Goal: Task Accomplishment & Management: Manage account settings

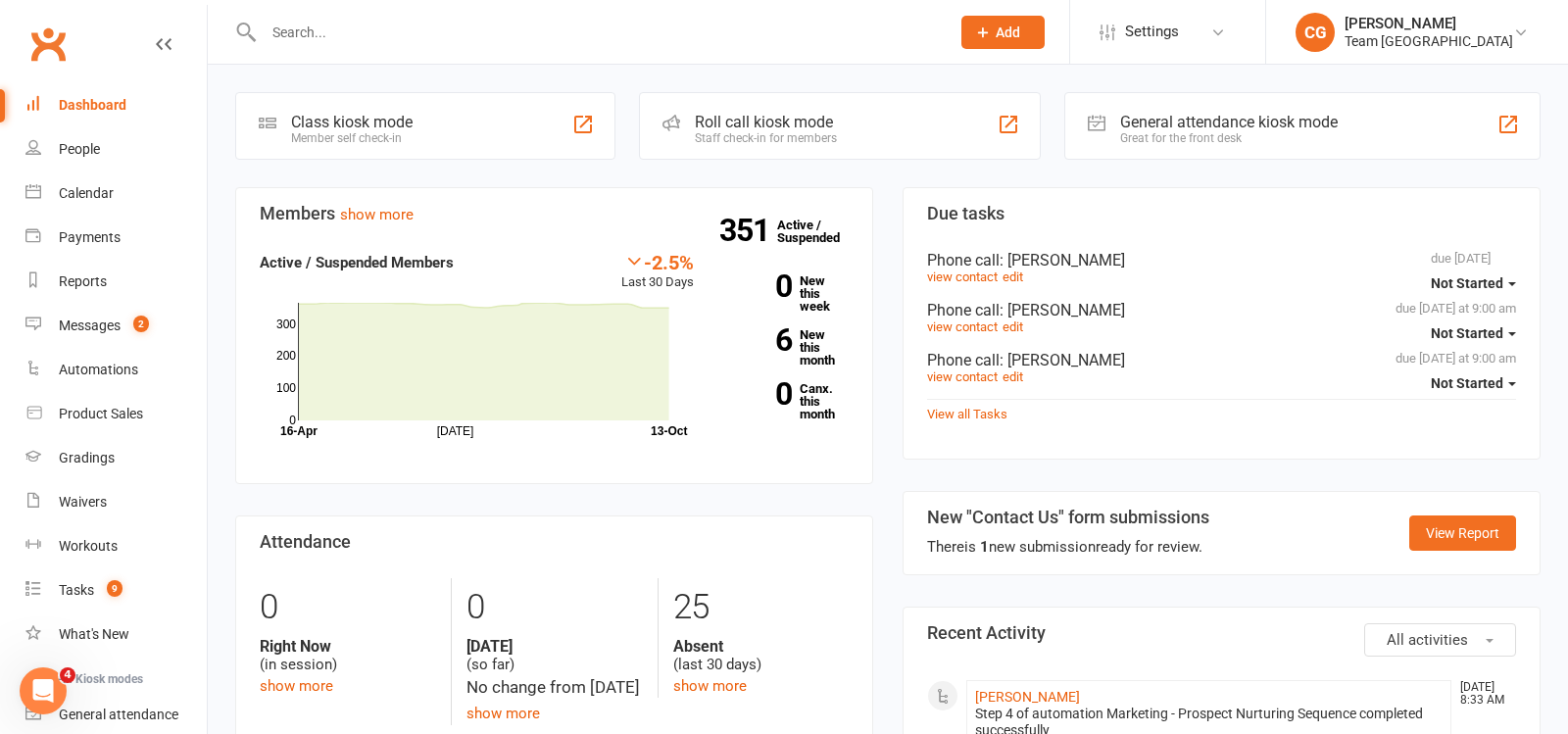
click at [304, 42] on input "text" at bounding box center [598, 33] width 679 height 28
paste input "Angelo Sevdalis"
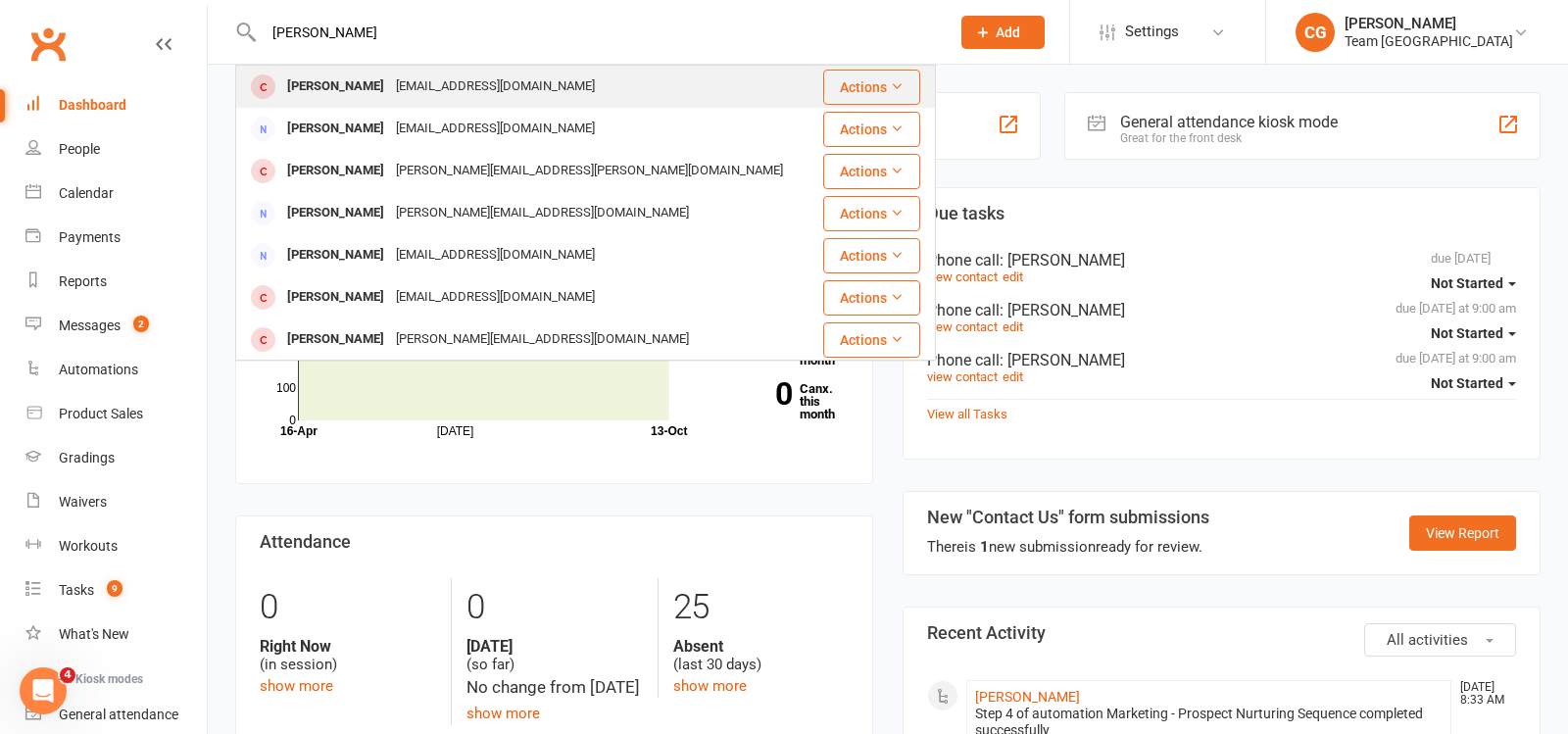
type input "Angelo Sevdalis"
click at [380, 81] on div "Angelo Sevdalis" at bounding box center [335, 86] width 109 height 29
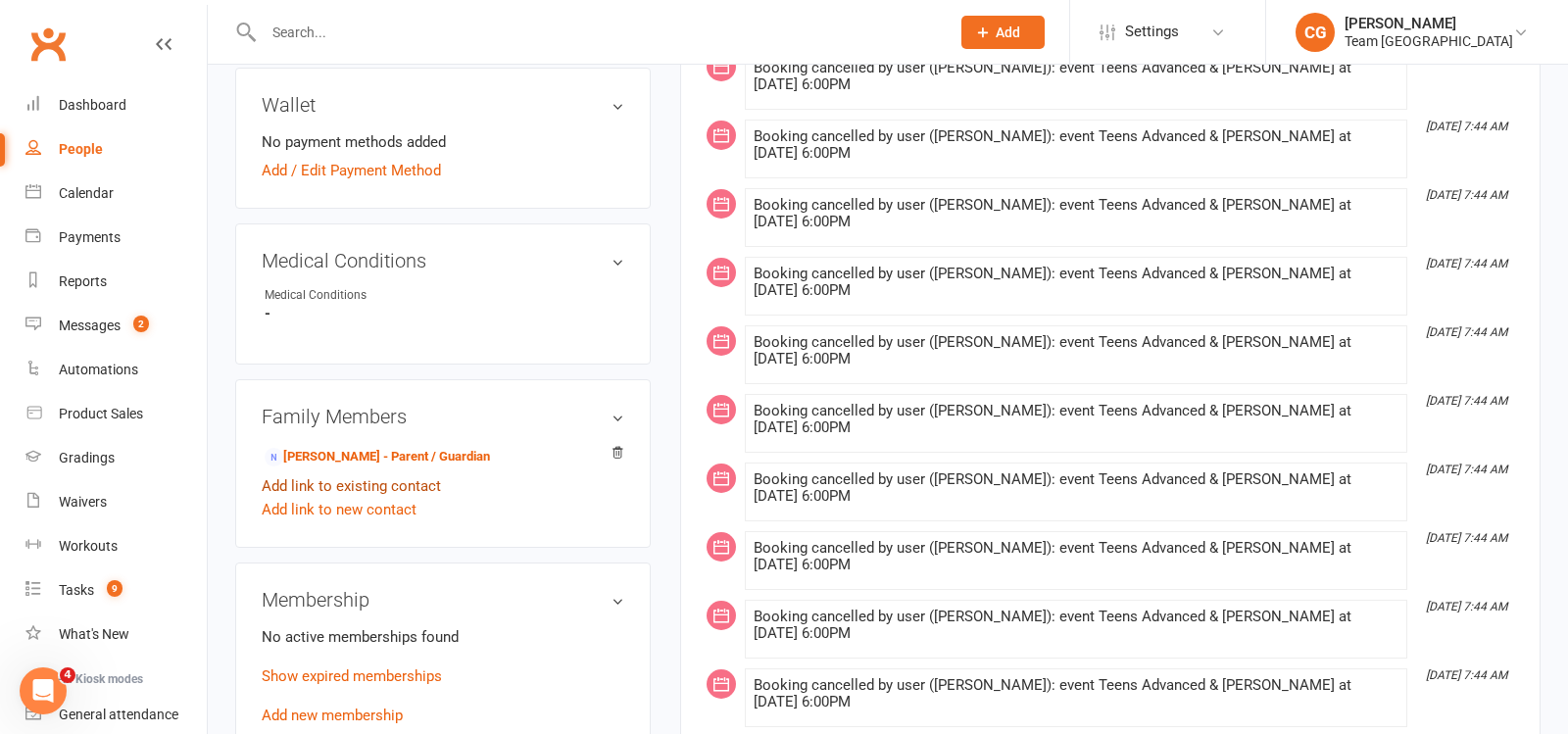
scroll to position [926, 0]
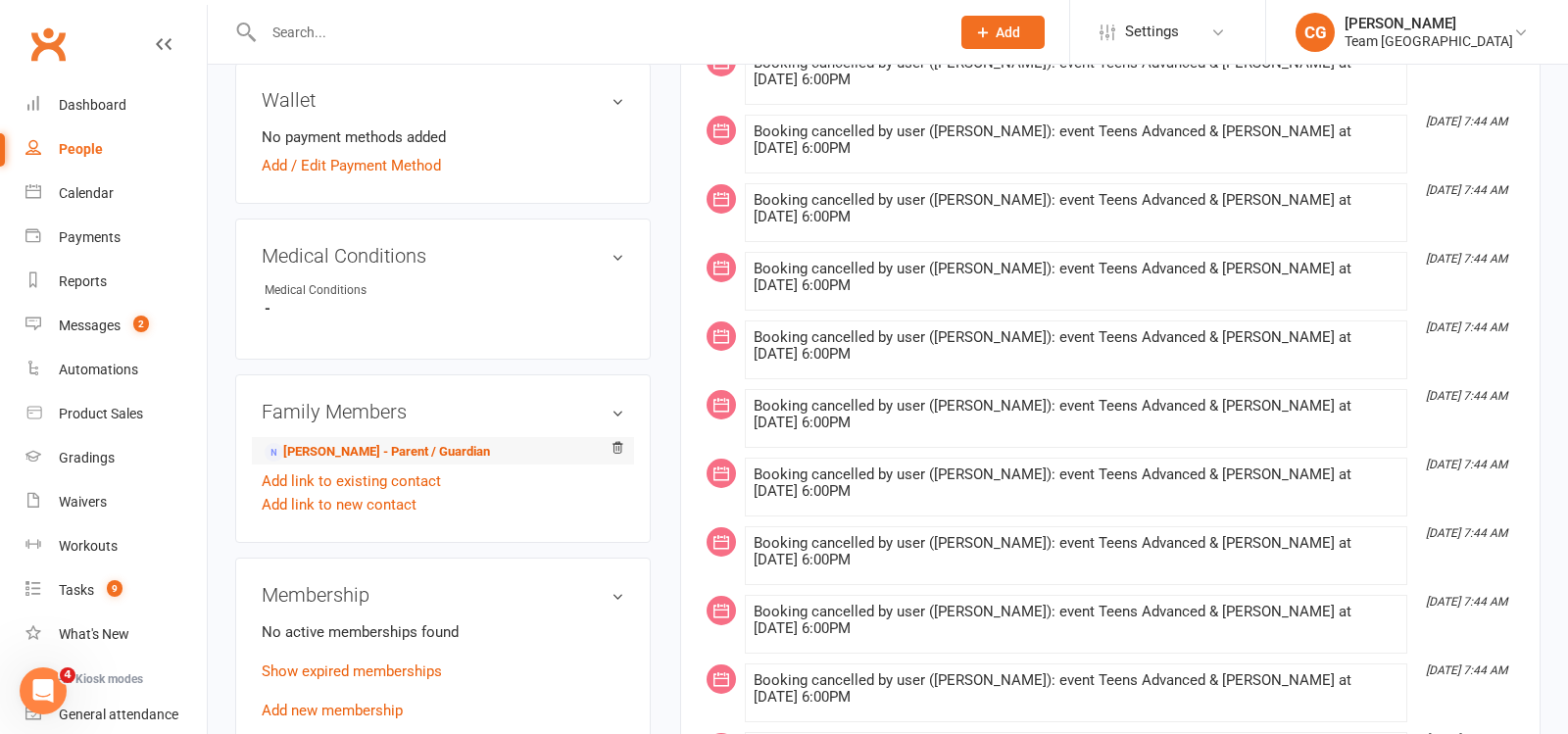
click at [380, 450] on li "Rebecca Sevdalis - Parent / Guardian" at bounding box center [443, 451] width 363 height 28
click at [379, 454] on link "Rebecca Sevdalis - Parent / Guardian" at bounding box center [378, 452] width 226 height 21
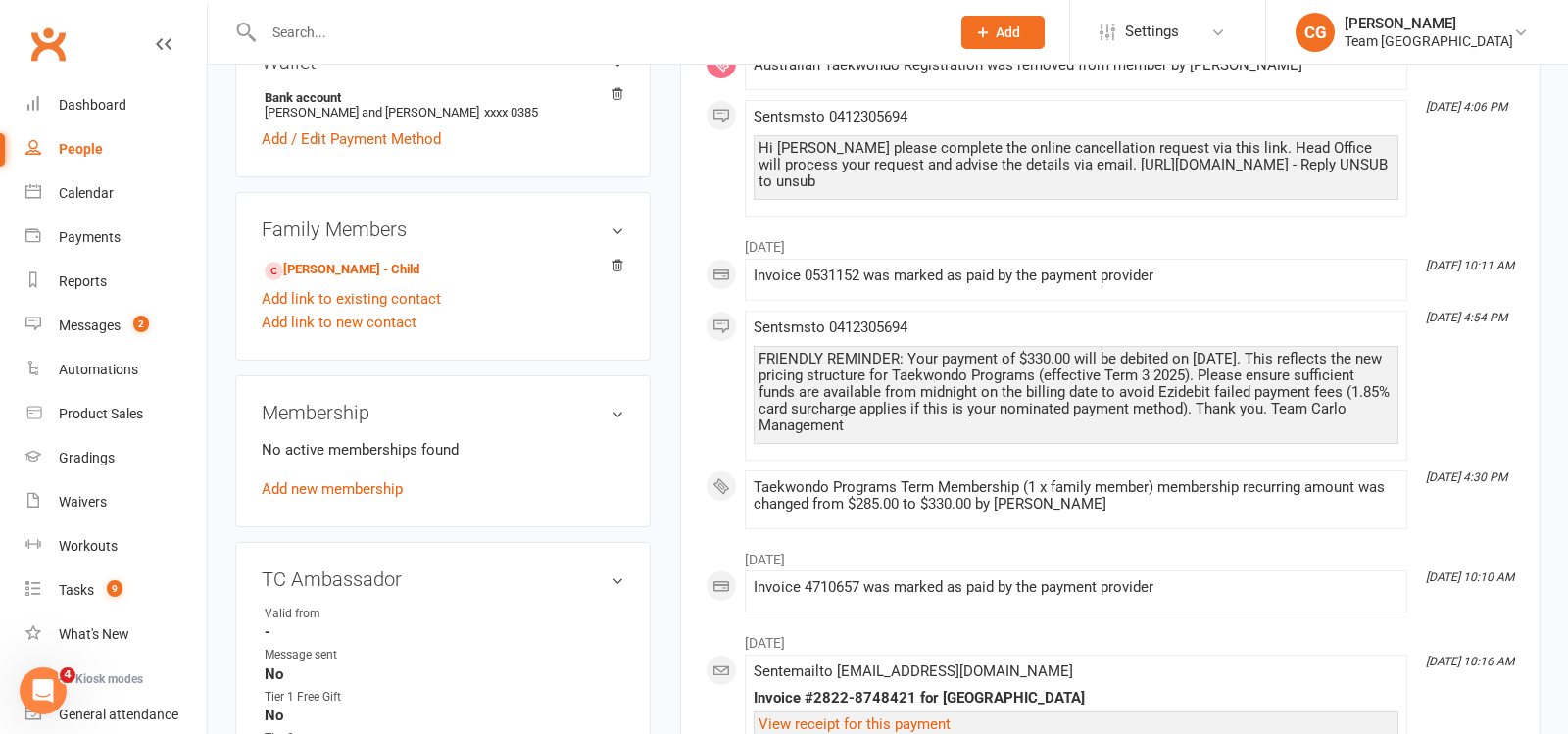
scroll to position [806, 0]
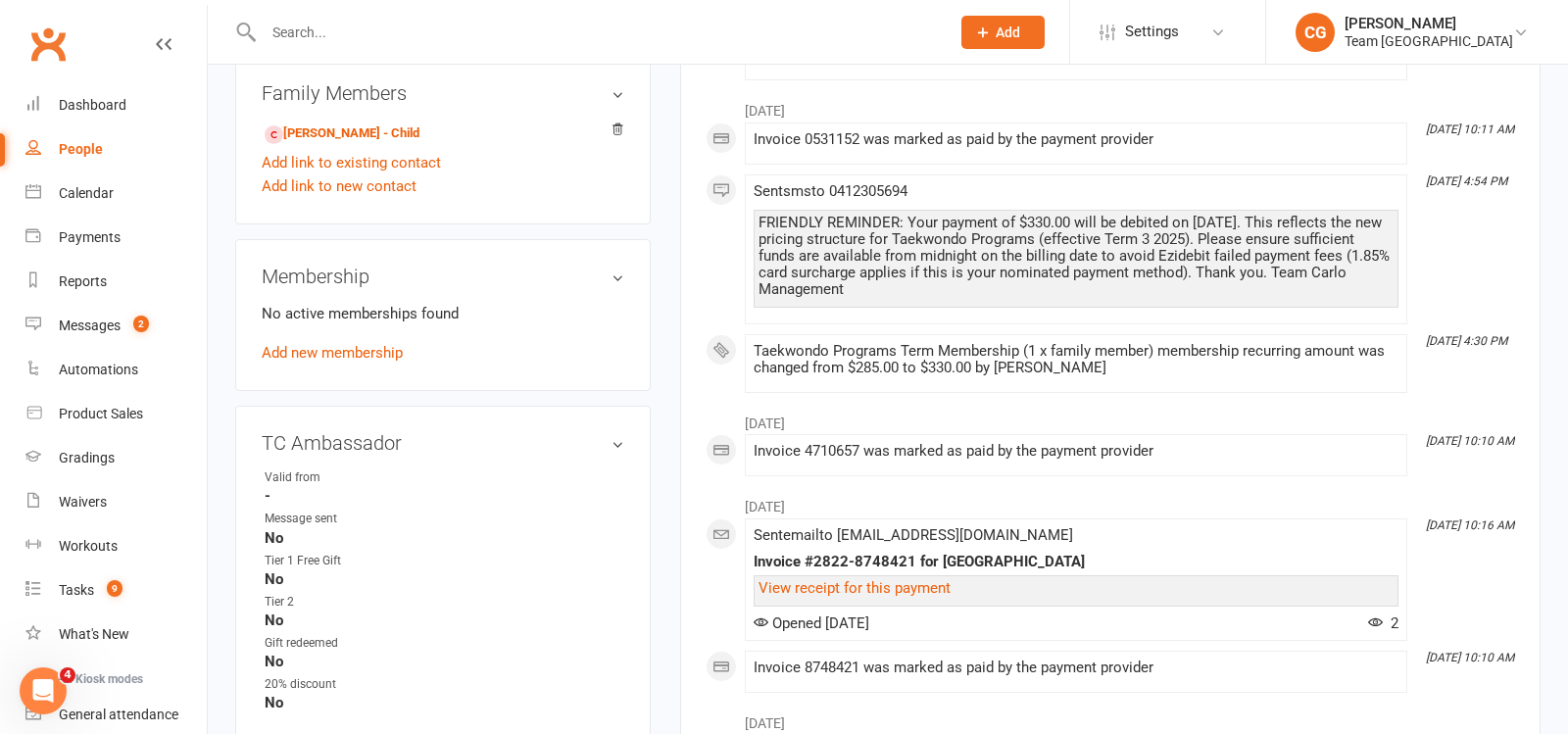
click at [326, 26] on input "text" at bounding box center [598, 33] width 679 height 28
paste input "Chloe La"
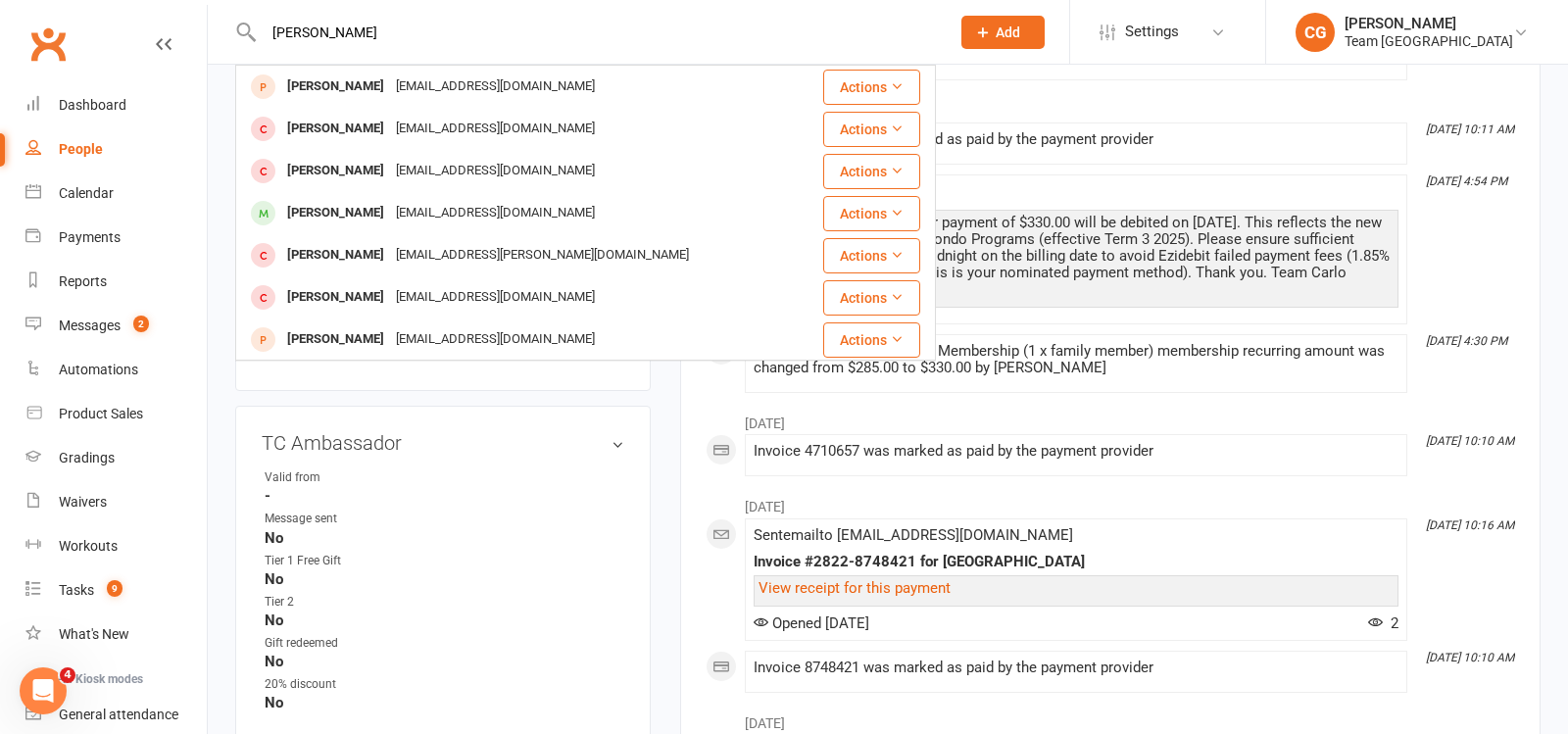
click at [305, 35] on input "Chloe La" at bounding box center [598, 33] width 679 height 28
click at [305, 38] on input "Chloe La" at bounding box center [598, 33] width 679 height 28
click at [300, 20] on input "Chloe La" at bounding box center [598, 33] width 679 height 28
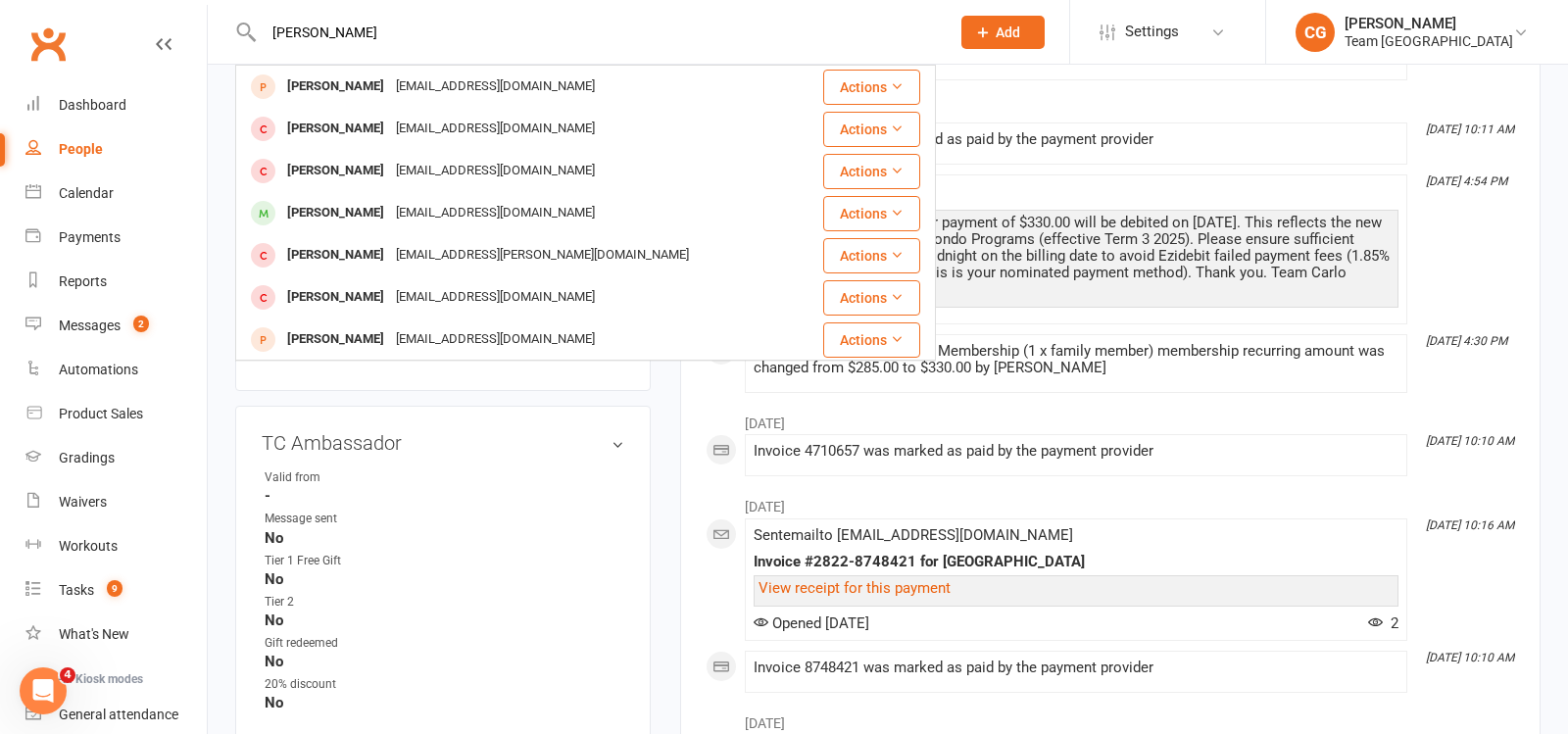
paste input "Leilani Tanios"
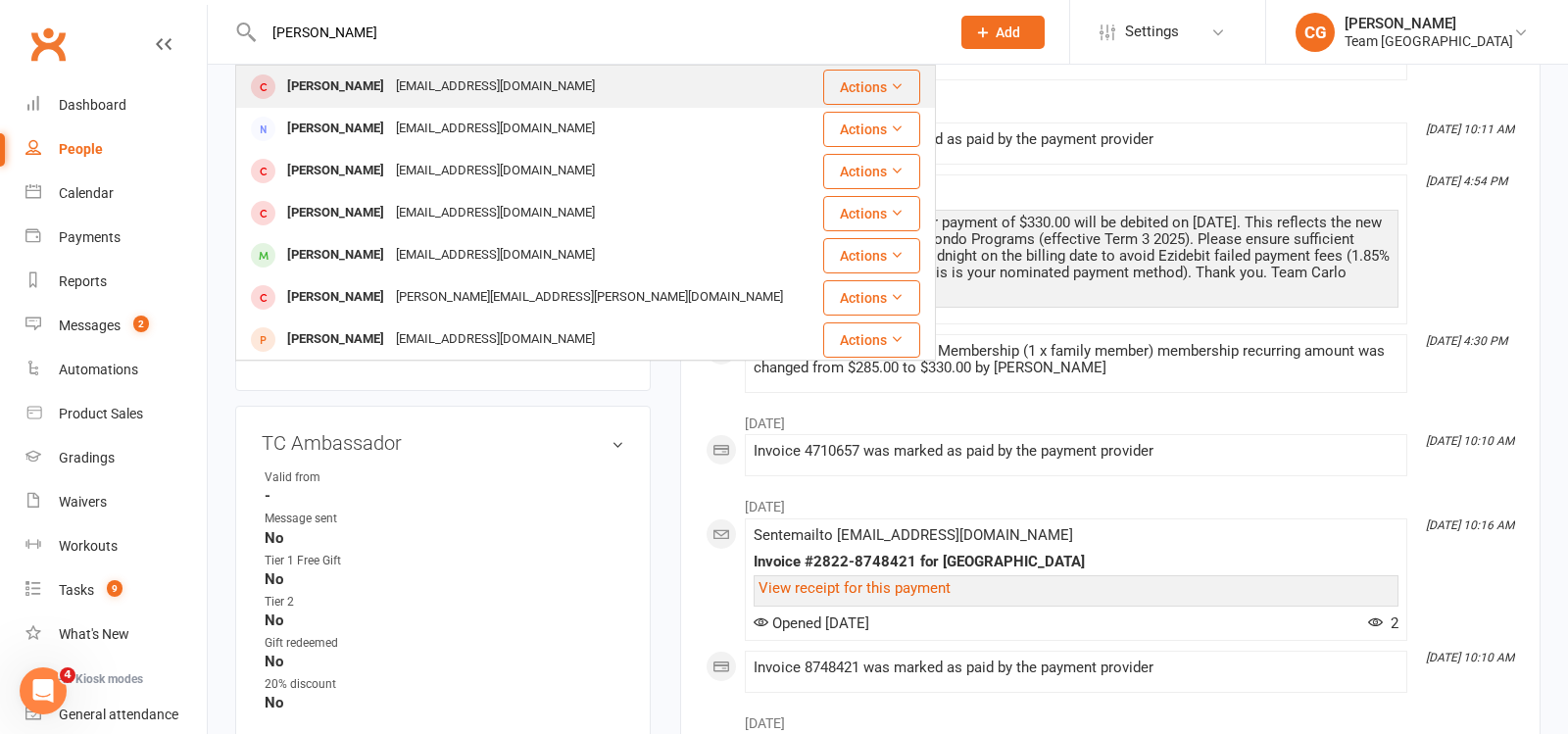
type input "Leilani Tanios"
click at [363, 86] on div "Leilani Tanios" at bounding box center [335, 86] width 109 height 29
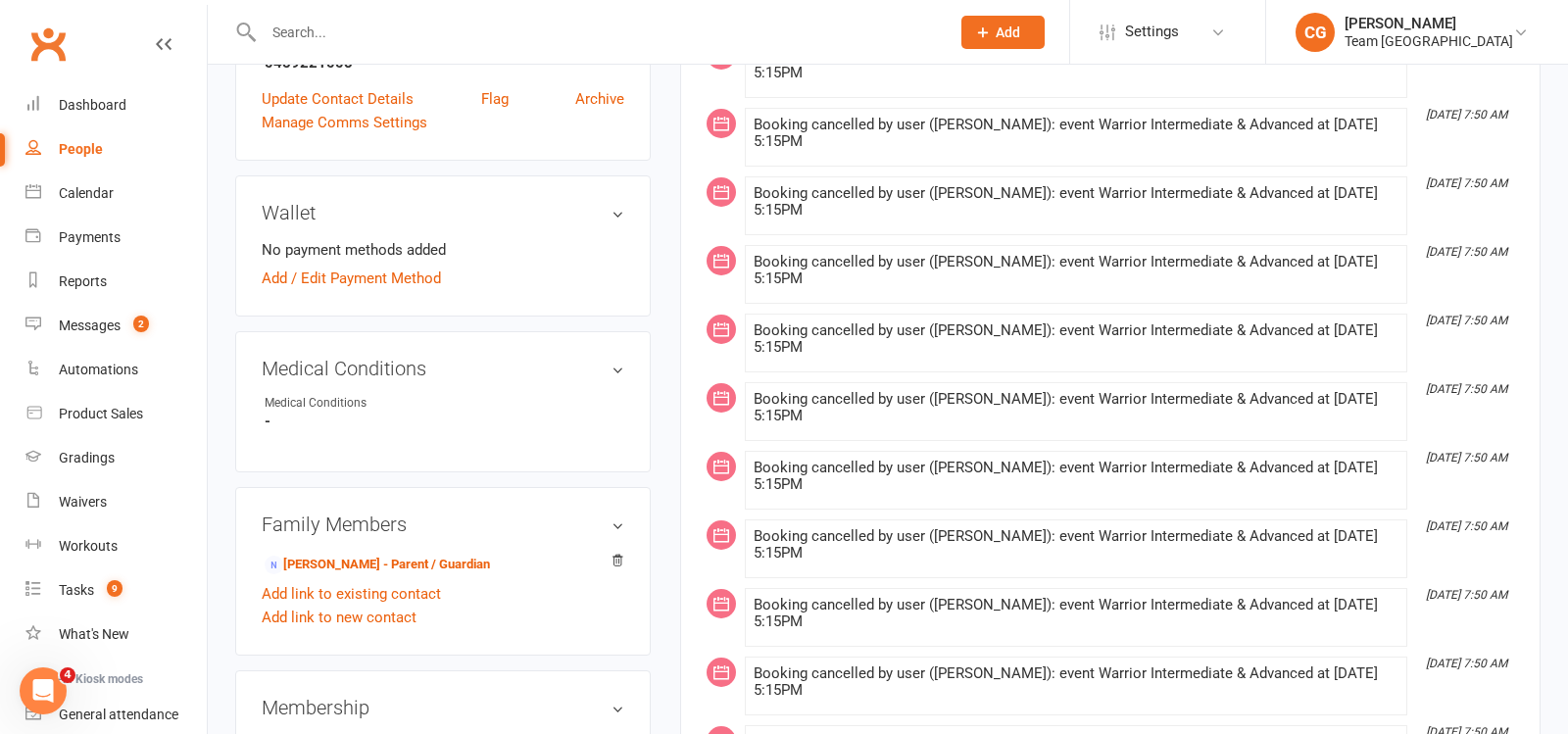
scroll to position [923, 0]
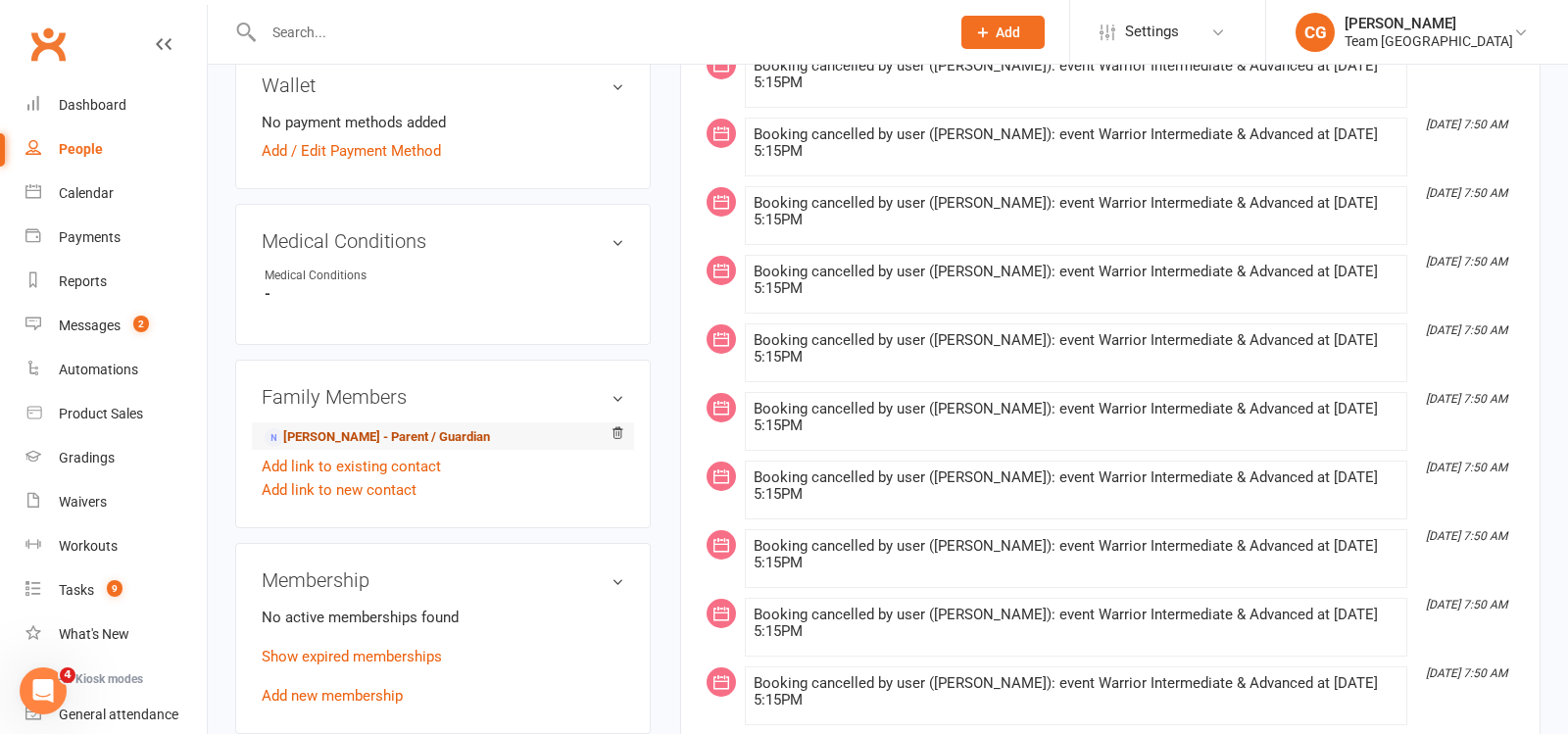
click at [416, 429] on link "Chantele Tanios - Parent / Guardian" at bounding box center [378, 437] width 226 height 21
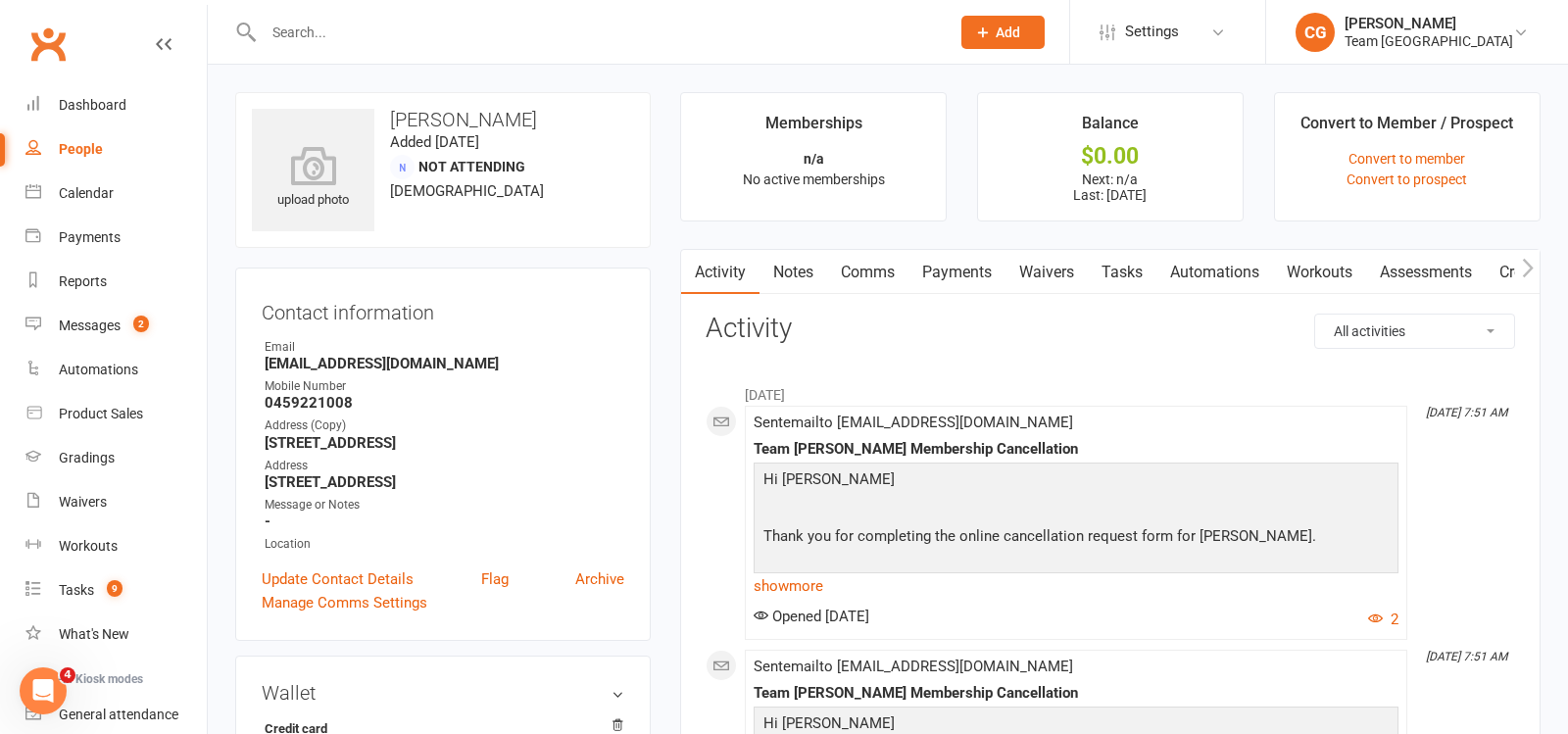
scroll to position [38, 0]
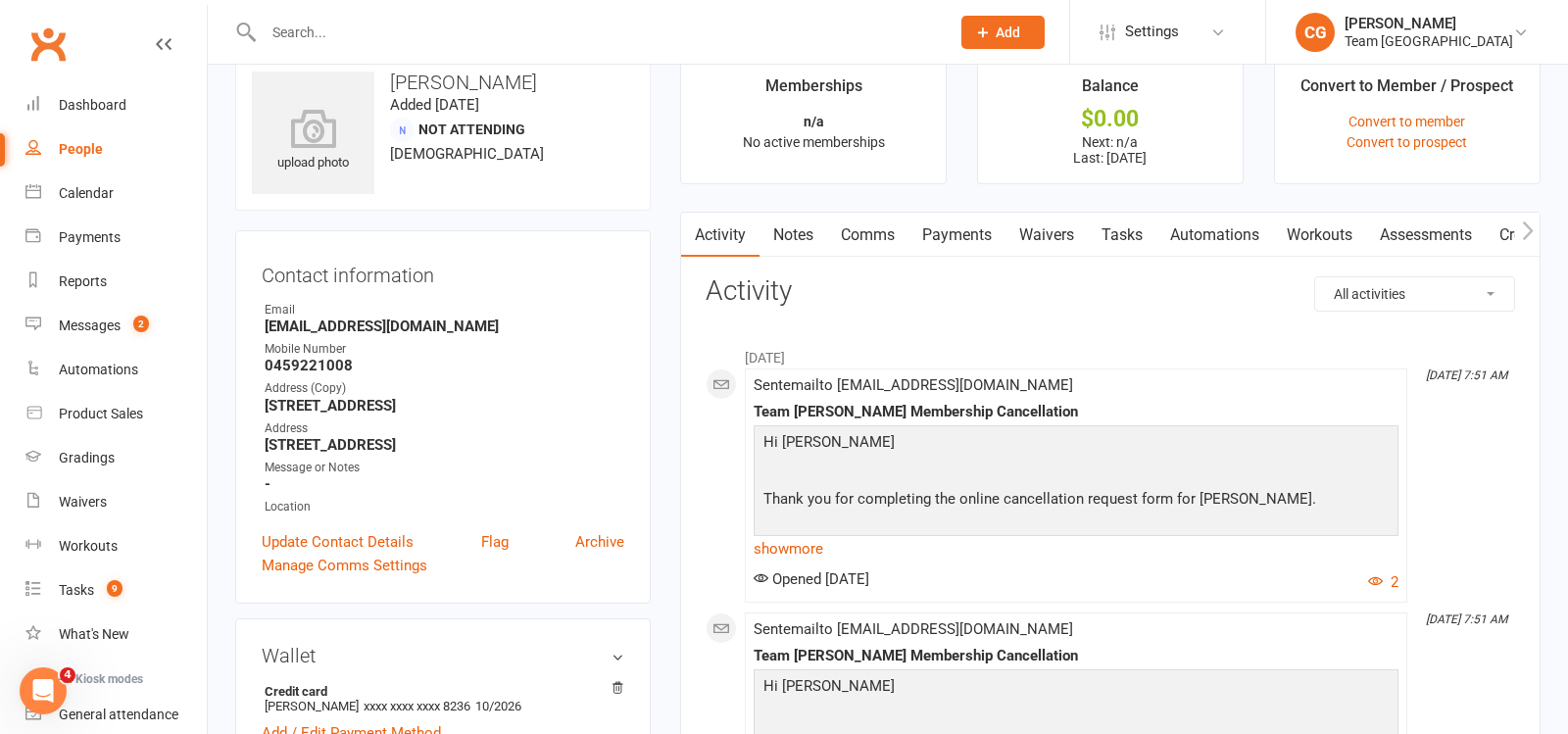
click at [326, 38] on input "text" at bounding box center [598, 33] width 679 height 28
paste input "Zack Harrison"
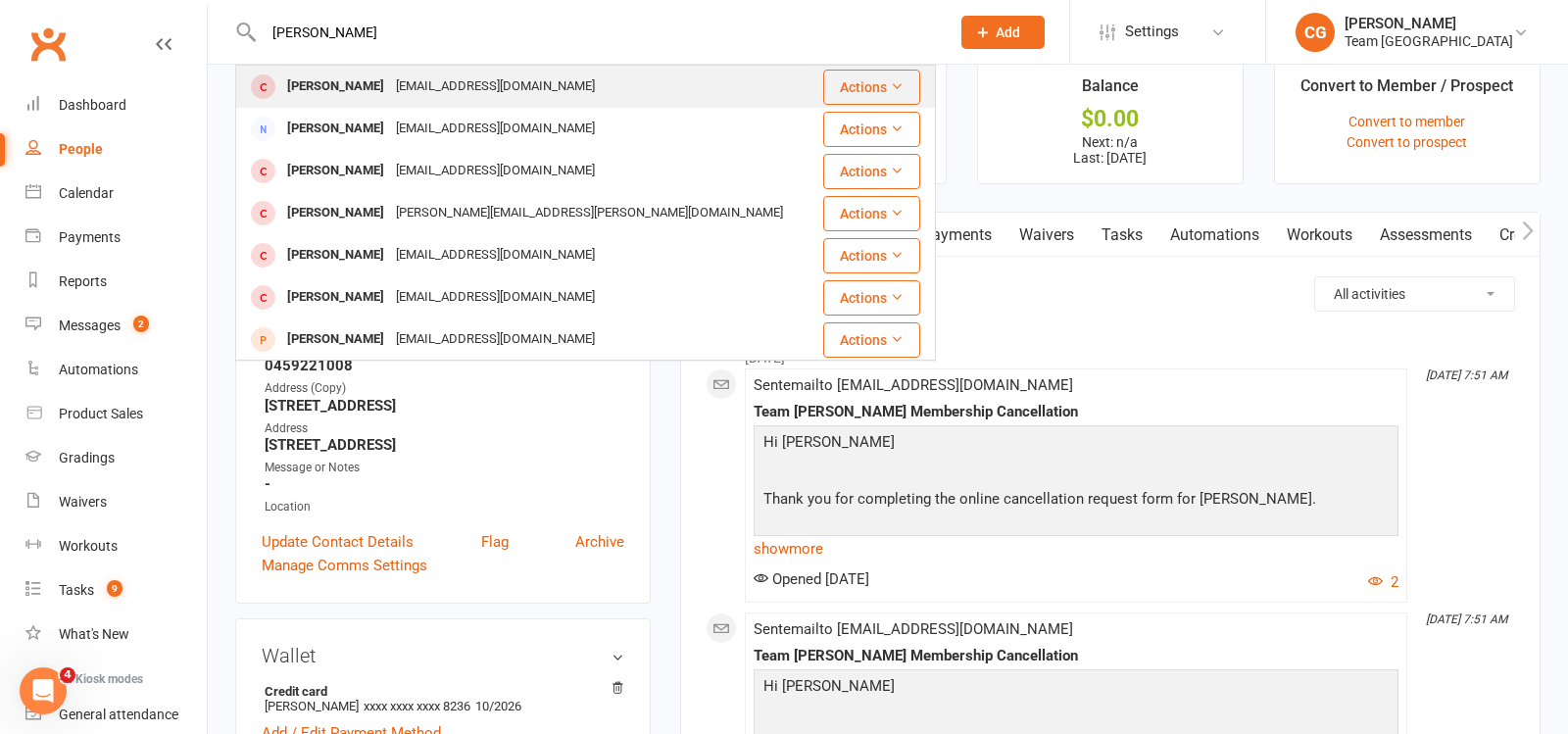
type input "Zack Harrison"
click at [367, 89] on div "Zack Harrison" at bounding box center [335, 86] width 109 height 29
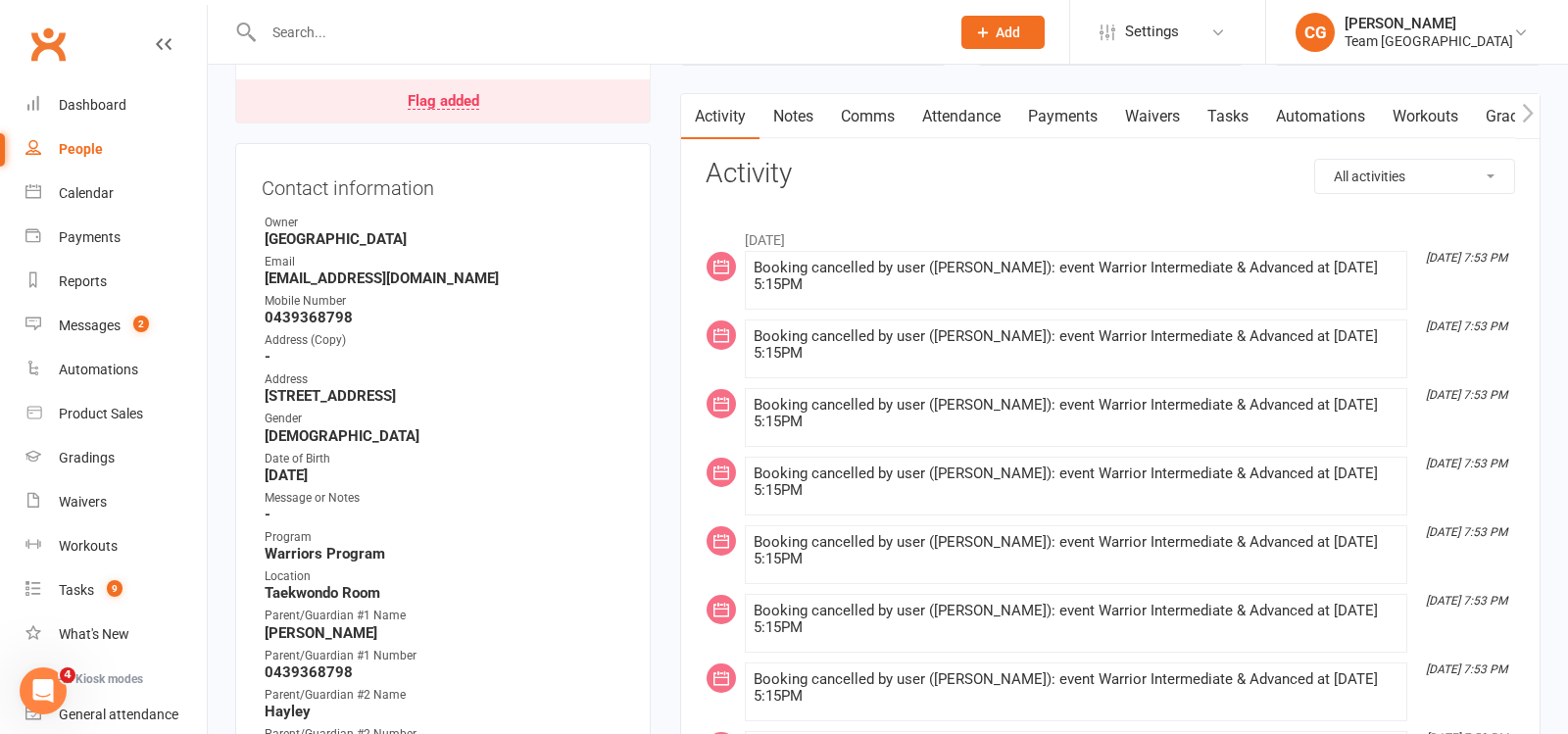
scroll to position [937, 0]
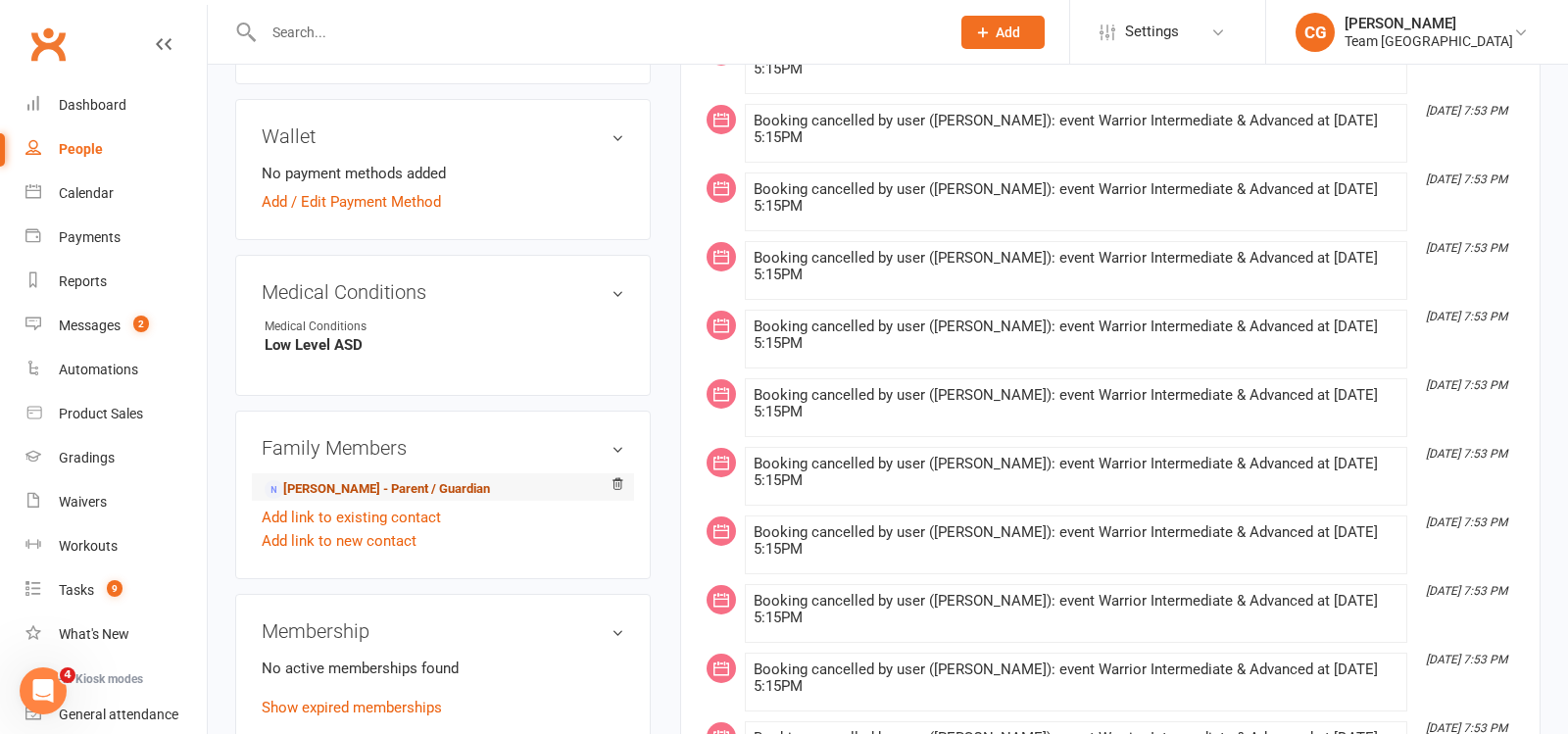
click at [341, 480] on link "Trevor Harrison - Parent / Guardian" at bounding box center [378, 490] width 226 height 21
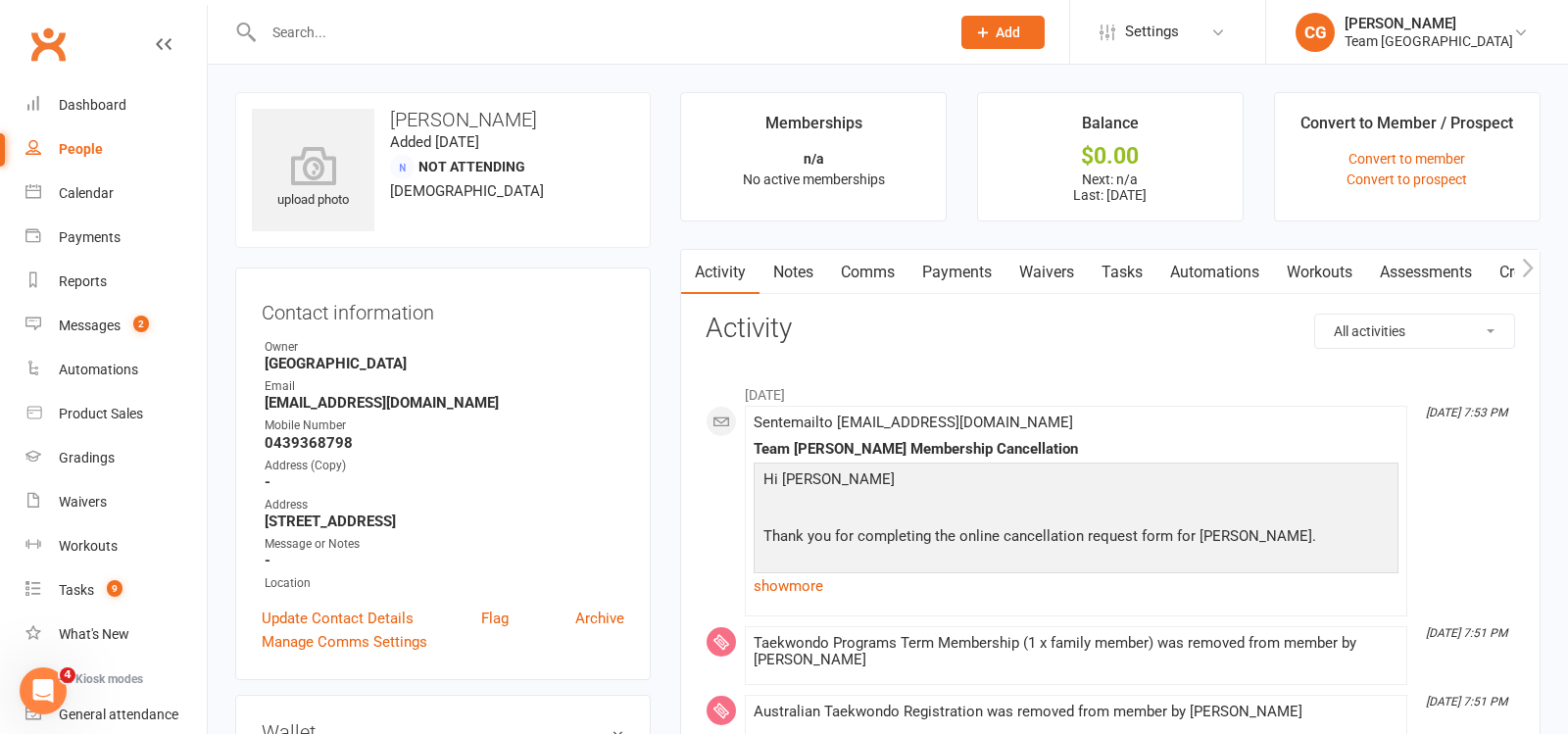
click at [342, 37] on input "text" at bounding box center [598, 33] width 679 height 28
paste input "Matilda smith"
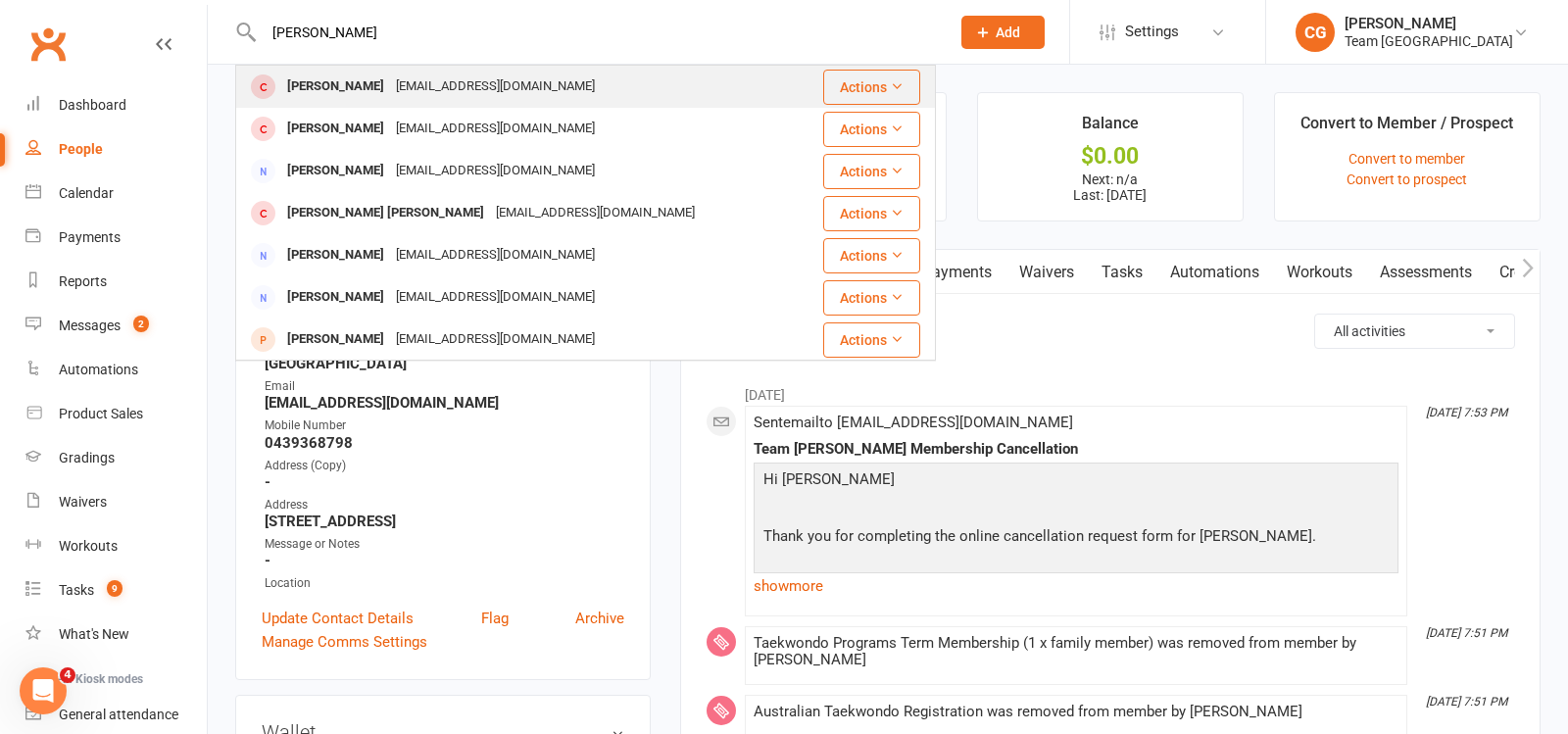
type input "Matilda smith"
click at [330, 89] on div "Matilda Smith" at bounding box center [335, 86] width 109 height 29
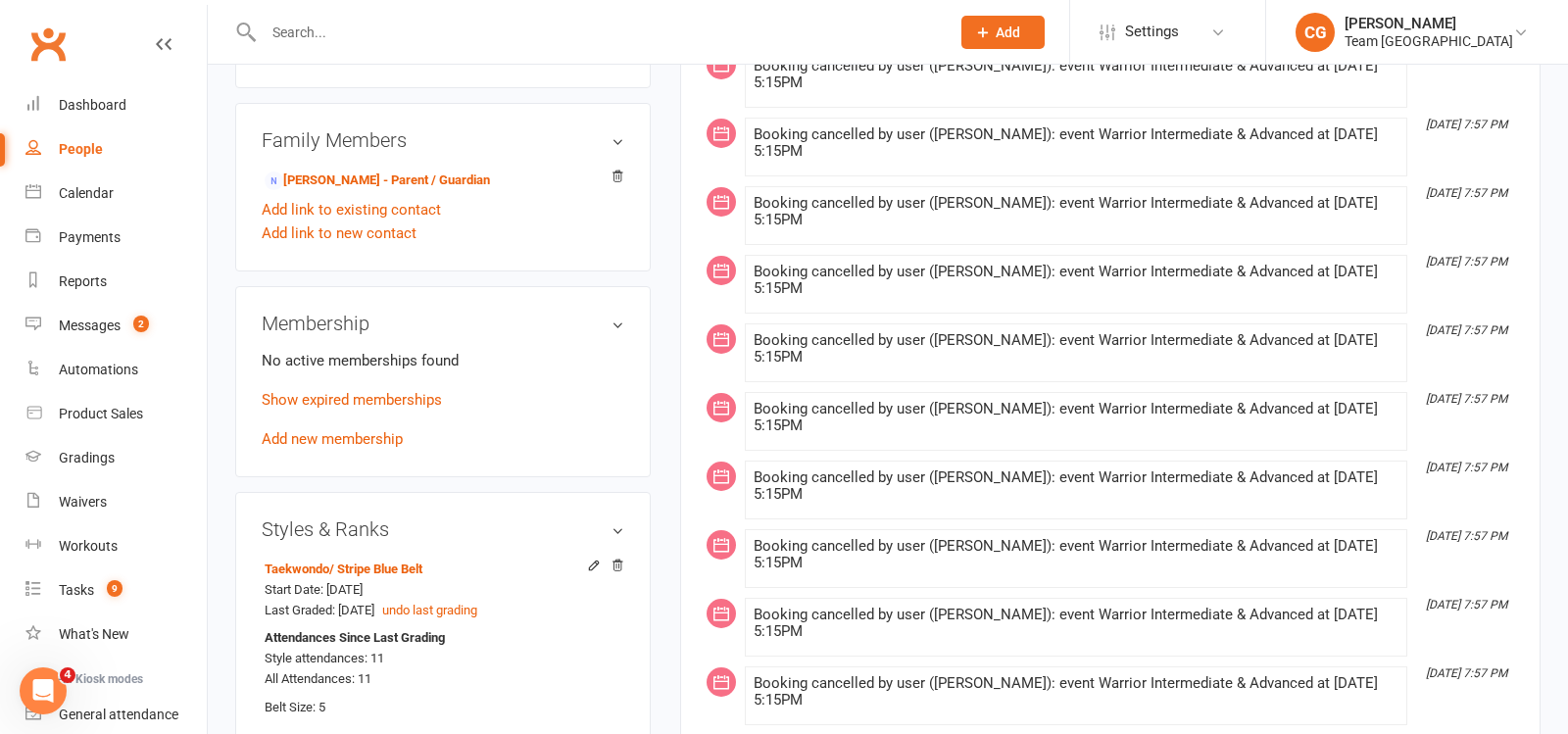
scroll to position [1192, 0]
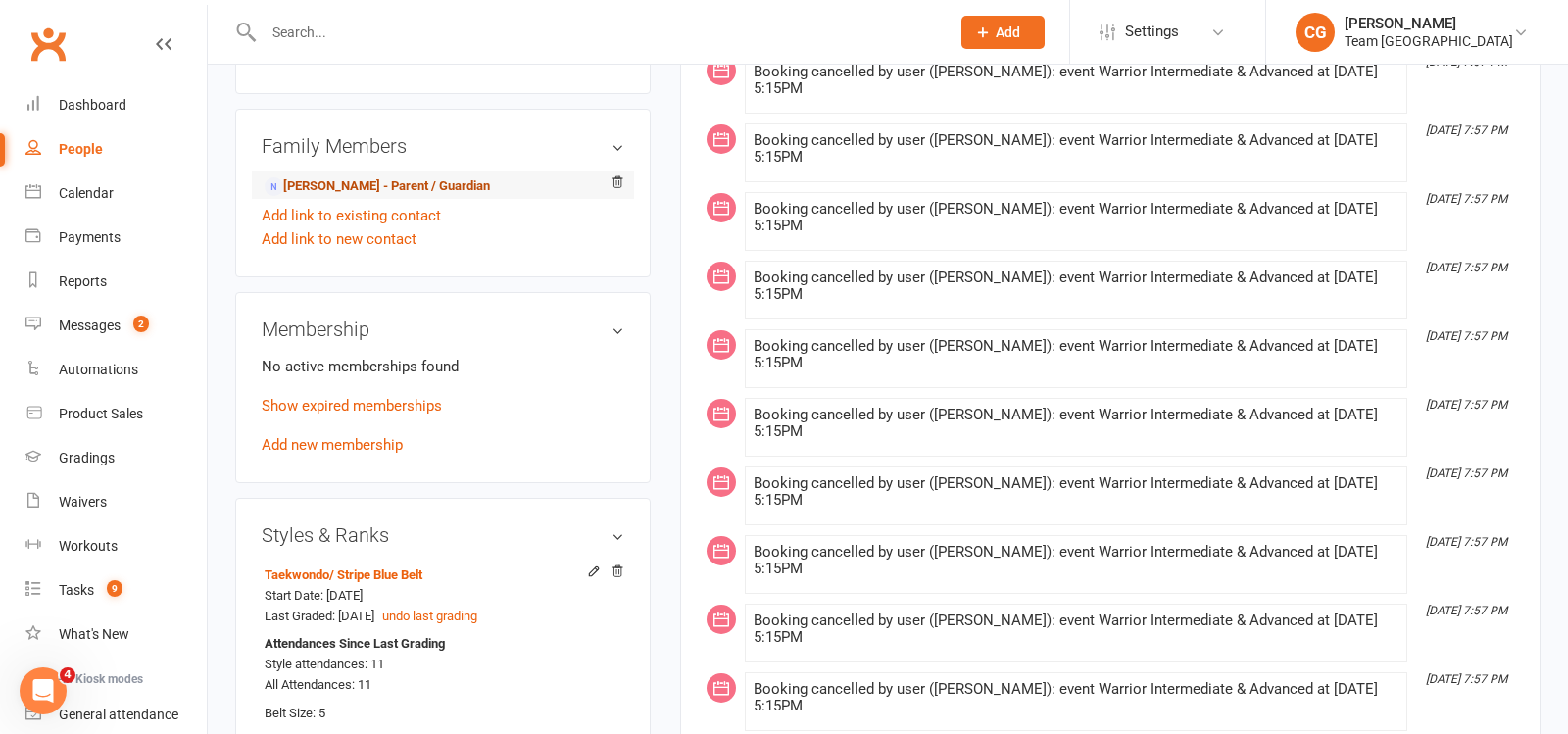
click at [379, 176] on link "Aran Smith - Parent / Guardian" at bounding box center [378, 186] width 226 height 21
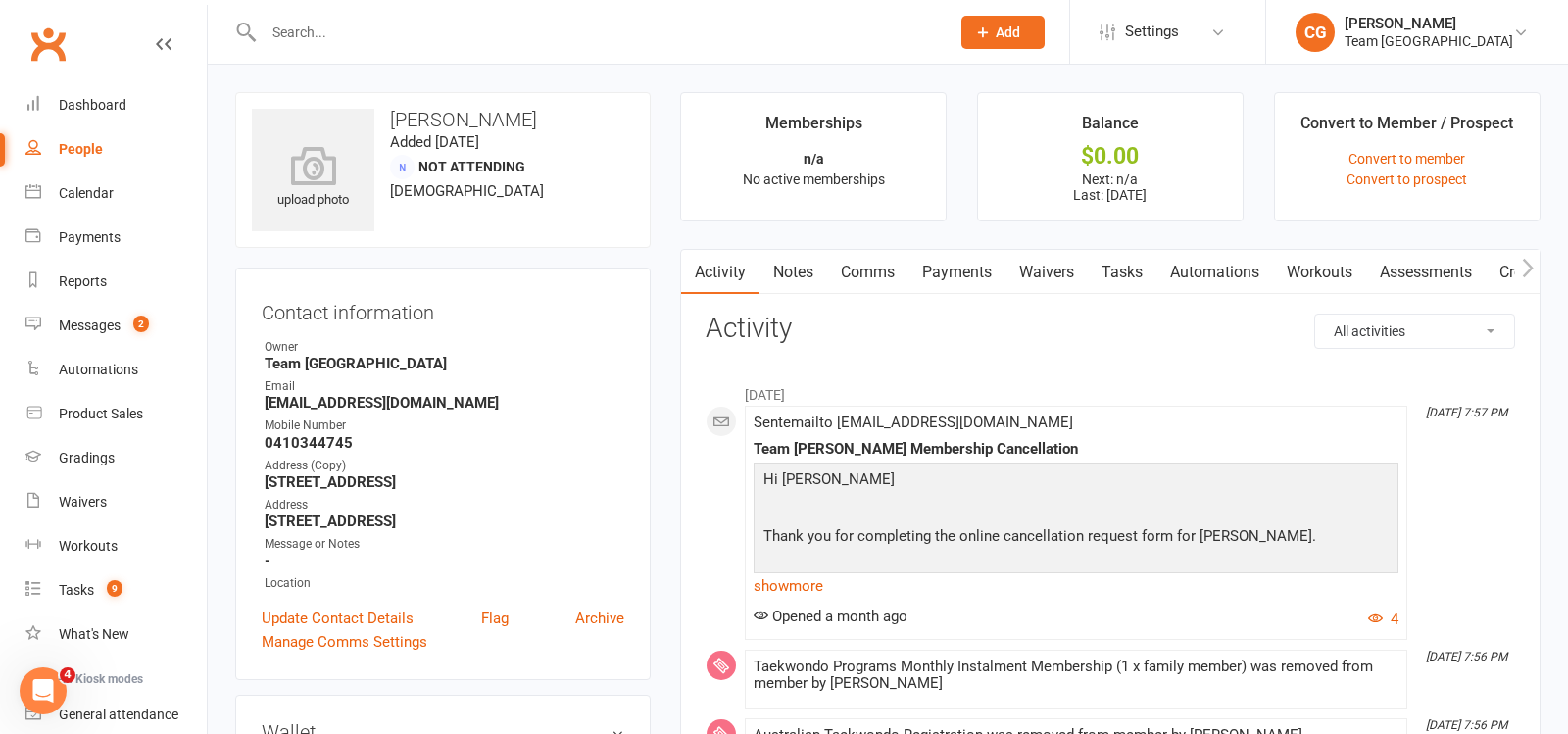
click at [331, 33] on input "text" at bounding box center [598, 33] width 679 height 28
paste input "Kaden Telford"
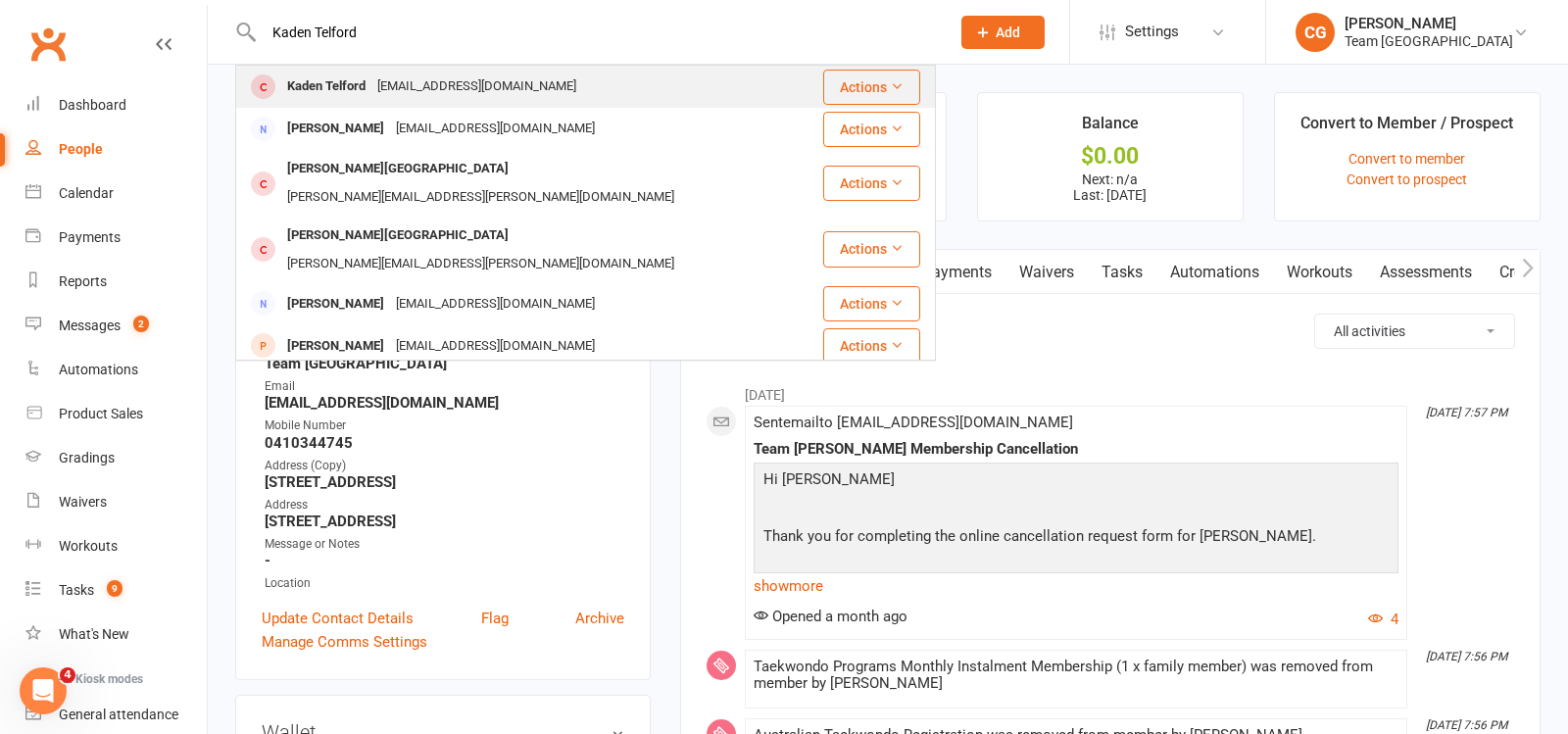
type input "Kaden Telford"
click at [351, 87] on div "Kaden Telford" at bounding box center [325, 86] width 90 height 29
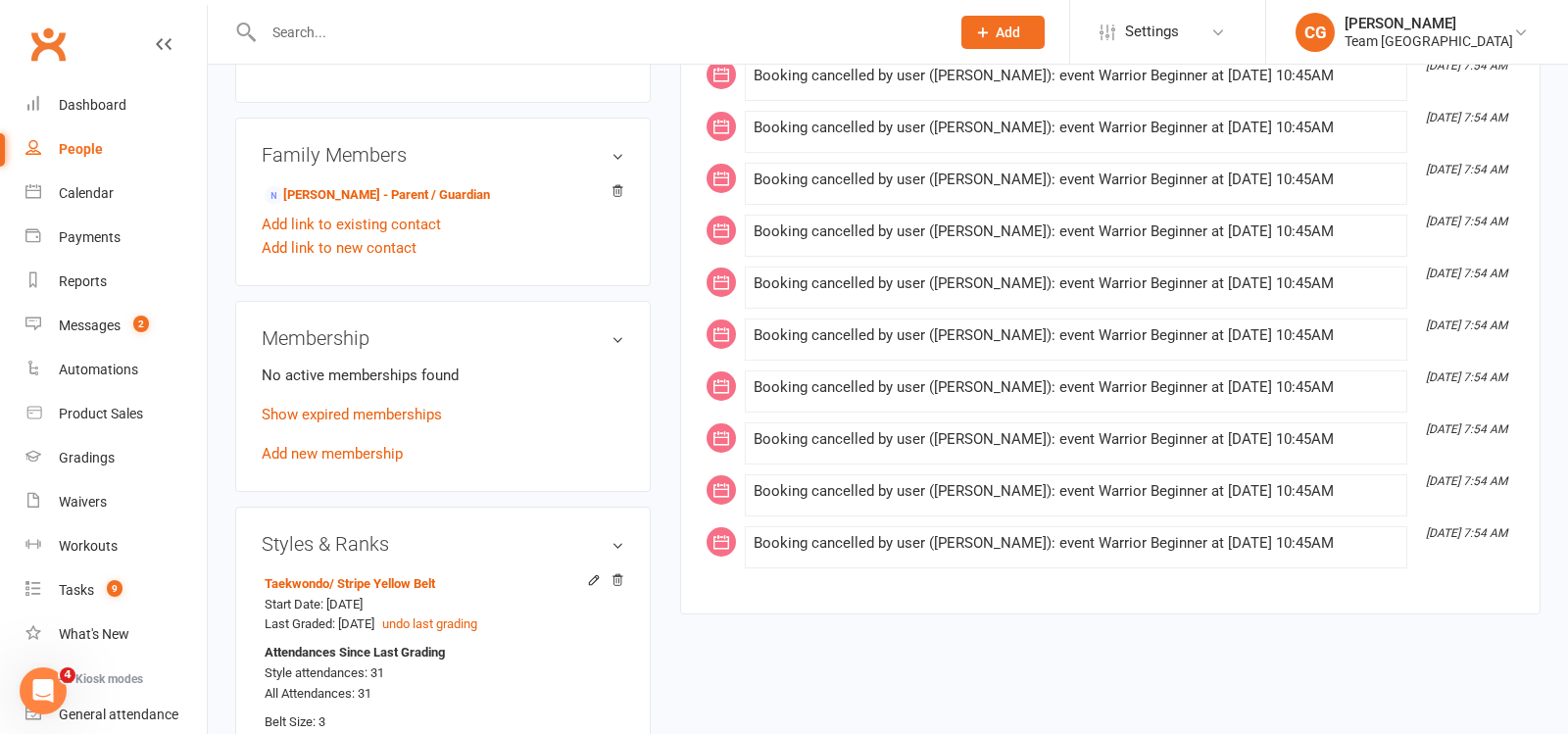
scroll to position [1147, 0]
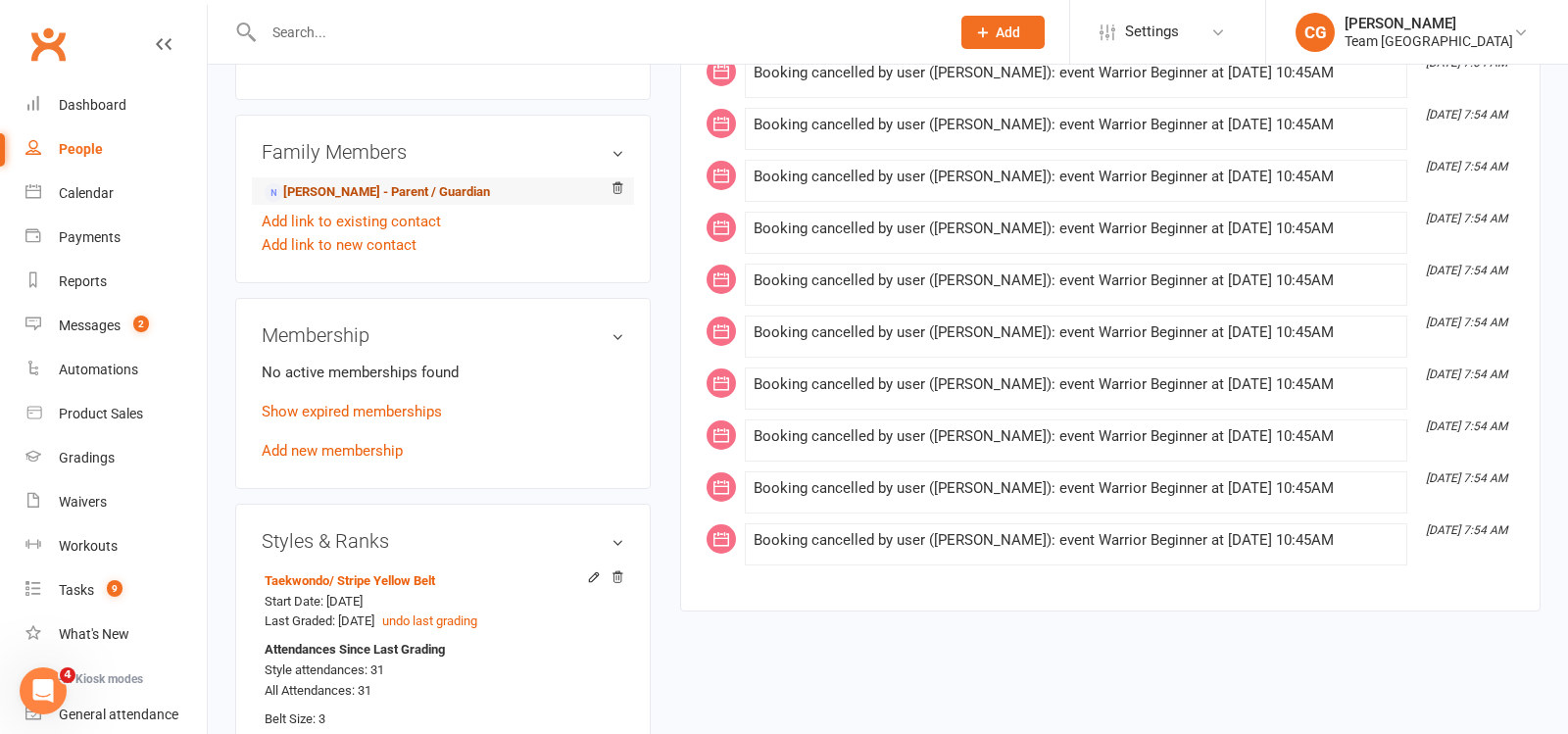
click at [392, 186] on link "Evan Telford - Parent / Guardian" at bounding box center [378, 192] width 226 height 21
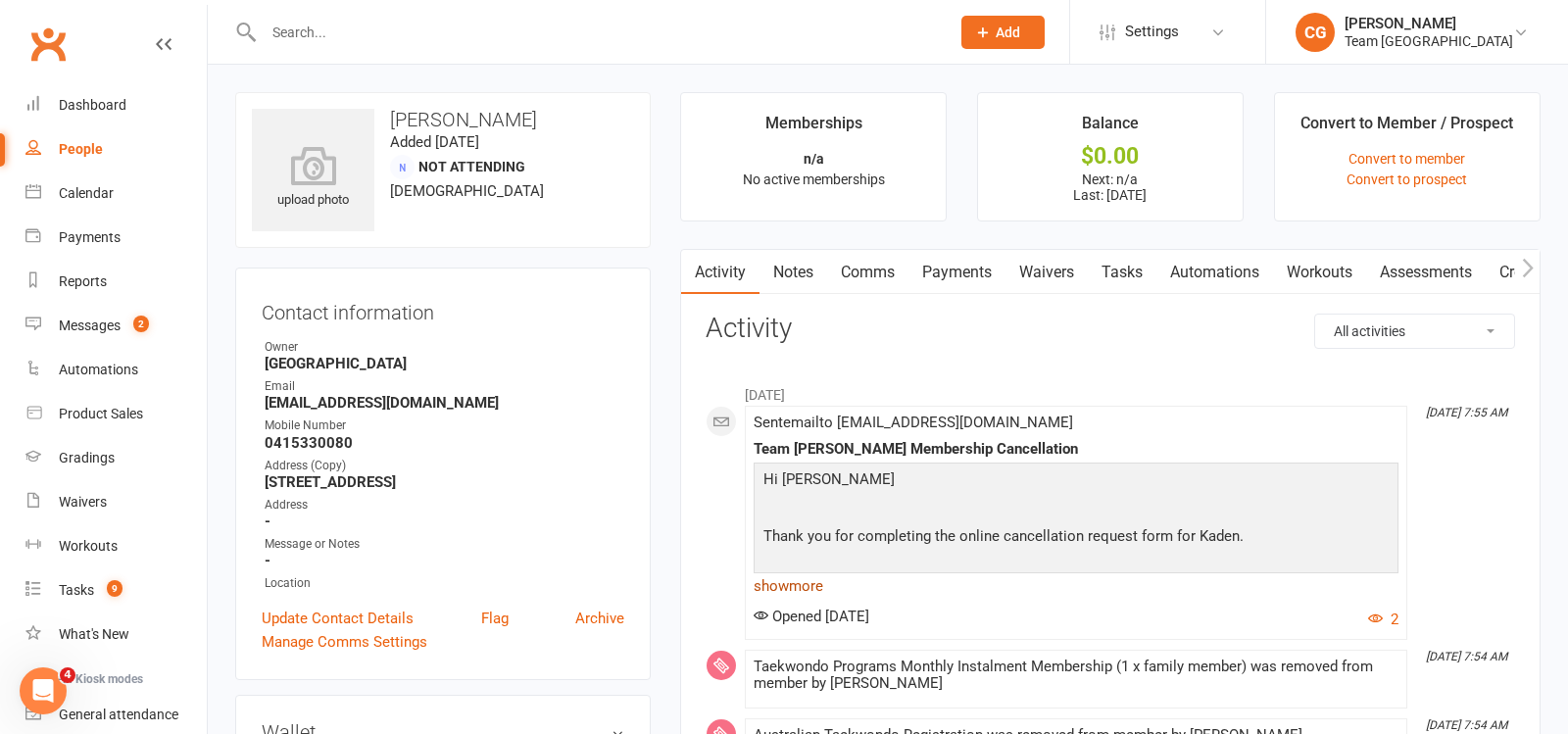
click at [811, 590] on link "show more" at bounding box center [1076, 587] width 645 height 28
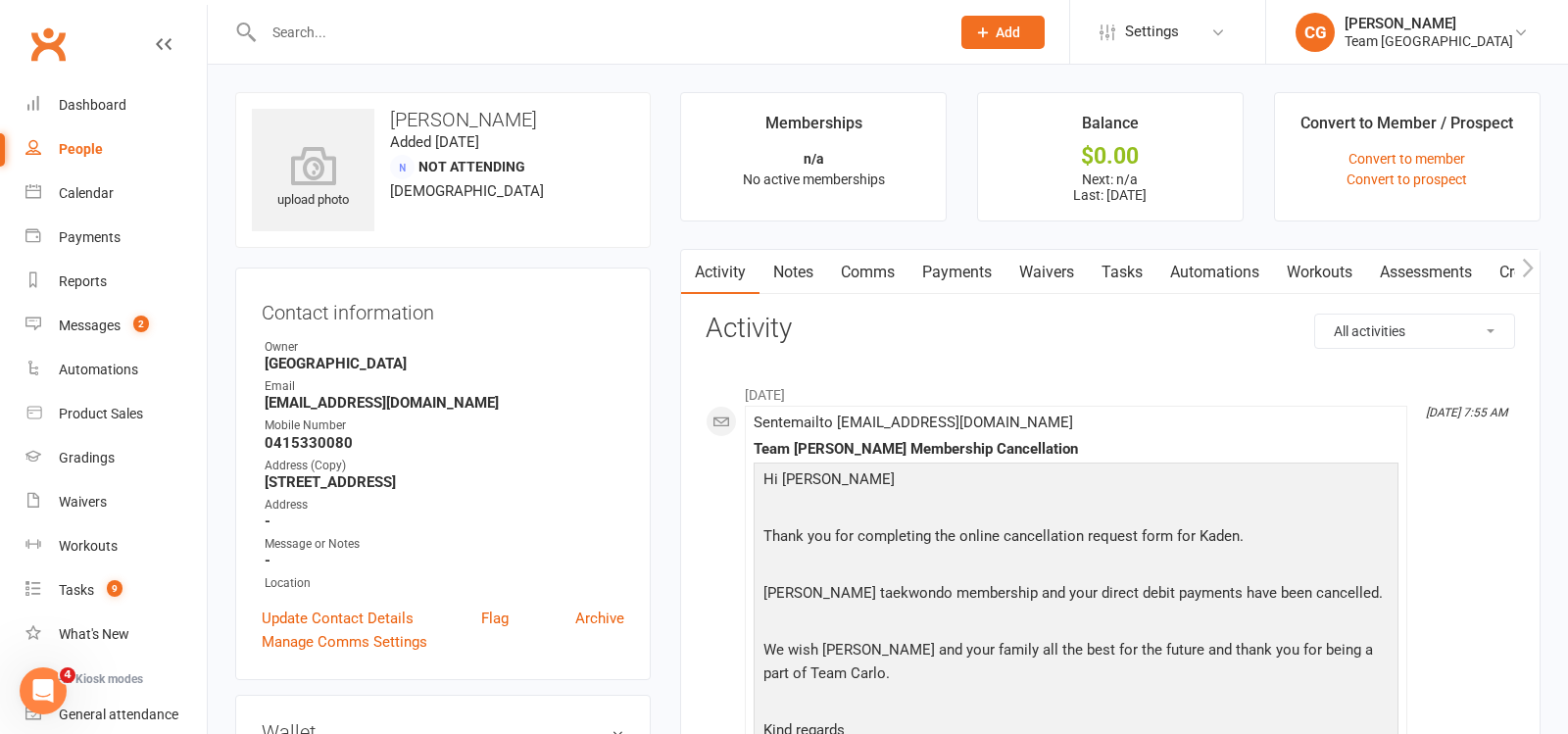
click at [321, 36] on input "text" at bounding box center [598, 33] width 679 height 28
paste input "Oliver Hudson"
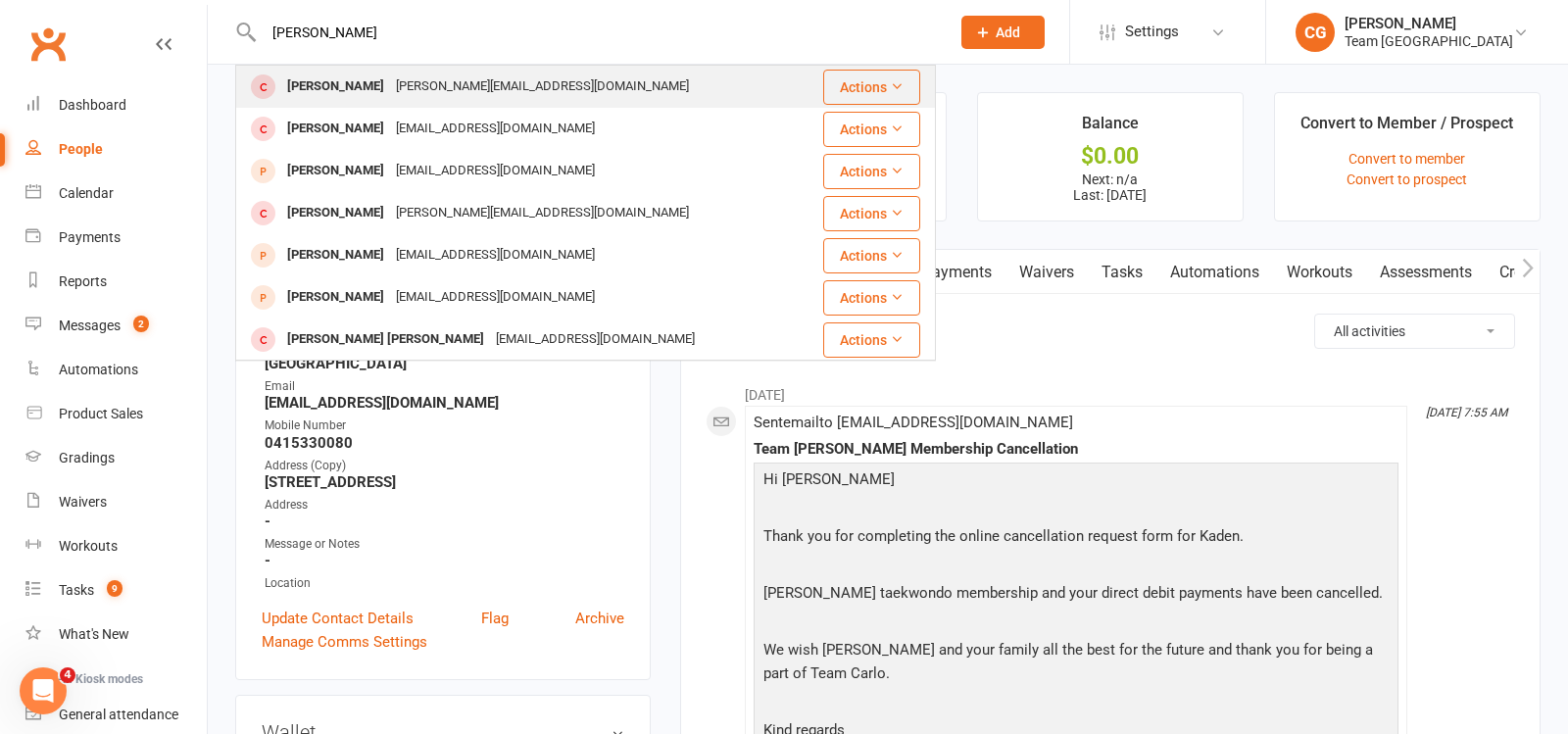
type input "Oliver Hudson"
click at [393, 94] on div "Renee.salvo89@gmail.com" at bounding box center [542, 86] width 305 height 29
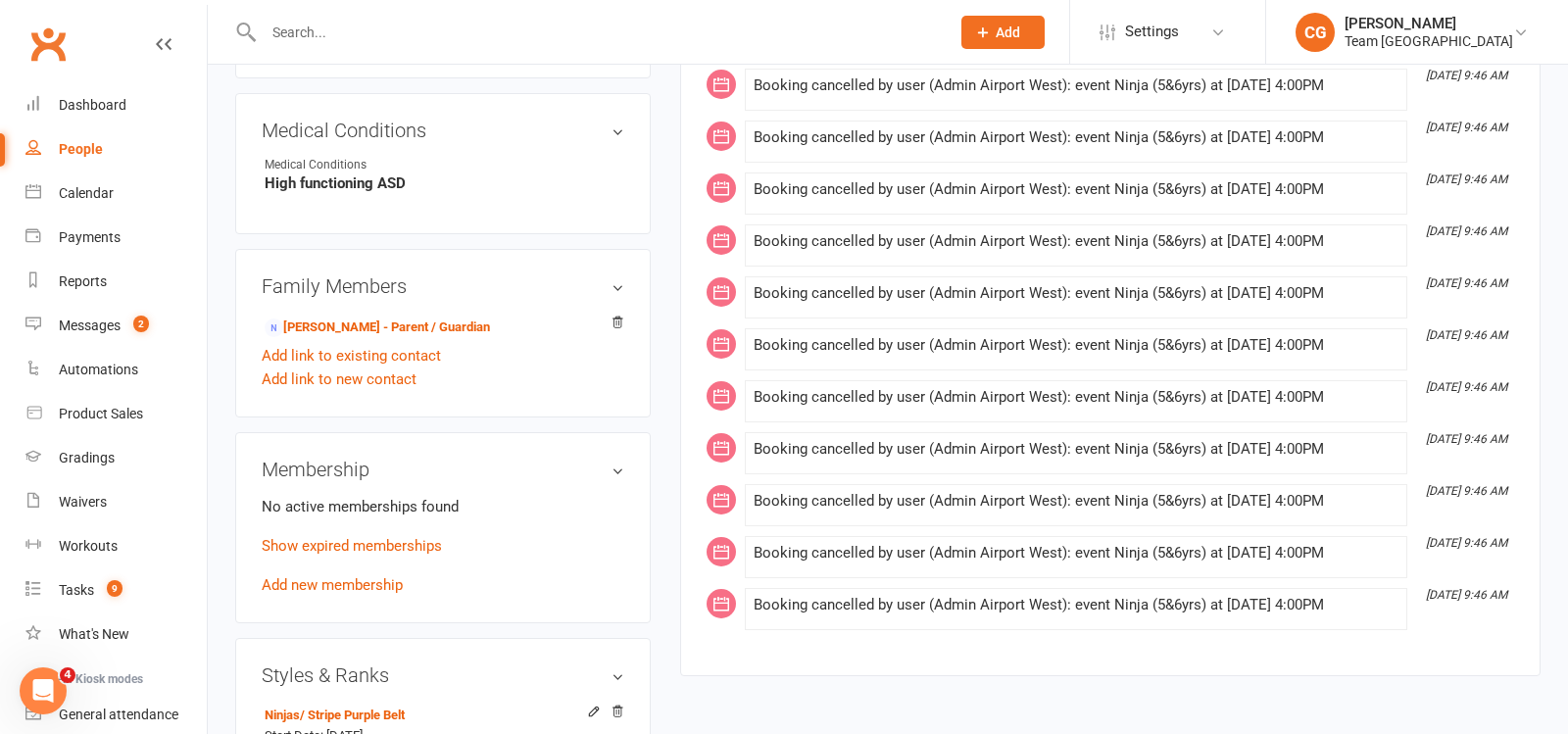
scroll to position [1108, 0]
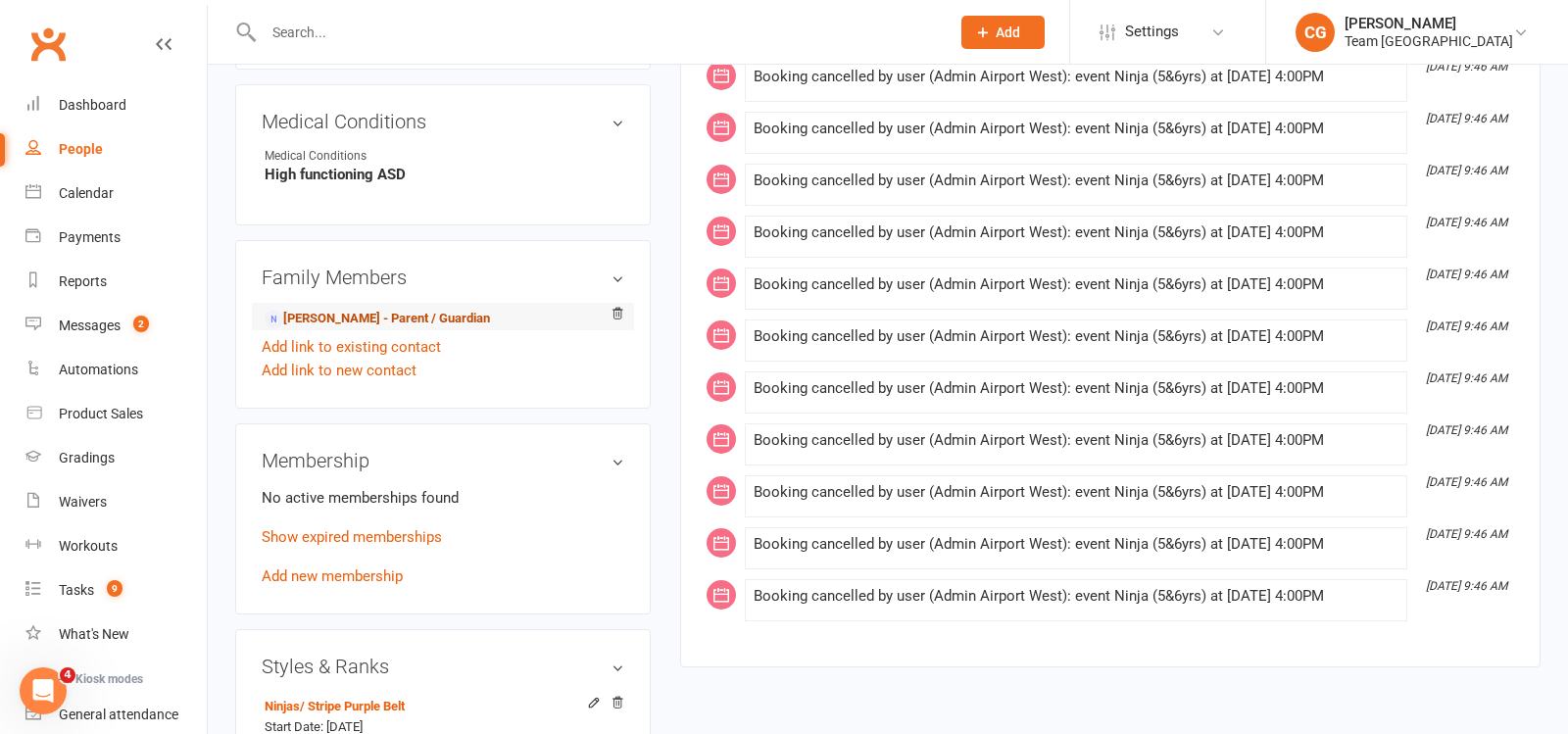
click at [412, 309] on link "Renee Hudson - Parent / Guardian" at bounding box center [378, 319] width 226 height 21
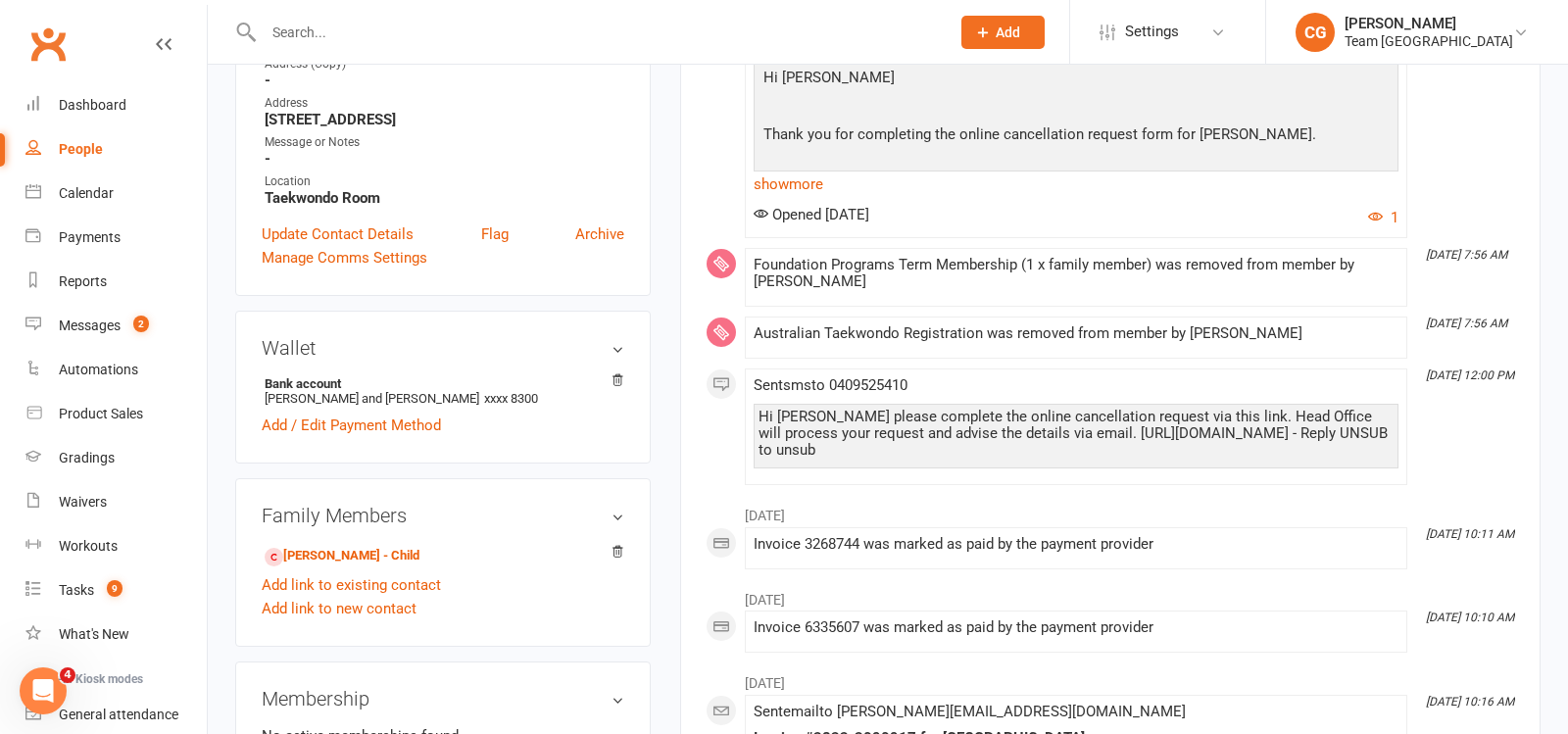
scroll to position [424, 0]
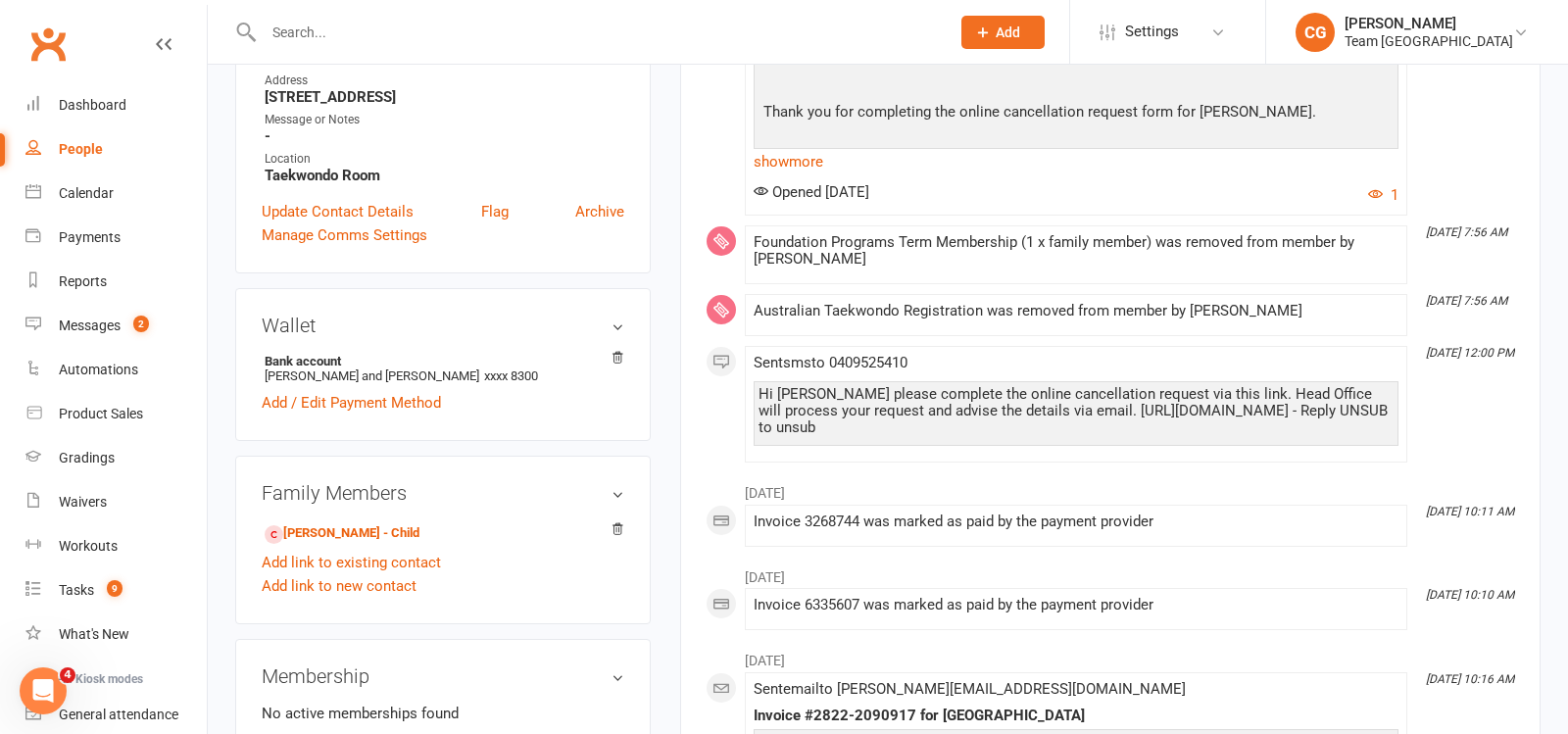
click at [320, 30] on input "text" at bounding box center [598, 33] width 679 height 28
paste input "Stirling Sanders"
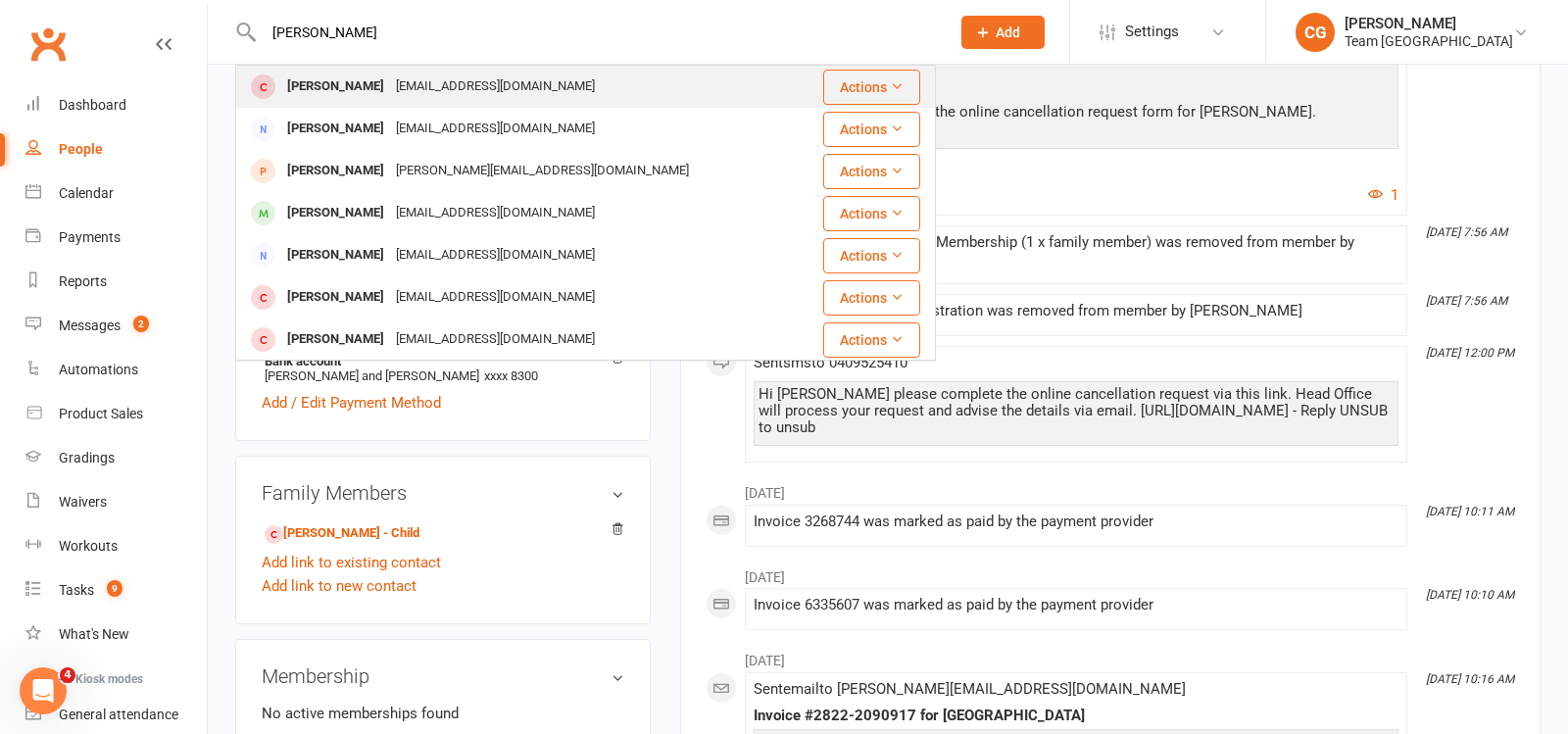
type input "Stirling Sanders"
click at [315, 76] on div "Stirling Sanders" at bounding box center [335, 86] width 109 height 29
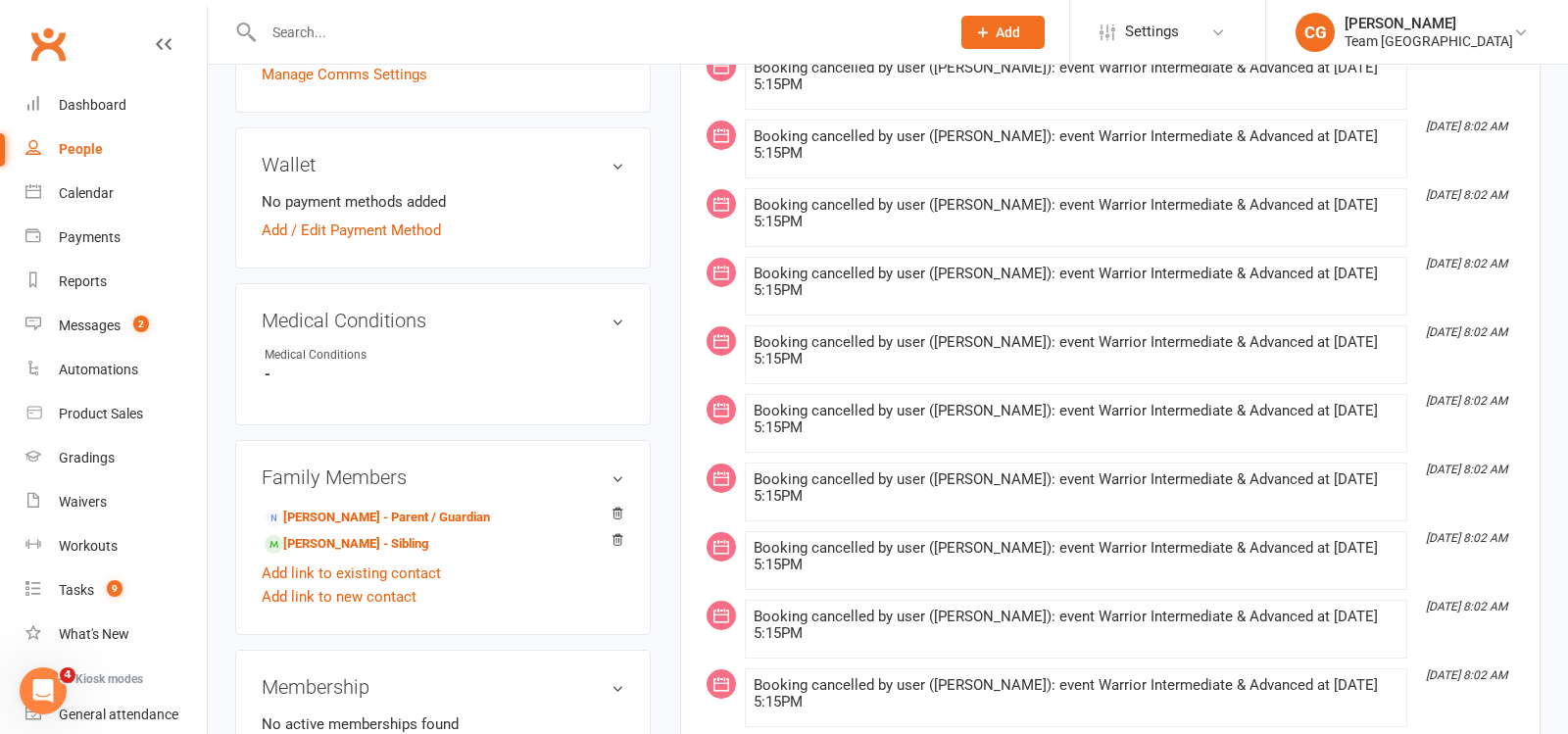
scroll to position [827, 0]
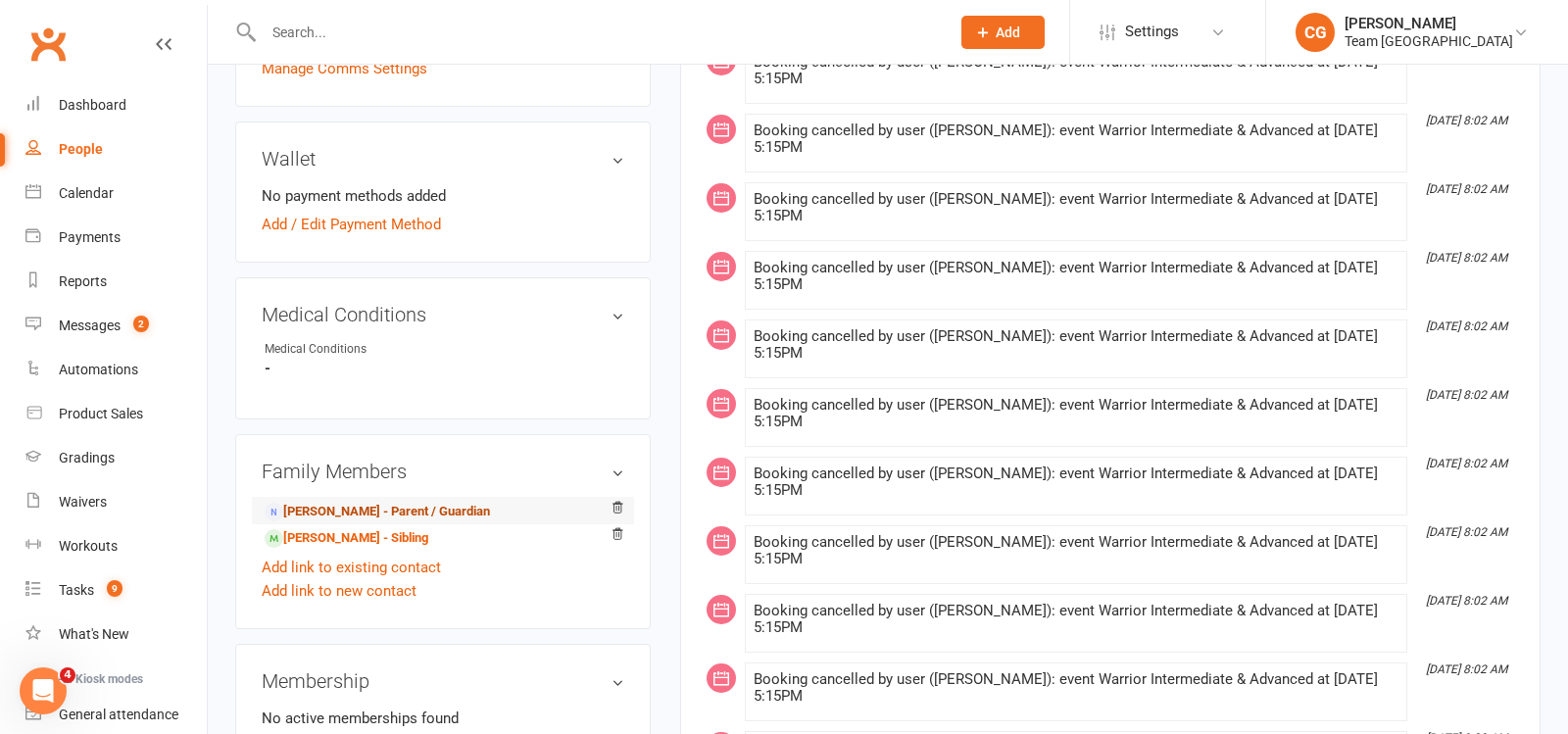
click at [378, 503] on link "Scott Sanders - Parent / Guardian" at bounding box center [378, 511] width 226 height 21
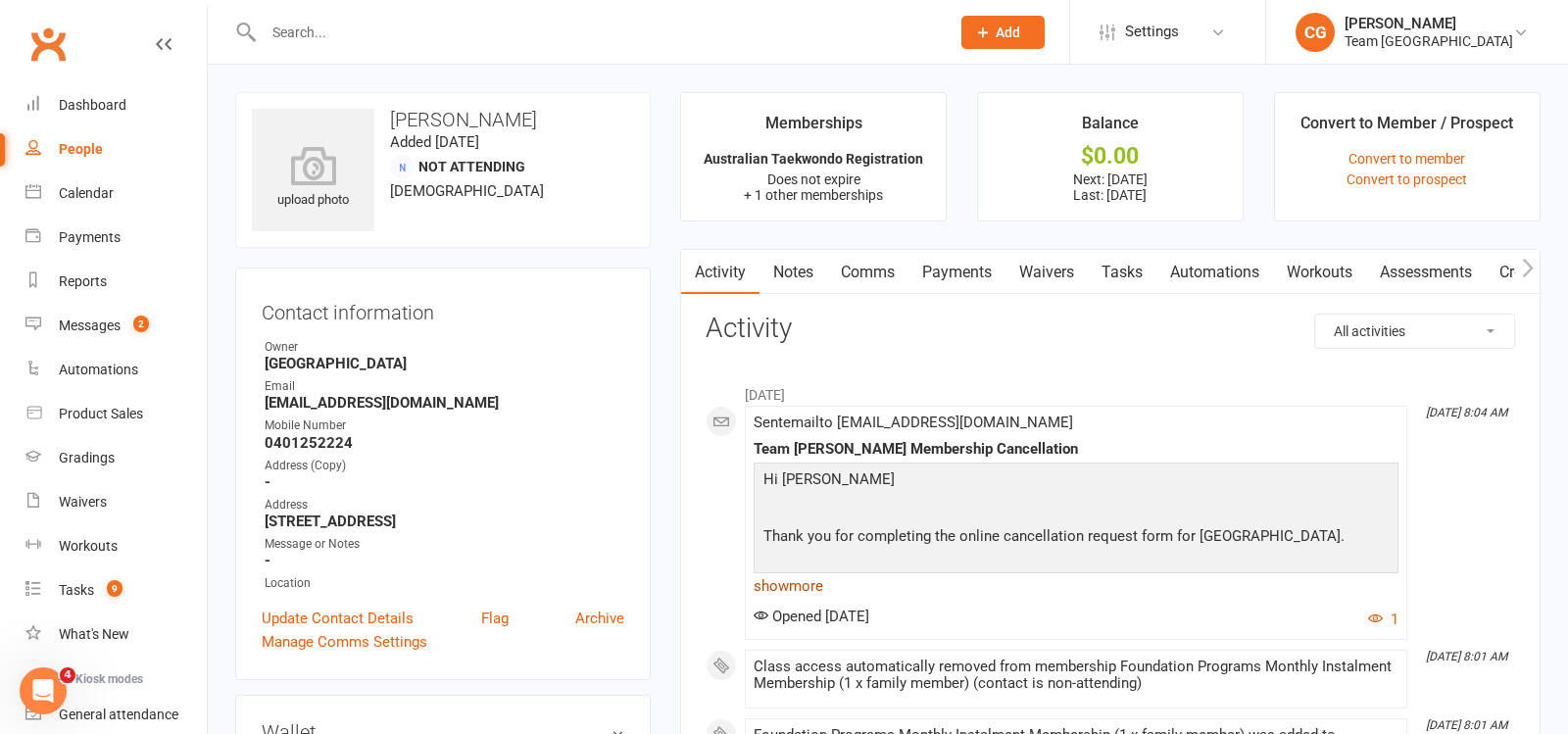
click at [784, 580] on link "show more" at bounding box center [1076, 587] width 645 height 28
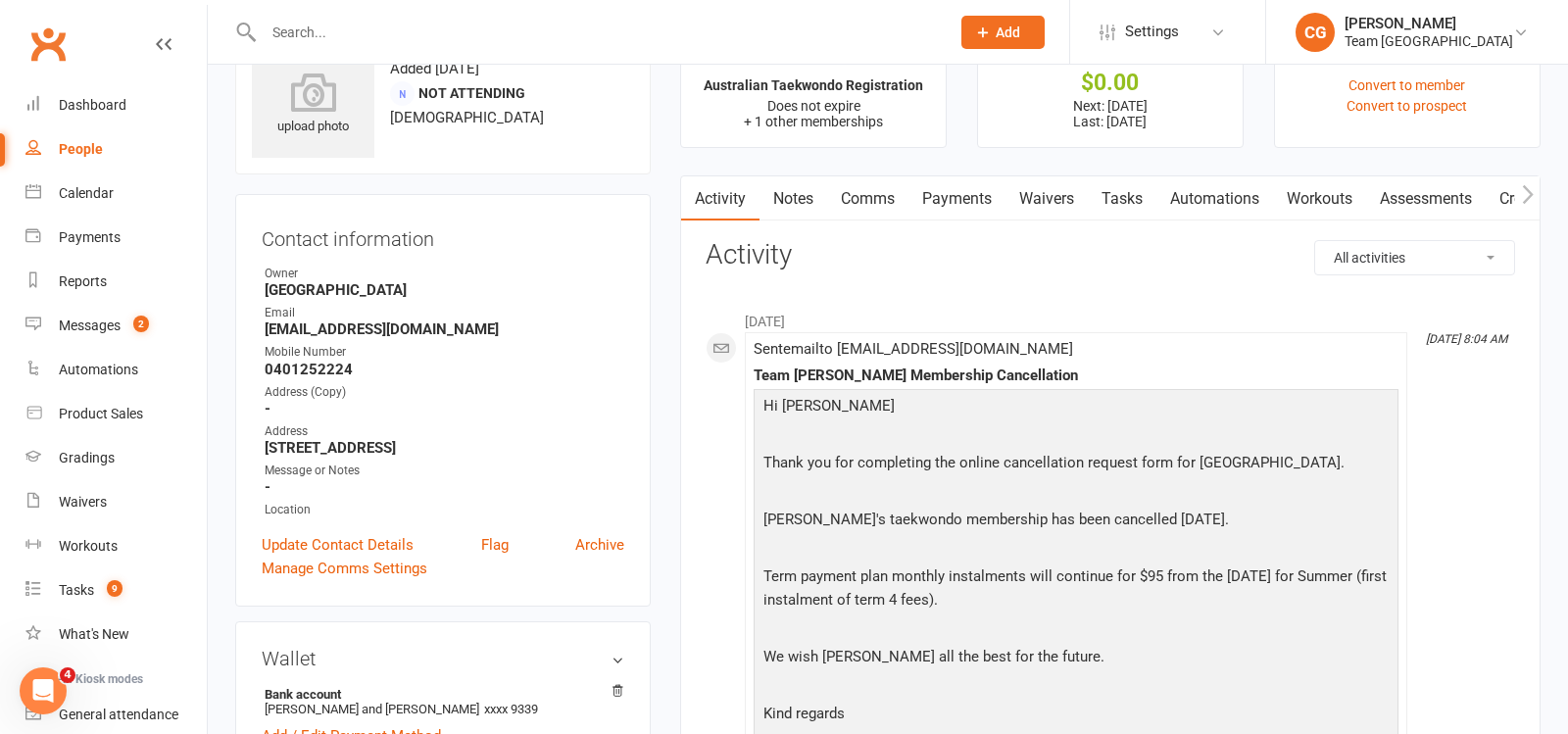
scroll to position [64, 0]
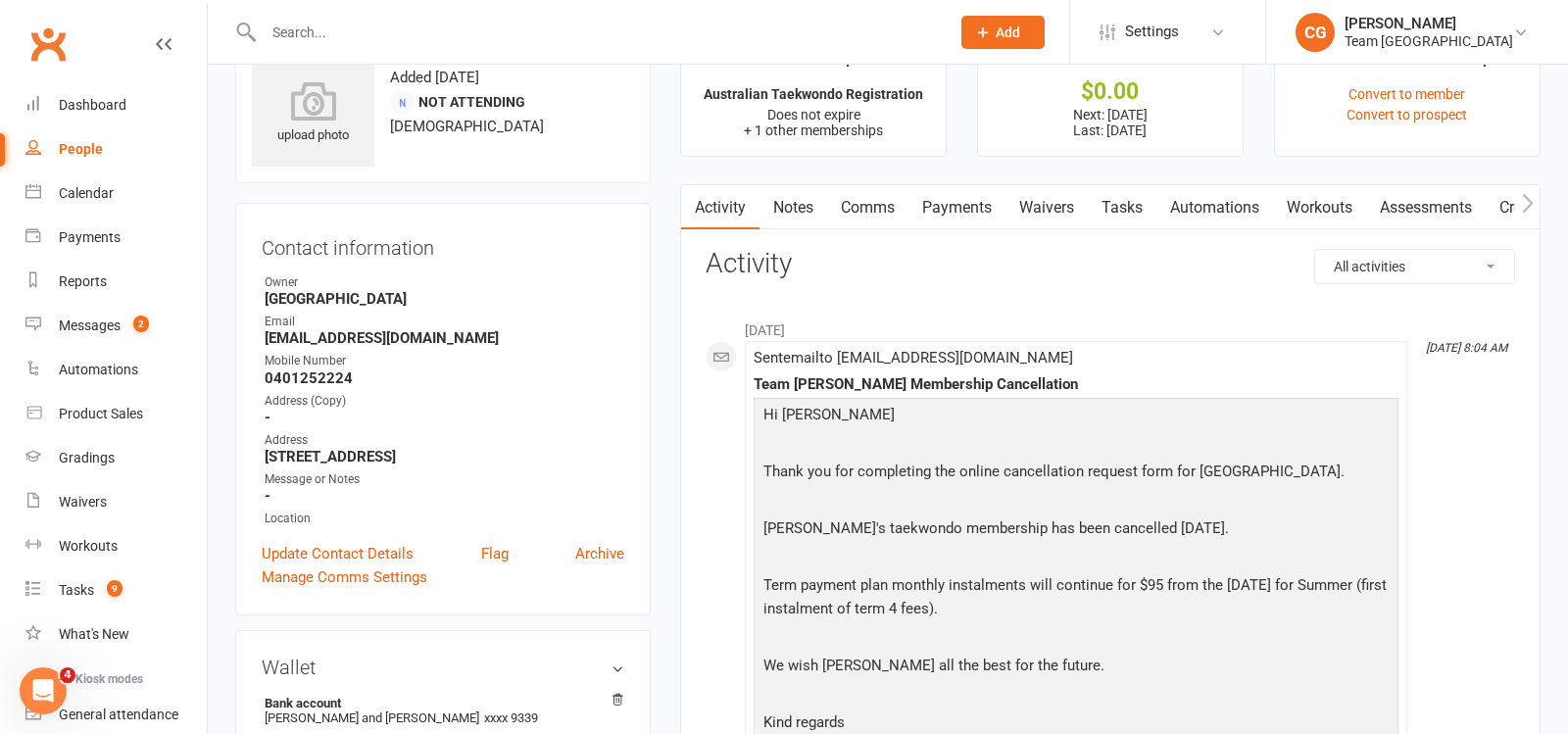
click at [957, 202] on link "Payments" at bounding box center [958, 208] width 97 height 46
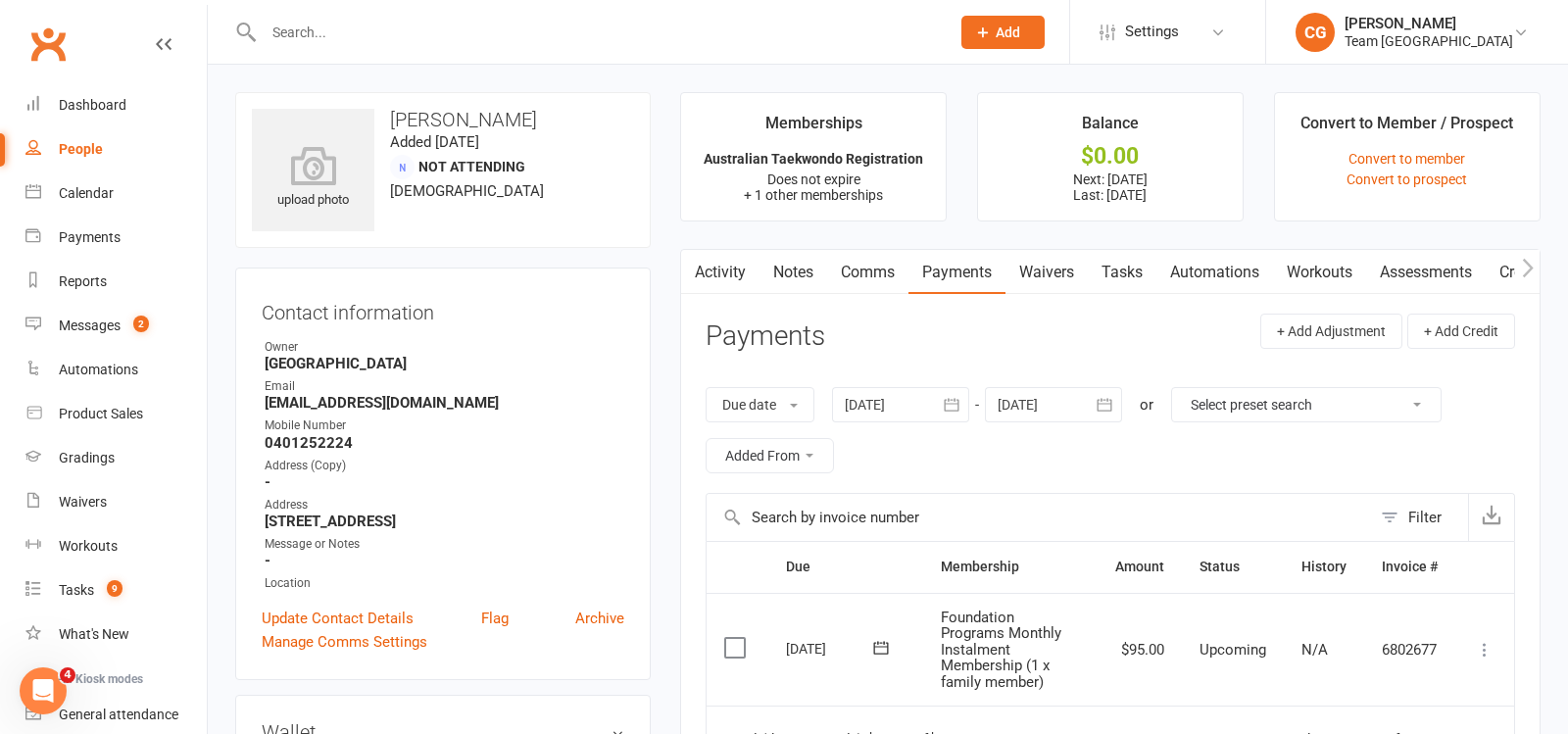
click at [329, 31] on input "text" at bounding box center [598, 33] width 679 height 28
paste input "Lucia Vu"
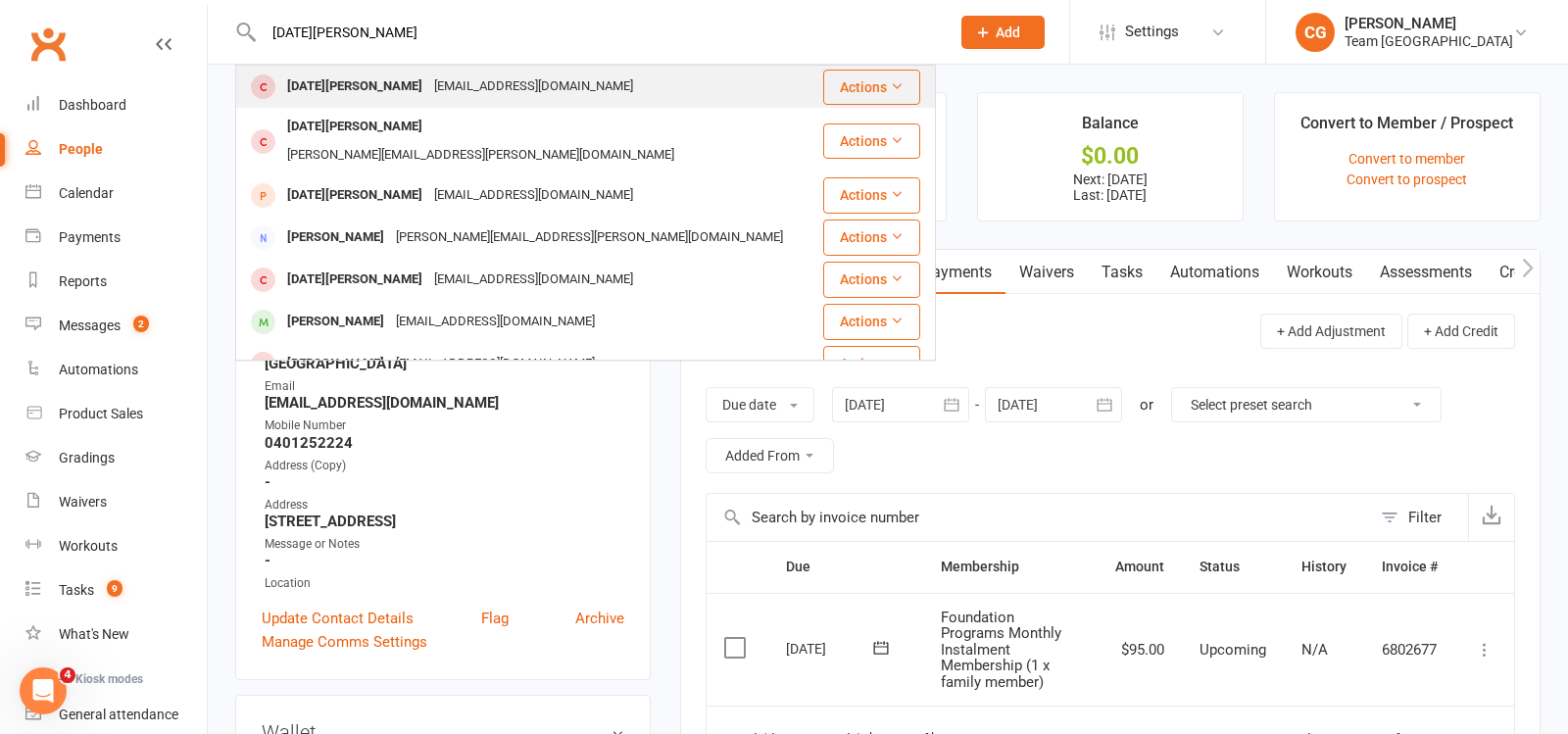
type input "Lucia Vu"
click at [428, 96] on div "sabrina_np@hotmail.com" at bounding box center [533, 86] width 211 height 29
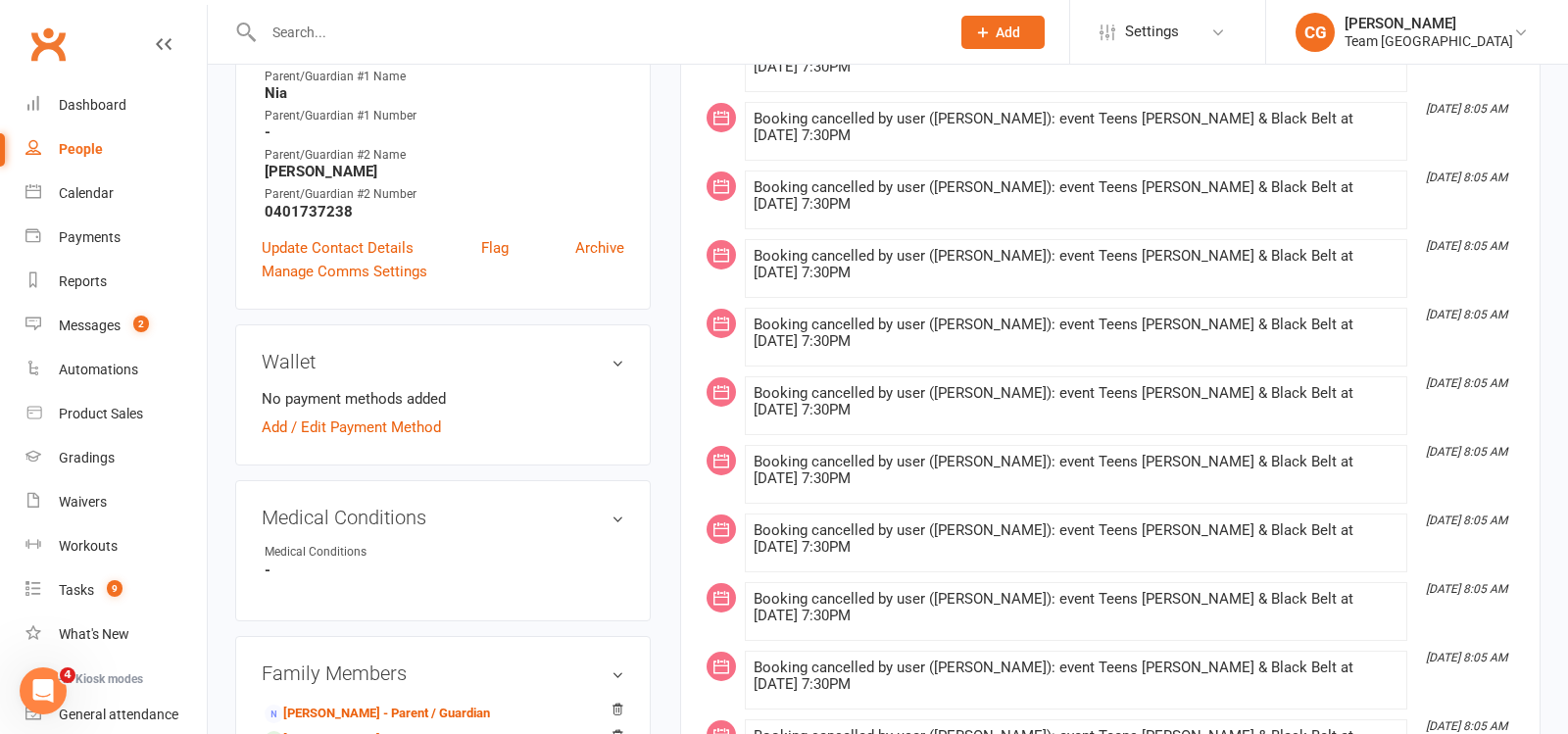
scroll to position [803, 0]
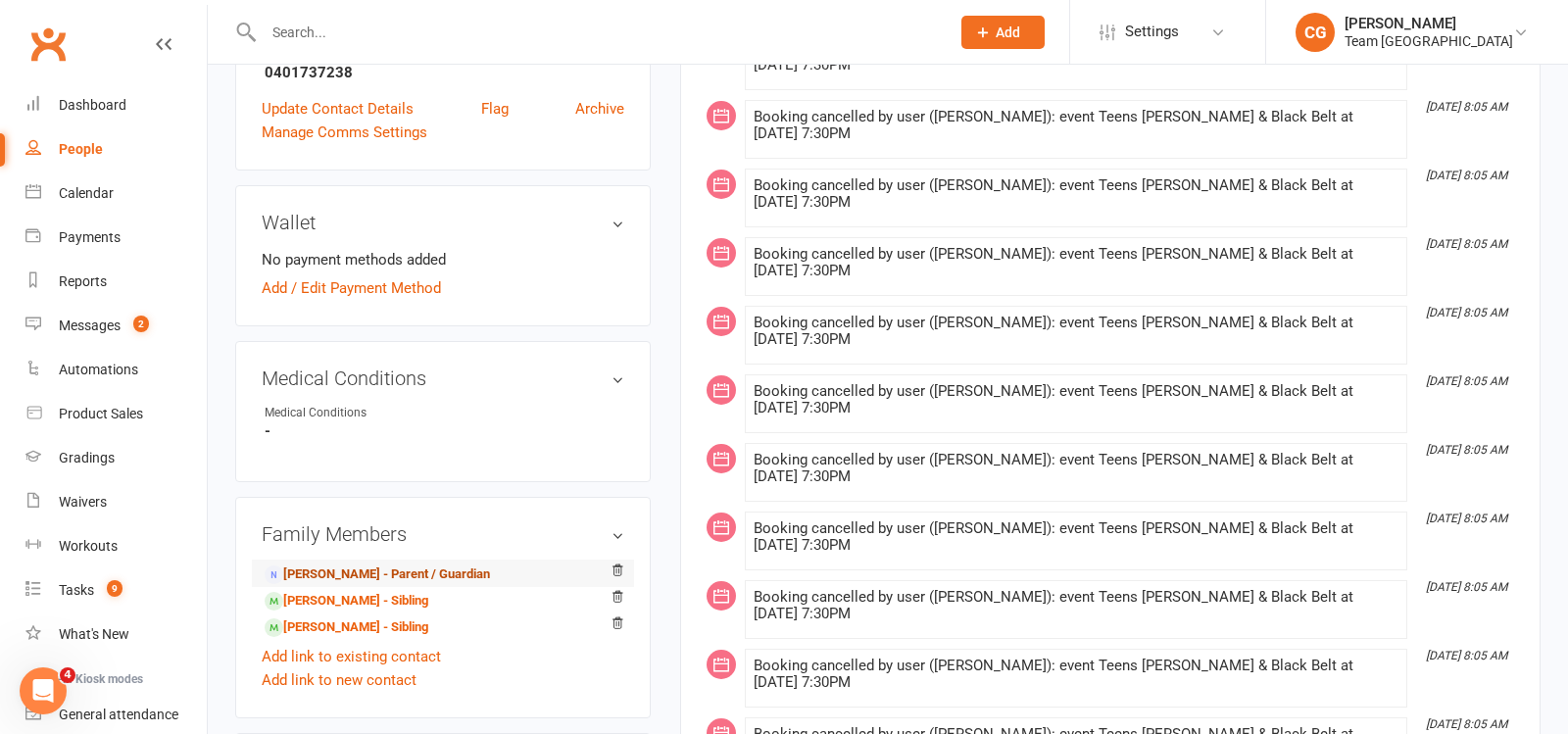
click at [394, 565] on link "Sabrina Vu - Parent / Guardian" at bounding box center [378, 575] width 226 height 21
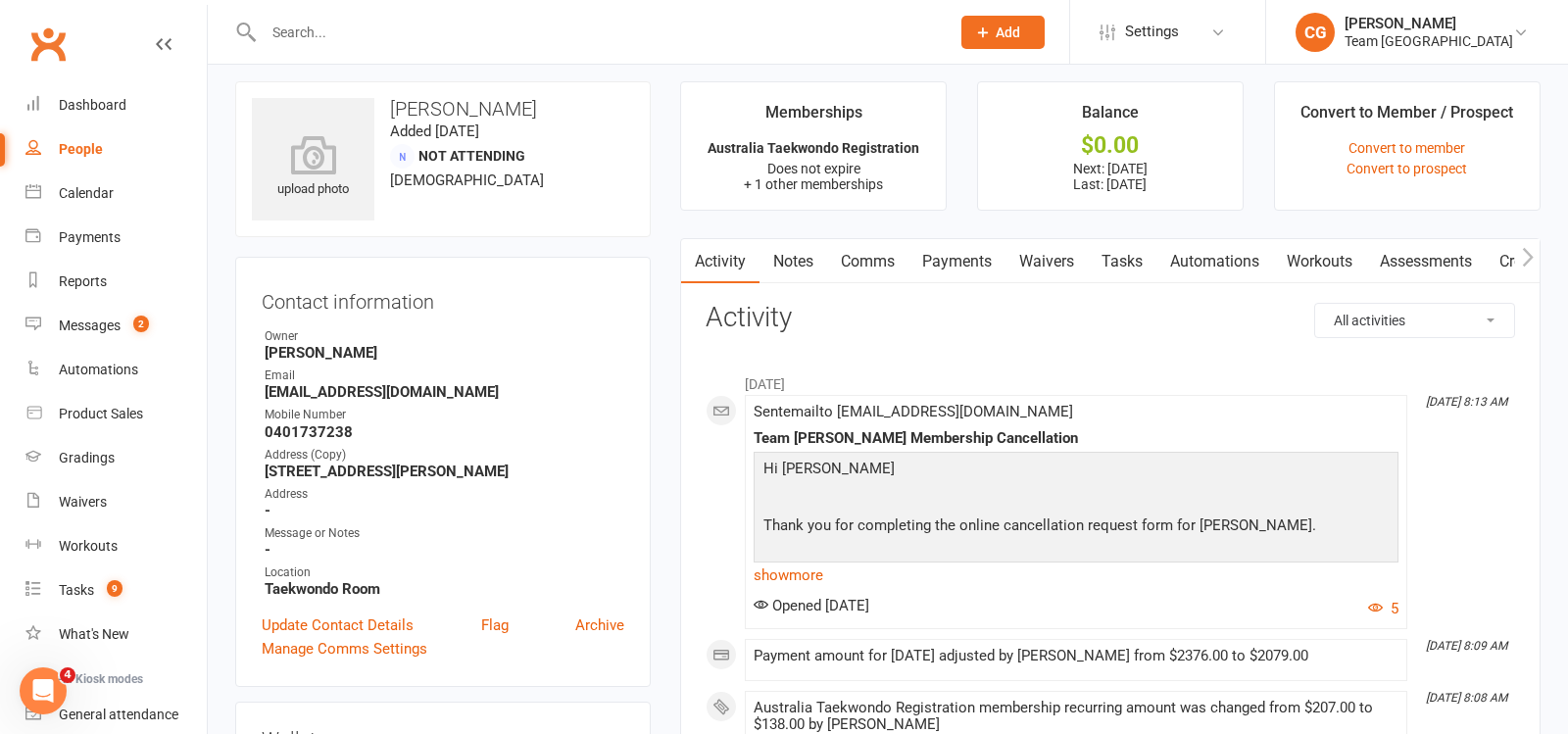
scroll to position [17, 0]
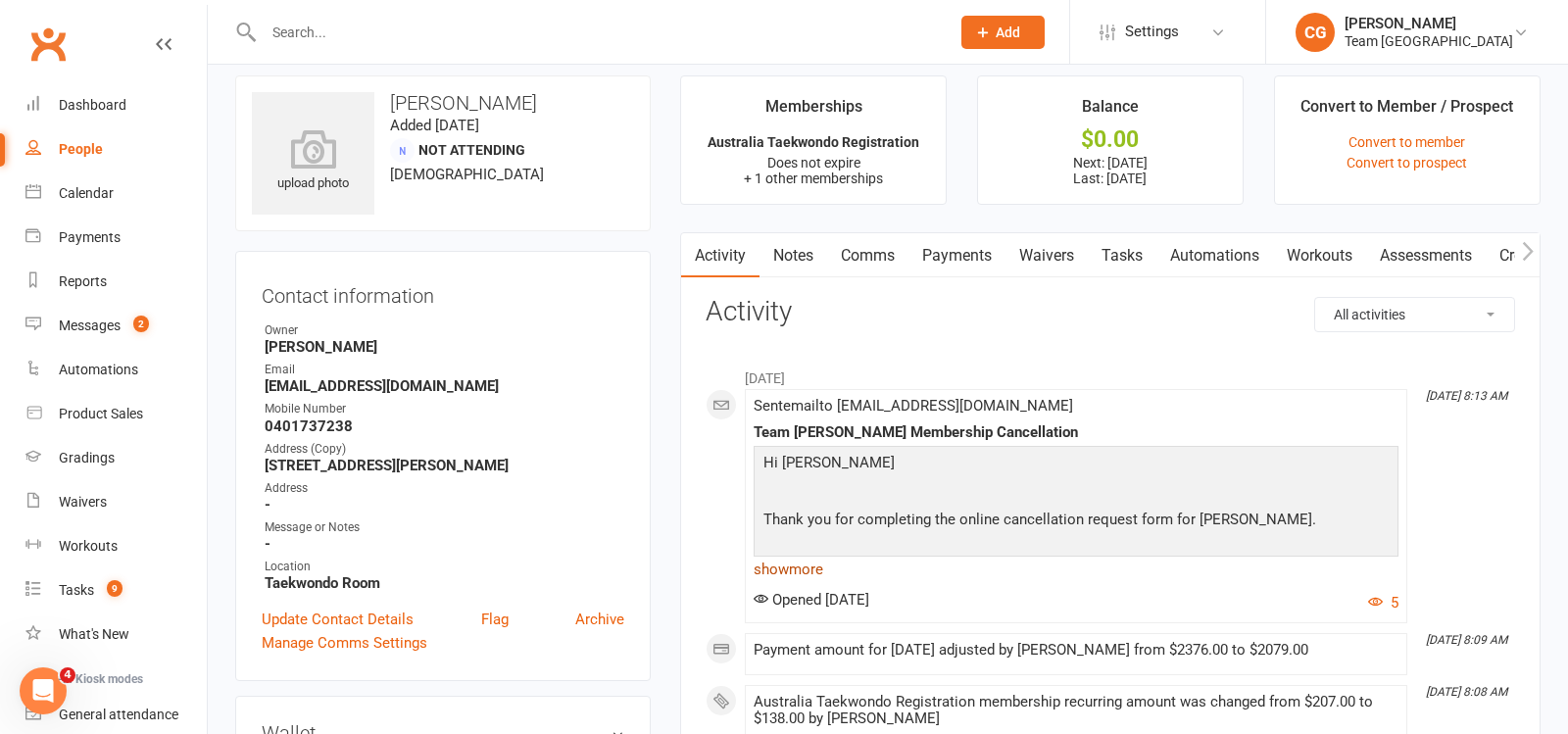
click at [789, 571] on link "show more" at bounding box center [1076, 570] width 645 height 28
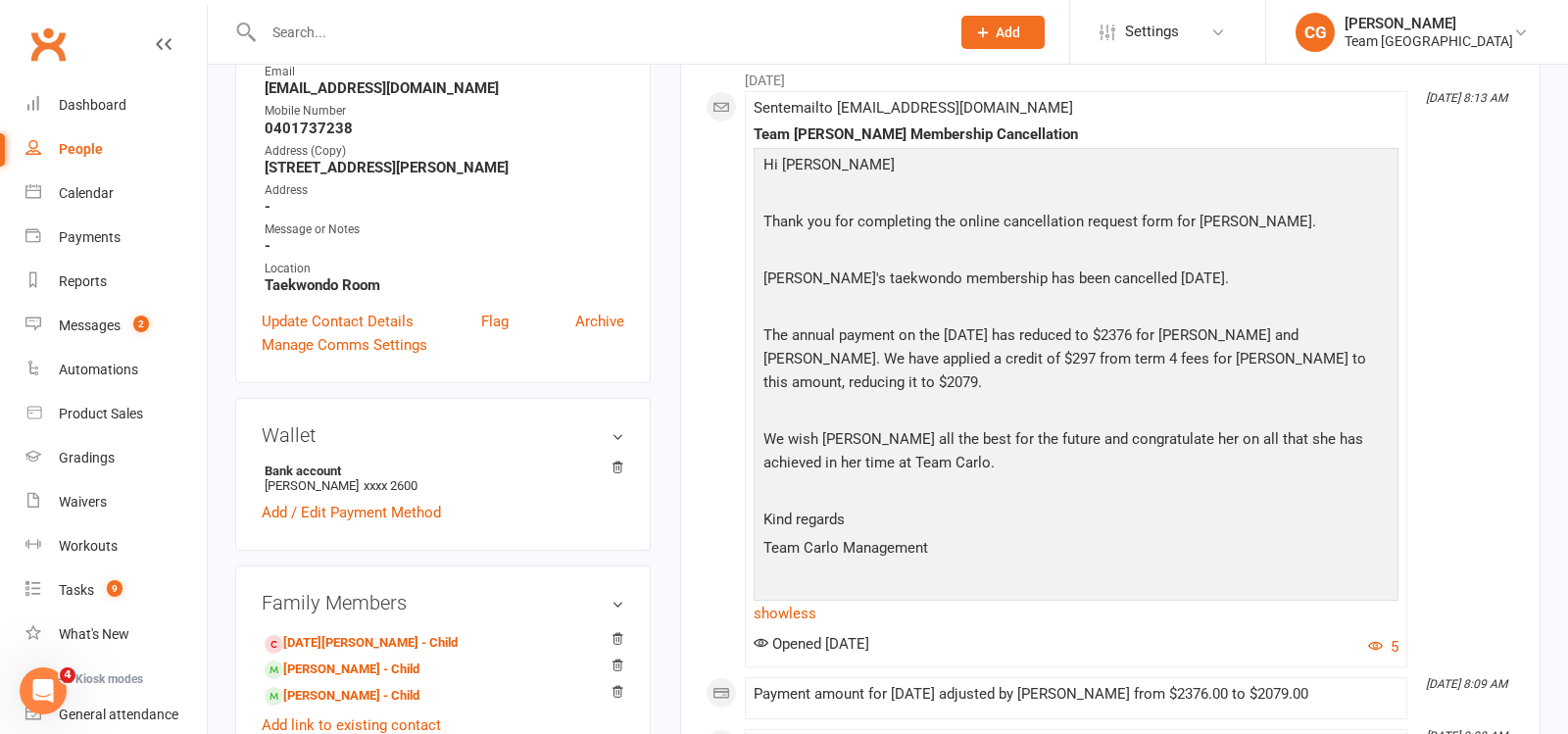
scroll to position [0, 0]
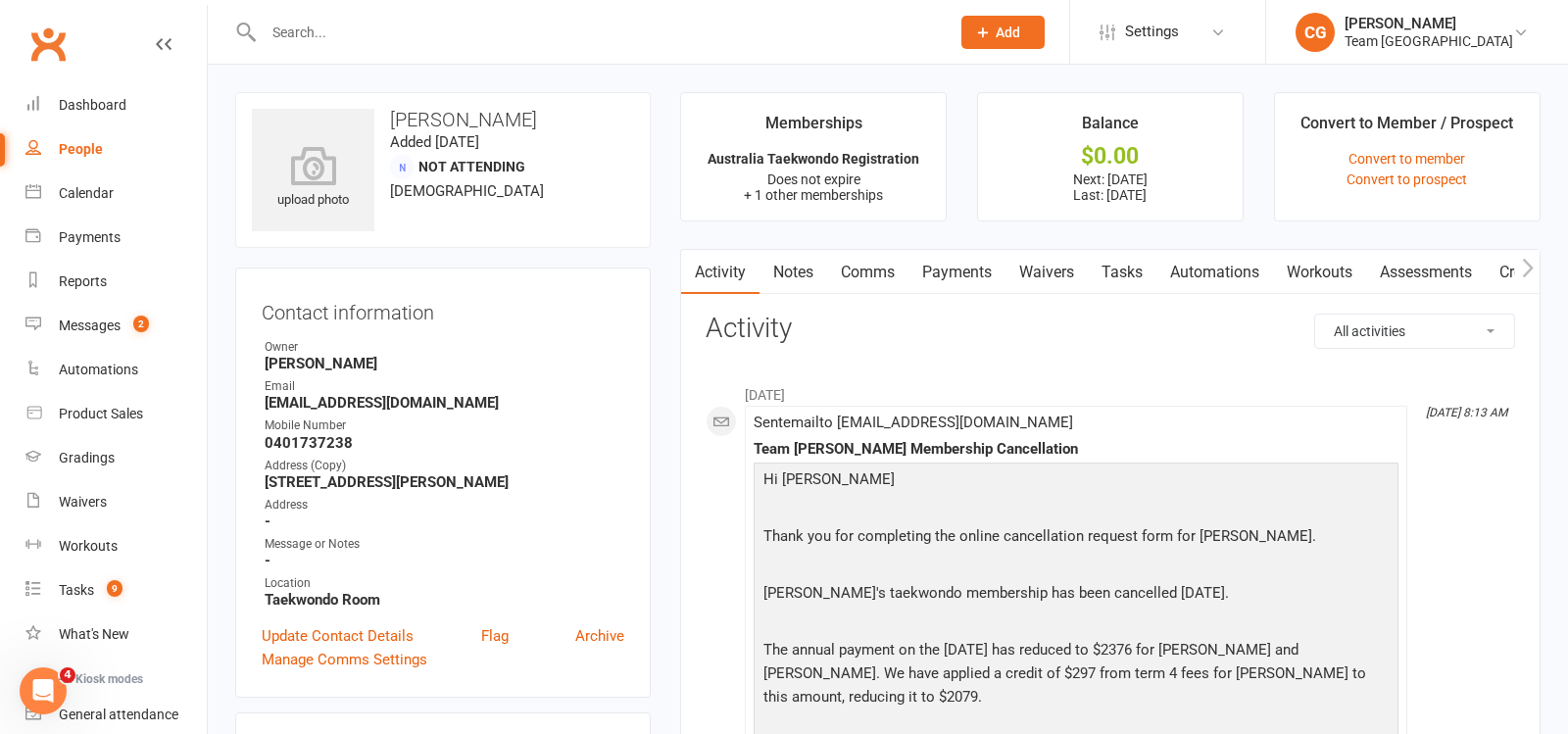
click at [362, 46] on div at bounding box center [586, 32] width 700 height 63
click at [351, 38] on input "text" at bounding box center [598, 33] width 679 height 28
paste input "Kiara Sidhu"
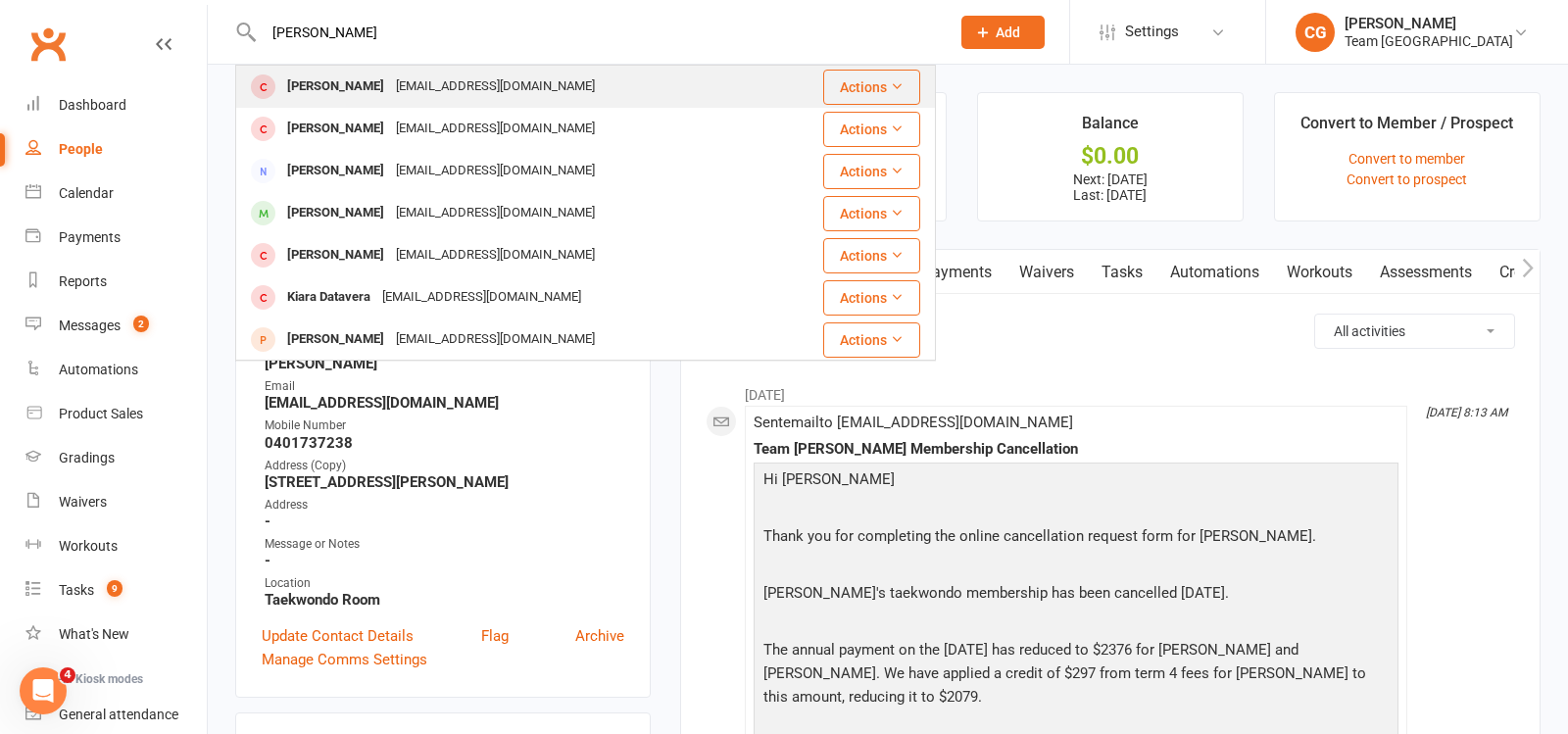
type input "Kiara Sidhu"
click at [390, 88] on div "mandeepbsidhu@hotmail.com" at bounding box center [495, 86] width 211 height 29
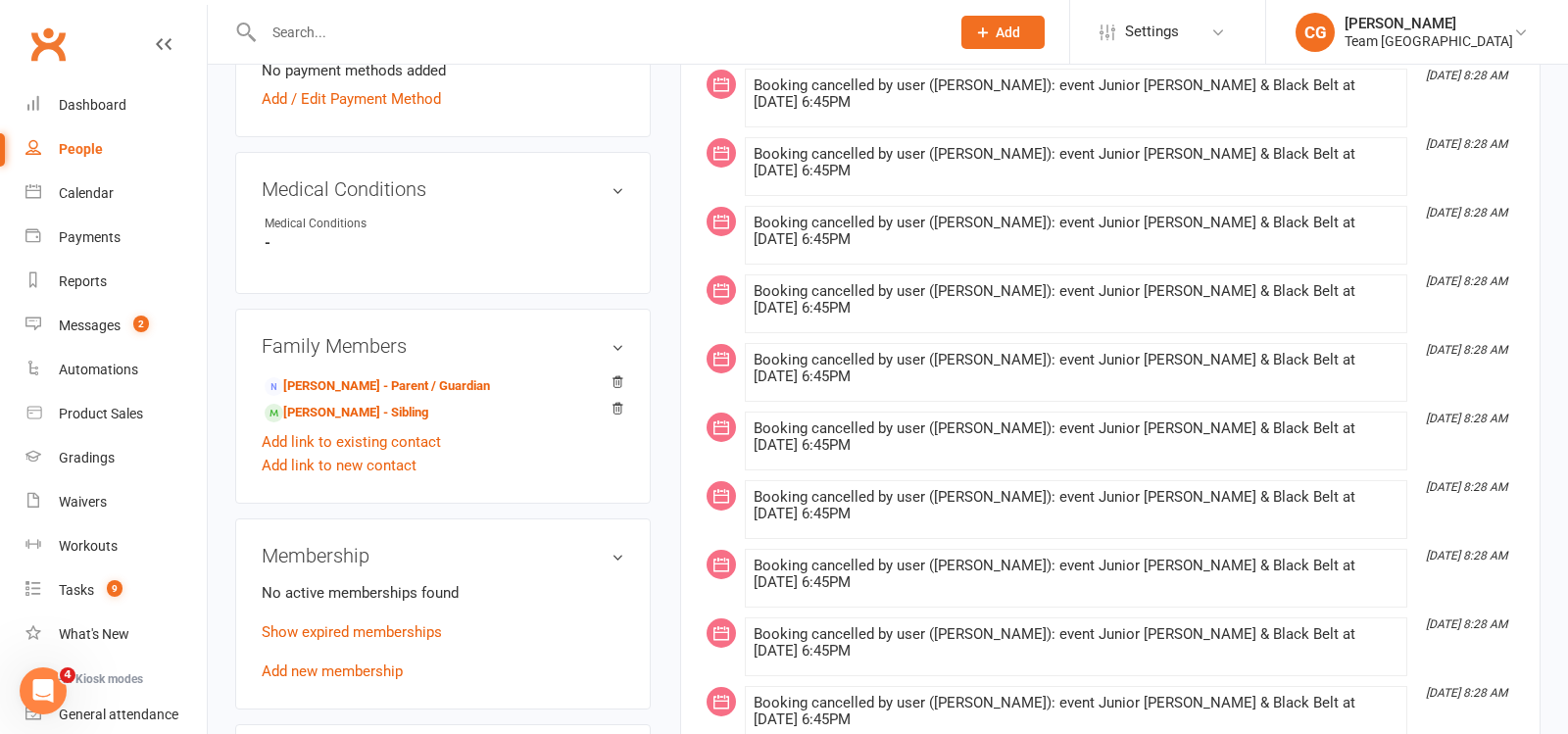
scroll to position [958, 0]
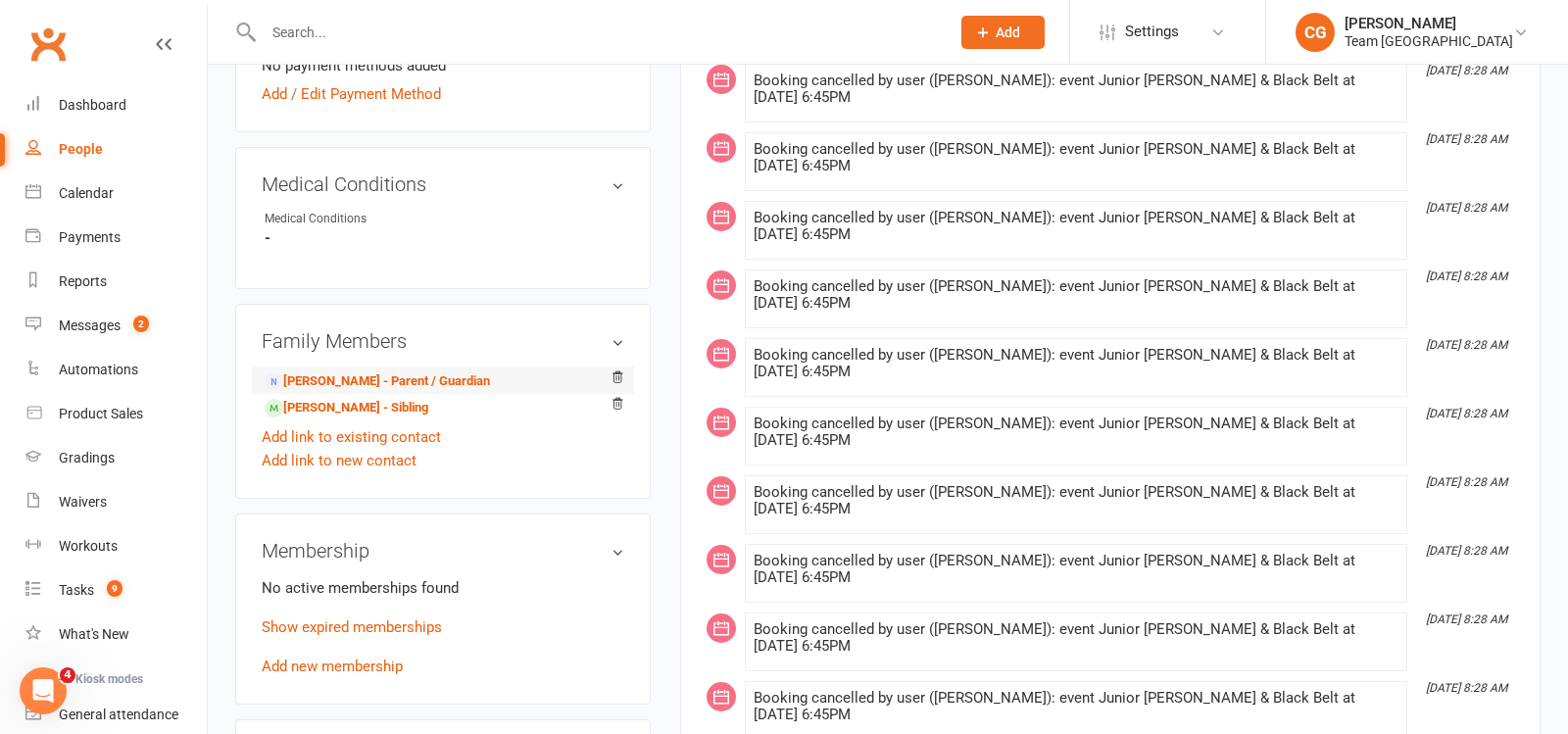
click at [406, 367] on li "Mandy Sidhu - Parent / Guardian" at bounding box center [443, 381] width 363 height 28
click at [406, 372] on link "Mandy Sidhu - Parent / Guardian" at bounding box center [378, 382] width 226 height 21
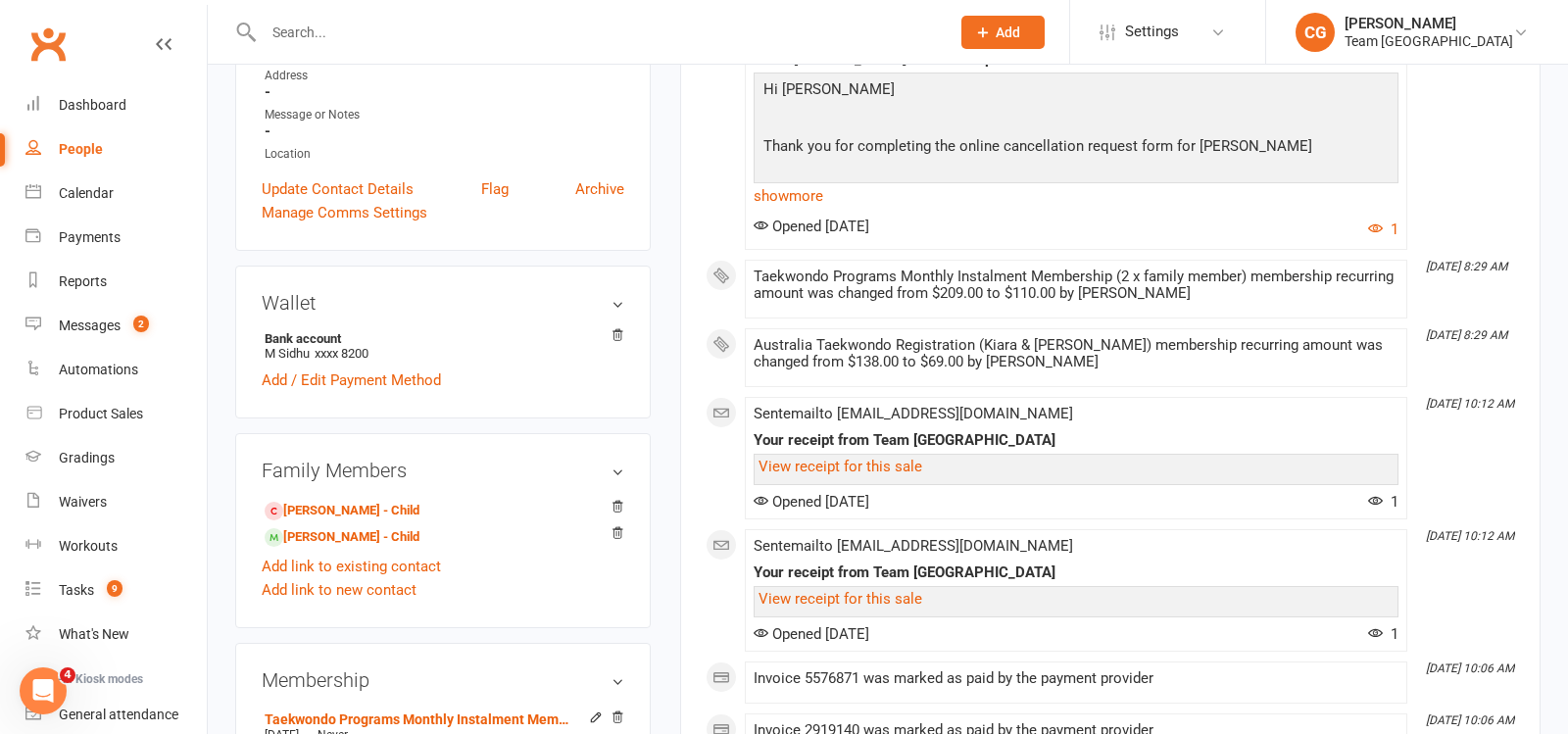
scroll to position [363, 0]
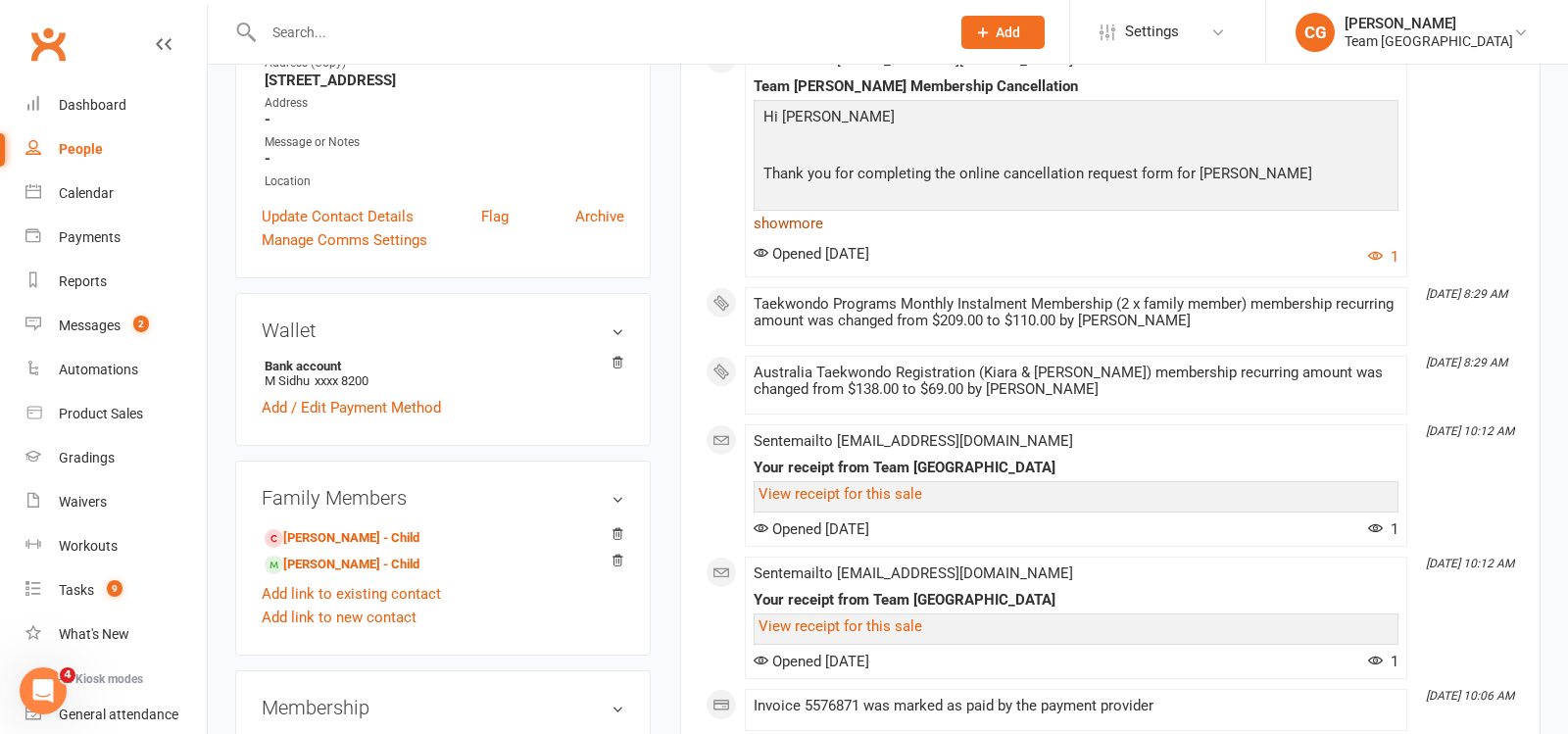
click at [791, 229] on link "show more" at bounding box center [1076, 224] width 645 height 28
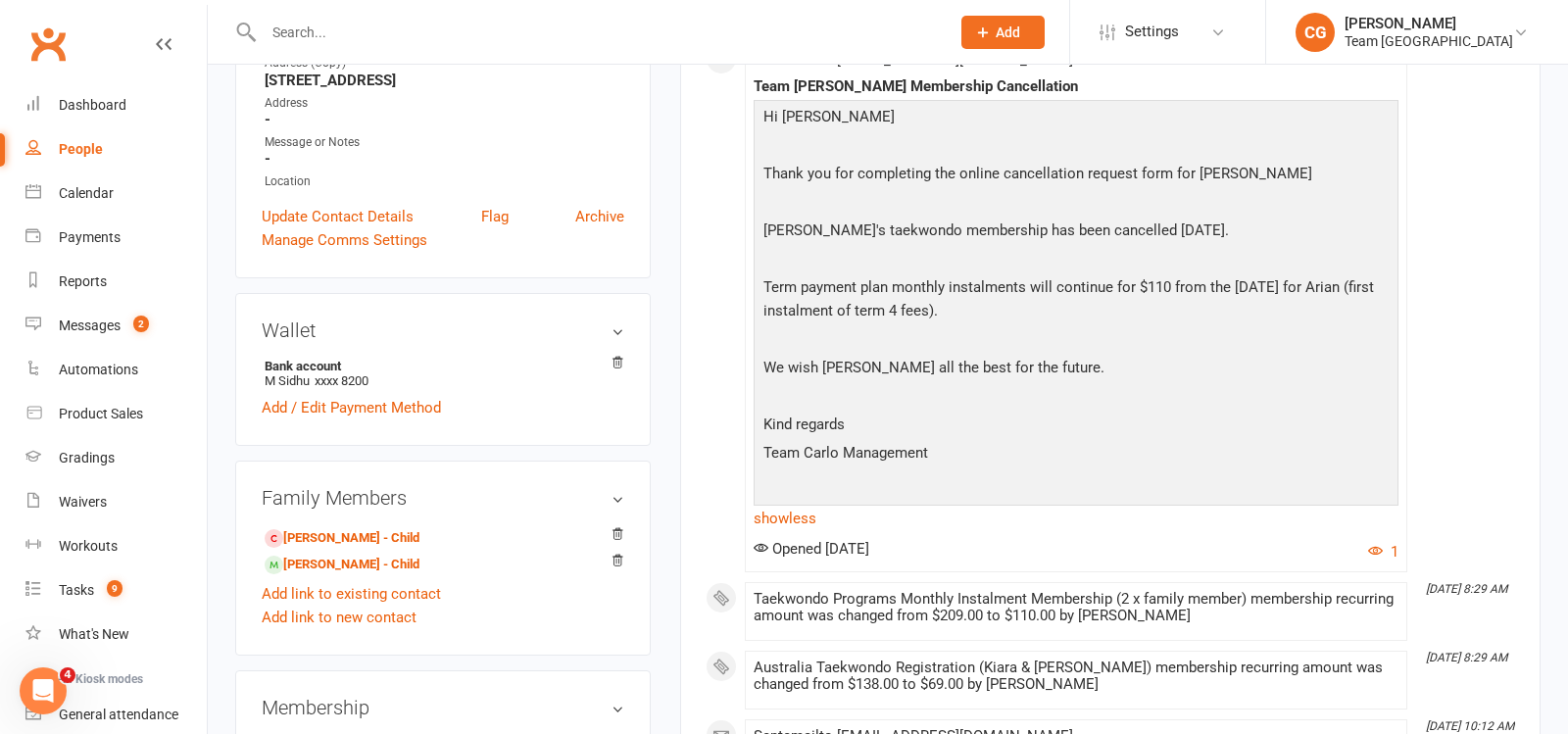
click at [367, 10] on div at bounding box center [586, 32] width 700 height 63
click at [367, 24] on input "text" at bounding box center [598, 33] width 679 height 28
paste input "Miski Mohammed"
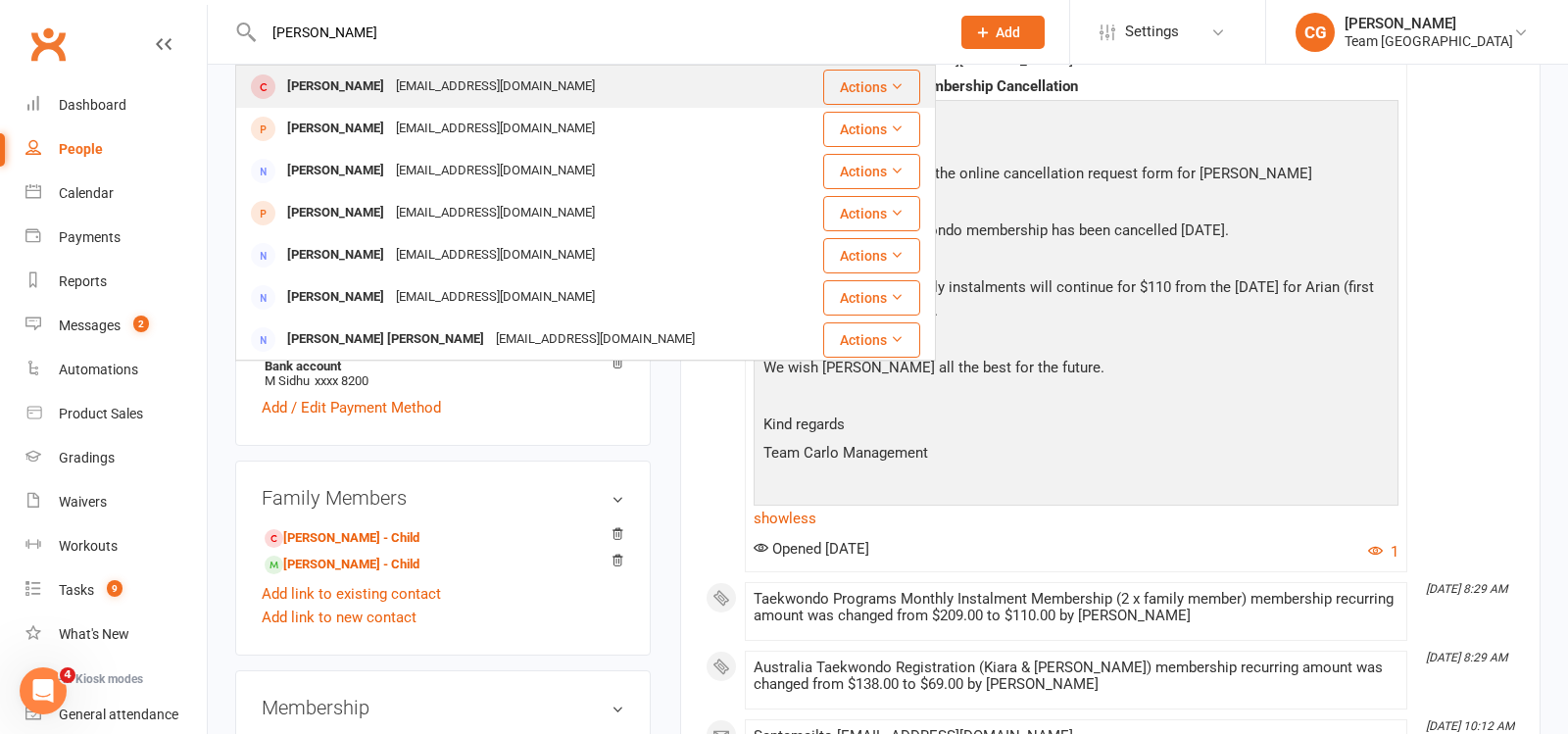
type input "Miski Mohammed"
click at [394, 103] on div "Miski Mohamed hassan2762@hotmail.com" at bounding box center [518, 86] width 563 height 41
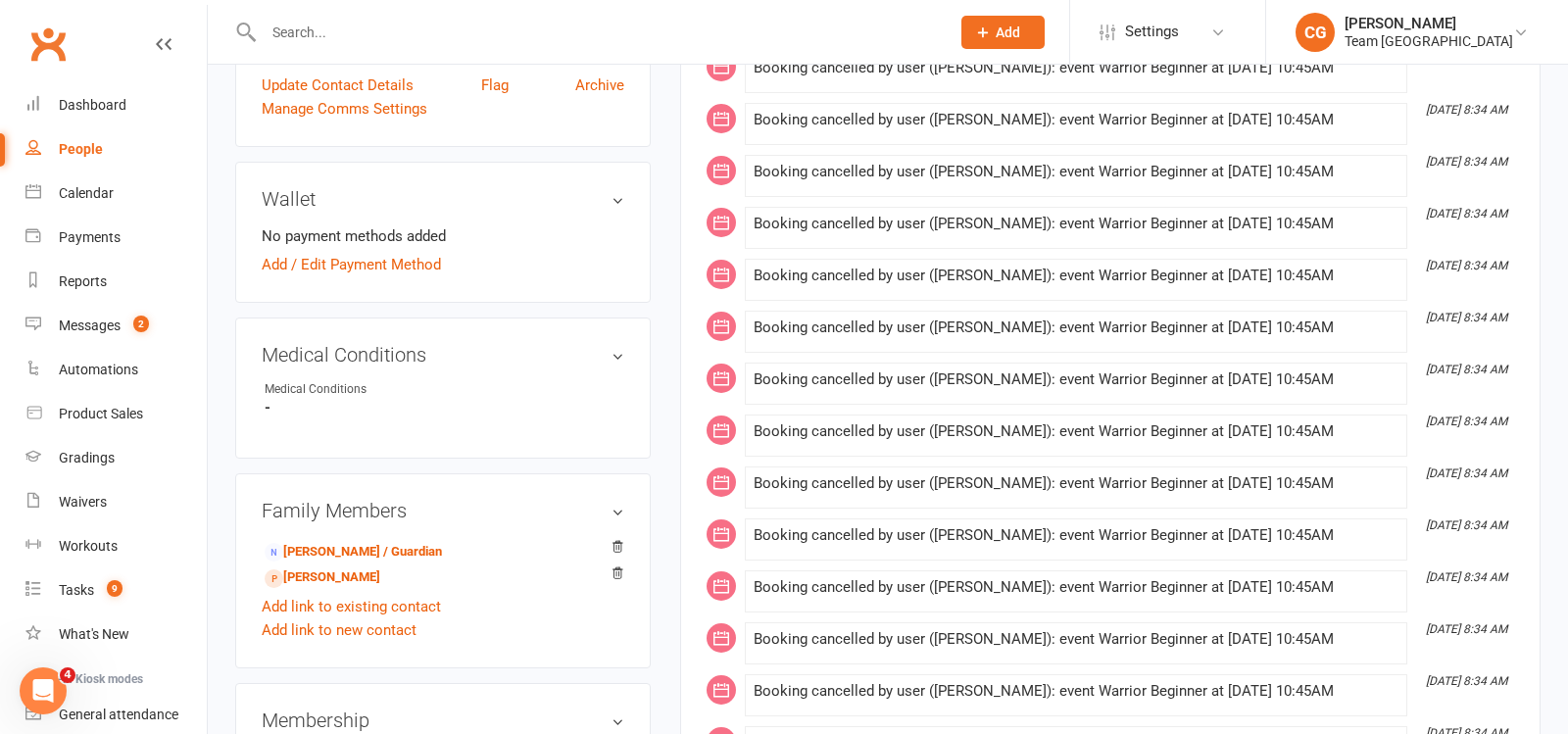
scroll to position [898, 0]
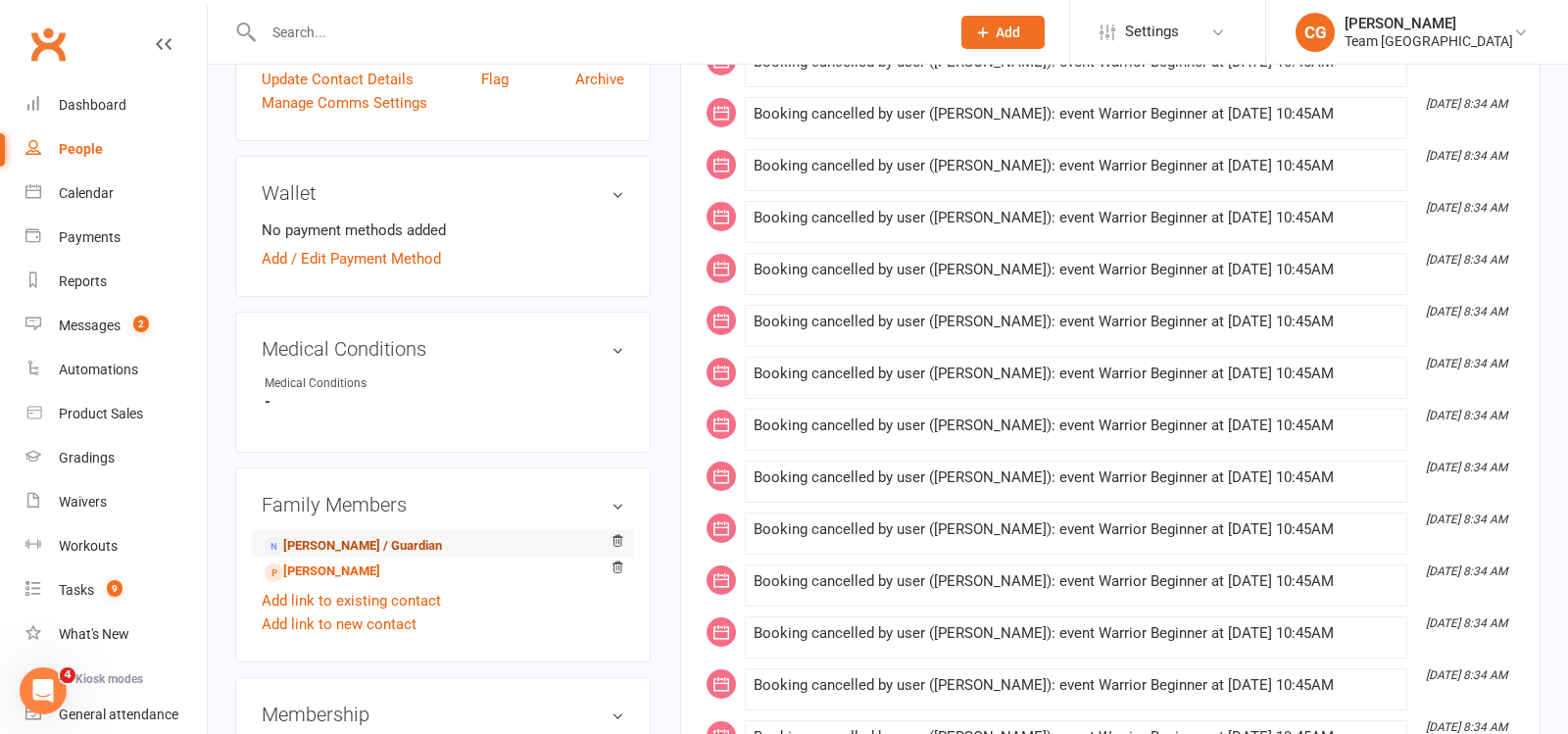
click at [442, 536] on link "Hassan Mohamed Abdulkerim - Parent / Guardian" at bounding box center [353, 546] width 177 height 21
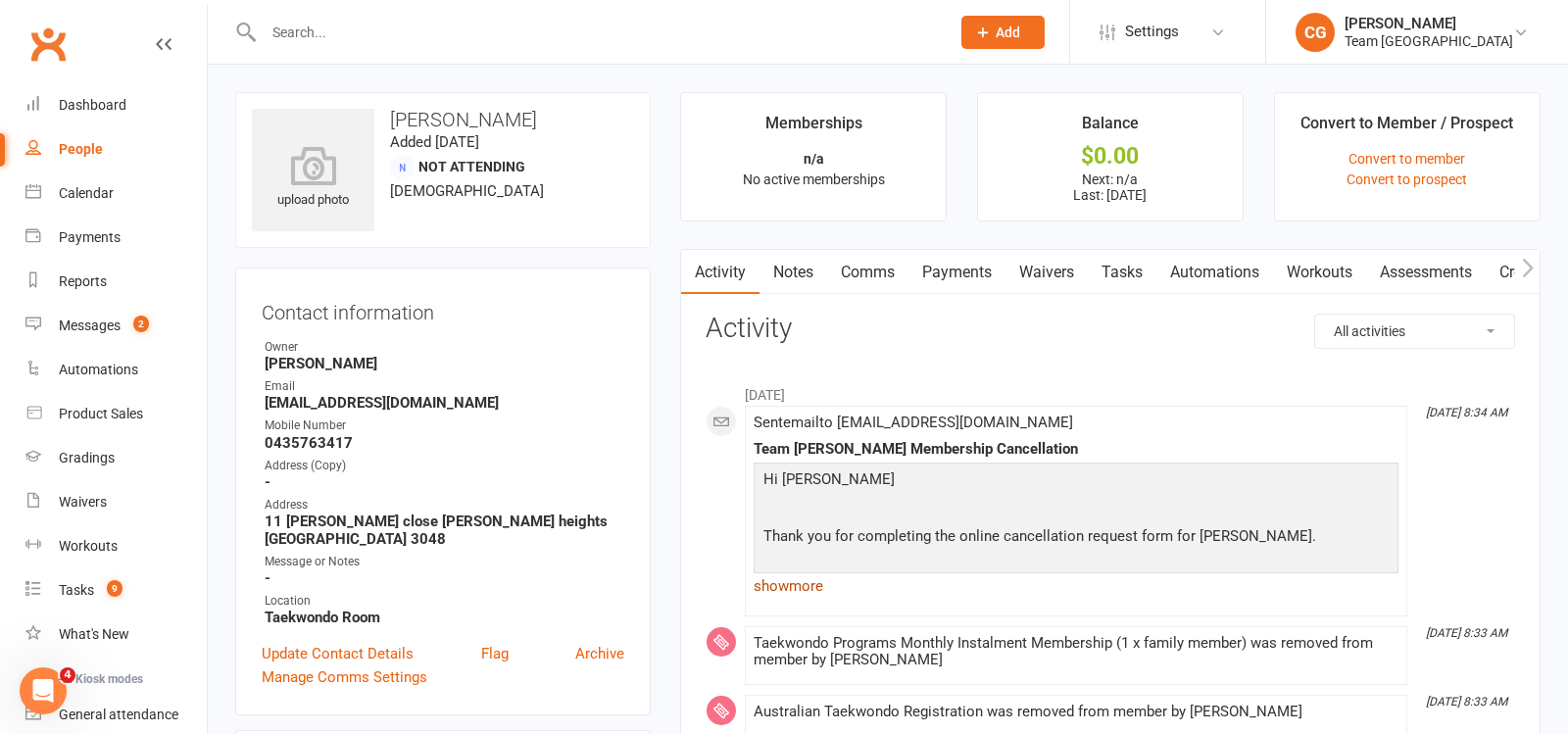
click at [785, 586] on link "show more" at bounding box center [1076, 587] width 645 height 28
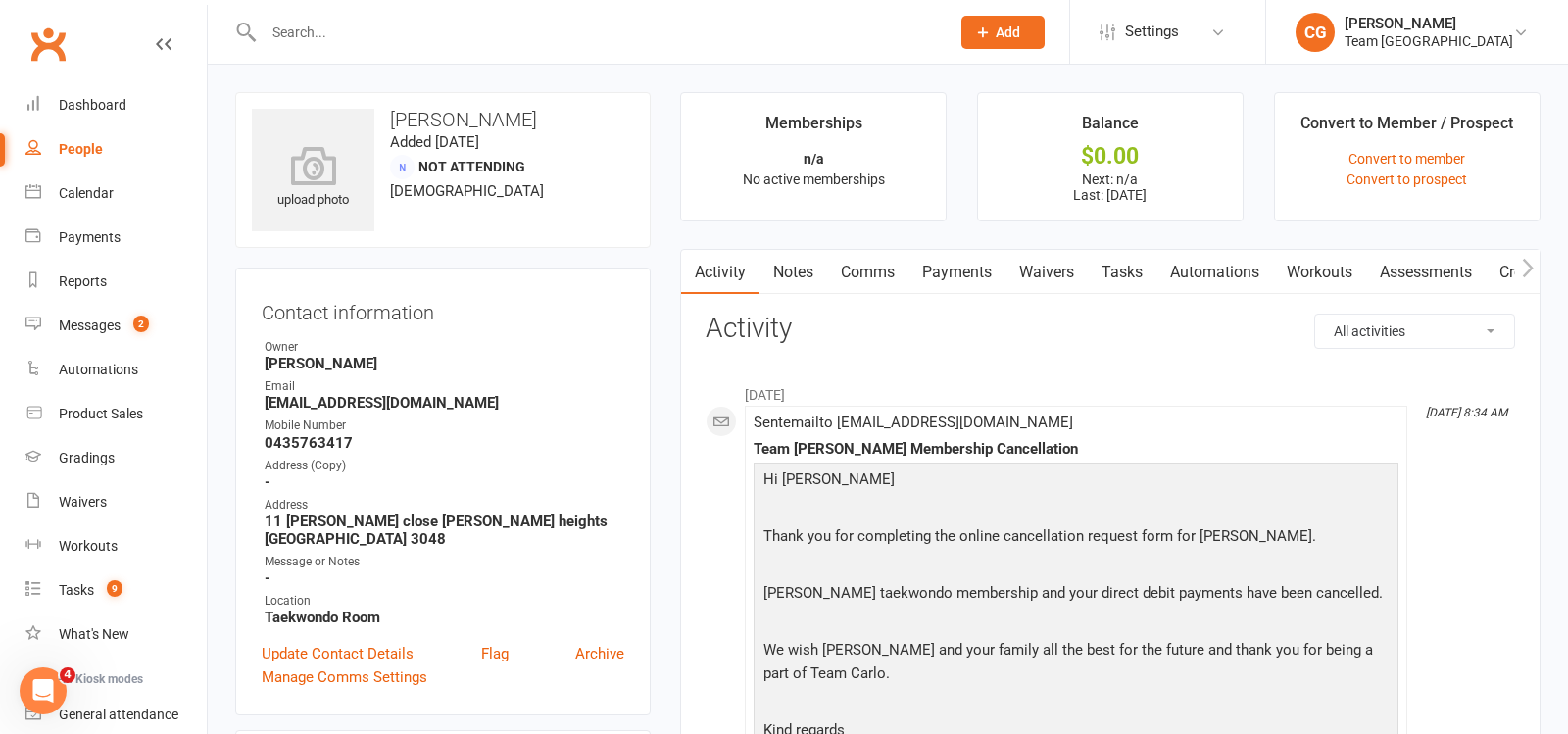
click at [945, 268] on link "Payments" at bounding box center [958, 273] width 97 height 46
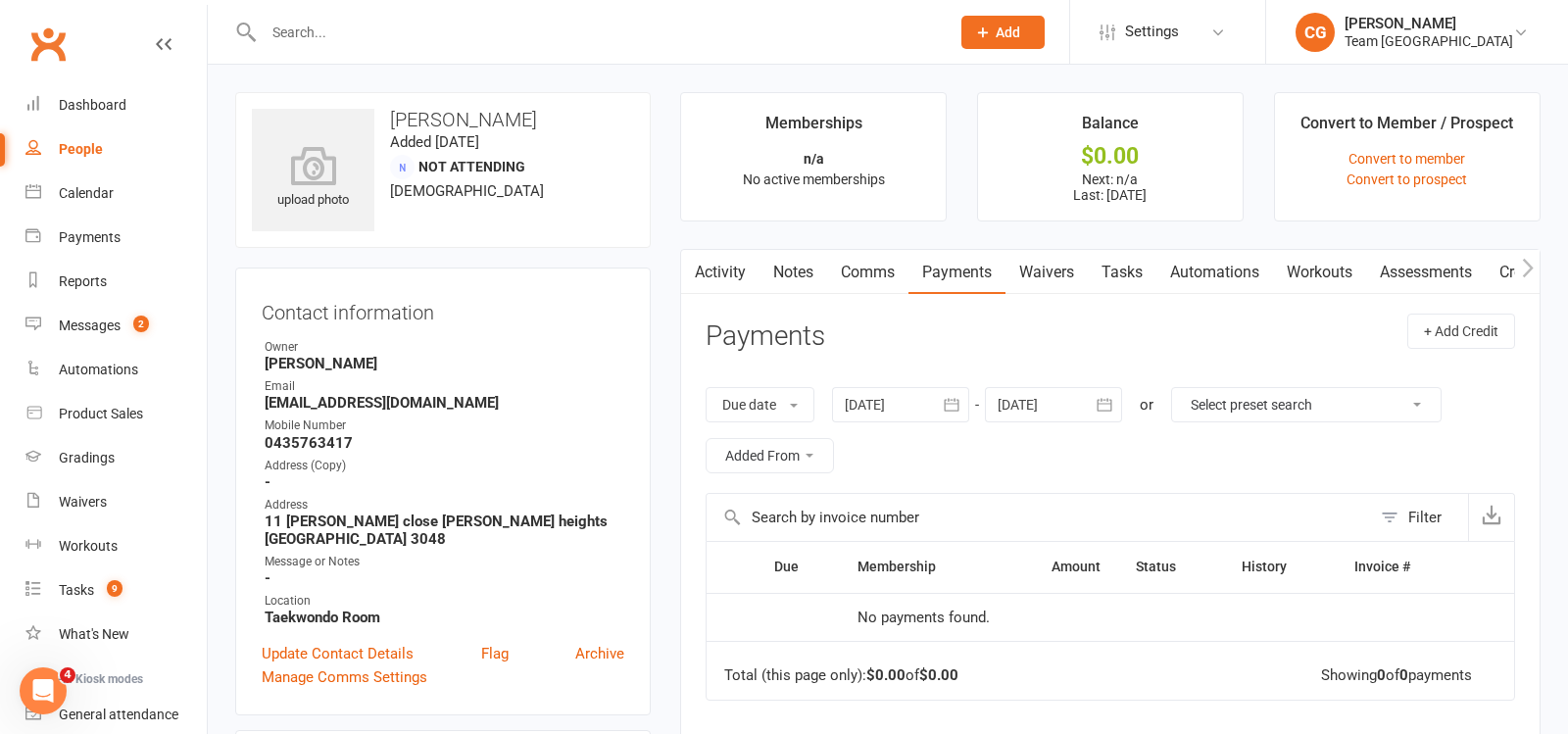
scroll to position [1, 0]
click at [315, 26] on input "text" at bounding box center [598, 33] width 679 height 28
paste input "Nate carey"
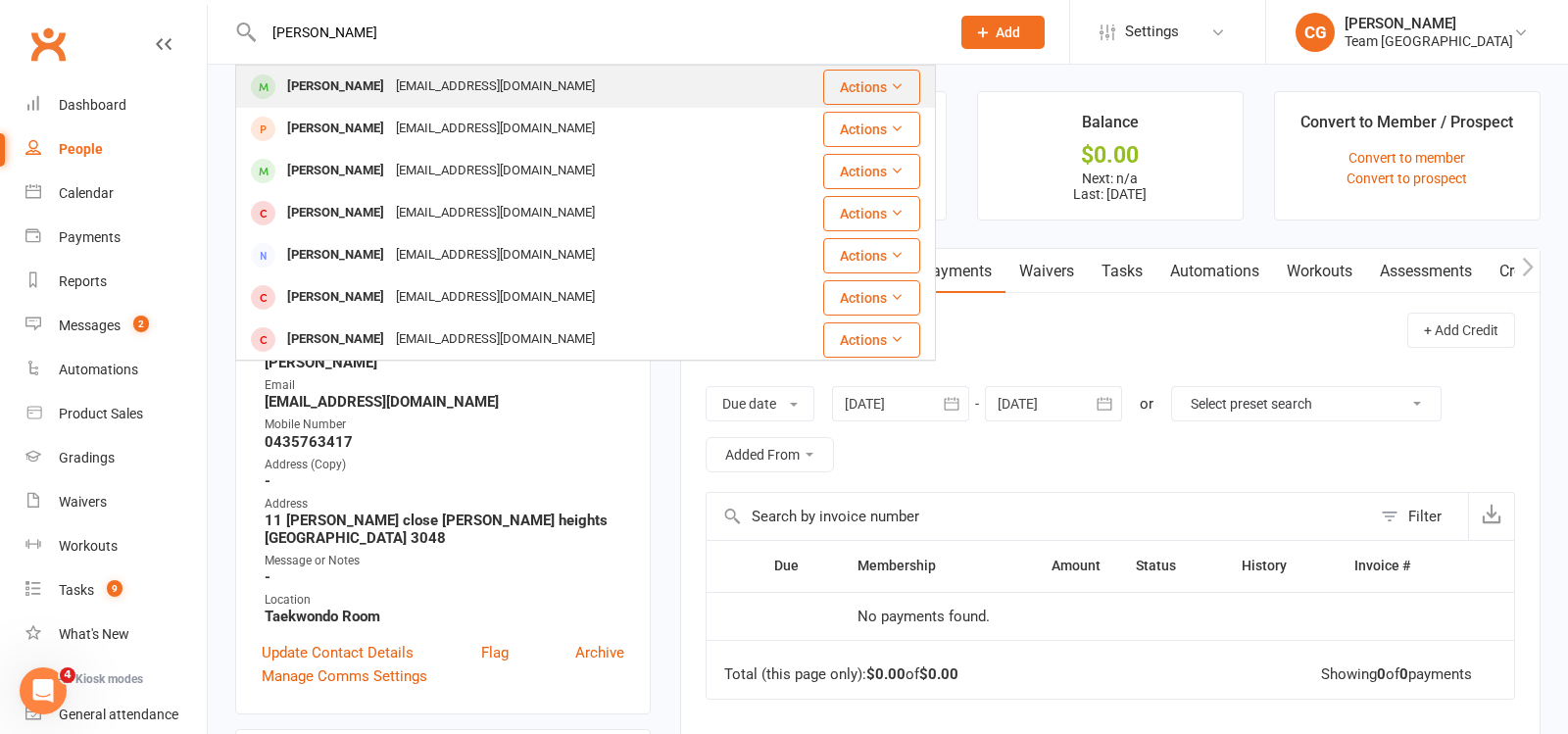
type input "Nate carey"
click at [347, 81] on div "Nate Carey" at bounding box center [335, 86] width 109 height 29
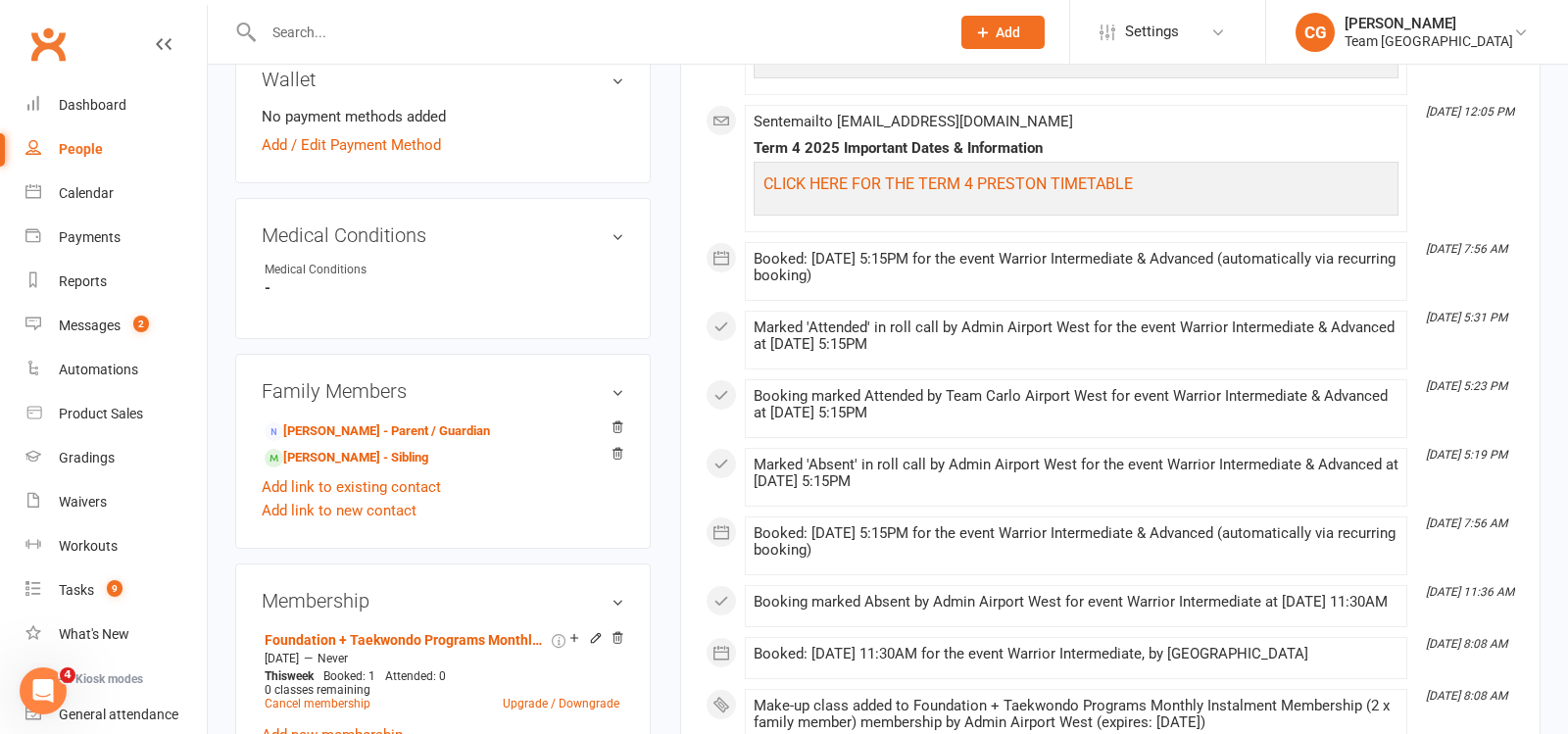
scroll to position [994, 0]
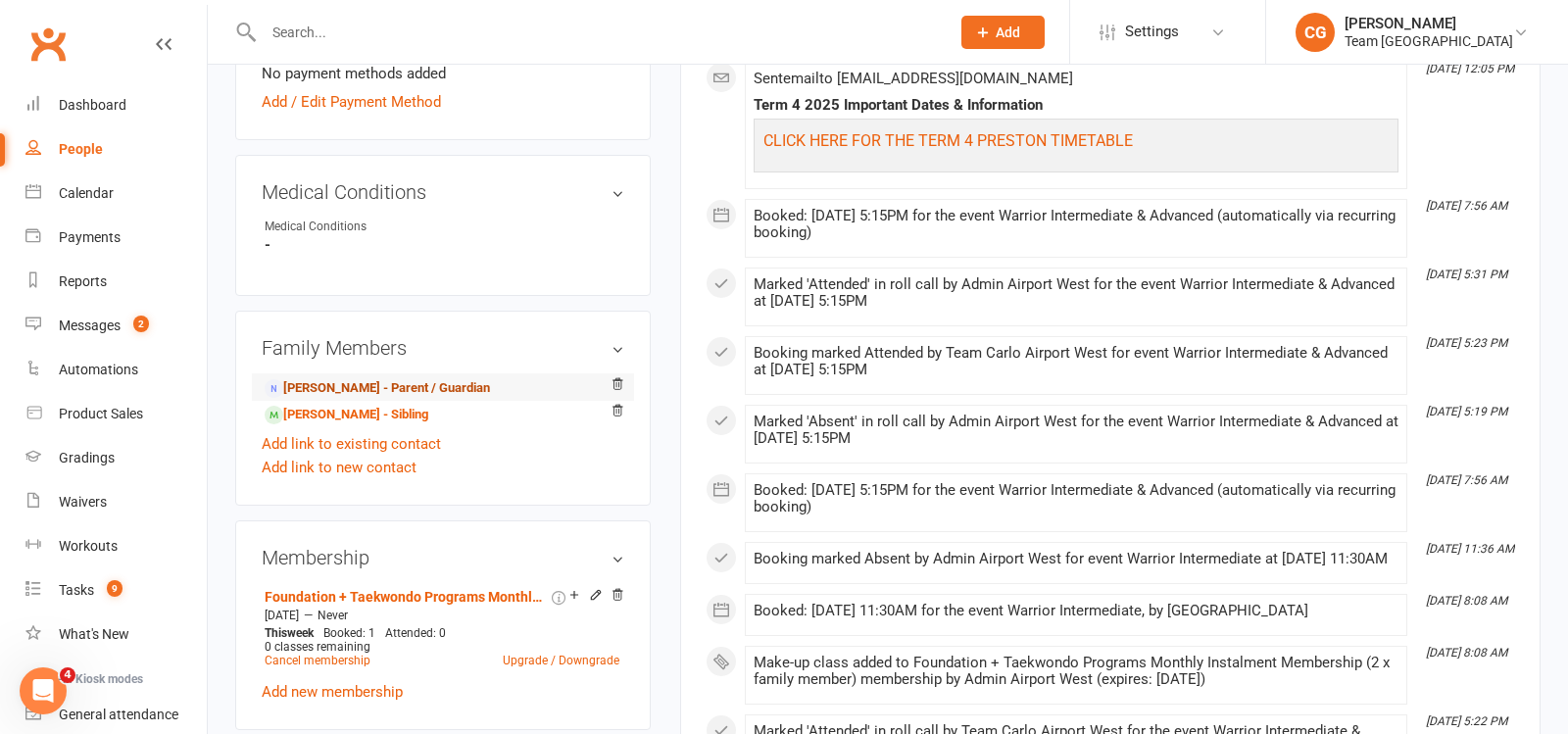
click at [355, 387] on link "Danielle Carey - Parent / Guardian" at bounding box center [378, 388] width 226 height 21
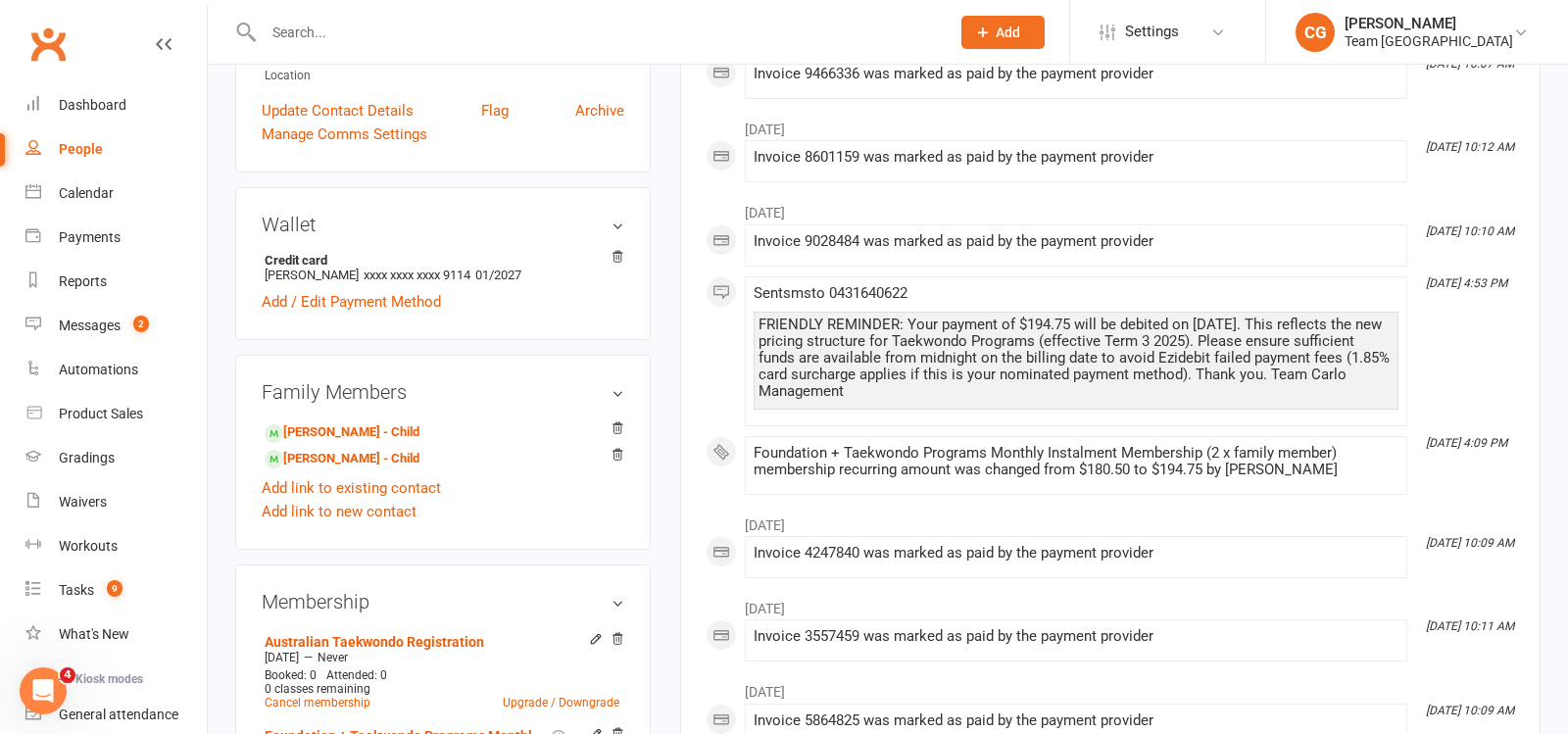
scroll to position [829, 0]
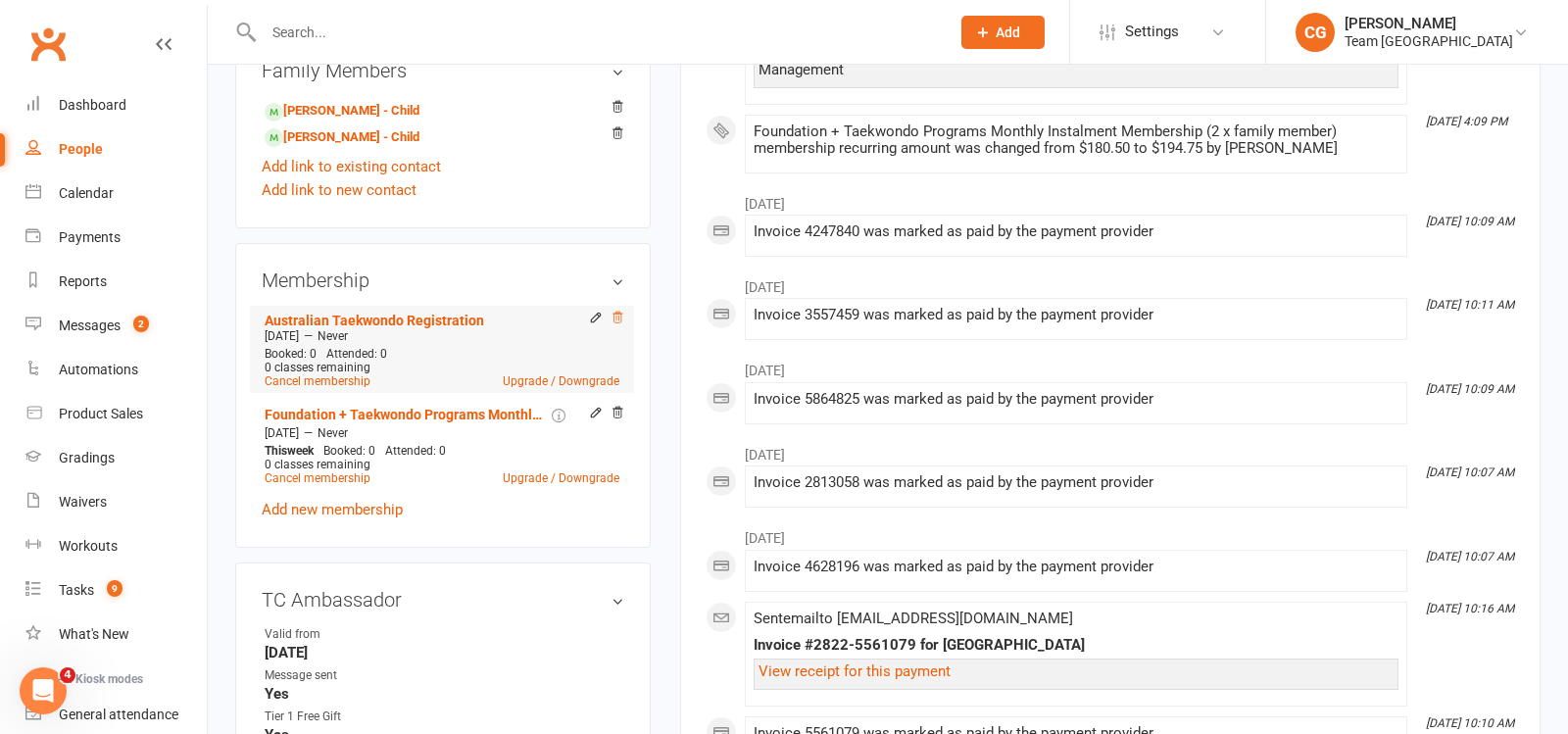
click at [617, 311] on icon at bounding box center [617, 318] width 14 height 14
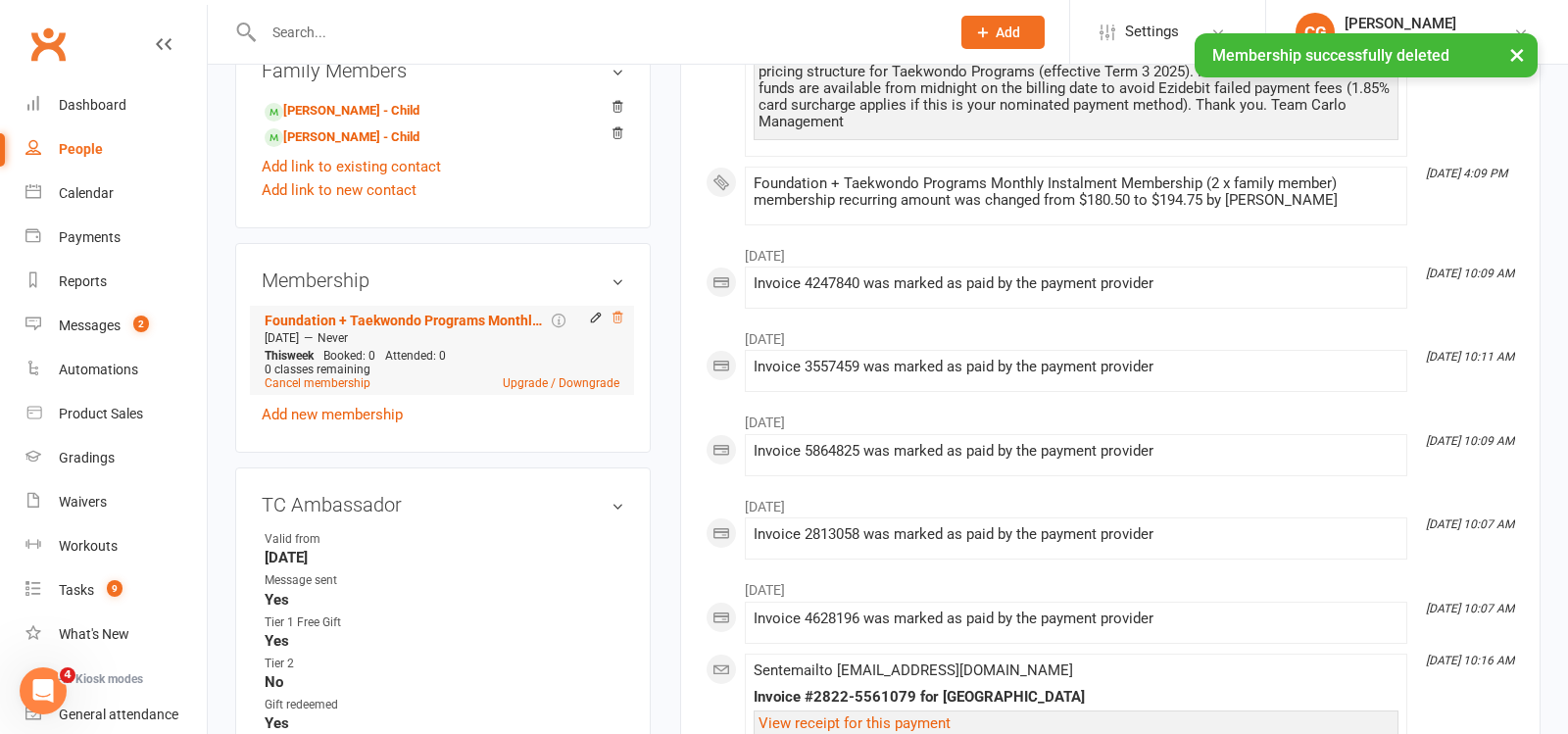
click at [616, 313] on icon at bounding box center [617, 318] width 14 height 14
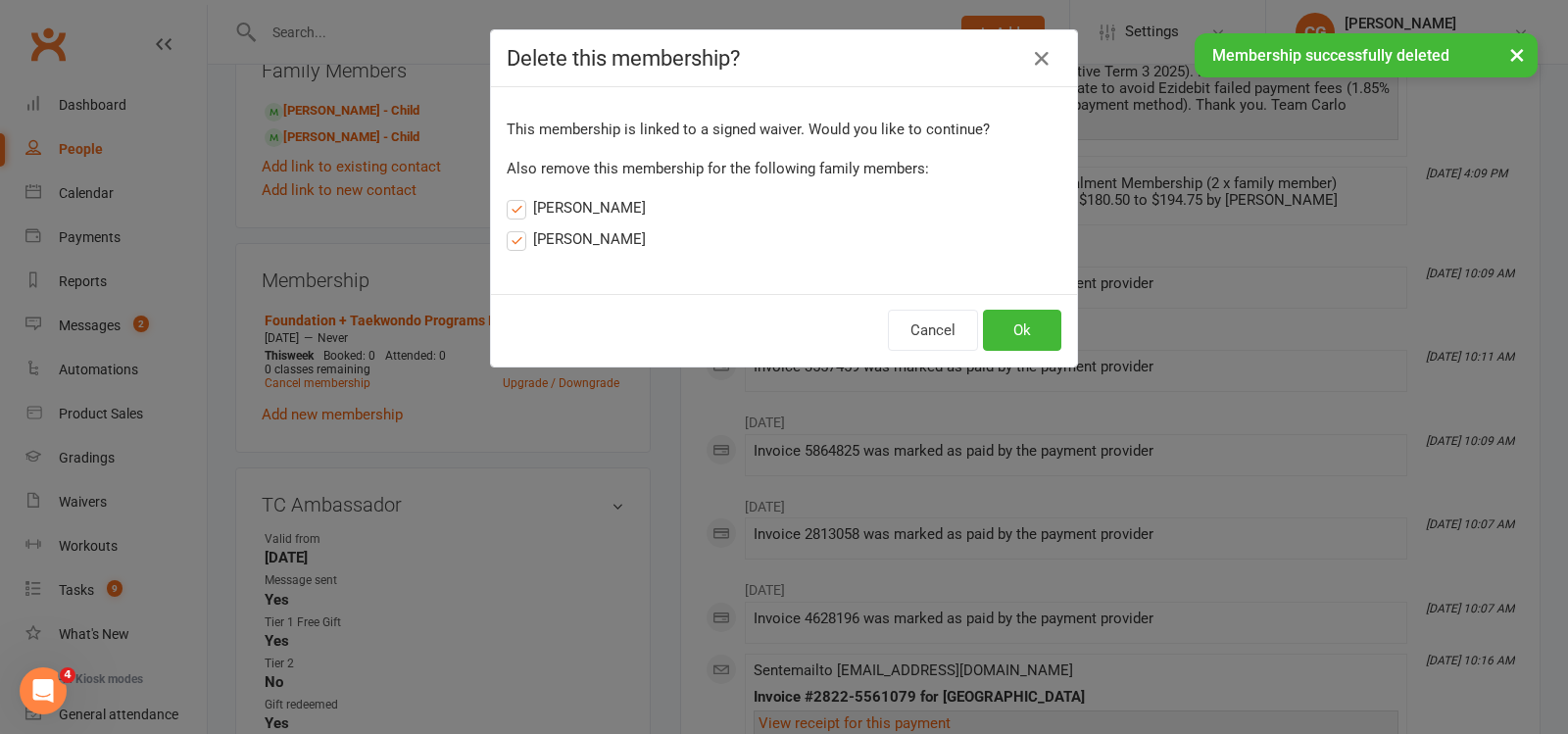
click at [562, 210] on label "Nate Carey" at bounding box center [576, 208] width 139 height 24
click at [519, 196] on input "Nate Carey" at bounding box center [512, 196] width 13 height 0
click at [562, 244] on label "Levi Carey" at bounding box center [576, 239] width 139 height 24
click at [519, 228] on input "Levi Carey" at bounding box center [512, 228] width 13 height 0
click at [999, 326] on button "Ok" at bounding box center [1022, 330] width 78 height 42
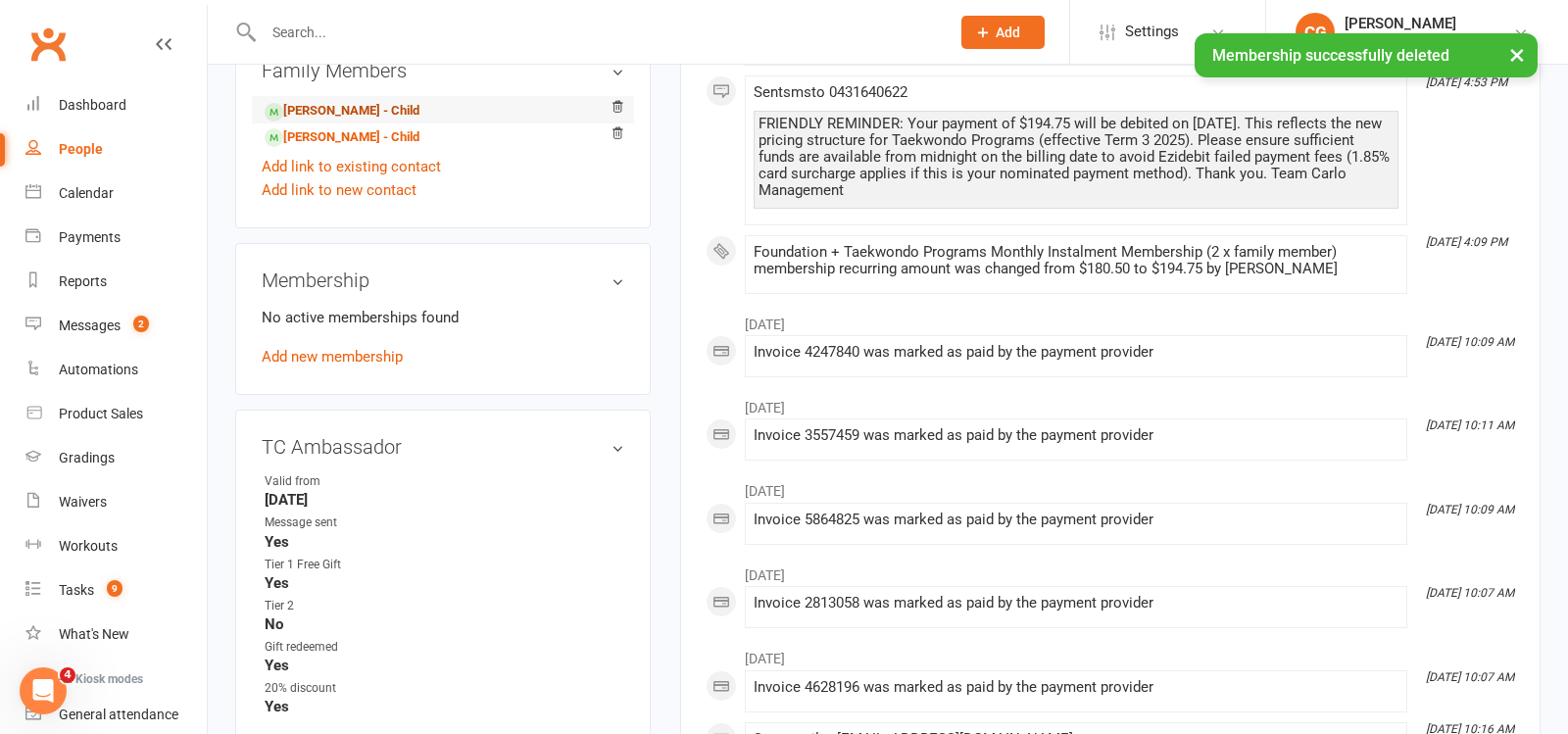
click at [301, 102] on link "Nate Carey - Child" at bounding box center [342, 111] width 155 height 21
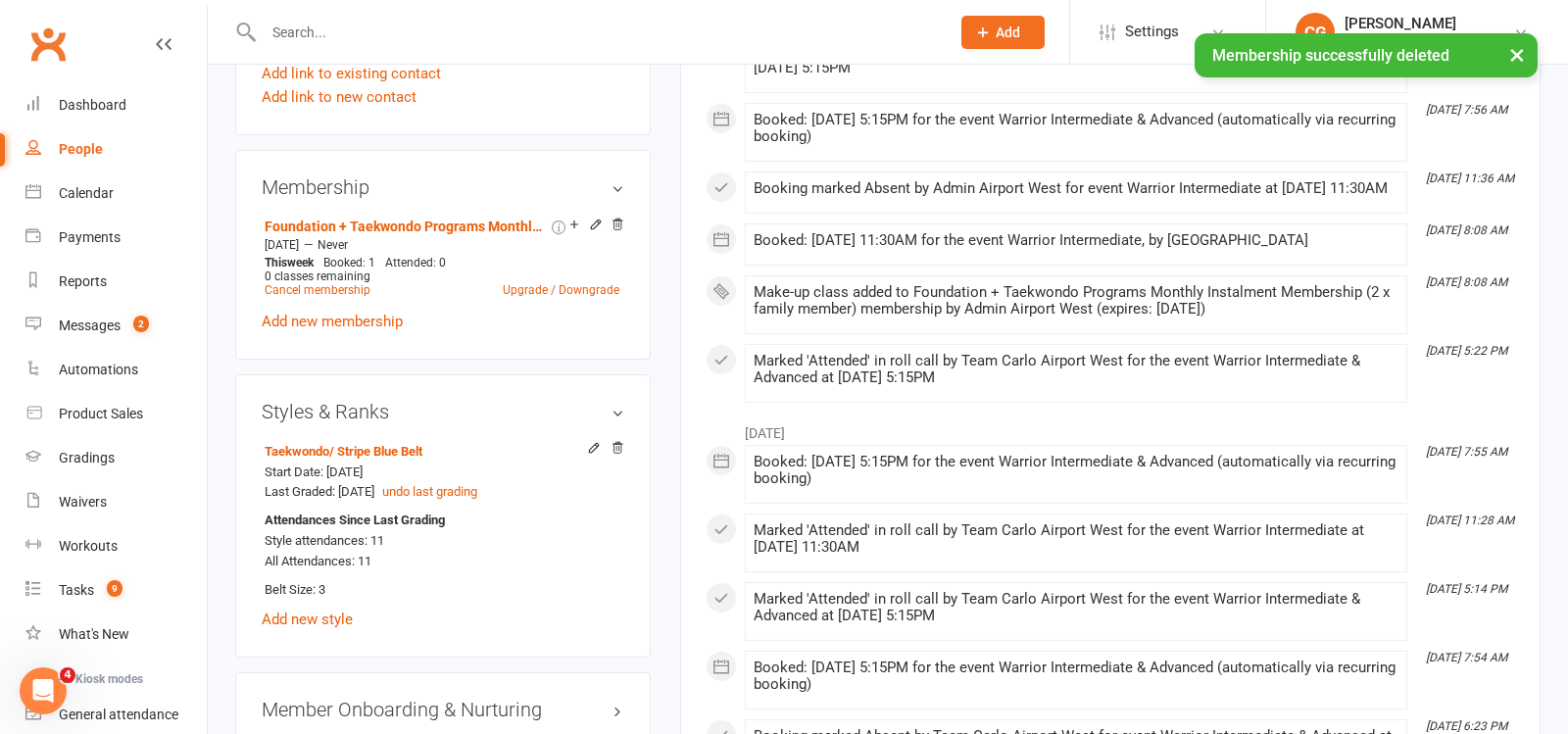
scroll to position [1389, 0]
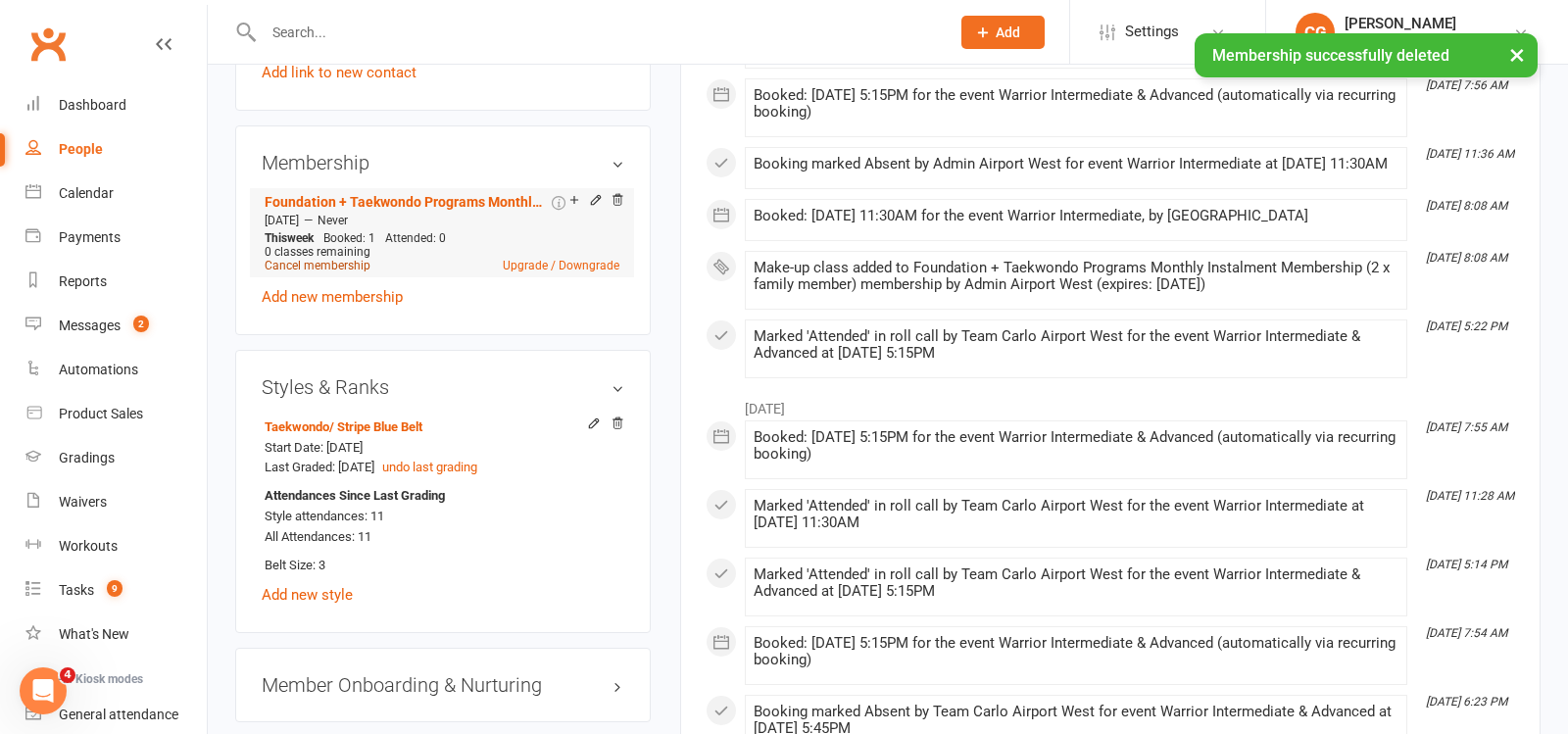
click at [312, 259] on link "Cancel membership" at bounding box center [318, 266] width 106 height 14
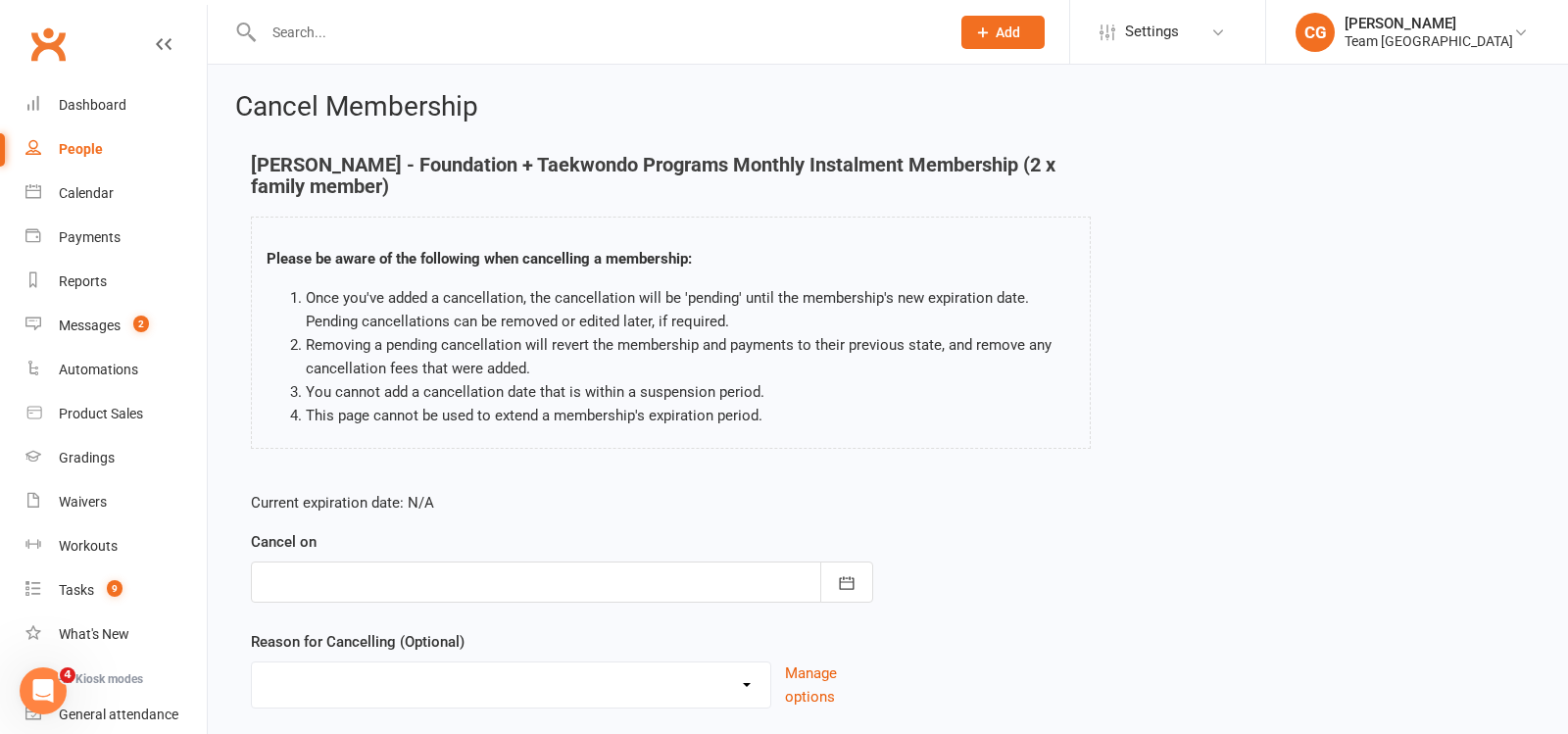
click at [574, 572] on div at bounding box center [562, 583] width 622 height 42
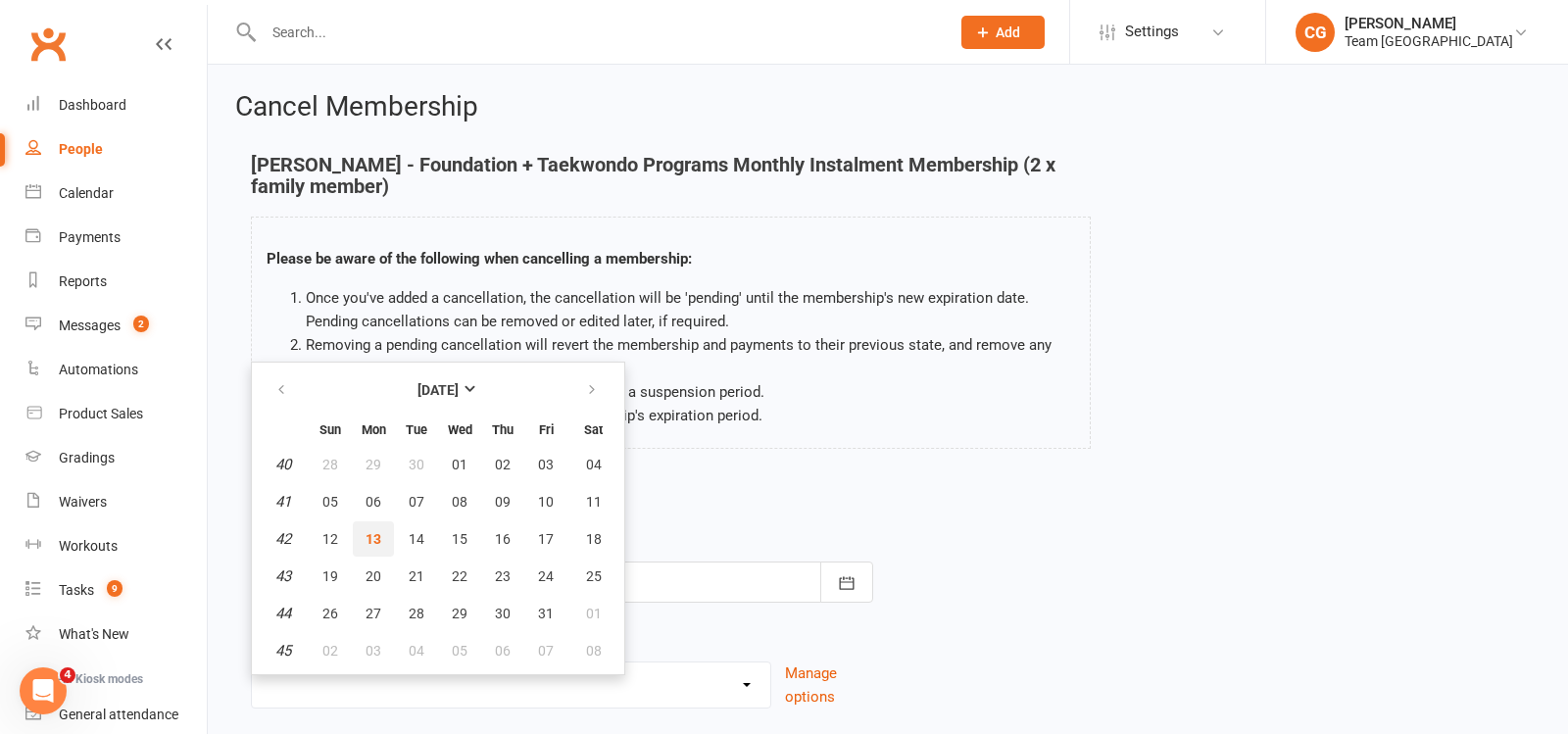
click at [369, 535] on span "13" at bounding box center [374, 539] width 16 height 16
type input "13 Oct 2025"
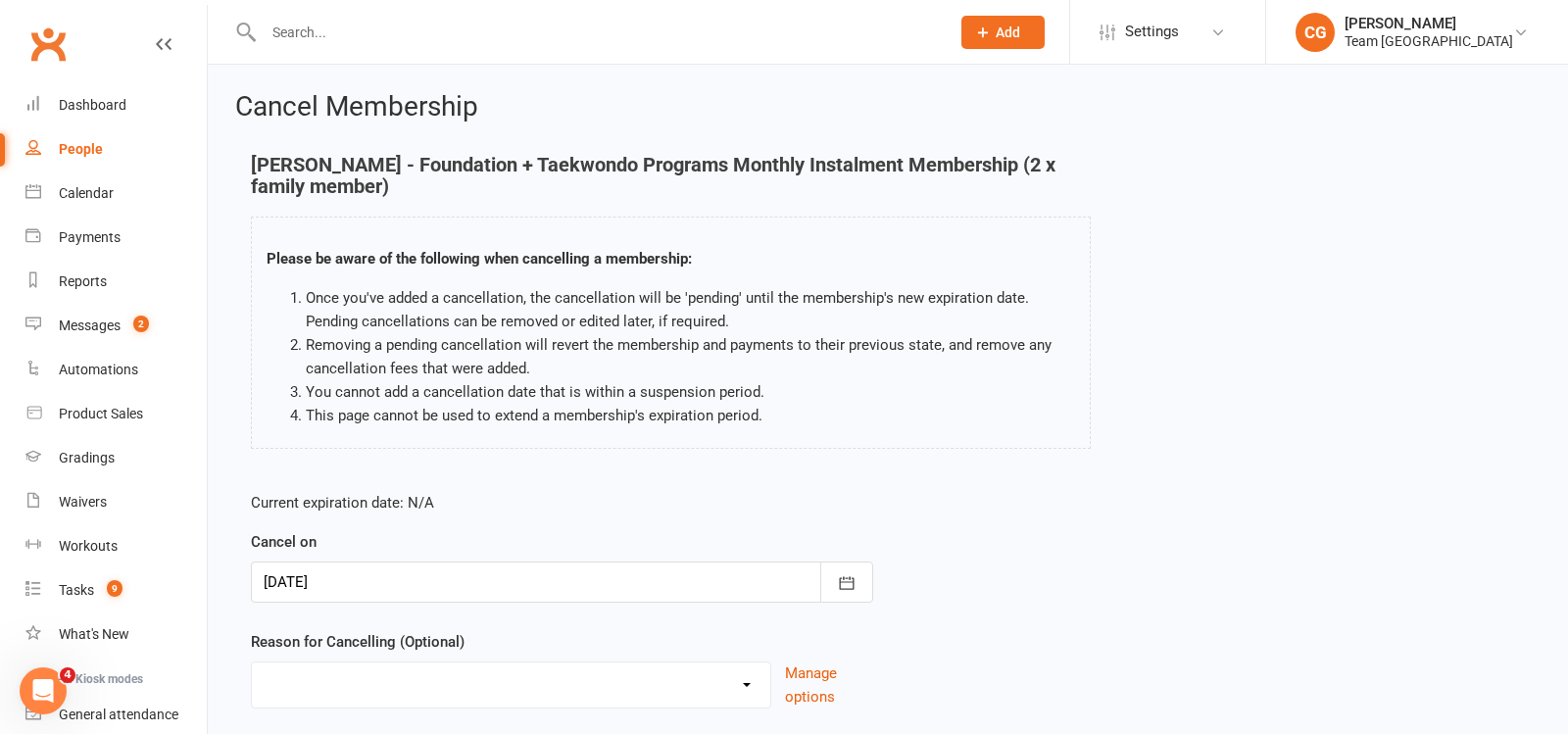
click at [384, 669] on select "Chosen another sport/activity Dissatisfied with service provided Family/Health …" at bounding box center [511, 683] width 518 height 40
select select "8"
click at [252, 663] on select "Chosen another sport/activity Dissatisfied with service provided Family/Health …" at bounding box center [511, 683] width 518 height 40
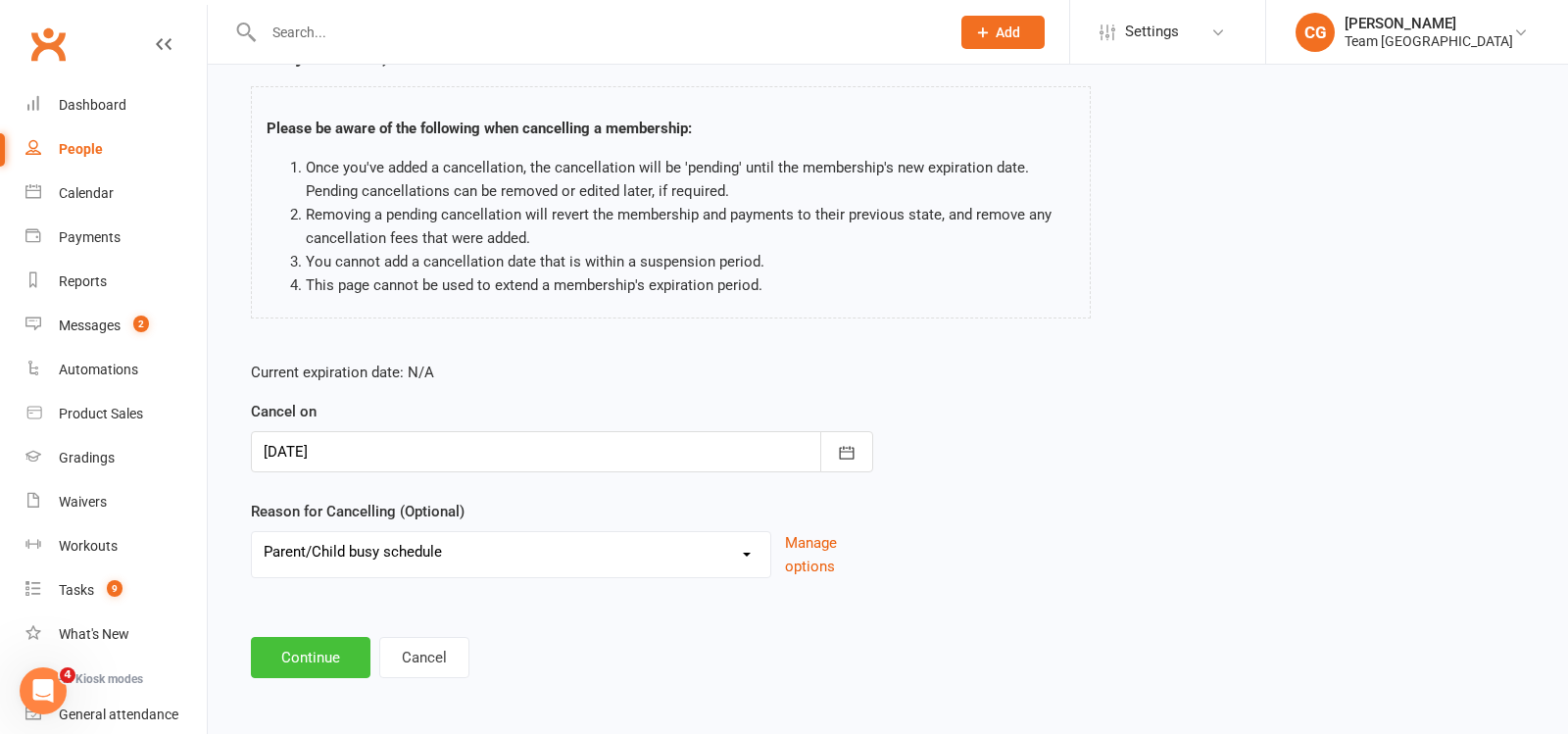
click at [314, 650] on button "Continue" at bounding box center [311, 658] width 120 height 42
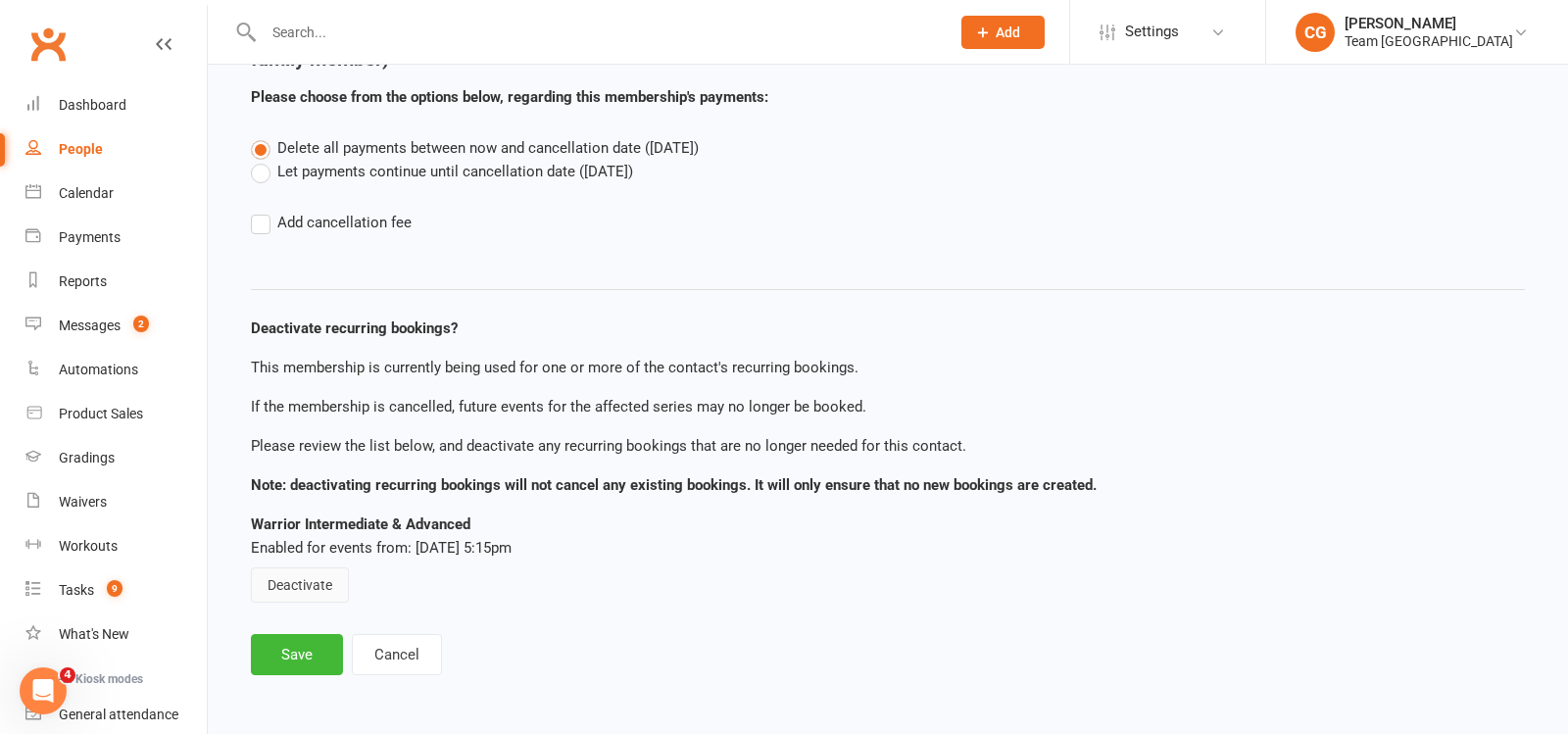
click at [312, 583] on button "Deactivate" at bounding box center [300, 586] width 98 height 36
click at [308, 634] on button "Save" at bounding box center [297, 655] width 92 height 42
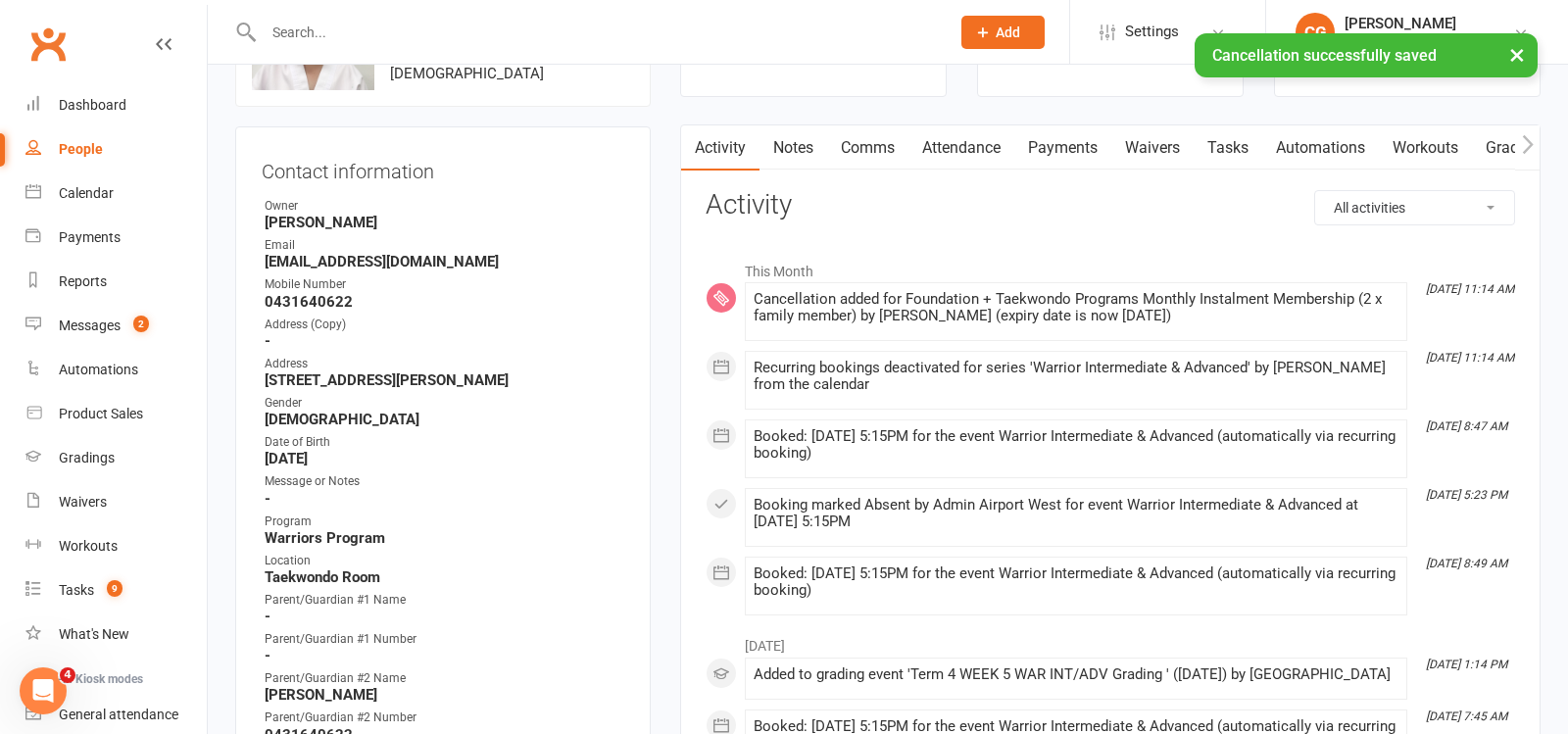
scroll to position [140, 0]
click at [967, 155] on link "Attendance" at bounding box center [962, 149] width 106 height 46
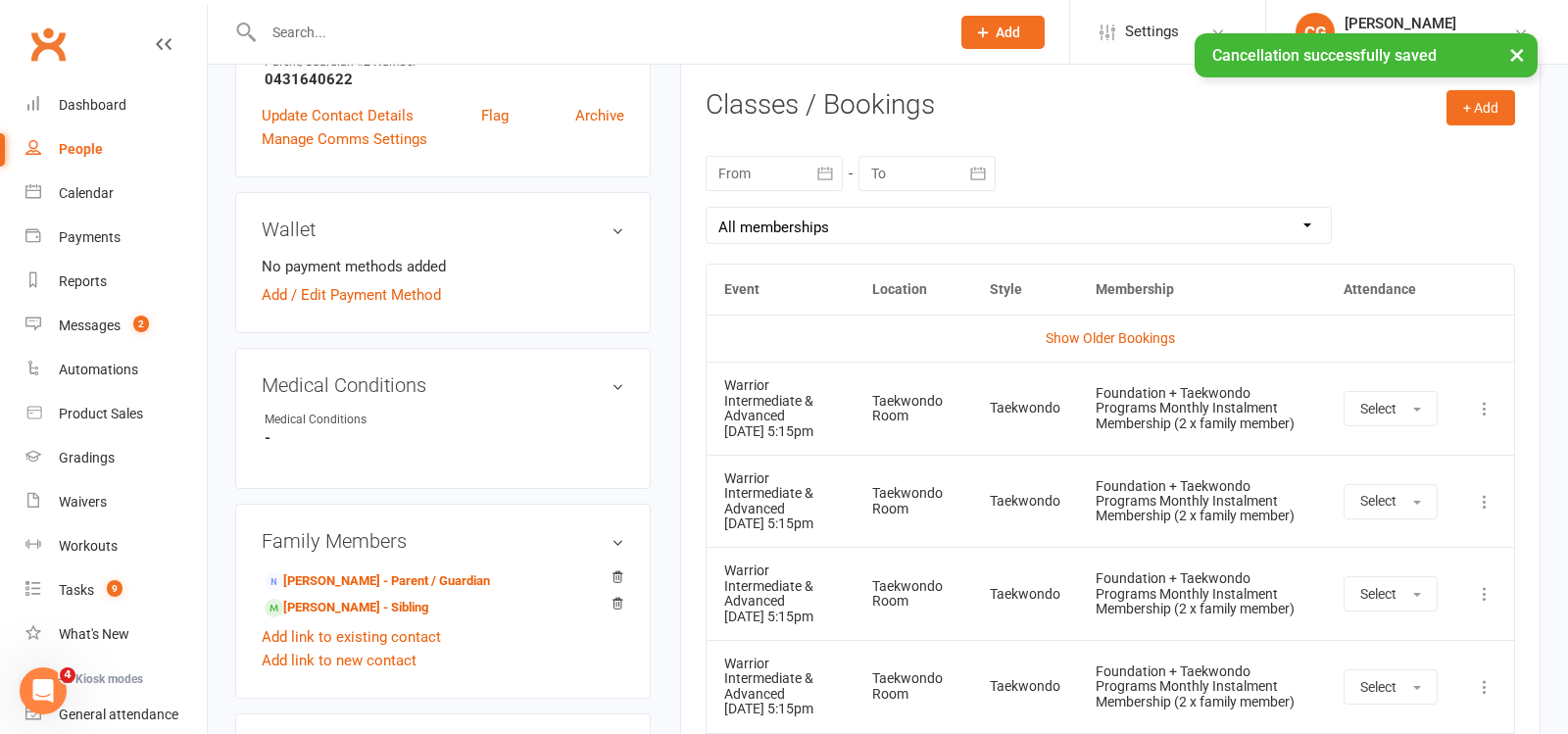
scroll to position [799, 0]
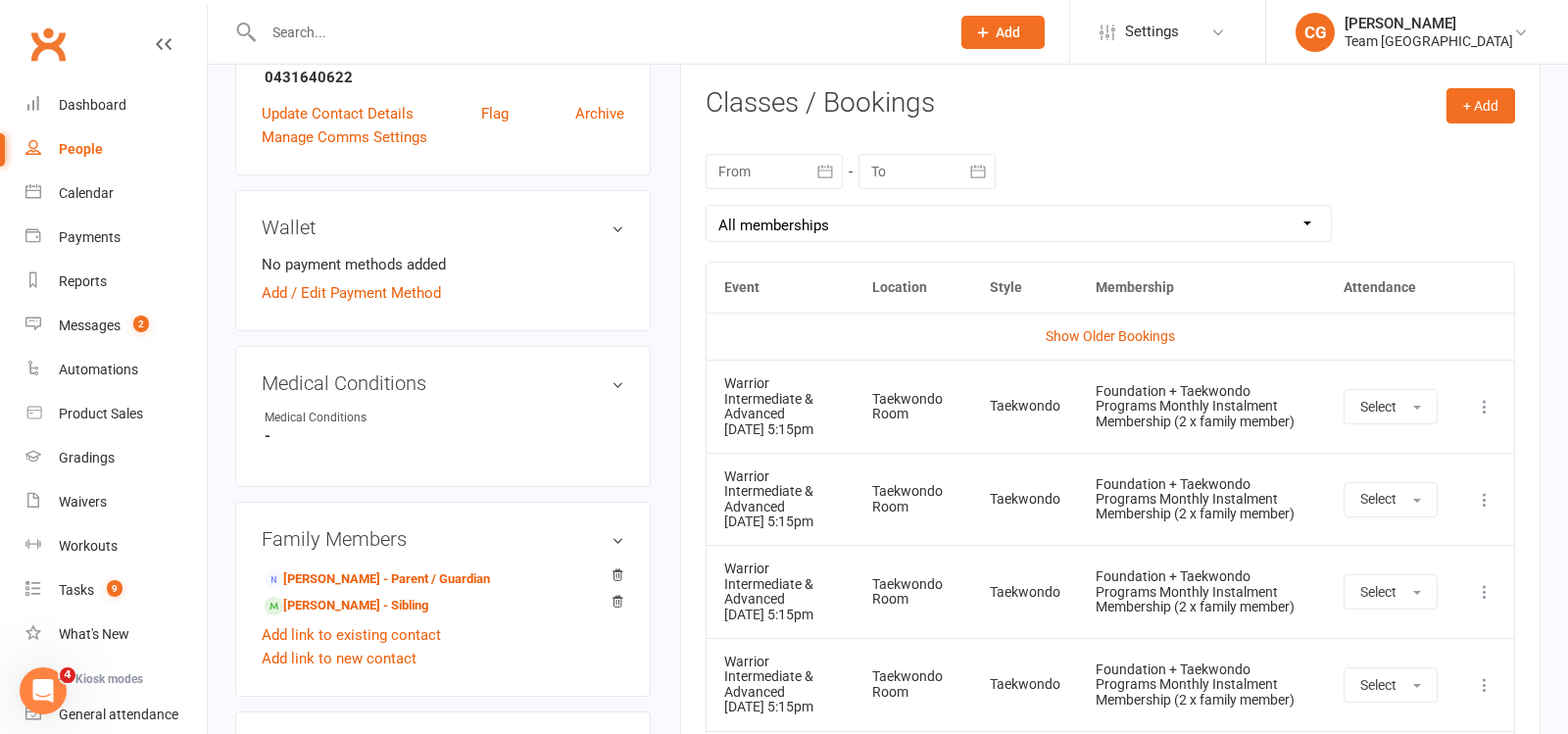
click at [1488, 408] on icon at bounding box center [1485, 407] width 20 height 20
click at [1434, 508] on link "Remove booking" at bounding box center [1399, 523] width 194 height 40
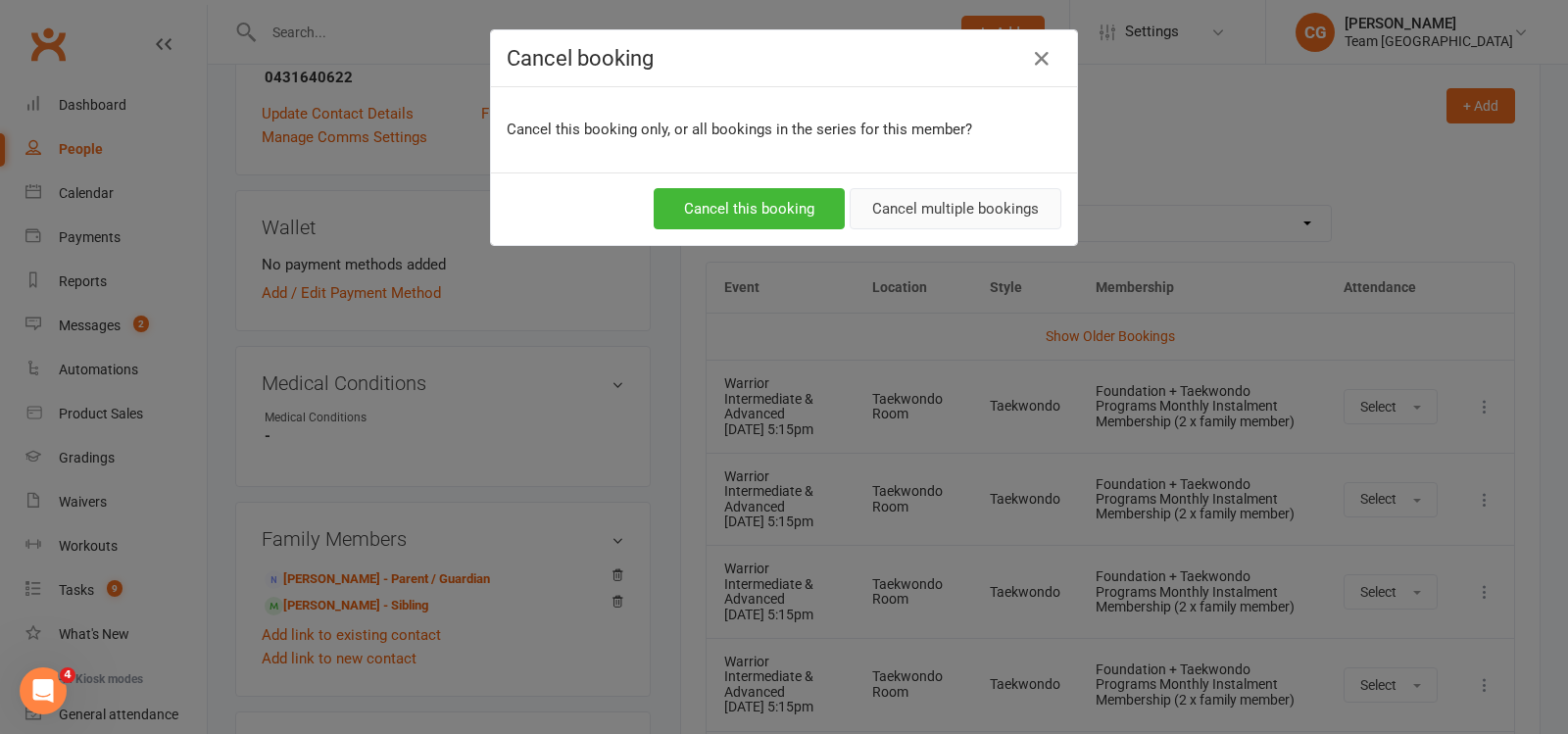
click at [1009, 203] on button "Cancel multiple bookings" at bounding box center [956, 209] width 212 height 42
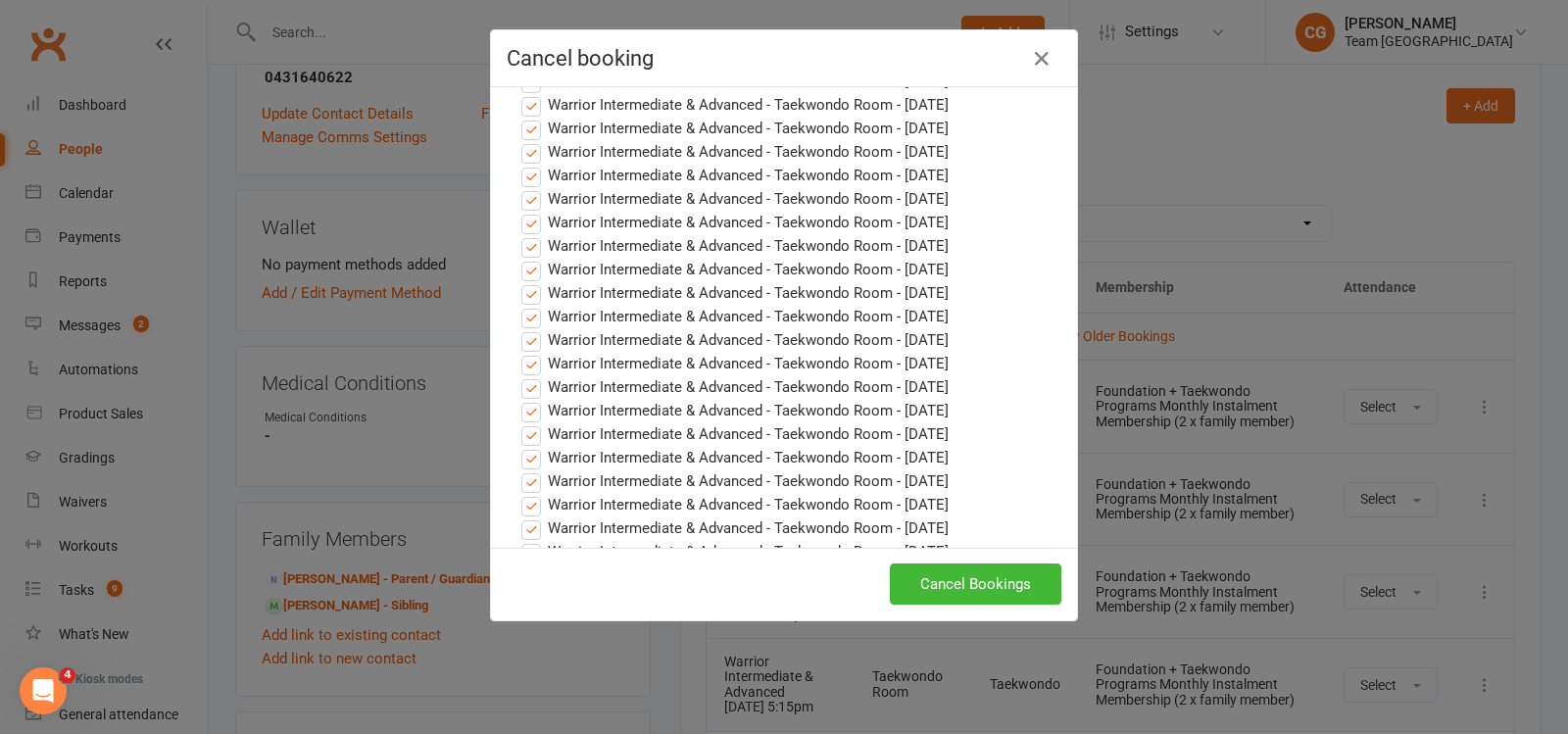
scroll to position [828, 0]
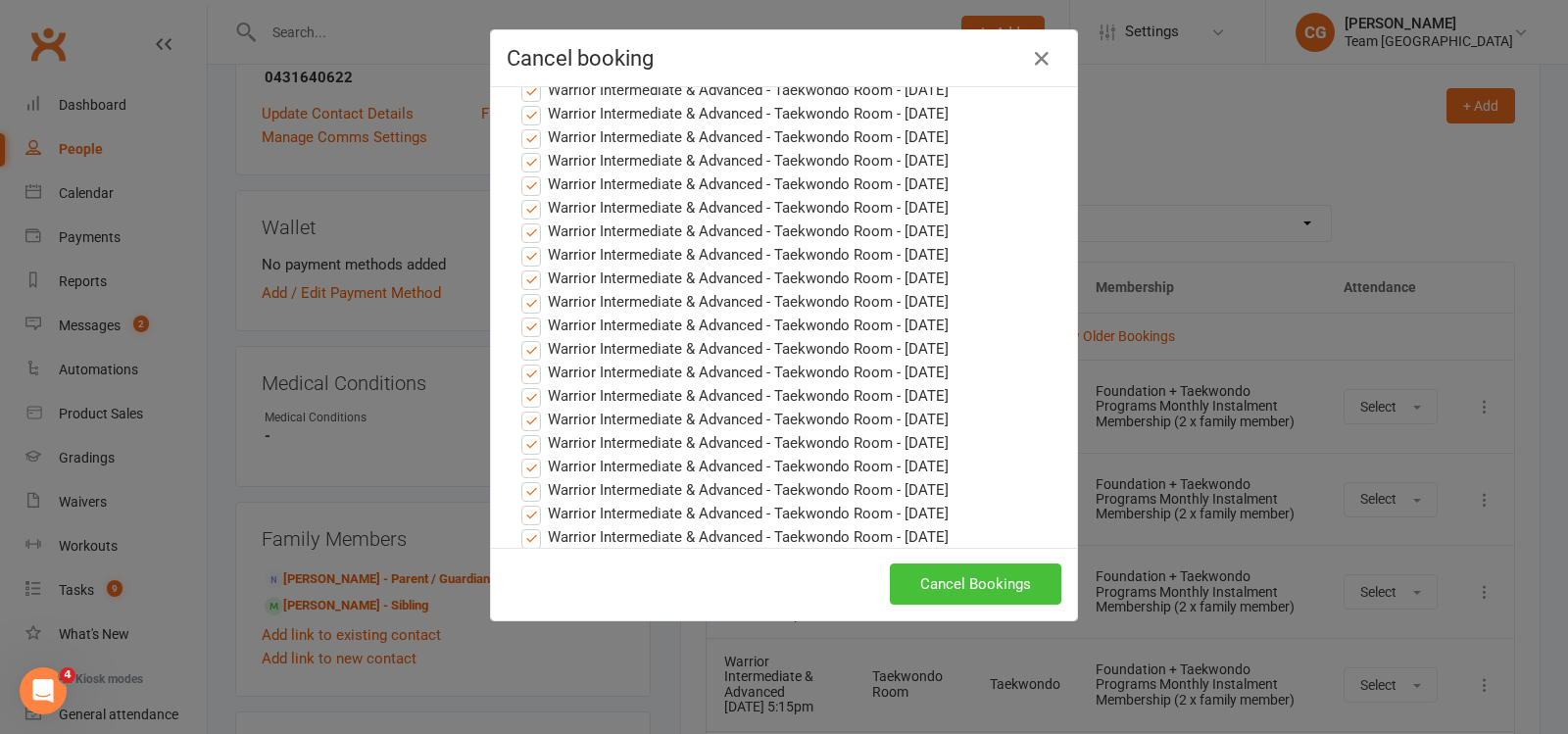
click at [959, 584] on button "Cancel Bookings" at bounding box center [975, 585] width 171 height 42
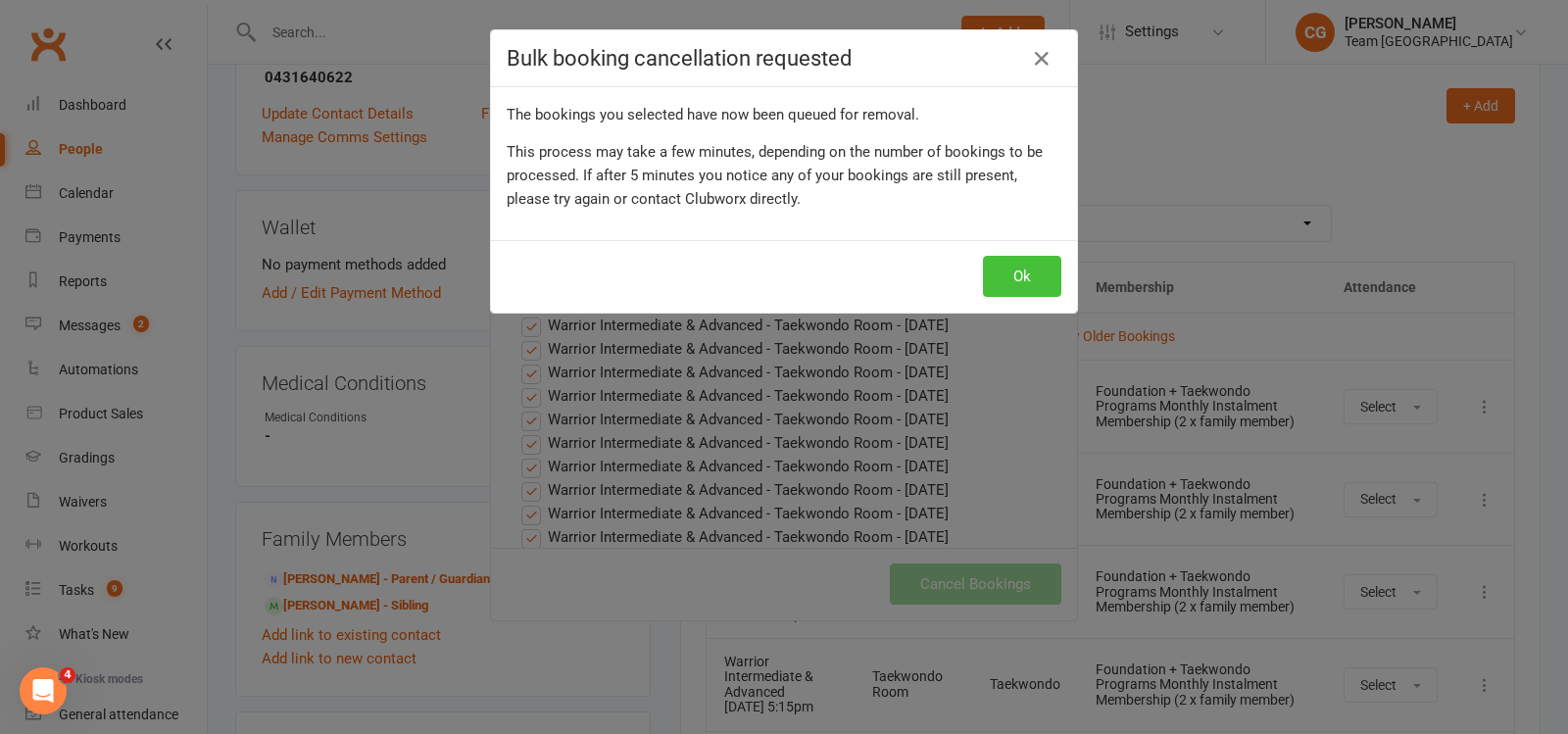
click at [1017, 275] on button "Ok" at bounding box center [1022, 277] width 78 height 42
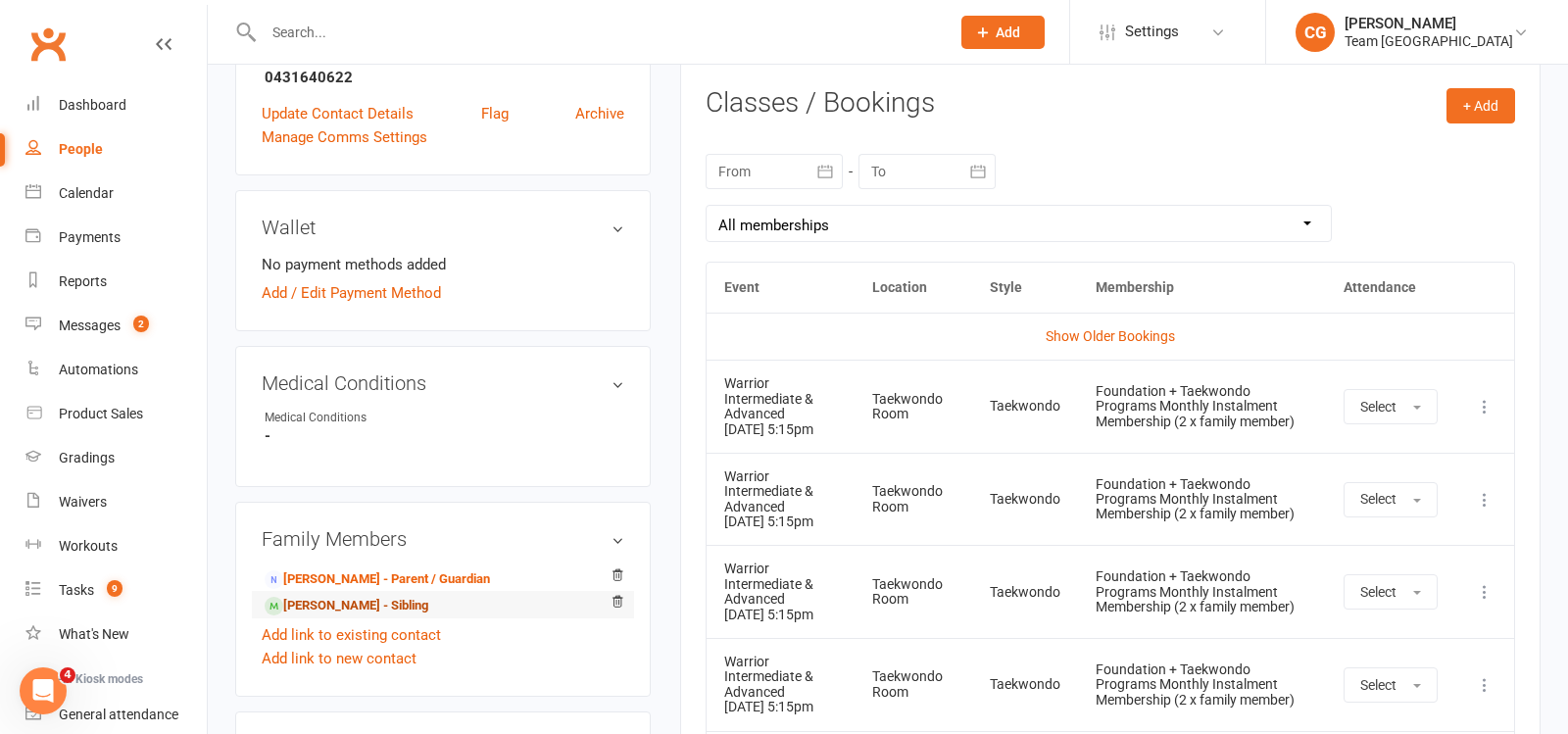
click at [311, 596] on link "Levi Carey - Sibling" at bounding box center [346, 605] width 163 height 21
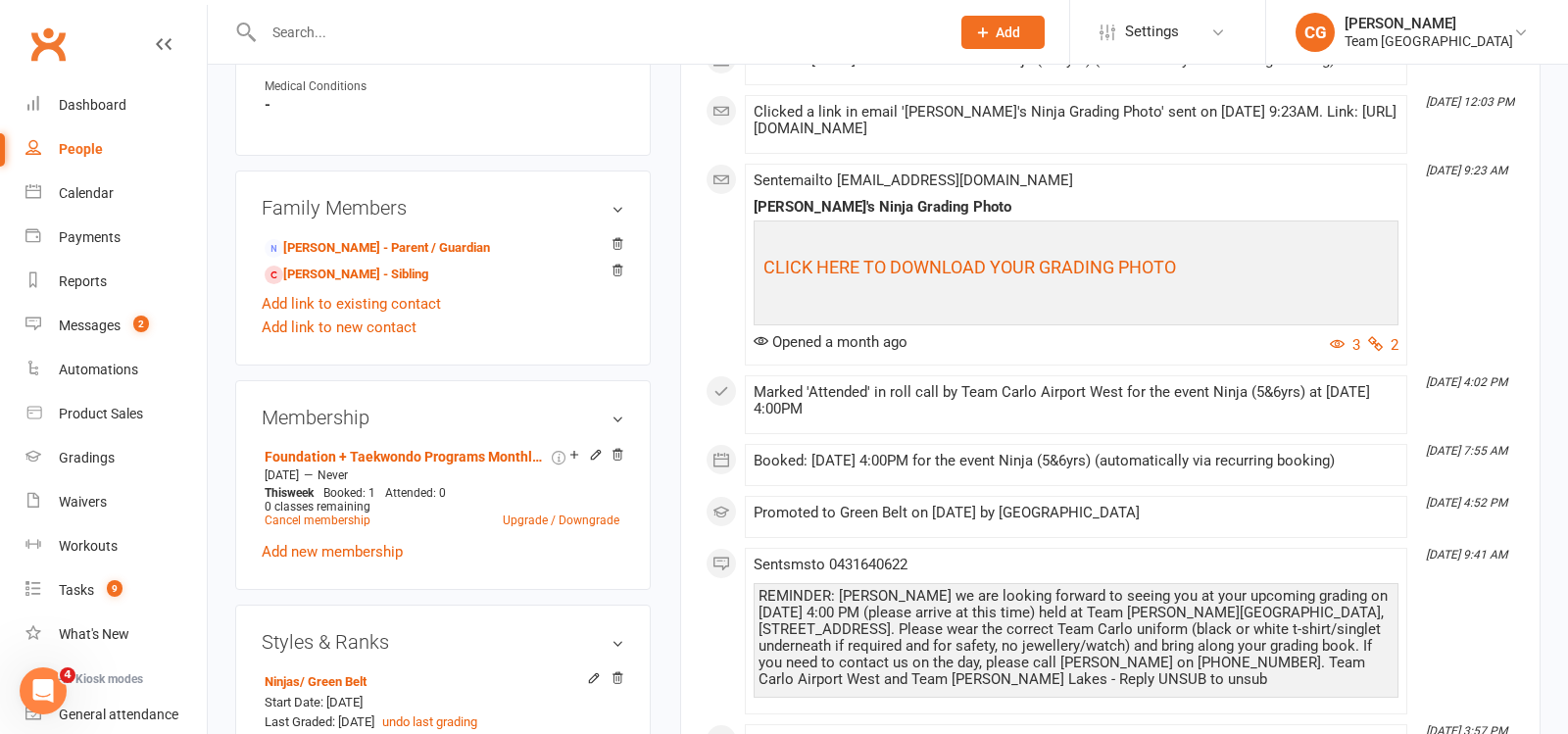
scroll to position [1145, 0]
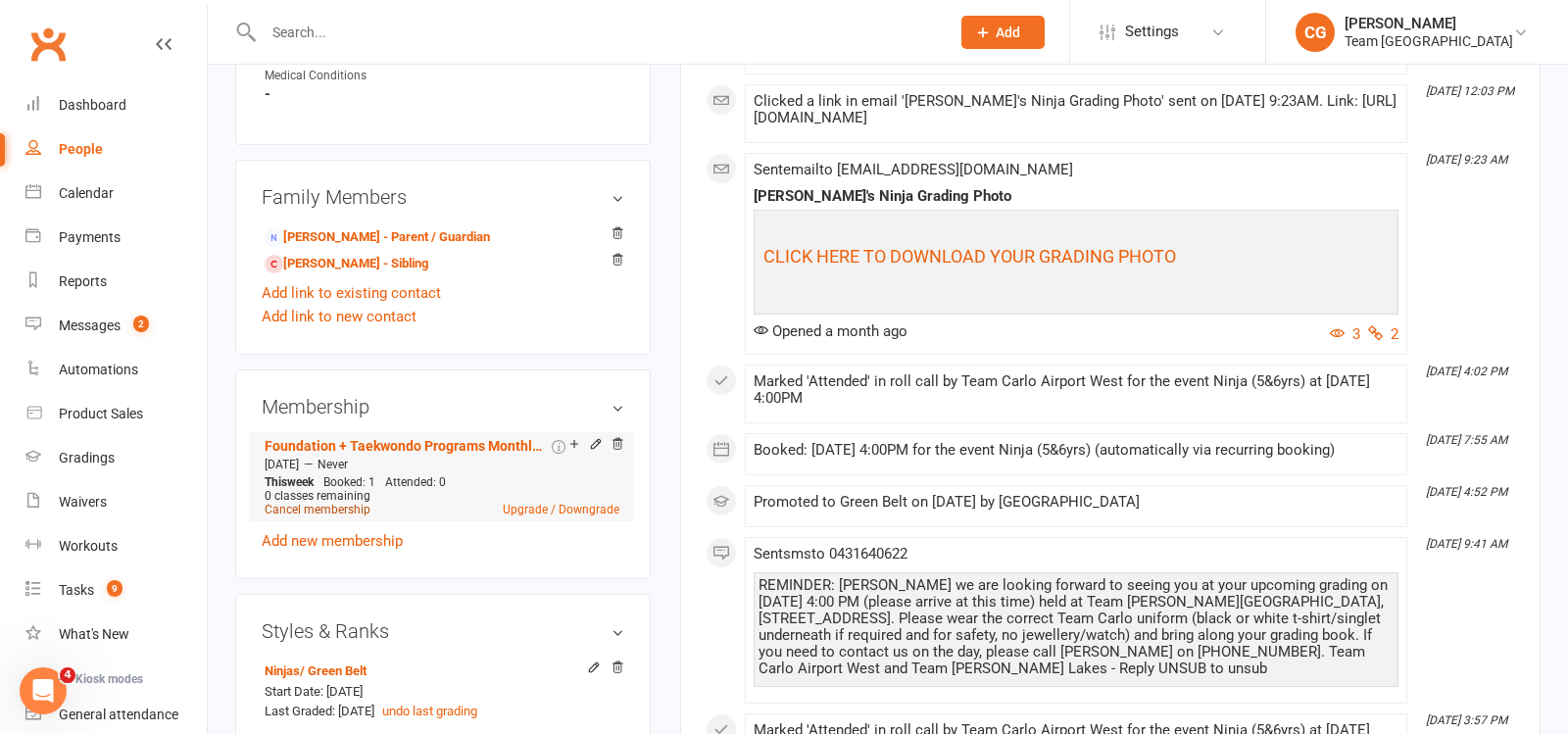
click at [309, 503] on link "Cancel membership" at bounding box center [318, 509] width 106 height 14
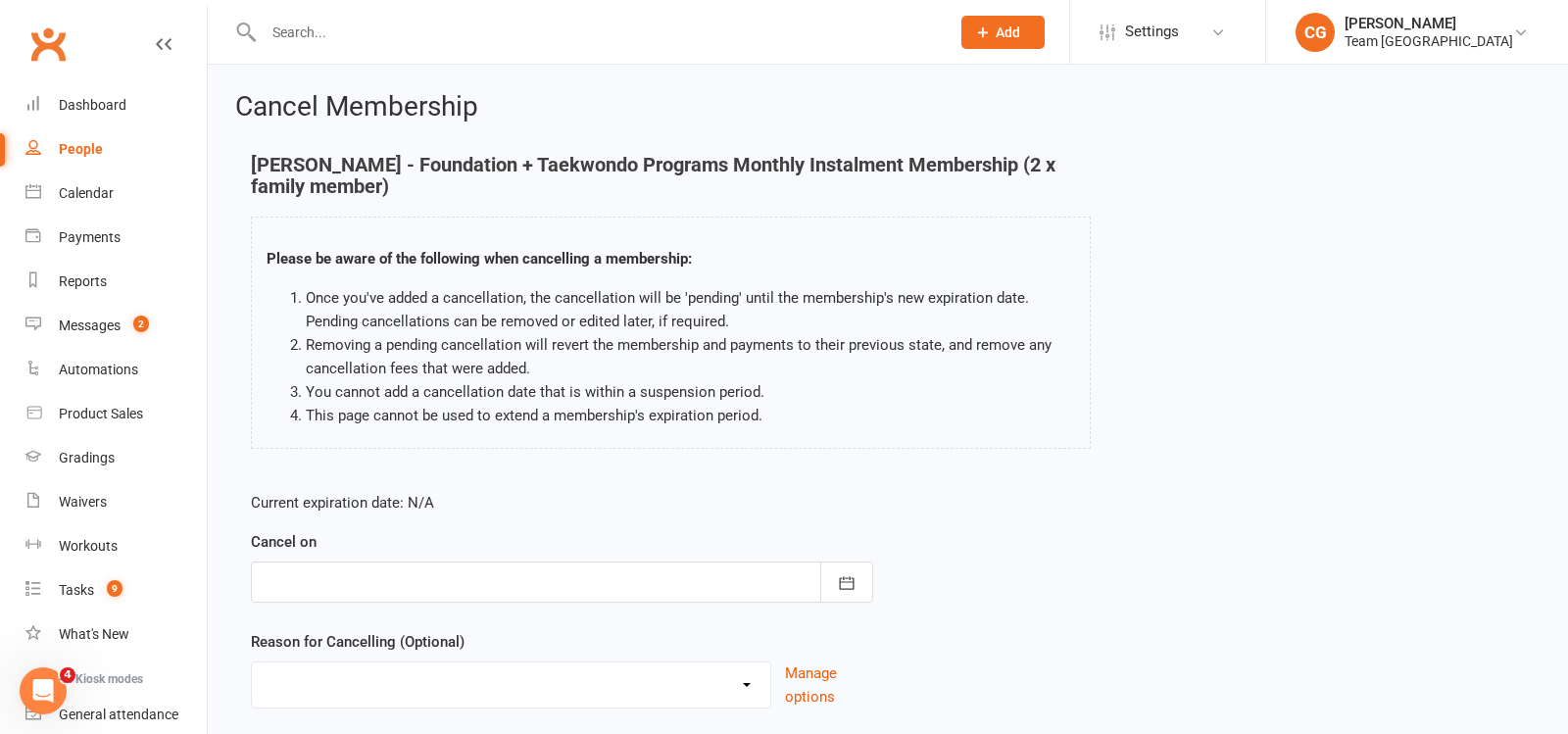
click at [423, 563] on div at bounding box center [562, 583] width 622 height 42
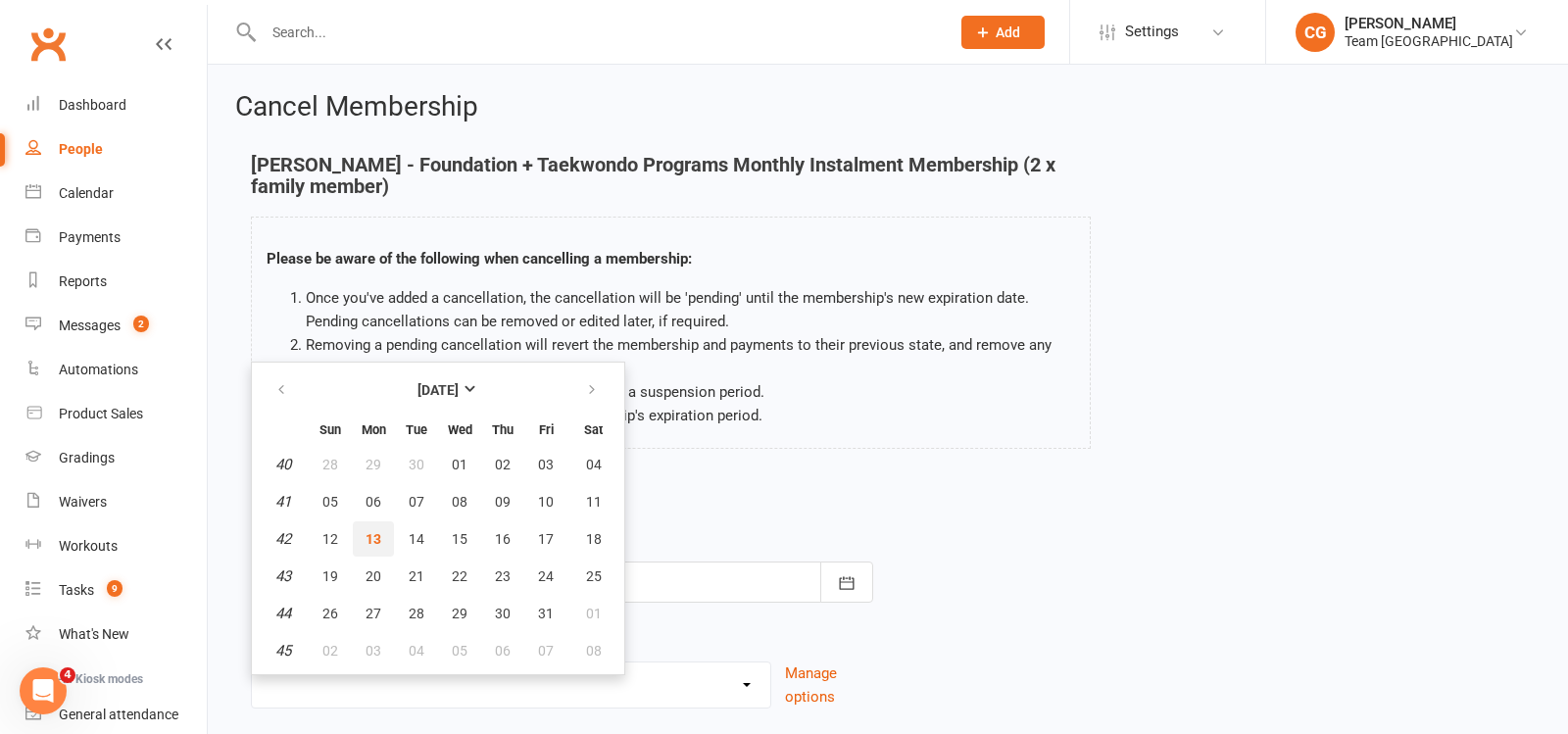
click at [375, 526] on button "13" at bounding box center [374, 539] width 42 height 36
type input "13 Oct 2025"
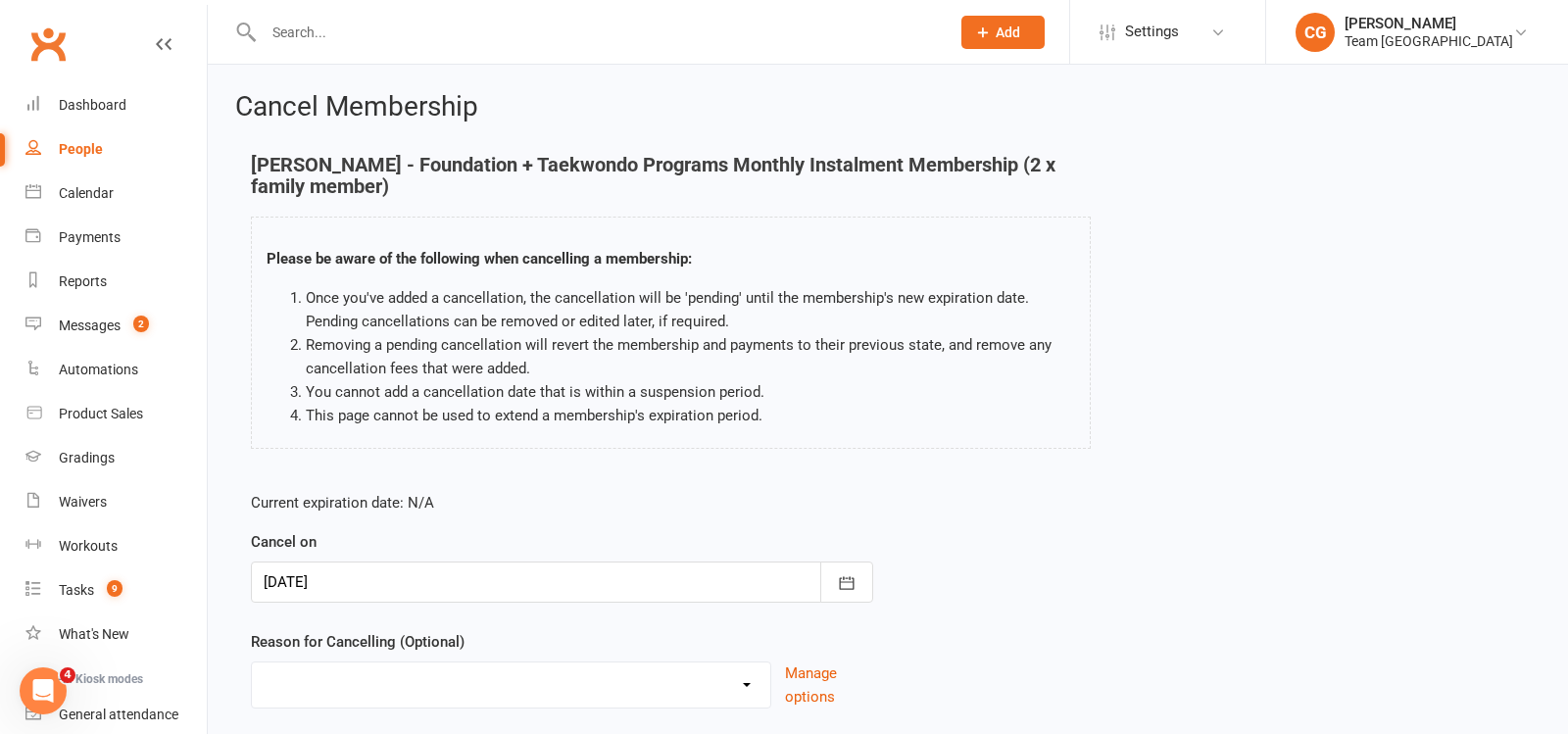
click at [354, 673] on select "Chosen another sport/activity Dissatisfied with service provided Family/Health …" at bounding box center [511, 683] width 518 height 40
select select "8"
click at [252, 663] on select "Chosen another sport/activity Dissatisfied with service provided Family/Health …" at bounding box center [511, 683] width 518 height 40
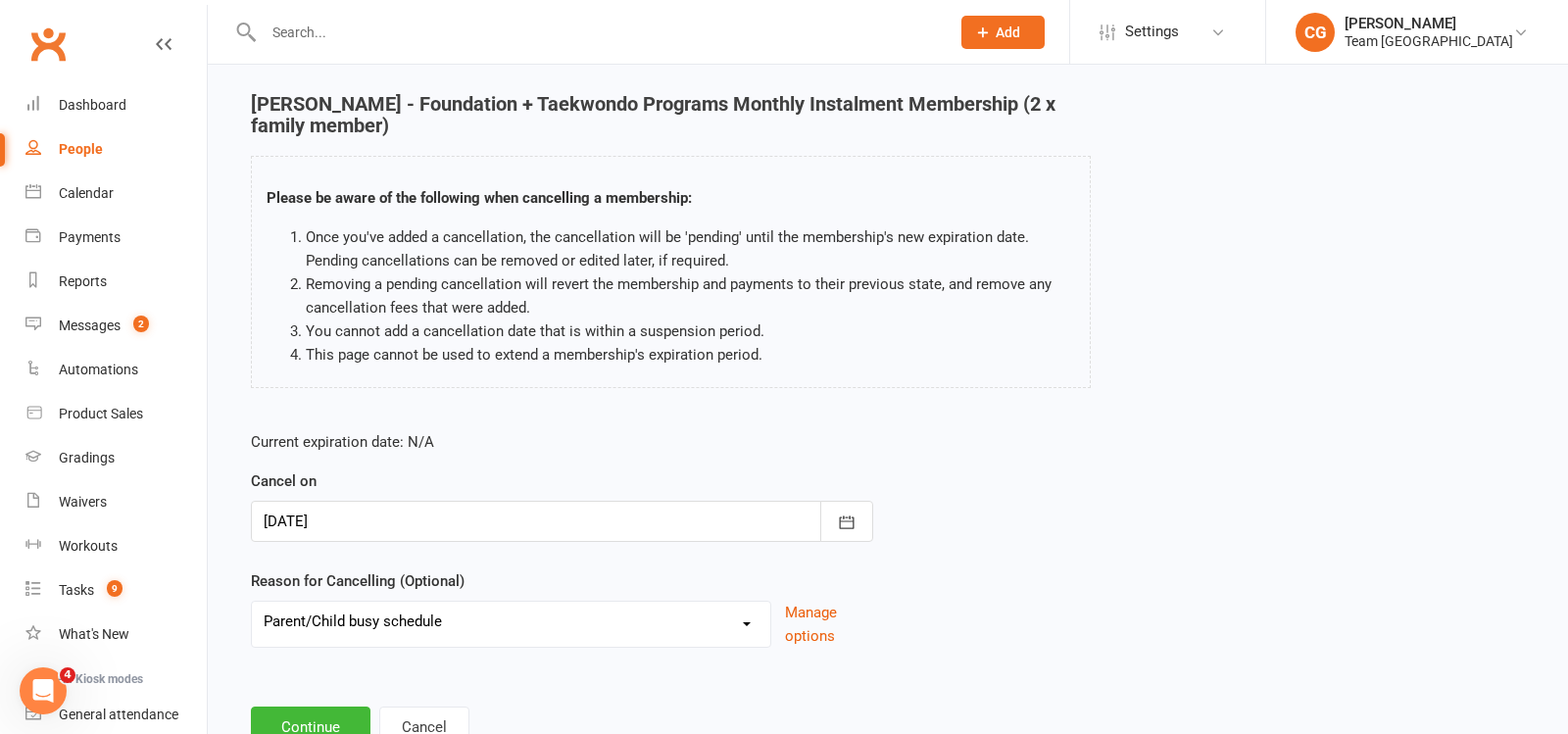
scroll to position [131, 0]
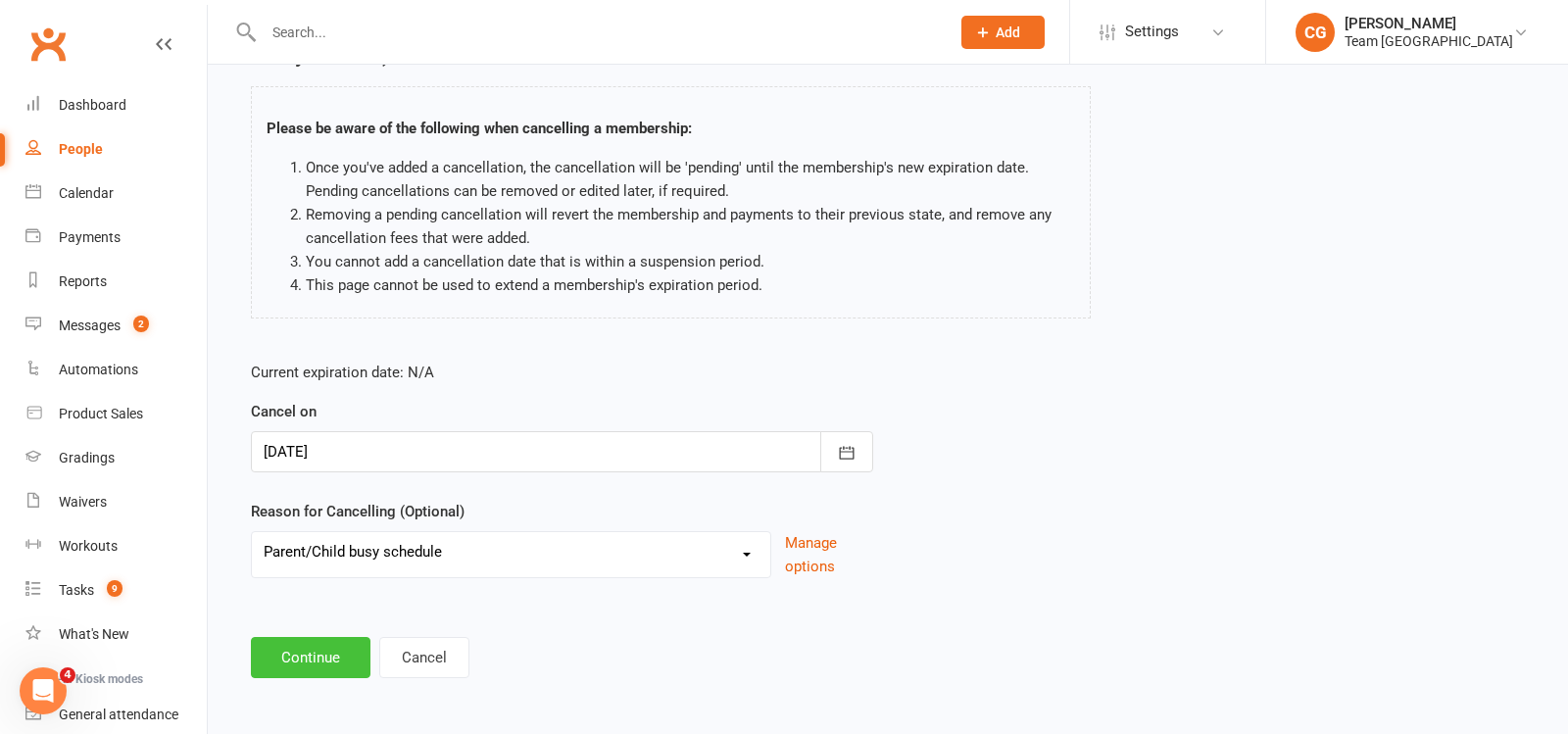
click at [307, 659] on button "Continue" at bounding box center [311, 658] width 120 height 42
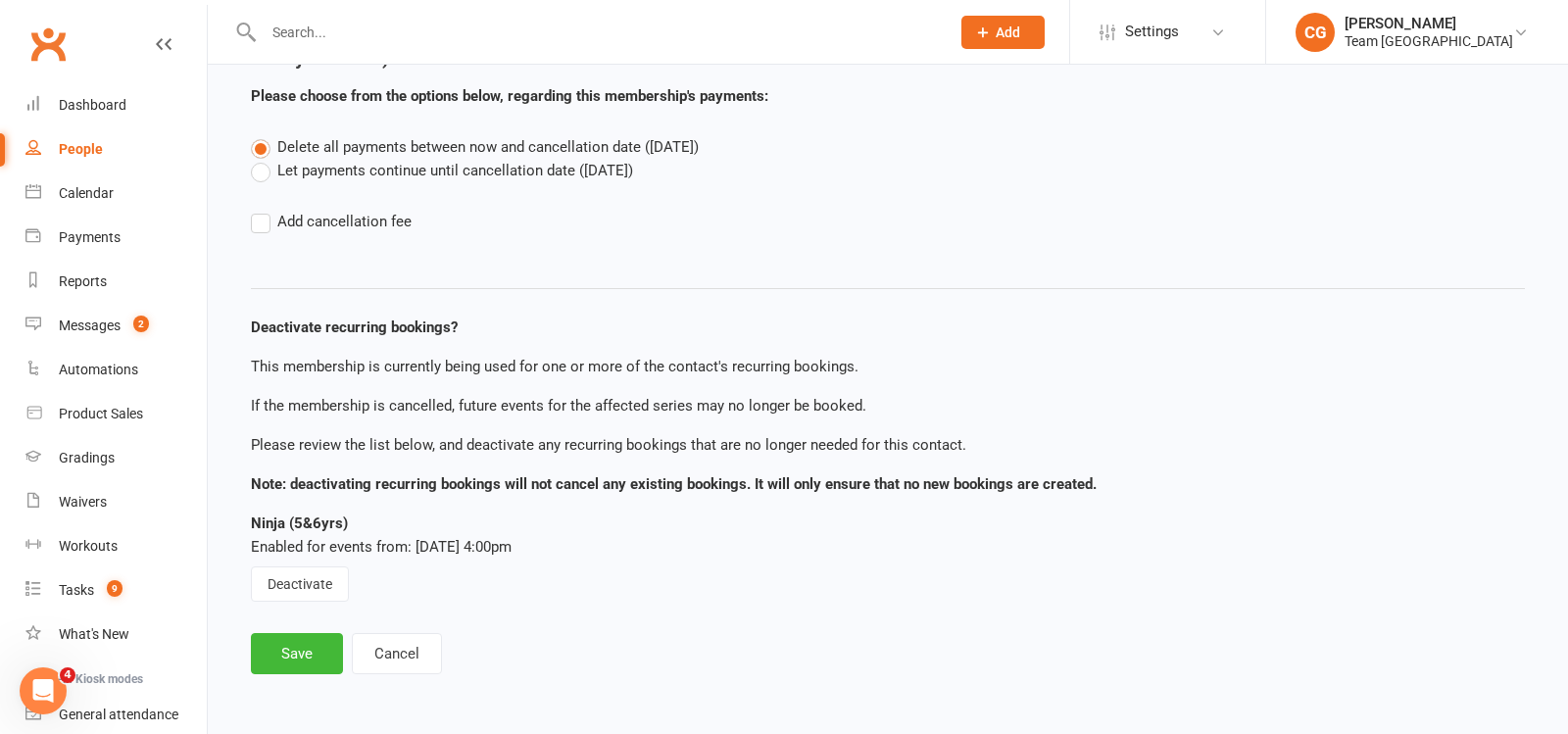
scroll to position [128, 0]
click at [297, 585] on button "Deactivate" at bounding box center [300, 586] width 98 height 36
click at [296, 652] on button "Save" at bounding box center [297, 655] width 92 height 42
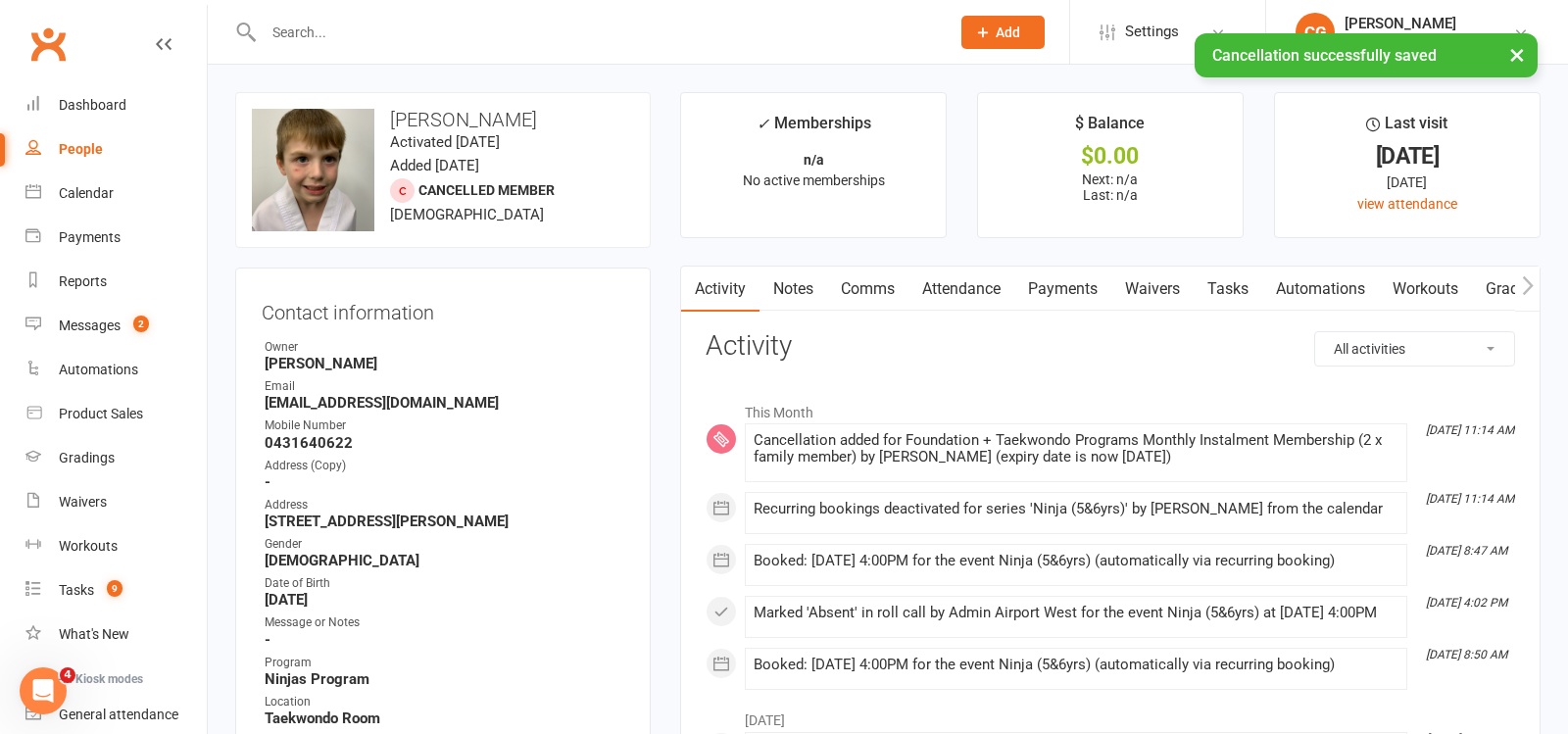
click at [969, 292] on link "Attendance" at bounding box center [962, 290] width 106 height 46
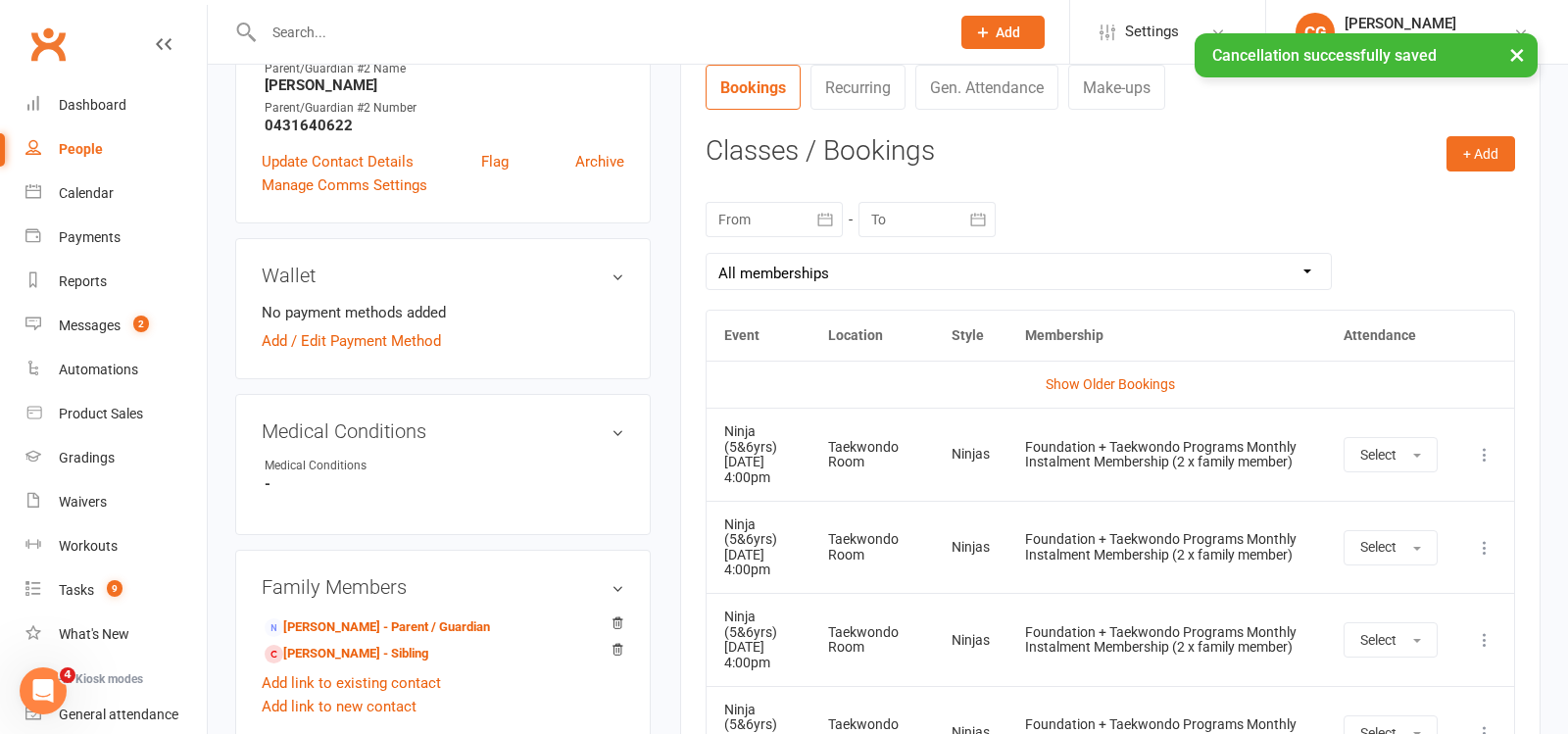
scroll to position [830, 0]
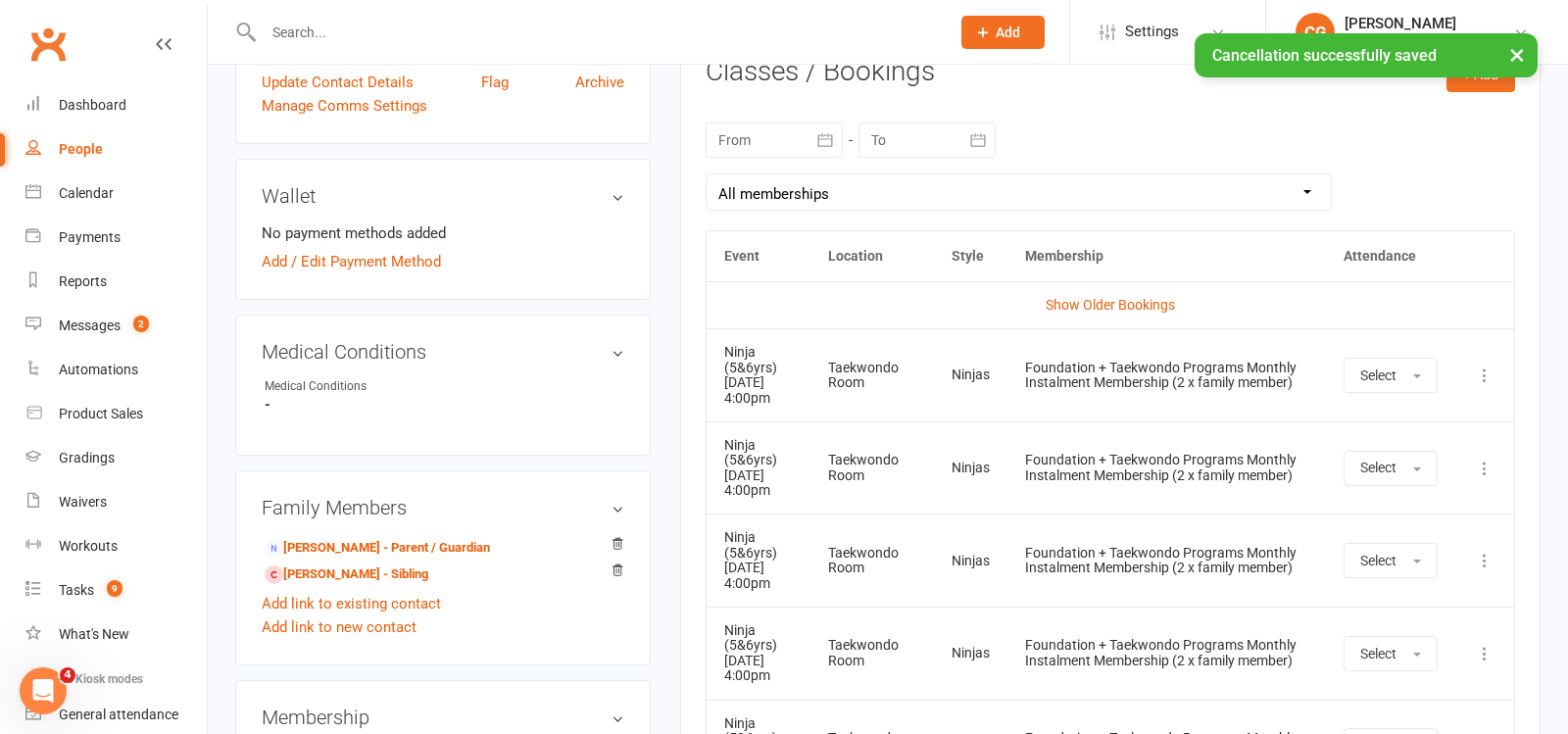
click at [1482, 369] on icon at bounding box center [1485, 376] width 20 height 20
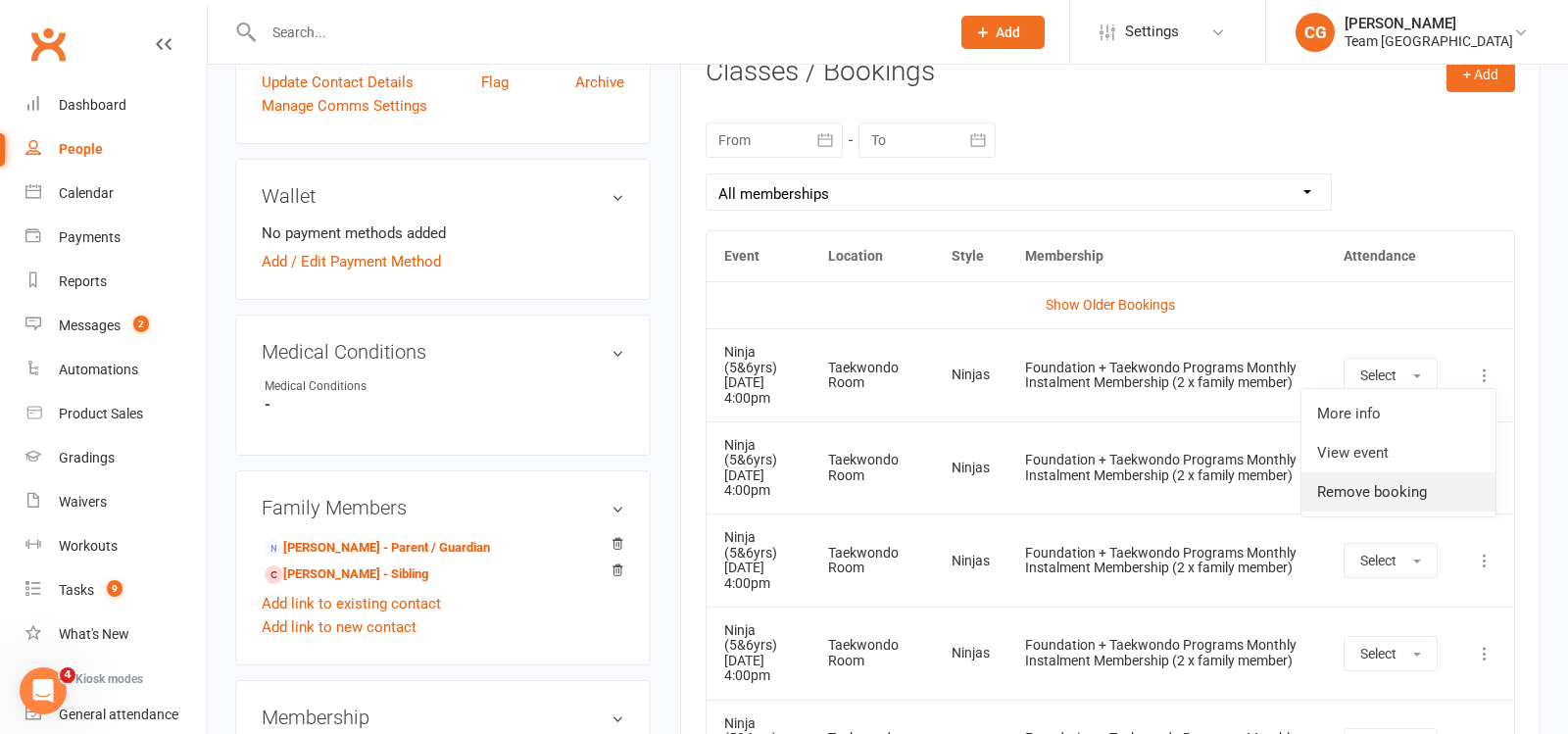
click at [1415, 473] on link "Remove booking" at bounding box center [1399, 493] width 194 height 40
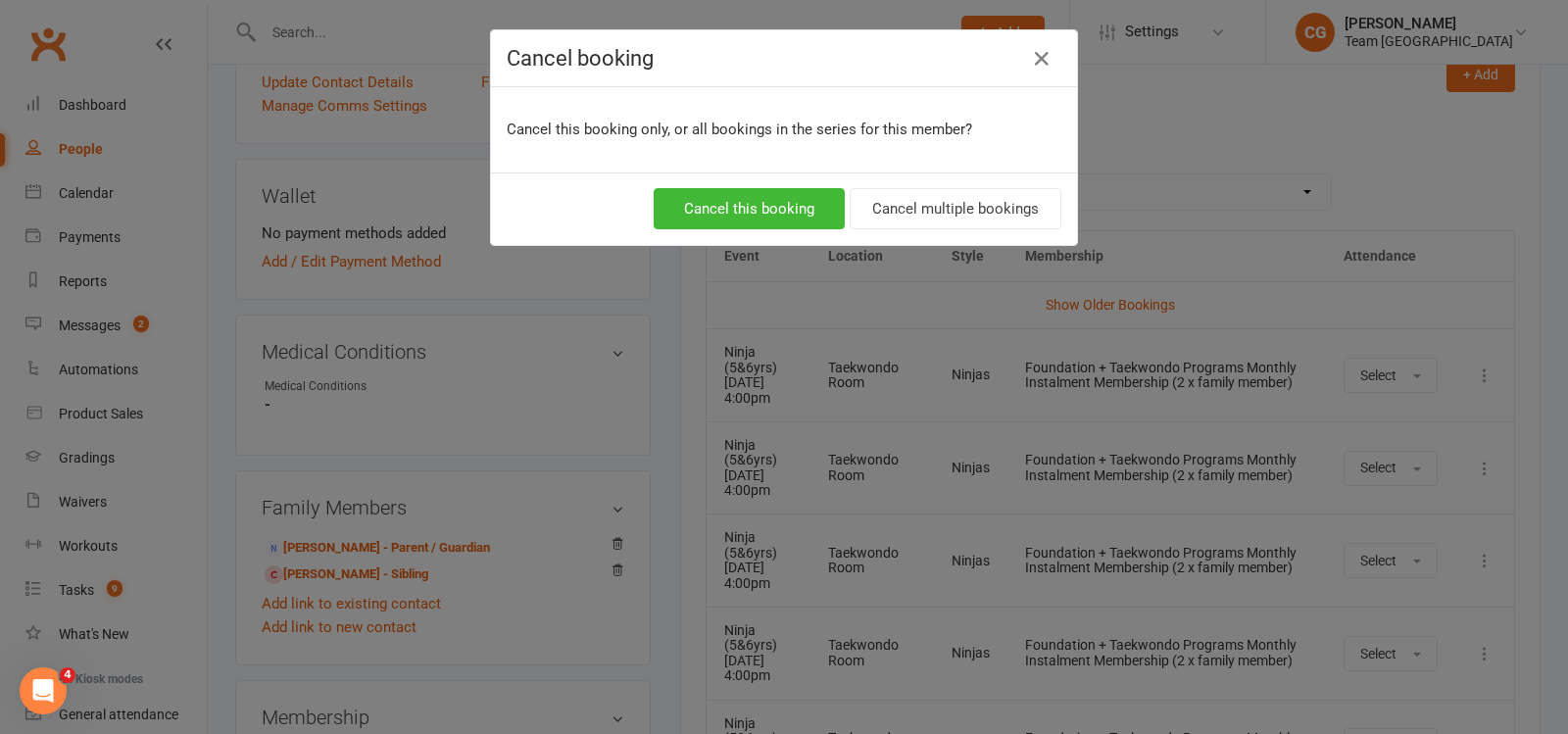
click at [989, 185] on div "Cancel this booking Cancel multiple bookings" at bounding box center [784, 208] width 587 height 72
click at [985, 195] on button "Cancel multiple bookings" at bounding box center [956, 209] width 212 height 42
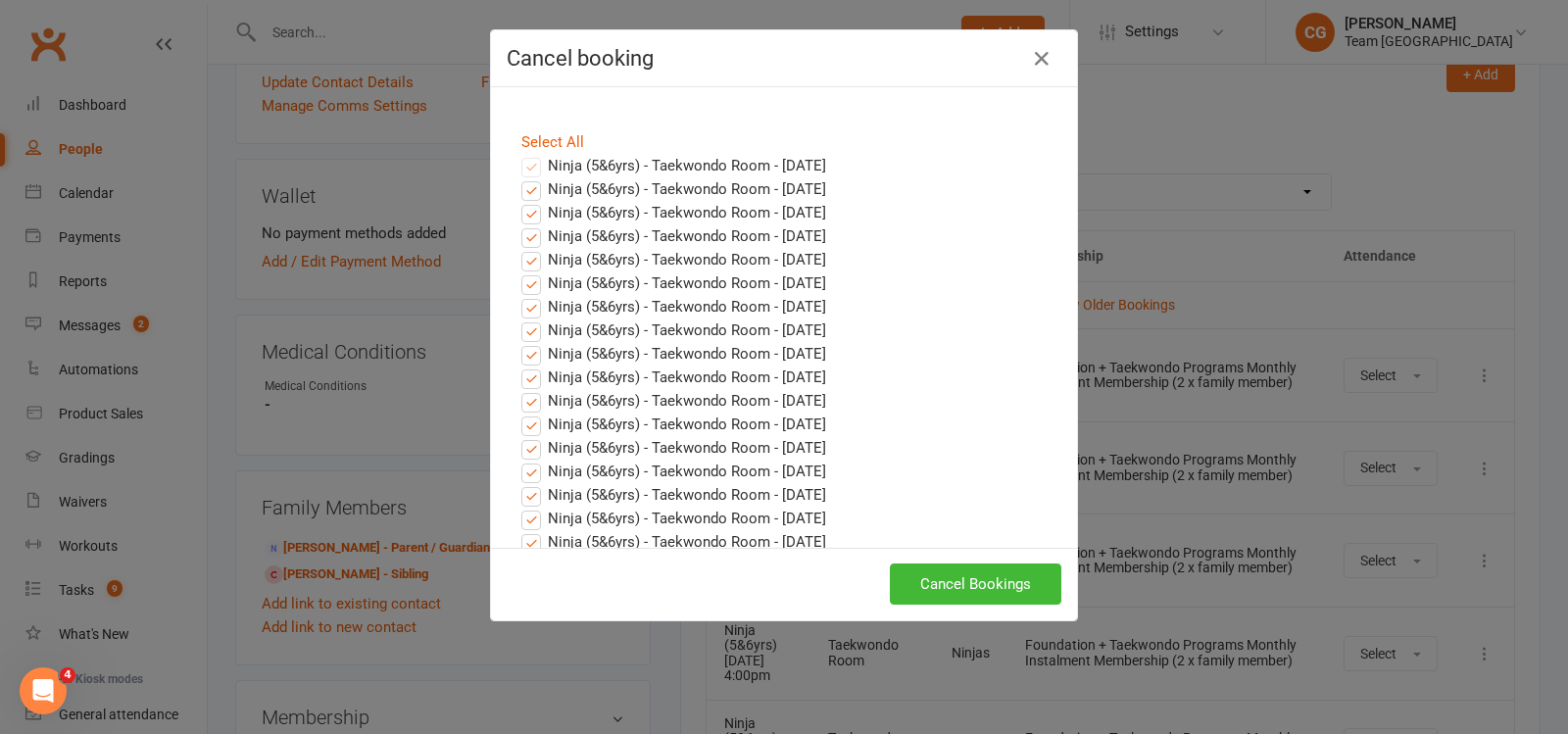
scroll to position [828, 0]
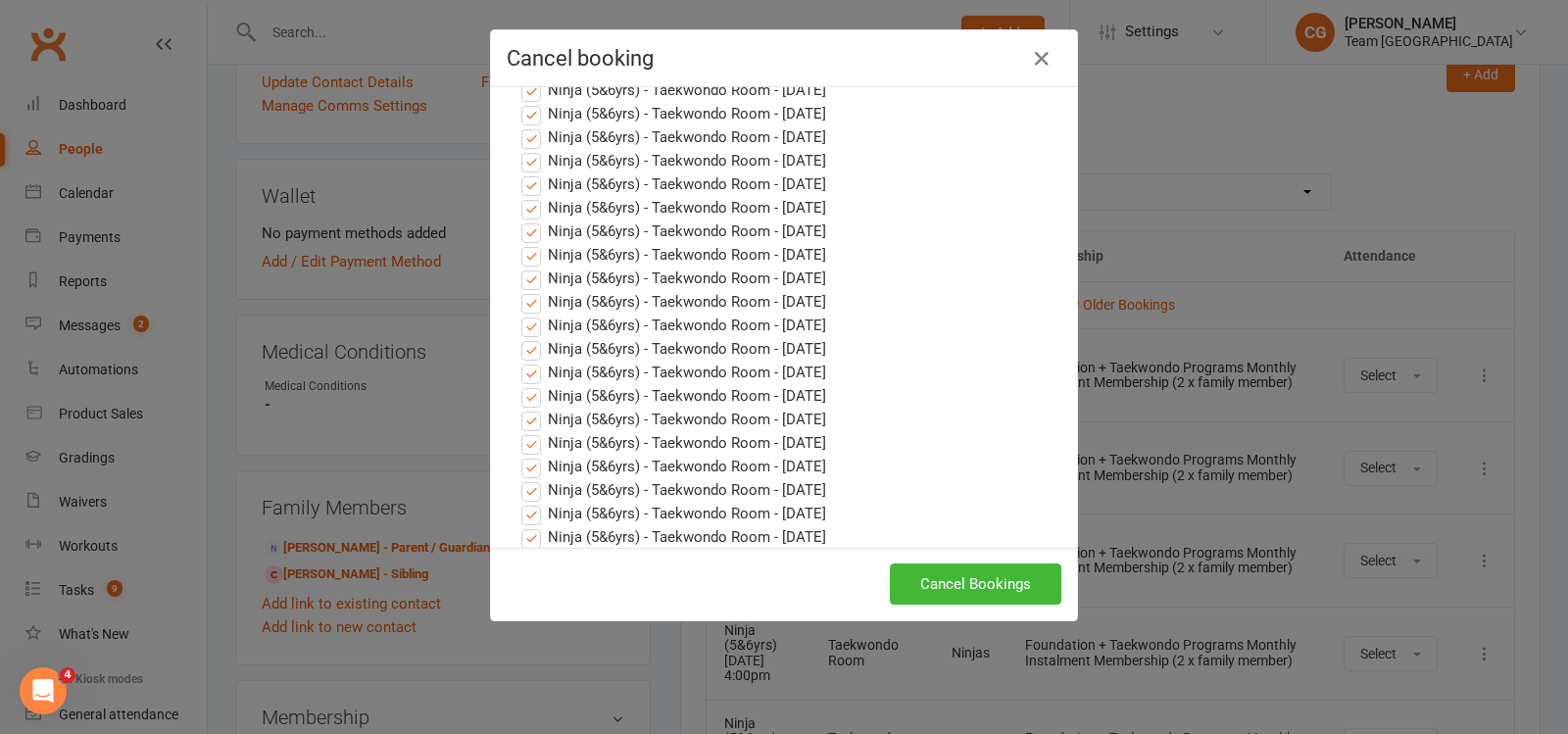
click at [957, 561] on div "Cancel Bookings" at bounding box center [784, 584] width 587 height 72
click at [954, 578] on button "Cancel Bookings" at bounding box center [975, 585] width 171 height 42
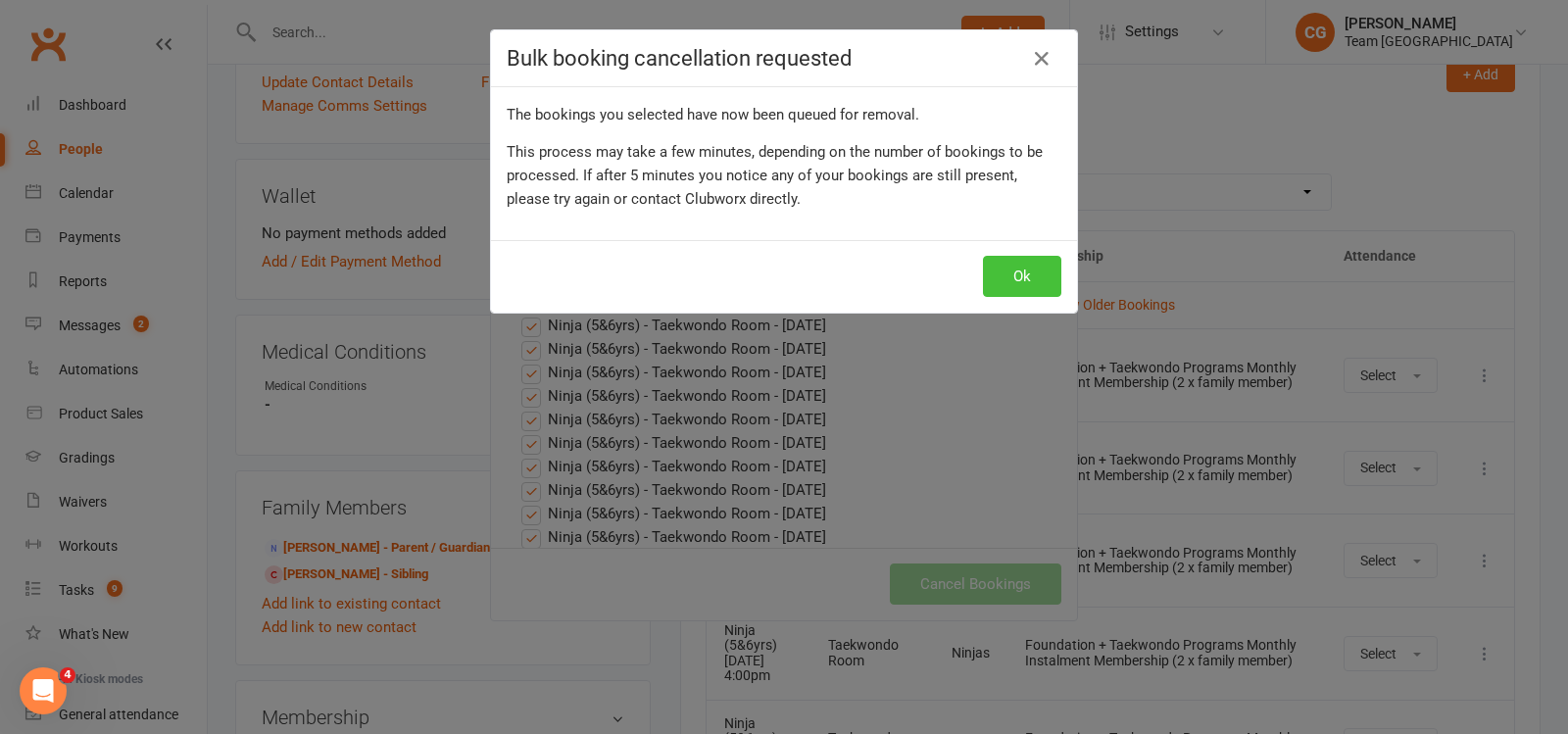
click at [1000, 270] on button "Ok" at bounding box center [1022, 277] width 78 height 42
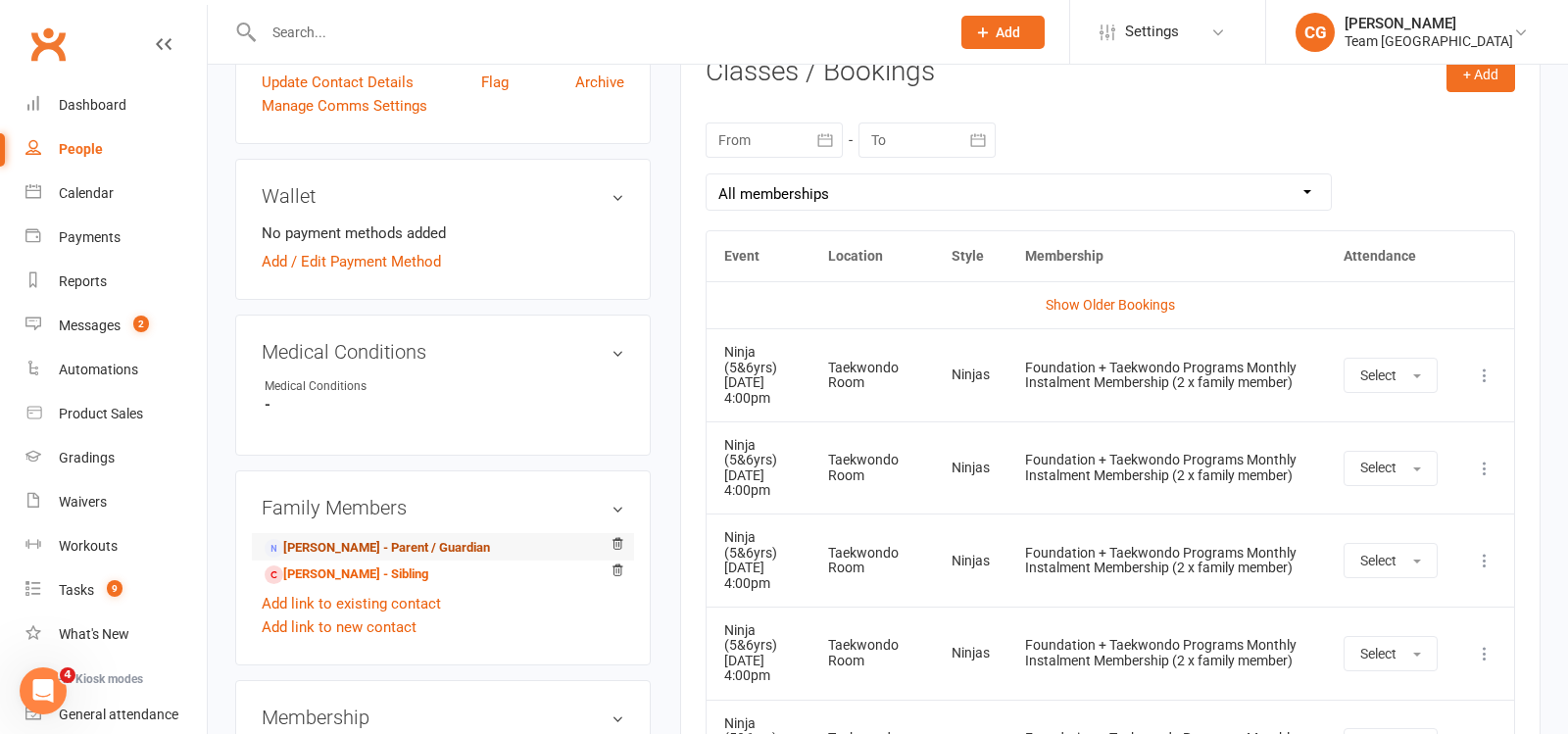
click at [414, 538] on link "Danielle Carey - Parent / Guardian" at bounding box center [378, 548] width 226 height 21
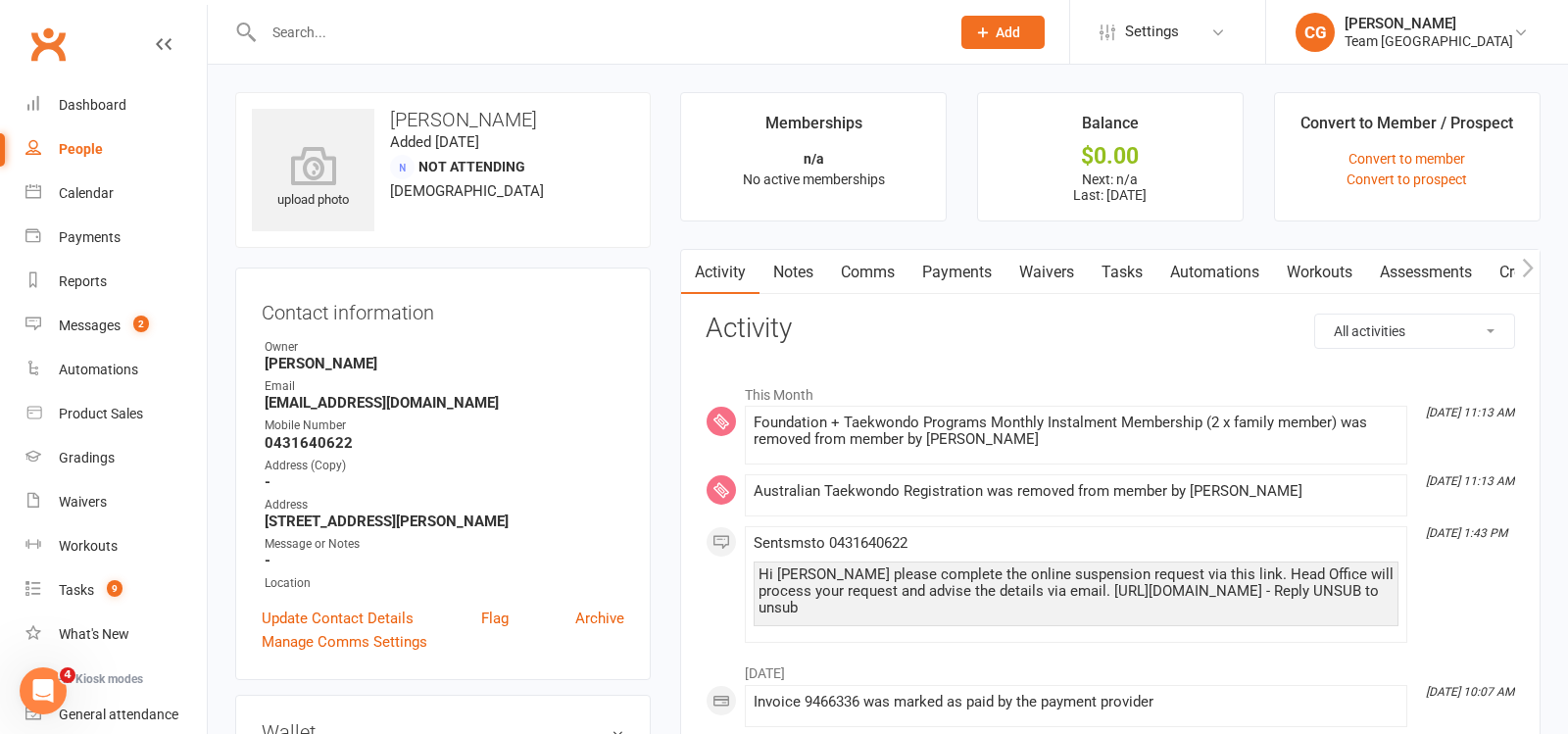
click at [885, 261] on link "Comms" at bounding box center [868, 273] width 81 height 46
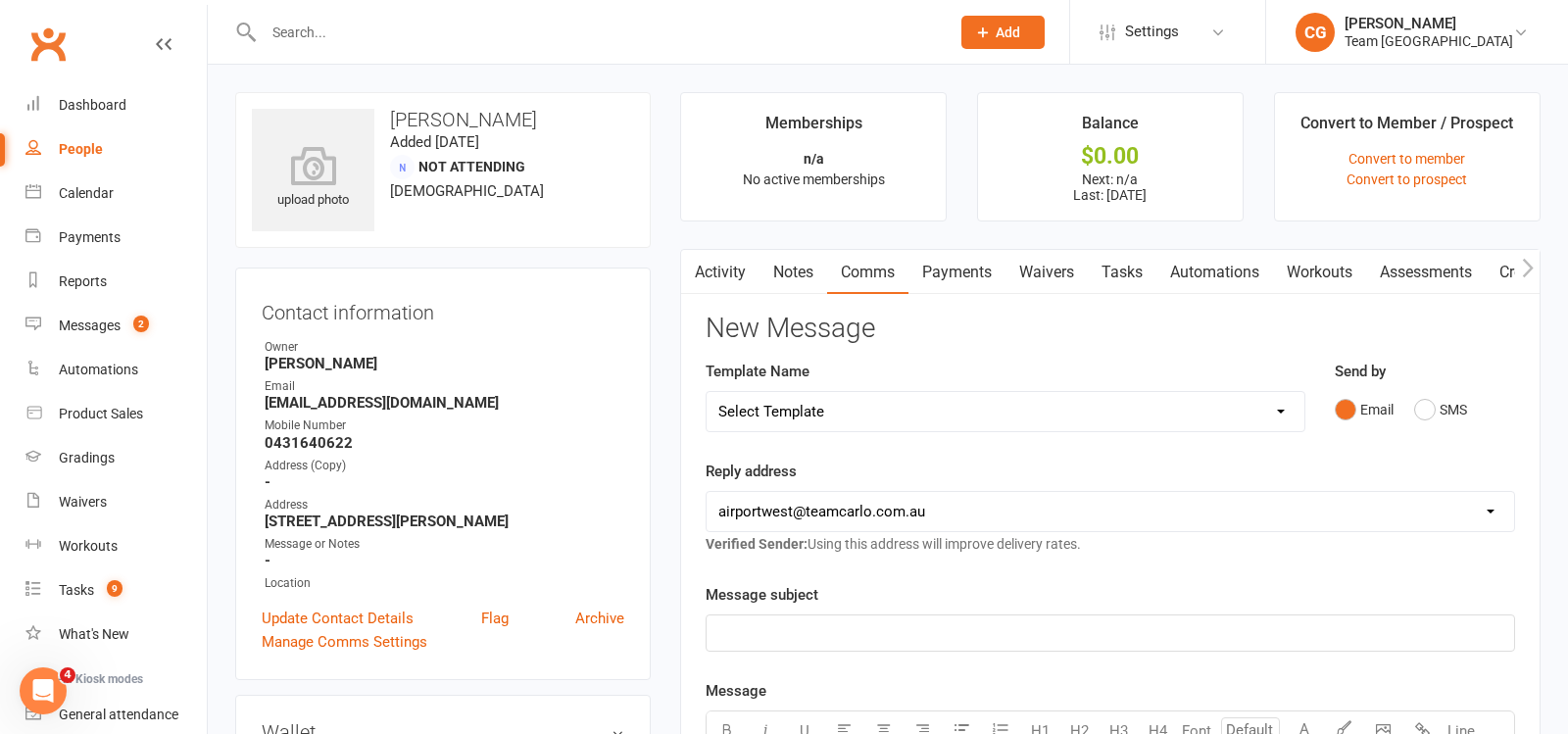
click at [782, 408] on select "Select Template [SMS] Direct Debit - AT Payment Reminder SMS [SMS] Direct Debit…" at bounding box center [1005, 412] width 598 height 40
select select "19"
click at [706, 392] on select "Select Template [SMS] Direct Debit - AT Payment Reminder SMS [SMS] Direct Debit…" at bounding box center [1005, 412] width 598 height 40
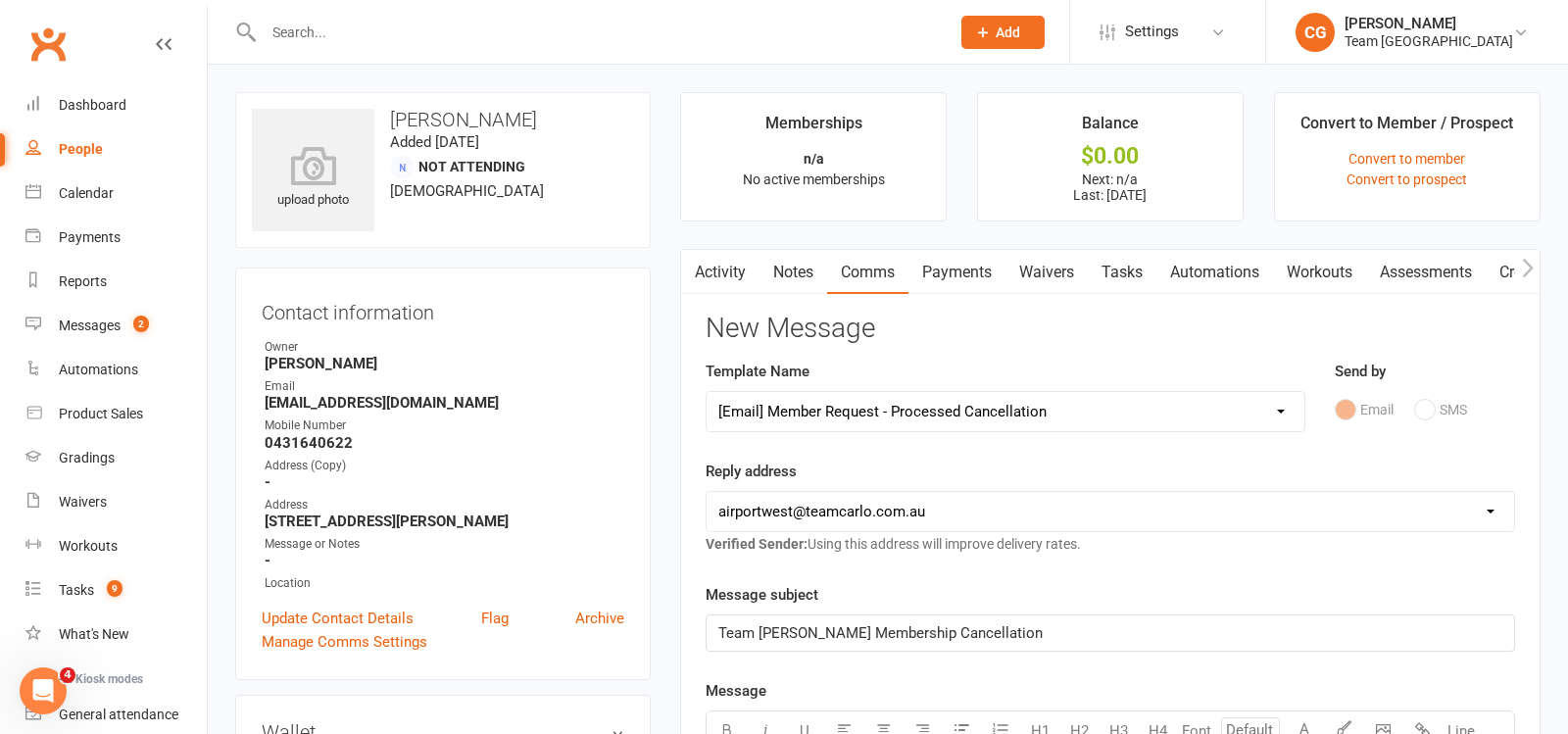
click at [807, 505] on select "hello@clubworx.com airportwest@teamcarlo.com.au carlo+apw@teamcarlo.com.au carl…" at bounding box center [1110, 511] width 807 height 40
select select "7"
click at [706, 492] on select "hello@clubworx.com airportwest@teamcarlo.com.au carlo+apw@teamcarlo.com.au carl…" at bounding box center [1110, 511] width 807 height 40
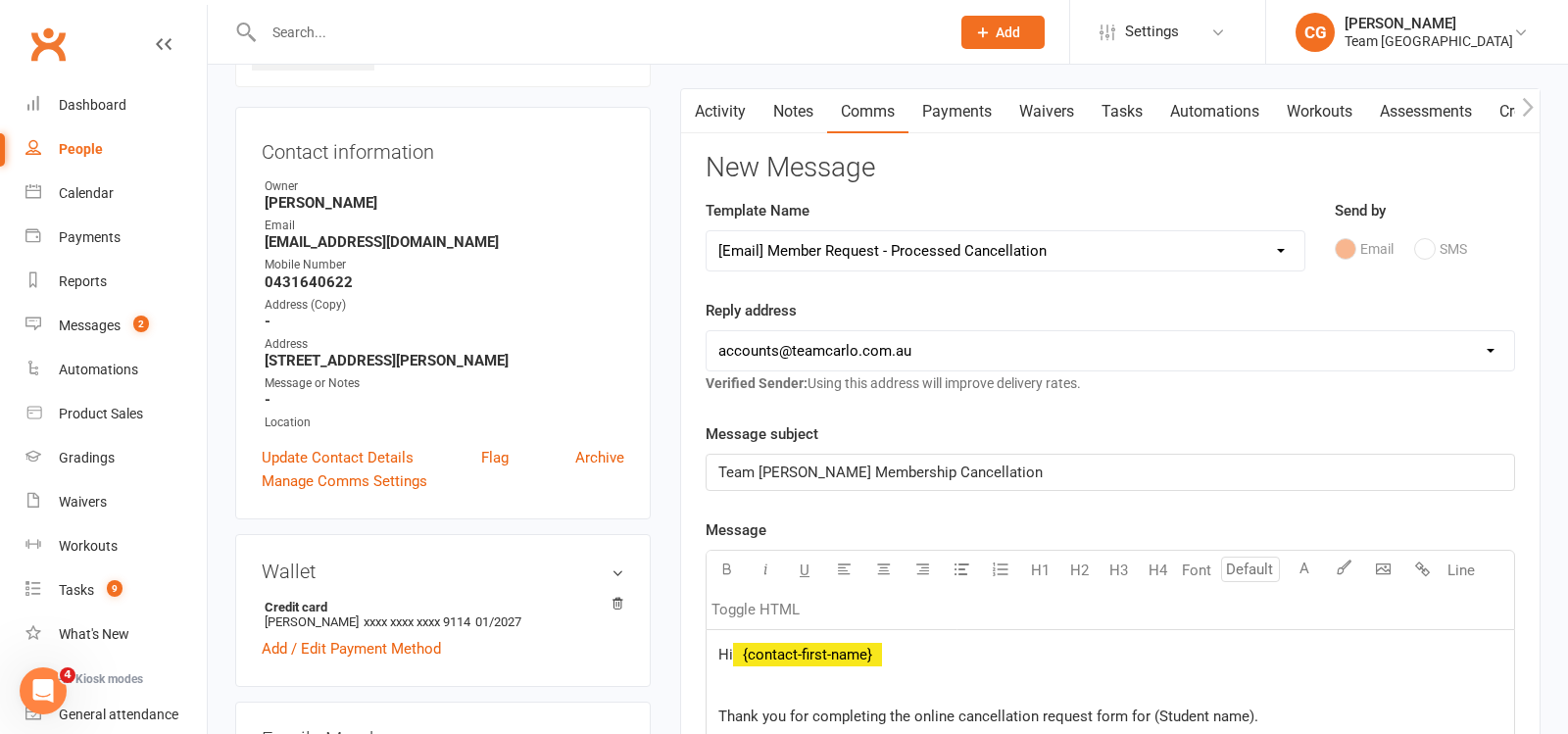
scroll to position [201, 0]
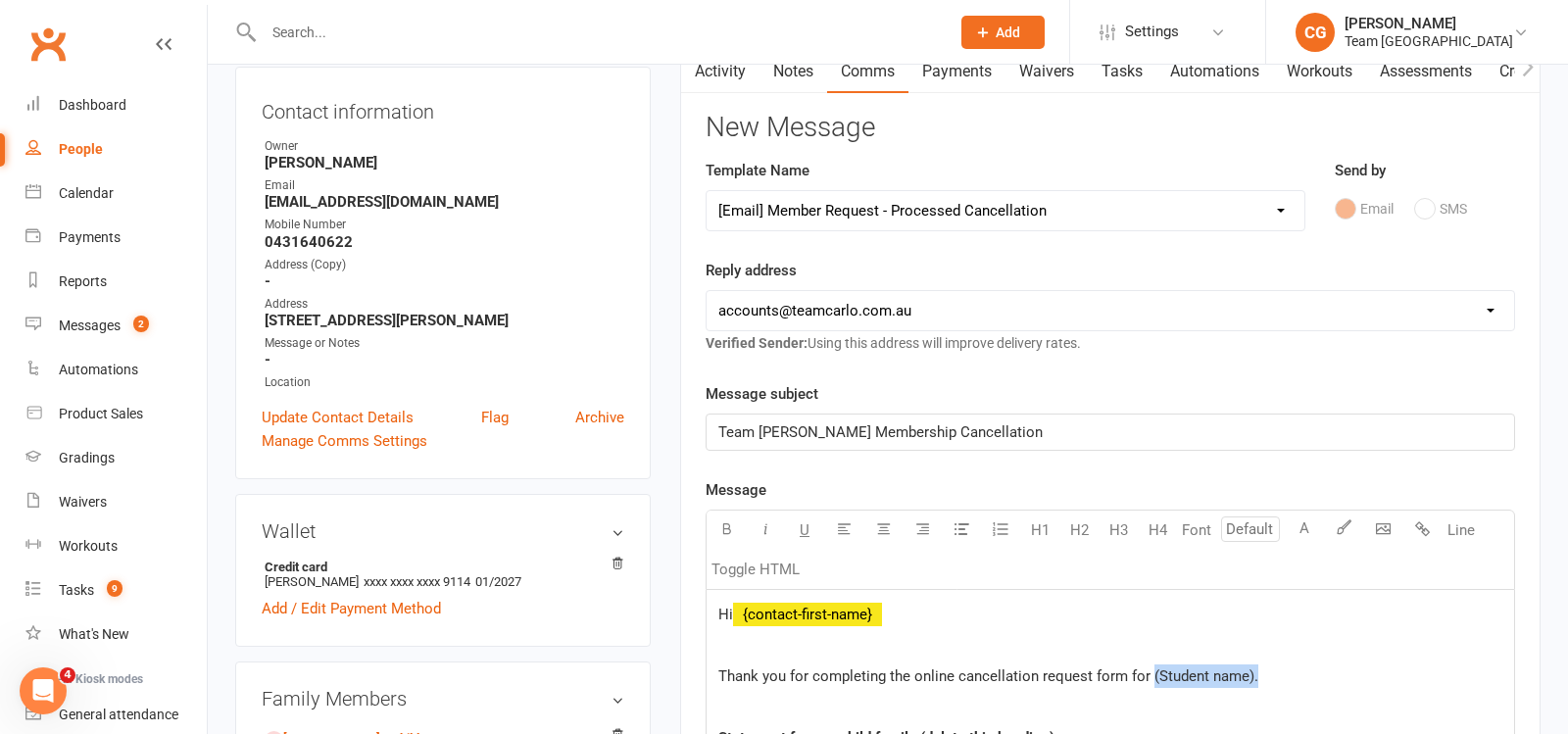
drag, startPoint x: 1296, startPoint y: 671, endPoint x: 1150, endPoint y: 668, distance: 146.0
click at [1150, 668] on p "Thank you for completing the online cancellation request form for (Student name…" at bounding box center [1110, 677] width 784 height 24
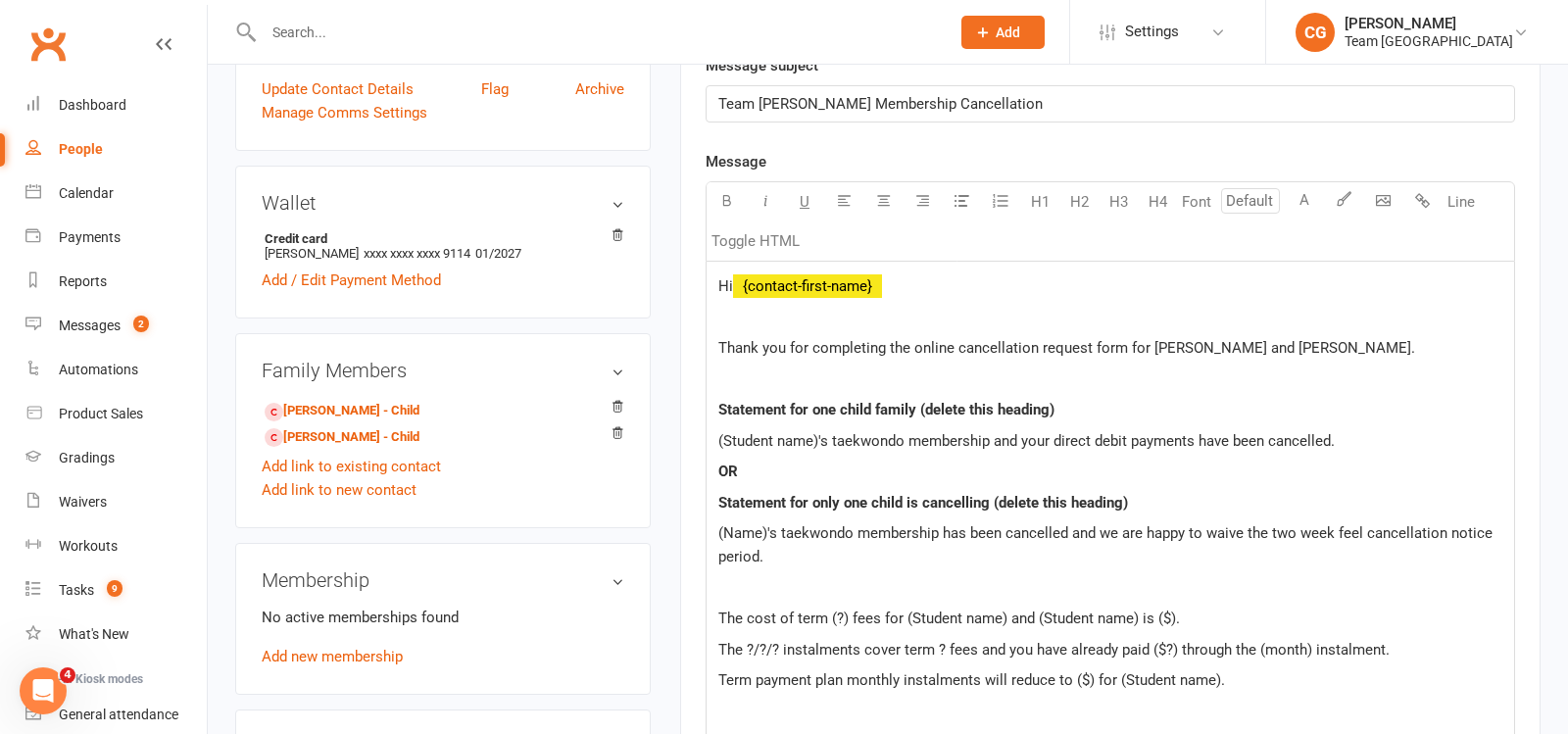
scroll to position [546, 0]
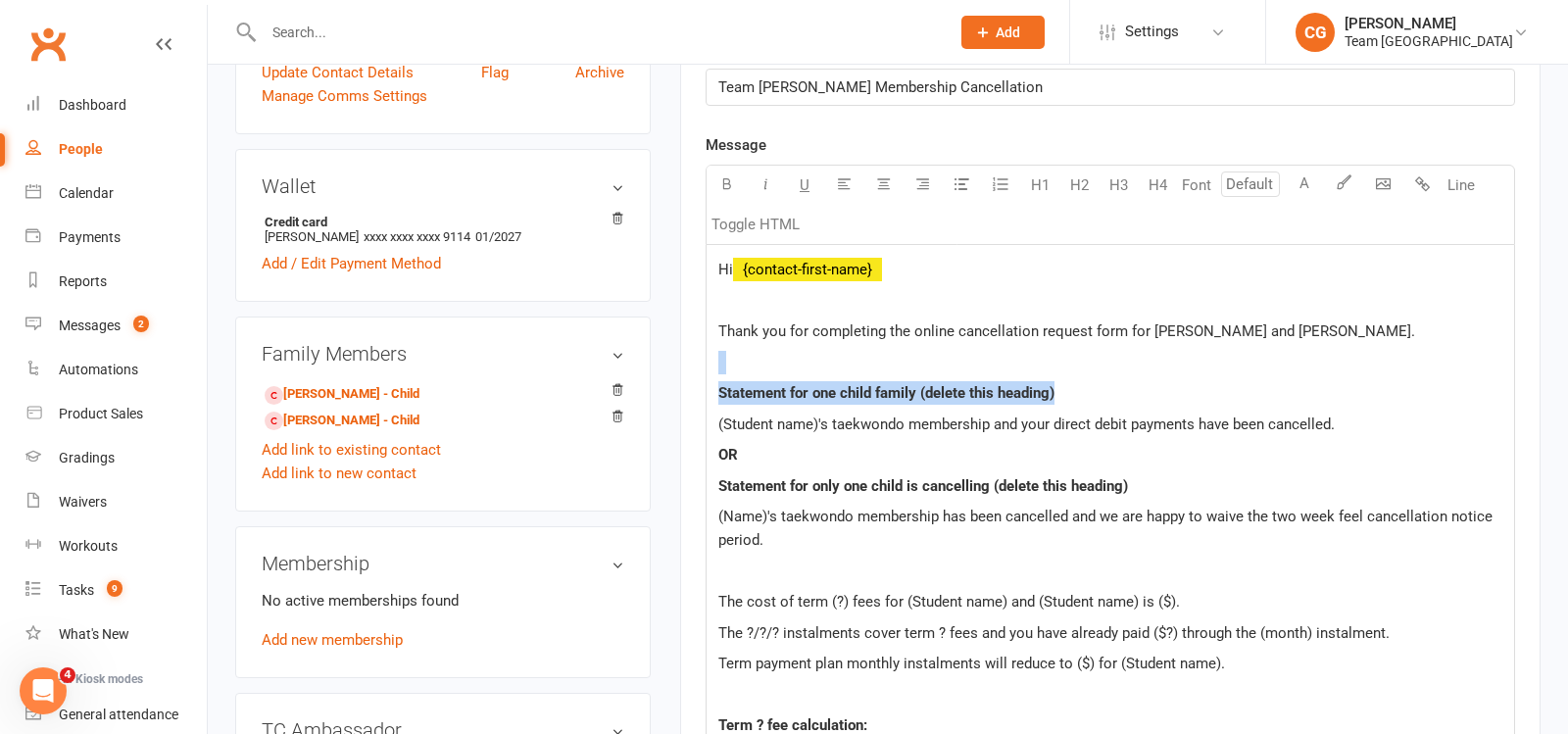
drag, startPoint x: 1087, startPoint y: 381, endPoint x: 676, endPoint y: 353, distance: 412.0
click at [676, 353] on main "Memberships n/a No active memberships Balance $0.00 Next: n/a Last: 15 Sep 2025…" at bounding box center [1111, 572] width 890 height 2053
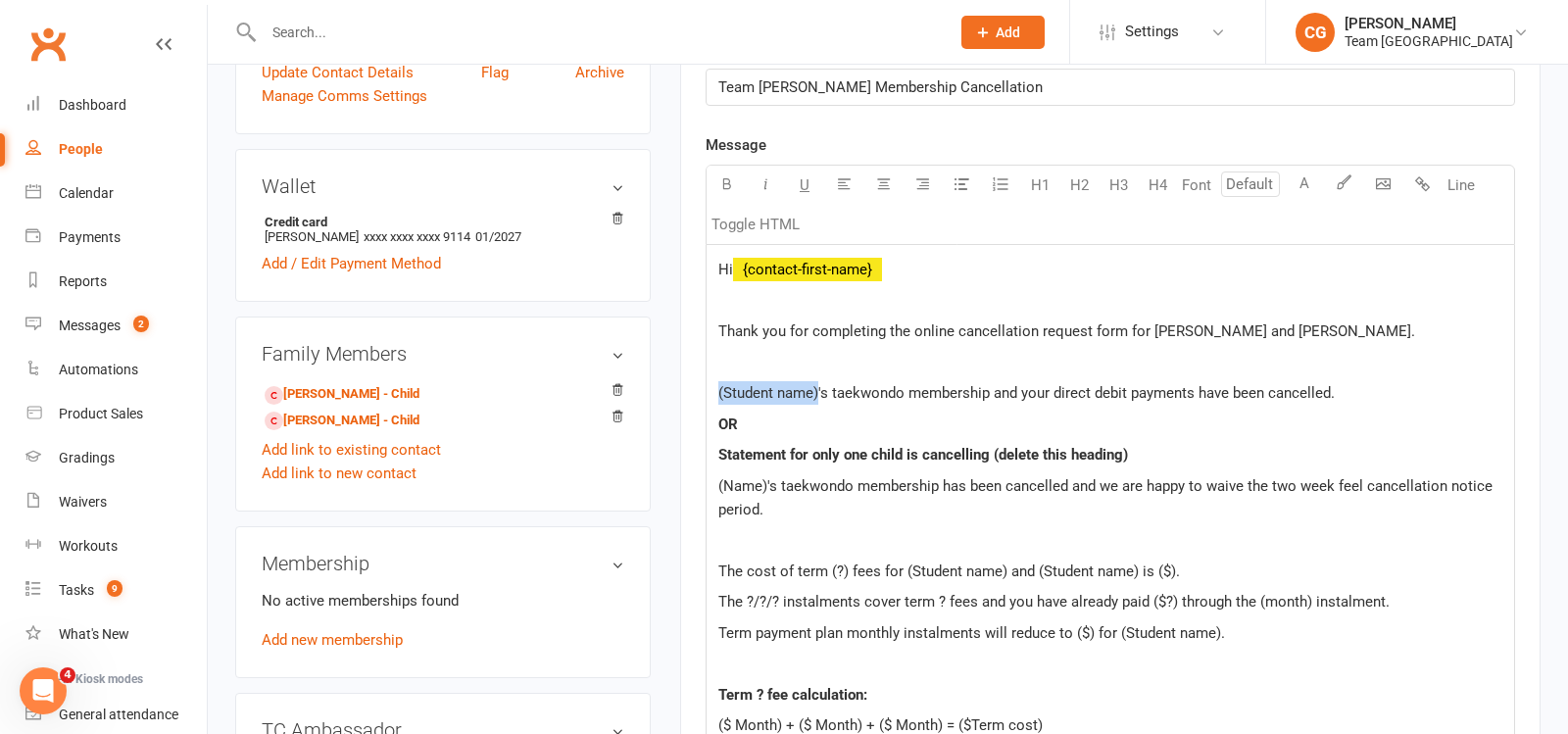
drag, startPoint x: 816, startPoint y: 384, endPoint x: 657, endPoint y: 381, distance: 159.0
click at [657, 381] on div "upload photo Danielle Carey Added 24 November, 2023 Not Attending 37 years old …" at bounding box center [888, 571] width 1336 height 2050
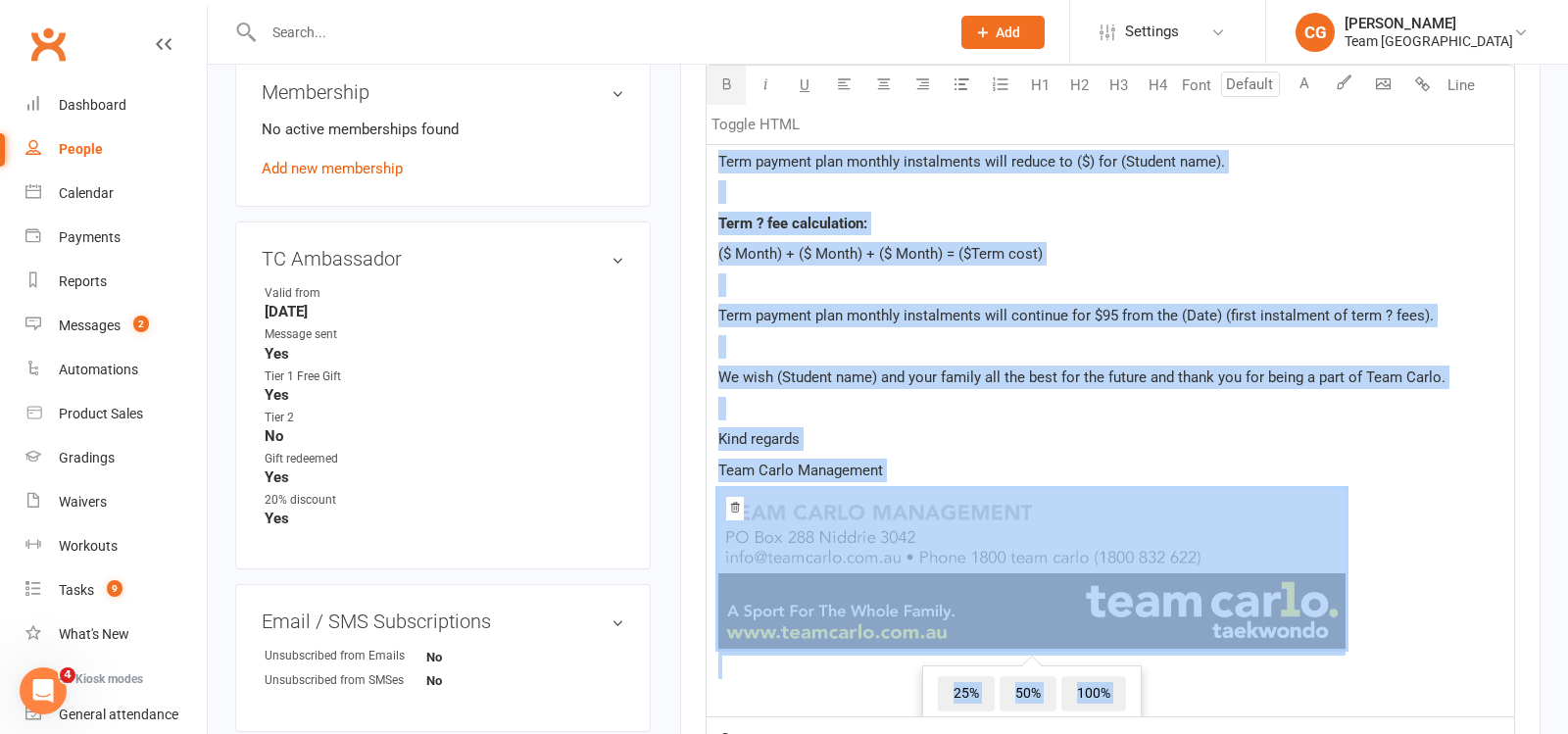
scroll to position [1119, 0]
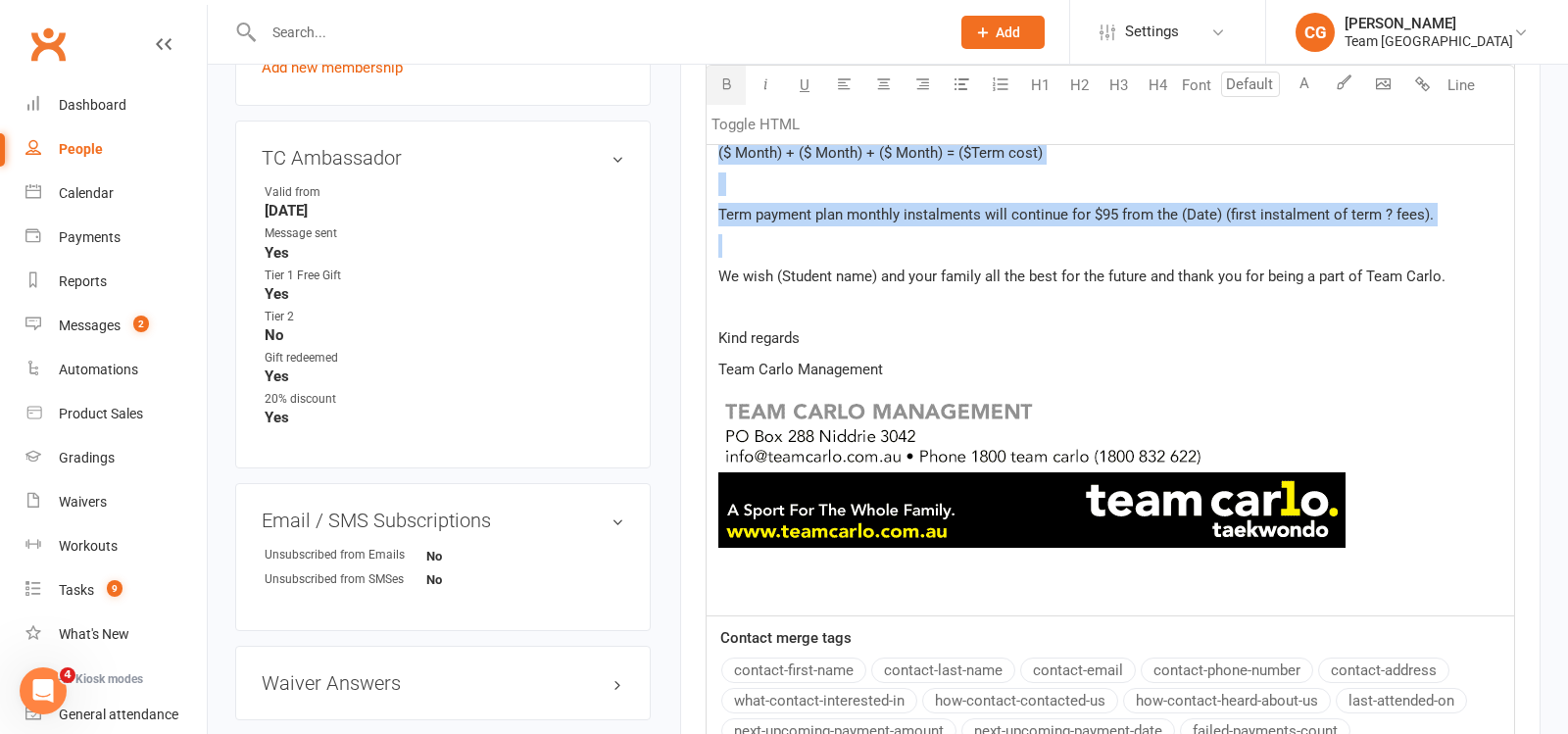
drag, startPoint x: 714, startPoint y: 418, endPoint x: 837, endPoint y: 249, distance: 209.0
click at [837, 249] on div "Hi ﻿ {contact-first-name} Thank you for completing the online cancellation requ…" at bounding box center [1110, 143] width 807 height 943
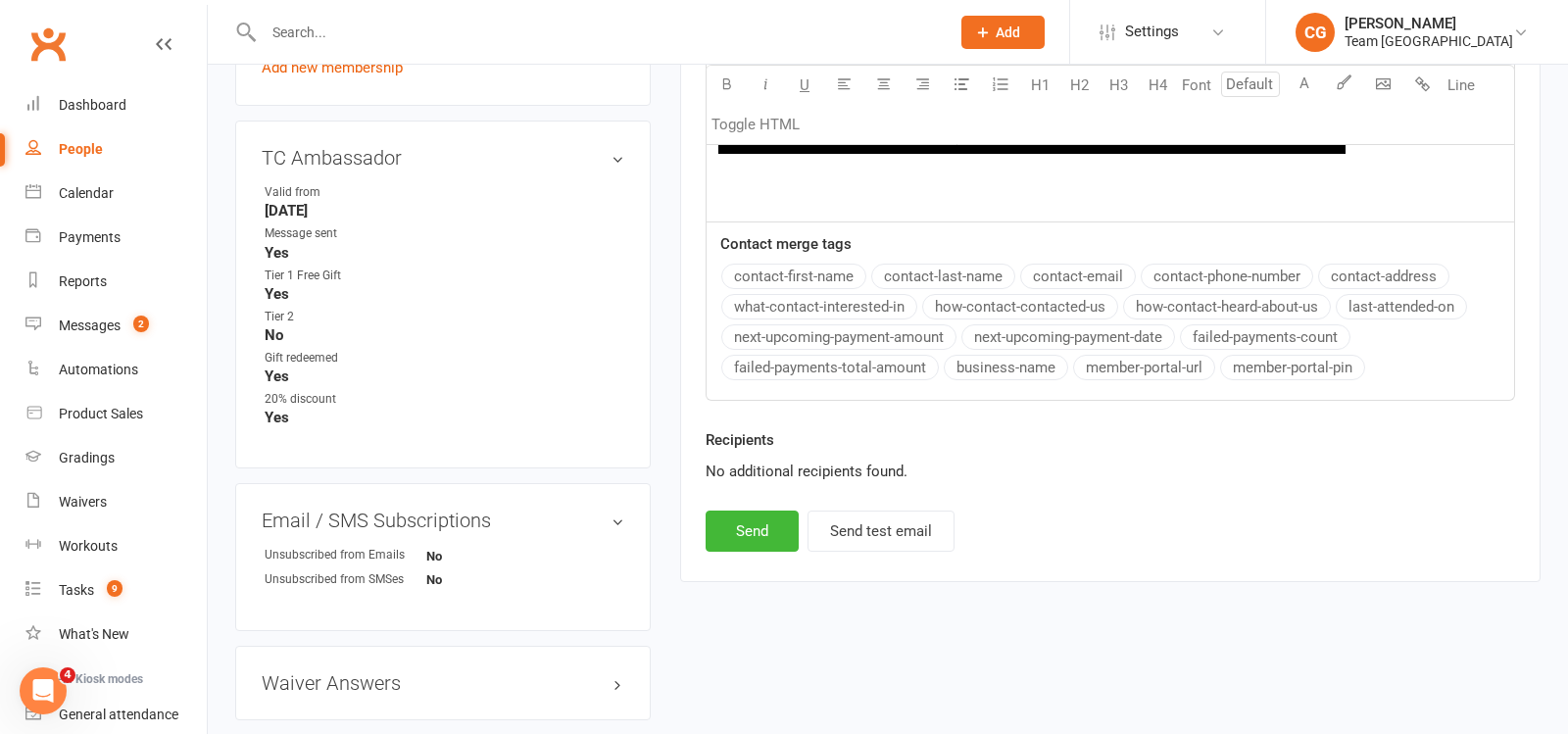
scroll to position [723, 0]
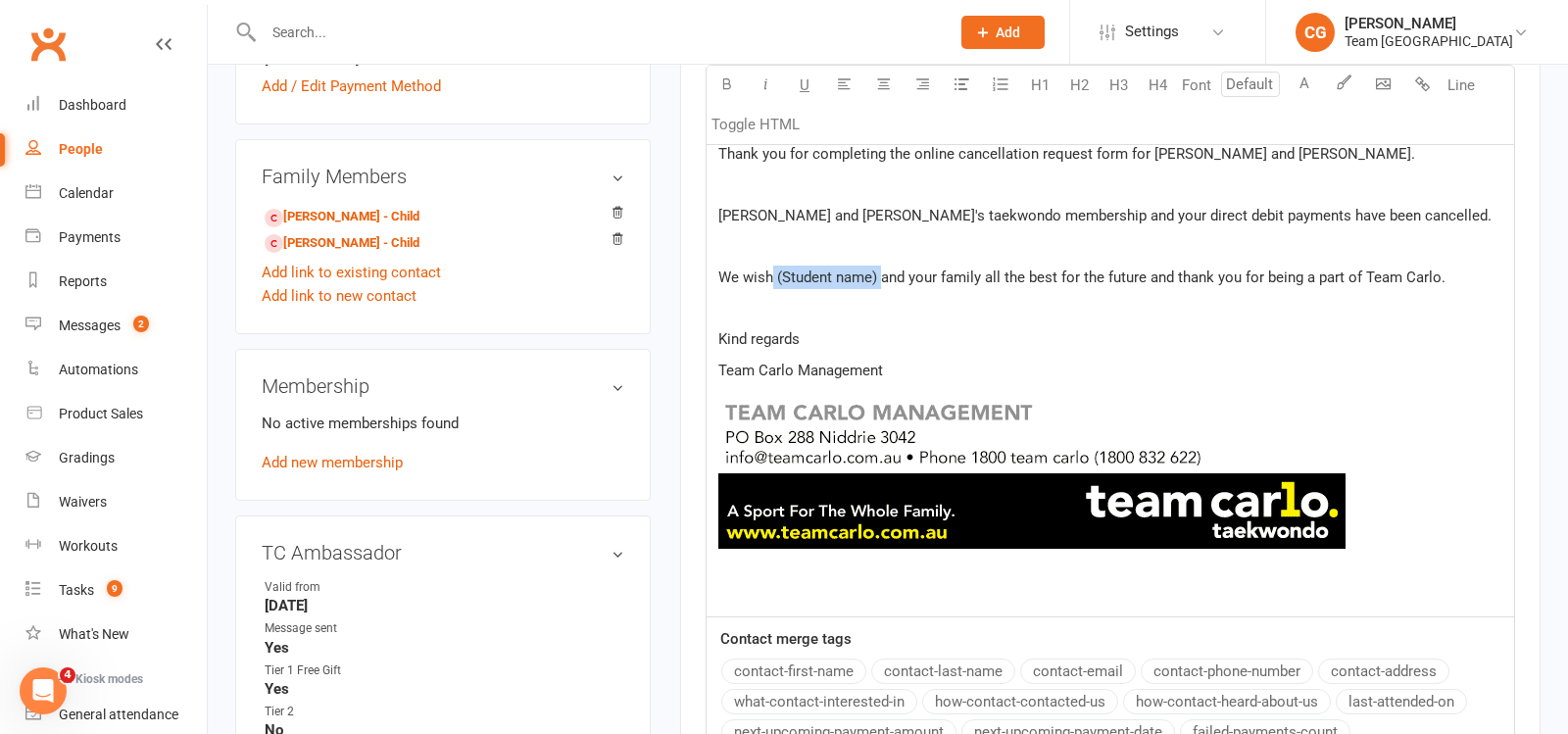
drag, startPoint x: 881, startPoint y: 271, endPoint x: 774, endPoint y: 267, distance: 107.1
click at [774, 268] on span "We wish (Student name) and your family all the best for the future and thank yo…" at bounding box center [1081, 277] width 727 height 18
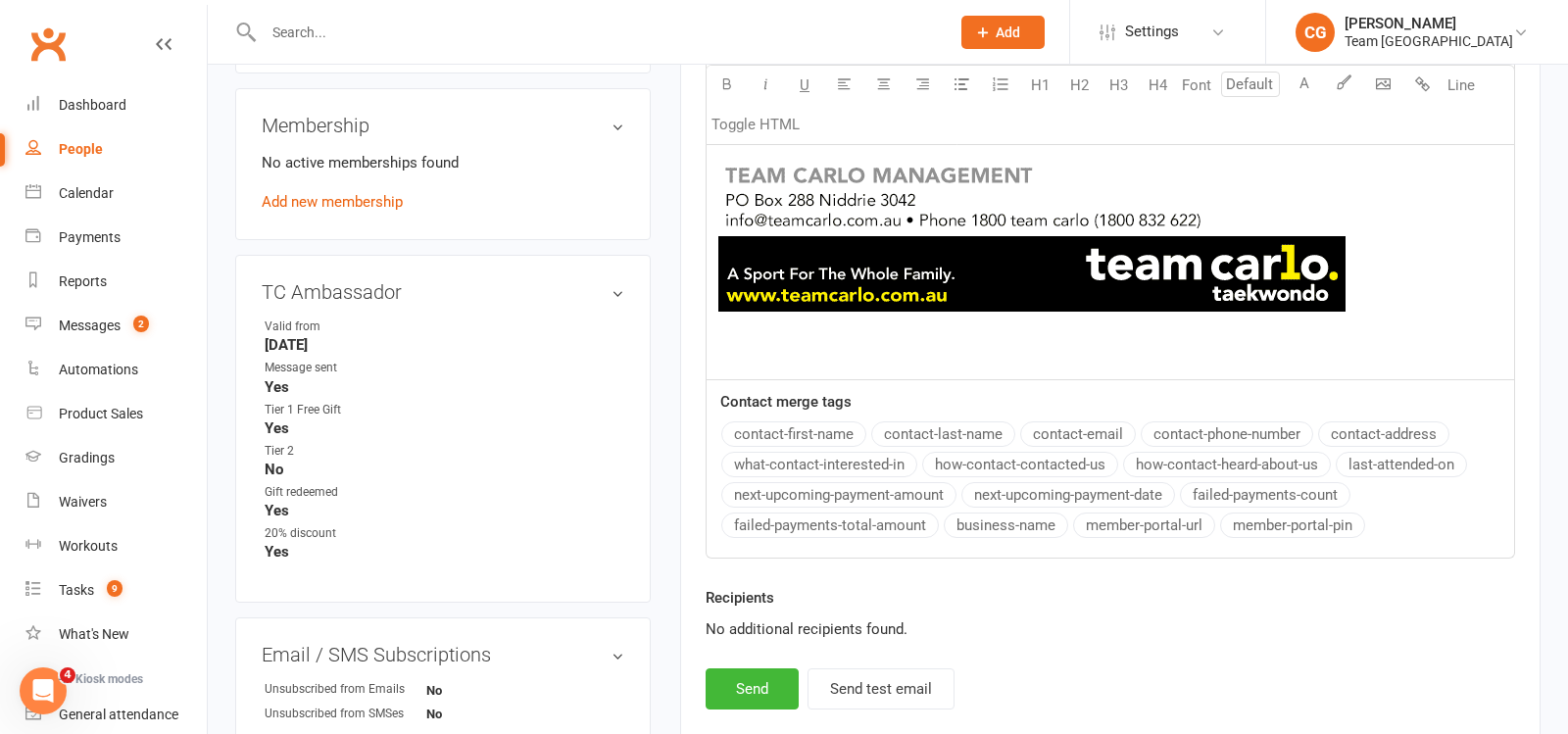
scroll to position [1129, 0]
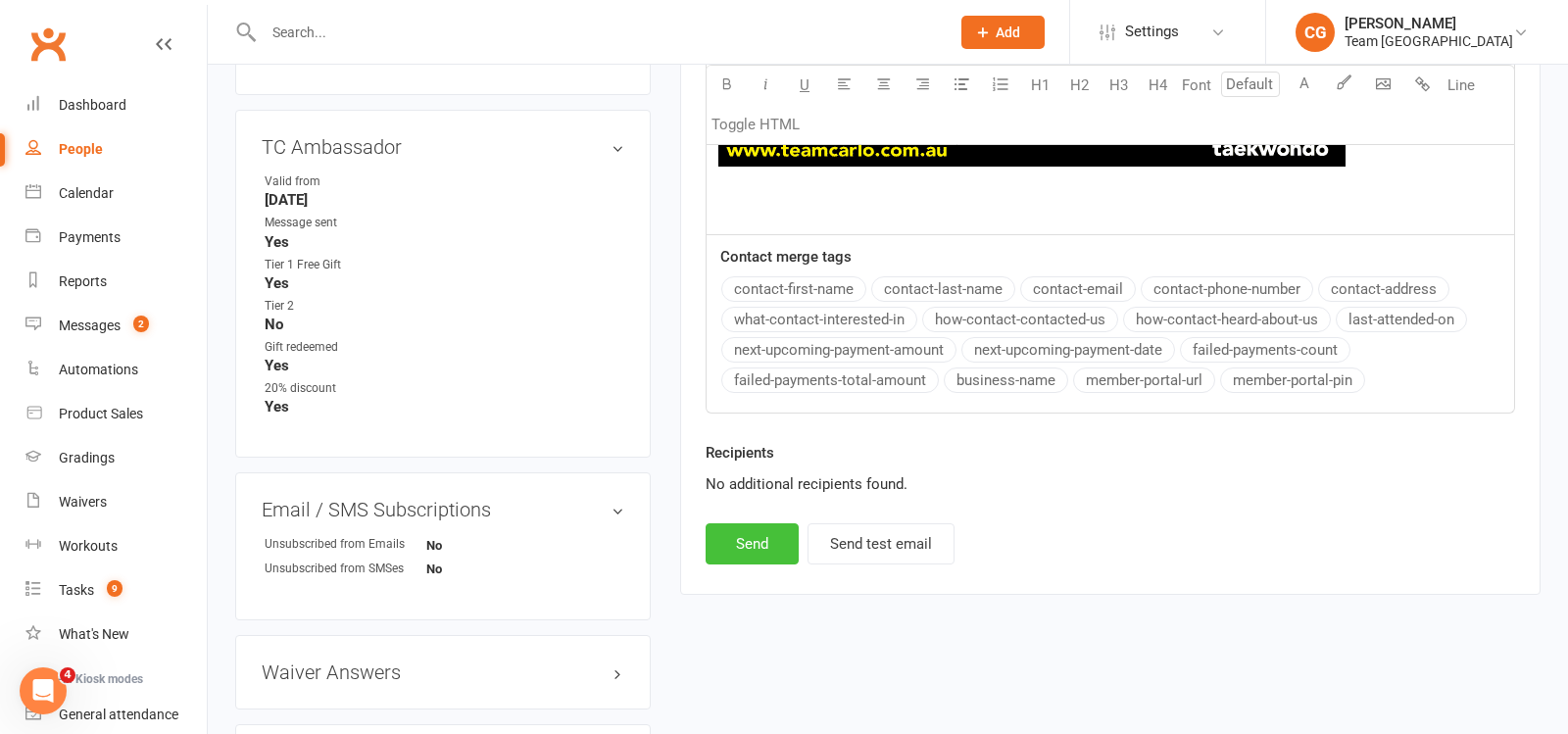
click at [754, 523] on button "Send" at bounding box center [752, 544] width 93 height 42
select select
select select "1"
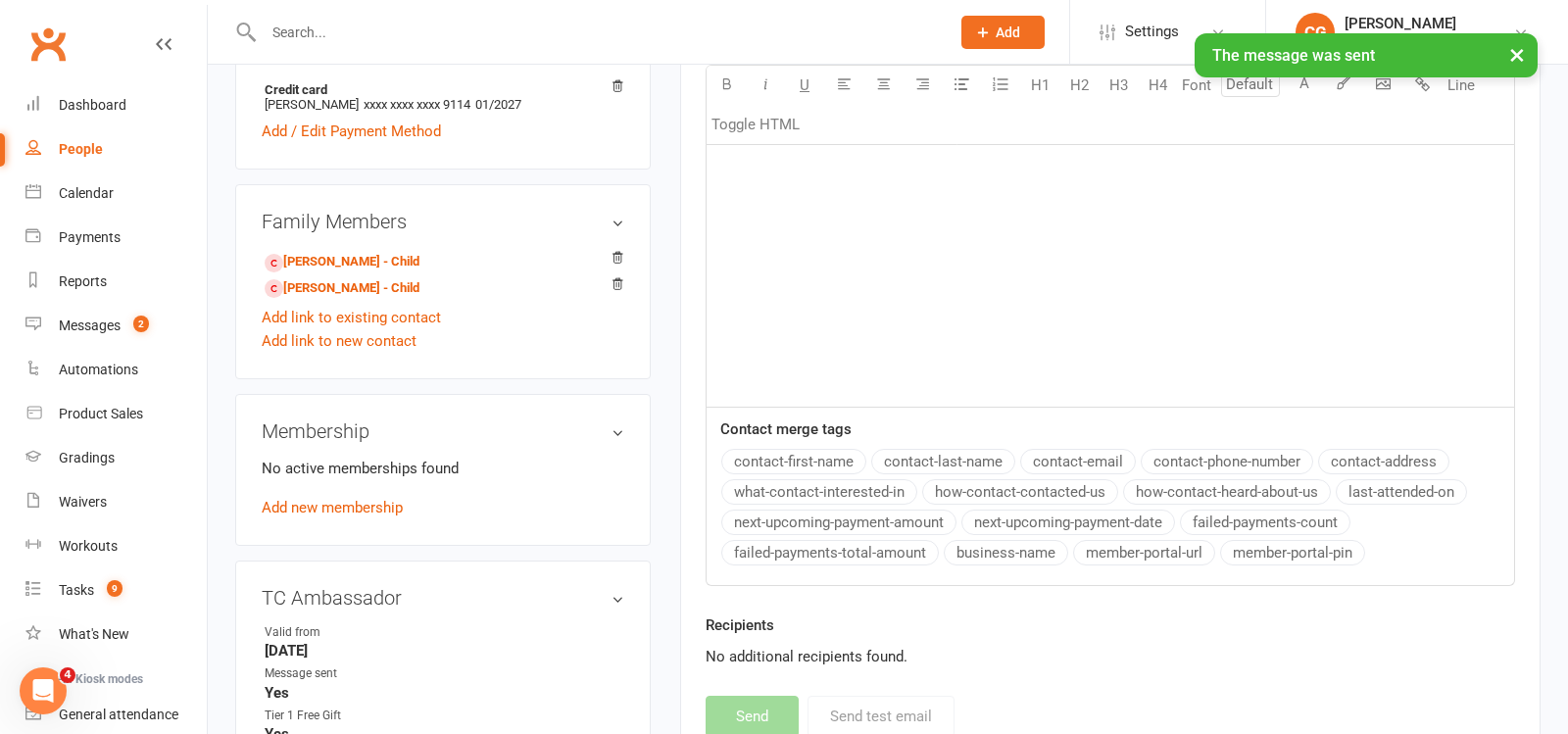
scroll to position [0, 0]
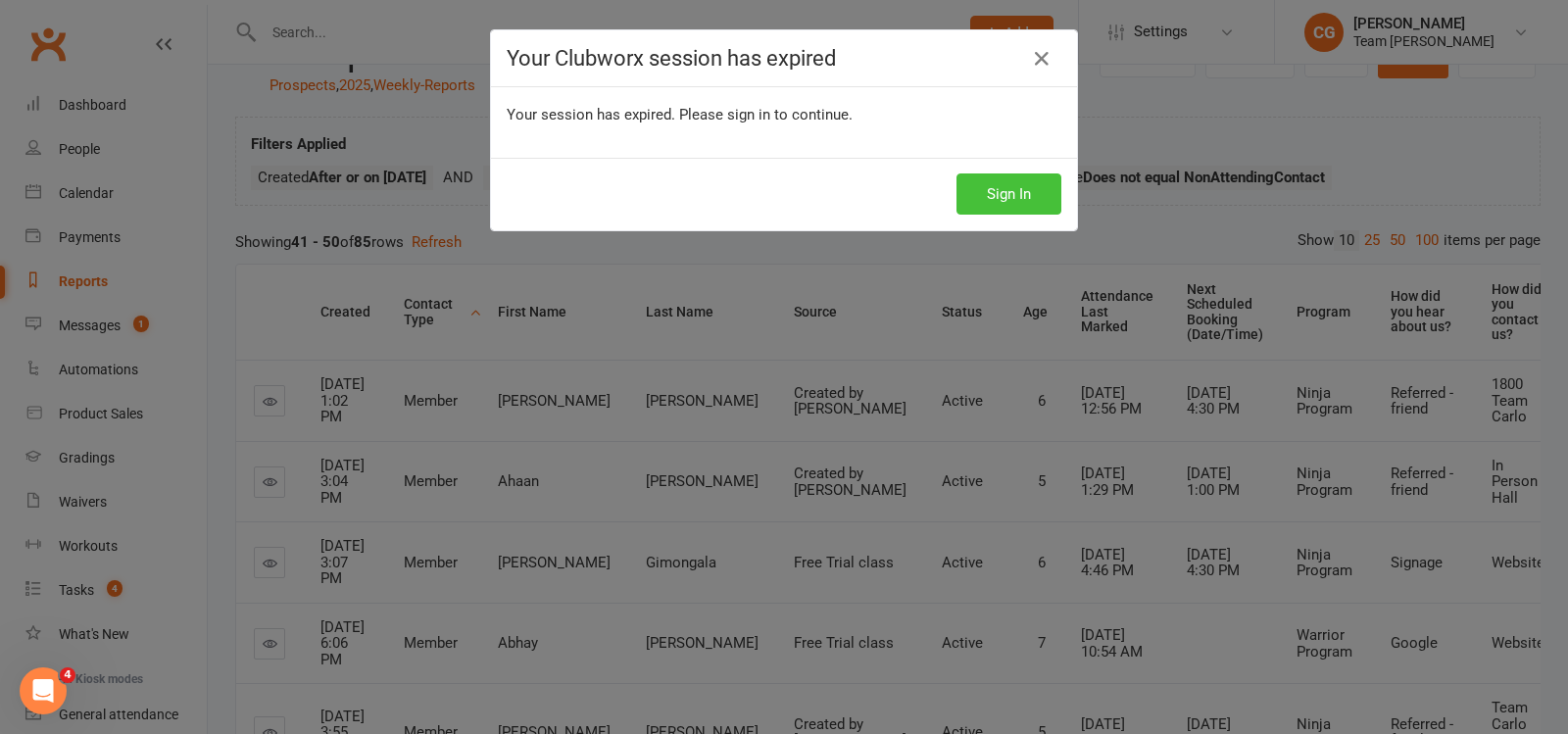
click at [1015, 195] on button "Sign In" at bounding box center [1009, 194] width 105 height 42
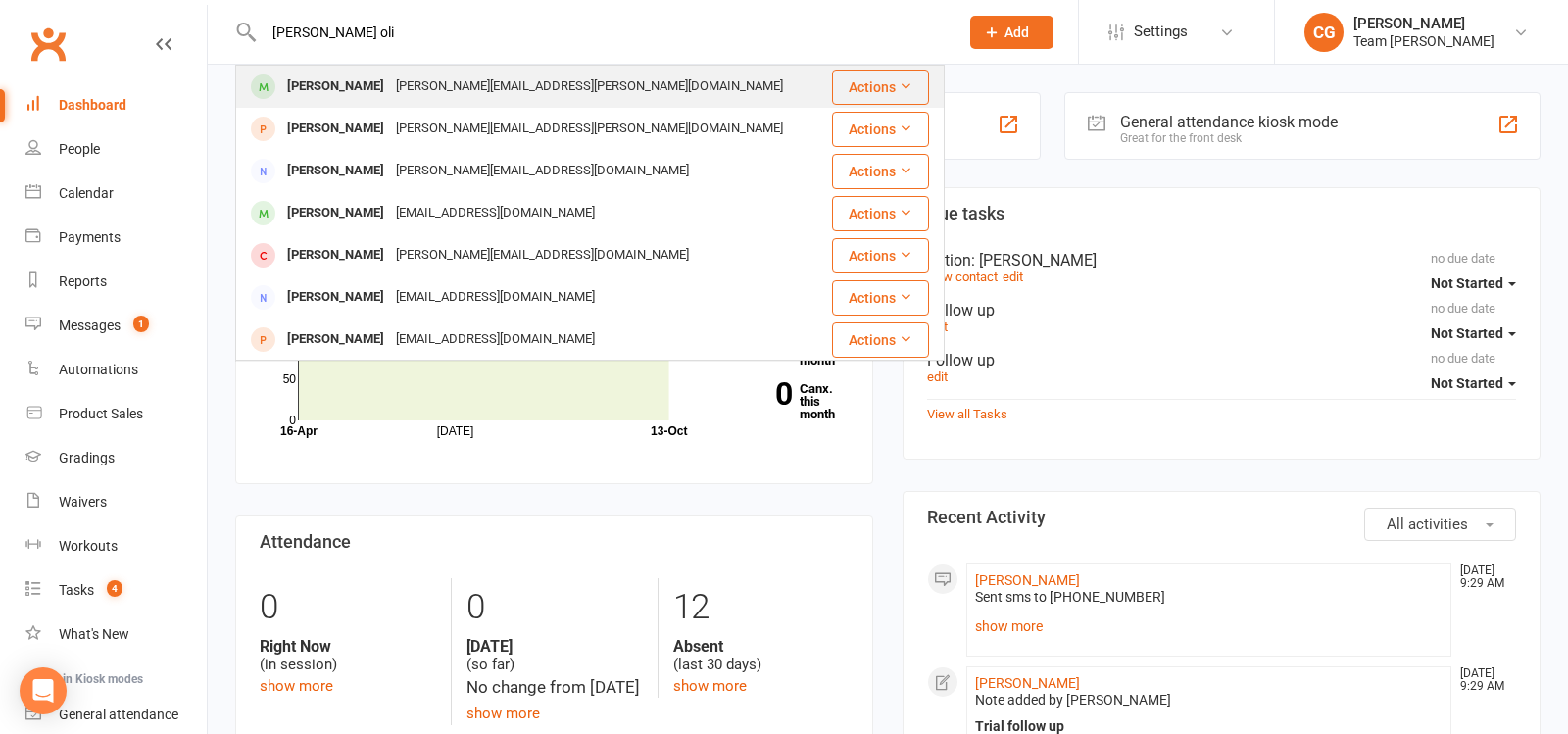
type input "[PERSON_NAME] oli"
click at [390, 87] on div "[PERSON_NAME][EMAIL_ADDRESS][PERSON_NAME][DOMAIN_NAME]" at bounding box center [589, 86] width 399 height 29
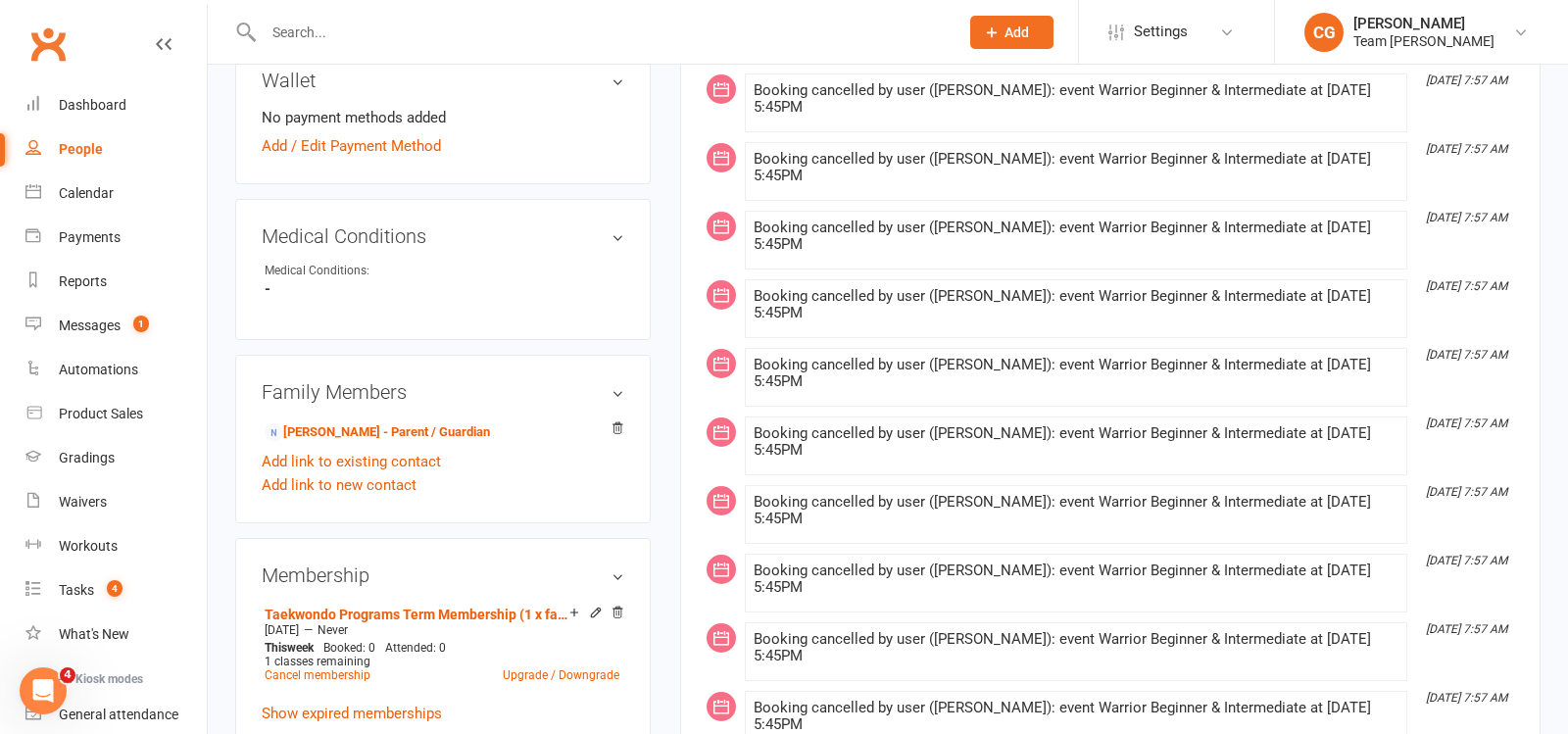
scroll to position [976, 0]
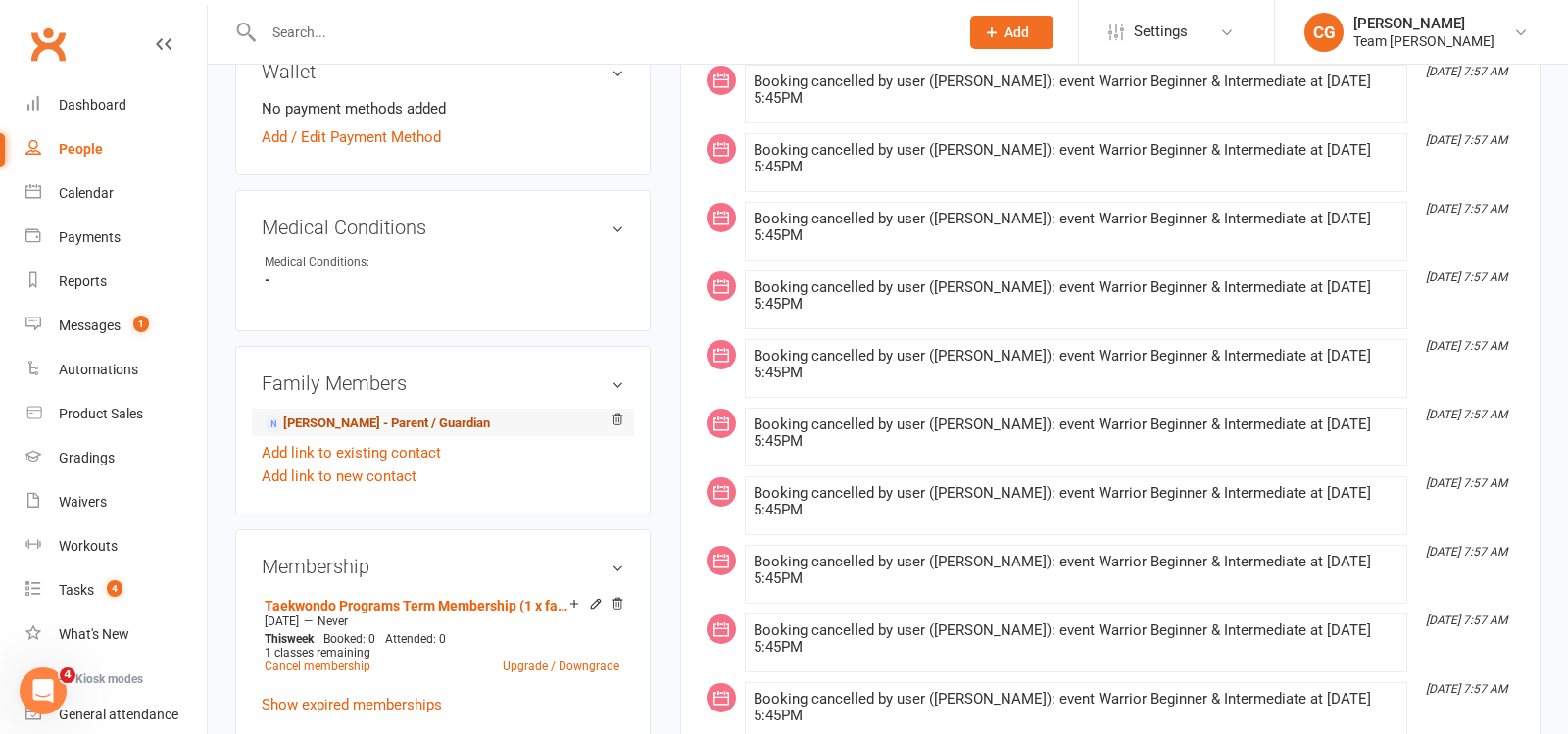
click at [397, 413] on link "[PERSON_NAME] - Parent / Guardian" at bounding box center [378, 423] width 226 height 21
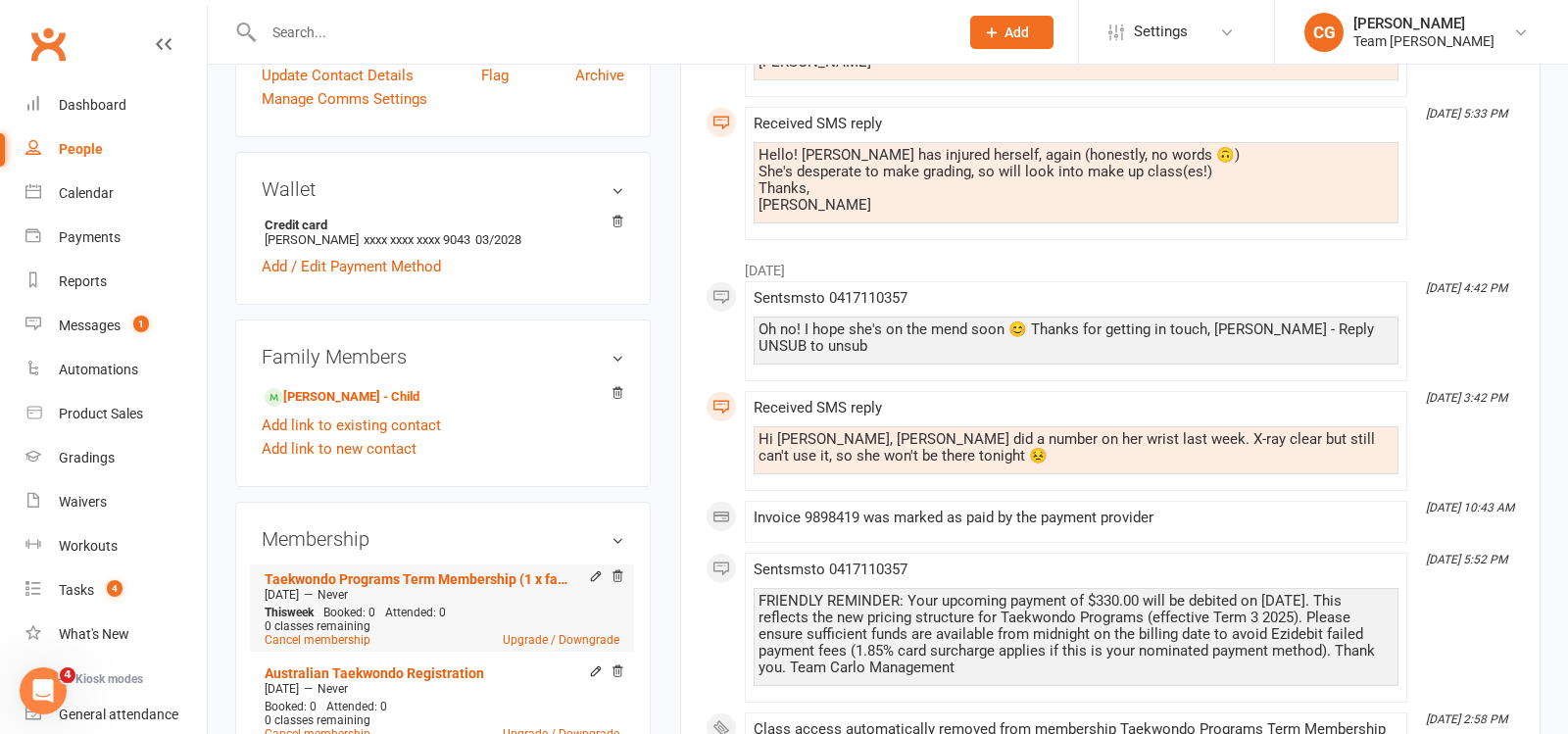
scroll to position [603, 0]
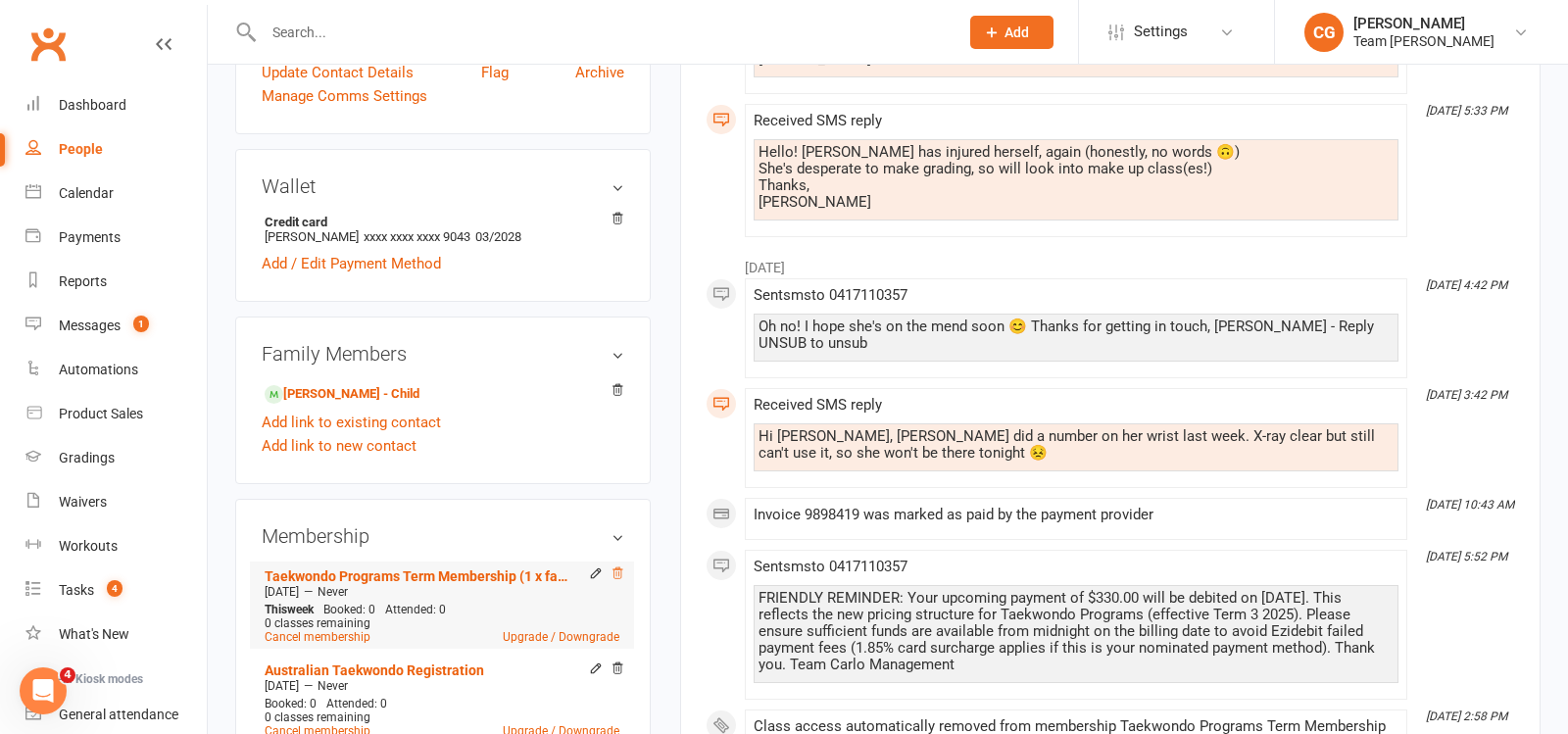
click at [619, 567] on icon at bounding box center [617, 574] width 14 height 14
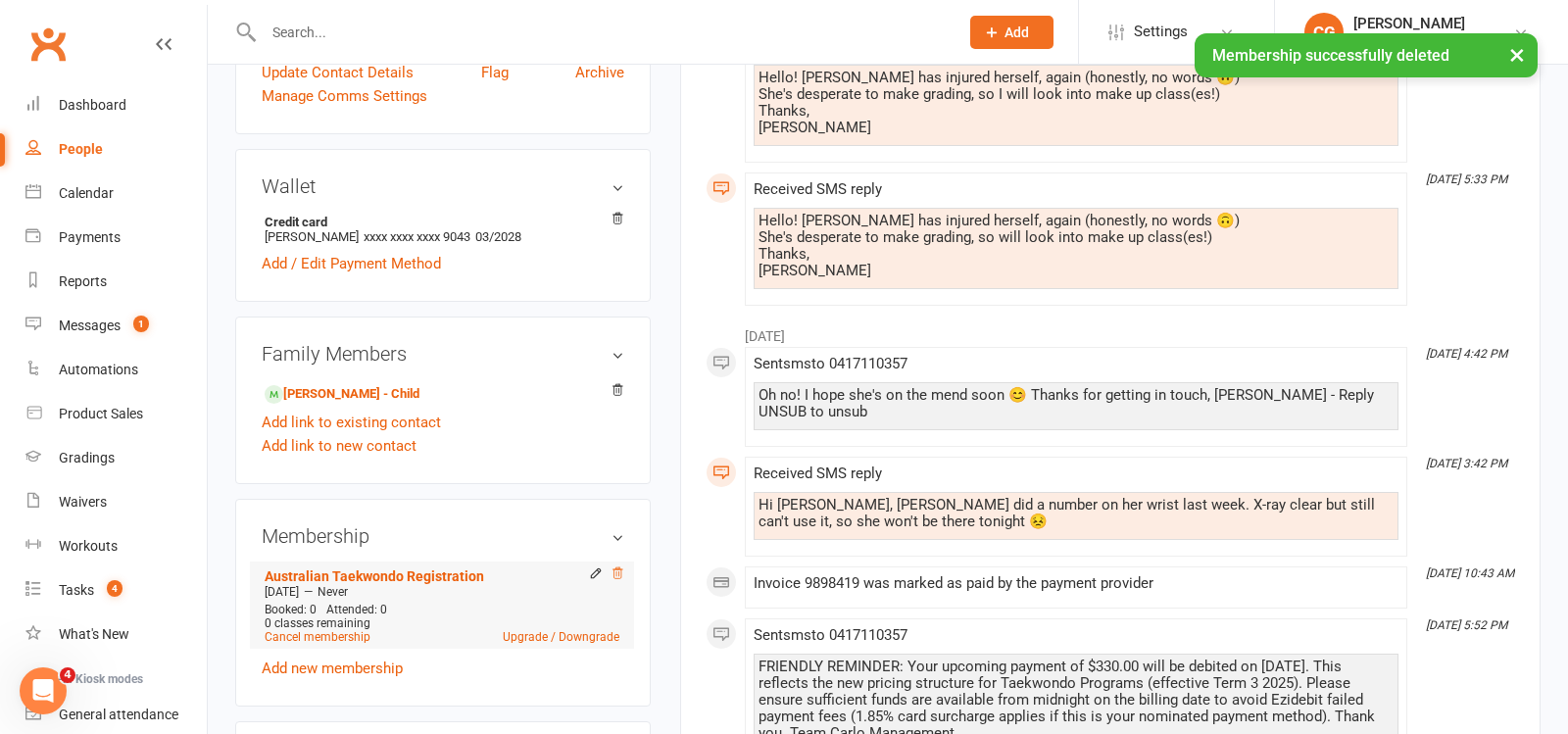
click at [612, 567] on icon at bounding box center [617, 574] width 14 height 14
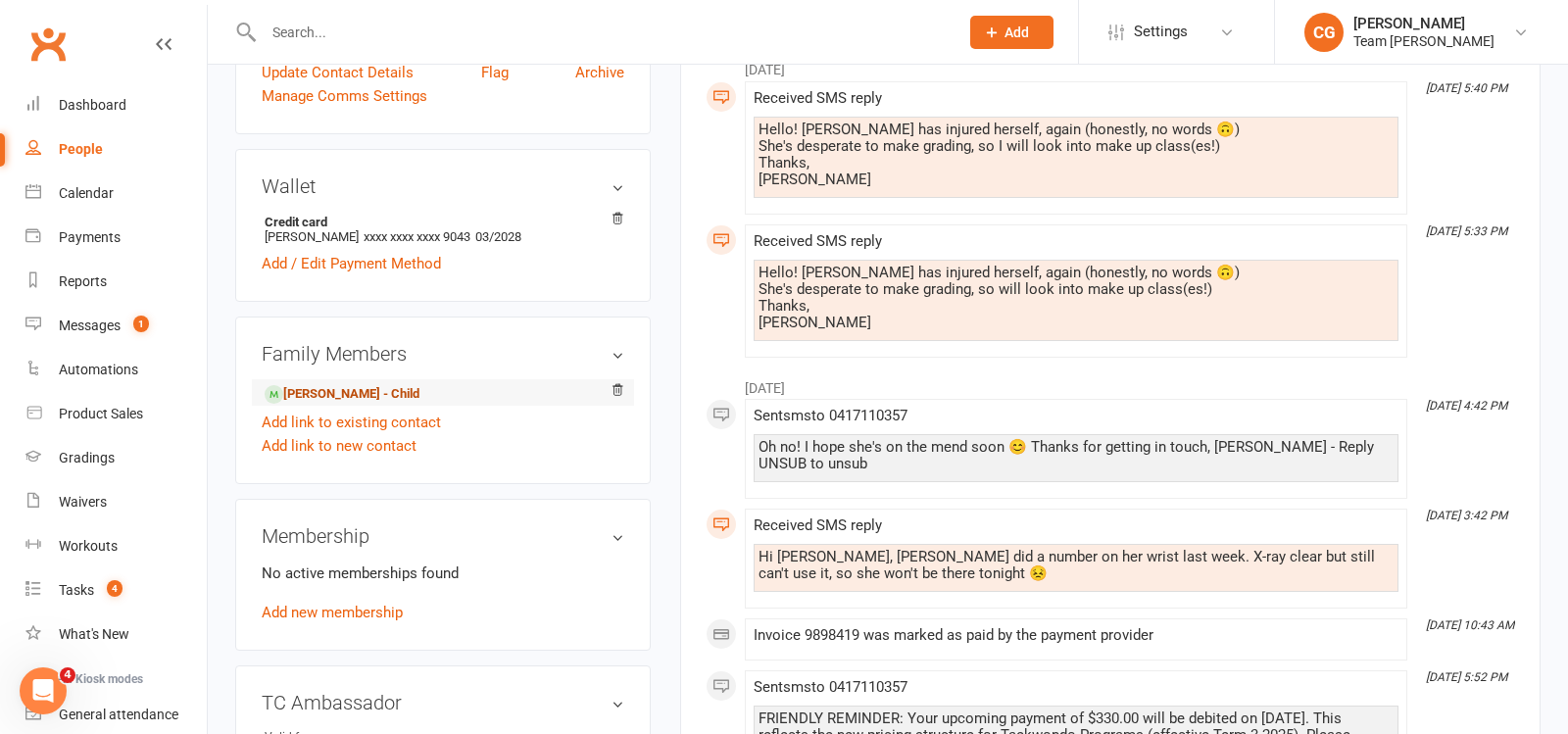
click at [366, 384] on link "Arlo Oliveri - Child" at bounding box center [342, 394] width 155 height 21
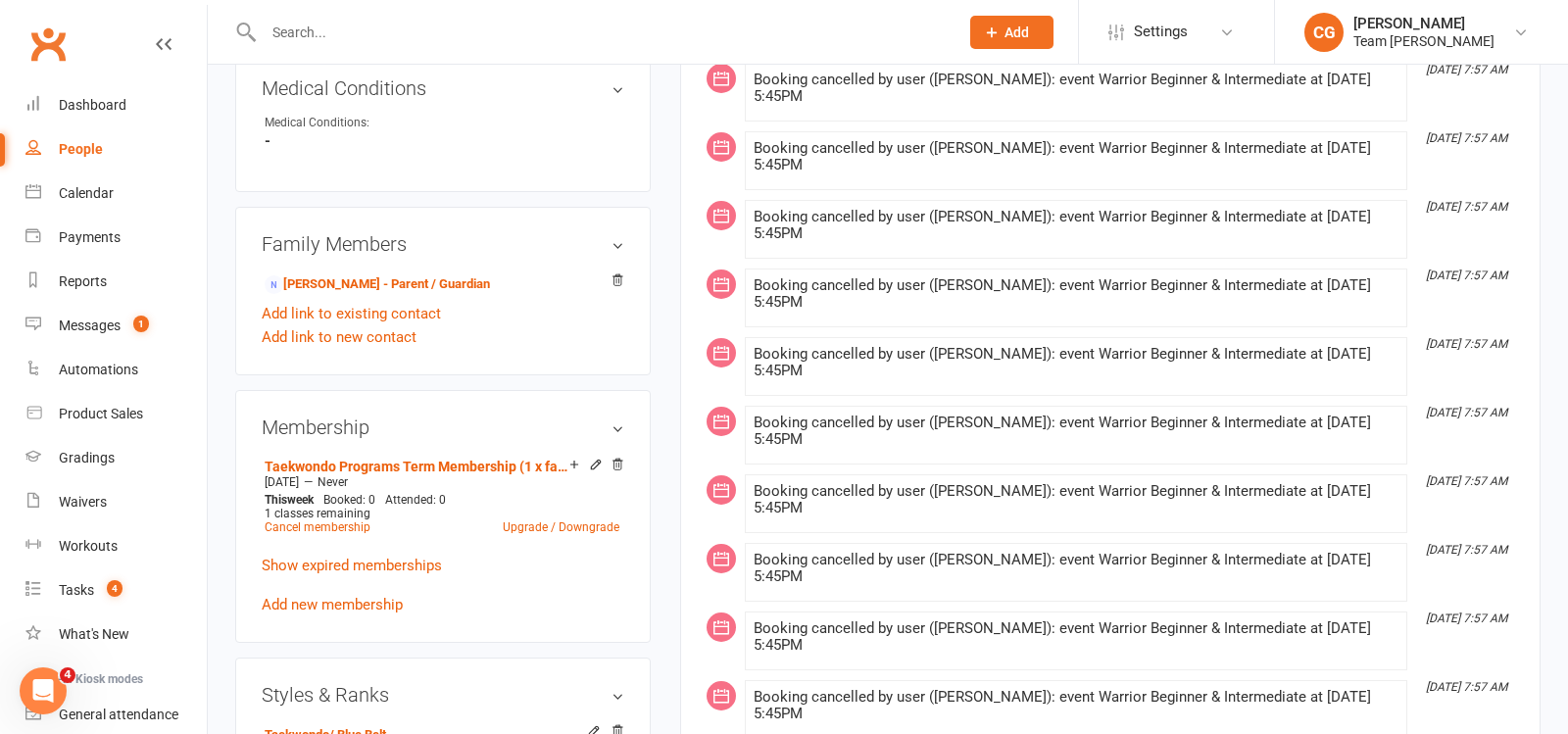
scroll to position [1123, 0]
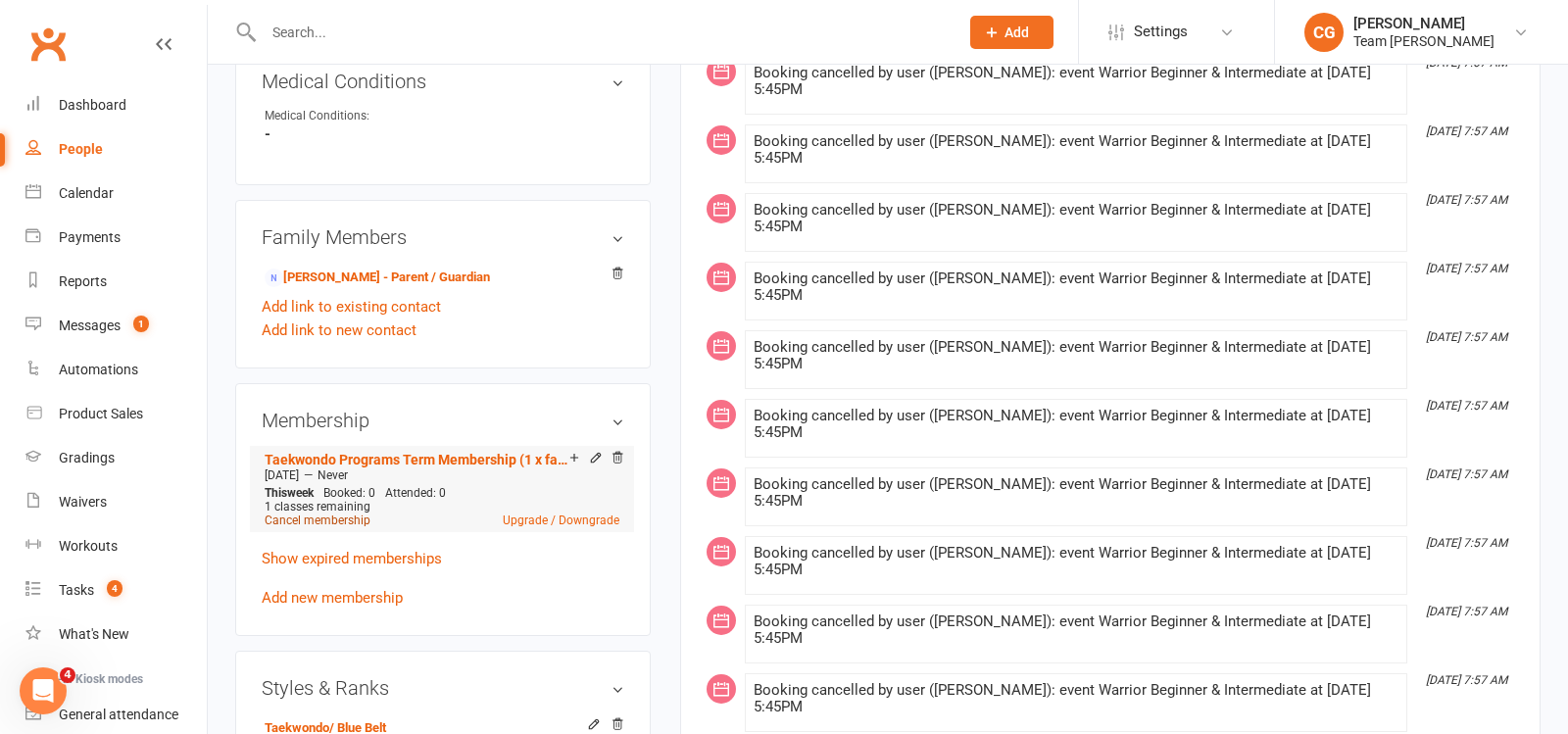
click at [300, 513] on link "Cancel membership" at bounding box center [318, 520] width 106 height 14
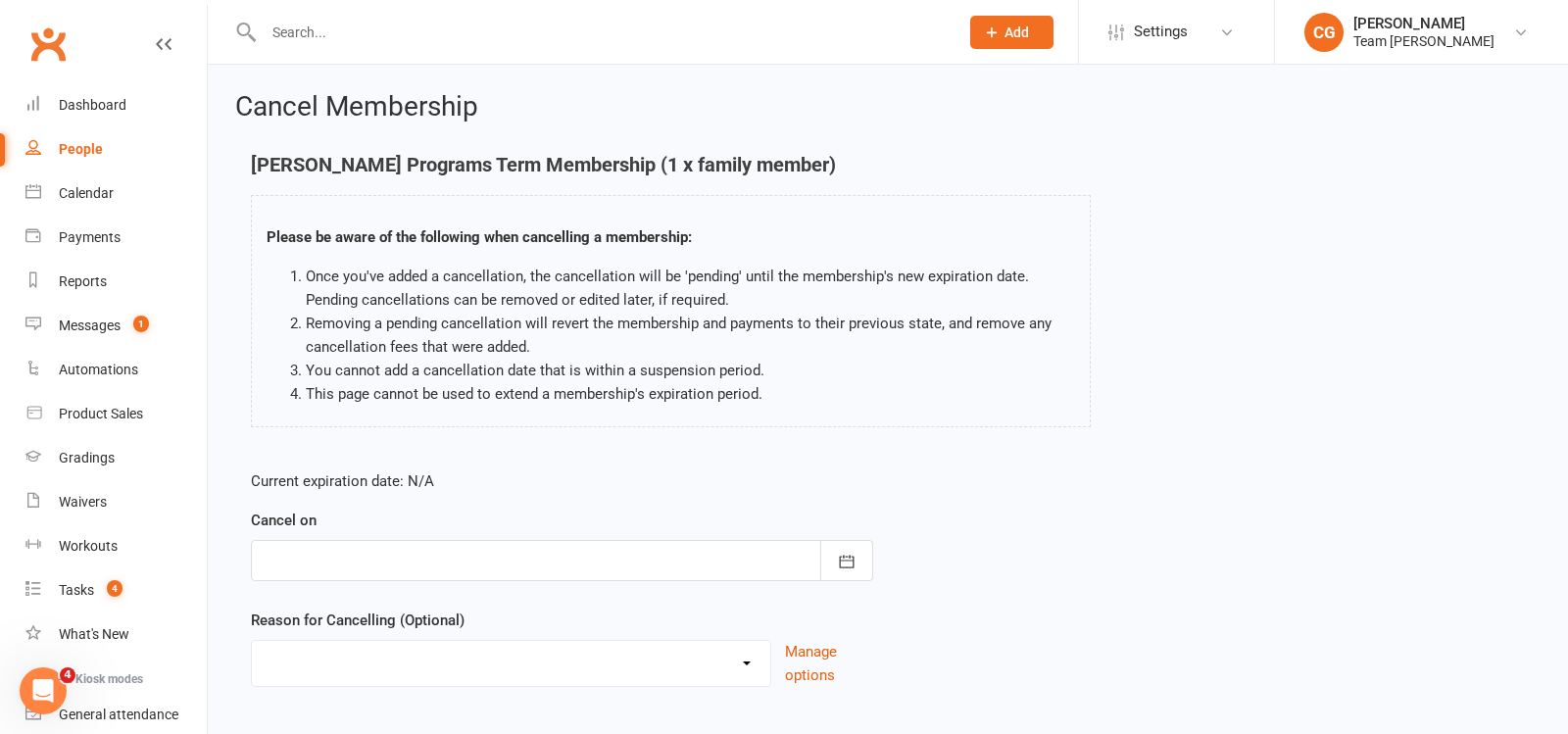
click at [319, 561] on div at bounding box center [562, 561] width 622 height 42
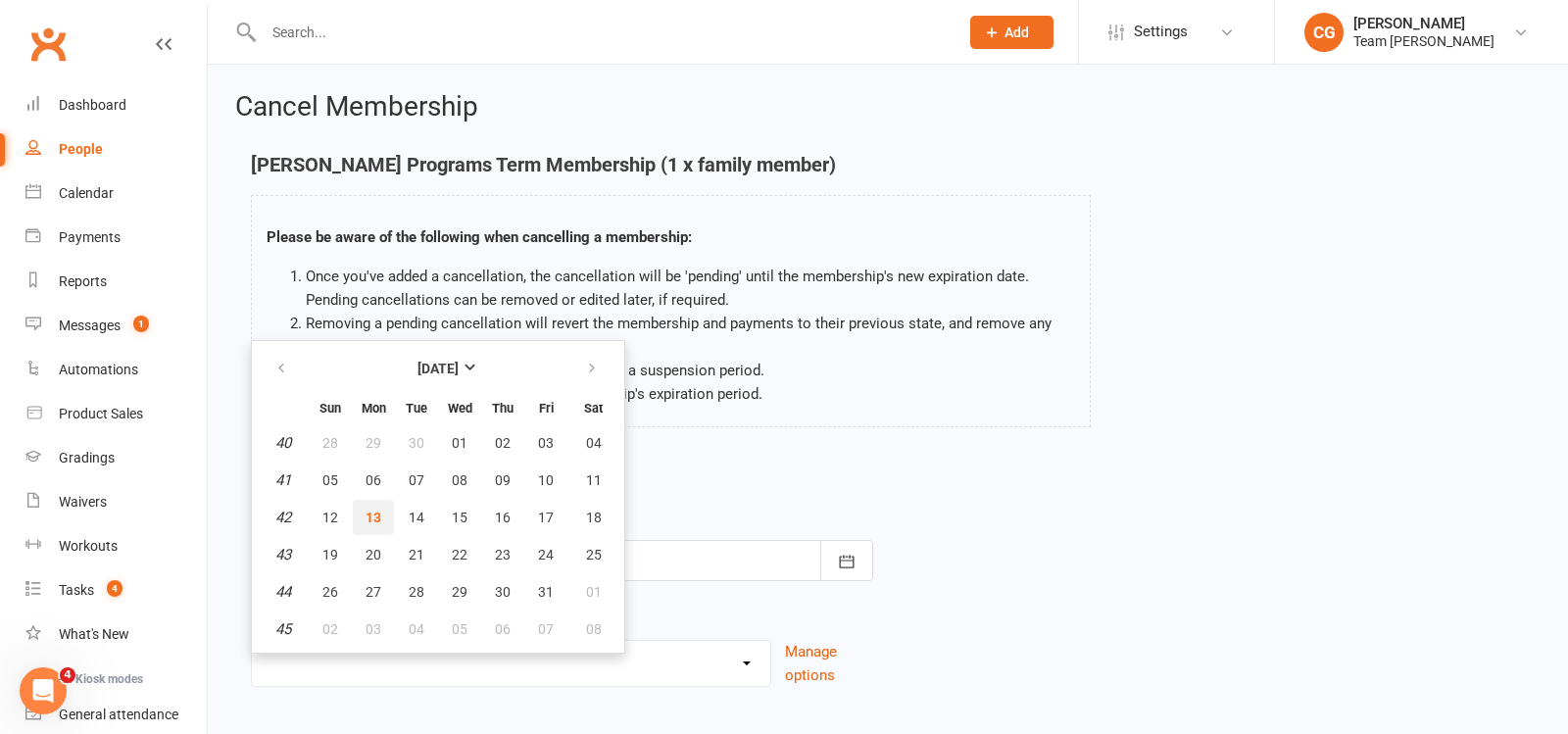
click at [366, 500] on button "13" at bounding box center [374, 517] width 42 height 36
type input "13 Oct 2025"
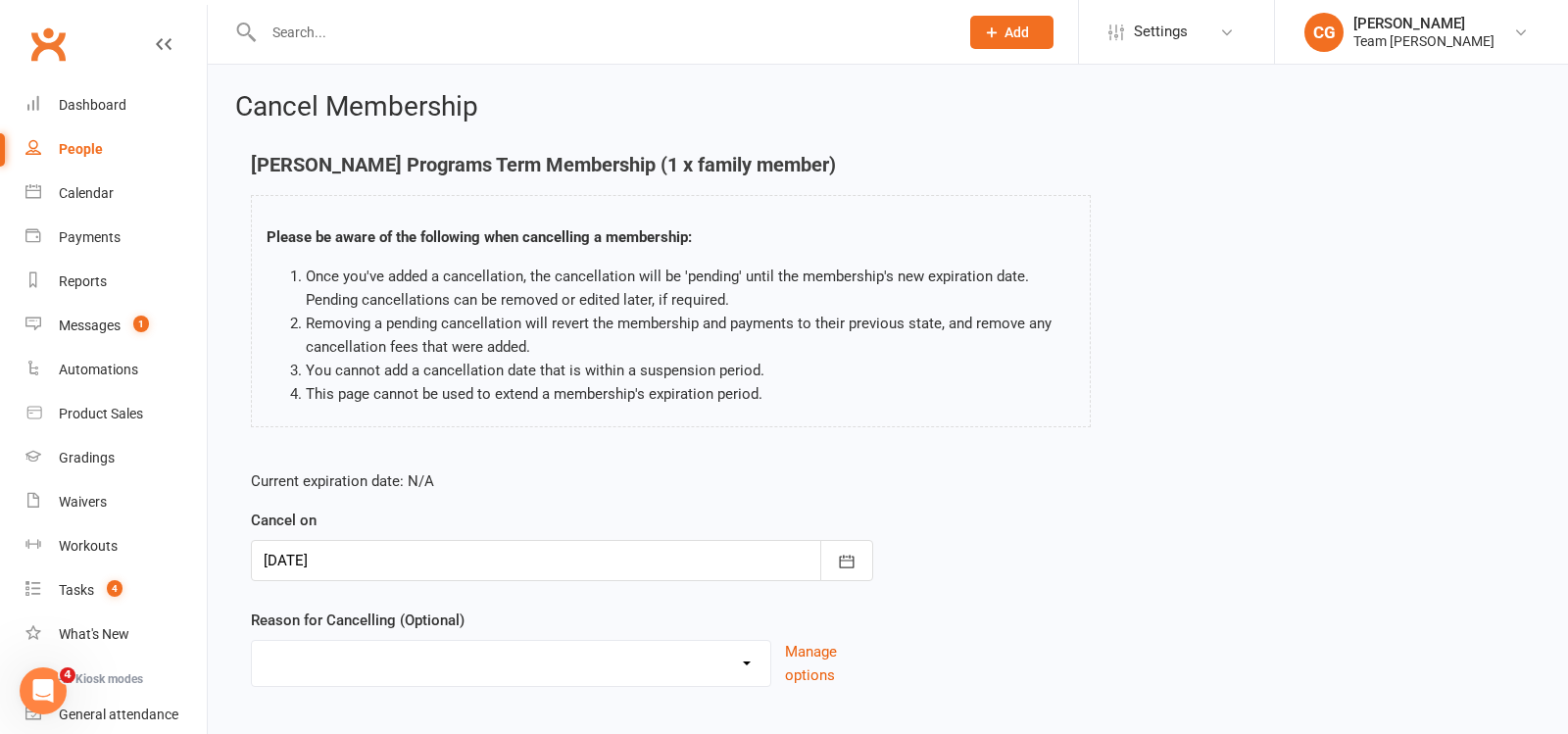
click at [338, 672] on select "Chosen another sport/activity Dissatisfied with the service provided Family/hea…" at bounding box center [511, 661] width 518 height 40
select select "8"
click at [252, 641] on select "Chosen another sport/activity Dissatisfied with the service provided Family/hea…" at bounding box center [511, 661] width 518 height 40
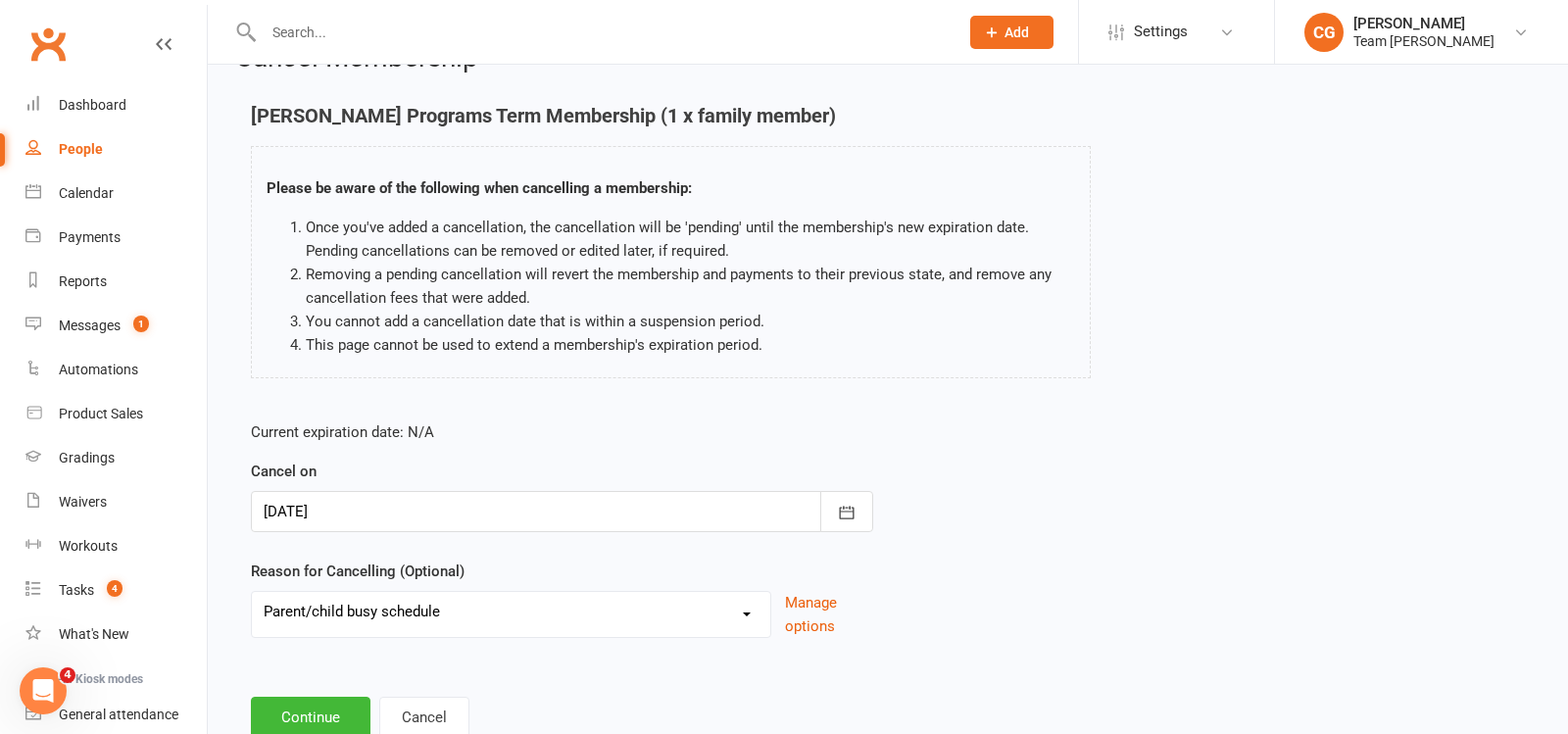
scroll to position [110, 0]
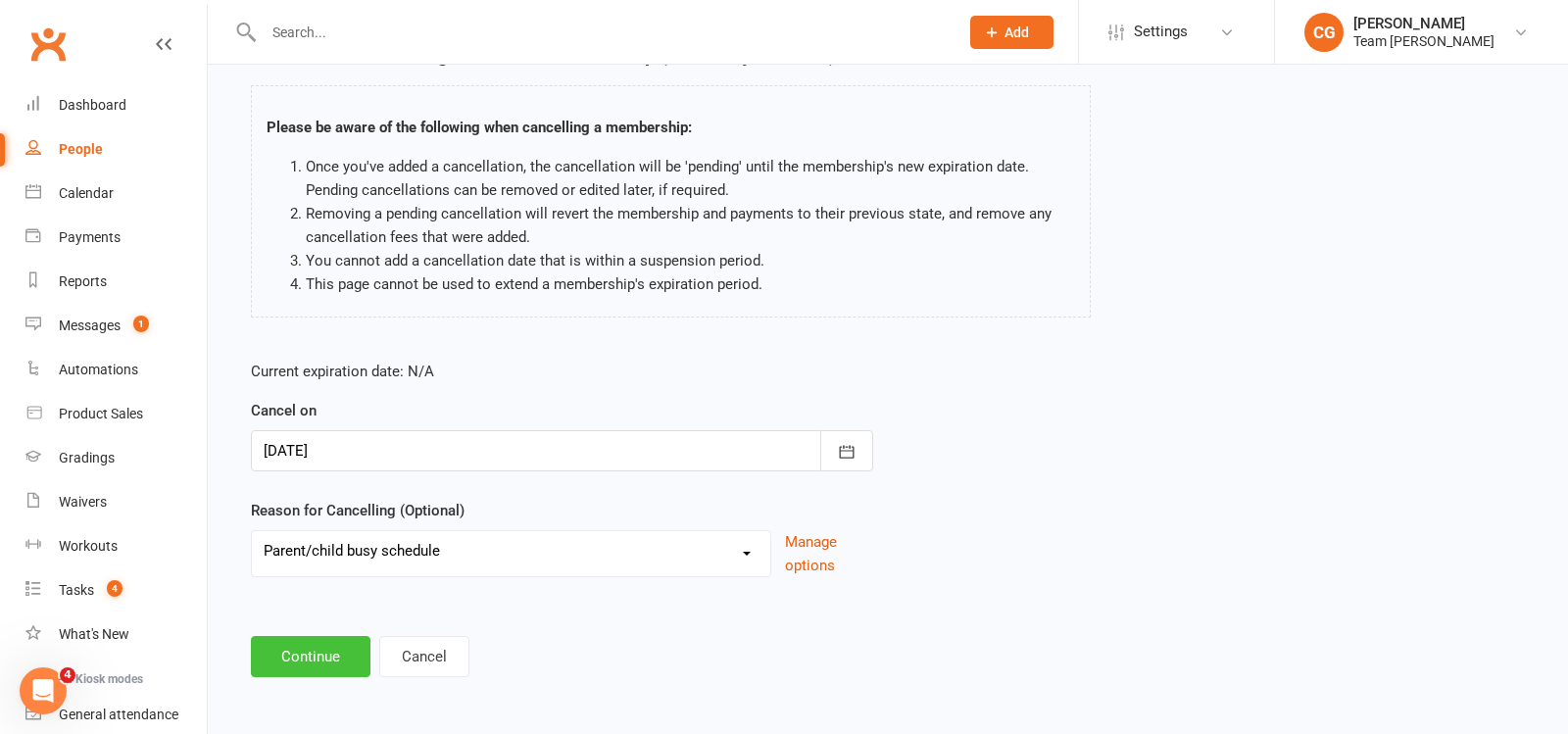
click at [302, 659] on button "Continue" at bounding box center [311, 657] width 120 height 42
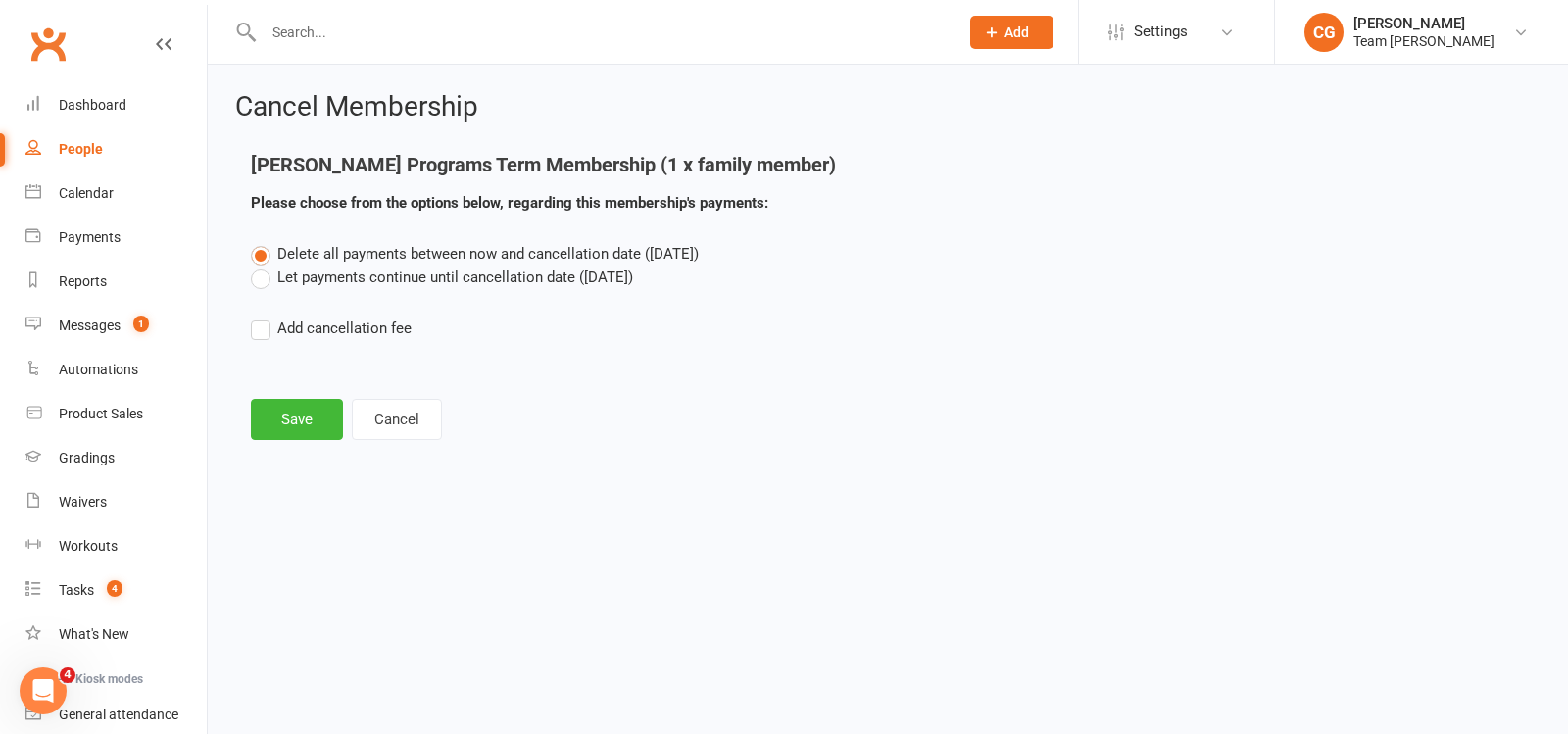
scroll to position [0, 0]
click at [300, 415] on button "Save" at bounding box center [297, 419] width 92 height 42
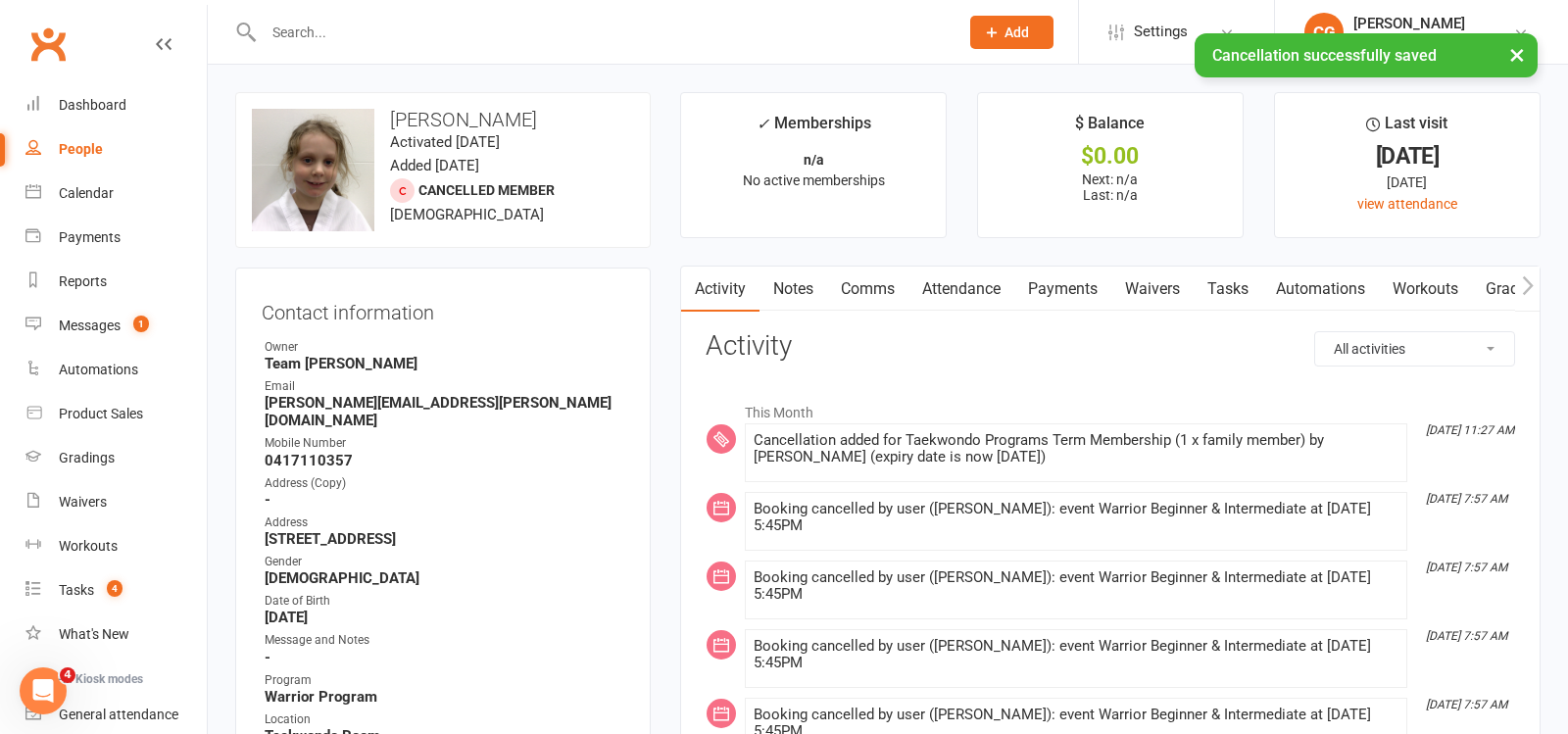
click at [967, 274] on link "Attendance" at bounding box center [962, 290] width 106 height 46
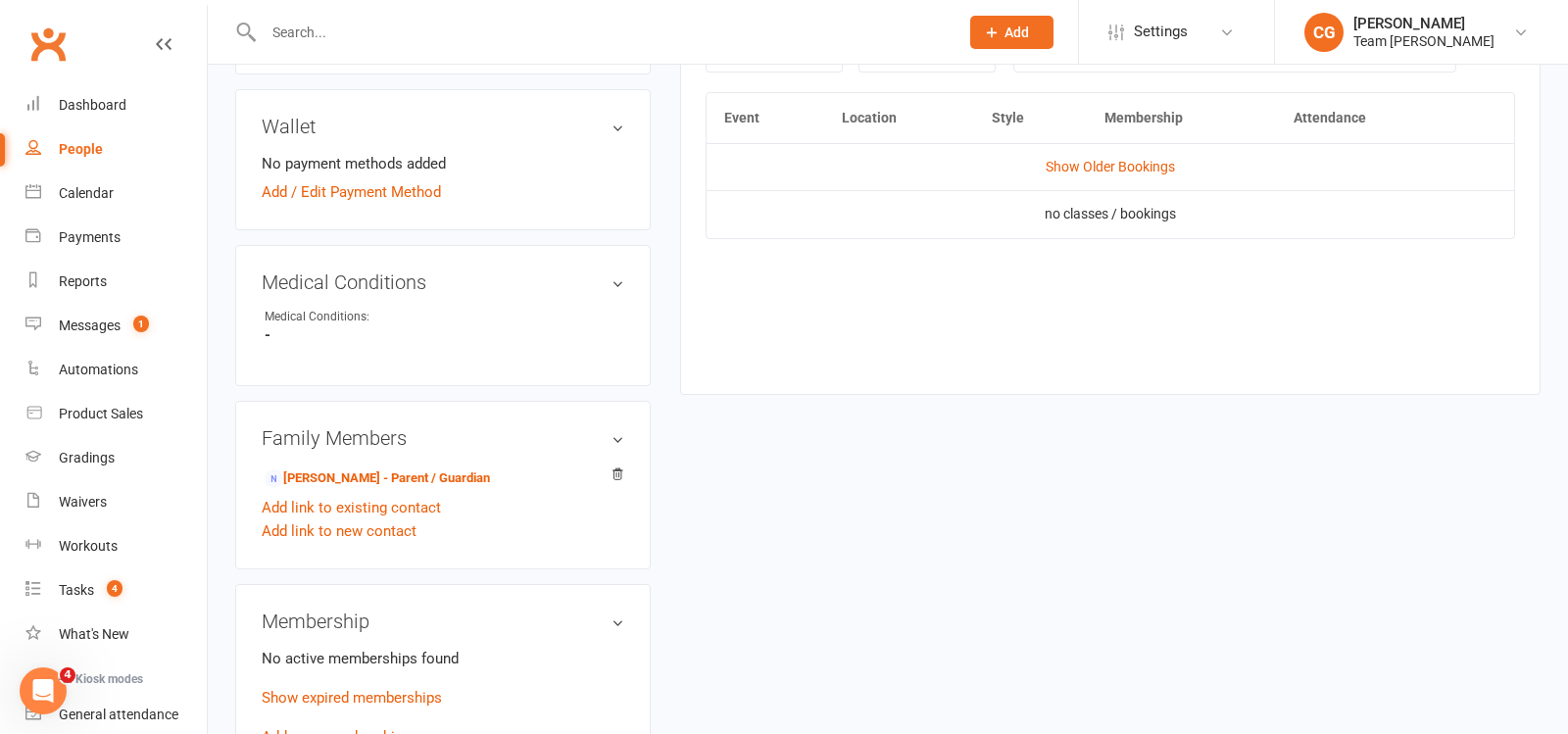
scroll to position [1003, 0]
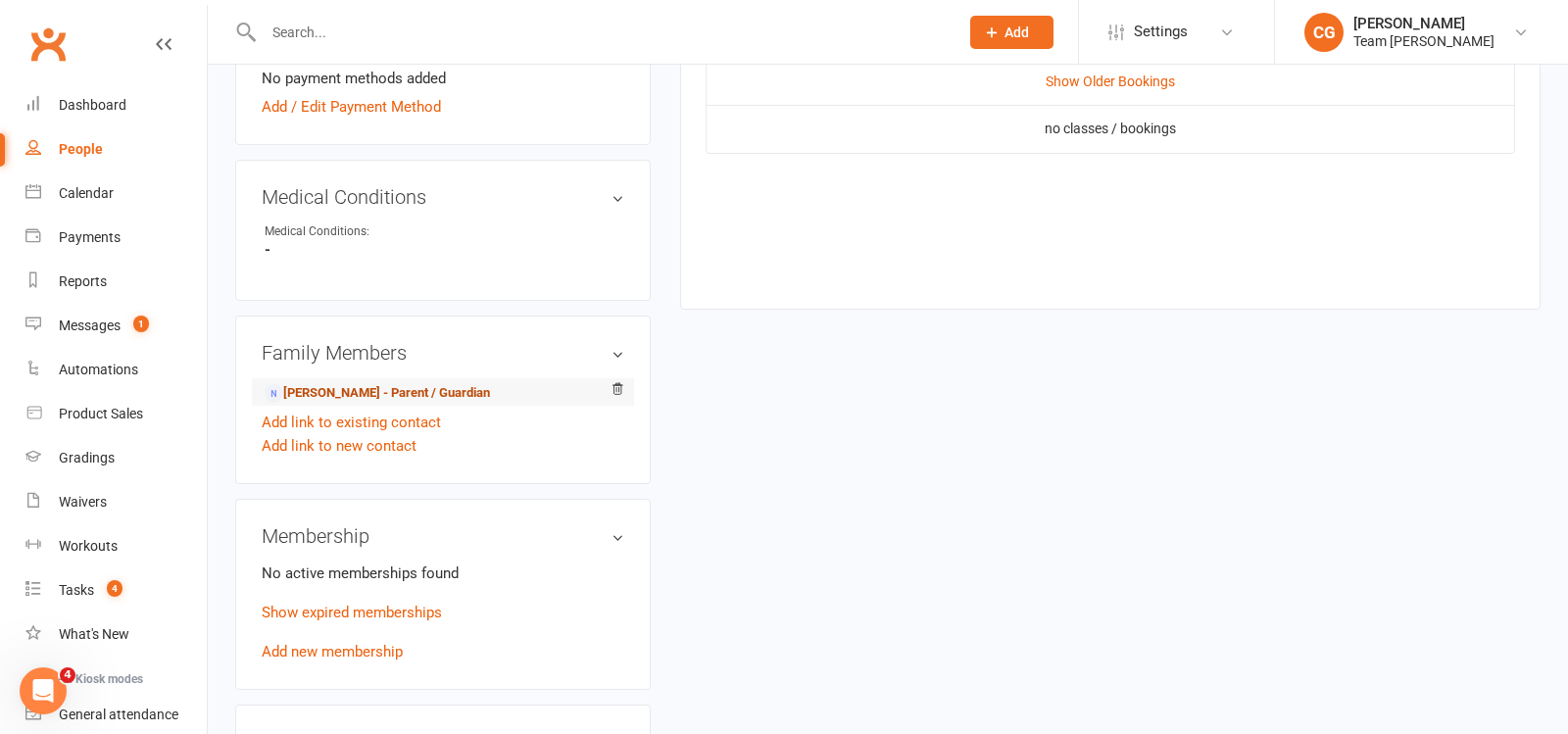
click at [370, 383] on link "Michelle Butler - Parent / Guardian" at bounding box center [378, 393] width 226 height 21
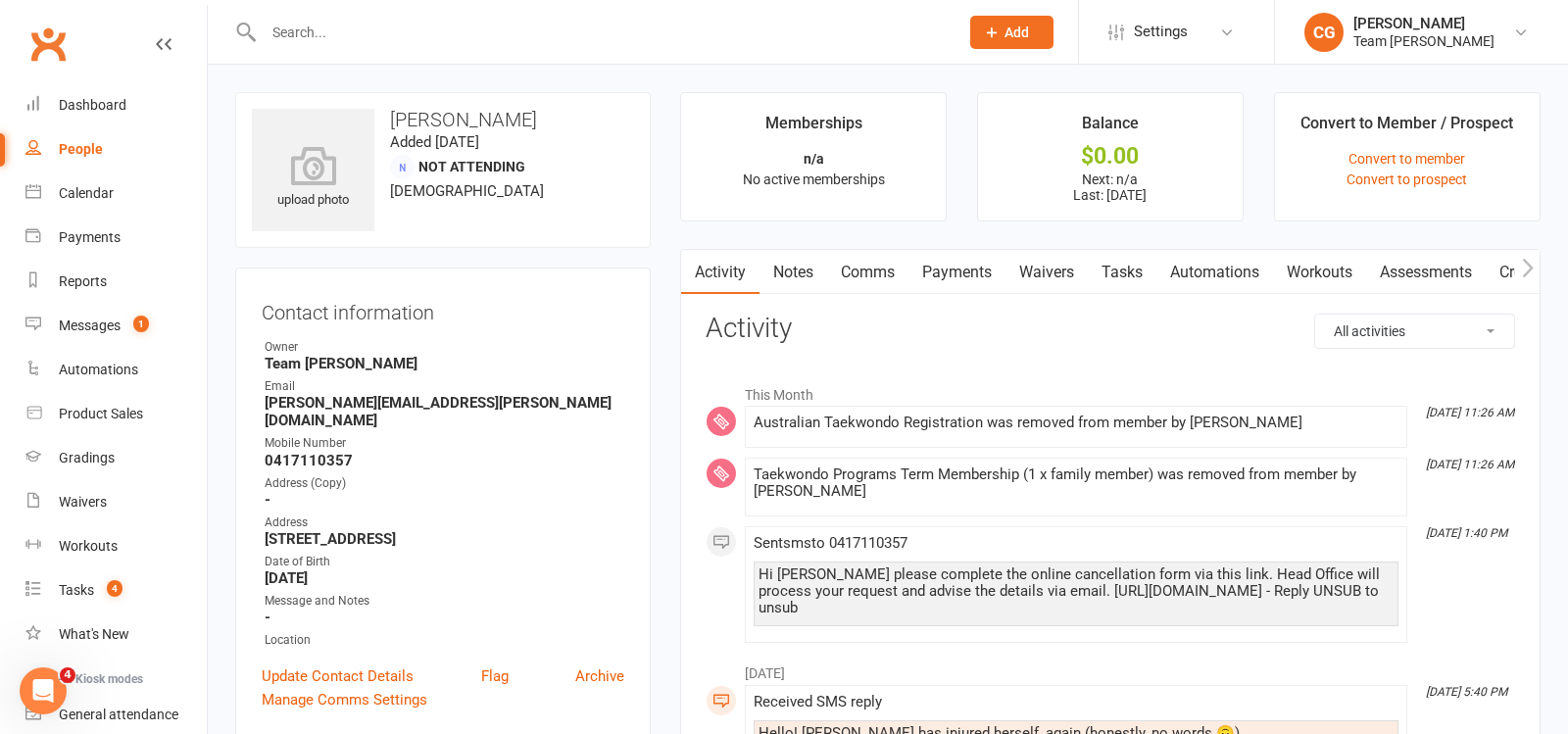
click at [862, 273] on link "Comms" at bounding box center [868, 273] width 81 height 46
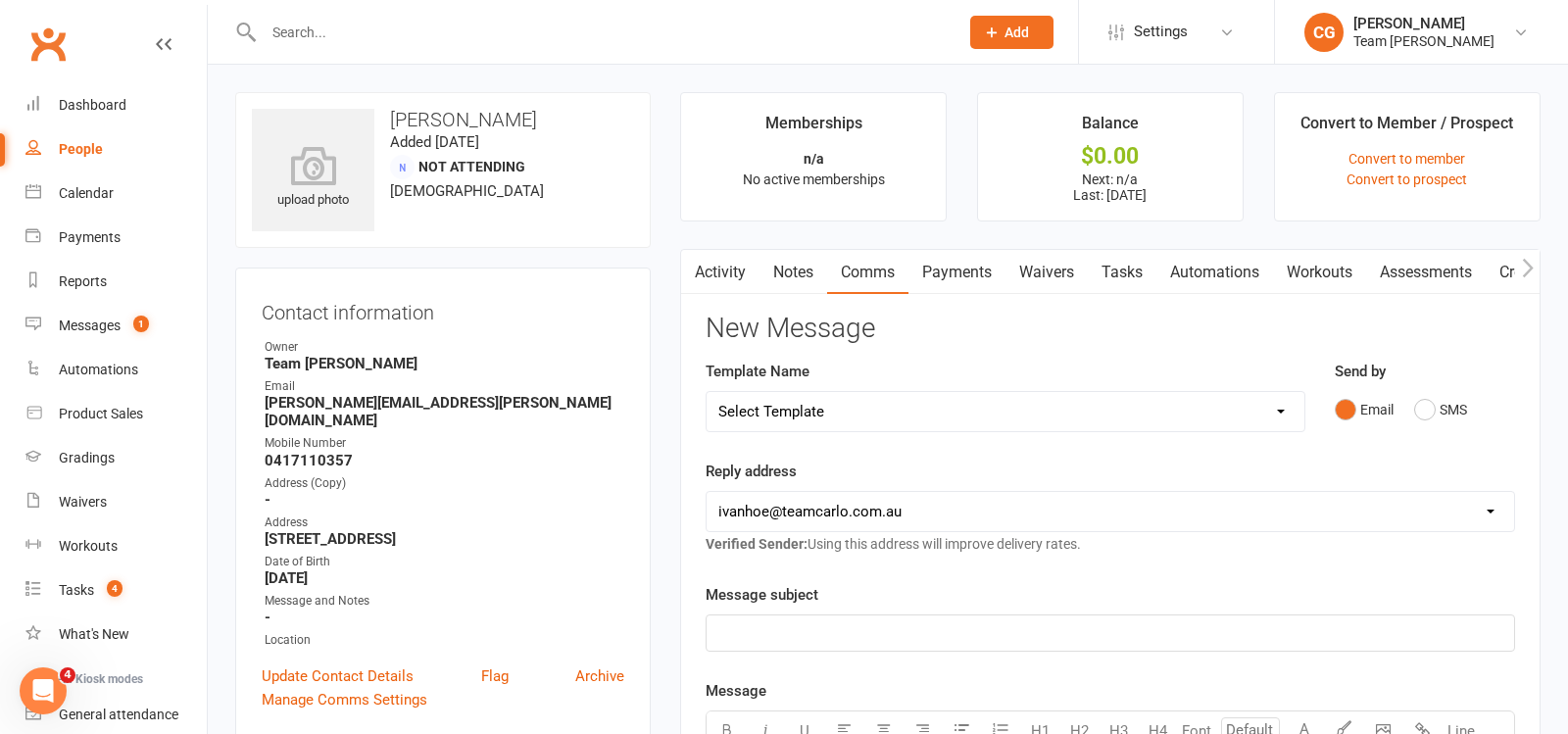
click at [775, 402] on select "Select Template [Email] Delivery - Black Belt options advice [SMS] Direct Debit…" at bounding box center [1005, 412] width 598 height 40
select select "18"
click at [706, 392] on select "Select Template [Email] Delivery - Black Belt options advice [SMS] Direct Debit…" at bounding box center [1005, 412] width 598 height 40
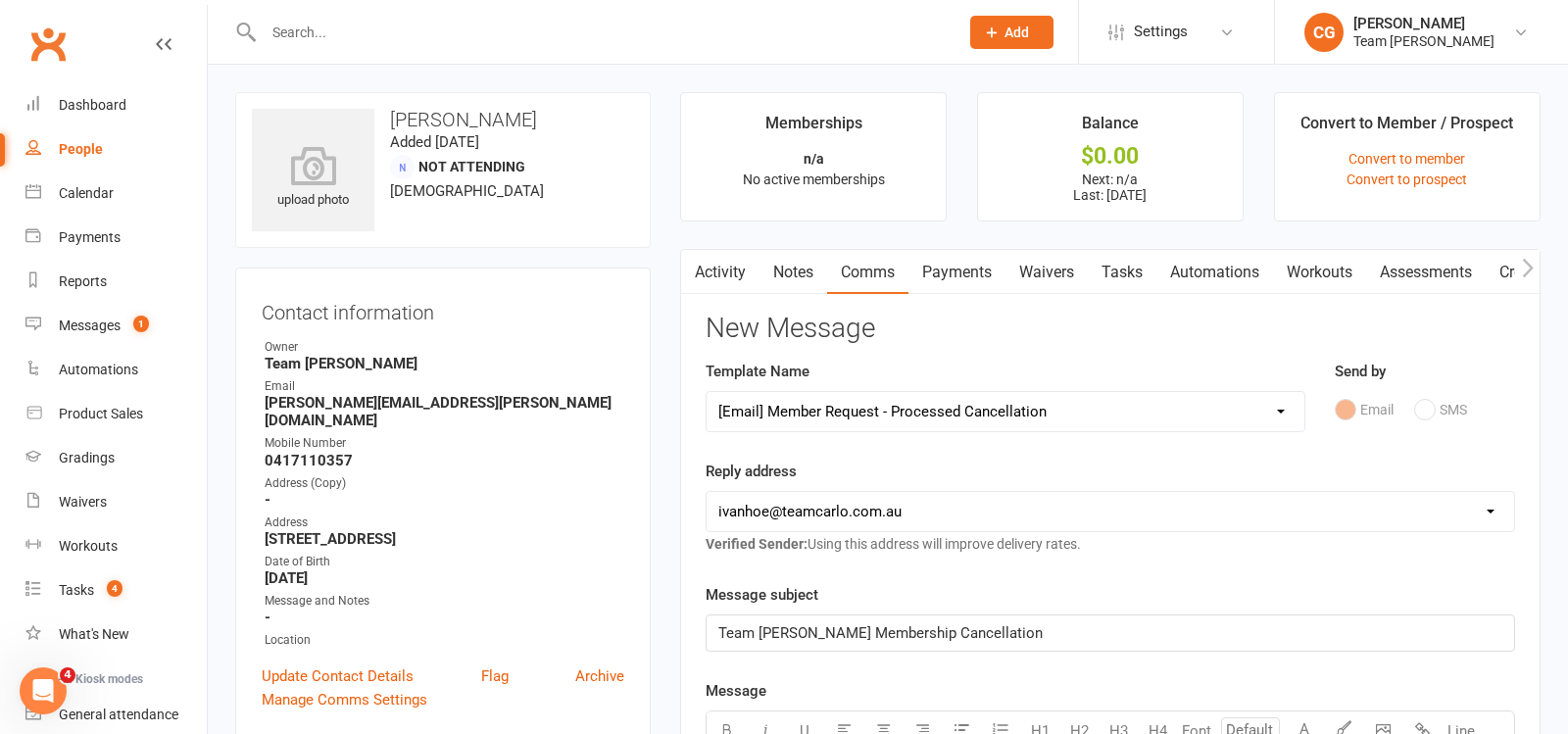
click at [777, 510] on select "hello@clubworx.com ivanhoe@teamcarlo.com.au admin.ivanhoe@teamcarlo.com.au carl…" at bounding box center [1110, 511] width 807 height 40
select select "6"
click at [706, 492] on select "hello@clubworx.com ivanhoe@teamcarlo.com.au admin.ivanhoe@teamcarlo.com.au carl…" at bounding box center [1110, 511] width 807 height 40
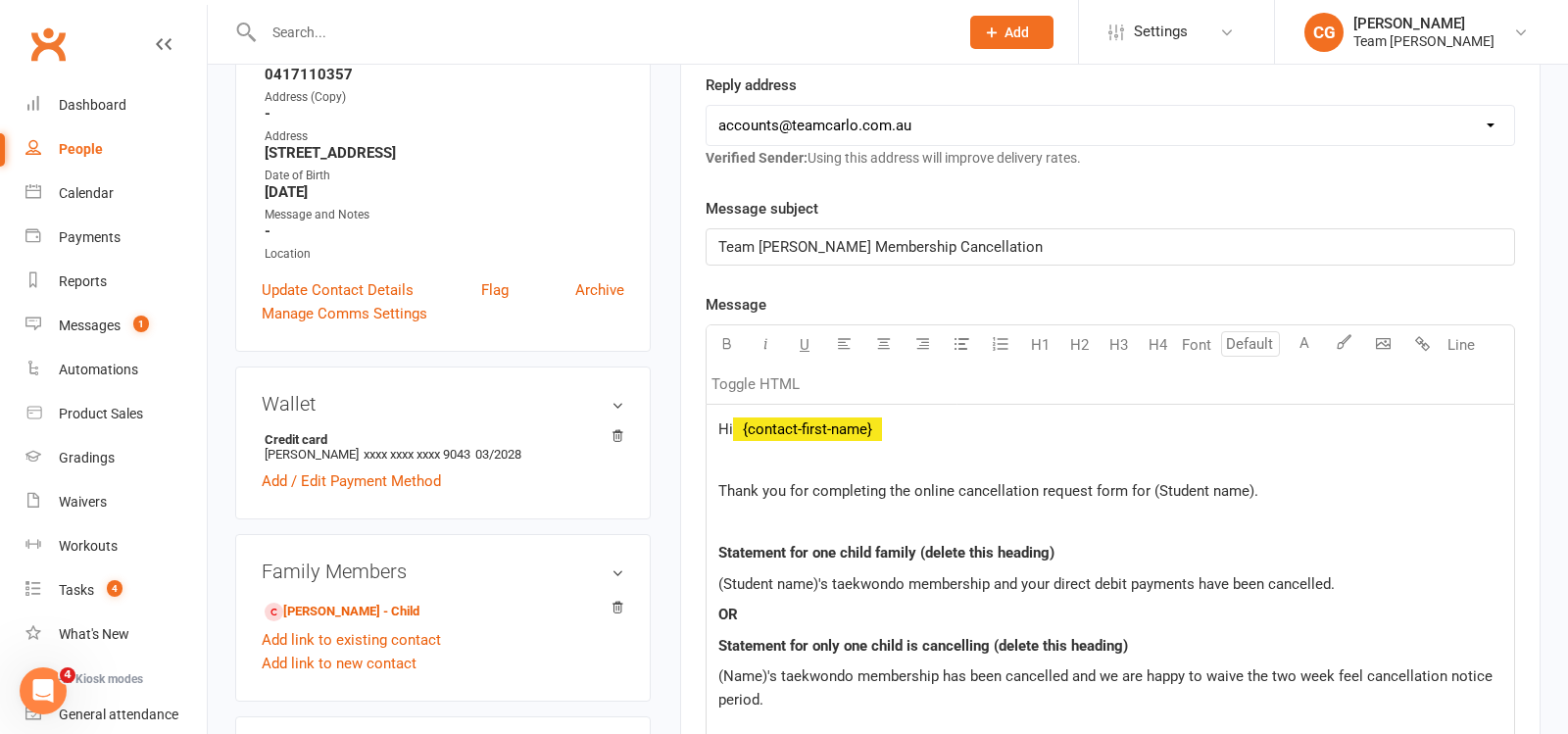
scroll to position [395, 0]
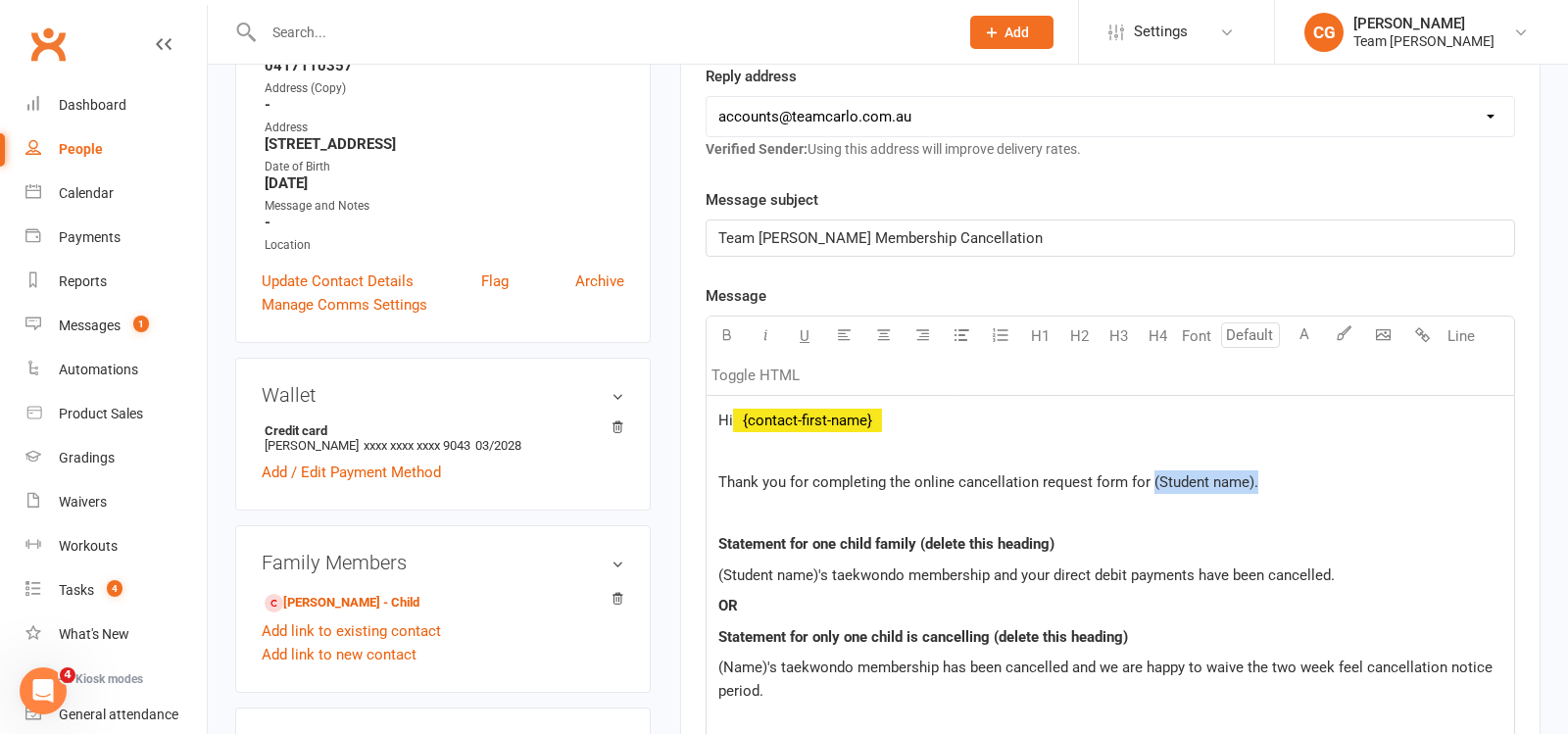
drag, startPoint x: 1274, startPoint y: 470, endPoint x: 1150, endPoint y: 470, distance: 124.0
click at [1150, 471] on p "Thank you for completing the online cancellation request form for (Student name…" at bounding box center [1110, 483] width 784 height 24
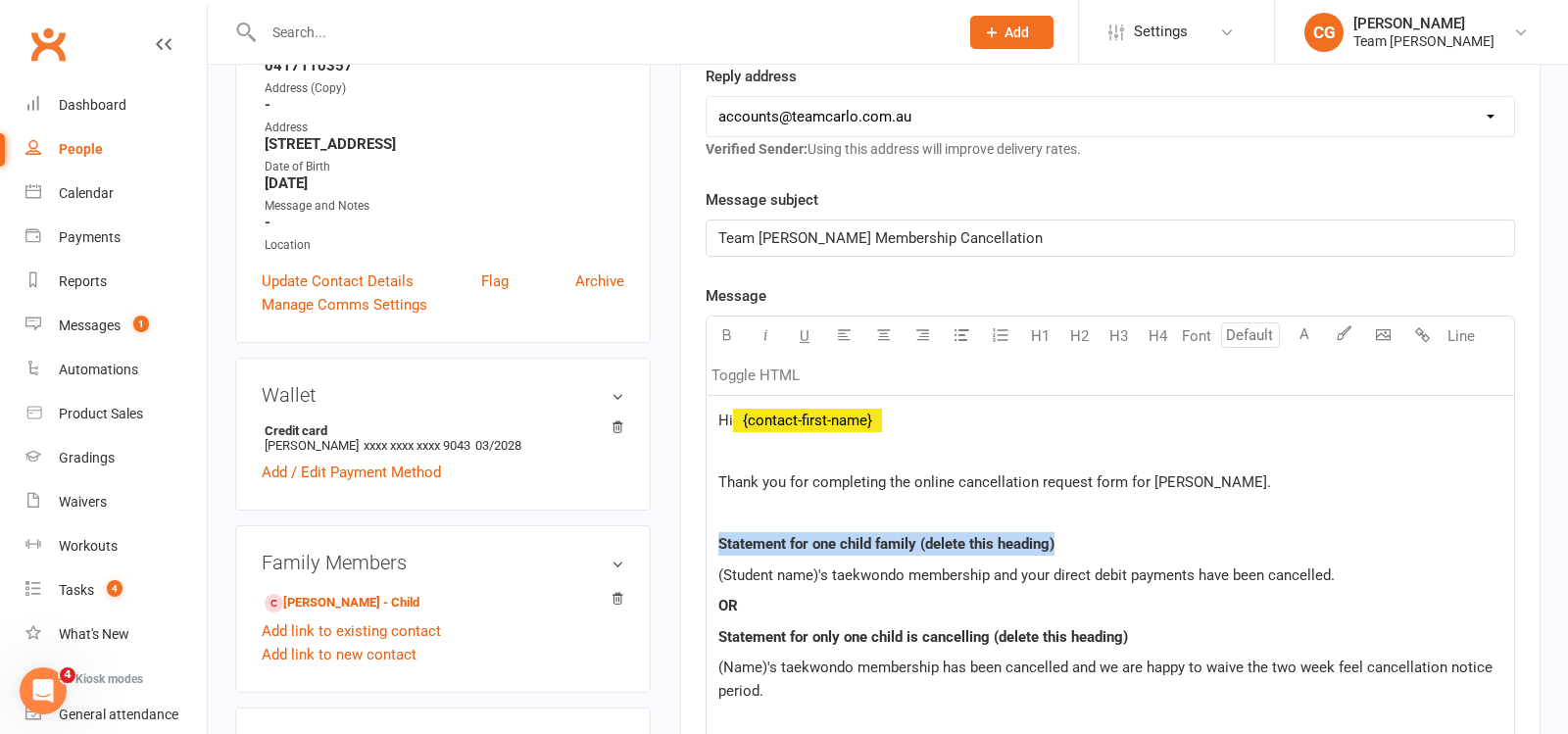
drag, startPoint x: 1098, startPoint y: 539, endPoint x: 812, endPoint y: 506, distance: 287.9
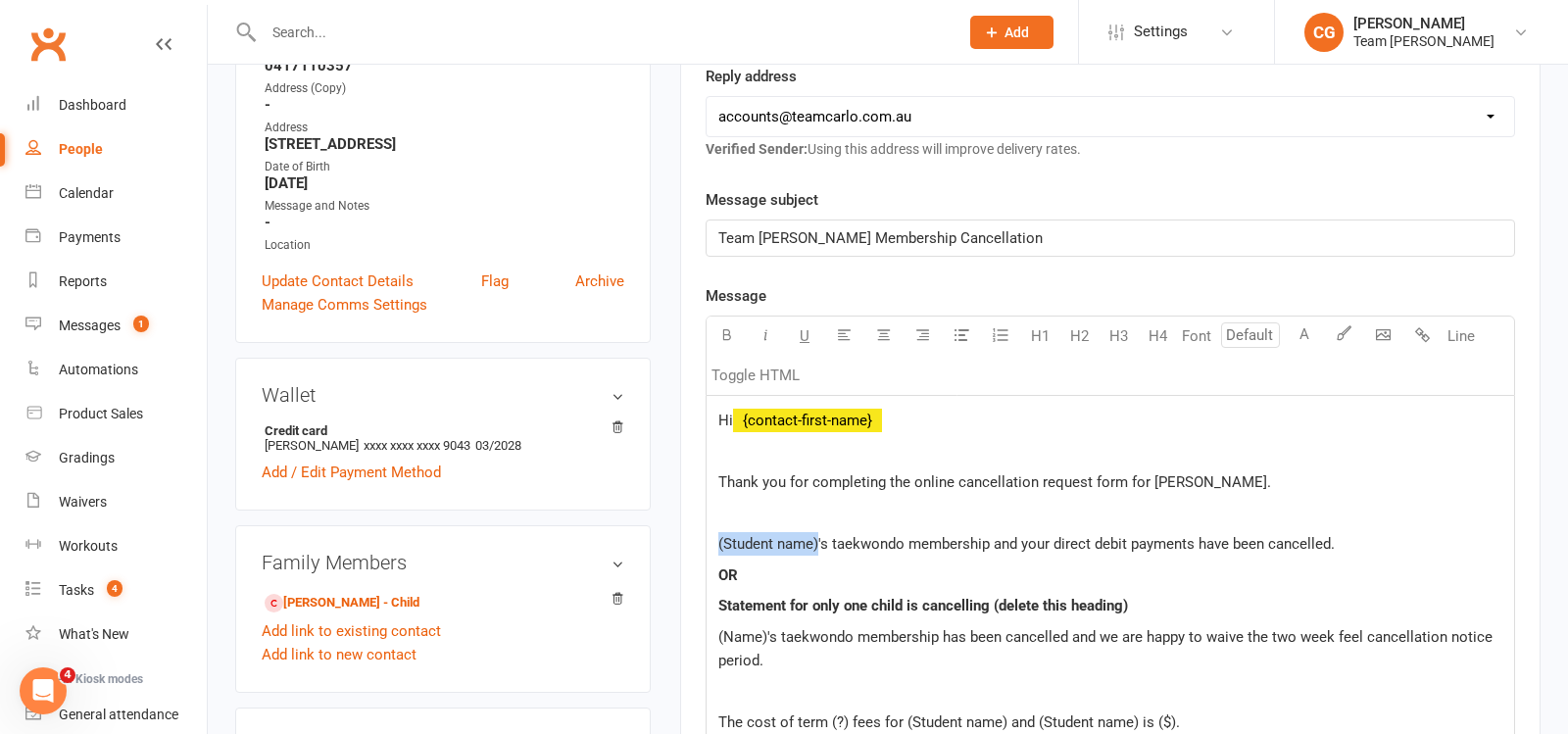
drag, startPoint x: 817, startPoint y: 540, endPoint x: 690, endPoint y: 546, distance: 127.1
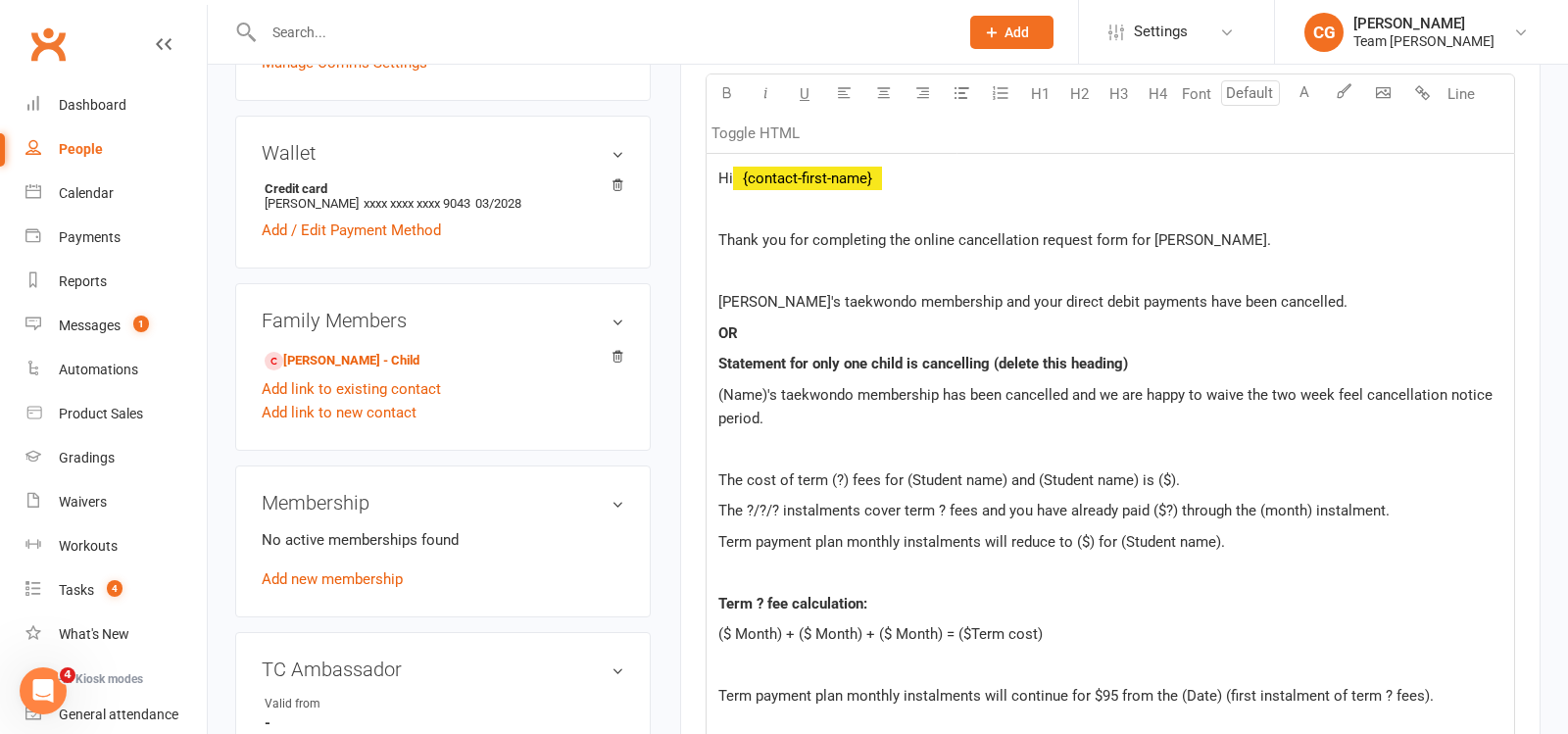
scroll to position [642, 0]
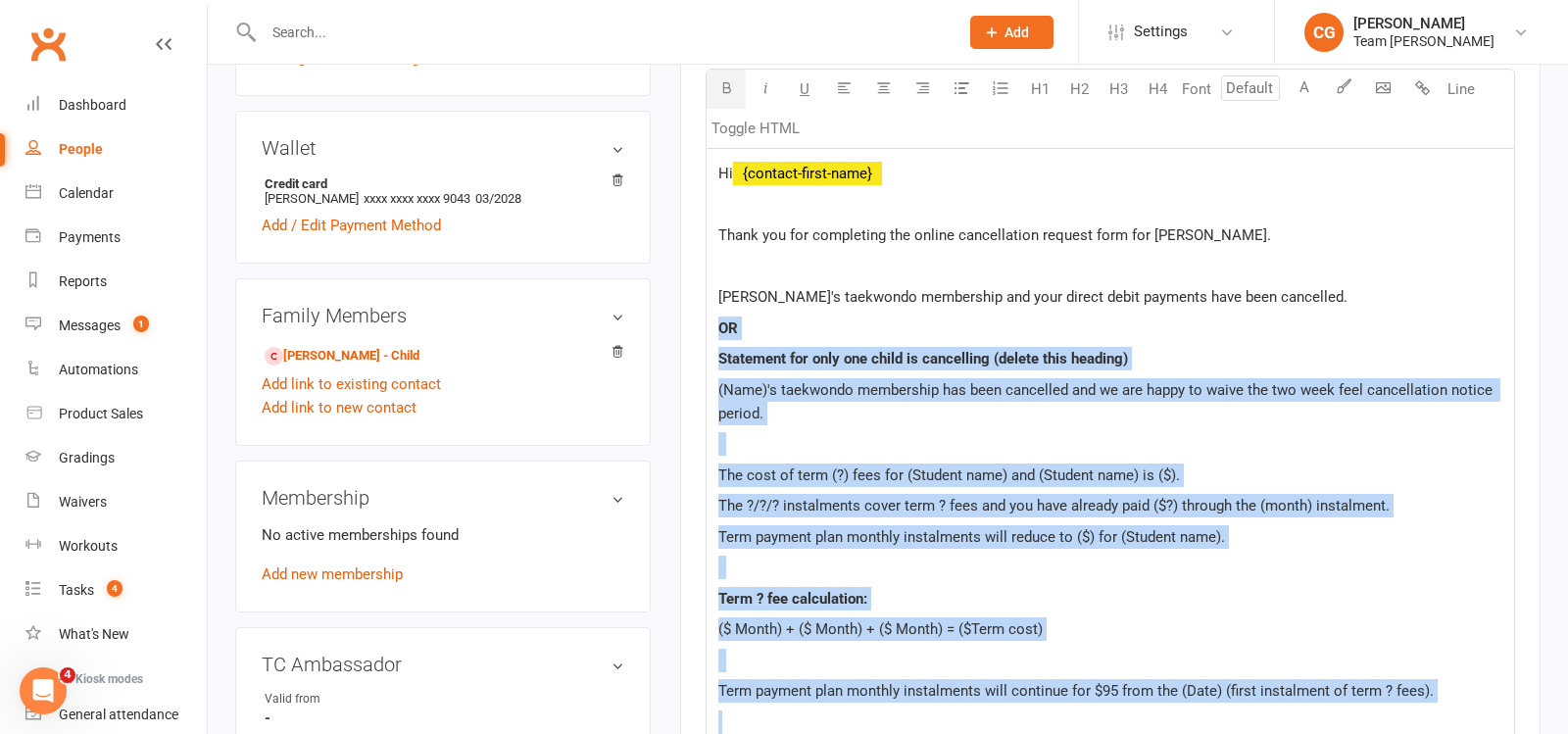
drag, startPoint x: 716, startPoint y: 322, endPoint x: 819, endPoint y: 713, distance: 404.3
click at [819, 713] on div "Hi ﻿ {contact-first-name} Thank you for completing the online cancellation requ…" at bounding box center [1110, 620] width 807 height 943
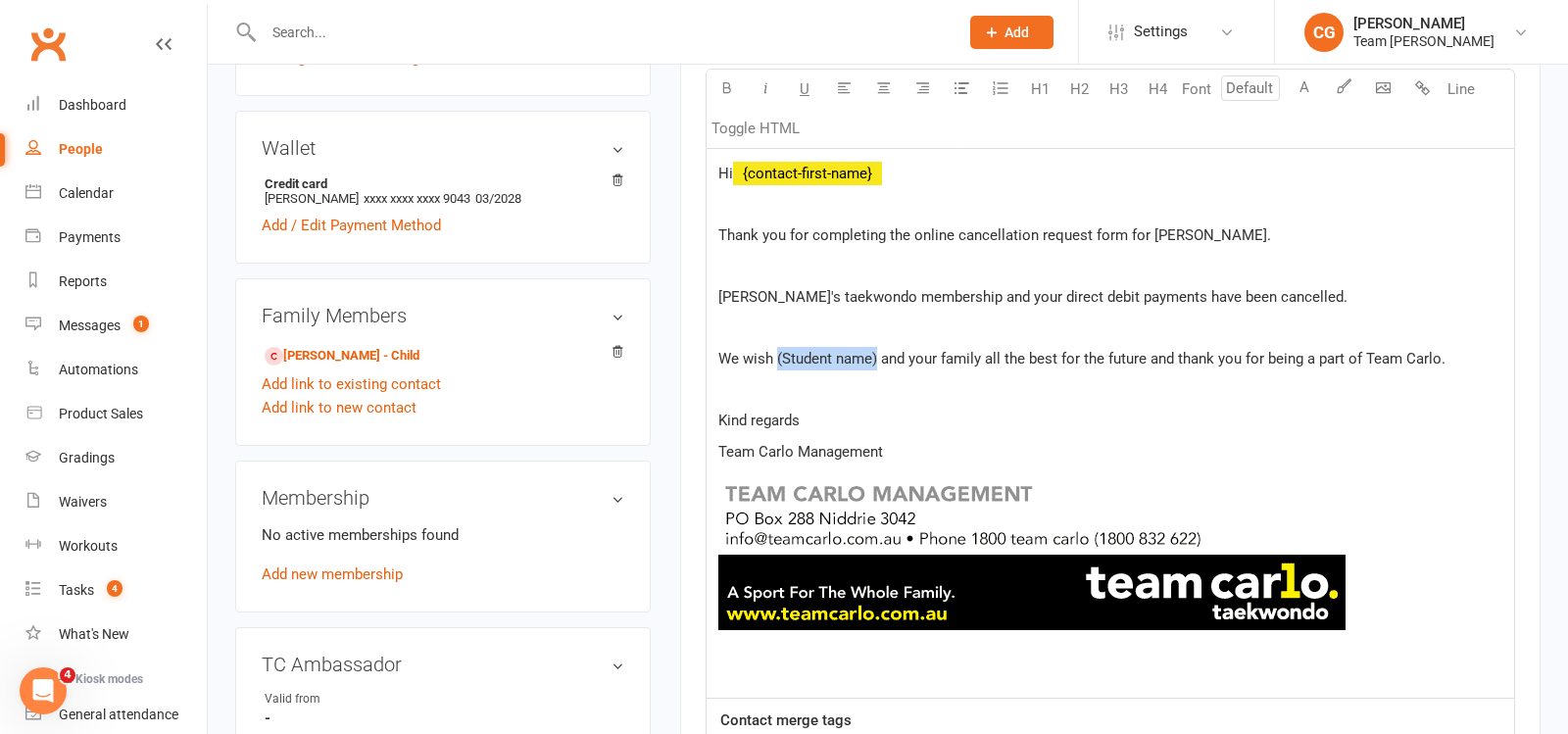
drag, startPoint x: 878, startPoint y: 351, endPoint x: 775, endPoint y: 351, distance: 103.0
click at [775, 351] on span "We wish (Student name) and your family all the best for the future and thank yo…" at bounding box center [1081, 359] width 727 height 18
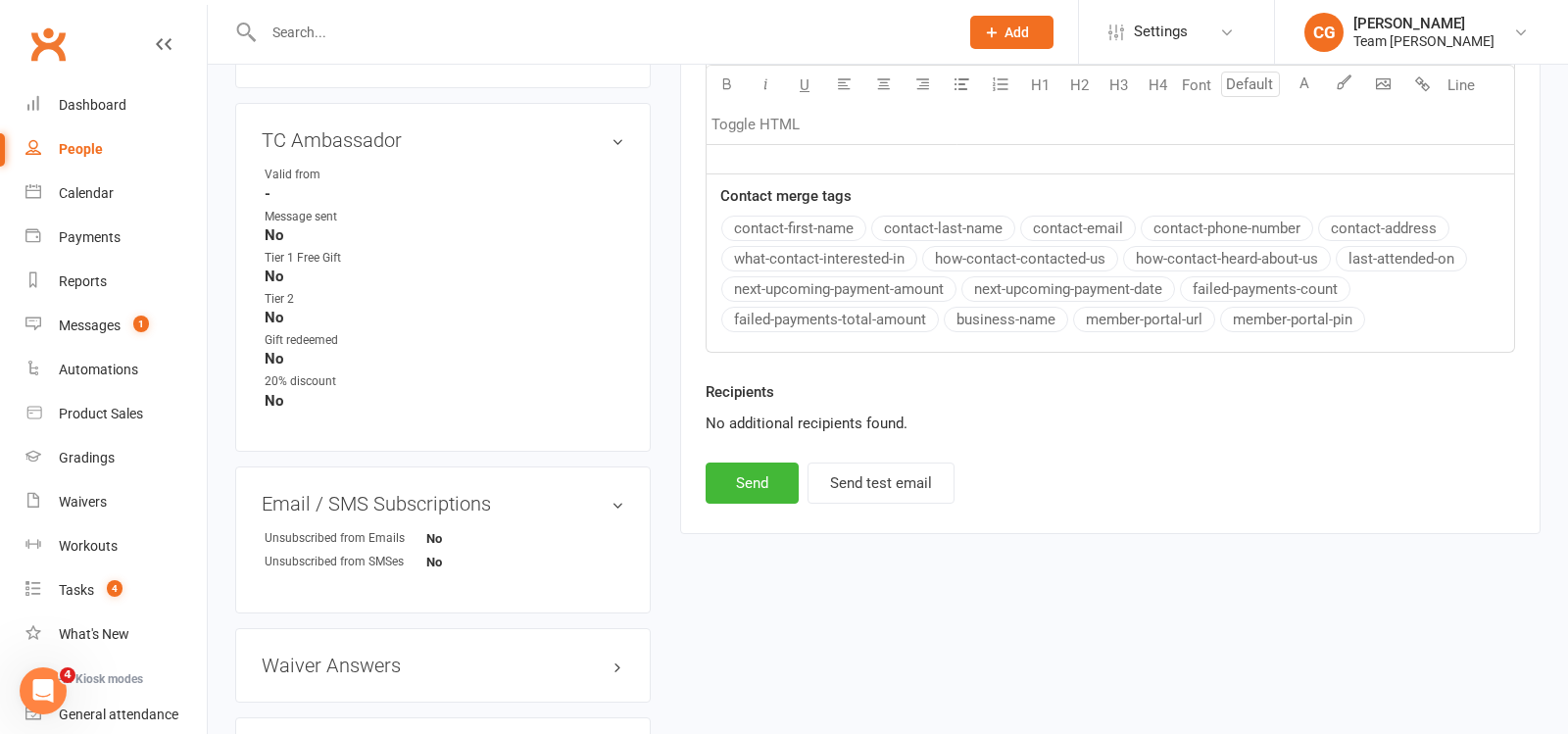
scroll to position [1313, 0]
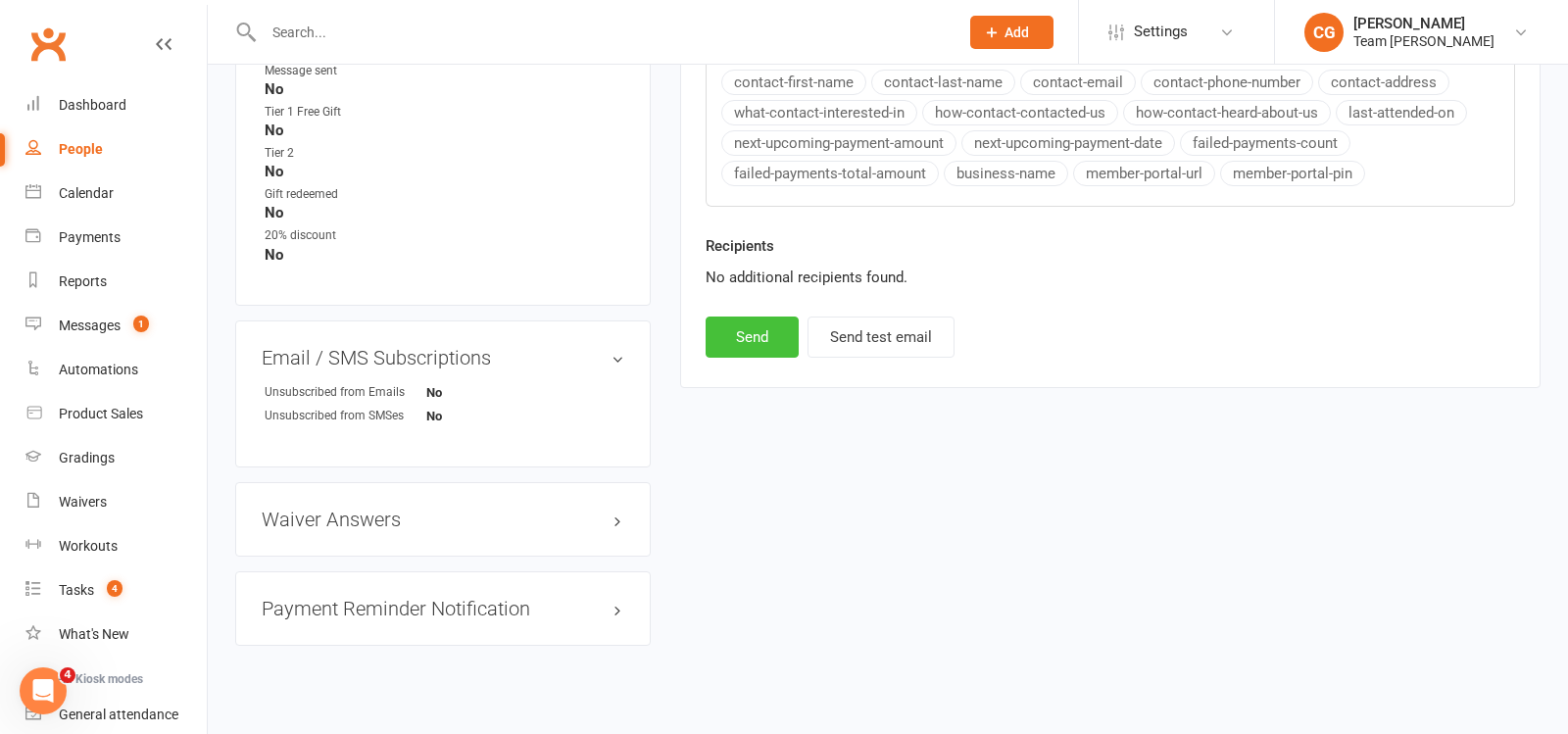
click at [736, 325] on button "Send" at bounding box center [752, 337] width 93 height 42
select select
select select "1"
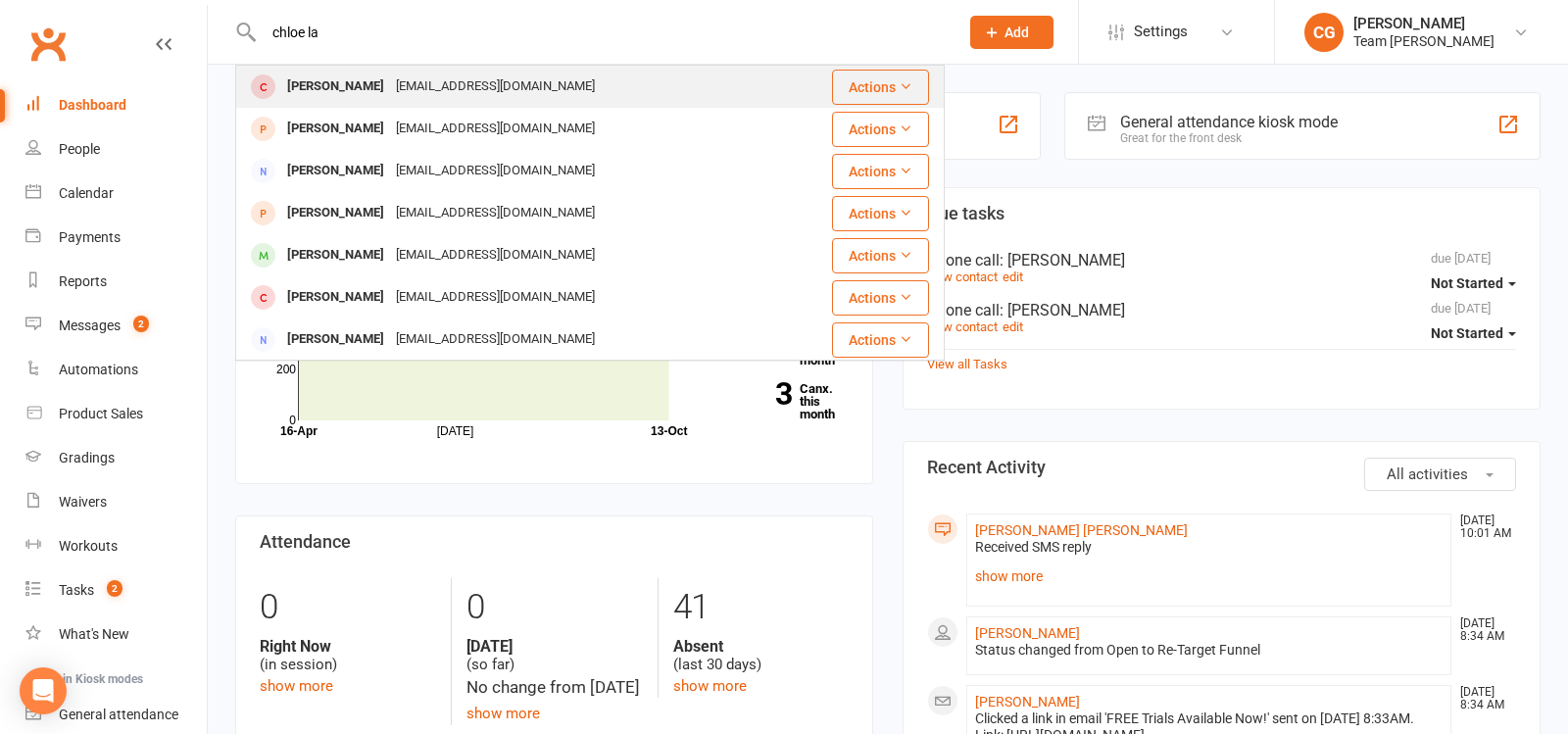
type input "chloe la"
click at [390, 84] on div "vanphoc81@yahoo.com" at bounding box center [495, 86] width 211 height 29
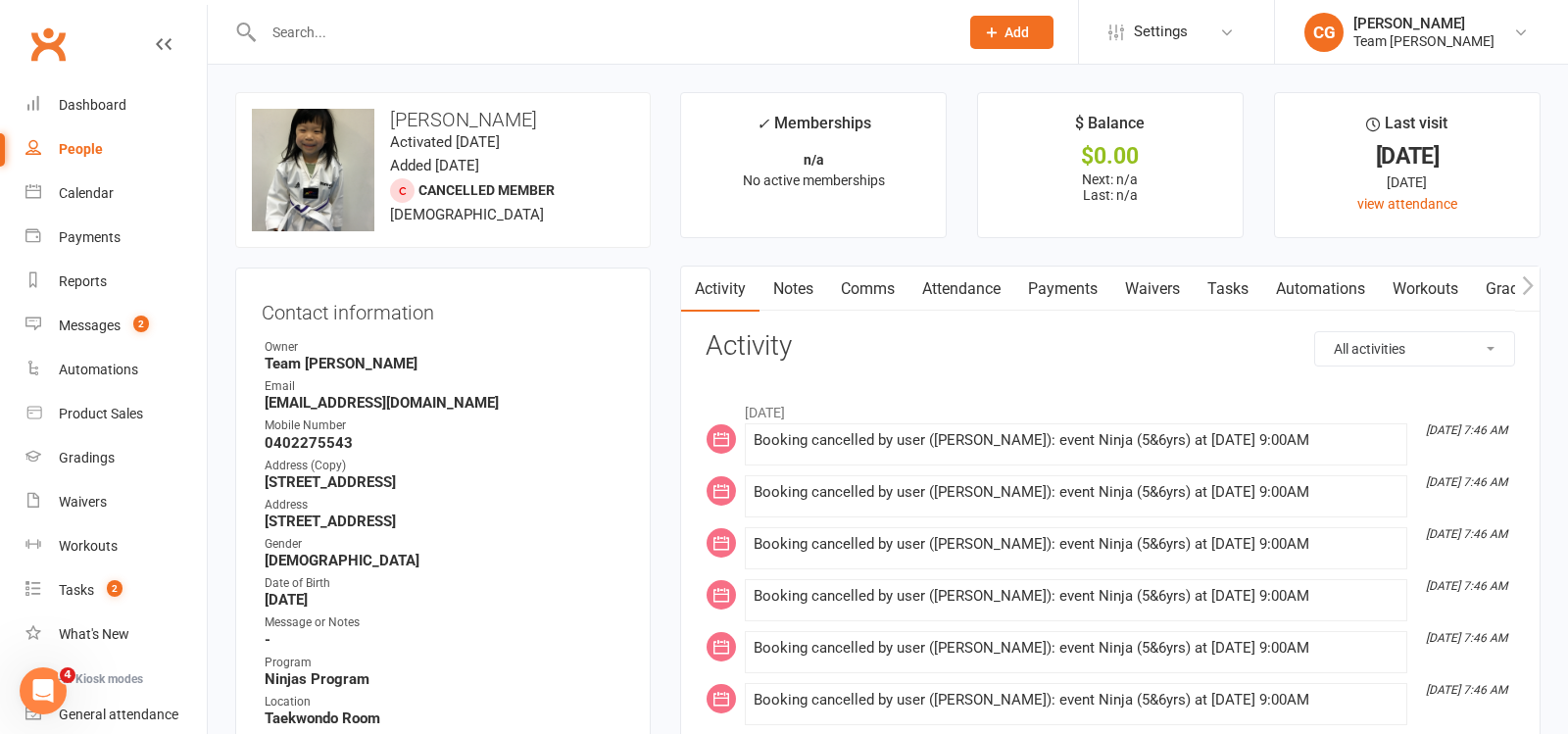
scroll to position [1, 0]
click at [955, 289] on link "Attendance" at bounding box center [962, 289] width 106 height 46
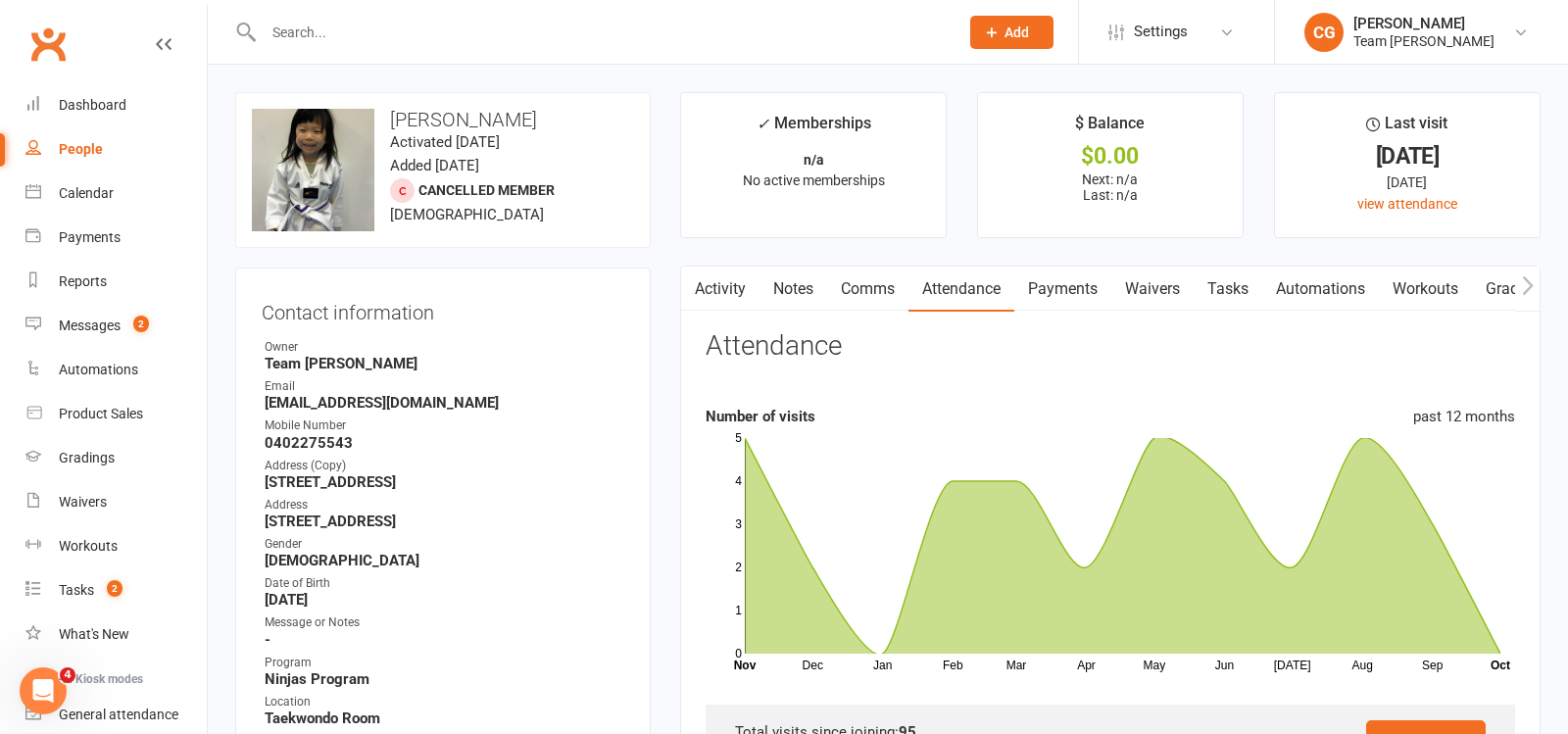
click at [1063, 278] on link "Payments" at bounding box center [1063, 290] width 97 height 46
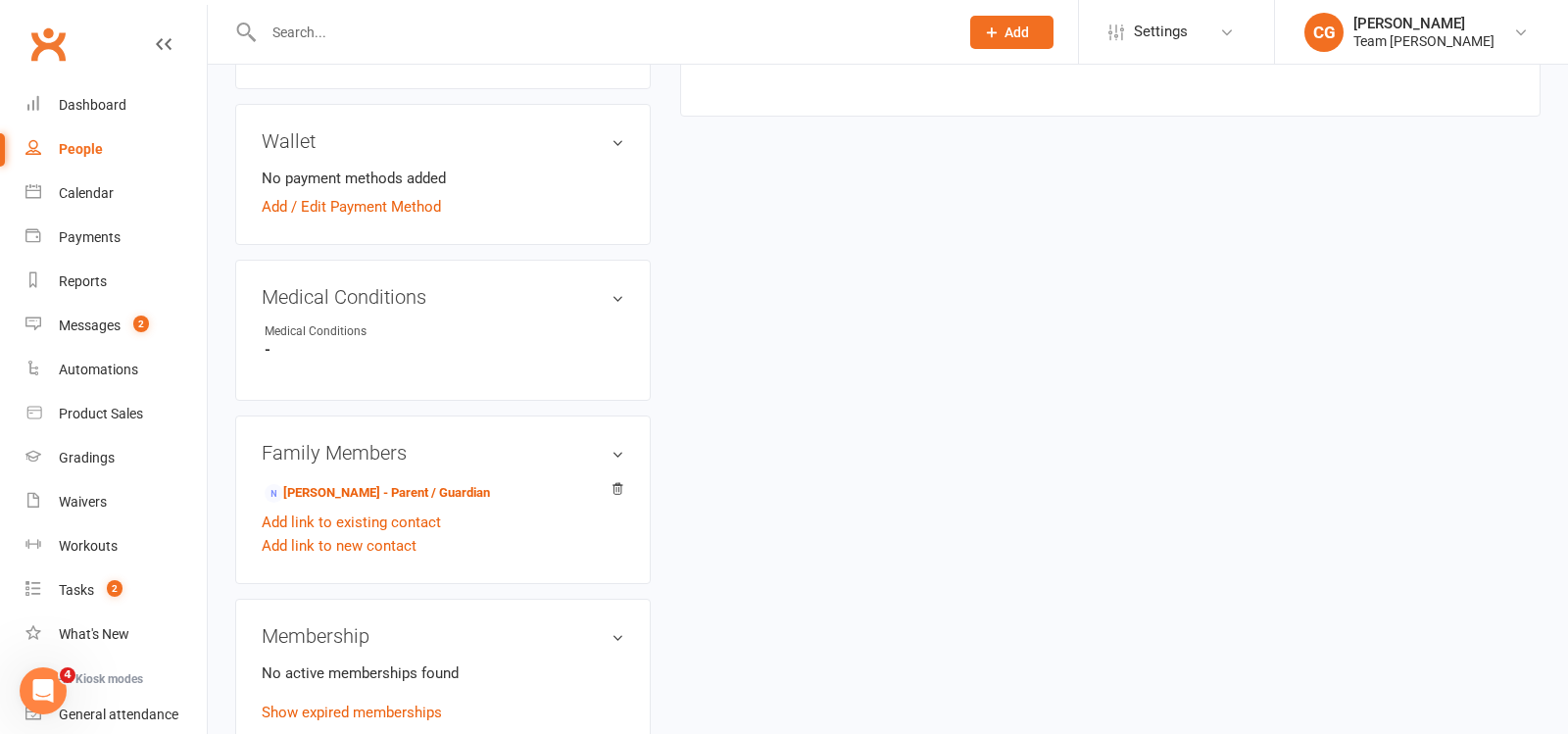
scroll to position [958, 0]
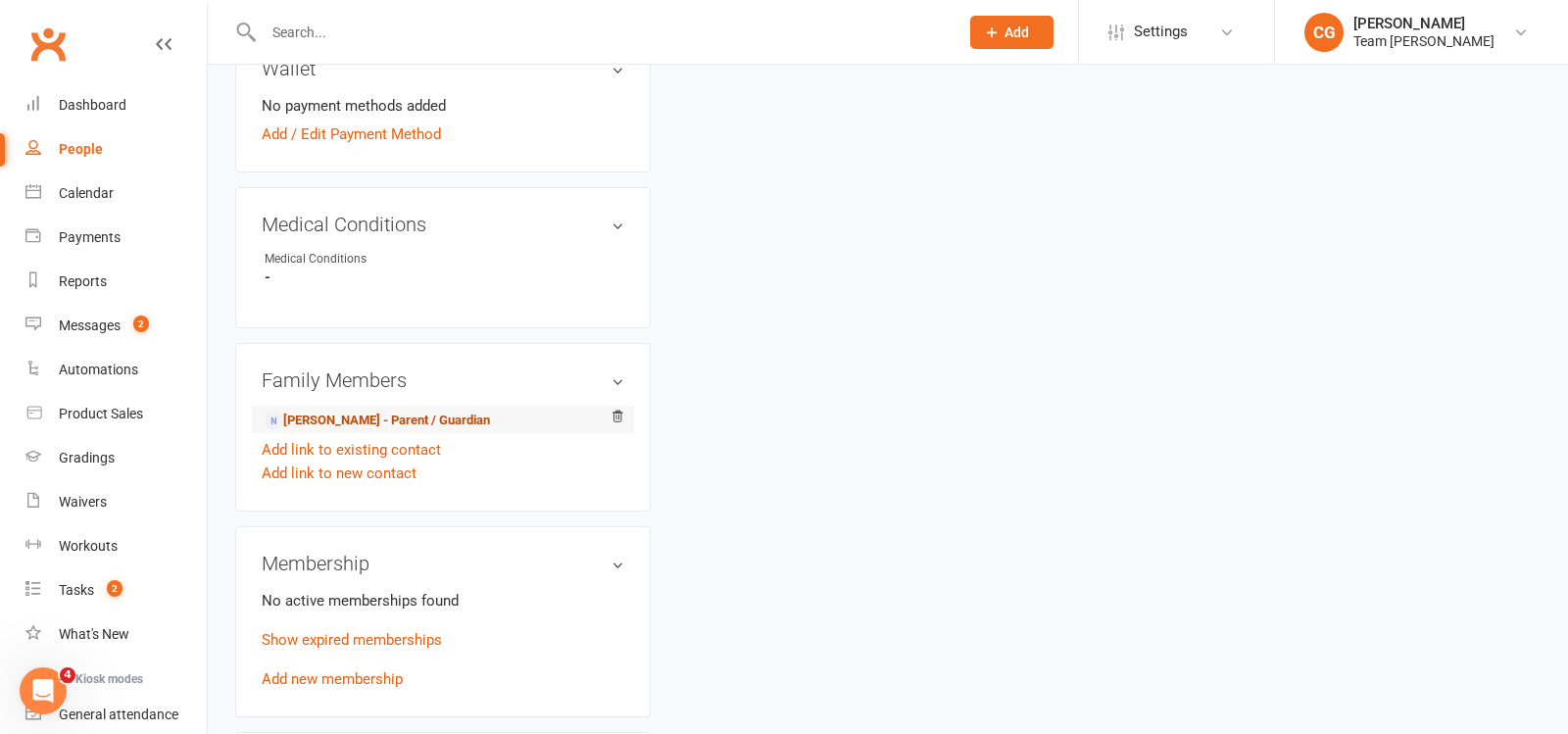
click at [349, 419] on link "Vanessa Nguyen - Parent / Guardian" at bounding box center [378, 420] width 226 height 21
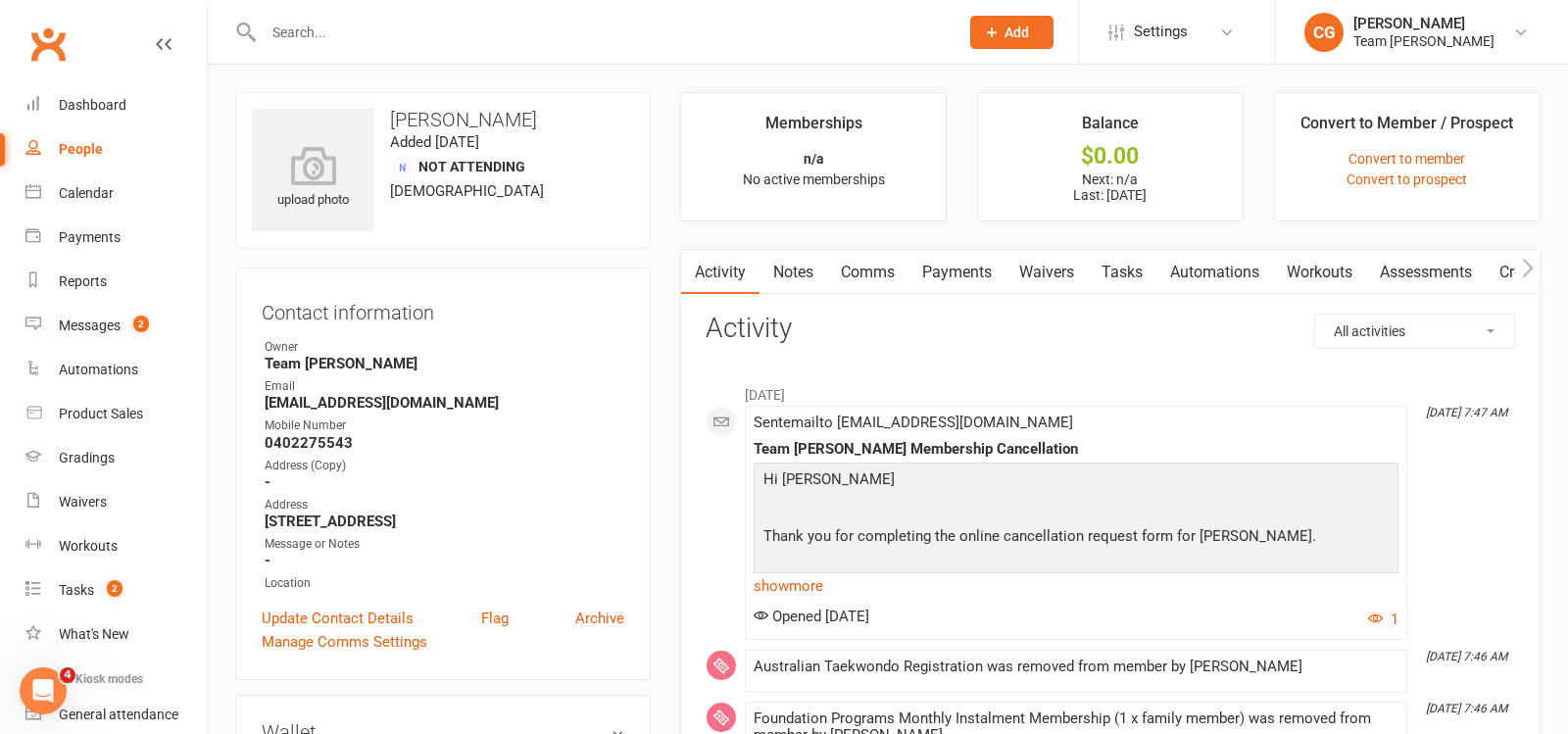
scroll to position [21, 0]
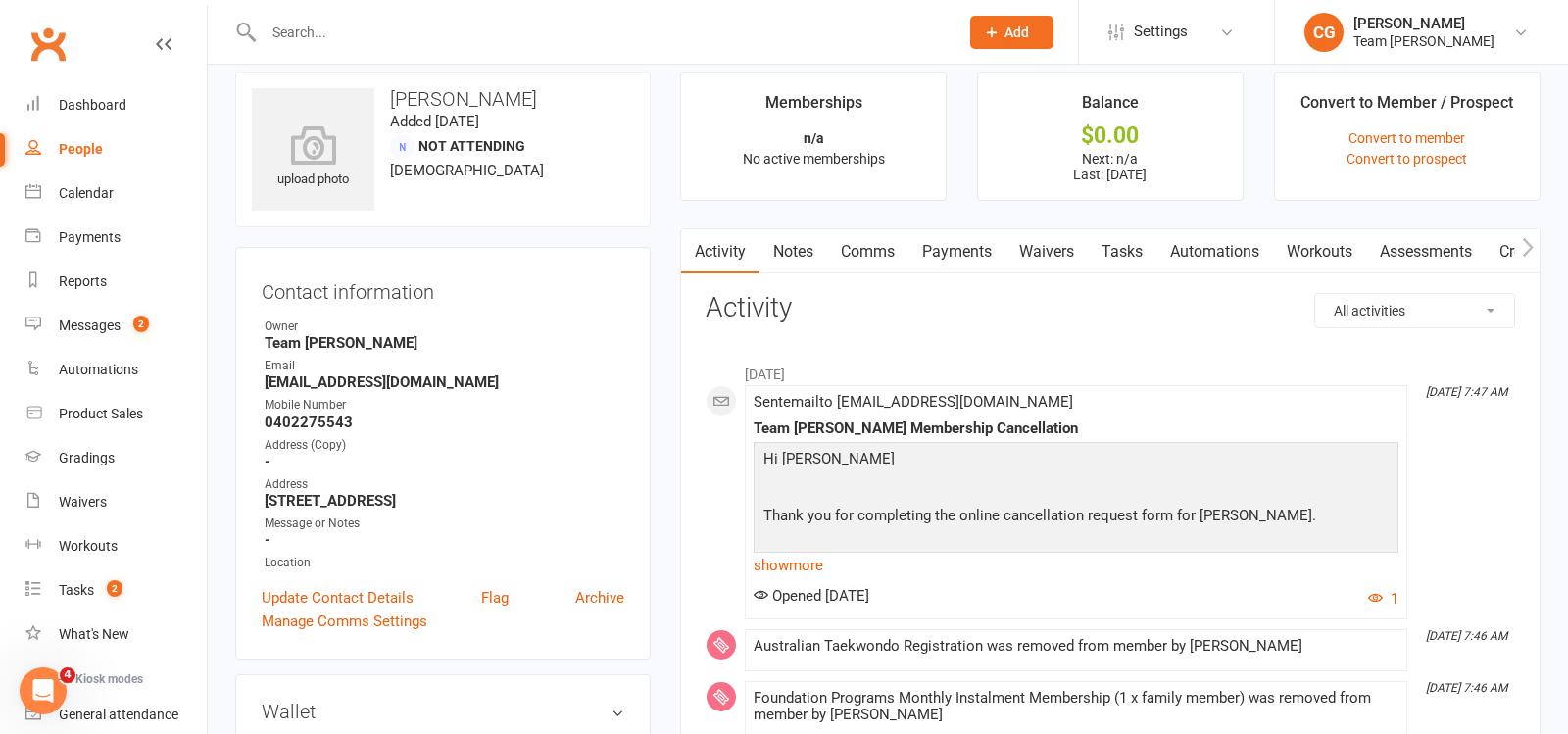
click at [368, 27] on input "text" at bounding box center [601, 33] width 688 height 28
paste input "Jack O'Connell"
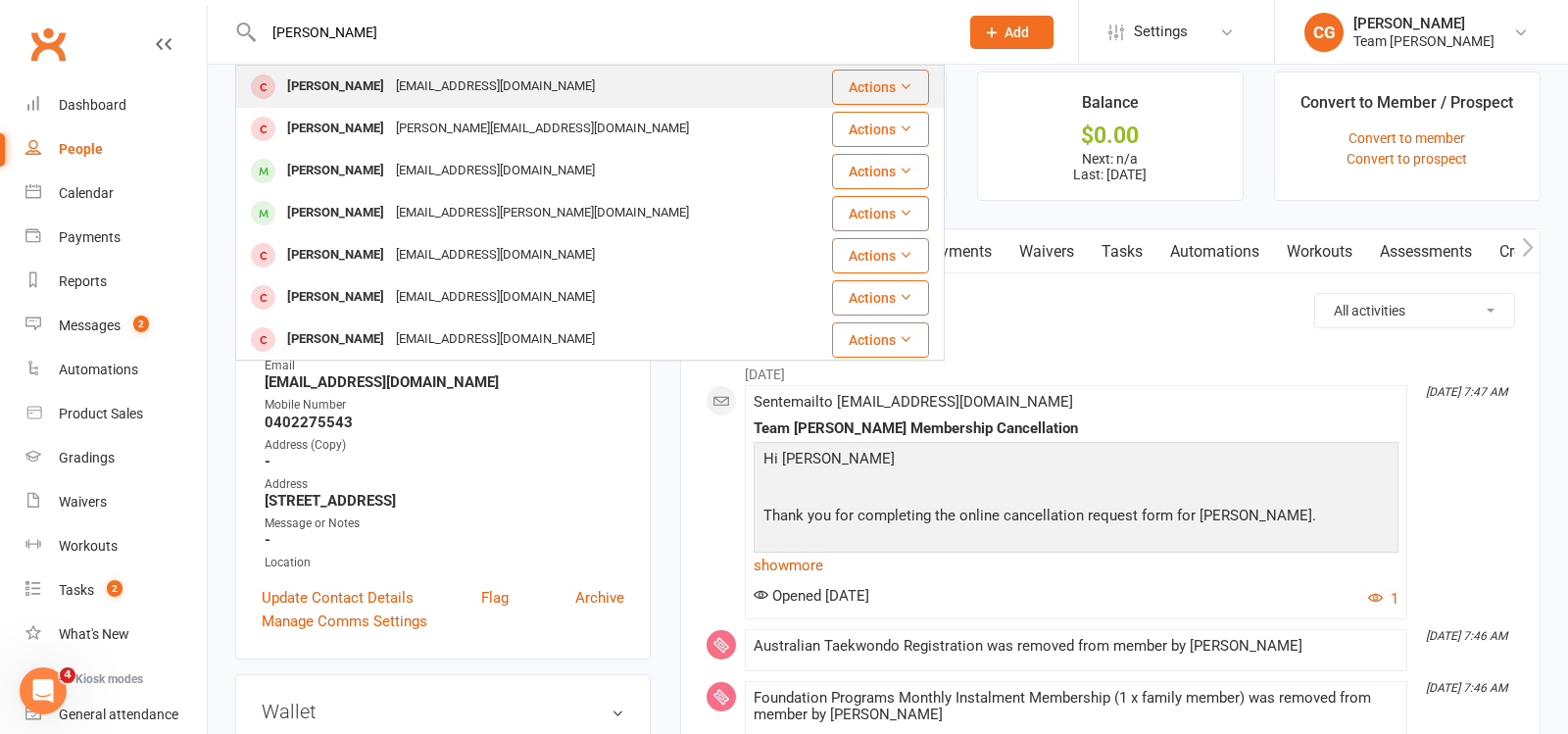
type input "Jack O'Connell"
click at [399, 76] on div "renshaw_kate@hotmail.com" at bounding box center [495, 86] width 211 height 29
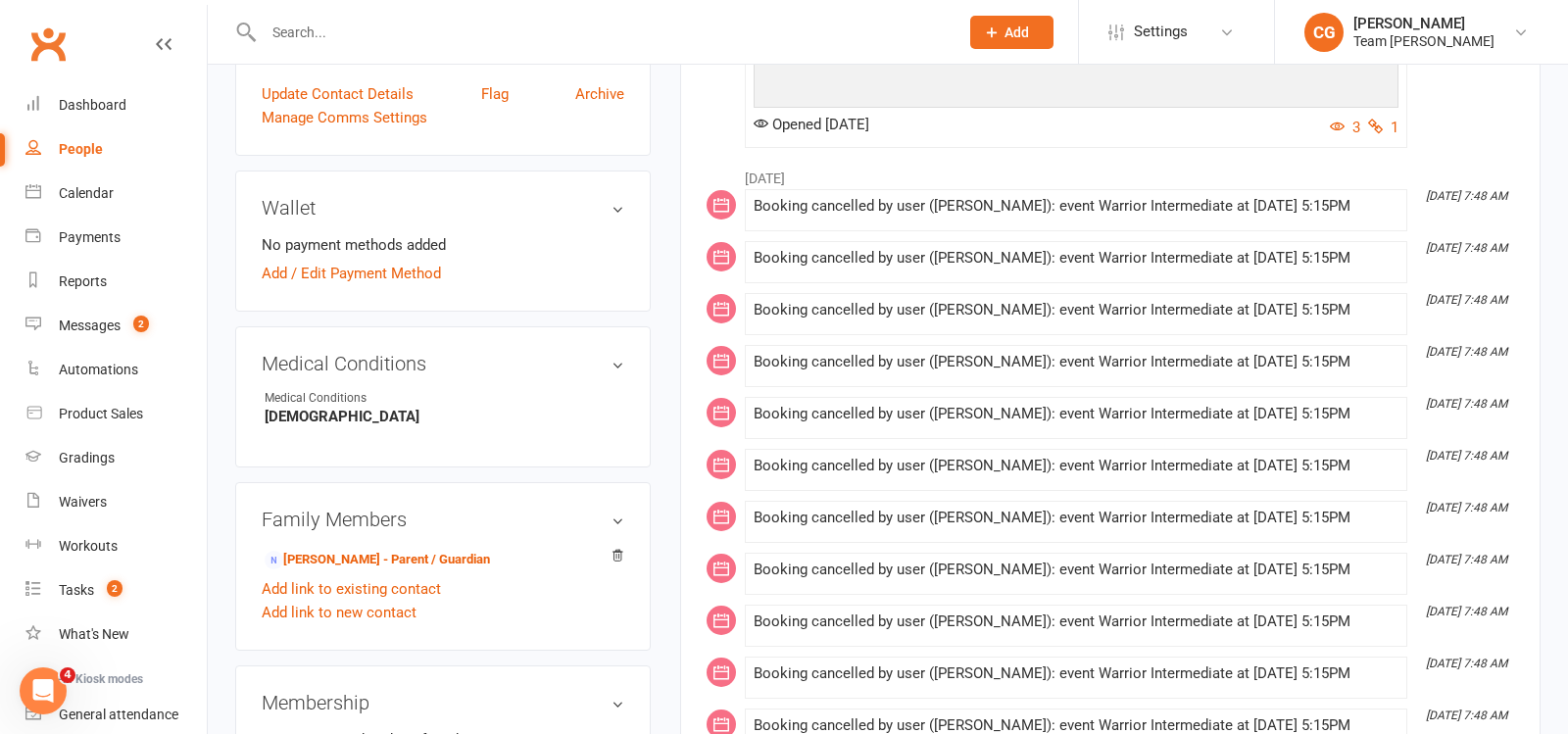
scroll to position [836, 0]
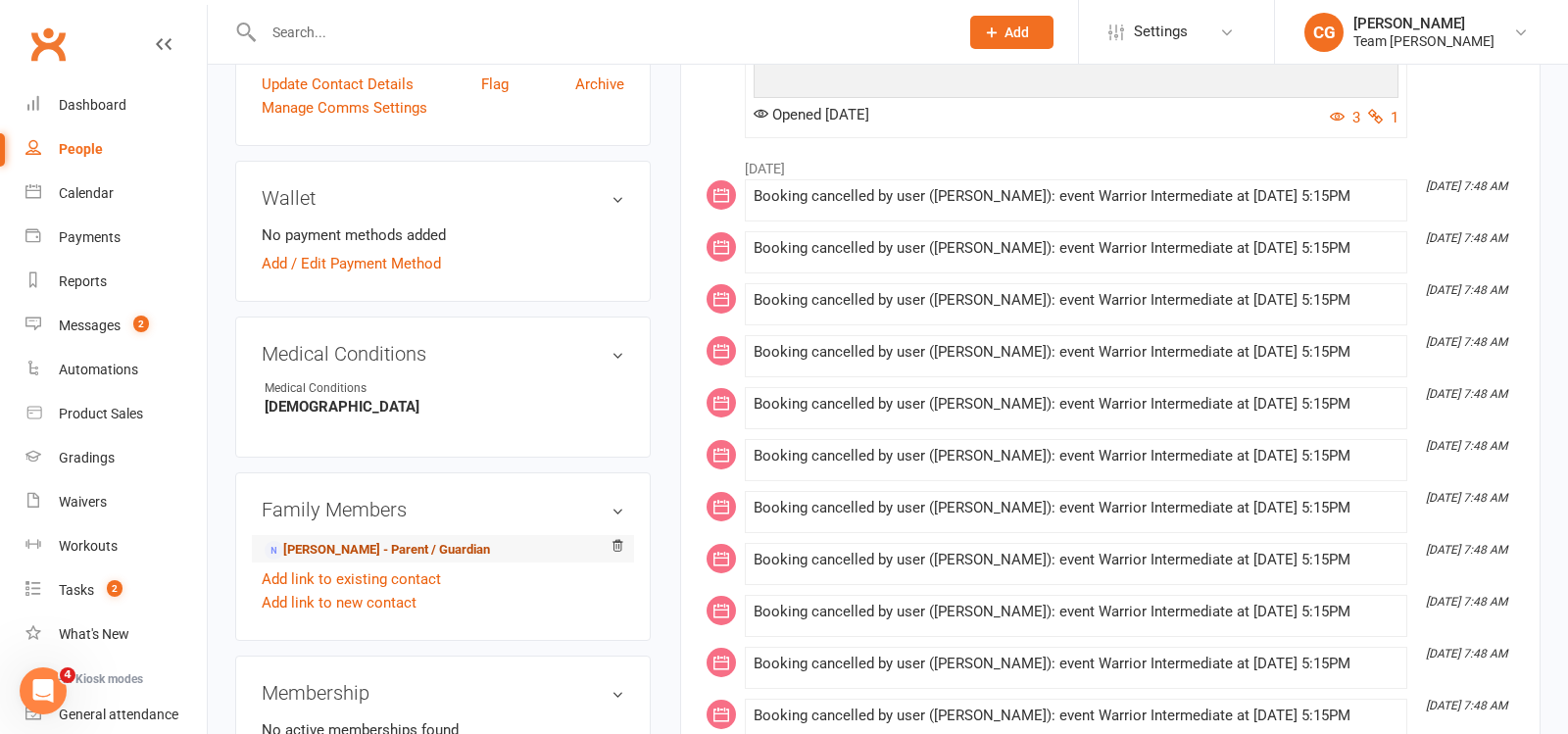
click at [440, 546] on link "Kate Renshaw - Parent / Guardian" at bounding box center [378, 550] width 226 height 21
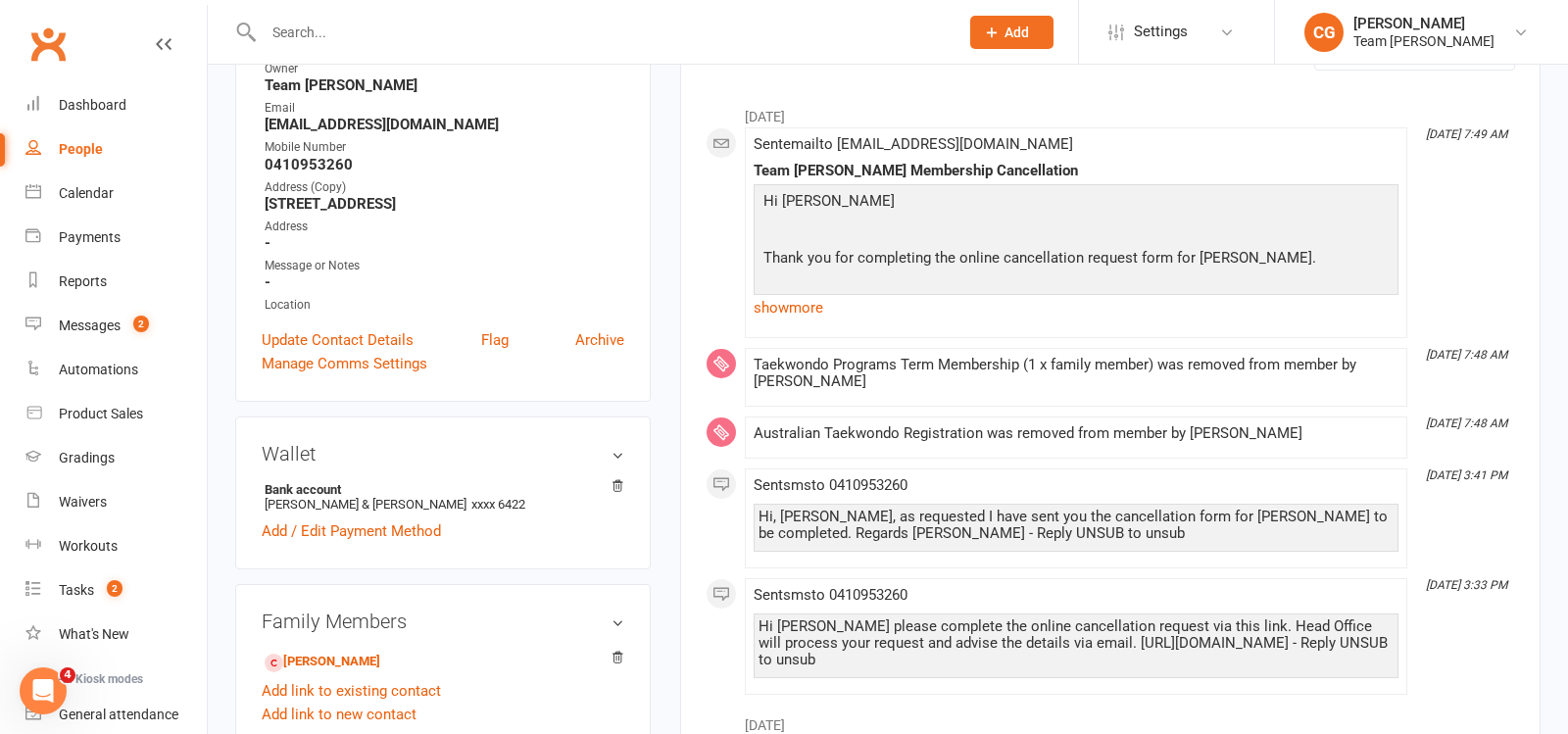
scroll to position [276, 0]
click at [323, 31] on input "text" at bounding box center [601, 33] width 688 height 28
paste input "Christian Perri"
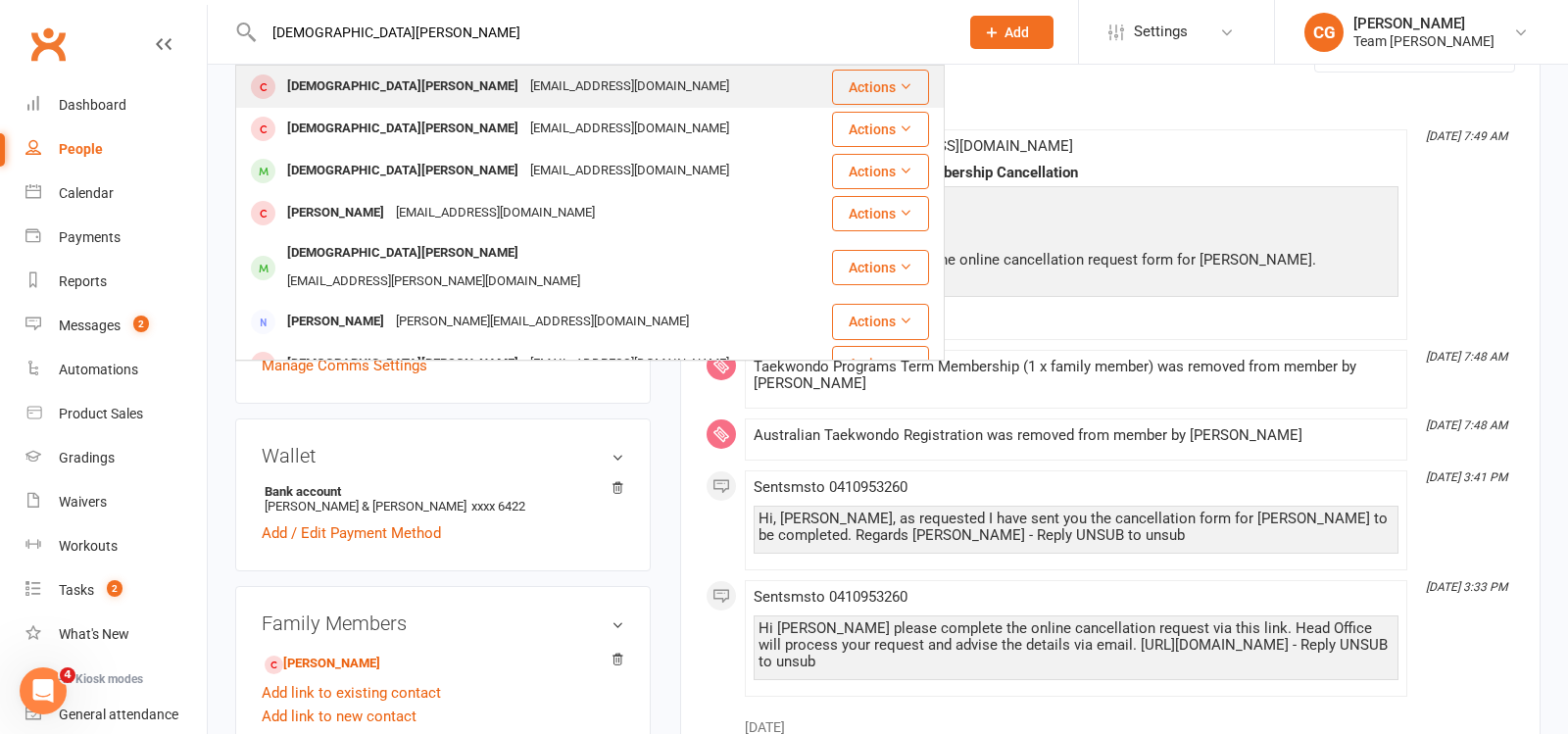
type input "Christian Perri"
click at [350, 84] on div "Christian Perri" at bounding box center [403, 86] width 243 height 29
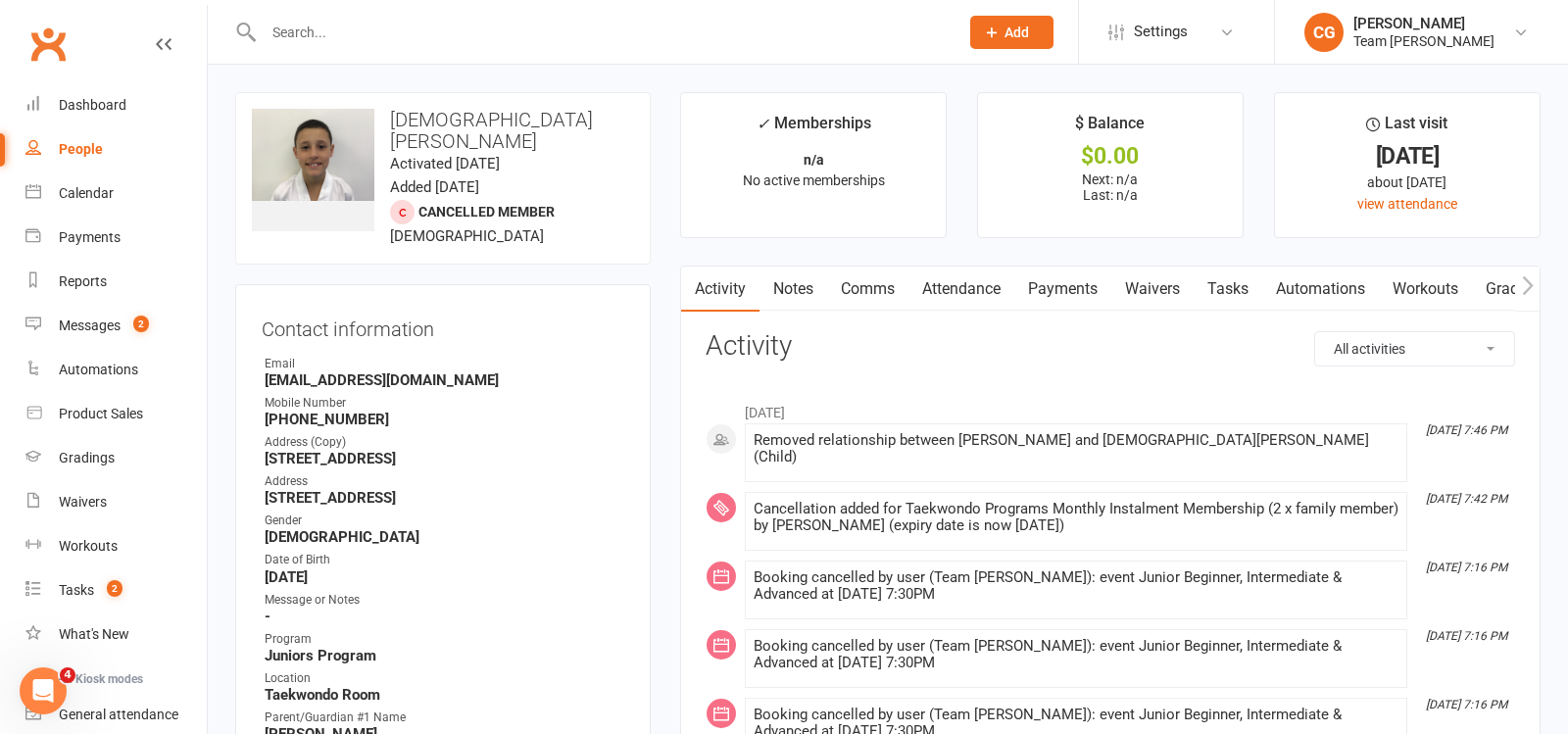
click at [310, 22] on input "text" at bounding box center [601, 33] width 688 height 28
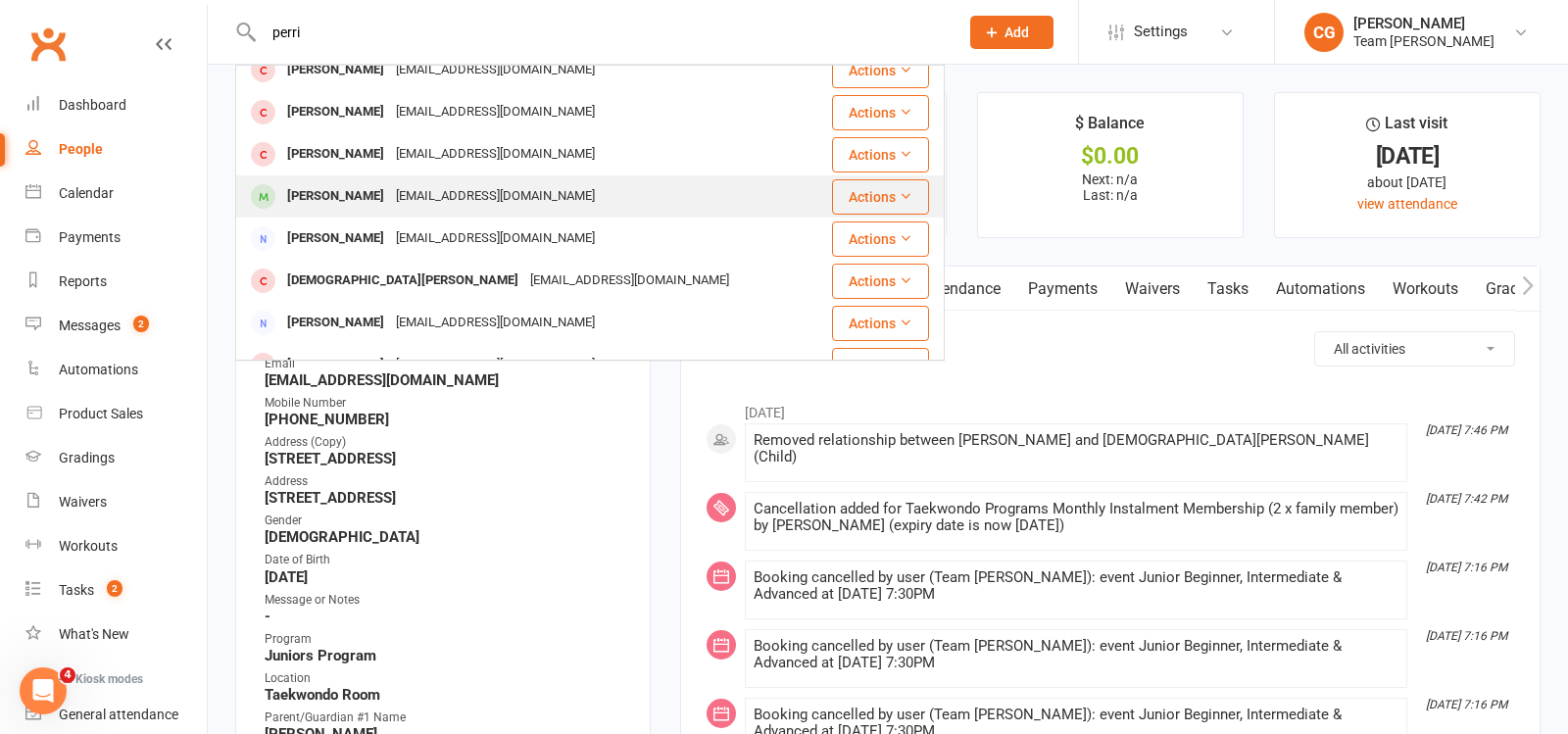
scroll to position [25, 0]
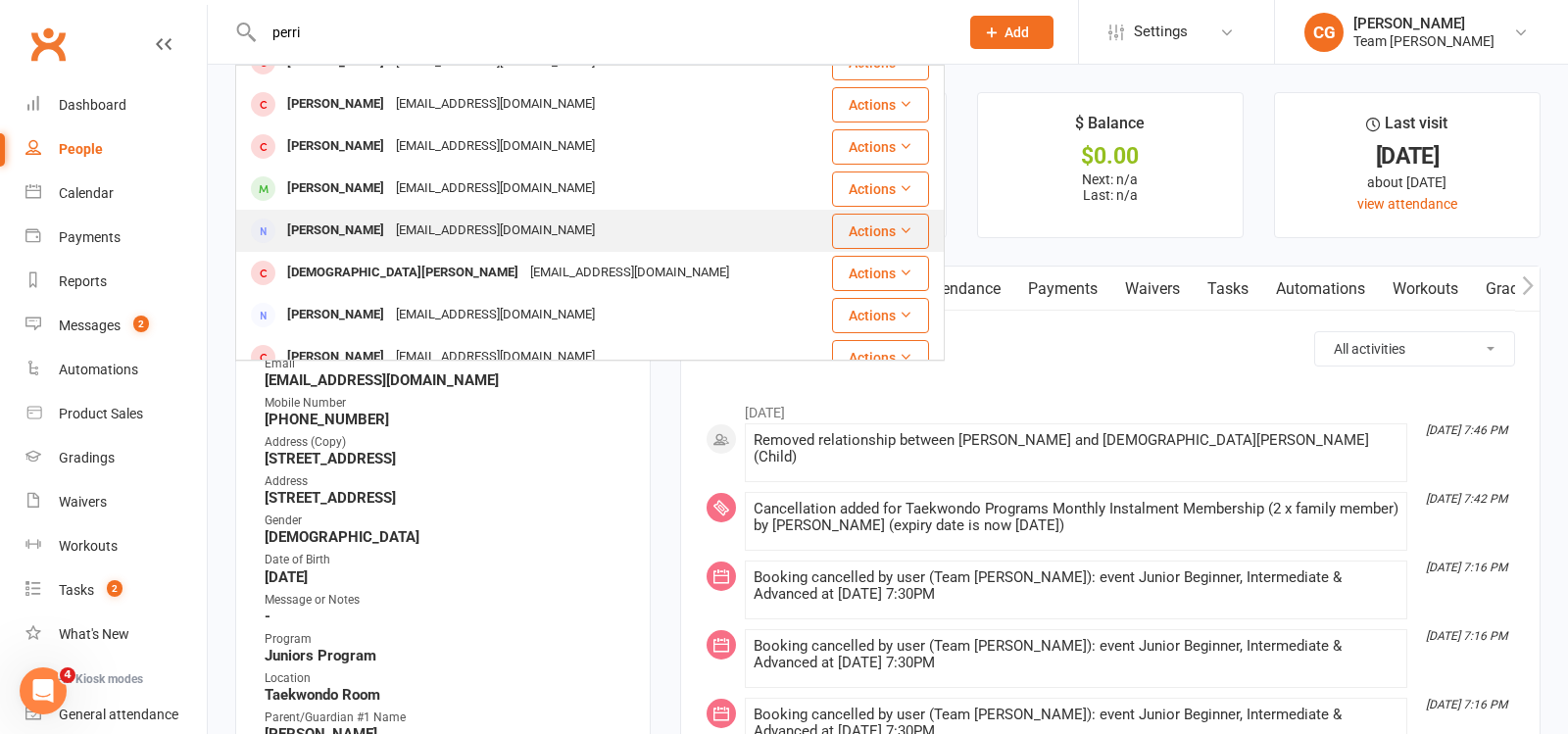
type input "perri"
click at [344, 229] on div "Maryann Perri" at bounding box center [335, 230] width 109 height 29
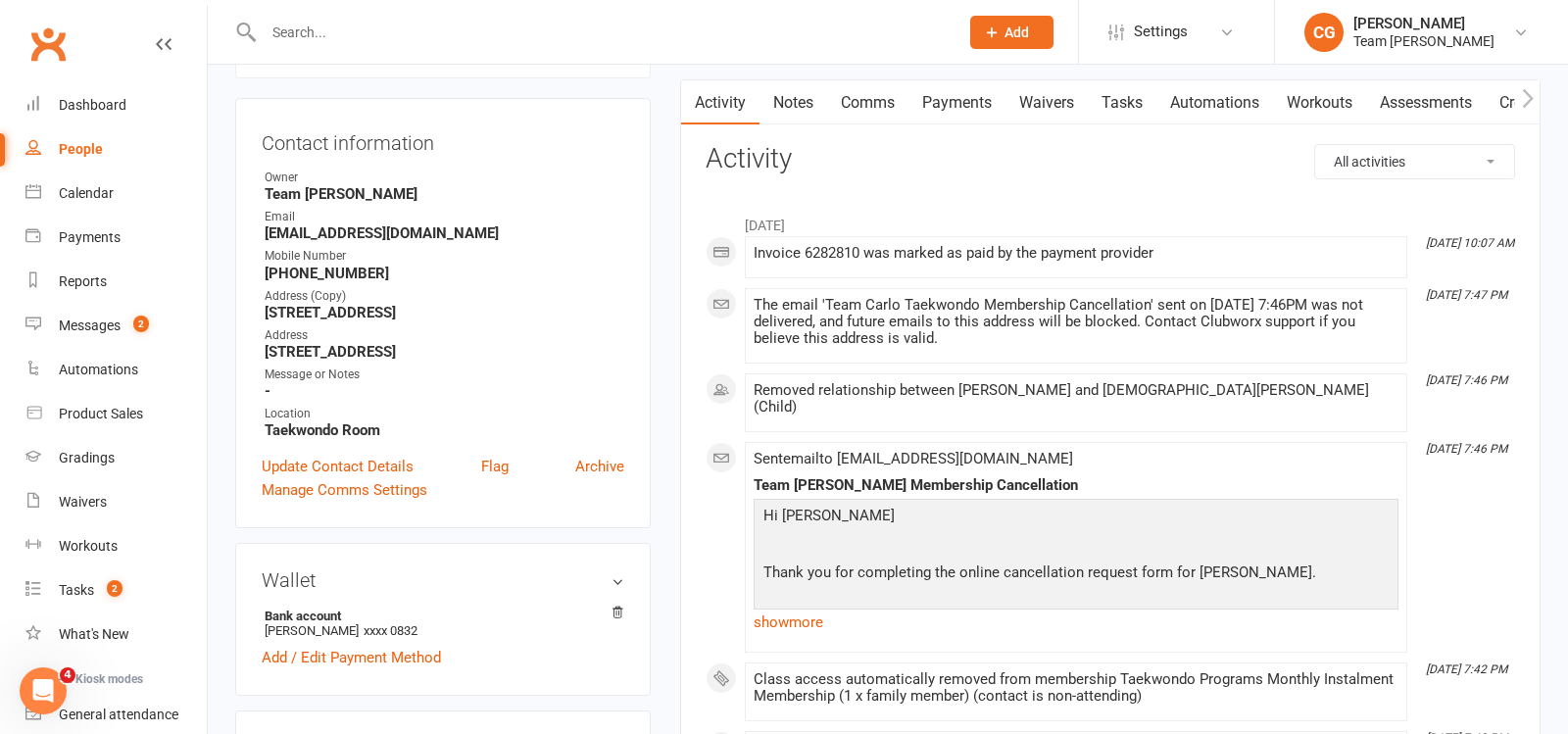
scroll to position [177, 0]
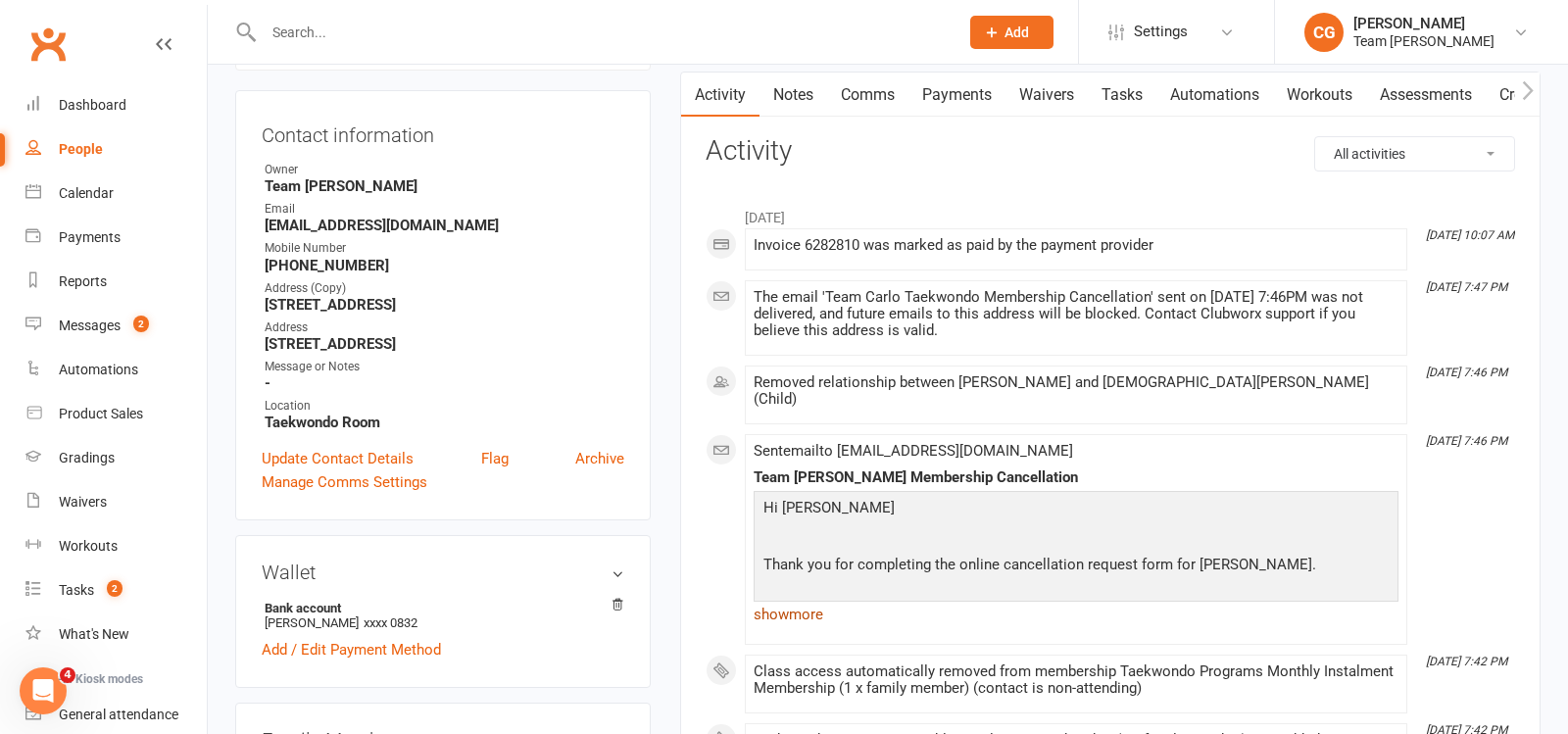
click at [779, 600] on link "show more" at bounding box center [1076, 614] width 645 height 28
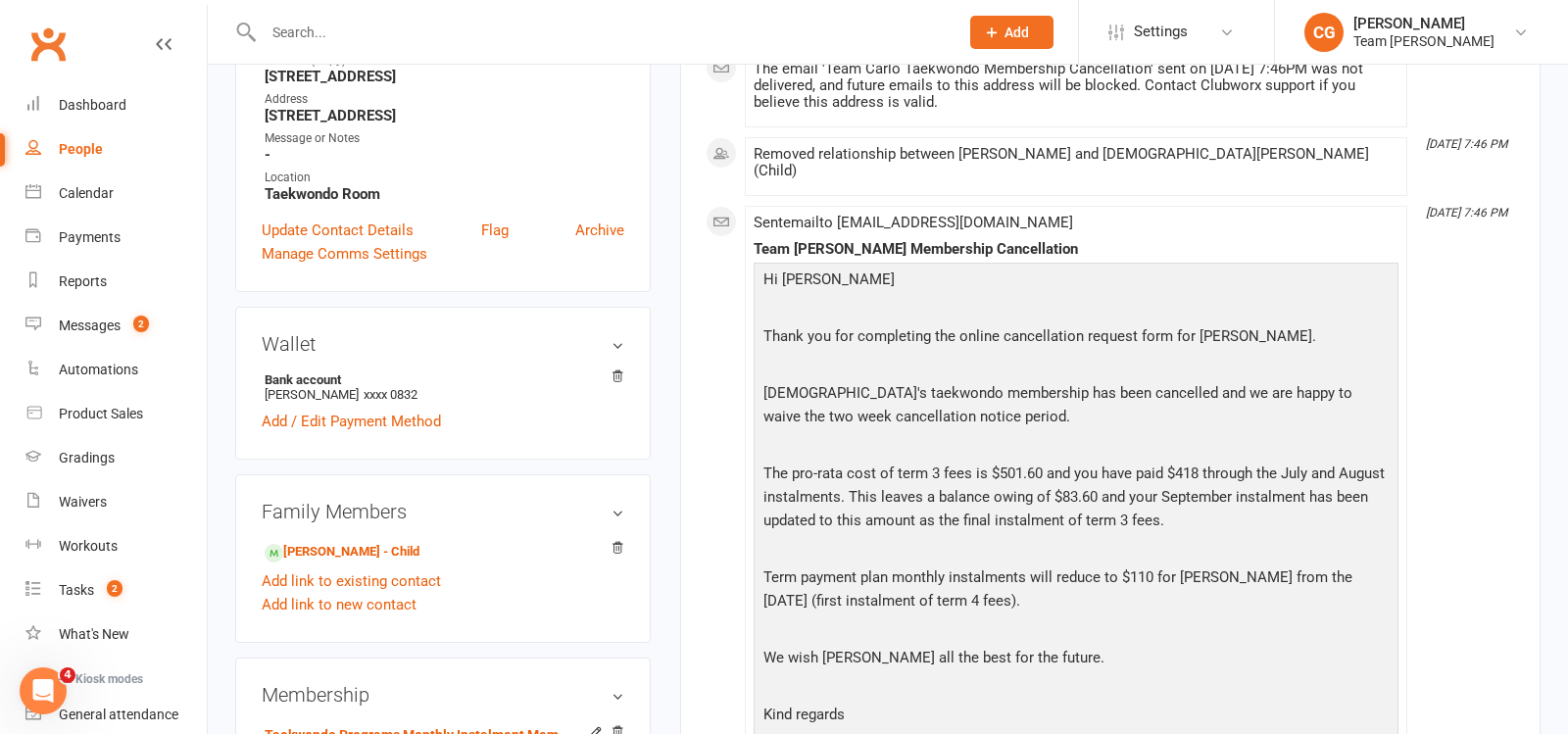
scroll to position [0, 0]
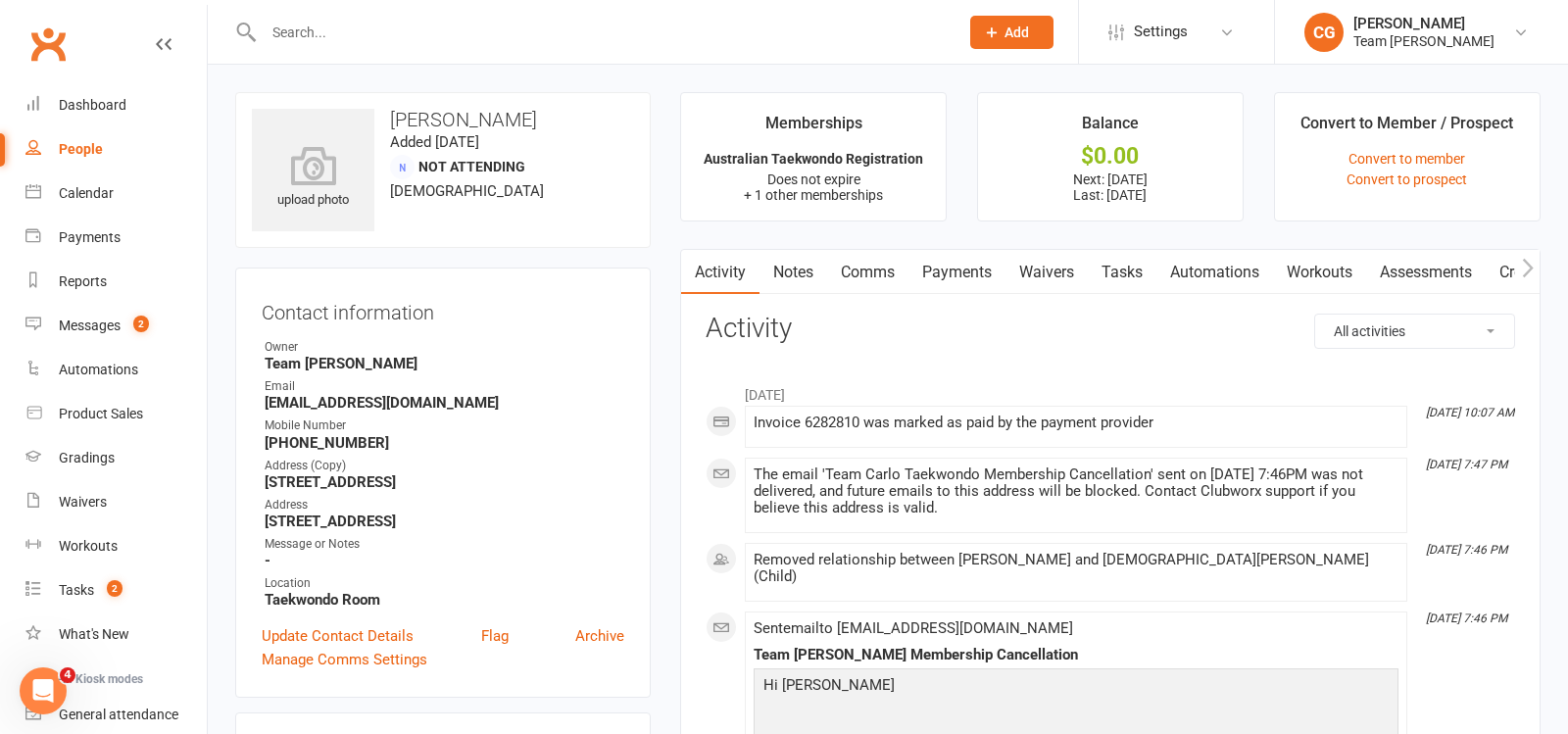
click at [333, 47] on div at bounding box center [590, 32] width 709 height 63
click at [331, 36] on input "text" at bounding box center [601, 33] width 688 height 28
paste input "James Mai"
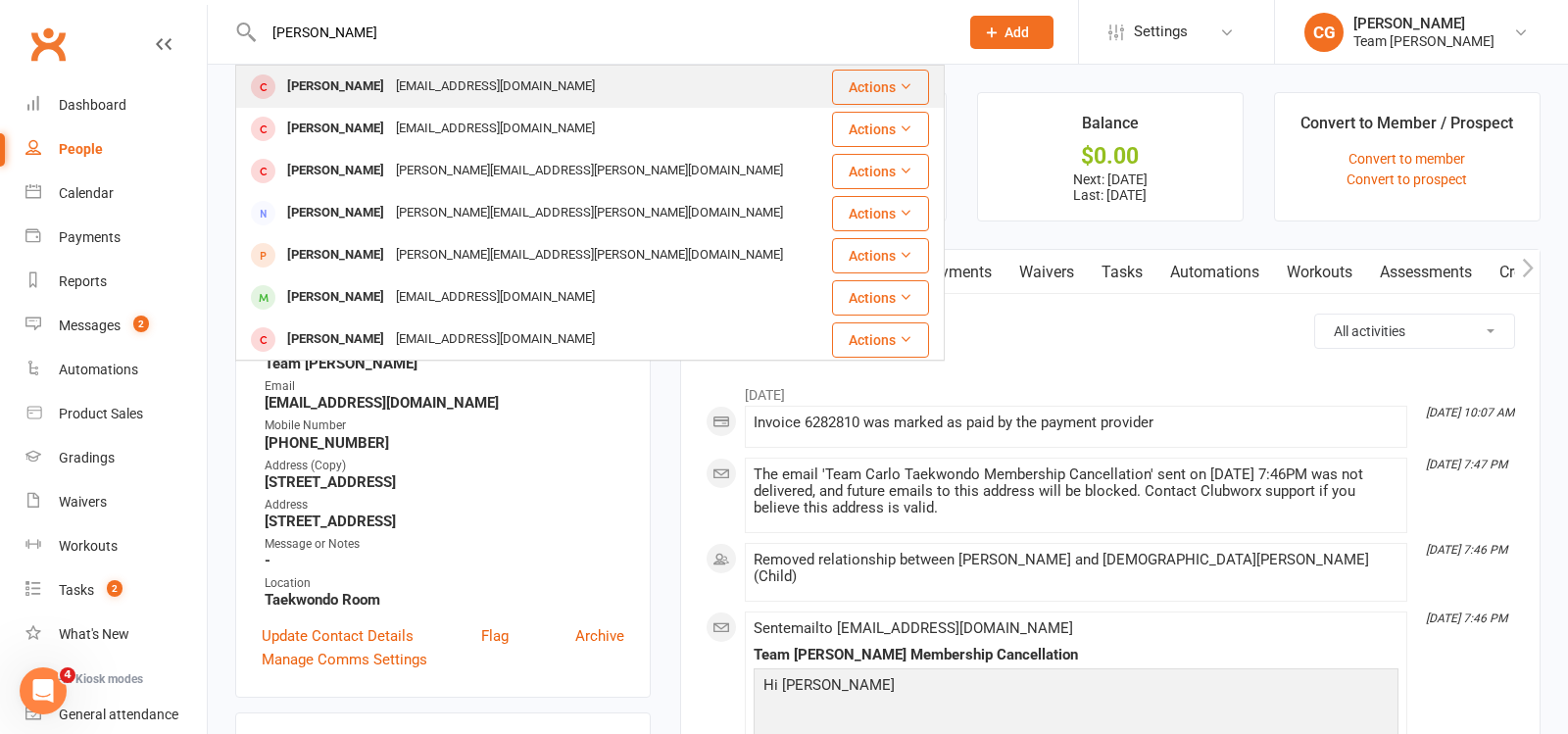
type input "James Mai"
click at [331, 88] on div "James Mai" at bounding box center [335, 86] width 109 height 29
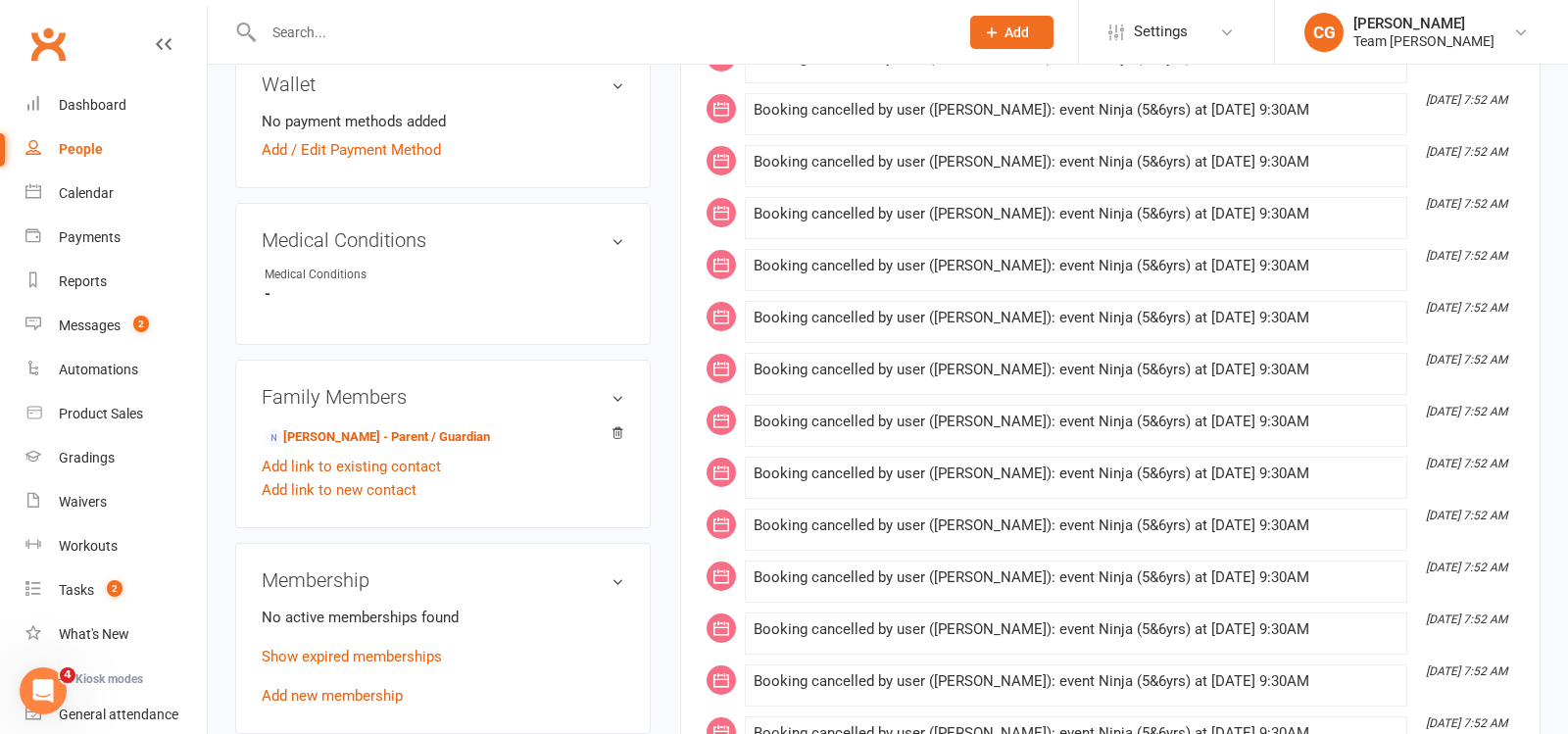
scroll to position [945, 0]
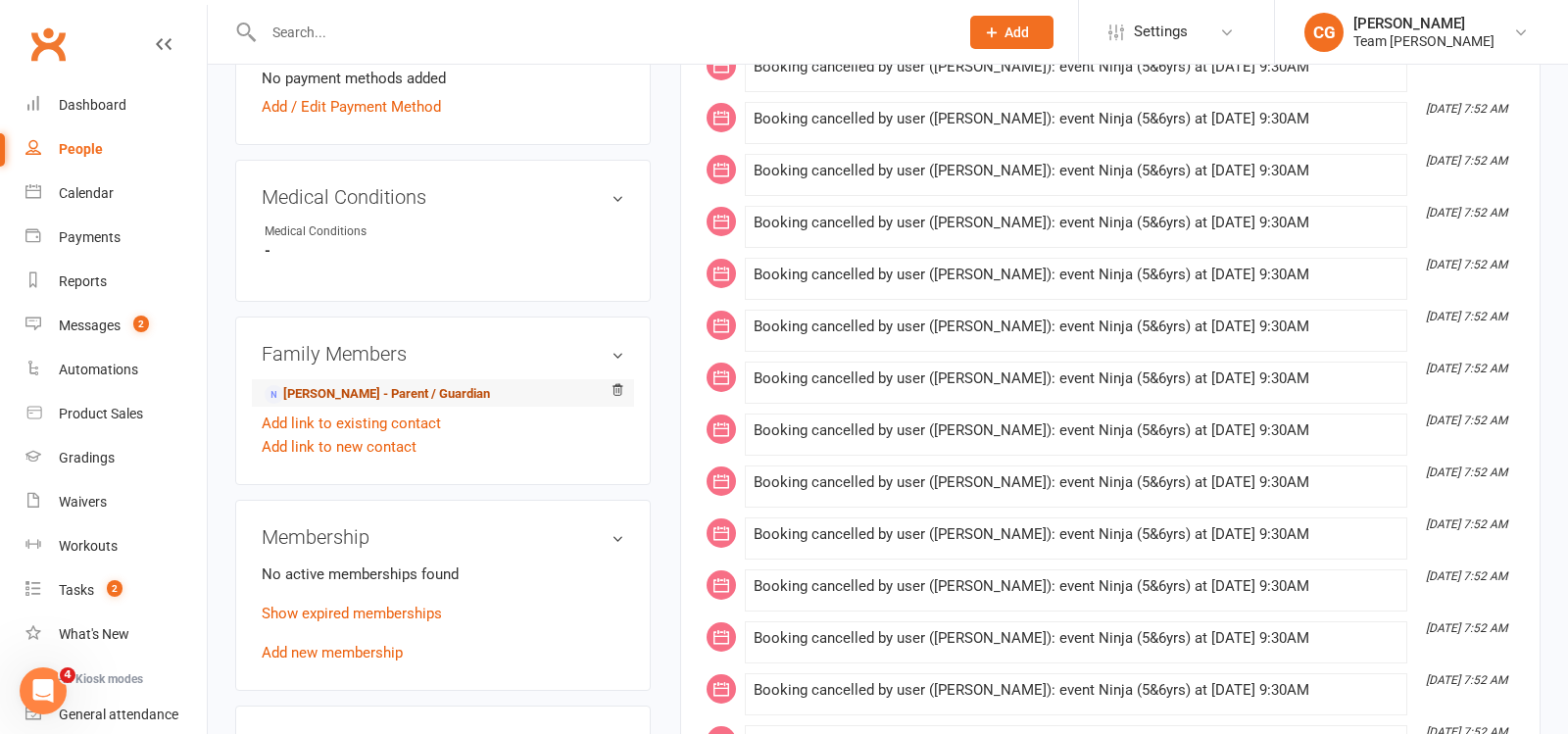
click at [360, 384] on link "Han Pham - Parent / Guardian" at bounding box center [378, 394] width 226 height 21
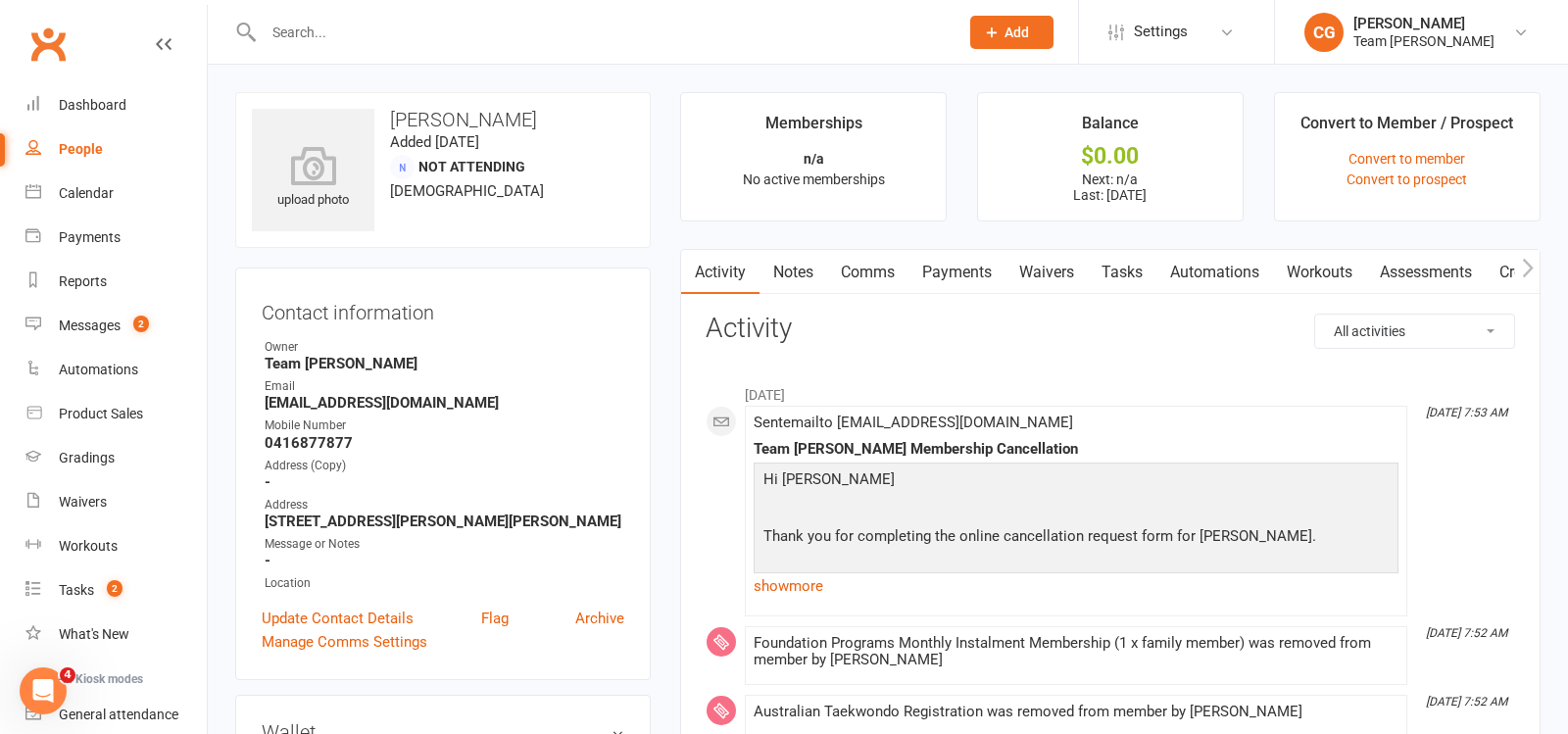
click at [352, 37] on input "text" at bounding box center [601, 33] width 688 height 28
paste input "Otis Handsaker"
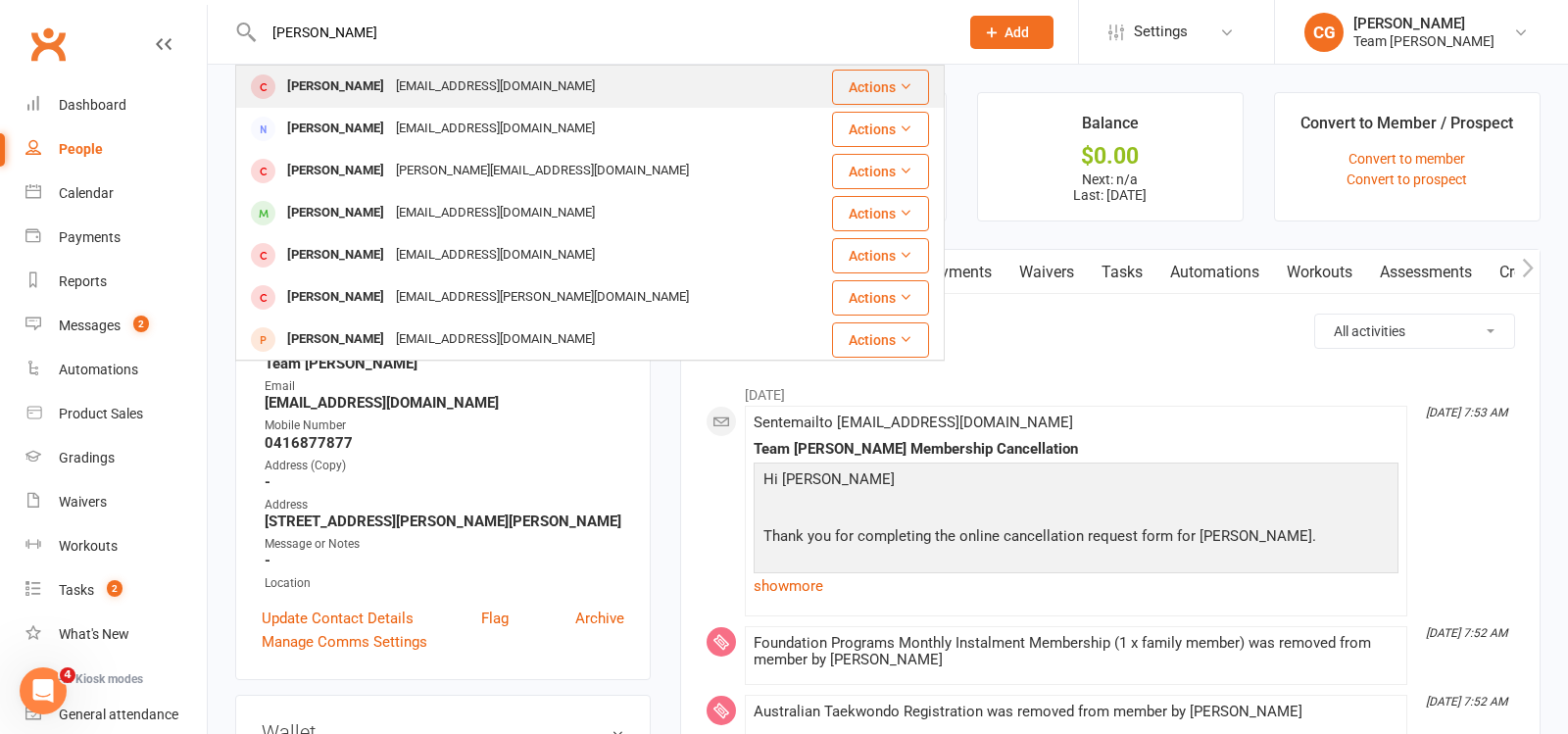
type input "Otis Handsaker"
click at [376, 96] on div "Otis Handsaker" at bounding box center [335, 86] width 109 height 29
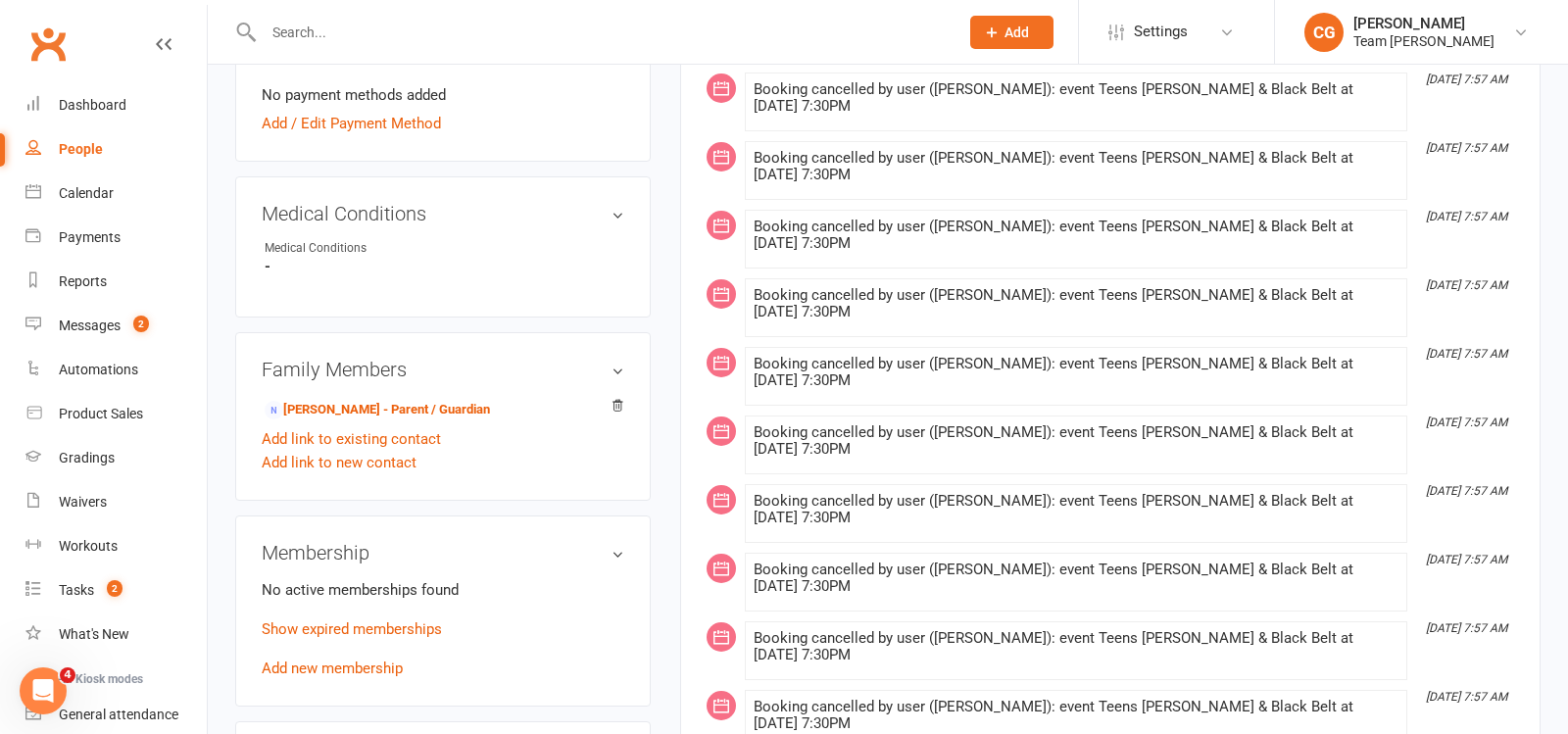
scroll to position [993, 0]
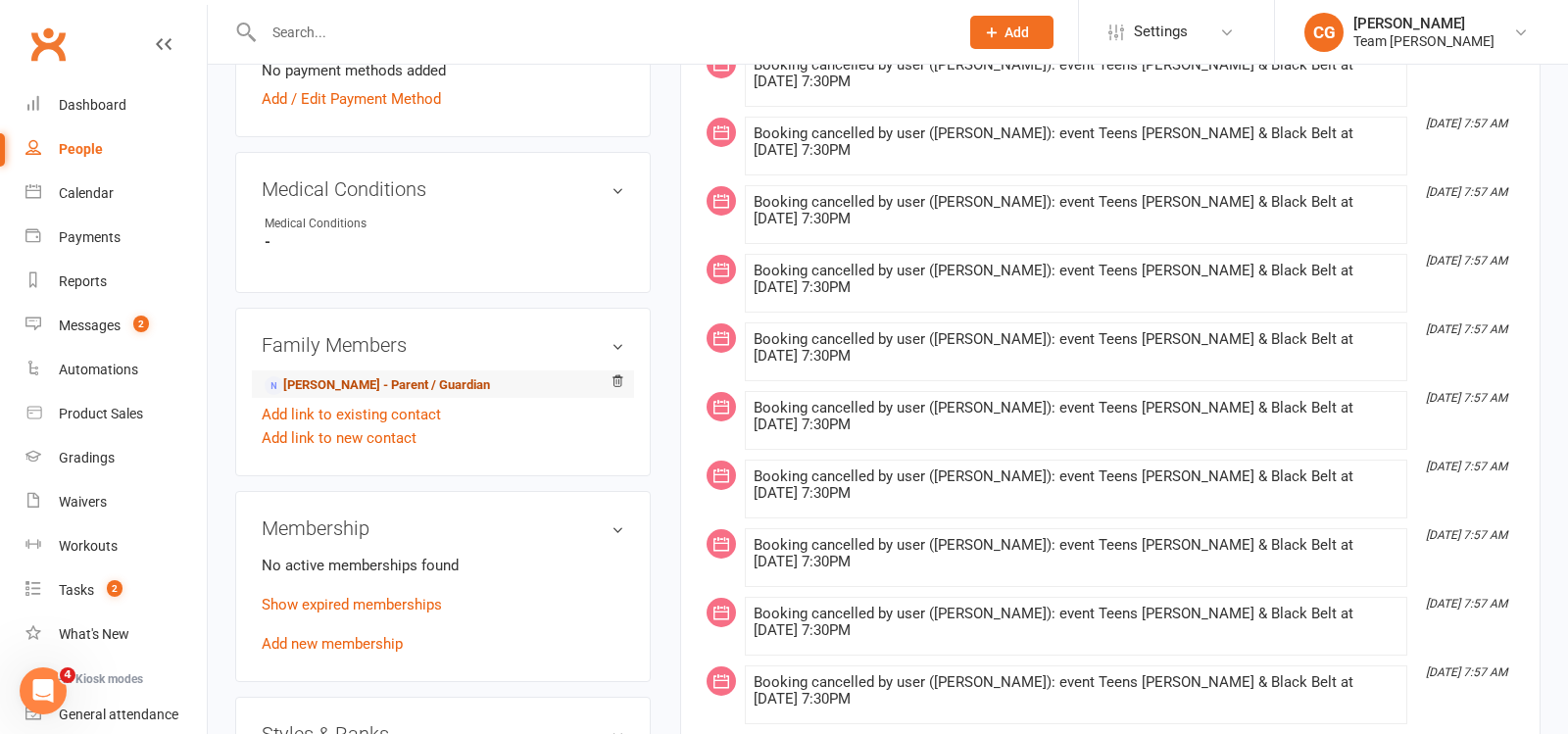
click at [412, 380] on link "Scott Handsaker - Parent / Guardian" at bounding box center [378, 385] width 226 height 21
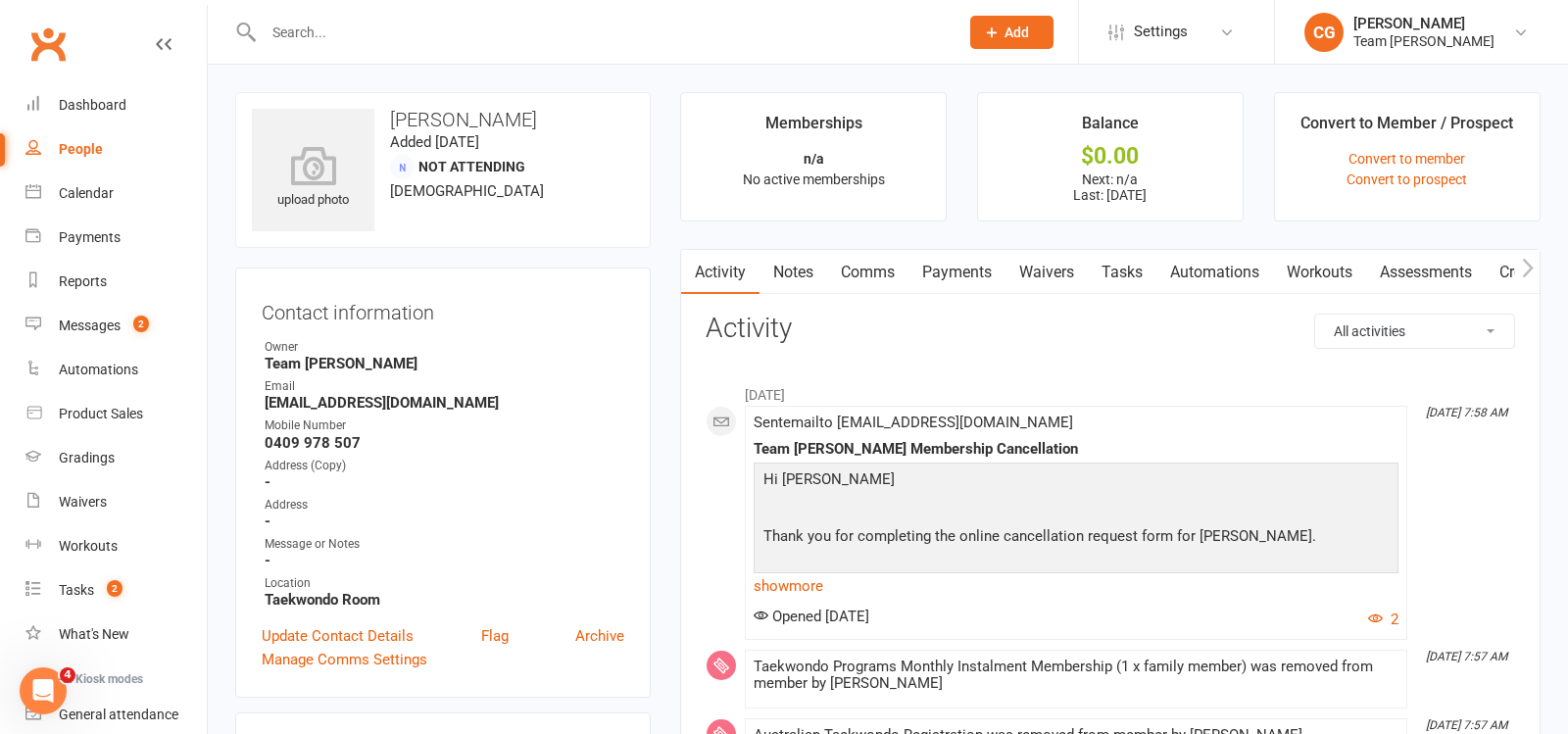
click at [359, 47] on div at bounding box center [590, 32] width 709 height 63
click at [359, 38] on input "text" at bounding box center [601, 33] width 688 height 28
paste input "William Liddell"
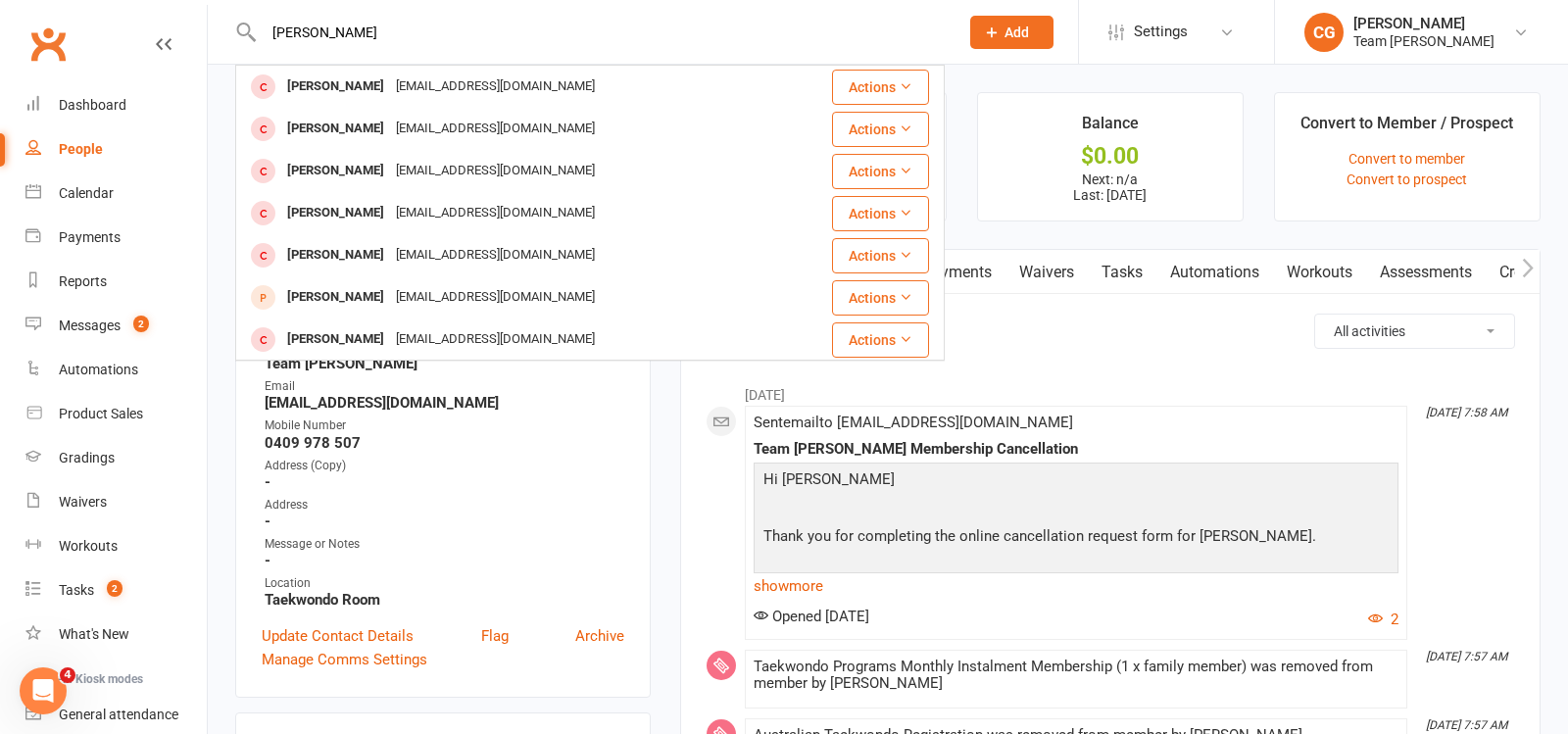
type input "William Liddell"
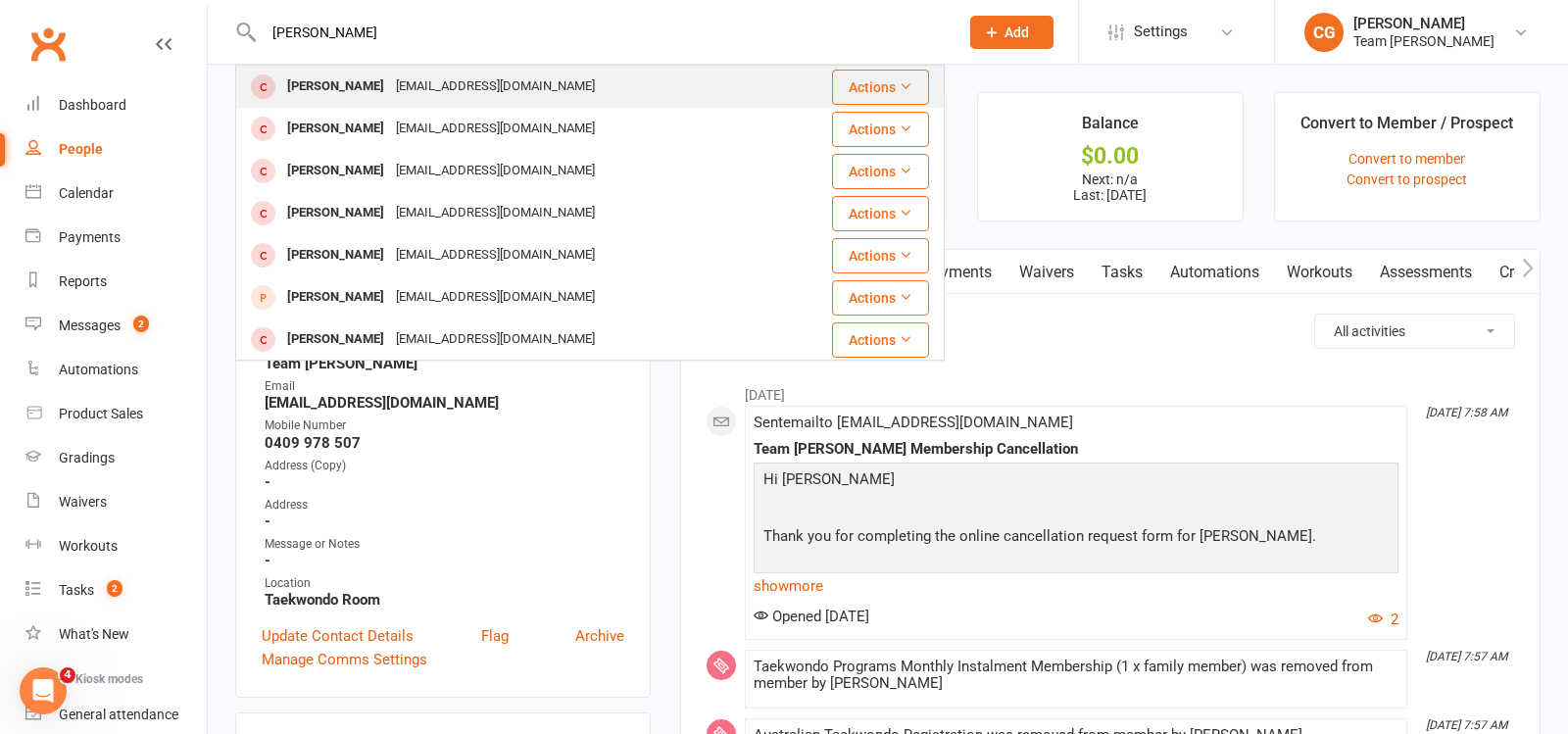
click at [368, 86] on div "William Liddell" at bounding box center [335, 86] width 109 height 29
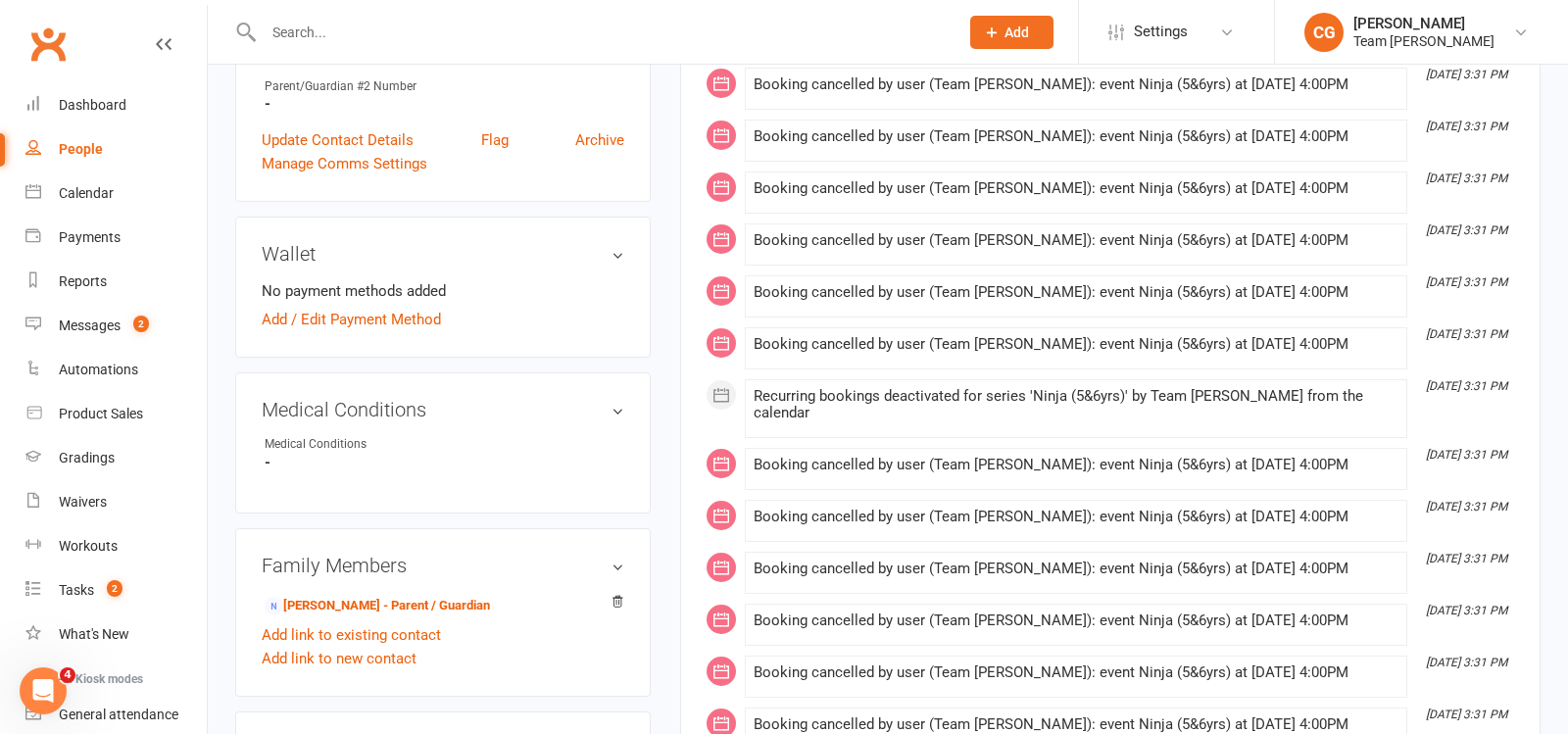
scroll to position [781, 0]
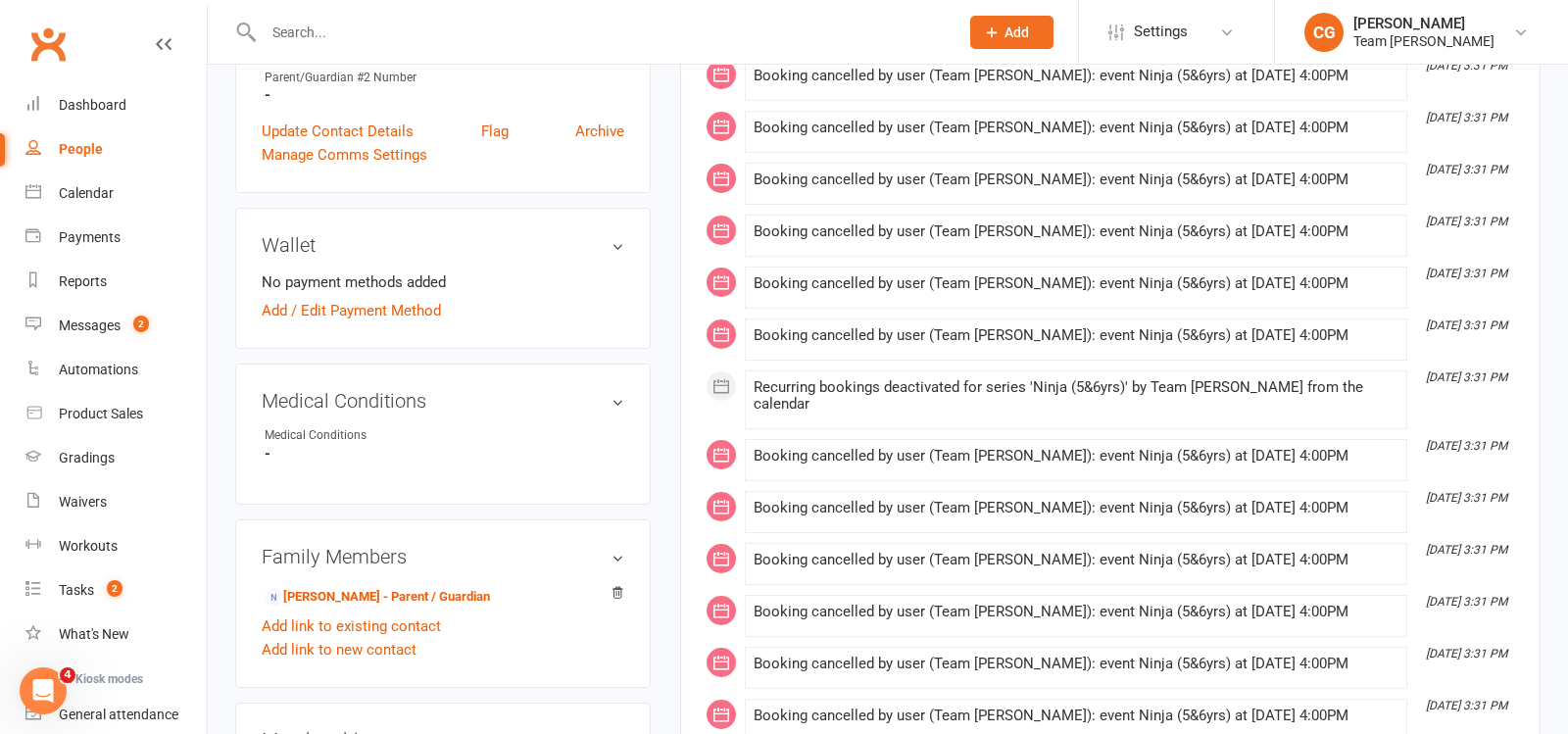
click at [385, 602] on relationship-list "Trevor Liddell - Parent / Guardian Add link to existing contact Add link to new…" at bounding box center [443, 622] width 363 height 79
click at [381, 592] on link "Trevor Liddell - Parent / Guardian" at bounding box center [378, 597] width 226 height 21
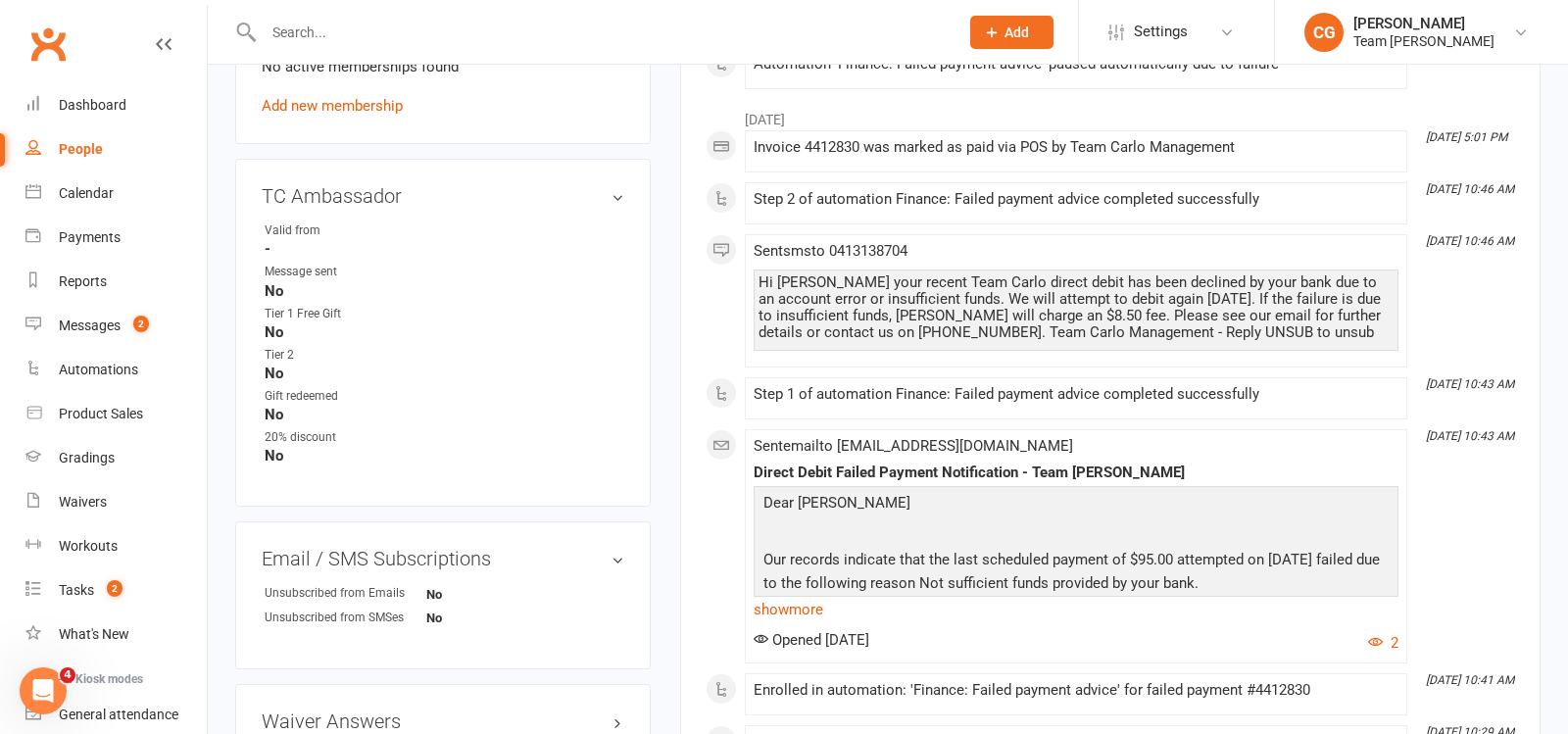
scroll to position [1094, 0]
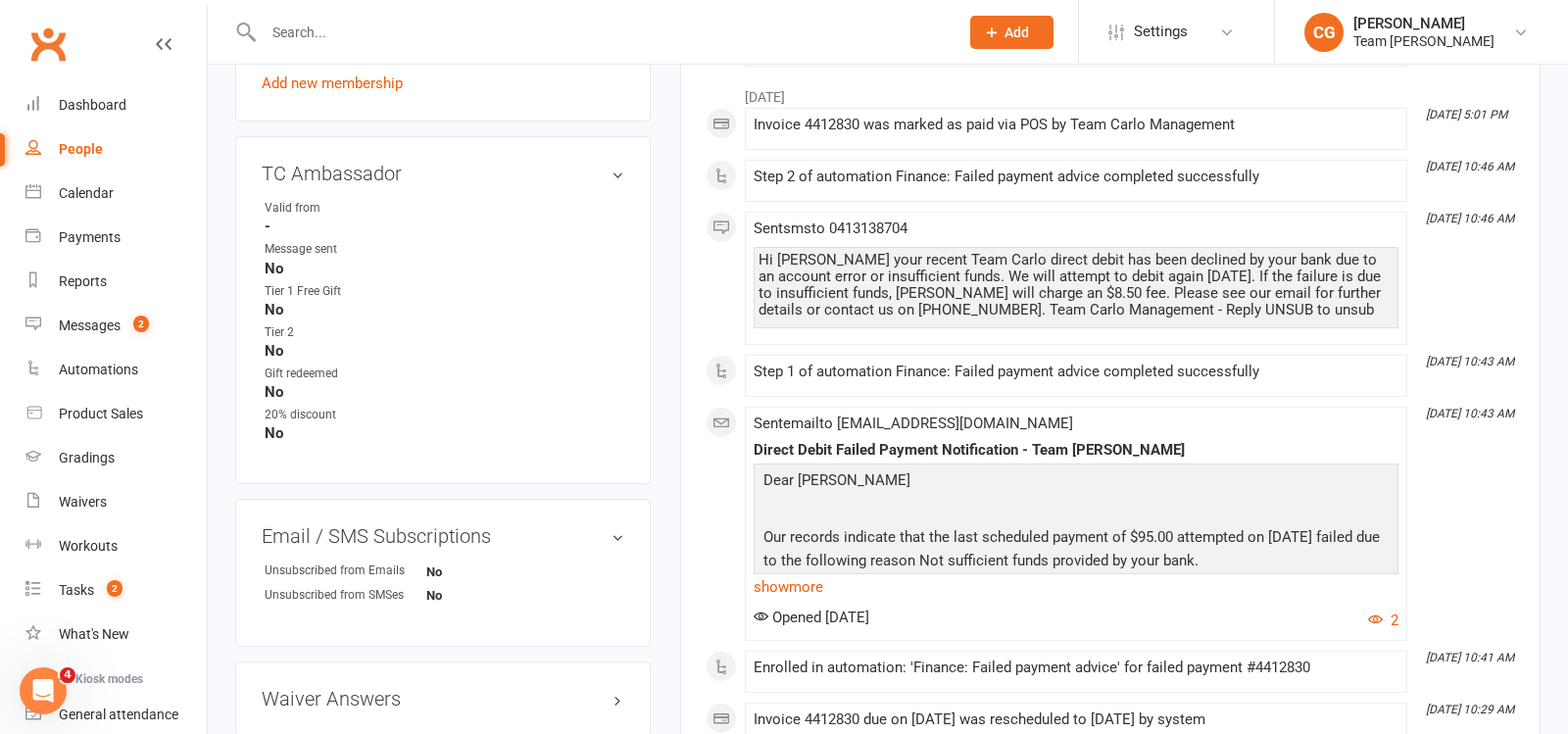
click at [323, 23] on input "text" at bounding box center [601, 33] width 688 height 28
paste input "Theo Daiellis"
type input "Theo Daiellis"
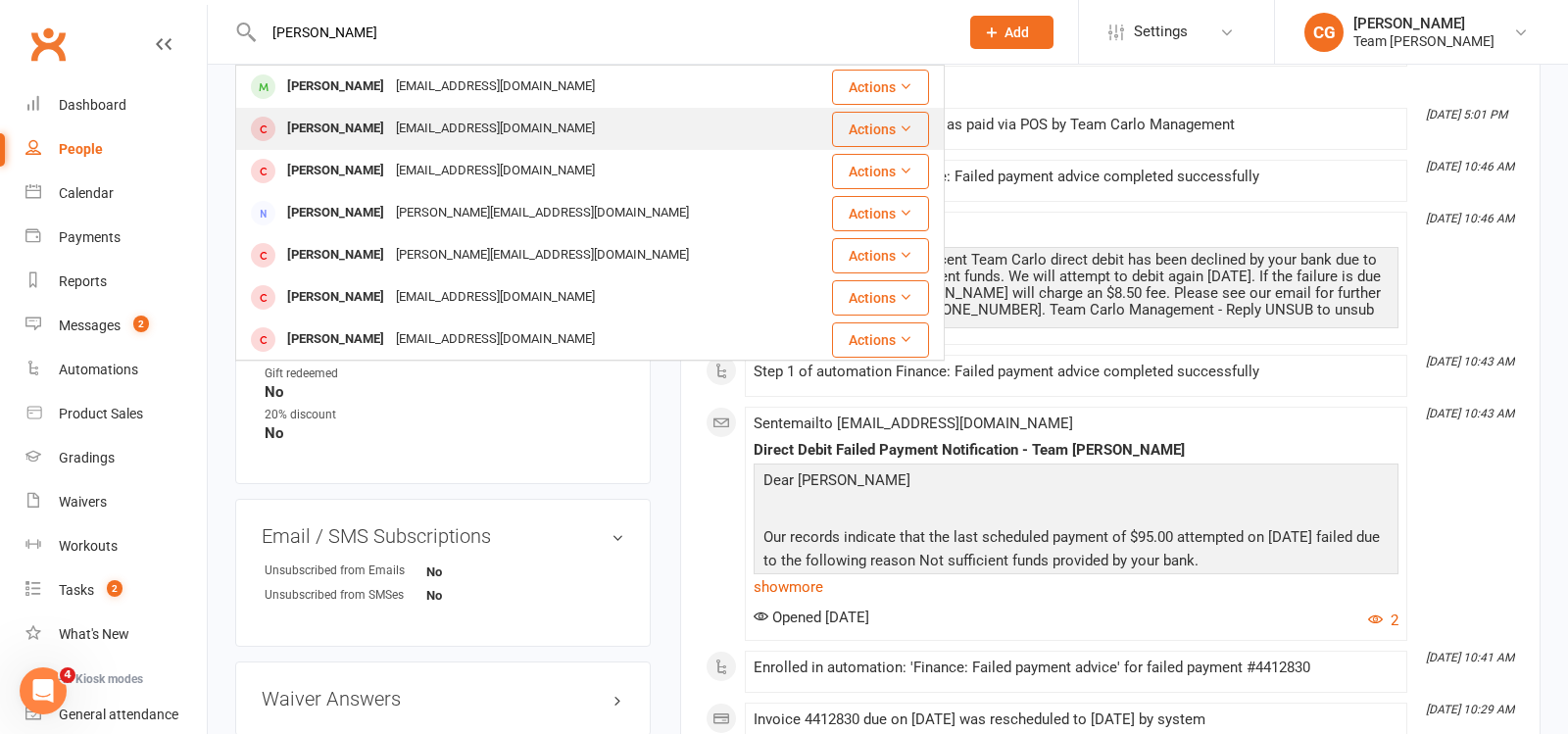
click at [355, 122] on div "Theo Dianellos" at bounding box center [335, 129] width 109 height 29
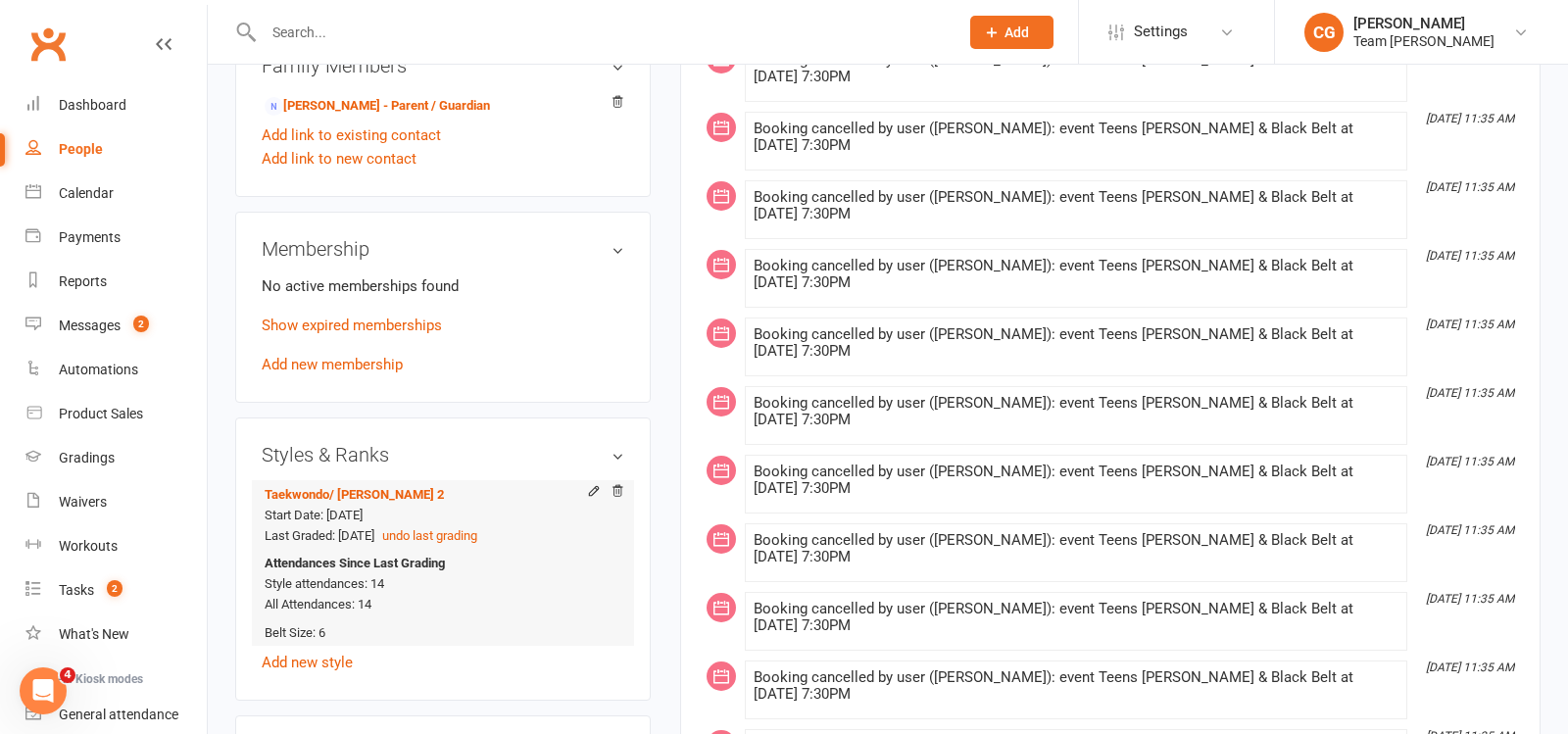
scroll to position [1249, 0]
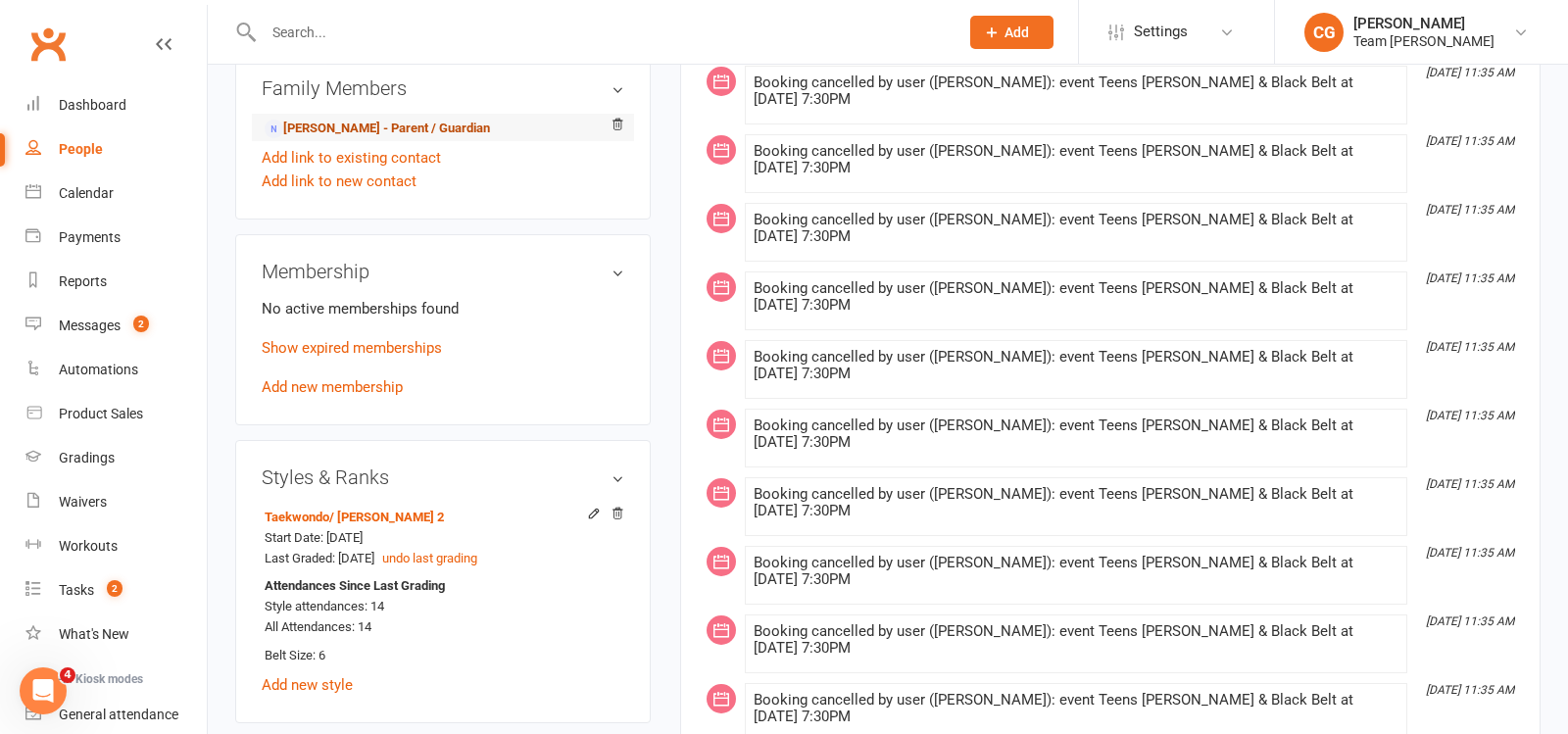
click at [348, 119] on link "Laurie Ellul - Parent / Guardian" at bounding box center [378, 129] width 226 height 21
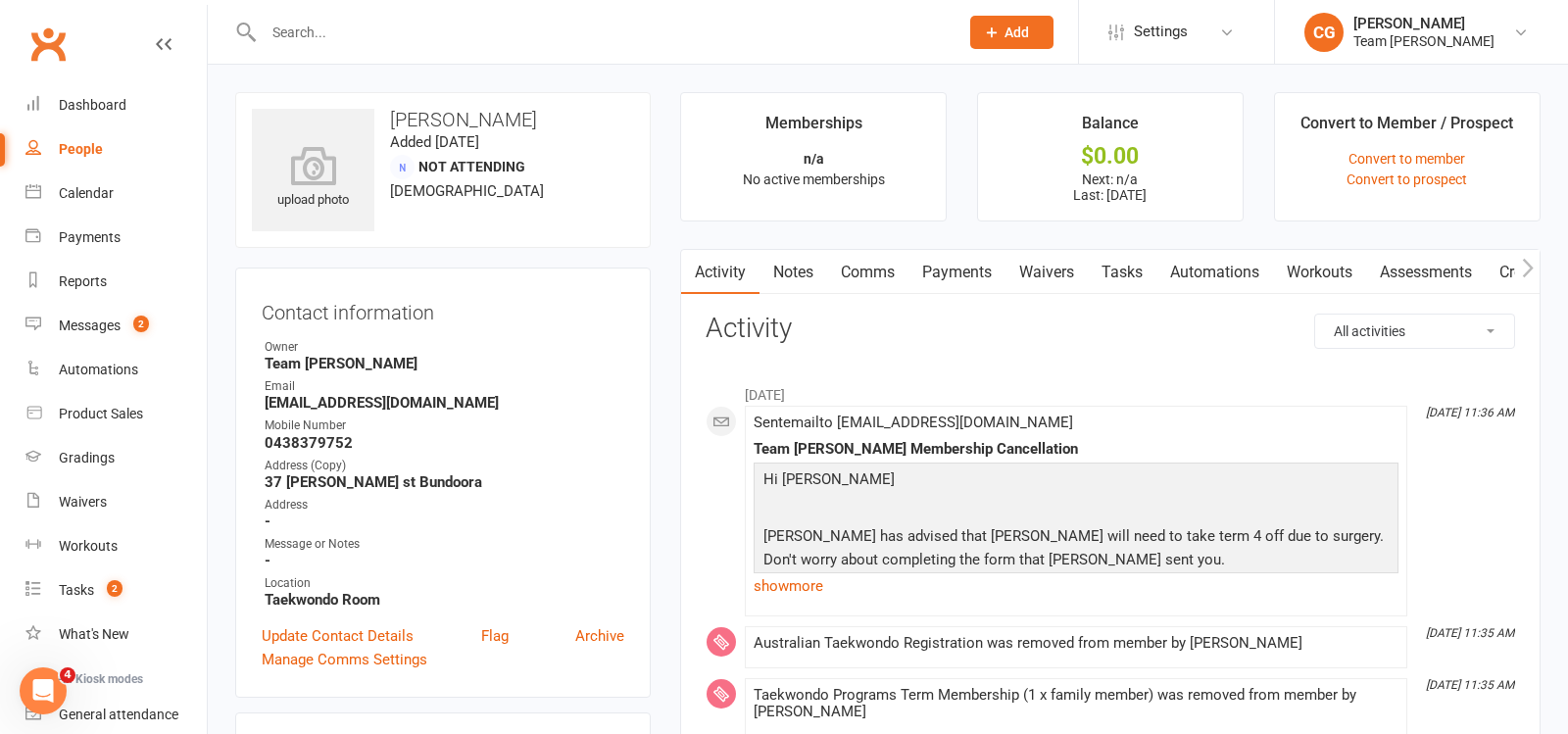
click at [352, 39] on input "text" at bounding box center [601, 33] width 688 height 28
paste input "James Koutsovasilis"
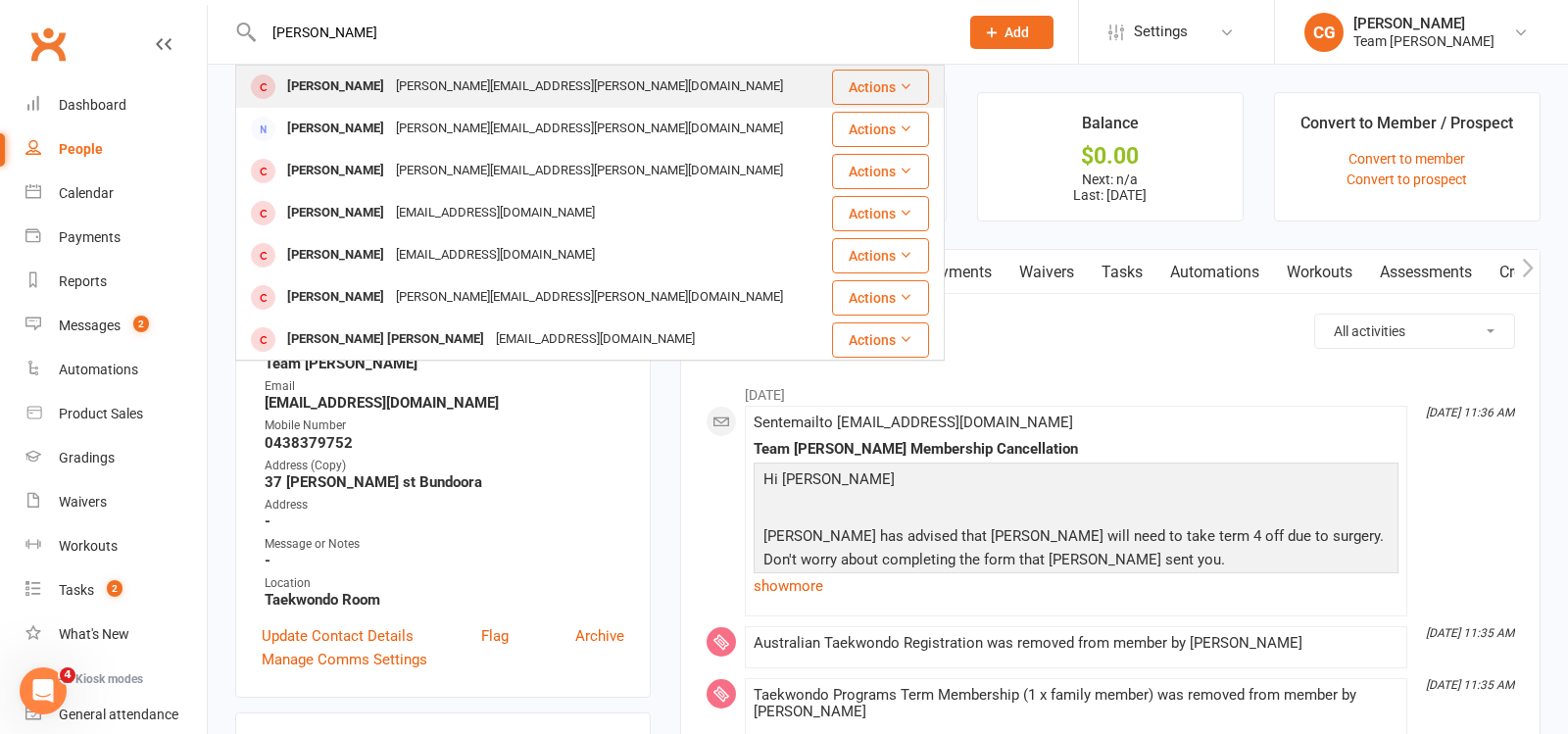
type input "James Koutsovasilis"
click at [383, 91] on div "James Koutsovasilis" at bounding box center [335, 86] width 109 height 29
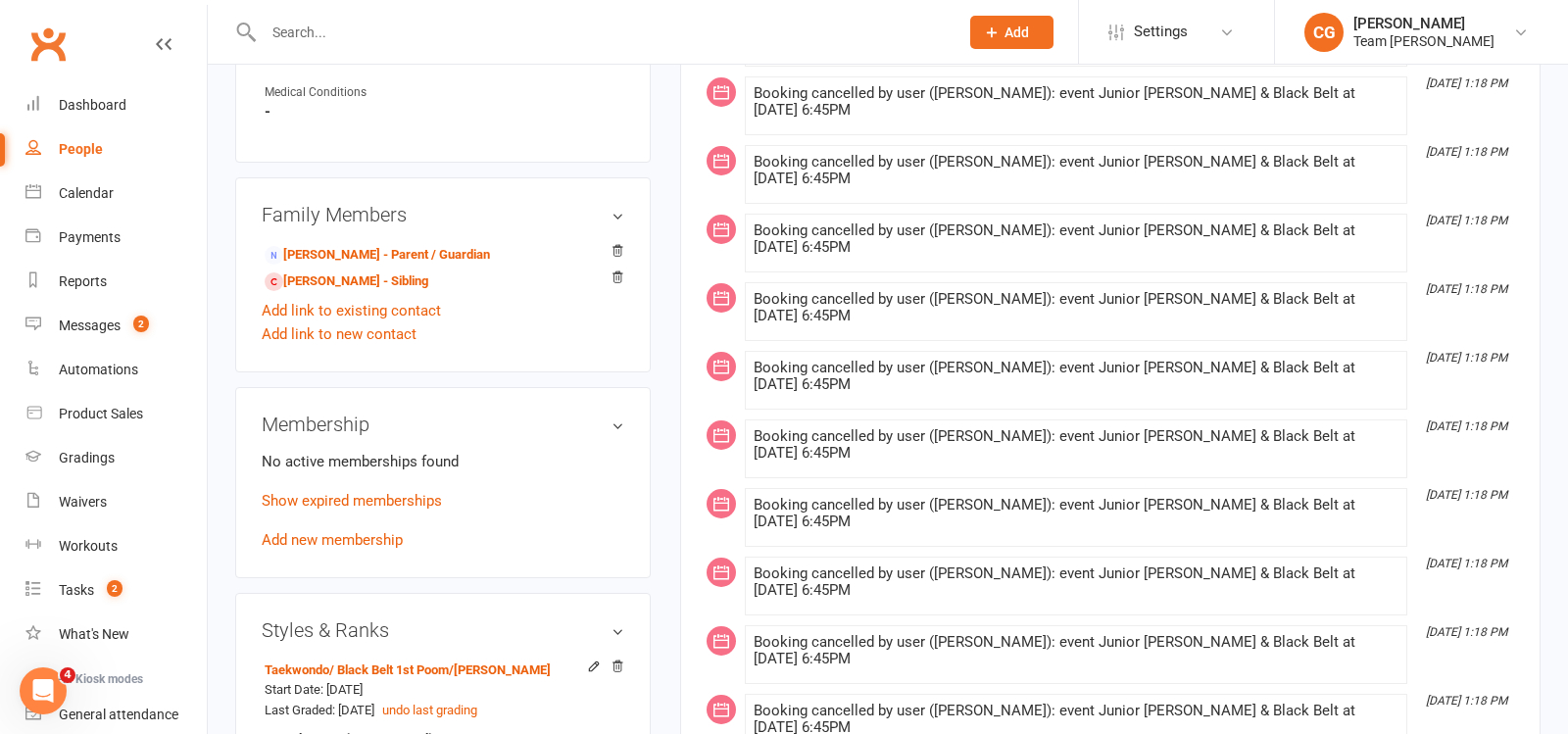
scroll to position [1127, 0]
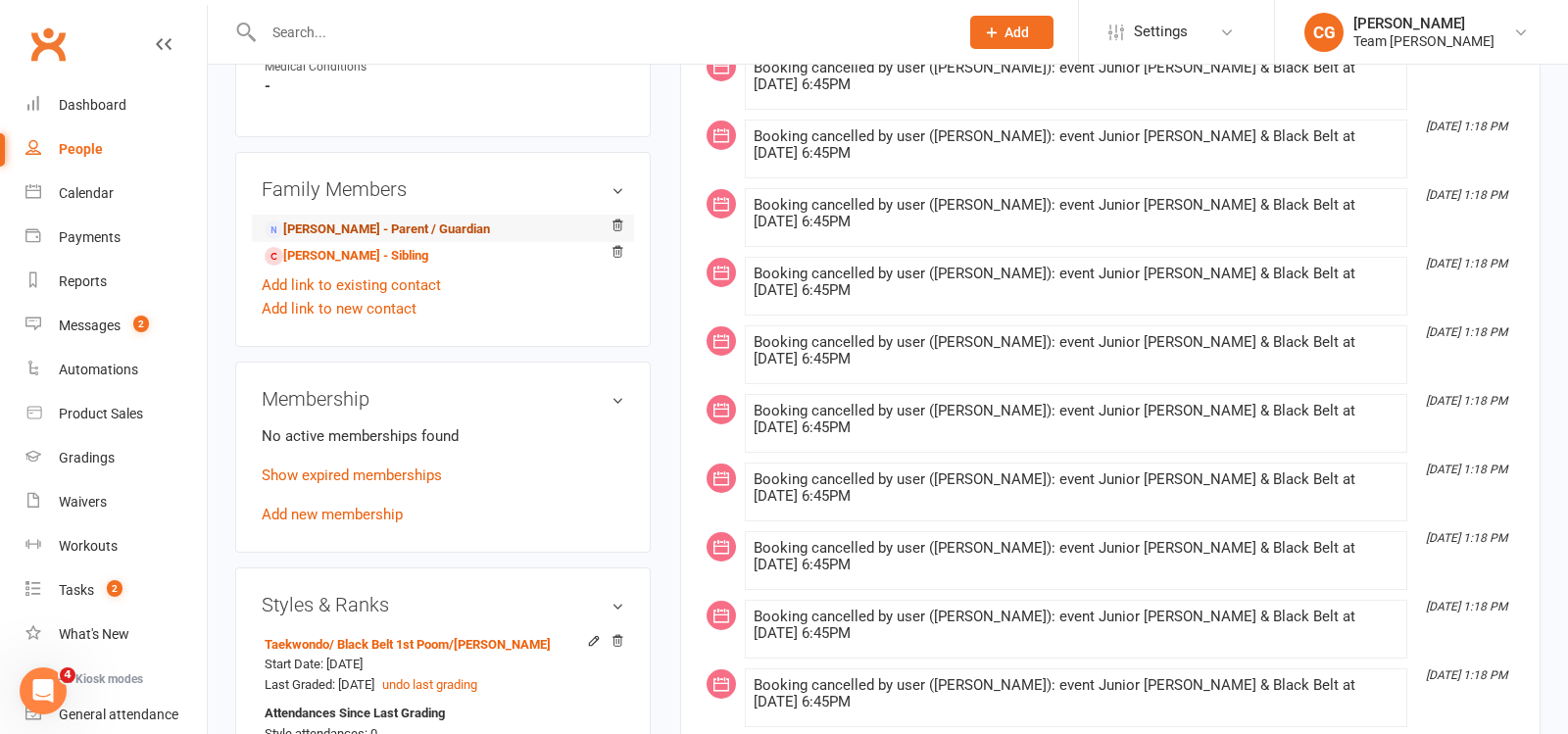
click at [385, 220] on link "Mary Koutsovasilis - Parent / Guardian" at bounding box center [378, 229] width 226 height 21
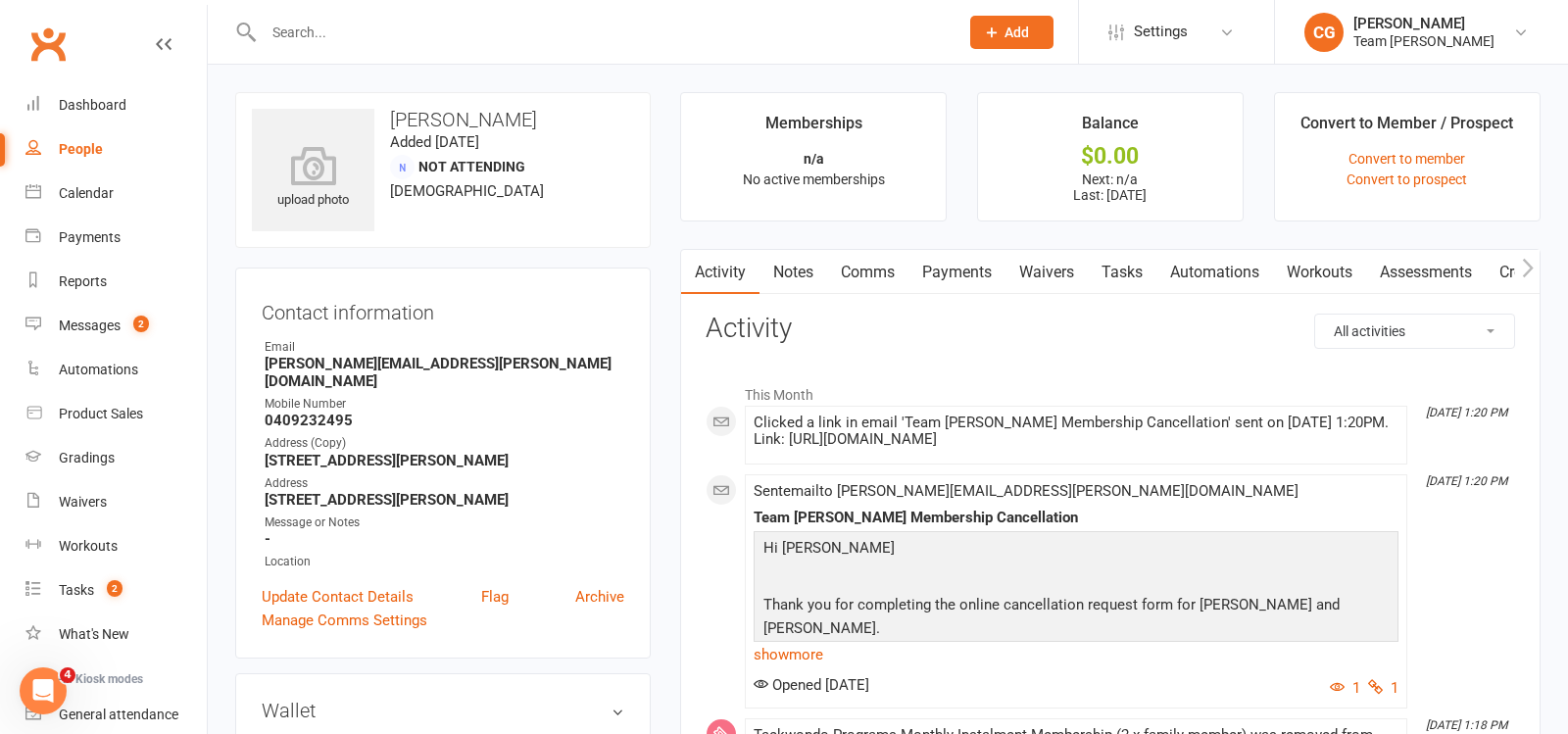
click at [984, 265] on link "Payments" at bounding box center [958, 273] width 97 height 46
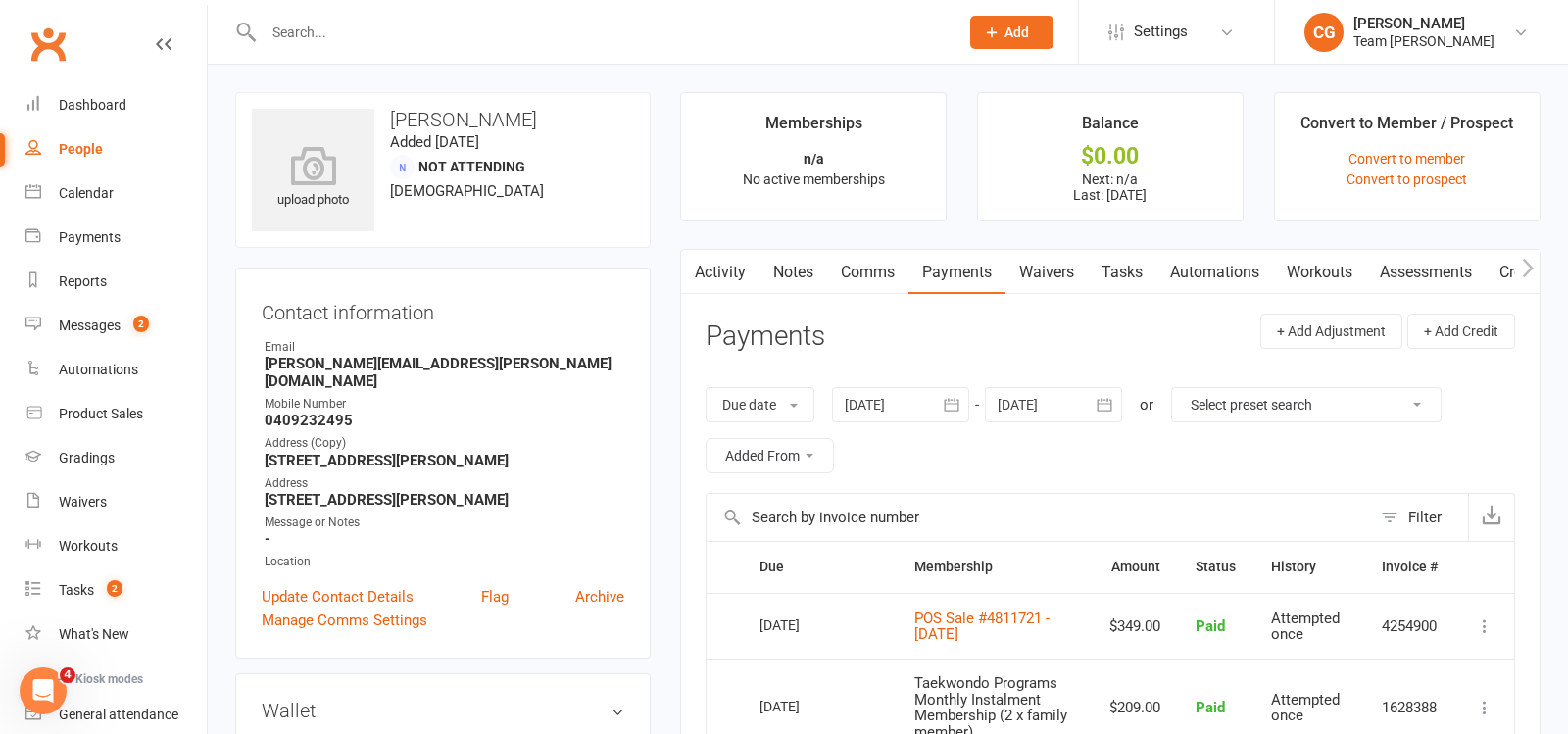
click at [322, 24] on input "text" at bounding box center [601, 33] width 688 height 28
paste input "Olivia Mary Graham"
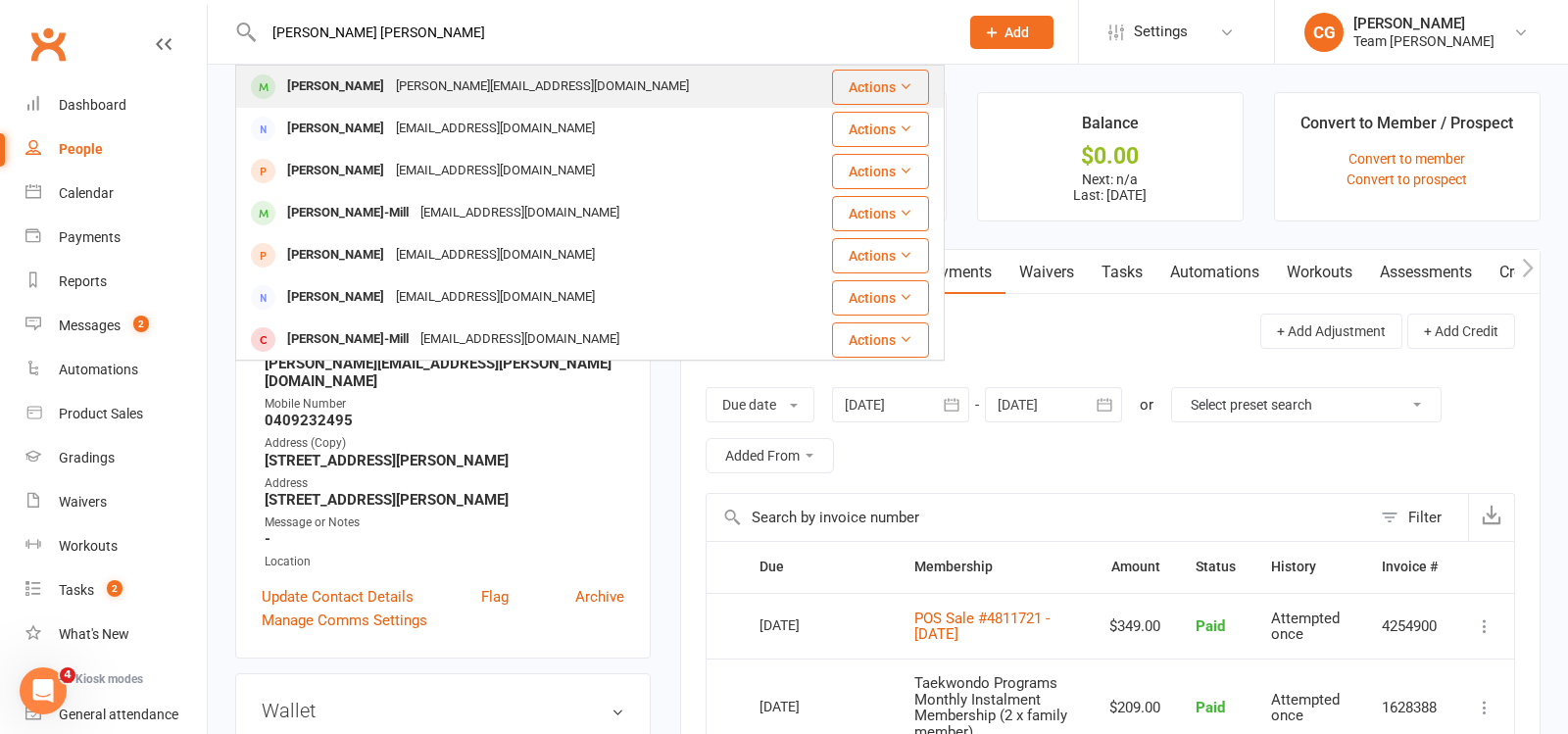
type input "Olivia Mary Graham"
click at [415, 90] on div "anna@annayerondais.au" at bounding box center [542, 86] width 305 height 29
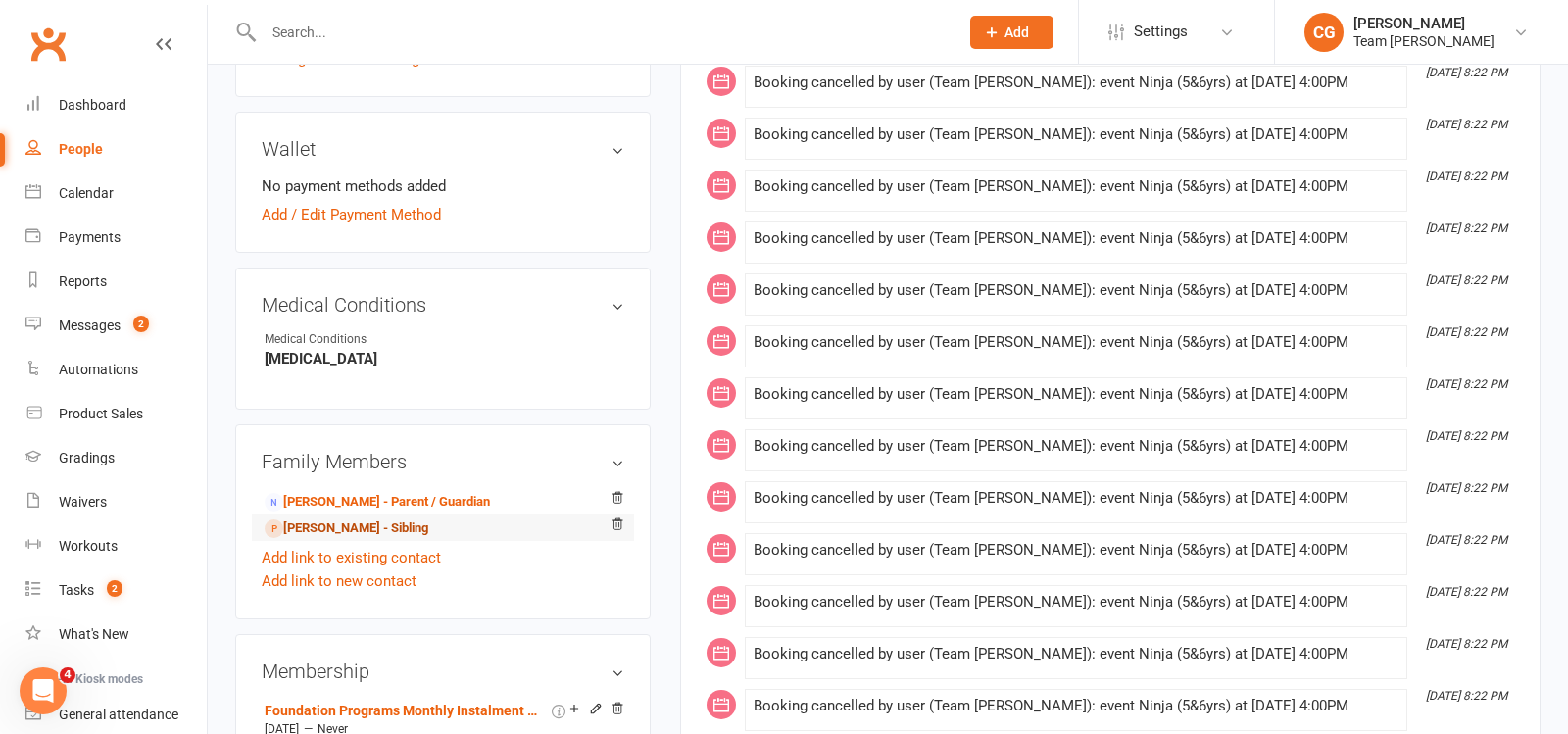
scroll to position [897, 0]
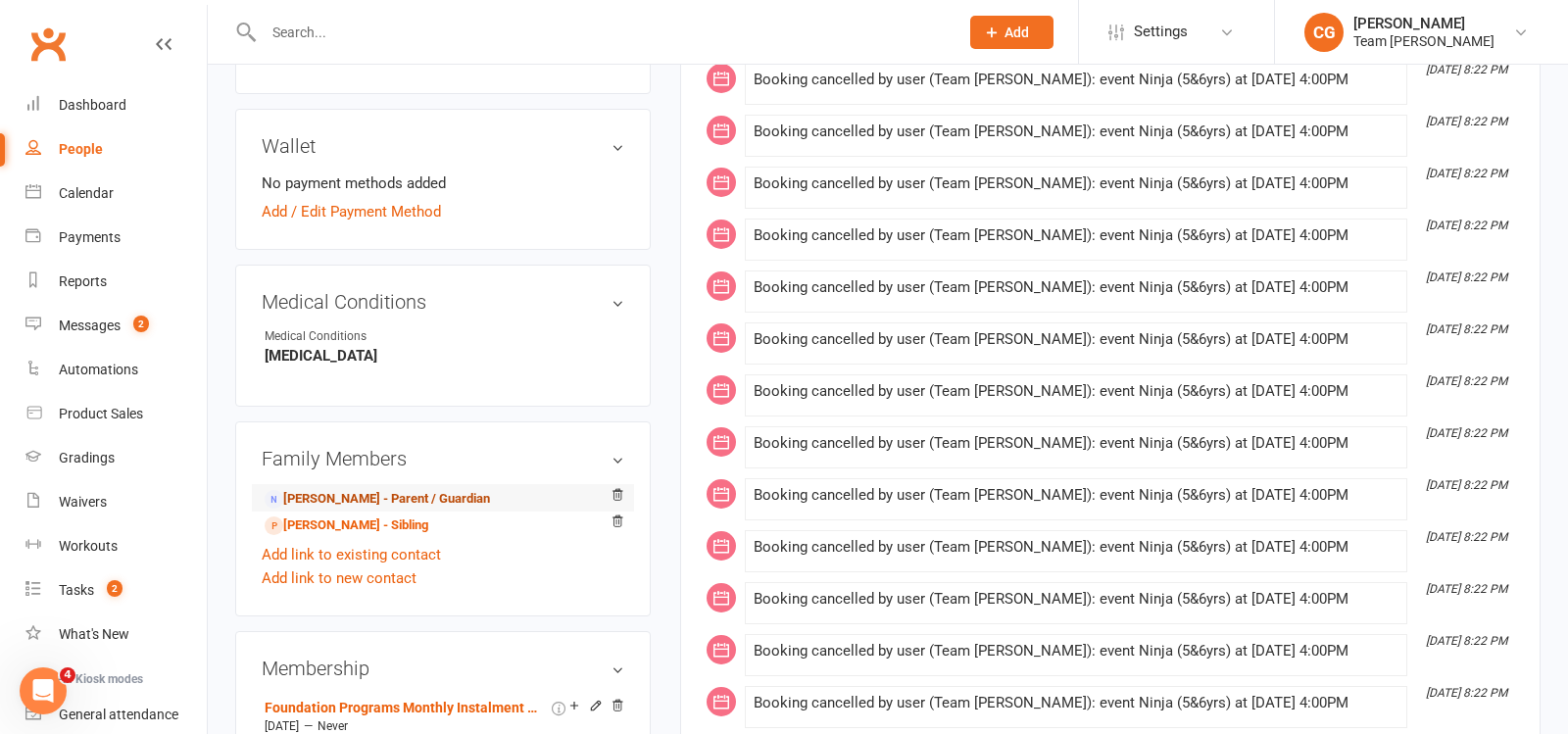
click at [393, 492] on link "Anna Graham - Parent / Guardian" at bounding box center [378, 499] width 226 height 21
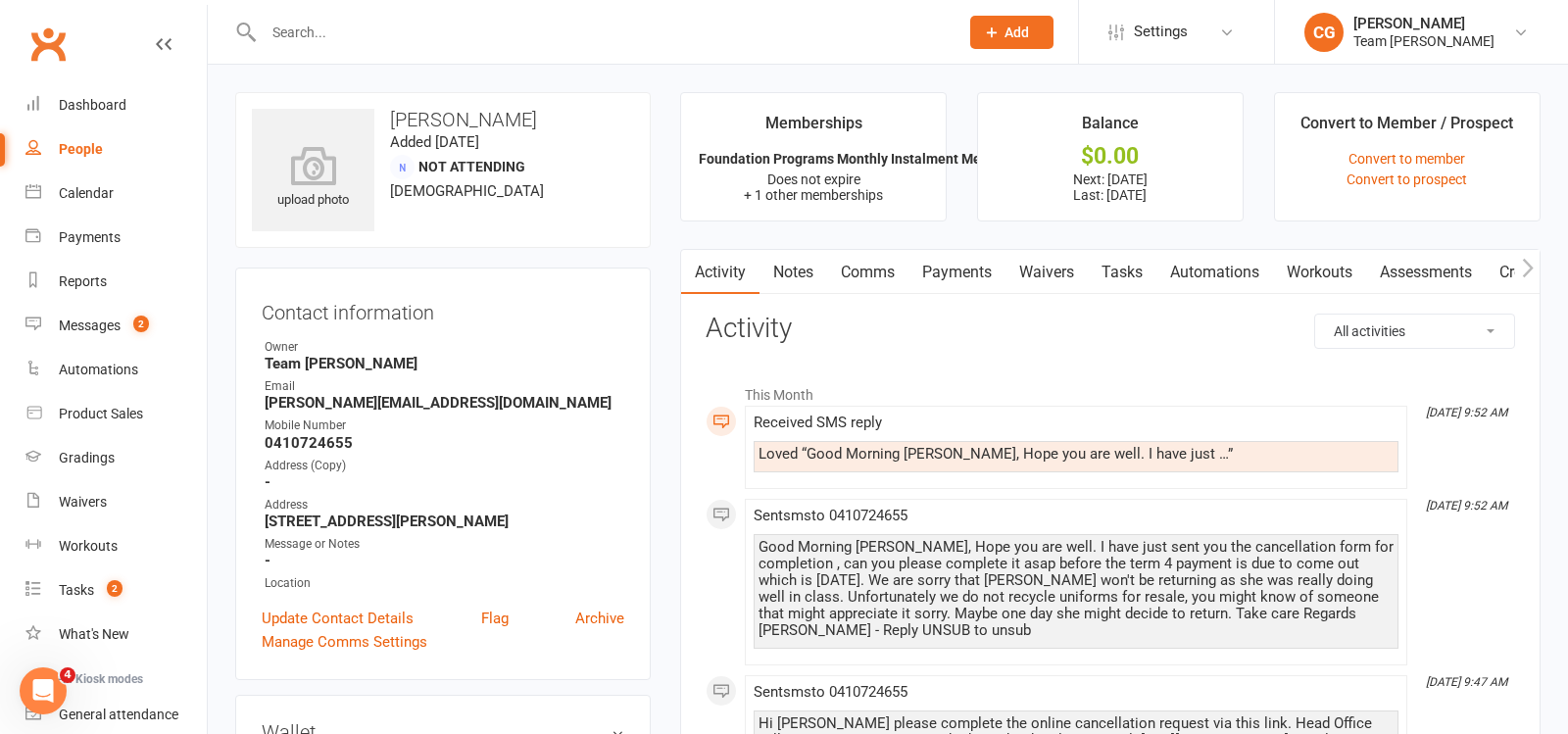
scroll to position [677, 0]
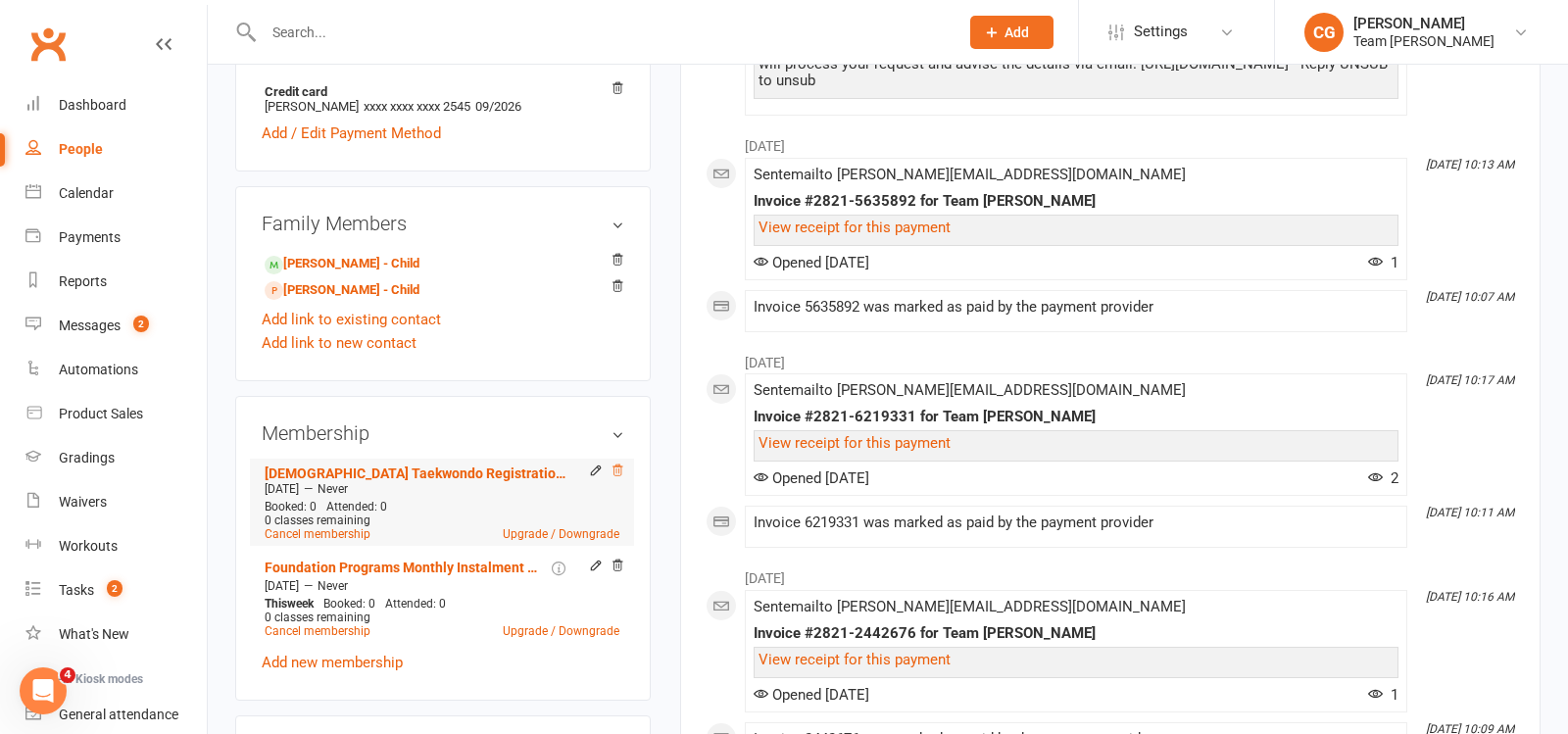
click at [617, 467] on icon at bounding box center [617, 471] width 14 height 14
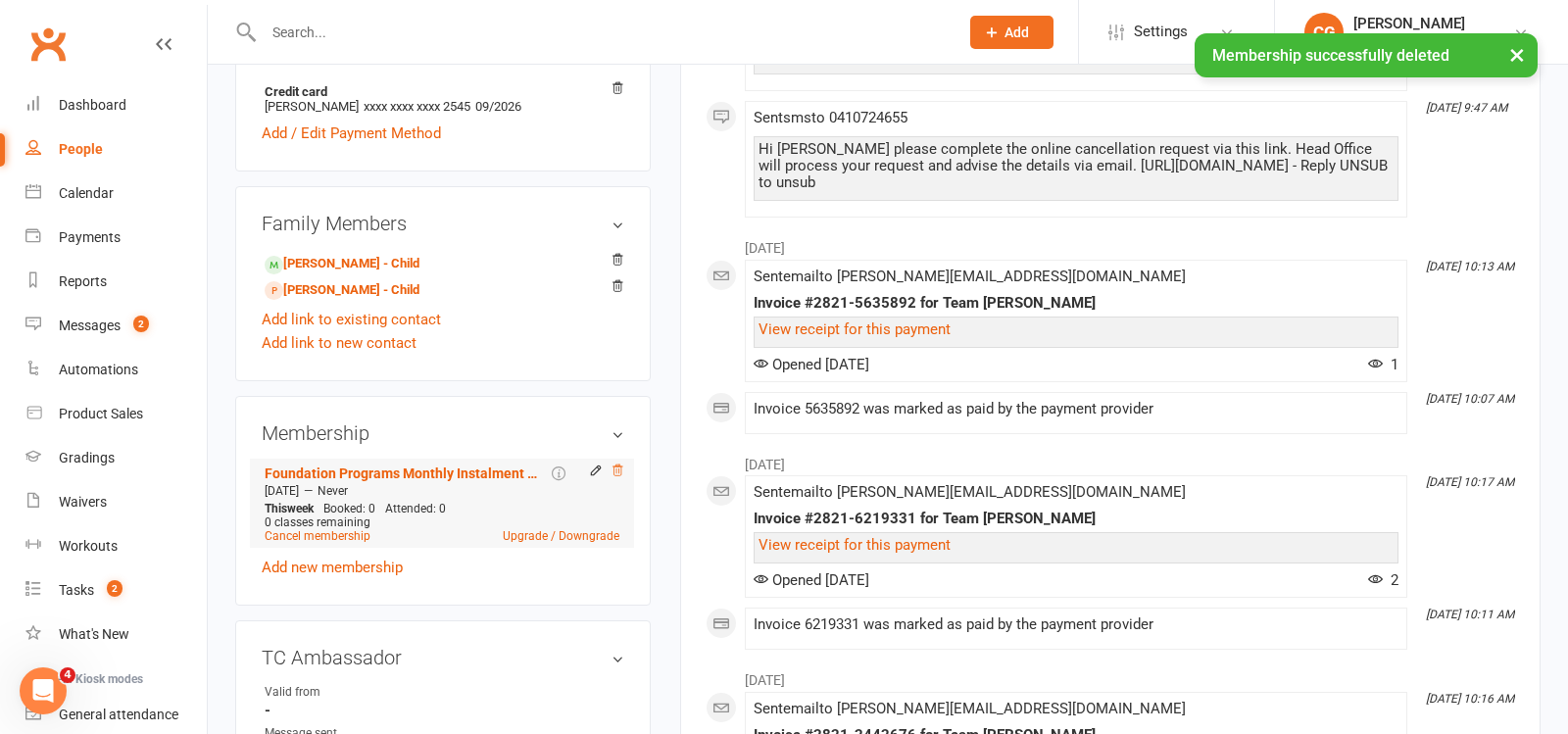
click at [619, 470] on icon at bounding box center [617, 470] width 10 height 11
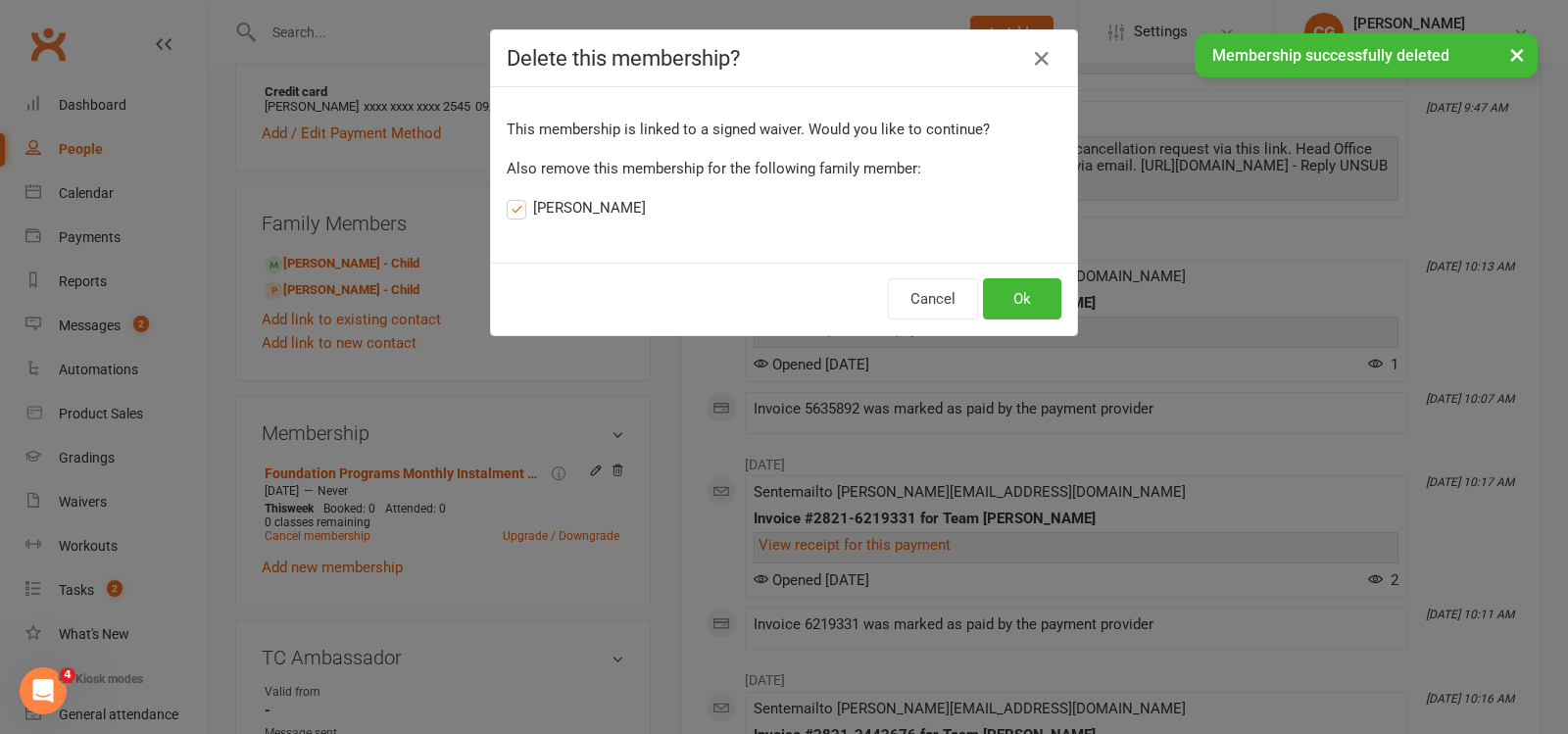
click at [573, 203] on label "Olivia Graham" at bounding box center [576, 208] width 139 height 24
click at [519, 196] on input "Olivia Graham" at bounding box center [512, 196] width 13 height 0
click at [1014, 300] on button "Ok" at bounding box center [1022, 299] width 78 height 42
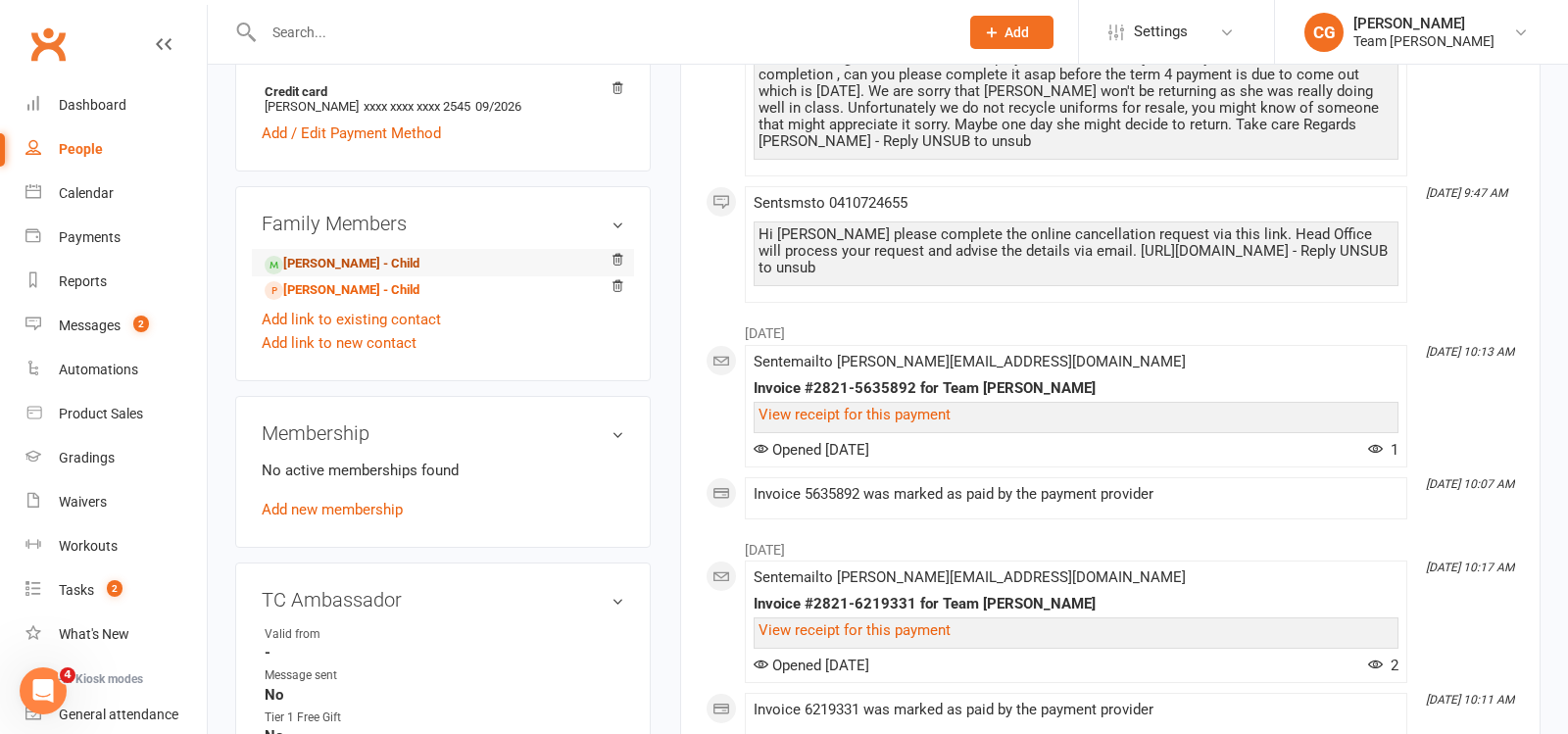
click at [382, 262] on link "Olivia Graham - Child" at bounding box center [342, 264] width 155 height 21
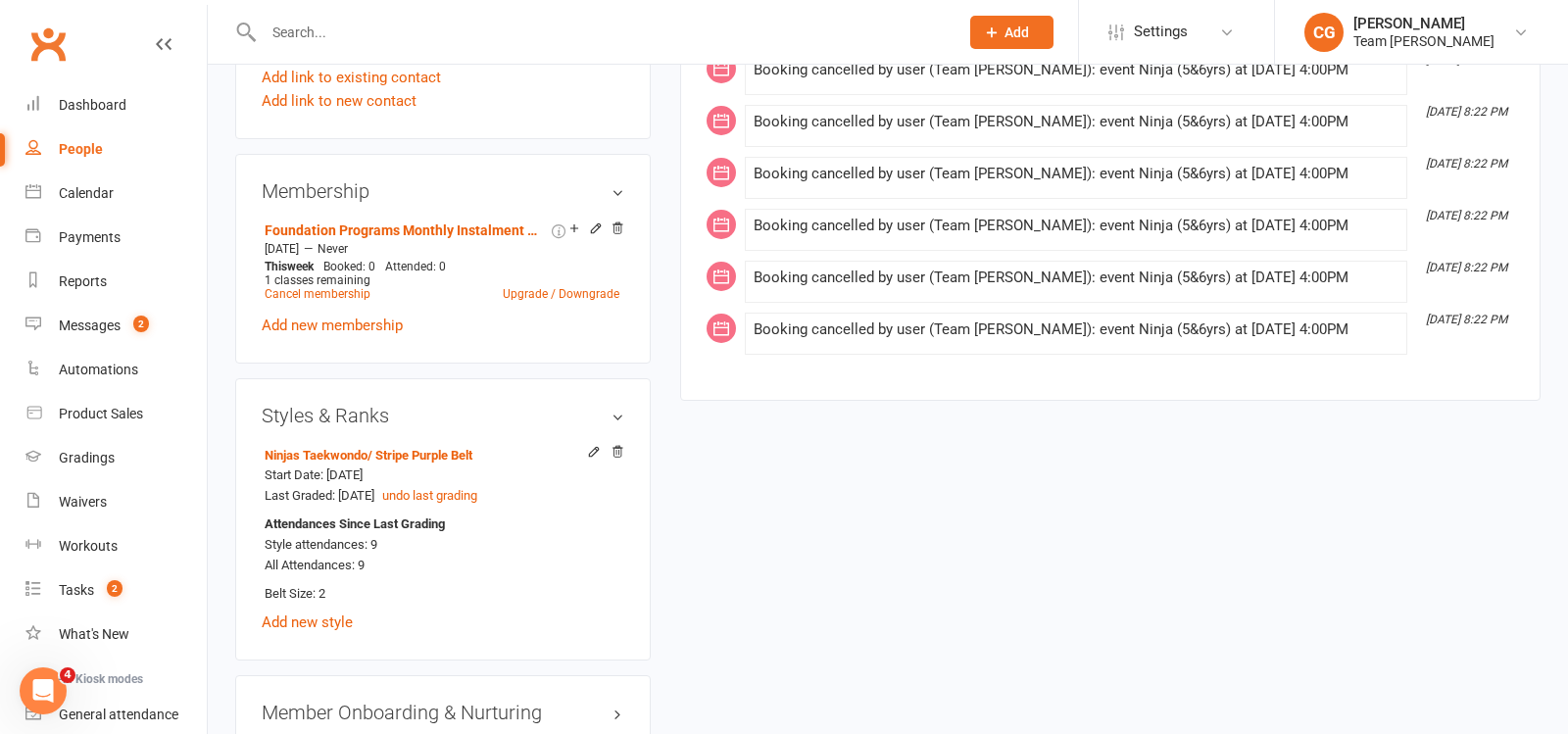
scroll to position [1376, 0]
click at [333, 275] on span "1 classes remaining" at bounding box center [318, 278] width 106 height 14
click at [319, 285] on link "Cancel membership" at bounding box center [318, 292] width 106 height 14
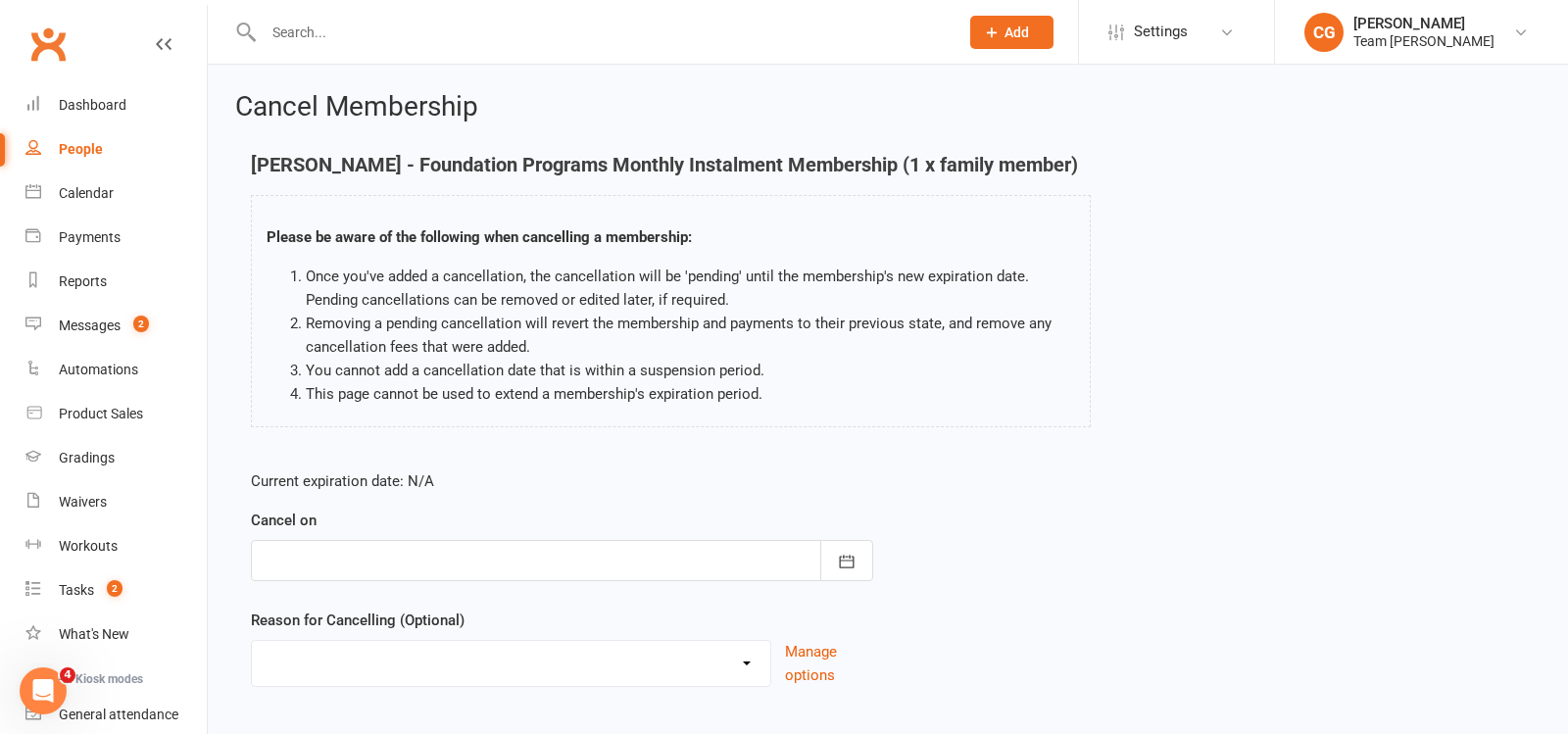
click at [447, 563] on div at bounding box center [562, 561] width 622 height 42
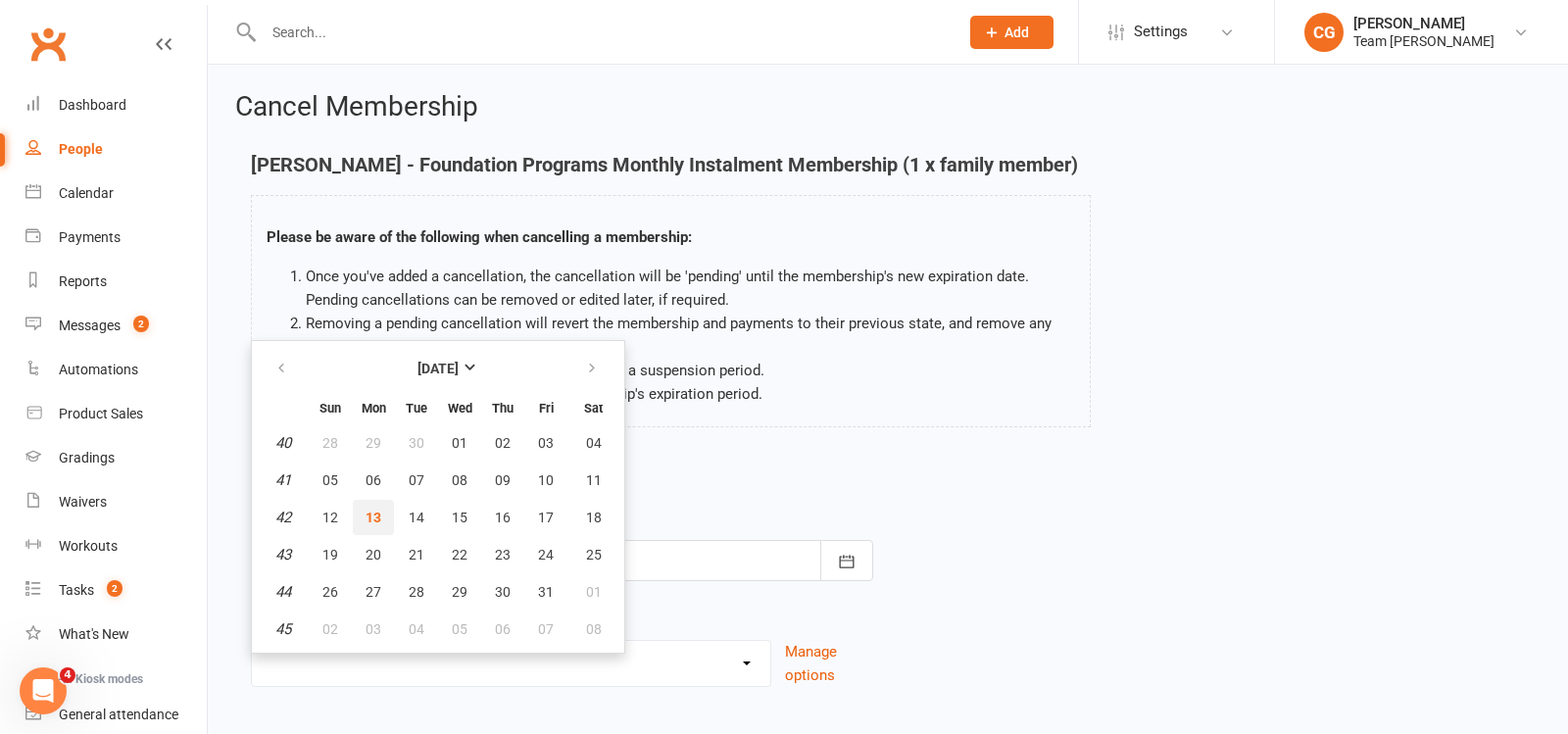
click at [383, 512] on button "13" at bounding box center [374, 517] width 42 height 36
type input "[DATE]"
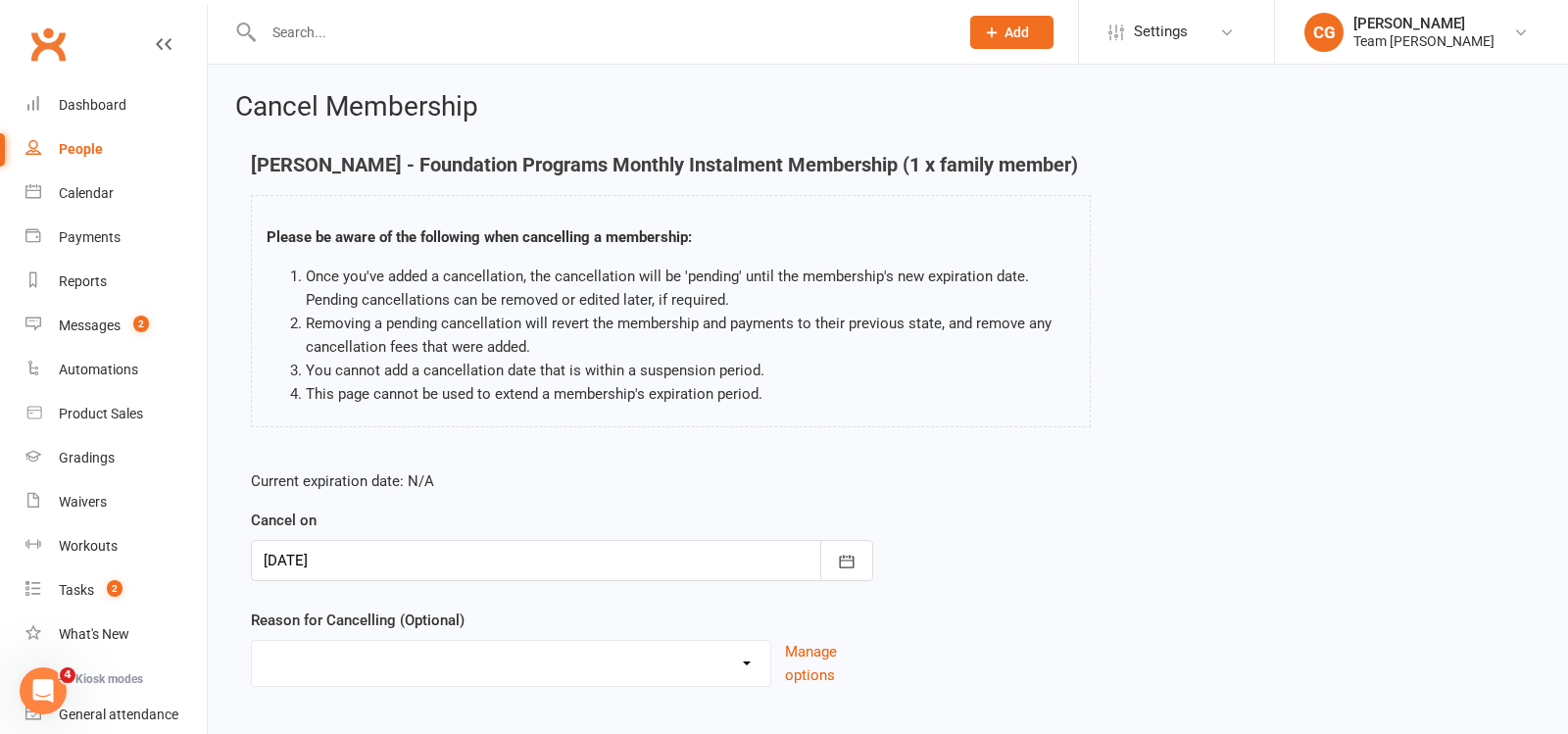
click at [359, 665] on select "Chosen another sport/activity Family/health matters Feeling disinterested in ta…" at bounding box center [511, 661] width 518 height 40
select select "2"
click at [252, 641] on select "Chosen another sport/activity Family/health matters Feeling disinterested in ta…" at bounding box center [511, 661] width 518 height 40
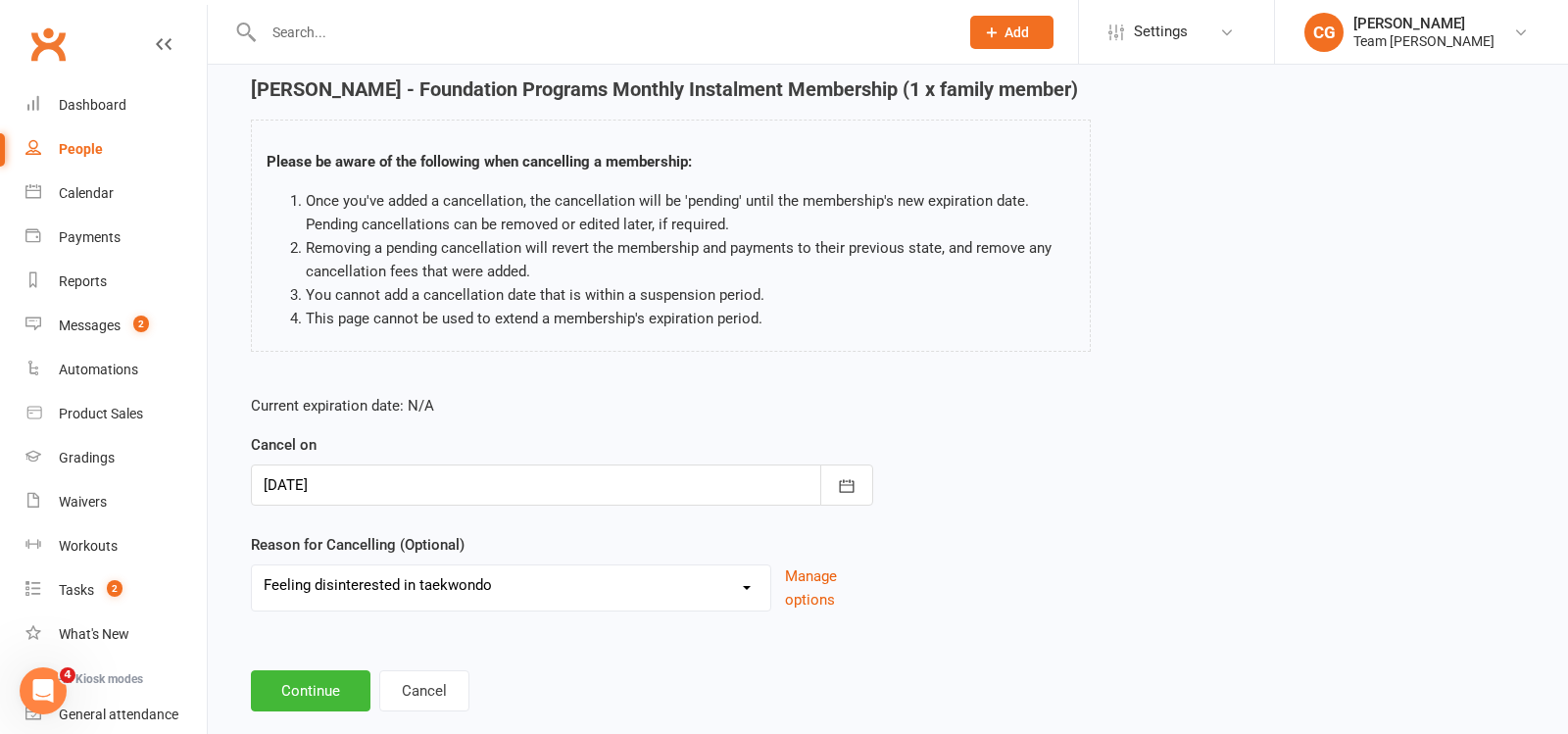
scroll to position [110, 0]
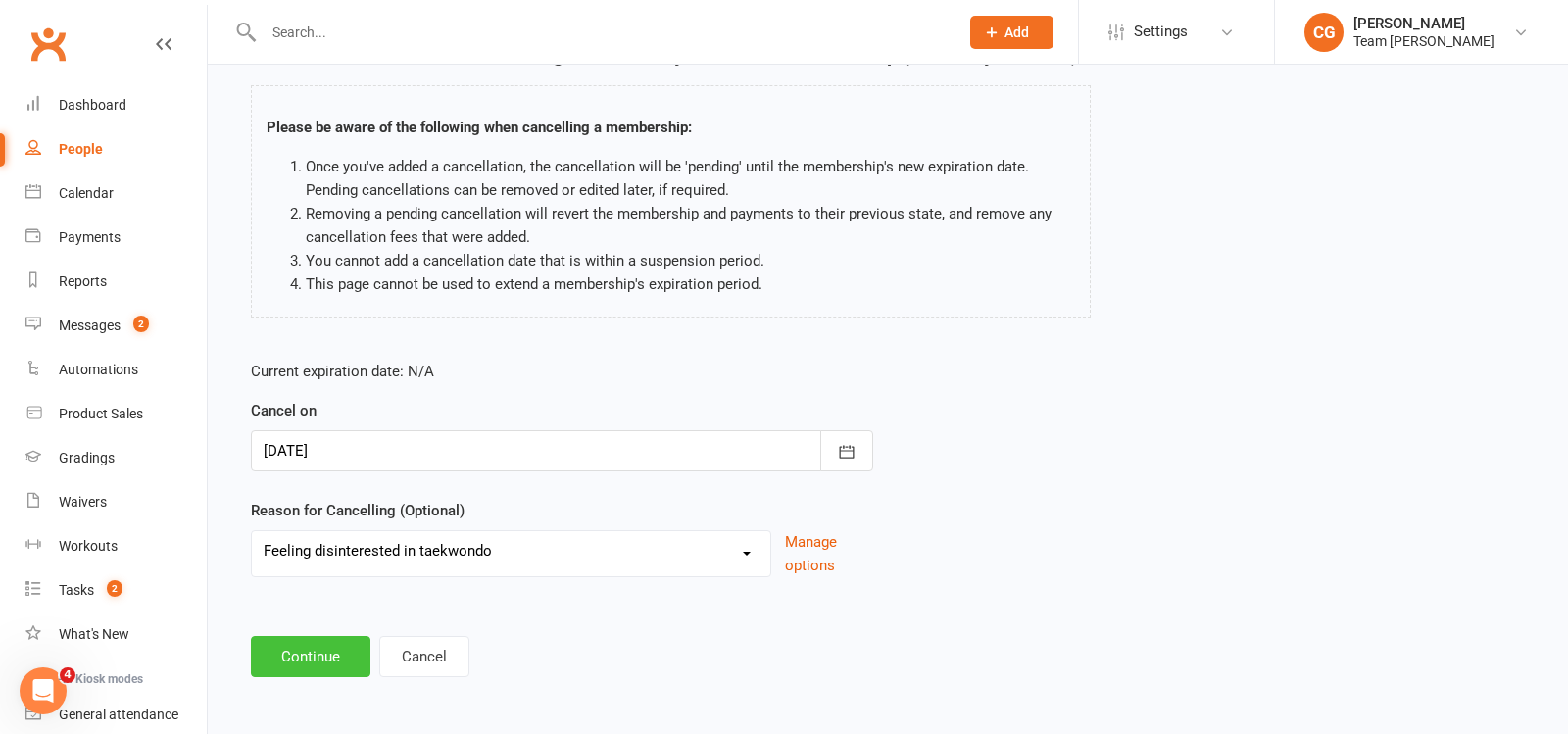
click at [302, 663] on button "Continue" at bounding box center [311, 657] width 120 height 42
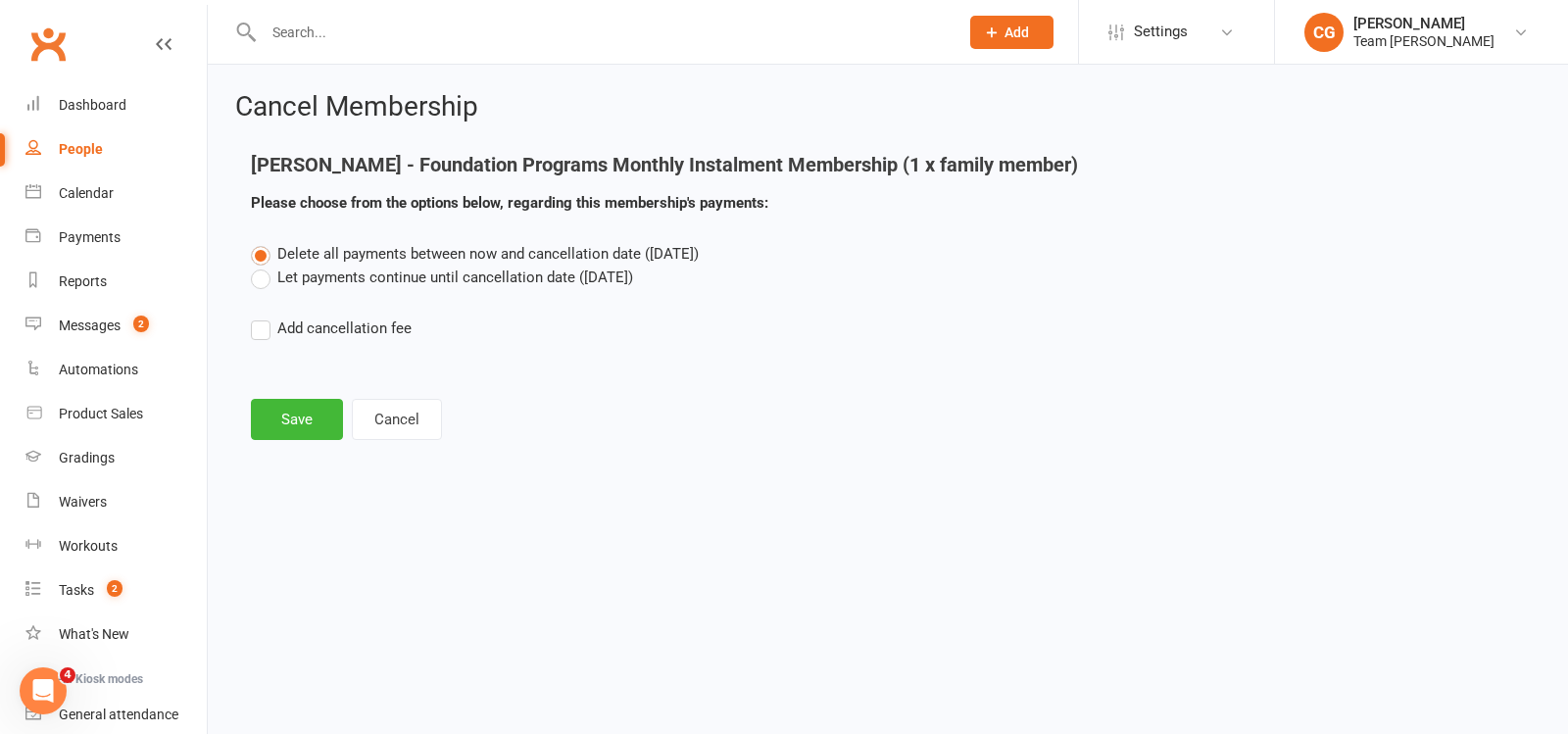
scroll to position [0, 0]
click at [301, 428] on button "Save" at bounding box center [297, 419] width 92 height 42
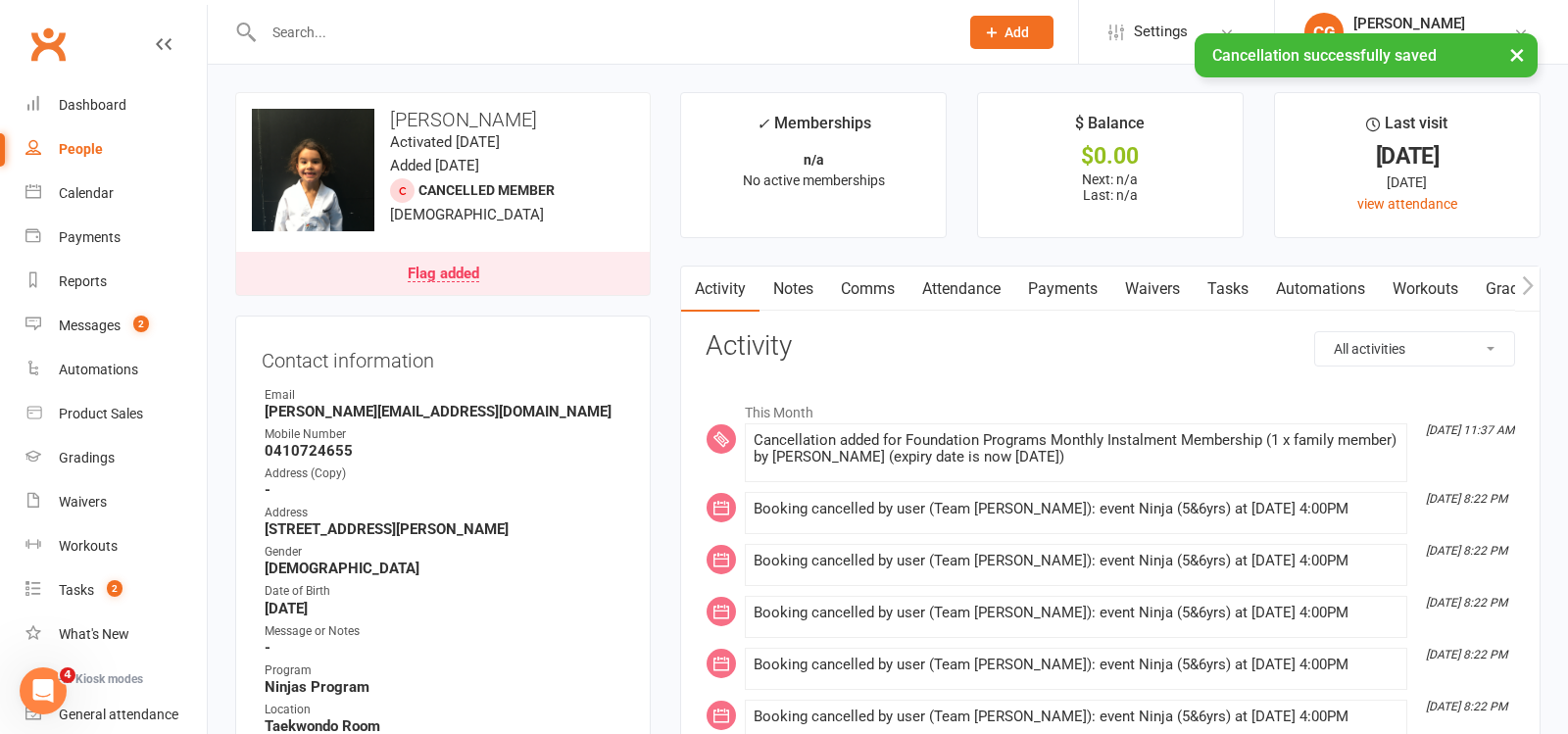
click at [972, 281] on link "Attendance" at bounding box center [962, 290] width 106 height 46
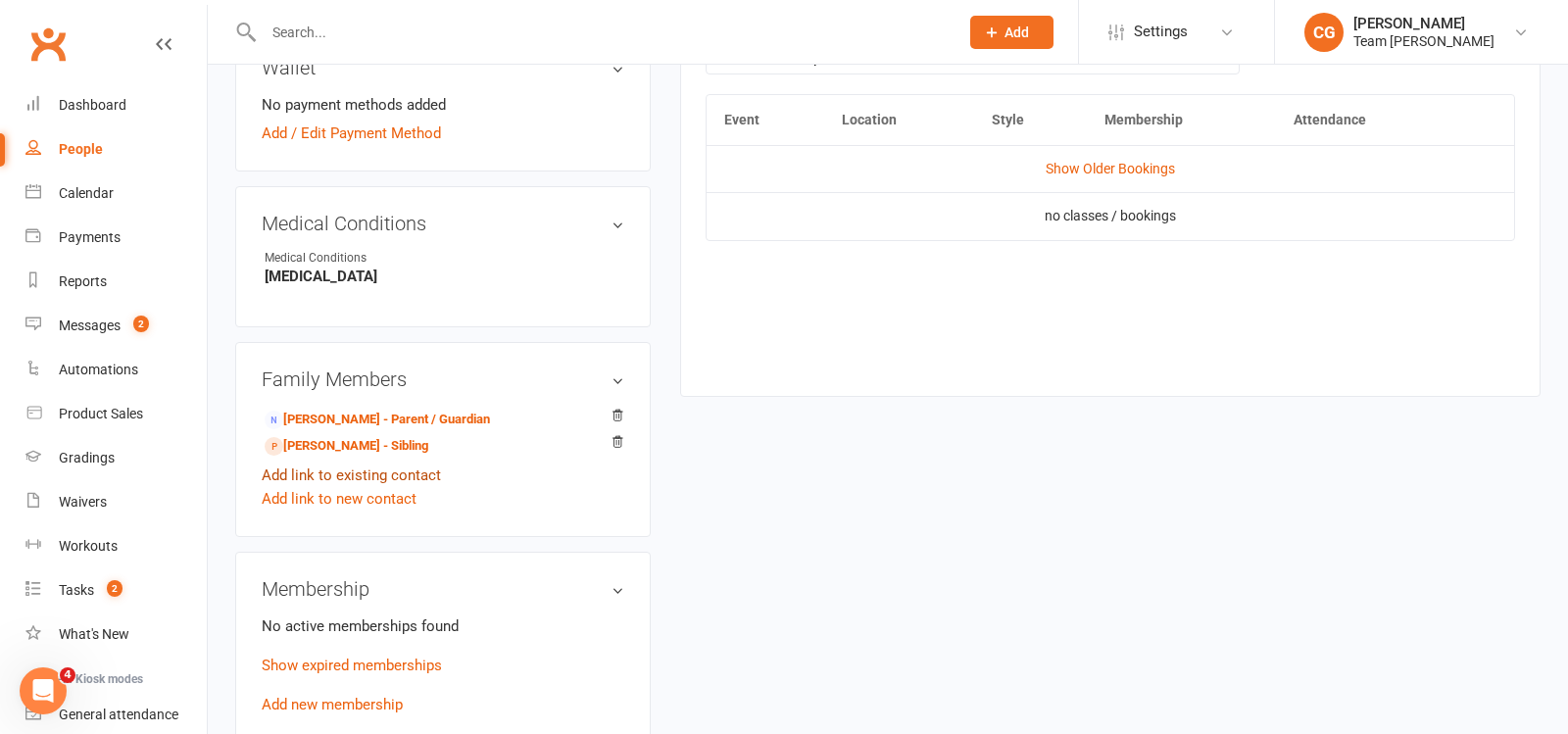
scroll to position [1186, 0]
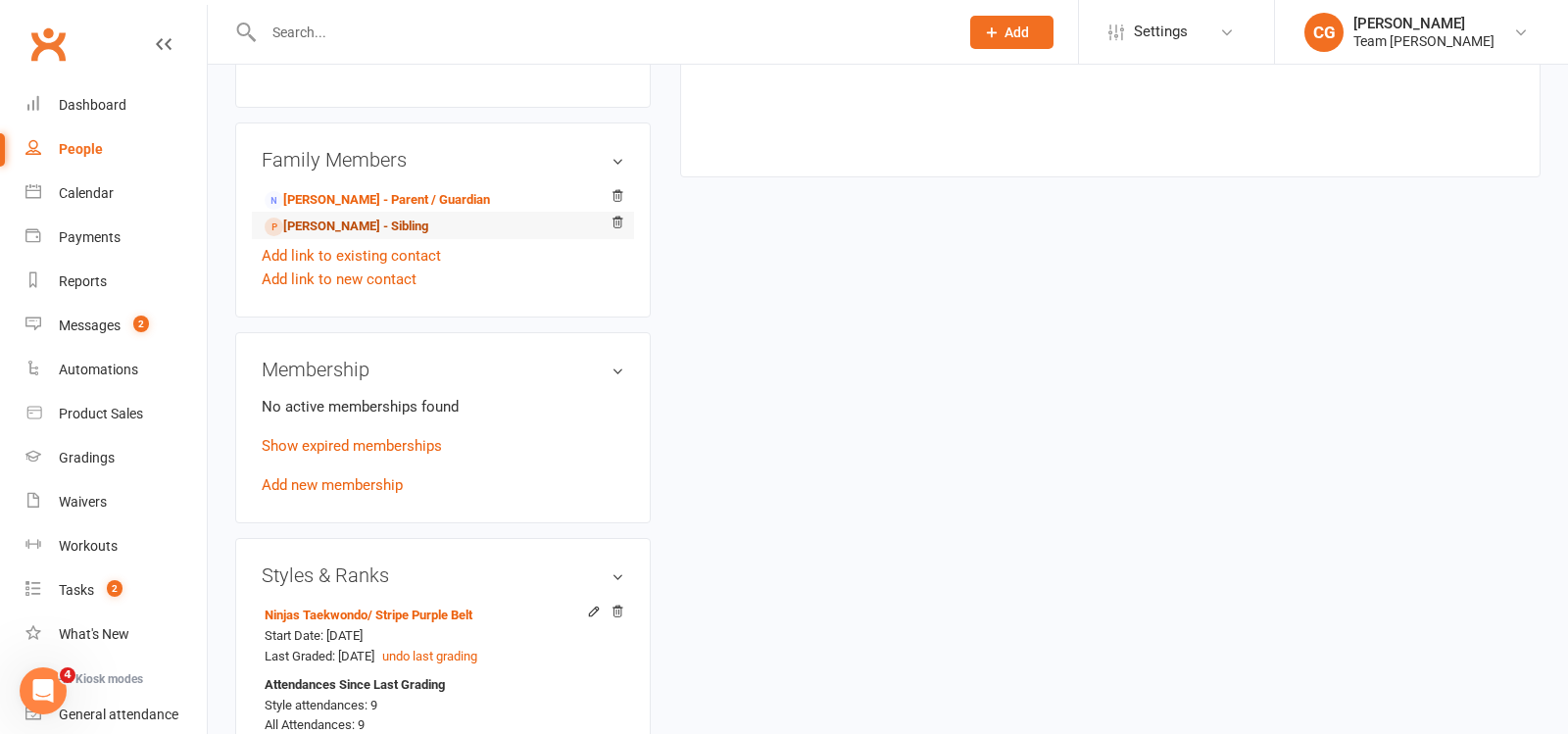
click at [350, 217] on link "Ava Graham - Sibling" at bounding box center [346, 227] width 163 height 21
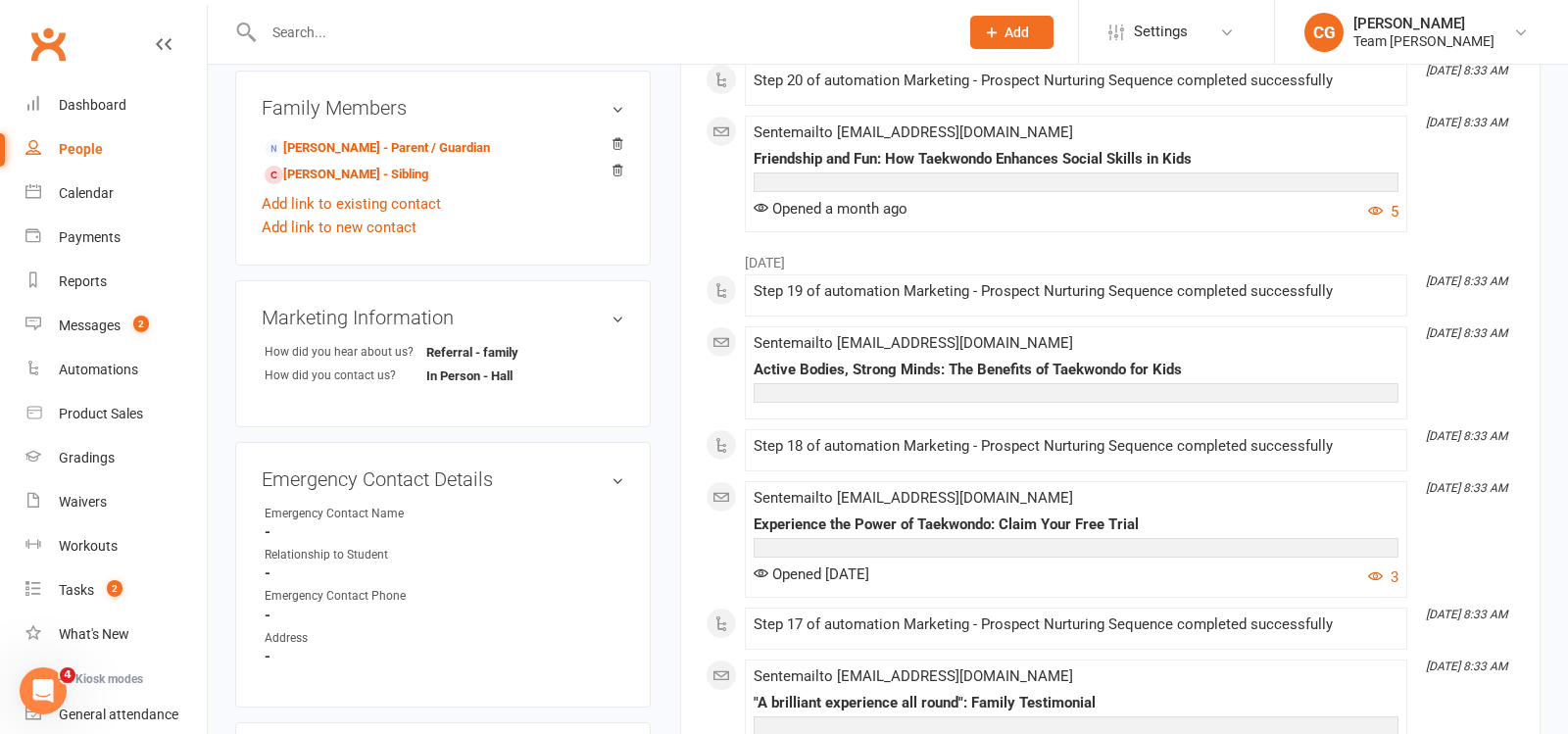
scroll to position [1039, 0]
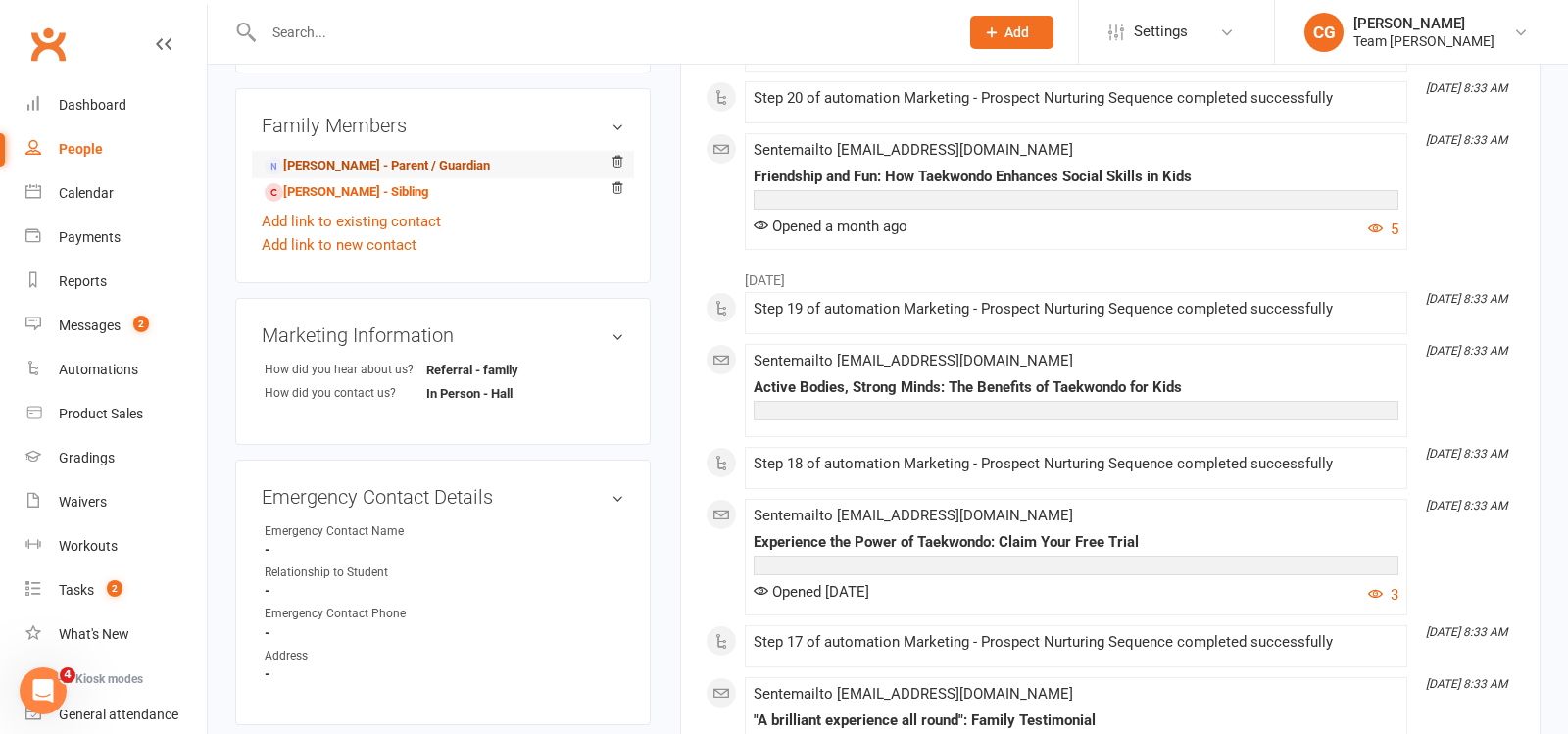
click at [367, 156] on link "Anna Graham - Parent / Guardian" at bounding box center [378, 166] width 226 height 21
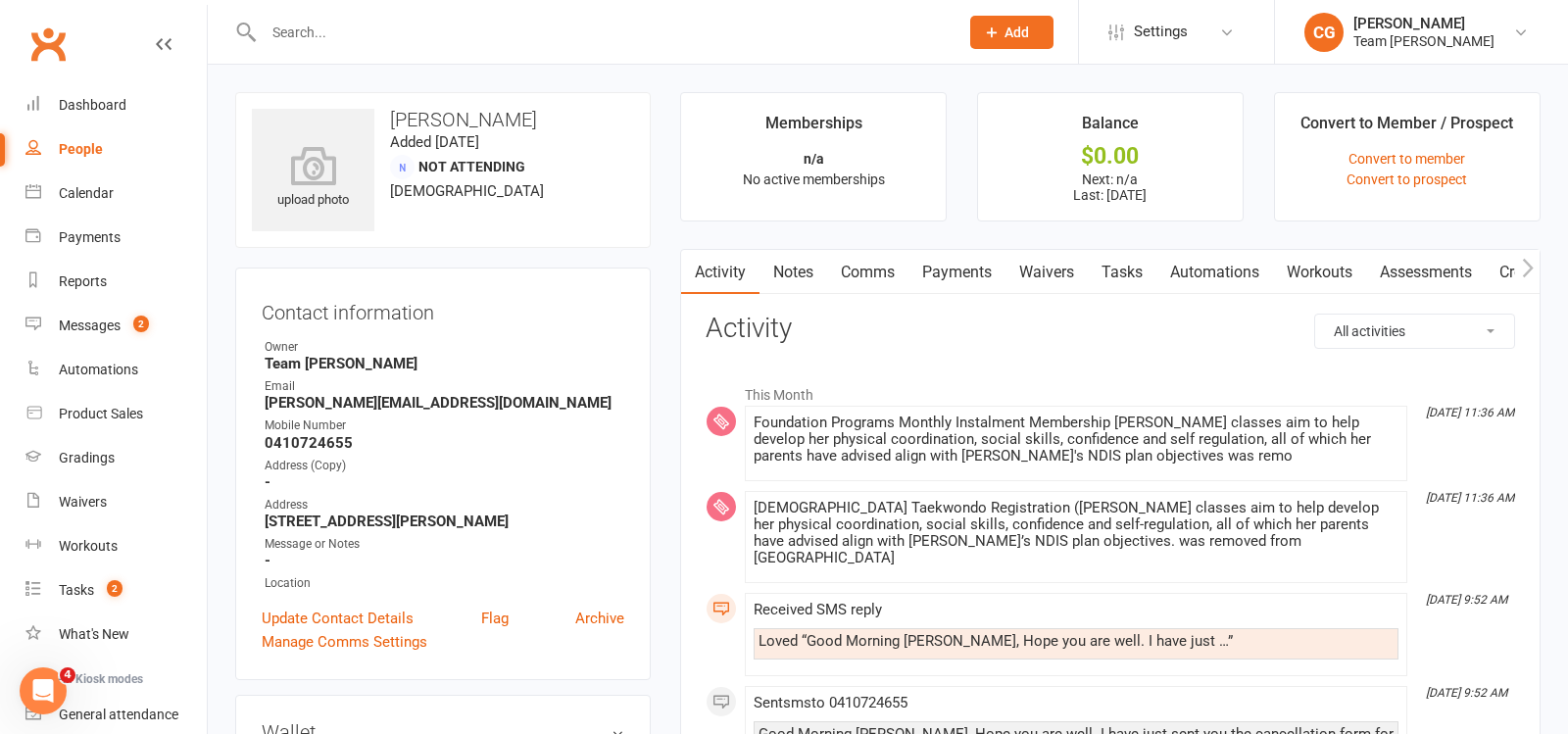
click at [874, 261] on link "Comms" at bounding box center [868, 273] width 81 height 46
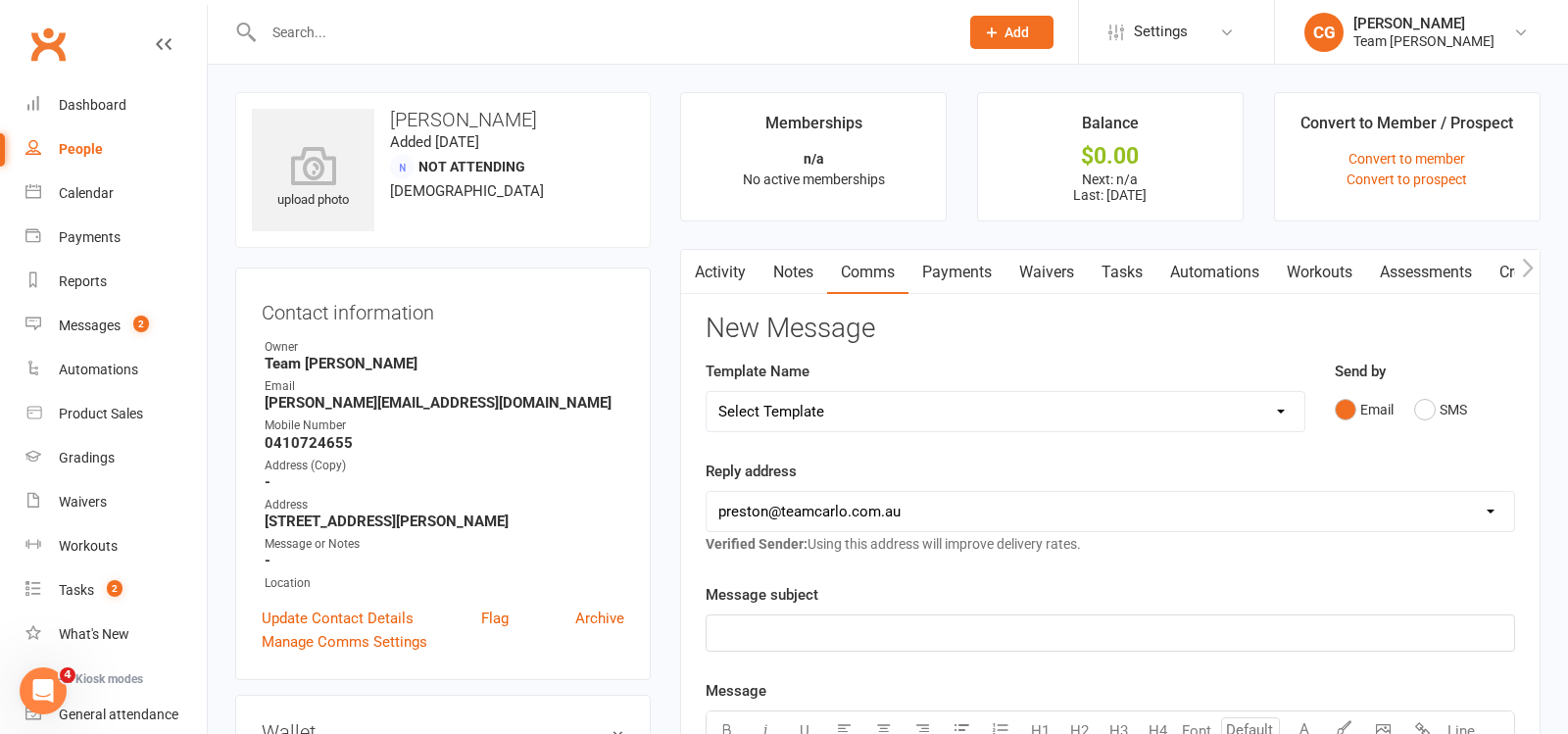
click at [790, 405] on select "Select Template [Email] Ambassador Program Member Email [SMS] Direct Debit - AT…" at bounding box center [1005, 412] width 598 height 40
select select "23"
click at [706, 392] on select "Select Template [Email] Ambassador Program Member Email [SMS] Direct Debit - AT…" at bounding box center [1005, 412] width 598 height 40
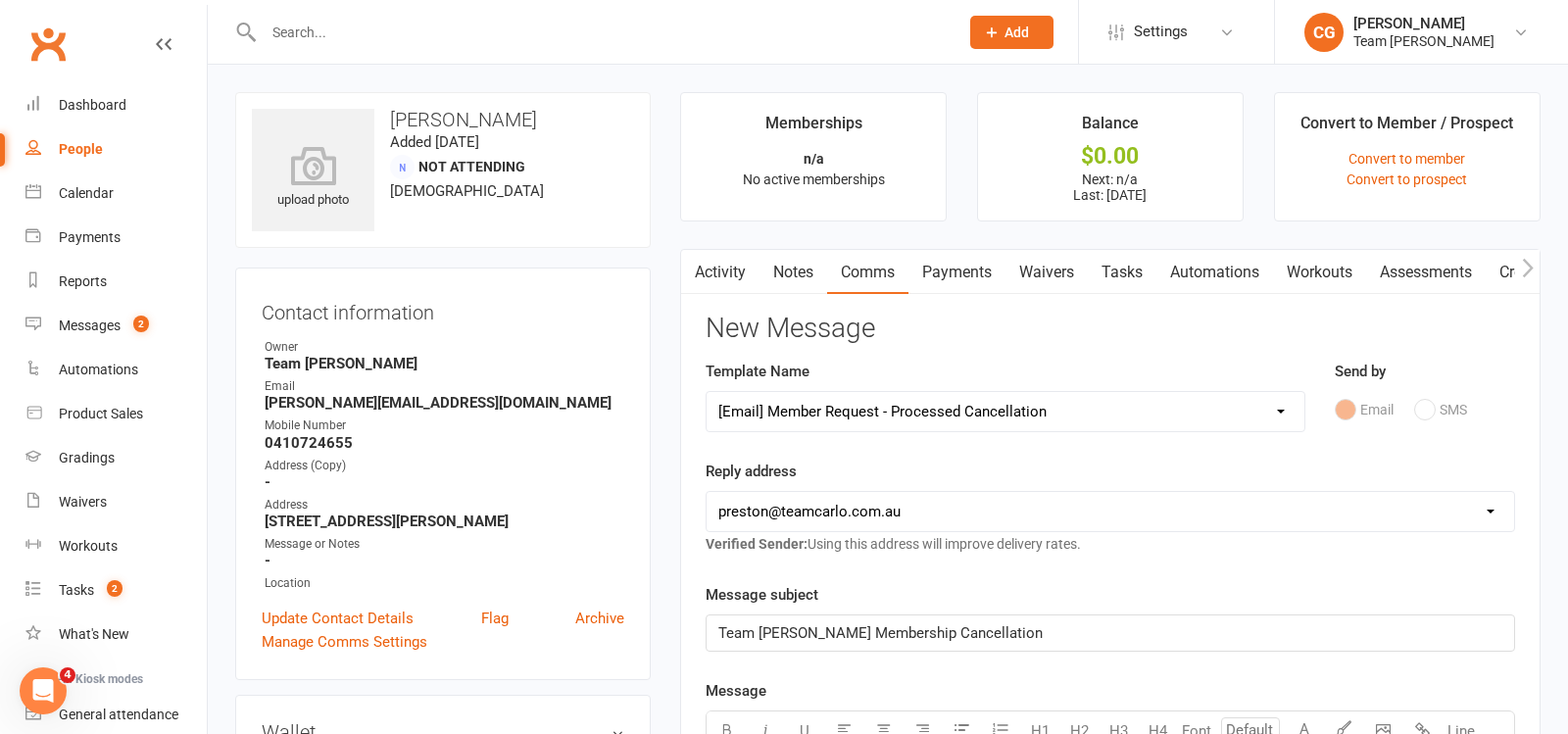
click at [778, 502] on select "hello@clubworx.com preston@teamcarlo.com.au carlo@teamcarlo.com.au carlo+presto…" at bounding box center [1110, 511] width 807 height 40
select select "4"
click at [706, 492] on select "hello@clubworx.com preston@teamcarlo.com.au carlo@teamcarlo.com.au carlo+presto…" at bounding box center [1110, 511] width 807 height 40
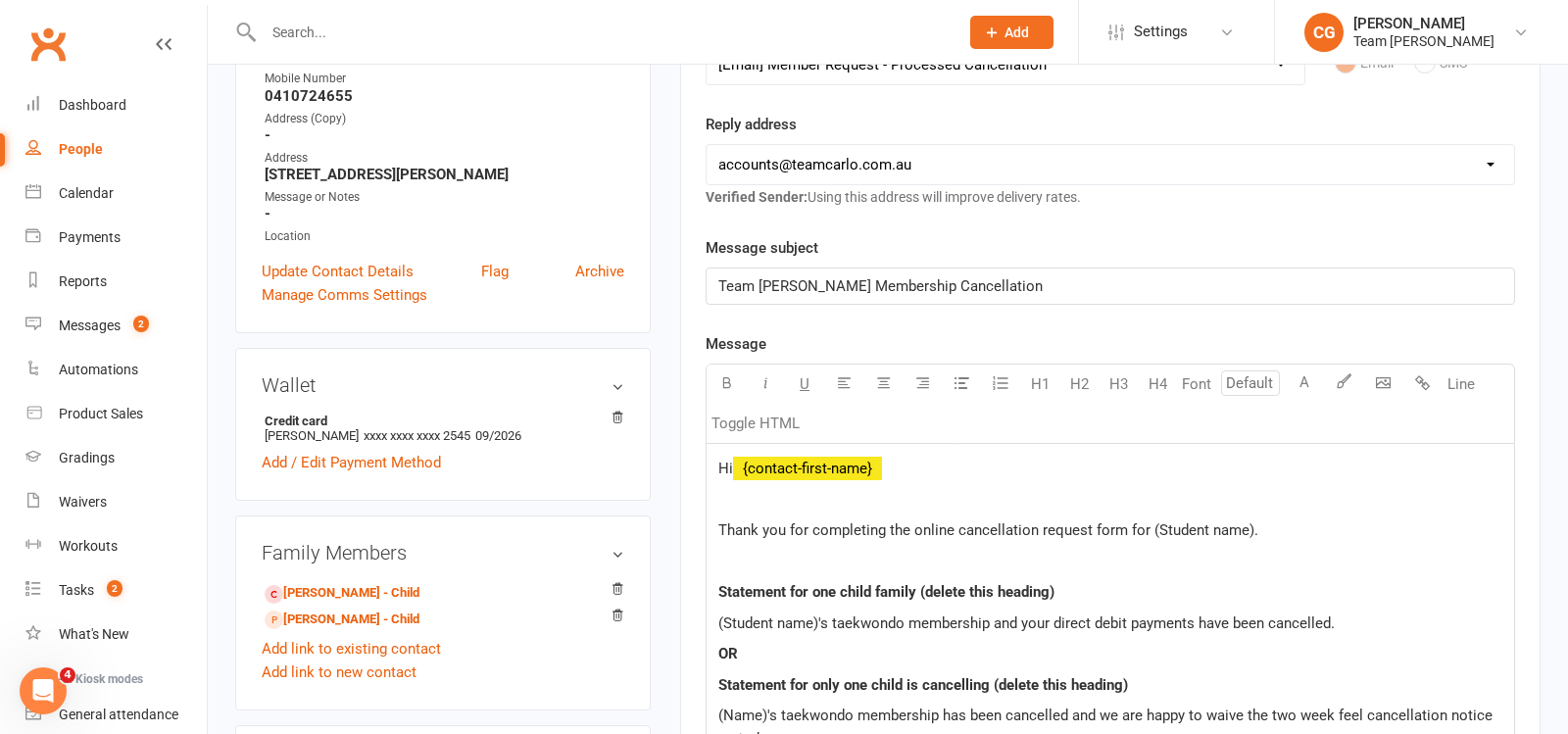
scroll to position [417, 0]
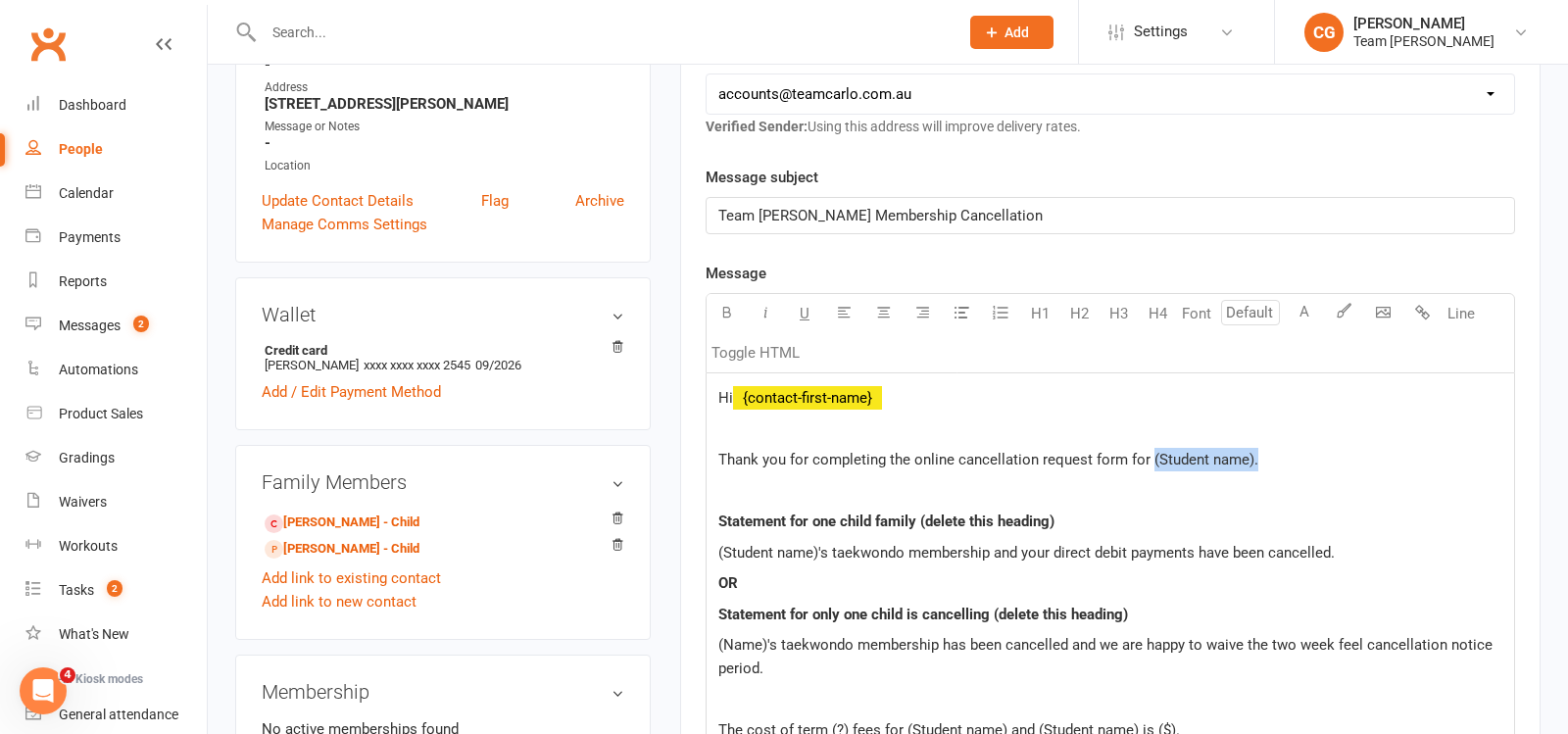
drag, startPoint x: 1295, startPoint y: 458, endPoint x: 1148, endPoint y: 448, distance: 147.3
click at [1148, 448] on p "Thank you for completing the online cancellation request form for (Student name…" at bounding box center [1110, 460] width 784 height 24
click at [1068, 524] on p "Statement for one child family (delete this heading)" at bounding box center [1110, 521] width 784 height 24
drag, startPoint x: 1068, startPoint y: 524, endPoint x: 736, endPoint y: 486, distance: 334.2
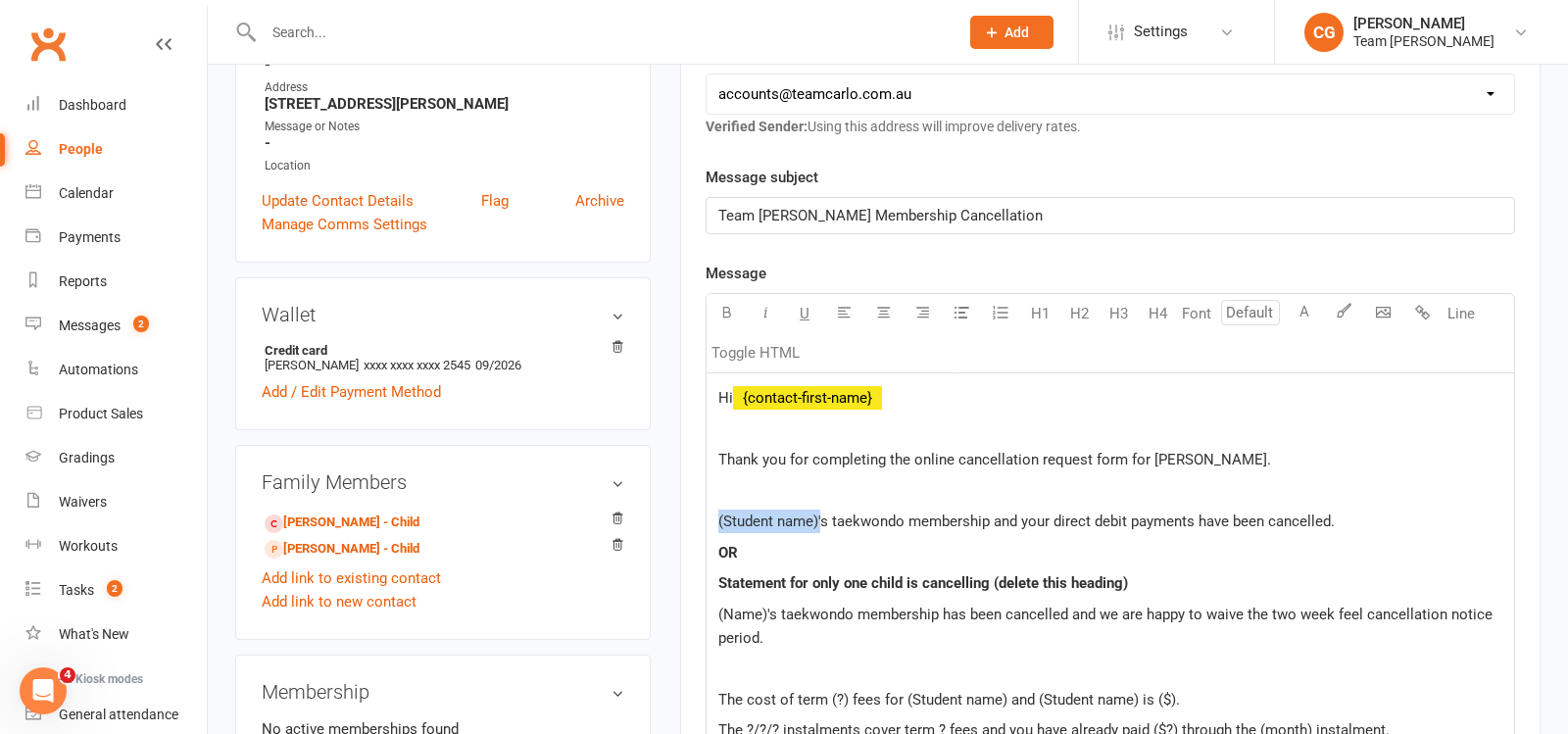
drag, startPoint x: 819, startPoint y: 518, endPoint x: 635, endPoint y: 519, distance: 184.0
click at [635, 519] on div "upload photo Anna Graham Added 30 November, 2024 Not Attending 48 years old Con…" at bounding box center [888, 699] width 1336 height 2050
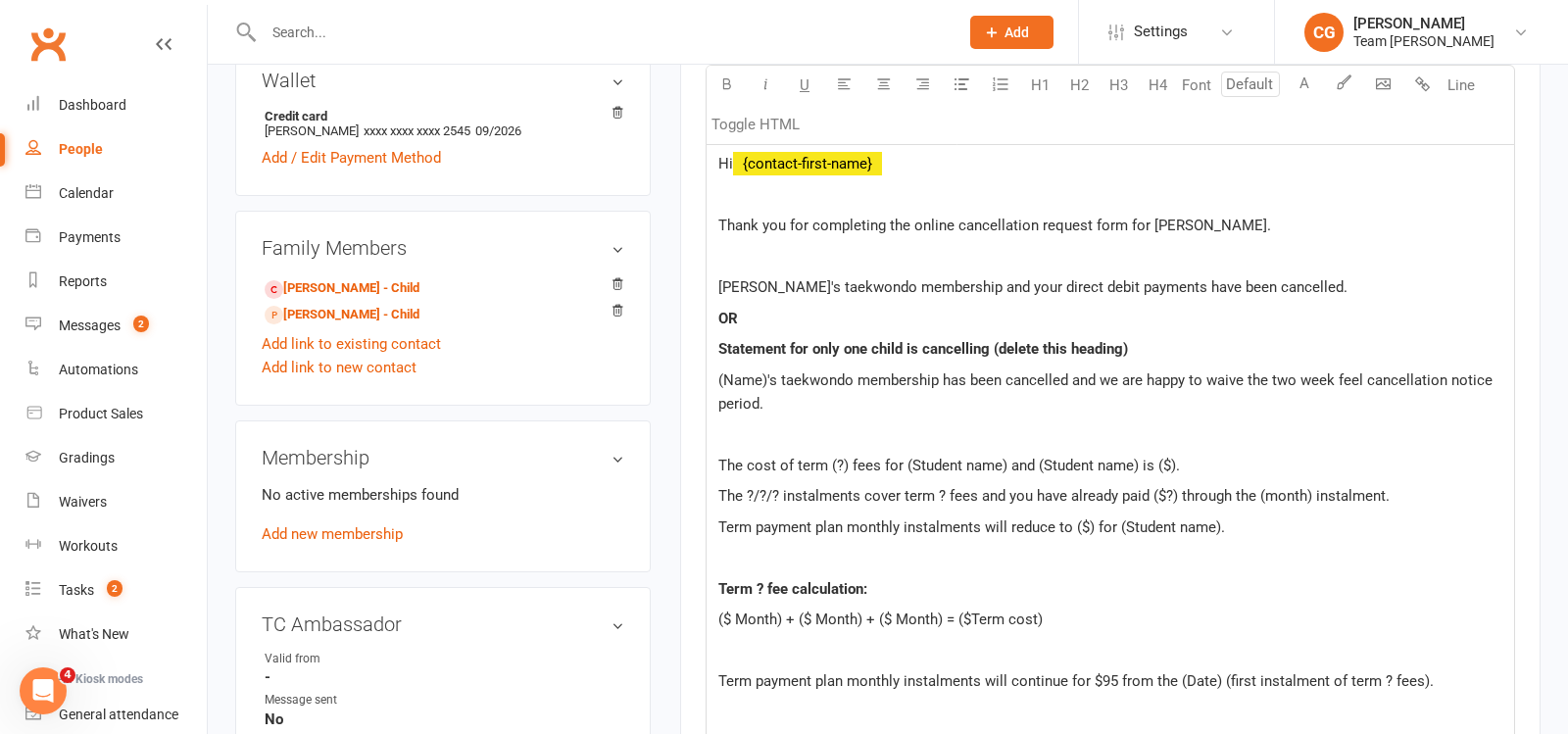
scroll to position [696, 0]
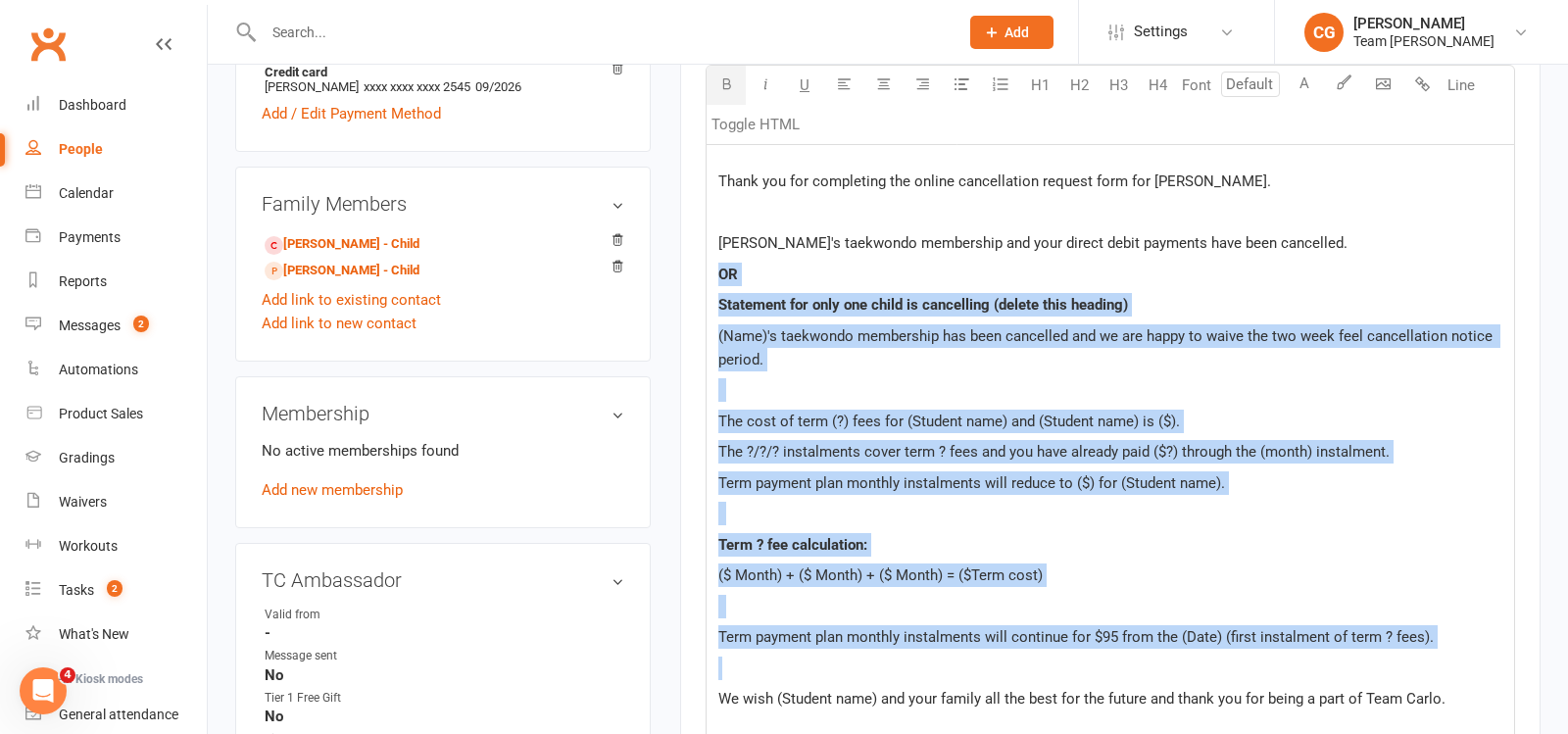
drag, startPoint x: 716, startPoint y: 272, endPoint x: 789, endPoint y: 657, distance: 391.9
click at [789, 657] on div "Hi ﻿ {contact-first-name} Thank you for completing the online cancellation requ…" at bounding box center [1110, 566] width 807 height 943
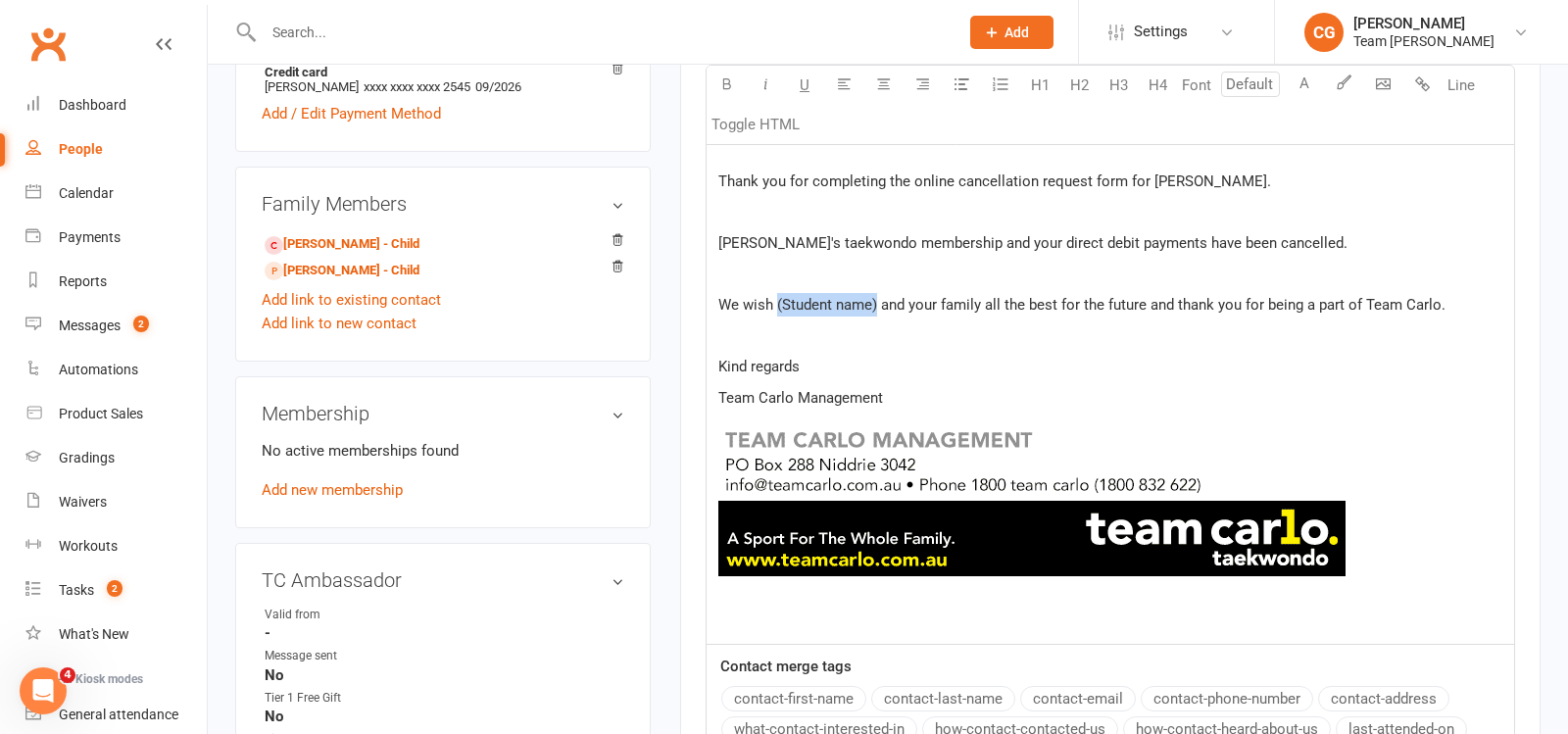
drag, startPoint x: 876, startPoint y: 298, endPoint x: 778, endPoint y: 300, distance: 98.0
click at [778, 300] on span "We wish (Student name) and your family all the best for the future and thank yo…" at bounding box center [1081, 305] width 727 height 18
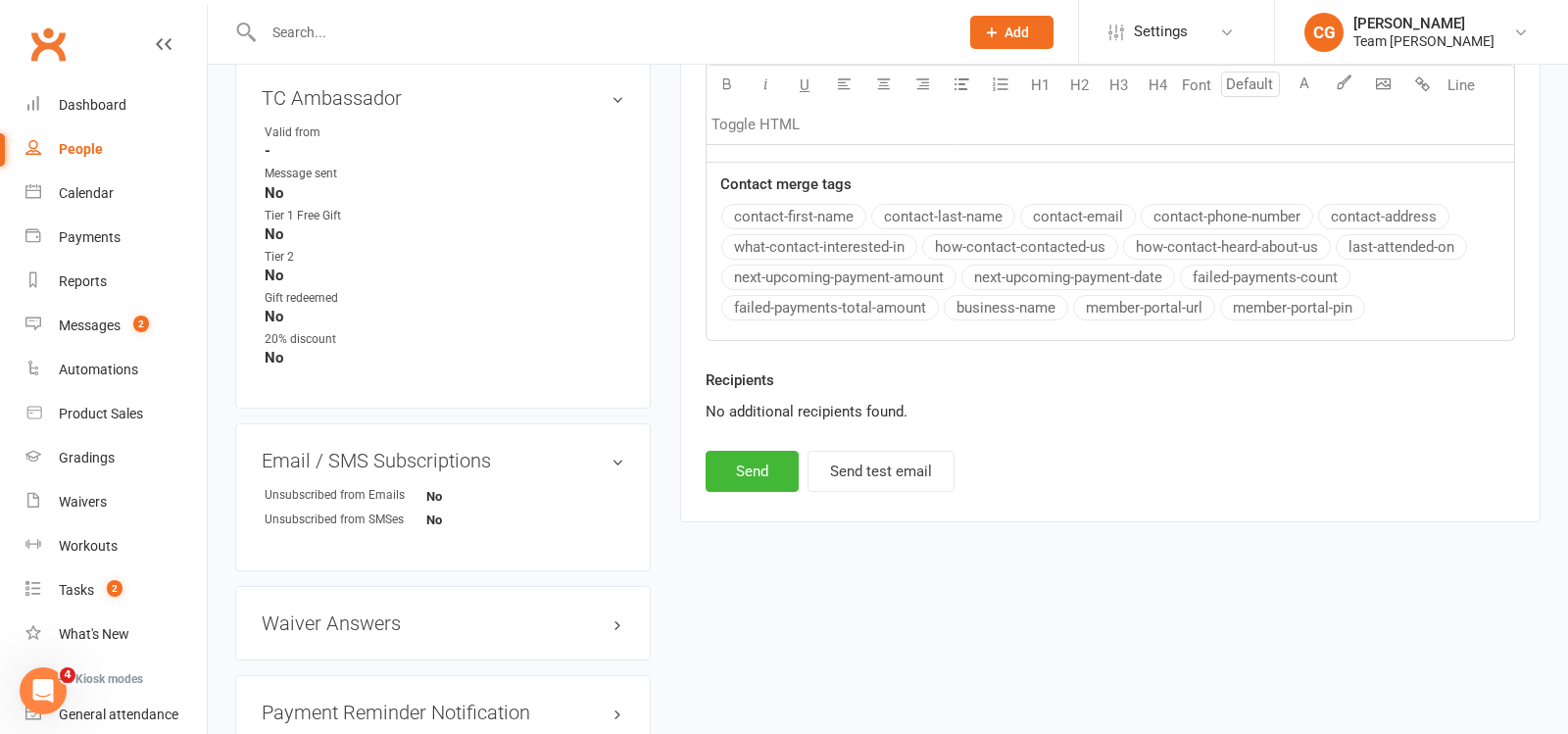
scroll to position [1301, 0]
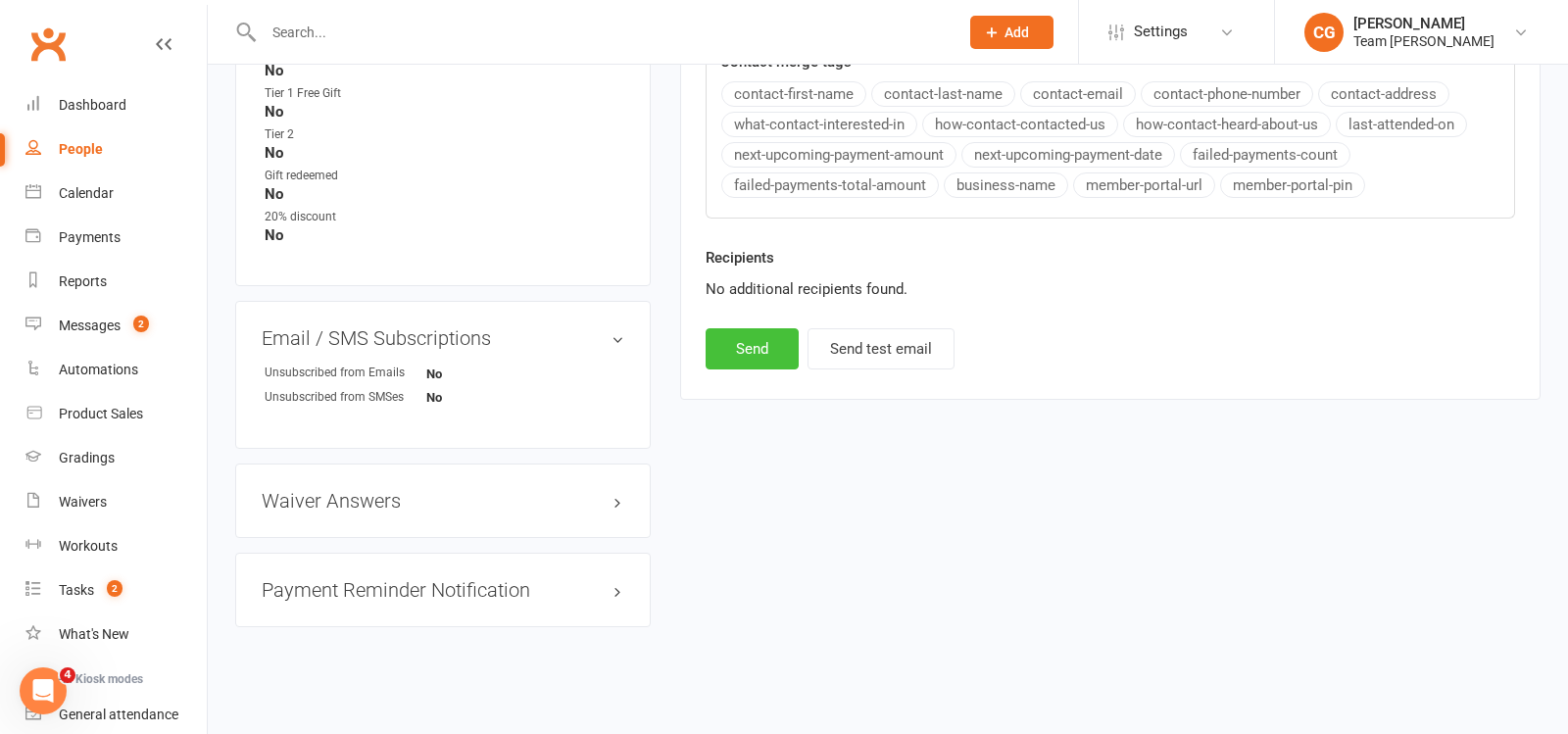
click at [730, 341] on button "Send" at bounding box center [752, 349] width 93 height 42
select select
select select "1"
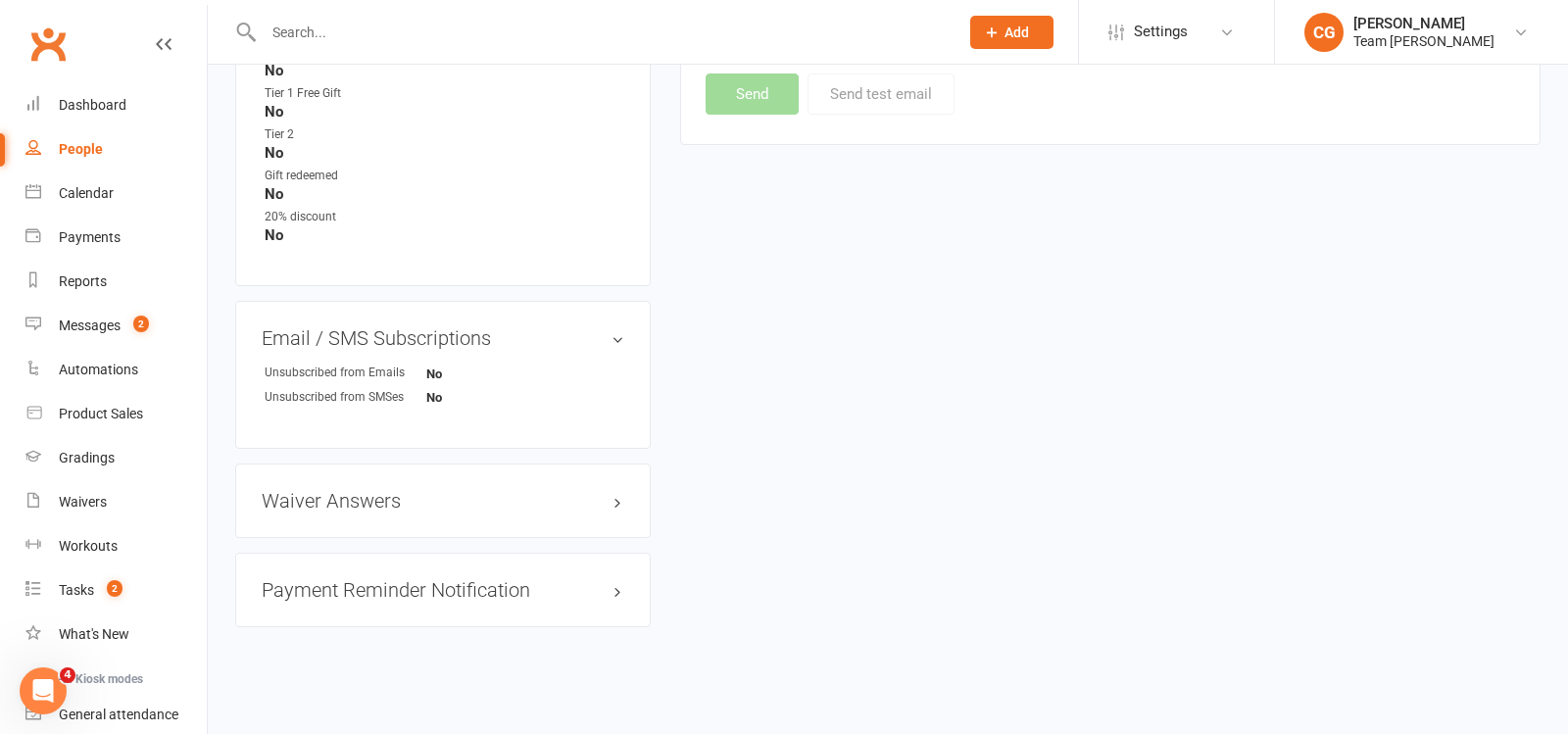
click at [308, 26] on input "text" at bounding box center [601, 33] width 688 height 28
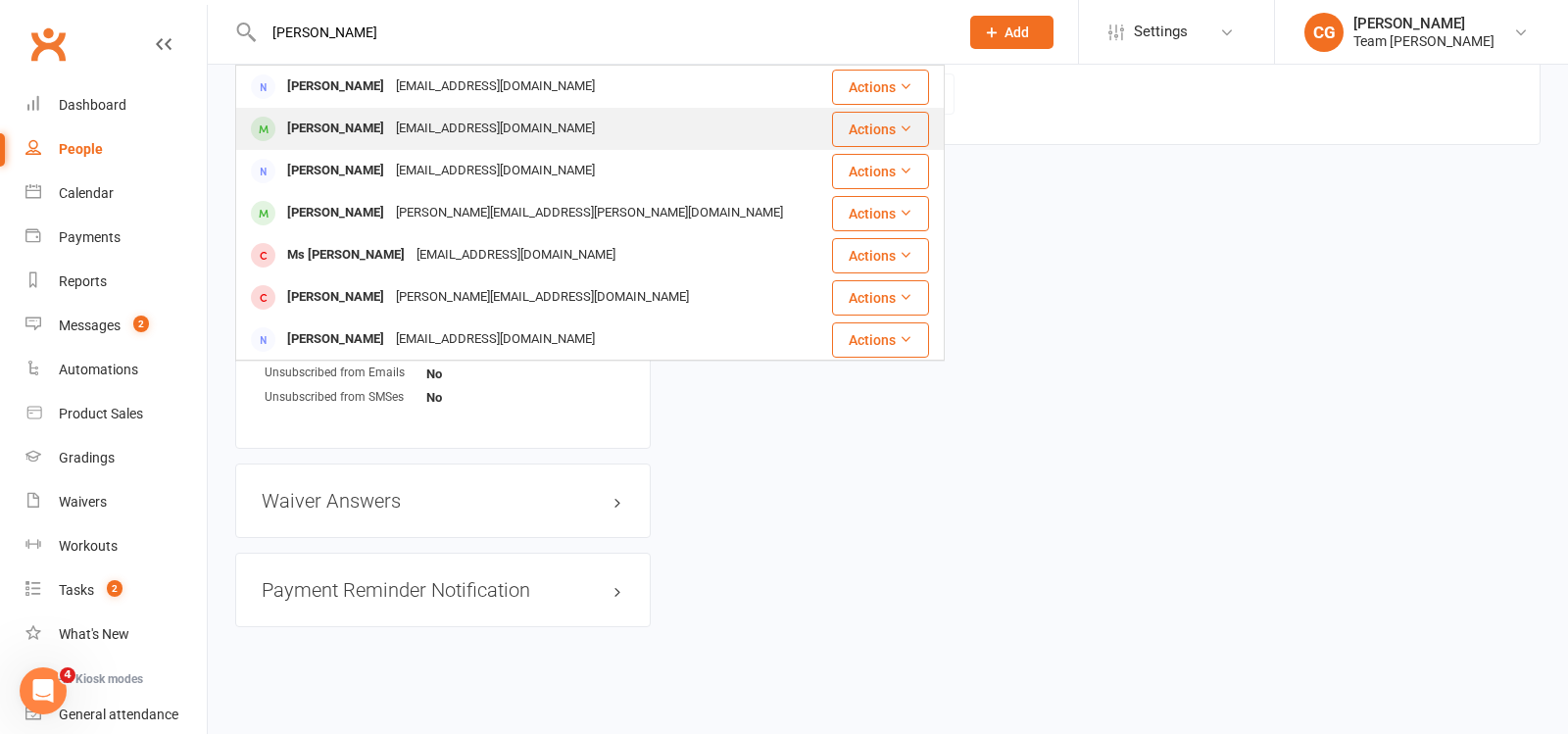
type input "julia"
click at [336, 123] on div "Julia Feneziani" at bounding box center [335, 129] width 109 height 29
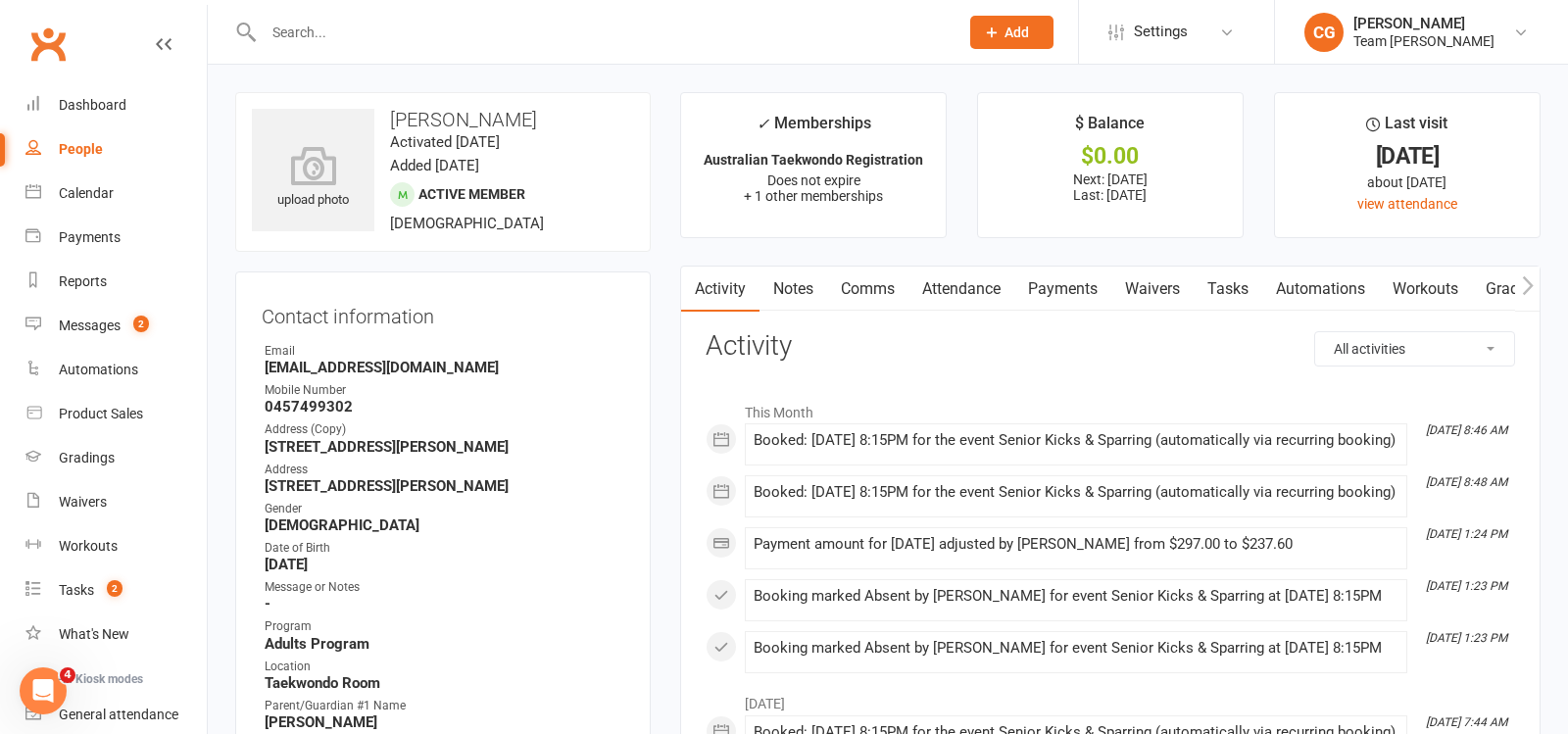
click at [1068, 284] on link "Payments" at bounding box center [1063, 290] width 97 height 46
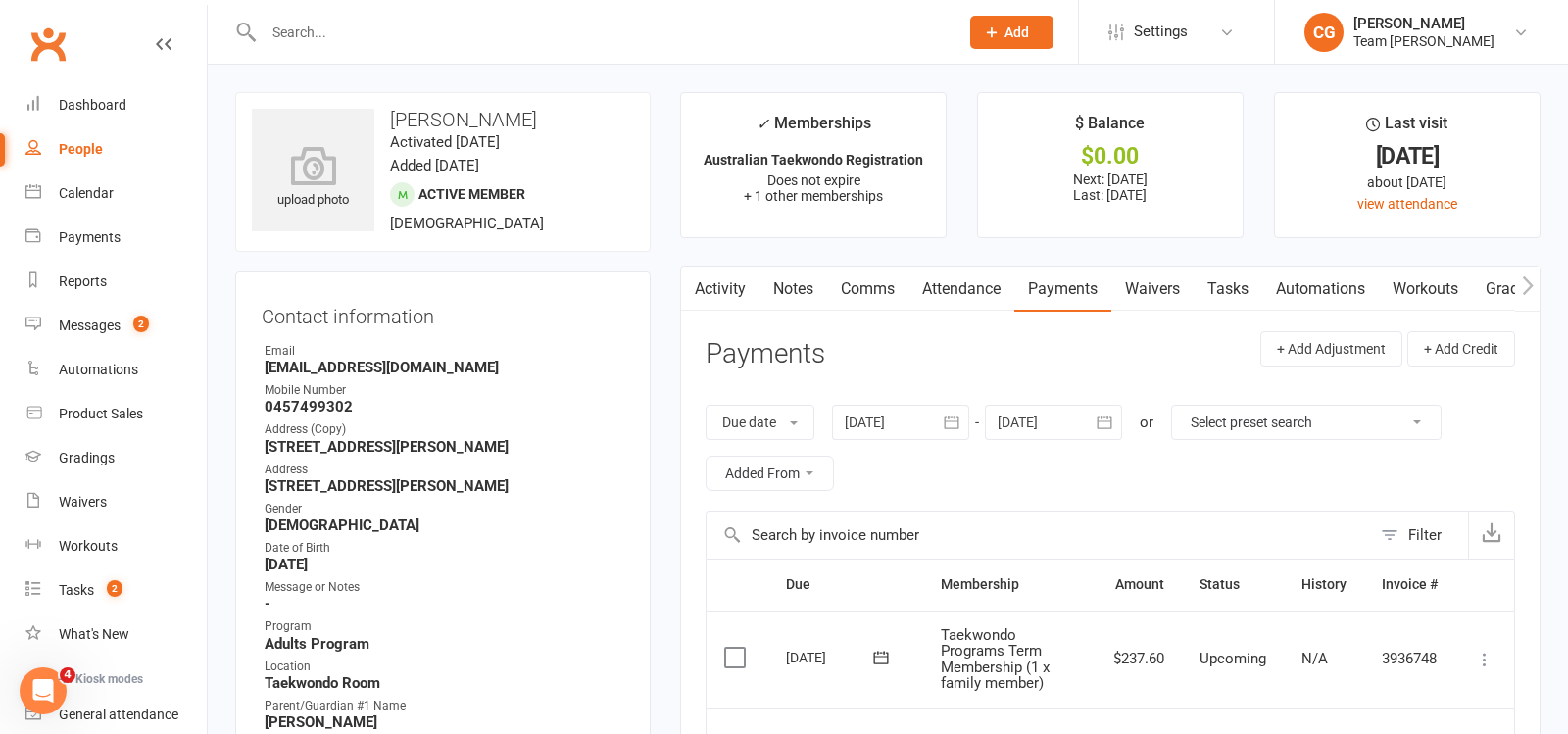
click at [722, 295] on link "Activity" at bounding box center [720, 290] width 78 height 46
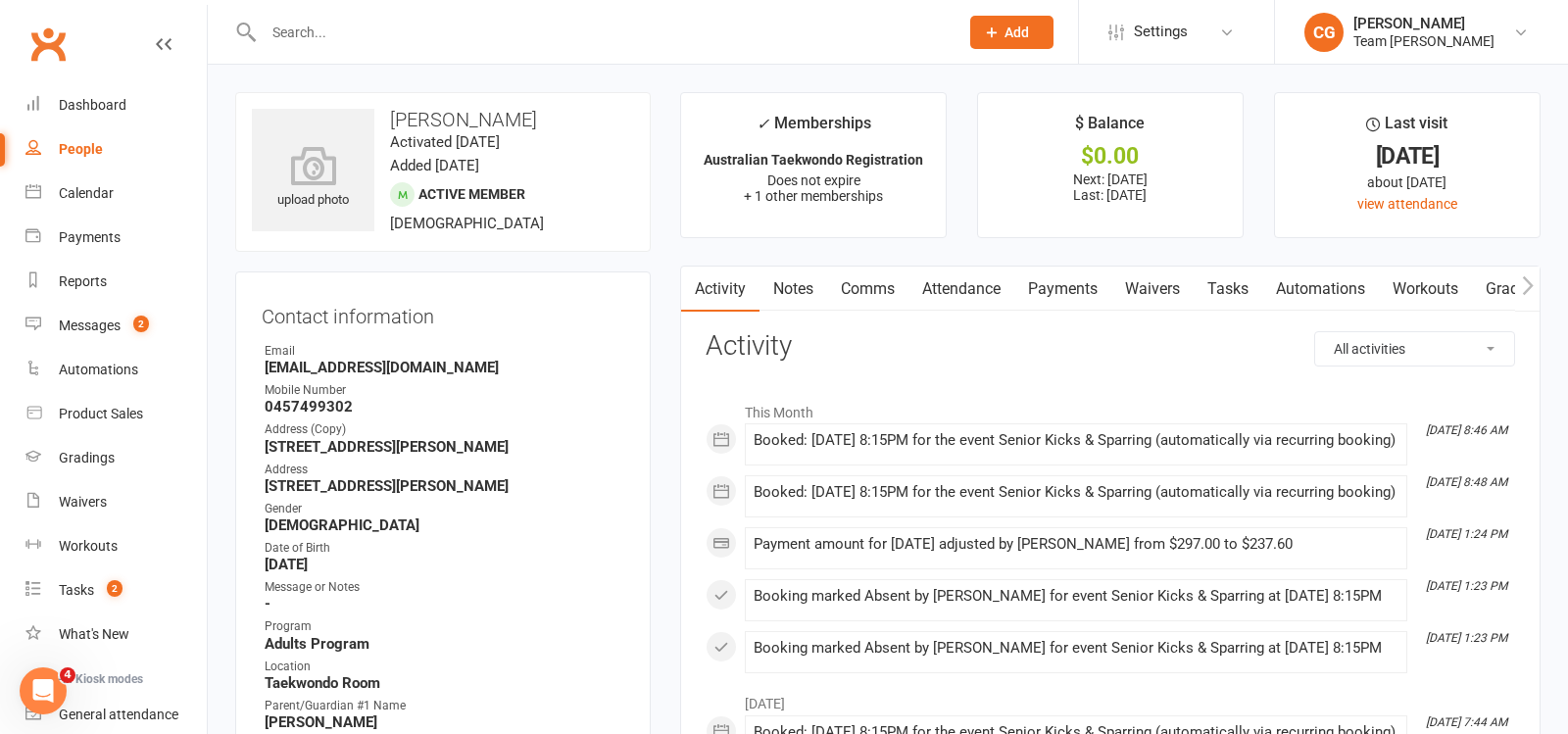
click at [865, 288] on link "Comms" at bounding box center [868, 290] width 81 height 46
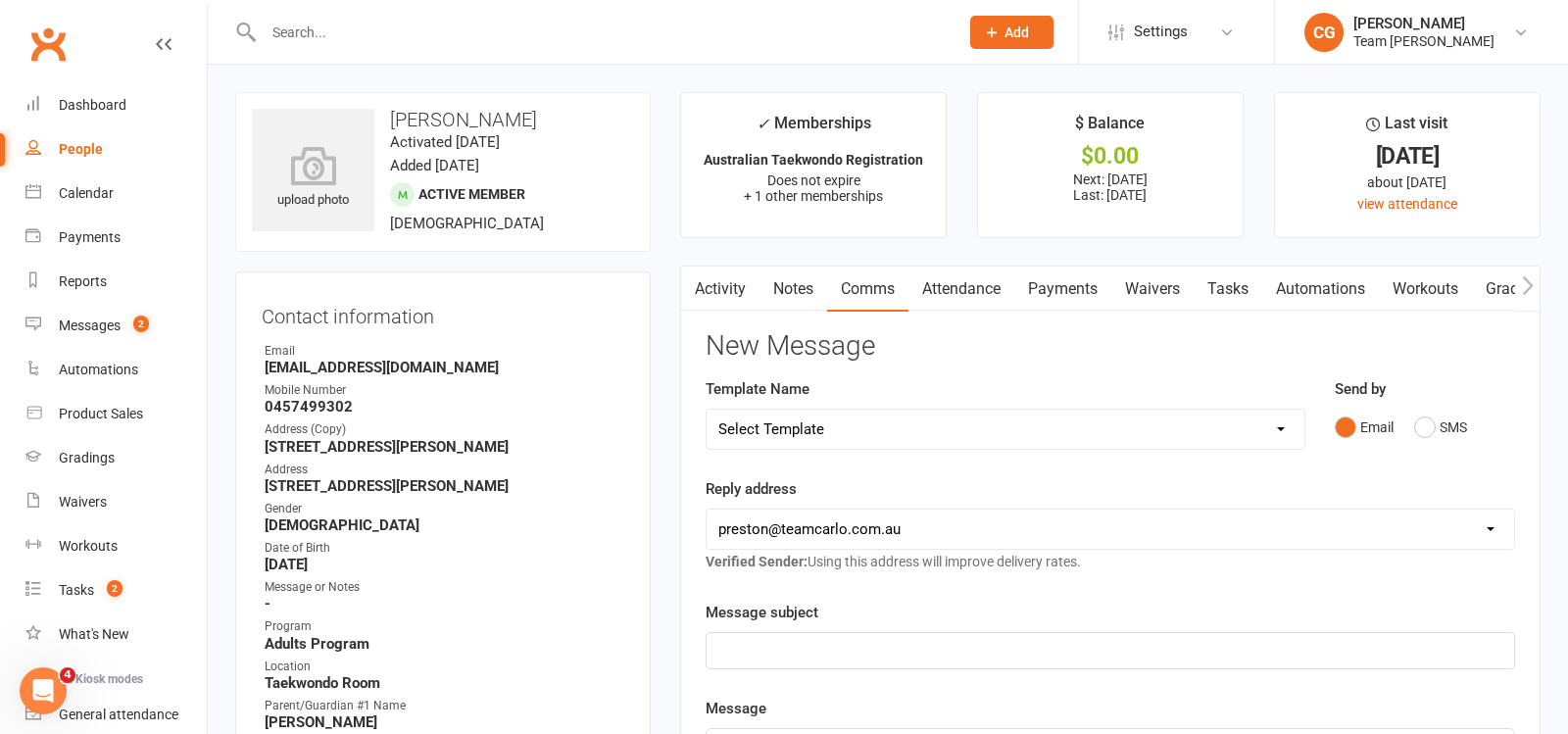
click at [816, 423] on select "Select Template [Email] Ambassador Program Member Email [SMS] Direct Debit - AT…" at bounding box center [1005, 429] width 598 height 40
select select "26"
click at [706, 410] on select "Select Template [Email] Ambassador Program Member Email [SMS] Direct Debit - AT…" at bounding box center [1005, 429] width 598 height 40
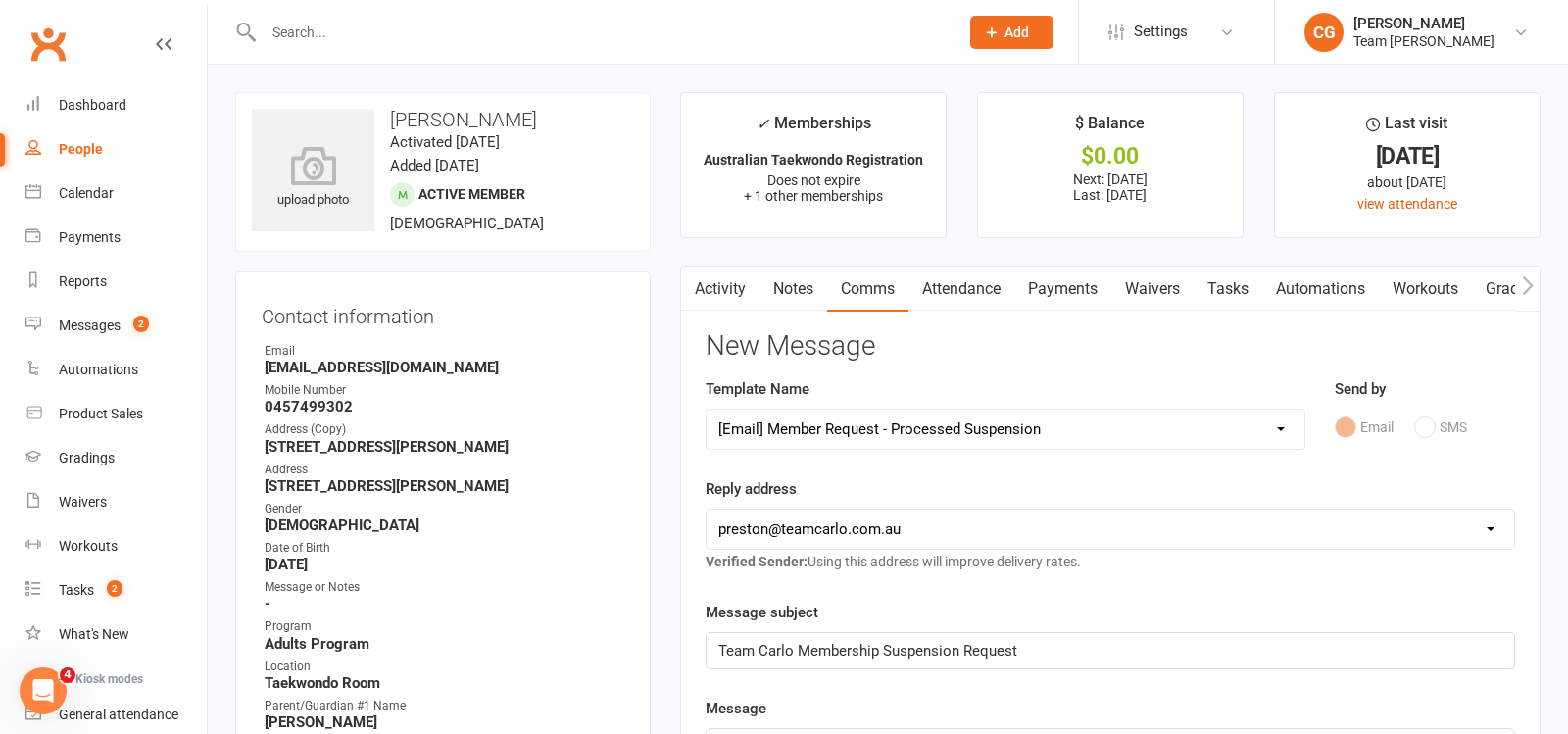
click at [820, 528] on select "hello@clubworx.com preston@teamcarlo.com.au carlo@teamcarlo.com.au carlo+presto…" at bounding box center [1110, 529] width 807 height 40
select select "4"
click at [706, 509] on select "hello@clubworx.com preston@teamcarlo.com.au carlo@teamcarlo.com.au carlo+presto…" at bounding box center [1110, 529] width 807 height 40
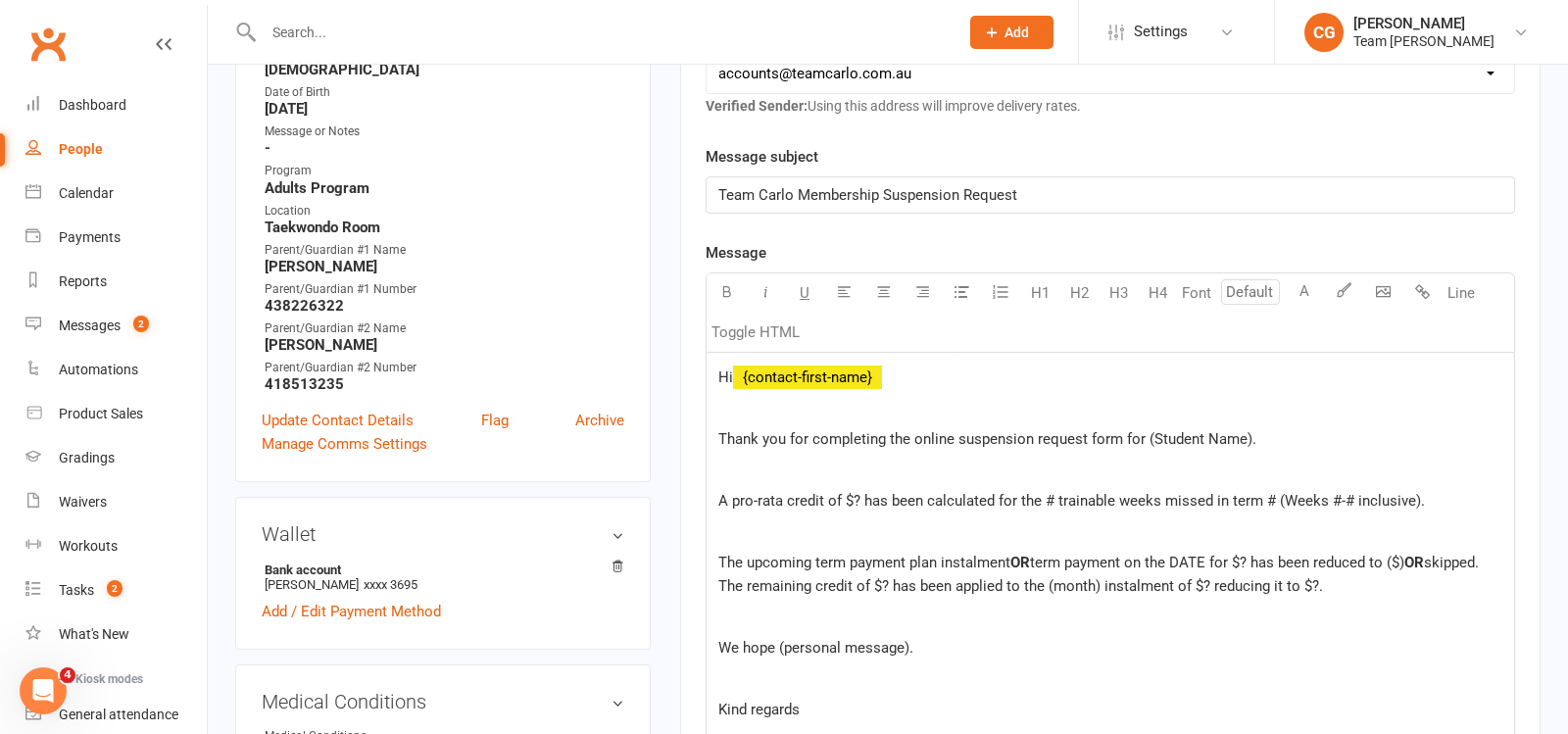
scroll to position [471, 0]
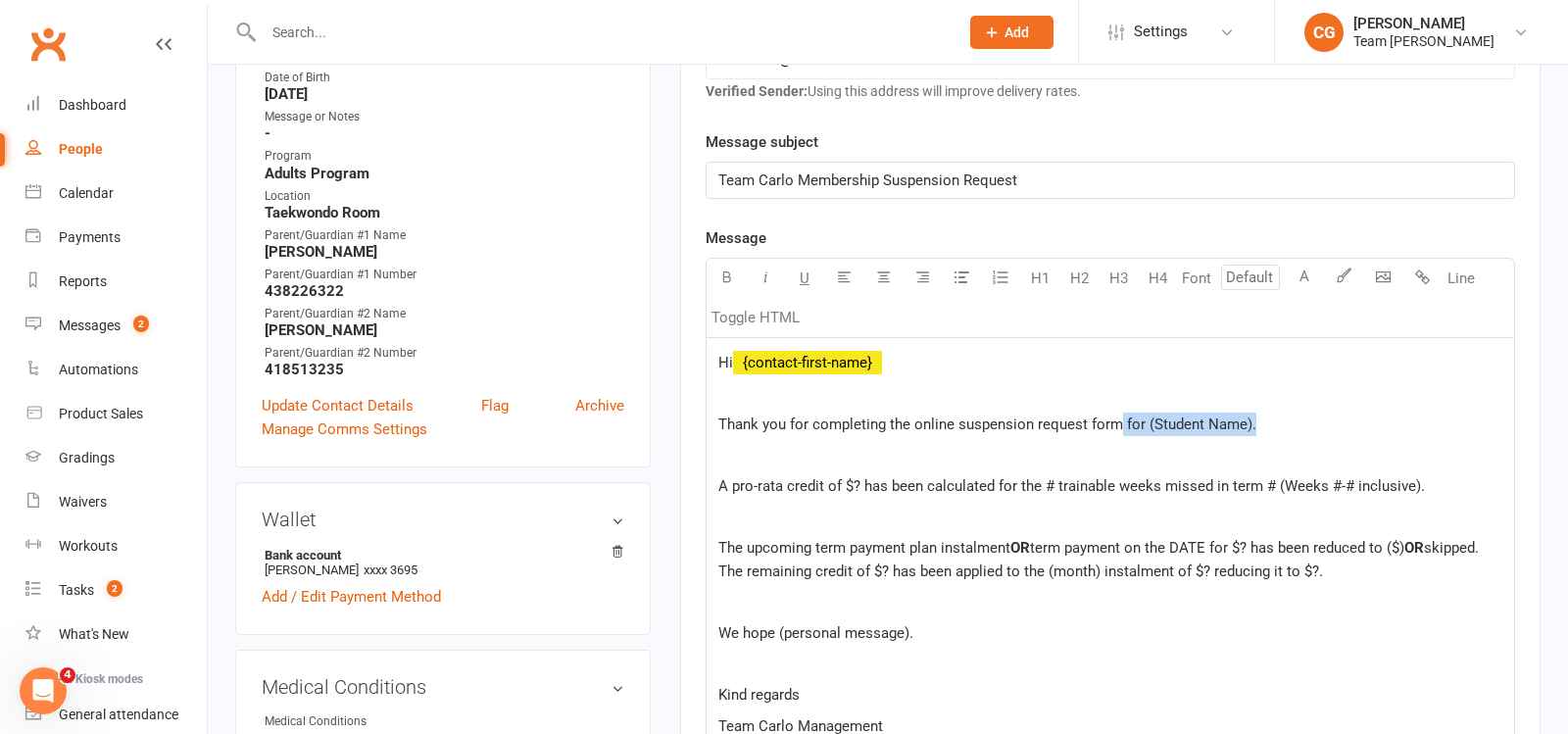
drag, startPoint x: 1276, startPoint y: 412, endPoint x: 1118, endPoint y: 412, distance: 158.0
click at [1118, 413] on p "Thank you for completing the online suspension request form for (Student Name)." at bounding box center [1110, 424] width 784 height 24
click at [858, 478] on span "A pro-rata credit of $? has been calculated for the # trainable weeks missed in…" at bounding box center [1071, 487] width 706 height 18
click at [1077, 480] on span "A pro-rata credit of $59.40 has been calculated for the # trainable weeks misse…" at bounding box center [1085, 487] width 735 height 18
drag, startPoint x: 1477, startPoint y: 481, endPoint x: 1293, endPoint y: 473, distance: 184.2
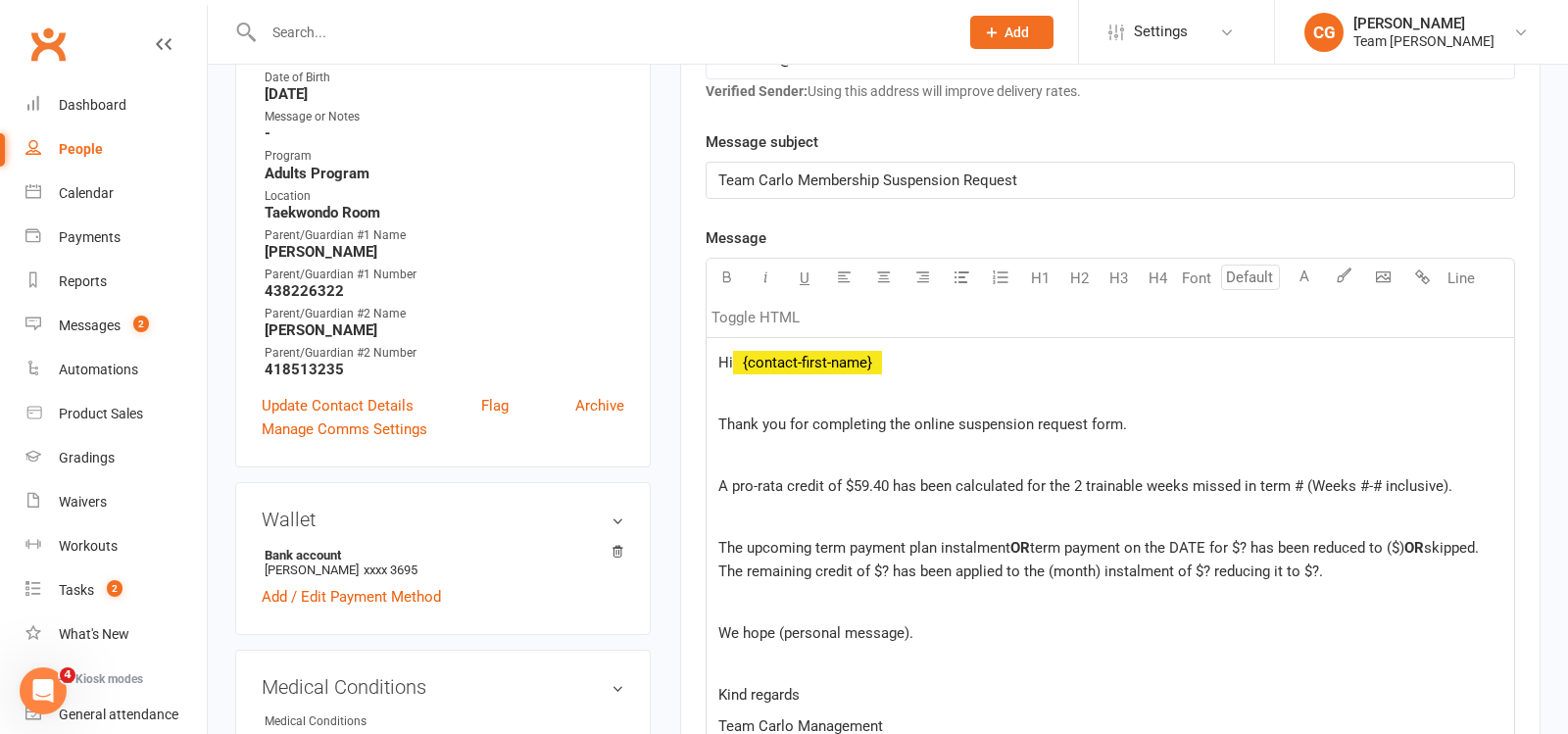
click at [1293, 475] on p "A pro-rata credit of $59.40 has been calculated for the 2 trainable weeks misse…" at bounding box center [1110, 487] width 784 height 24
drag, startPoint x: 1014, startPoint y: 541, endPoint x: 1092, endPoint y: 540, distance: 78.0
click at [1092, 540] on p "The upcoming term payment plan instalment OR term payment on the DATE for $? ha…" at bounding box center [1110, 560] width 784 height 47
click at [1027, 547] on span "OR" at bounding box center [1021, 548] width 20 height 18
drag, startPoint x: 1033, startPoint y: 543, endPoint x: 822, endPoint y: 543, distance: 211.0
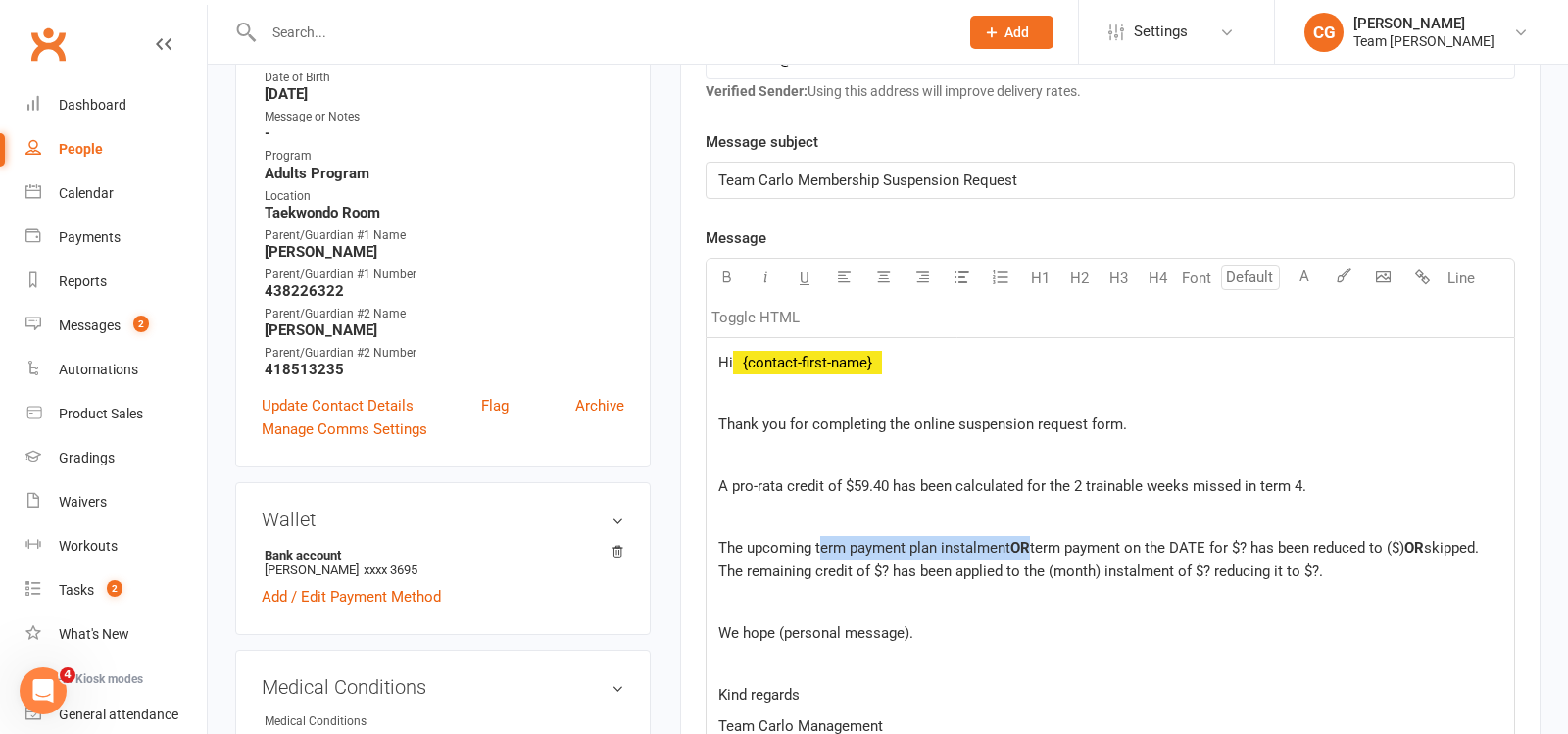
click at [822, 543] on p "The upcoming term payment plan instalment OR term payment on the DATE for $? ha…" at bounding box center [1110, 560] width 784 height 47
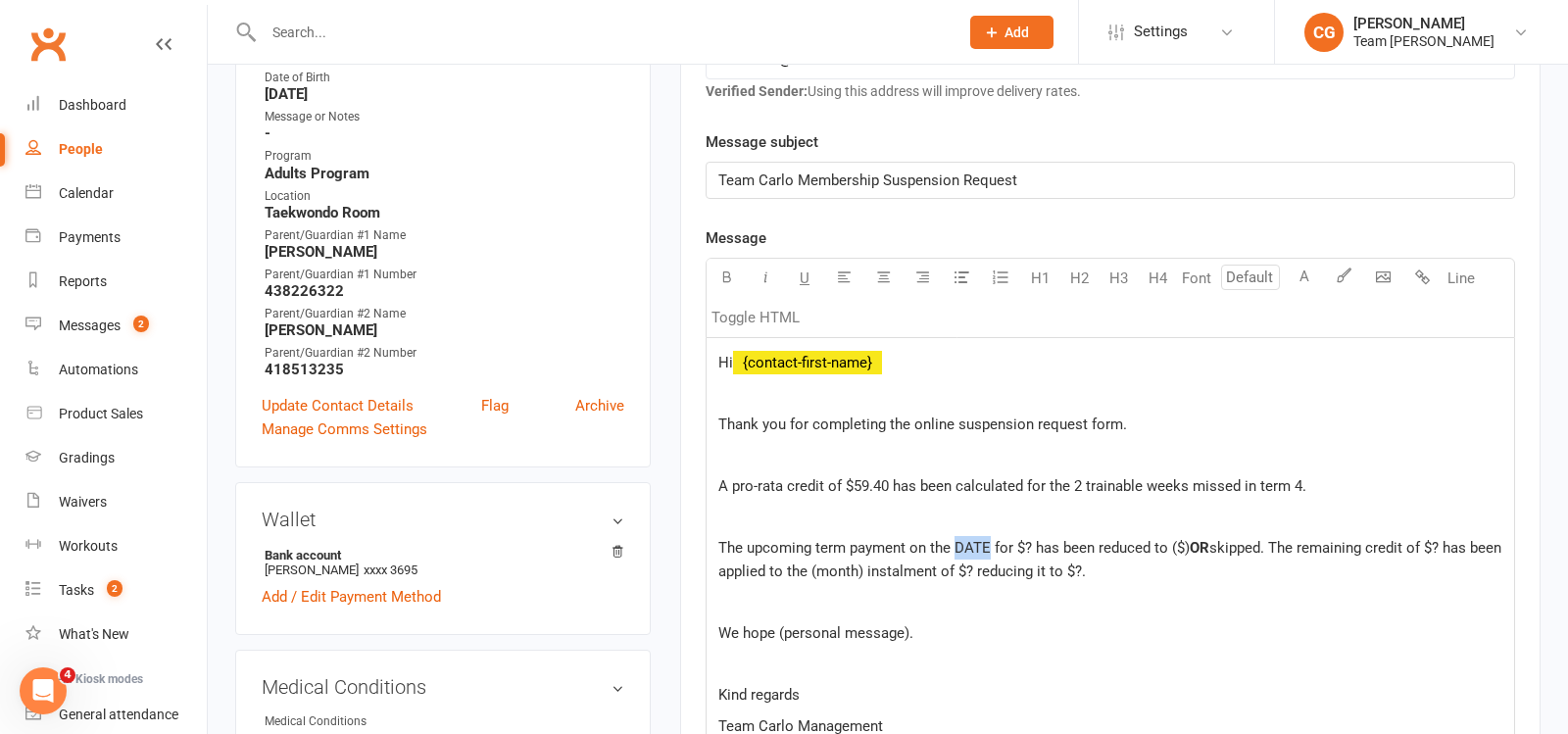
drag, startPoint x: 987, startPoint y: 536, endPoint x: 955, endPoint y: 536, distance: 32.0
click at [955, 539] on span "The upcoming term payment on the DATE for $? has been reduced to ($)" at bounding box center [954, 548] width 472 height 18
click at [1054, 540] on span "The upcoming term payment on the 15/10/25 for $? has been reduced to ($)" at bounding box center [958, 548] width 480 height 18
drag, startPoint x: 1233, startPoint y: 543, endPoint x: 1216, endPoint y: 542, distance: 17.0
click at [1215, 542] on span "The upcoming term payment on the 15/10/25 for $297 has been reduced to ($)" at bounding box center [966, 548] width 496 height 18
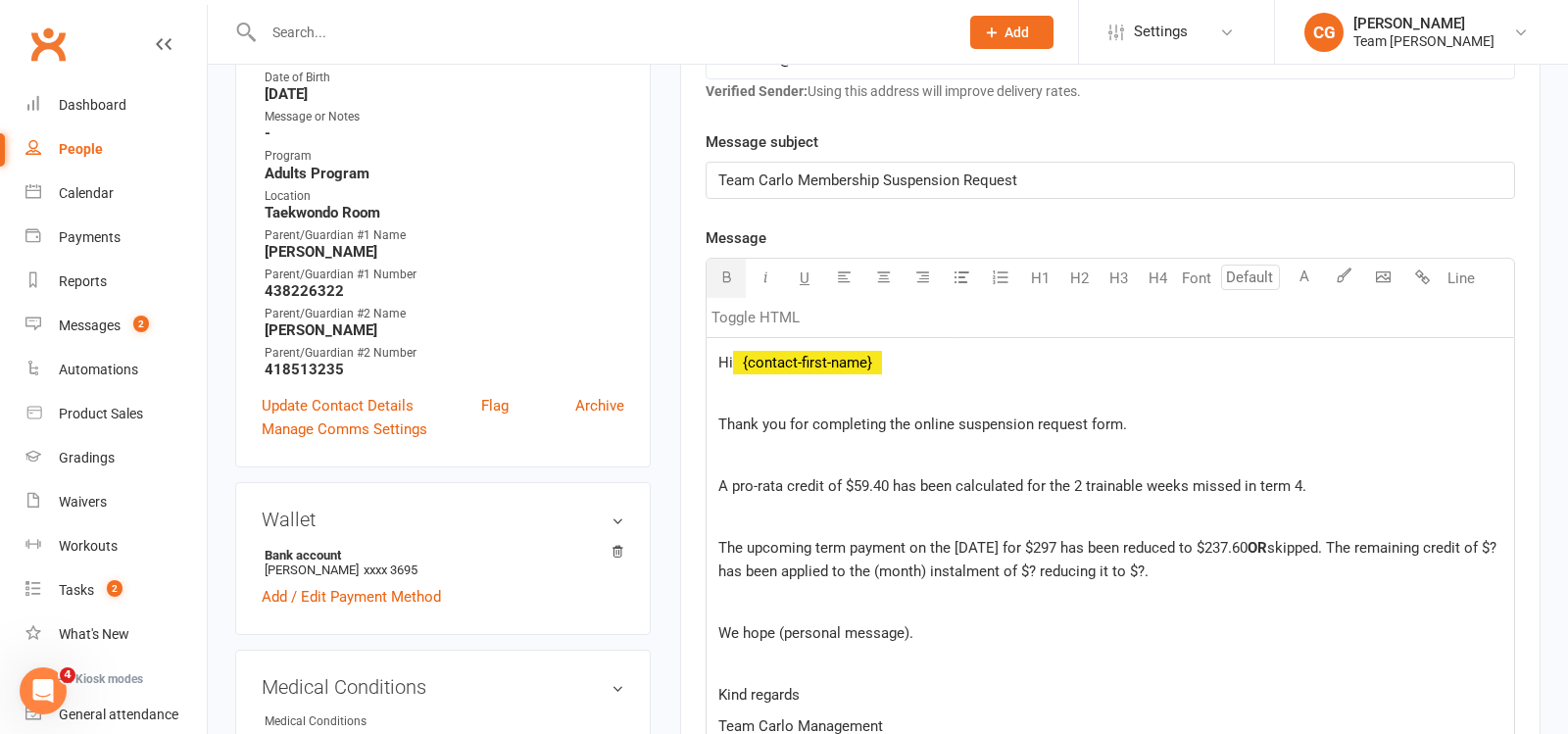
drag, startPoint x: 1274, startPoint y: 539, endPoint x: 1279, endPoint y: 576, distance: 37.3
click at [1279, 576] on p "The upcoming term payment on the 15/10/25 for $297 has been reduced to $237.60 …" at bounding box center [1110, 560] width 784 height 47
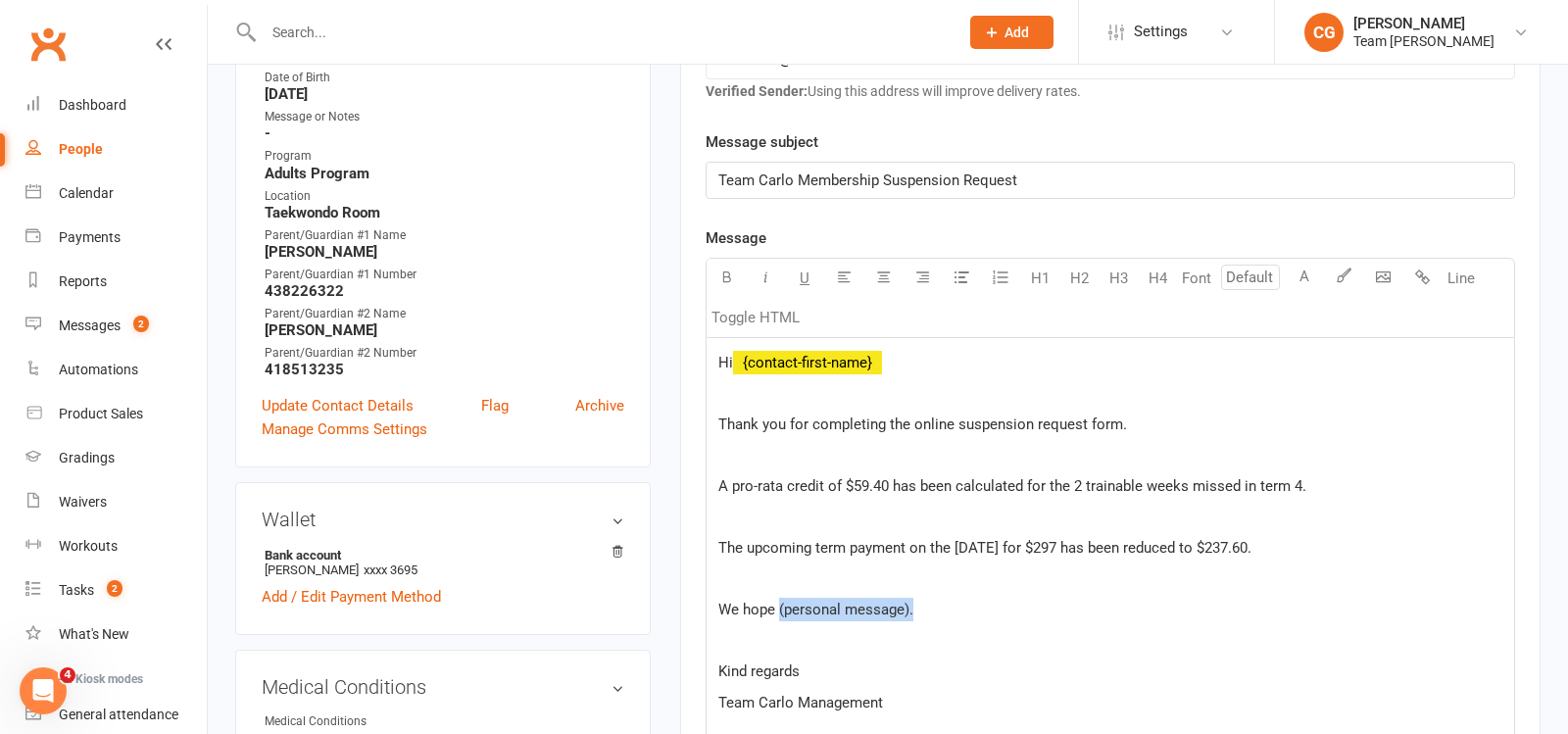
drag, startPoint x: 931, startPoint y: 614, endPoint x: 779, endPoint y: 607, distance: 152.2
click at [779, 607] on p "We hope (personal message)." at bounding box center [1110, 609] width 784 height 24
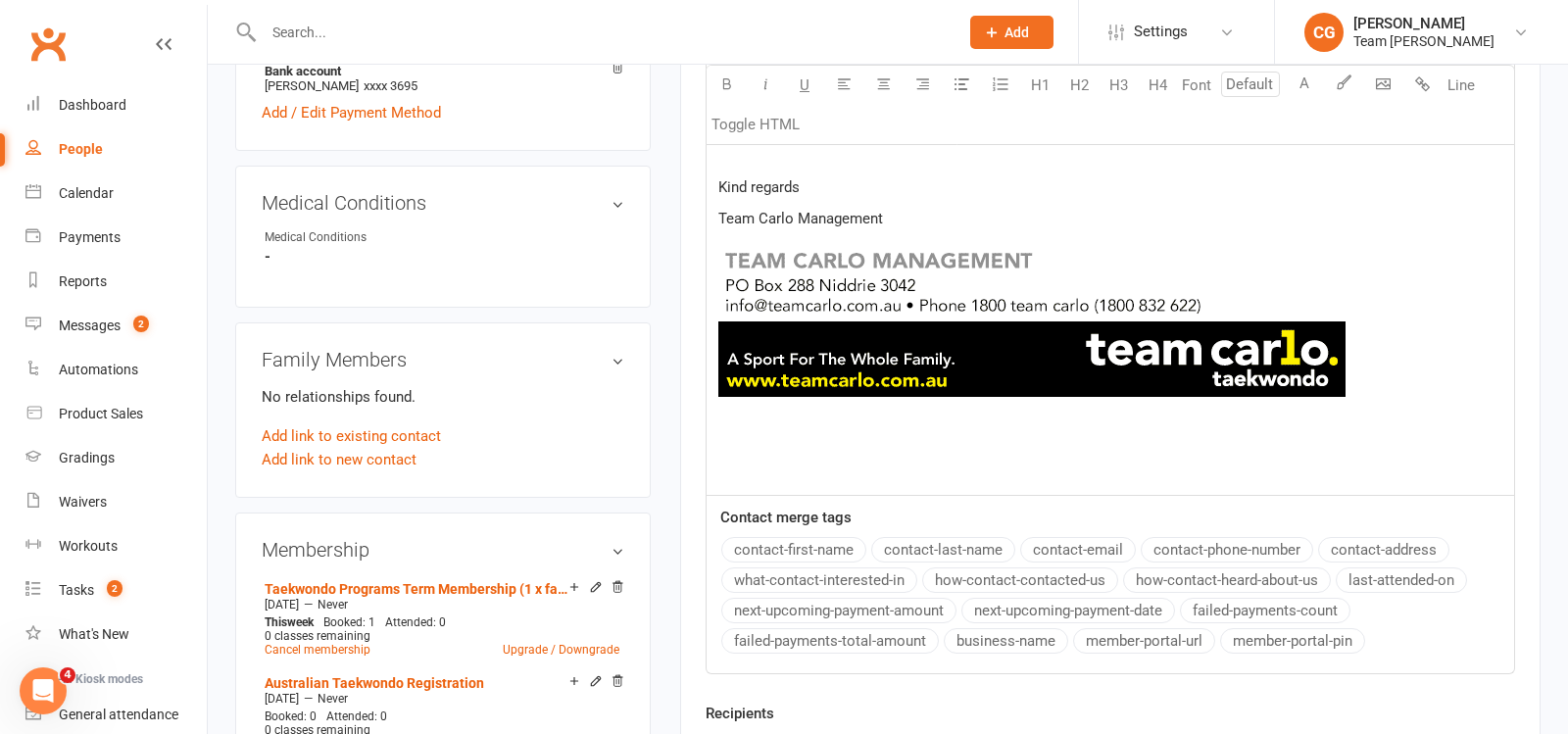
scroll to position [1172, 0]
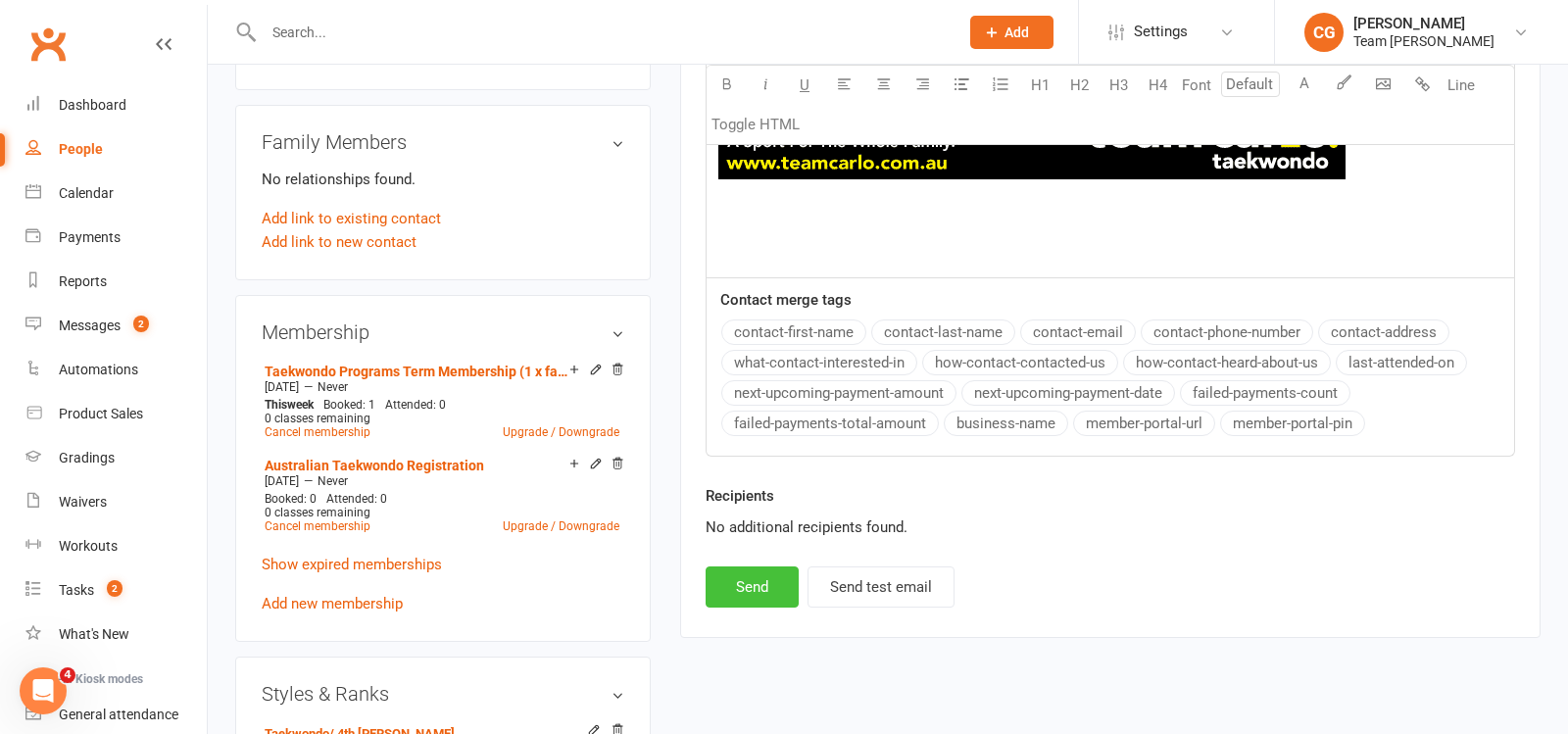
click at [746, 589] on button "Send" at bounding box center [752, 588] width 93 height 42
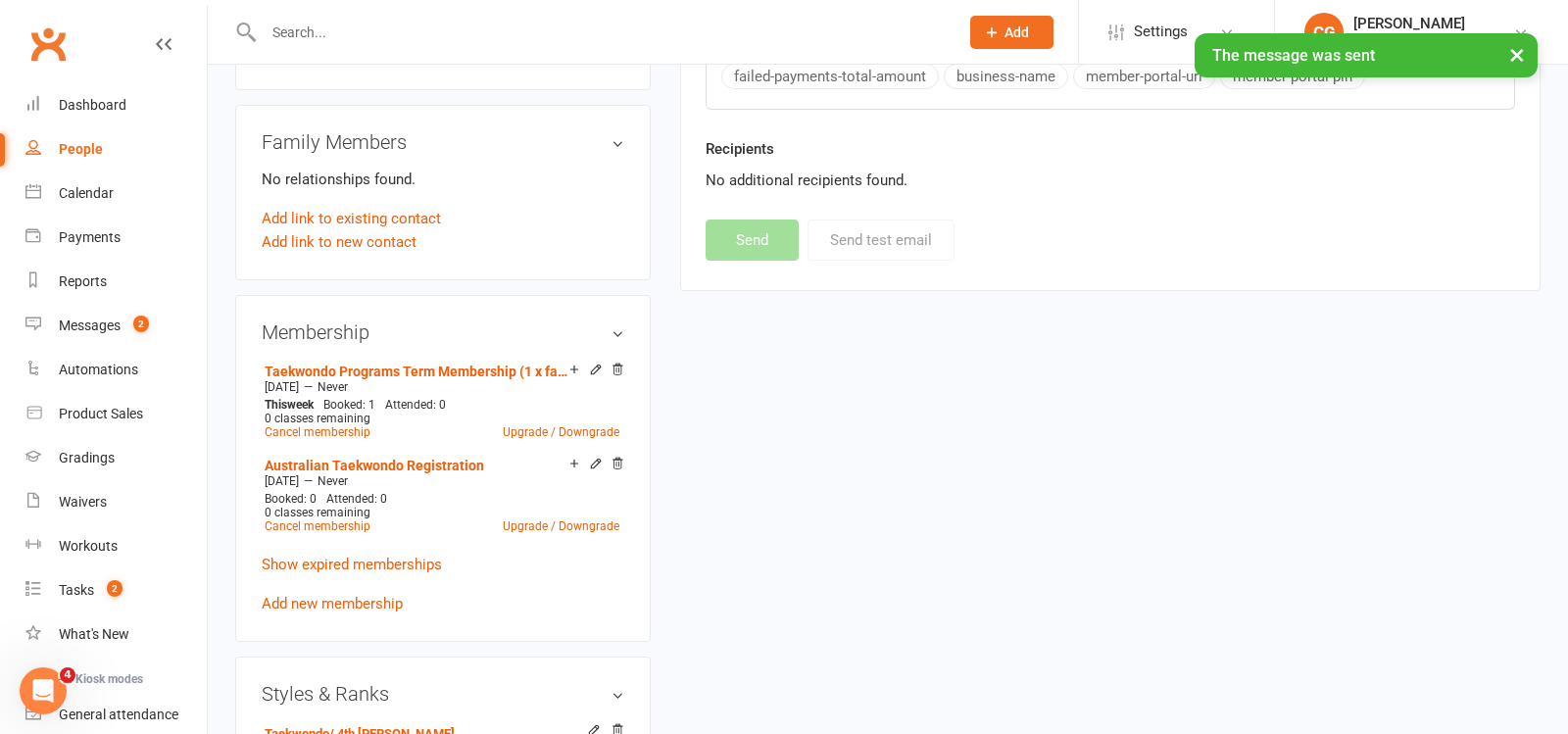
select select
select select "1"
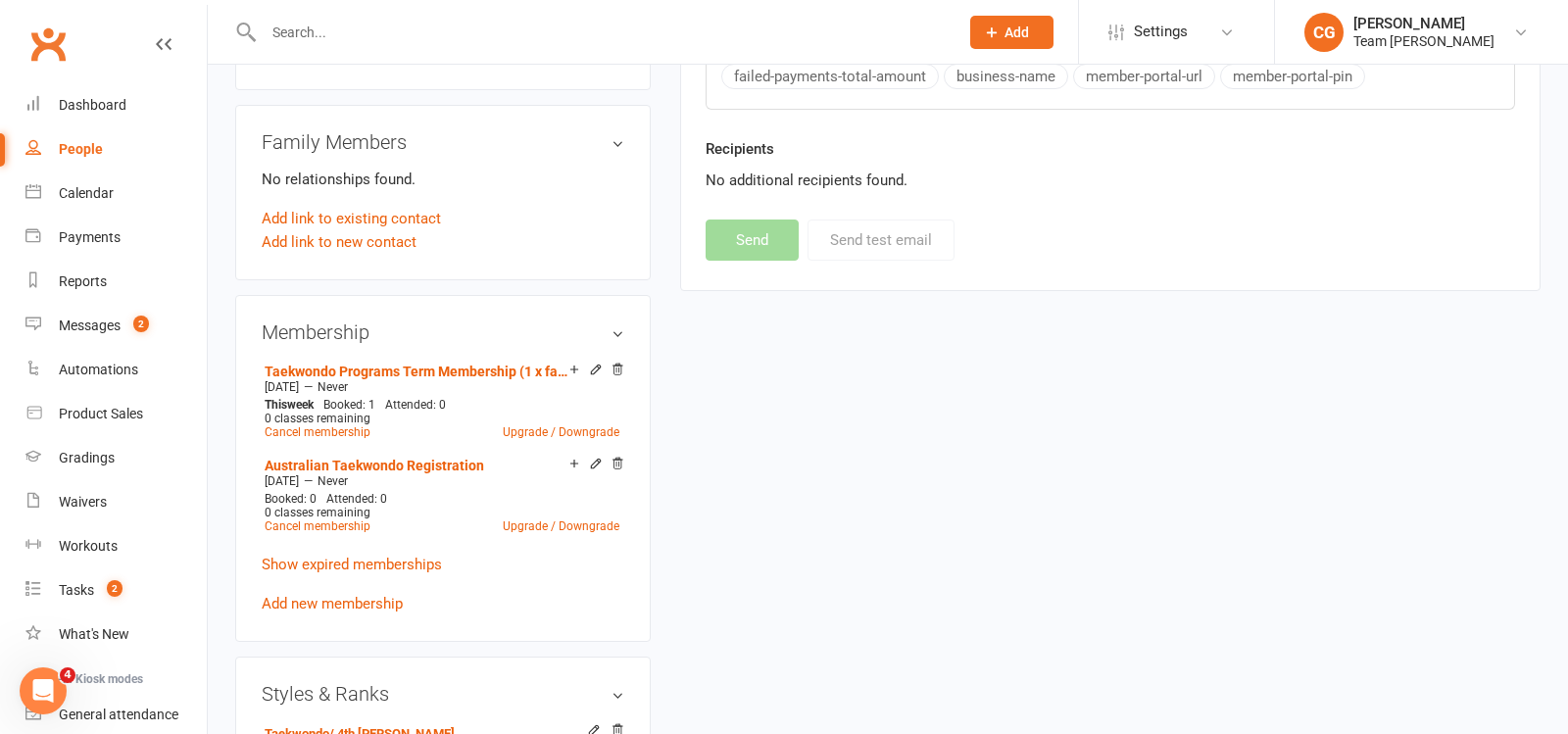
click at [338, 32] on input "text" at bounding box center [601, 33] width 688 height 28
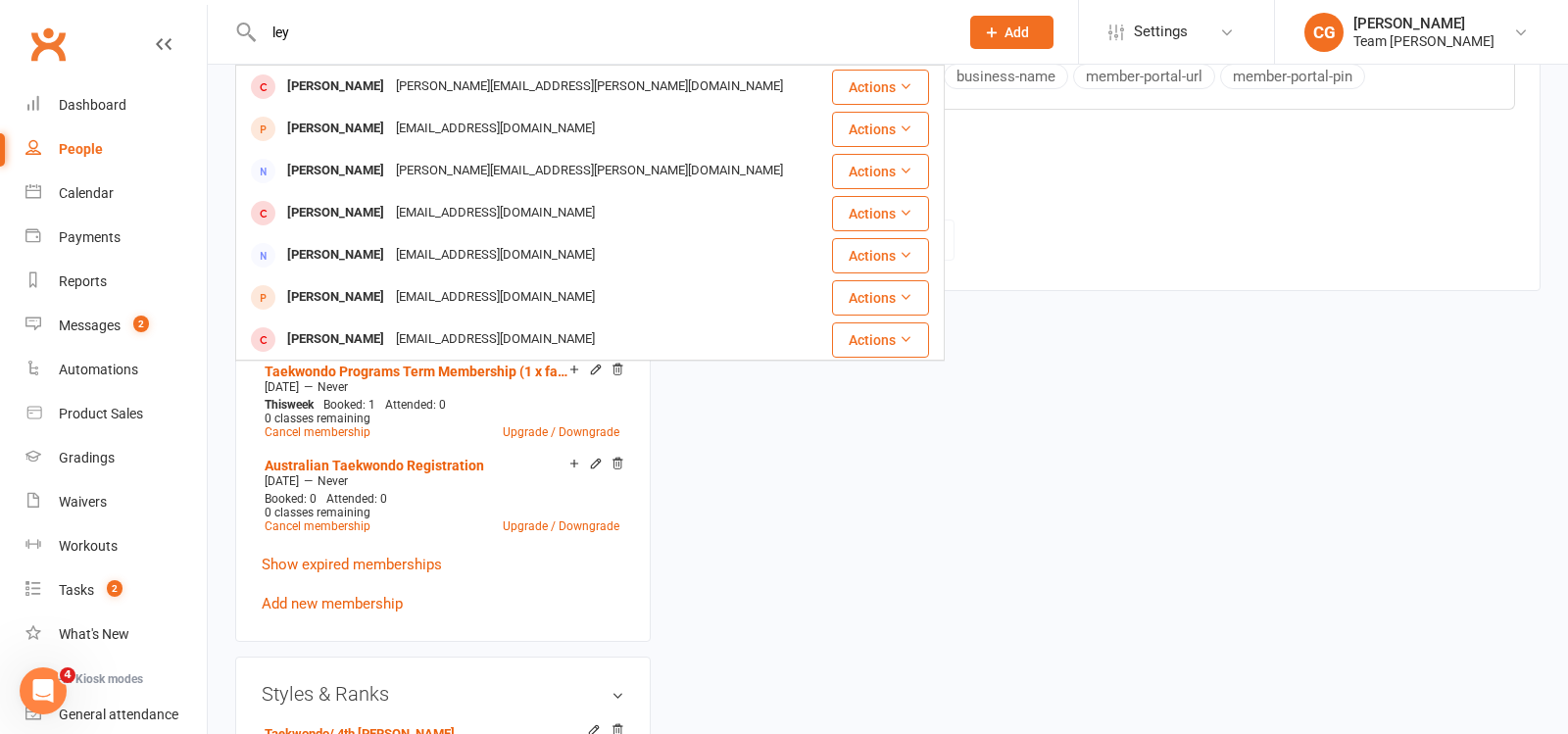
drag, startPoint x: 309, startPoint y: 31, endPoint x: 247, endPoint y: 31, distance: 62.0
click at [247, 31] on div "ley Riley Littlejohn kevin@littlejohn.id.au Actions Ali Almaliky Abo.leyla@yaho…" at bounding box center [590, 32] width 709 height 63
type input "tun"
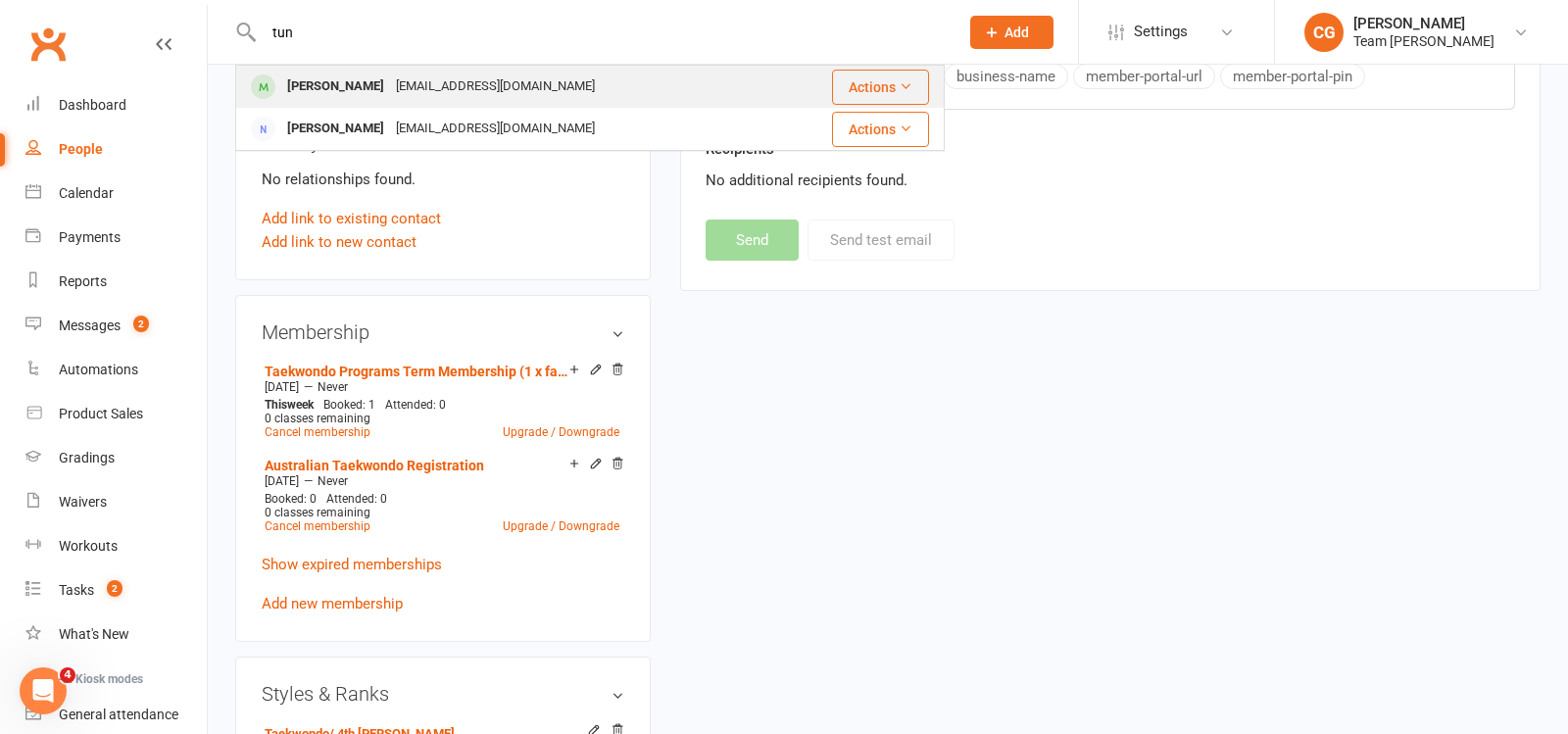
click at [282, 74] on div "Lin Let Tun" at bounding box center [335, 86] width 109 height 29
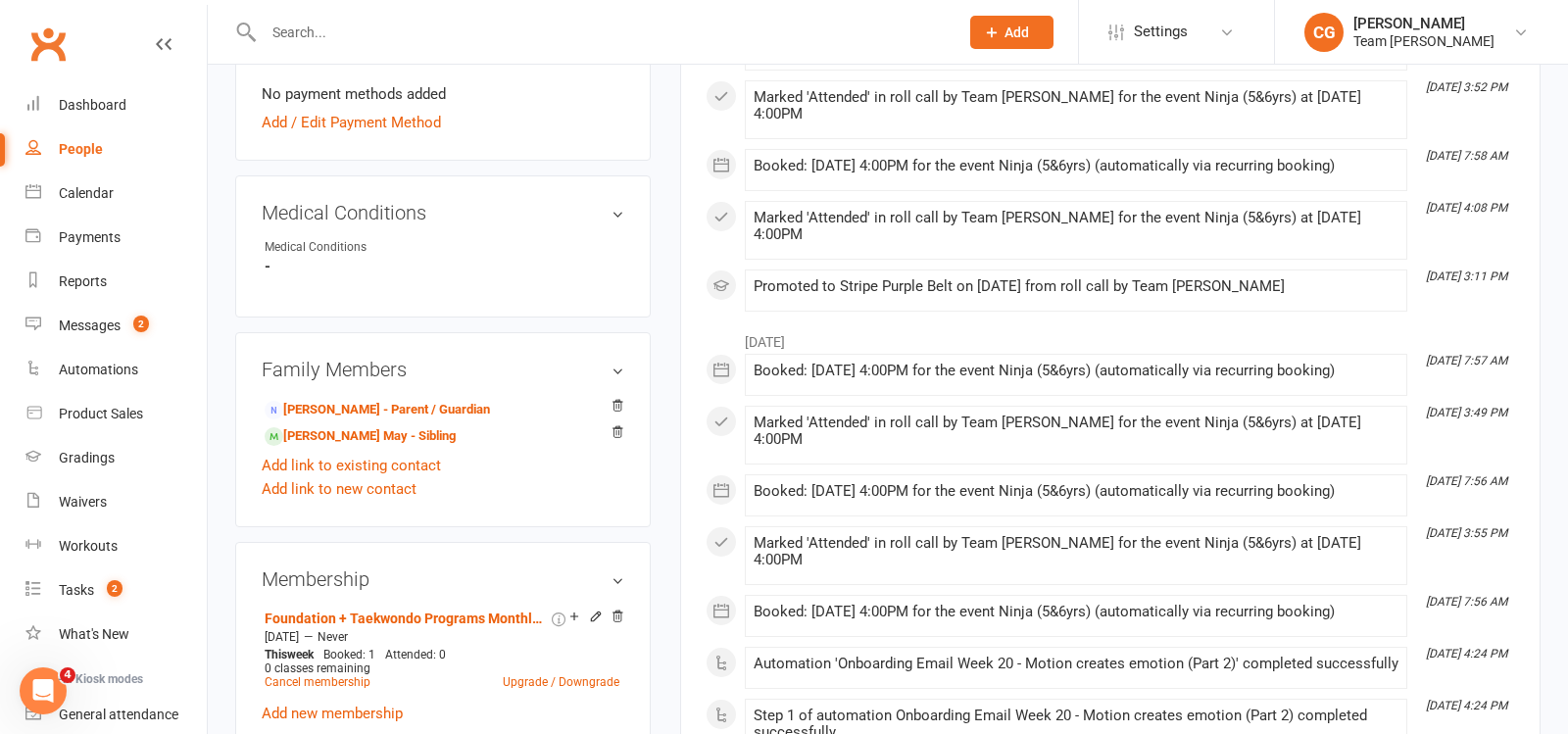
scroll to position [935, 0]
click at [389, 402] on link "Yu Lin Khine - Parent / Guardian" at bounding box center [378, 408] width 226 height 21
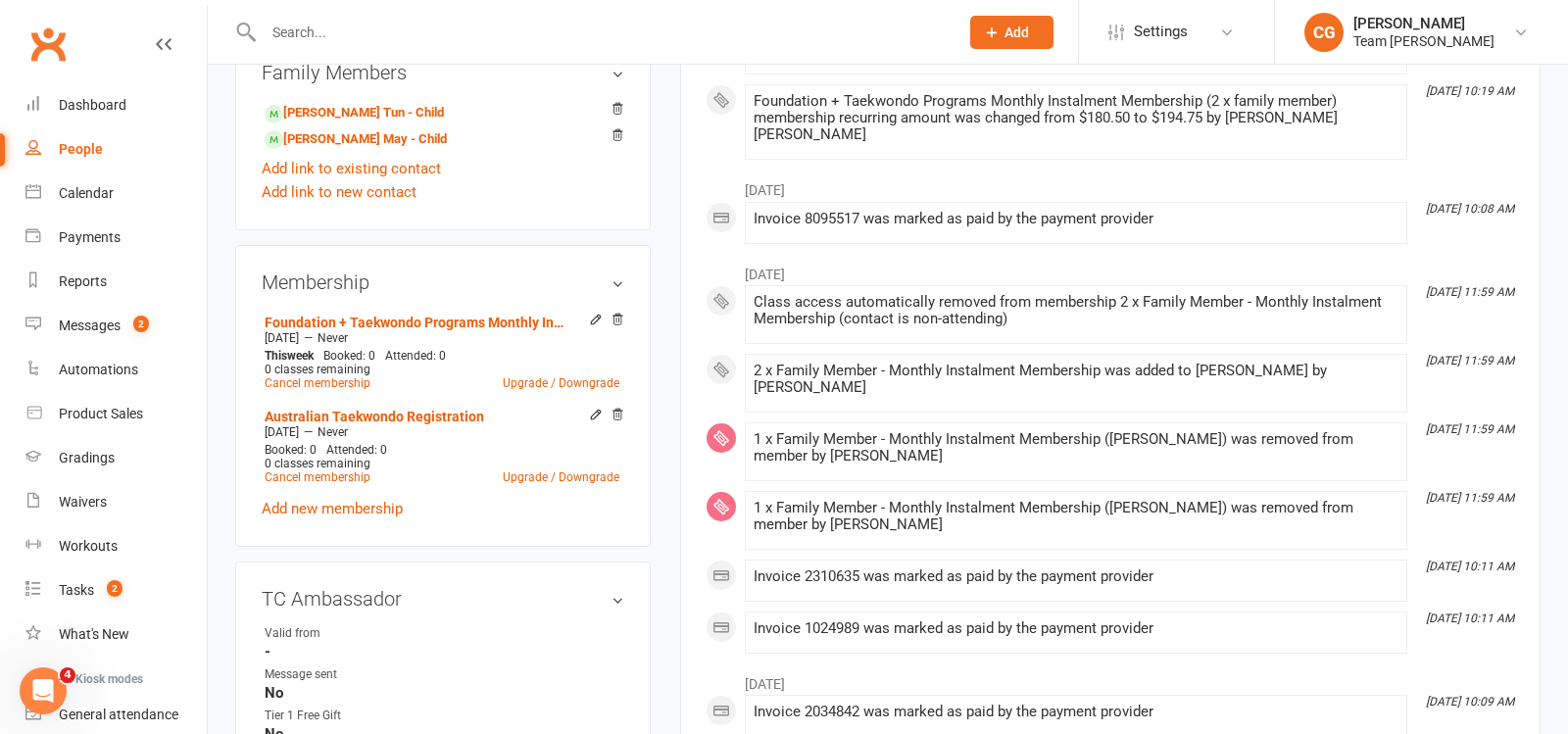
scroll to position [828, 0]
click at [607, 407] on div at bounding box center [604, 414] width 41 height 17
click at [618, 407] on icon at bounding box center [617, 413] width 14 height 14
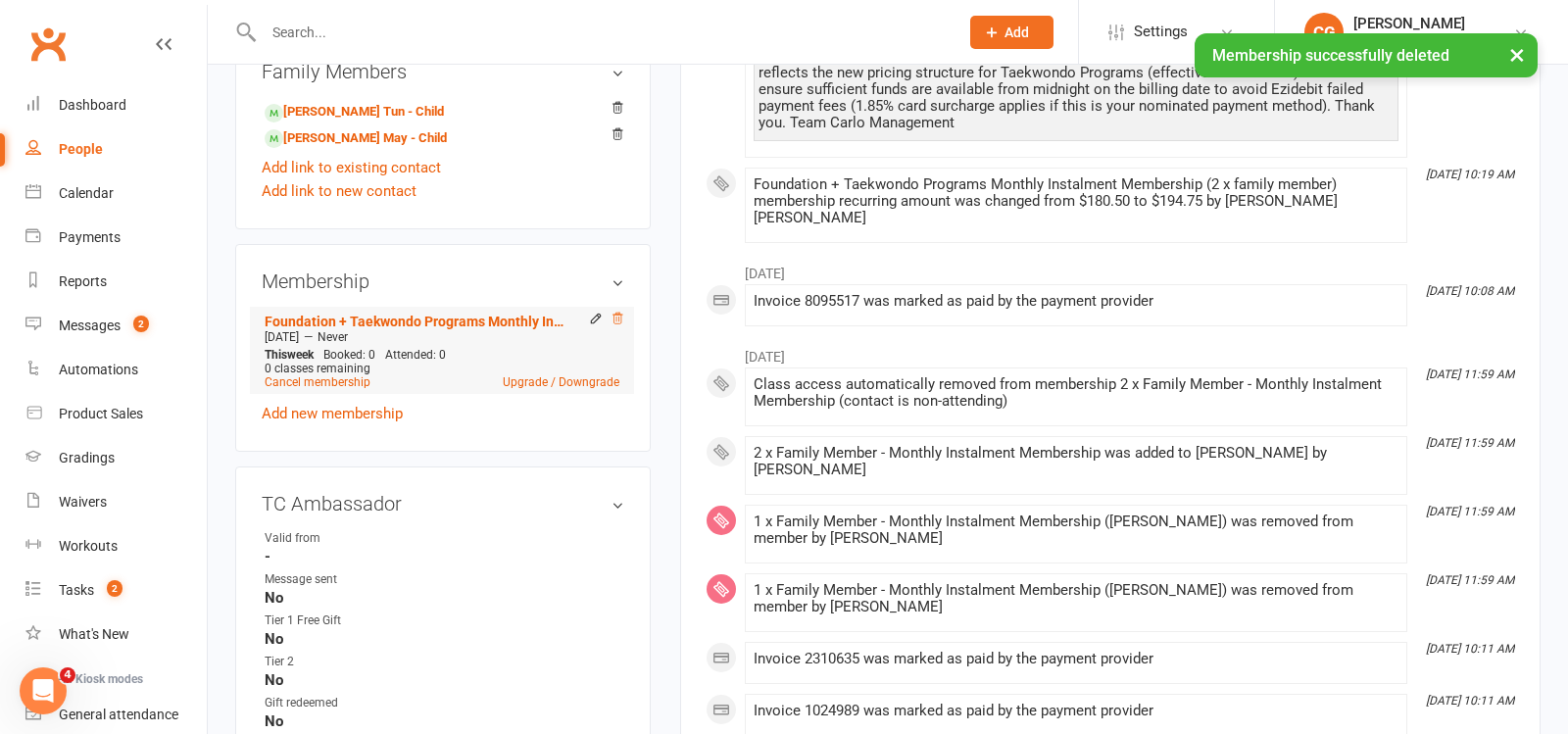
click at [618, 312] on icon at bounding box center [617, 319] width 14 height 14
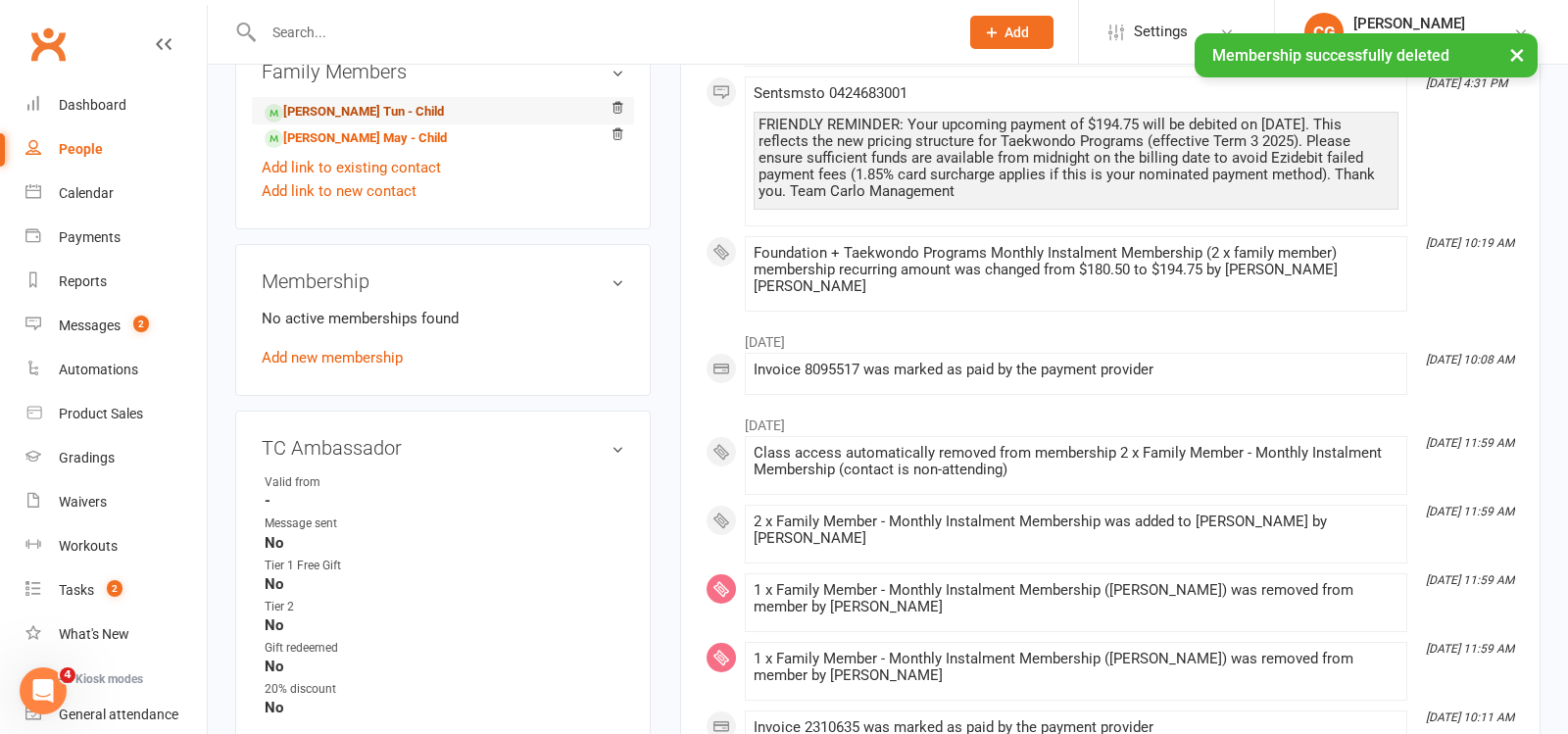
click at [323, 107] on link "Lin Let Tun - Child" at bounding box center [354, 112] width 179 height 21
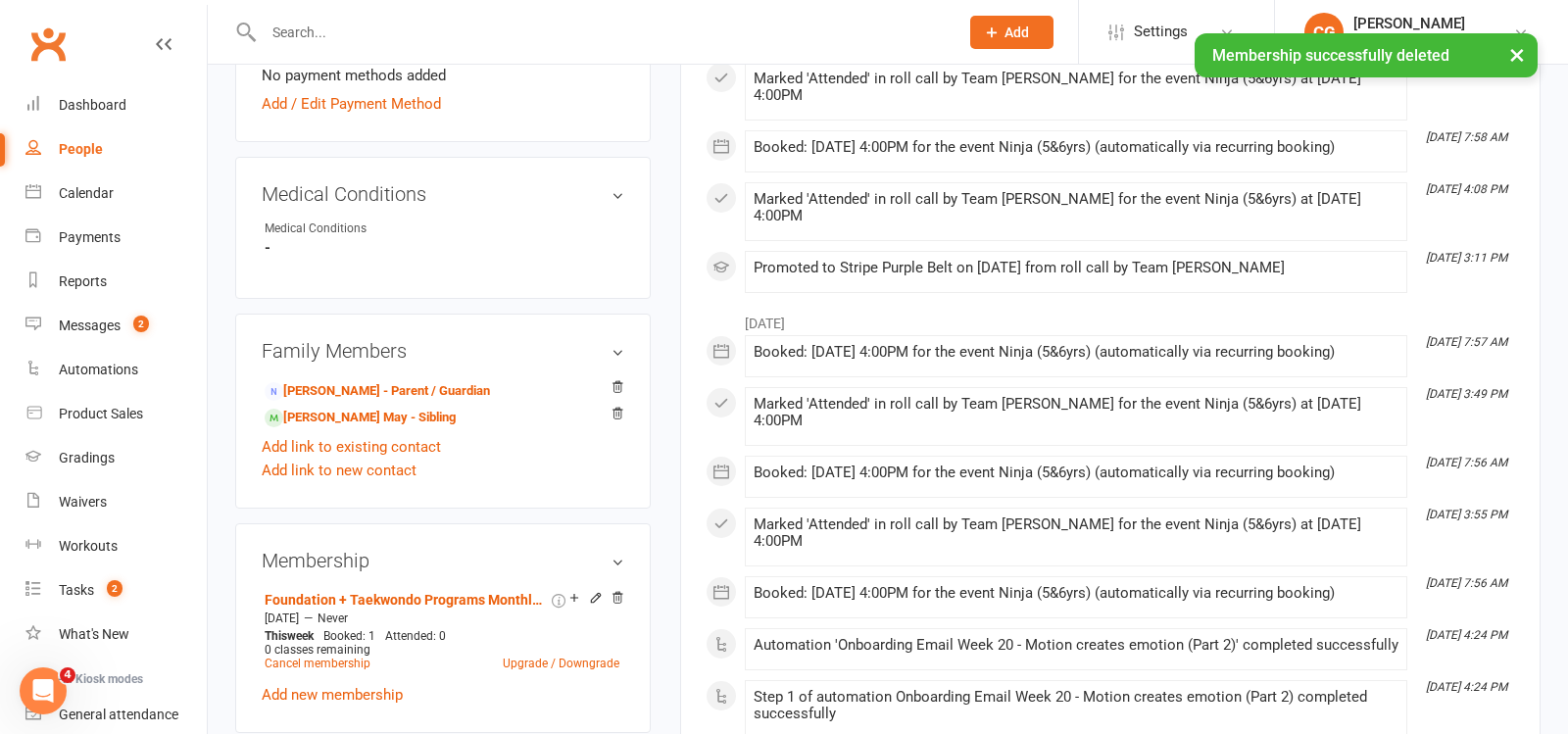
scroll to position [1122, 0]
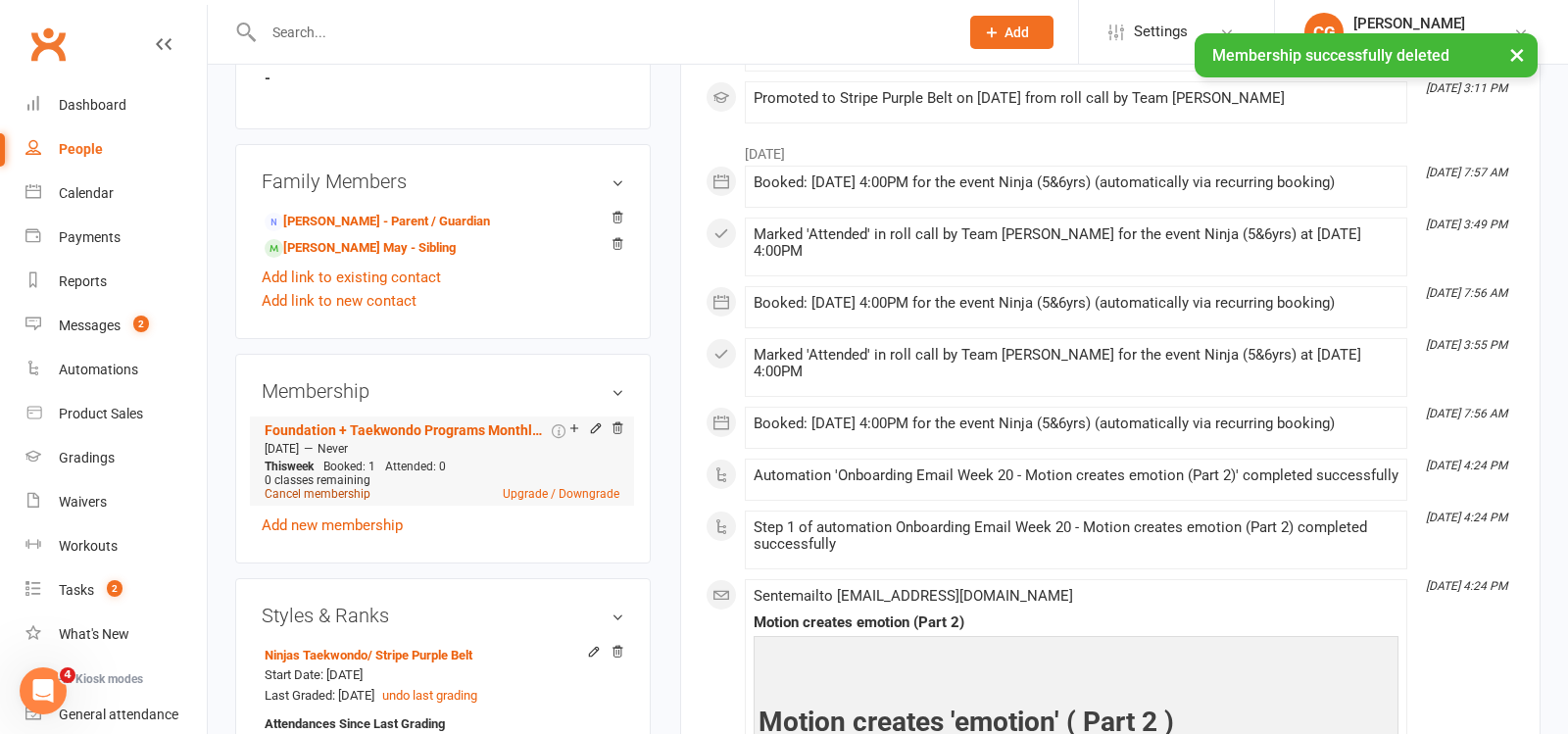
click at [326, 487] on link "Cancel membership" at bounding box center [318, 494] width 106 height 14
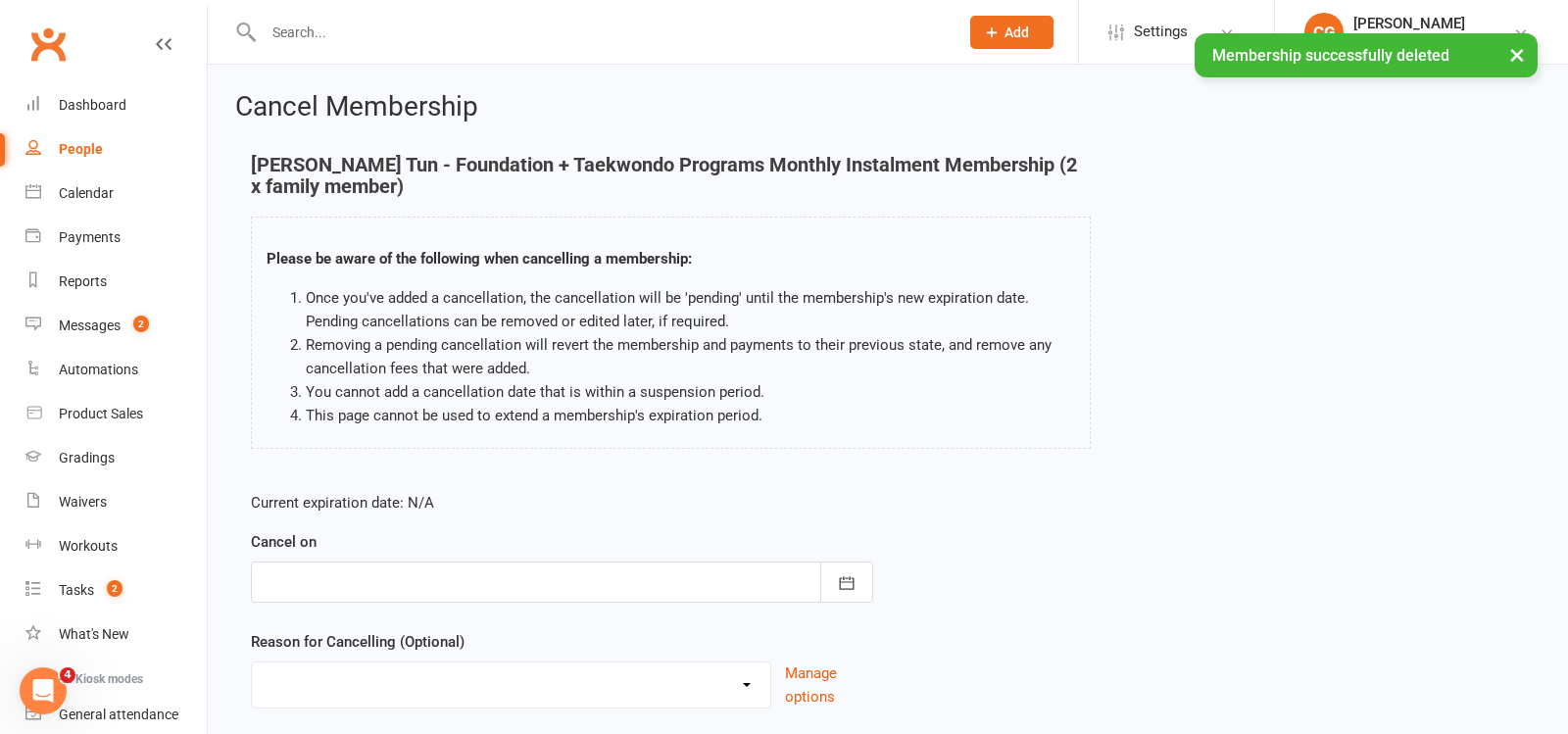
click at [500, 571] on div at bounding box center [562, 583] width 622 height 42
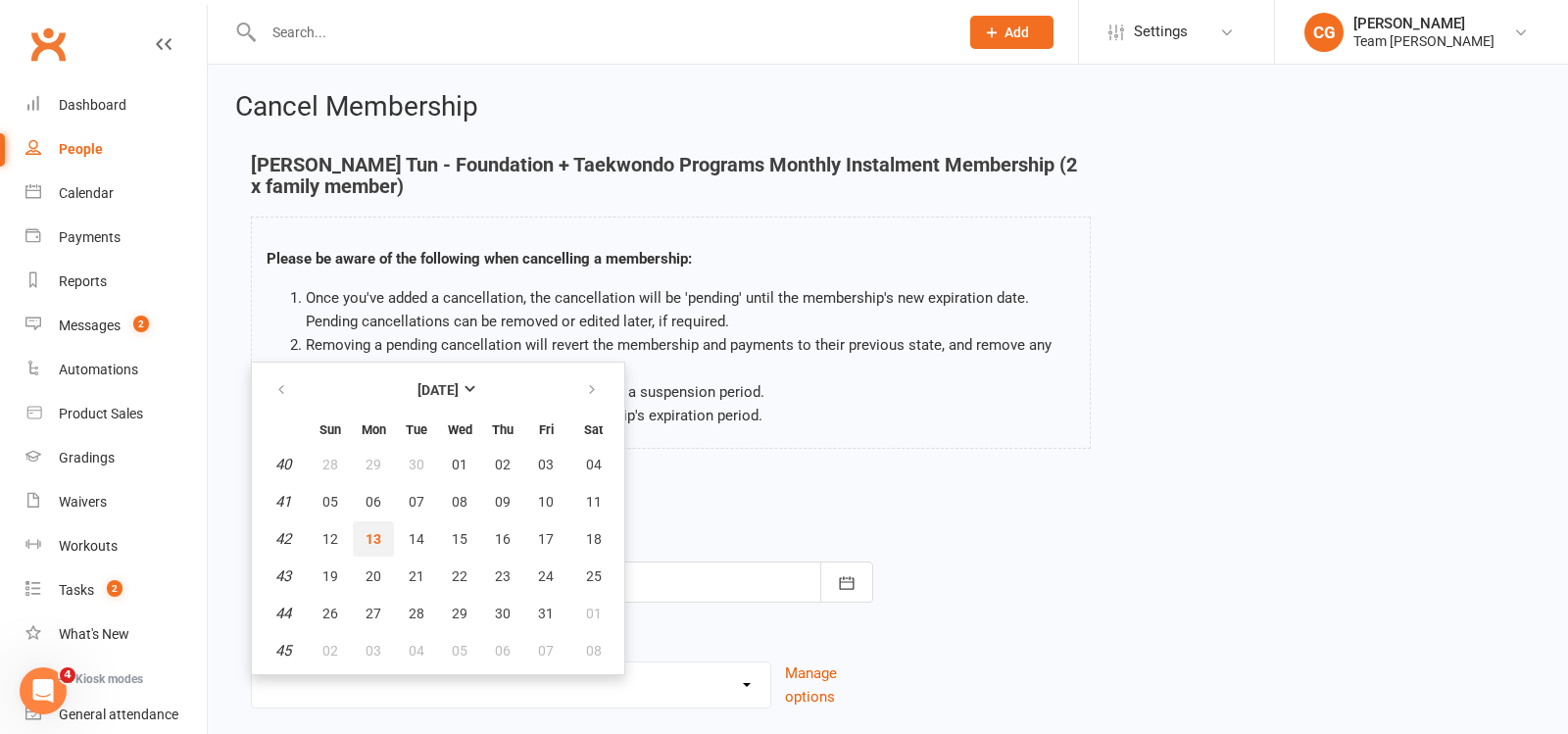
click at [374, 531] on span "13" at bounding box center [374, 539] width 16 height 16
type input "13 Oct 2025"
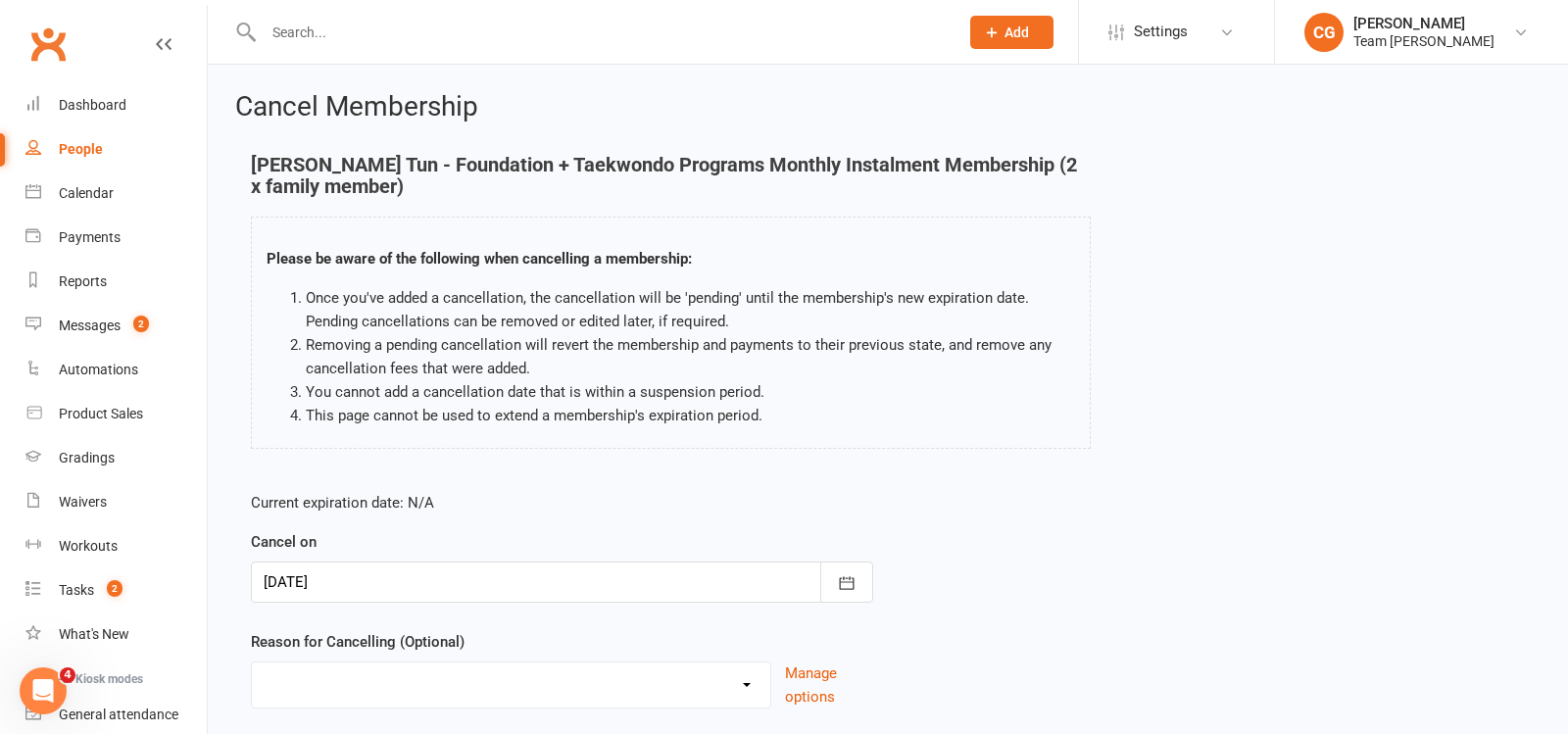
click at [369, 676] on select "Chosen another sport/activity Family/health matters Feeling disinterested in ta…" at bounding box center [511, 683] width 518 height 40
select select "5"
click at [252, 663] on select "Chosen another sport/activity Family/health matters Feeling disinterested in ta…" at bounding box center [511, 683] width 518 height 40
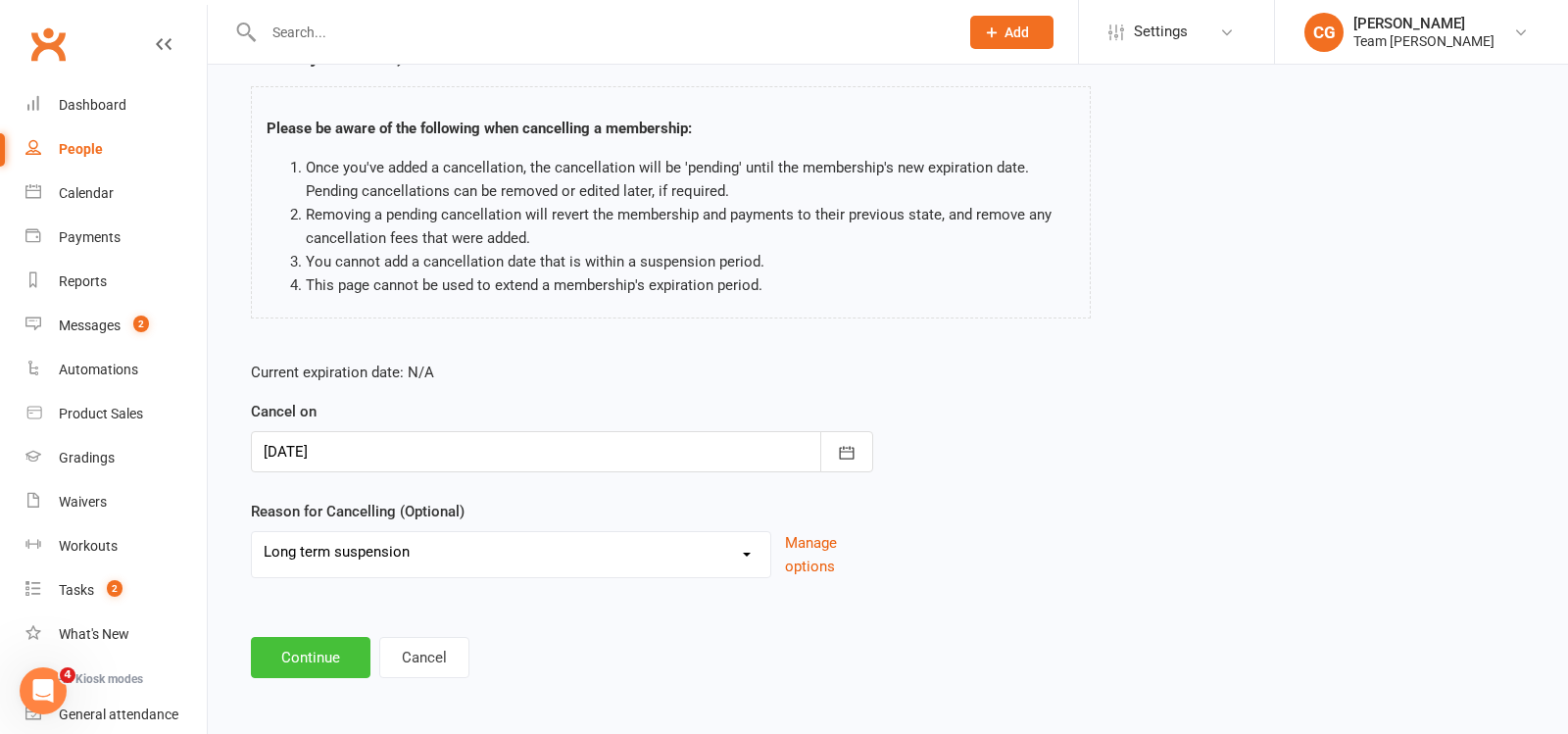
click at [304, 673] on button "Continue" at bounding box center [311, 658] width 120 height 42
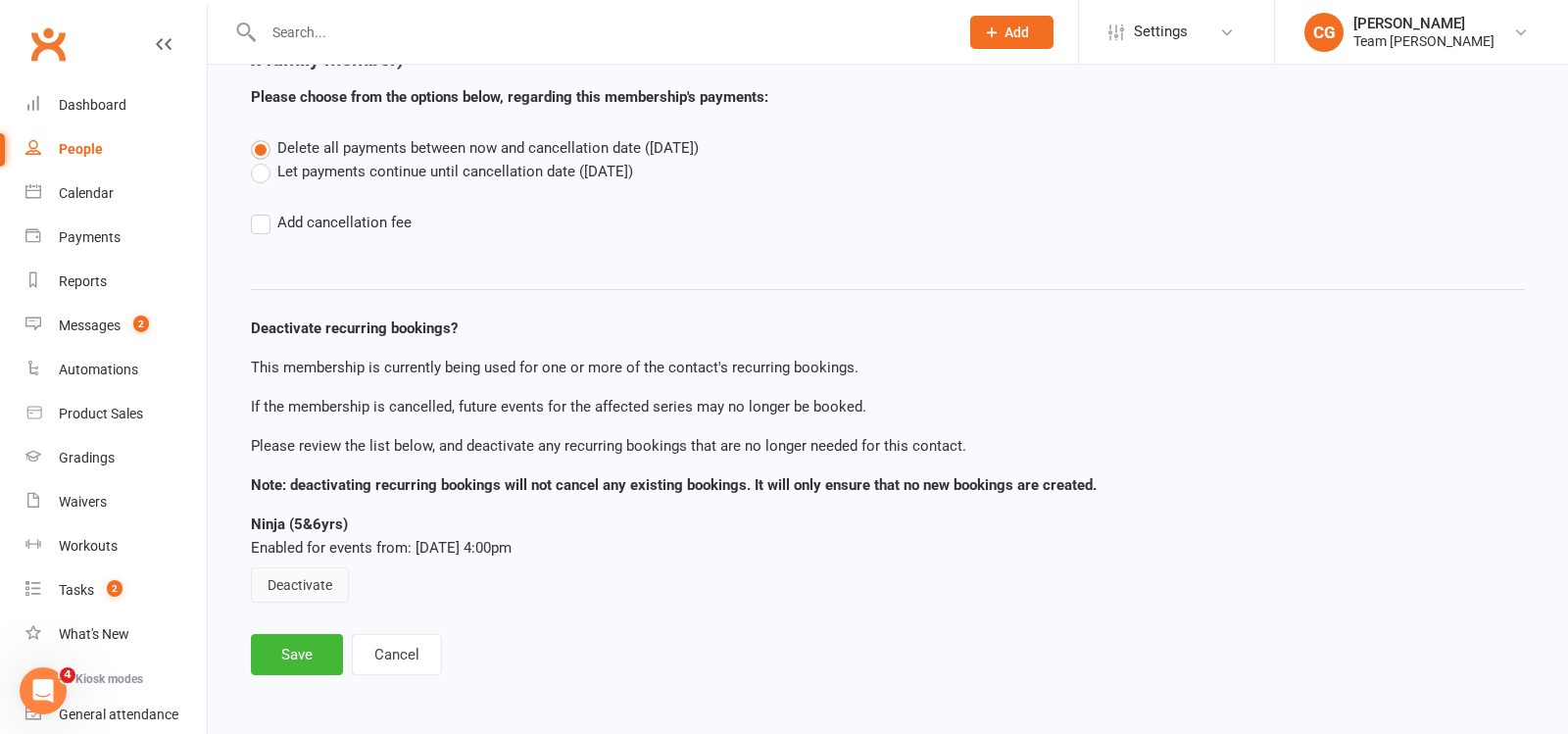
click at [301, 596] on button "Deactivate" at bounding box center [300, 586] width 98 height 36
click at [301, 656] on button "Save" at bounding box center [297, 655] width 92 height 42
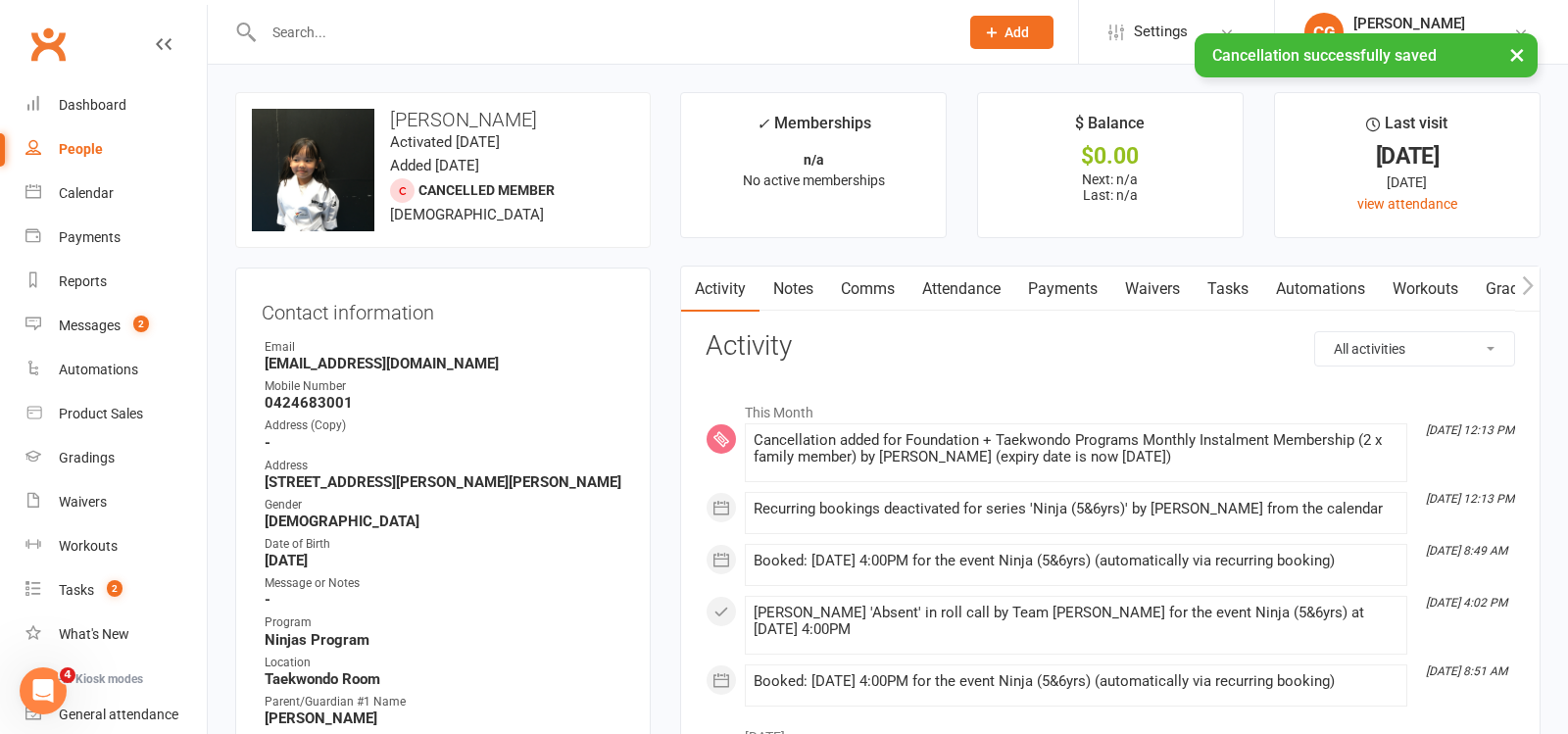
click at [954, 286] on link "Attendance" at bounding box center [962, 290] width 106 height 46
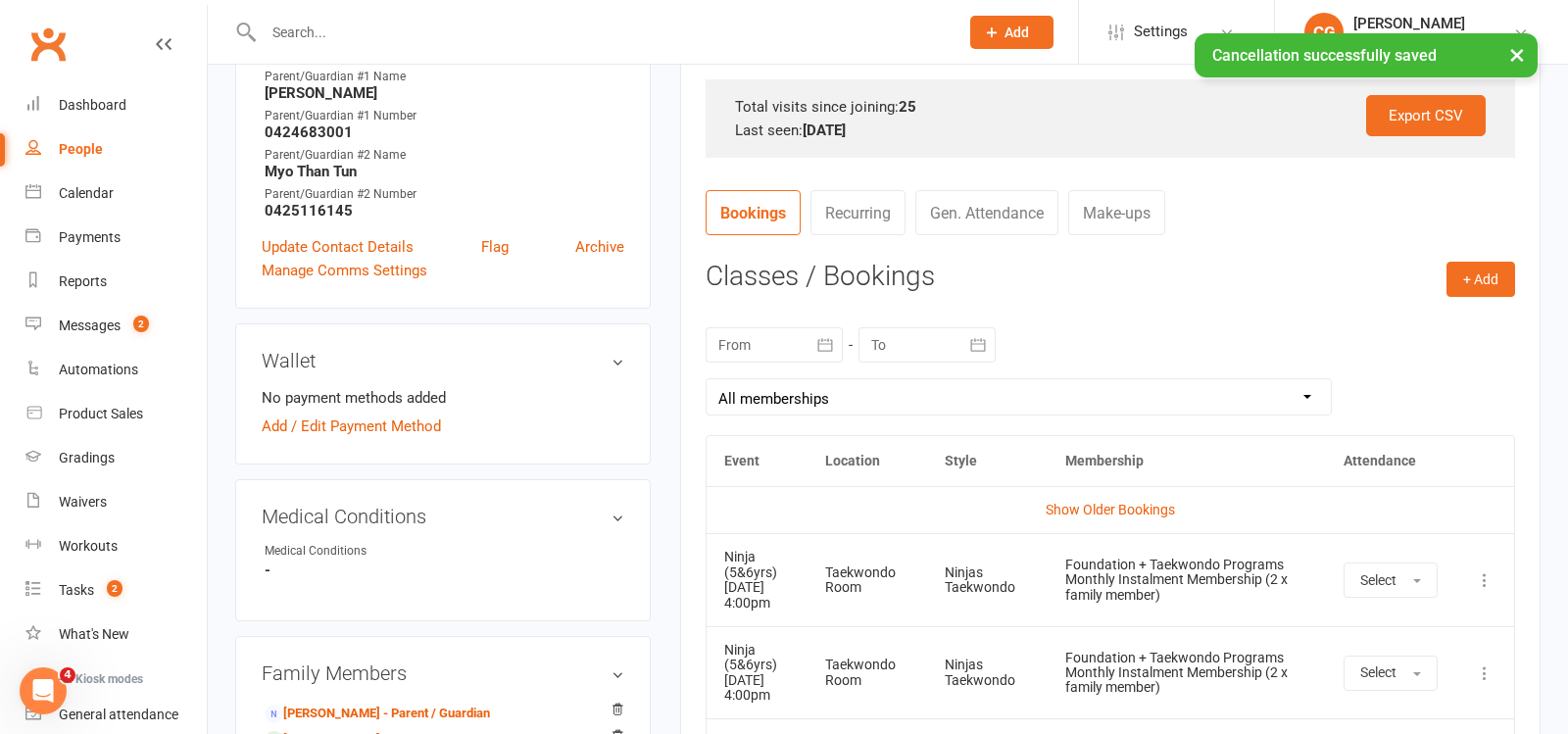
scroll to position [677, 0]
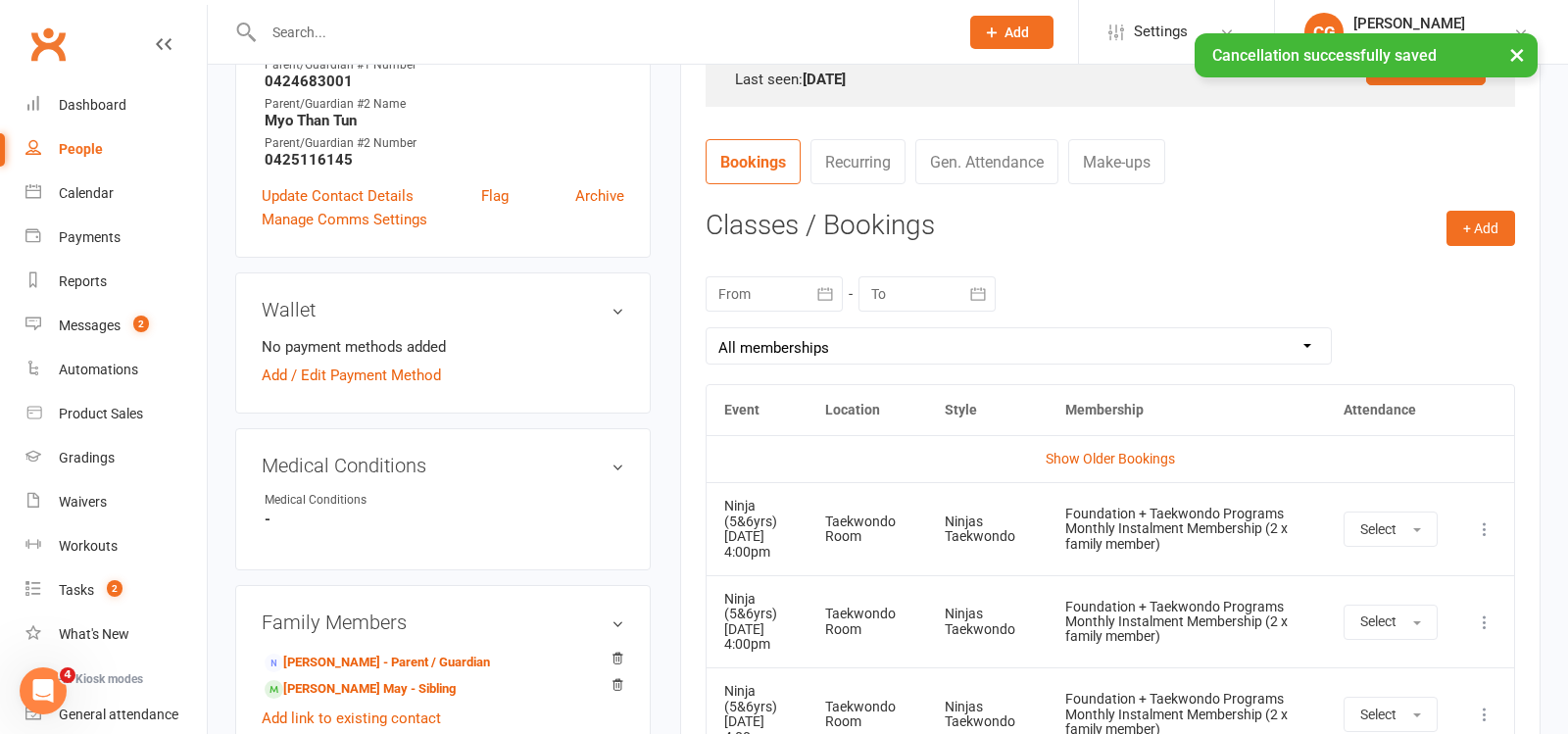
click at [1487, 520] on icon at bounding box center [1485, 529] width 20 height 20
click at [1384, 630] on link "Remove booking" at bounding box center [1399, 646] width 194 height 40
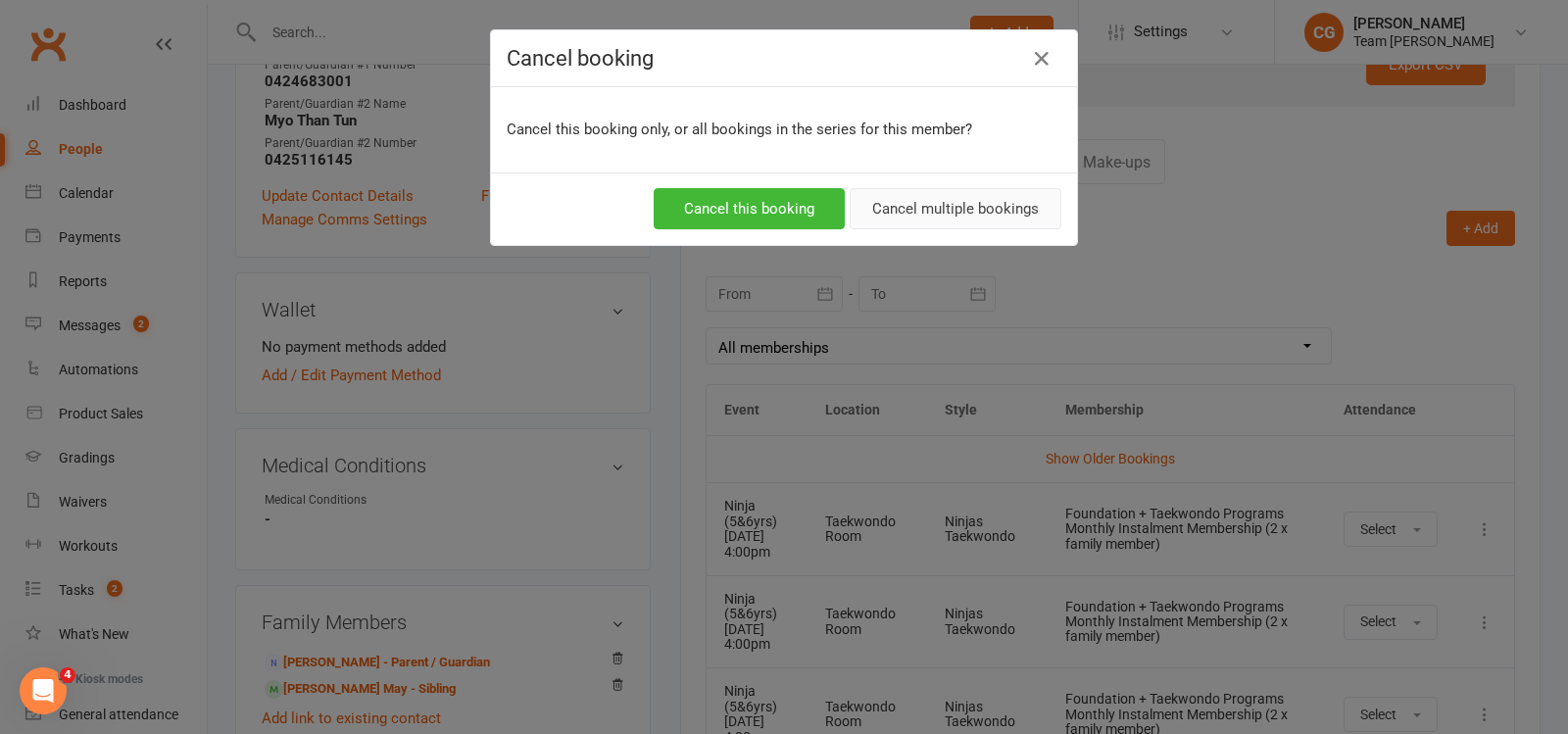
click at [1002, 197] on button "Cancel multiple bookings" at bounding box center [956, 209] width 212 height 42
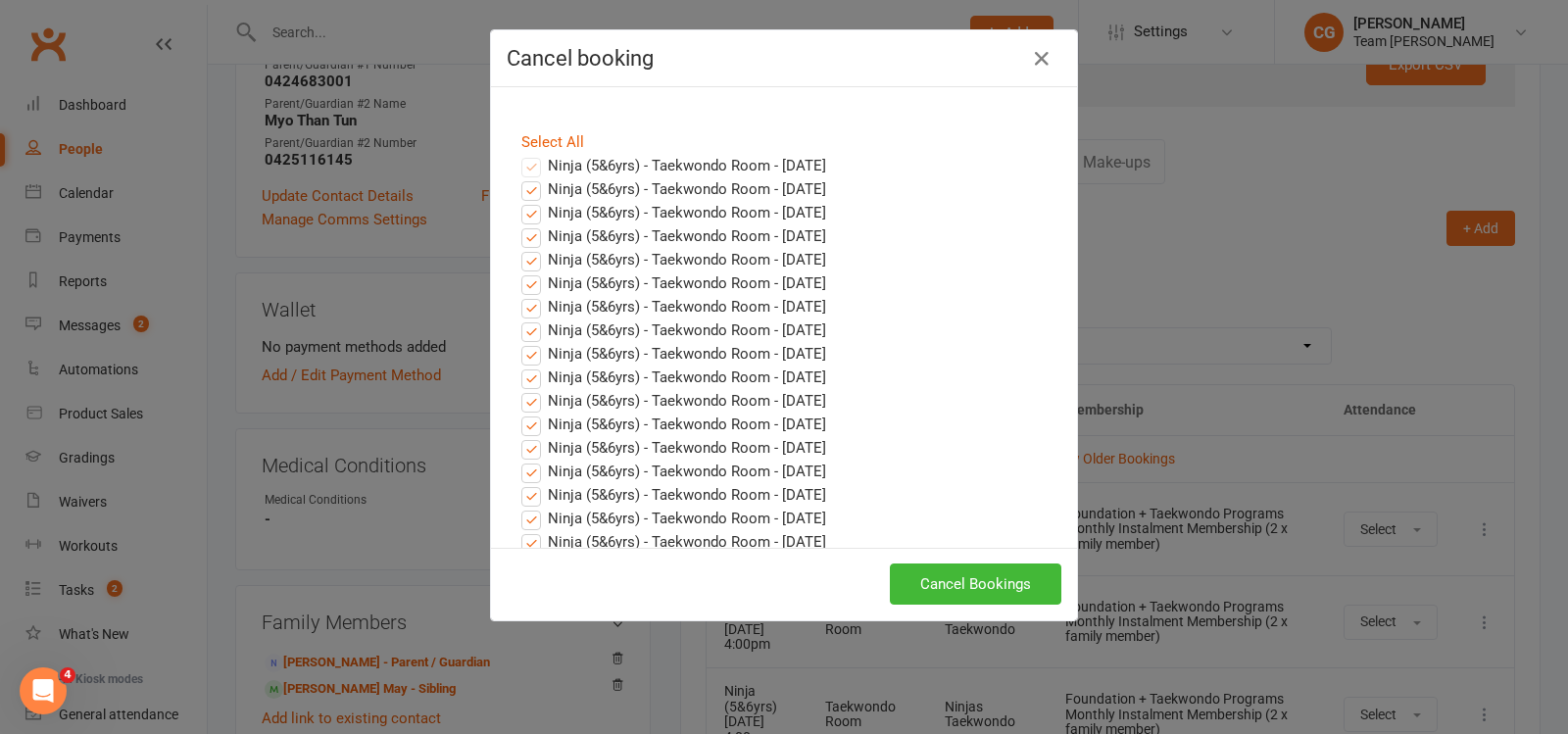
scroll to position [852, 0]
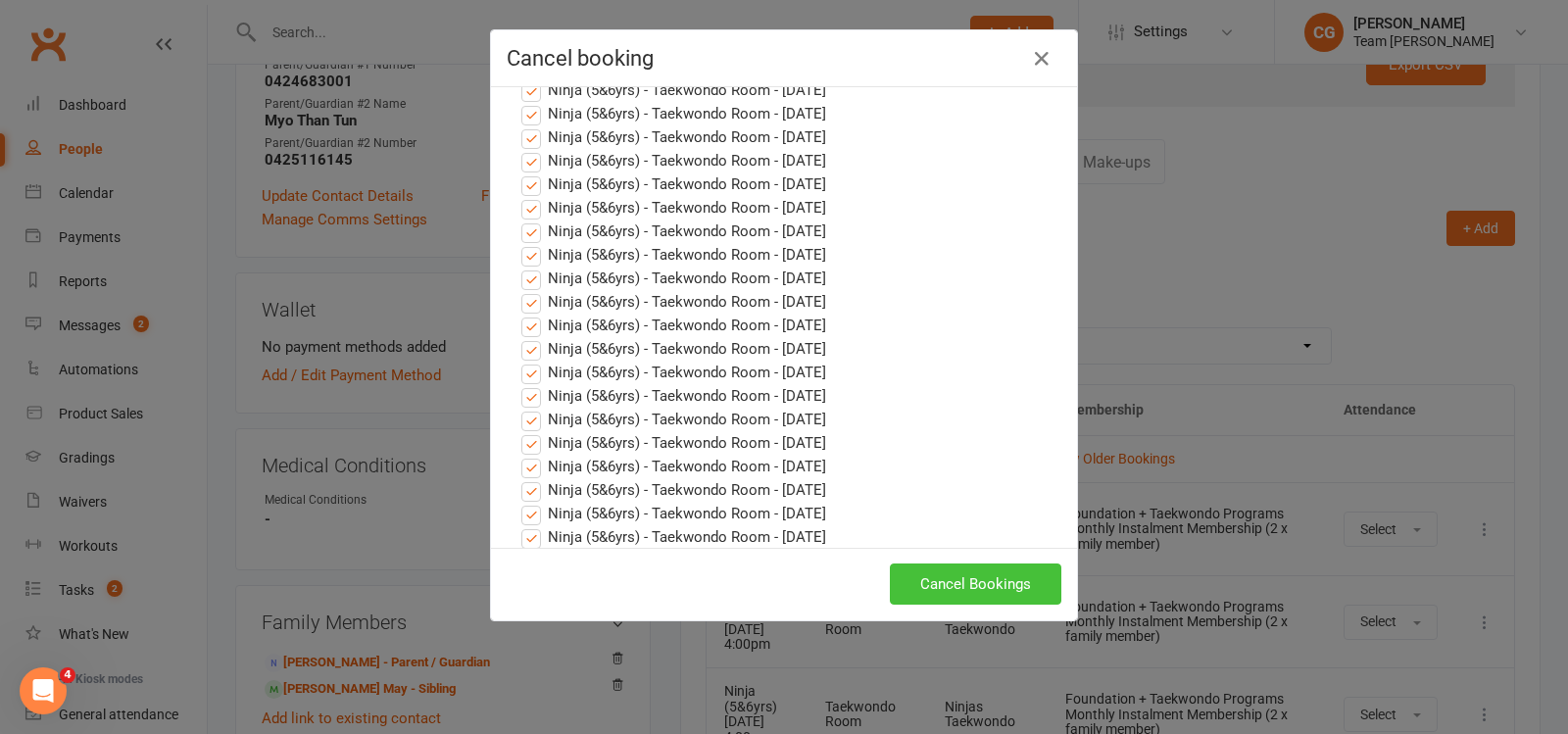
click at [969, 578] on button "Cancel Bookings" at bounding box center [975, 585] width 171 height 42
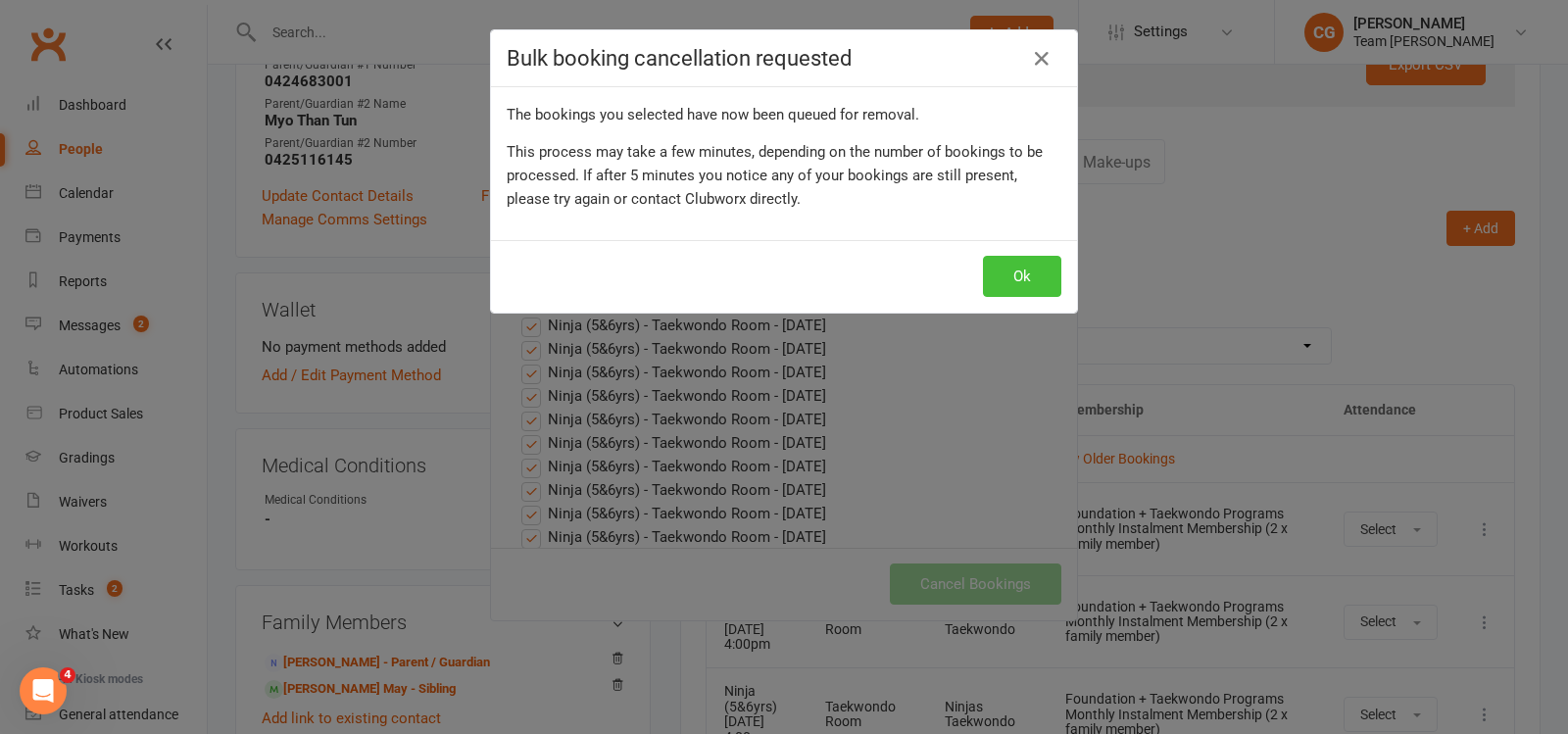
click at [1018, 270] on button "Ok" at bounding box center [1022, 277] width 78 height 42
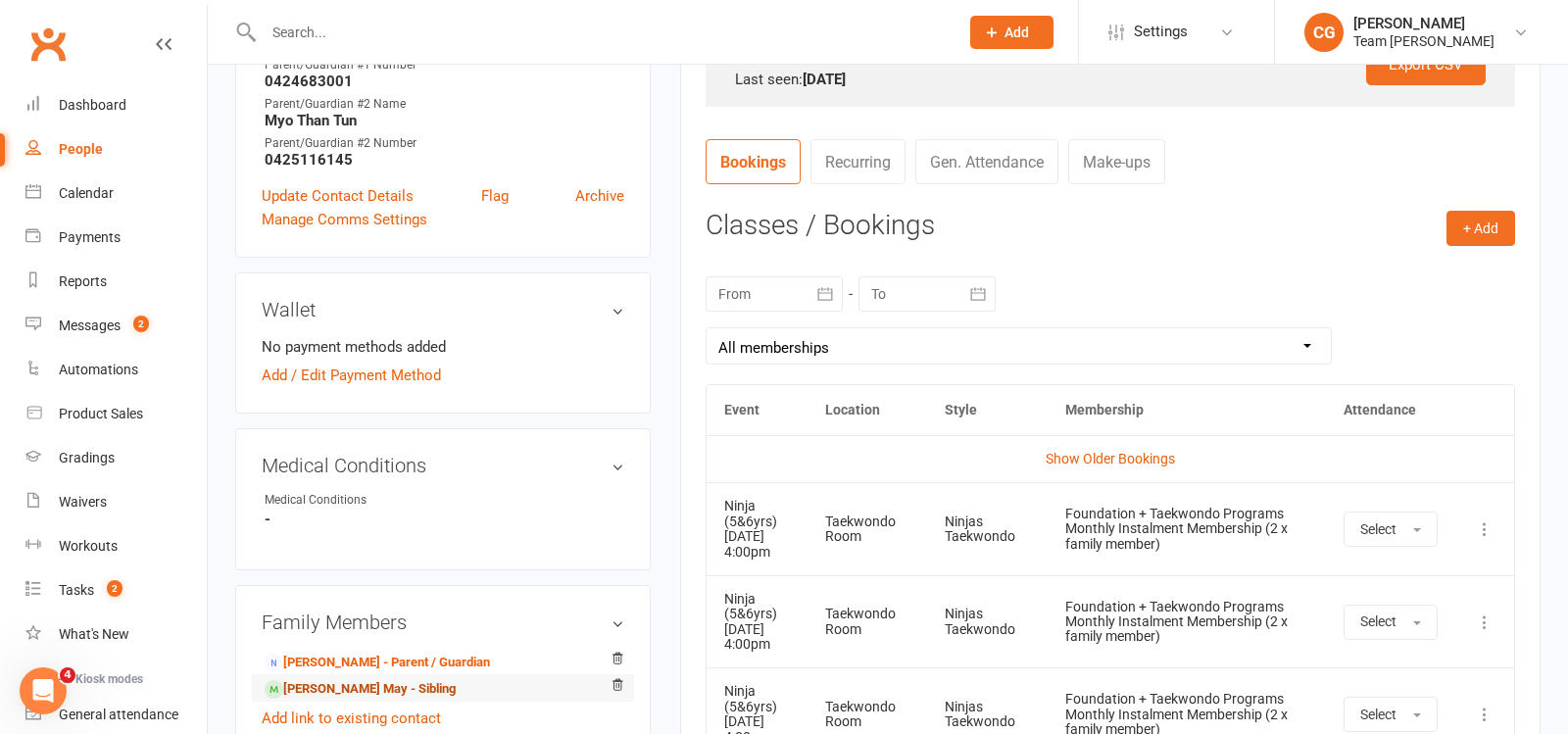
click at [390, 682] on link "Lin Latt May - Sibling" at bounding box center [360, 689] width 191 height 21
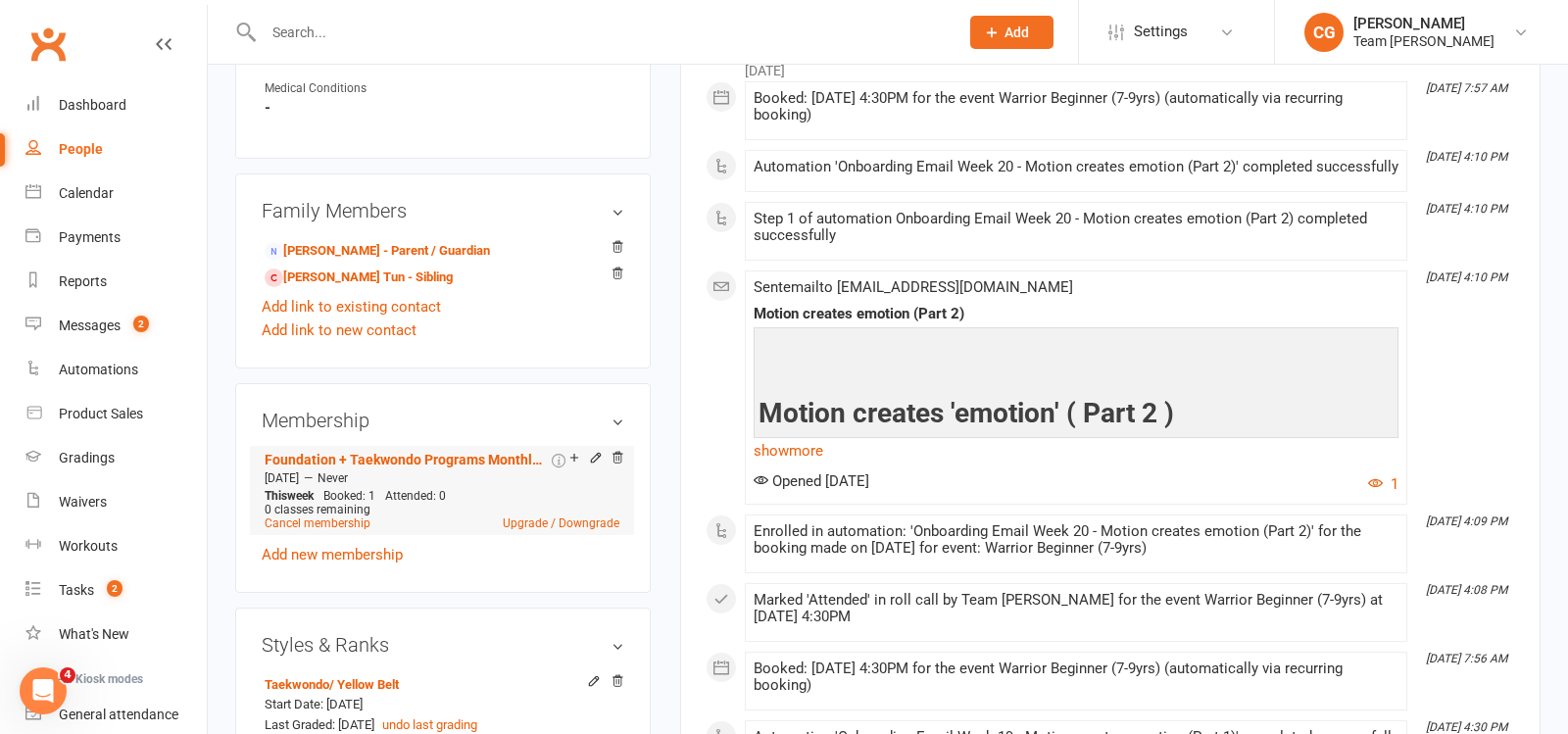
scroll to position [1148, 0]
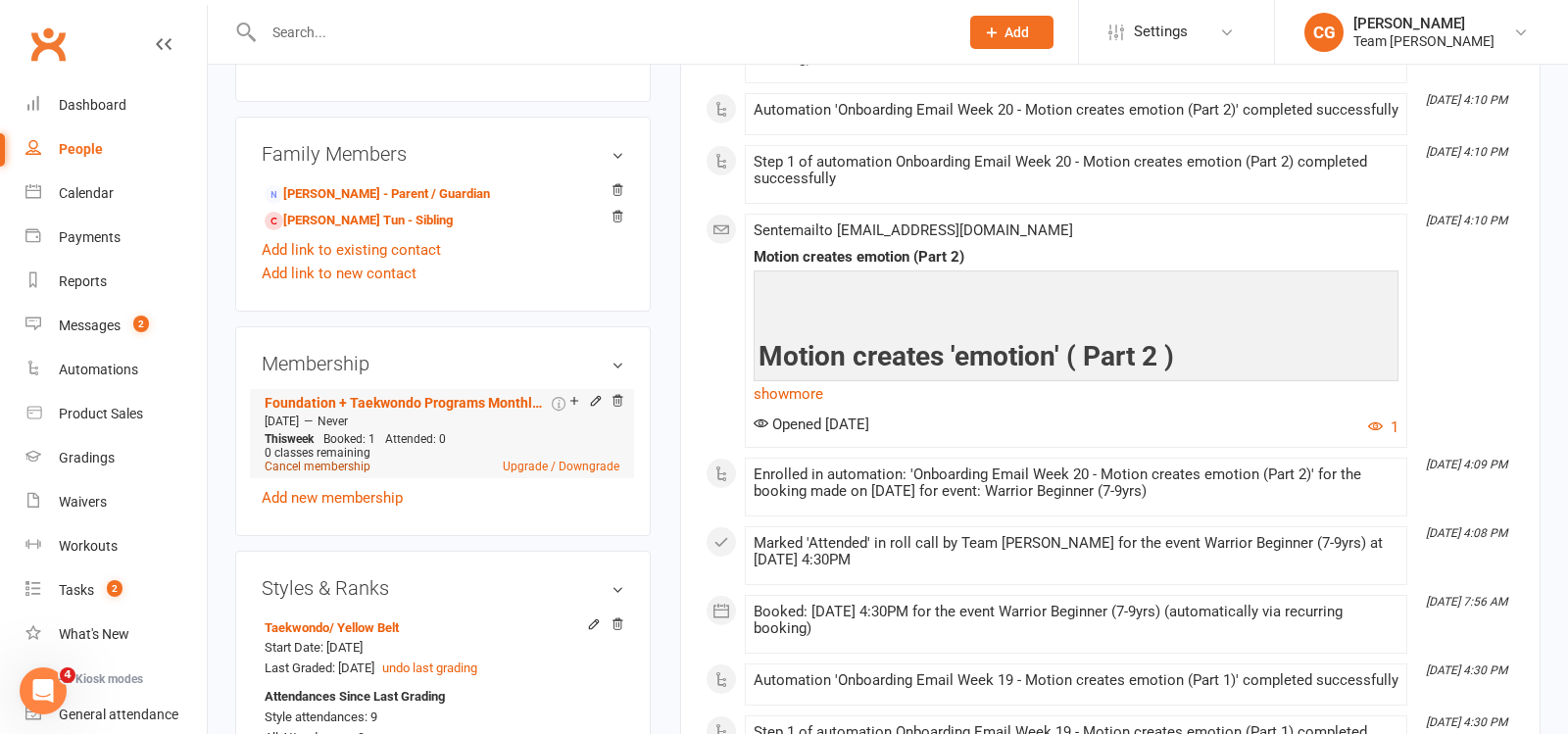
click at [321, 460] on link "Cancel membership" at bounding box center [318, 467] width 106 height 14
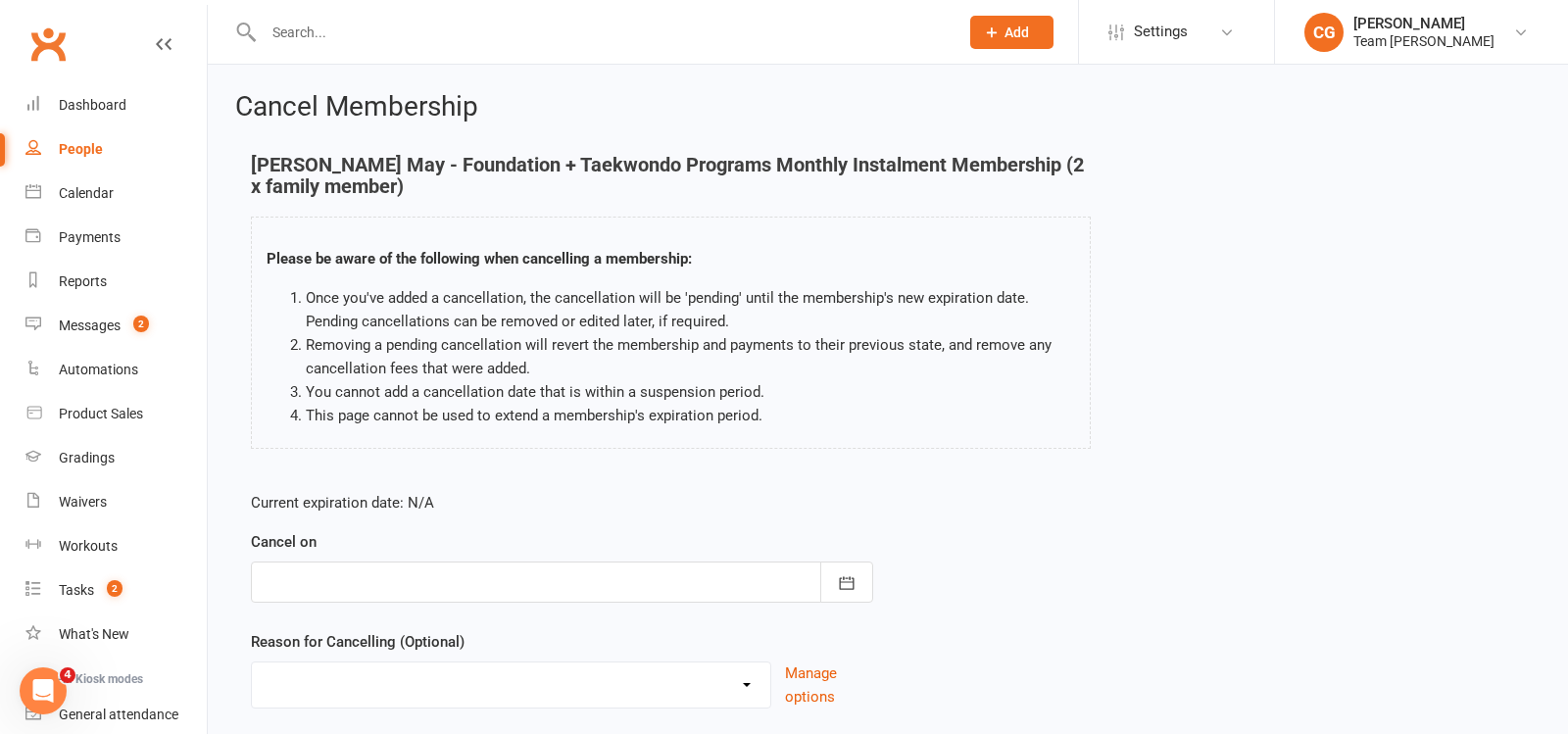
click at [401, 580] on div at bounding box center [562, 583] width 622 height 42
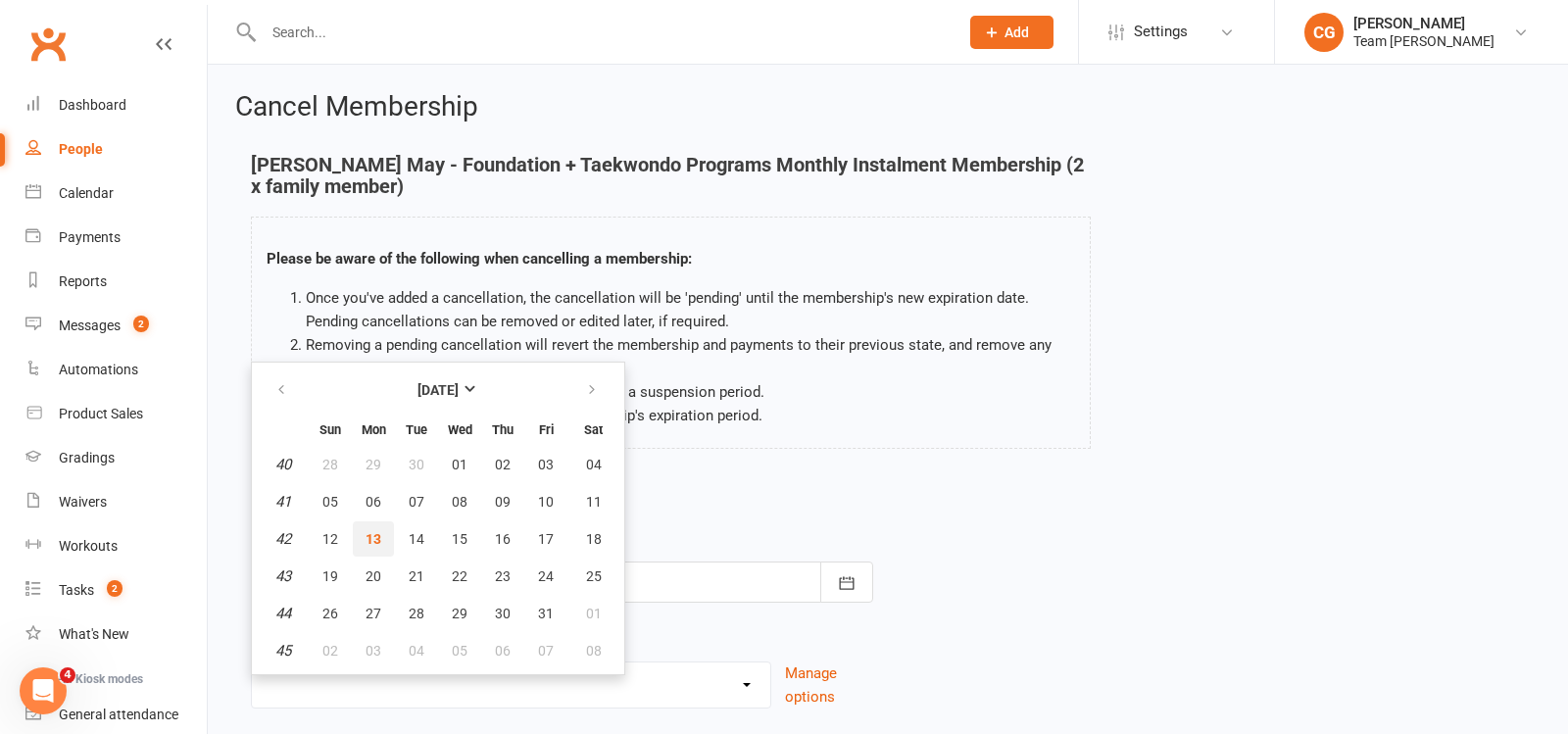
click at [378, 533] on span "13" at bounding box center [374, 539] width 16 height 16
type input "13 Oct 2025"
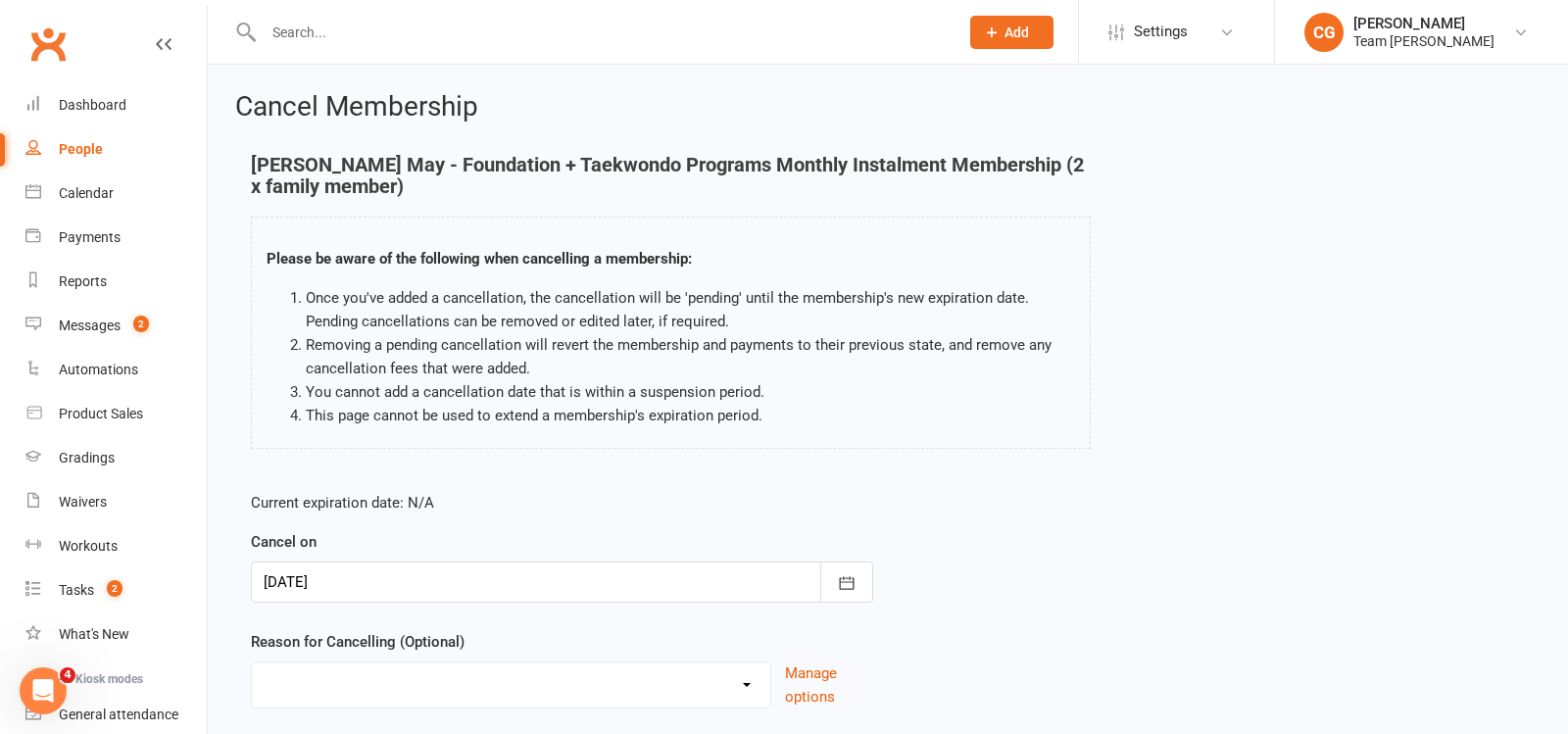
click at [371, 677] on select "Chosen another sport/activity Family/health matters Feeling disinterested in ta…" at bounding box center [511, 683] width 518 height 40
select select "5"
click at [252, 663] on select "Chosen another sport/activity Family/health matters Feeling disinterested in ta…" at bounding box center [511, 683] width 518 height 40
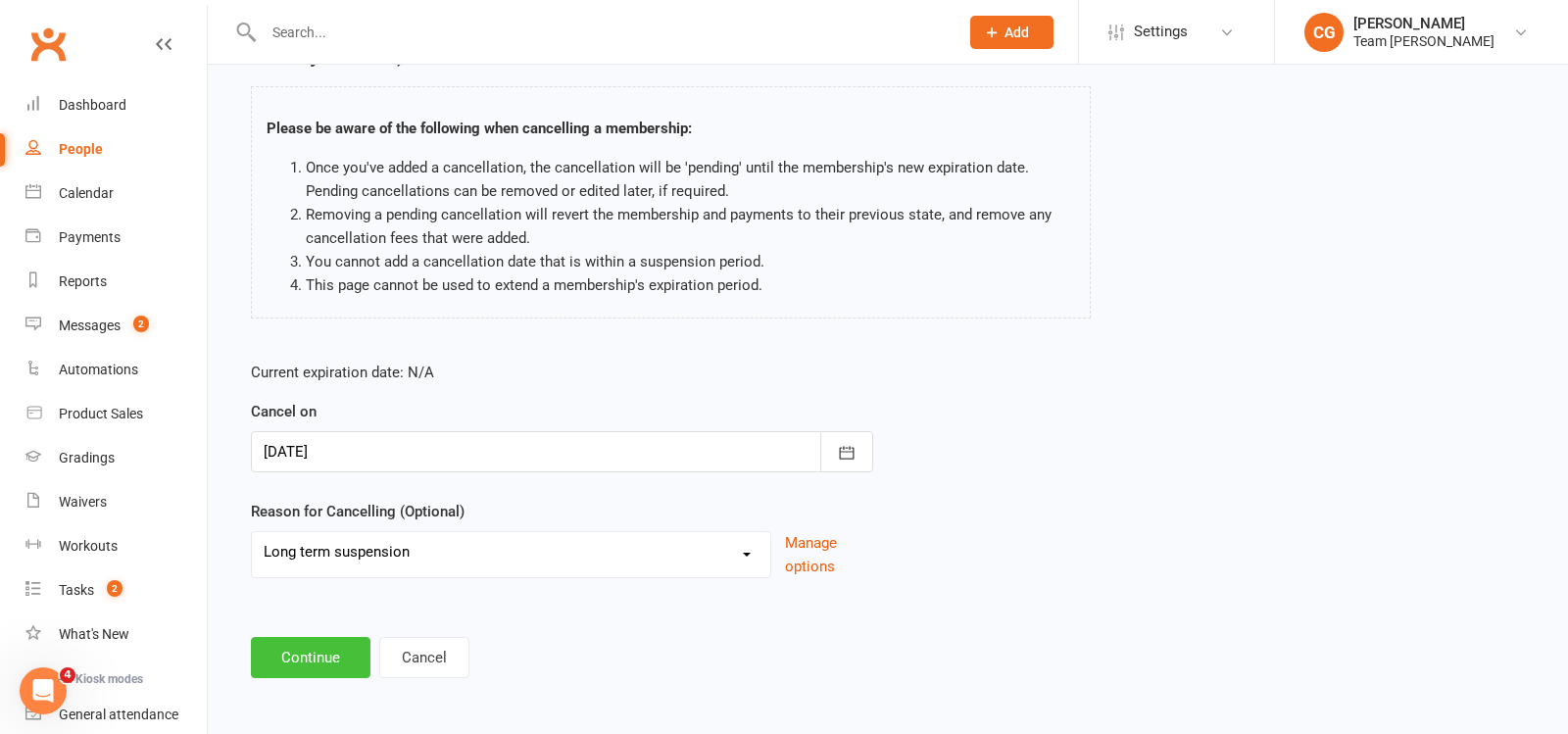
click at [310, 655] on button "Continue" at bounding box center [311, 658] width 120 height 42
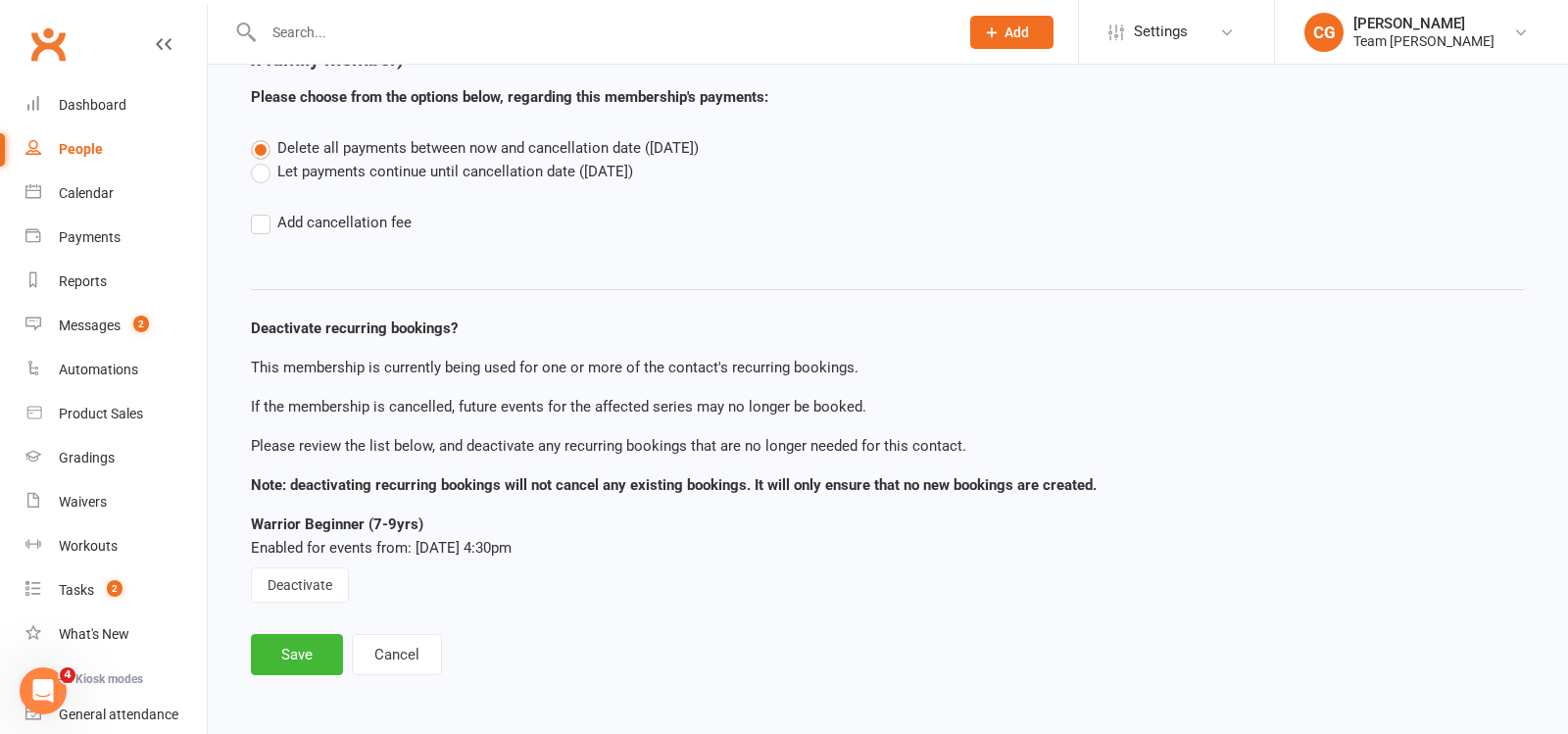
click at [296, 566] on div "Warrior Beginner (7-9yrs) Enabled for events from: May 27, 2025 4:30pm Deactiva…" at bounding box center [888, 557] width 1274 height 90
click at [295, 593] on button "Deactivate" at bounding box center [300, 586] width 98 height 36
click at [295, 641] on button "Save" at bounding box center [297, 655] width 92 height 42
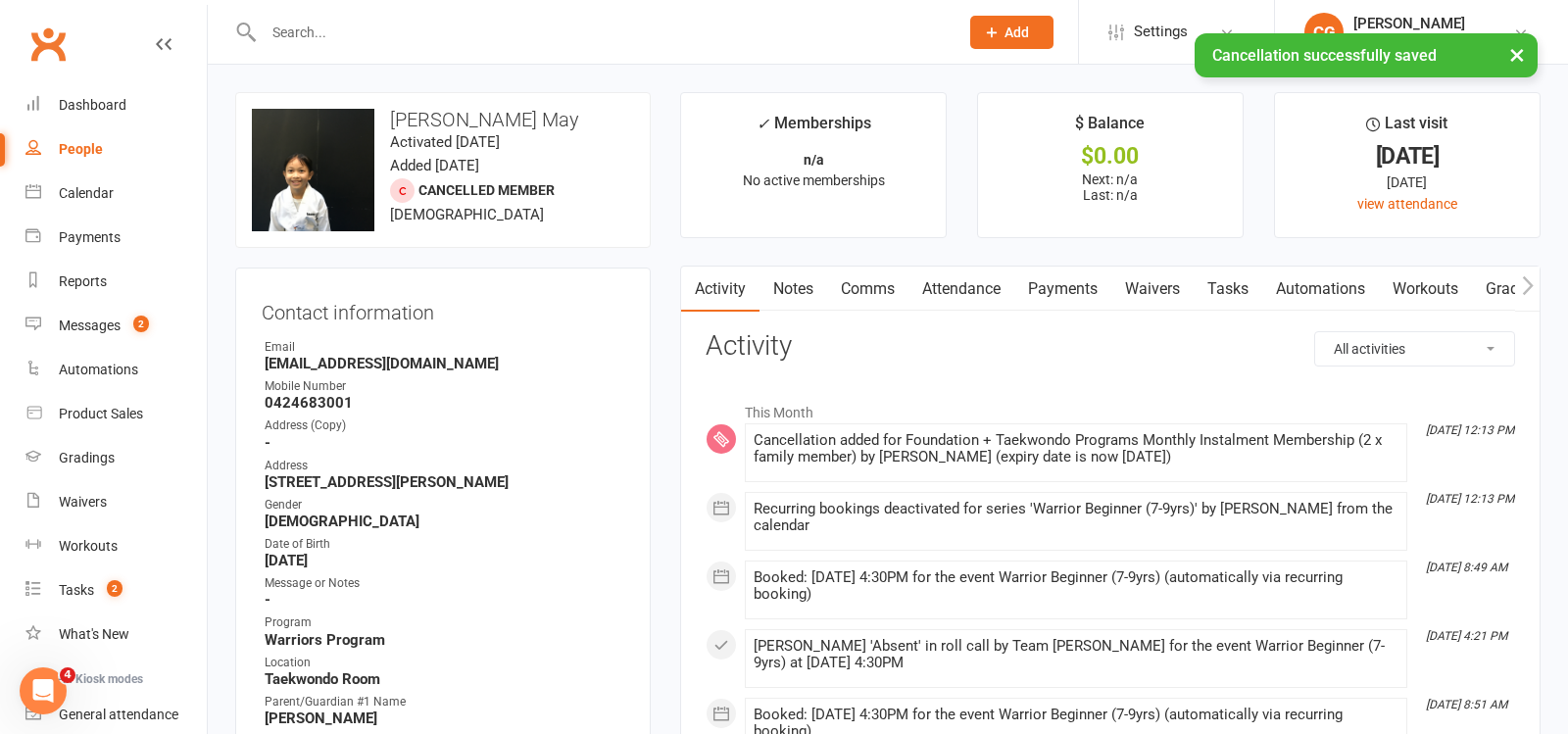
click at [946, 278] on link "Attendance" at bounding box center [962, 290] width 106 height 46
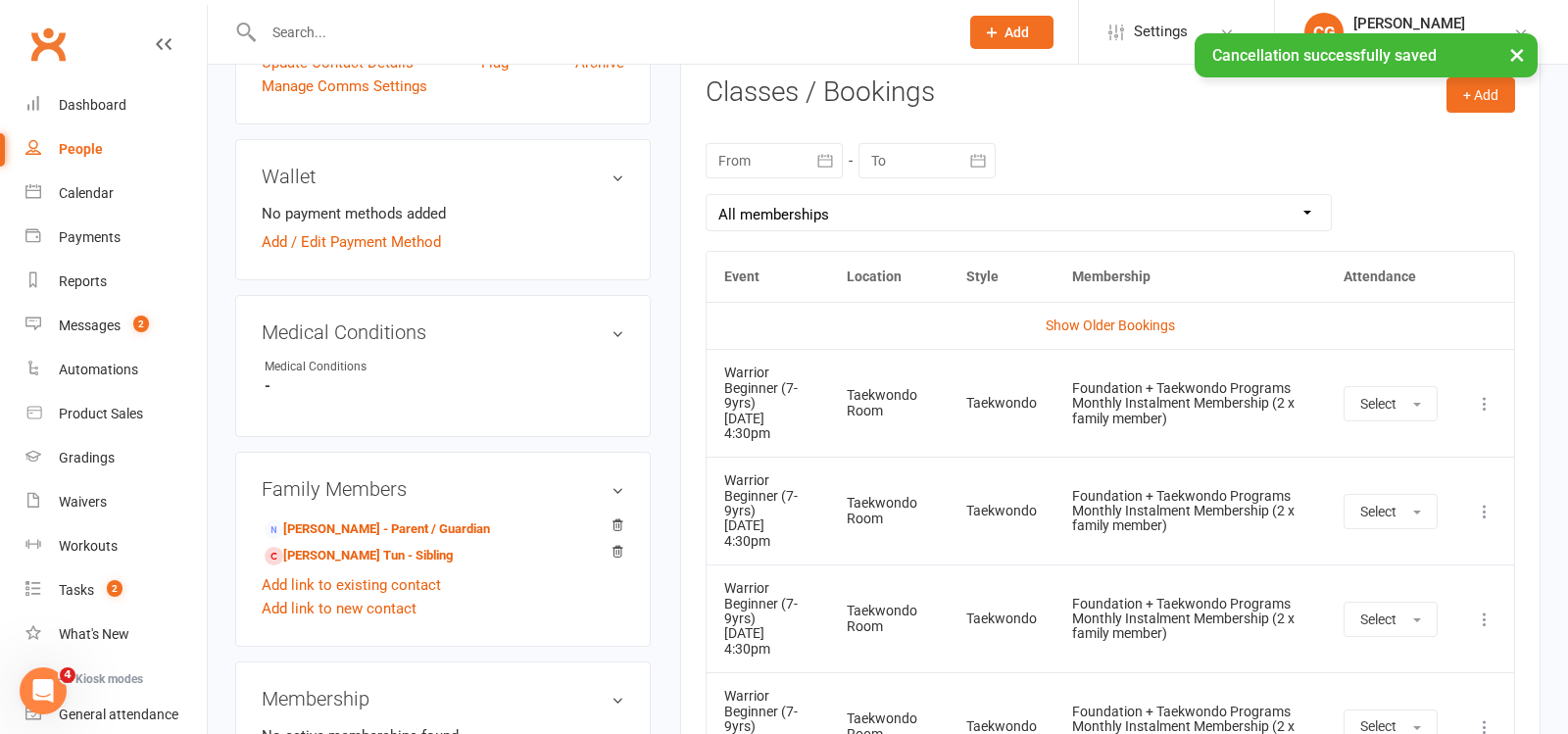
scroll to position [888, 0]
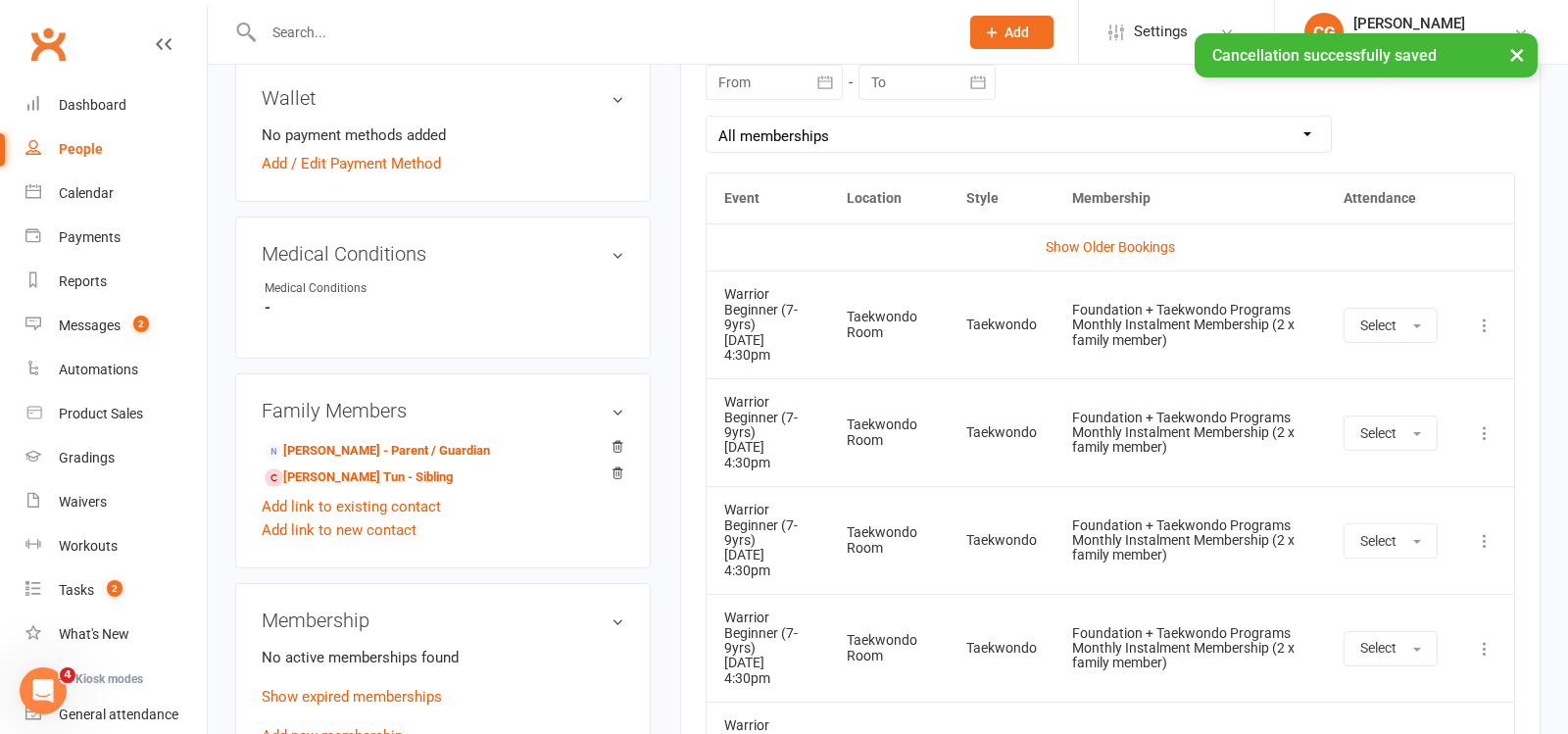
click at [1495, 316] on icon at bounding box center [1485, 325] width 20 height 20
click at [1405, 424] on link "Remove booking" at bounding box center [1399, 442] width 194 height 40
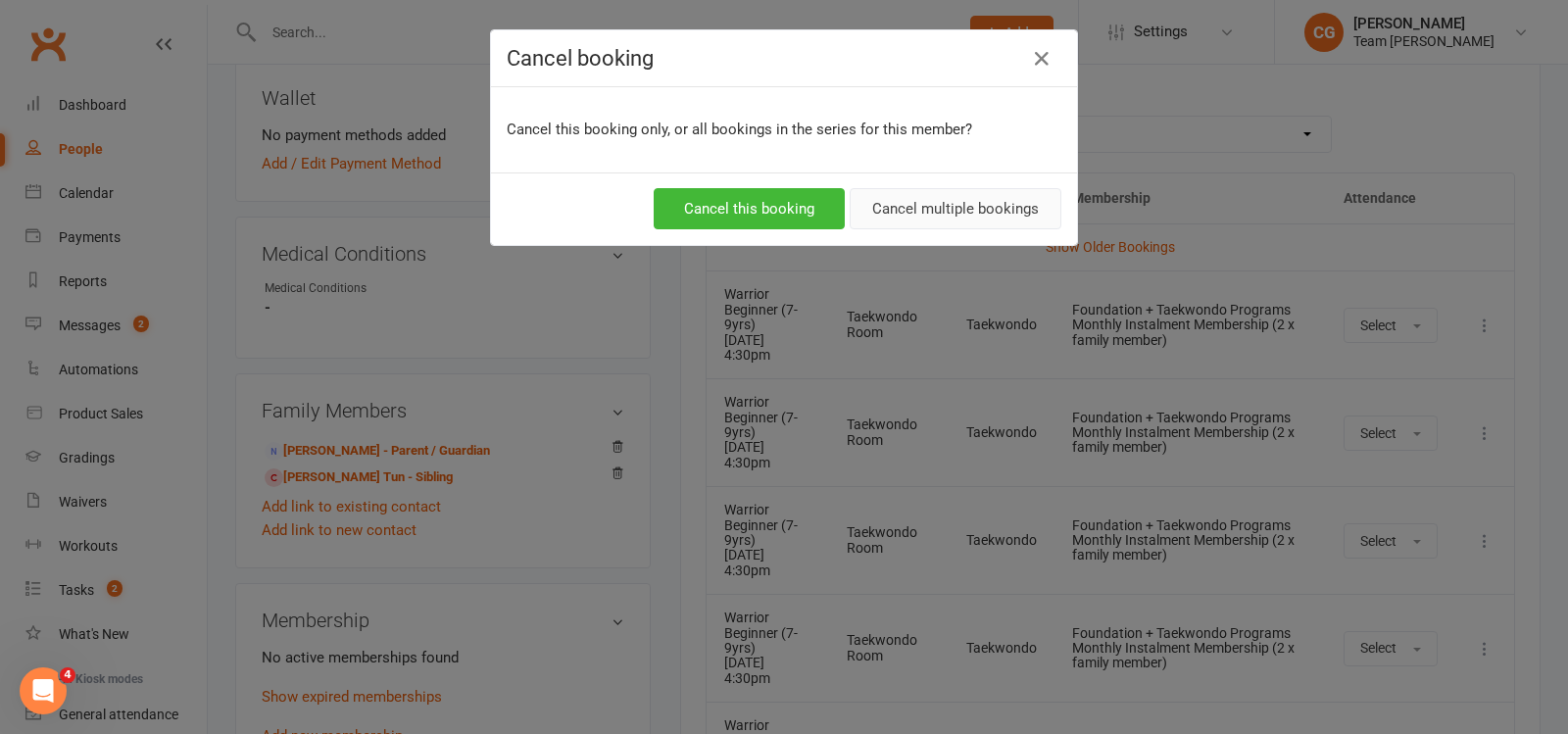
click at [931, 192] on button "Cancel multiple bookings" at bounding box center [956, 209] width 212 height 42
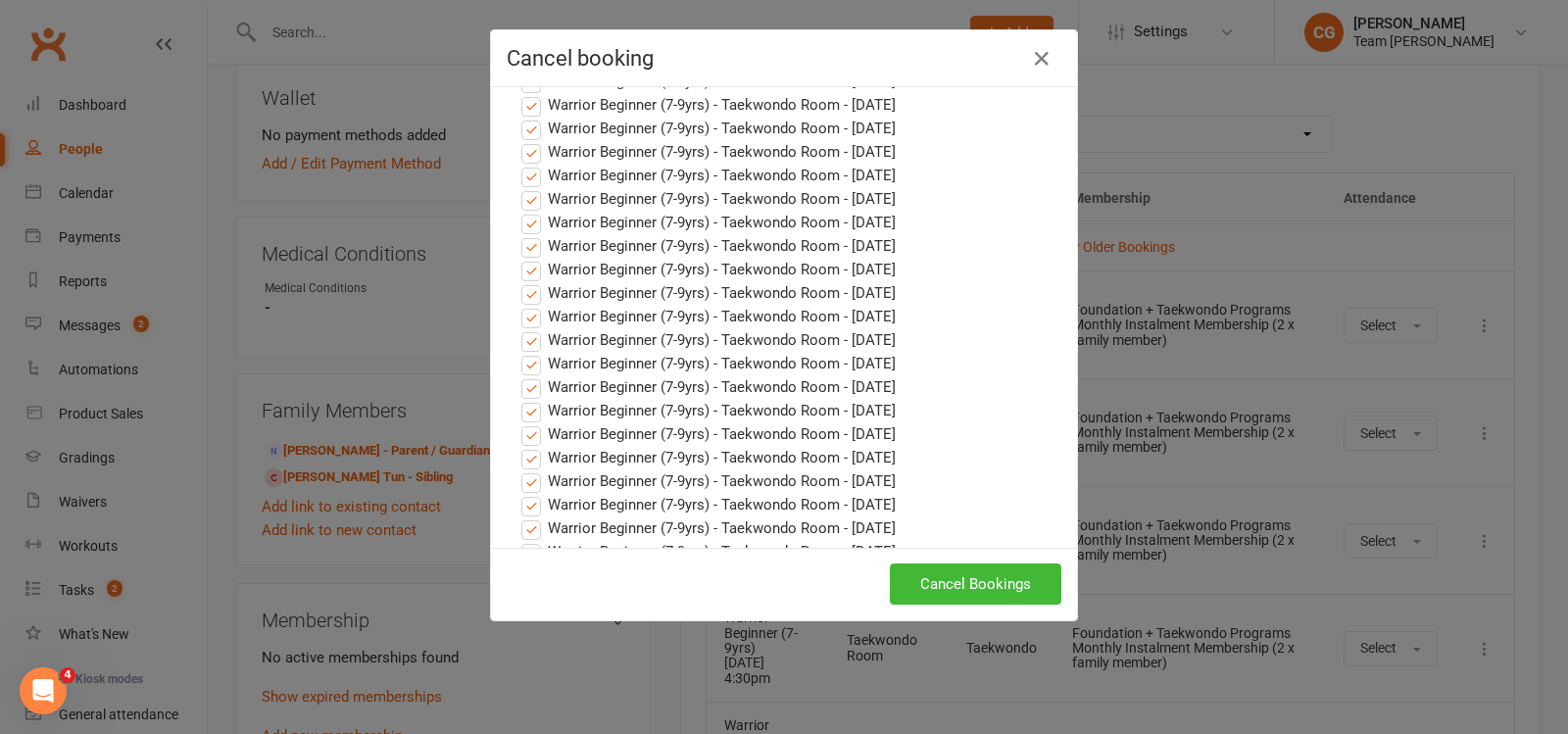
scroll to position [852, 0]
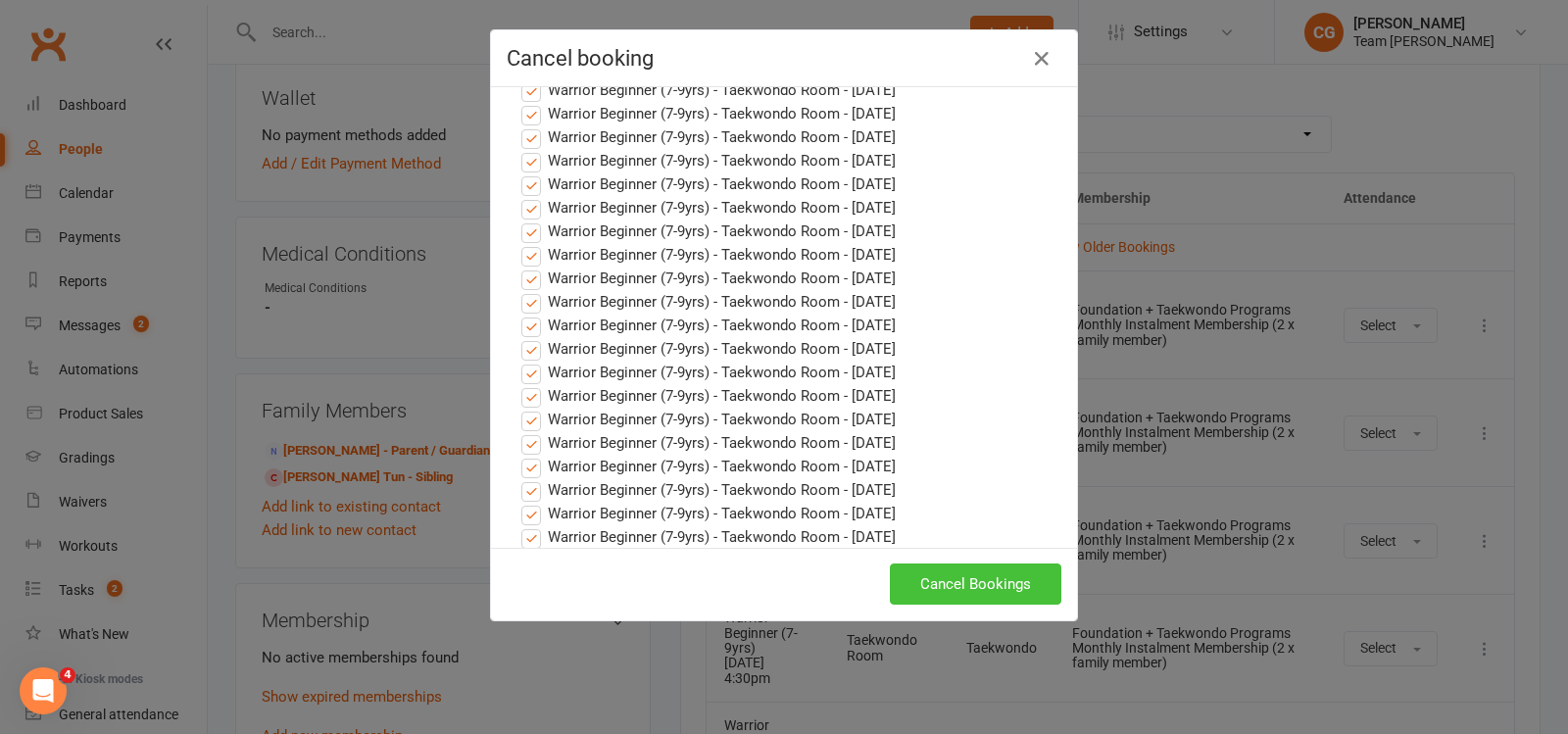
click at [998, 576] on button "Cancel Bookings" at bounding box center [975, 585] width 171 height 42
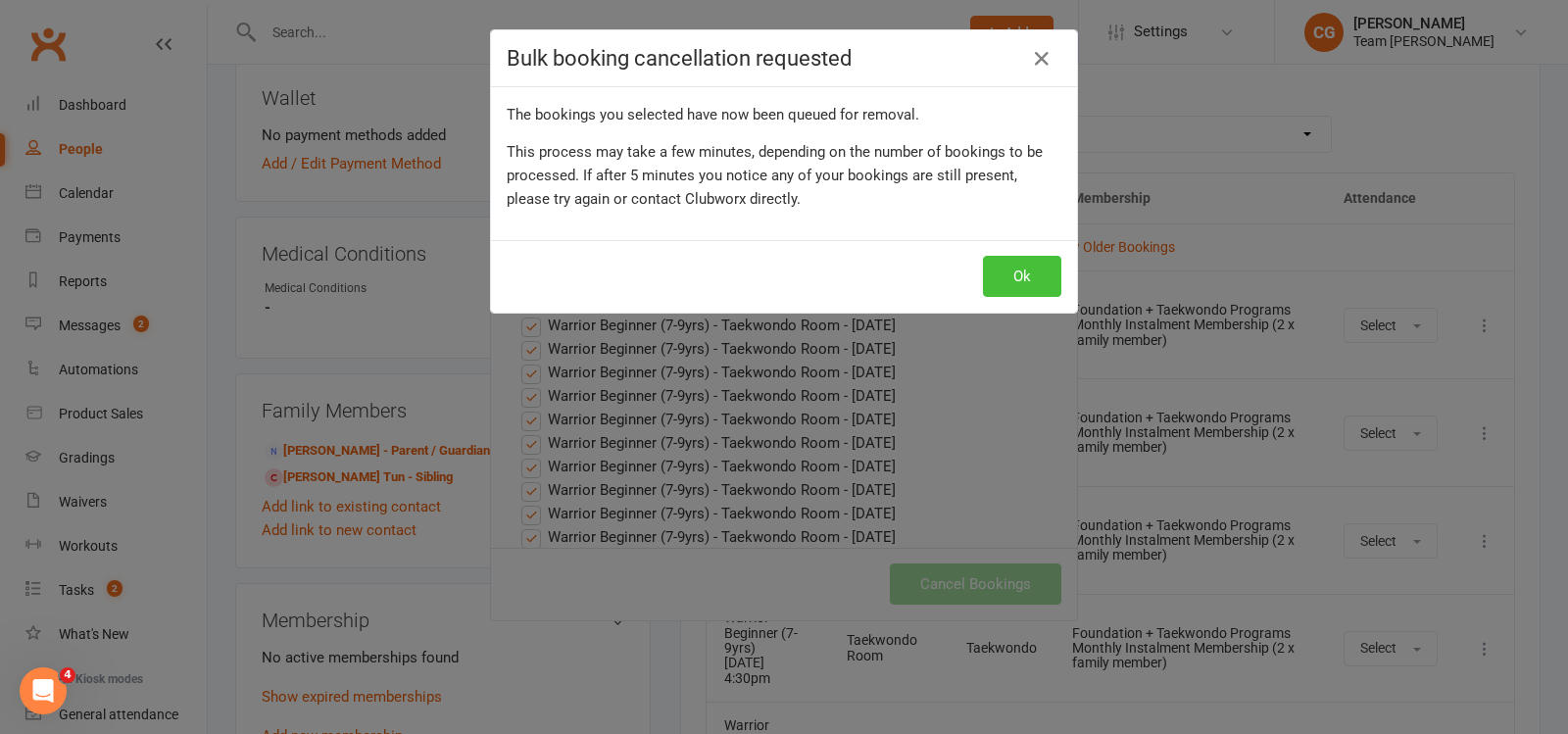
click at [1033, 260] on button "Ok" at bounding box center [1022, 277] width 78 height 42
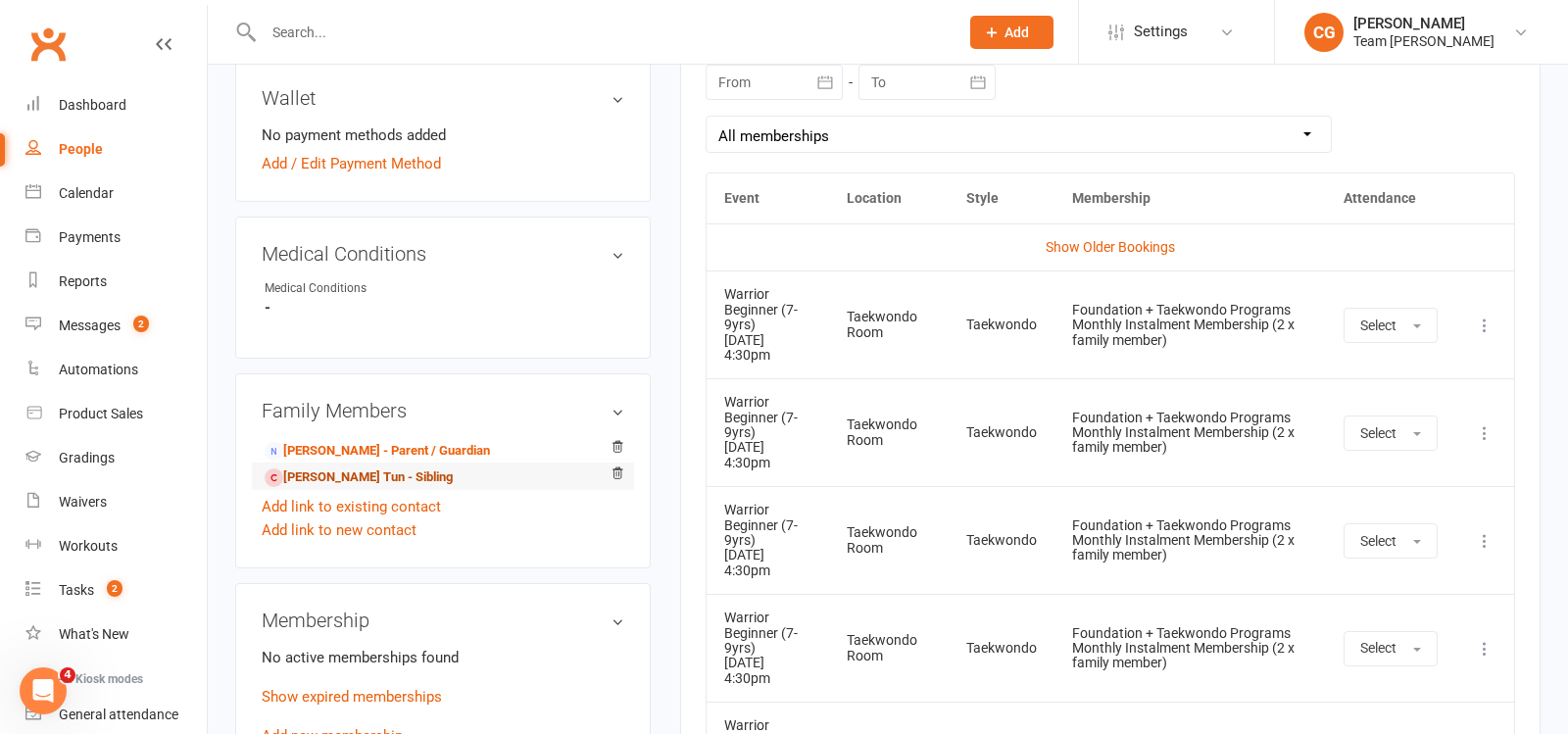
click at [388, 469] on link "Lin Let Tun - Sibling" at bounding box center [359, 478] width 188 height 21
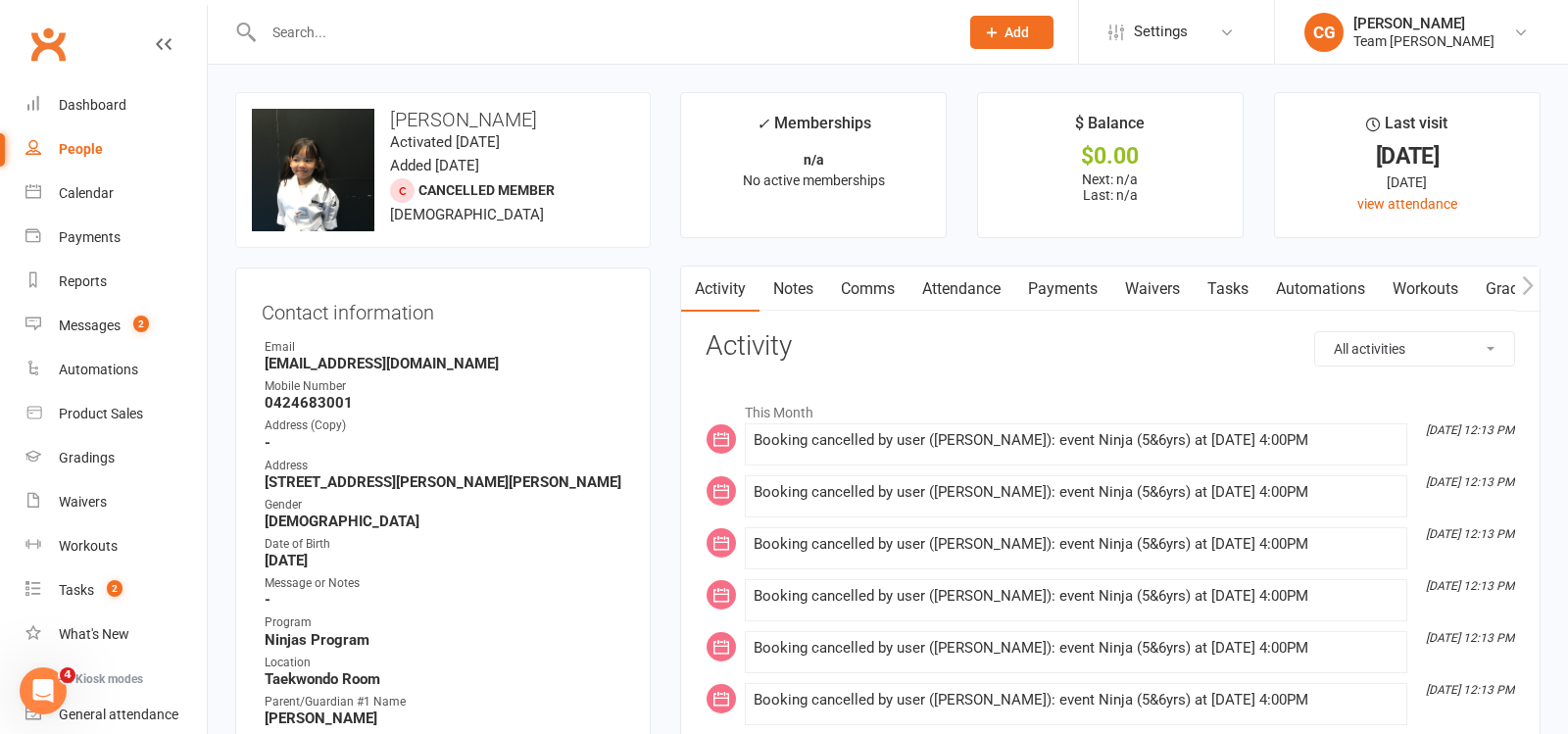
click at [952, 285] on link "Attendance" at bounding box center [962, 290] width 106 height 46
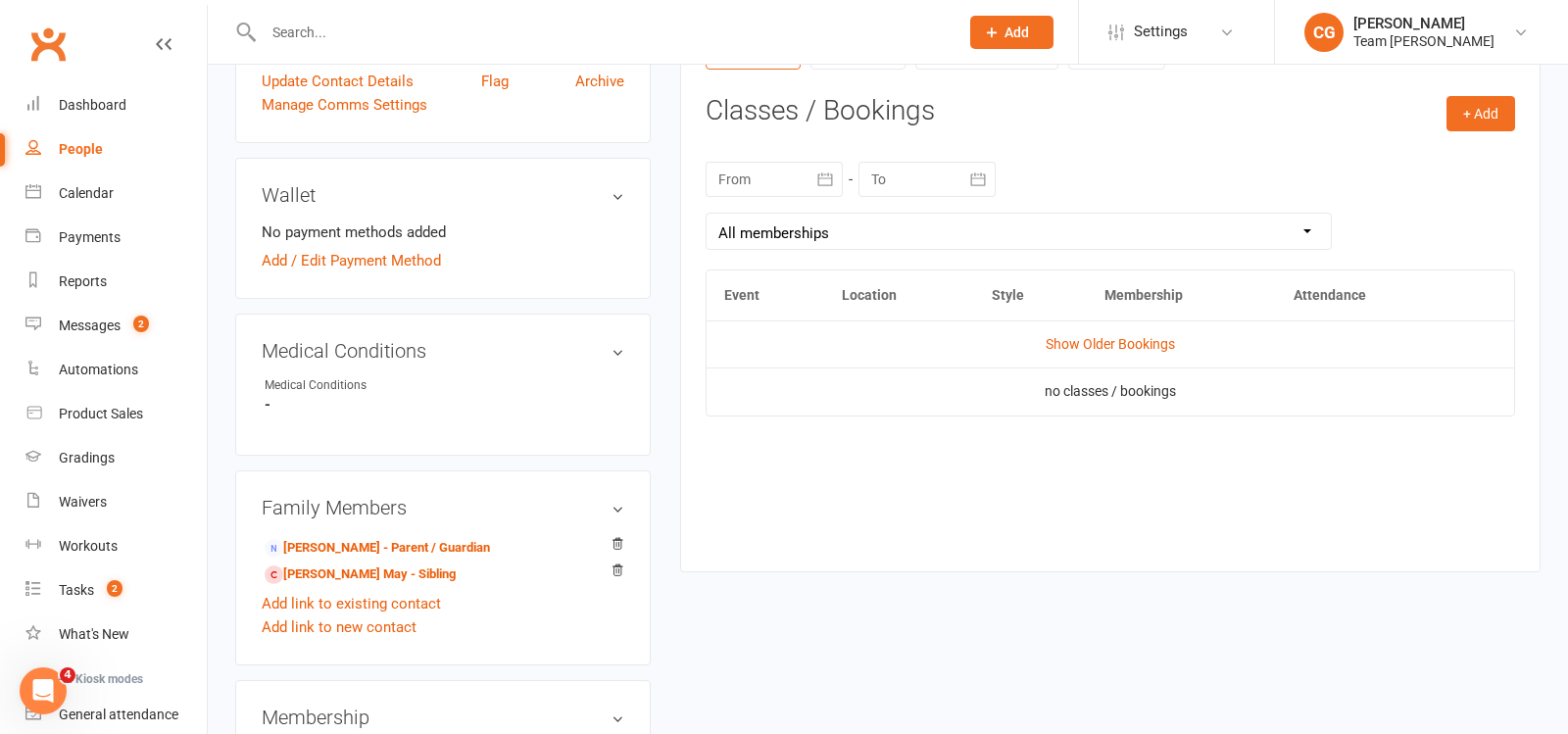
scroll to position [803, 0]
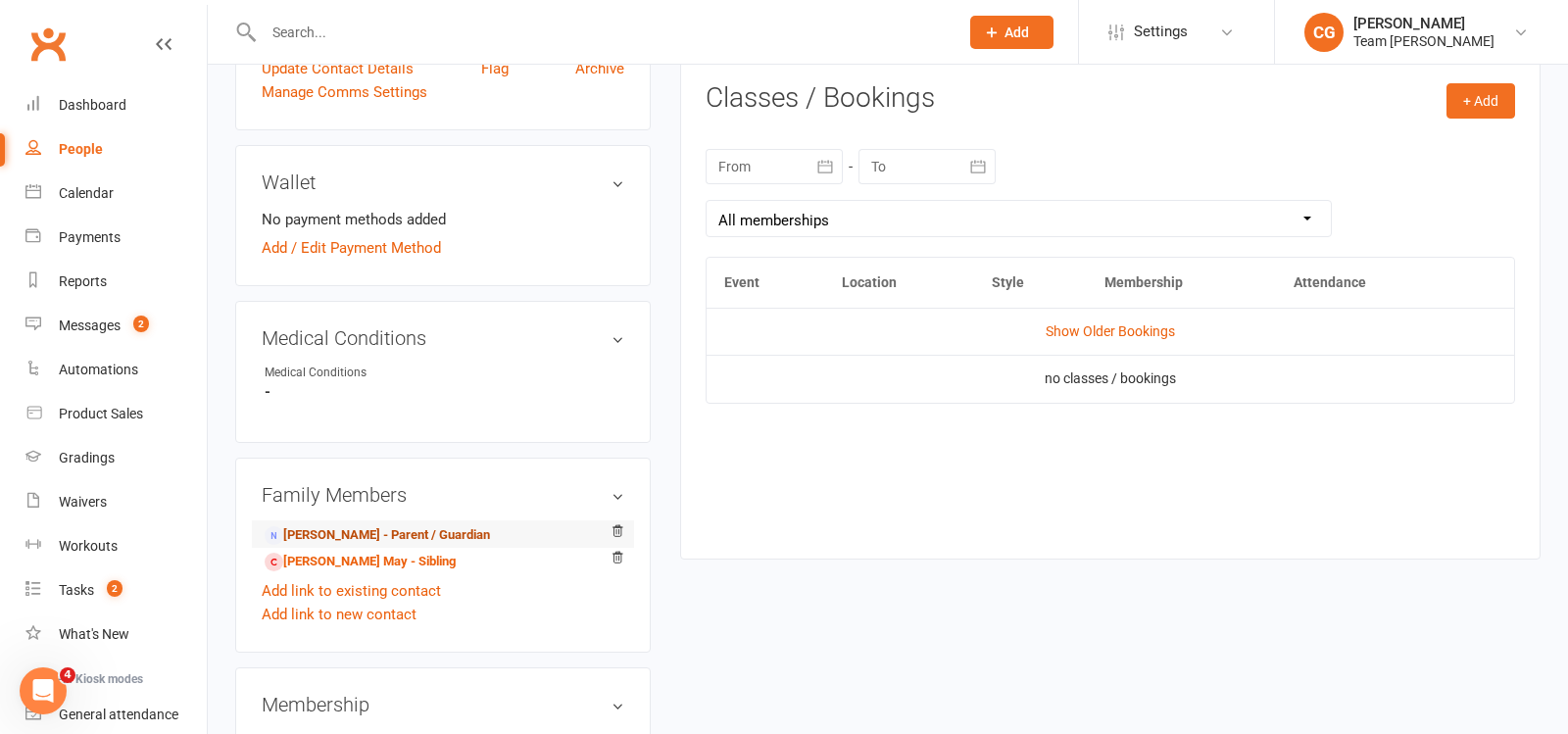
click at [407, 525] on link "Yu Lin Khine - Parent / Guardian" at bounding box center [378, 535] width 226 height 21
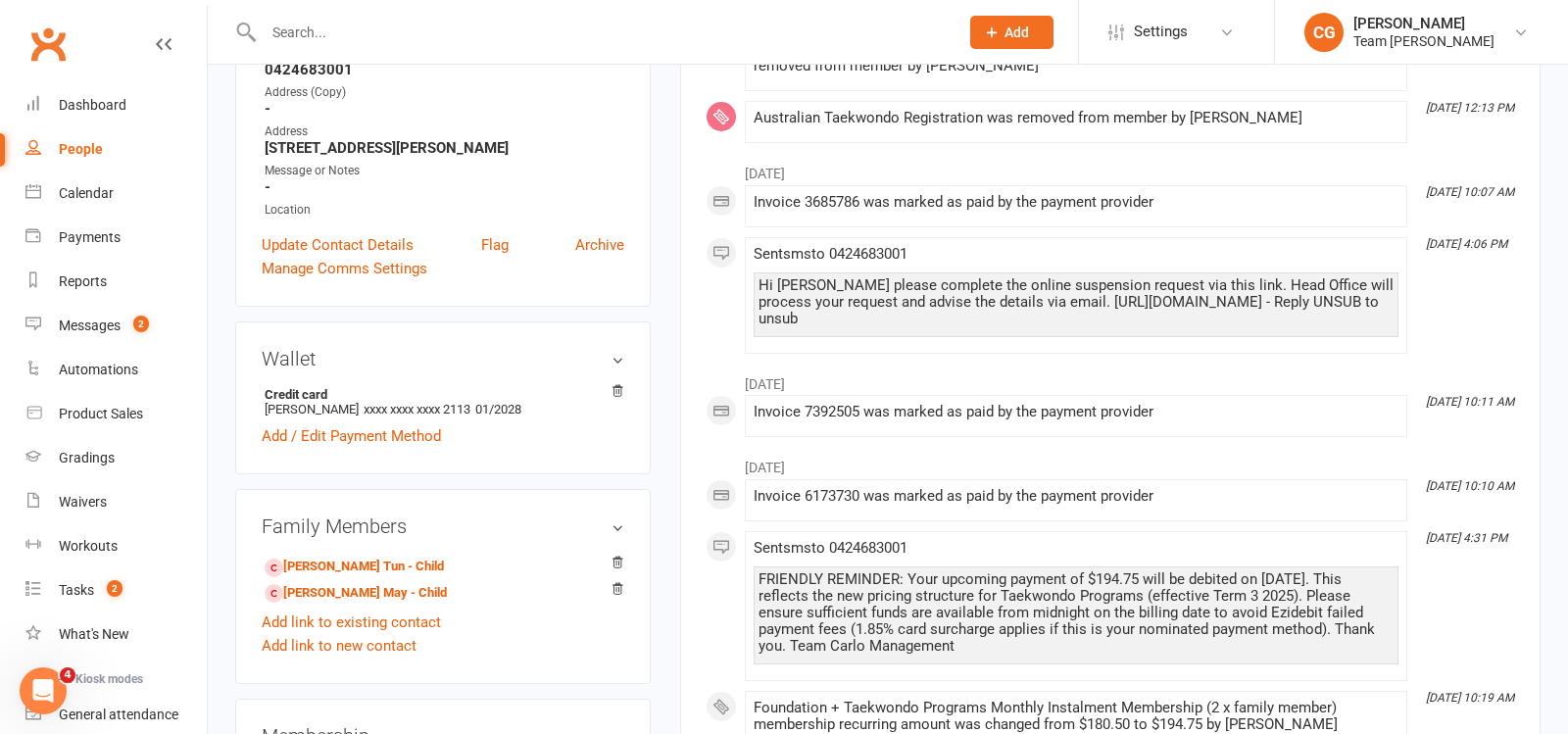
scroll to position [134, 0]
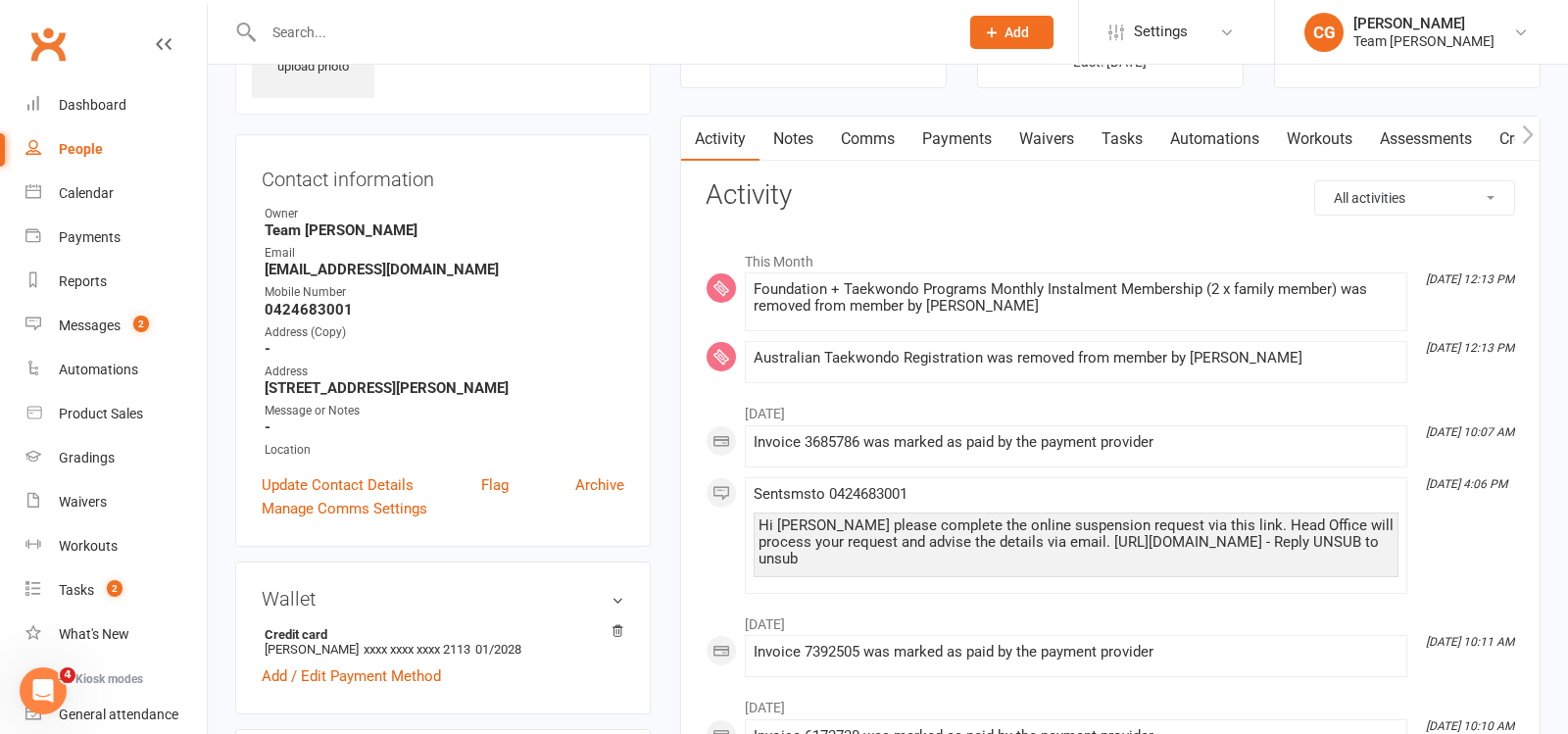
click at [856, 137] on link "Comms" at bounding box center [868, 139] width 81 height 46
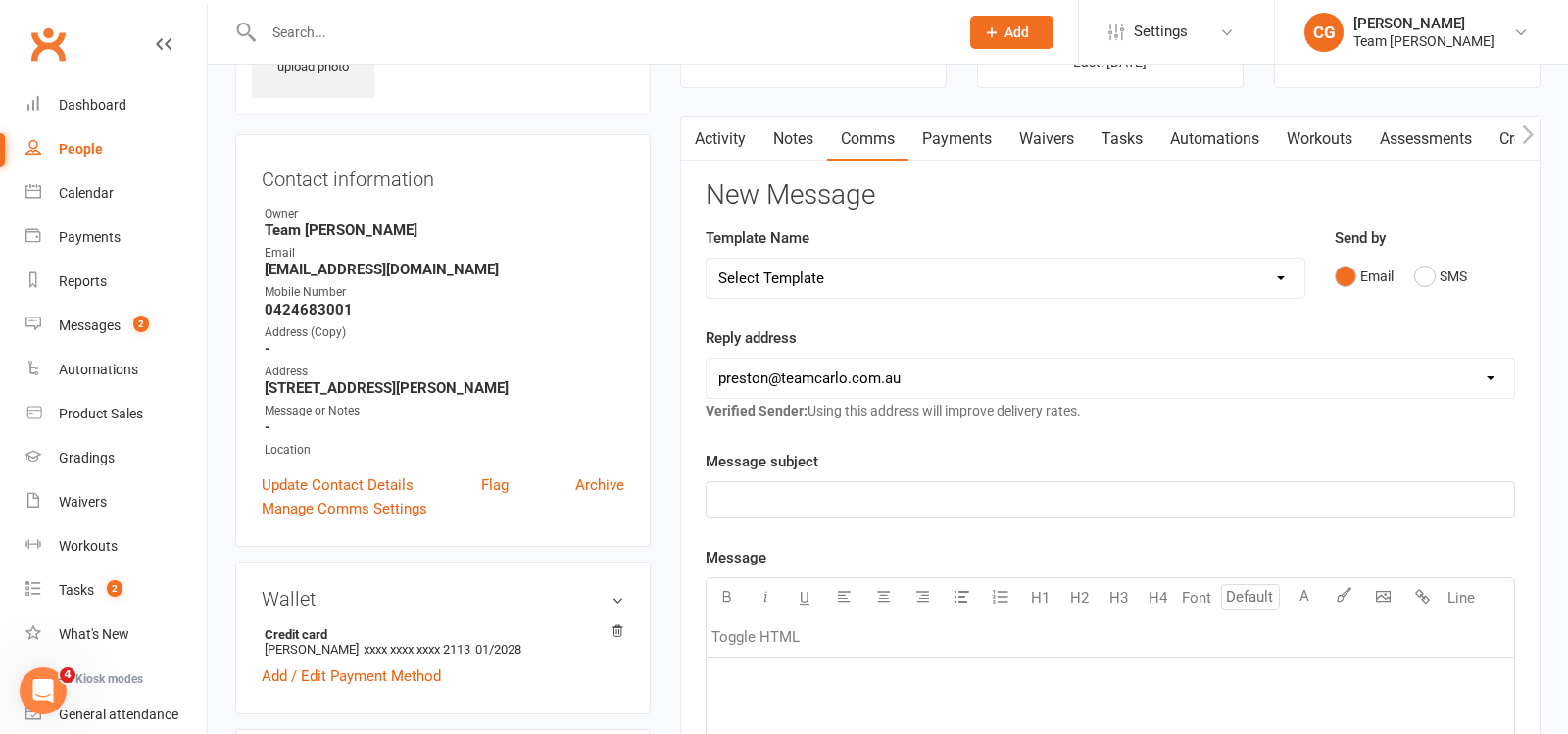
click at [956, 140] on link "Payments" at bounding box center [958, 139] width 97 height 46
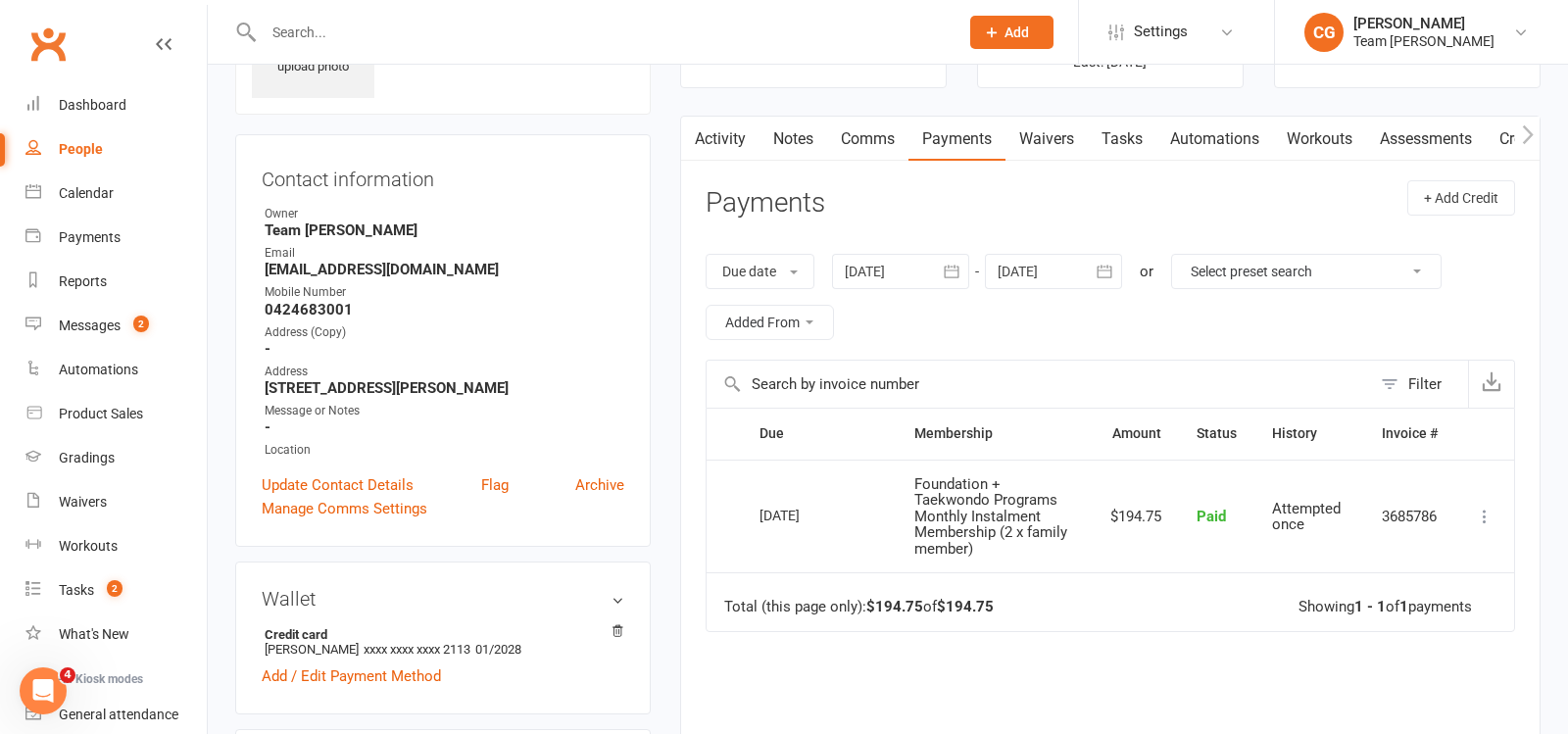
click at [877, 138] on link "Comms" at bounding box center [868, 139] width 81 height 46
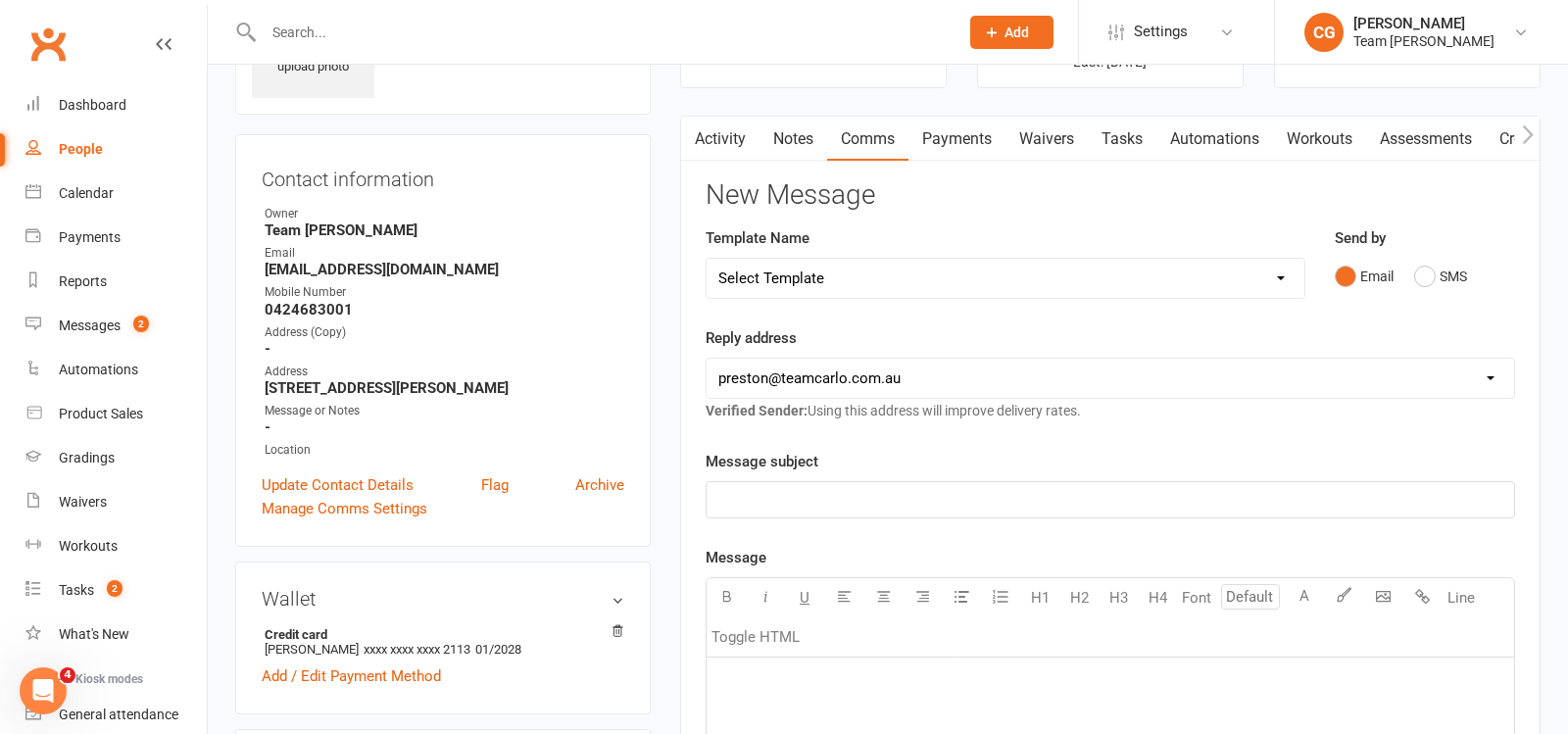
click at [785, 272] on select "Select Template [Email] Ambassador Program Member Email [SMS] Direct Debit - AT…" at bounding box center [1005, 279] width 598 height 40
select select "25"
click at [706, 259] on select "Select Template [Email] Ambassador Program Member Email [SMS] Direct Debit - AT…" at bounding box center [1005, 279] width 598 height 40
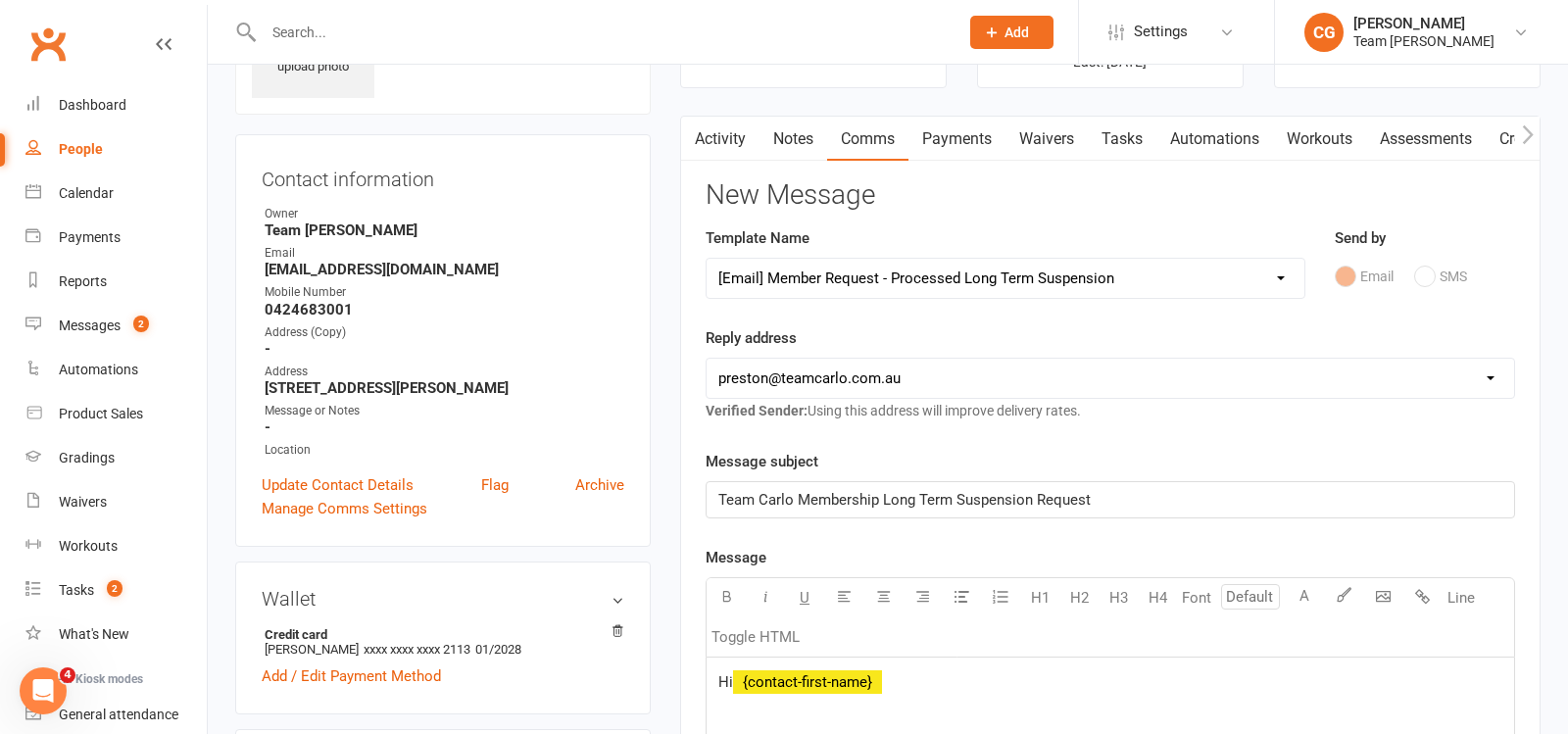
click at [797, 386] on select "hello@clubworx.com preston@teamcarlo.com.au carlo@teamcarlo.com.au carlo+presto…" at bounding box center [1110, 379] width 807 height 40
select select "4"
click at [706, 359] on select "hello@clubworx.com preston@teamcarlo.com.au carlo@teamcarlo.com.au carlo+presto…" at bounding box center [1110, 379] width 807 height 40
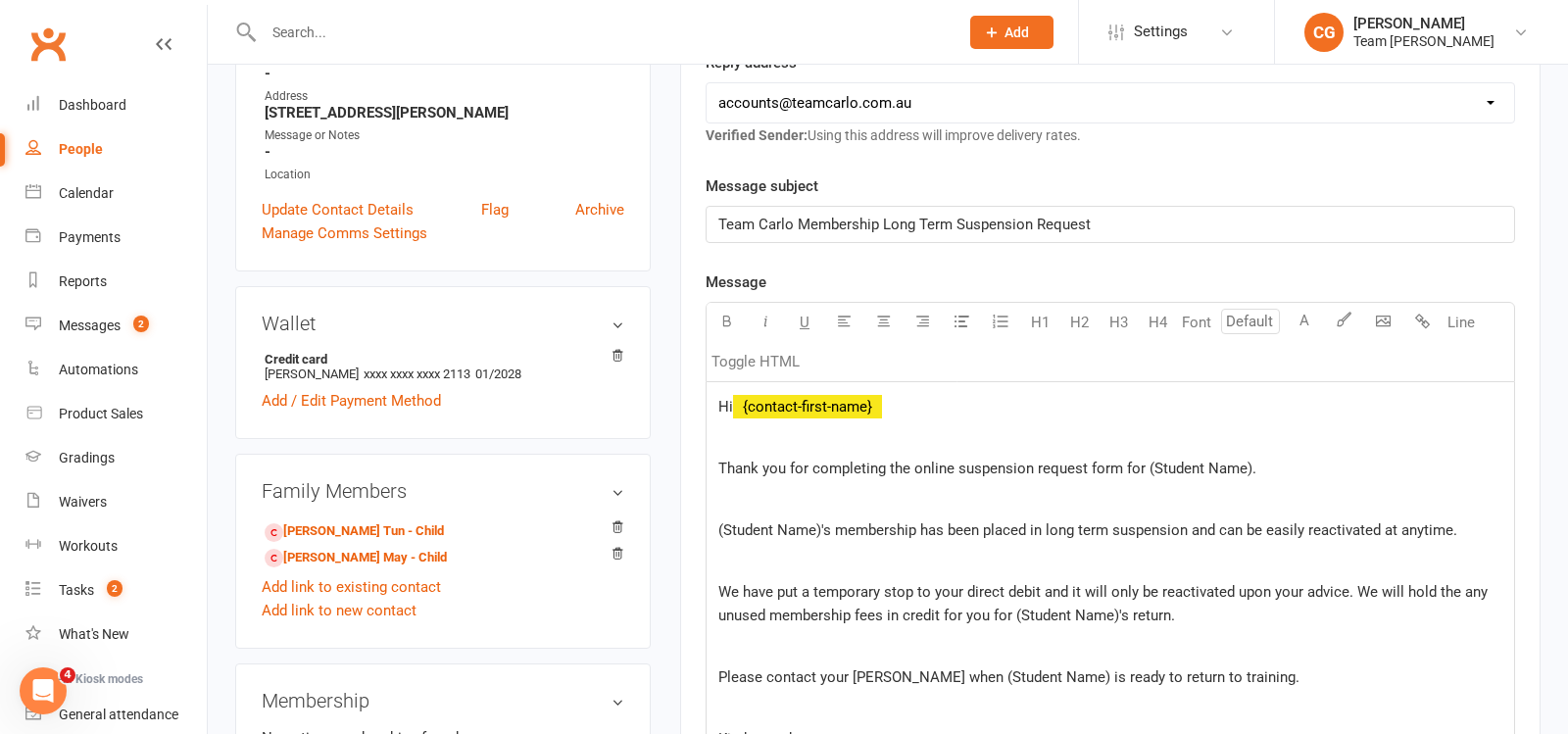
scroll to position [412, 0]
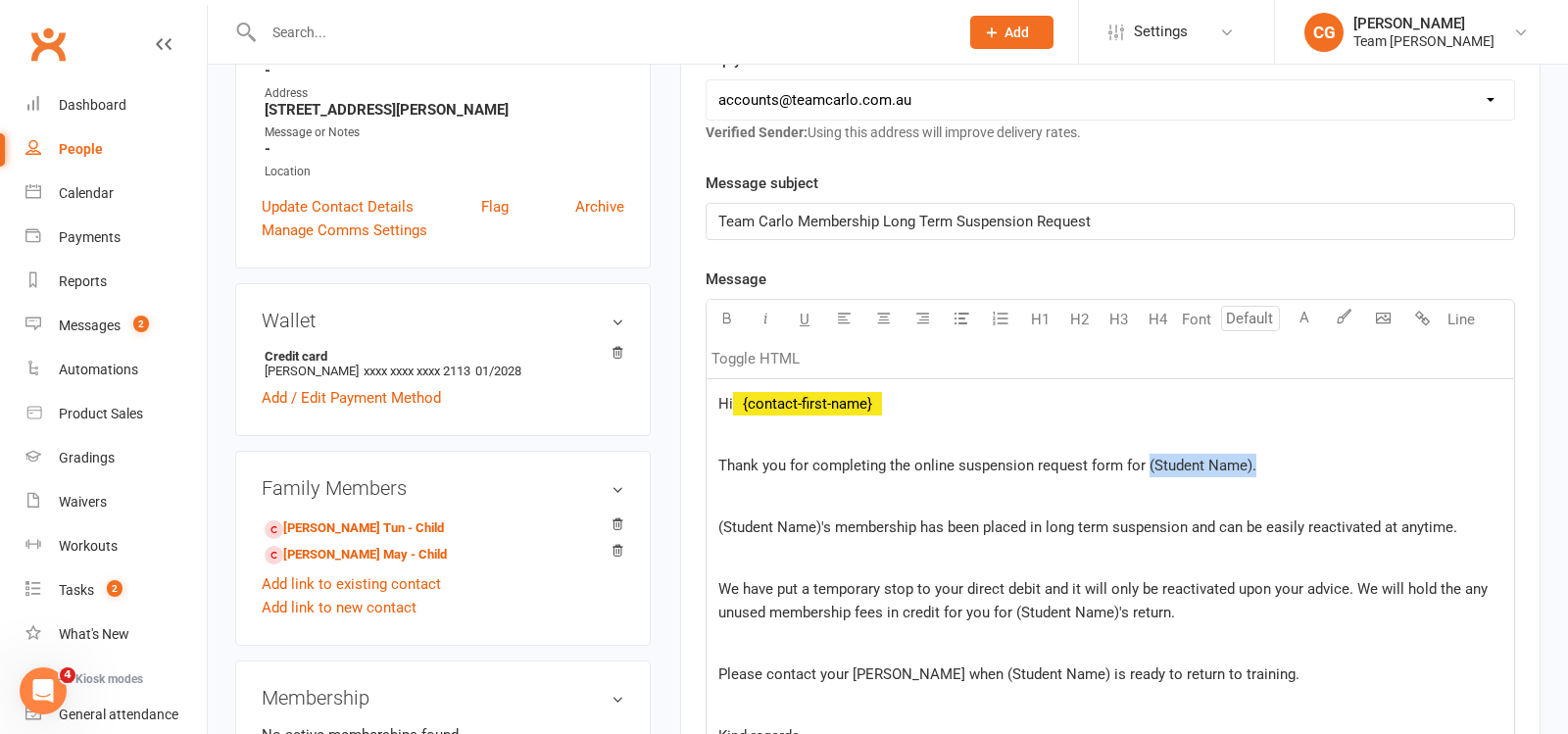
drag, startPoint x: 1265, startPoint y: 461, endPoint x: 1146, endPoint y: 456, distance: 119.1
click at [1146, 456] on p "Thank you for completing the online suspension request form for (Student Name)." at bounding box center [1110, 466] width 784 height 24
drag, startPoint x: 832, startPoint y: 519, endPoint x: 698, endPoint y: 519, distance: 134.0
click at [698, 519] on div "Activity Notes Comms Payments Waivers Tasks Automations Workouts Assessments Cr…" at bounding box center [1111, 621] width 861 height 1568
click at [861, 521] on span "The kids' membership has been placed in long term suspension and can be easily …" at bounding box center [1061, 527] width 686 height 18
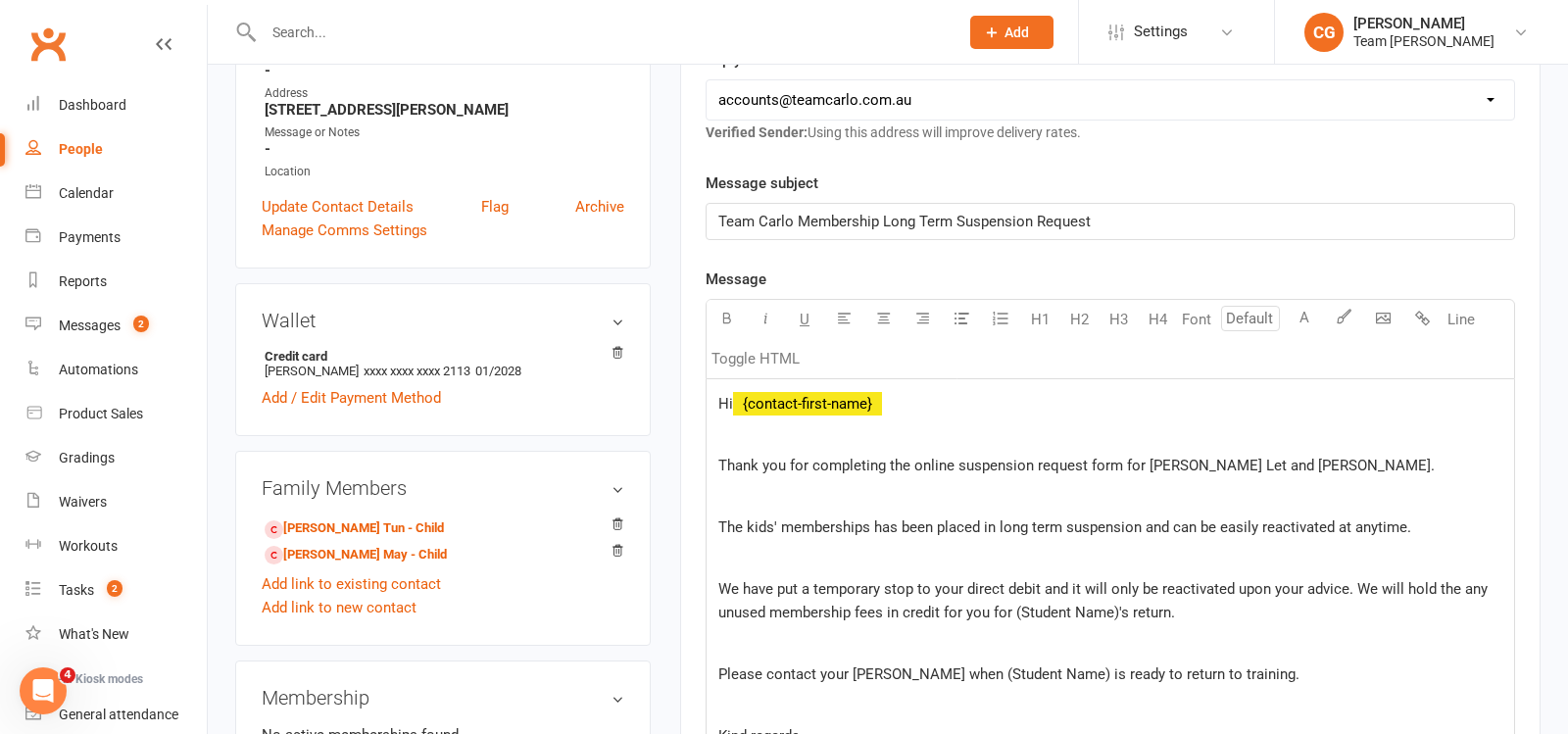
click at [894, 519] on span "The kids' memberships has been placed in long term suspension and can be easily…" at bounding box center [1064, 527] width 693 height 18
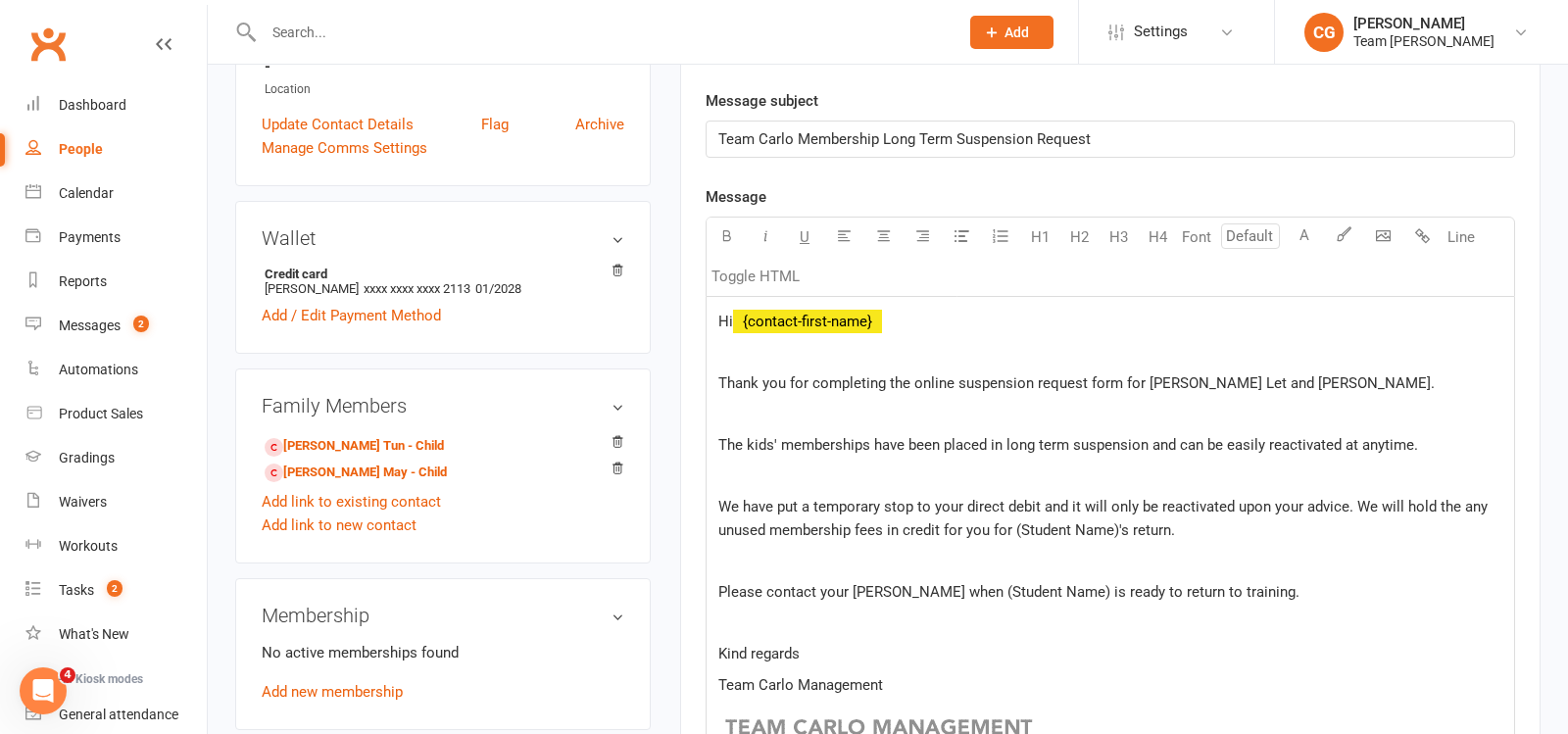
scroll to position [502, 0]
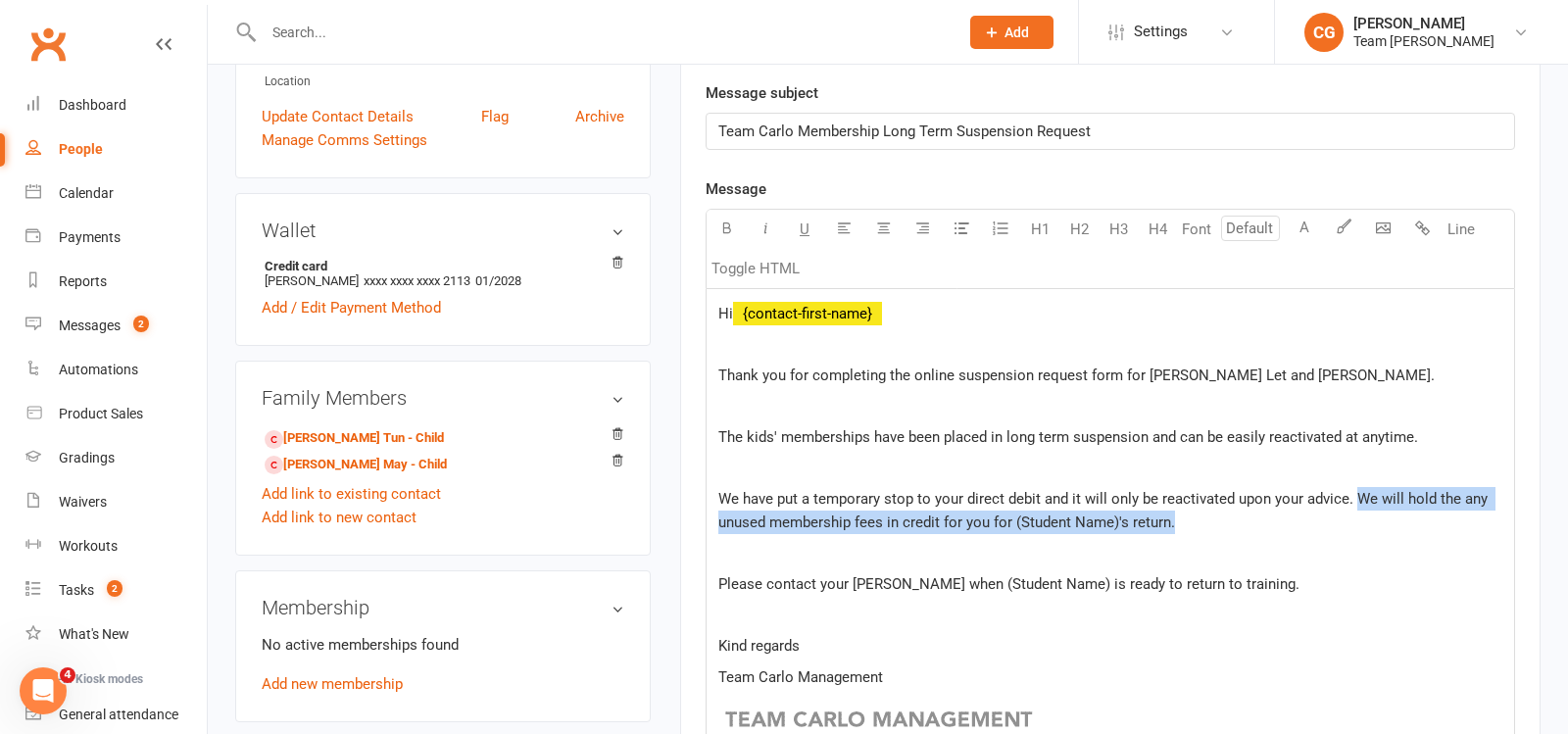
drag, startPoint x: 1357, startPoint y: 490, endPoint x: 1364, endPoint y: 521, distance: 31.8
click at [1364, 521] on p "We have put a temporary stop to your direct debit and it will only be reactivat…" at bounding box center [1110, 510] width 784 height 47
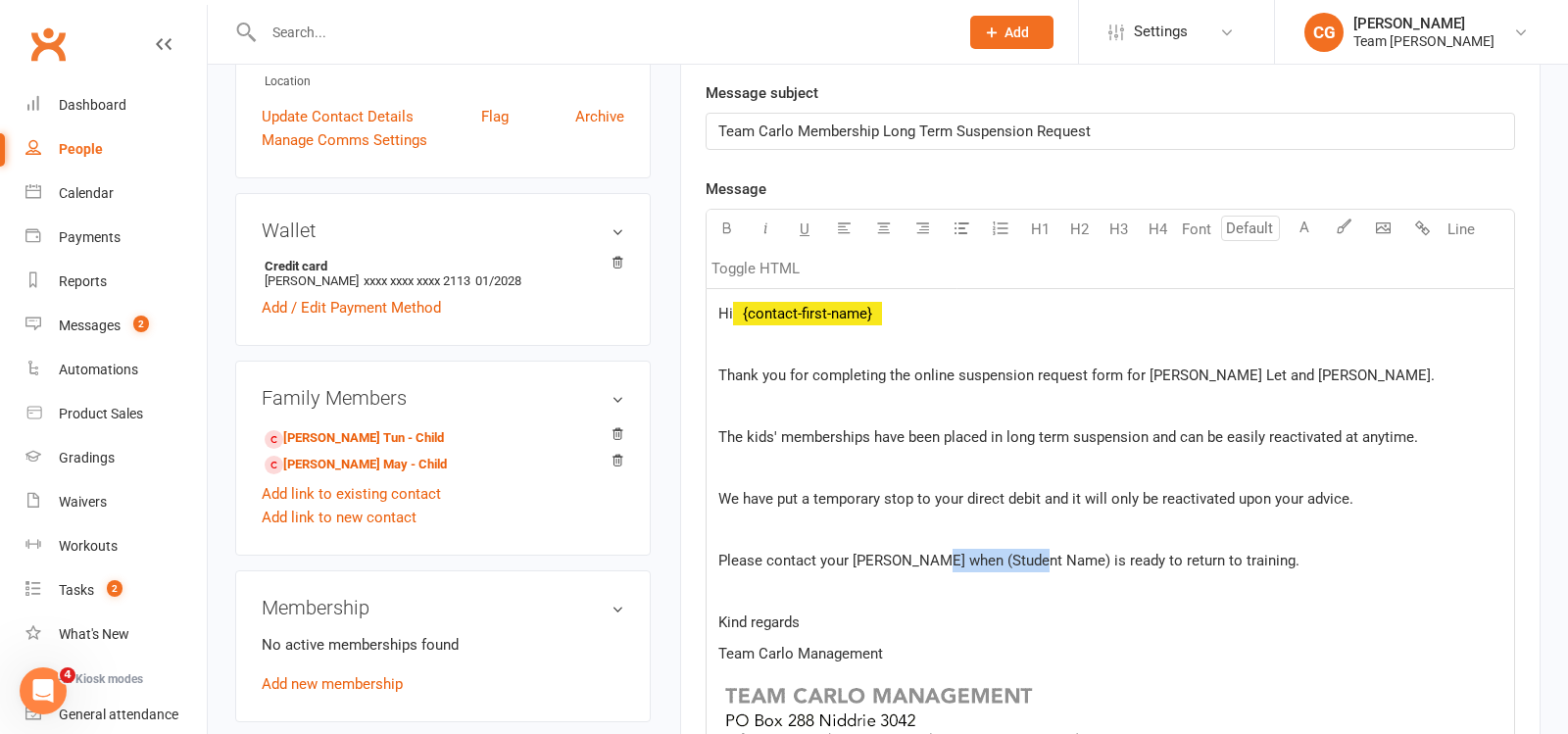
drag, startPoint x: 1029, startPoint y: 552, endPoint x: 929, endPoint y: 549, distance: 100.0
click at [929, 552] on span "Please contact your Gerry when (Student Name) is ready to return to training." at bounding box center [1009, 561] width 582 height 18
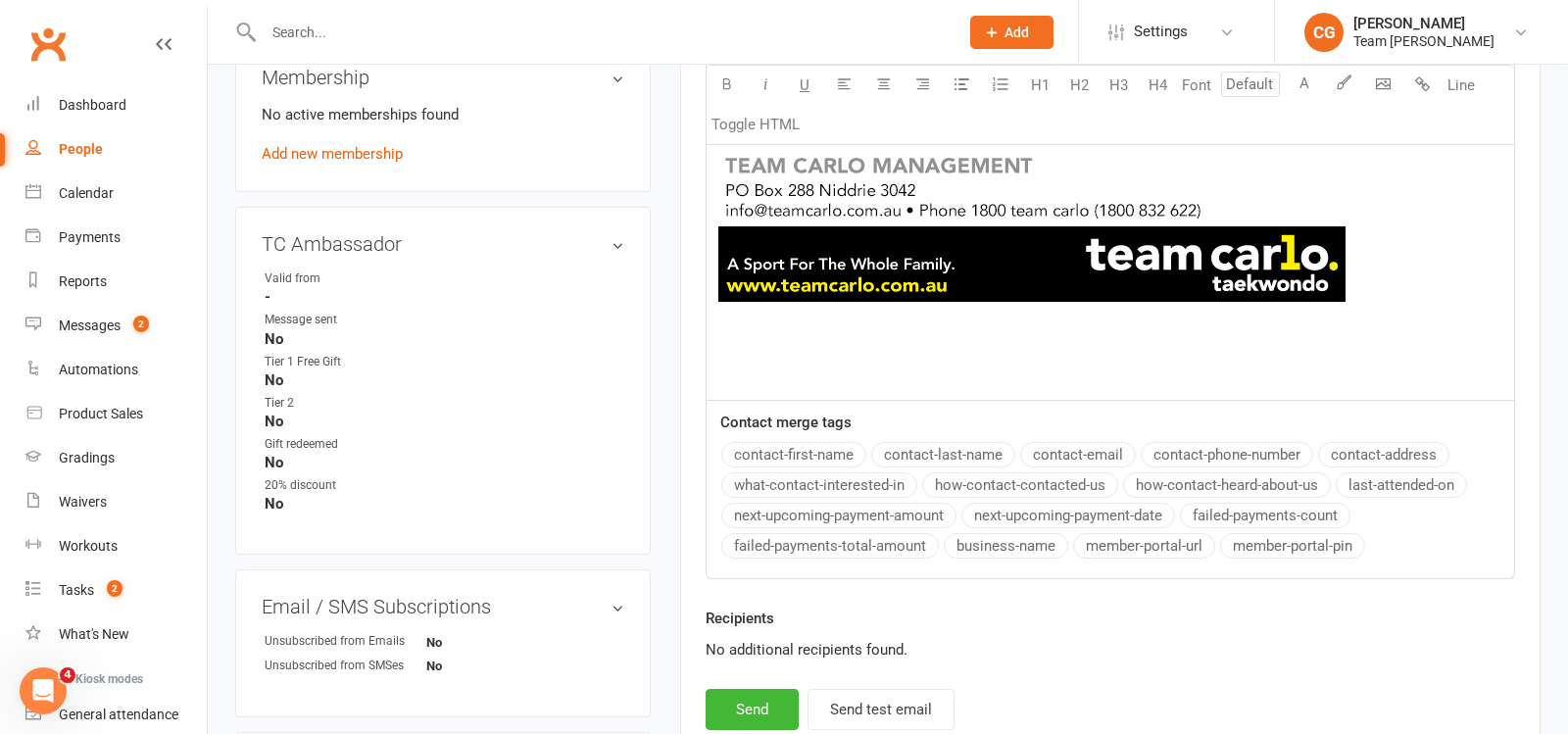
scroll to position [1143, 0]
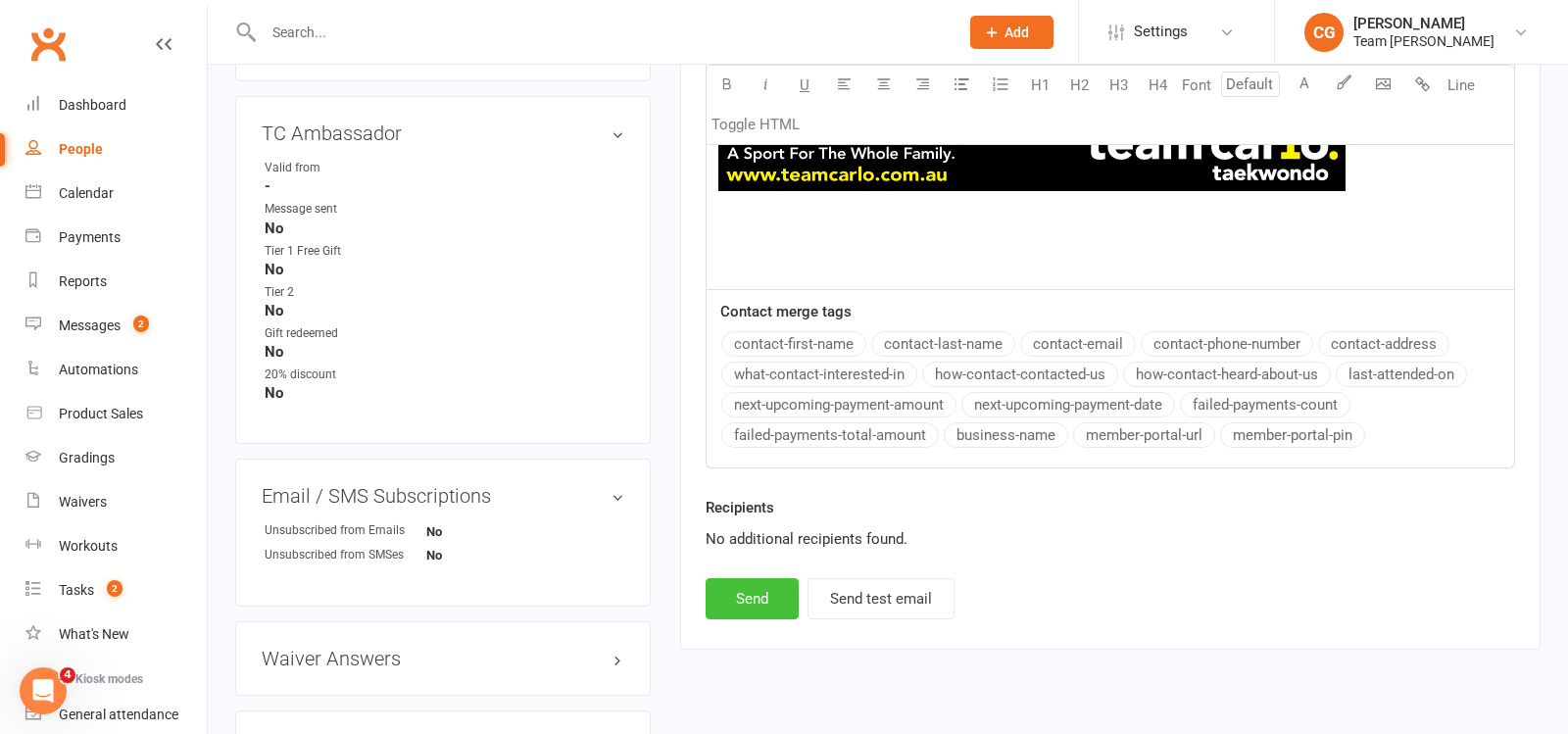
click at [731, 590] on button "Send" at bounding box center [752, 599] width 93 height 42
select select
select select "1"
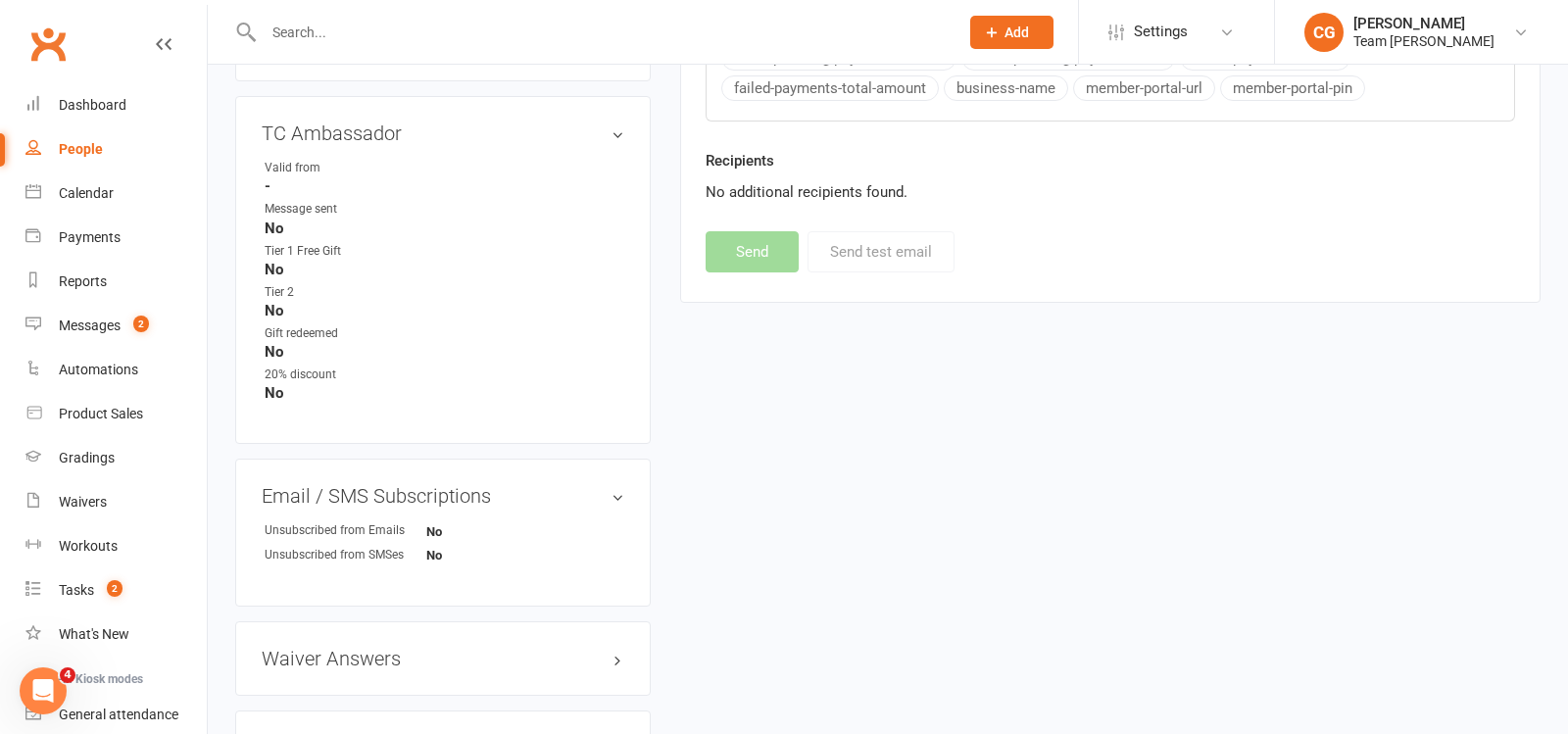
click at [305, 24] on input "text" at bounding box center [601, 33] width 688 height 28
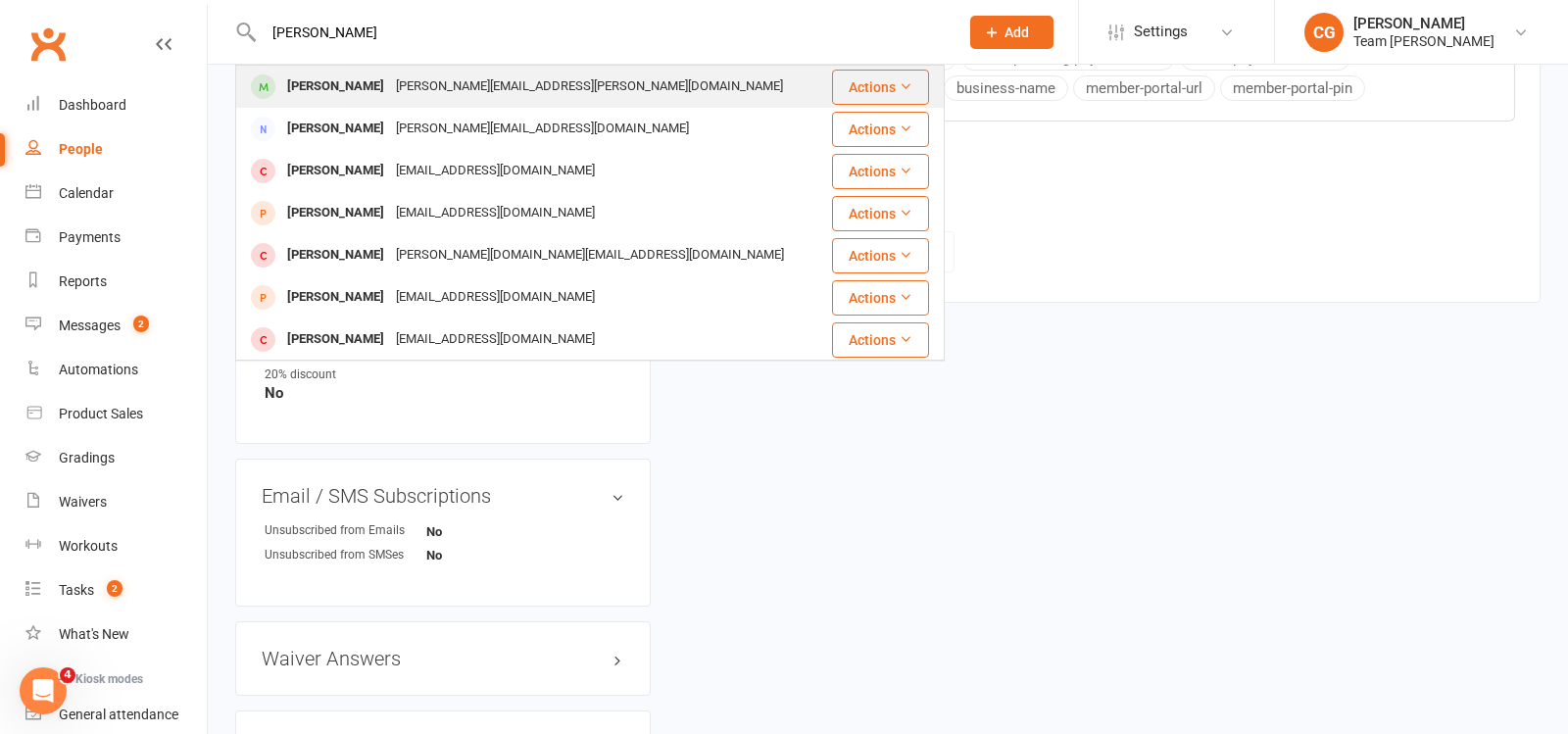
type input "mathis"
click at [365, 87] on div "Mathis Hohn" at bounding box center [335, 86] width 109 height 29
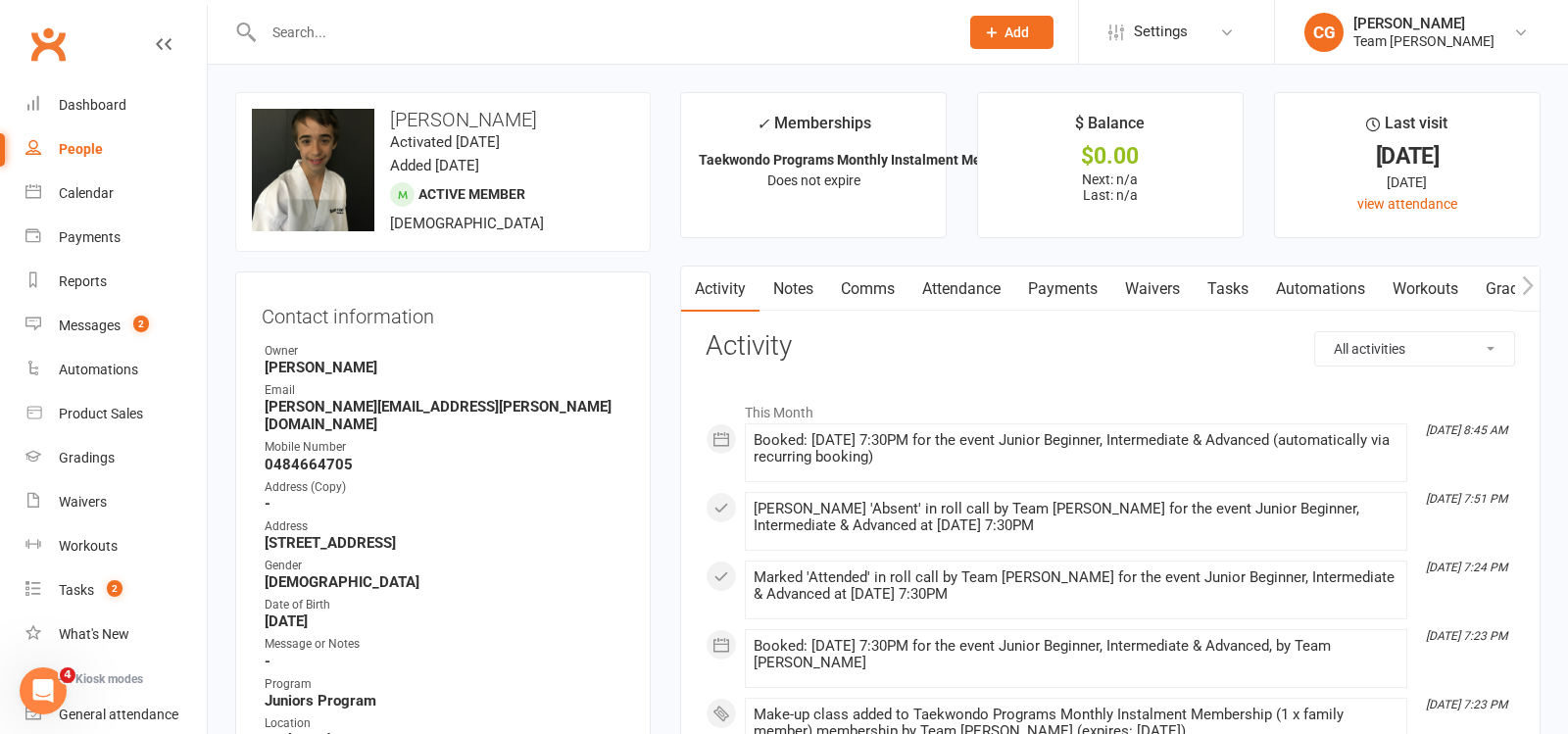
click at [963, 292] on link "Attendance" at bounding box center [962, 290] width 106 height 46
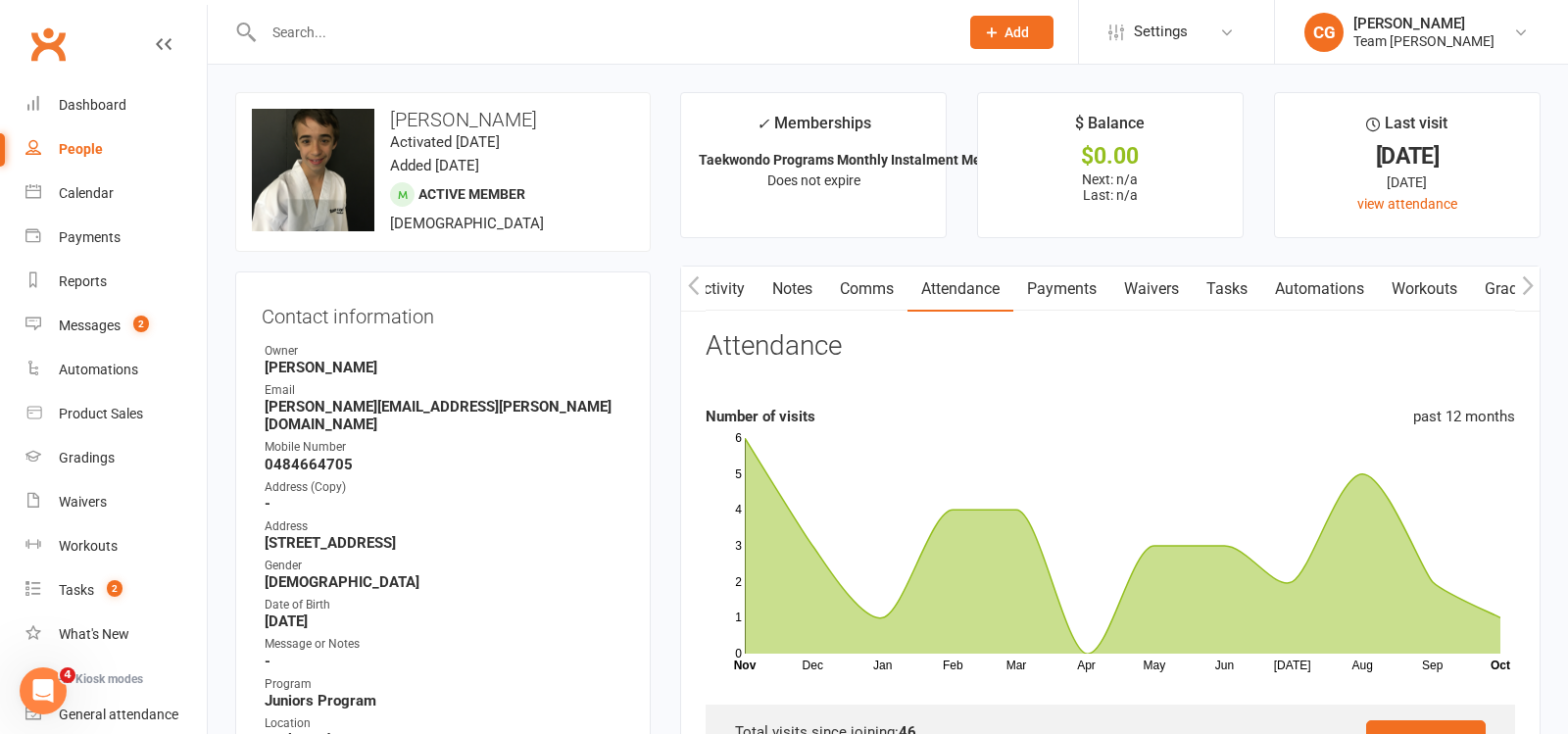
click at [332, 25] on input "text" at bounding box center [601, 33] width 688 height 28
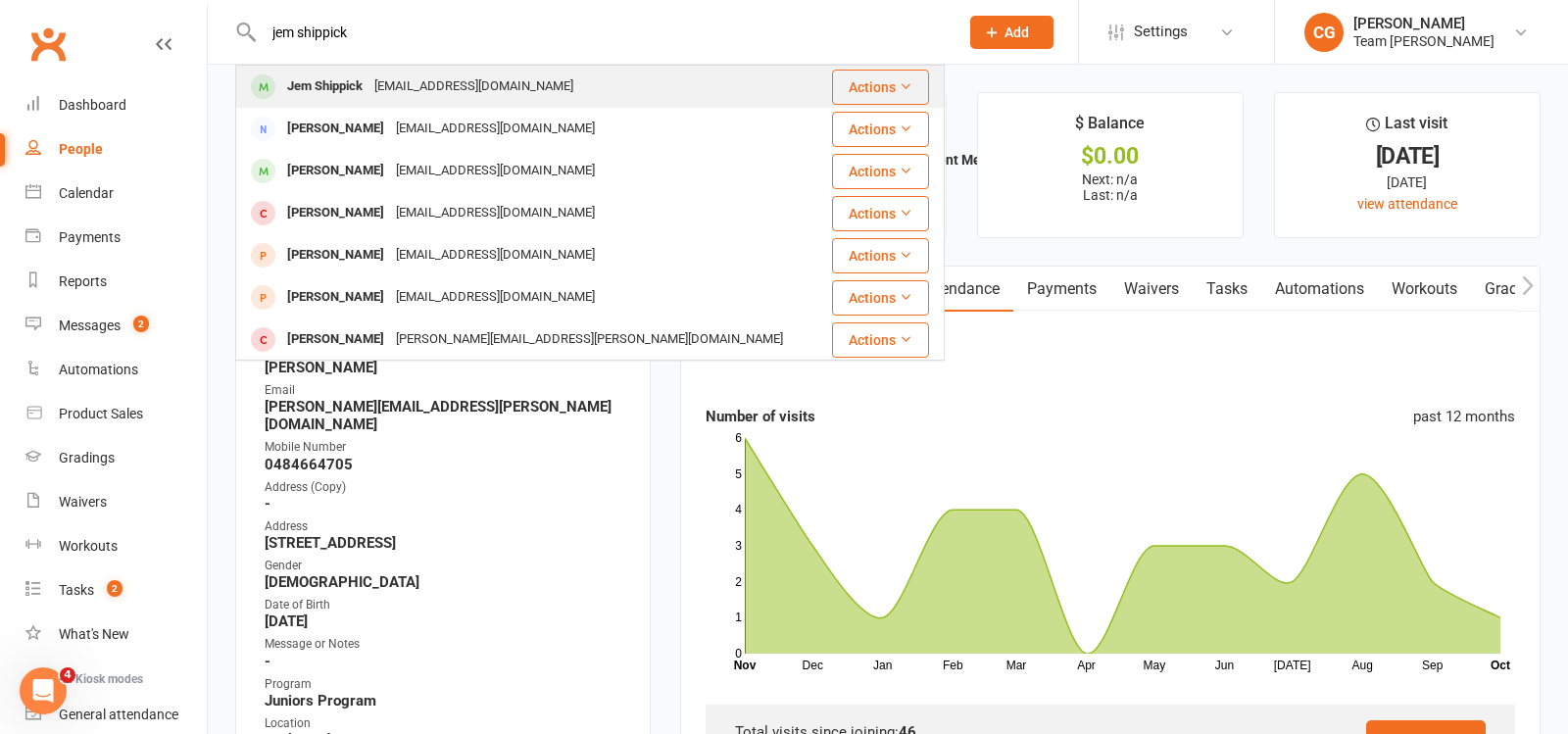
type input "jem shippick"
click at [340, 84] on div "Jem Shippick" at bounding box center [324, 86] width 87 height 29
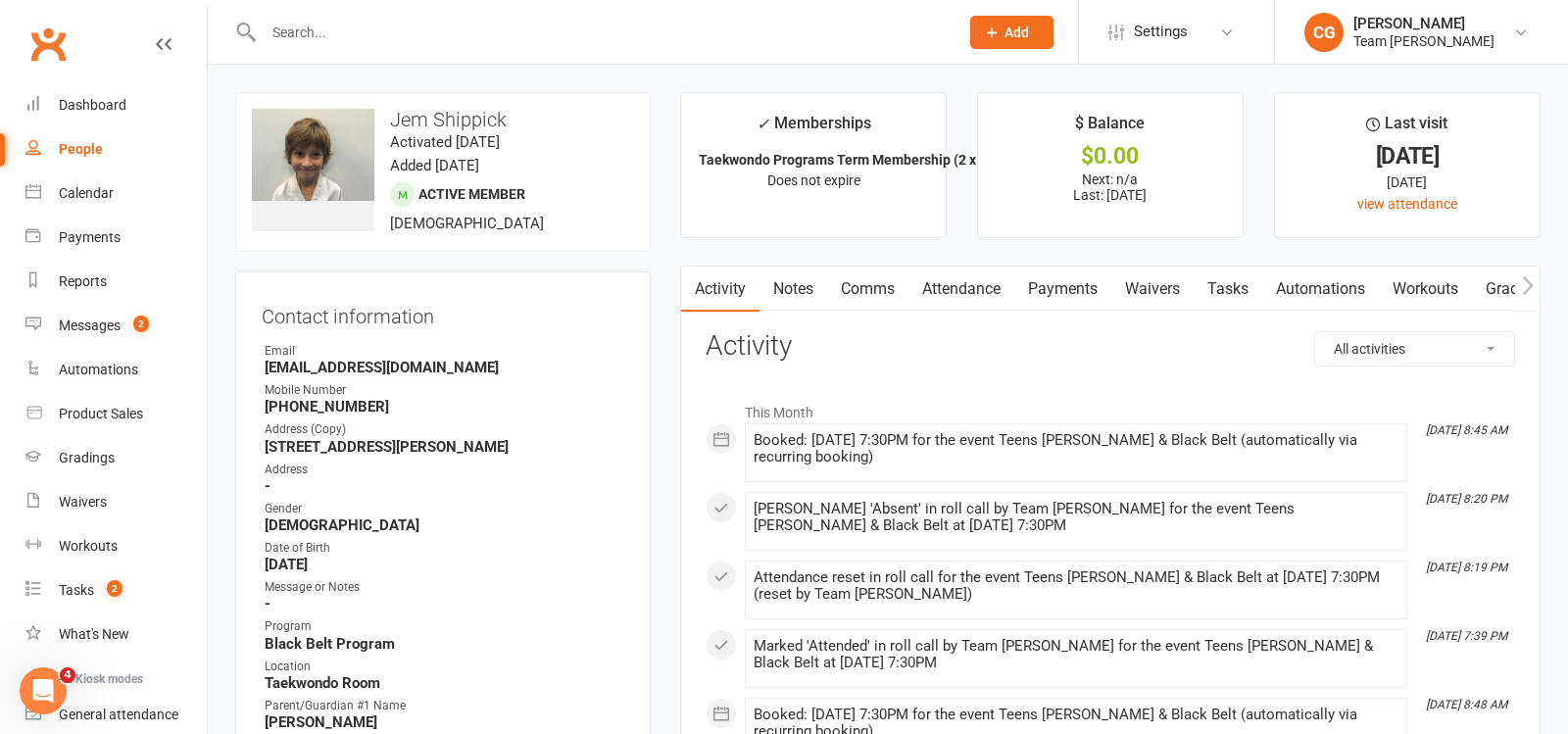
click at [976, 289] on link "Attendance" at bounding box center [962, 290] width 106 height 46
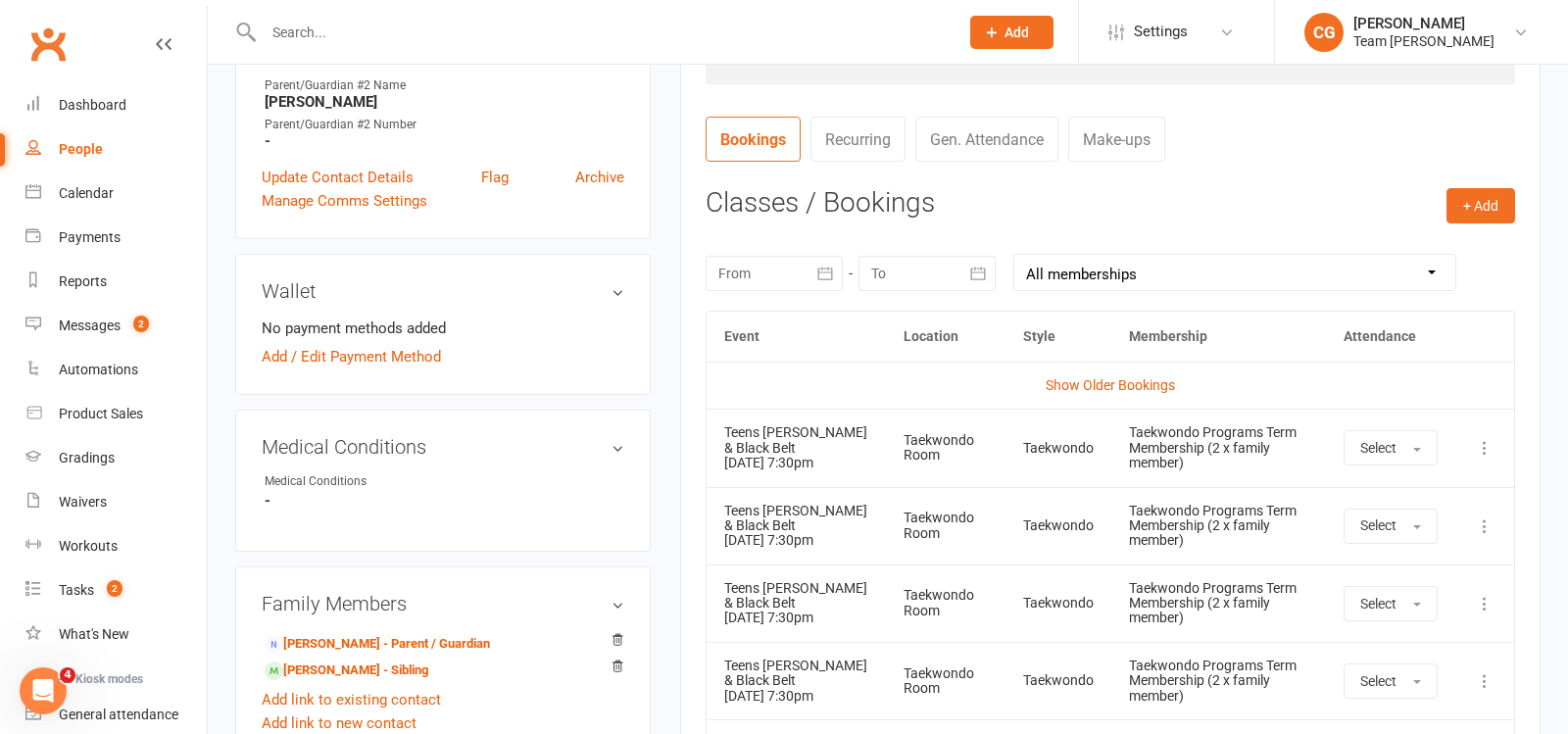
scroll to position [766, 0]
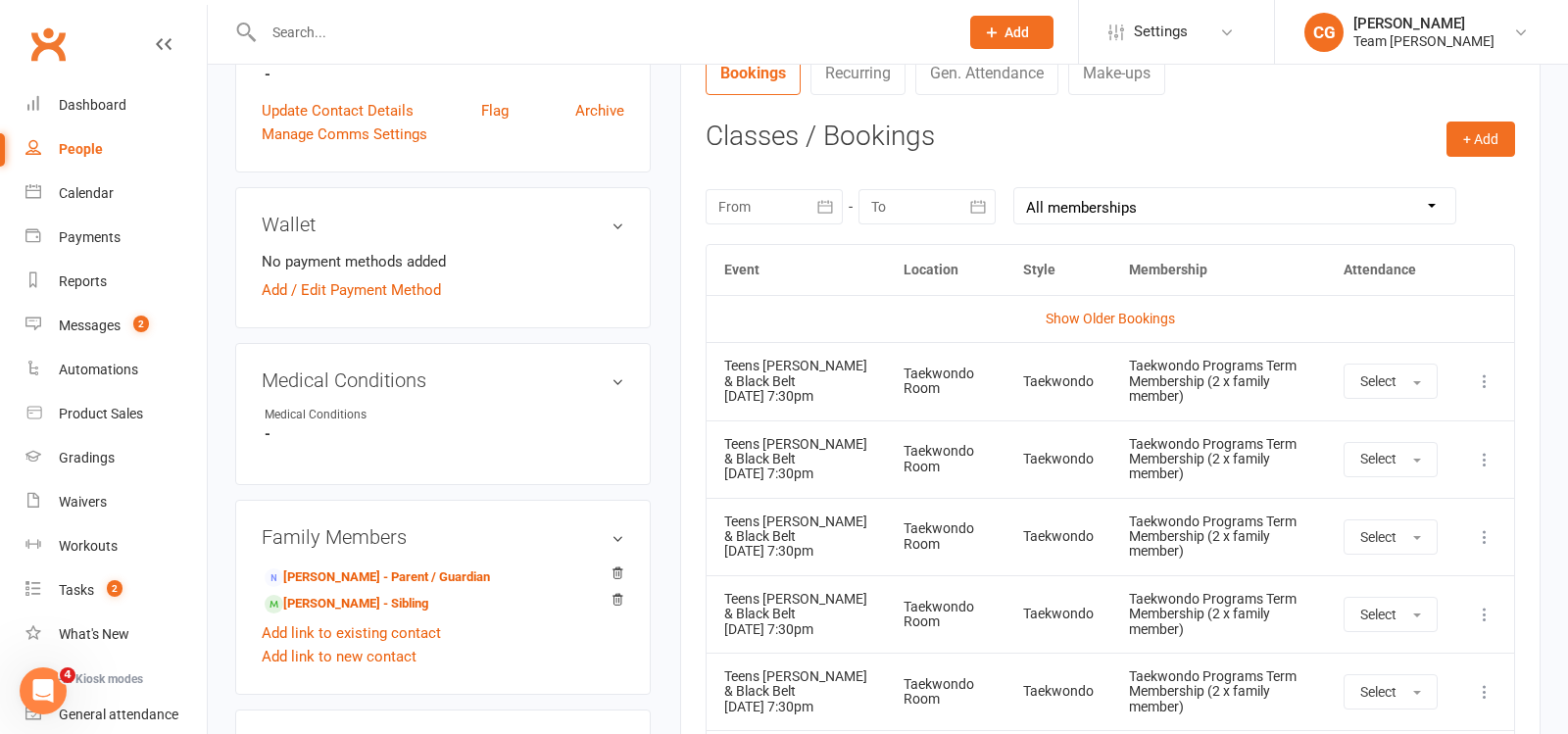
click at [830, 200] on icon "button" at bounding box center [824, 206] width 15 height 13
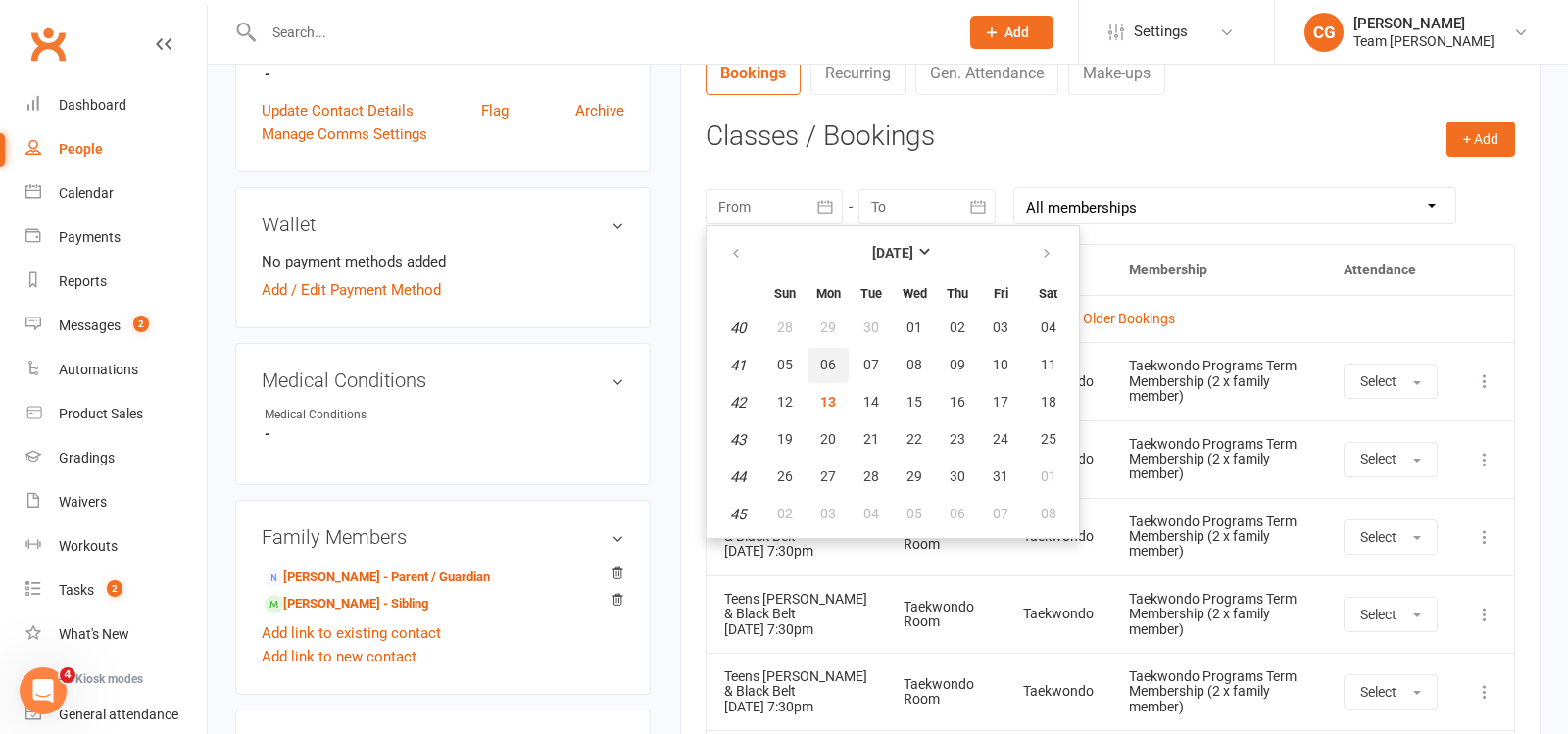
click at [820, 360] on span "06" at bounding box center [828, 365] width 16 height 16
type input "06 Oct 2025"
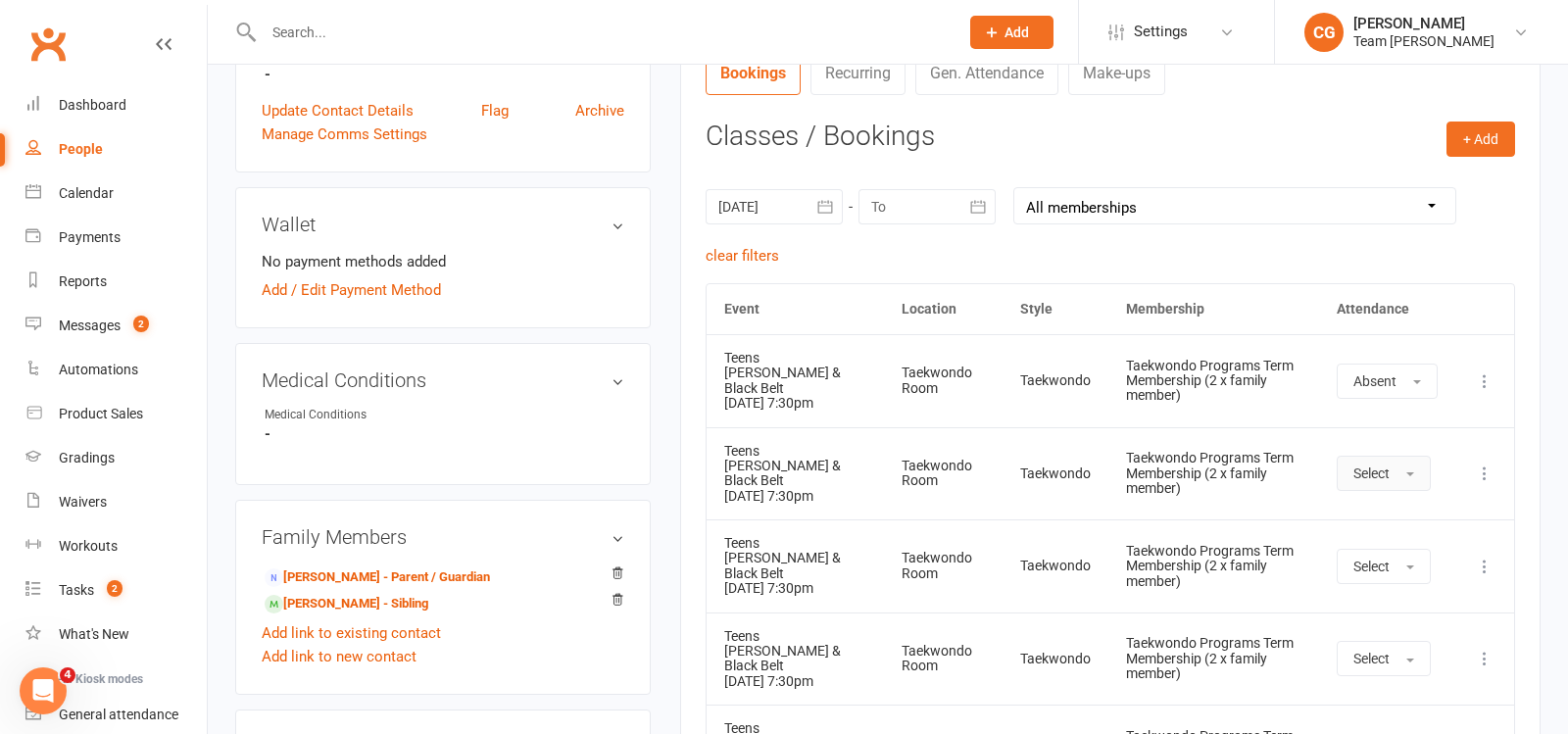
click at [1407, 474] on button "Select" at bounding box center [1384, 474] width 94 height 36
click at [1400, 548] on span "Absent" at bounding box center [1376, 557] width 46 height 18
click at [1395, 568] on button "Select" at bounding box center [1384, 567] width 94 height 36
click at [1395, 641] on span "Absent" at bounding box center [1376, 650] width 46 height 18
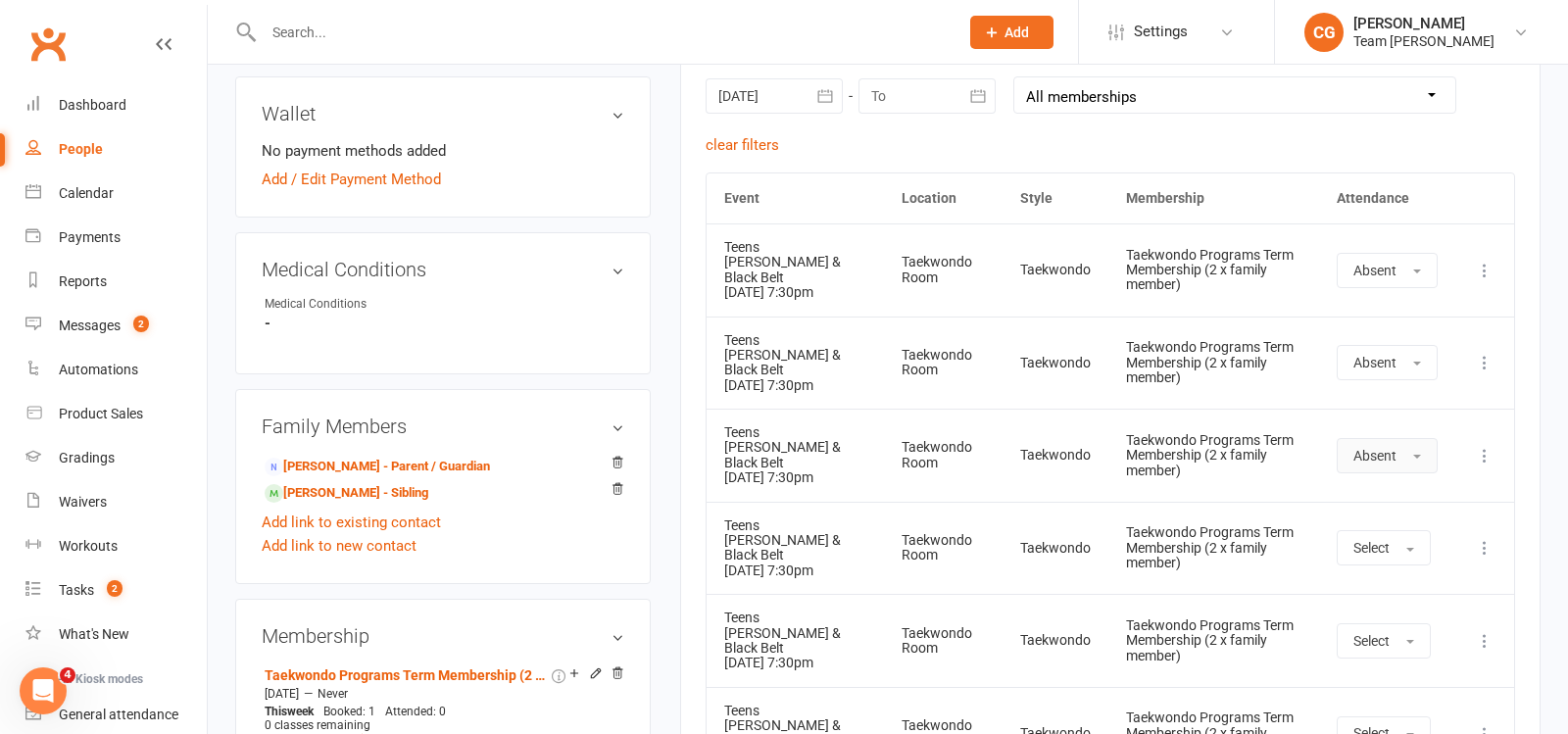
scroll to position [880, 0]
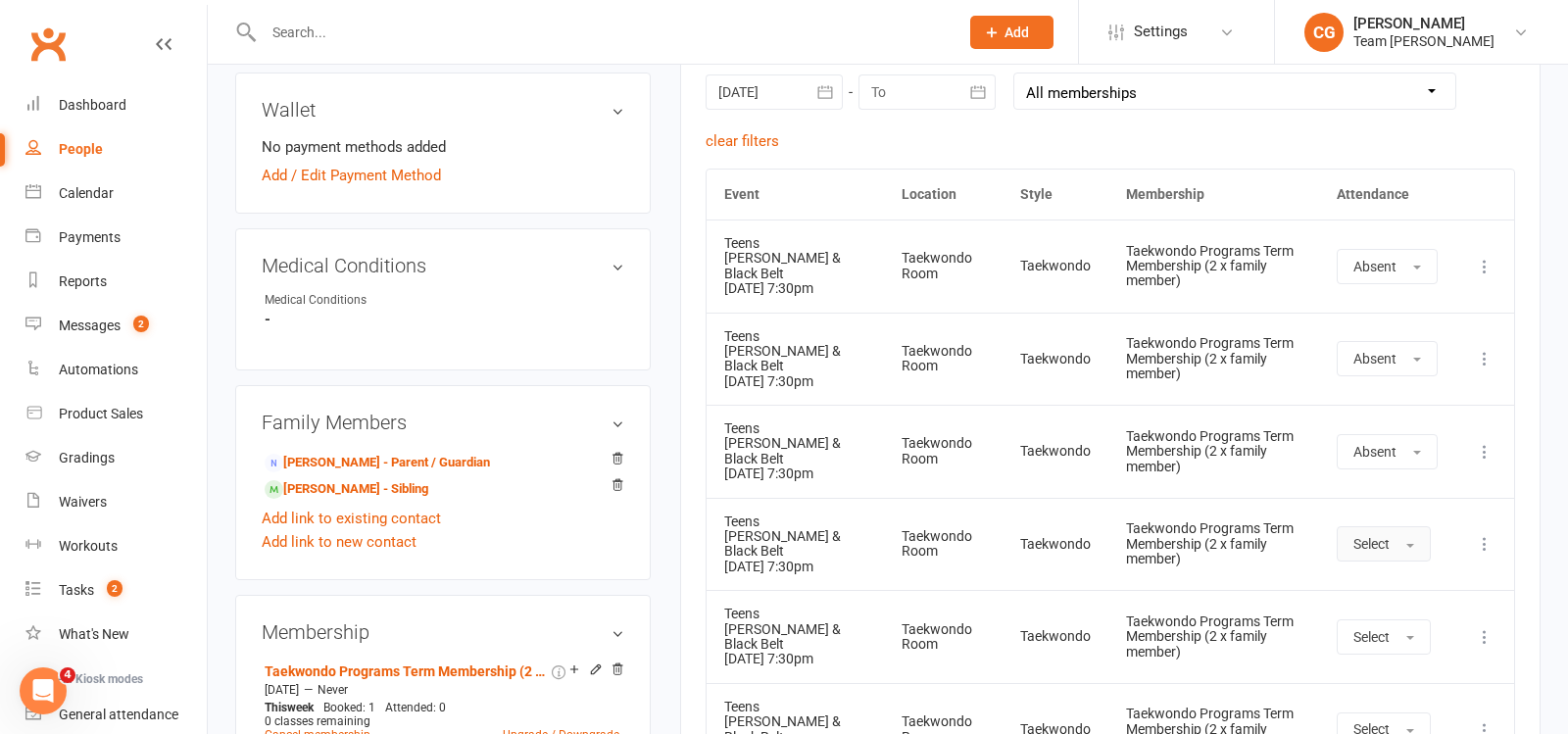
click at [1371, 540] on span "Select" at bounding box center [1371, 544] width 37 height 16
click at [1378, 618] on span "Absent" at bounding box center [1376, 627] width 46 height 18
click at [1376, 629] on span "Select" at bounding box center [1371, 637] width 37 height 16
click at [1383, 703] on link "Absent" at bounding box center [1435, 720] width 194 height 40
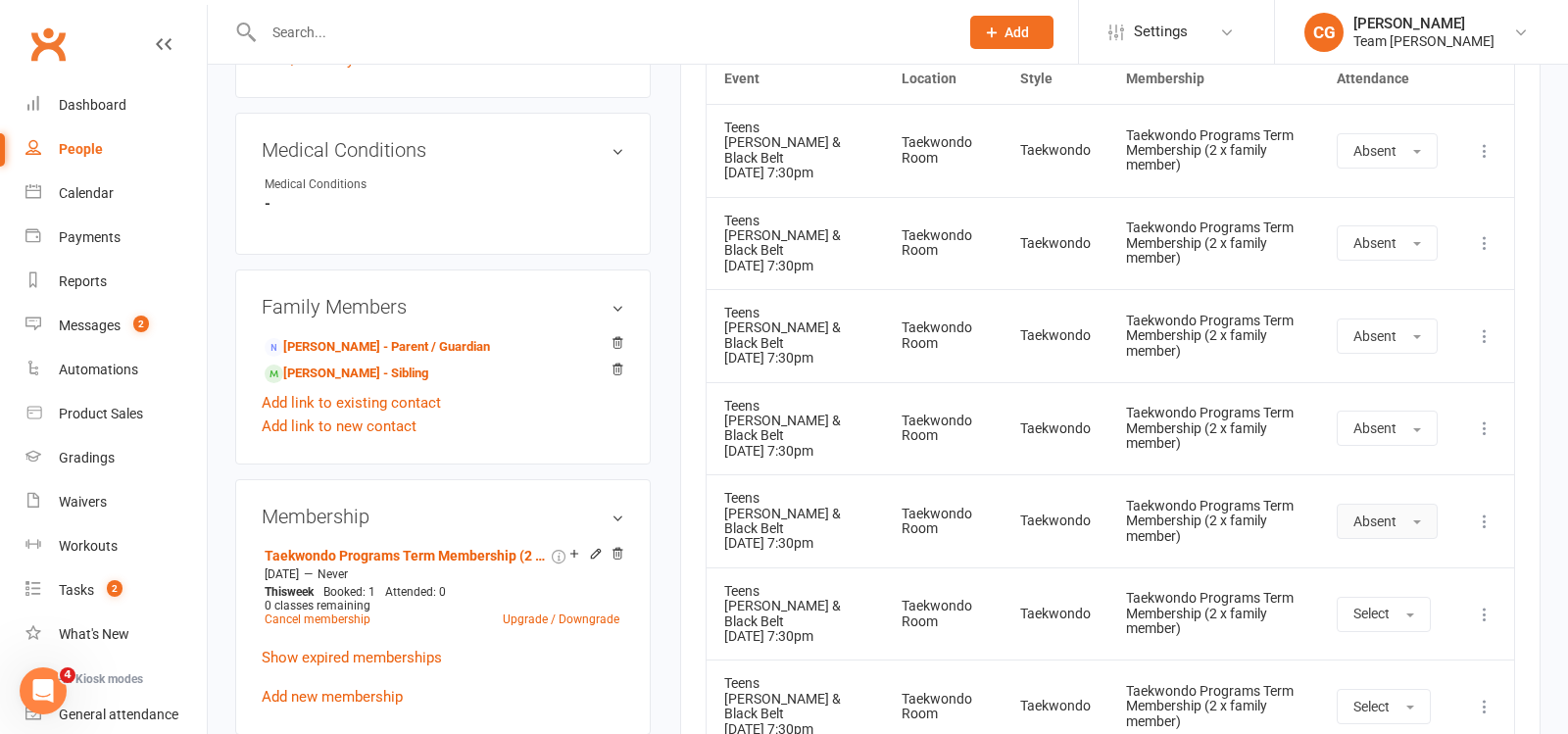
scroll to position [1000, 0]
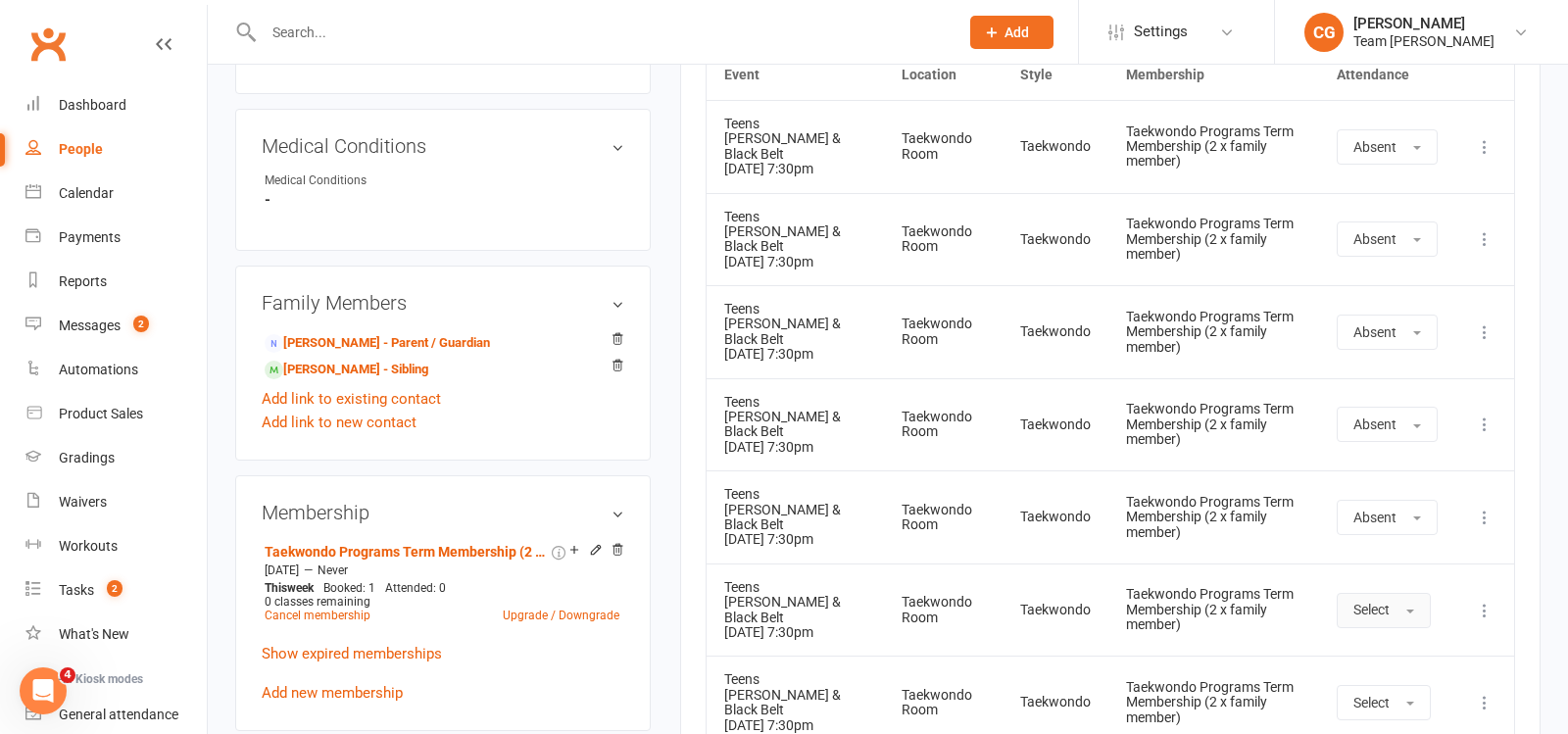
click at [1362, 609] on span "Select" at bounding box center [1371, 609] width 37 height 16
click at [1378, 689] on span "Absent" at bounding box center [1376, 694] width 46 height 18
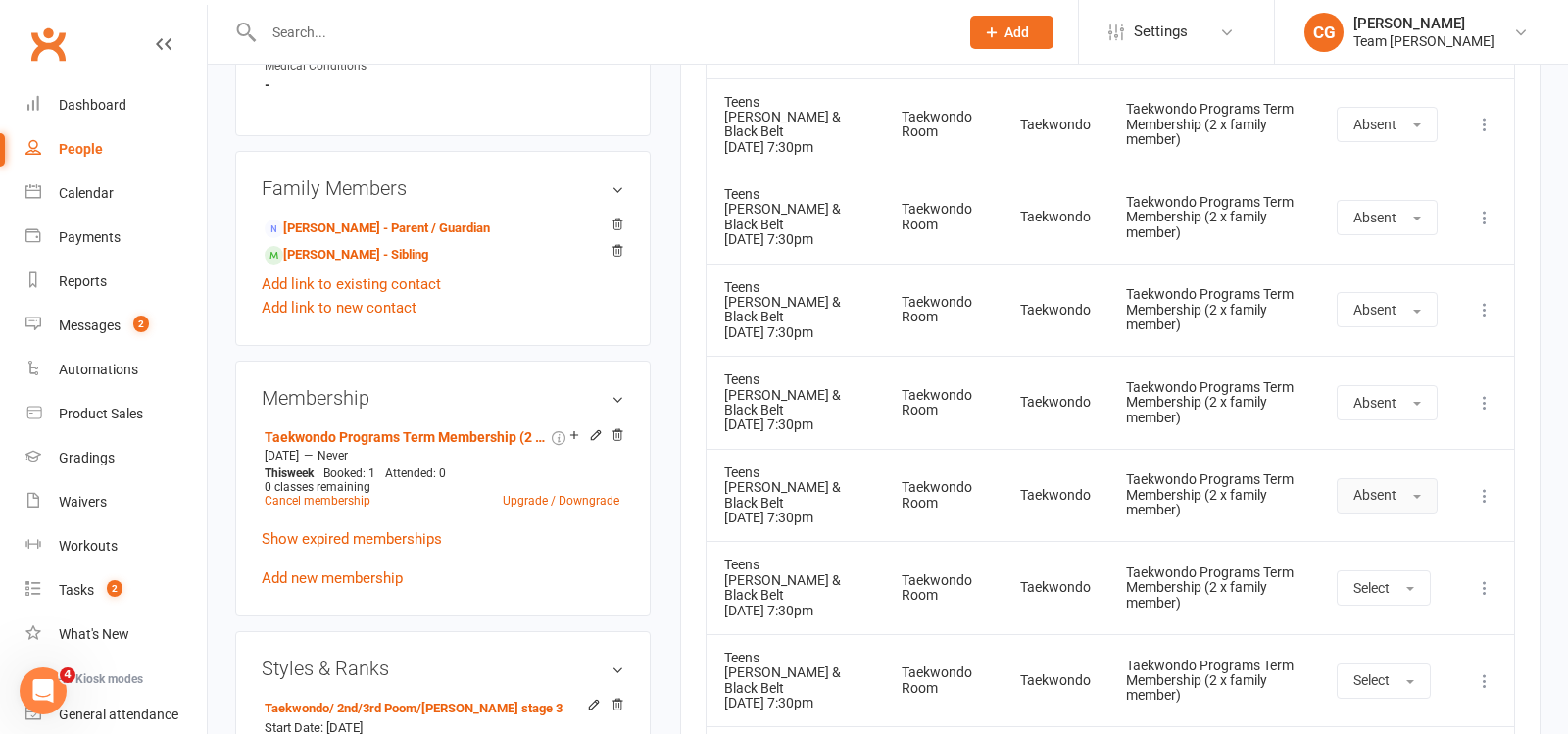
scroll to position [1119, 0]
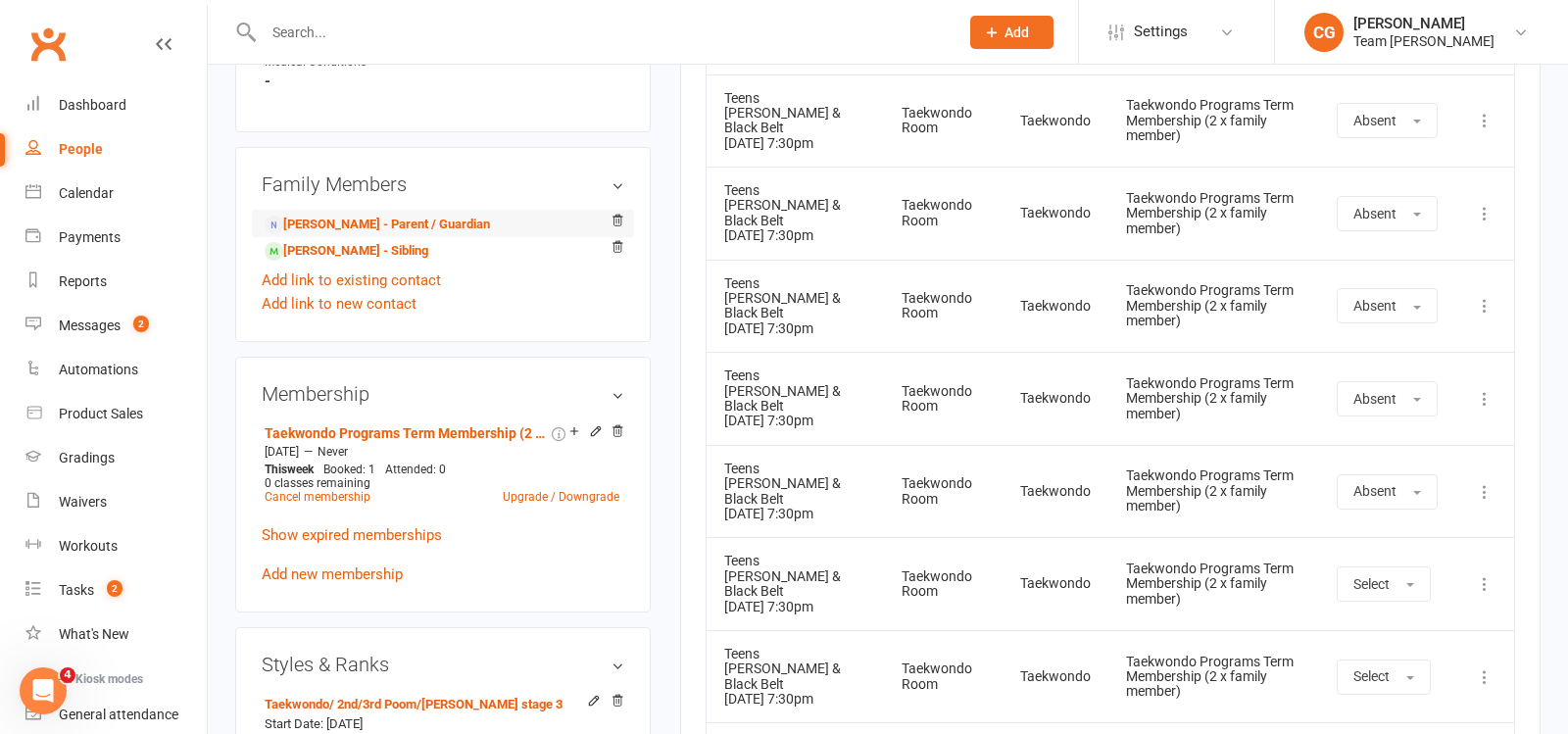
click at [434, 210] on li "John Shippick - Parent / Guardian" at bounding box center [443, 224] width 363 height 28
click at [434, 215] on link "John Shippick - Parent / Guardian" at bounding box center [378, 225] width 226 height 21
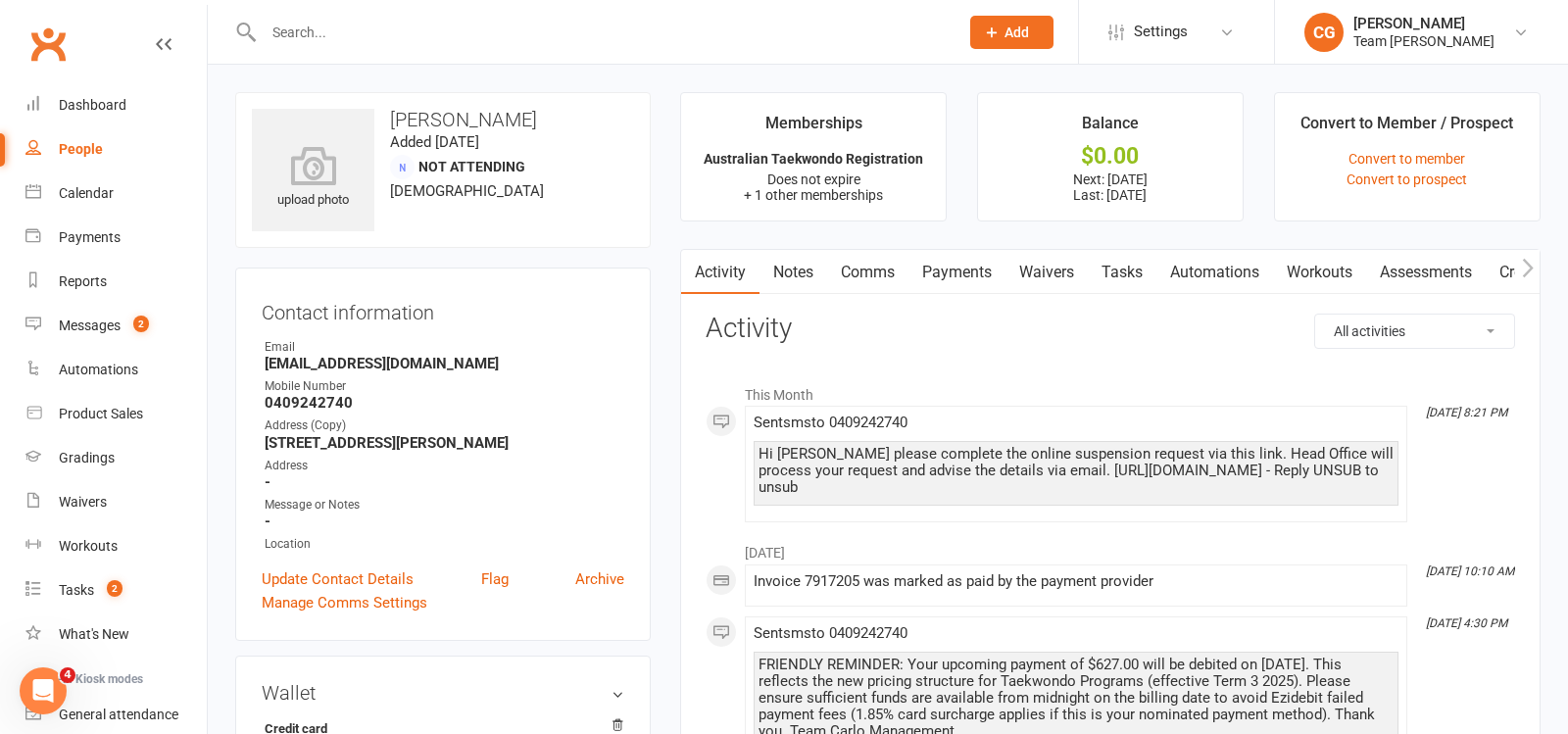
click at [960, 268] on link "Payments" at bounding box center [958, 273] width 97 height 46
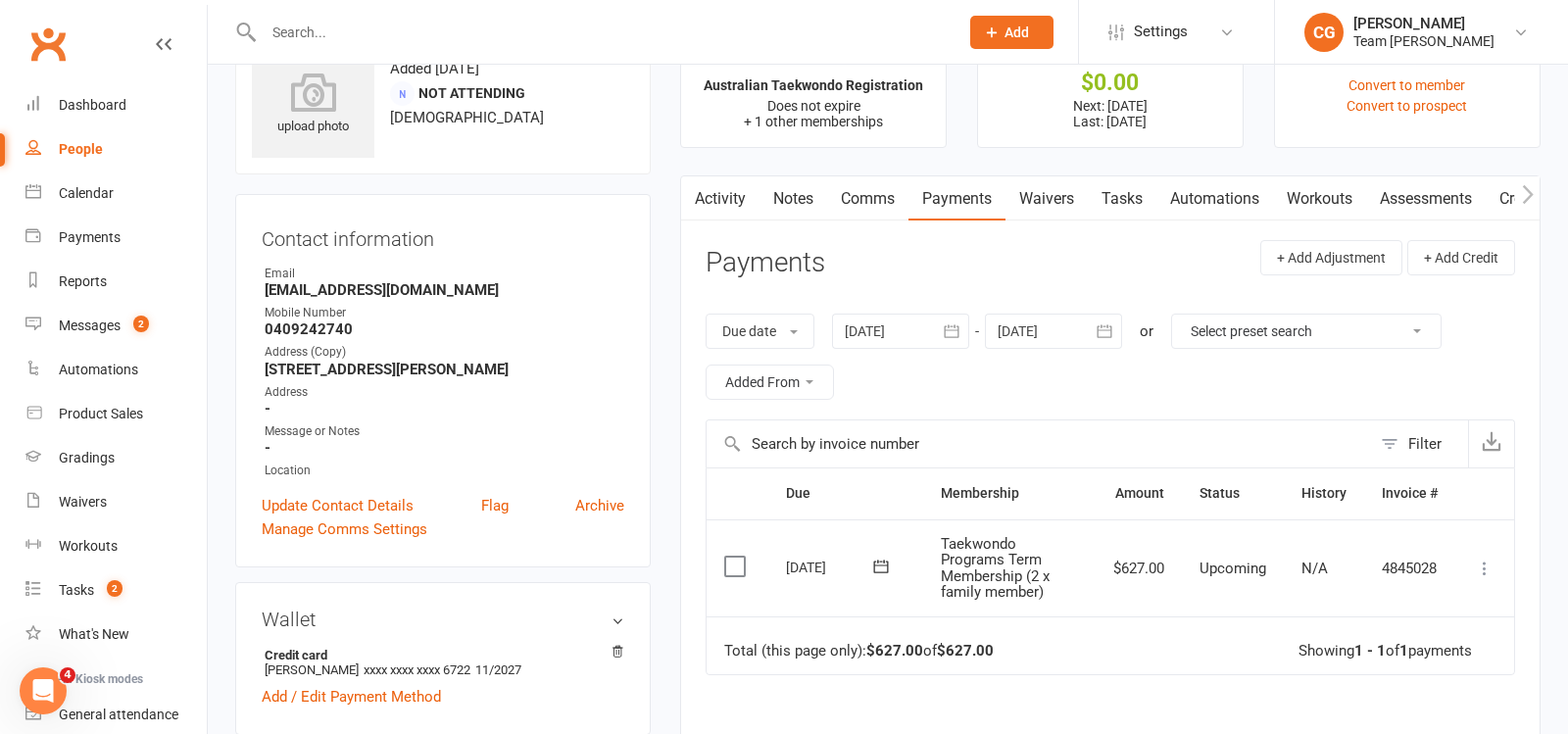
scroll to position [80, 0]
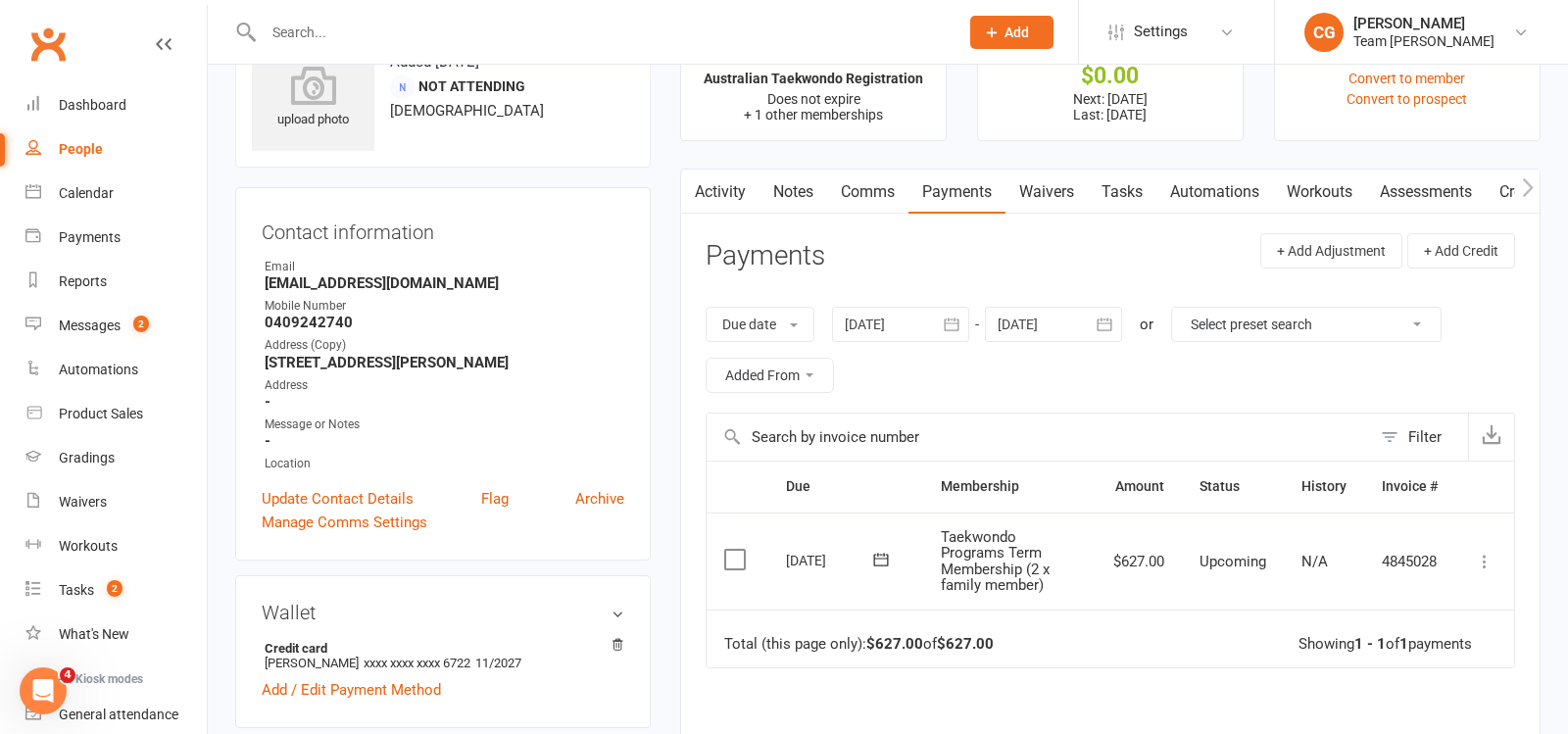
click at [1476, 552] on icon at bounding box center [1485, 562] width 20 height 20
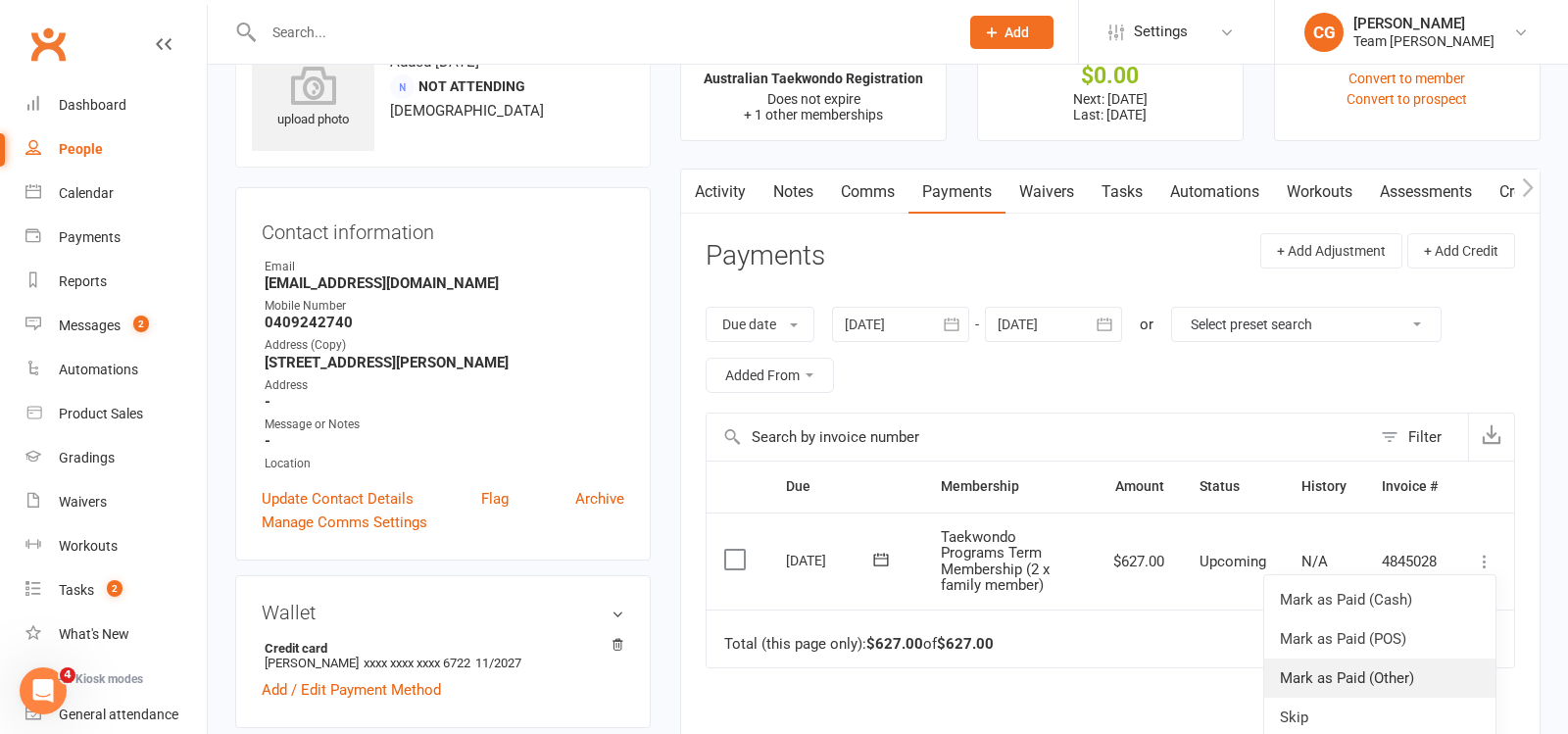
scroll to position [55, 0]
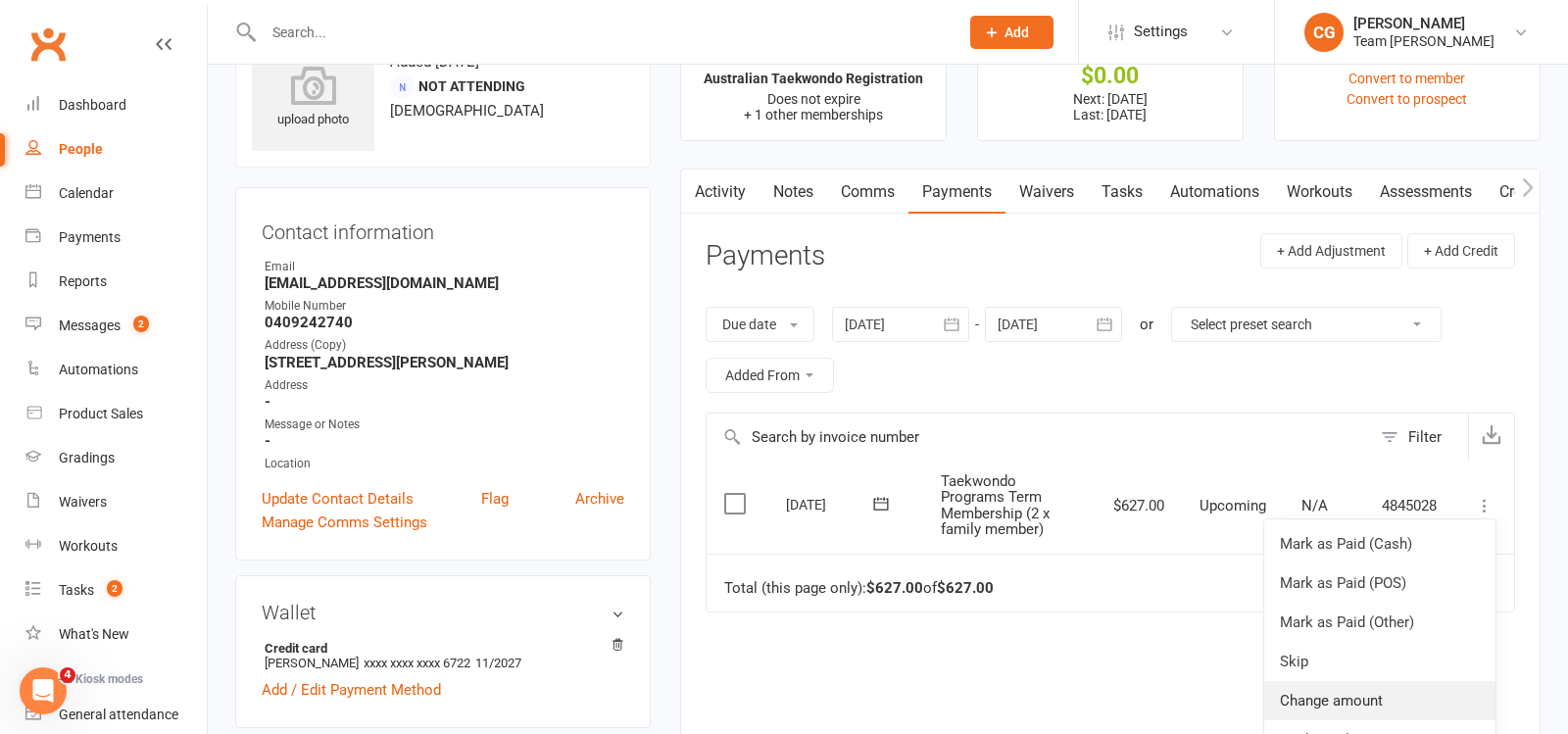
click at [1338, 686] on link "Change amount" at bounding box center [1380, 701] width 231 height 40
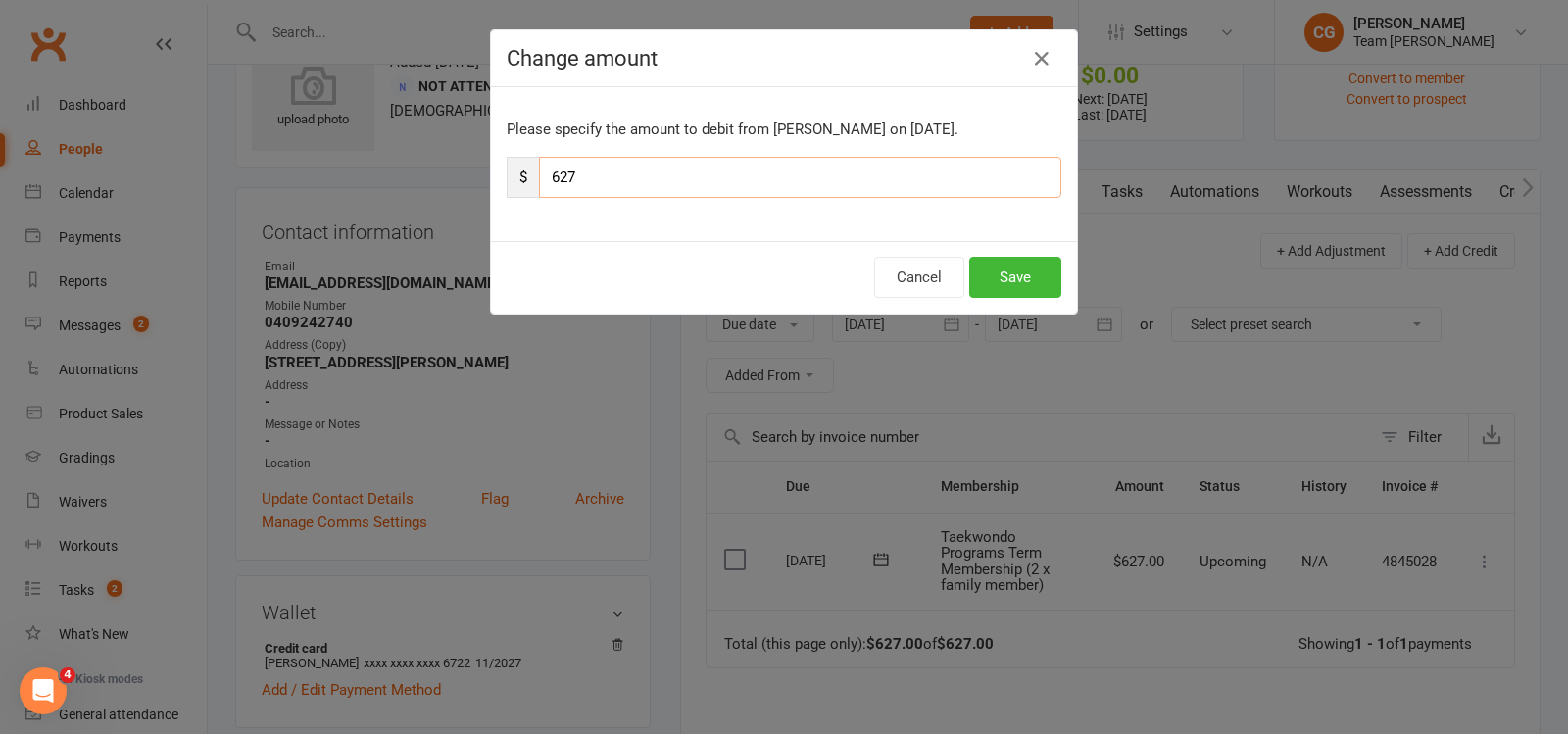
click at [613, 159] on input "627" at bounding box center [800, 178] width 522 height 42
type input "438.90"
click at [996, 266] on button "Save" at bounding box center [1015, 278] width 92 height 42
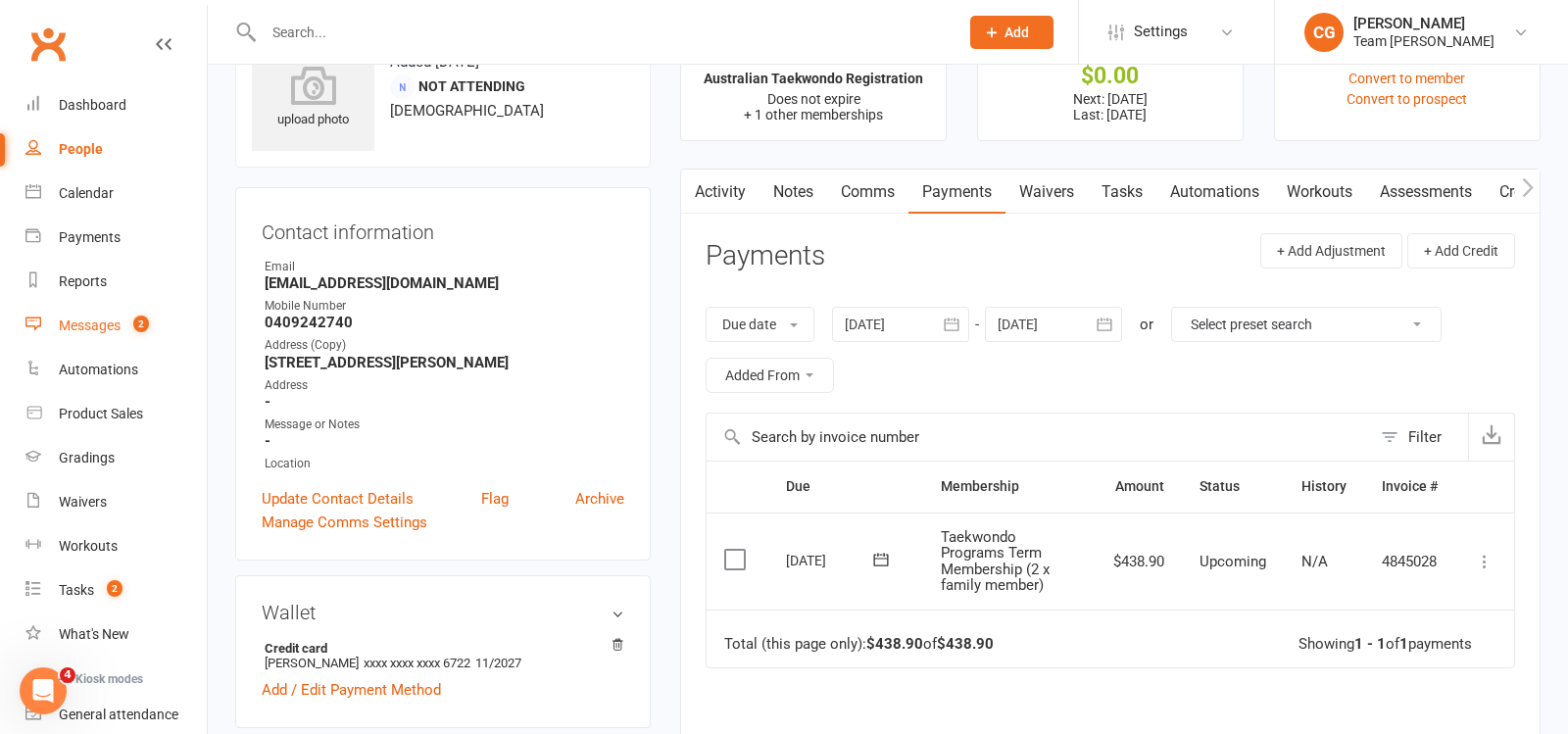
click at [132, 317] on link "Messages 2" at bounding box center [116, 325] width 181 height 45
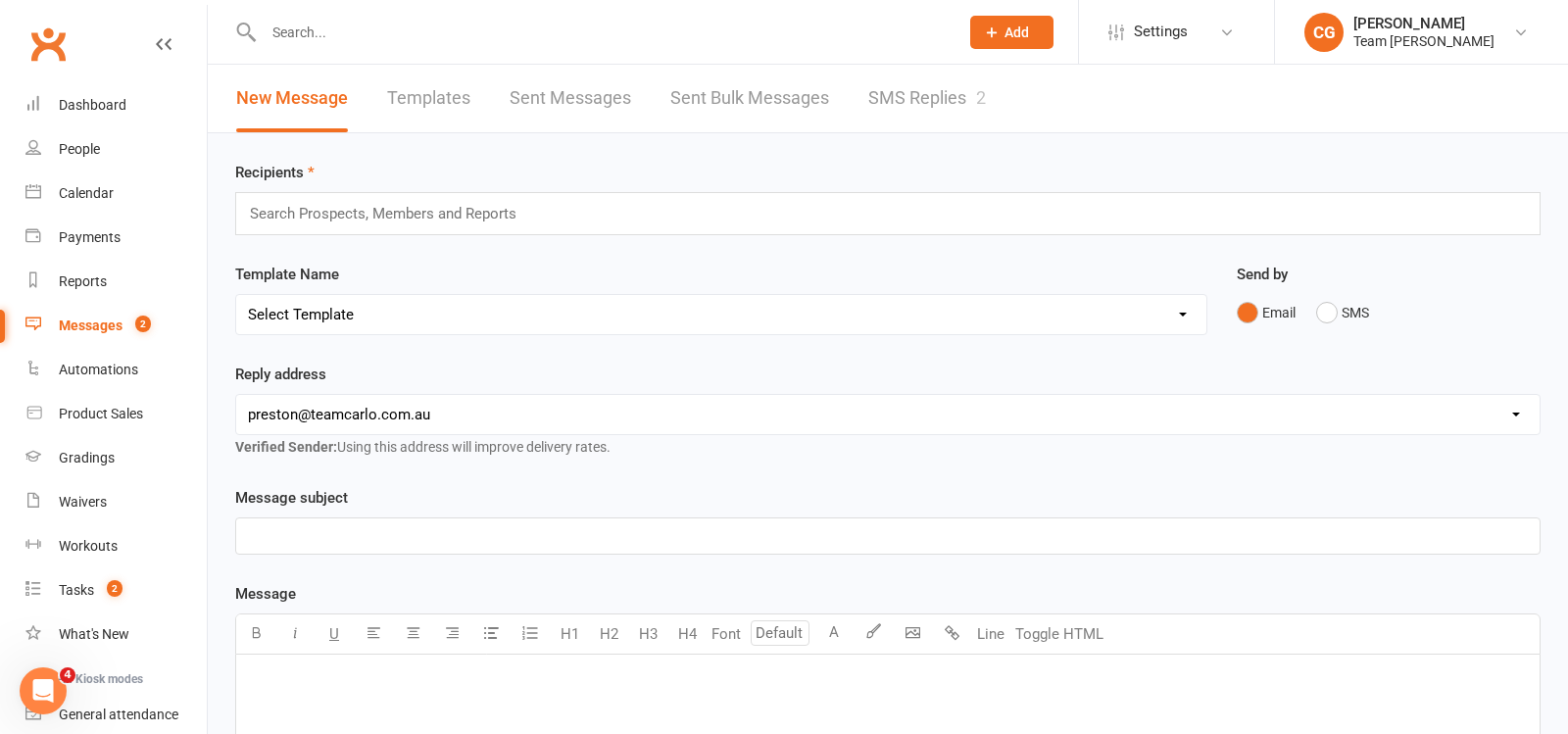
click at [894, 100] on link "SMS Replies 2" at bounding box center [927, 98] width 118 height 67
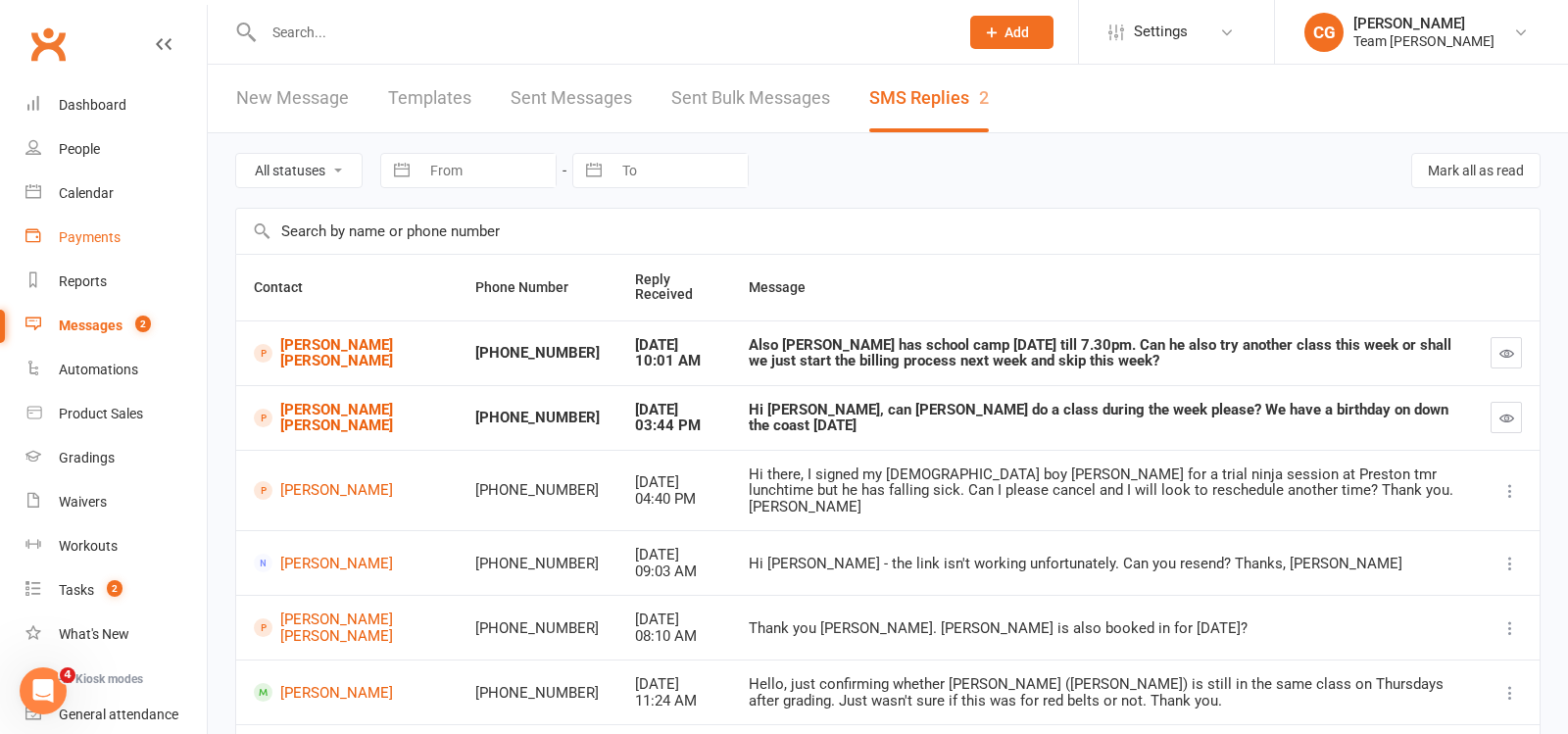
click at [96, 245] on link "Payments" at bounding box center [116, 237] width 181 height 45
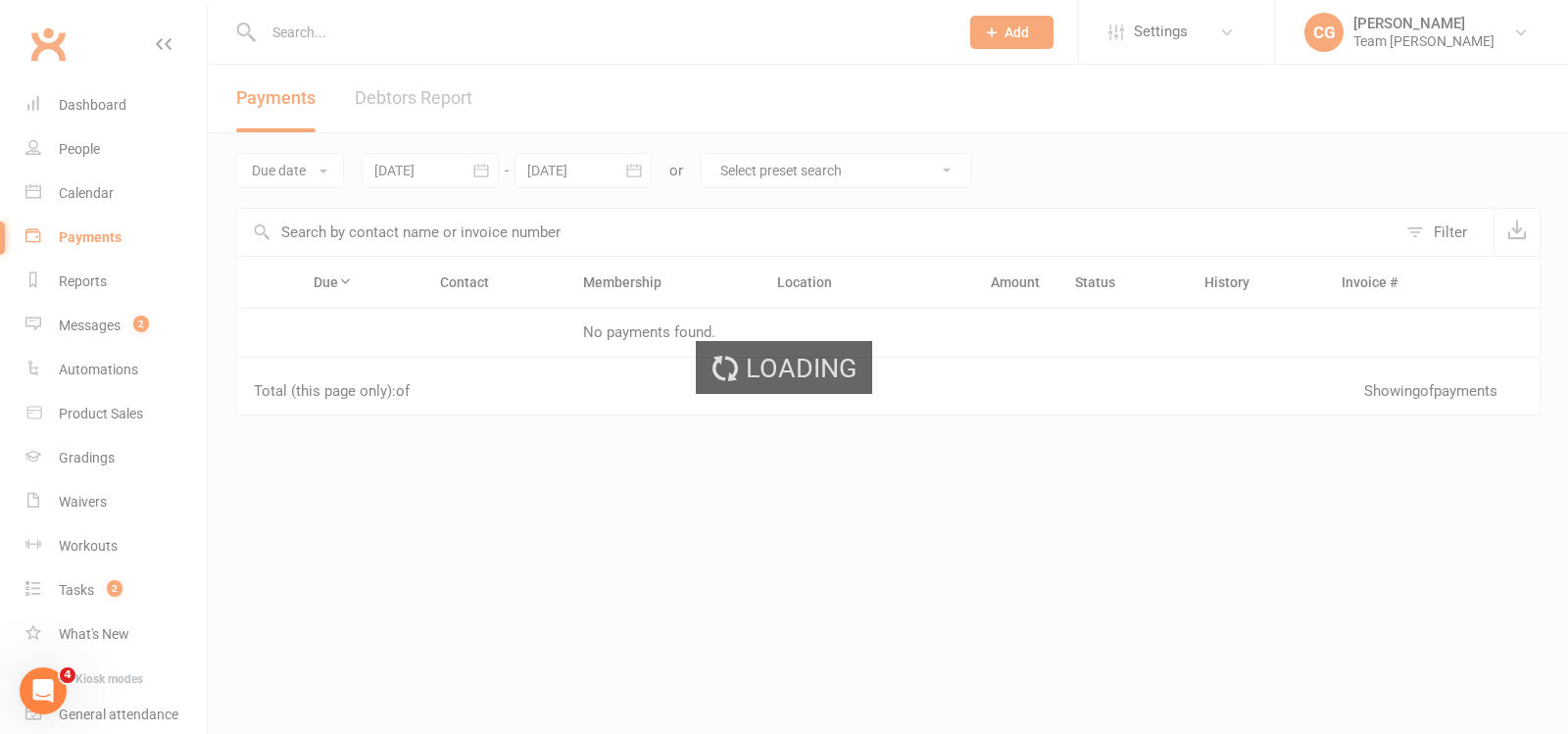
click at [413, 167] on div at bounding box center [430, 171] width 138 height 36
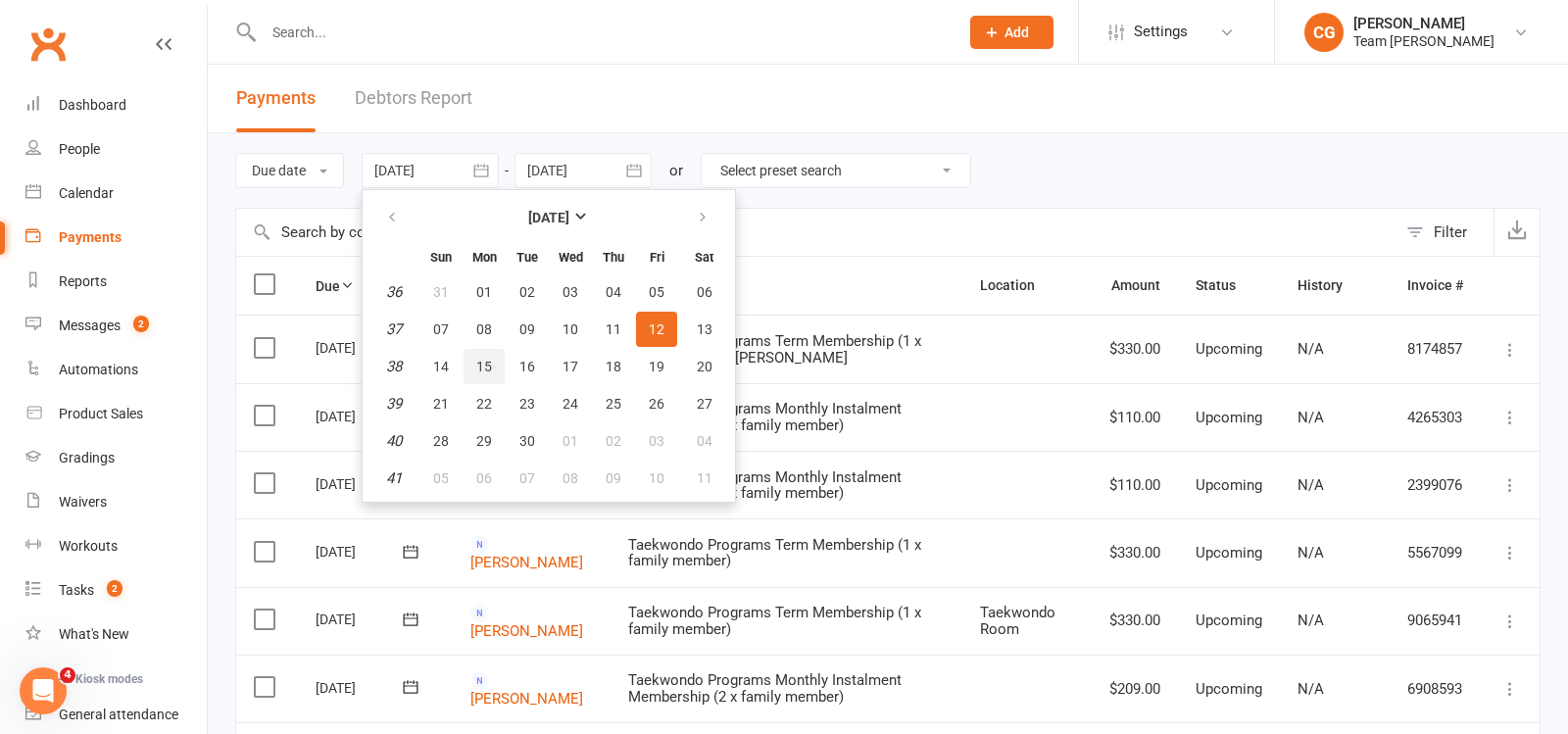
click at [488, 355] on button "15" at bounding box center [485, 367] width 42 height 36
type input "[DATE]"
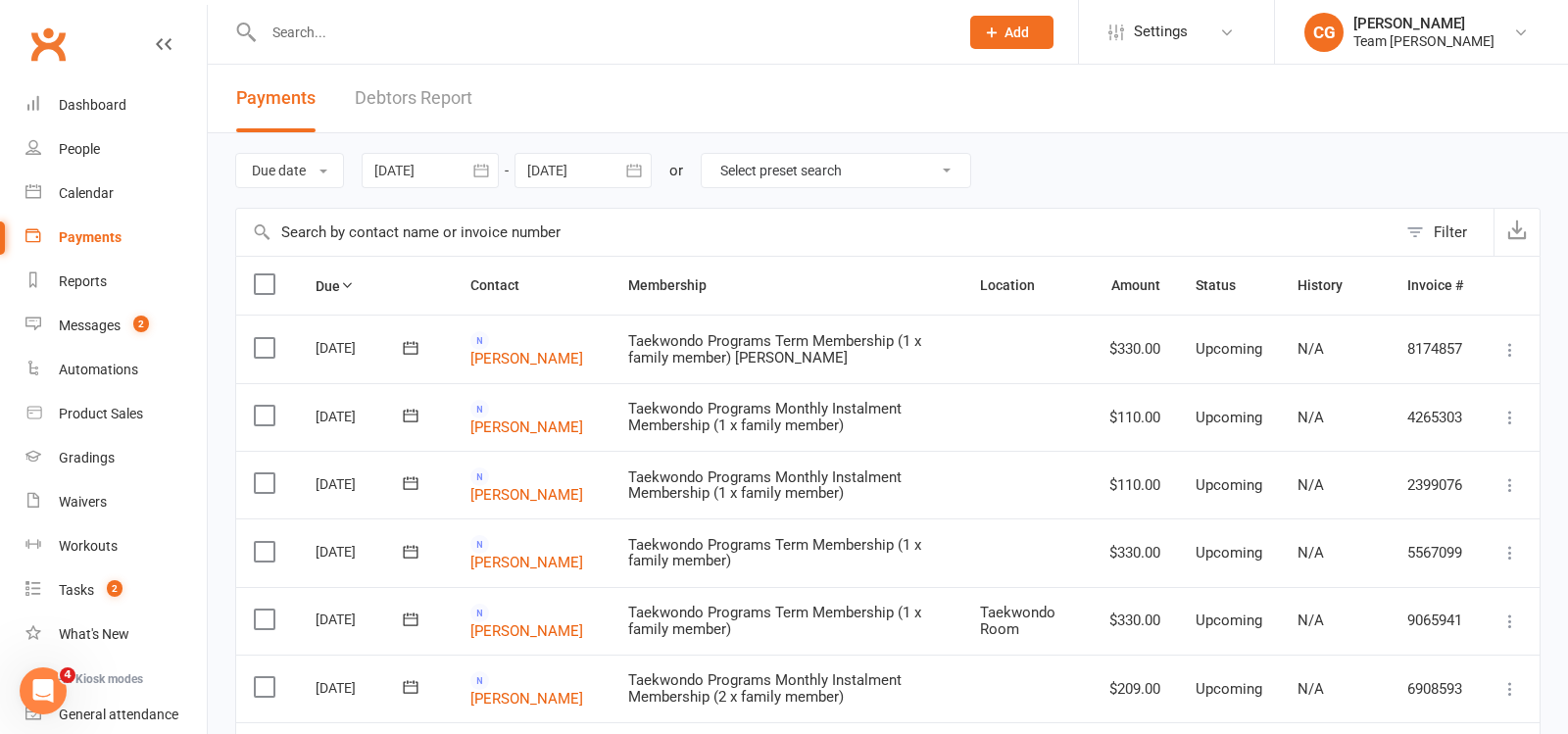
click at [592, 172] on div at bounding box center [583, 171] width 138 height 36
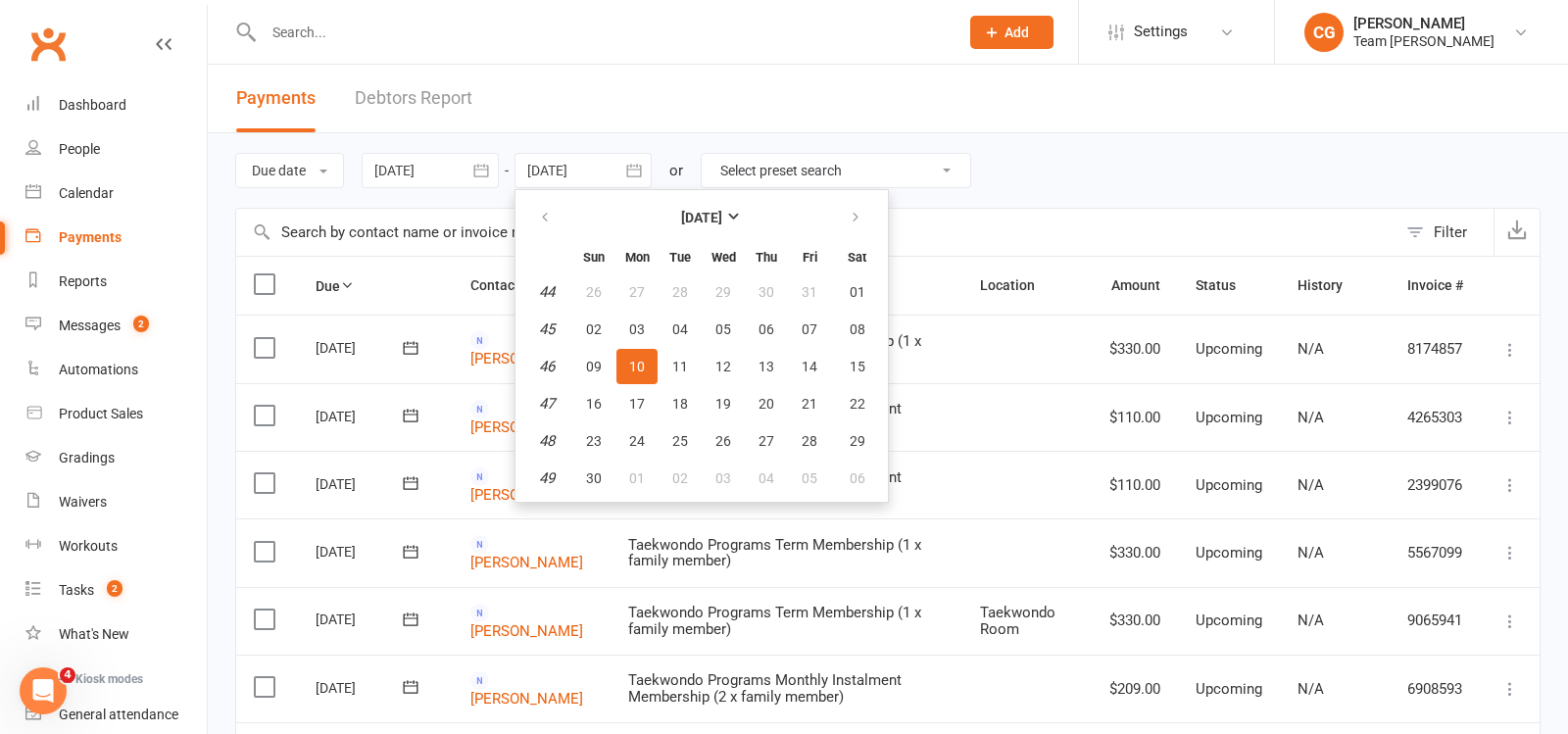
click at [442, 174] on div at bounding box center [430, 171] width 138 height 36
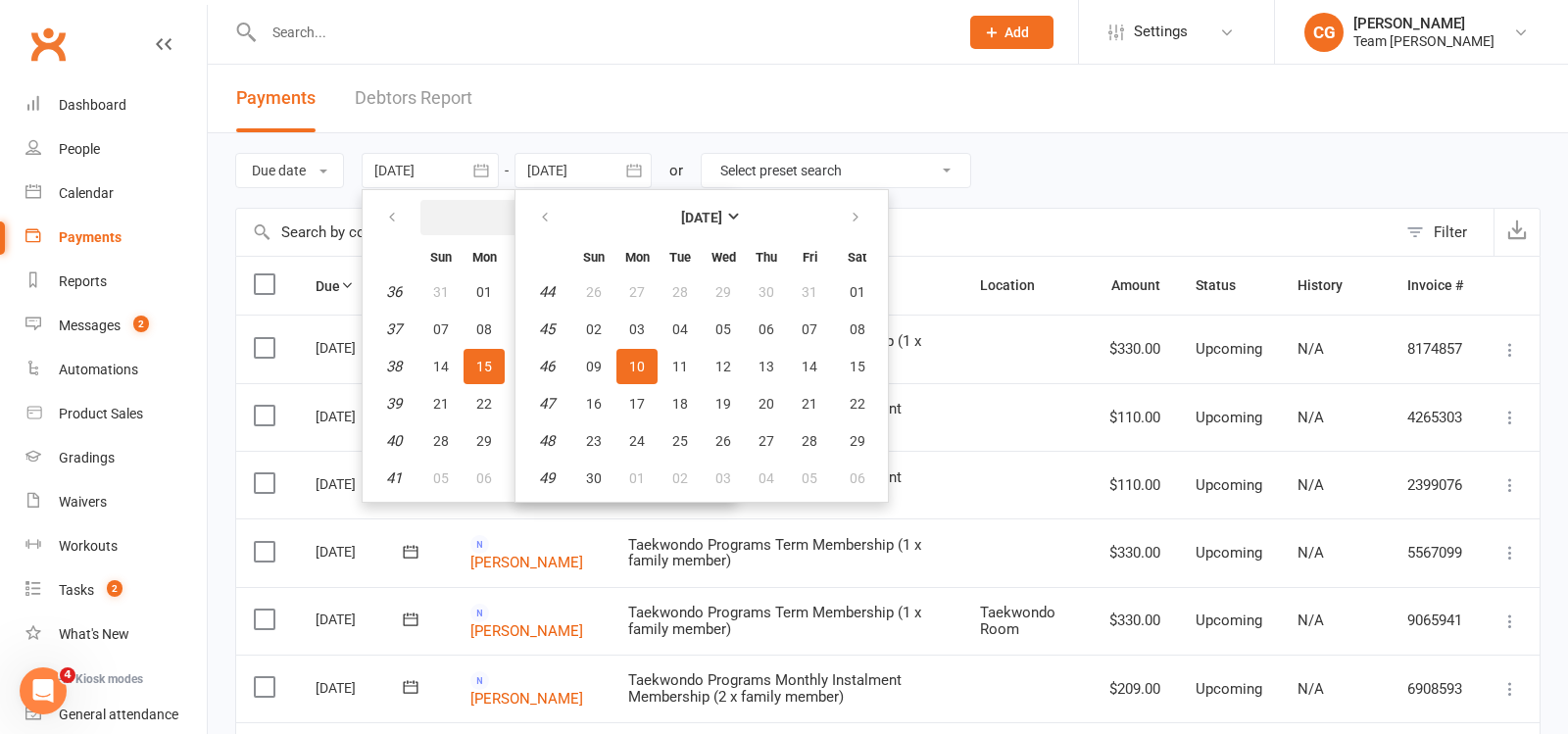
click at [430, 216] on button "[DATE]" at bounding box center [549, 218] width 257 height 36
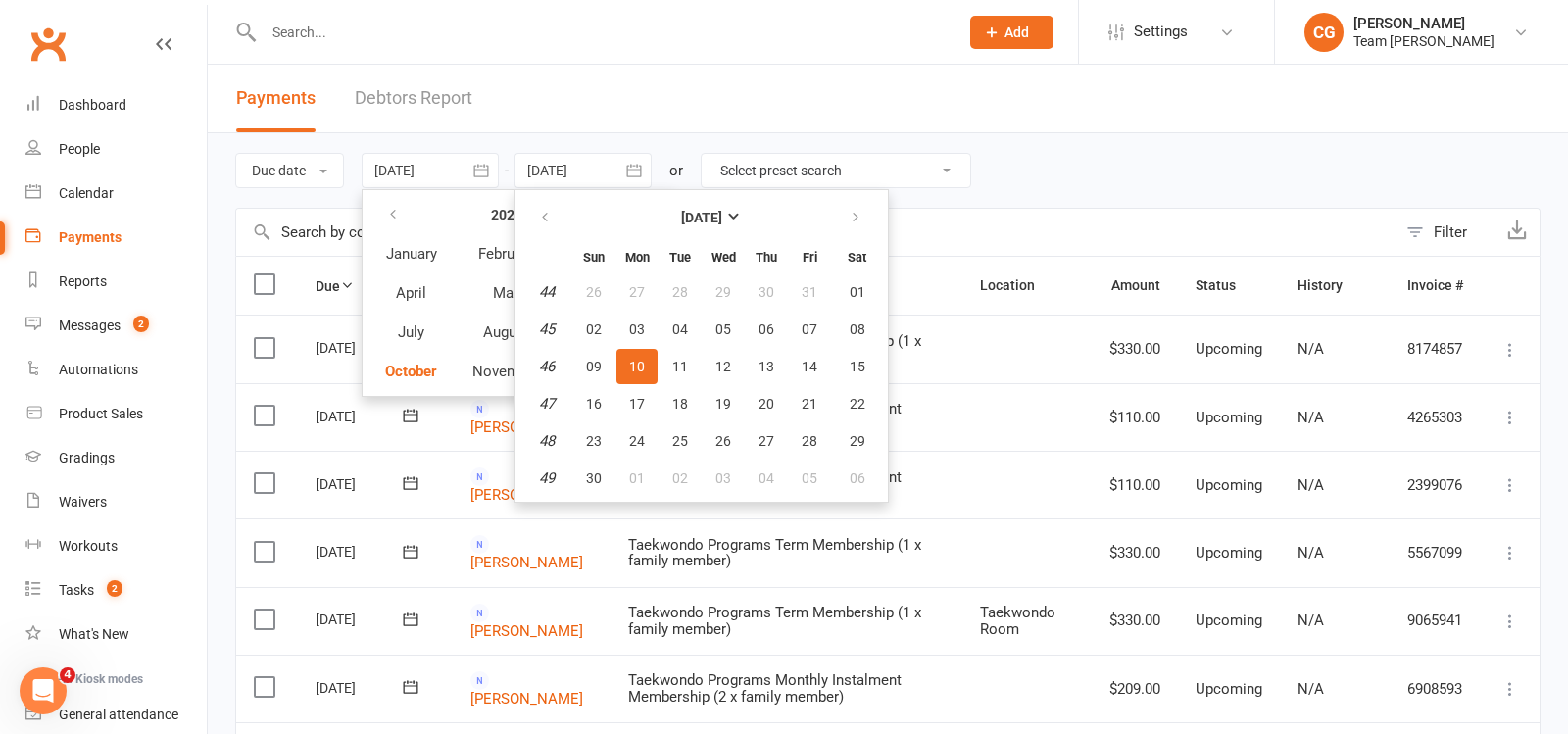
click at [426, 169] on div at bounding box center [430, 171] width 138 height 36
click at [333, 25] on input "text" at bounding box center [601, 33] width 688 height 28
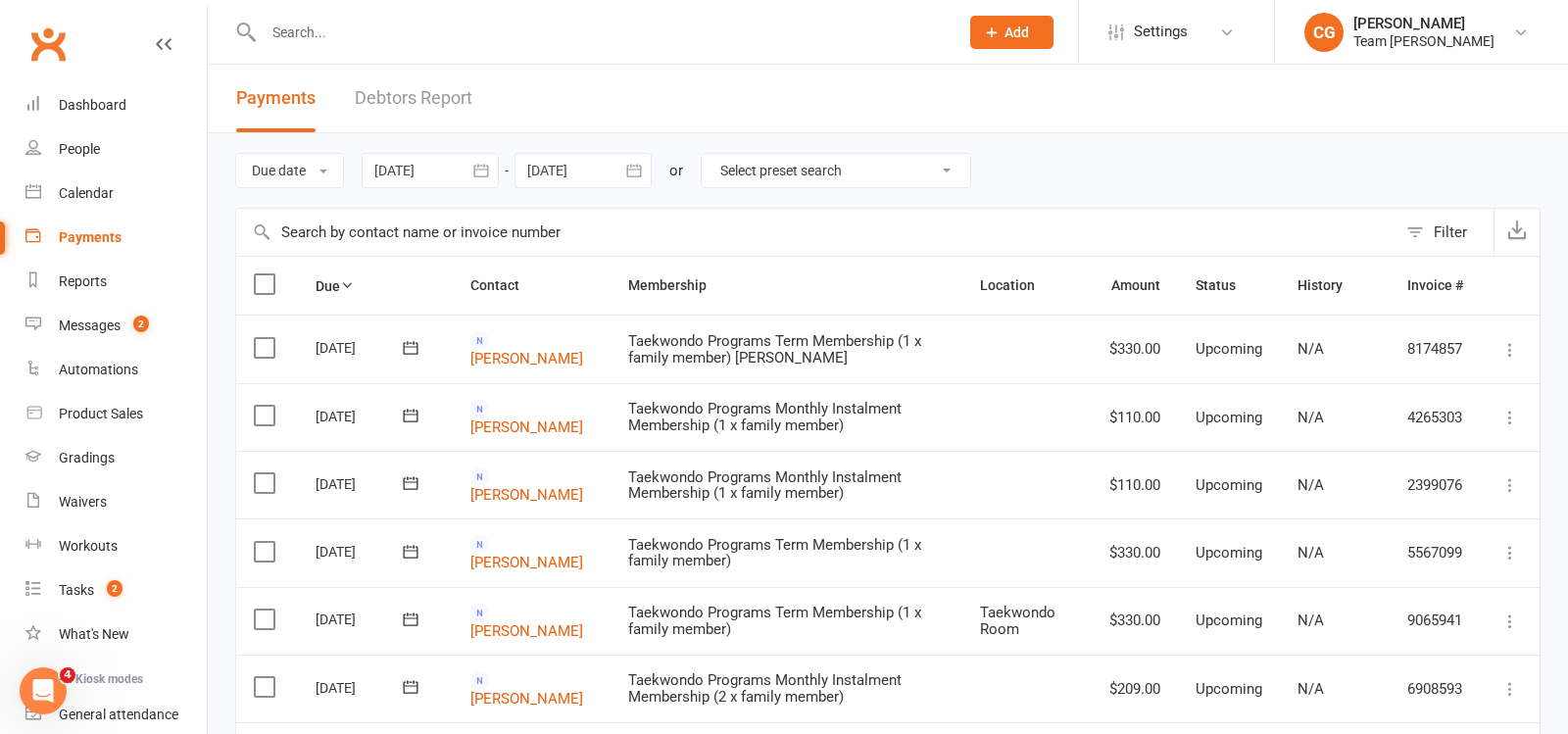
click at [310, 37] on input "text" at bounding box center [601, 33] width 688 height 28
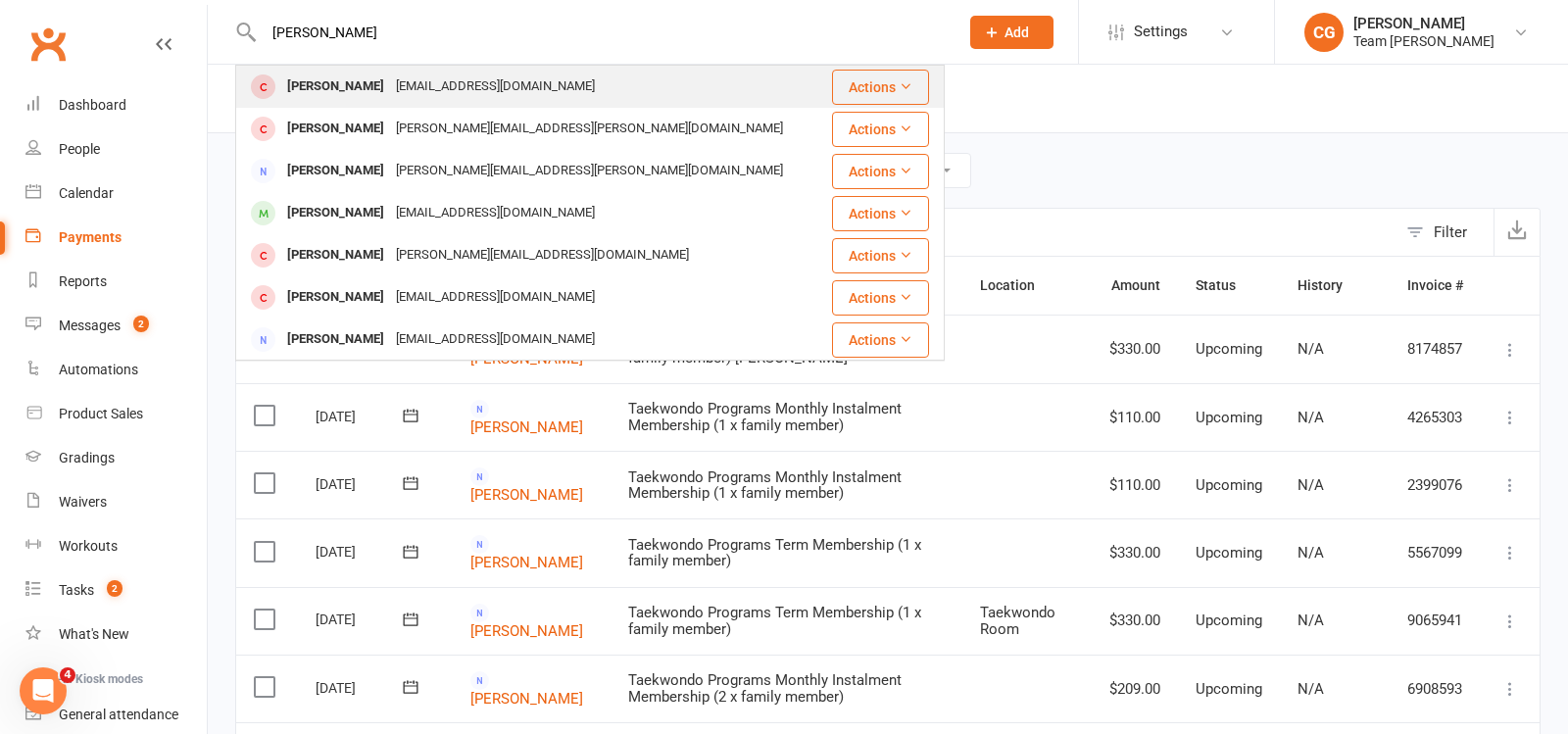
type input "gina abd"
click at [434, 89] on div "ginaabdallah@hotmail.com" at bounding box center [495, 86] width 211 height 29
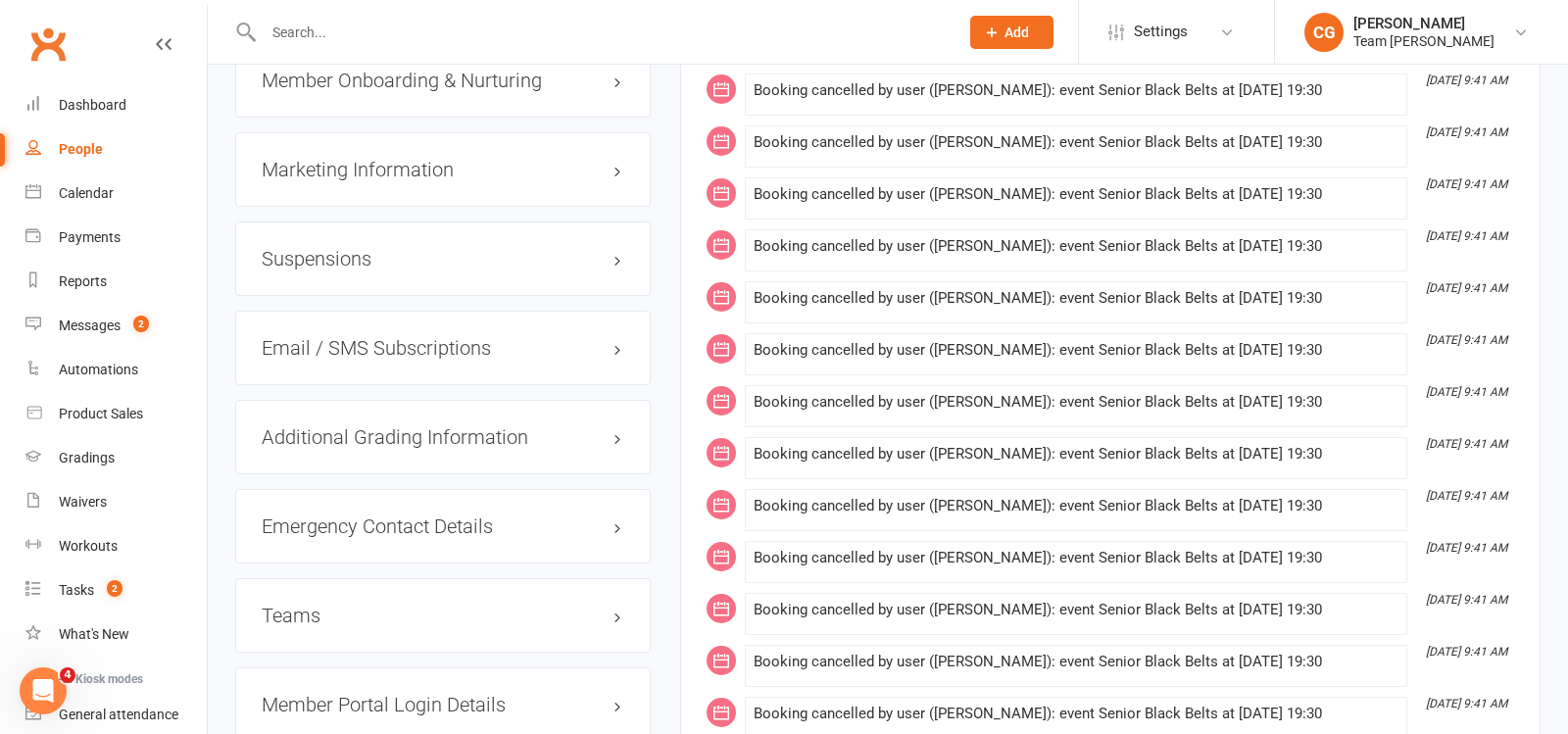
scroll to position [1866, 0]
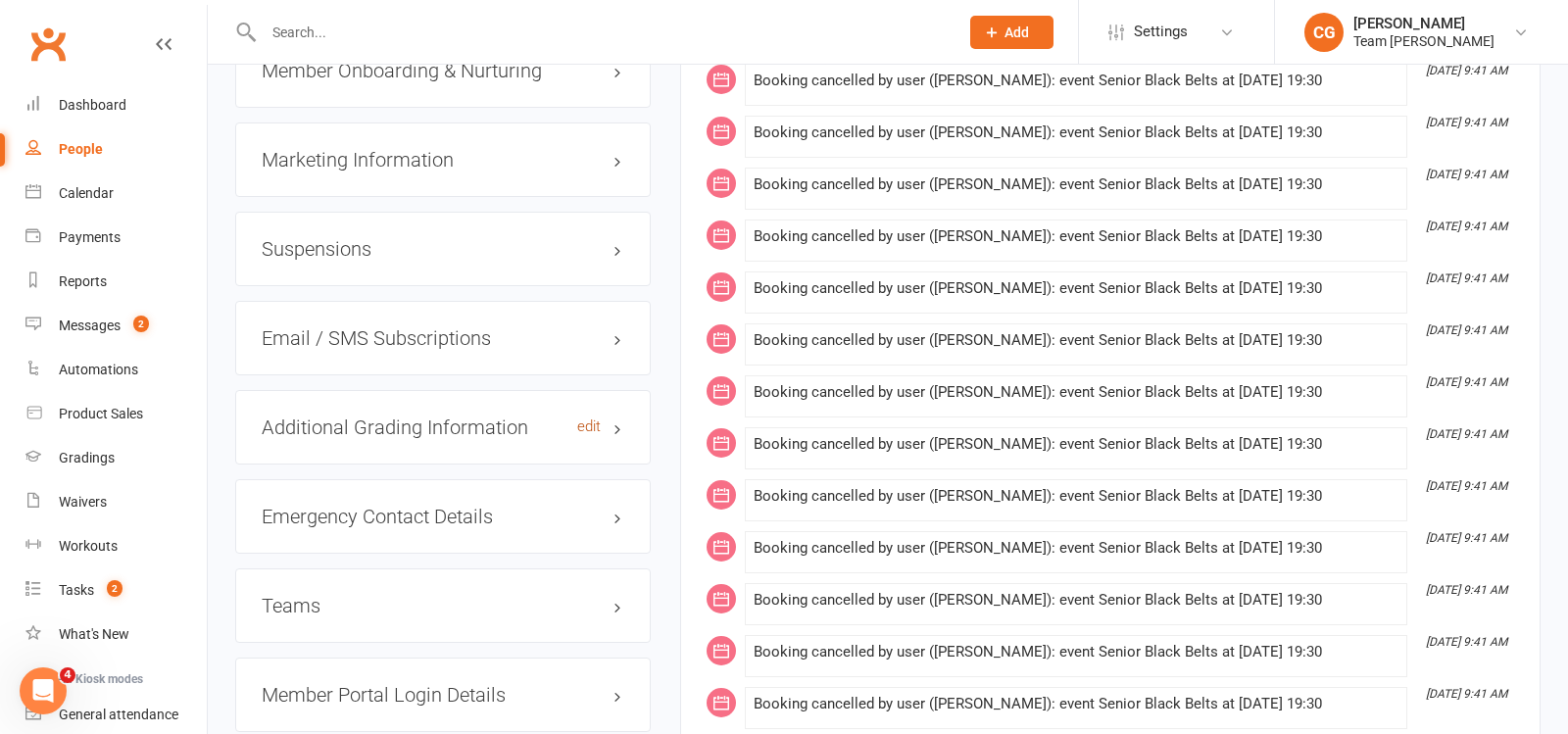
click at [590, 418] on link "edit" at bounding box center [590, 426] width 24 height 17
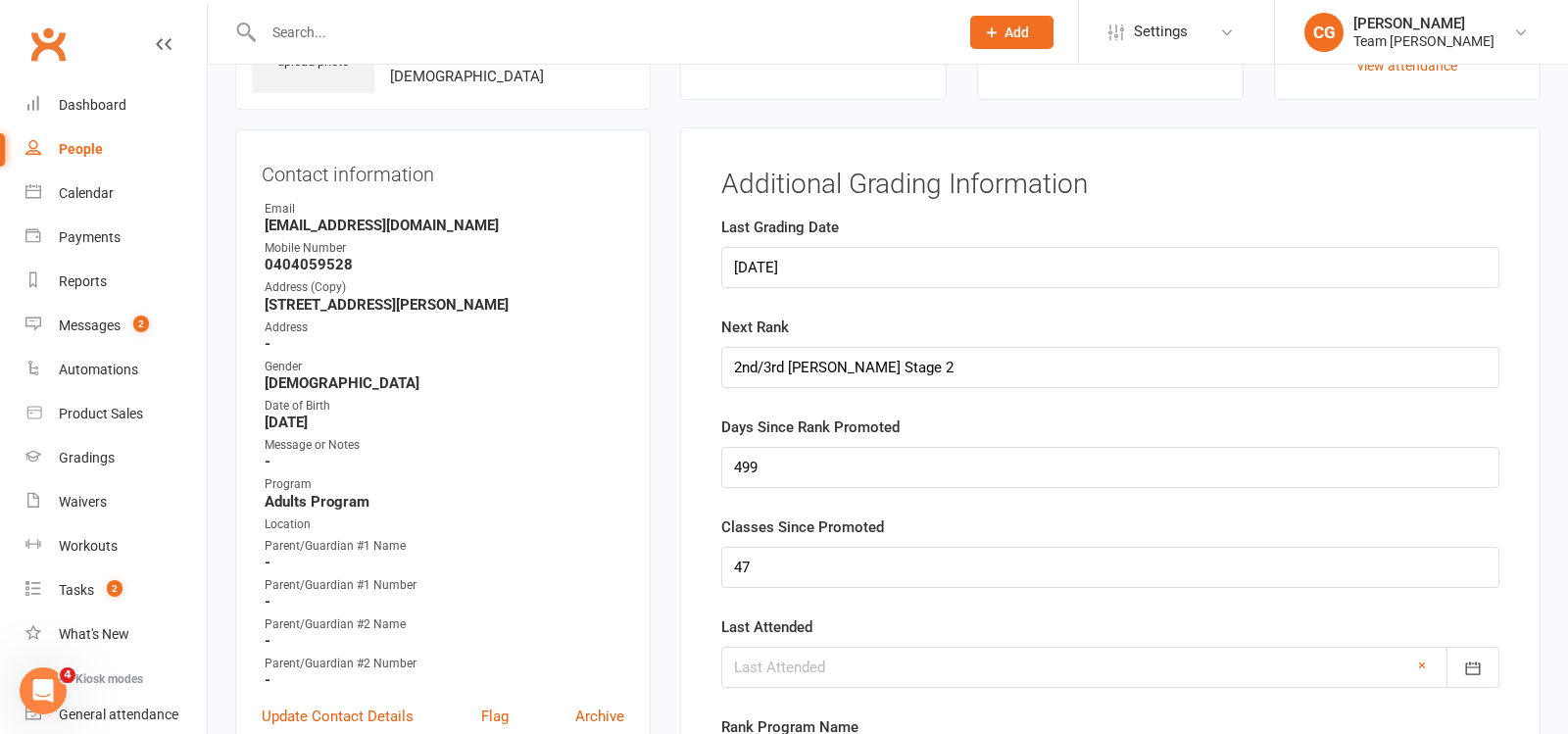
scroll to position [850, 0]
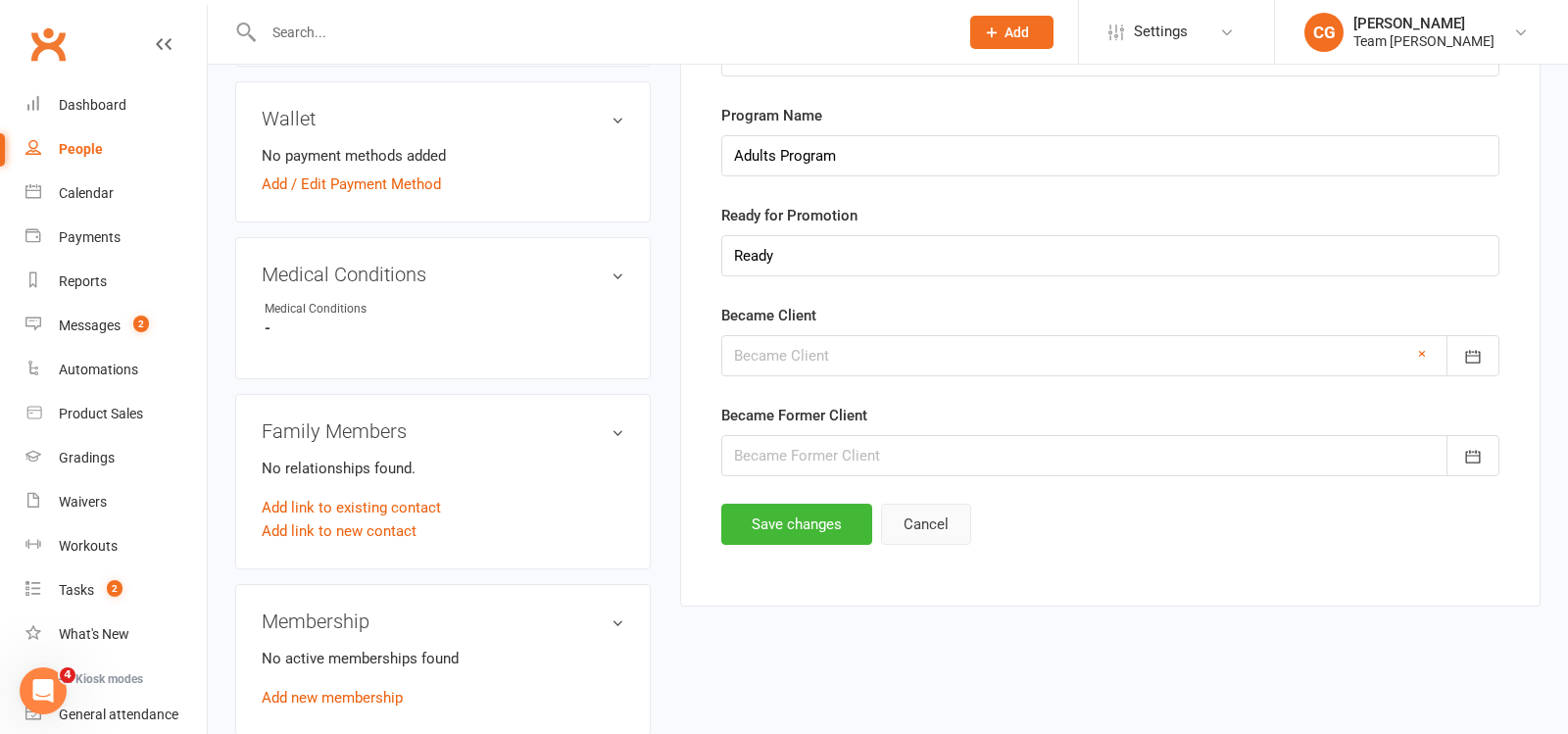
click at [919, 521] on button "Cancel" at bounding box center [926, 524] width 90 height 42
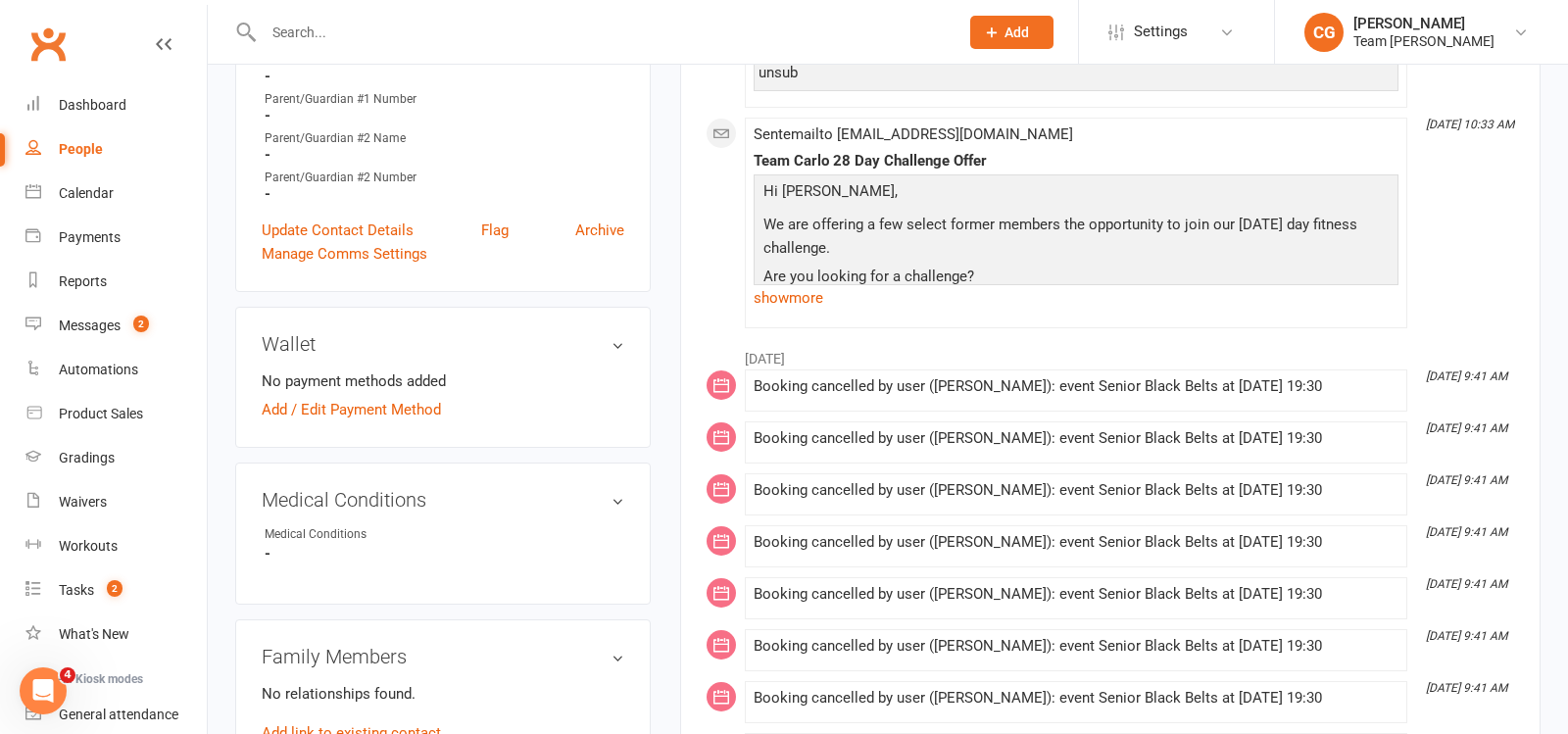
scroll to position [0, 0]
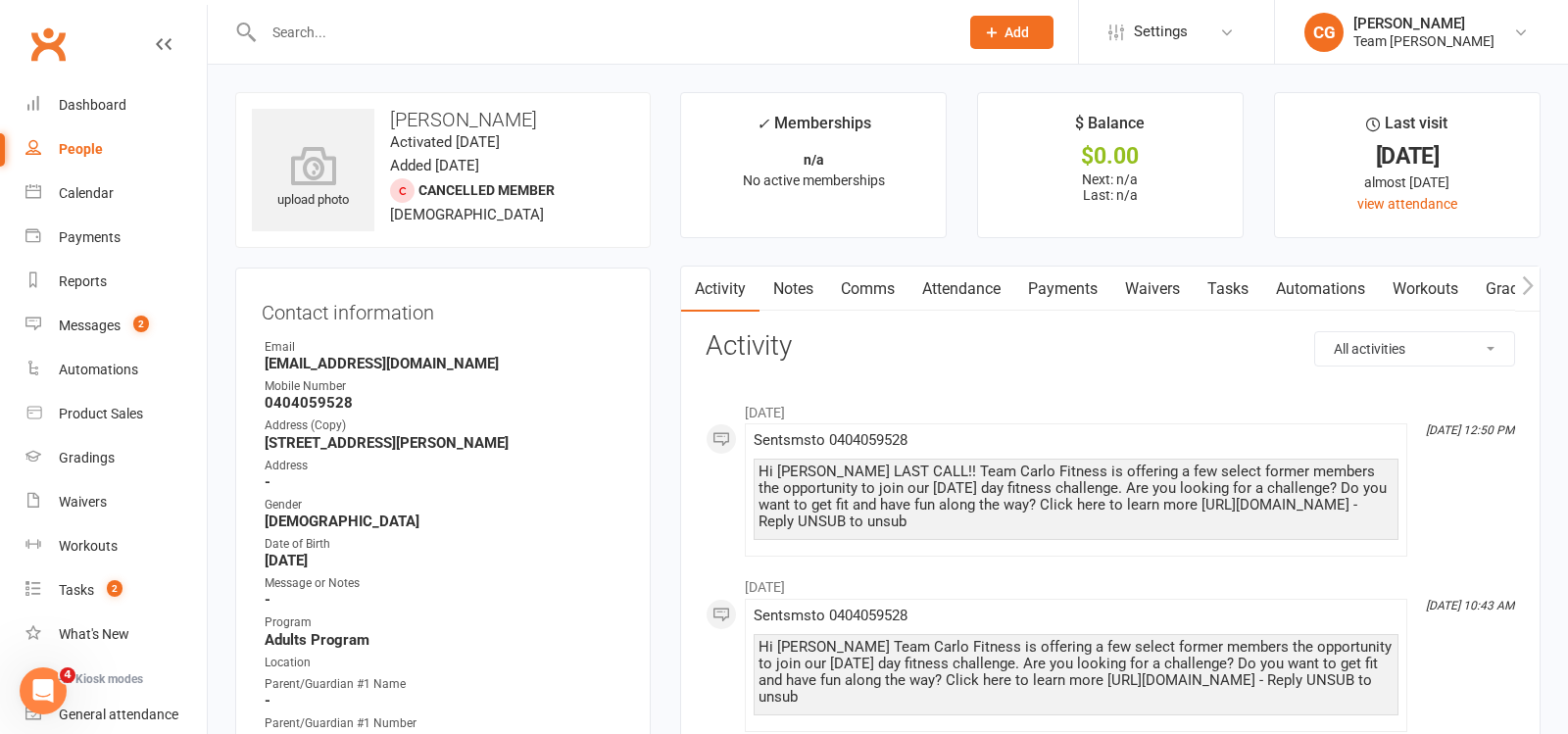
click at [305, 34] on input "text" at bounding box center [601, 33] width 688 height 28
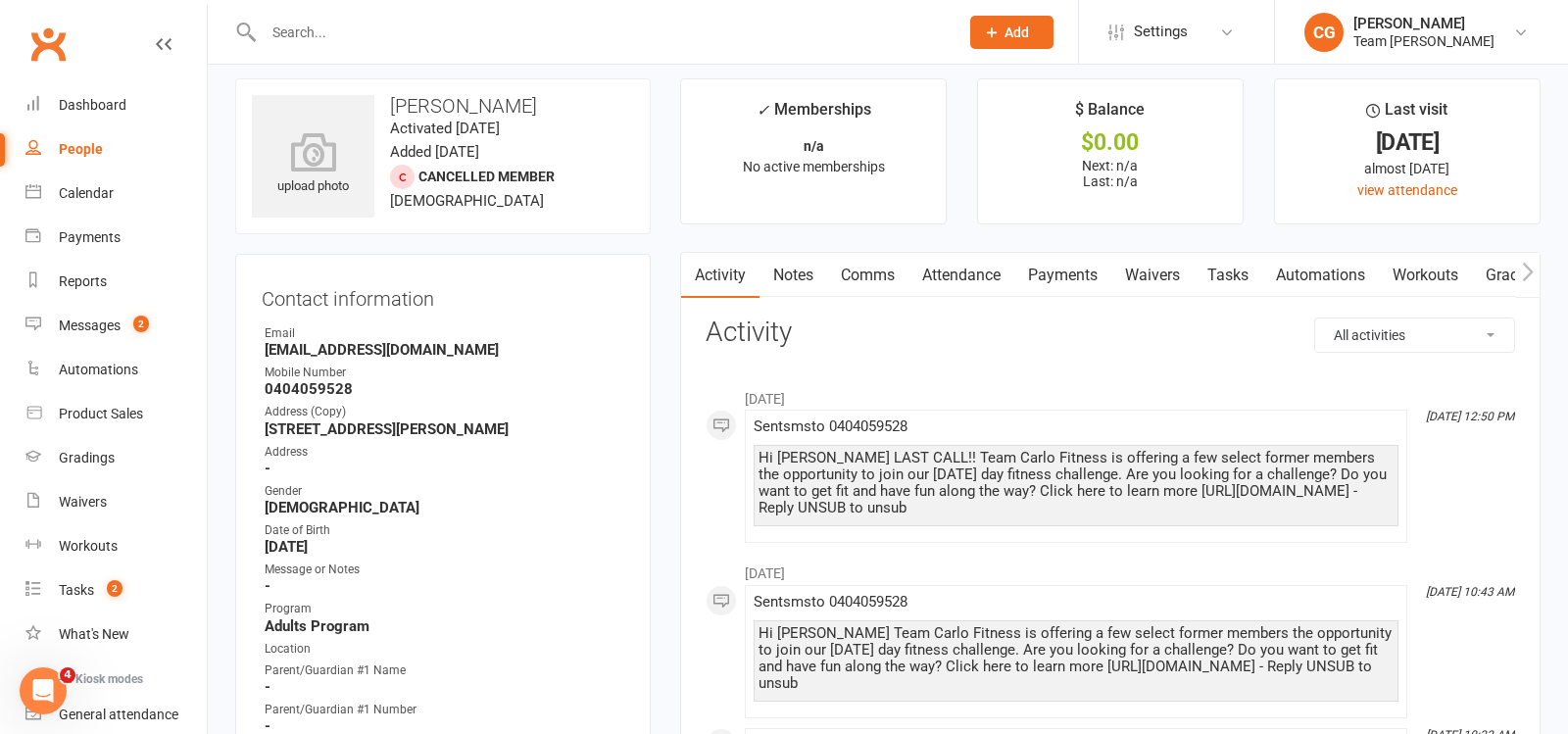
scroll to position [15, 0]
click at [305, 36] on input "text" at bounding box center [601, 33] width 688 height 28
click at [90, 281] on div "Reports" at bounding box center [82, 281] width 48 height 16
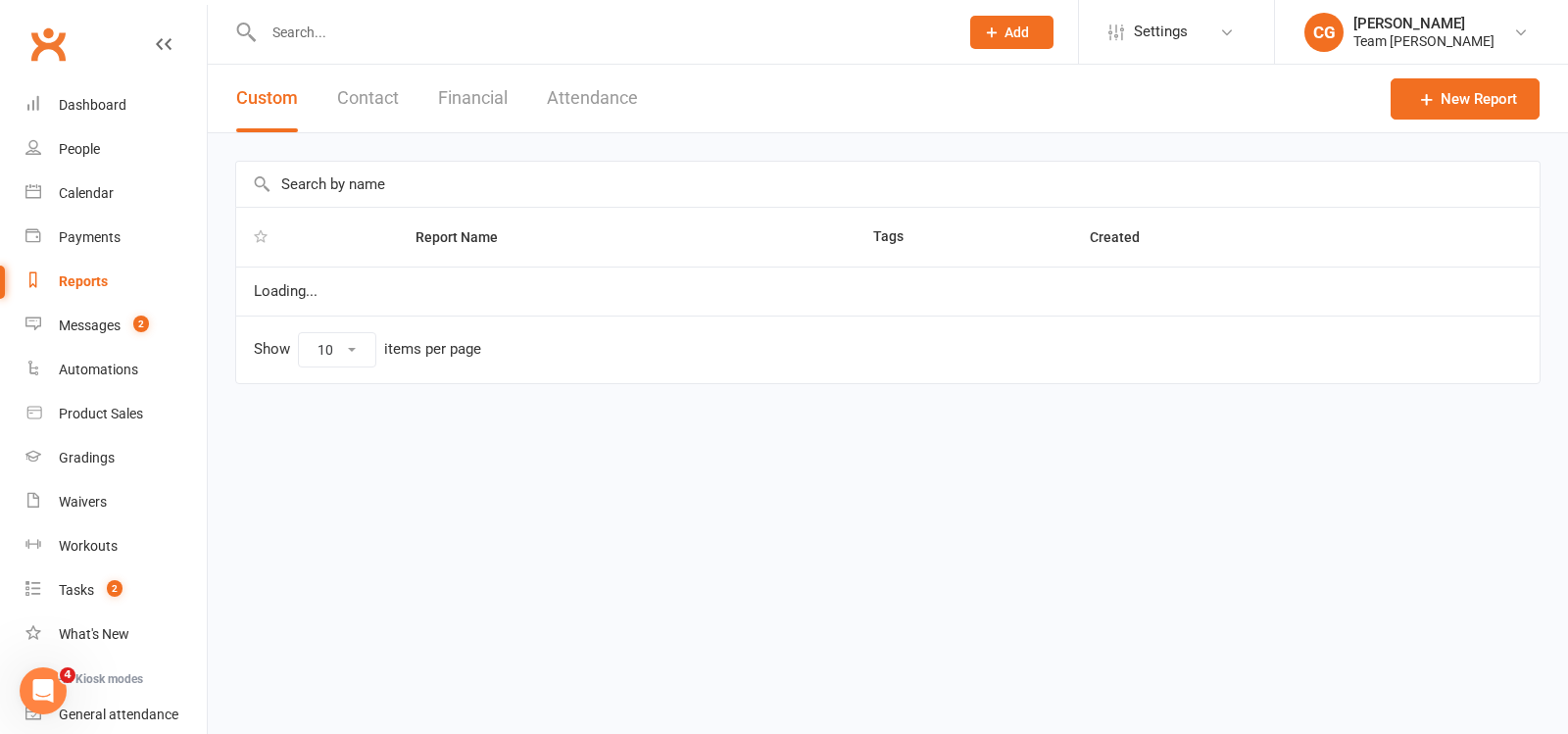
select select "100"
click at [344, 185] on input "text" at bounding box center [888, 184] width 1304 height 46
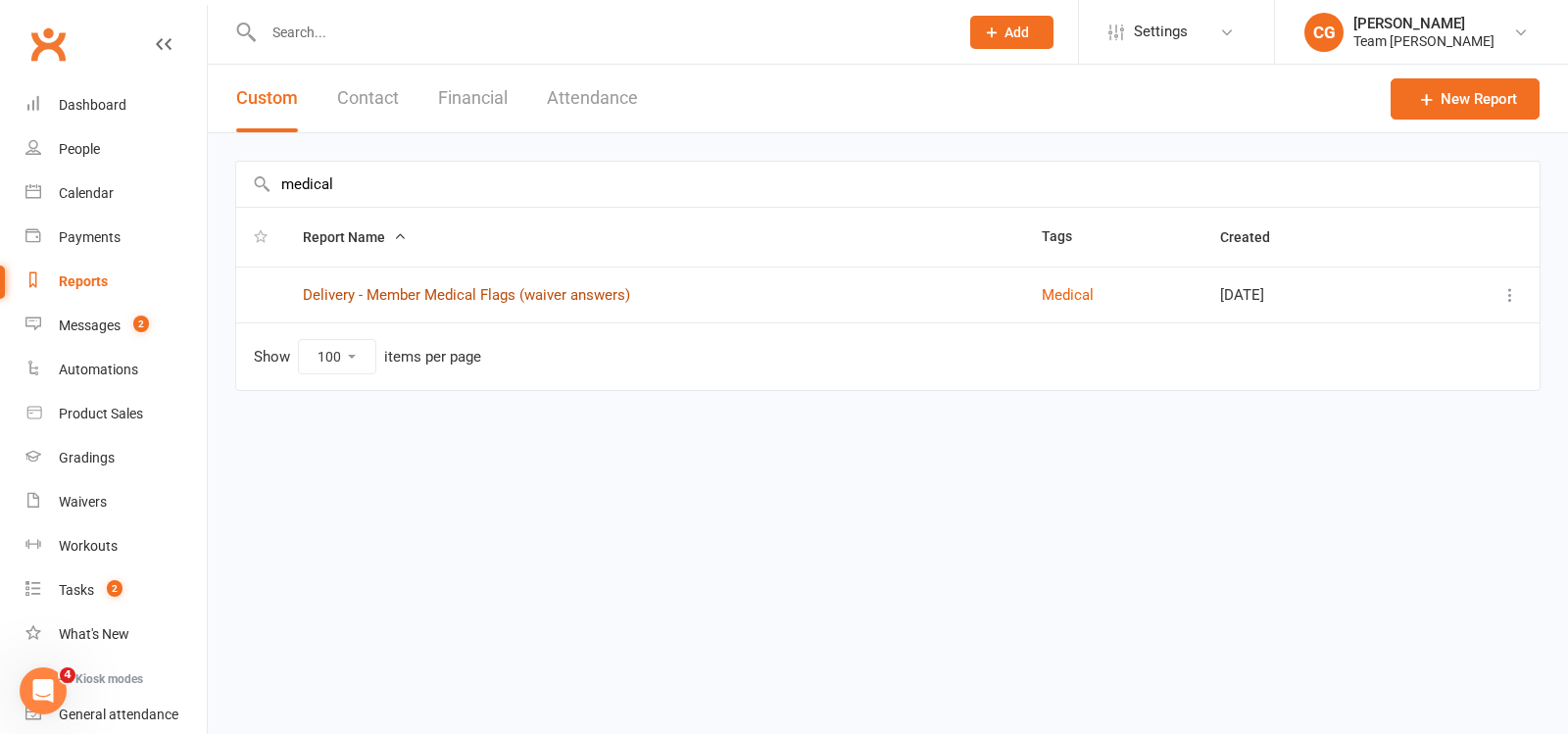
type input "medical"
click at [419, 291] on link "Delivery - Member Medical Flags (waiver answers)" at bounding box center [466, 295] width 327 height 18
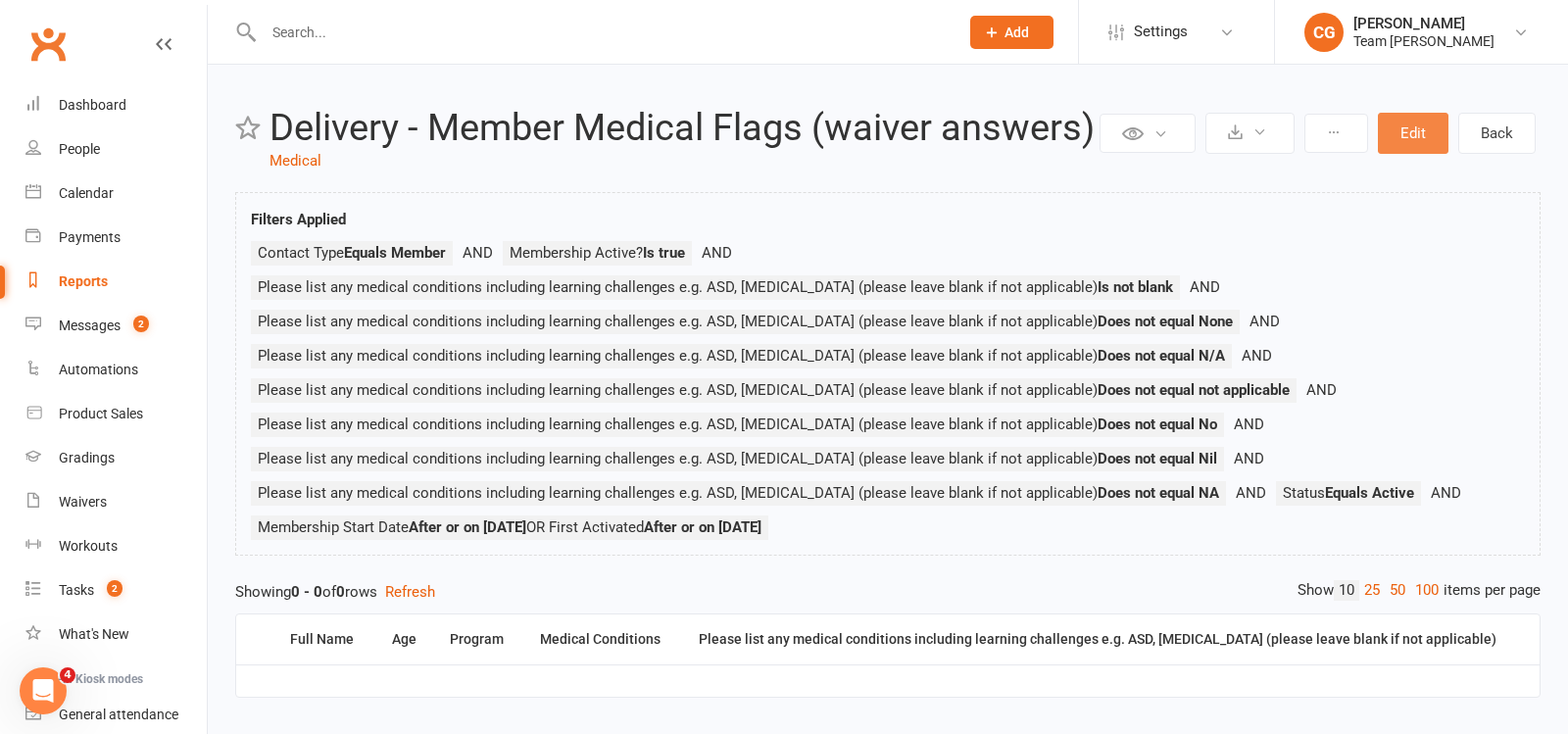
click at [1430, 128] on button "Edit" at bounding box center [1413, 134] width 70 height 42
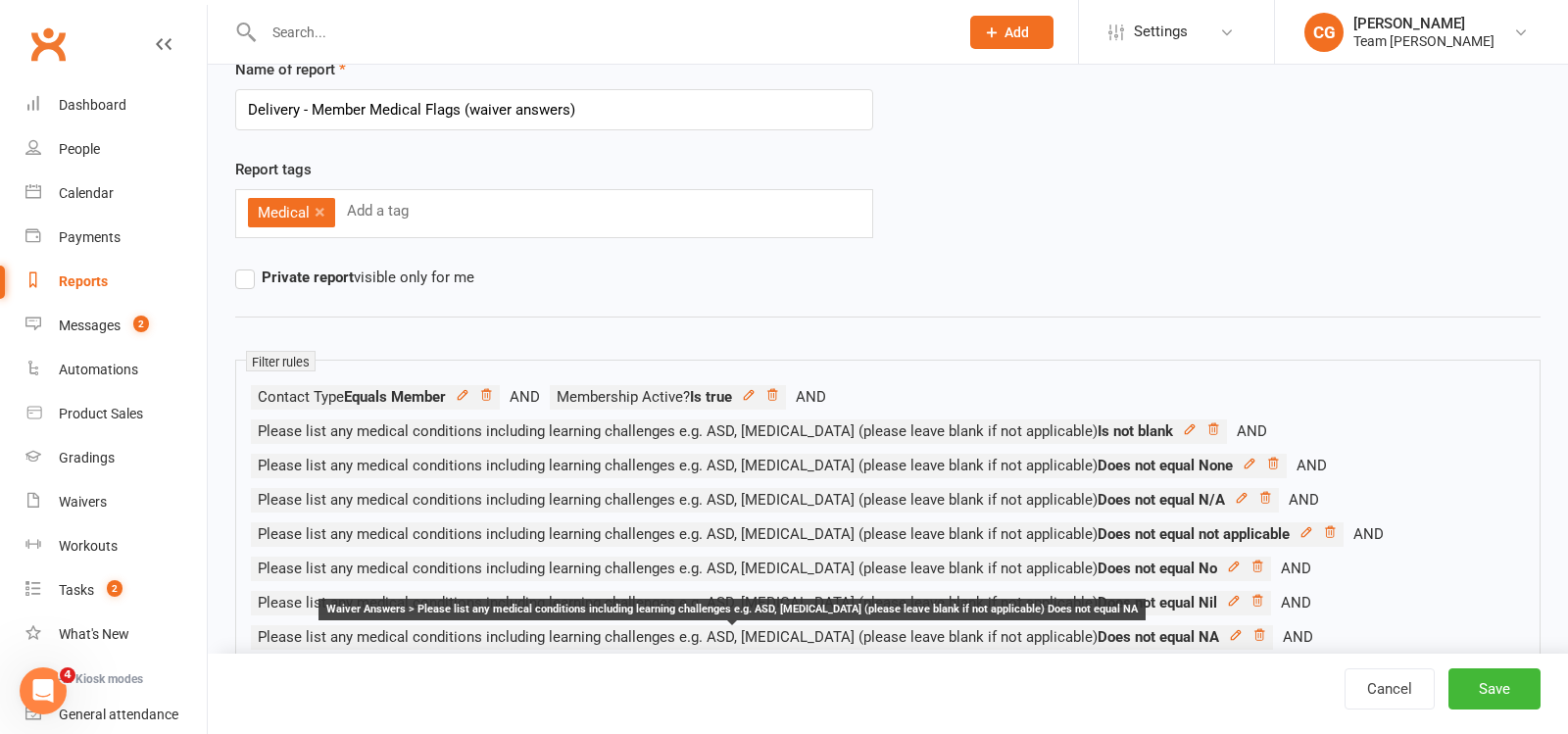
scroll to position [468, 0]
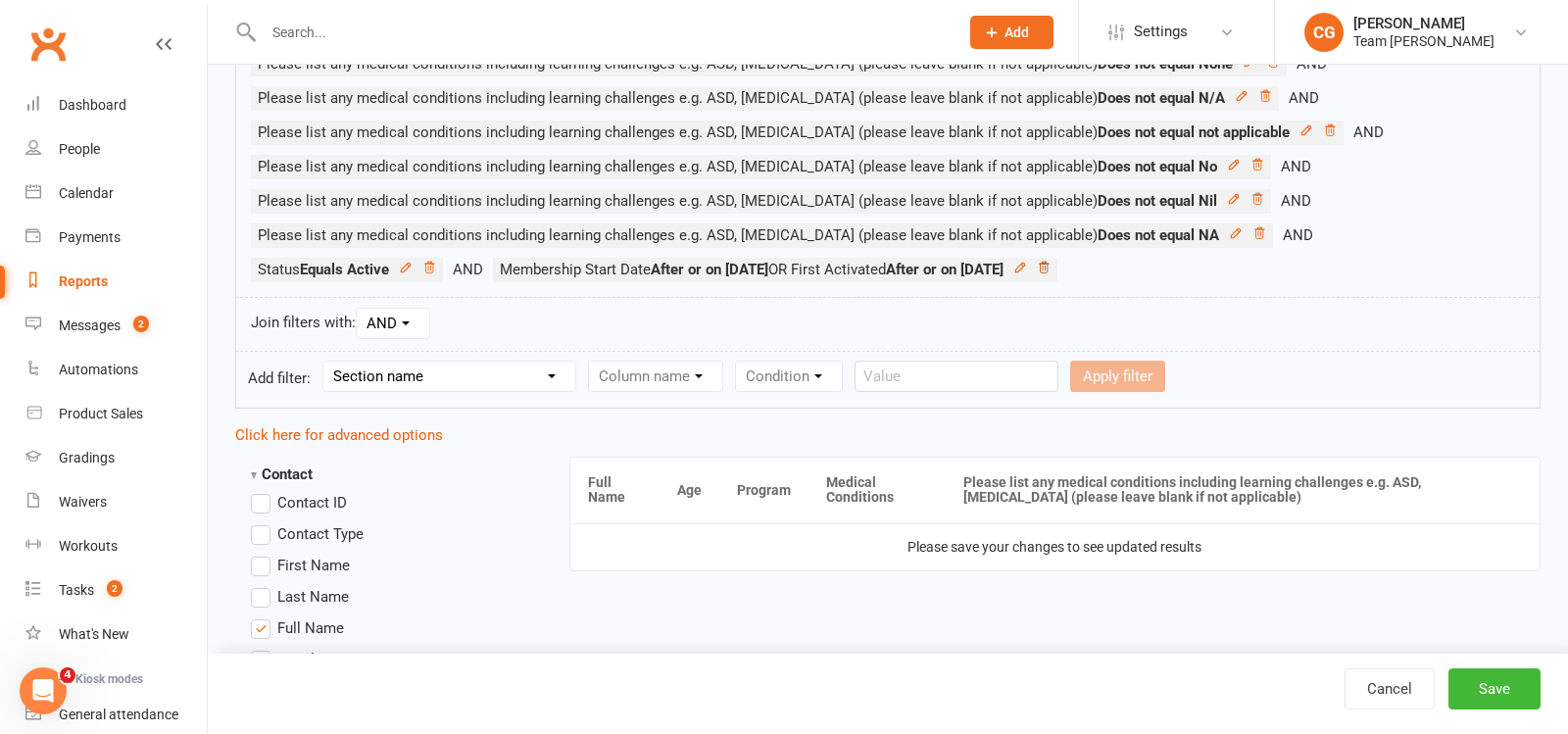
click at [1037, 265] on icon at bounding box center [1044, 268] width 14 height 14
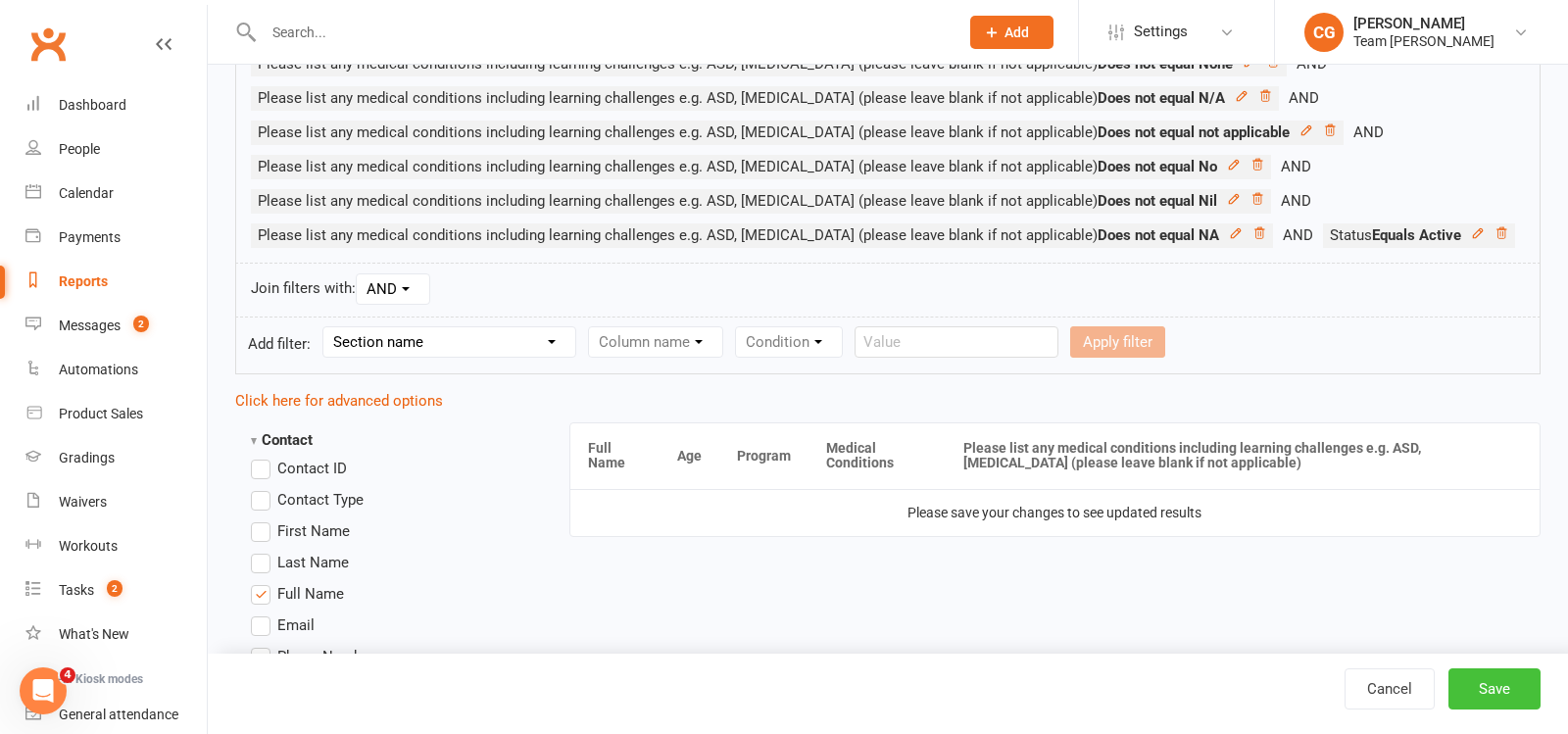
click at [1496, 701] on button "Save" at bounding box center [1494, 689] width 92 height 42
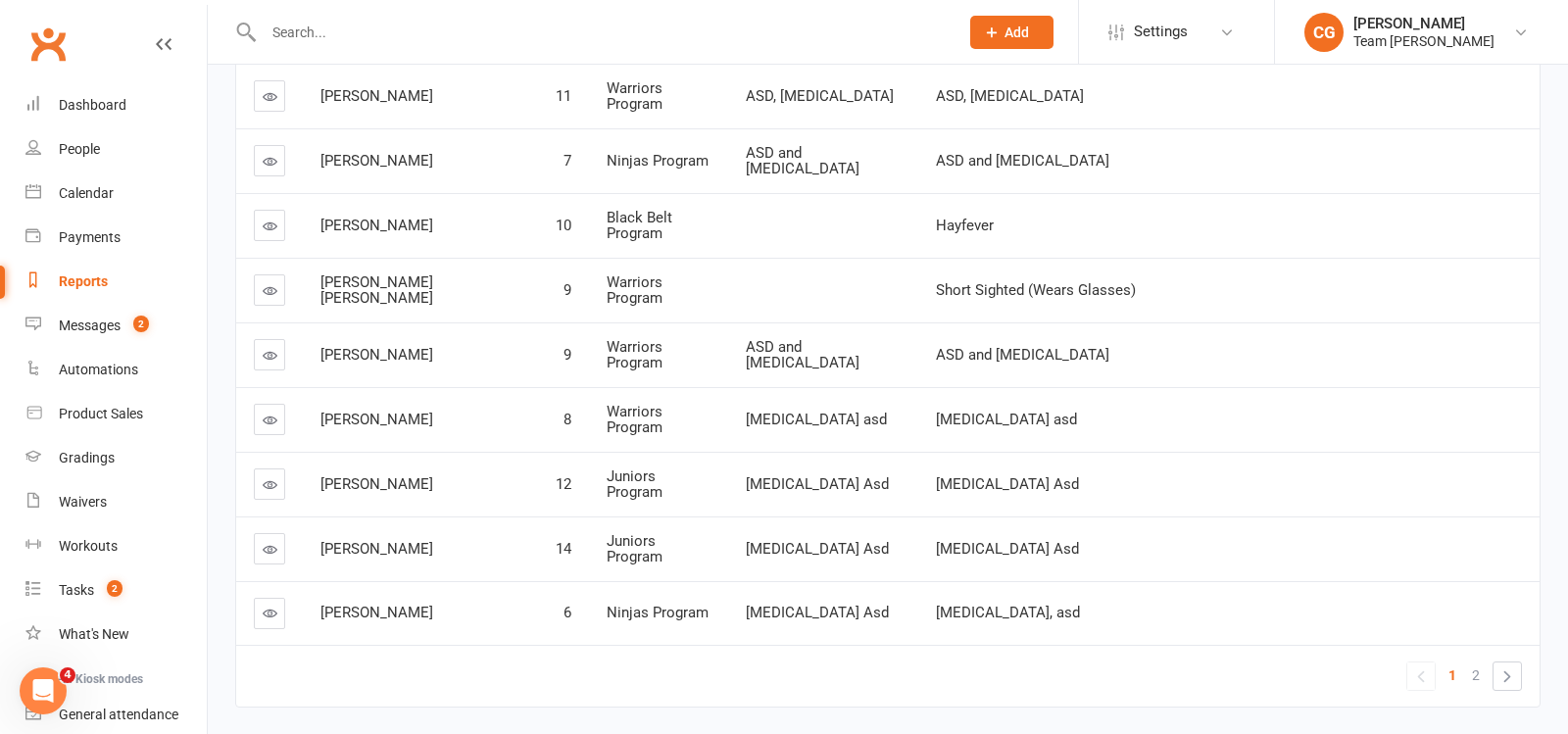
scroll to position [674, 0]
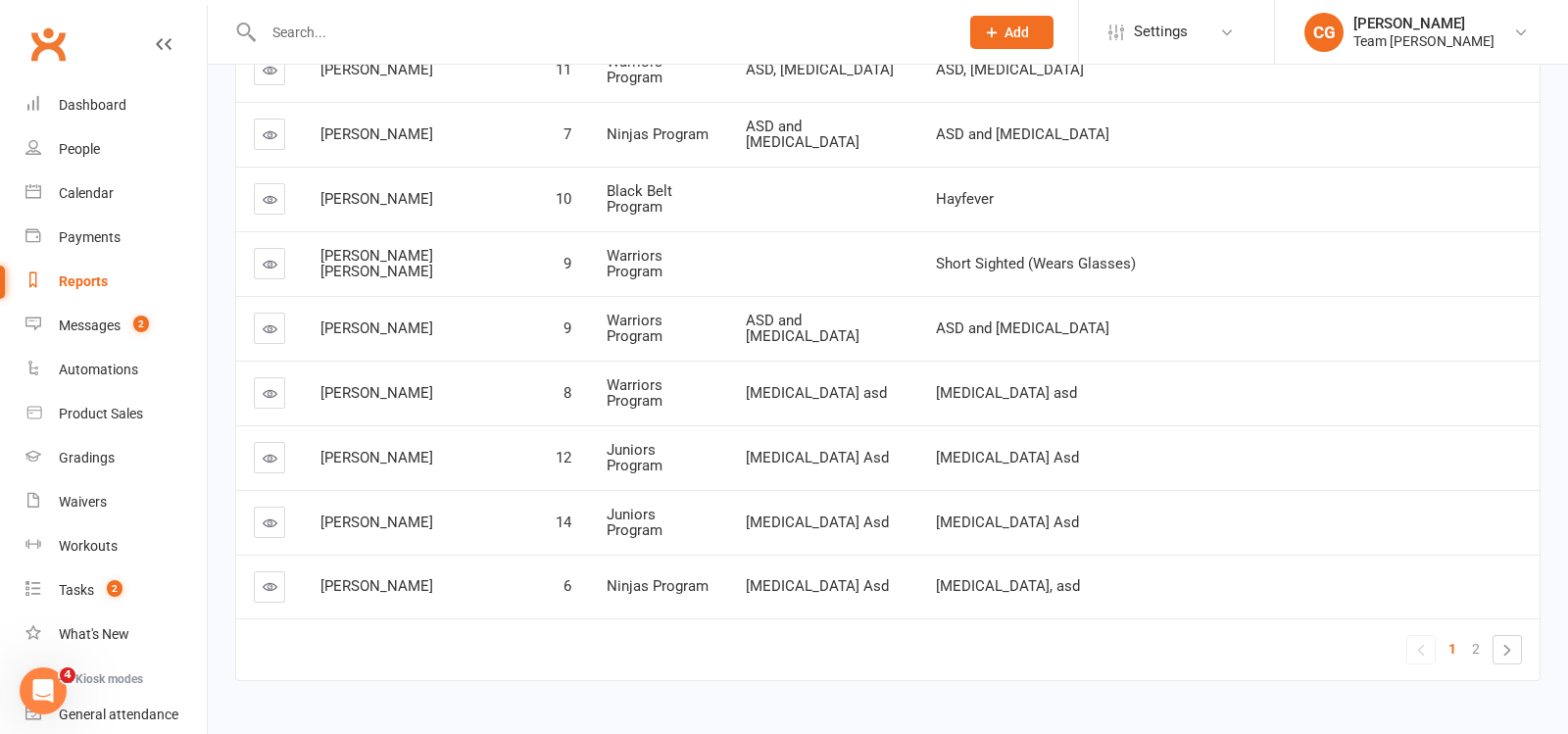
click at [308, 30] on input "text" at bounding box center [601, 33] width 688 height 28
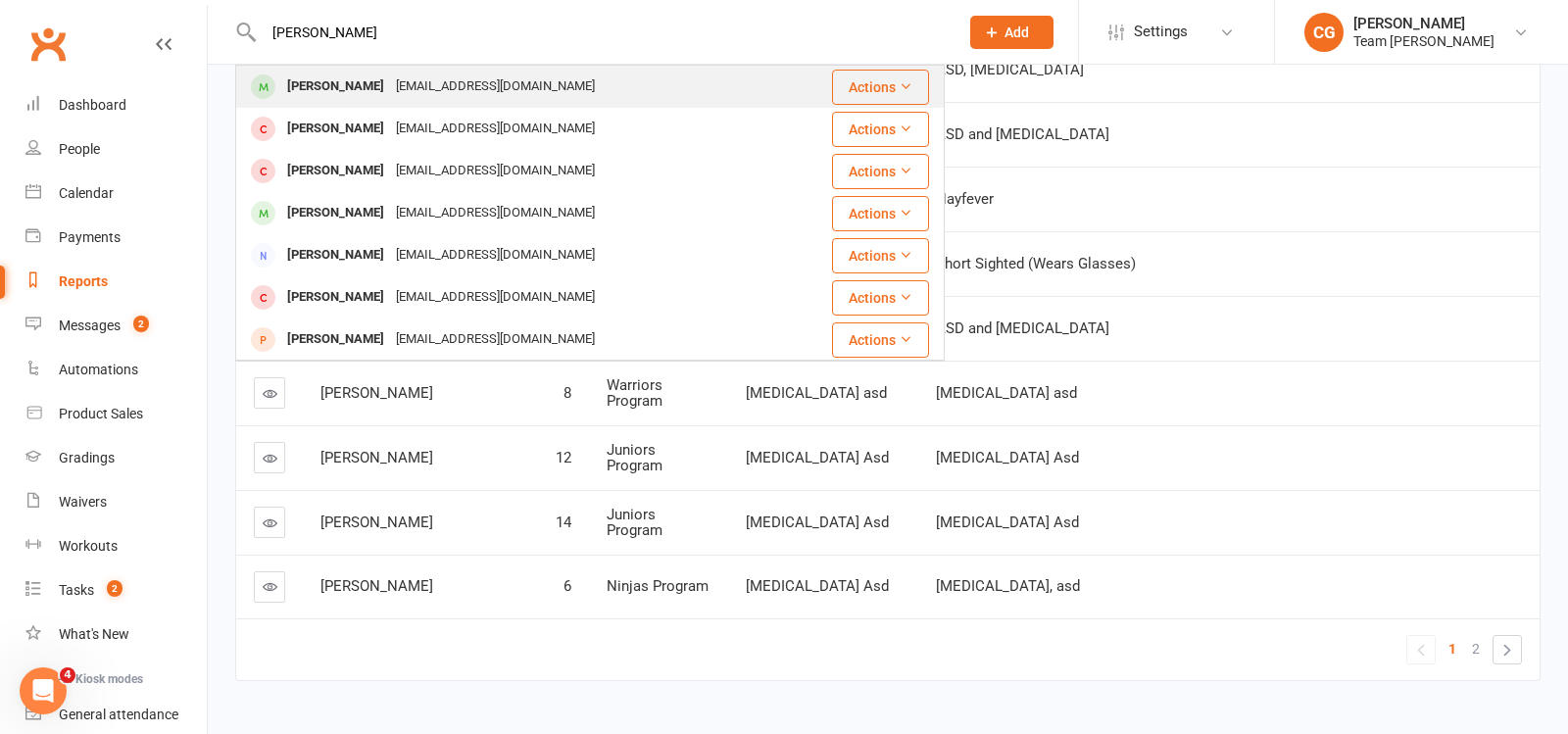
type input "henry dunn"
click at [325, 81] on div "Henry Dunn" at bounding box center [335, 86] width 109 height 29
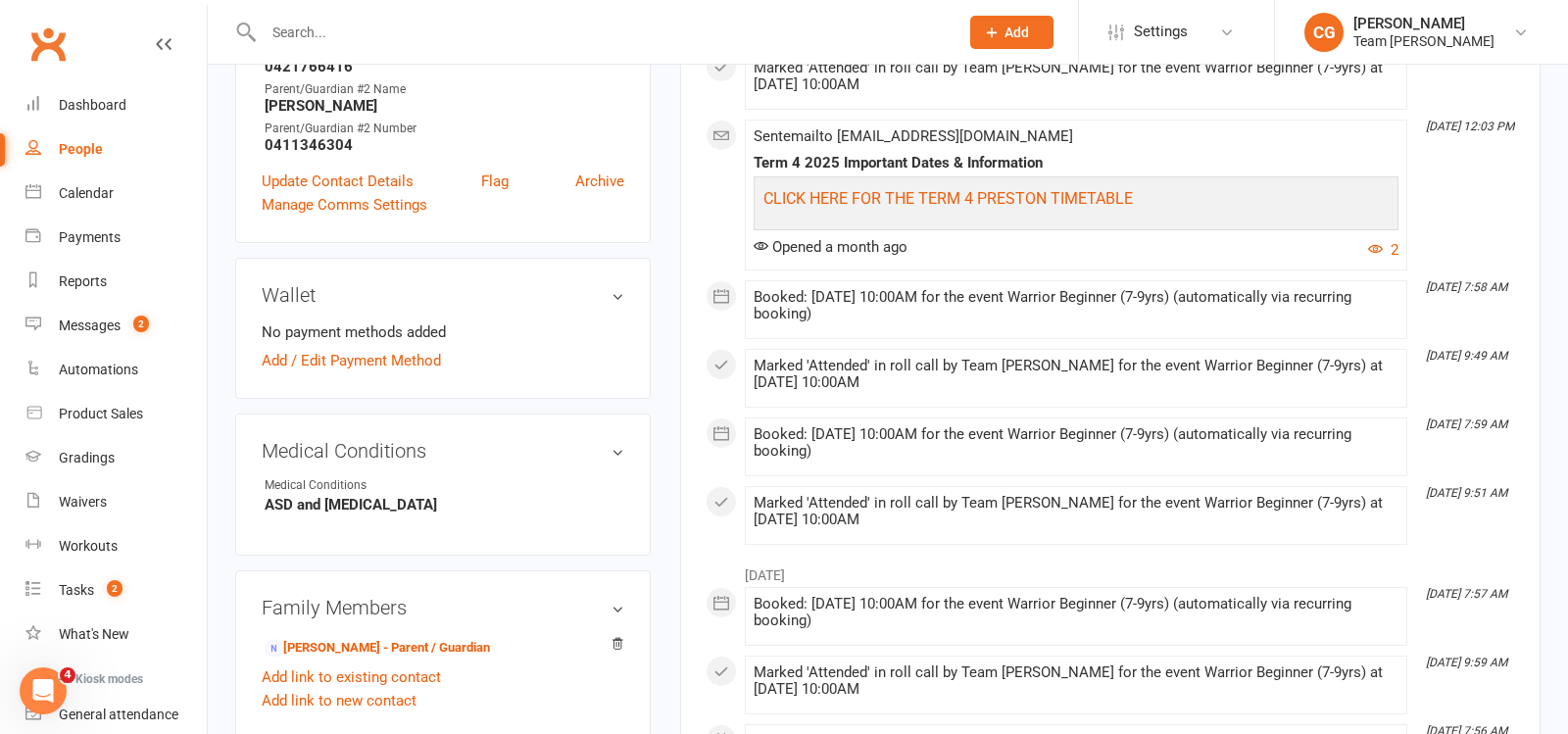
scroll to position [770, 0]
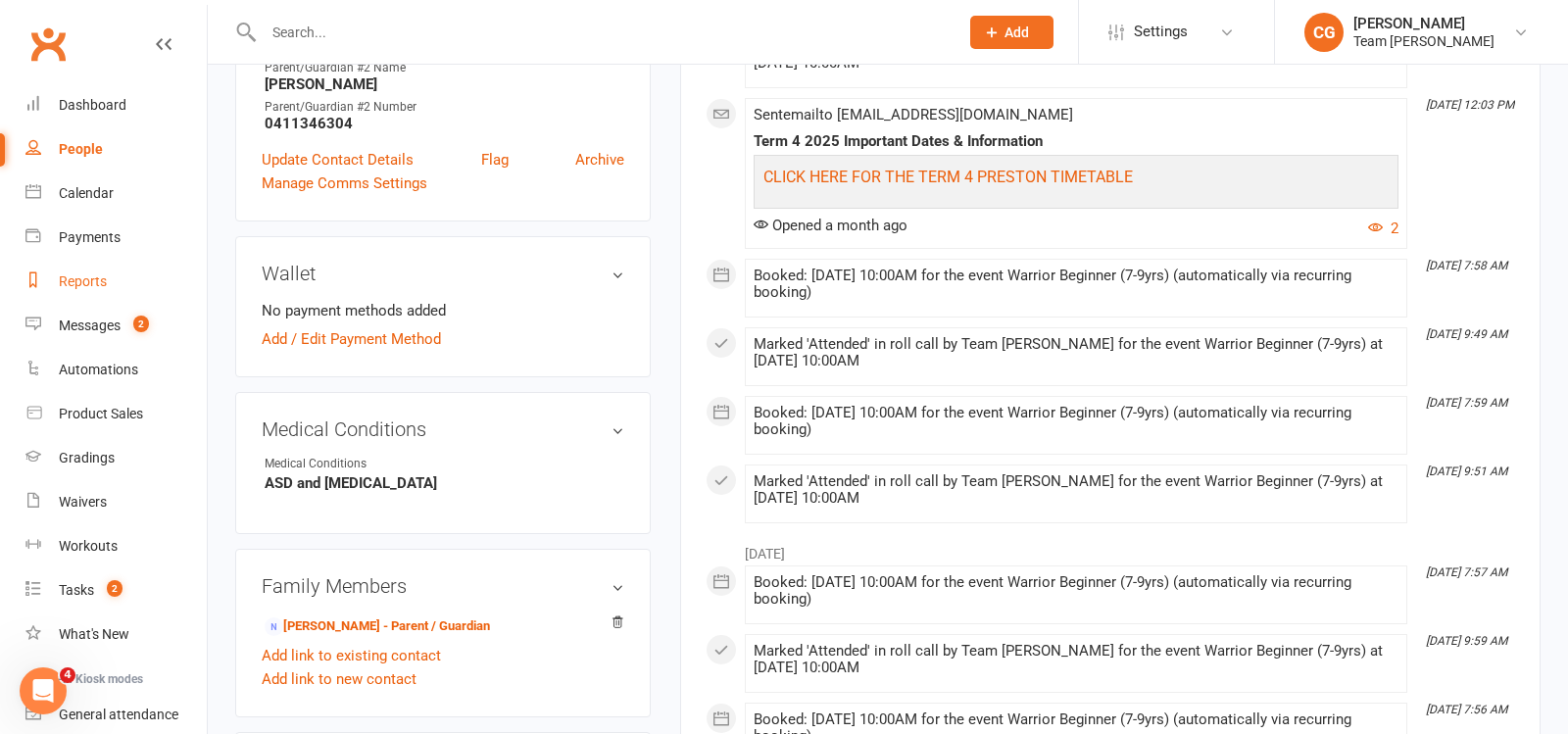
click at [79, 279] on div "Reports" at bounding box center [82, 281] width 48 height 16
click at [78, 279] on div "Reports" at bounding box center [82, 281] width 48 height 16
click at [84, 280] on div "Reports" at bounding box center [82, 281] width 48 height 16
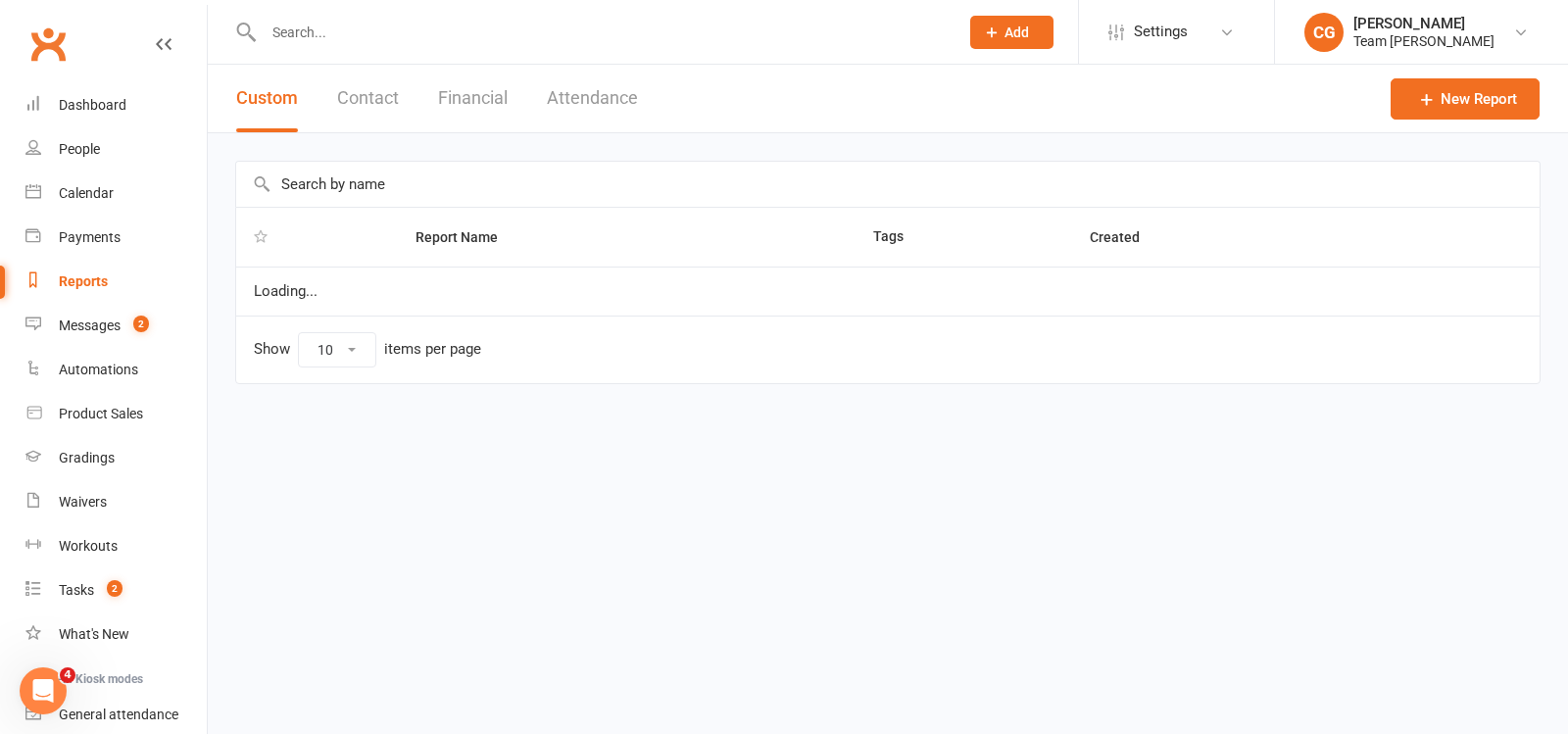
select select "100"
click at [84, 280] on div "Reports" at bounding box center [83, 281] width 49 height 16
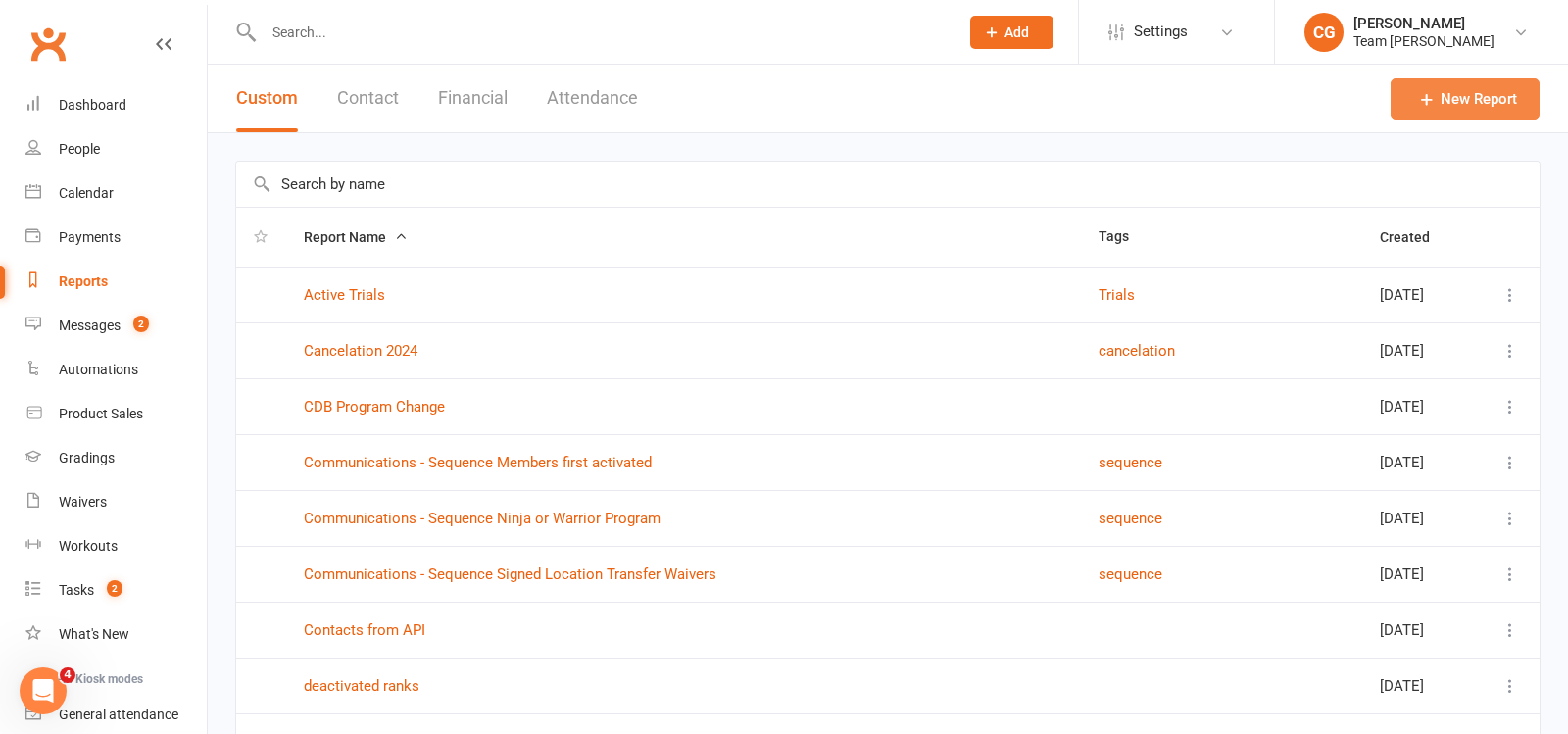
click at [1457, 98] on link "New Report" at bounding box center [1465, 99] width 149 height 42
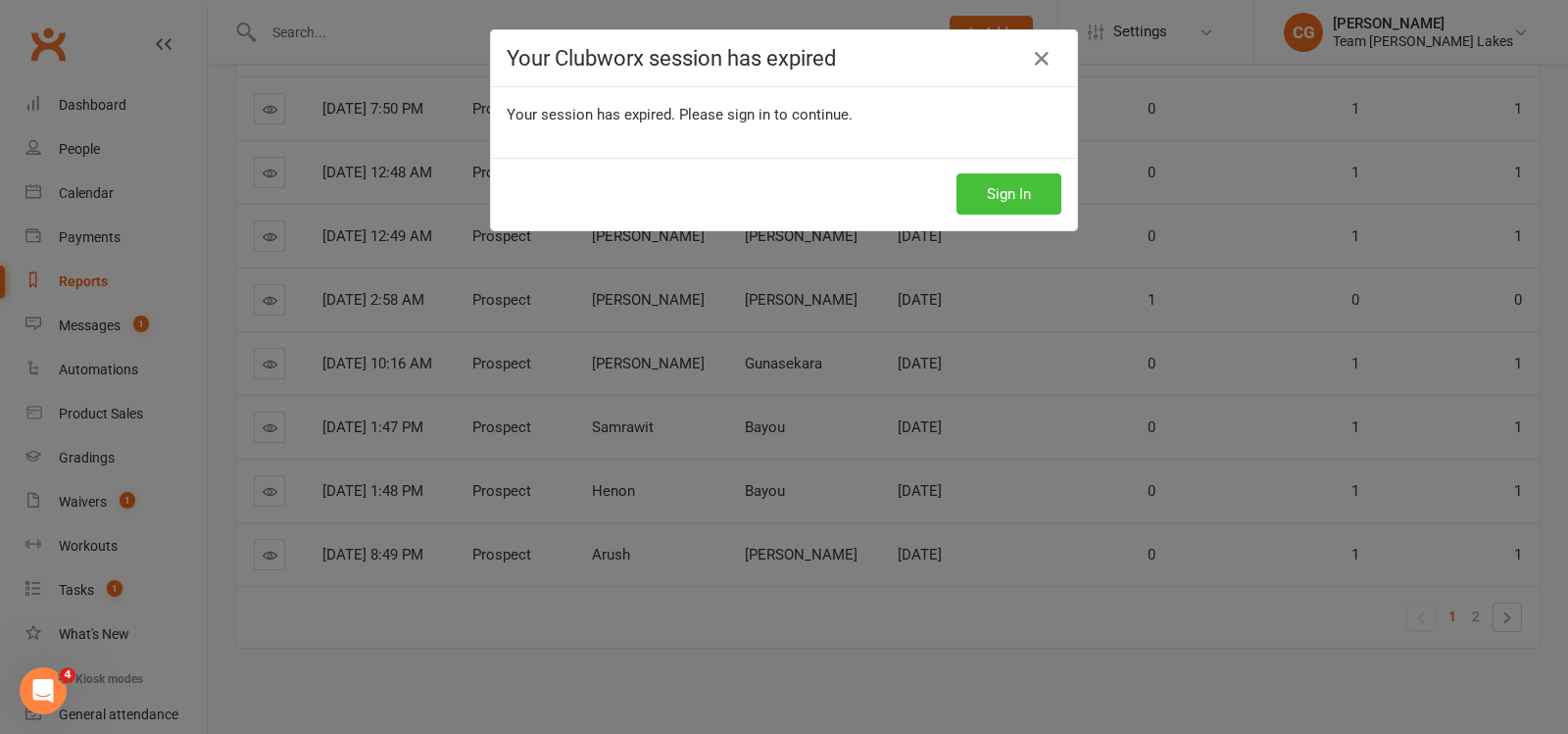
scroll to position [441, 0]
click at [976, 176] on button "Sign In" at bounding box center [1009, 194] width 105 height 42
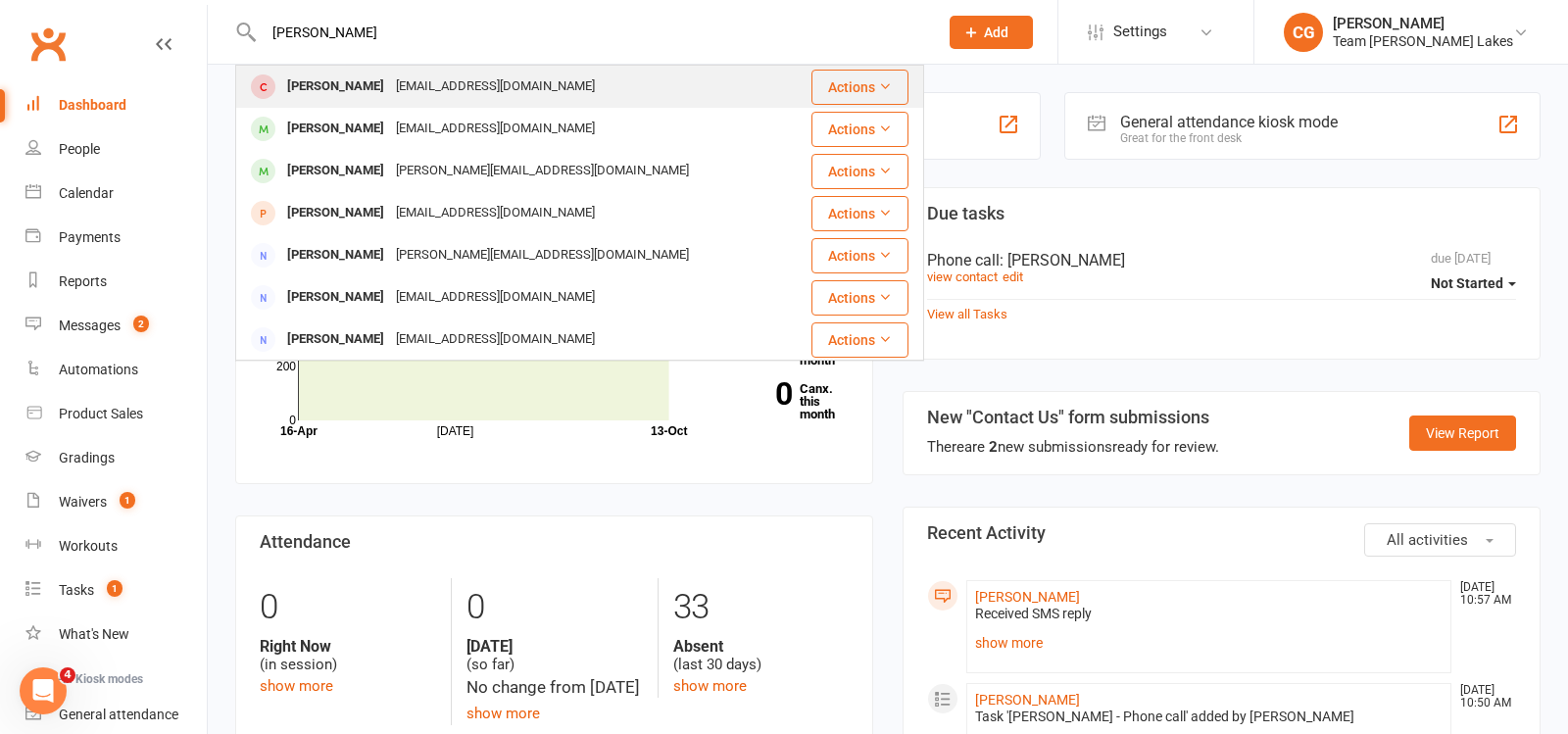
type input "[PERSON_NAME]"
click at [390, 91] on div "[PERSON_NAME]" at bounding box center [335, 86] width 109 height 29
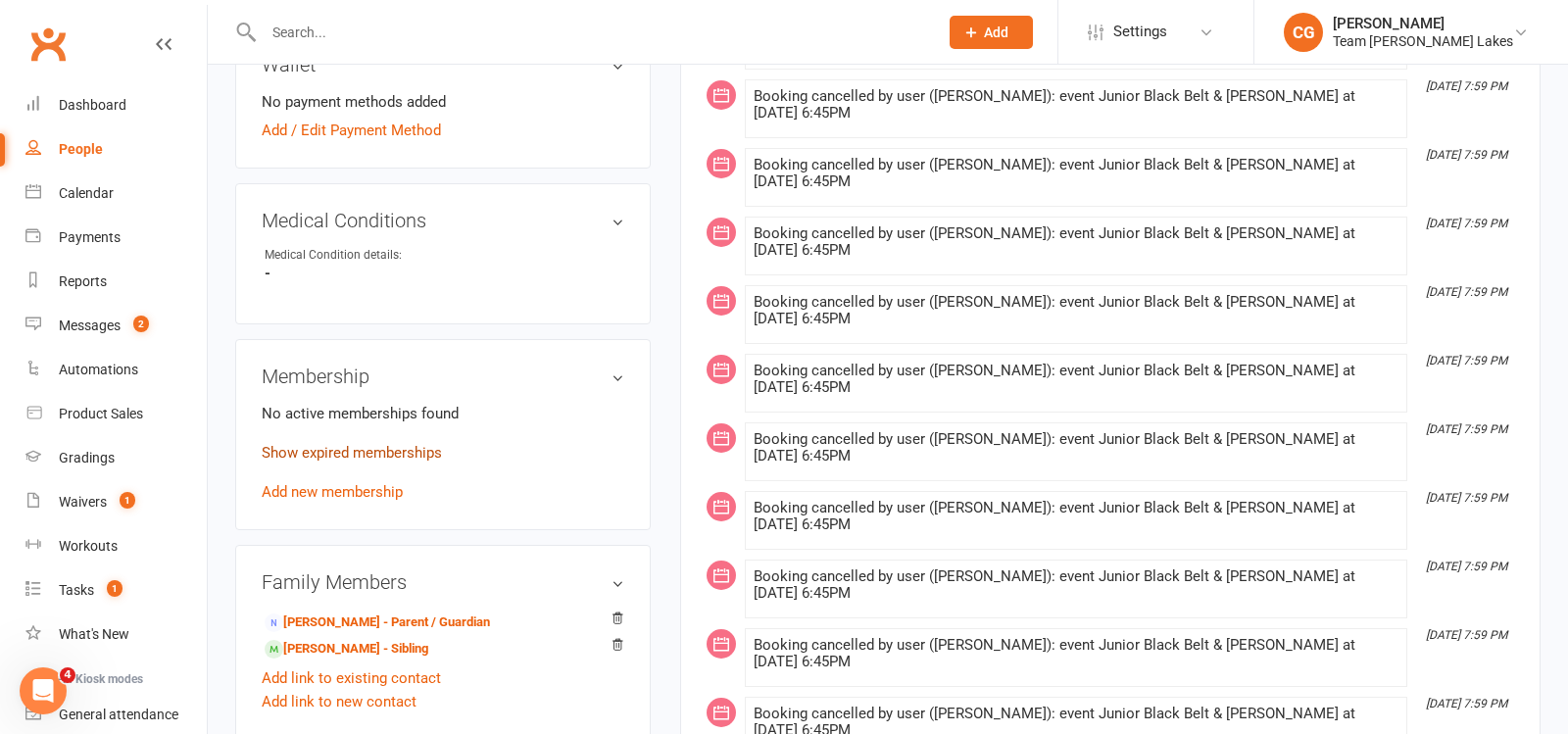
scroll to position [971, 0]
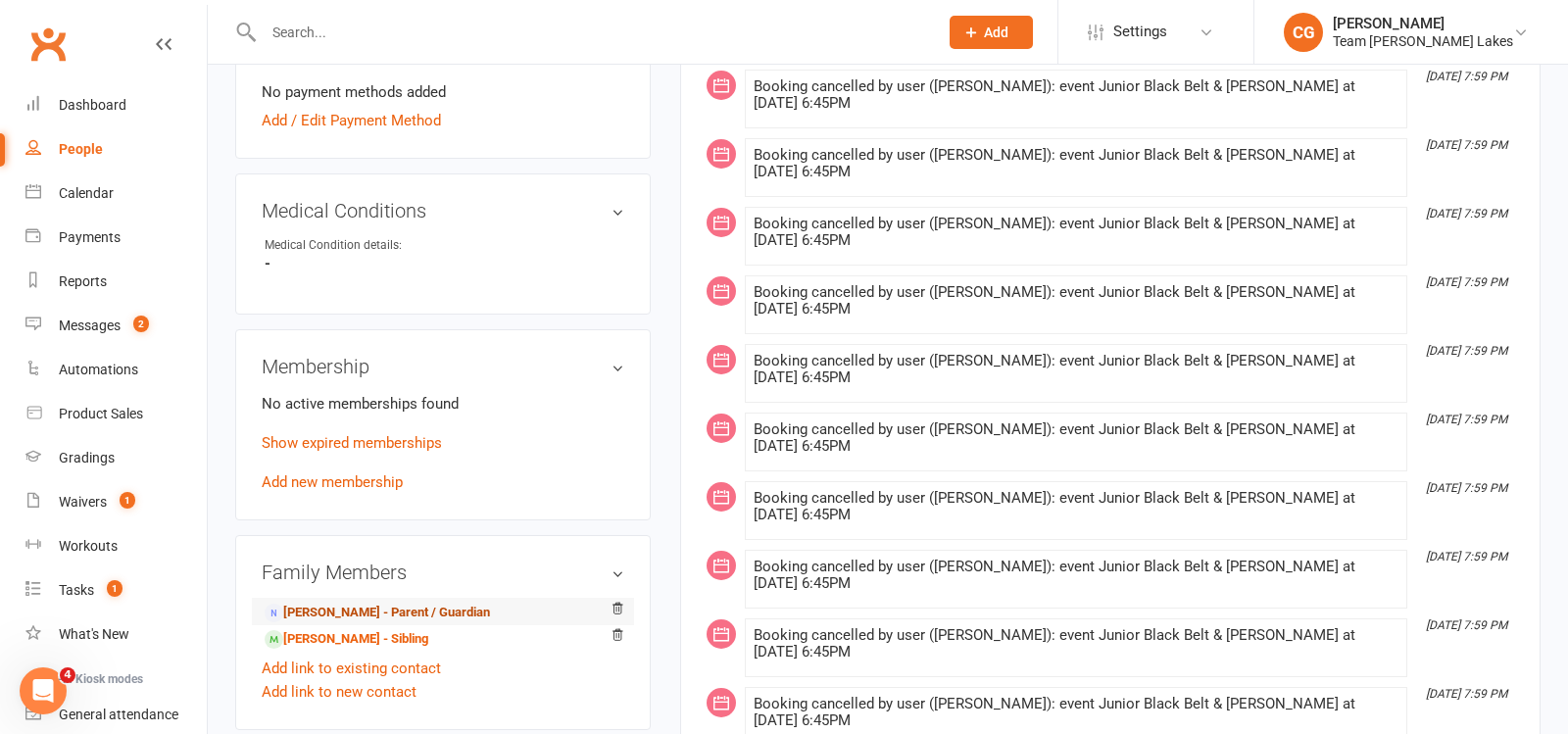
click at [371, 602] on link "[PERSON_NAME] - Parent / Guardian" at bounding box center [378, 612] width 226 height 21
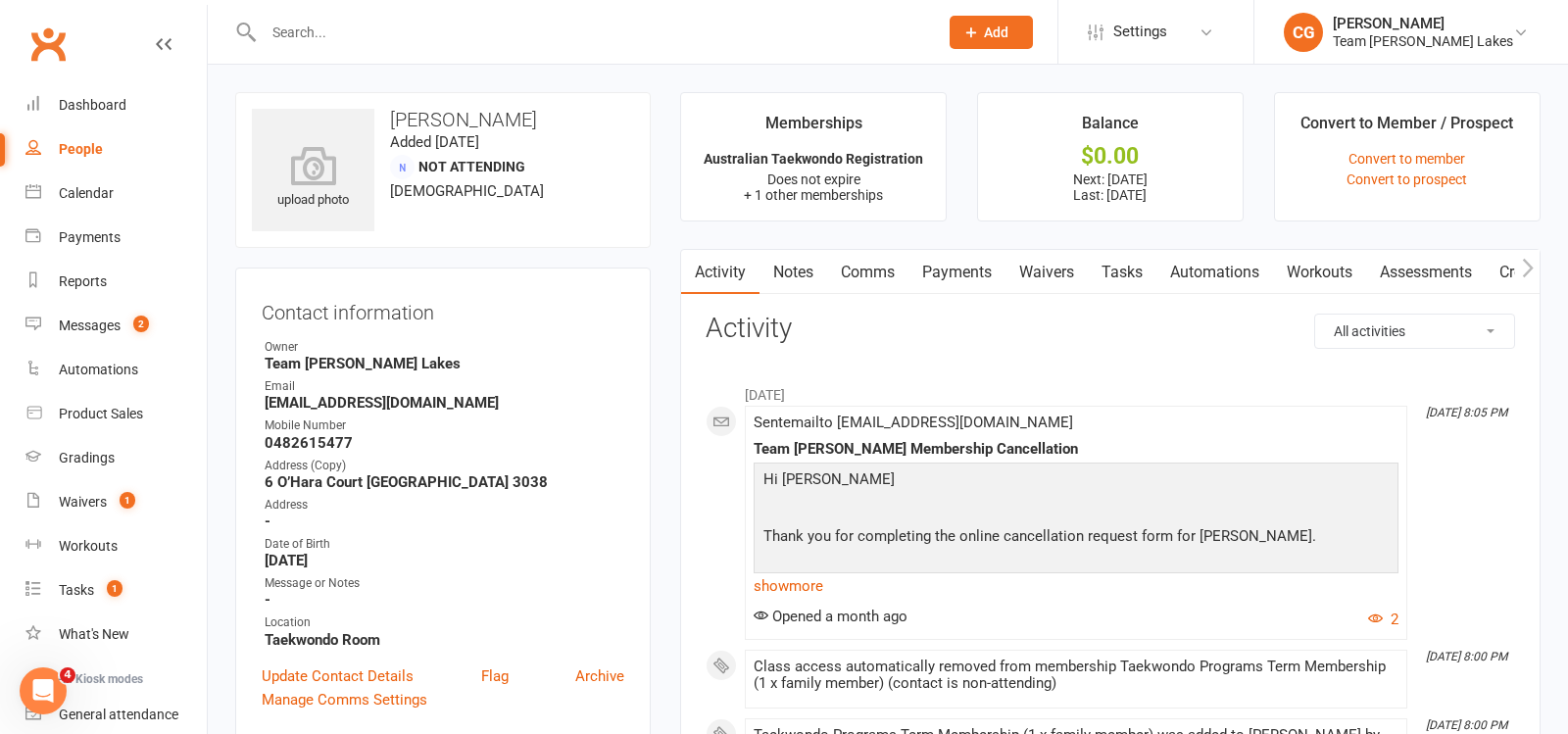
click at [944, 273] on link "Payments" at bounding box center [958, 273] width 97 height 46
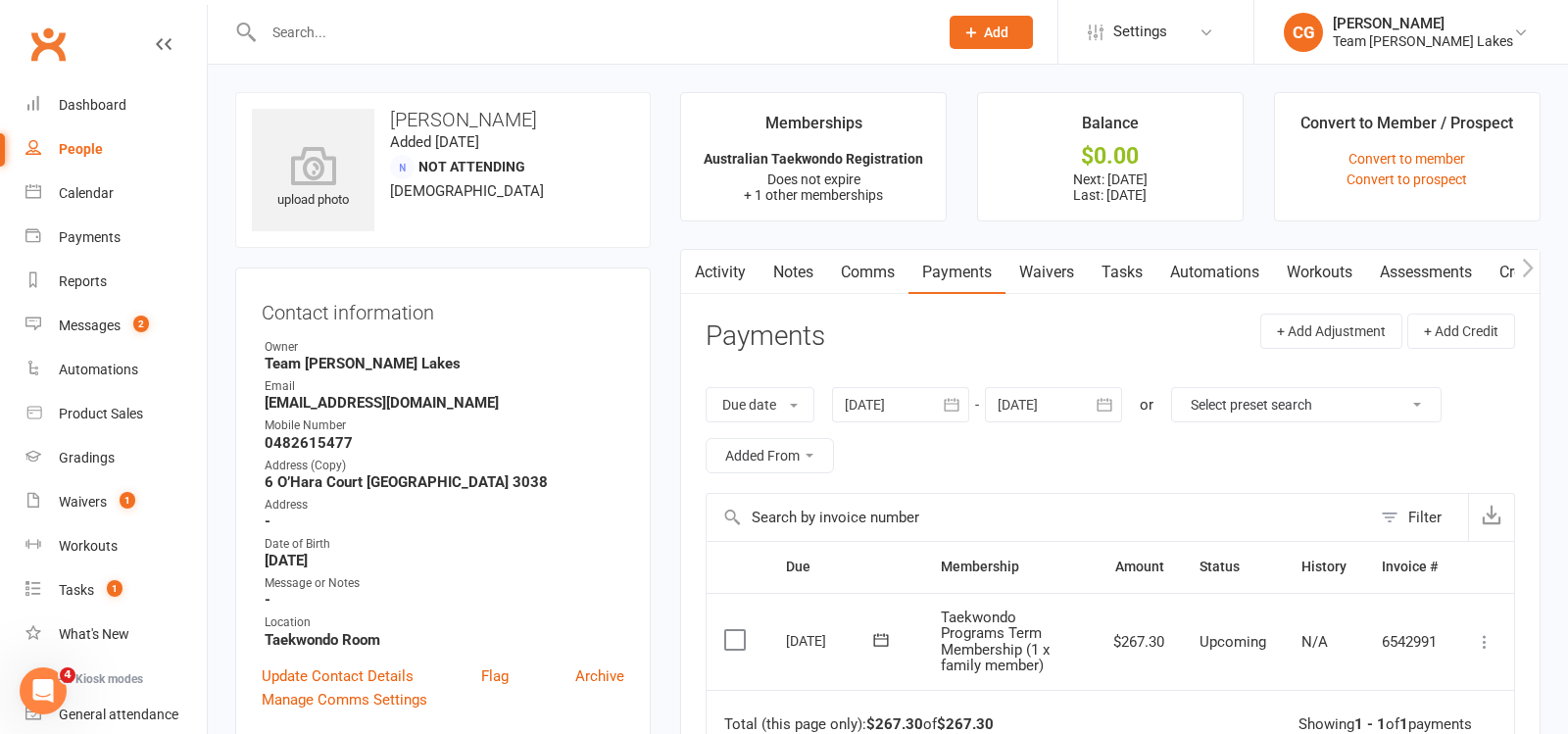
scroll to position [1, 0]
click at [706, 263] on link "Activity" at bounding box center [720, 272] width 78 height 46
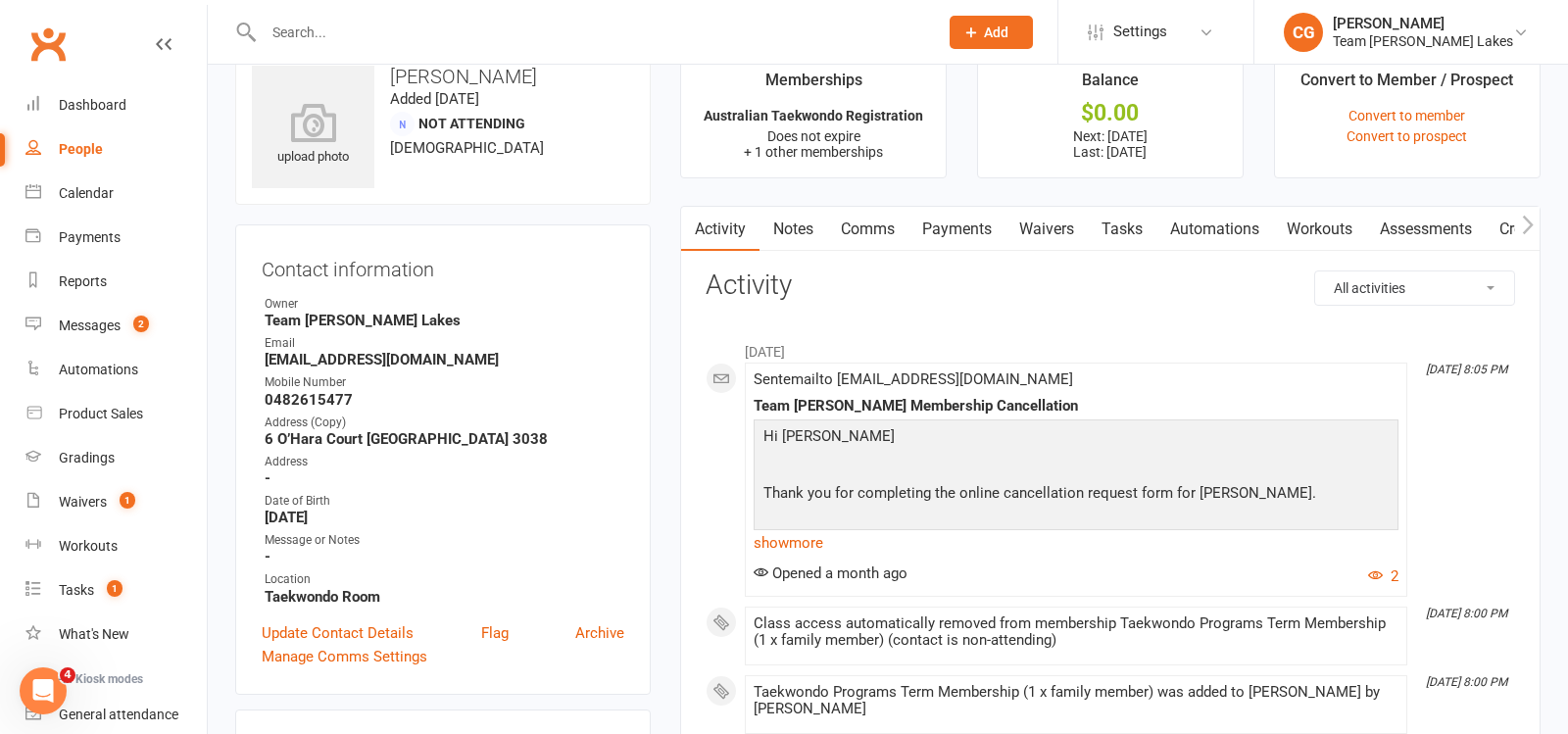
scroll to position [46, 0]
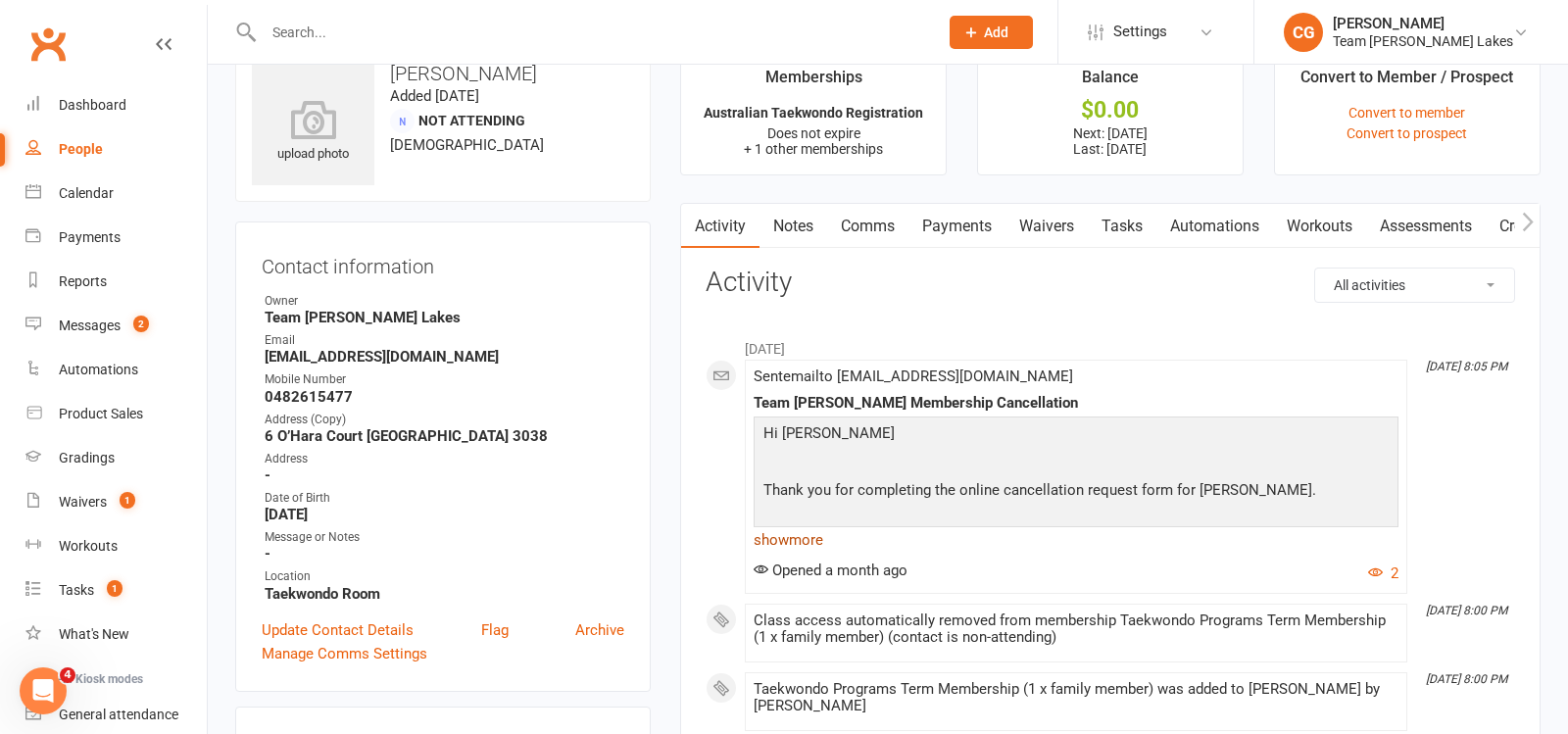
click at [784, 531] on link "show more" at bounding box center [1076, 540] width 645 height 28
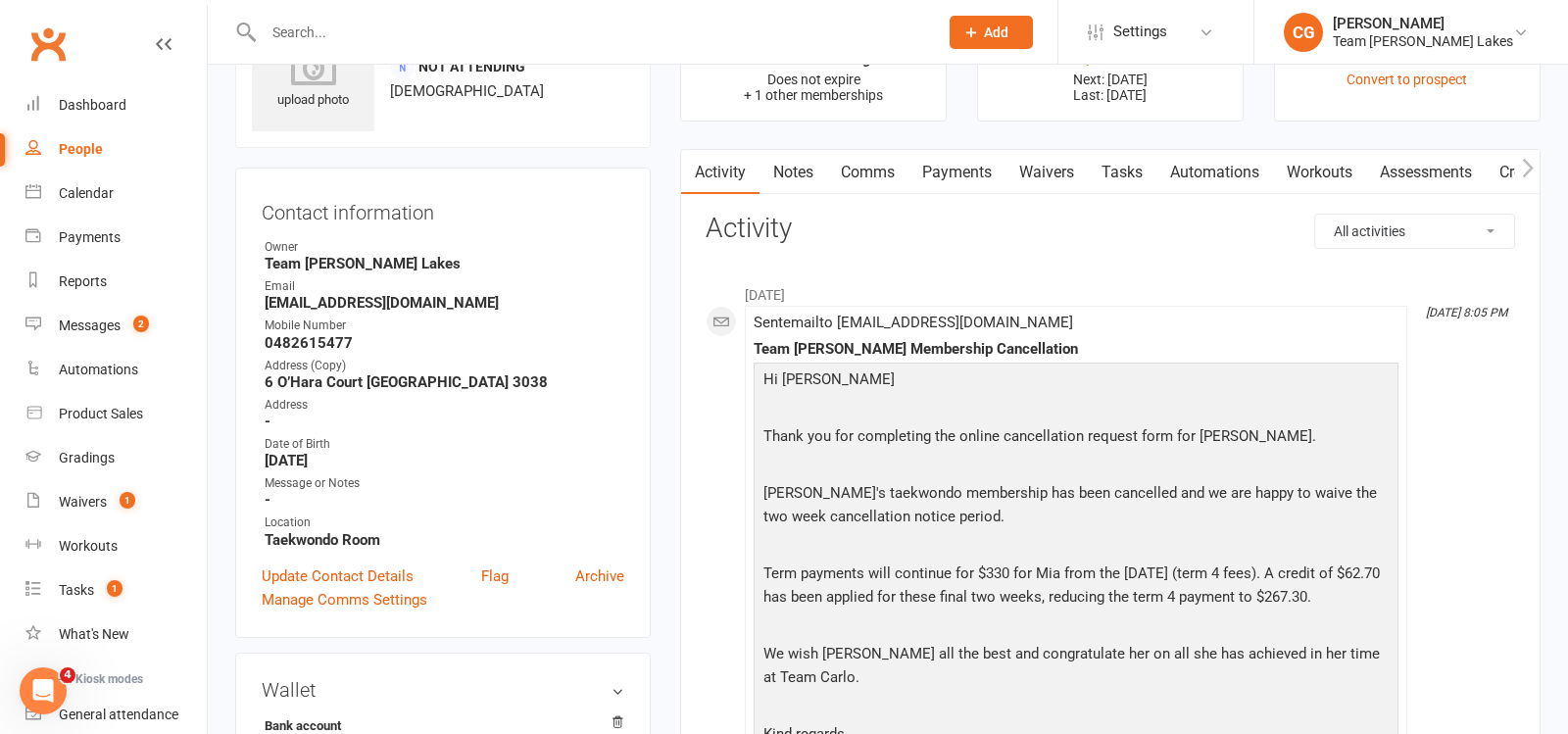
scroll to position [0, 0]
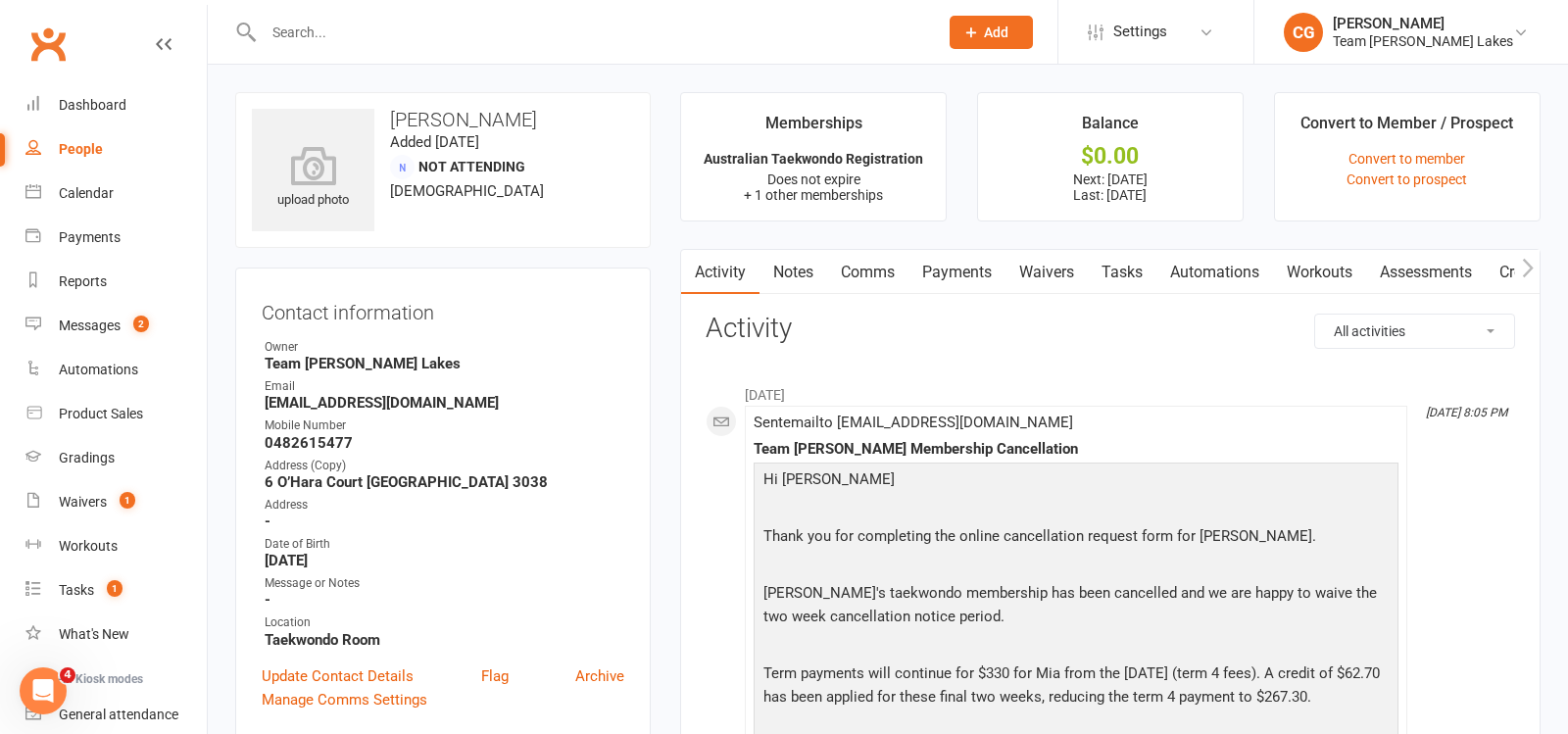
click at [419, 16] on div at bounding box center [580, 32] width 690 height 63
click at [418, 28] on input "text" at bounding box center [592, 33] width 667 height 28
paste input "Samrathveer Singh"
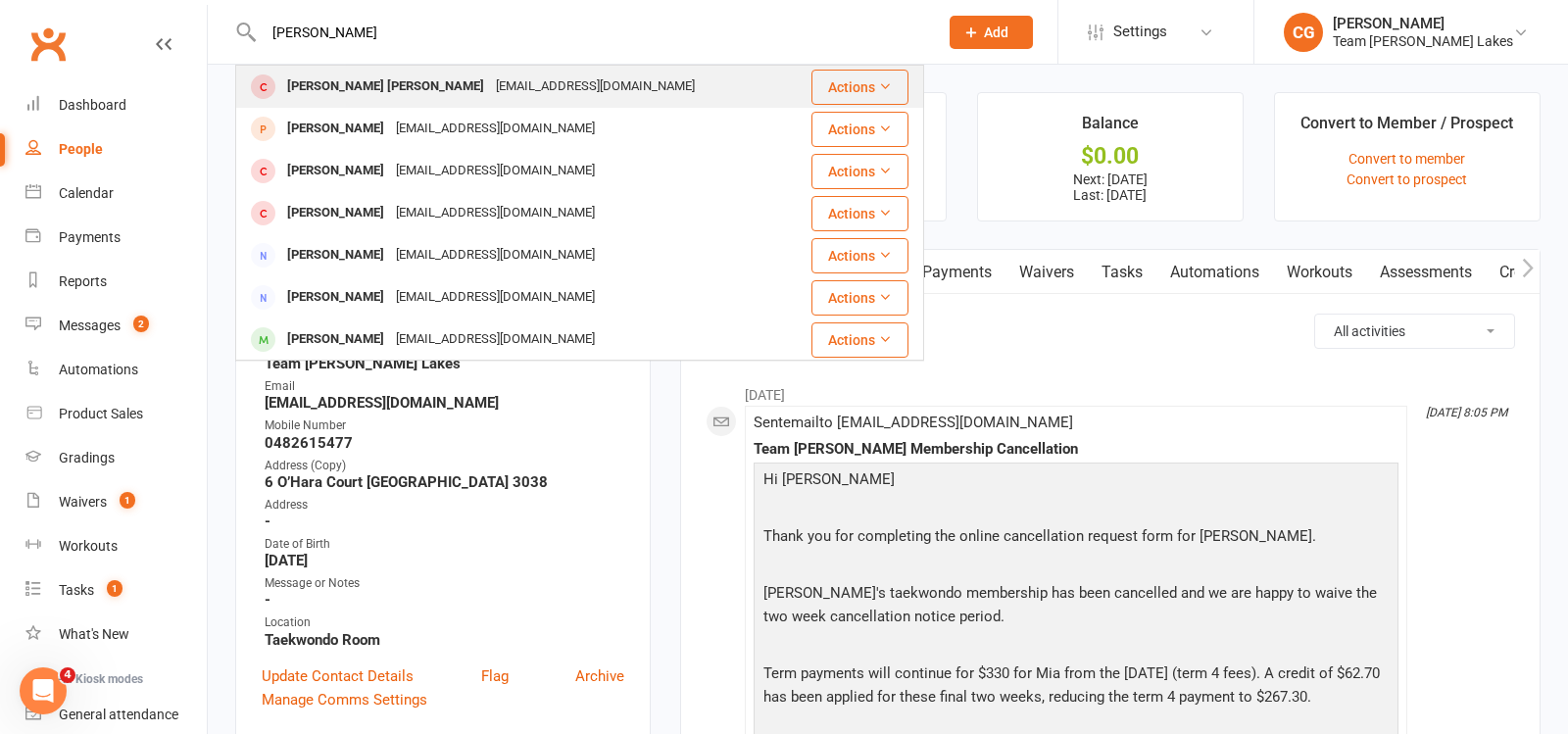
type input "Samrathveer Singh"
click at [391, 89] on div "Samrath veer Singh" at bounding box center [385, 86] width 209 height 29
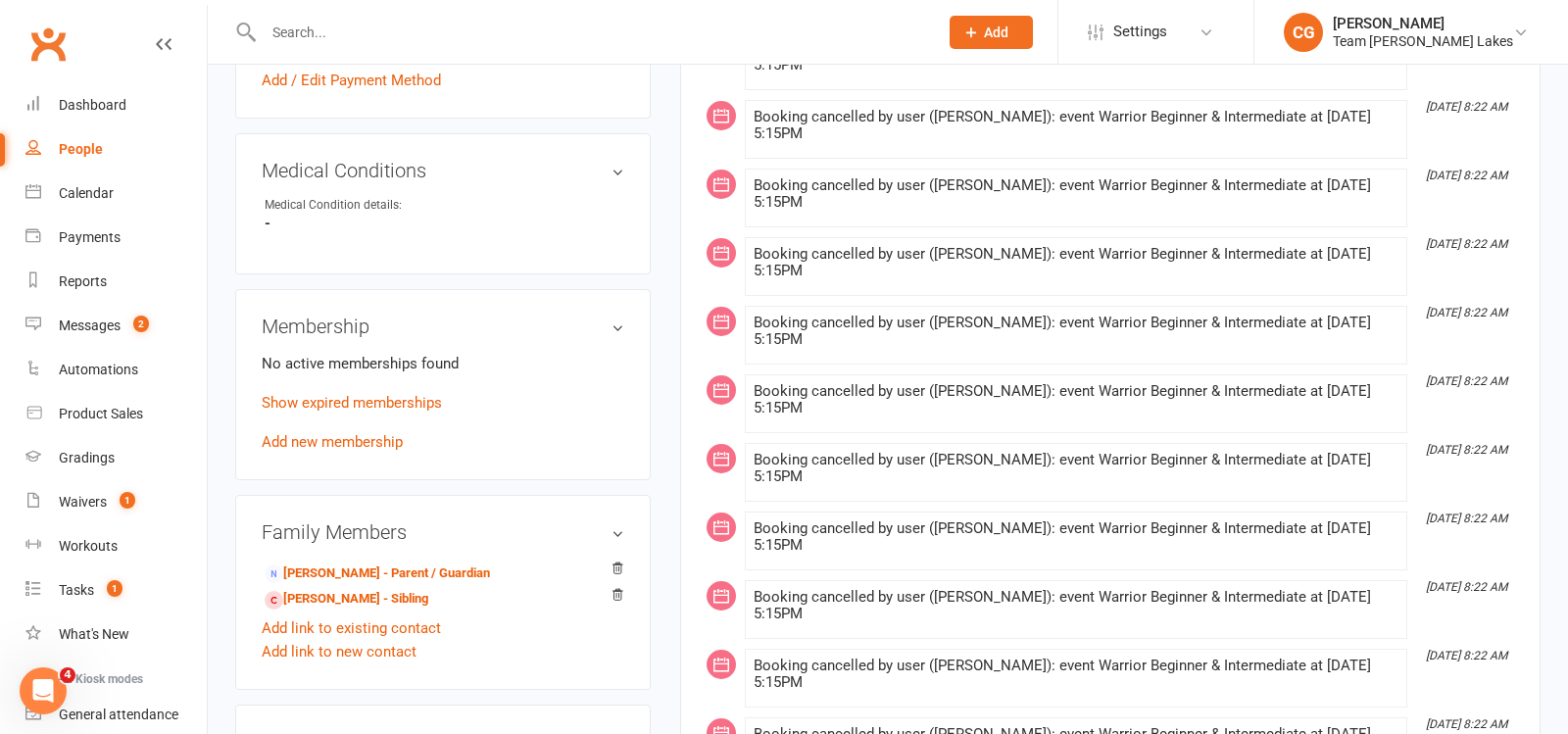
scroll to position [1020, 0]
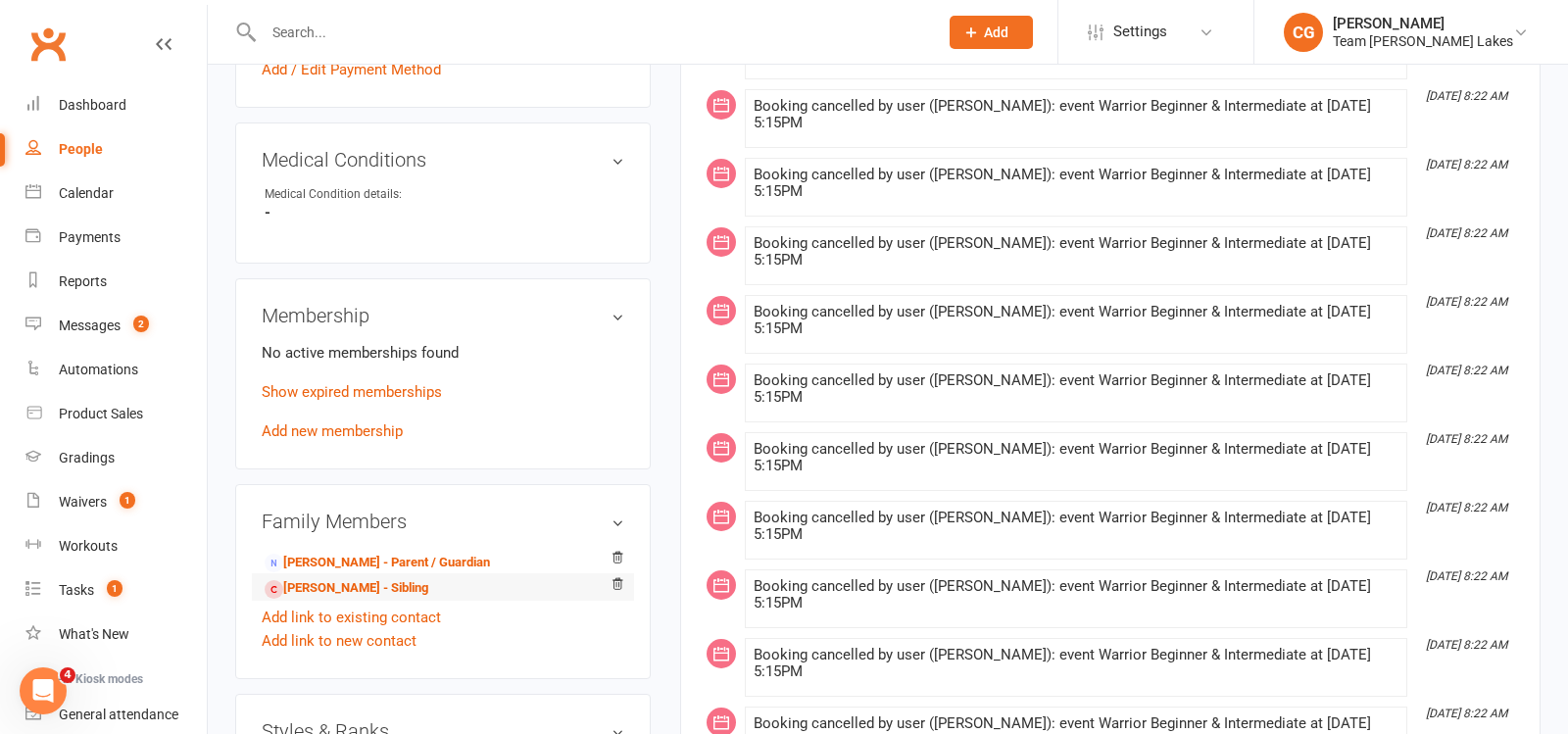
click at [427, 574] on li "Anant veer Singh - Sibling" at bounding box center [443, 588] width 363 height 28
click at [424, 553] on link "Harpreet Kaur - Parent / Guardian" at bounding box center [378, 563] width 226 height 21
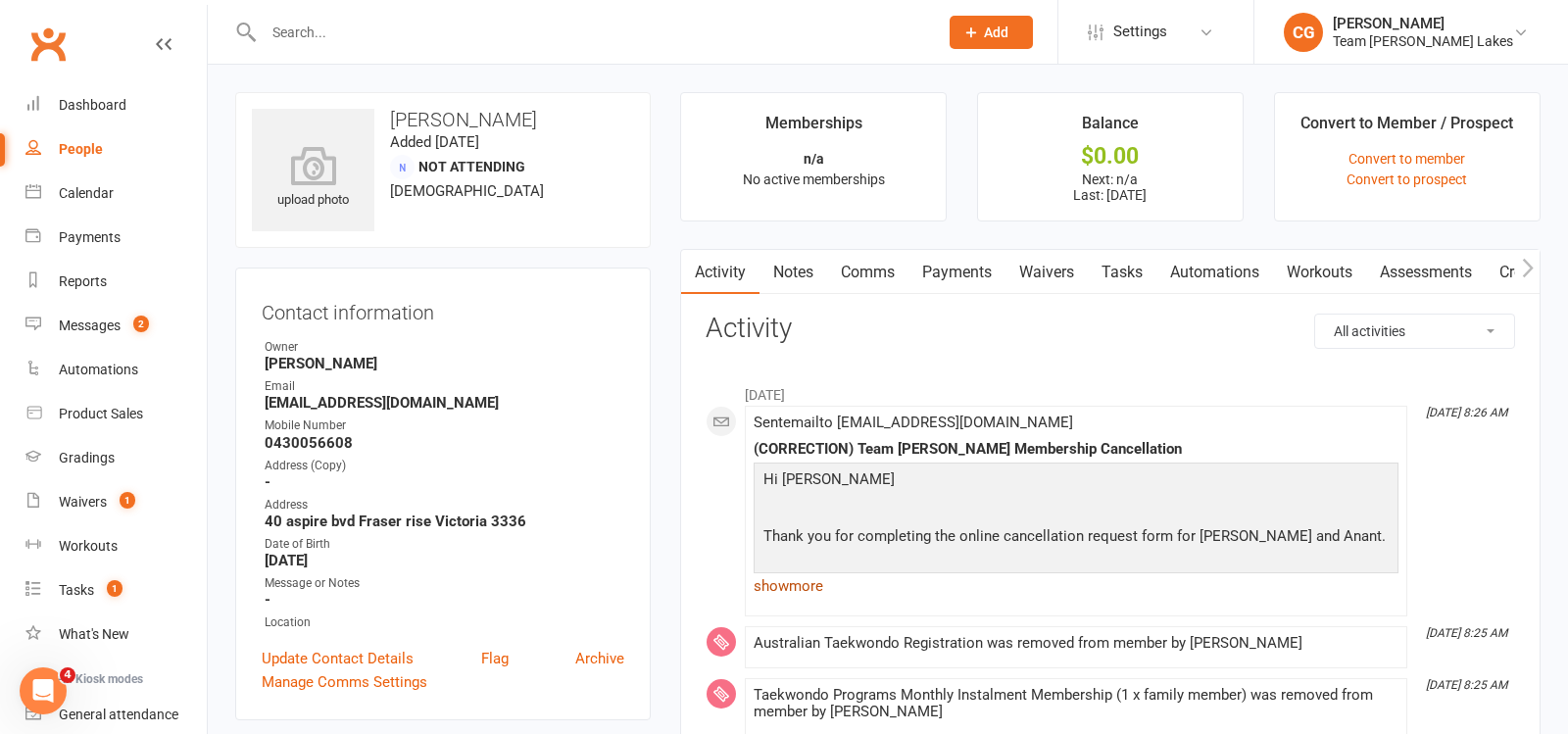
click at [792, 579] on link "show more" at bounding box center [1076, 587] width 645 height 28
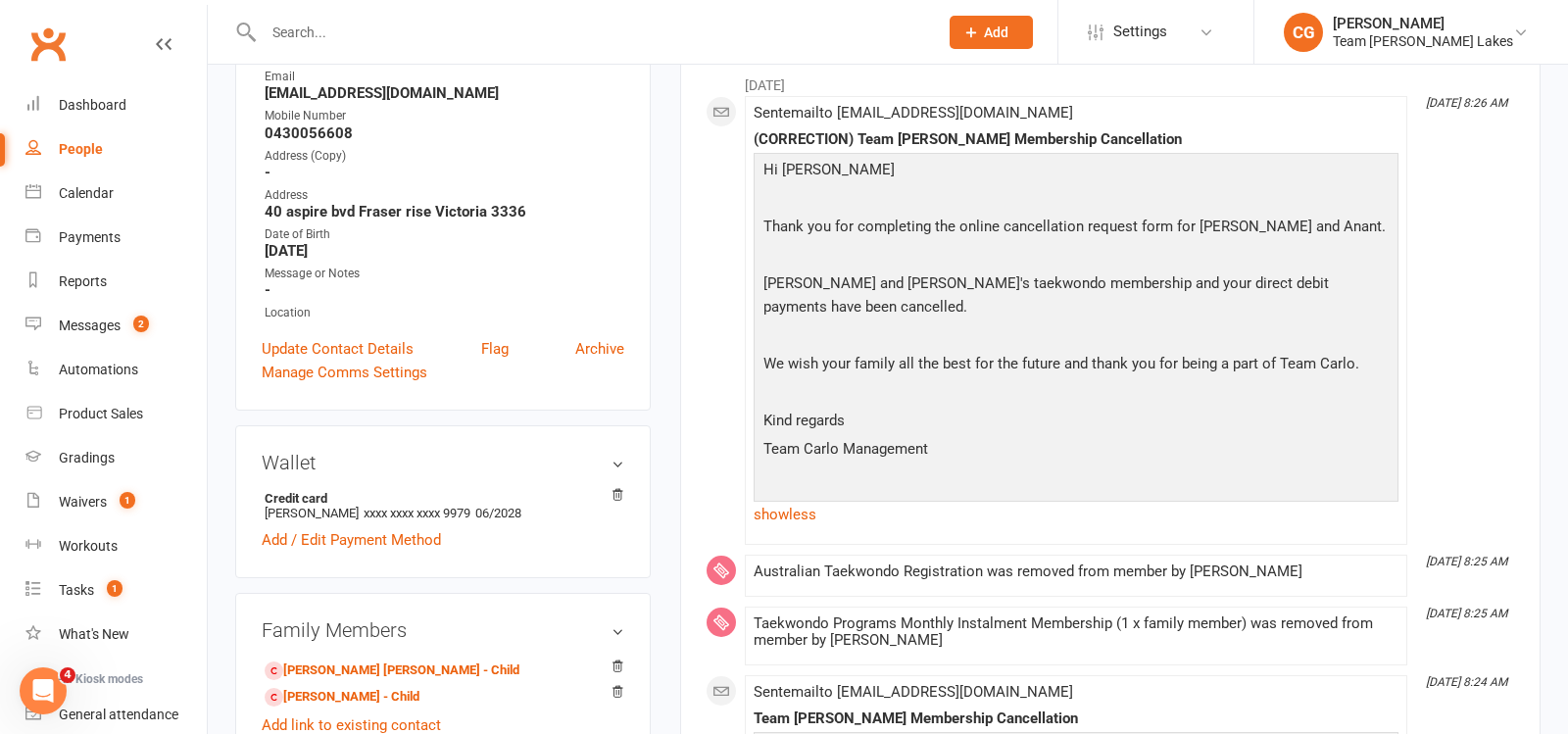
scroll to position [551, 0]
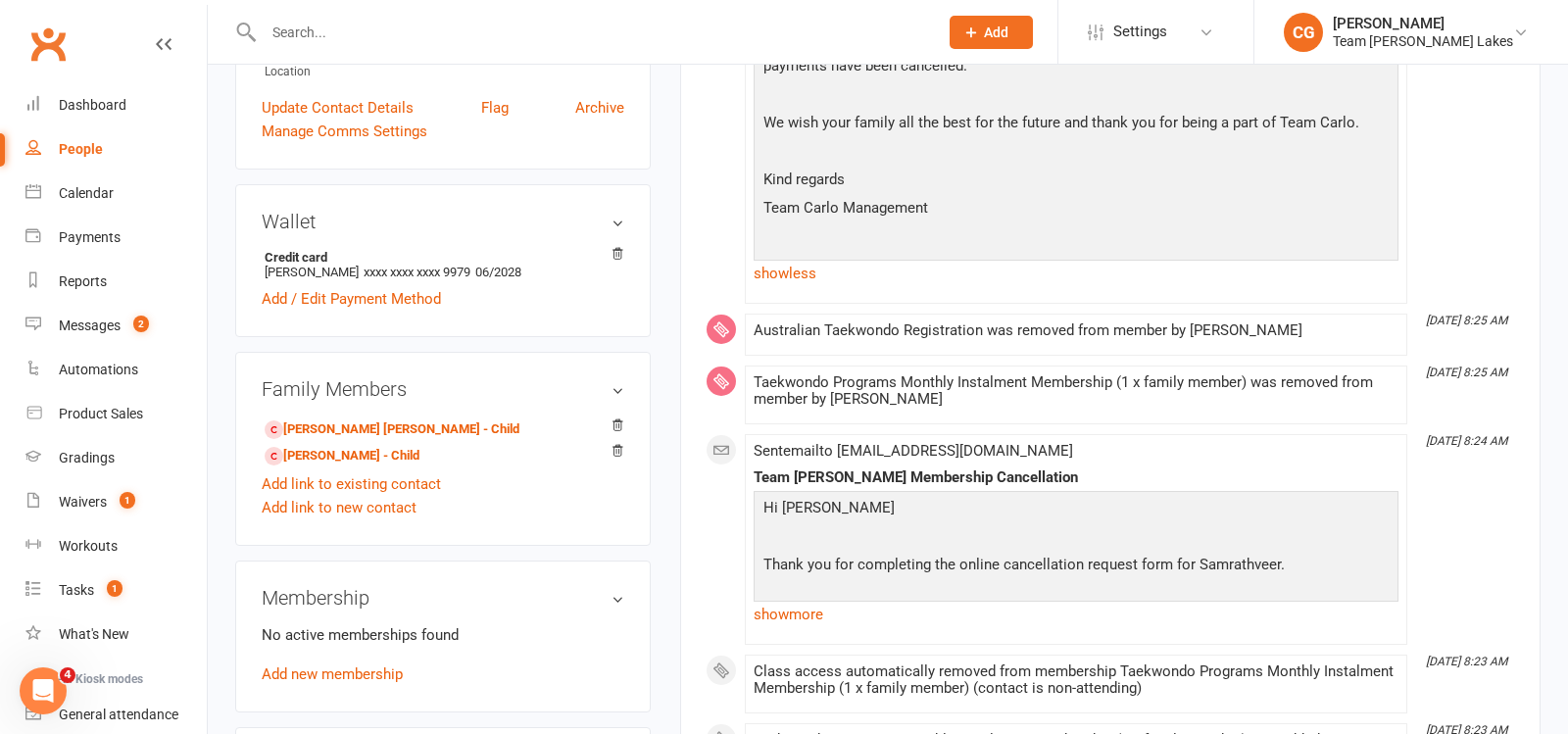
click at [328, 46] on input "text" at bounding box center [592, 33] width 667 height 28
paste input "Thomas coppock"
type input "Thomas coppock"
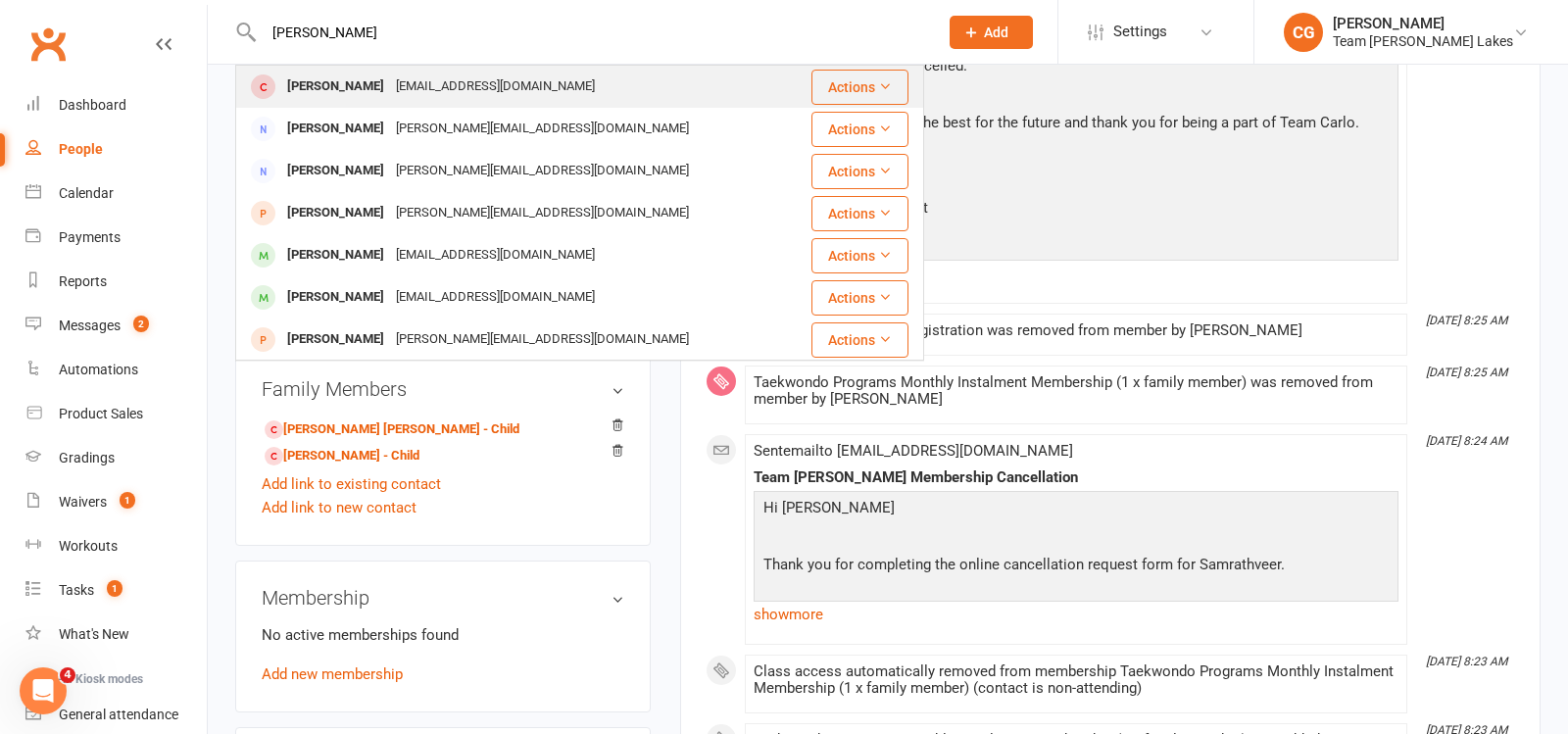
click at [427, 81] on div "kieumyhb@gmail.com" at bounding box center [495, 86] width 211 height 29
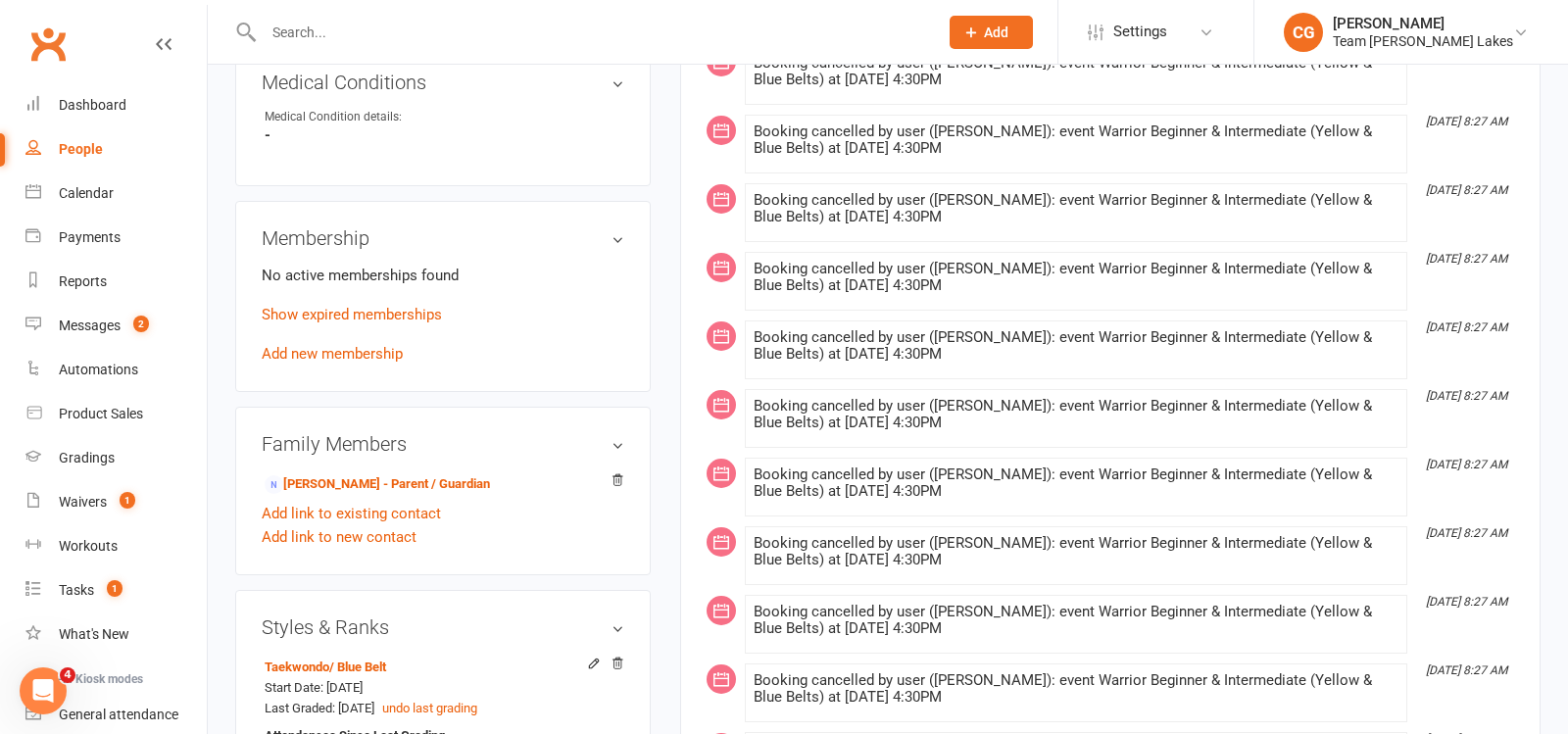
scroll to position [1131, 0]
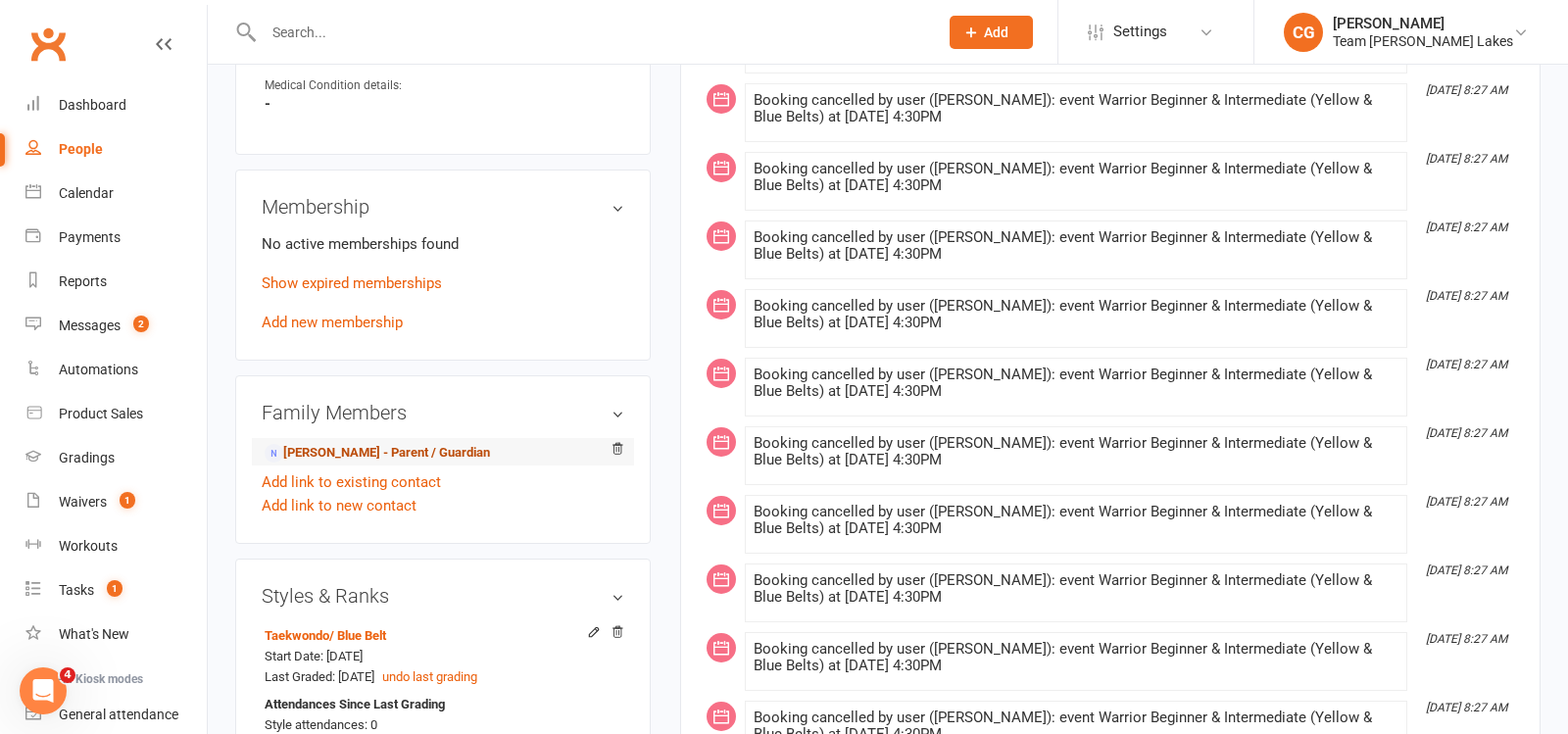
click at [374, 458] on link "Mimi Nguyen - Parent / Guardian" at bounding box center [378, 453] width 226 height 21
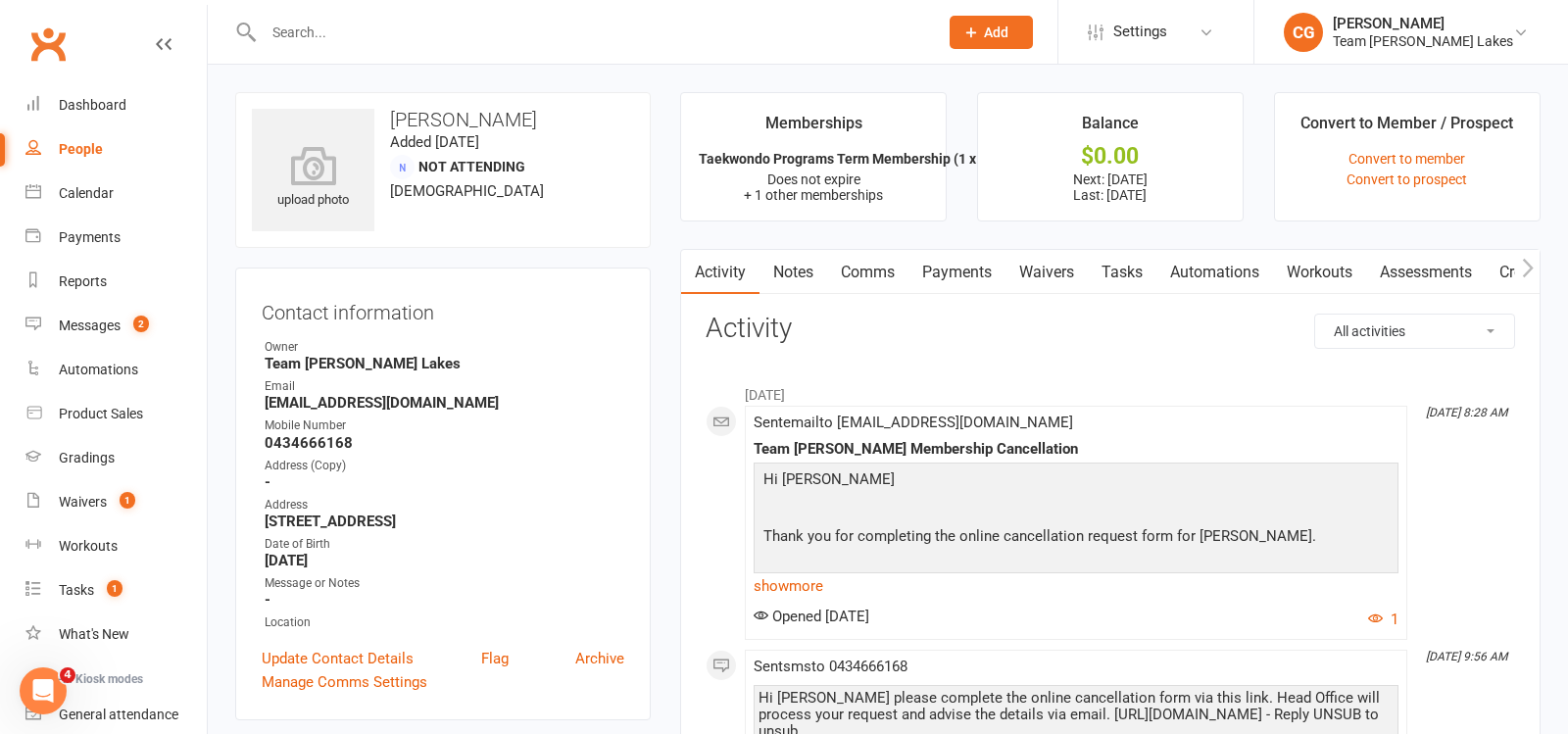
click at [314, 23] on input "text" at bounding box center [592, 33] width 667 height 28
paste input "Marielle Datt"
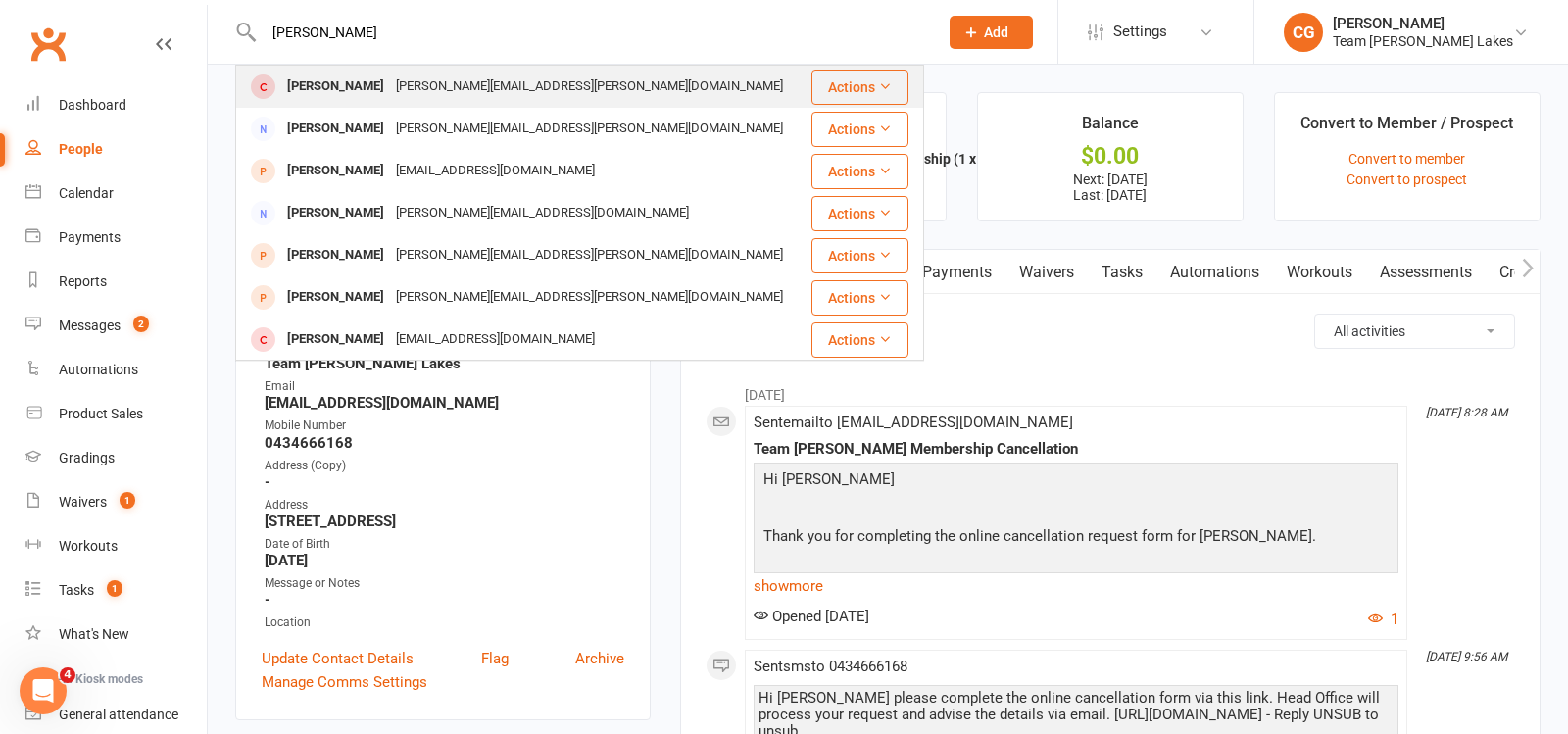
type input "Marielle Datt"
click at [425, 96] on div "nagma.dawn@gmail.com" at bounding box center [589, 86] width 399 height 29
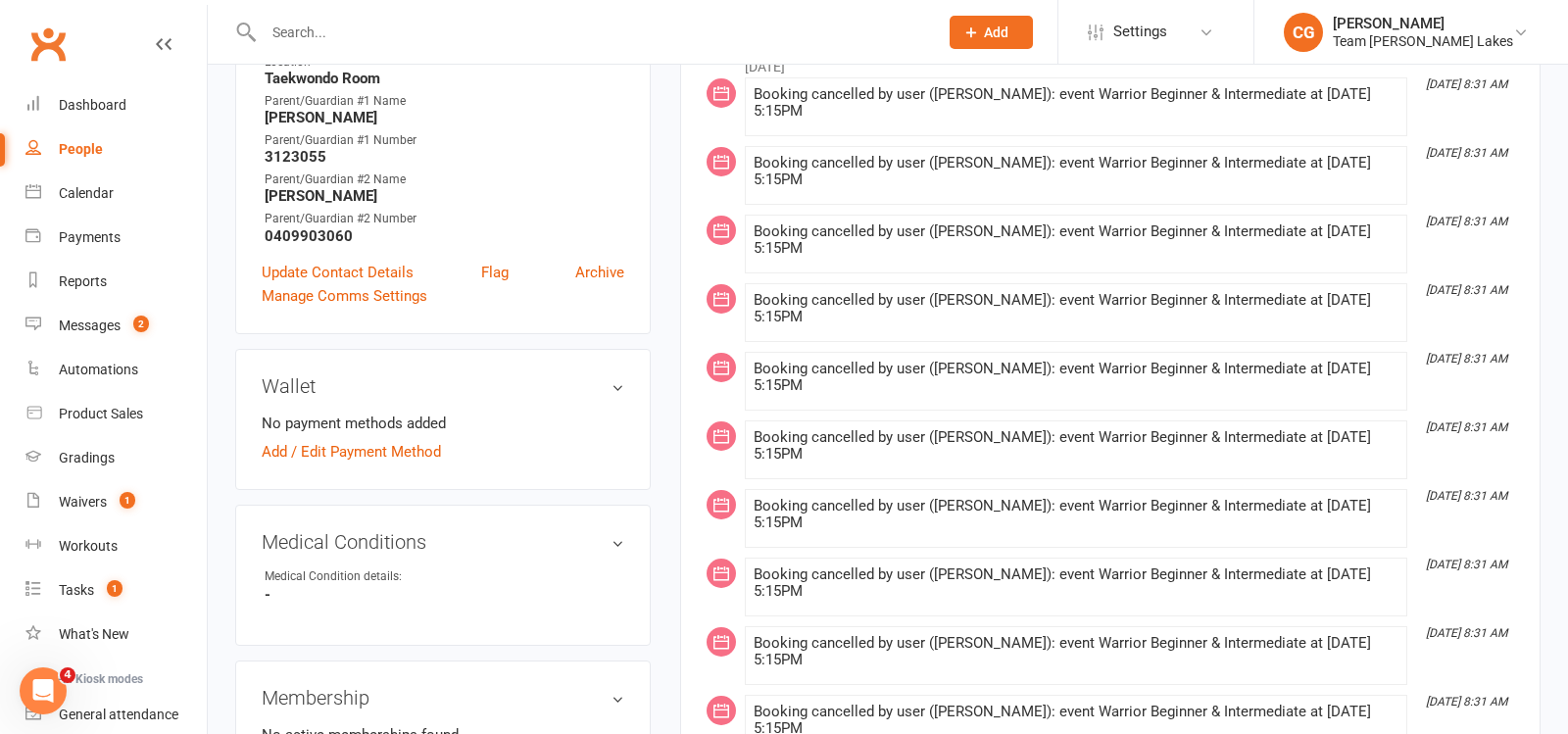
scroll to position [1214, 0]
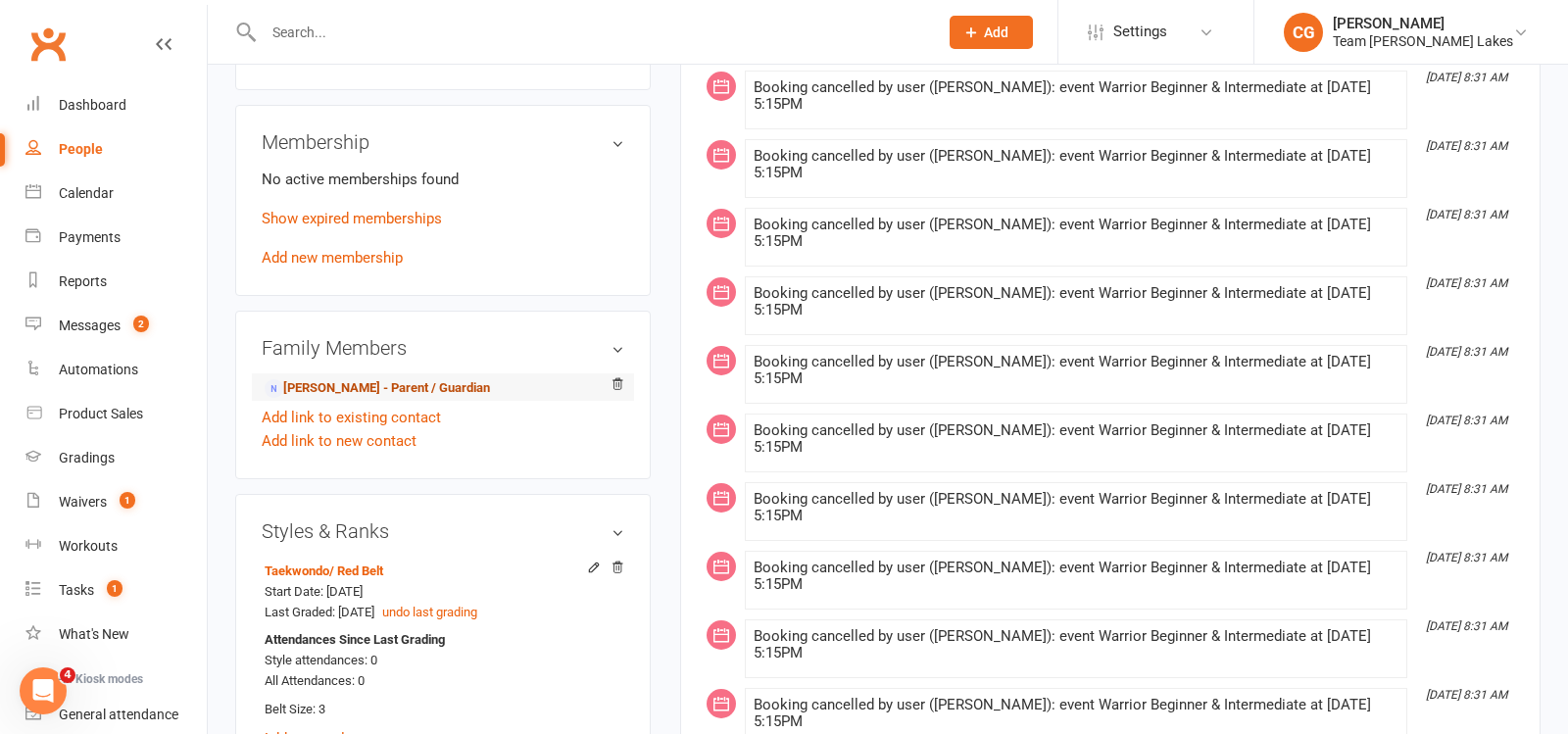
click at [412, 378] on link "Nagma Datt - Parent / Guardian" at bounding box center [378, 388] width 226 height 21
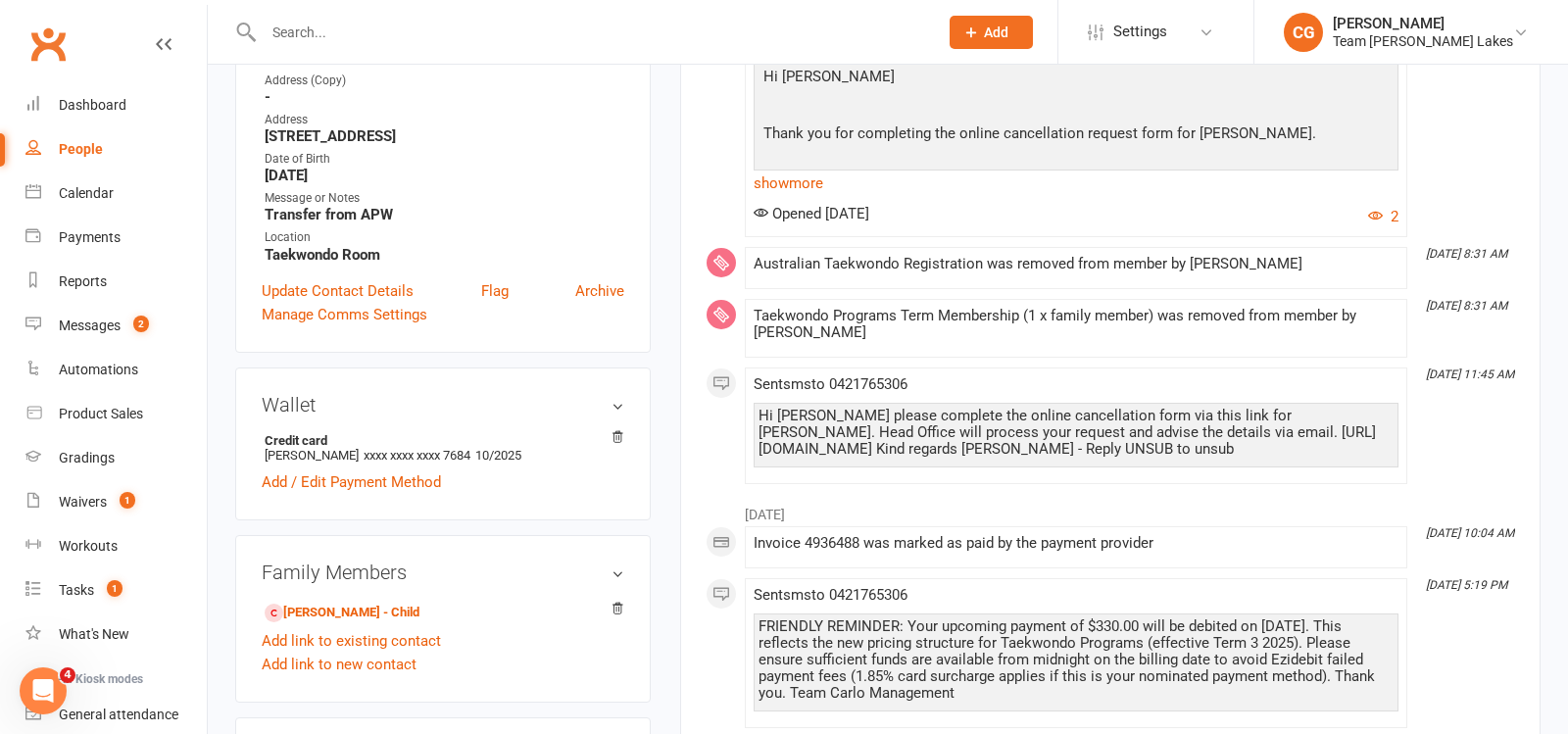
scroll to position [375, 0]
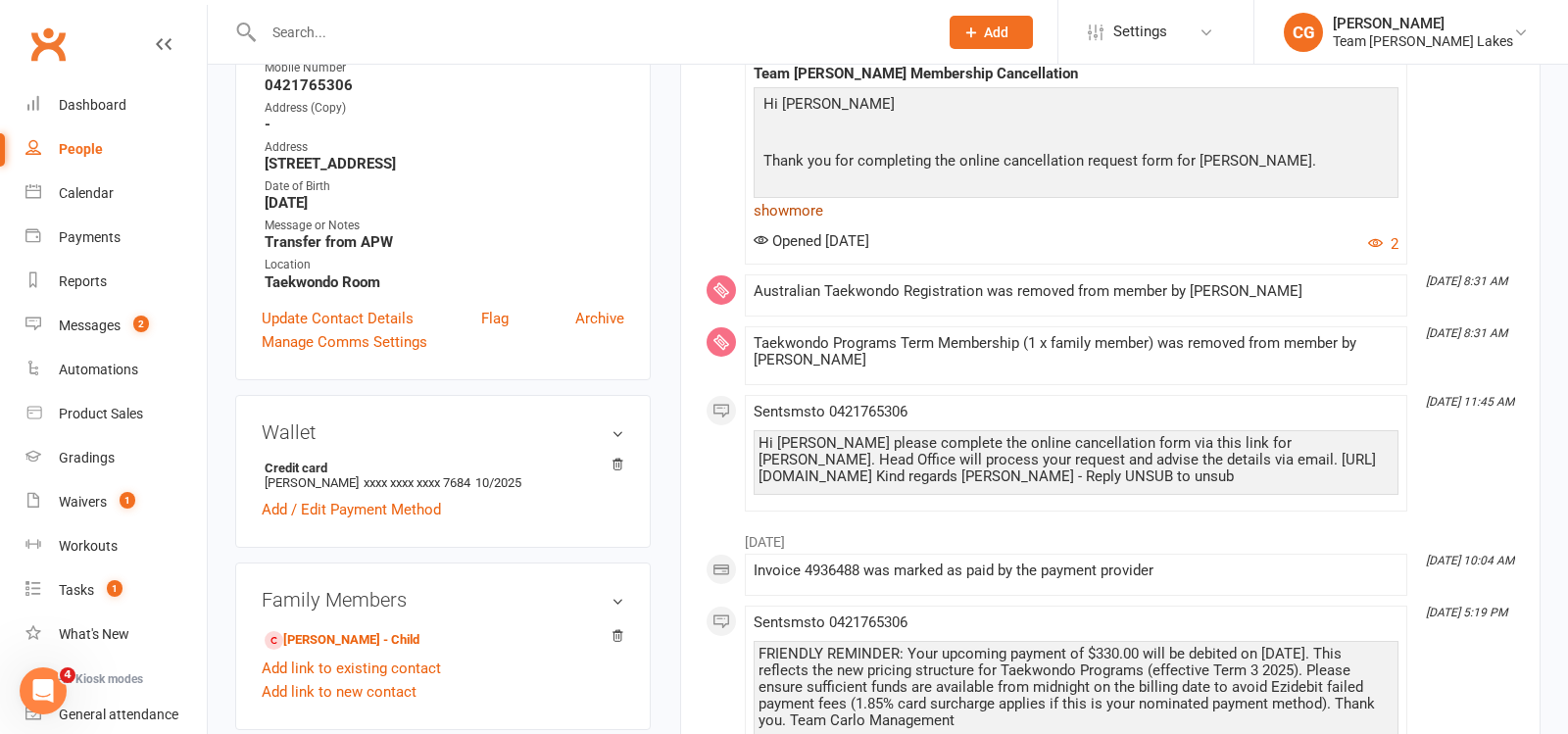
click at [790, 206] on link "show more" at bounding box center [1076, 211] width 645 height 28
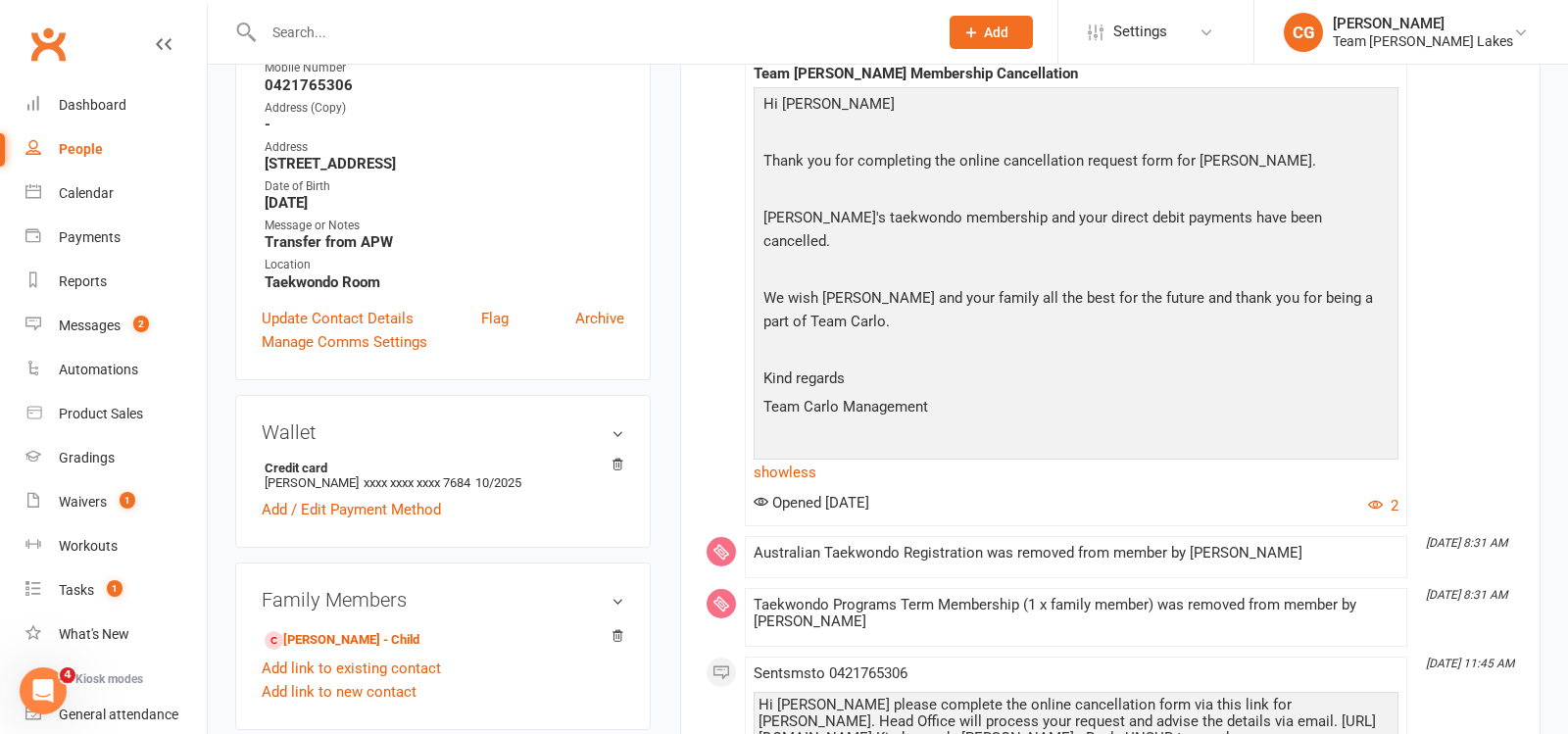
click at [310, 36] on input "text" at bounding box center [592, 33] width 667 height 28
paste input "Hugo salera"
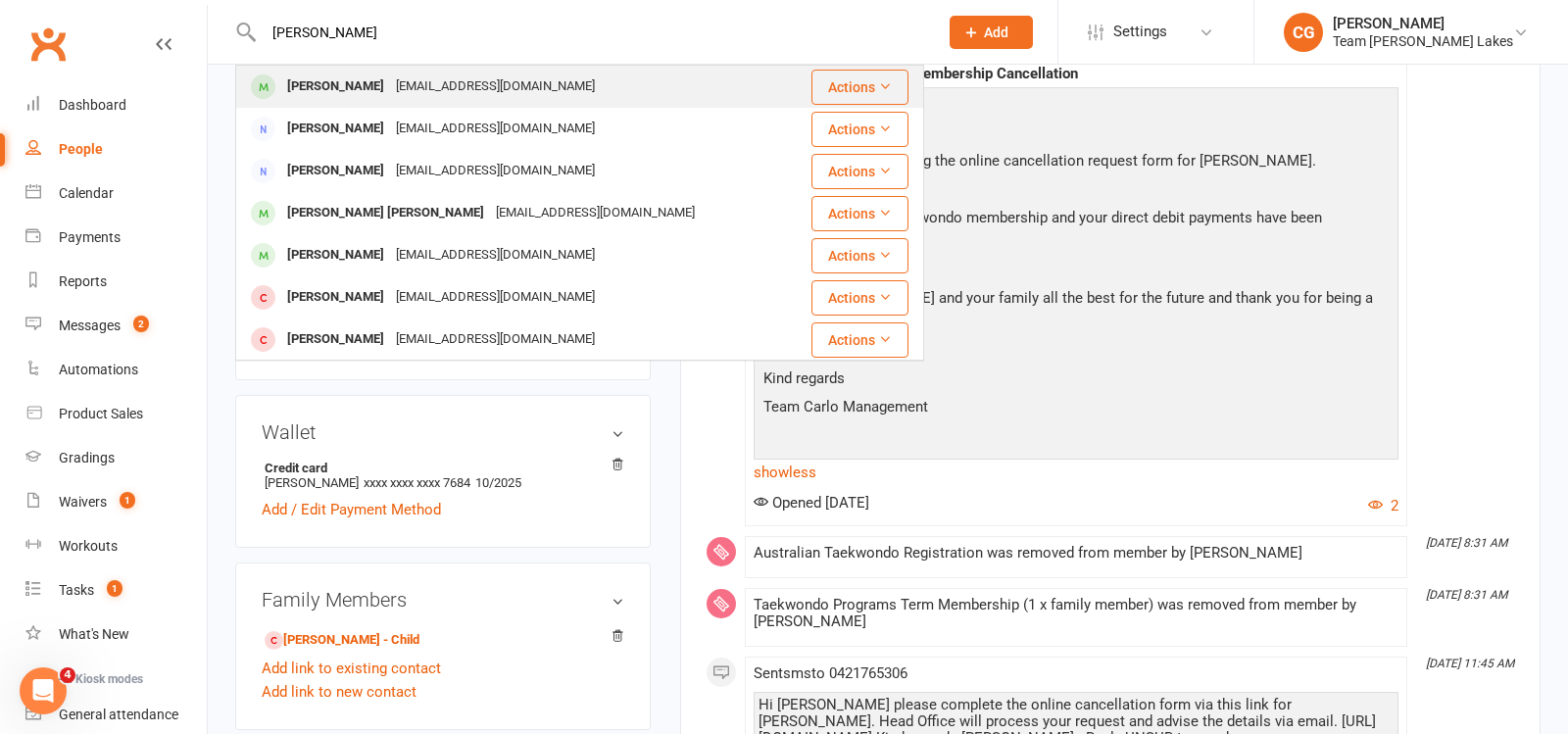
type input "Hugo salera"
click at [390, 82] on div "katiesalera@yahoo.com.au" at bounding box center [495, 86] width 211 height 29
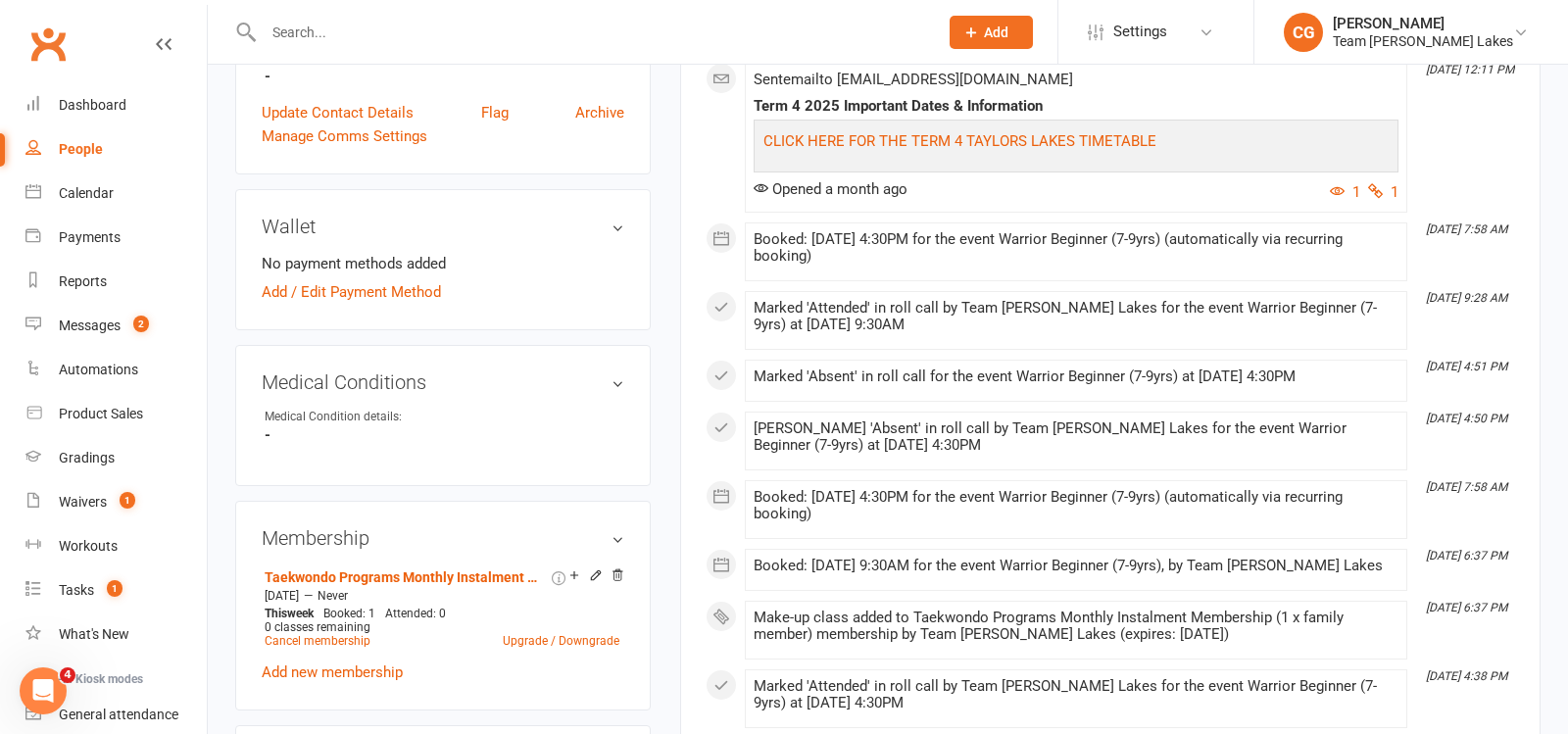
scroll to position [870, 0]
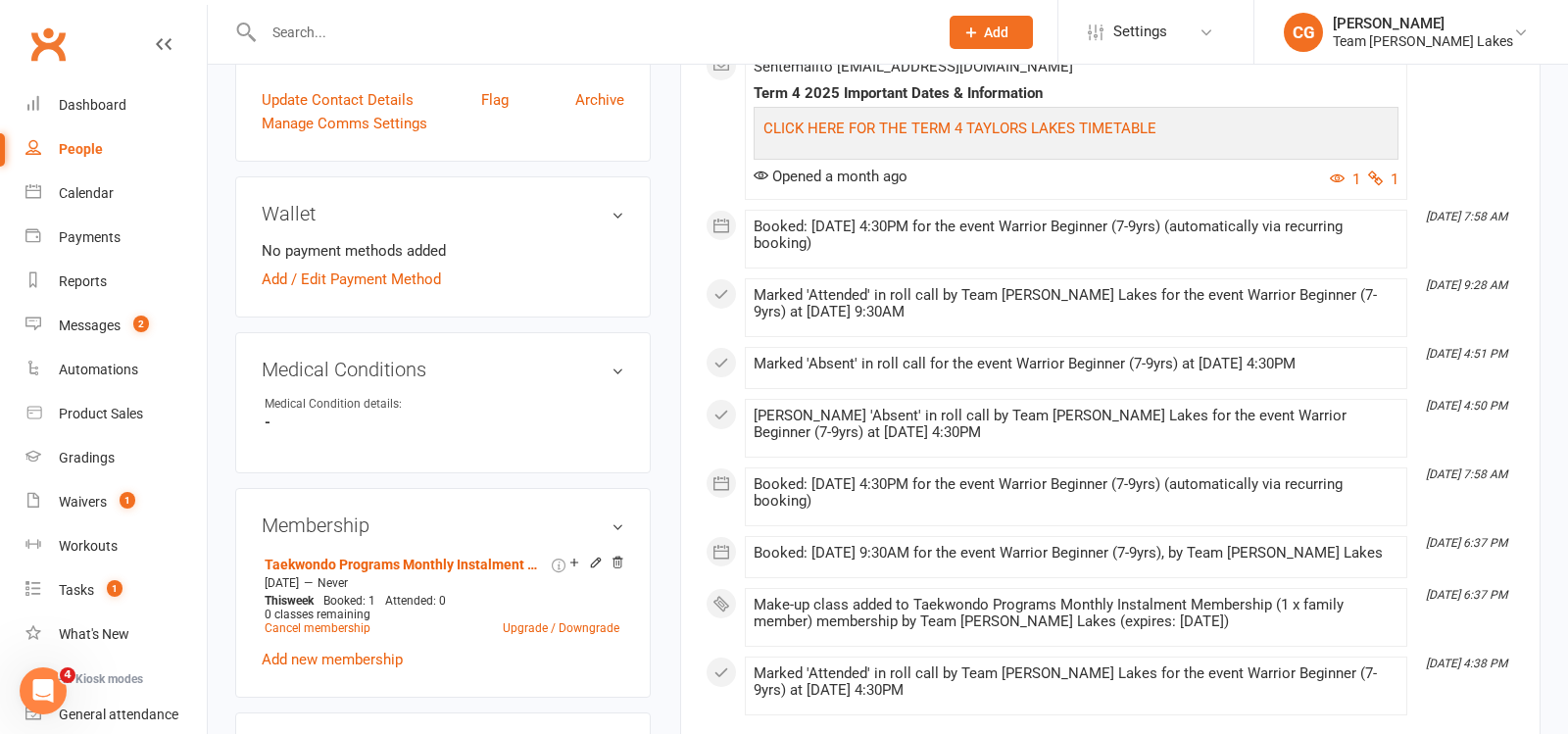
click at [428, 404] on li "Medical Condition details: -" at bounding box center [443, 413] width 363 height 37
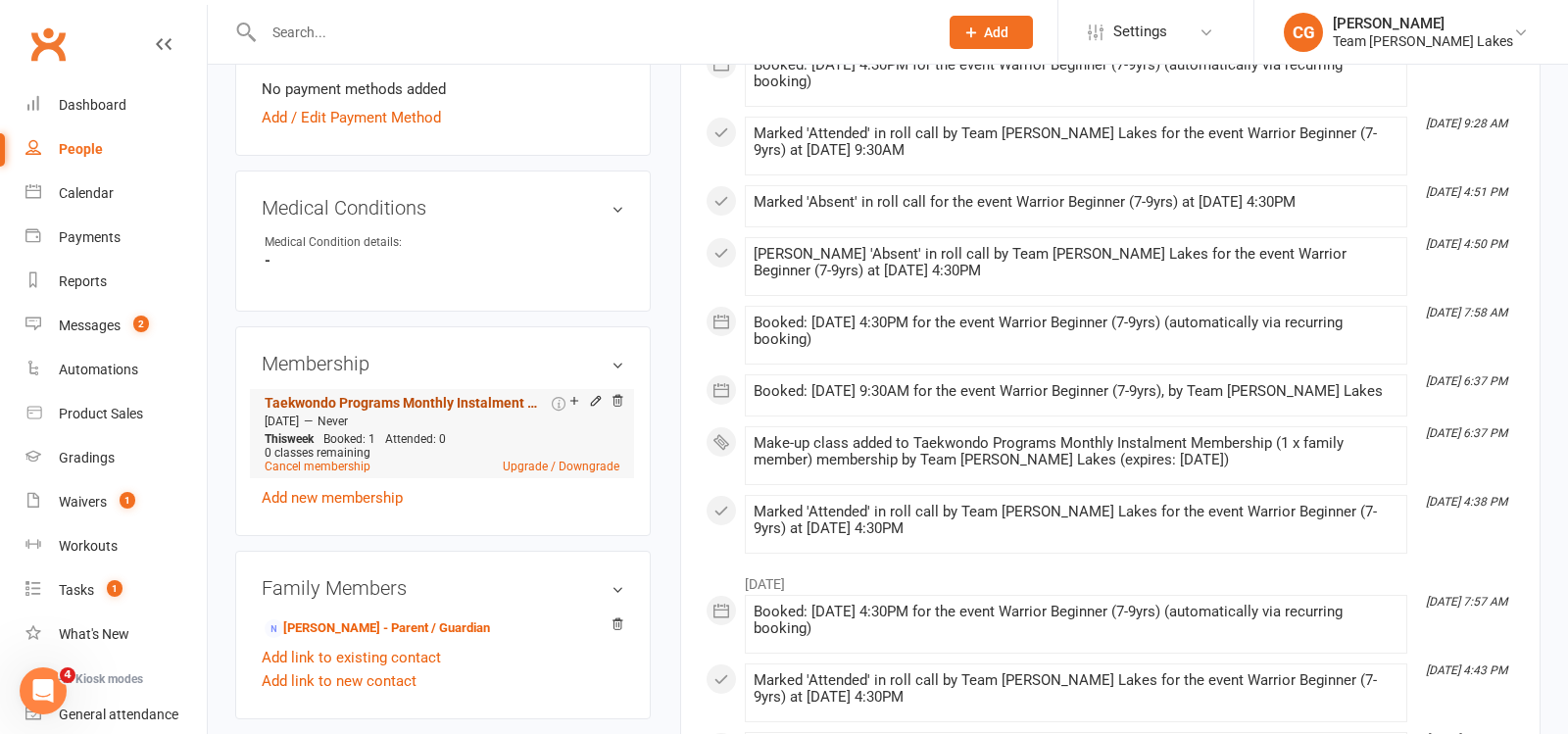
scroll to position [1041, 0]
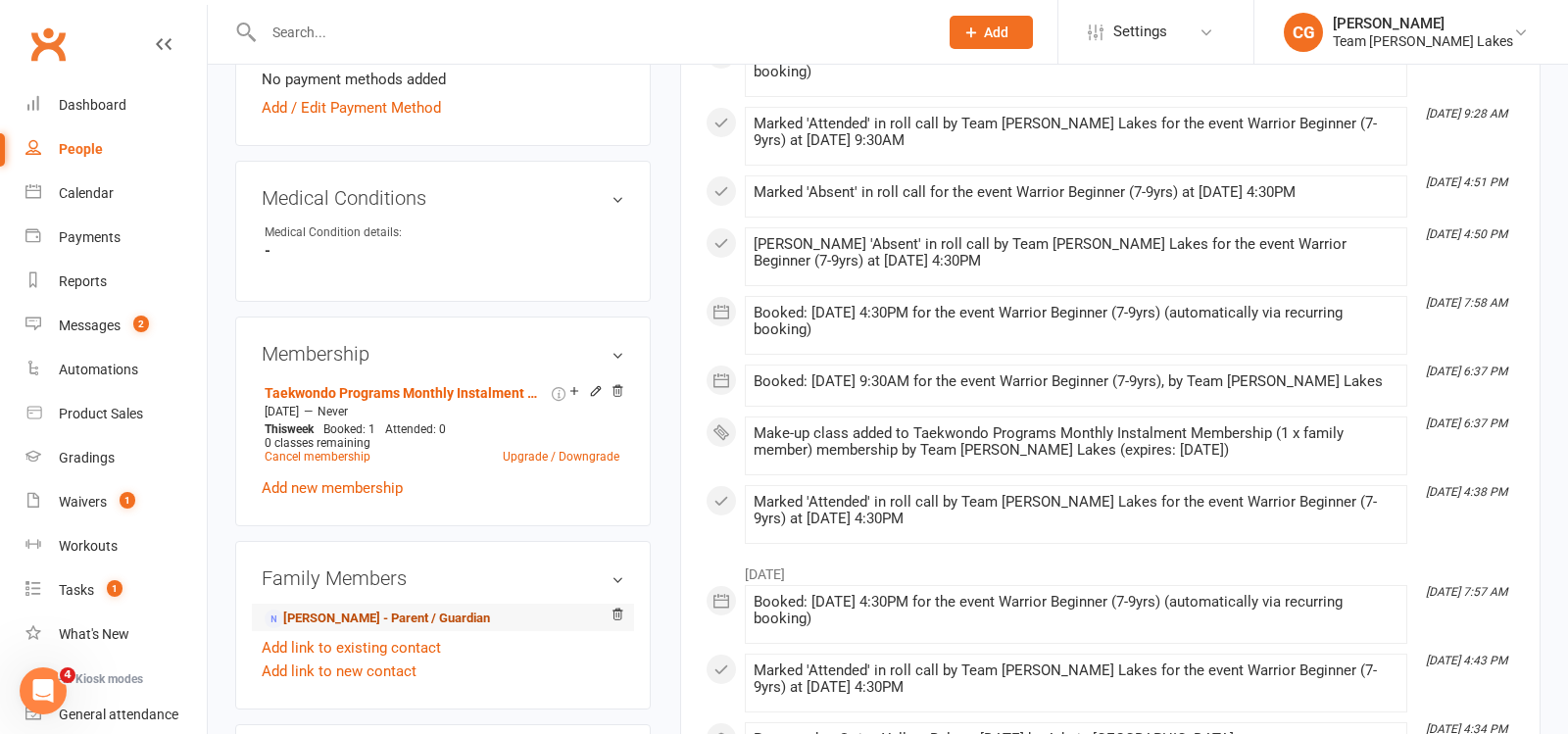
click at [349, 617] on link "Katie Salera - Parent / Guardian" at bounding box center [378, 618] width 226 height 21
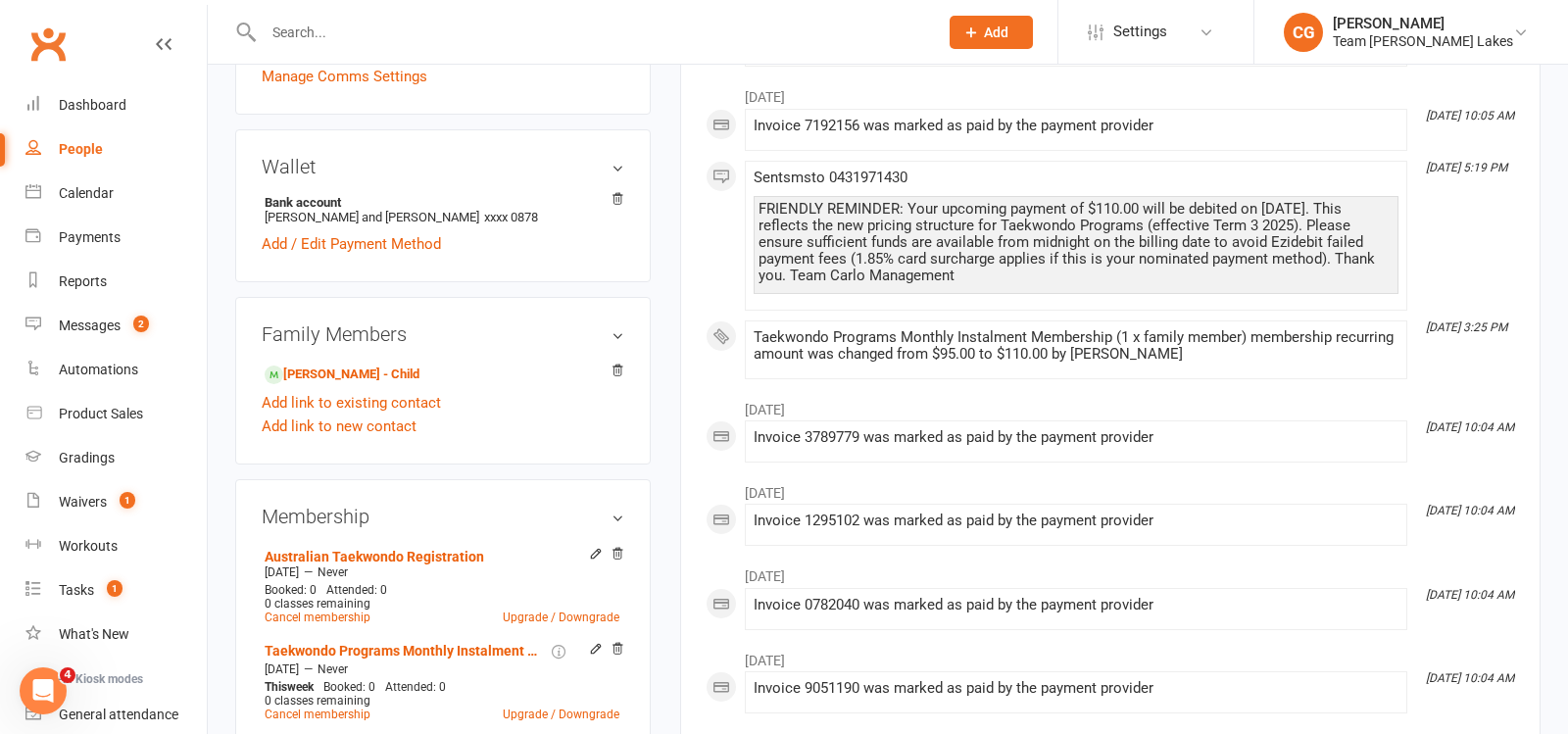
scroll to position [760, 0]
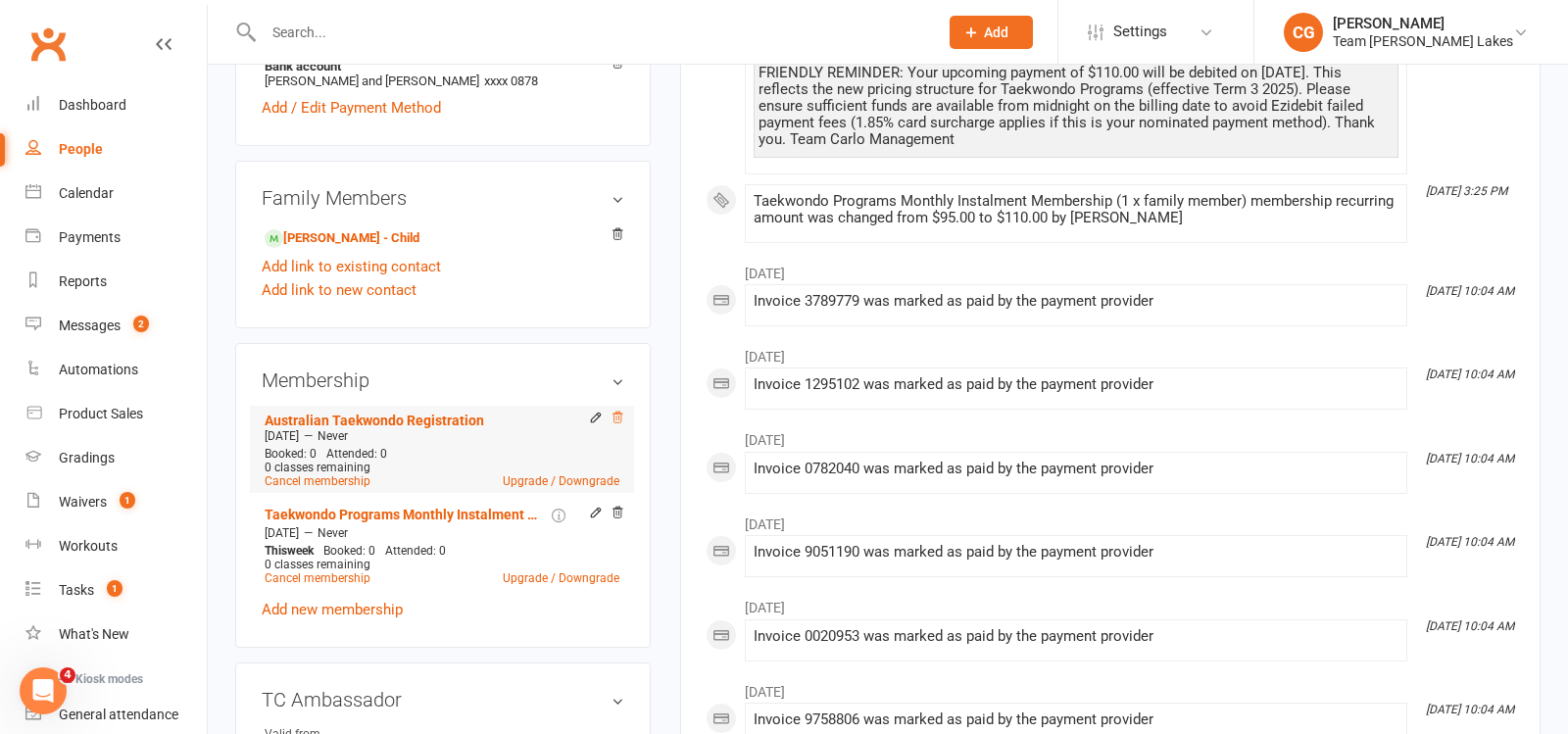
click at [612, 416] on icon at bounding box center [617, 417] width 14 height 14
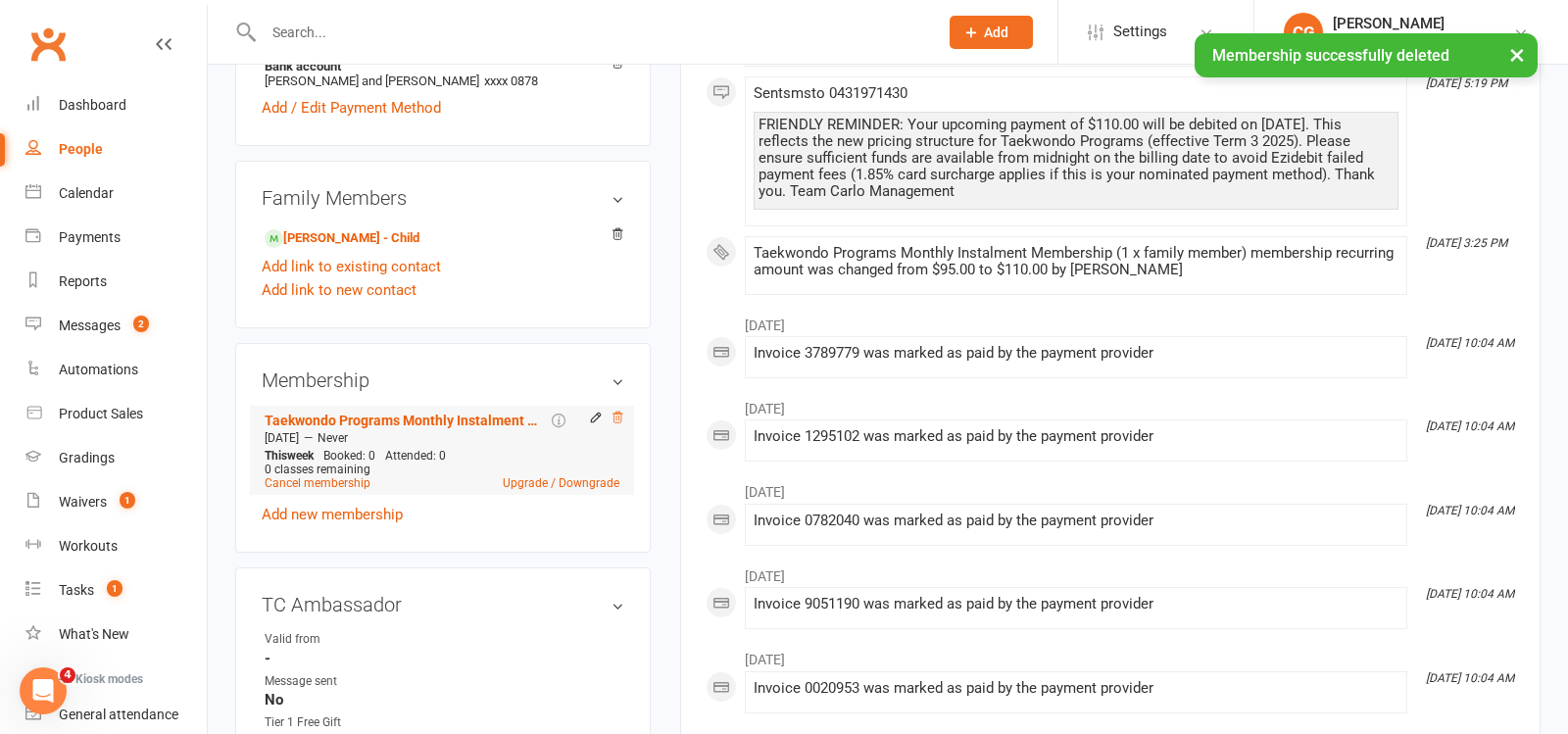
click at [616, 411] on icon at bounding box center [617, 417] width 14 height 14
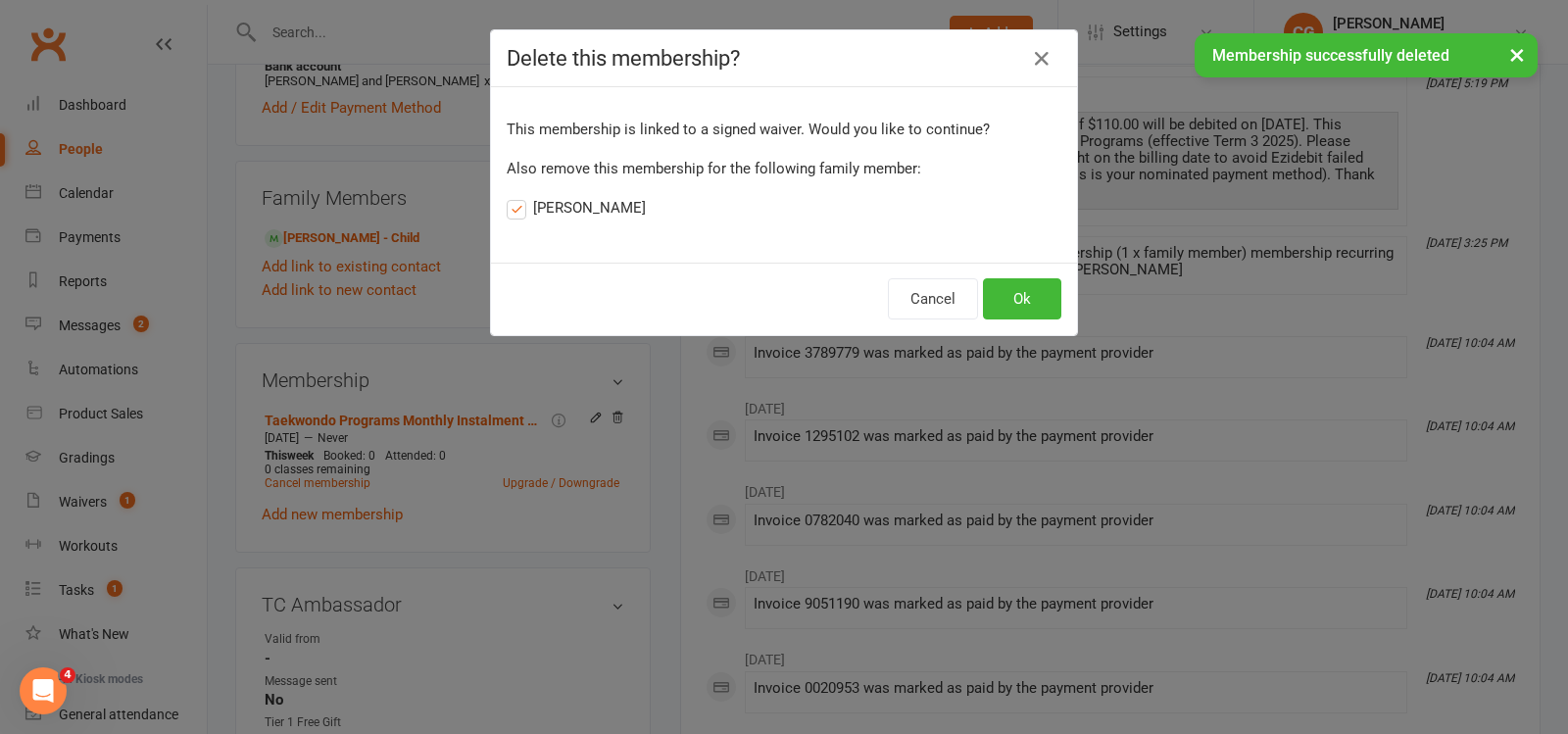
click at [561, 207] on label "Hugo Salera" at bounding box center [576, 208] width 139 height 24
click at [519, 196] on input "Hugo Salera" at bounding box center [512, 196] width 13 height 0
click at [1027, 278] on button "Ok" at bounding box center [1022, 299] width 78 height 42
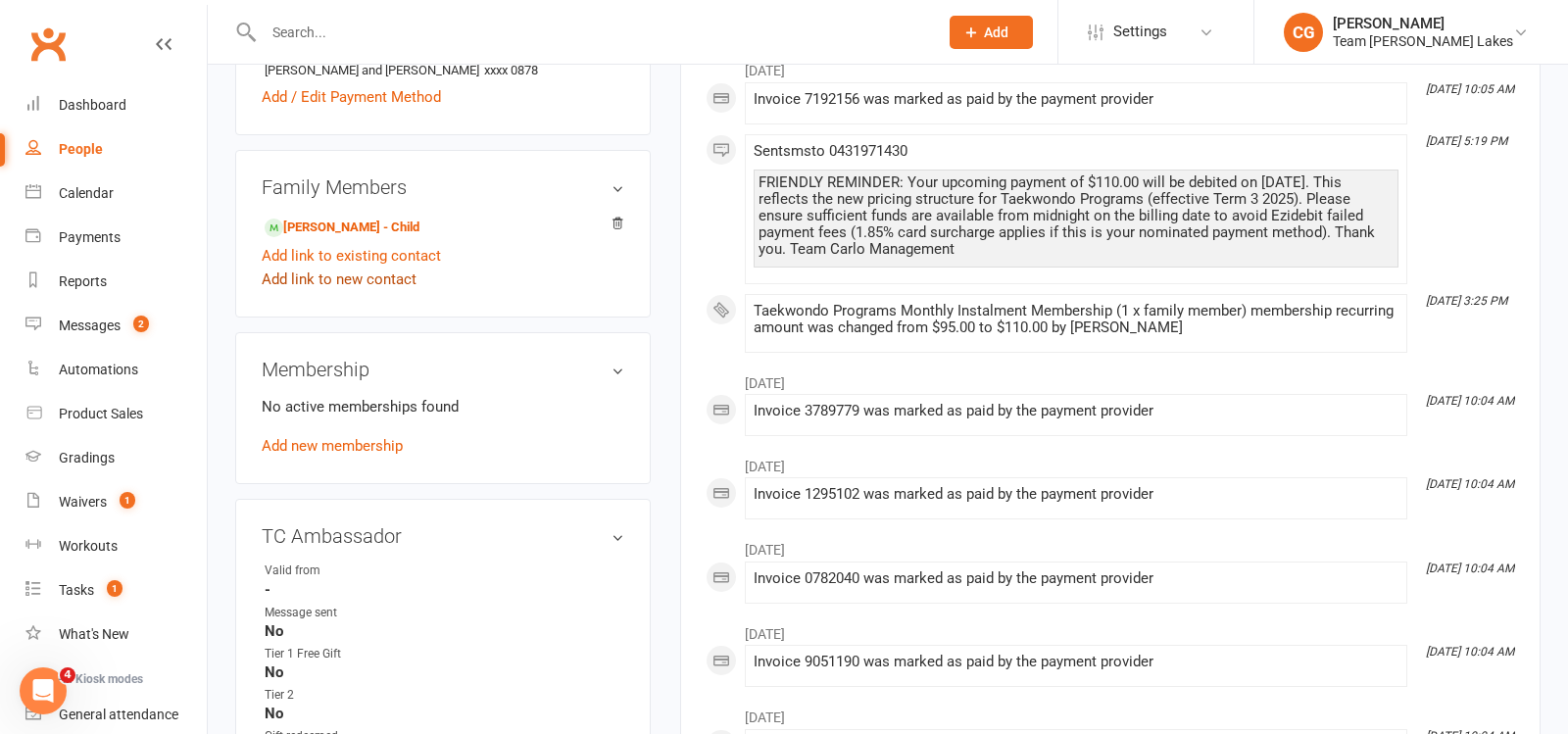
scroll to position [767, 0]
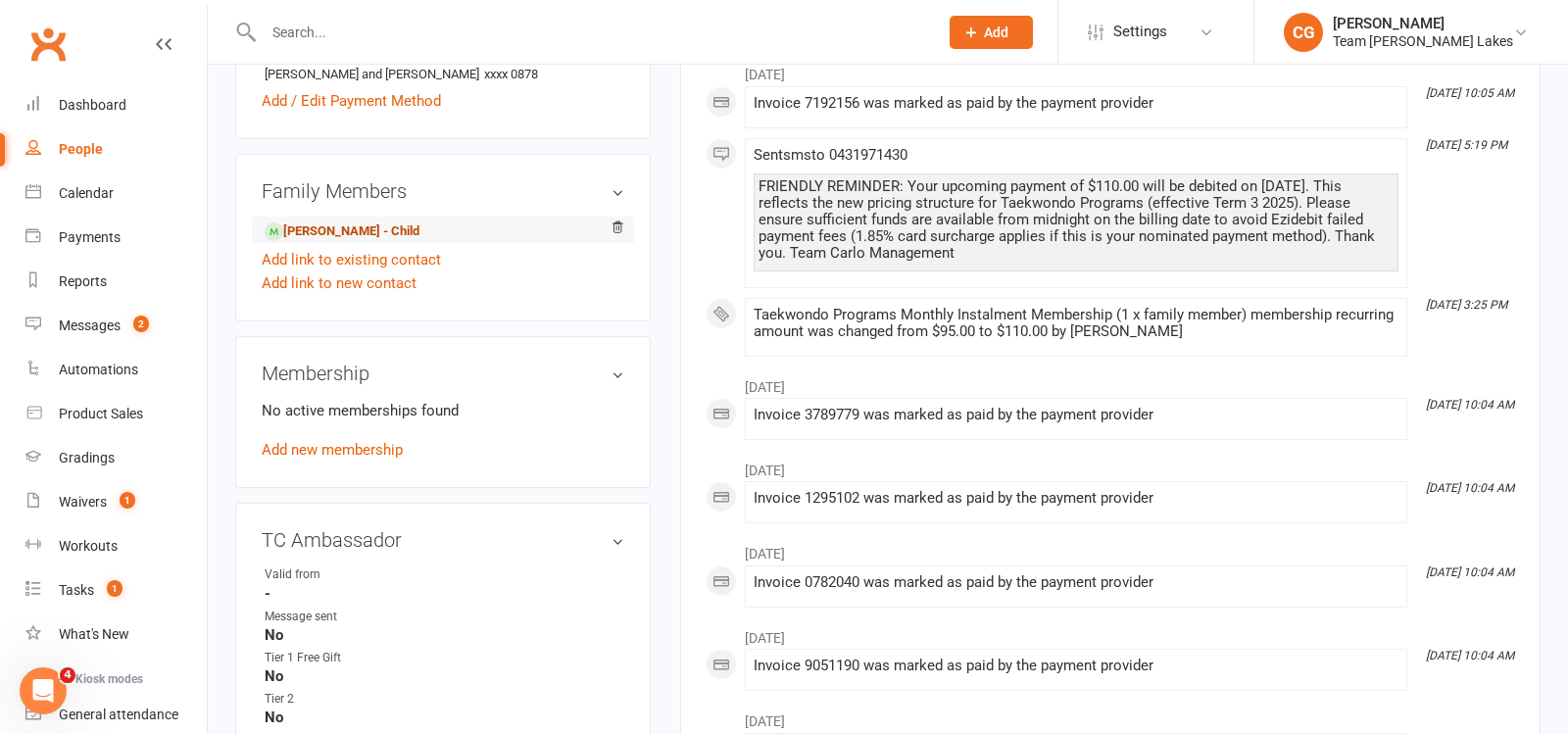
click at [341, 222] on link "Hugo Salera - Child" at bounding box center [342, 231] width 155 height 21
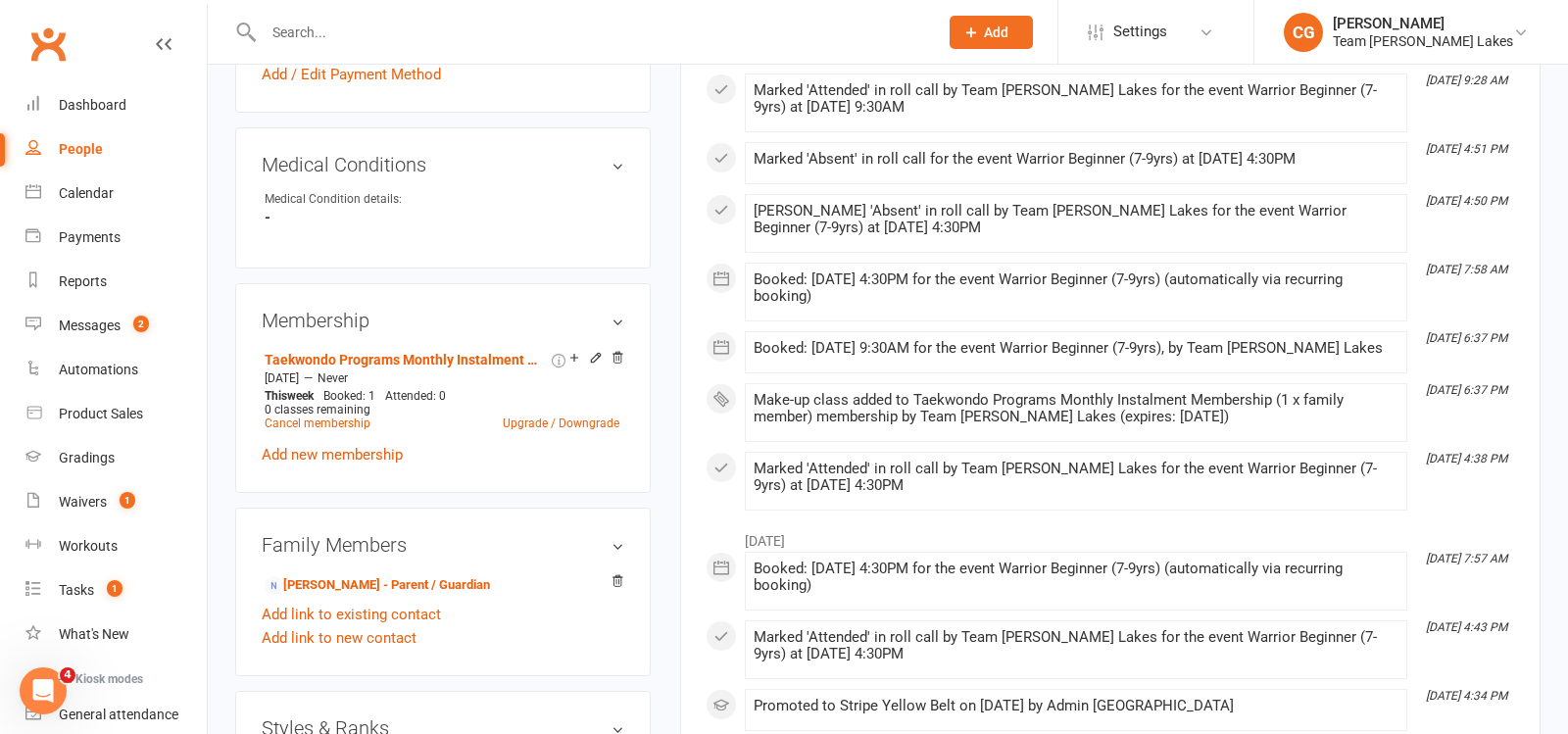
scroll to position [1104, 0]
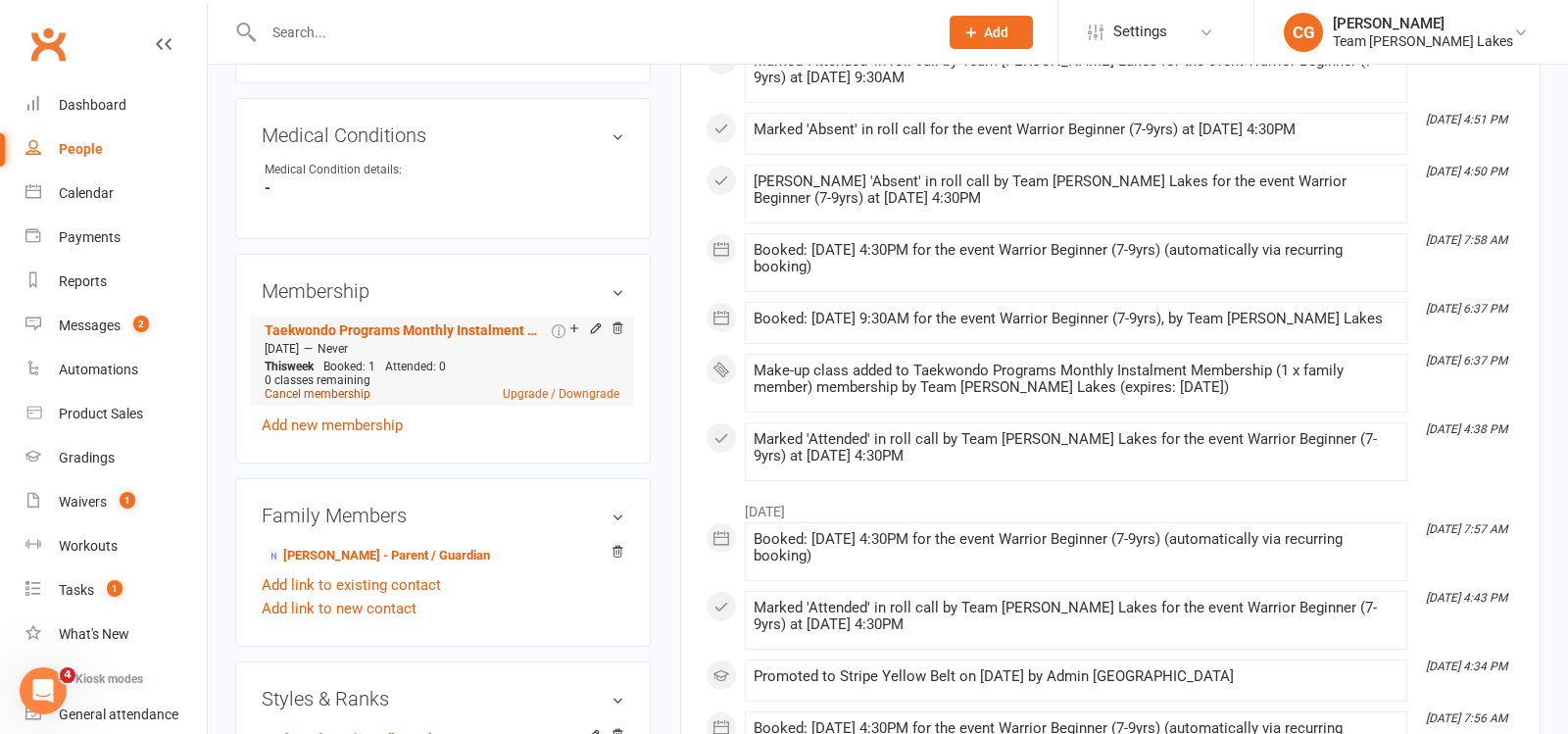
click at [305, 387] on link "Cancel membership" at bounding box center [318, 394] width 106 height 14
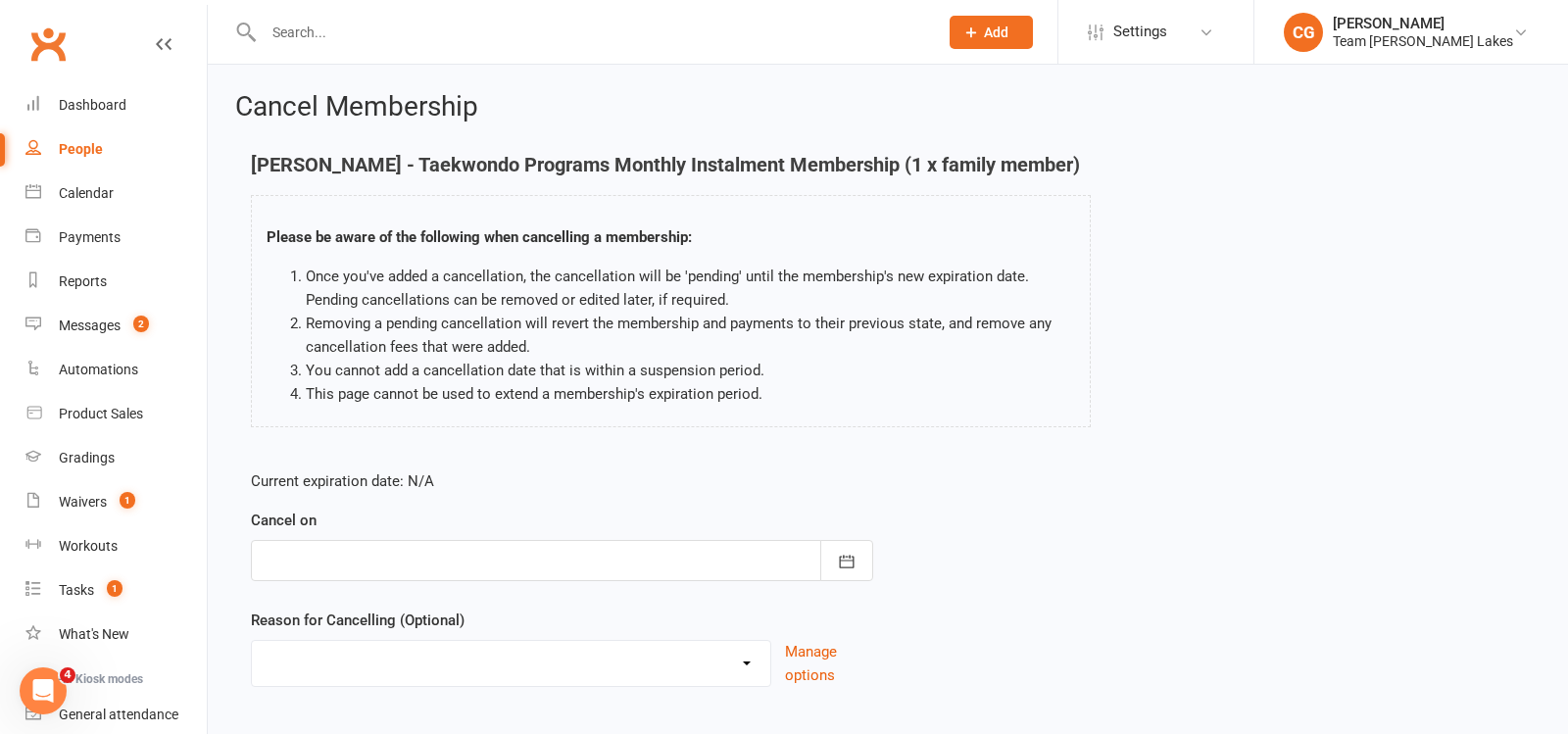
click at [448, 565] on div at bounding box center [562, 561] width 622 height 42
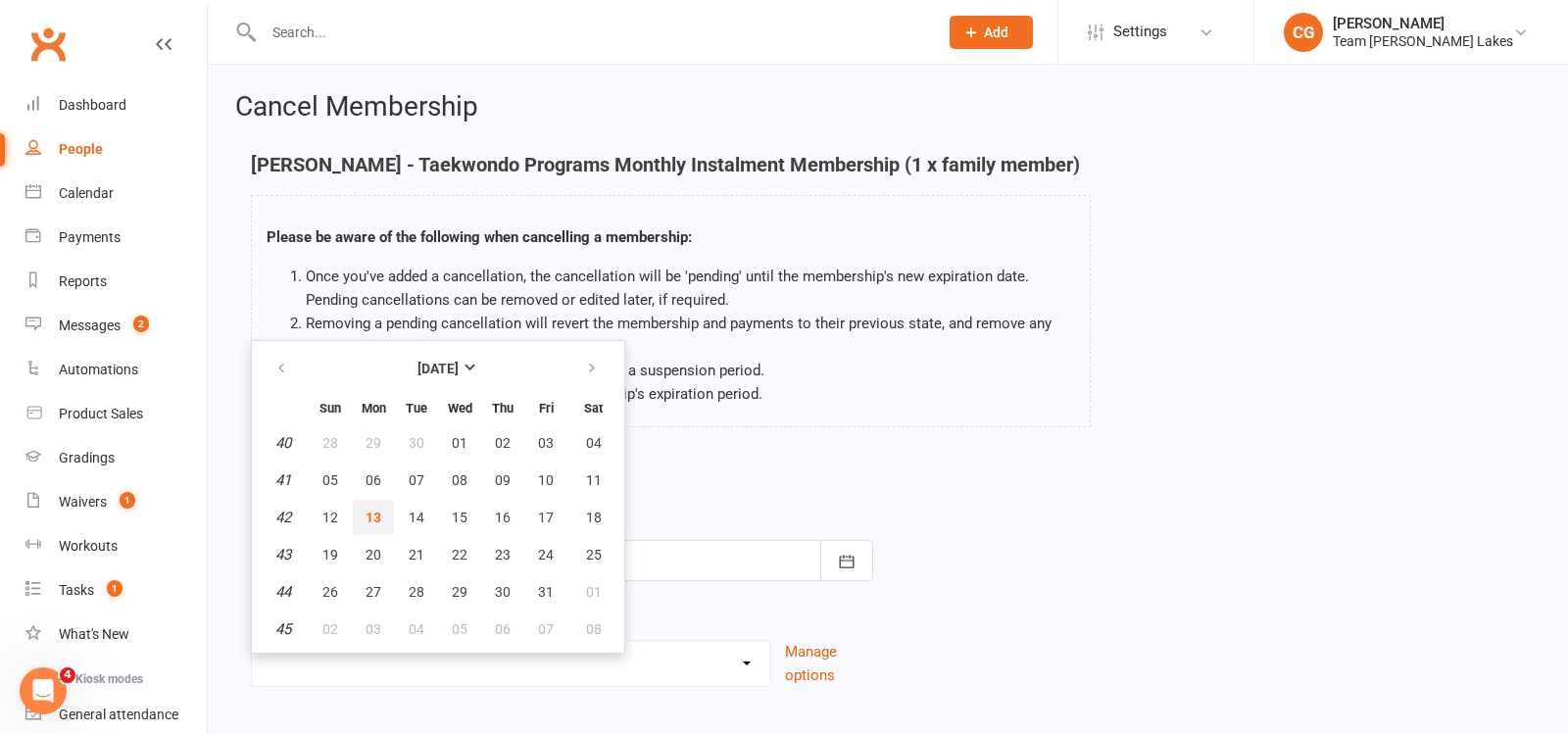
click at [366, 517] on span "13" at bounding box center [374, 517] width 16 height 16
type input "[DATE]"
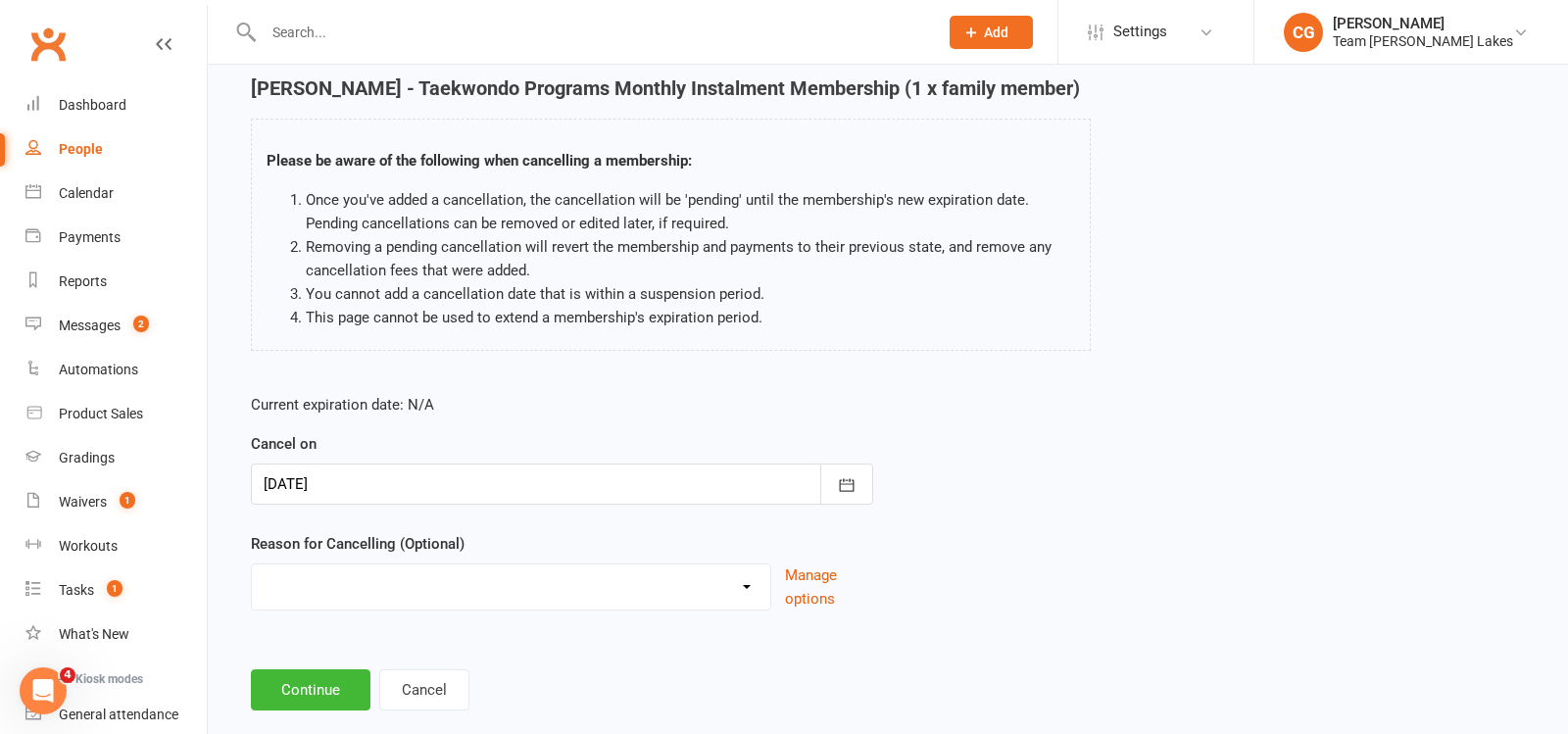
scroll to position [110, 0]
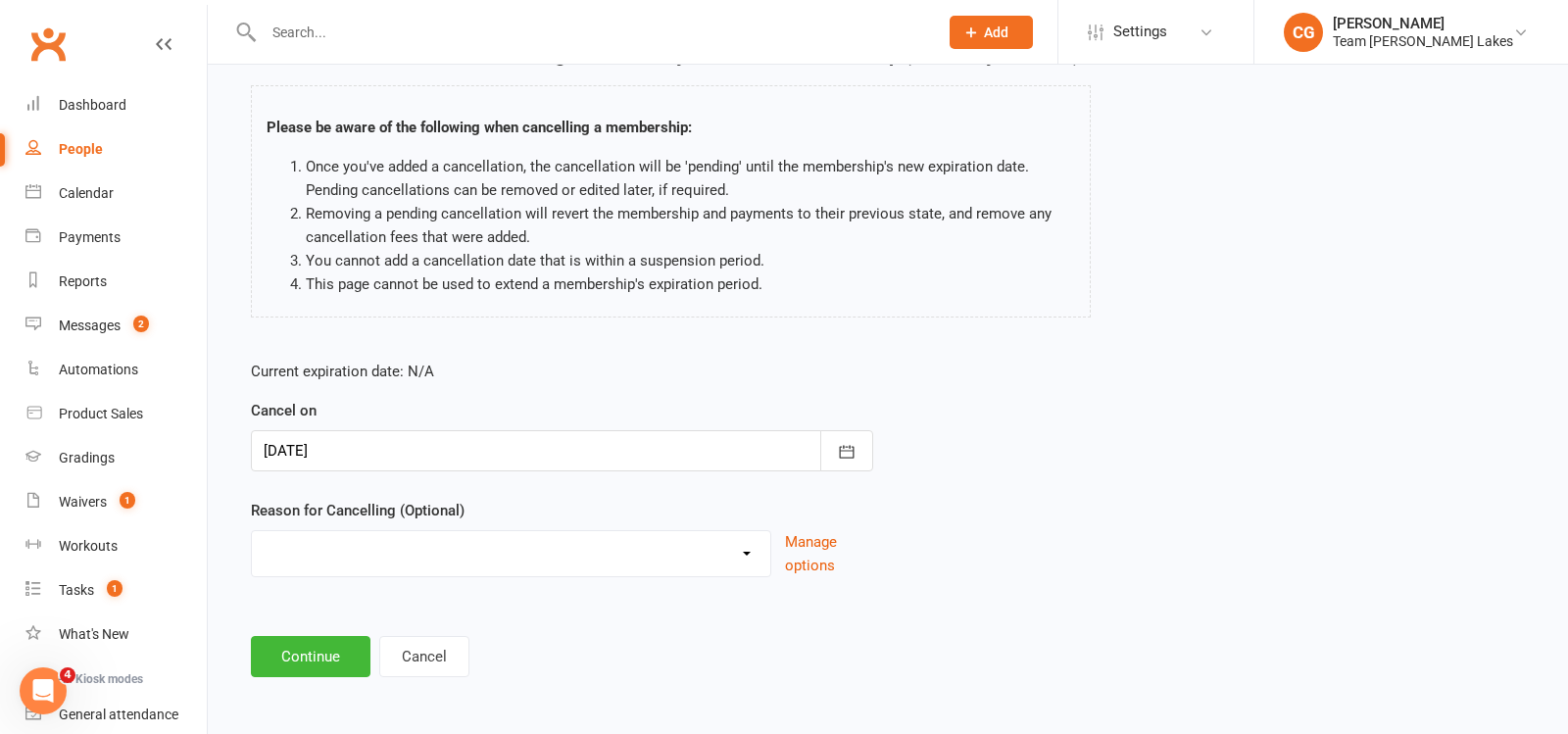
click at [383, 551] on select "Chosen another sport/activity Dissatisfied with the service provided Family/hea…" at bounding box center [511, 551] width 518 height 40
select select "3"
click at [252, 531] on select "Chosen another sport/activity Dissatisfied with the service provided Family/hea…" at bounding box center [511, 551] width 518 height 40
click at [323, 644] on button "Continue" at bounding box center [311, 657] width 120 height 42
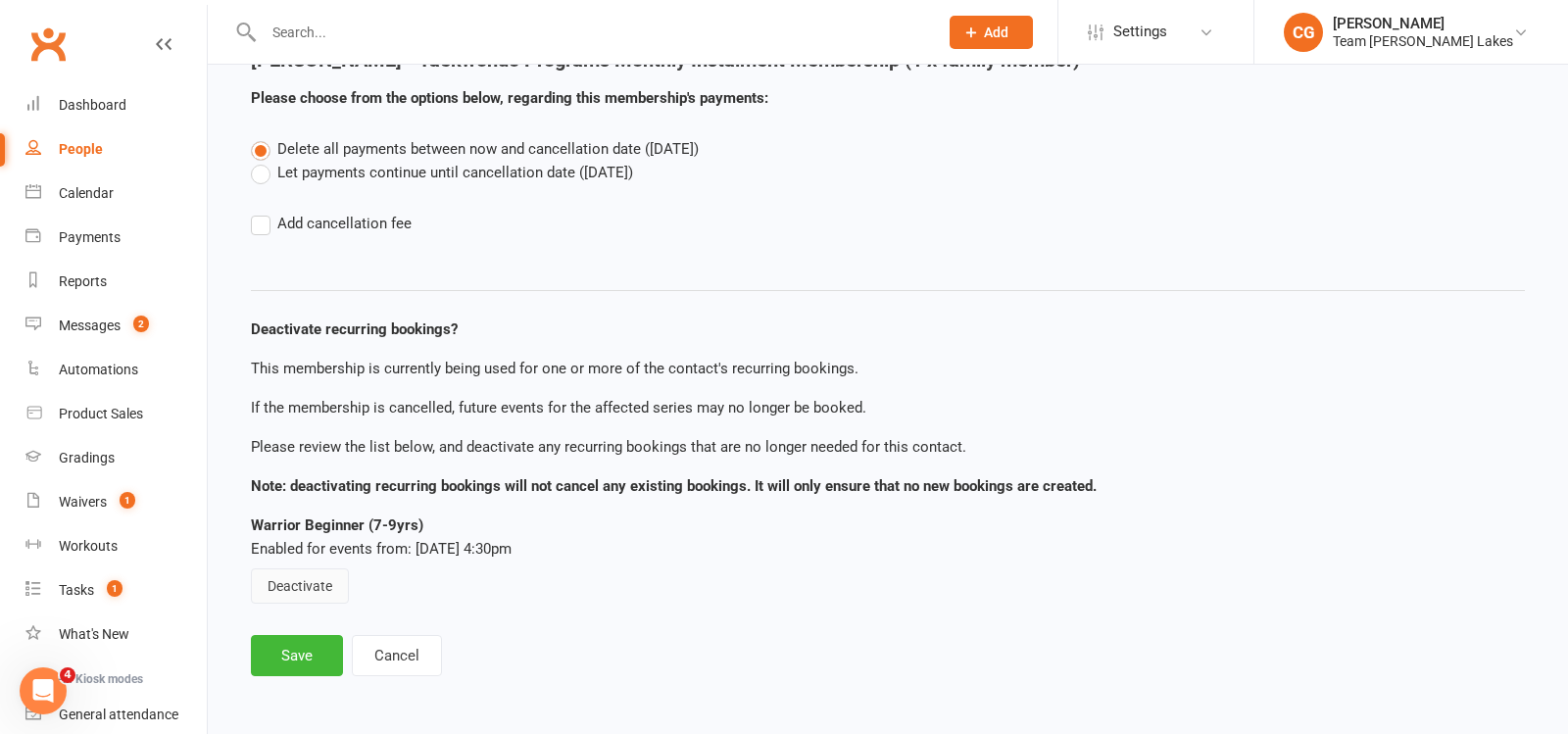
click at [299, 569] on button "Deactivate" at bounding box center [300, 587] width 98 height 36
click at [290, 650] on button "Save" at bounding box center [297, 656] width 92 height 42
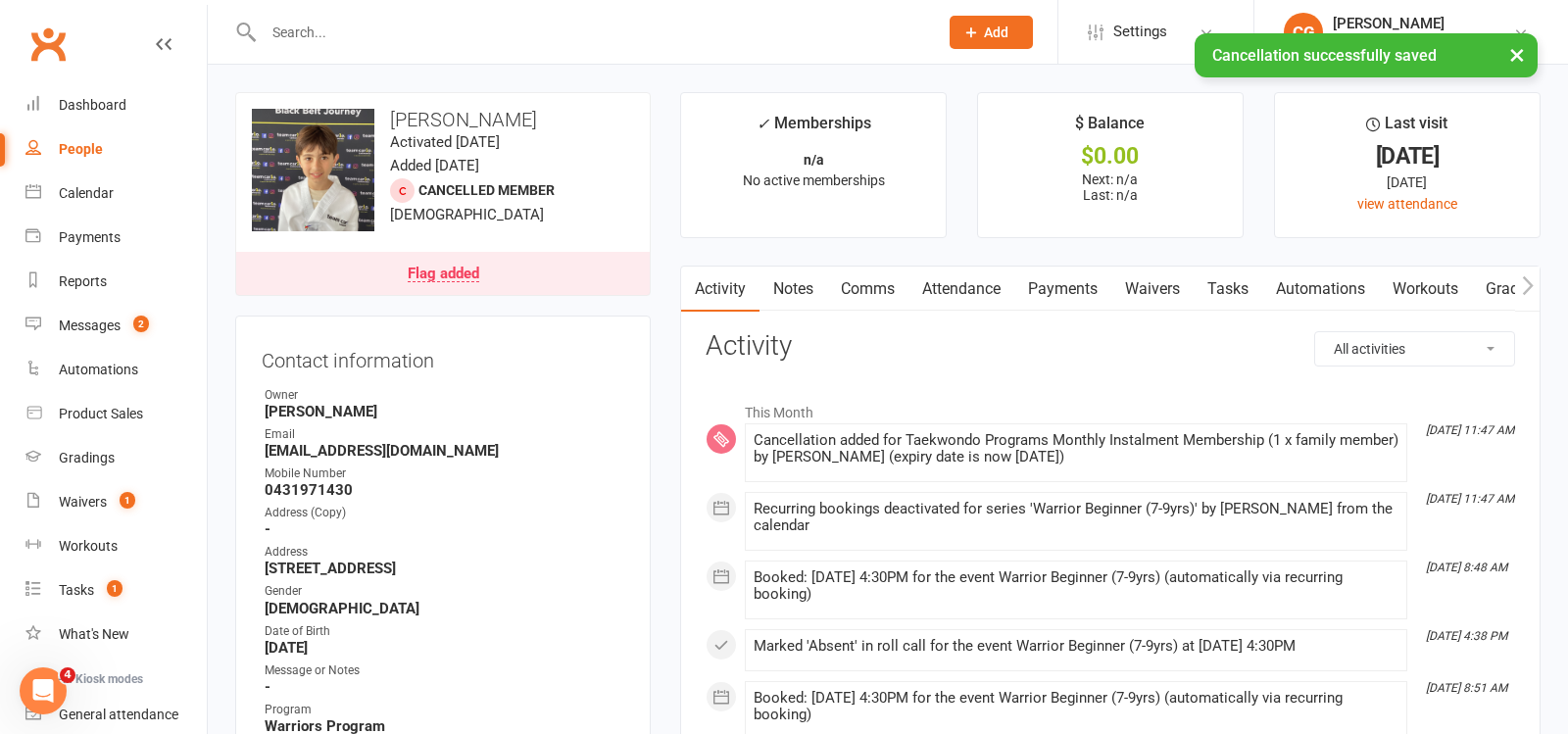
click at [957, 284] on link "Attendance" at bounding box center [962, 290] width 106 height 46
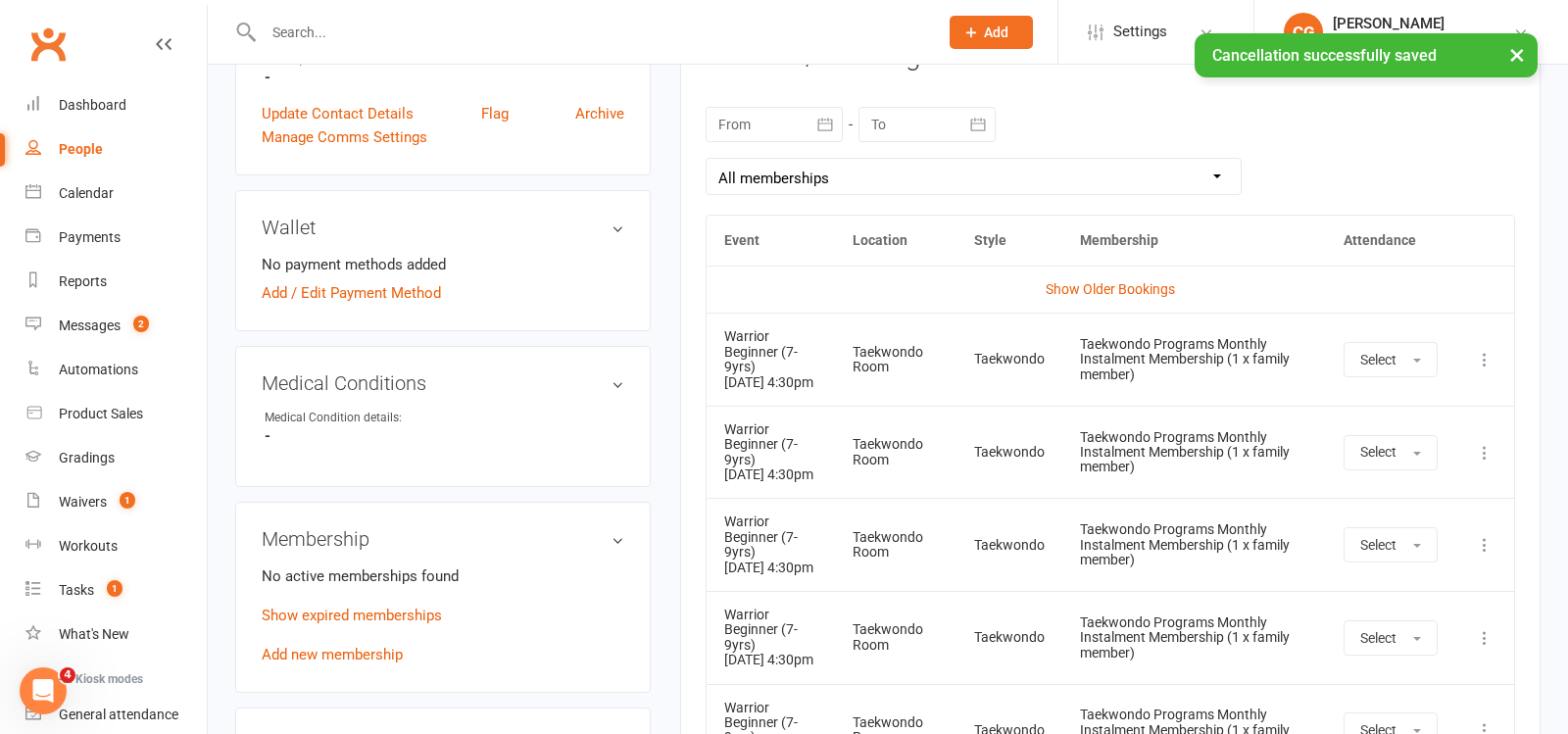
scroll to position [873, 0]
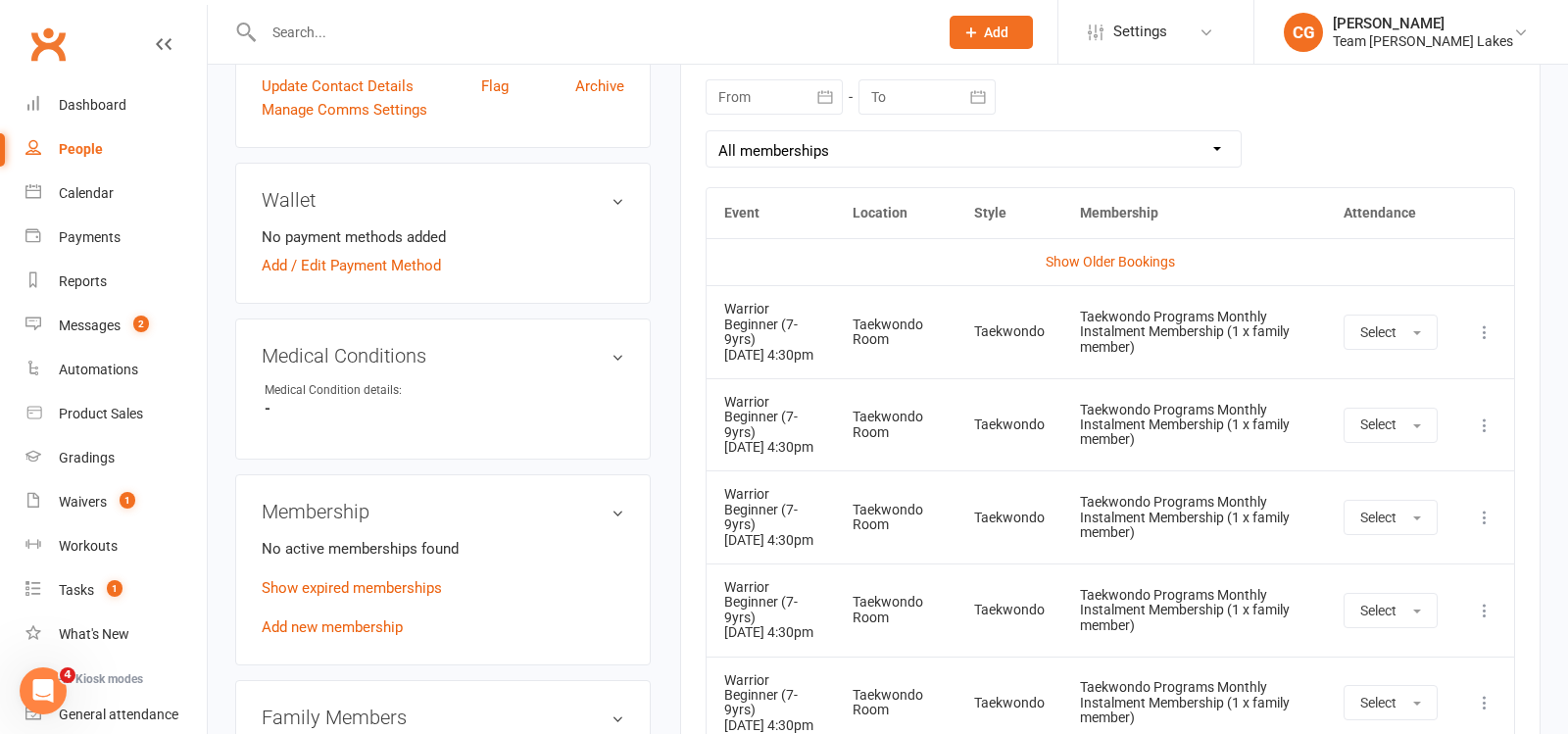
click at [1487, 328] on icon at bounding box center [1485, 332] width 20 height 20
click at [1428, 429] on link "View event" at bounding box center [1399, 410] width 194 height 40
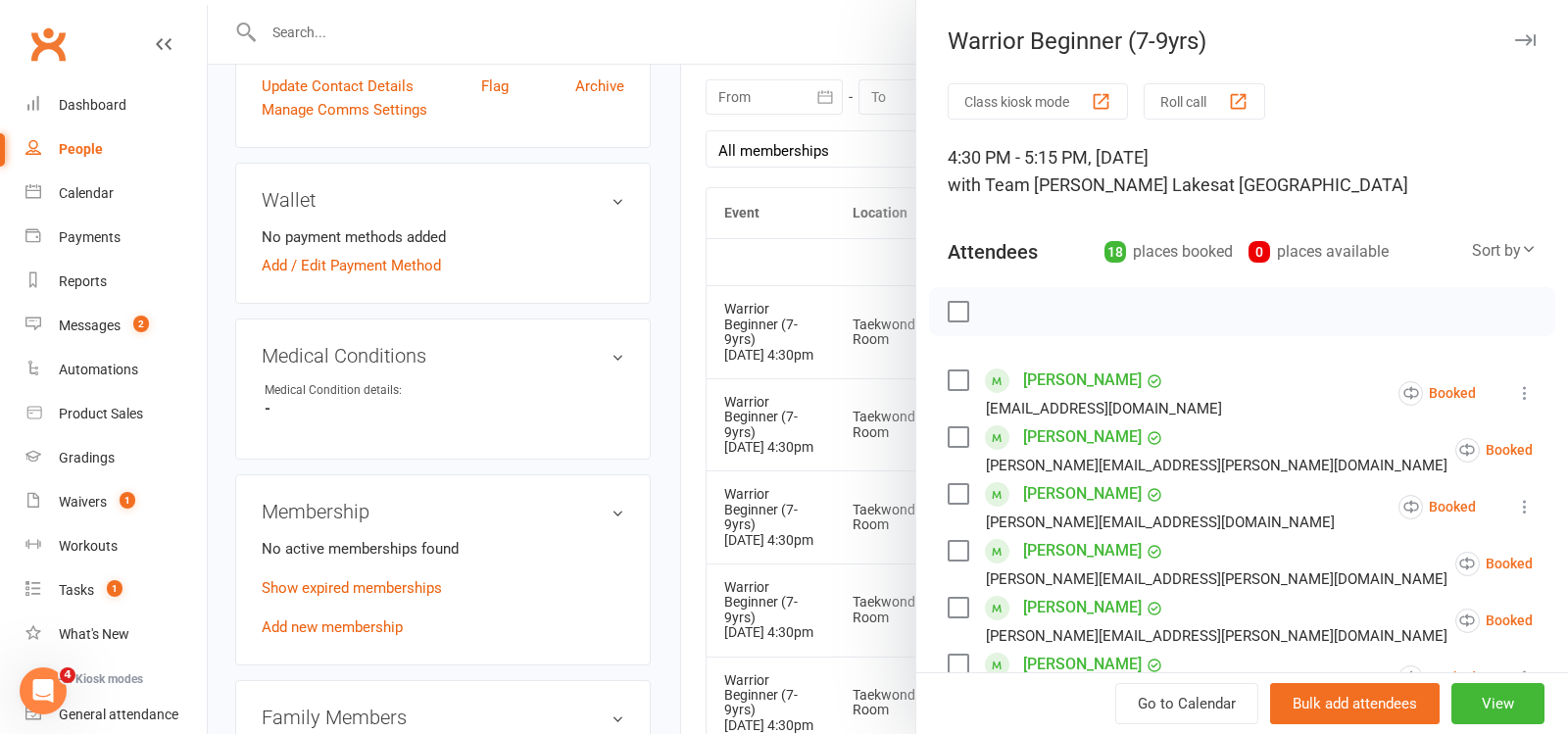
click at [865, 375] on div at bounding box center [887, 367] width 1360 height 734
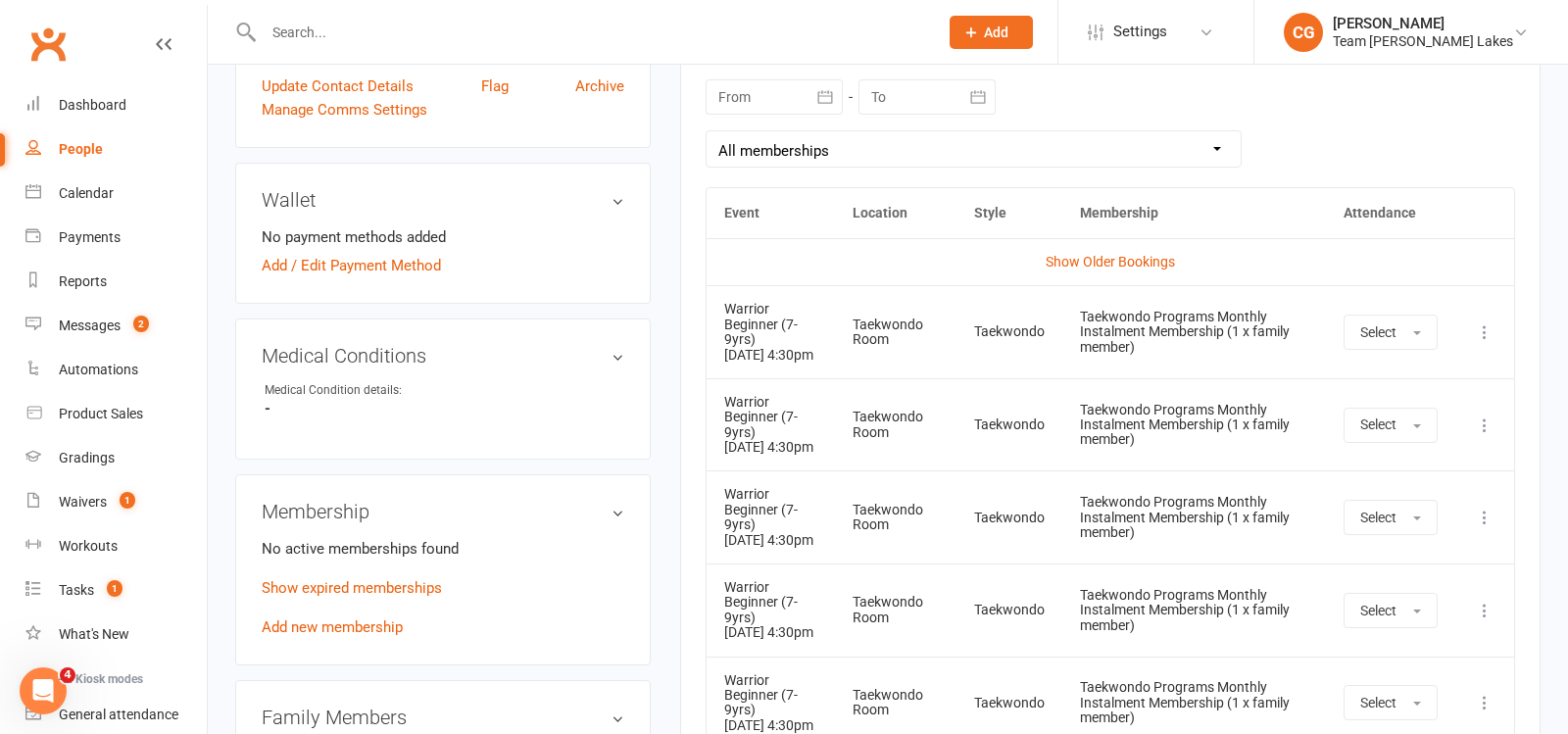
click at [1486, 342] on icon at bounding box center [1485, 332] width 20 height 20
click at [1412, 447] on link "Remove booking" at bounding box center [1399, 449] width 194 height 40
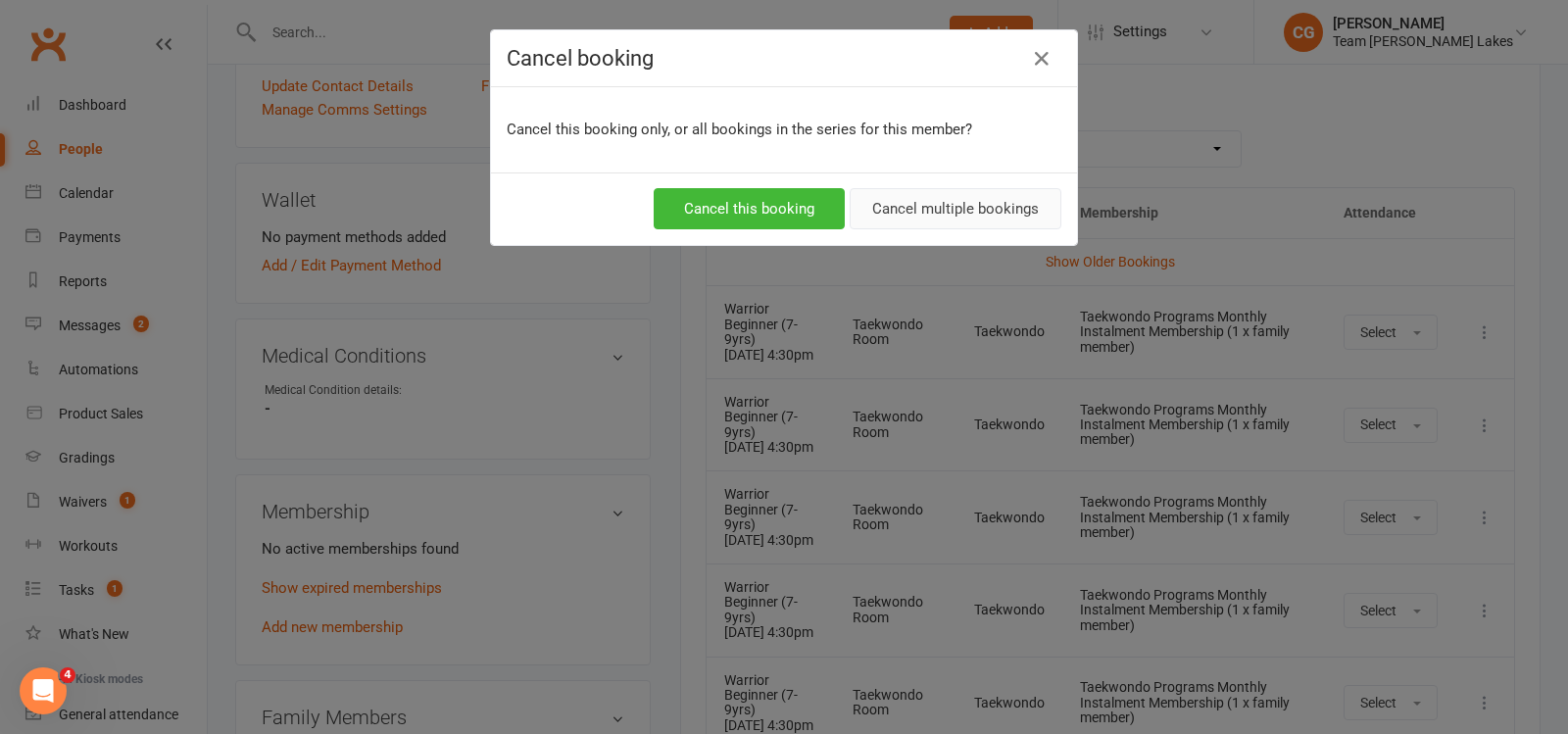
click at [966, 204] on button "Cancel multiple bookings" at bounding box center [956, 209] width 212 height 42
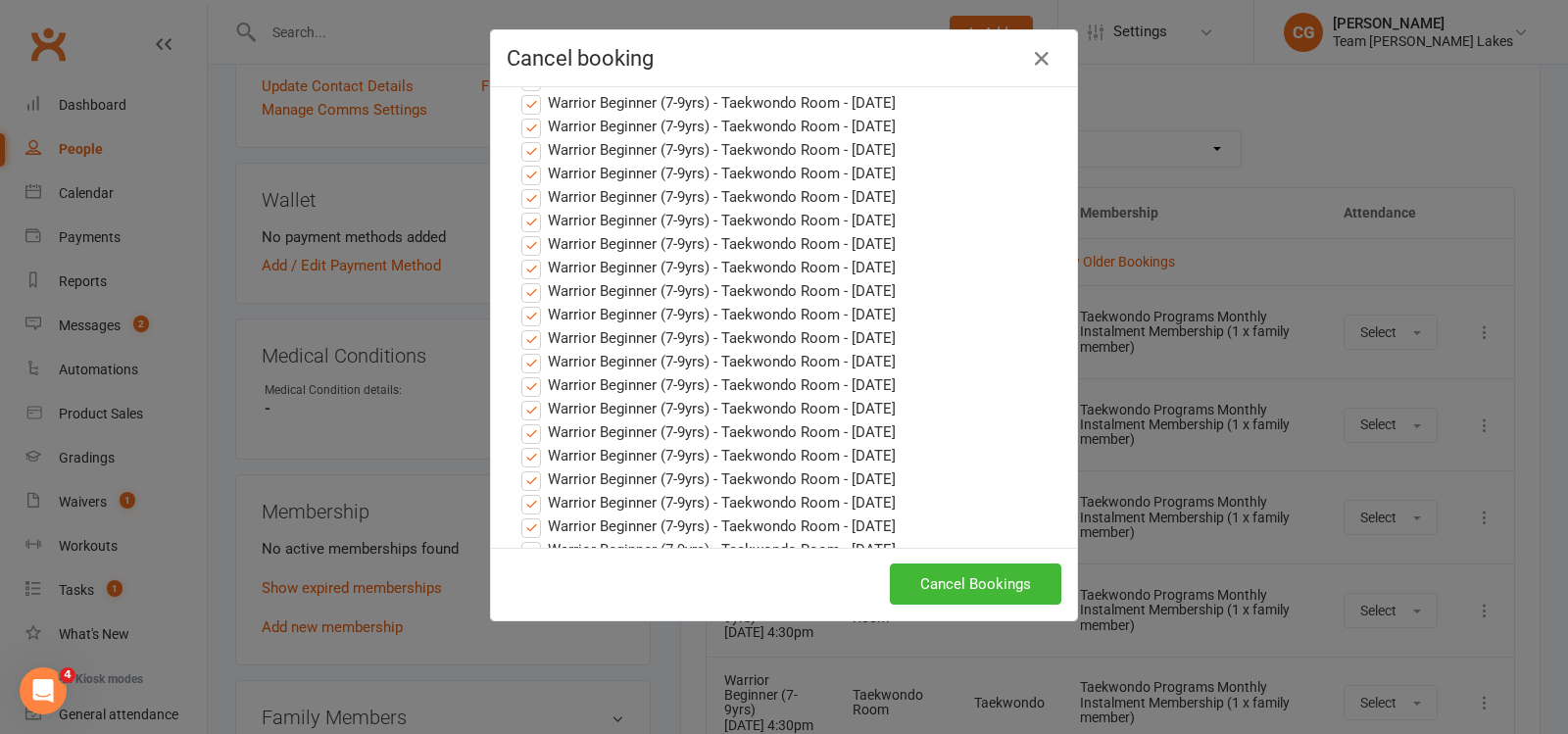
scroll to position [852, 0]
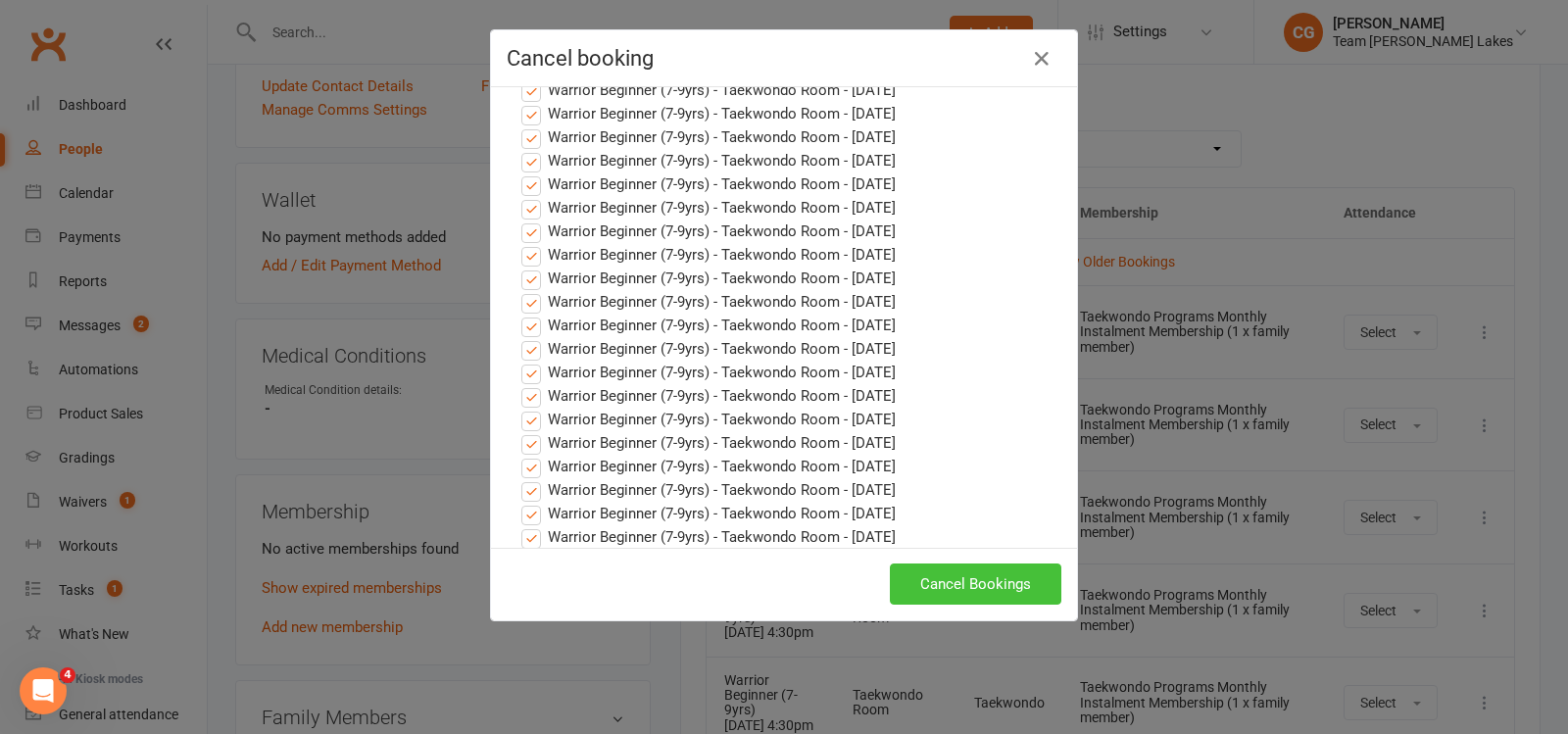
click at [961, 572] on button "Cancel Bookings" at bounding box center [975, 585] width 171 height 42
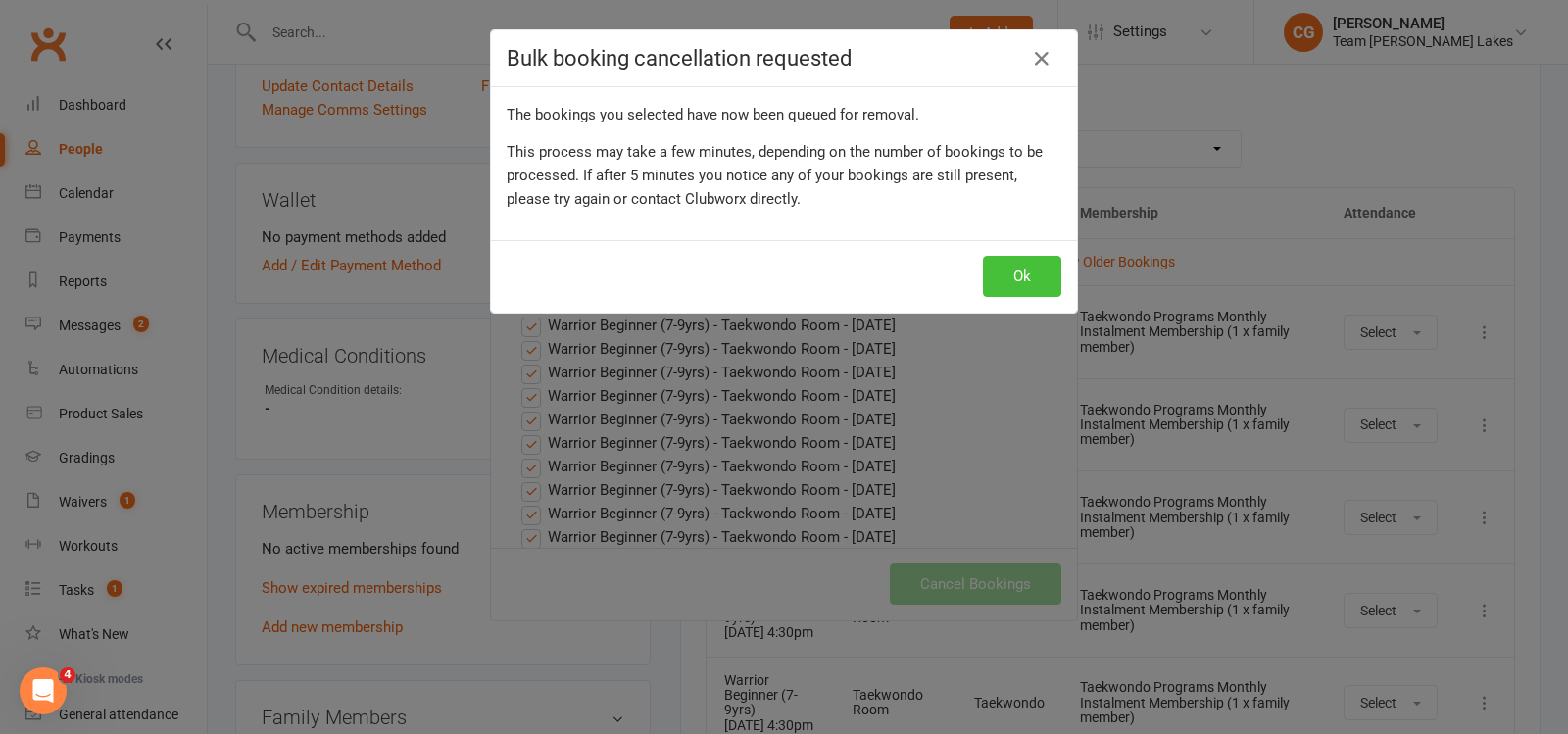
click at [1044, 264] on button "Ok" at bounding box center [1022, 277] width 78 height 42
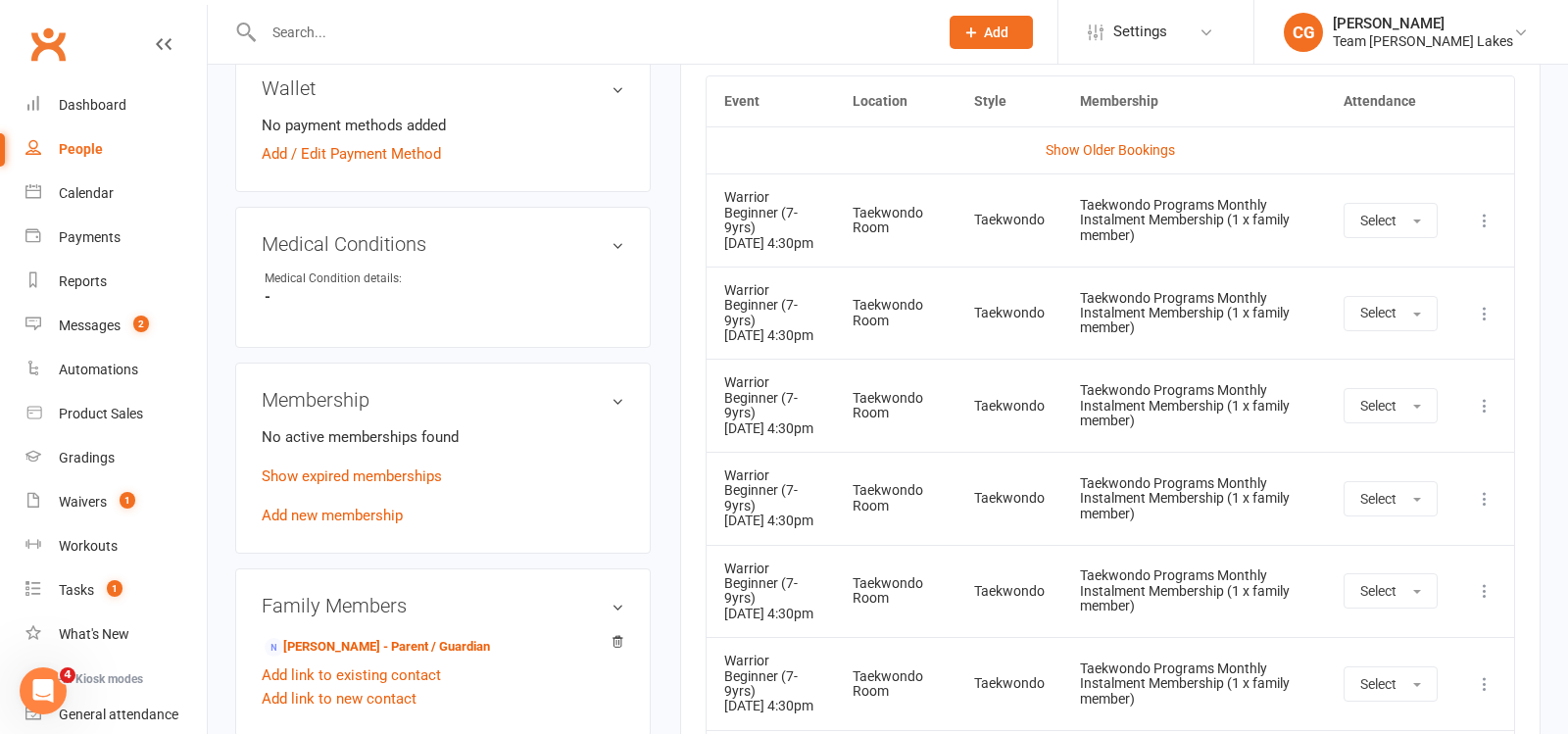
scroll to position [1077, 0]
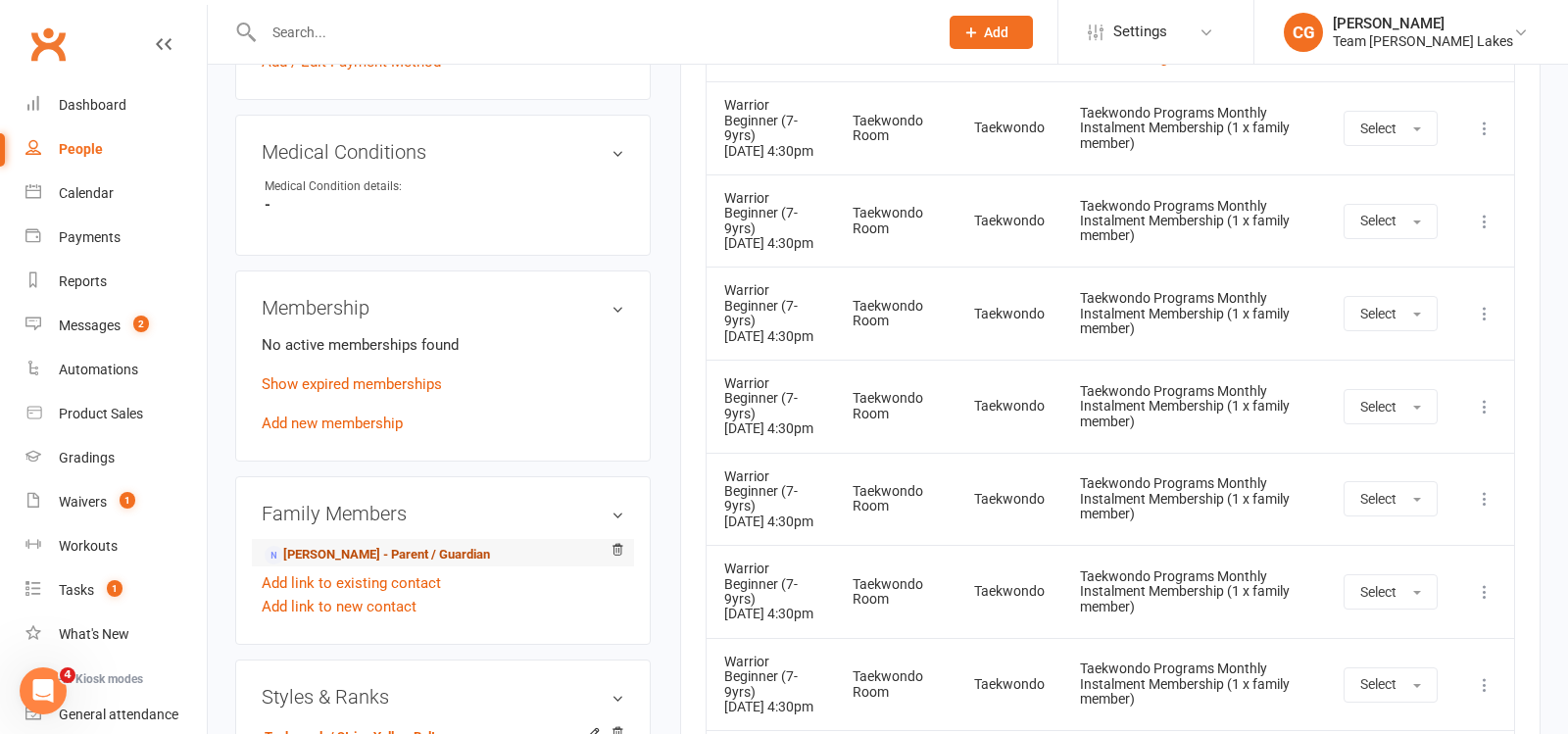
click at [415, 547] on link "Katie Salera - Parent / Guardian" at bounding box center [378, 555] width 226 height 21
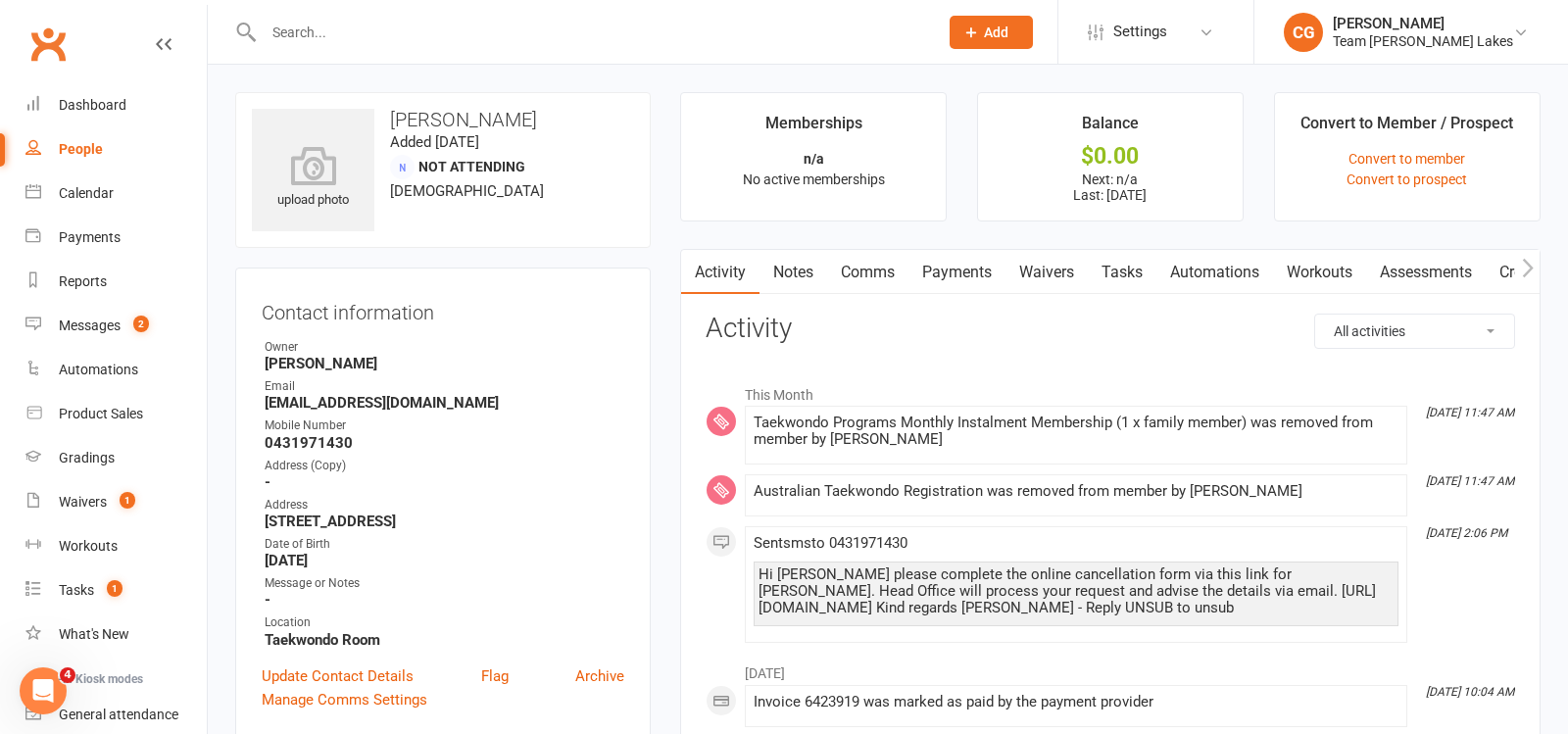
click at [867, 265] on link "Comms" at bounding box center [868, 273] width 81 height 46
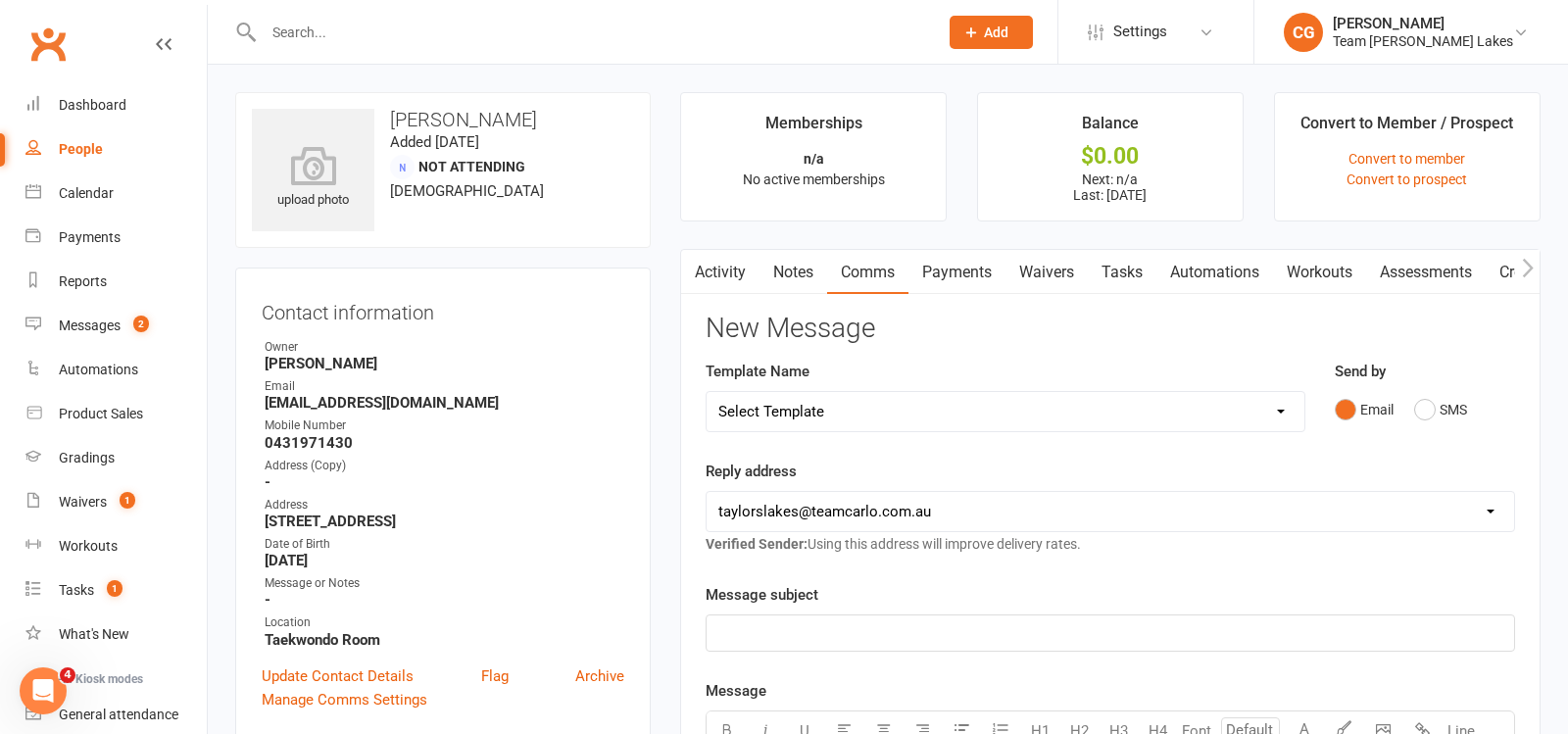
click at [772, 402] on select "Select Template [SMS] Delivery - Class change advice [SMS] Direct Debit - AT Pa…" at bounding box center [1005, 412] width 598 height 40
select select "17"
click at [706, 392] on select "Select Template [SMS] Delivery - Class change advice [SMS] Direct Debit - AT Pa…" at bounding box center [1005, 412] width 598 height 40
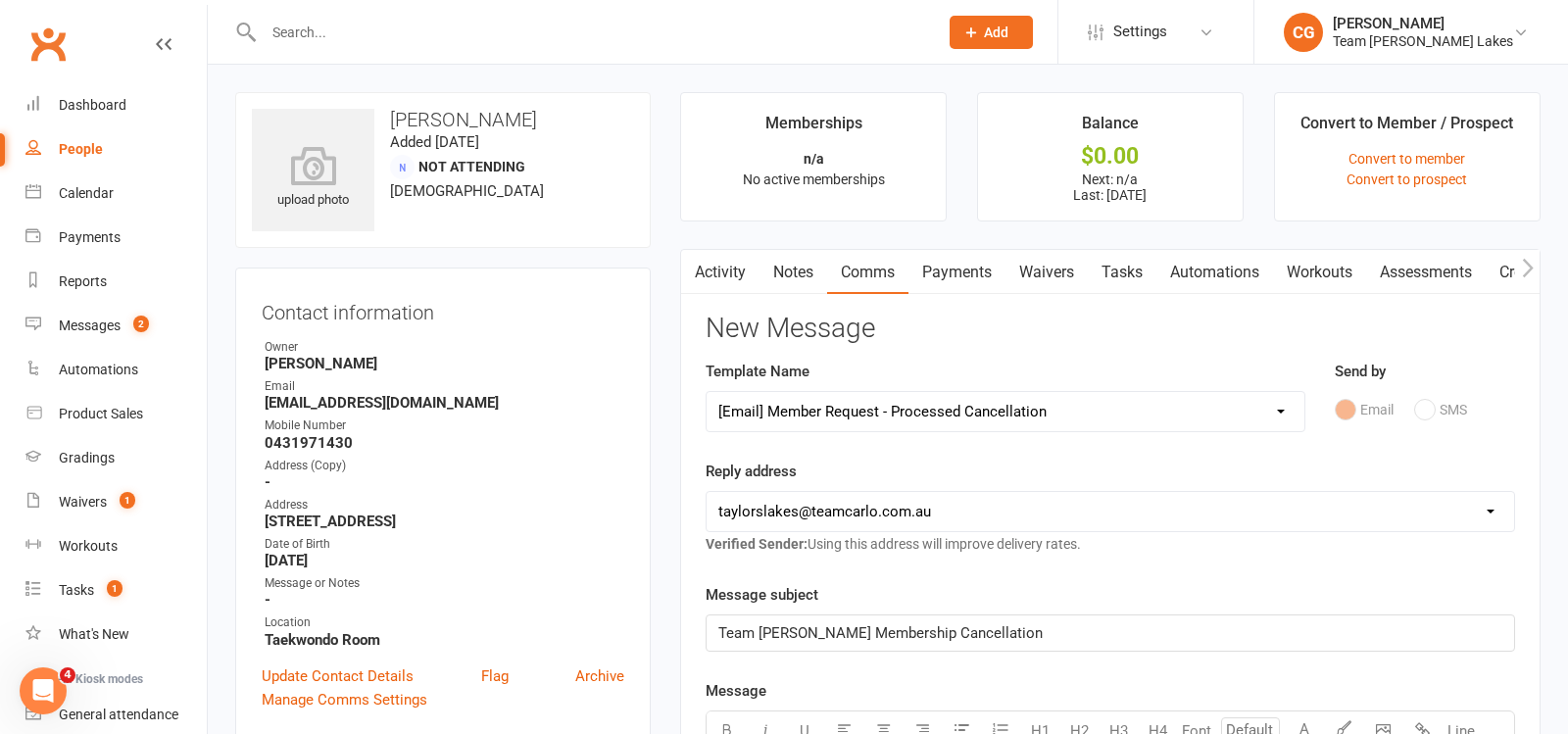
click at [790, 509] on select "hello@clubworx.com taylorslakes@teamcarlo.com.au carlo+taylorslakes@teamcarlo.c…" at bounding box center [1110, 511] width 807 height 40
select select "5"
click at [706, 492] on select "hello@clubworx.com taylorslakes@teamcarlo.com.au carlo+taylorslakes@teamcarlo.c…" at bounding box center [1110, 511] width 807 height 40
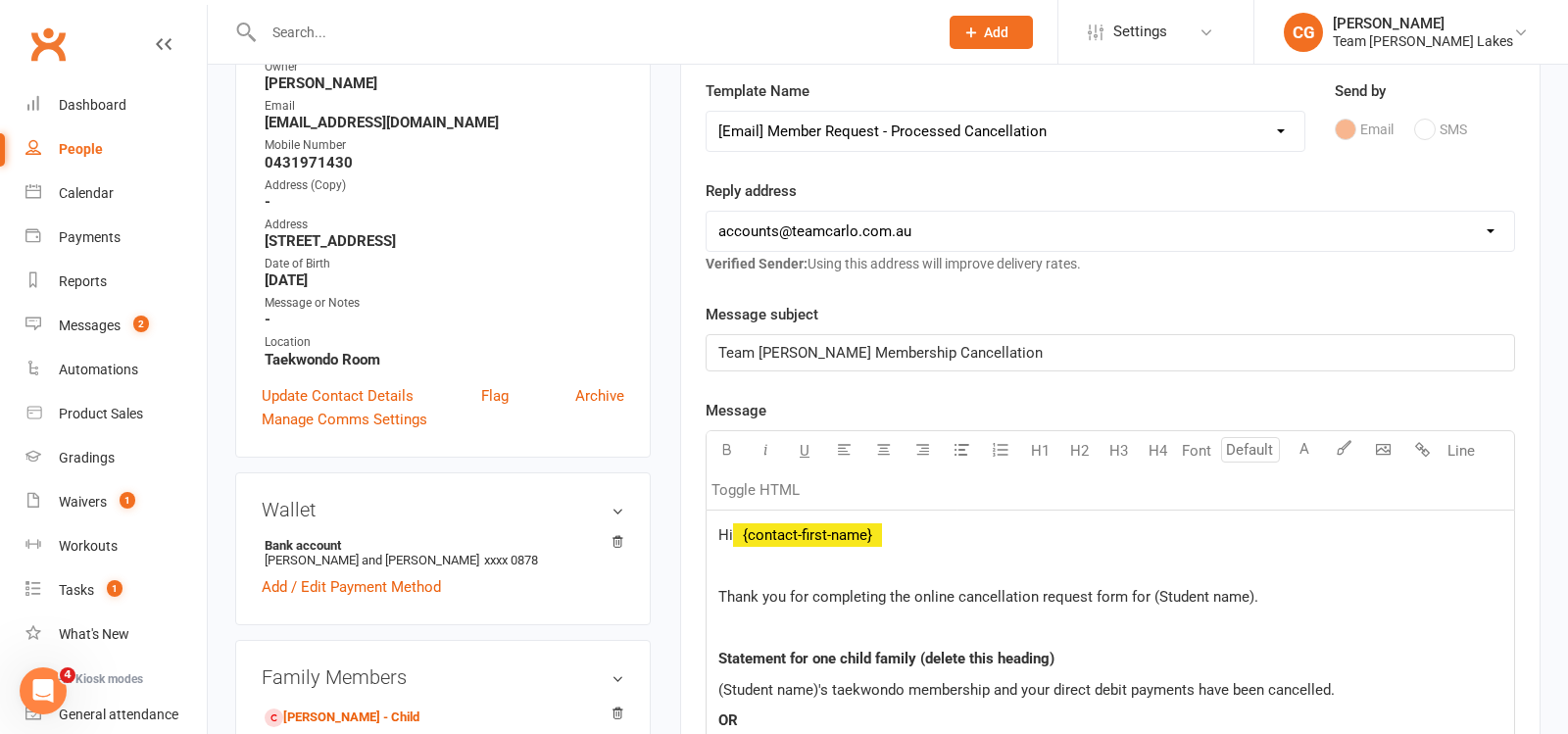
scroll to position [380, 0]
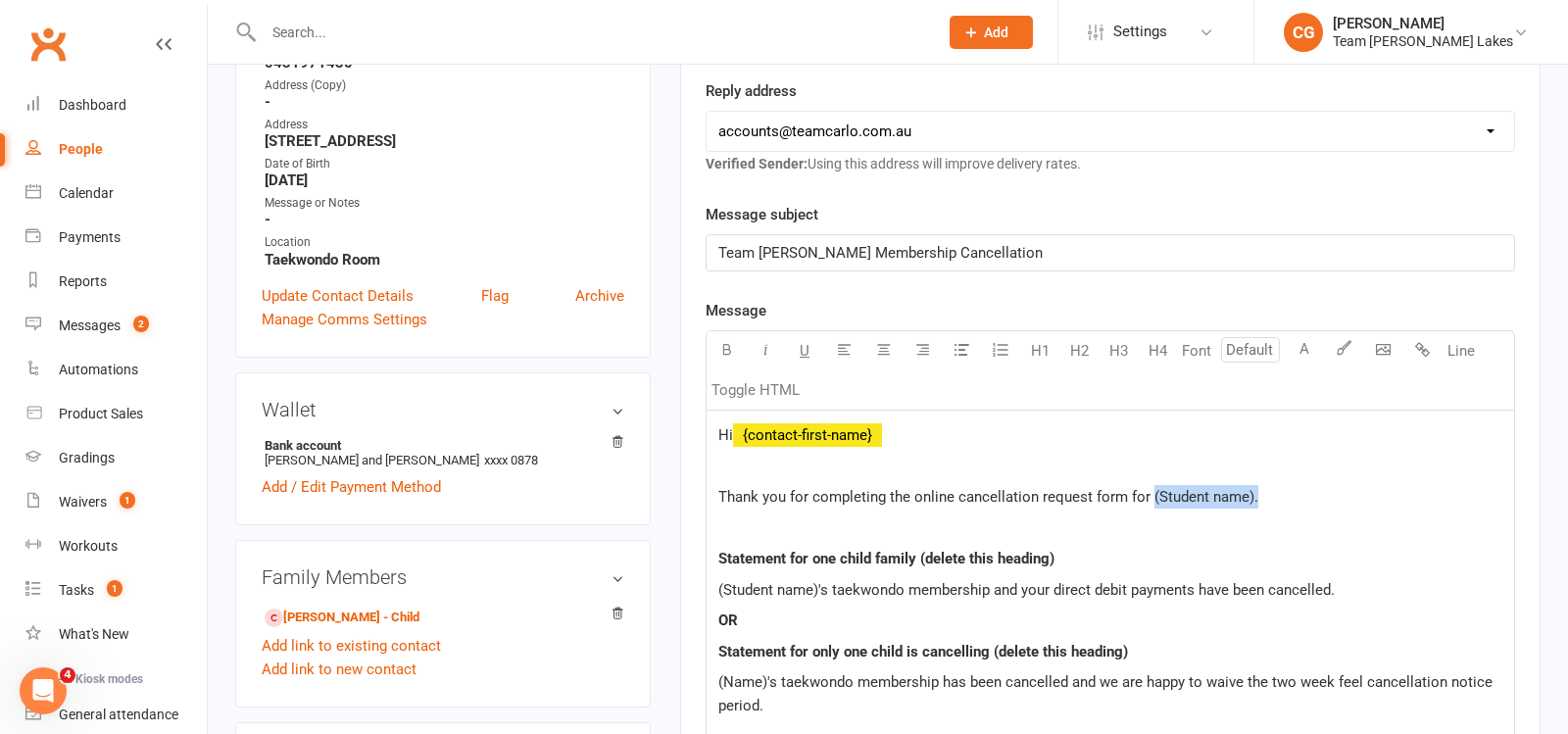
drag, startPoint x: 1299, startPoint y: 492, endPoint x: 1148, endPoint y: 482, distance: 151.3
click at [1148, 485] on p "Thank you for completing the online cancellation request form for (Student name…" at bounding box center [1110, 497] width 784 height 24
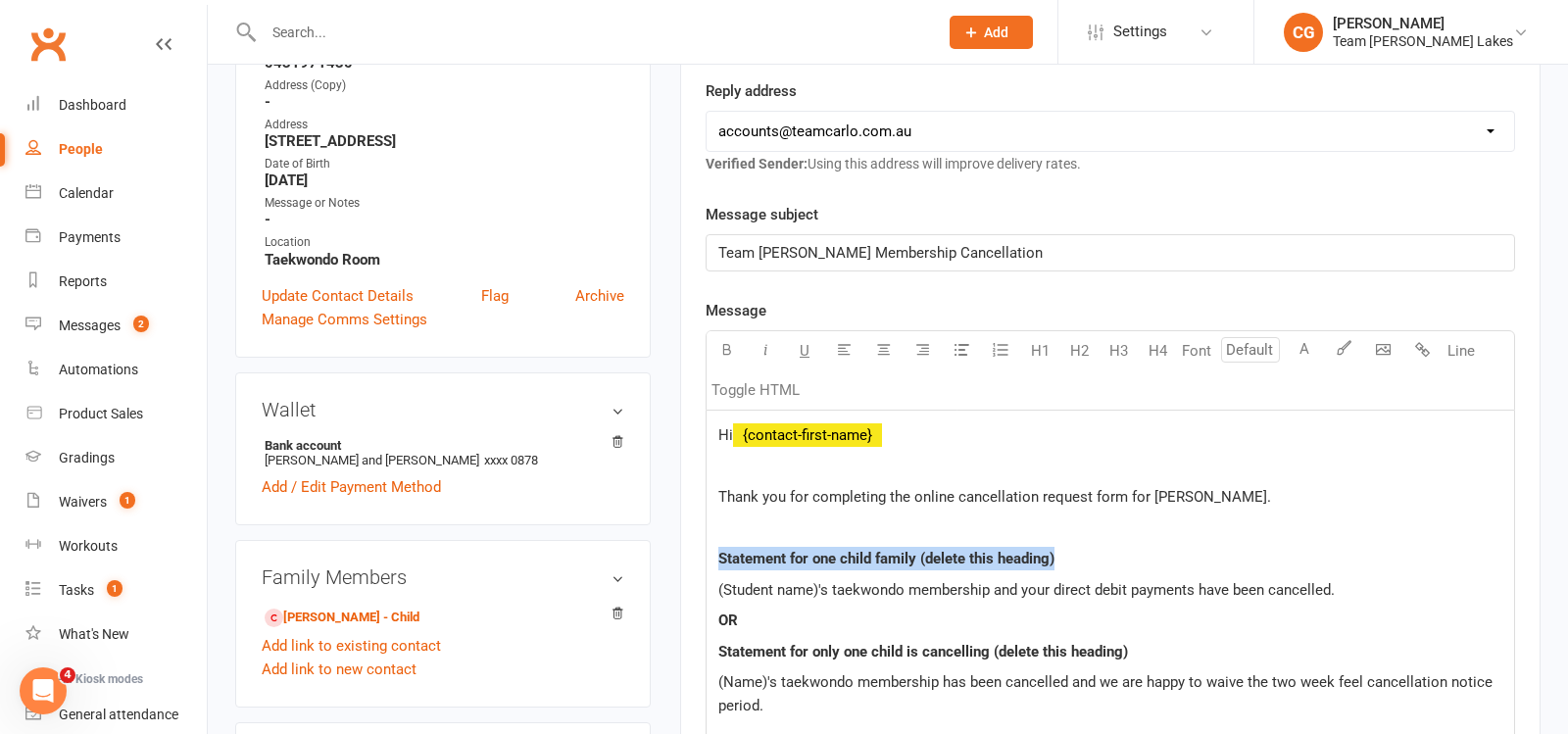
drag, startPoint x: 1131, startPoint y: 553, endPoint x: 808, endPoint y: 511, distance: 325.7
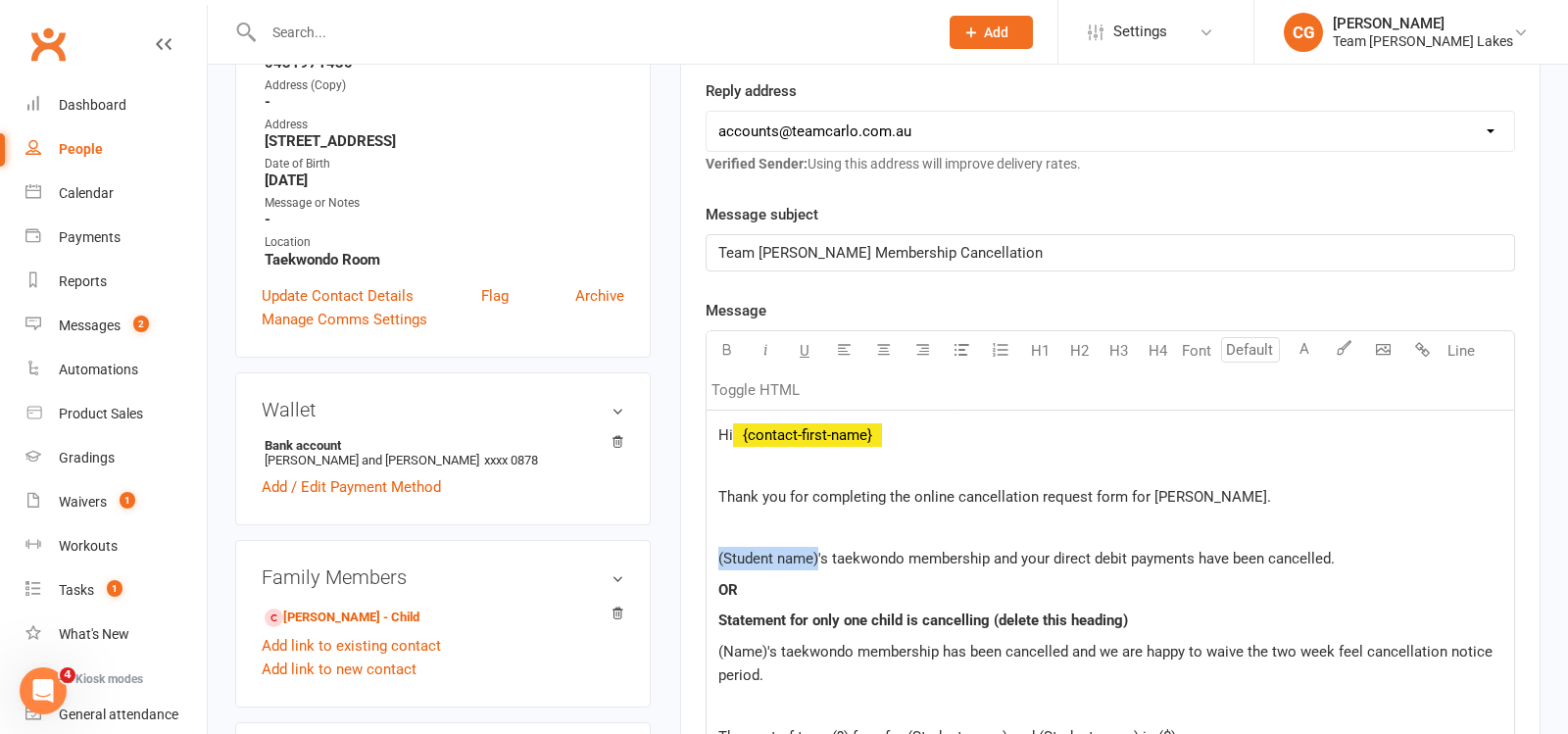
drag, startPoint x: 819, startPoint y: 550, endPoint x: 703, endPoint y: 551, distance: 116.0
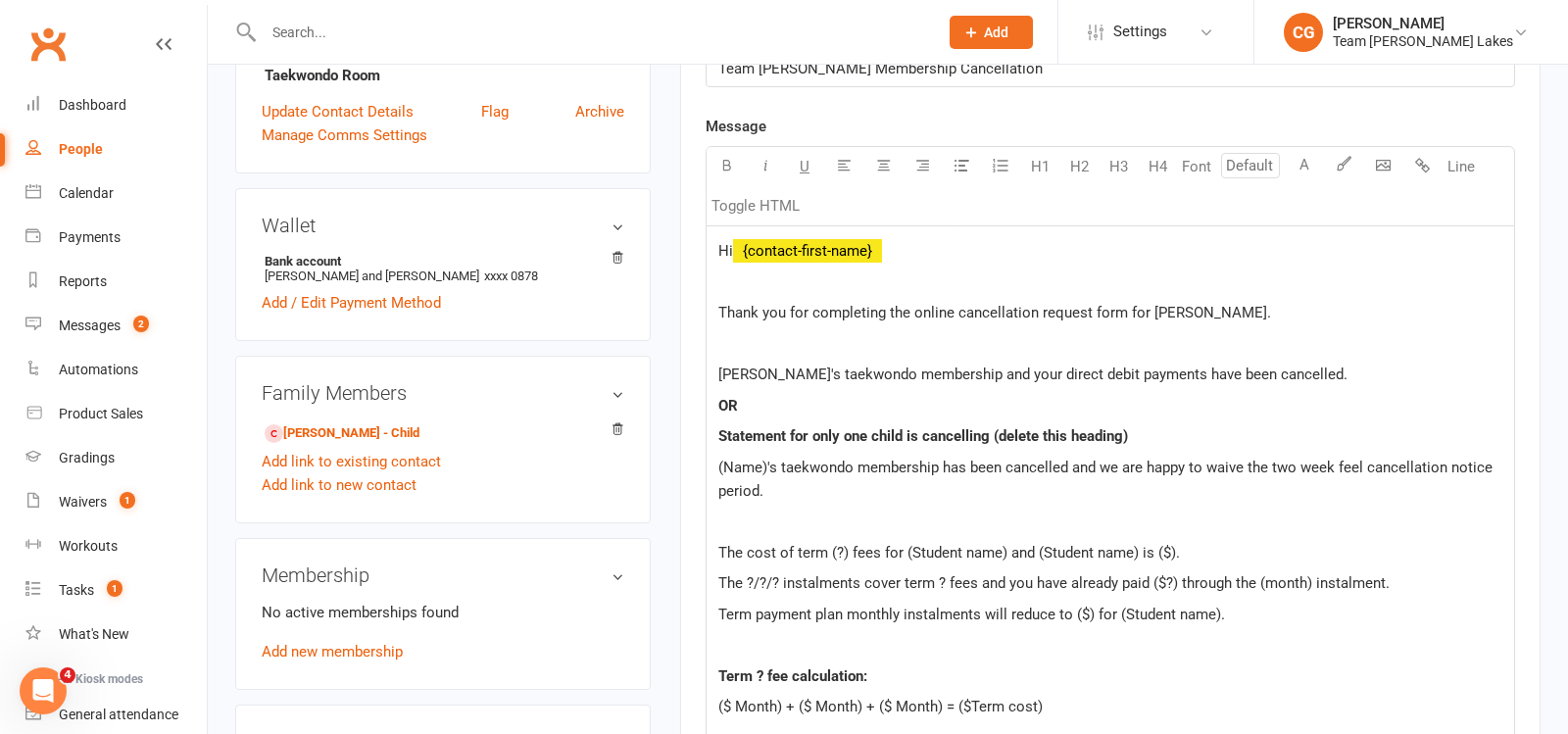
scroll to position [622, 0]
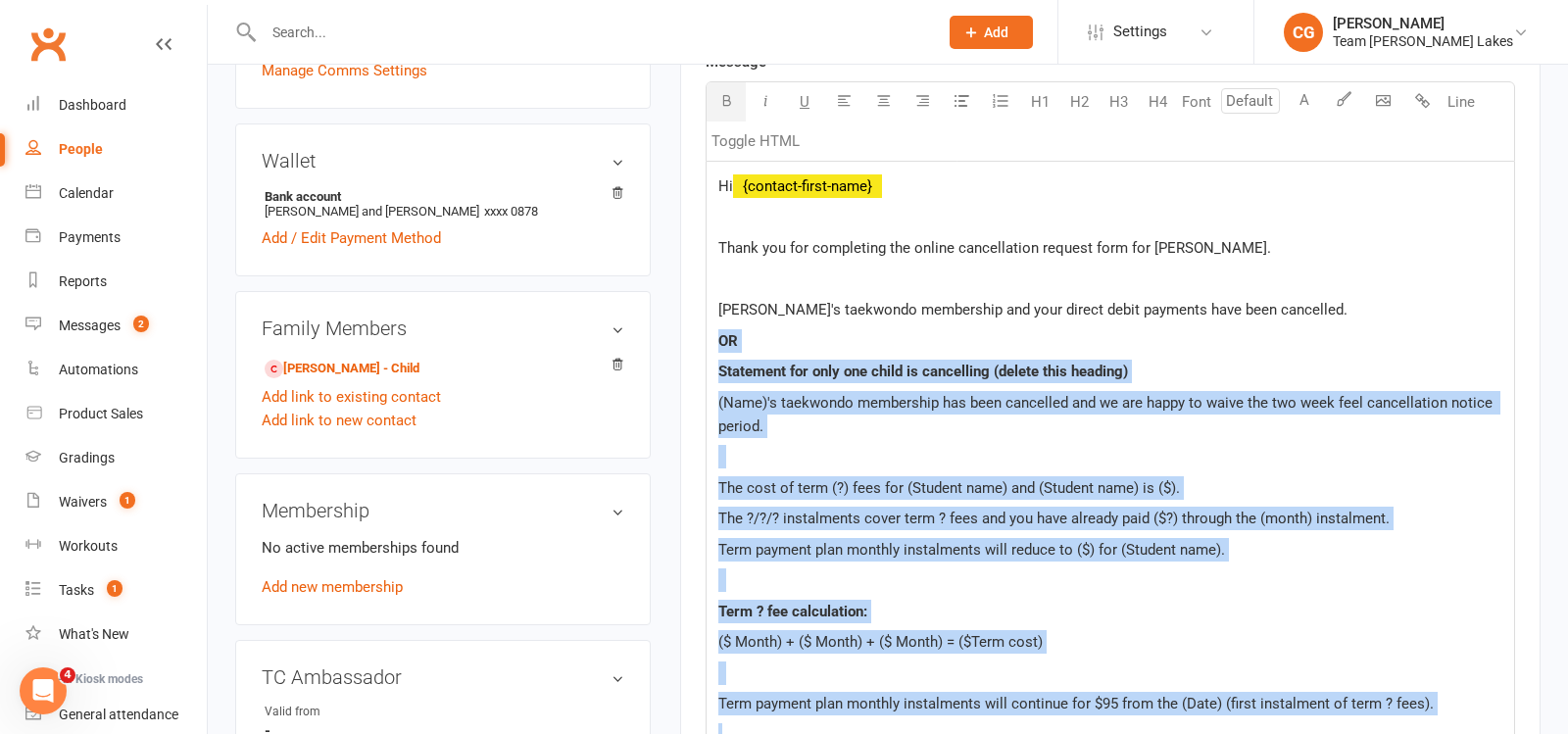
drag, startPoint x: 717, startPoint y: 344, endPoint x: 850, endPoint y: 722, distance: 400.7
click at [850, 722] on div "Hi ﻿ {contact-first-name} Thank you for completing the online cancellation requ…" at bounding box center [1110, 632] width 807 height 943
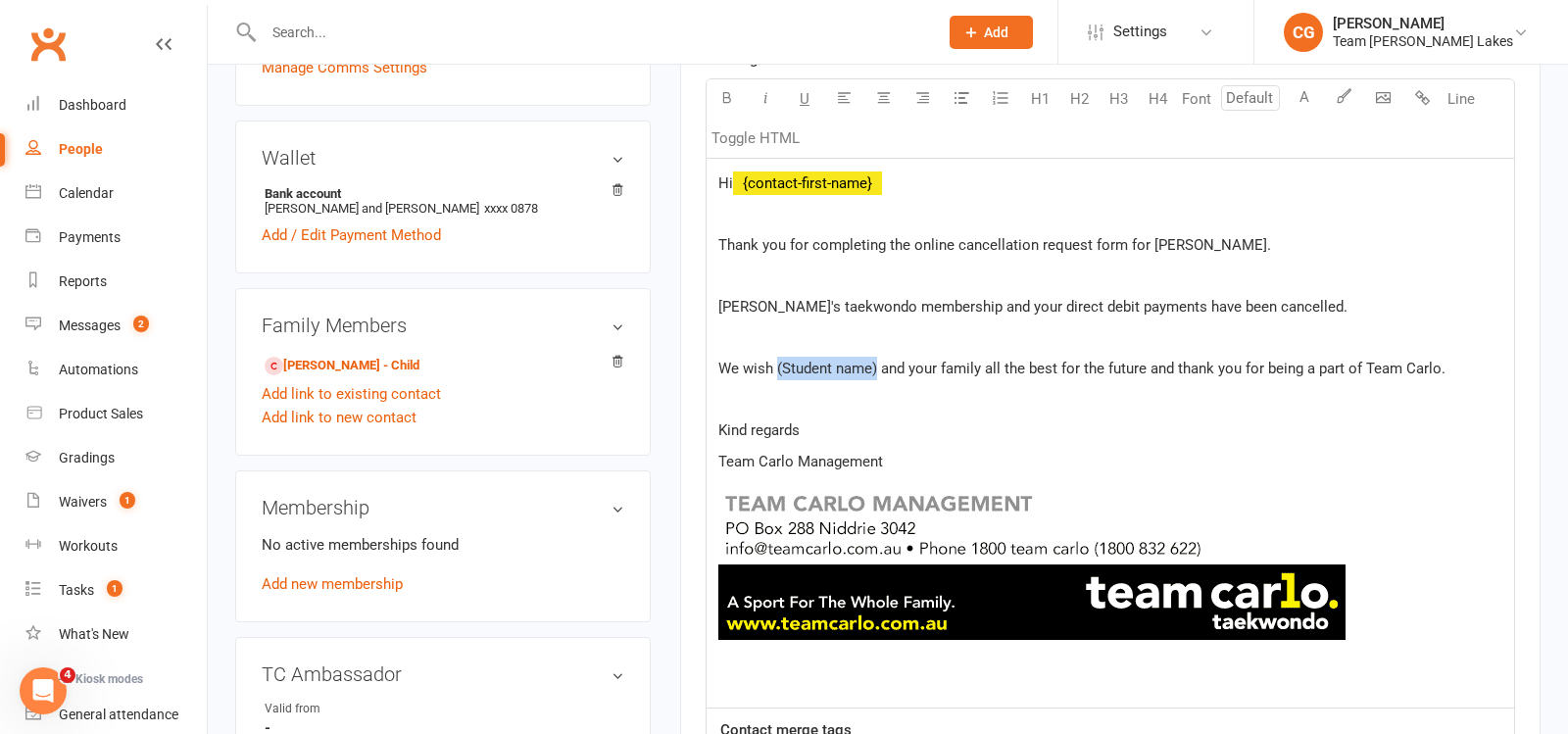
drag, startPoint x: 879, startPoint y: 364, endPoint x: 778, endPoint y: 357, distance: 101.2
click at [778, 360] on span "We wish (Student name) and your family all the best for the future and thank yo…" at bounding box center [1081, 369] width 727 height 18
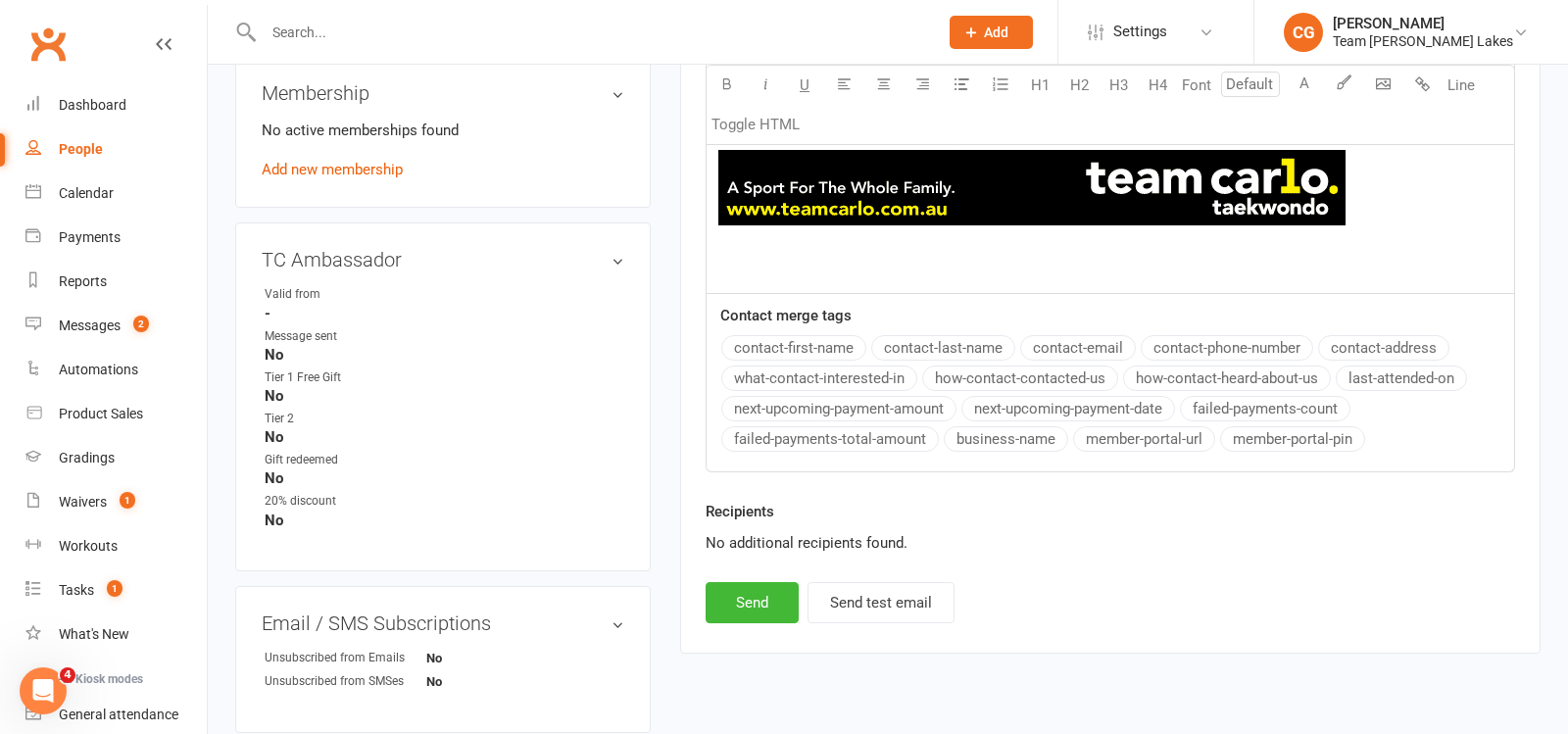
scroll to position [1419, 0]
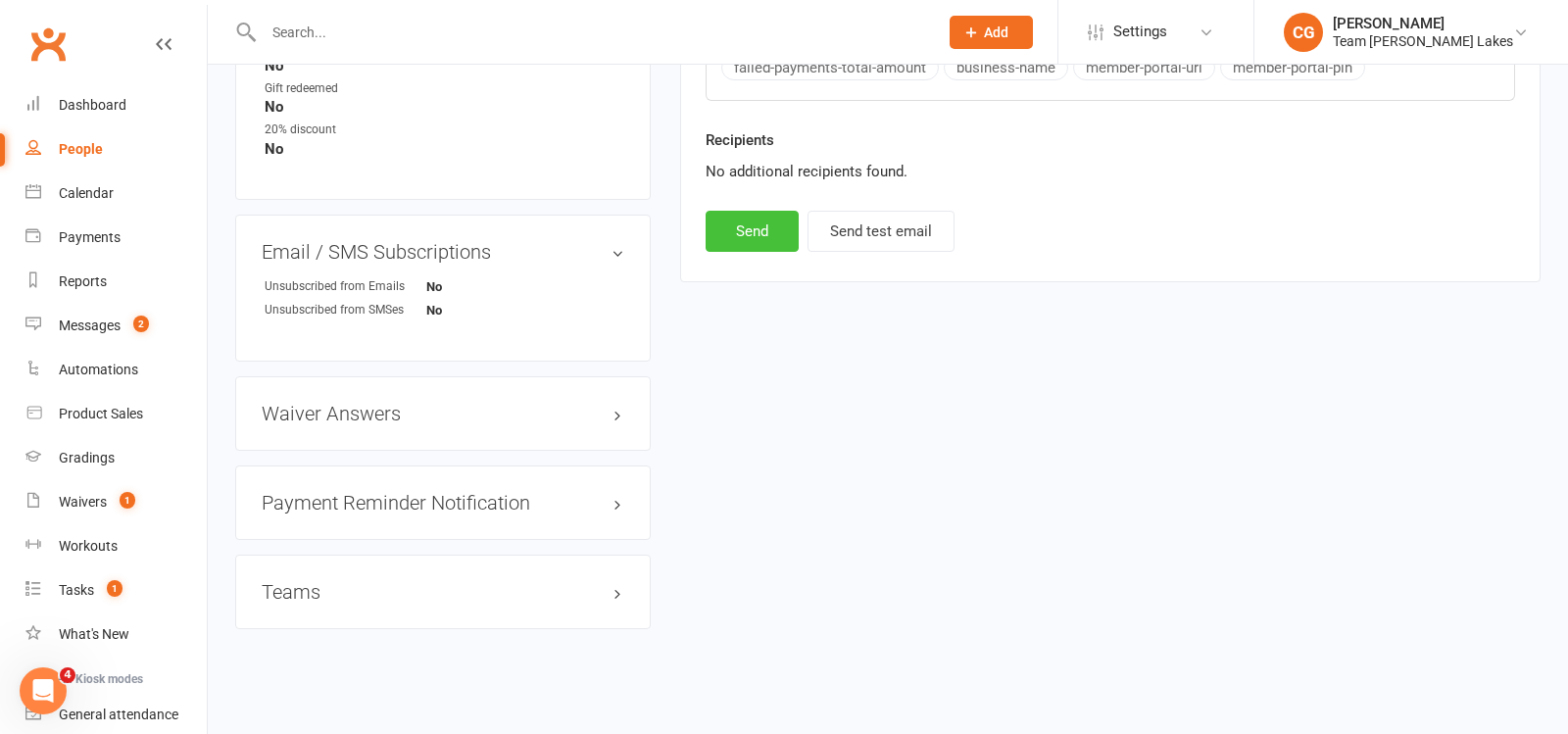
click at [737, 211] on button "Send" at bounding box center [752, 231] width 93 height 42
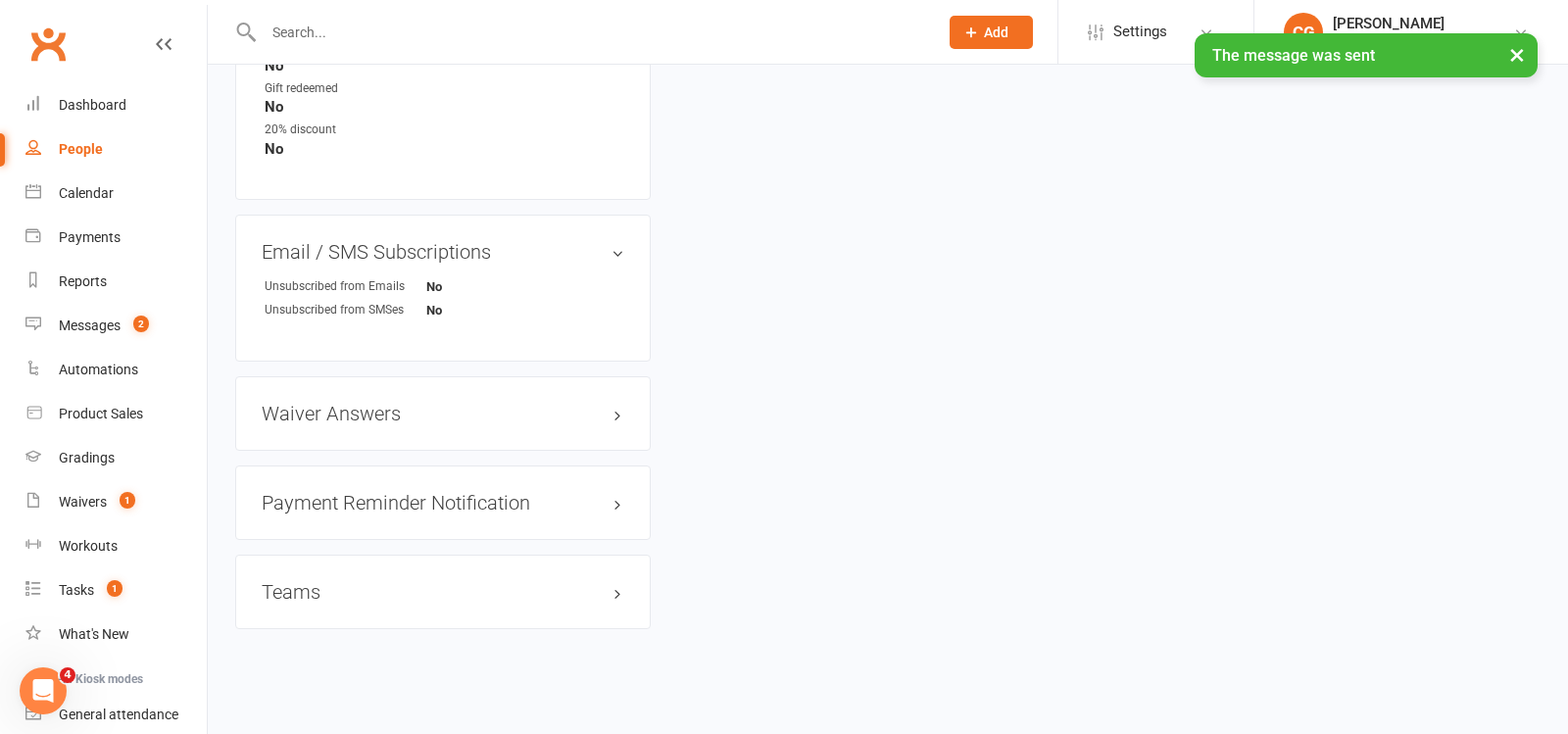
select select
select select "1"
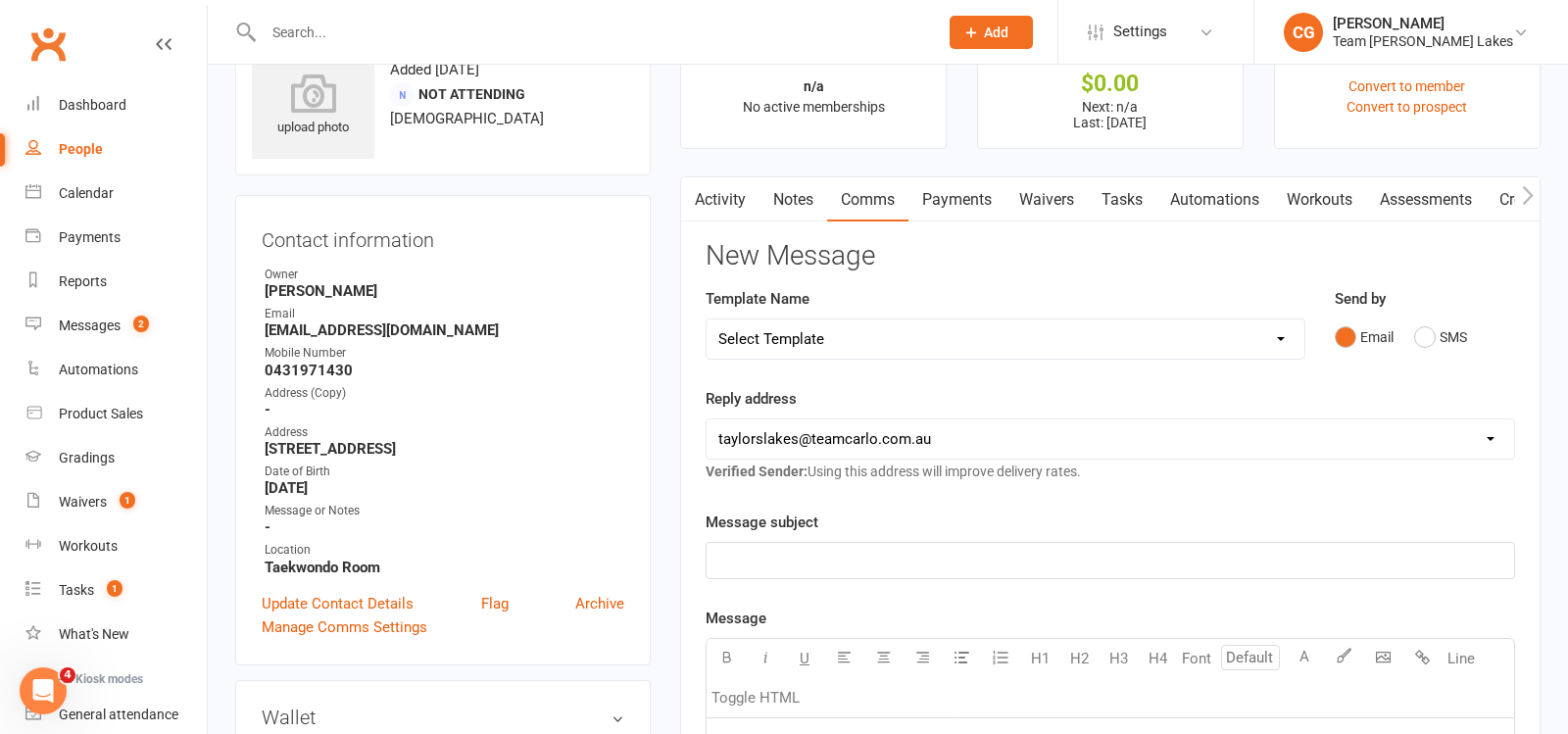
scroll to position [0, 0]
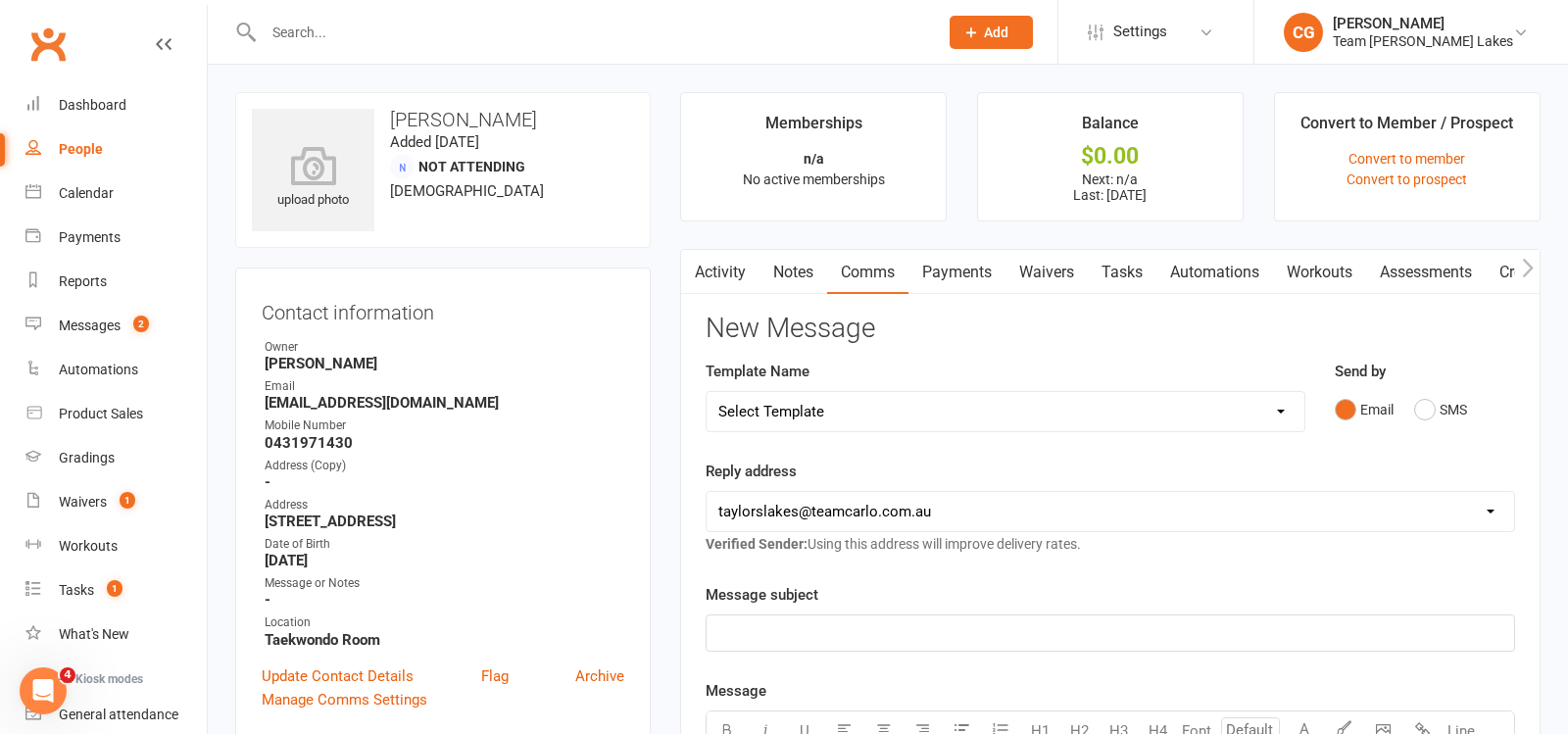
click at [352, 36] on input "text" at bounding box center [592, 33] width 667 height 28
paste input "Christian Biondo"
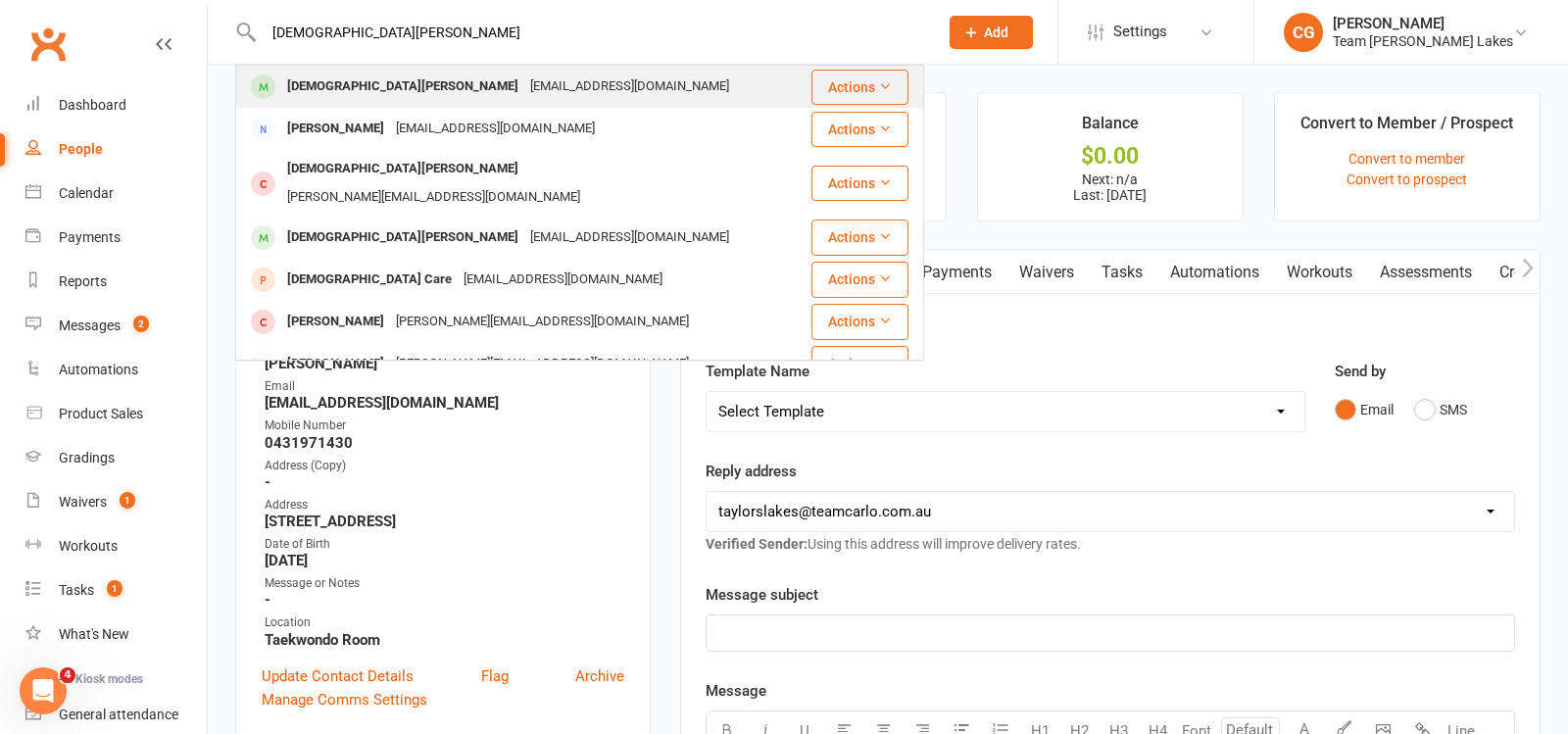
type input "Christian Biondo"
click at [360, 83] on div "Christian Biondo" at bounding box center [403, 86] width 243 height 29
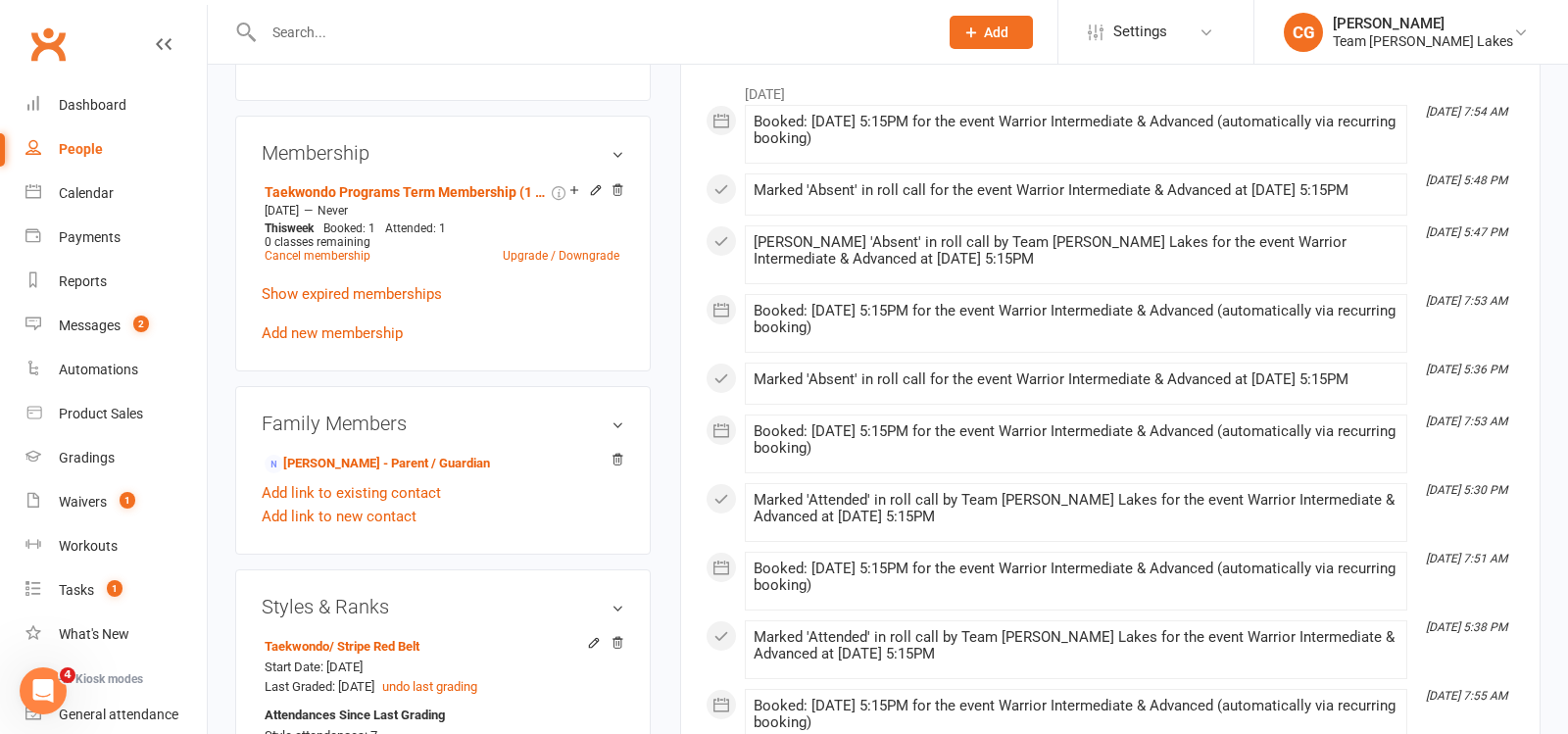
scroll to position [1213, 0]
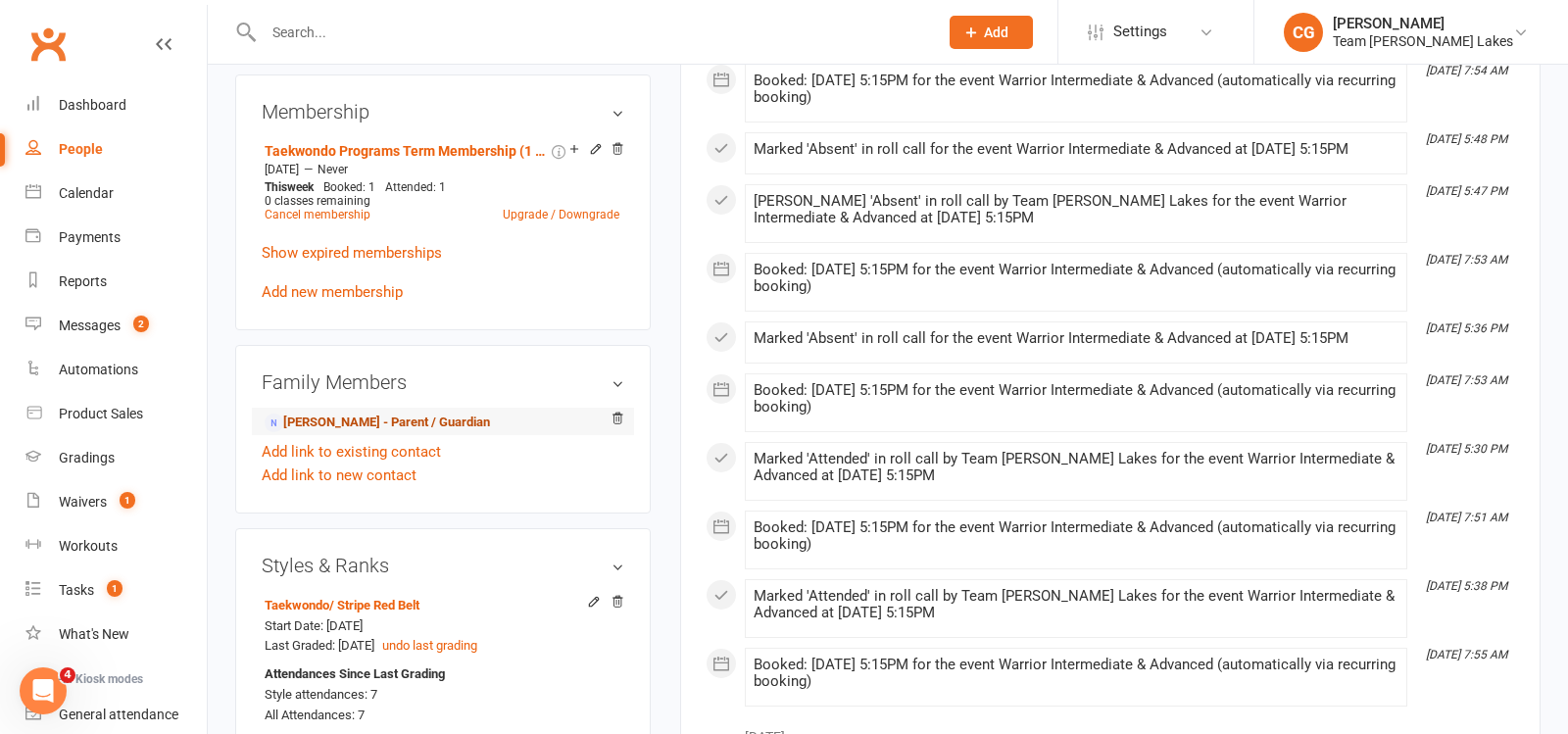
click at [408, 413] on link "Jackline Biondo - Parent / Guardian" at bounding box center [378, 422] width 226 height 21
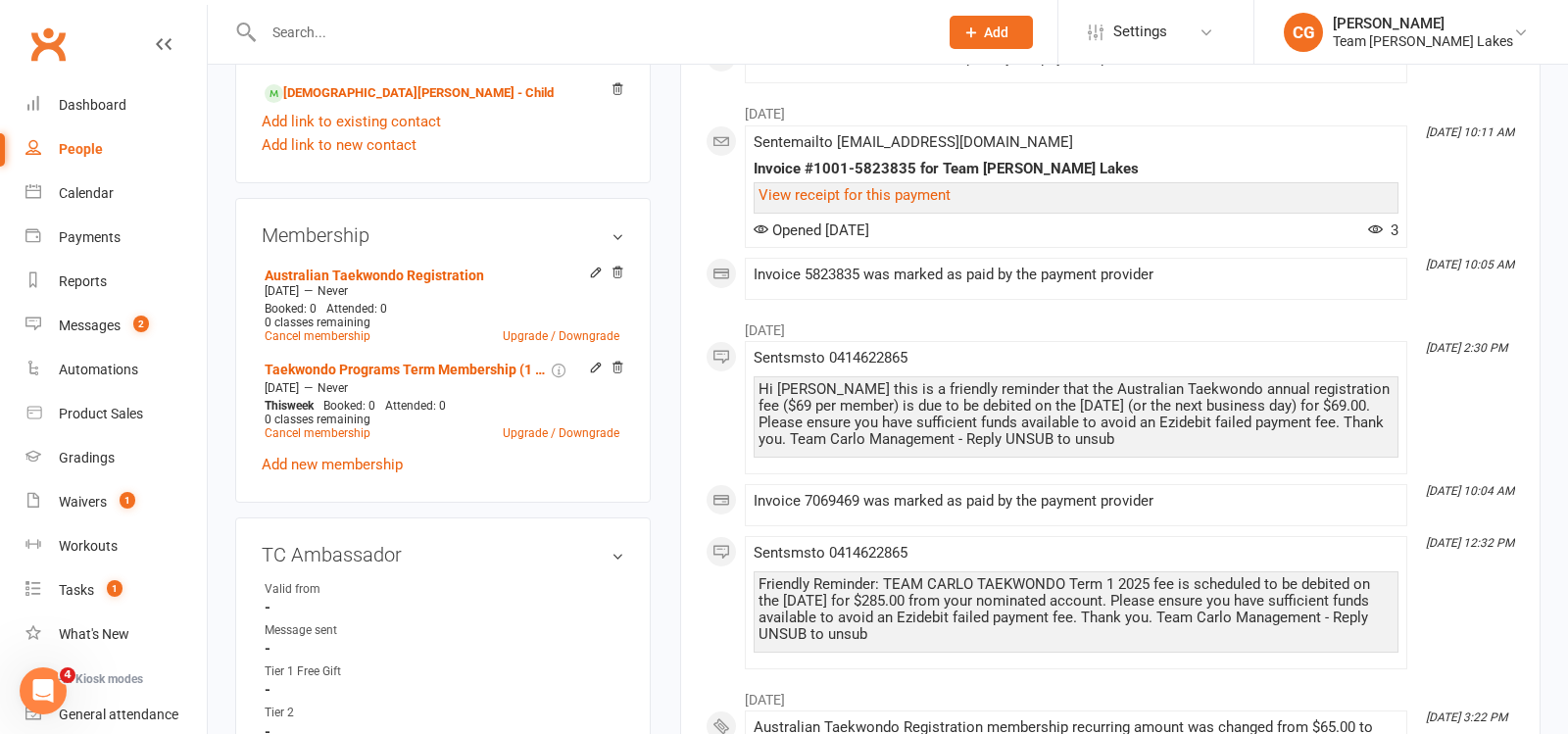
scroll to position [959, 0]
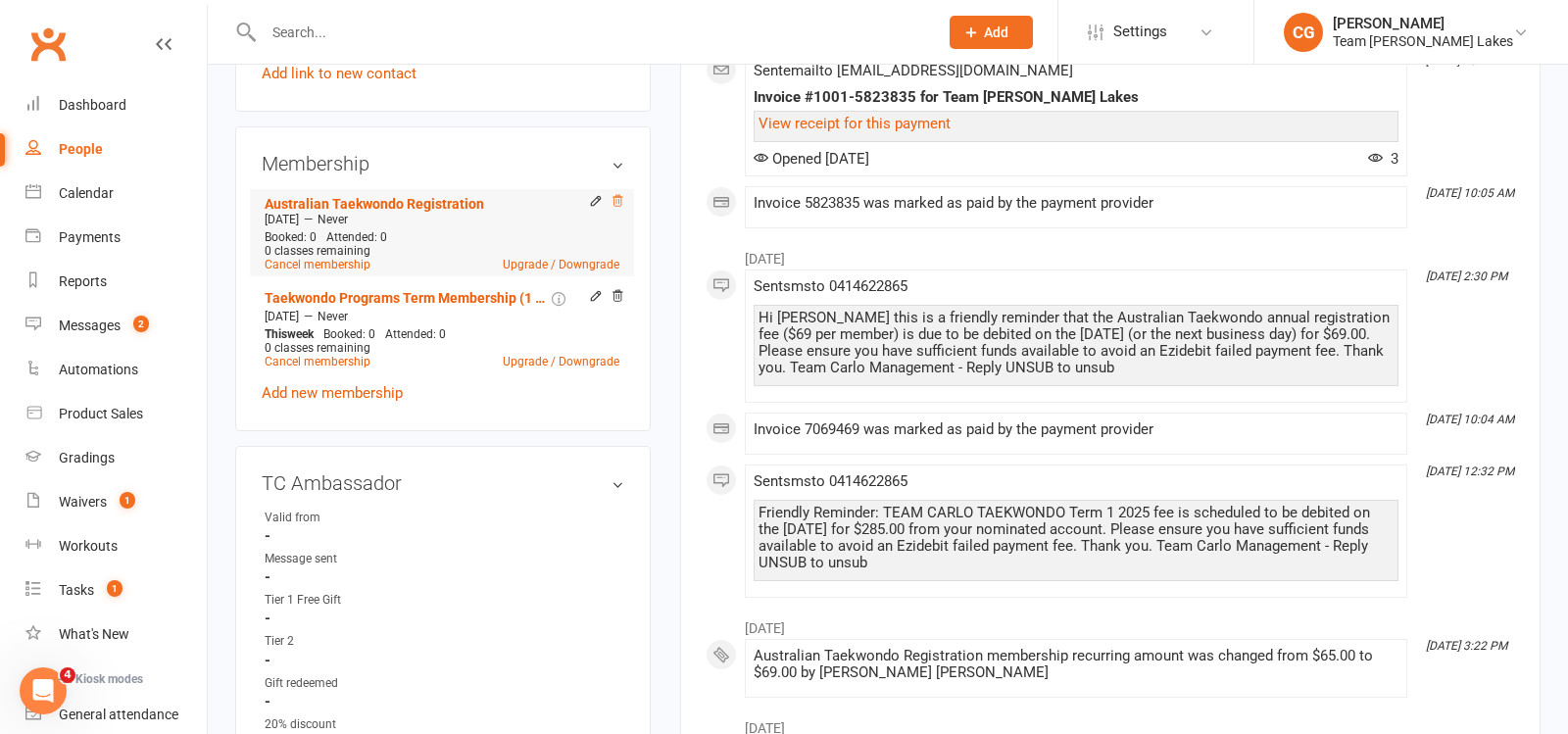
click at [619, 197] on icon at bounding box center [617, 201] width 14 height 14
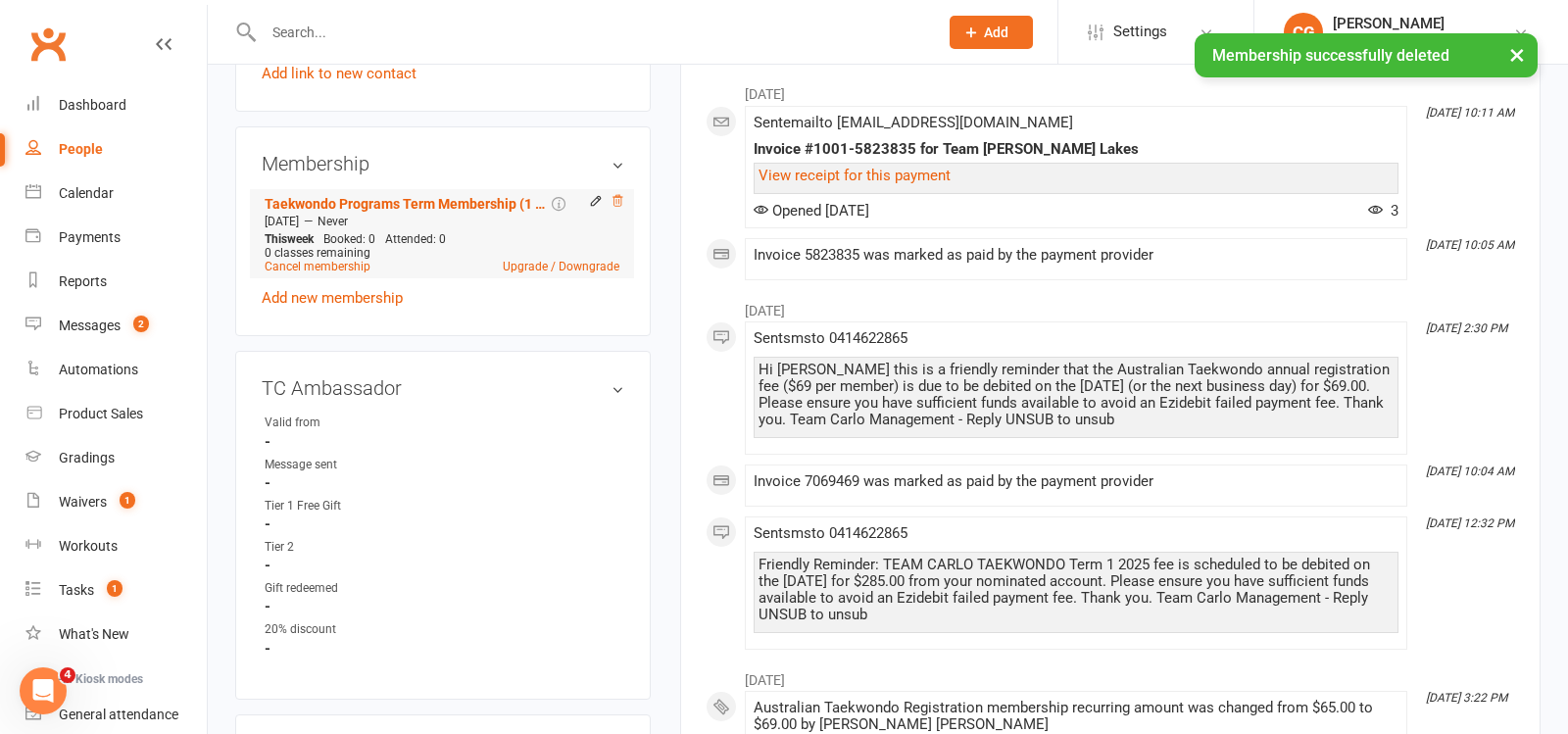
click at [614, 200] on icon at bounding box center [617, 201] width 14 height 14
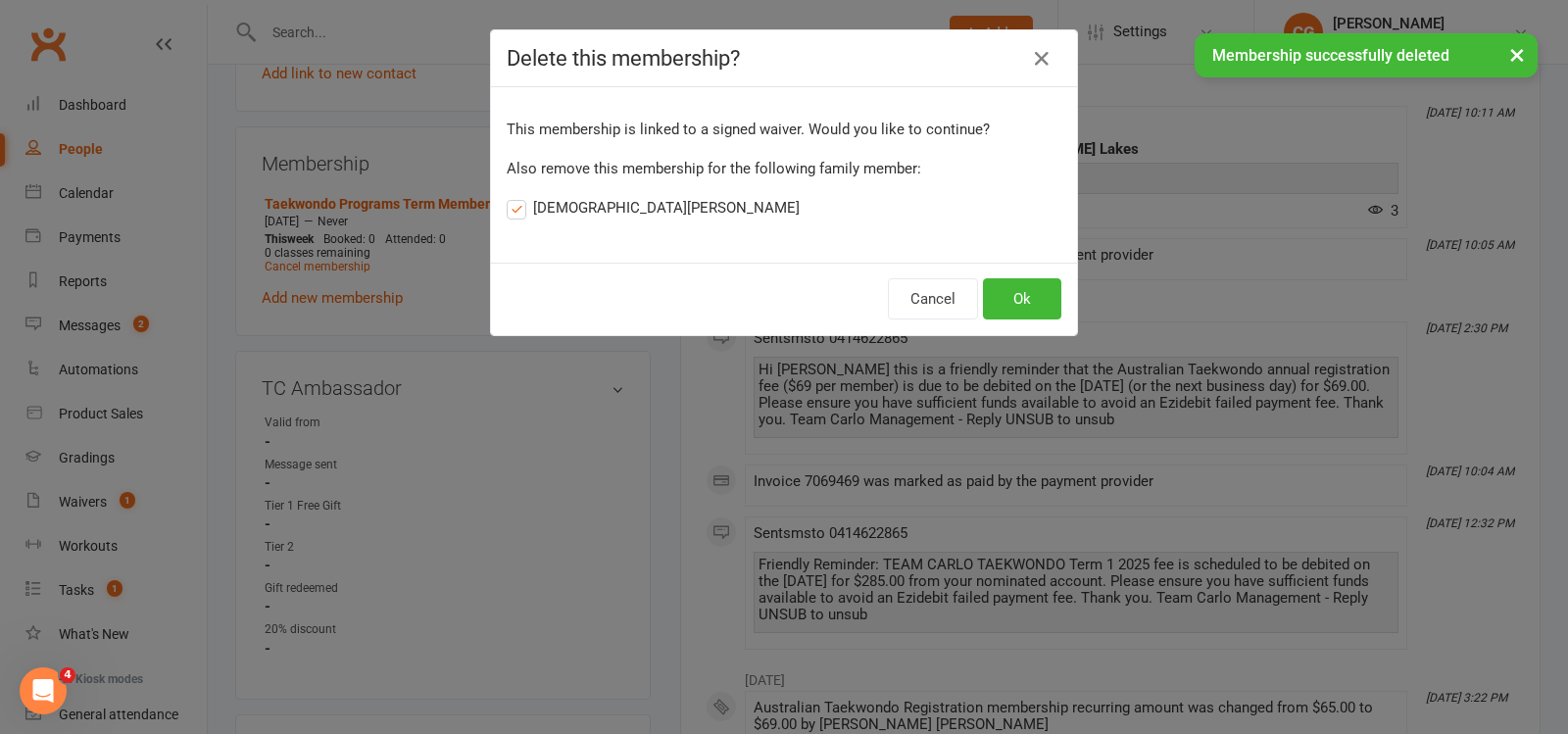
click at [527, 197] on label "Christian Biondo" at bounding box center [653, 208] width 293 height 24
click at [519, 196] on input "Christian Biondo" at bounding box center [512, 196] width 13 height 0
click at [1021, 284] on button "Ok" at bounding box center [1022, 299] width 78 height 42
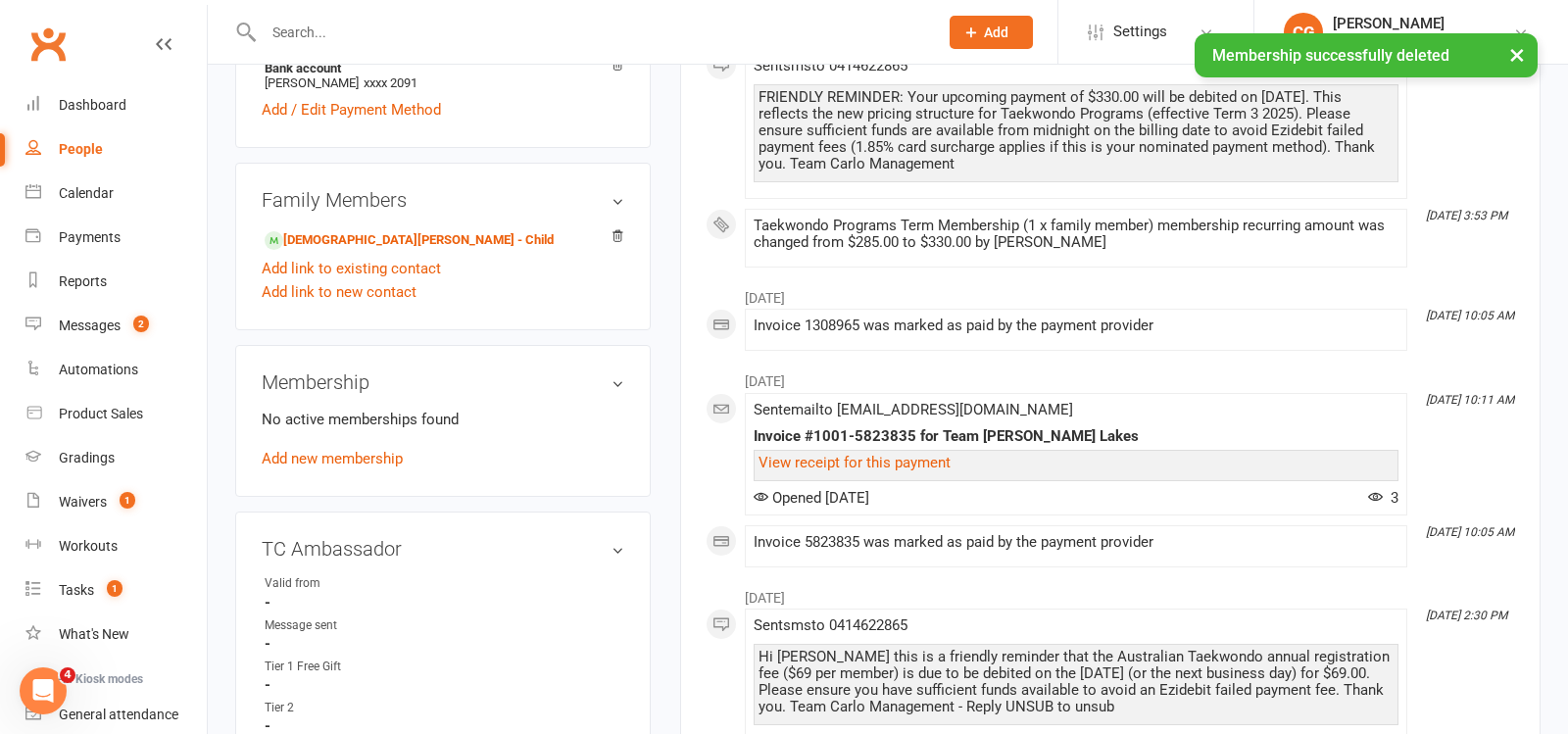
scroll to position [719, 0]
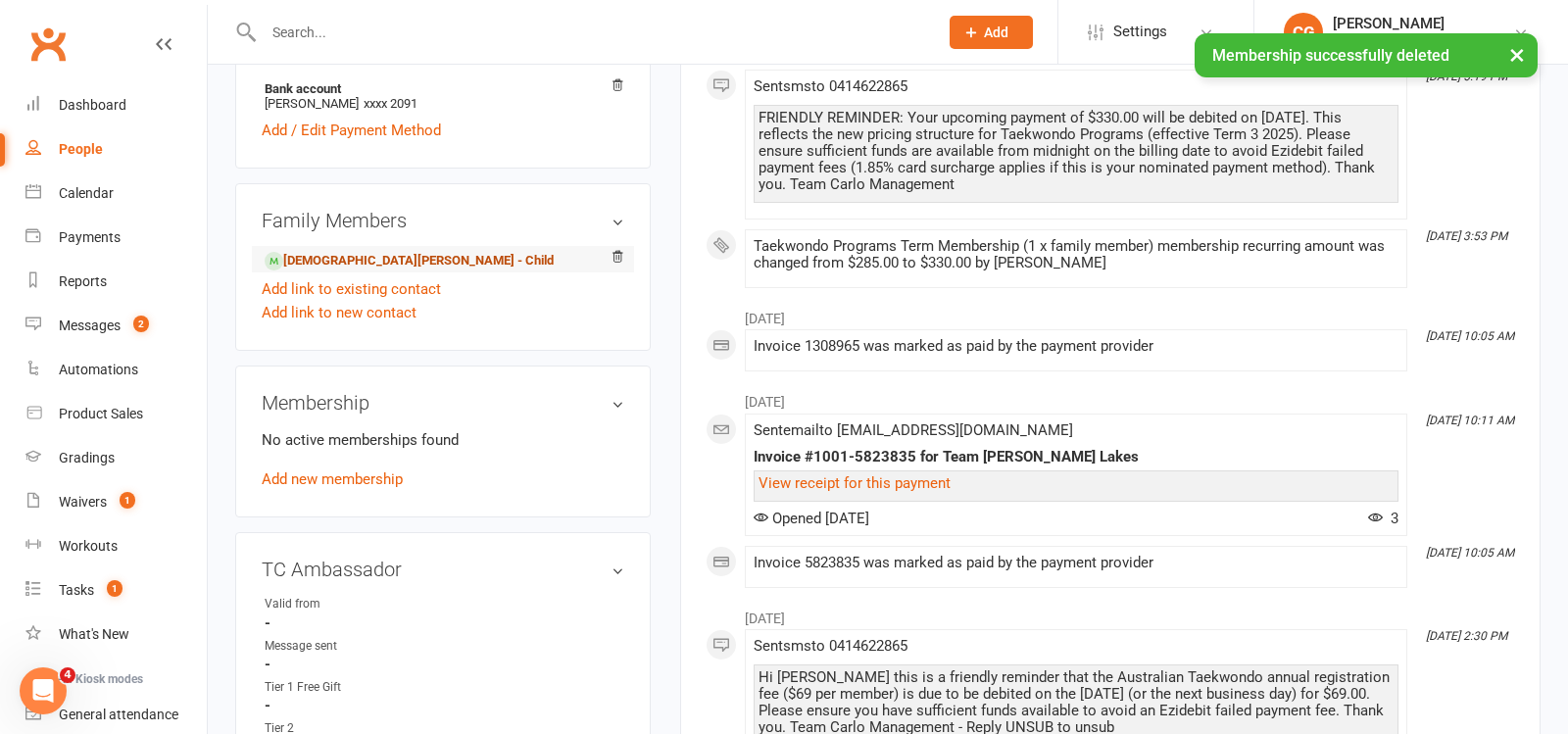
click at [364, 251] on link "Christian Biondo - Child" at bounding box center [410, 261] width 289 height 21
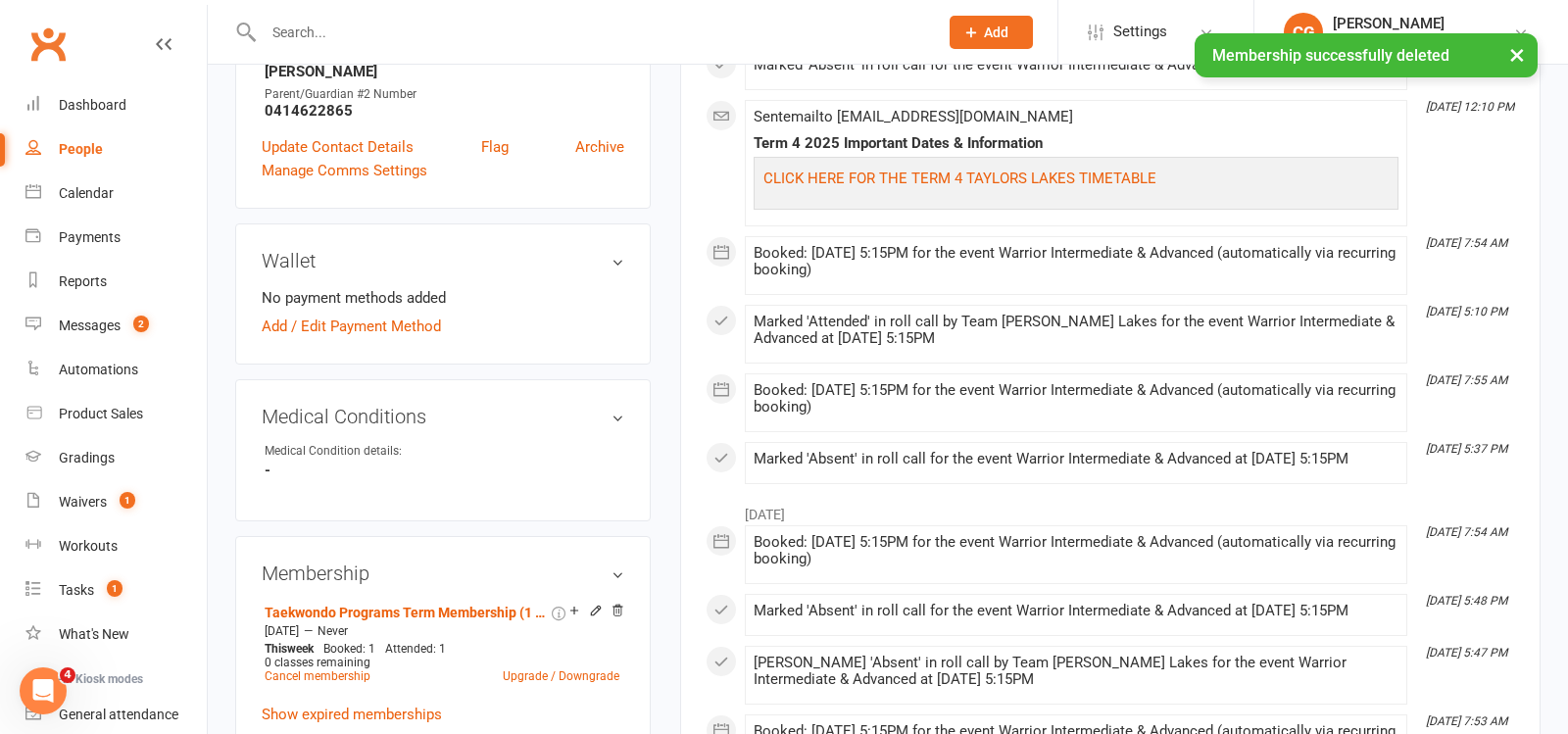
scroll to position [951, 0]
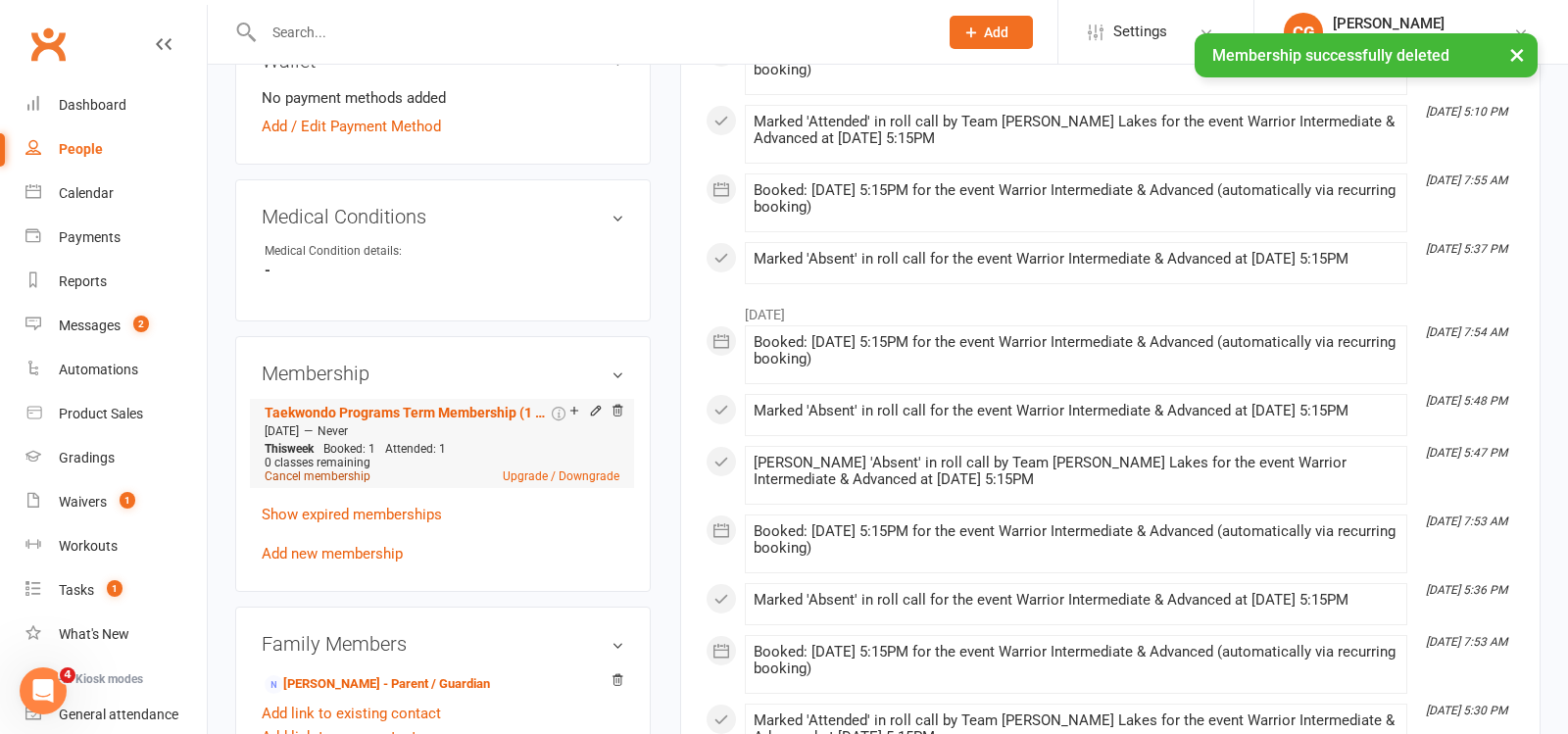
click at [326, 470] on link "Cancel membership" at bounding box center [318, 477] width 106 height 14
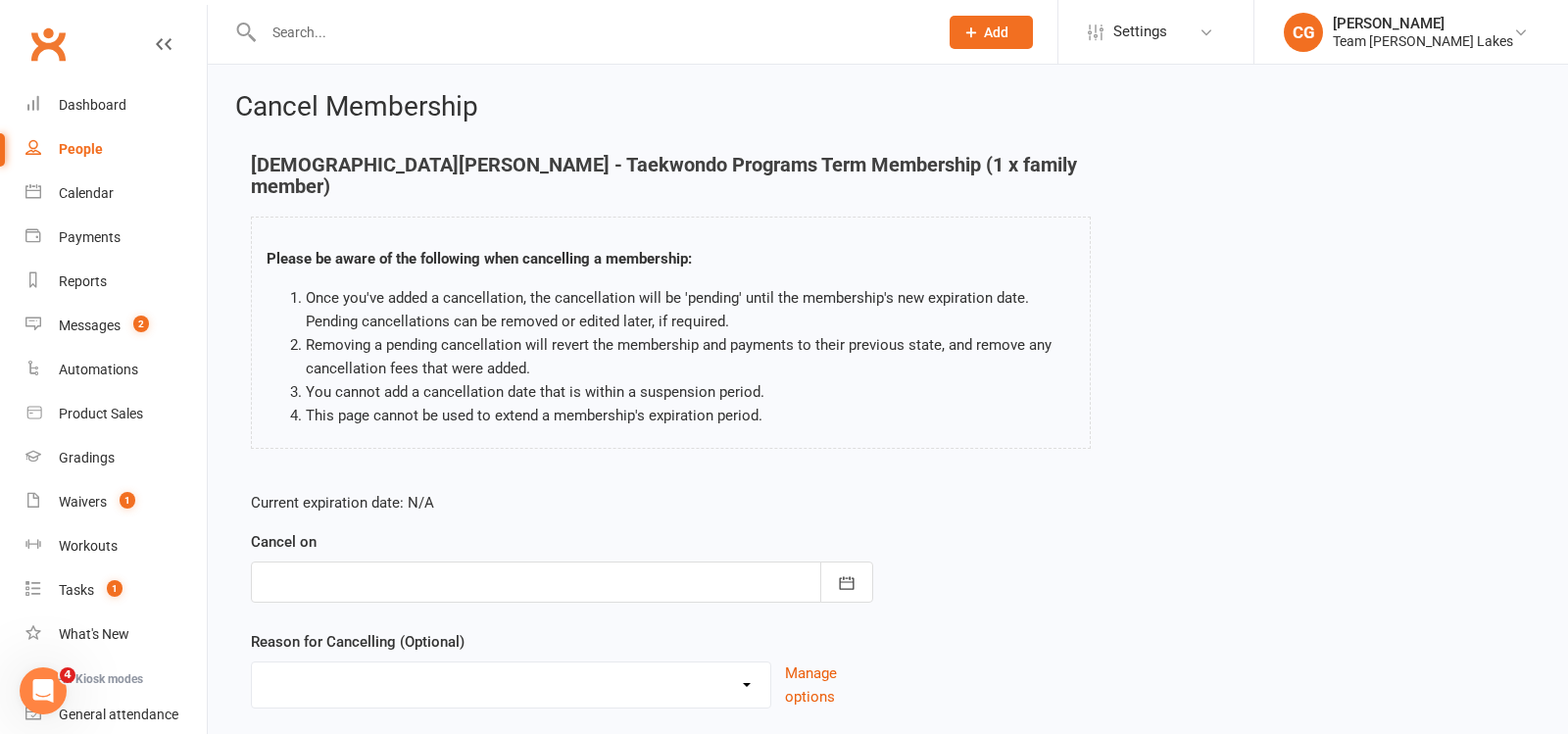
click at [560, 562] on div at bounding box center [562, 583] width 622 height 42
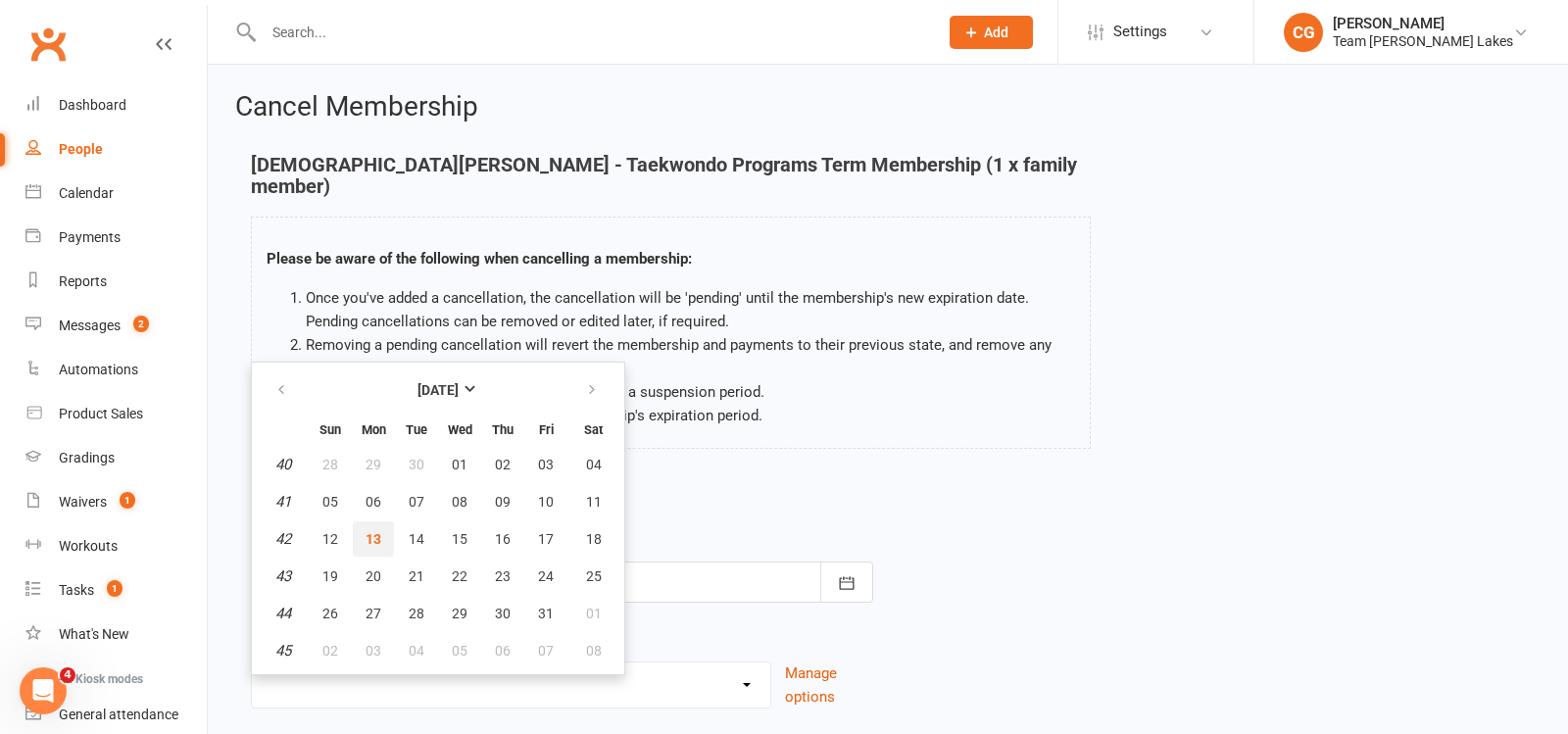
click at [375, 531] on span "13" at bounding box center [374, 539] width 16 height 16
type input "[DATE]"
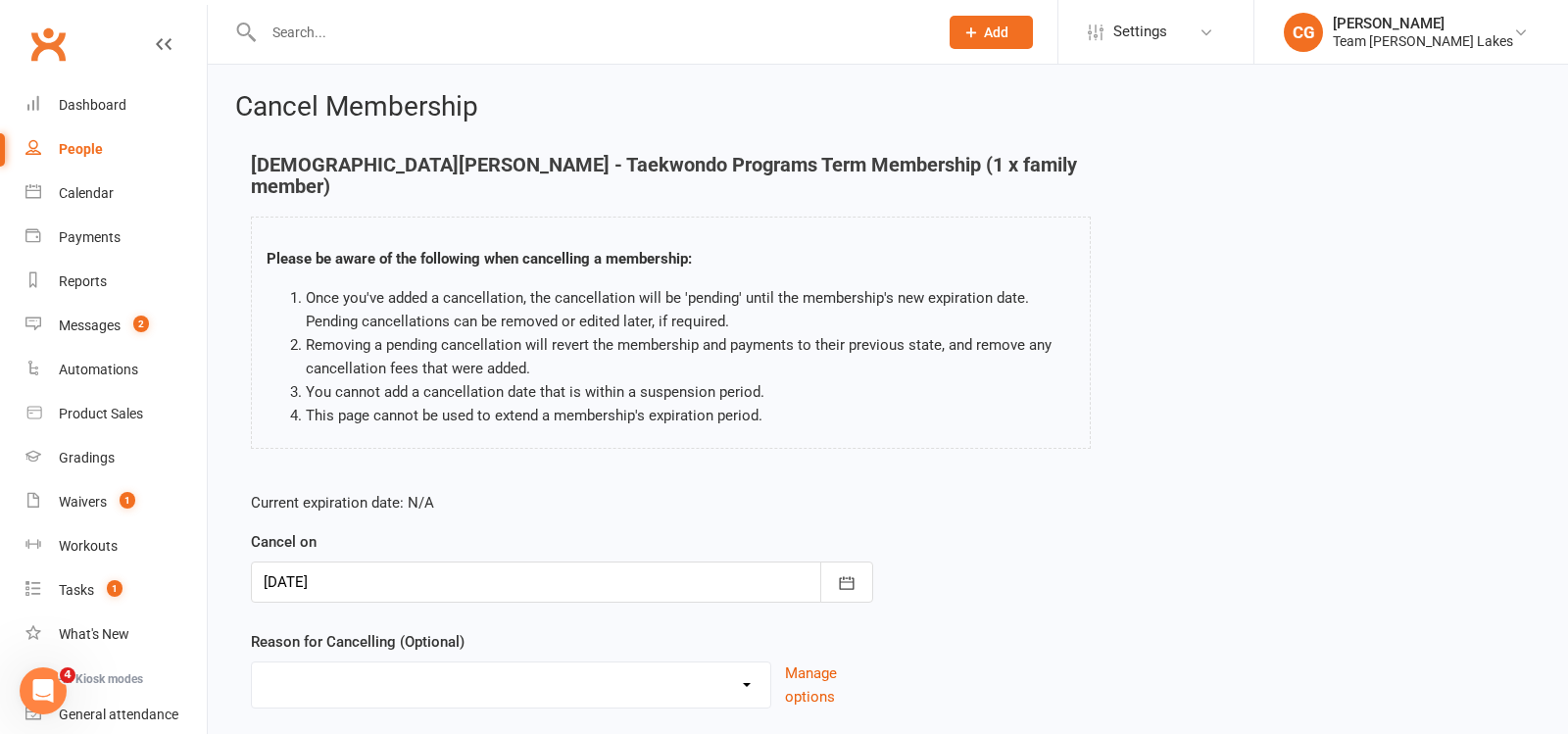
click at [380, 665] on select "Chosen another sport/activity Dissatisfied with the service provided Family/hea…" at bounding box center [511, 683] width 518 height 40
select select "3"
click at [252, 663] on select "Chosen another sport/activity Dissatisfied with the service provided Family/hea…" at bounding box center [511, 683] width 518 height 40
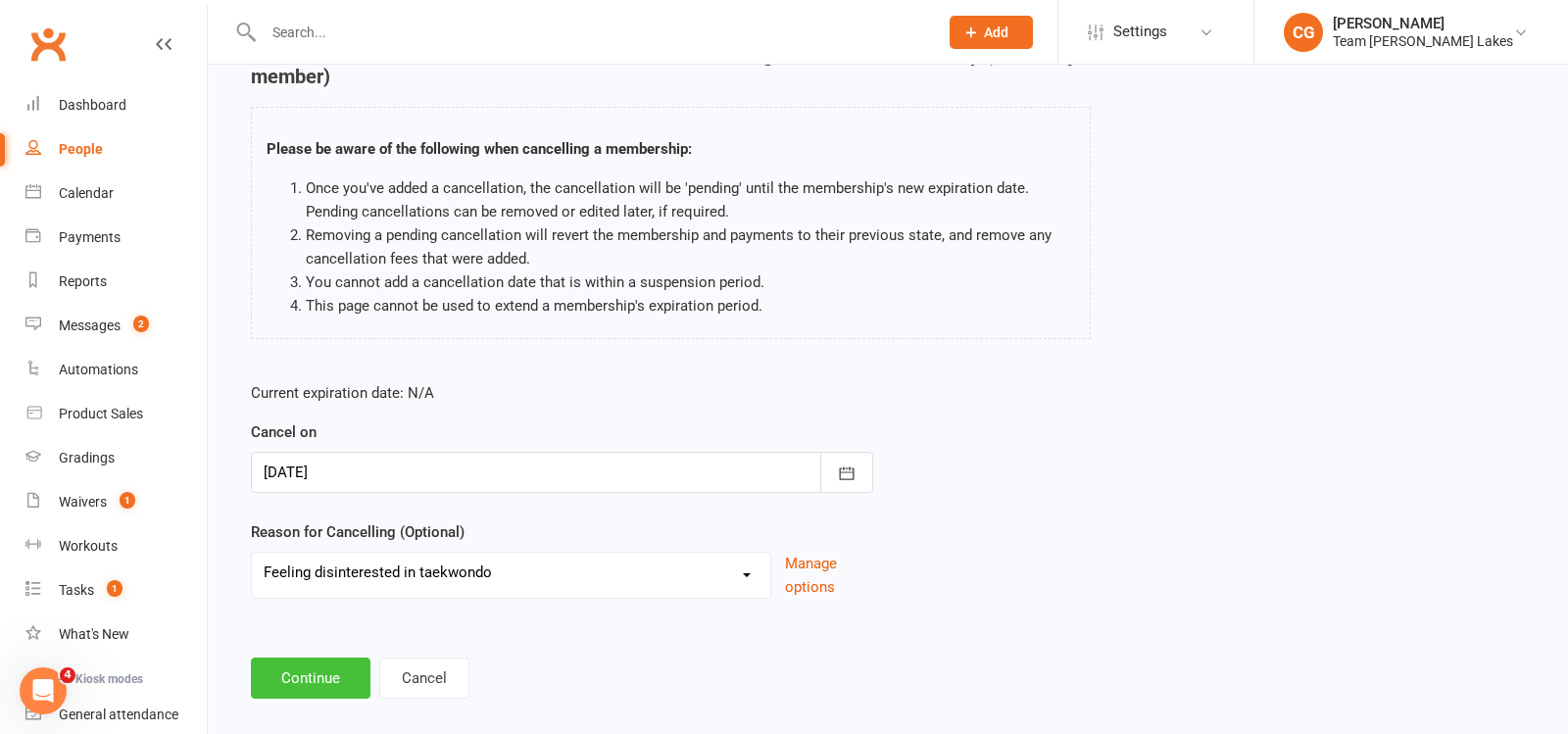
click at [287, 665] on button "Continue" at bounding box center [311, 679] width 120 height 42
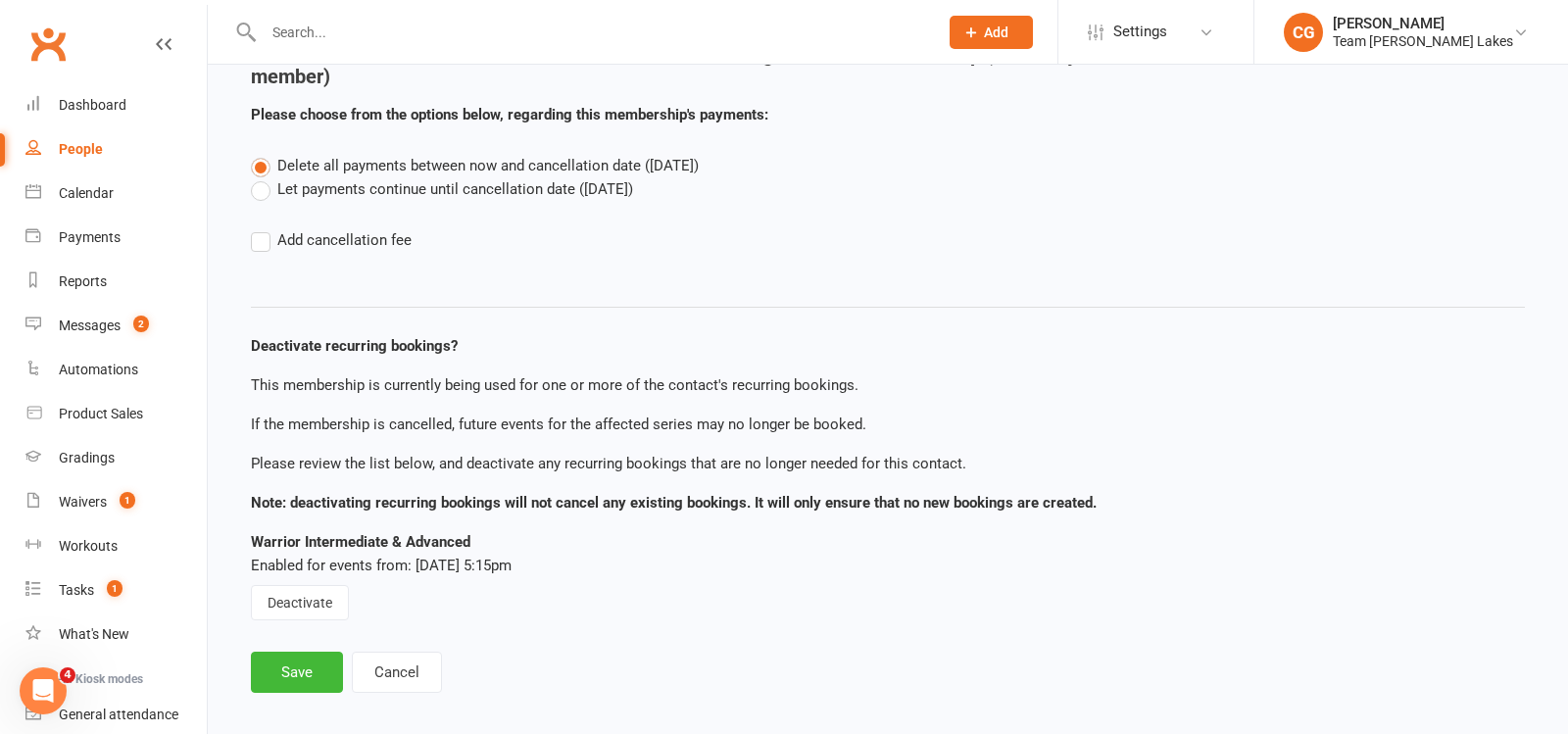
scroll to position [105, 0]
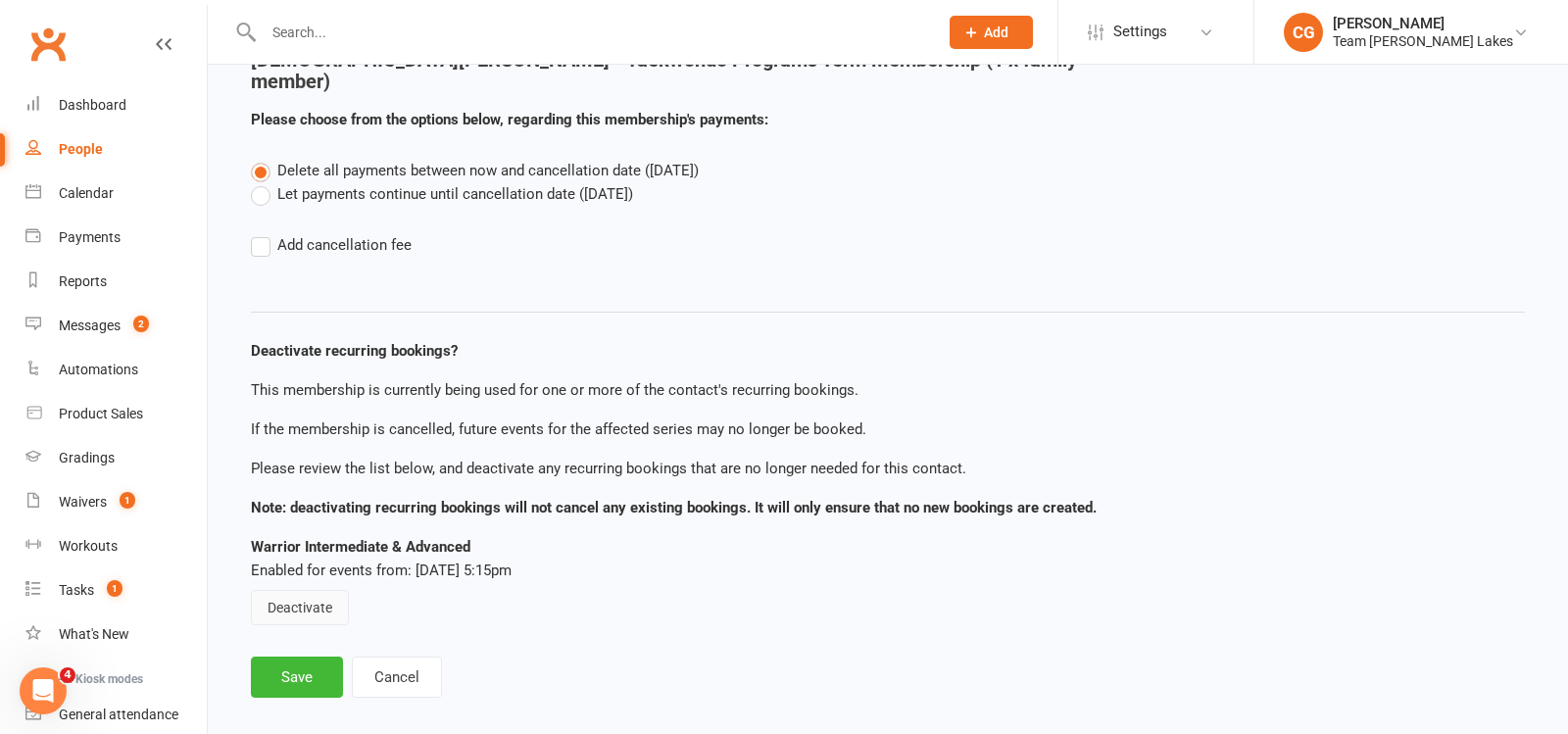
click at [284, 590] on button "Deactivate" at bounding box center [300, 607] width 98 height 36
click at [284, 657] on button "Save" at bounding box center [297, 678] width 92 height 42
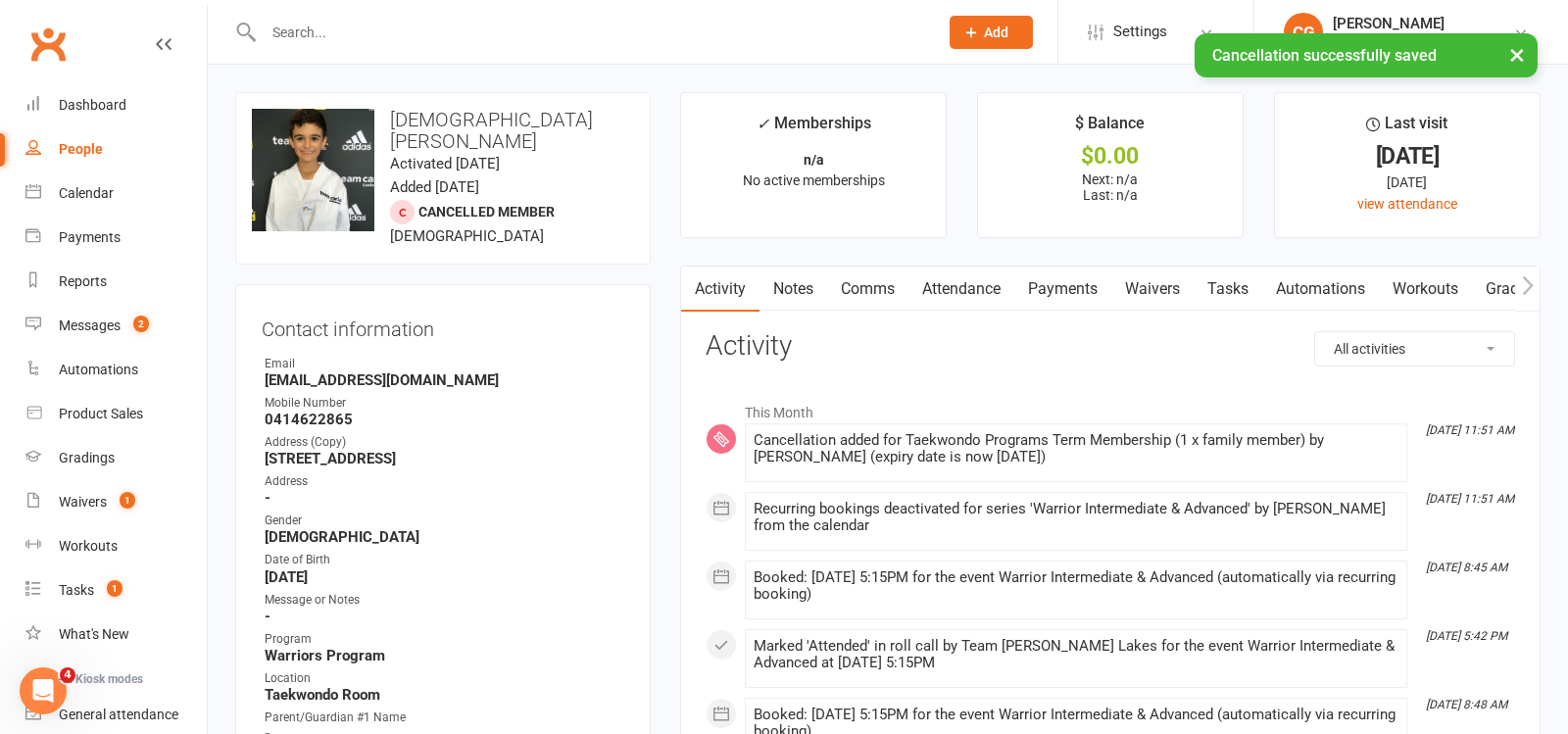
click at [980, 279] on link "Attendance" at bounding box center [962, 290] width 106 height 46
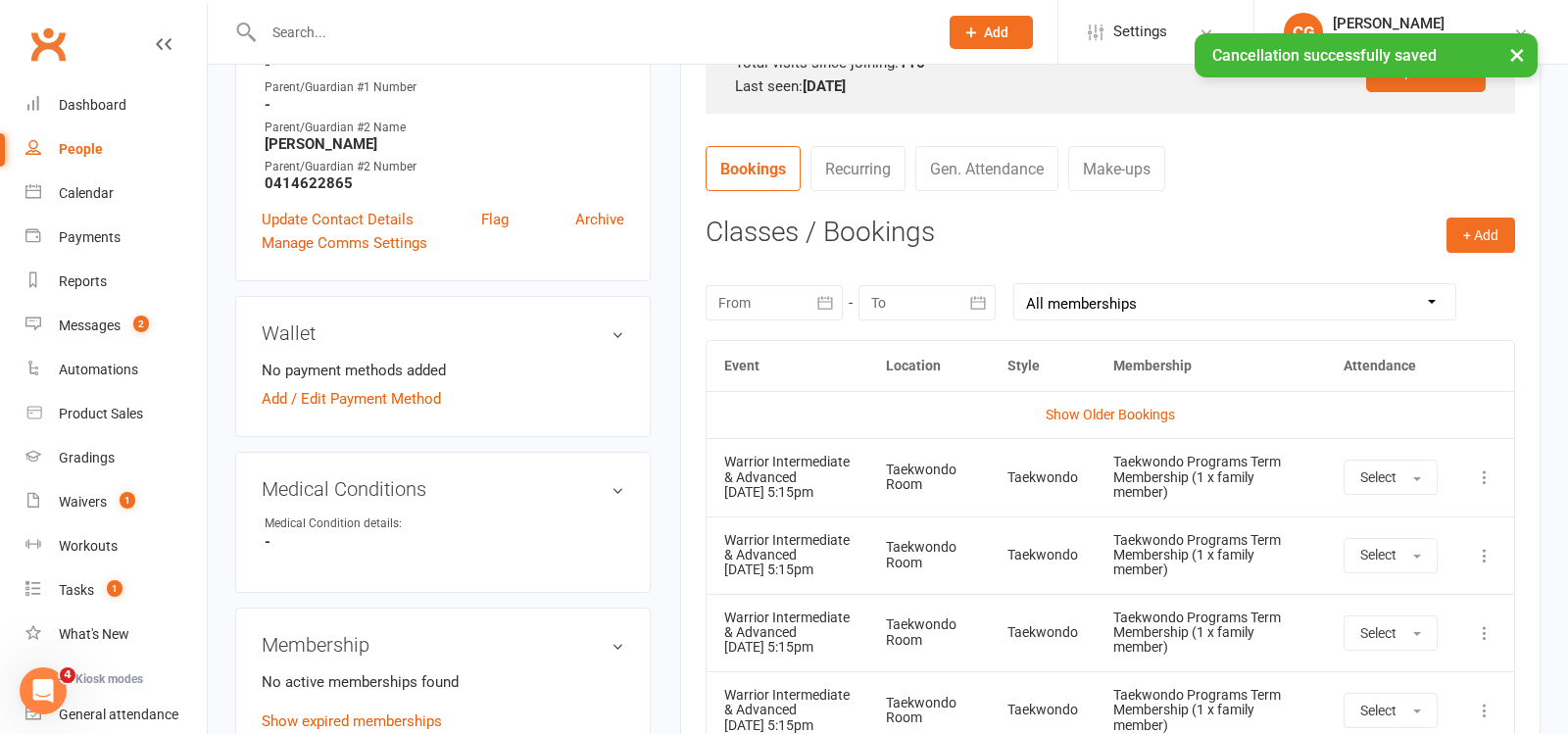
scroll to position [741, 0]
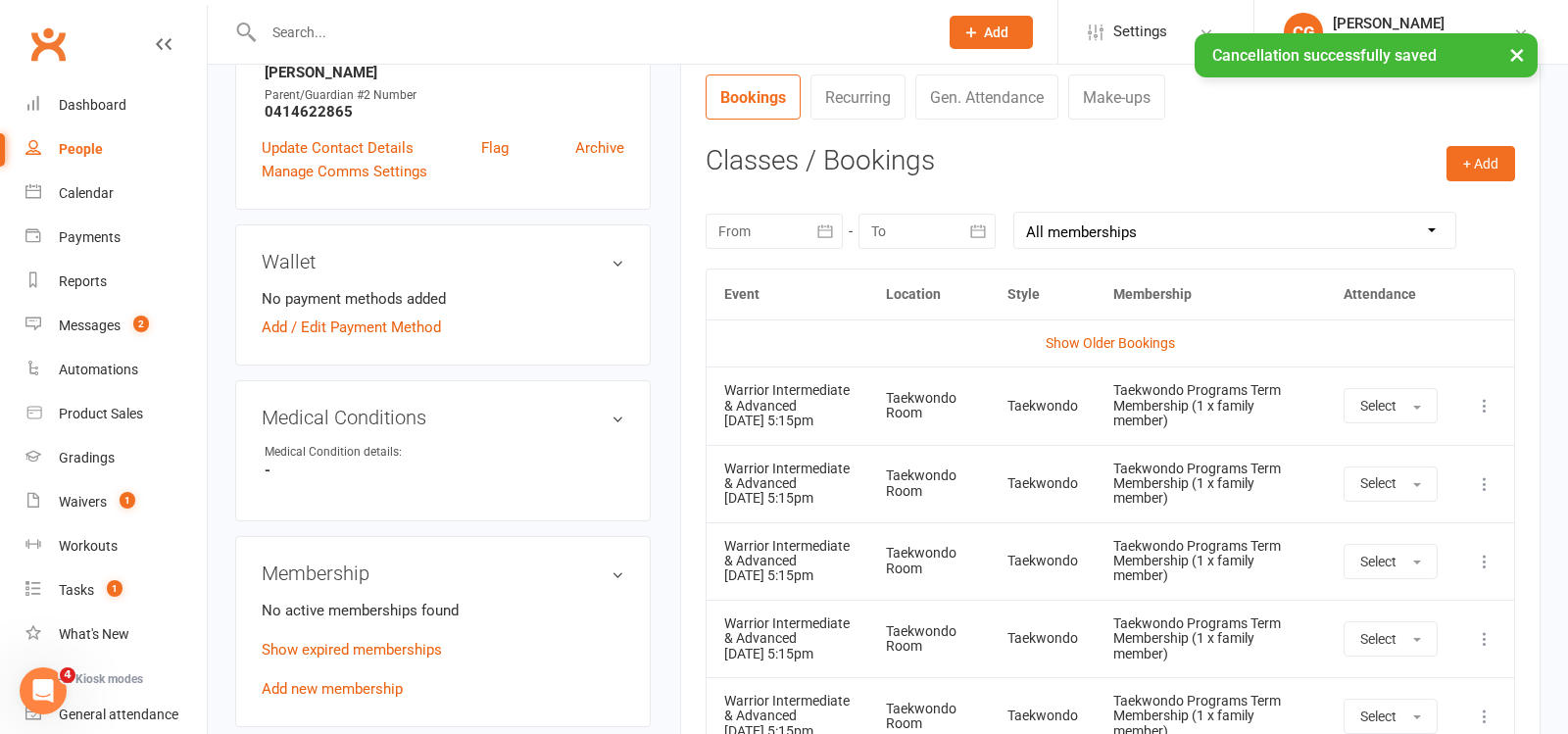
click at [1487, 402] on icon at bounding box center [1485, 406] width 20 height 20
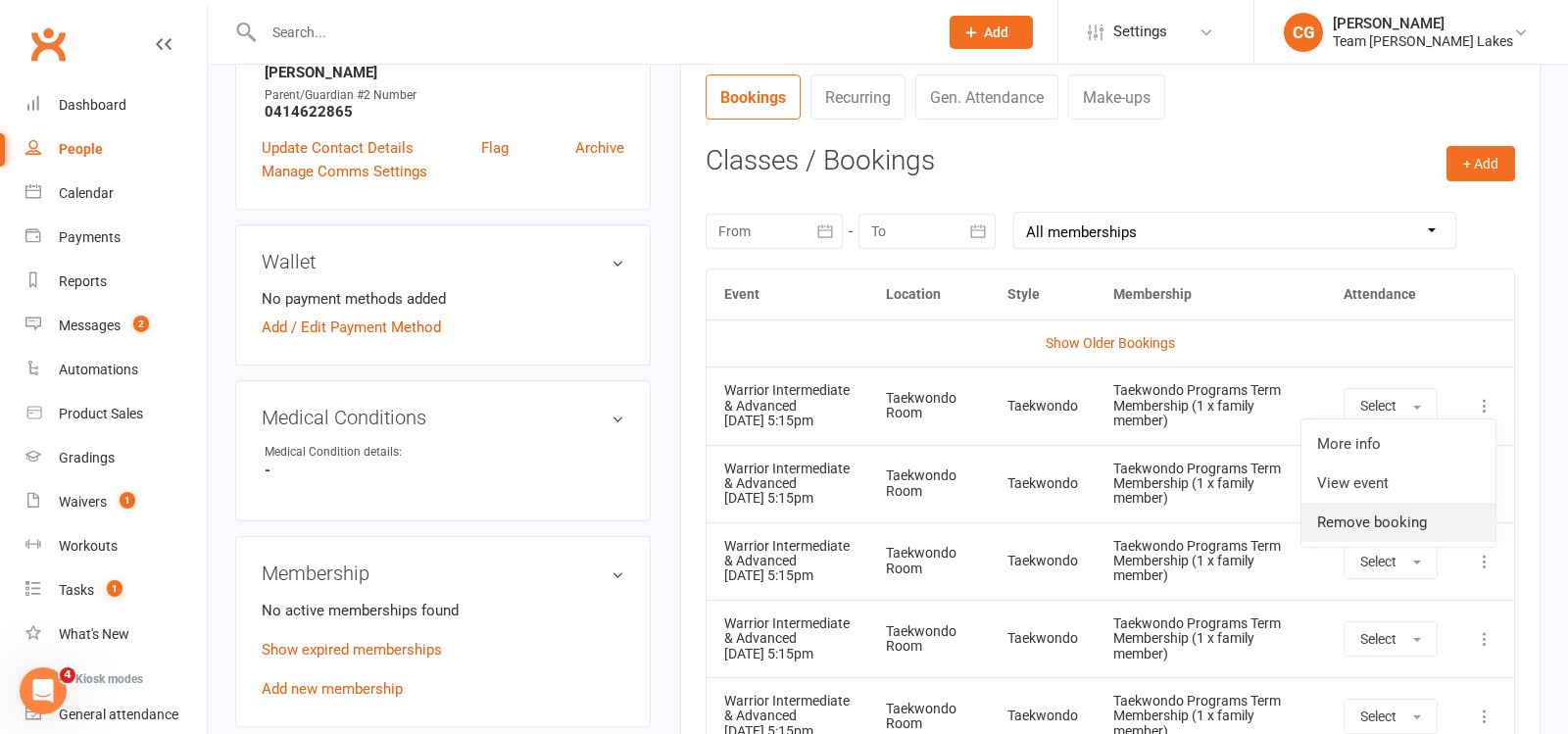
click at [1415, 510] on link "Remove booking" at bounding box center [1399, 522] width 194 height 40
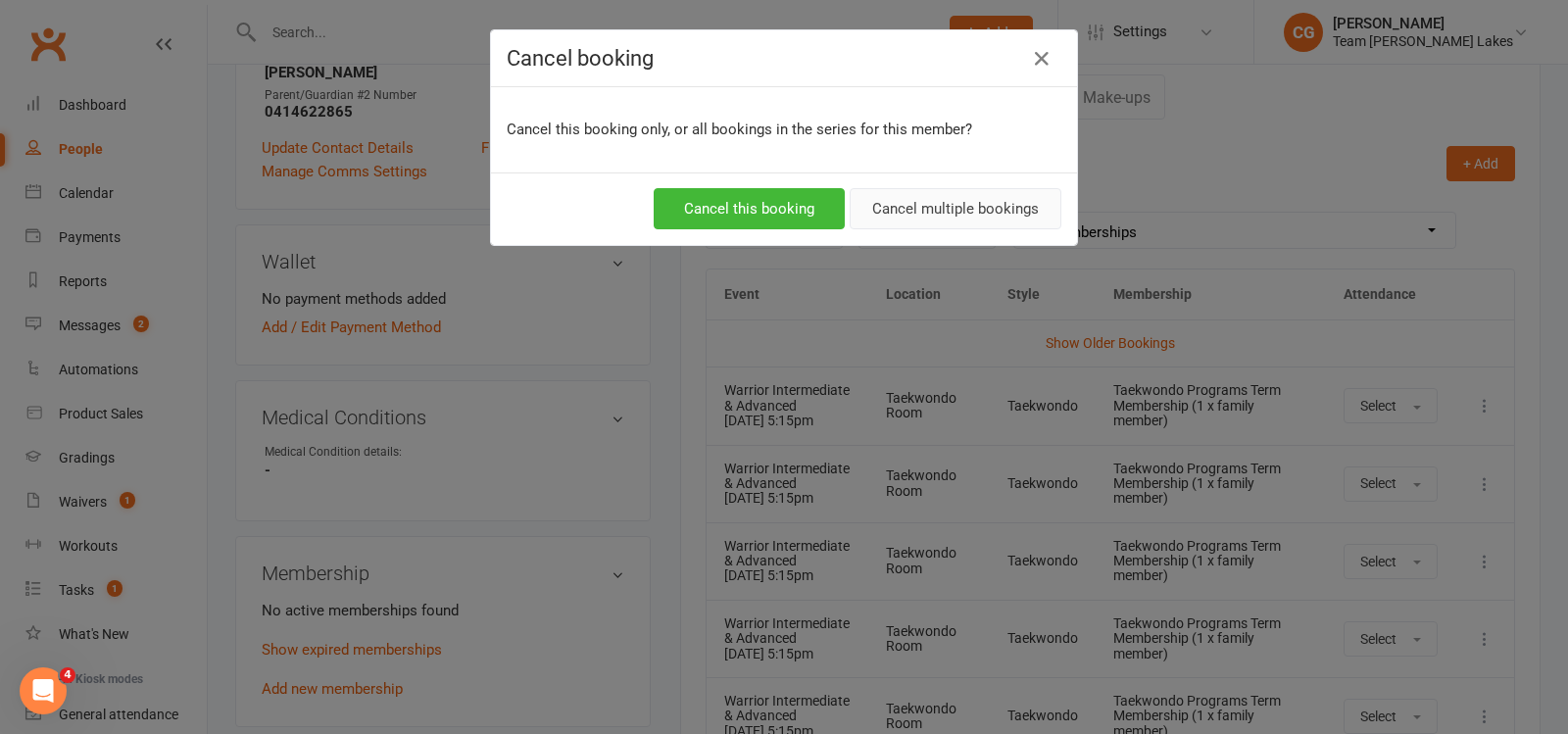
click at [996, 216] on button "Cancel multiple bookings" at bounding box center [956, 209] width 212 height 42
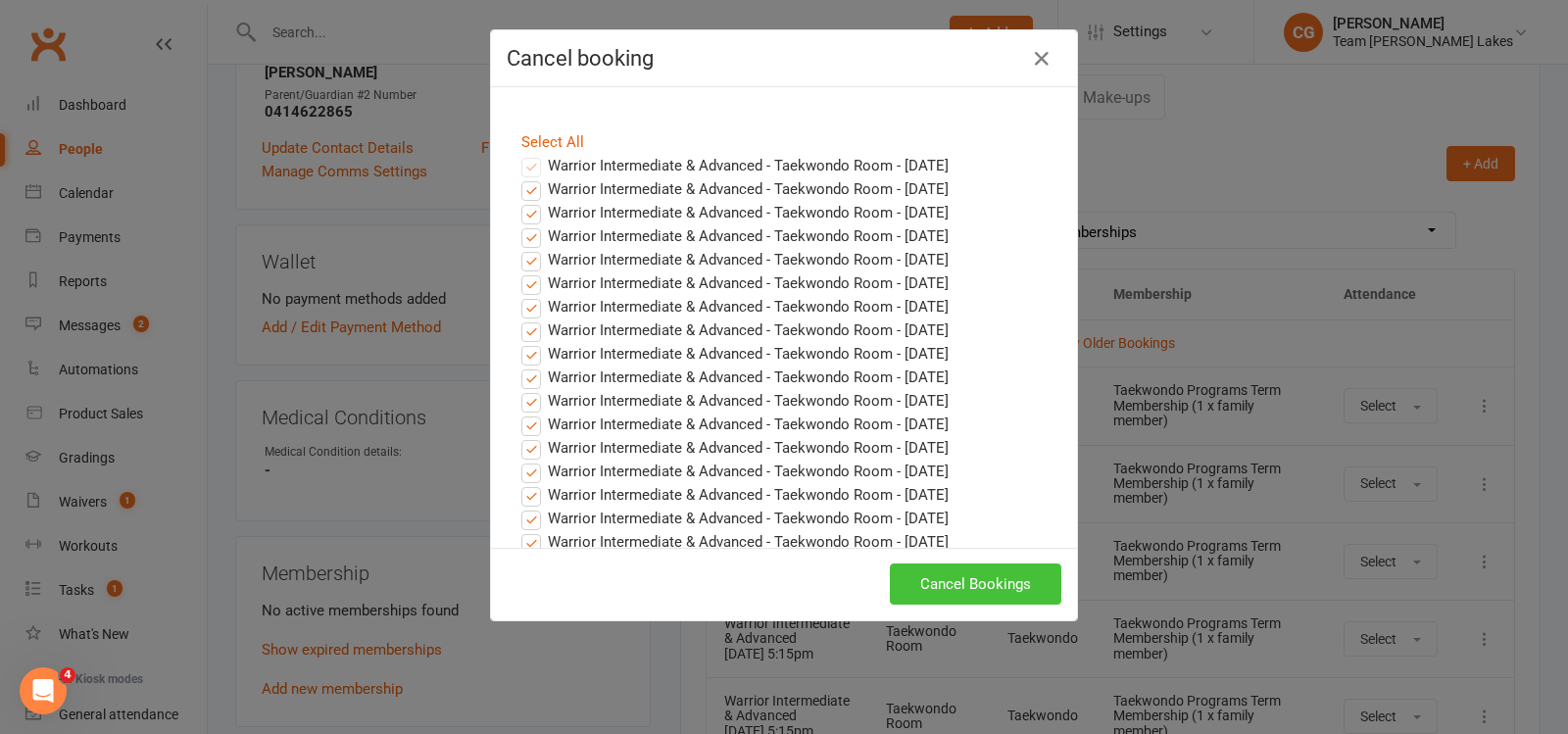
click at [963, 587] on button "Cancel Bookings" at bounding box center [975, 585] width 171 height 42
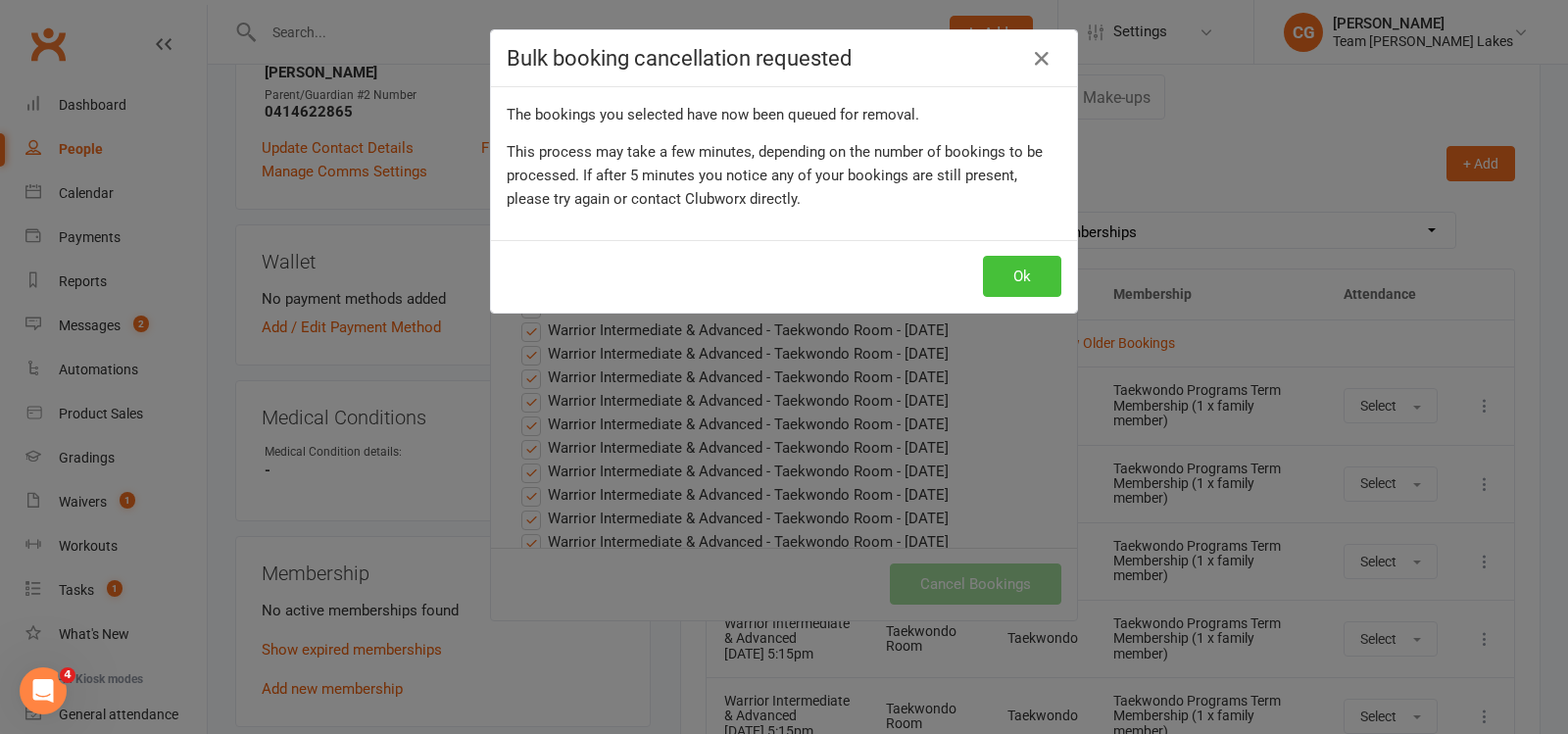
click at [1019, 277] on button "Ok" at bounding box center [1022, 277] width 78 height 42
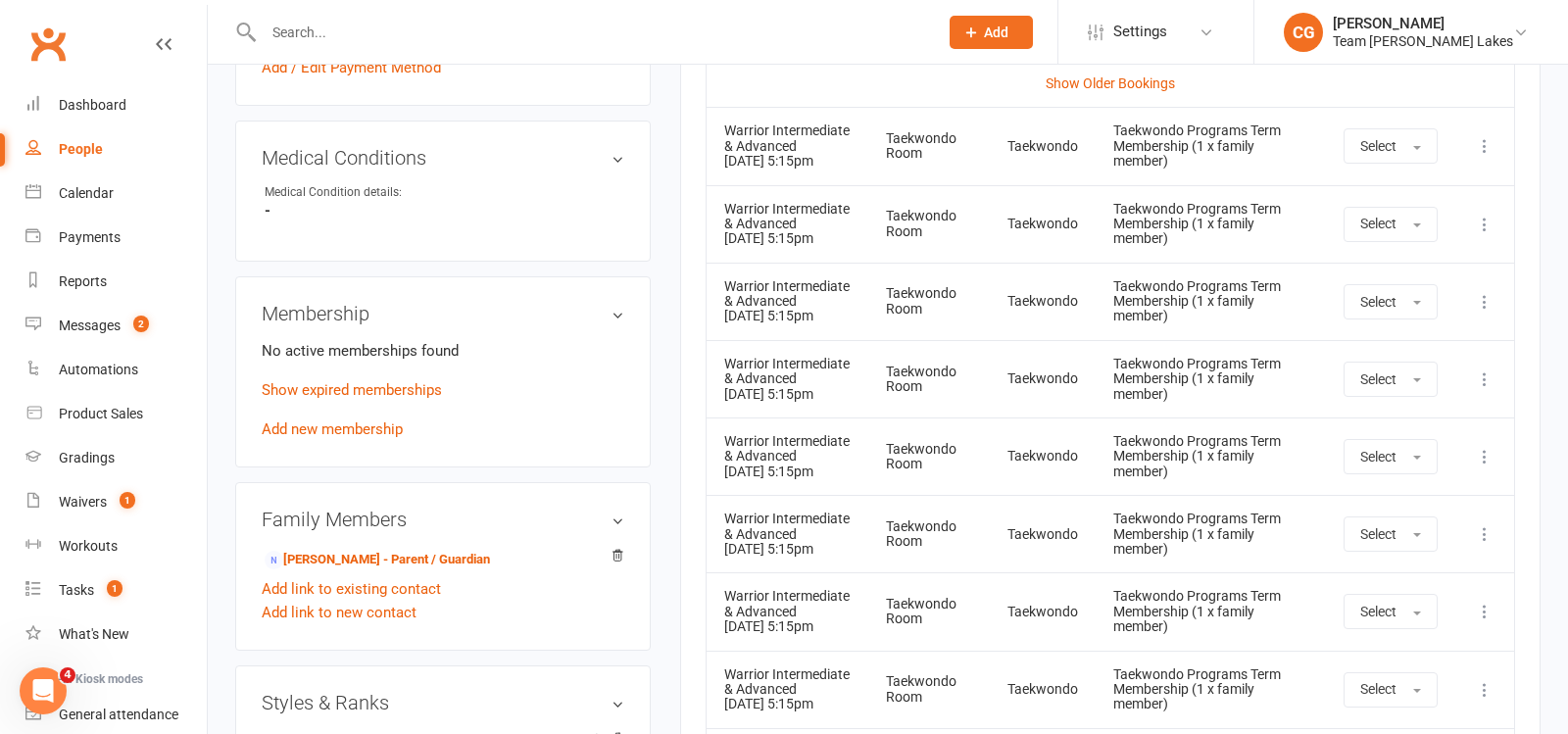
scroll to position [1020, 0]
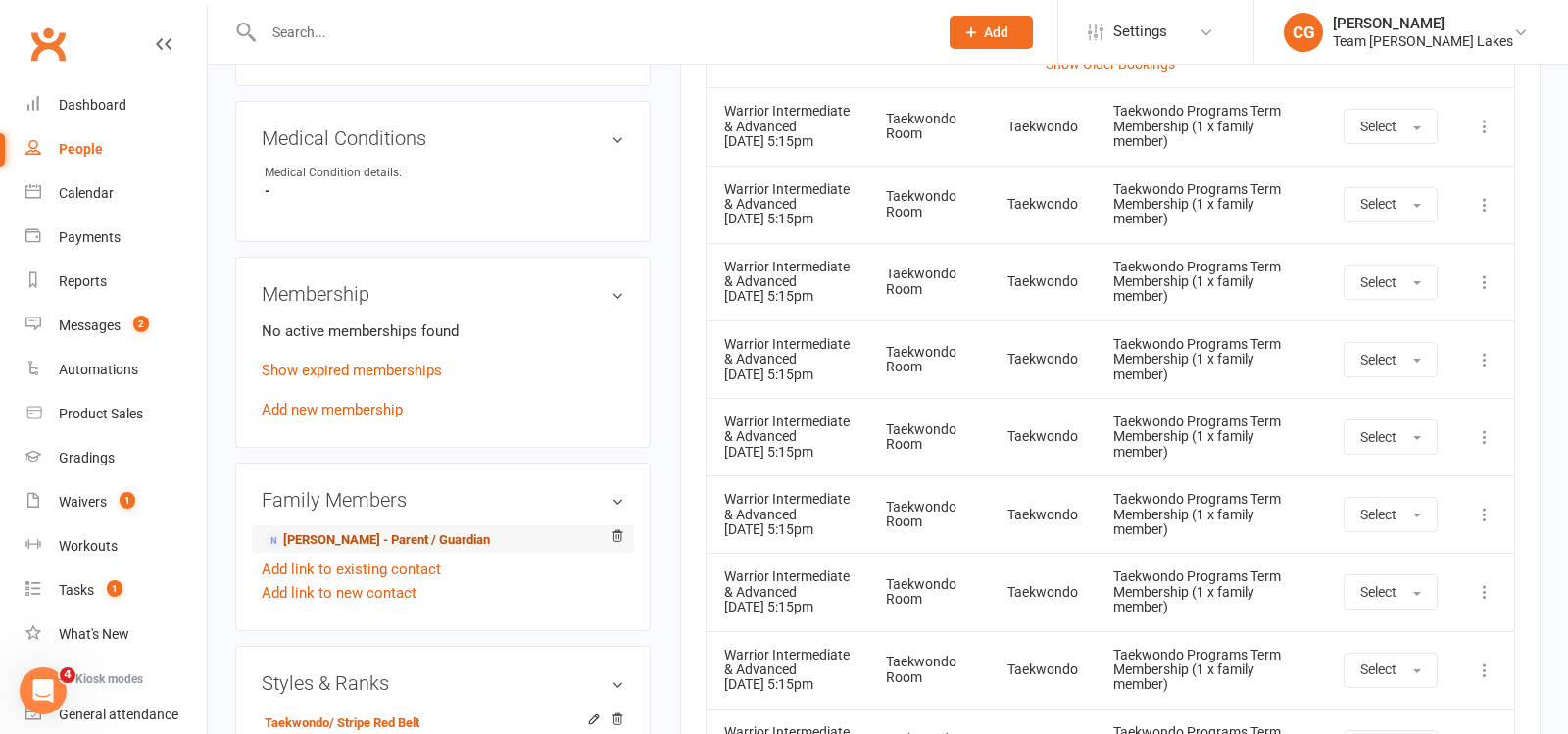
click at [422, 530] on link "Jackline Biondo - Parent / Guardian" at bounding box center [378, 540] width 226 height 21
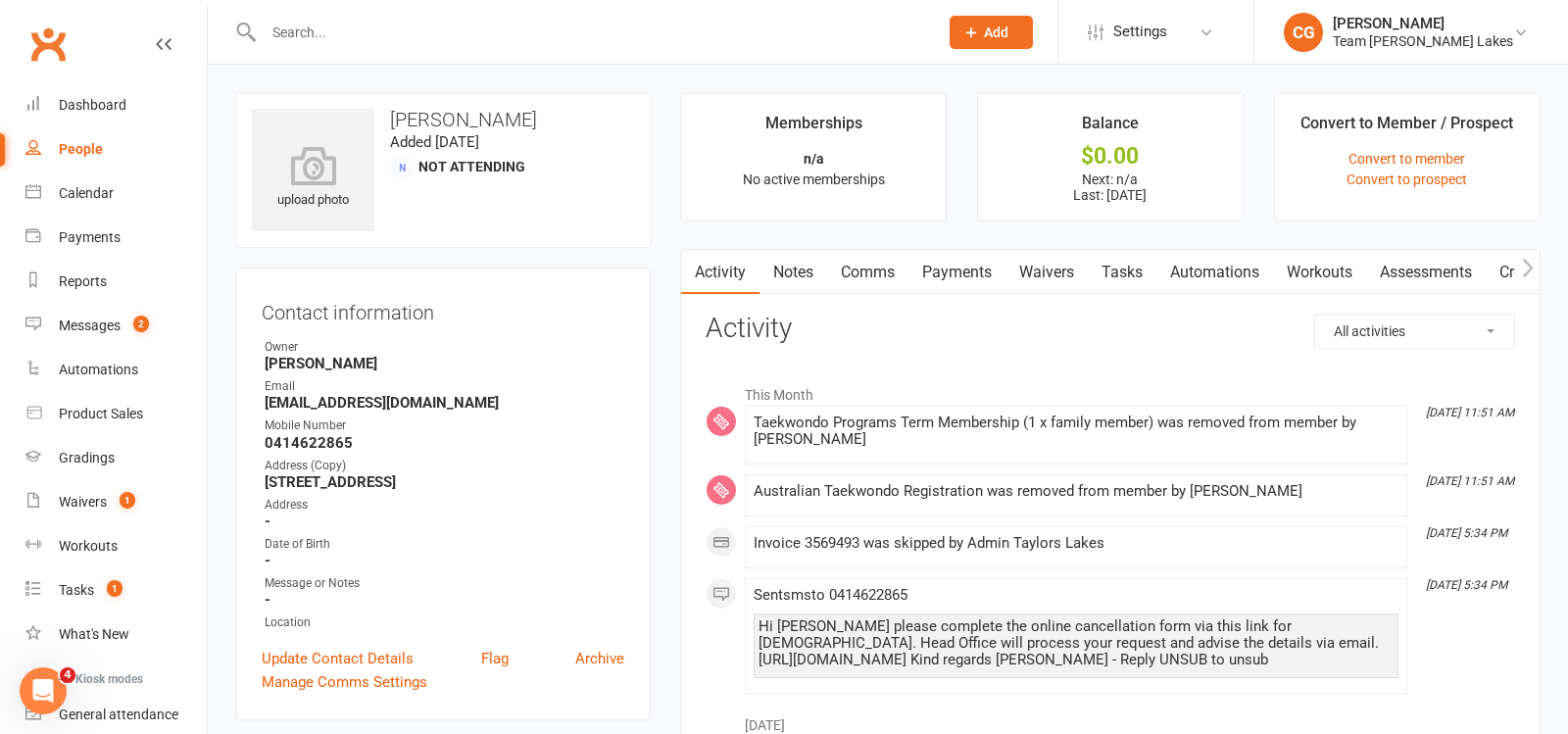
click at [862, 272] on link "Comms" at bounding box center [868, 273] width 81 height 46
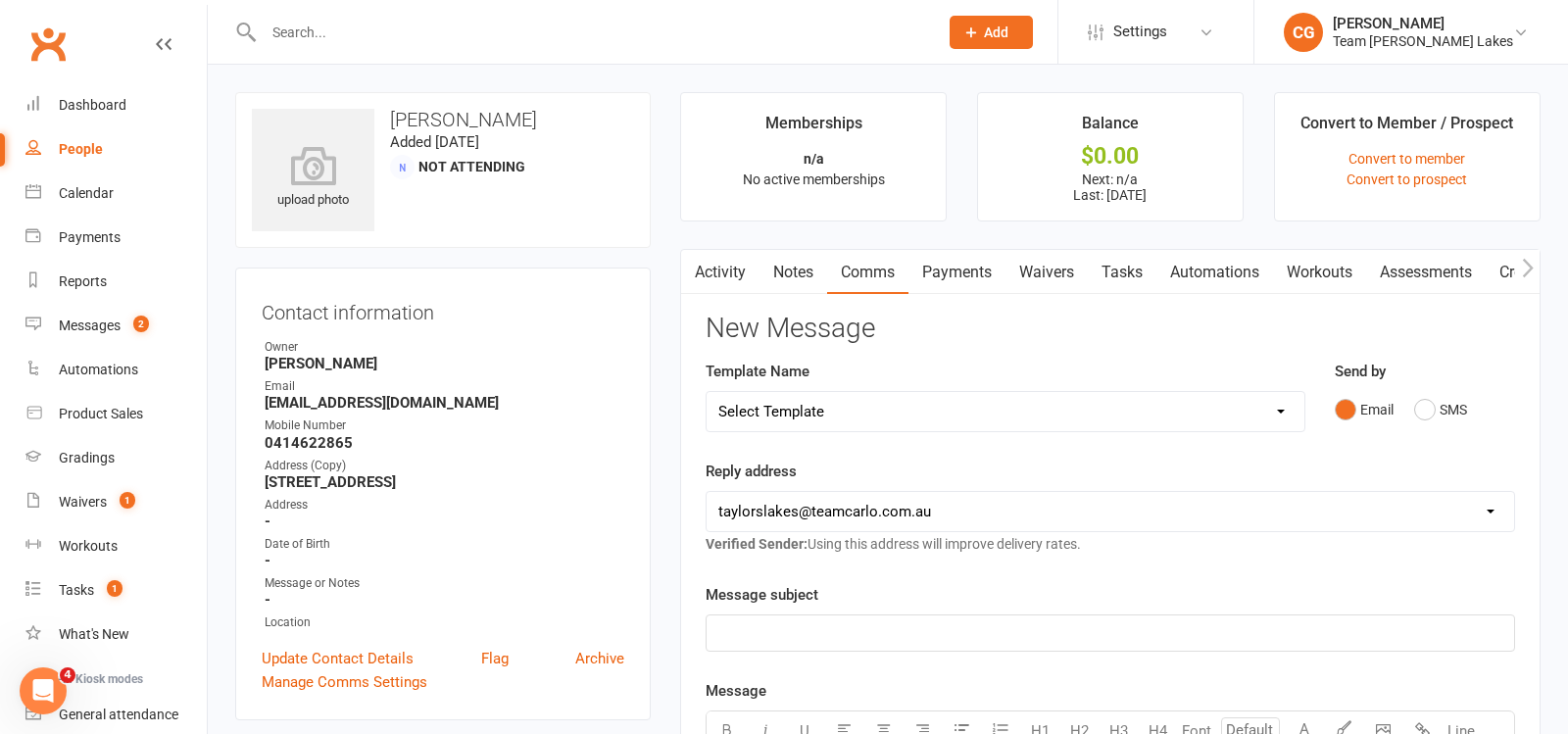
click at [855, 408] on select "Select Template [SMS] Delivery - Class change advice [SMS] Direct Debit - AT Pa…" at bounding box center [1005, 412] width 598 height 40
select select "17"
click at [706, 392] on select "Select Template [SMS] Delivery - Class change advice [SMS] Direct Debit - AT Pa…" at bounding box center [1005, 412] width 598 height 40
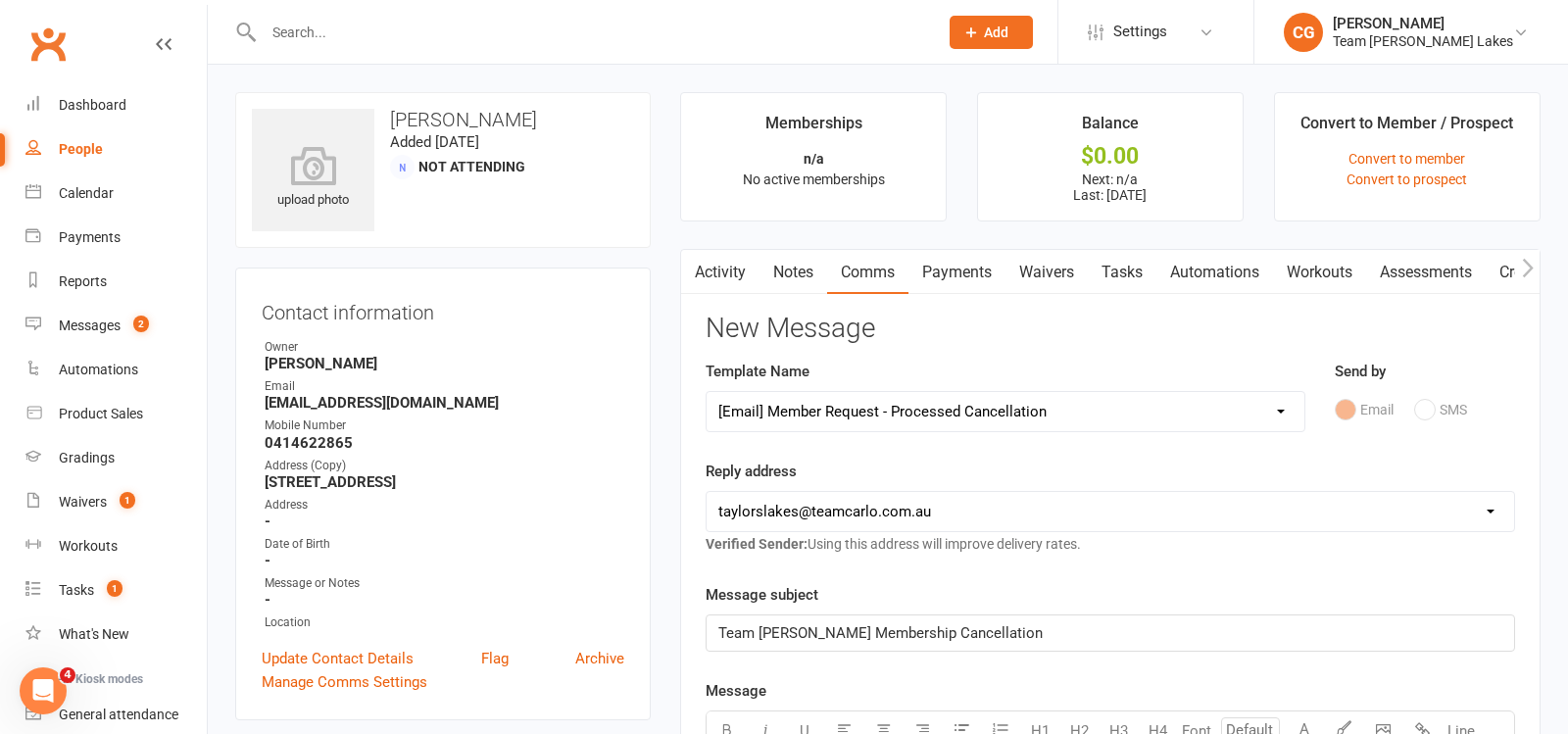
click at [797, 504] on select "hello@clubworx.com taylorslakes@teamcarlo.com.au carlo+taylorslakes@teamcarlo.c…" at bounding box center [1110, 511] width 807 height 40
select select "5"
click at [706, 492] on select "hello@clubworx.com taylorslakes@teamcarlo.com.au carlo+taylorslakes@teamcarlo.c…" at bounding box center [1110, 511] width 807 height 40
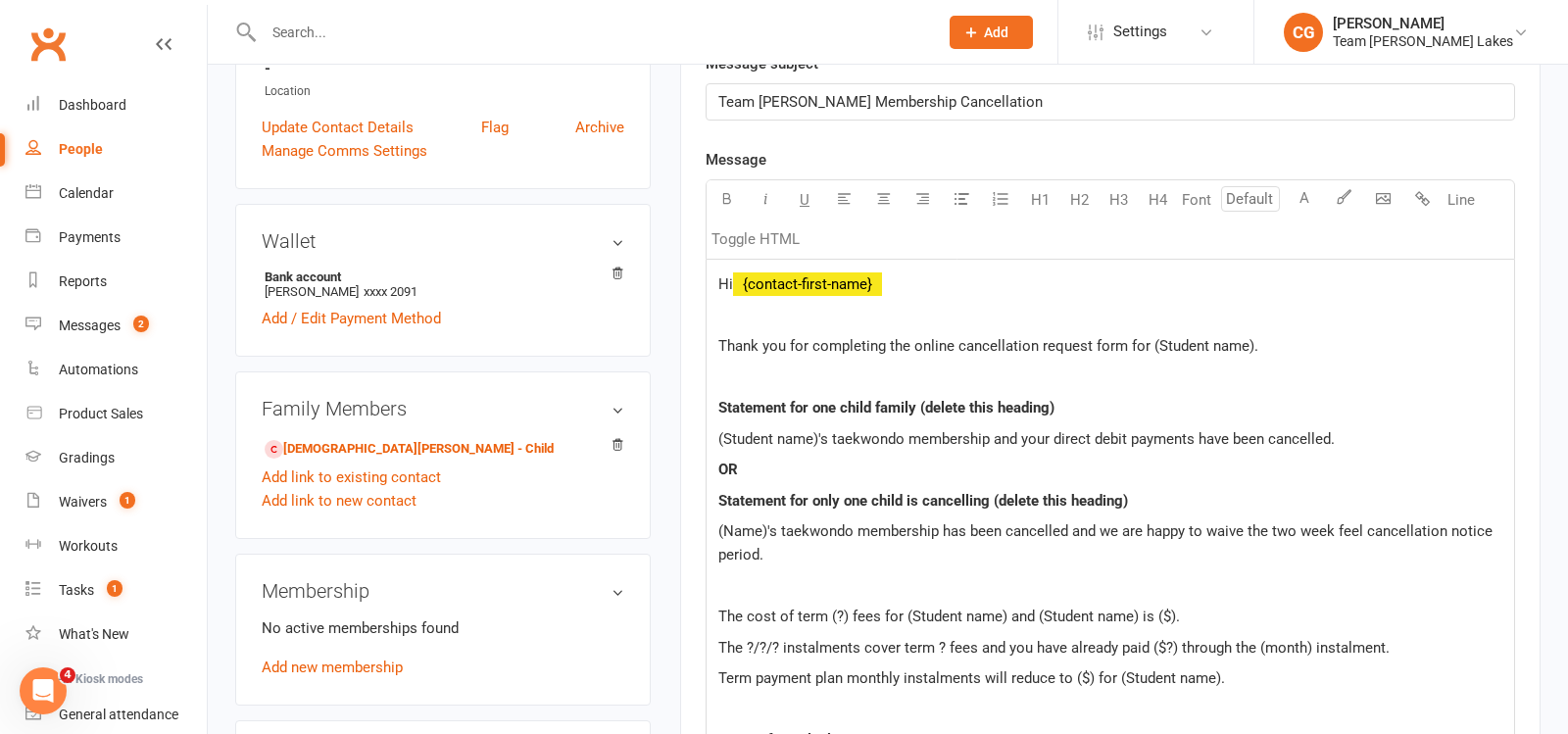
scroll to position [642, 0]
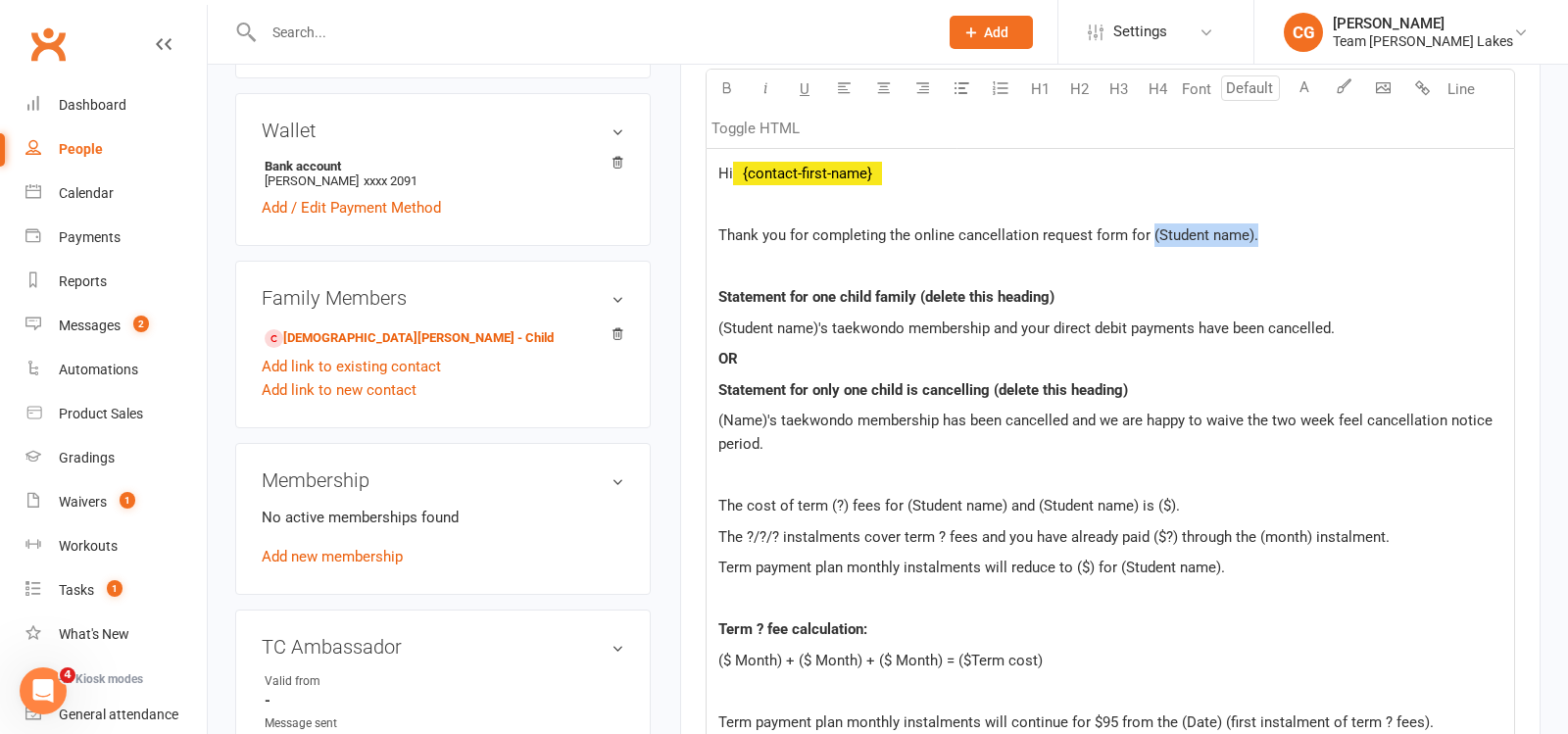
drag, startPoint x: 1288, startPoint y: 231, endPoint x: 1149, endPoint y: 226, distance: 139.1
click at [1149, 226] on p "Thank you for completing the online cancellation request form for (Student name…" at bounding box center [1110, 235] width 784 height 24
drag, startPoint x: 1159, startPoint y: 296, endPoint x: 810, endPoint y: 242, distance: 353.2
click at [810, 242] on div "Hi ﻿ {contact-first-name} Thank you for completing the online cancellation requ…" at bounding box center [1110, 636] width 807 height 974
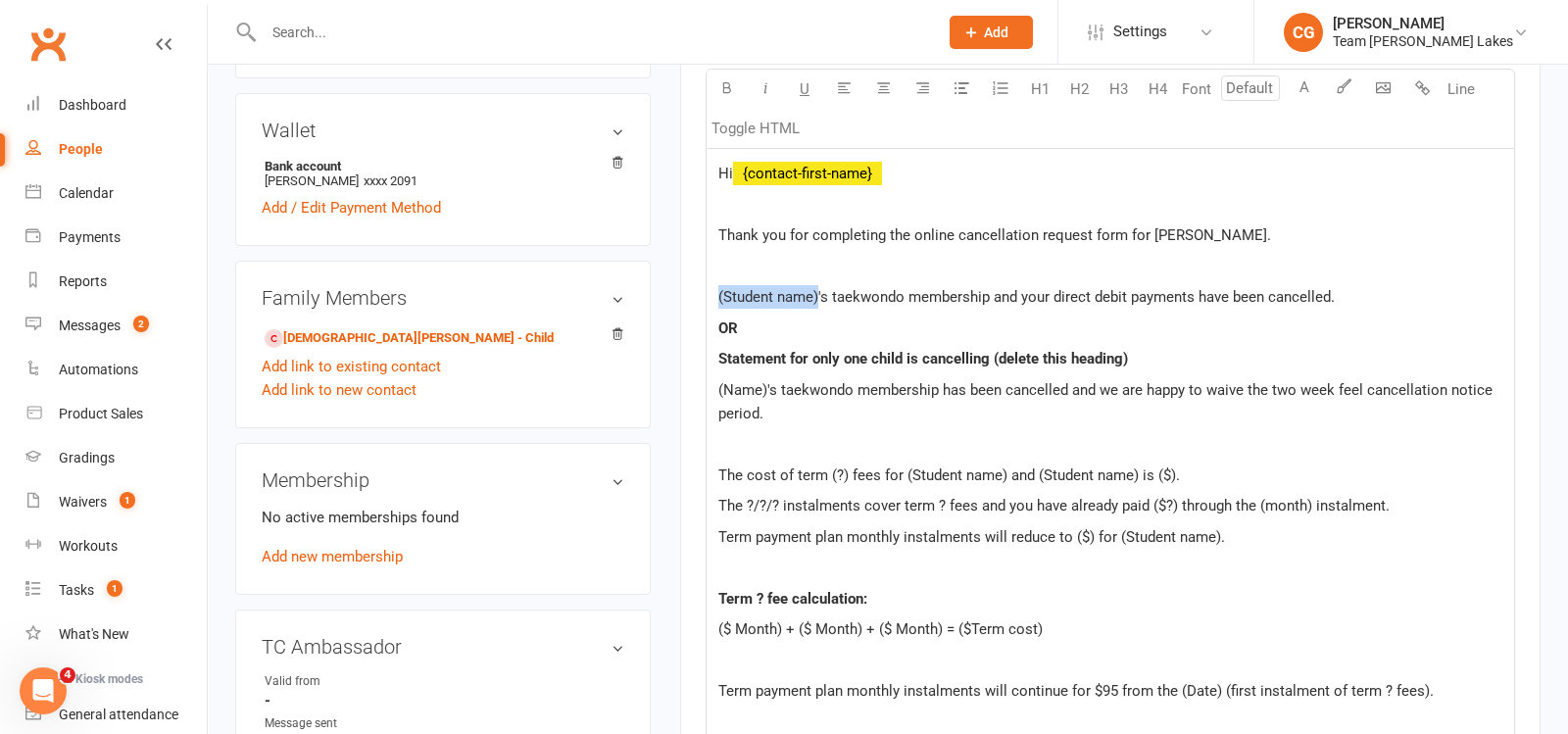
drag, startPoint x: 817, startPoint y: 289, endPoint x: 677, endPoint y: 287, distance: 140.0
click at [677, 287] on main "Memberships n/a No active memberships Balance $0.00 Next: n/a Last: 15 Jul 2025…" at bounding box center [1111, 461] width 890 height 2022
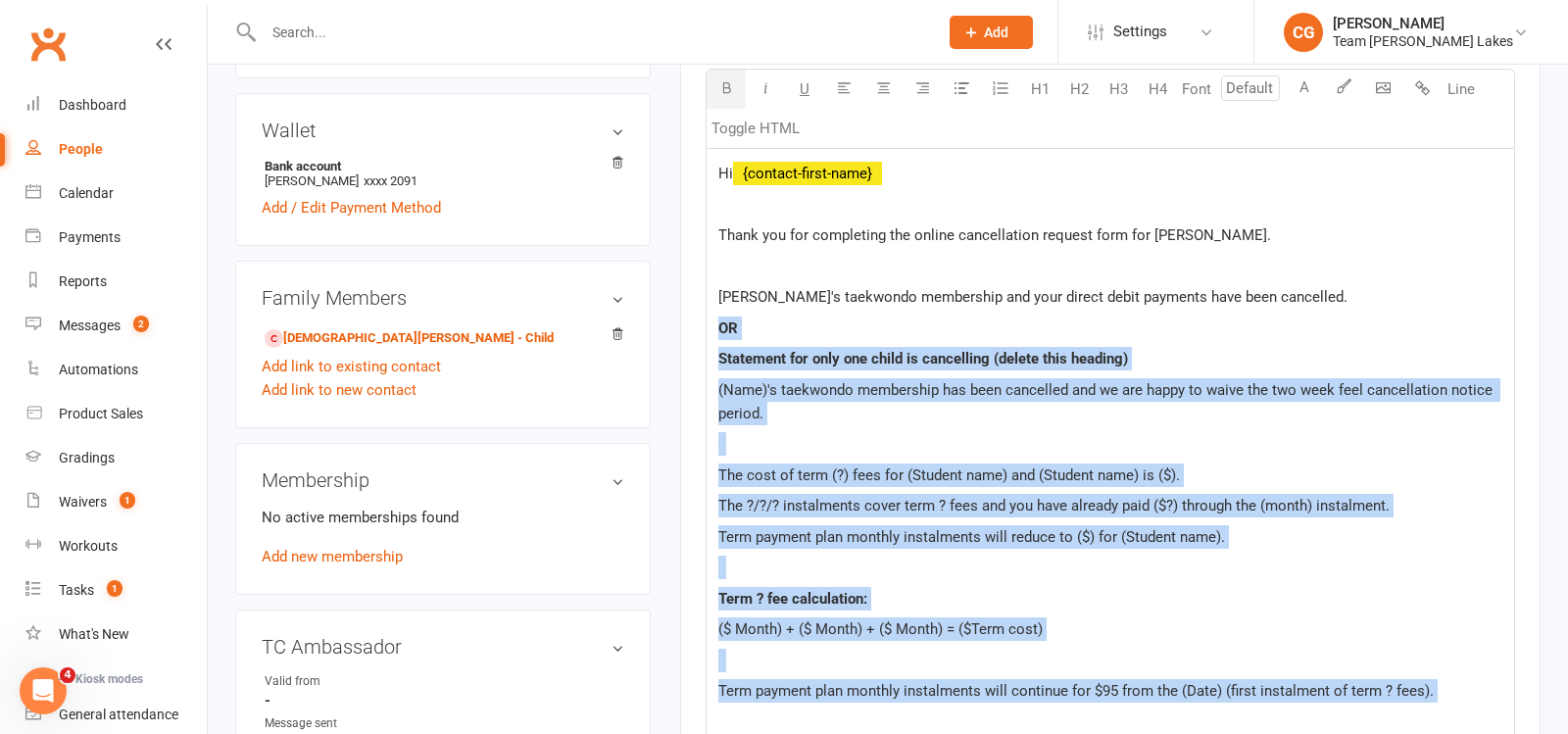
drag, startPoint x: 719, startPoint y: 323, endPoint x: 841, endPoint y: 701, distance: 397.2
click at [841, 701] on div "Hi ﻿ {contact-first-name} Thank you for completing the online cancellation requ…" at bounding box center [1110, 620] width 807 height 943
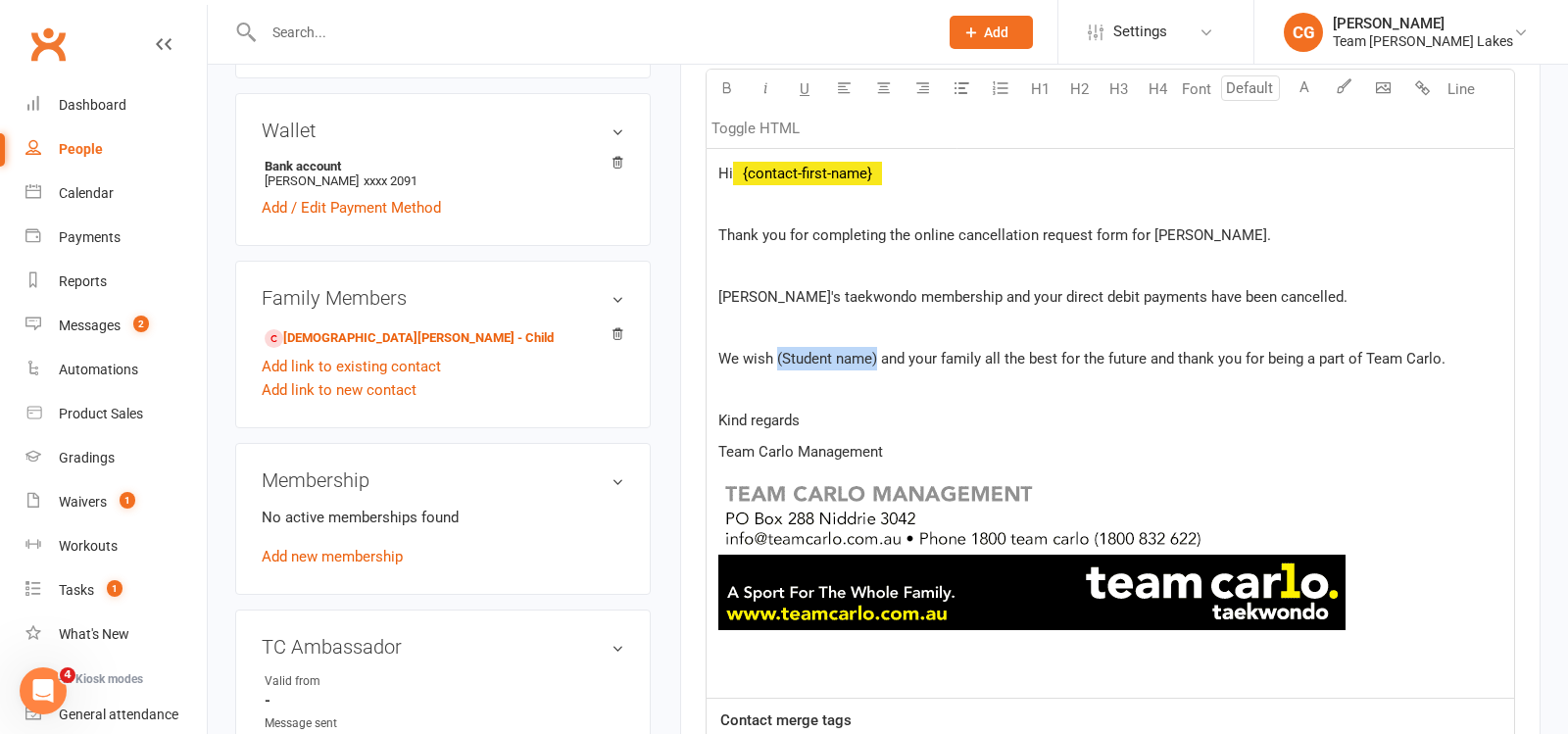
drag, startPoint x: 876, startPoint y: 352, endPoint x: 775, endPoint y: 348, distance: 101.1
click at [775, 350] on span "We wish (Student name) and your family all the best for the future and thank yo…" at bounding box center [1081, 359] width 727 height 18
drag, startPoint x: 1183, startPoint y: 227, endPoint x: 1149, endPoint y: 226, distance: 34.0
click at [1149, 227] on span "Thank you for completing the online cancellation request form for Hugo." at bounding box center [994, 235] width 553 height 18
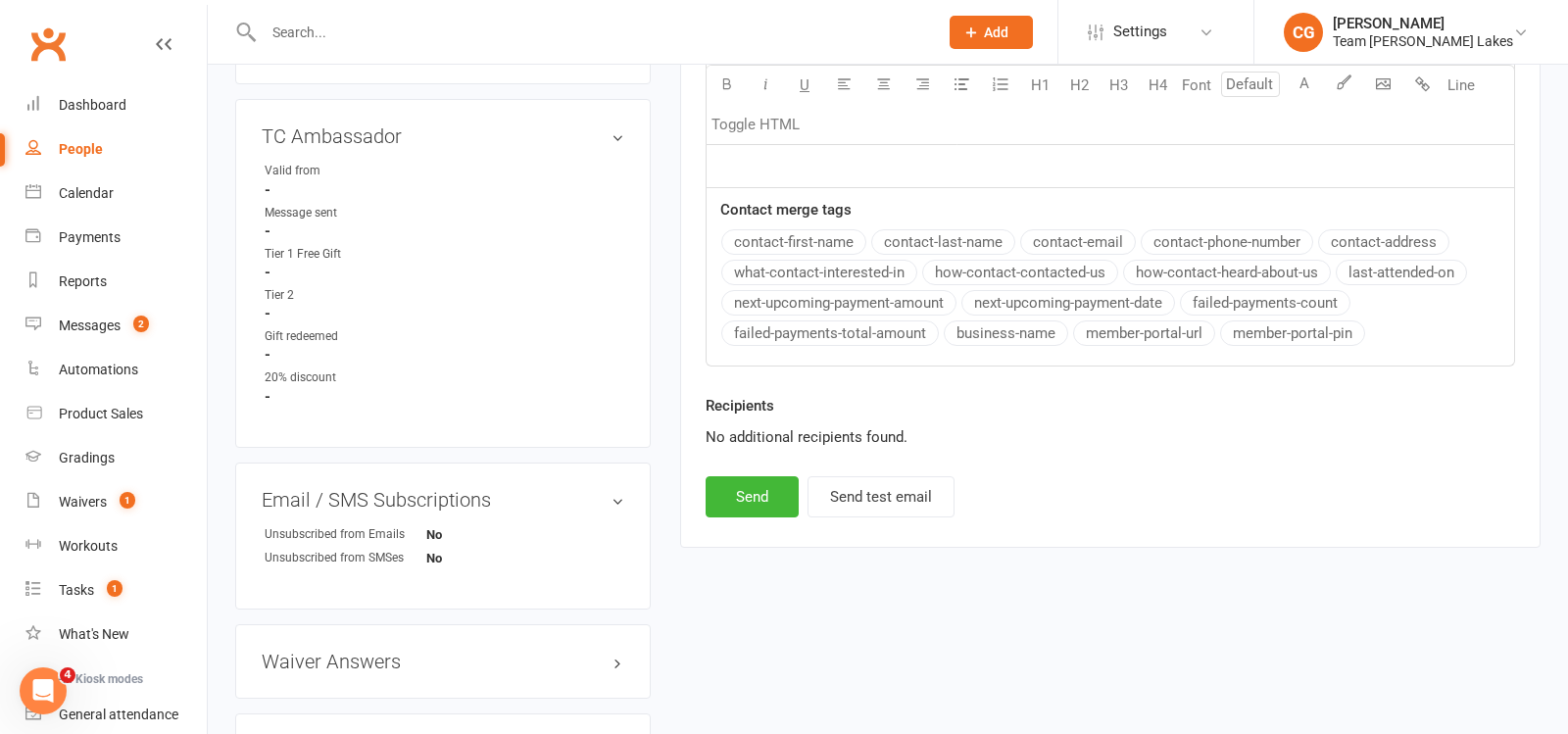
scroll to position [1350, 0]
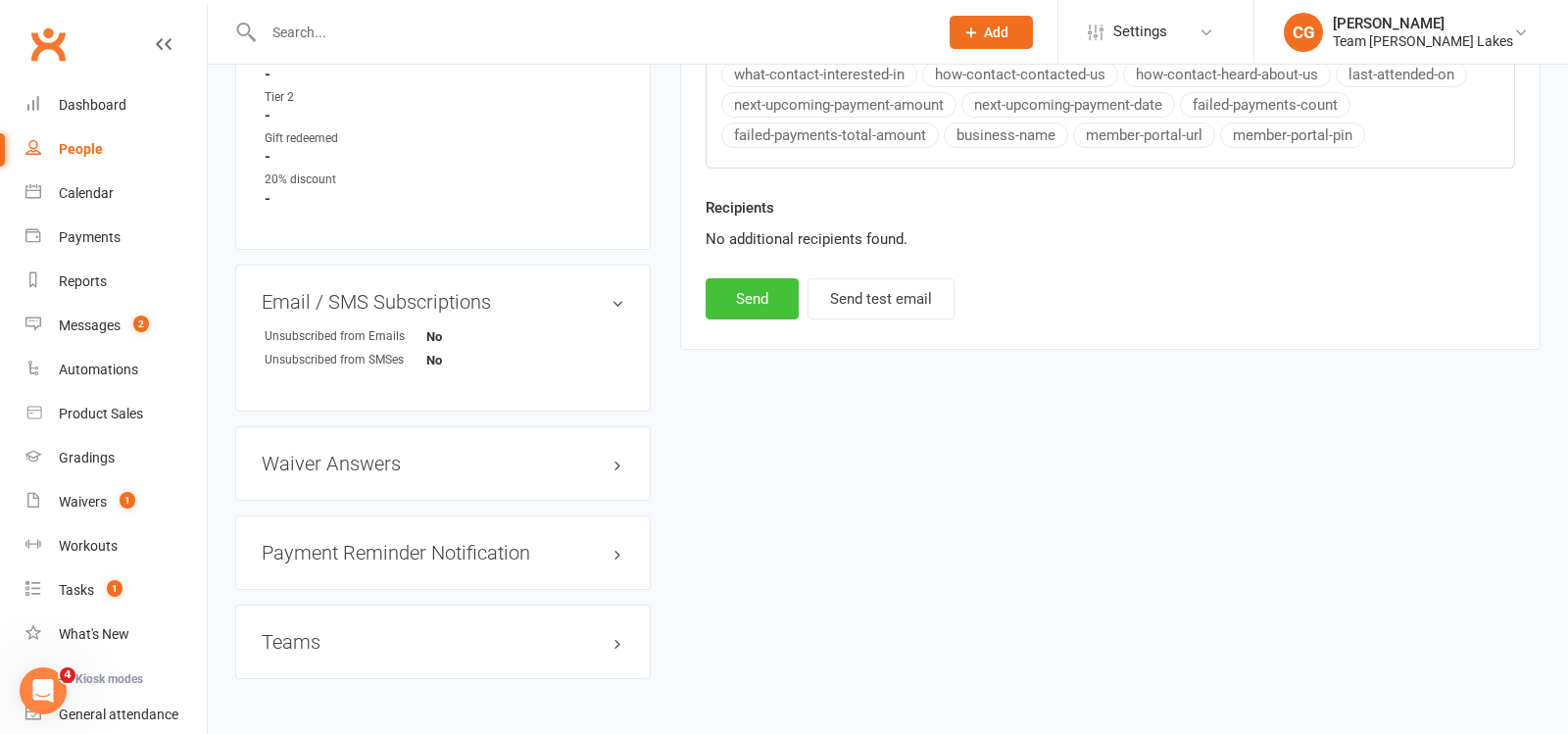
click at [755, 278] on button "Send" at bounding box center [752, 299] width 93 height 42
select select
select select "1"
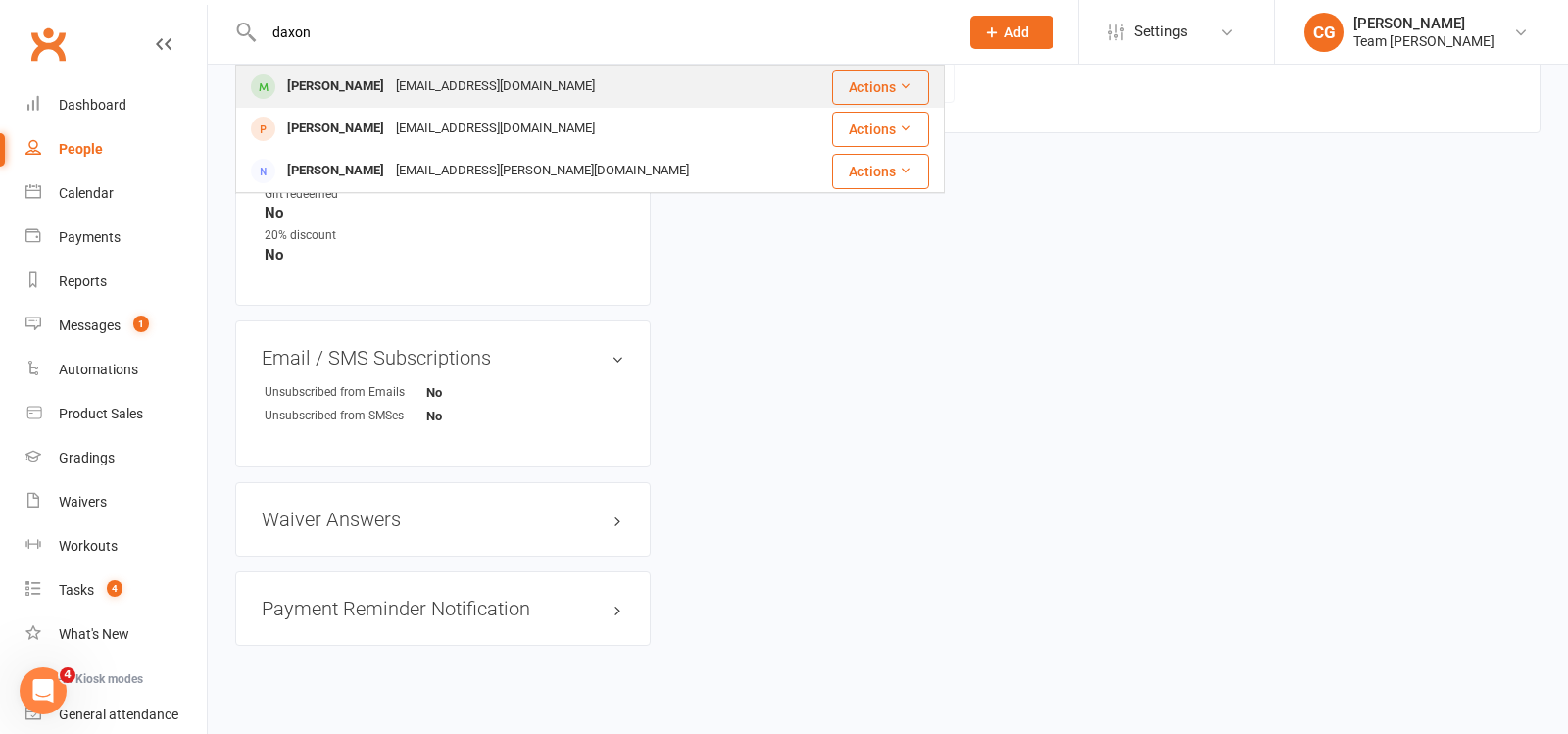
type input "daxon"
click at [390, 85] on div "[EMAIL_ADDRESS][DOMAIN_NAME]" at bounding box center [495, 86] width 211 height 29
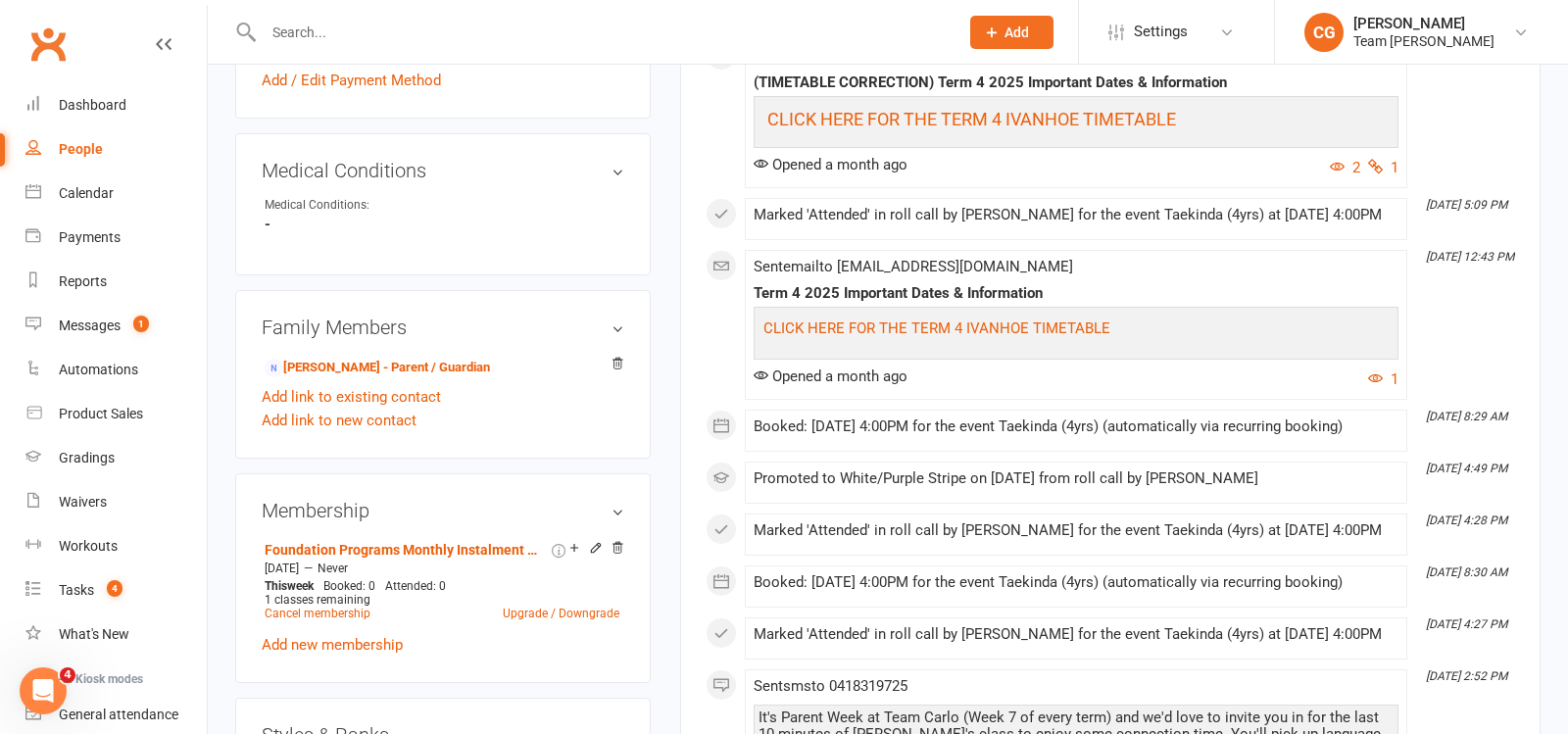
scroll to position [1022, 0]
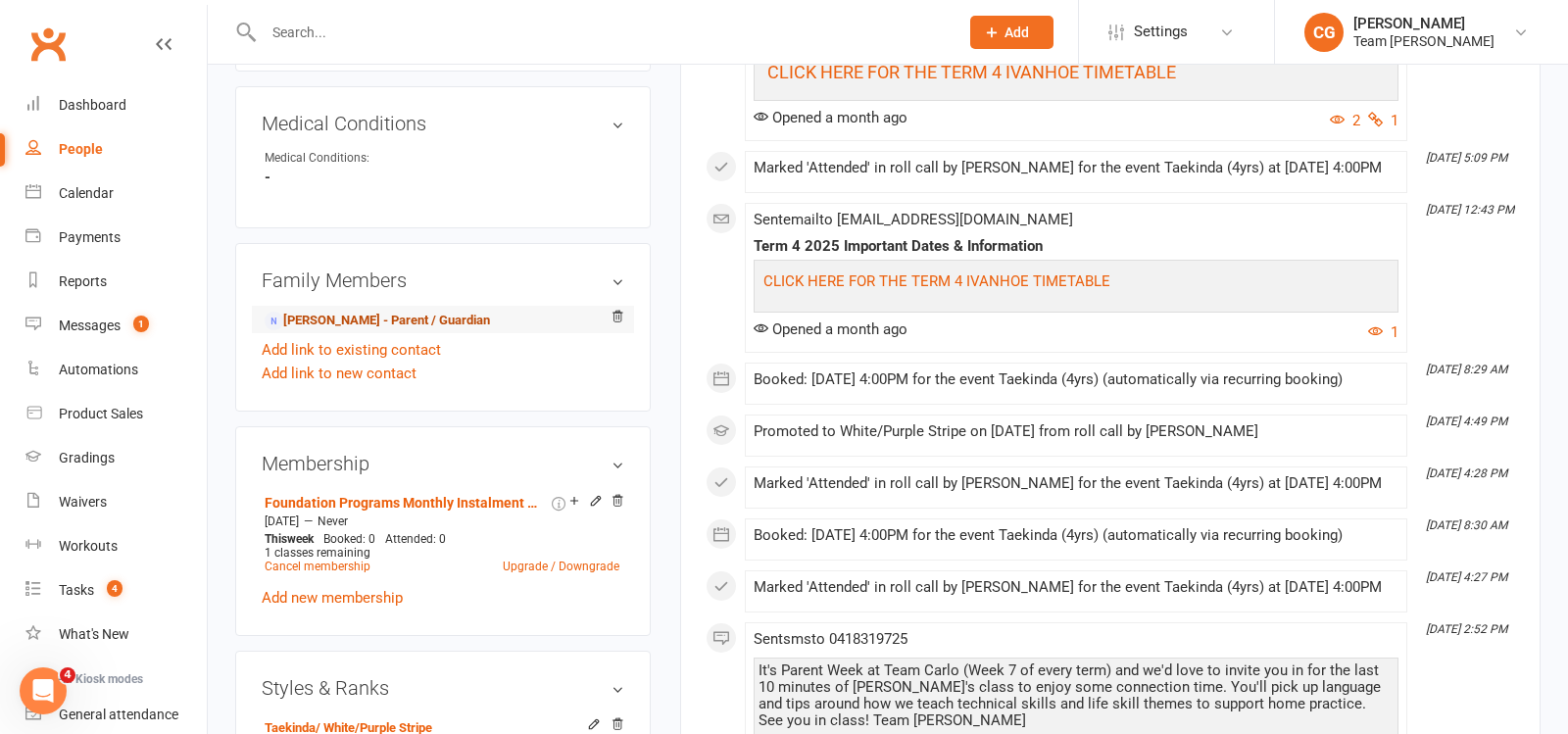
click at [383, 311] on link "[PERSON_NAME] - Parent / Guardian" at bounding box center [378, 321] width 226 height 21
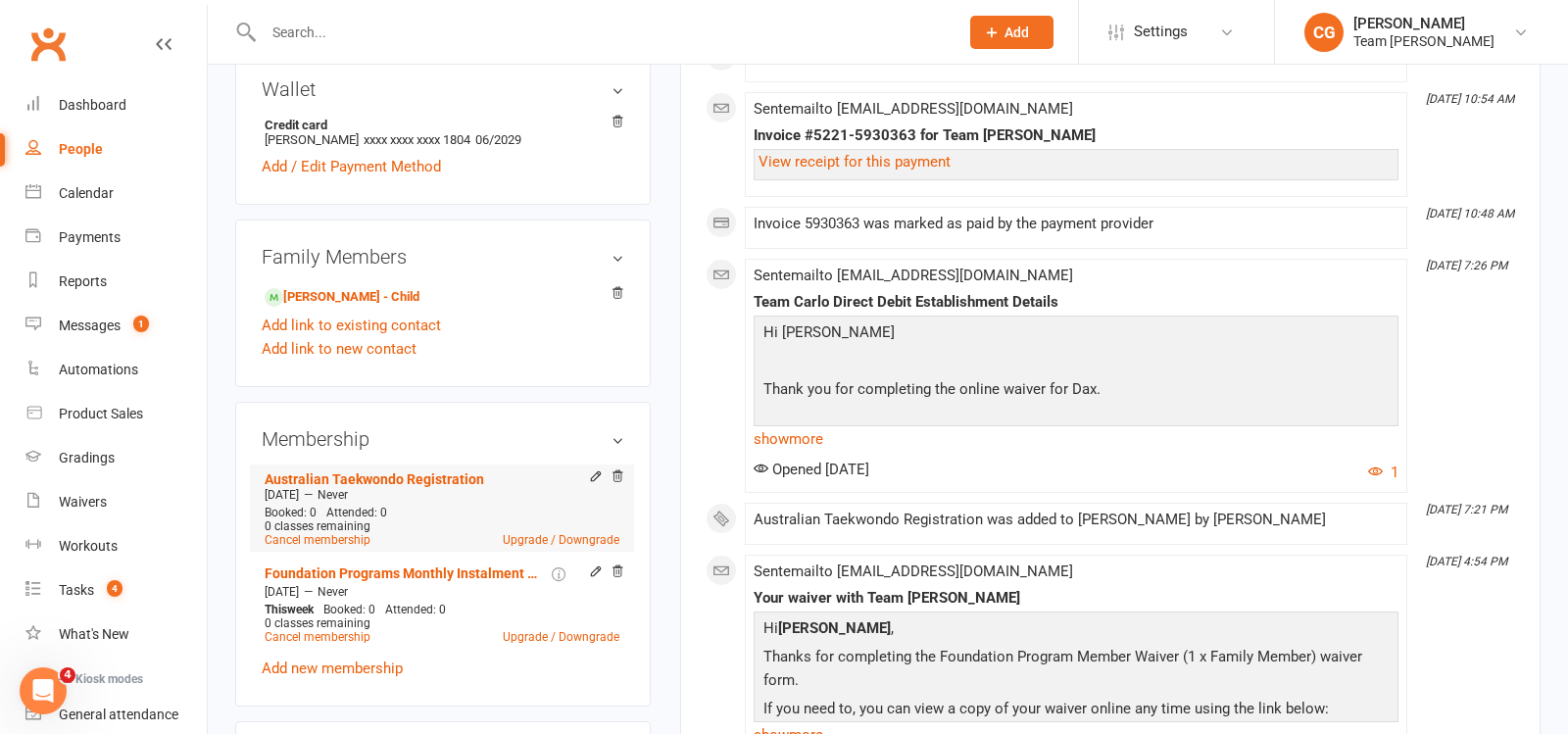
scroll to position [778, 0]
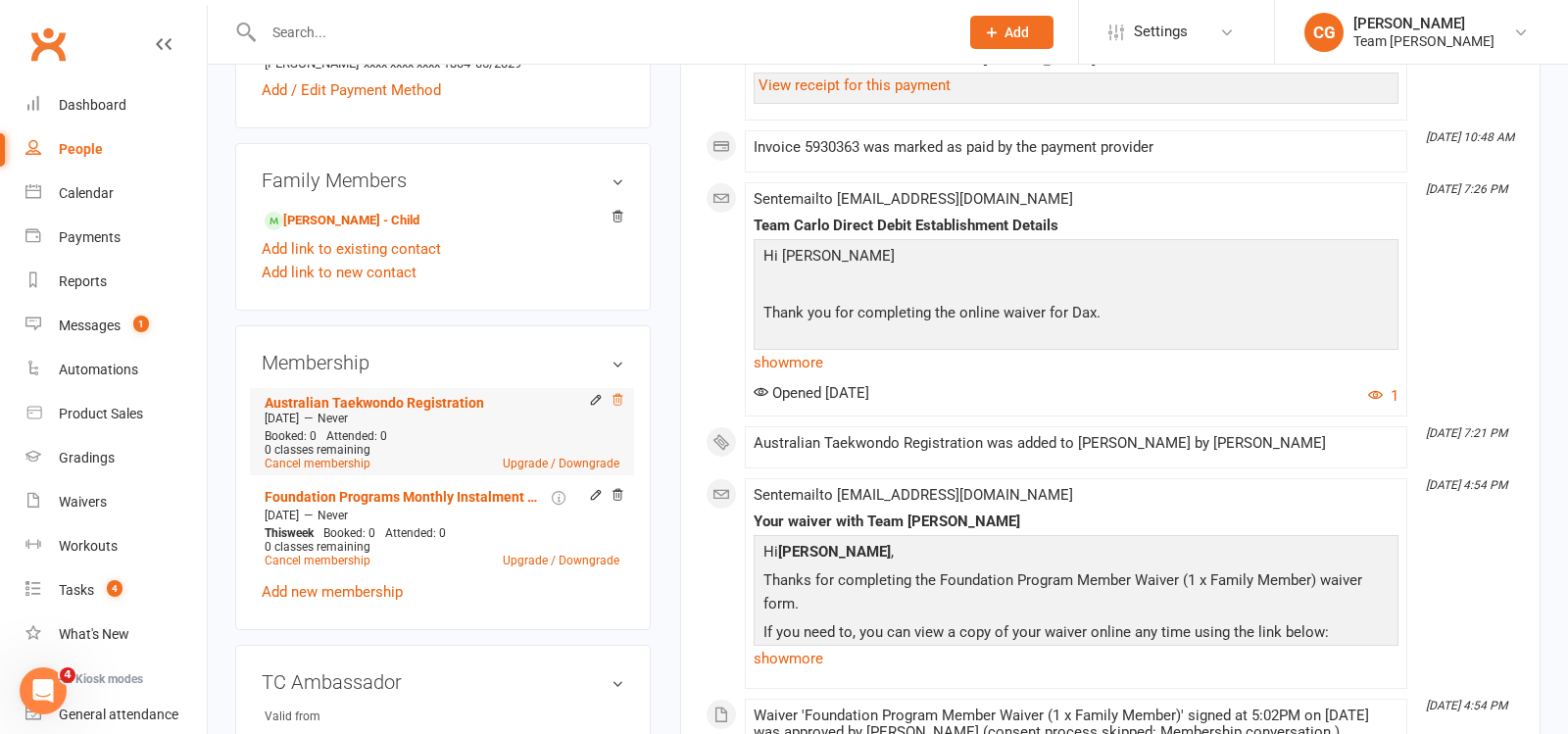
click at [617, 395] on icon at bounding box center [617, 400] width 14 height 14
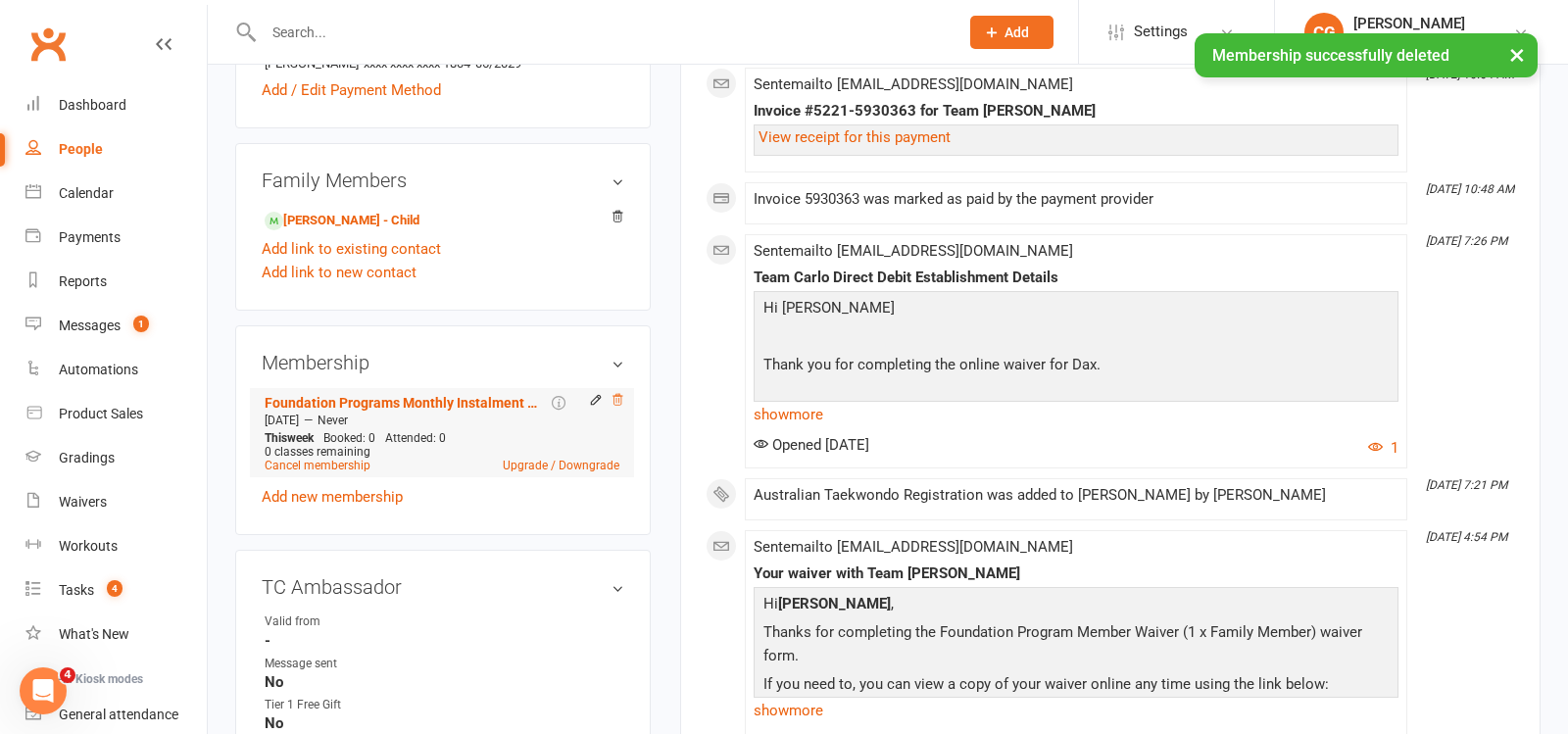
click at [611, 393] on icon at bounding box center [617, 400] width 14 height 14
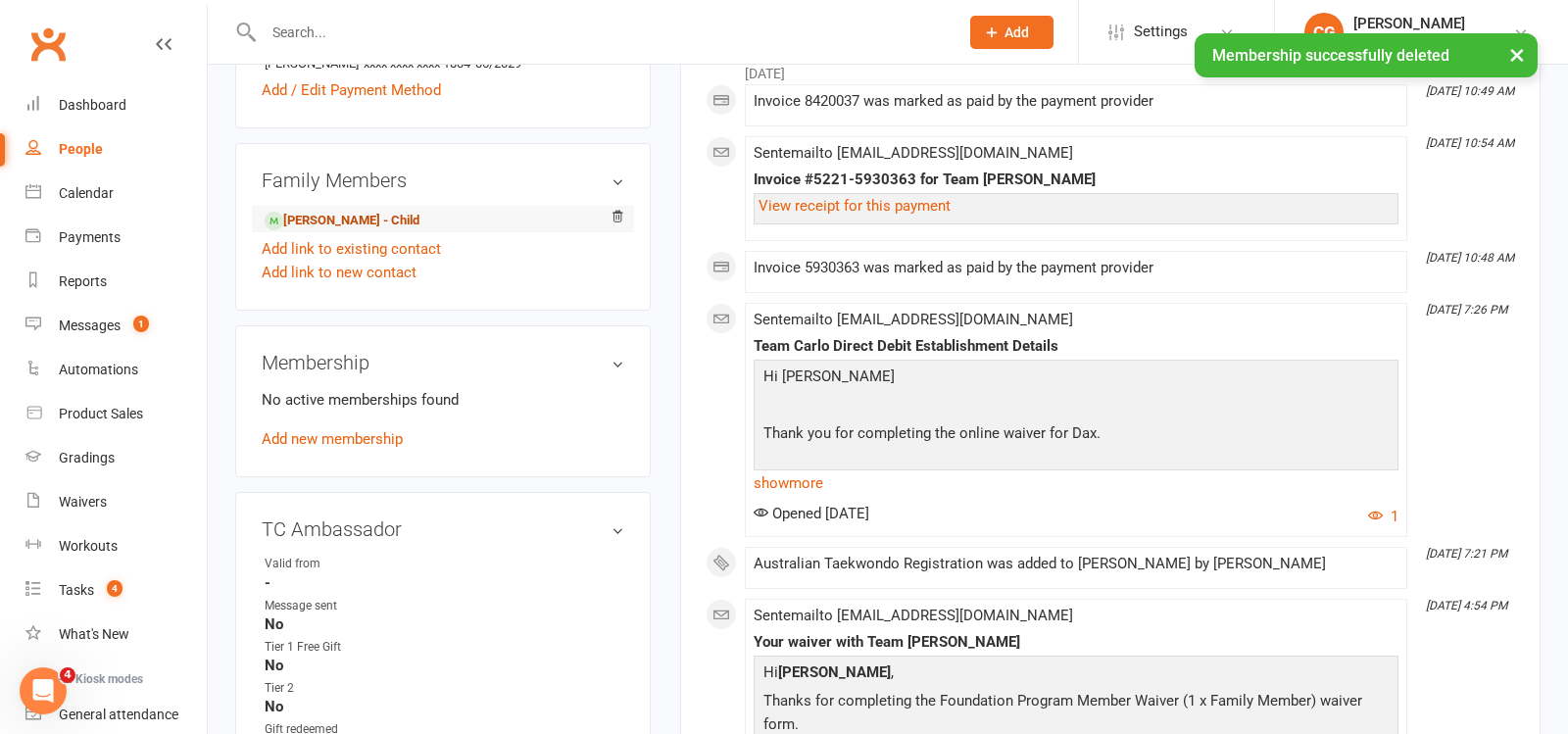
click at [329, 219] on link "[PERSON_NAME] - Child" at bounding box center [342, 221] width 155 height 21
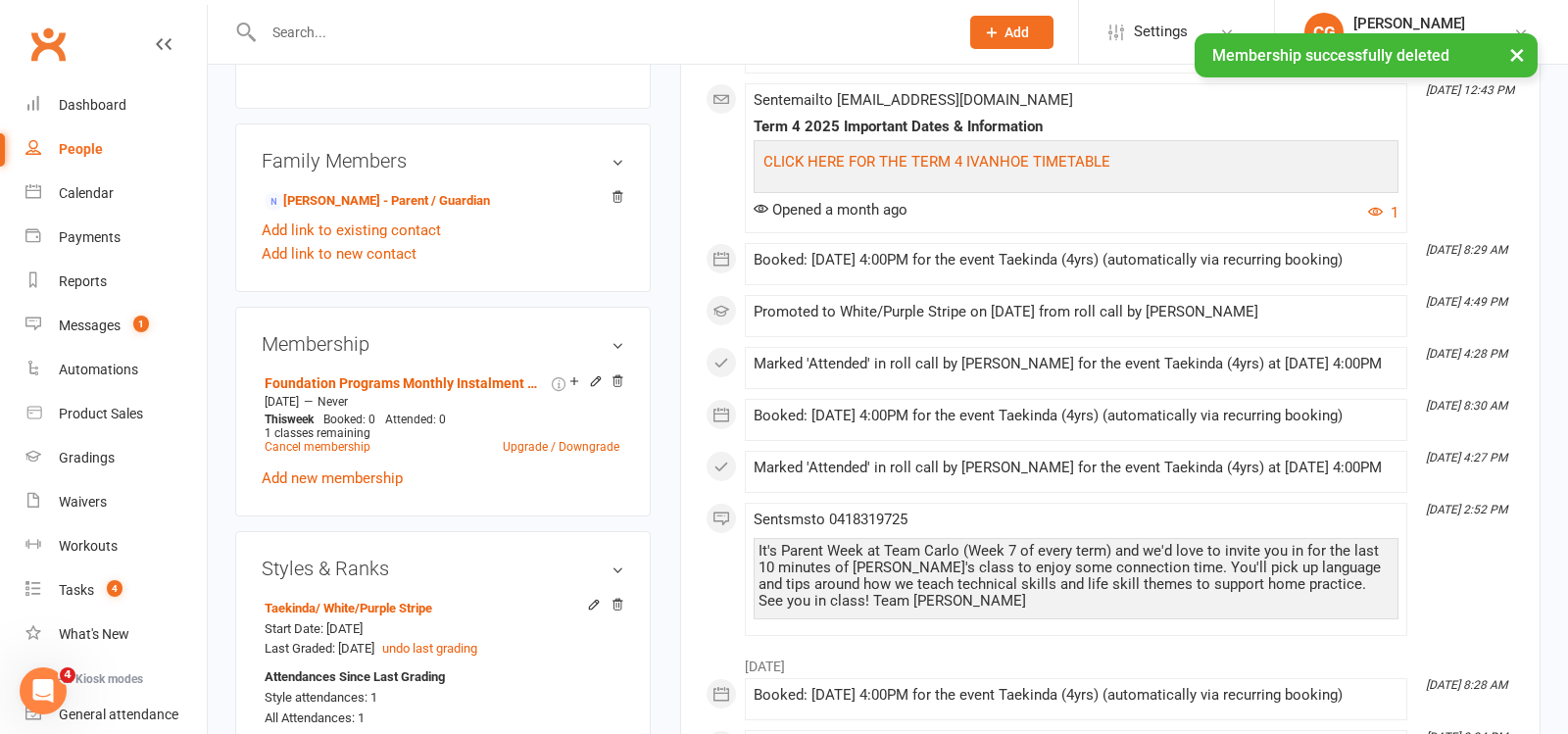
scroll to position [1151, 0]
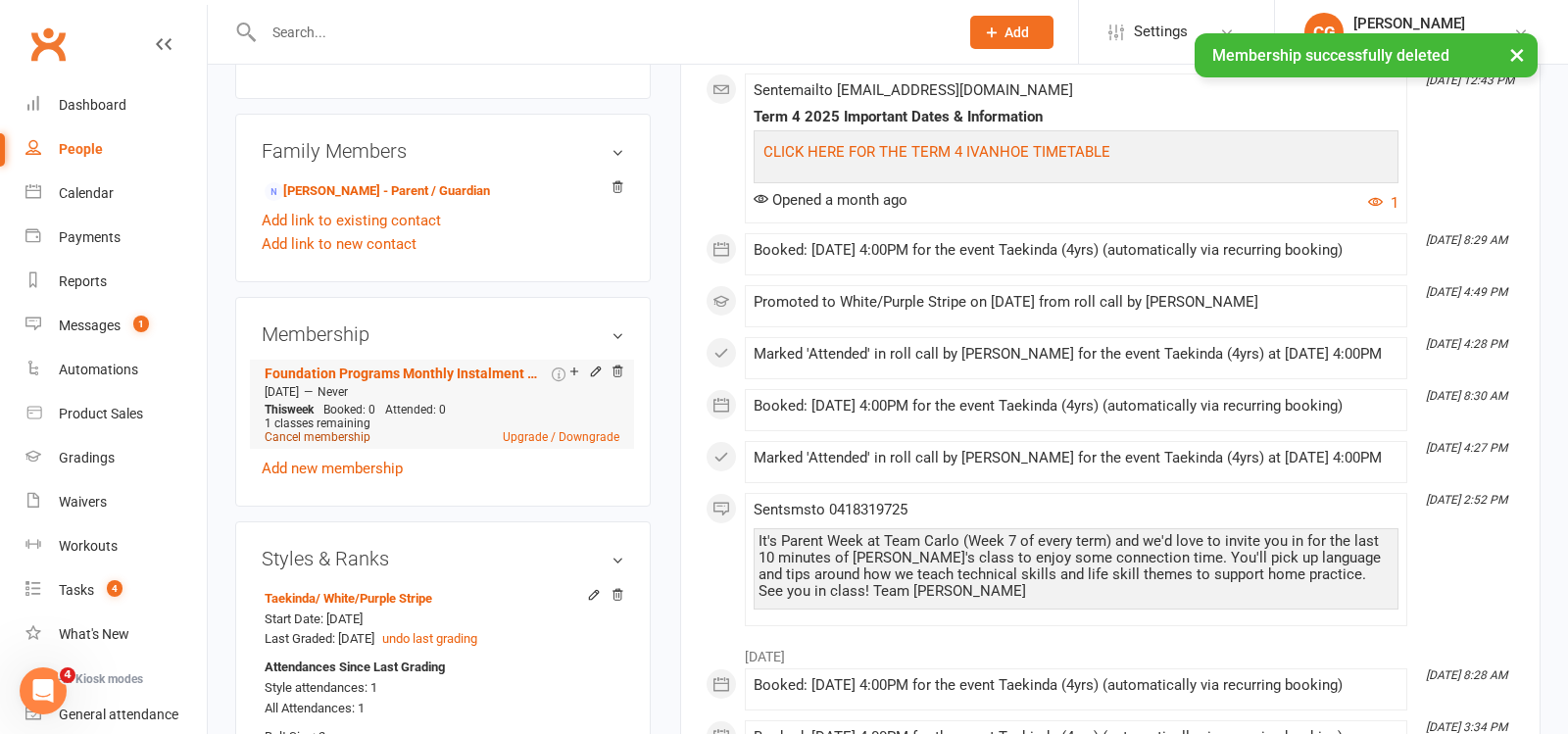
click at [305, 430] on link "Cancel membership" at bounding box center [318, 437] width 106 height 14
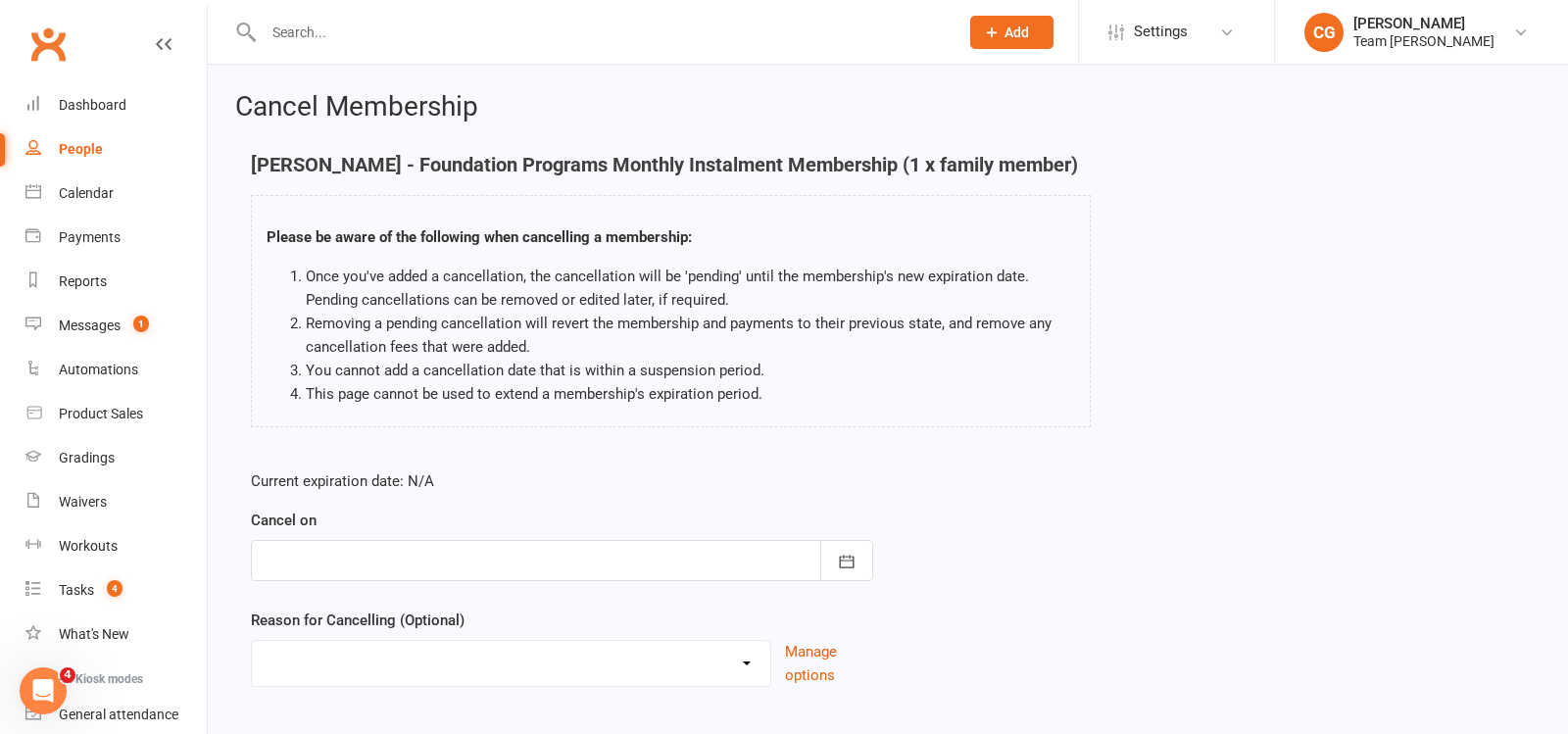
click at [577, 559] on div at bounding box center [562, 561] width 622 height 42
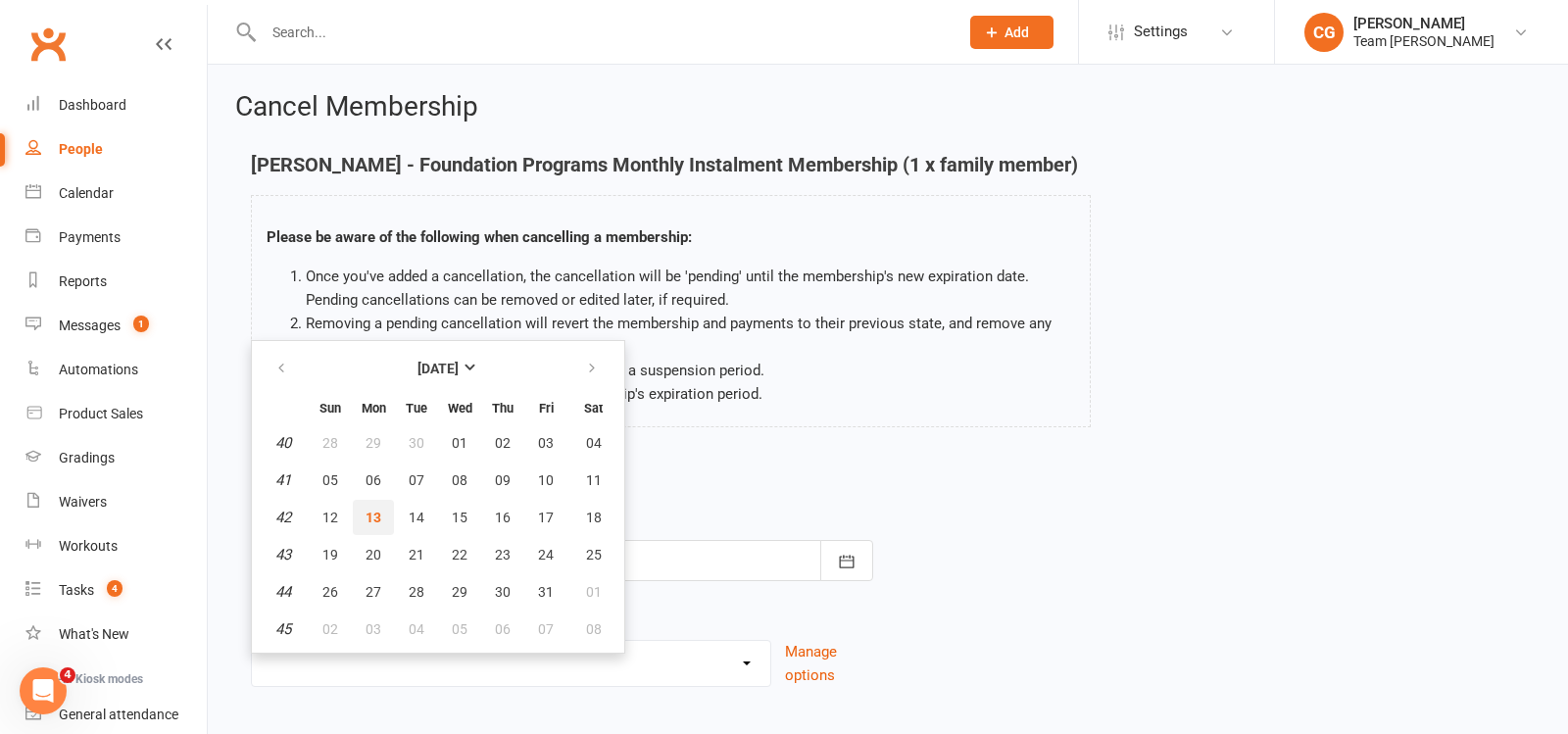
click at [367, 509] on span "13" at bounding box center [374, 517] width 16 height 16
type input "[DATE]"
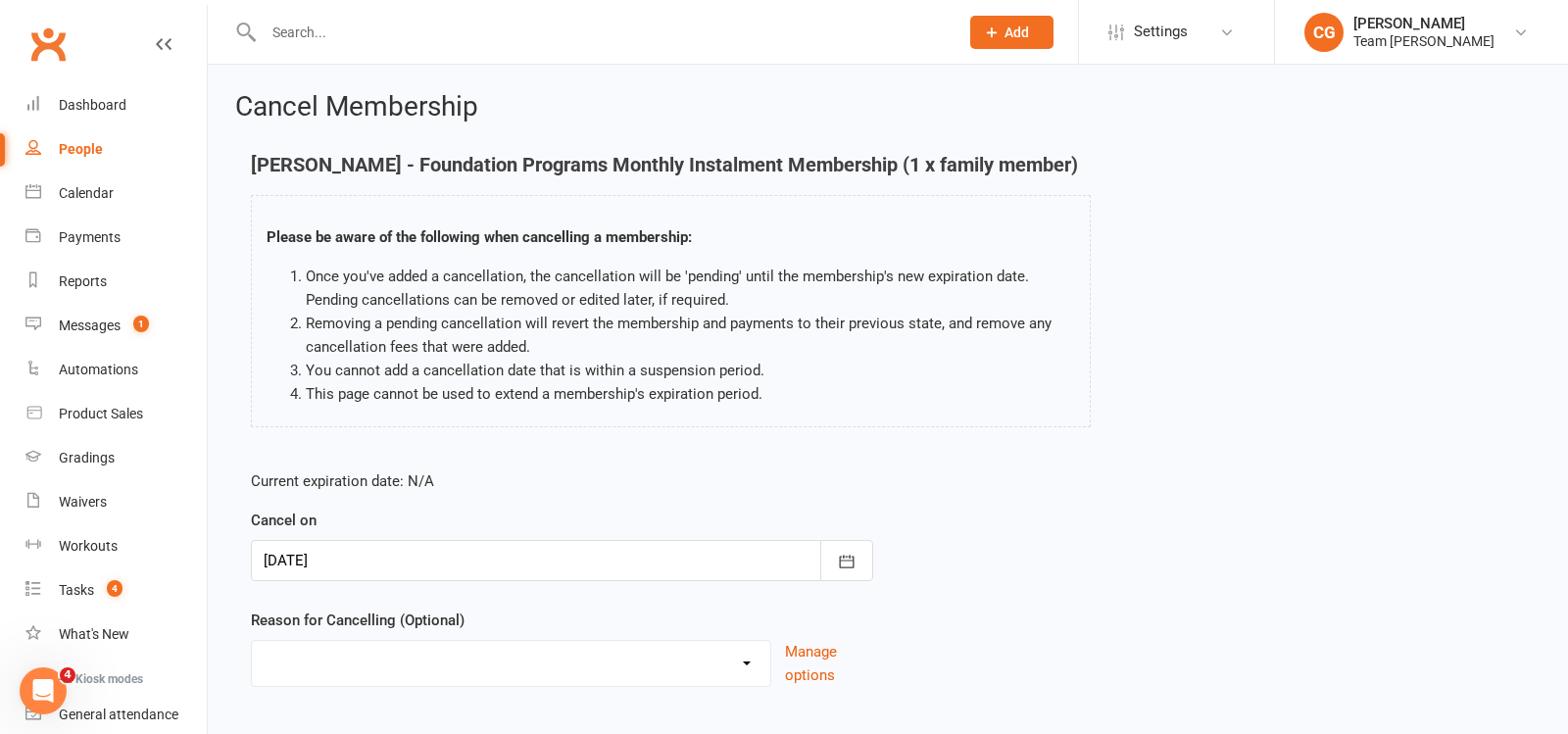
click at [355, 659] on select "Chosen another sport/activity Dissatisfied with the service provided Family/hea…" at bounding box center [511, 661] width 518 height 40
select select "5"
click at [252, 641] on select "Chosen another sport/activity Dissatisfied with the service provided Family/hea…" at bounding box center [511, 661] width 518 height 40
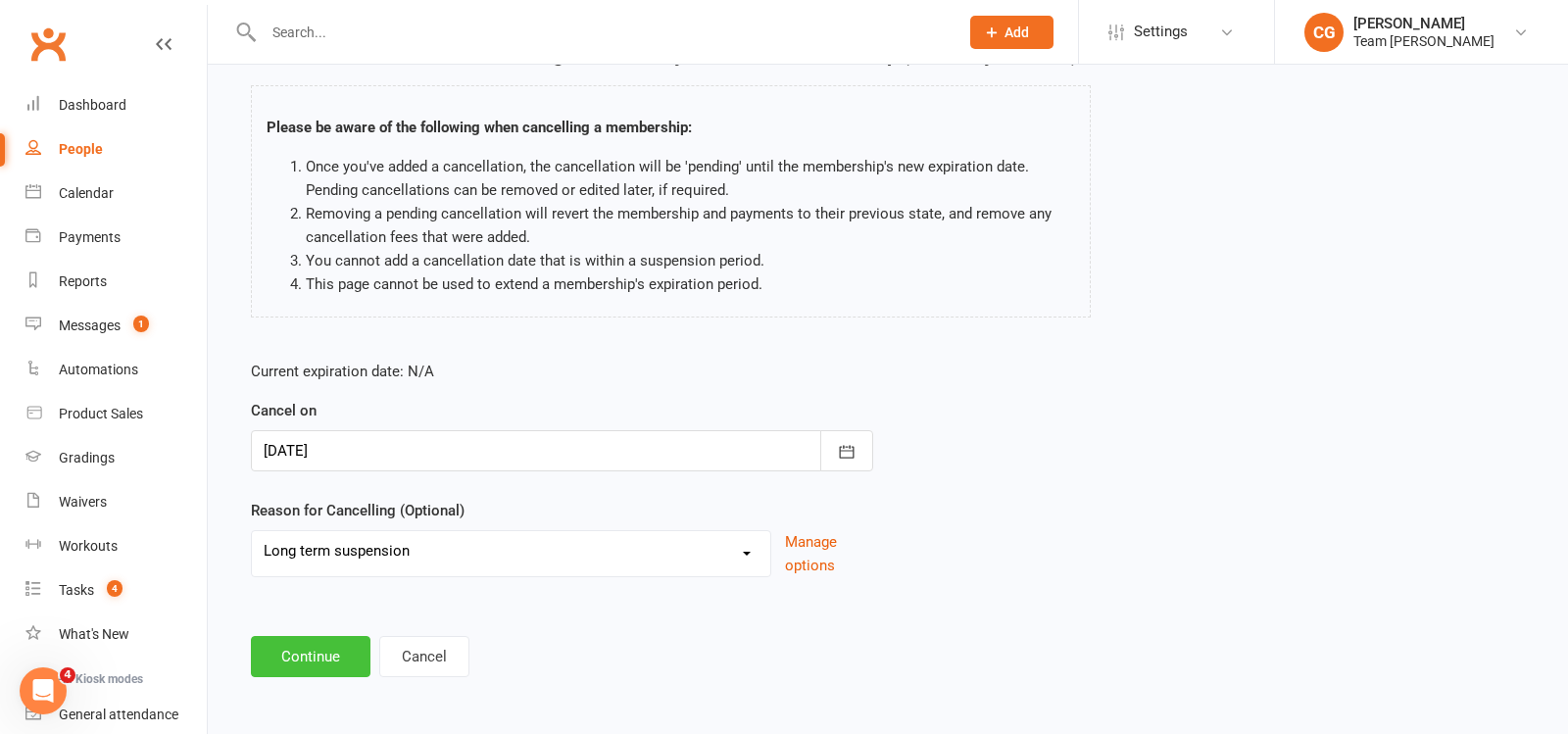
click at [311, 667] on button "Continue" at bounding box center [311, 657] width 120 height 42
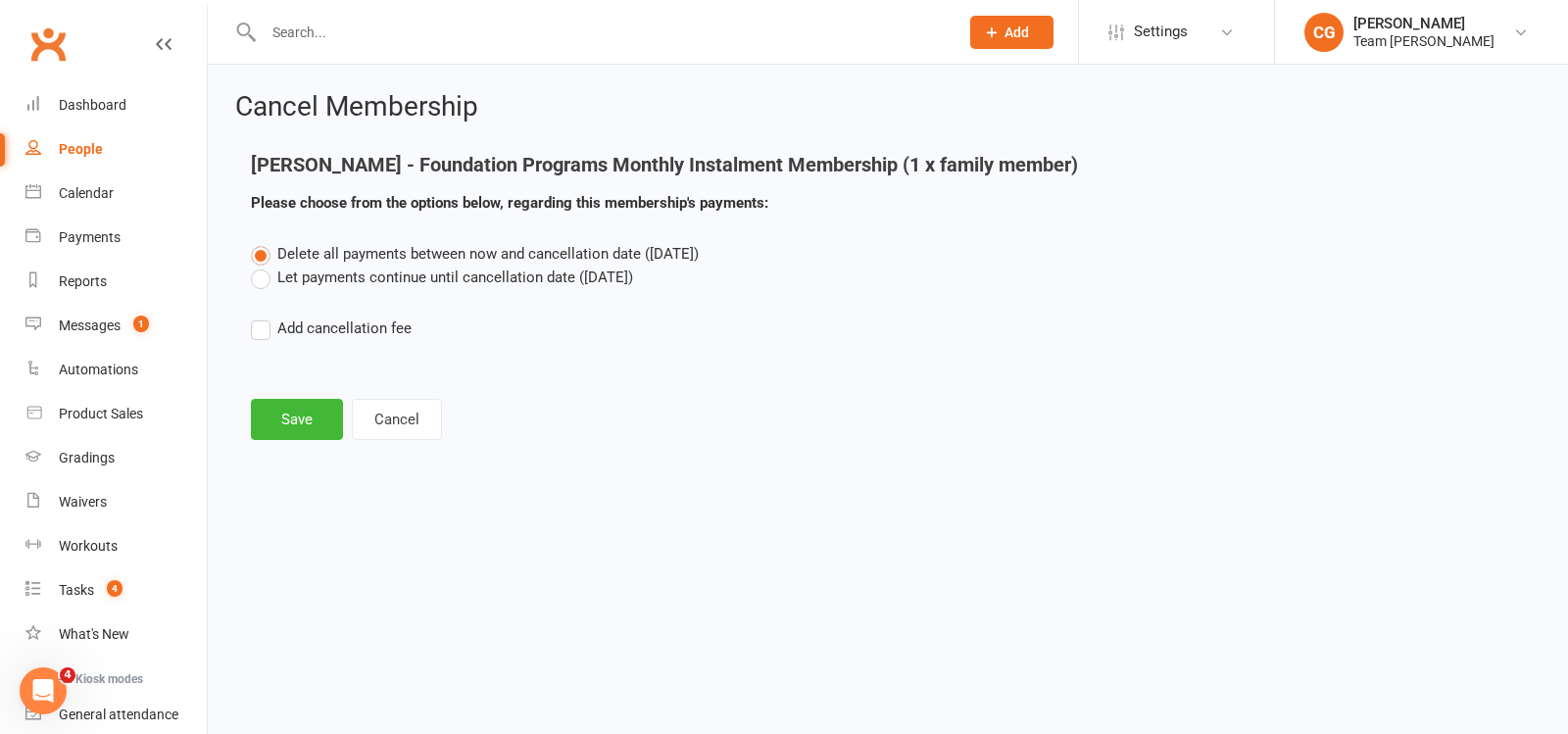
scroll to position [0, 0]
click at [295, 419] on button "Save" at bounding box center [297, 419] width 92 height 42
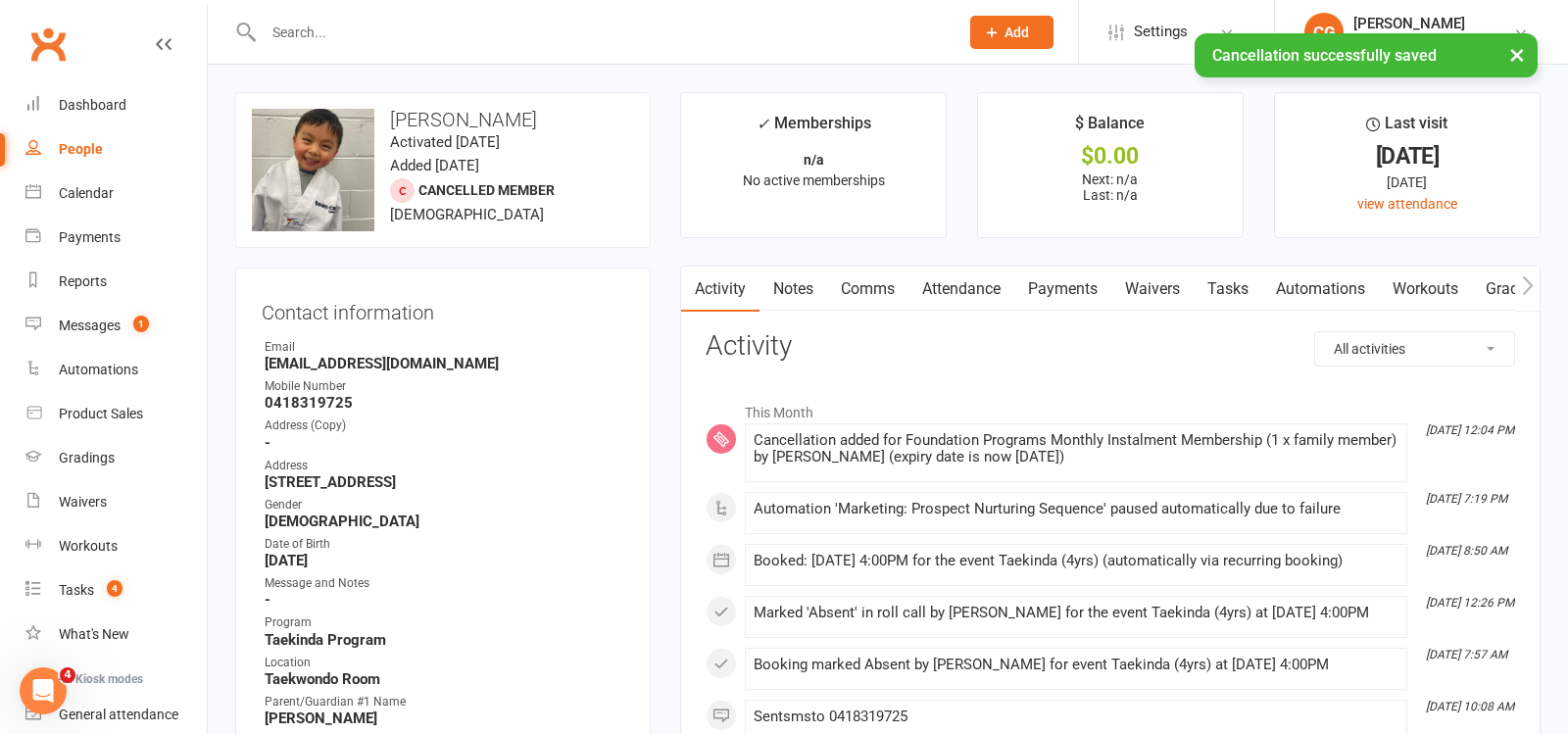
click at [977, 285] on link "Attendance" at bounding box center [962, 290] width 106 height 46
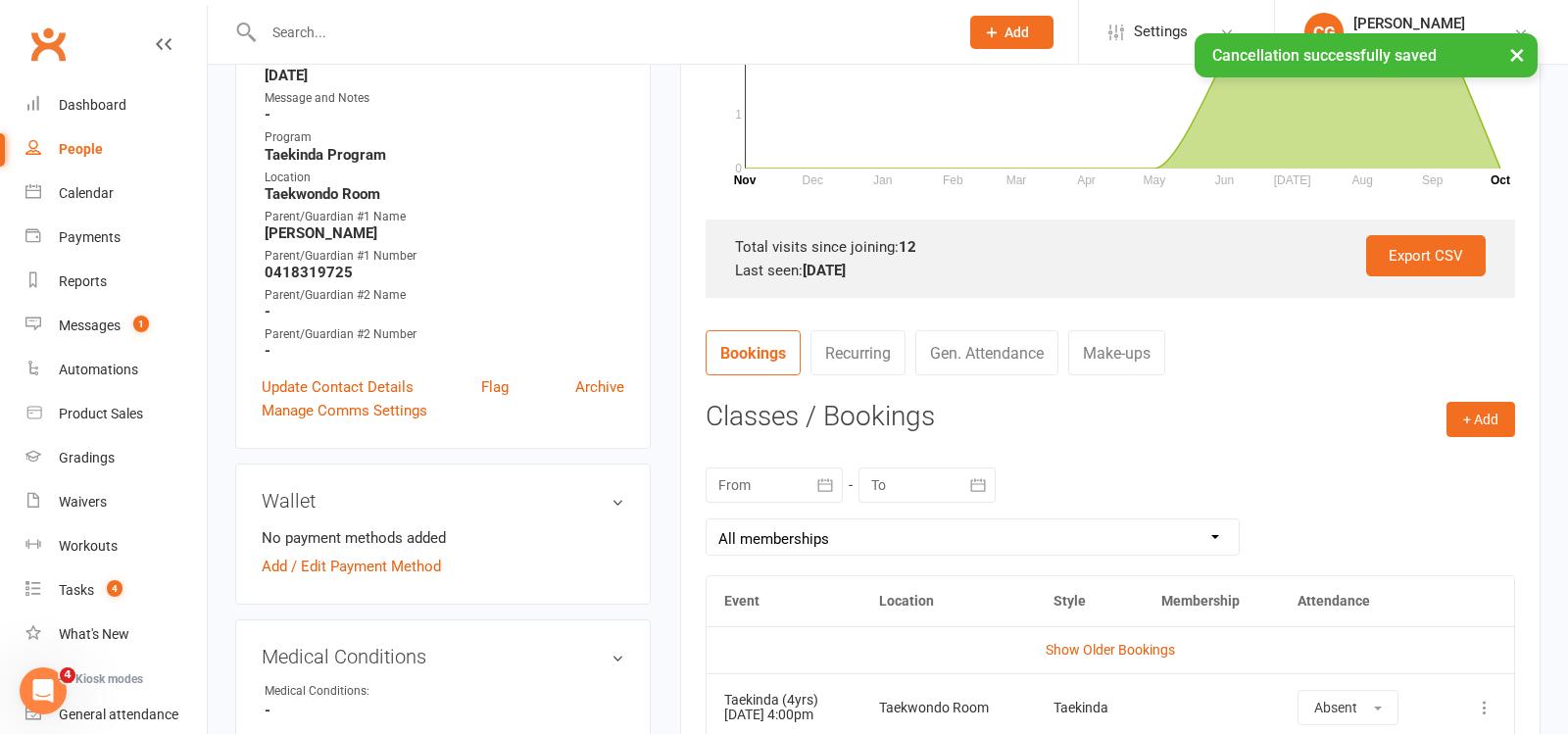
scroll to position [613, 0]
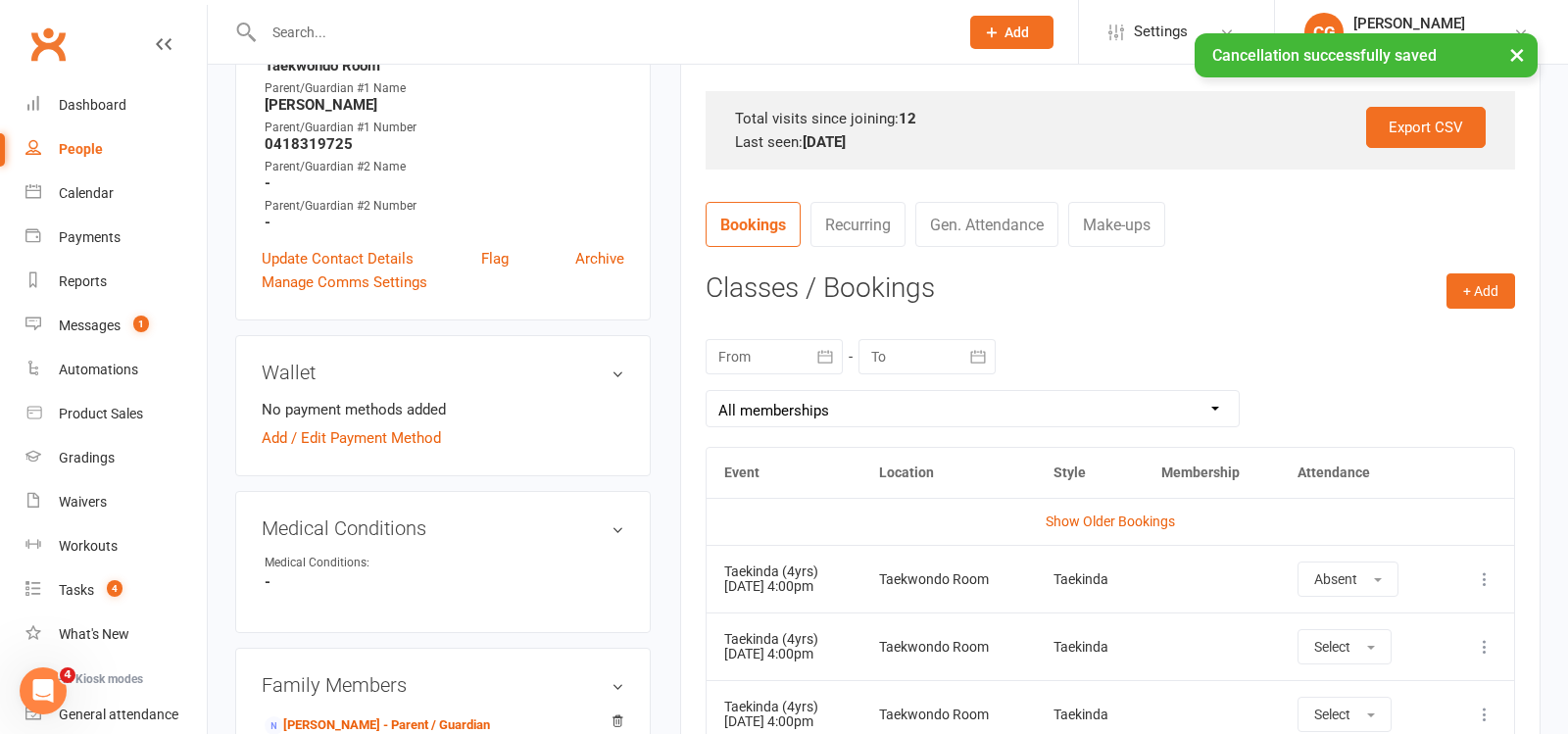
click at [1480, 582] on icon at bounding box center [1485, 580] width 20 height 20
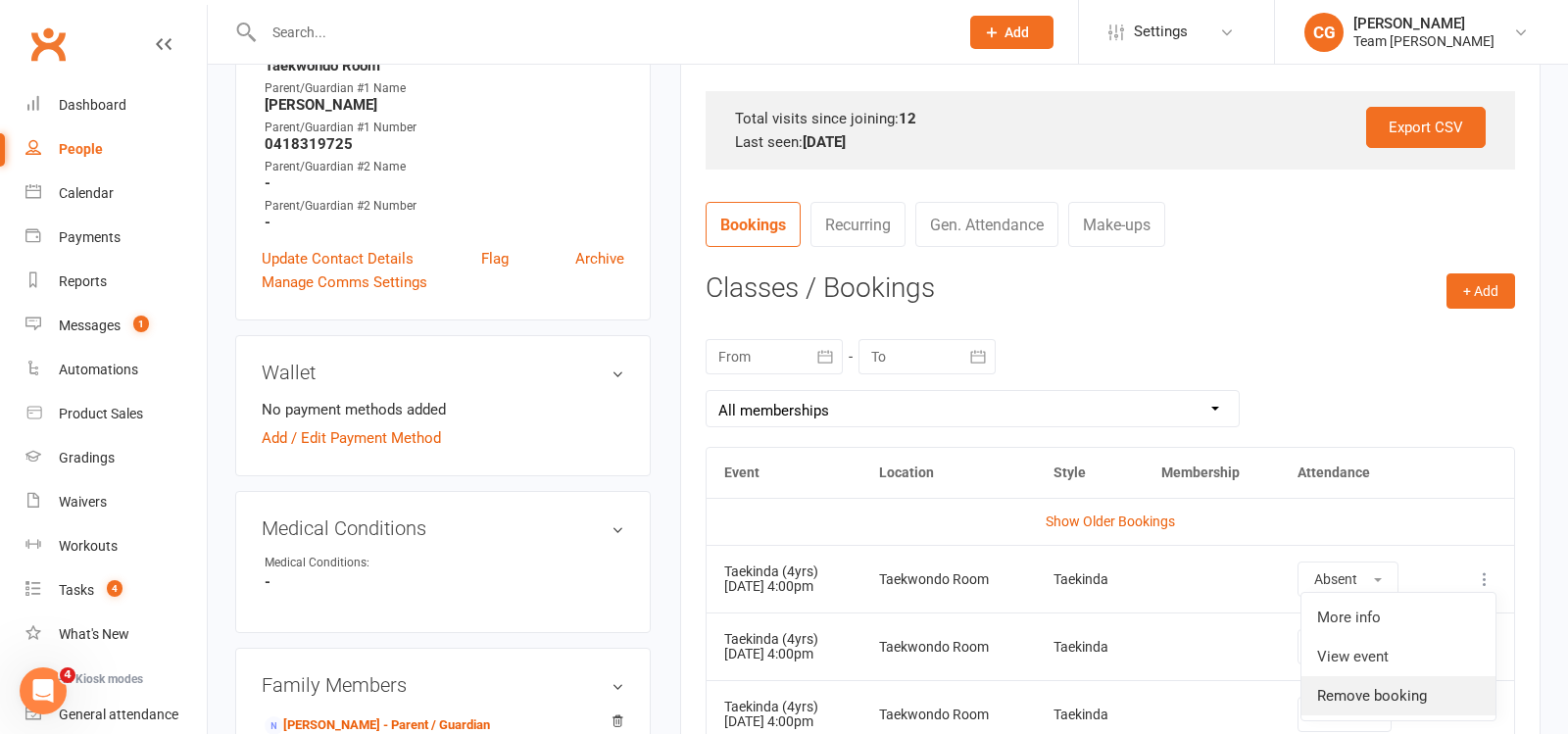
click at [1420, 688] on link "Remove booking" at bounding box center [1399, 696] width 194 height 40
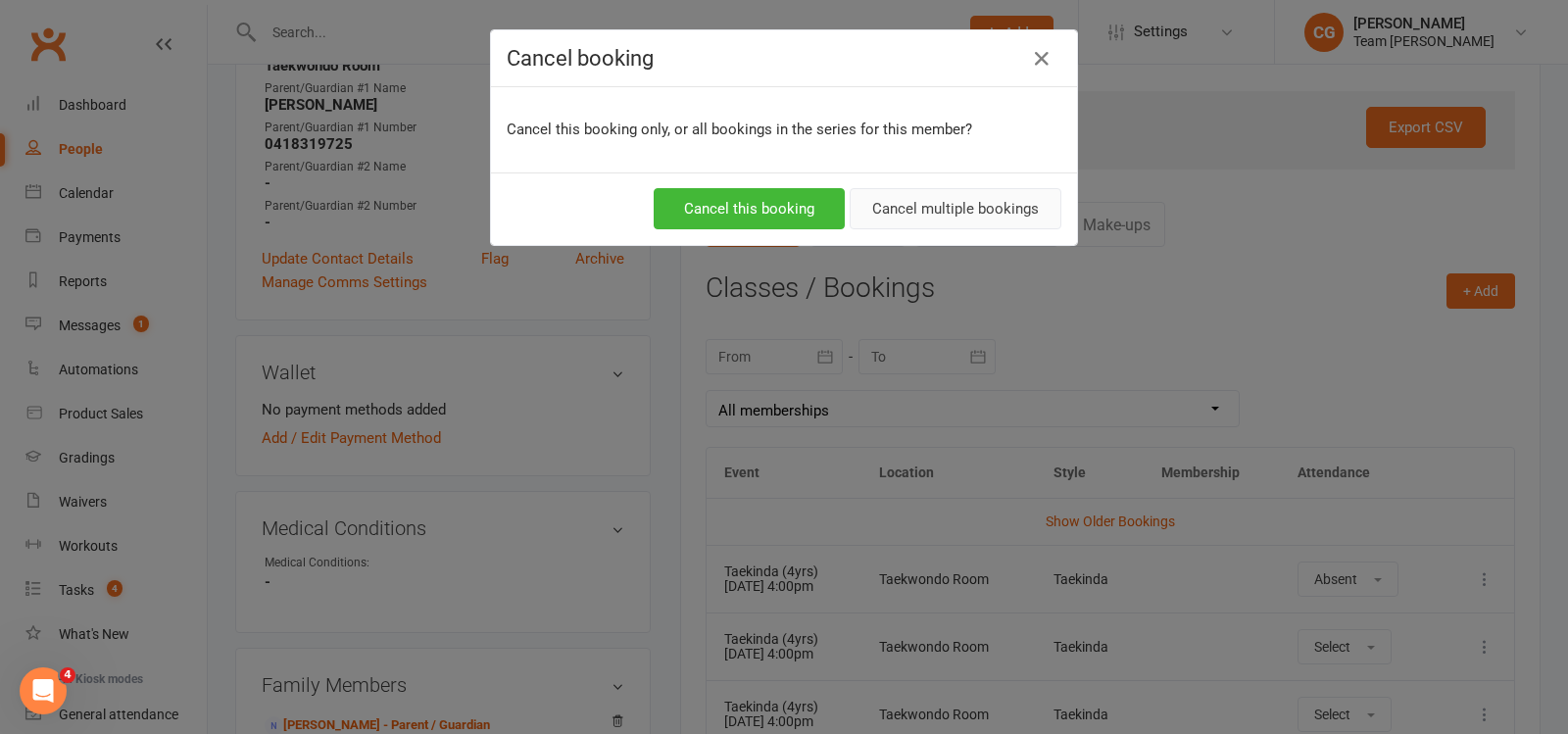
click at [996, 203] on button "Cancel multiple bookings" at bounding box center [956, 209] width 212 height 42
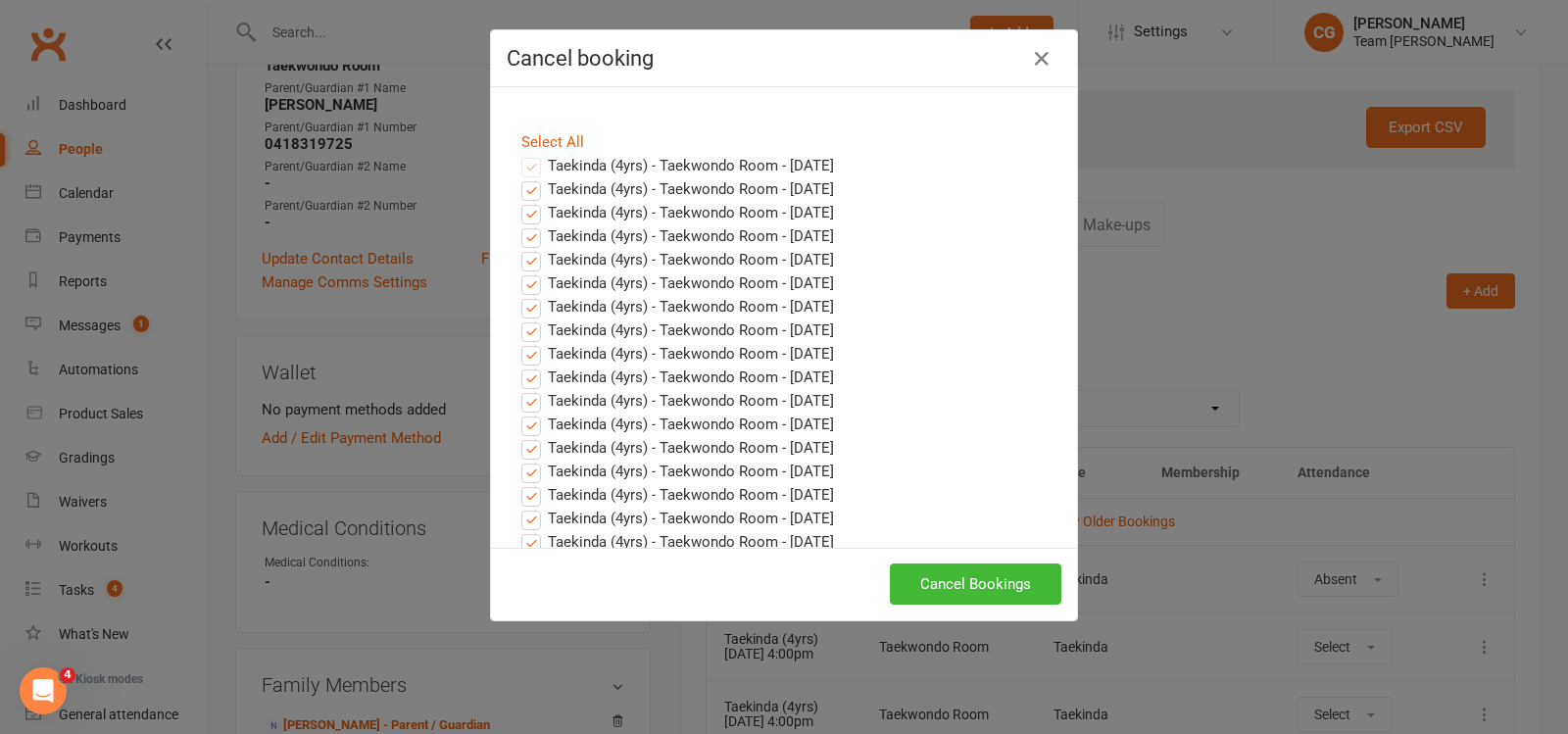
scroll to position [852, 0]
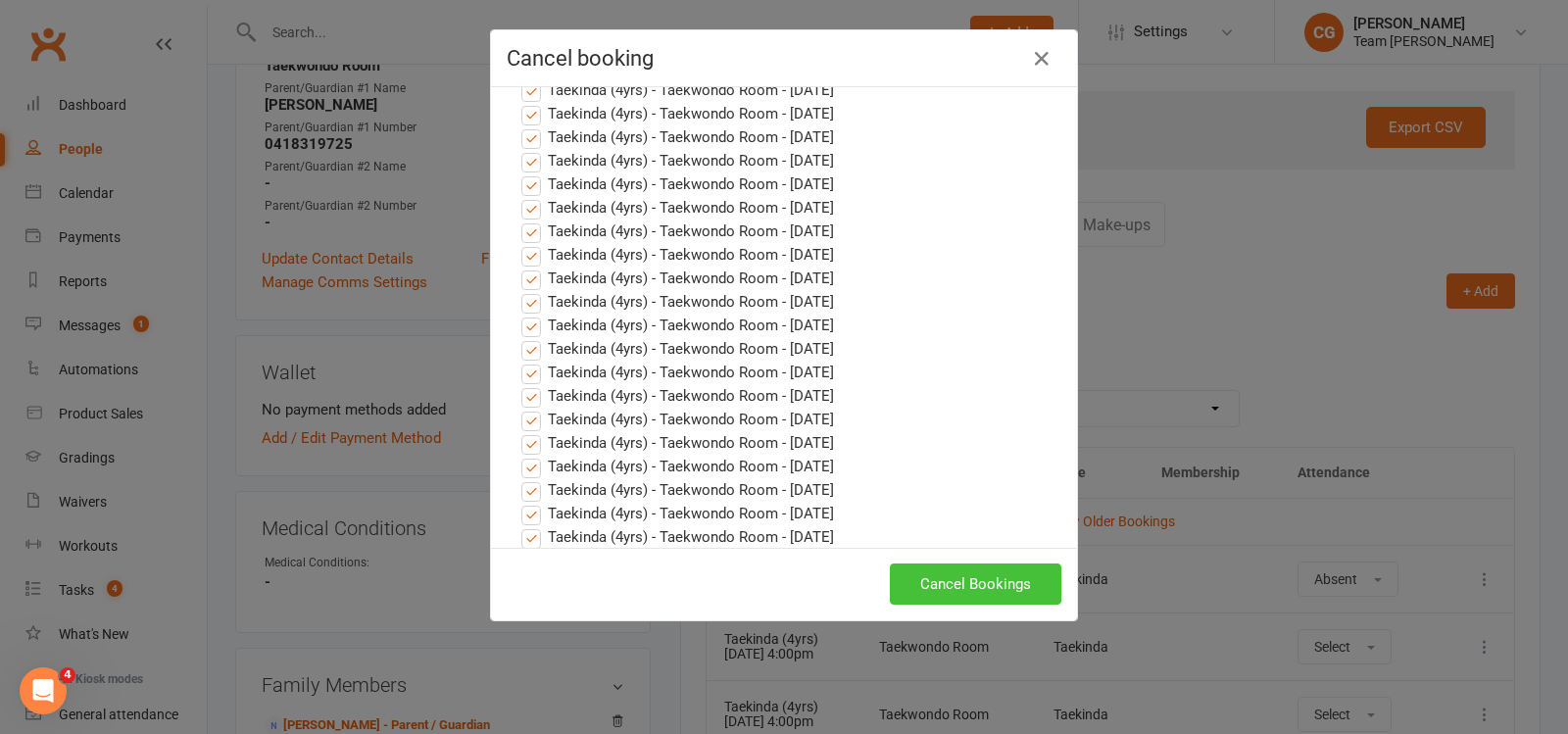
click at [949, 589] on button "Cancel Bookings" at bounding box center [975, 585] width 171 height 42
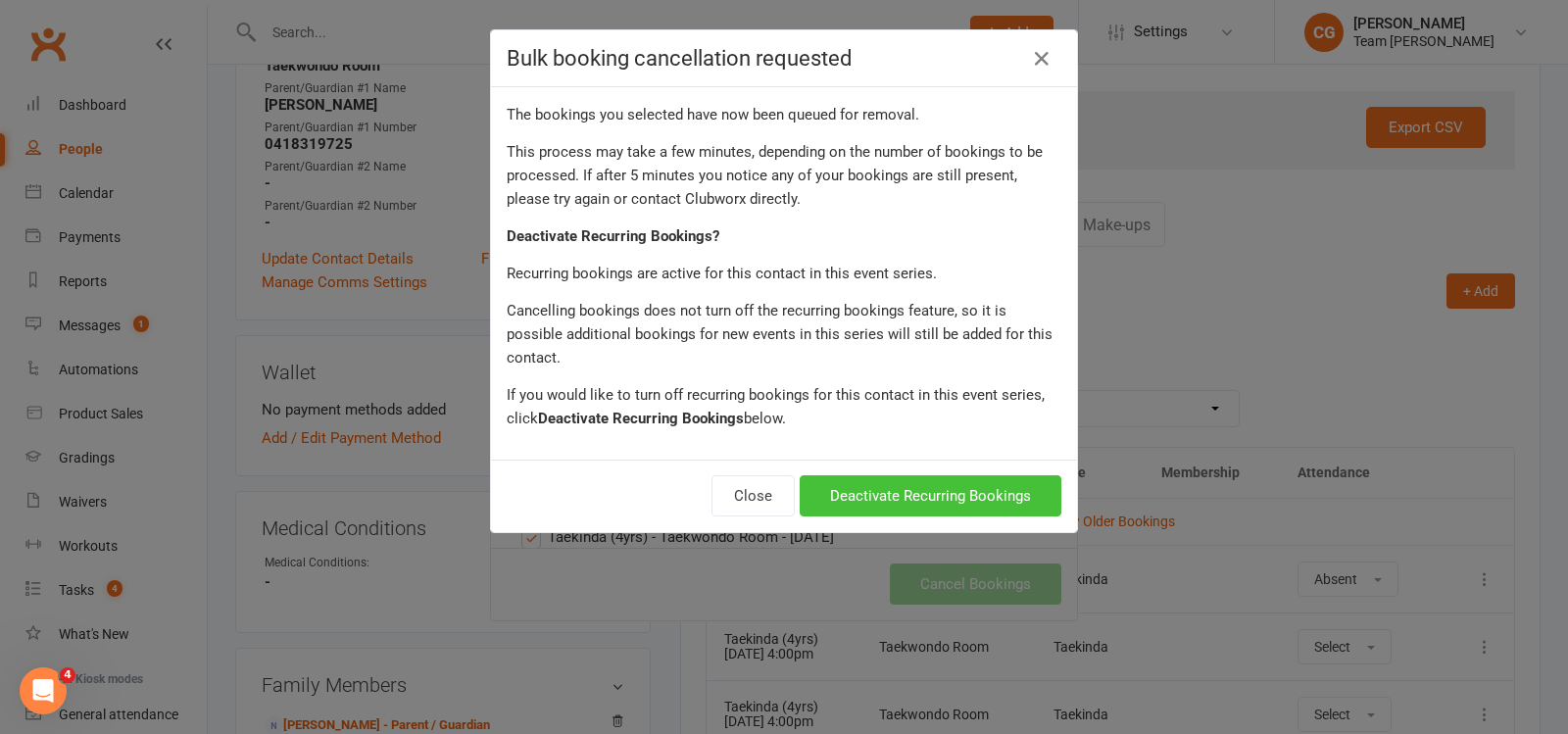
click at [874, 486] on button "Deactivate Recurring Bookings" at bounding box center [931, 497] width 262 height 42
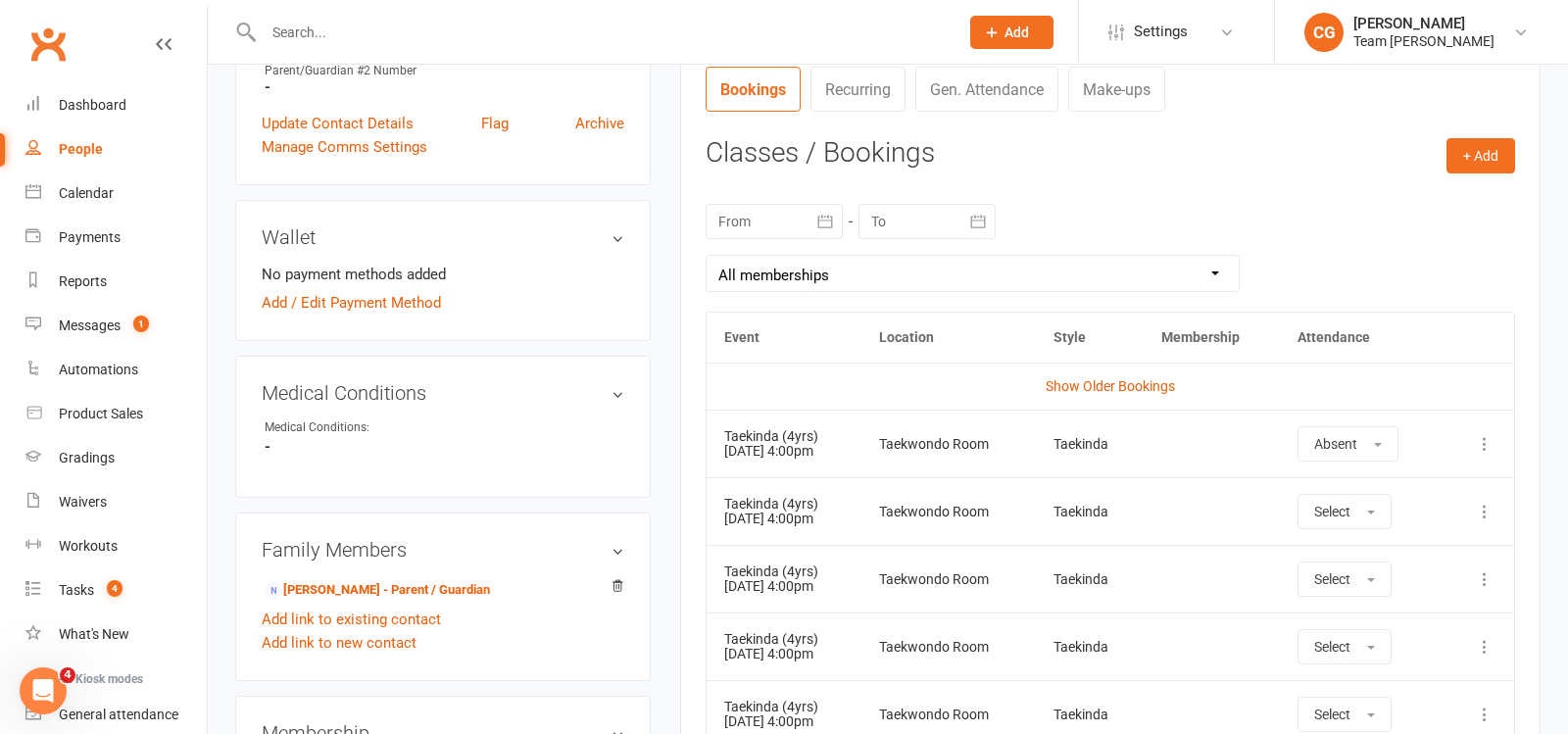
scroll to position [767, 0]
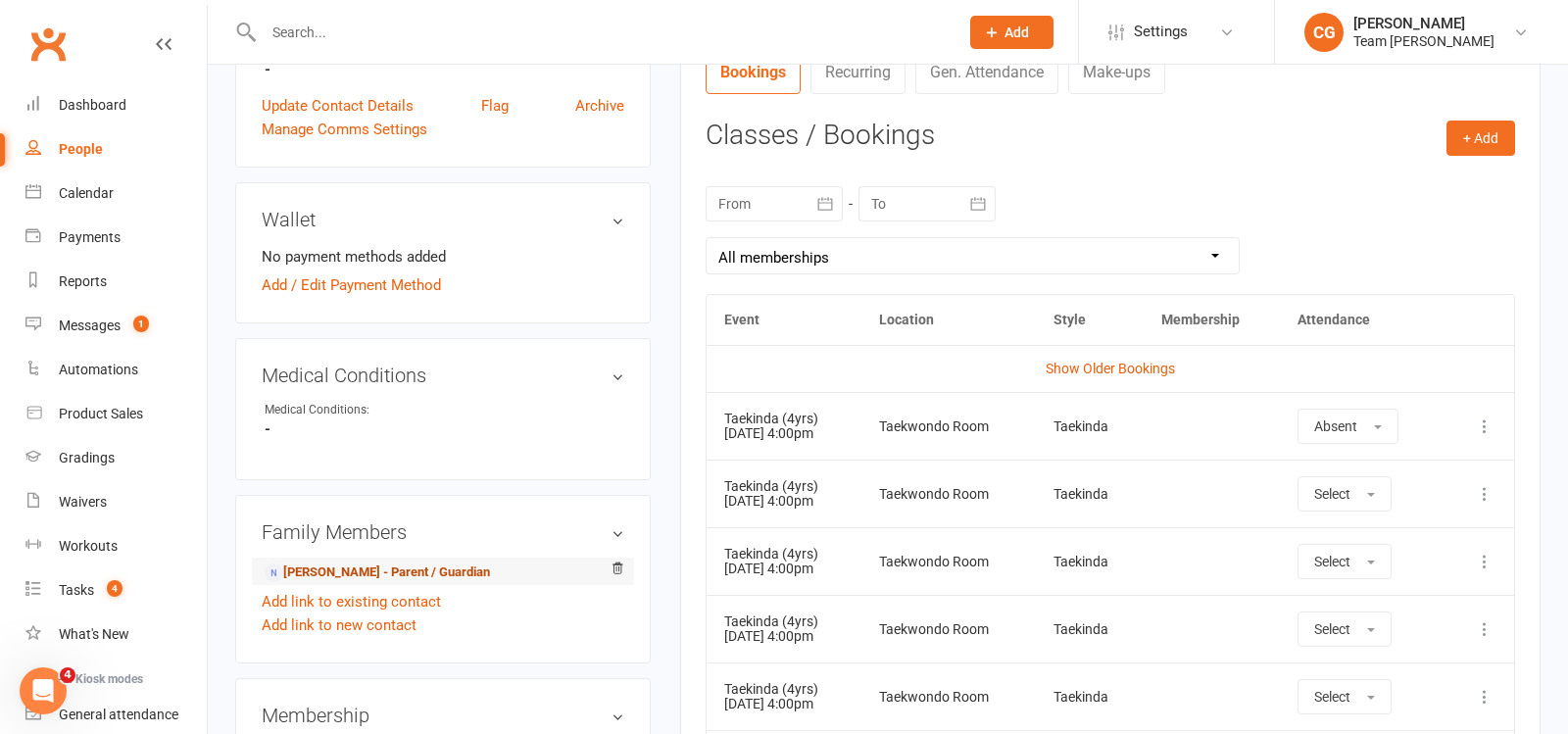
click at [370, 565] on link "[PERSON_NAME] - Parent / Guardian" at bounding box center [378, 573] width 226 height 21
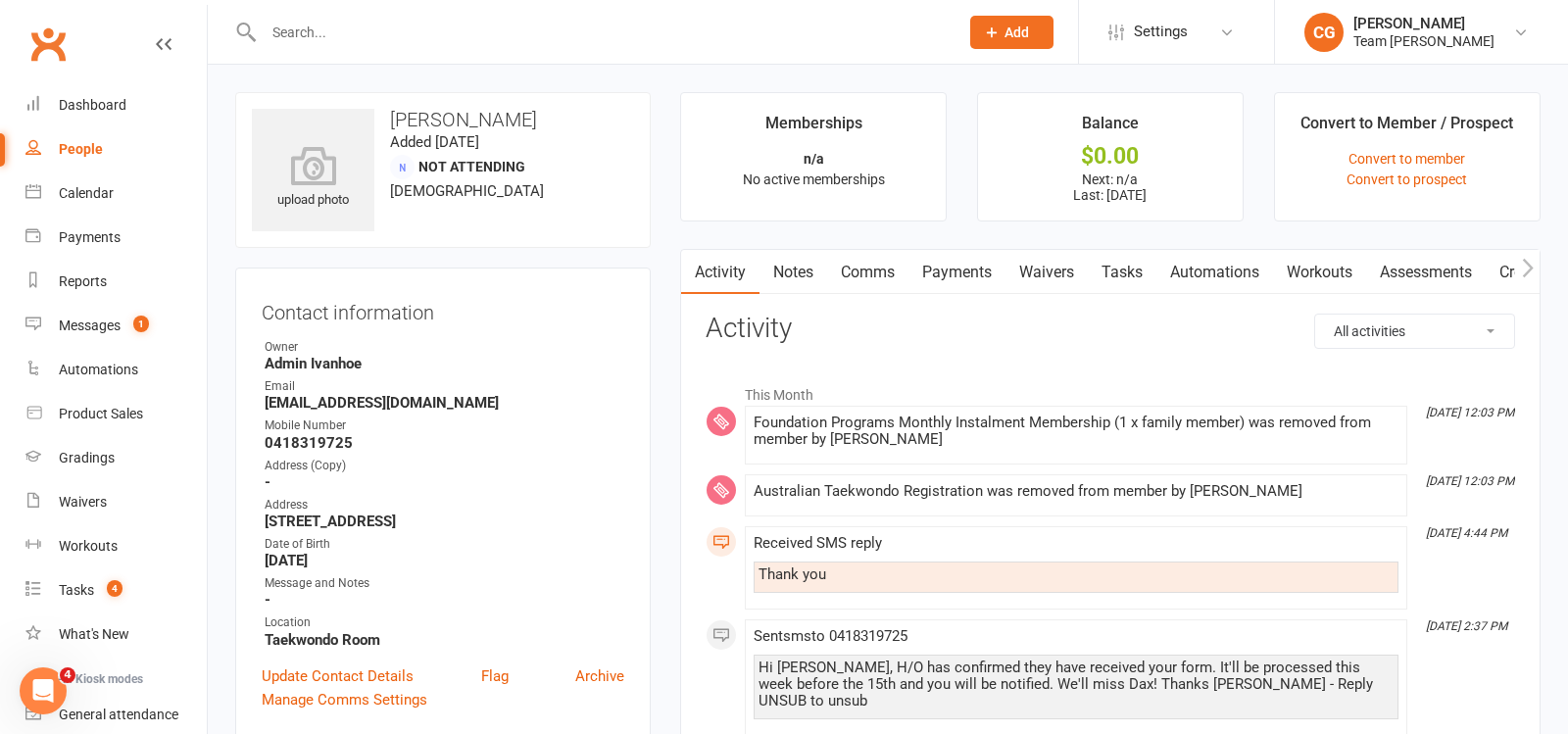
click at [780, 274] on link "Notes" at bounding box center [793, 273] width 67 height 46
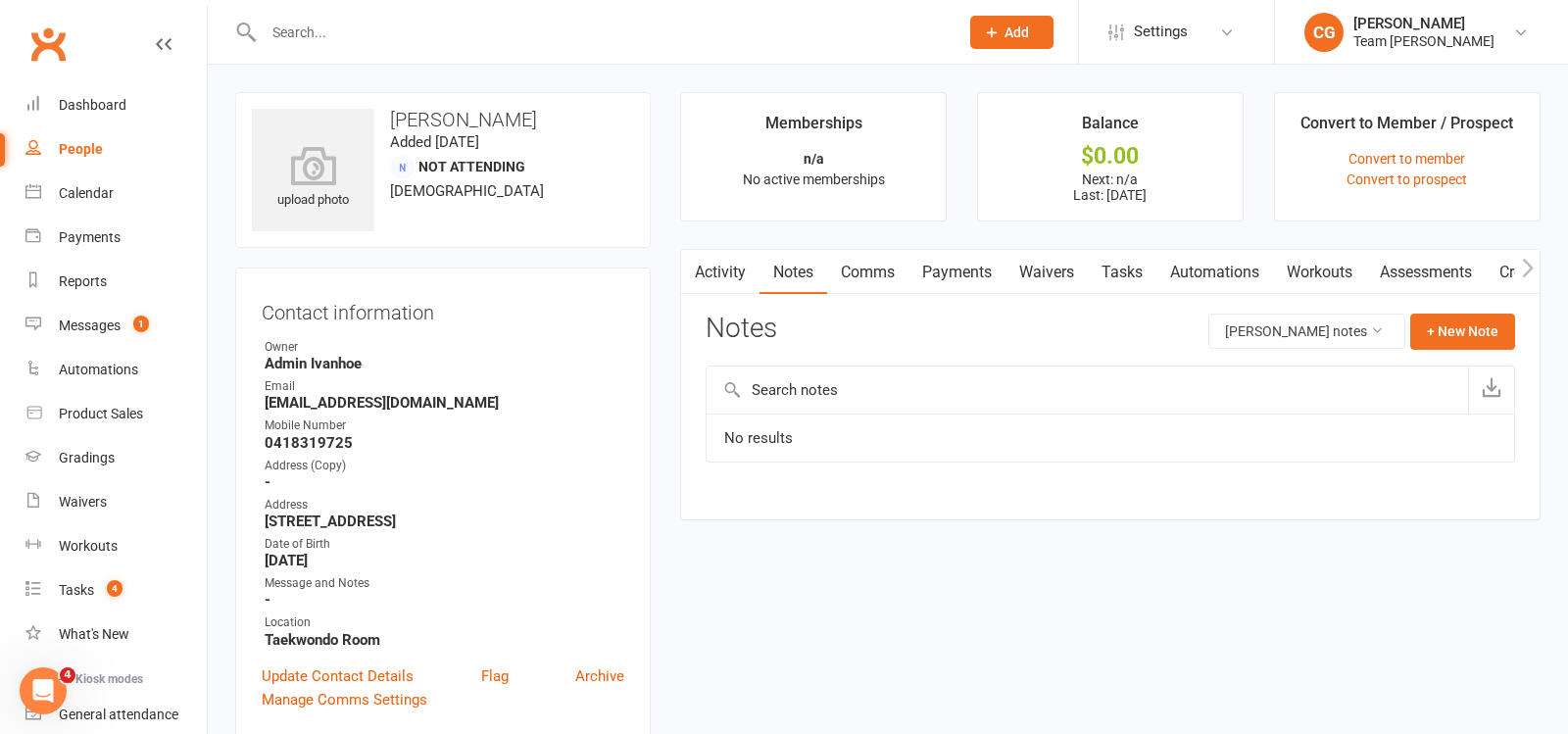
click at [860, 268] on link "Comms" at bounding box center [868, 273] width 81 height 46
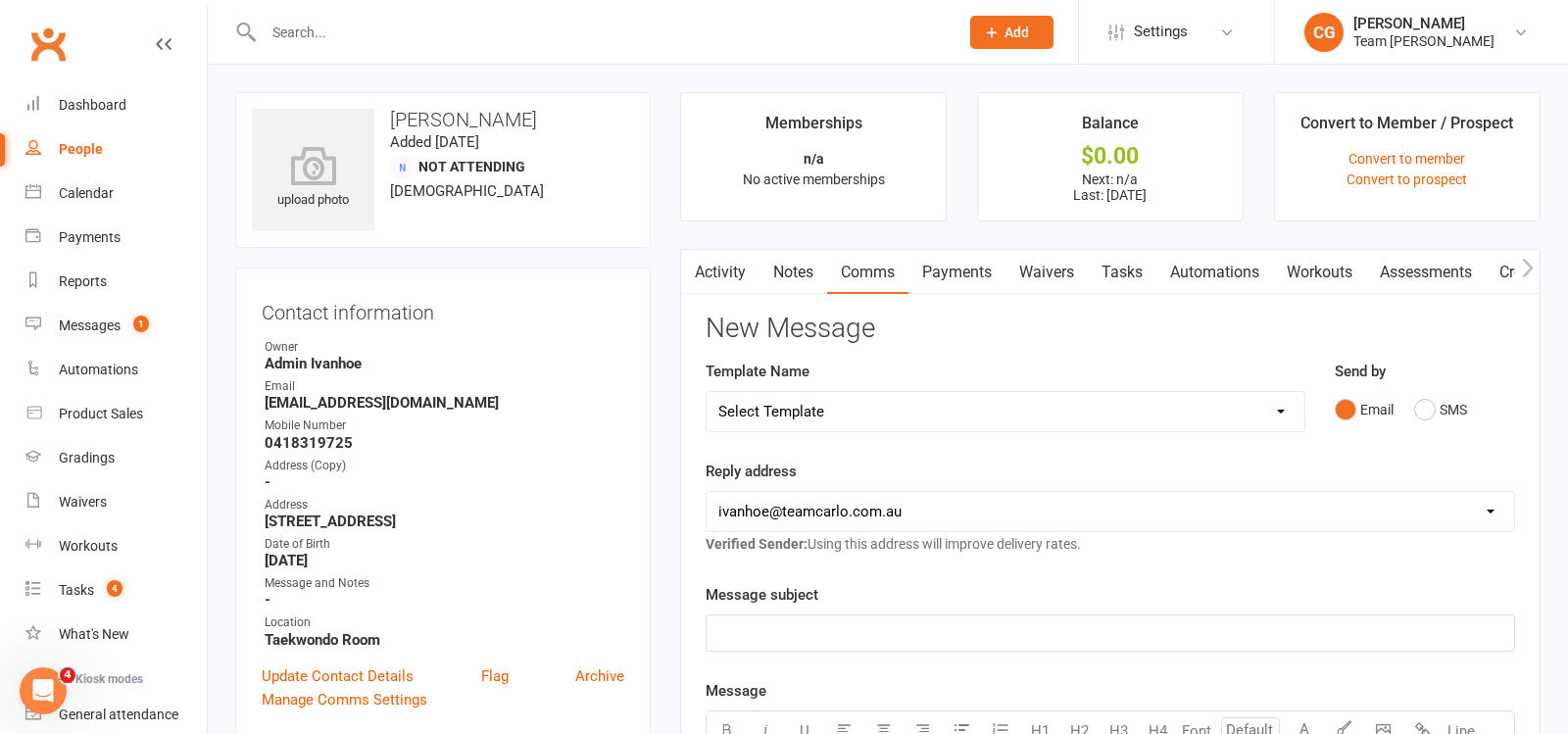
click at [794, 412] on select "Select Template [Email] Delivery - Black Belt options advice [SMS] Direct Debit…" at bounding box center [1005, 412] width 598 height 40
select select "20"
click at [706, 392] on select "Select Template [Email] Delivery - Black Belt options advice [SMS] Direct Debit…" at bounding box center [1005, 412] width 598 height 40
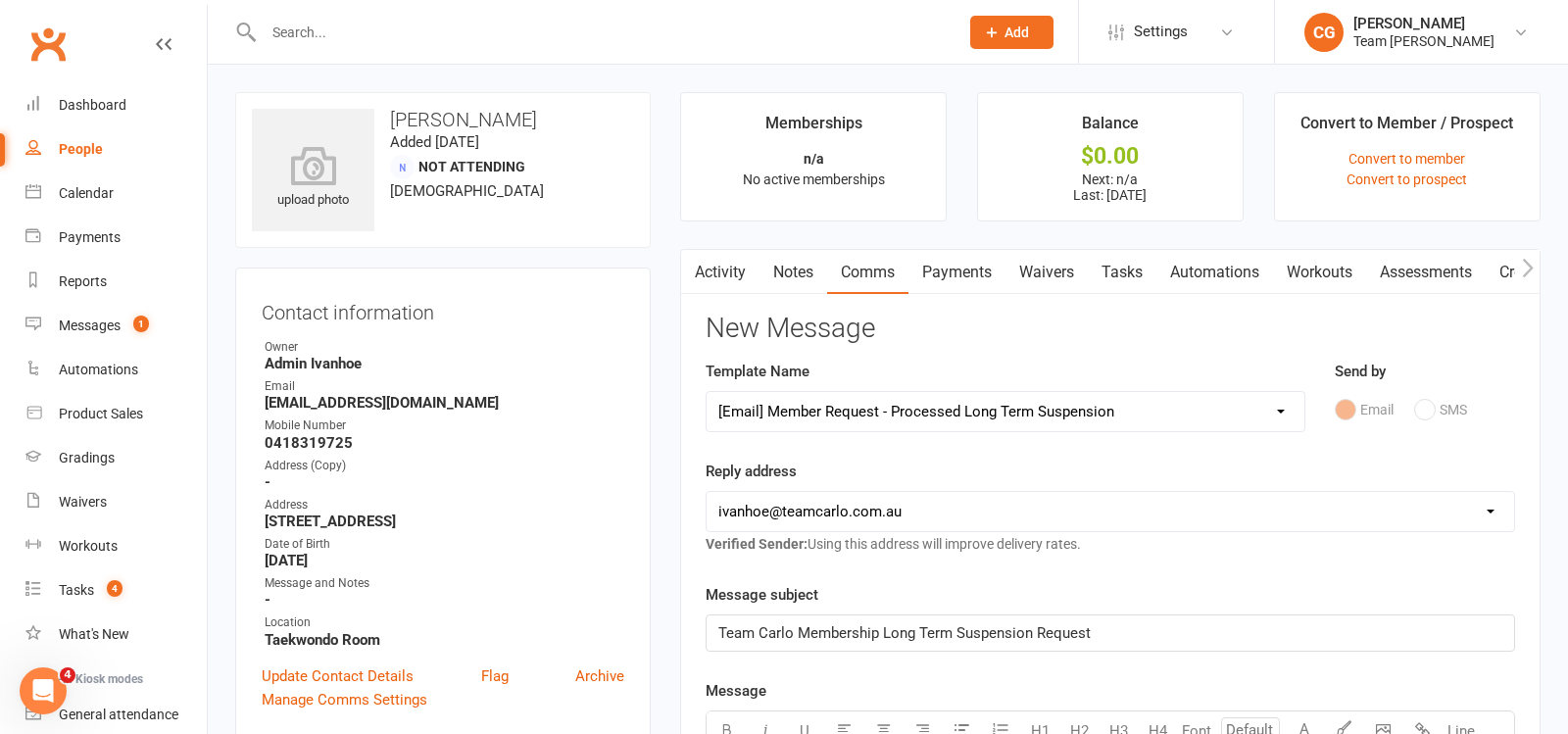
click at [803, 502] on select "[EMAIL_ADDRESS][DOMAIN_NAME] [PERSON_NAME][EMAIL_ADDRESS][DOMAIN_NAME] [DOMAIN_…" at bounding box center [1110, 511] width 807 height 40
select select "6"
click at [706, 492] on select "[EMAIL_ADDRESS][DOMAIN_NAME] [PERSON_NAME][EMAIL_ADDRESS][DOMAIN_NAME] [DOMAIN_…" at bounding box center [1110, 511] width 807 height 40
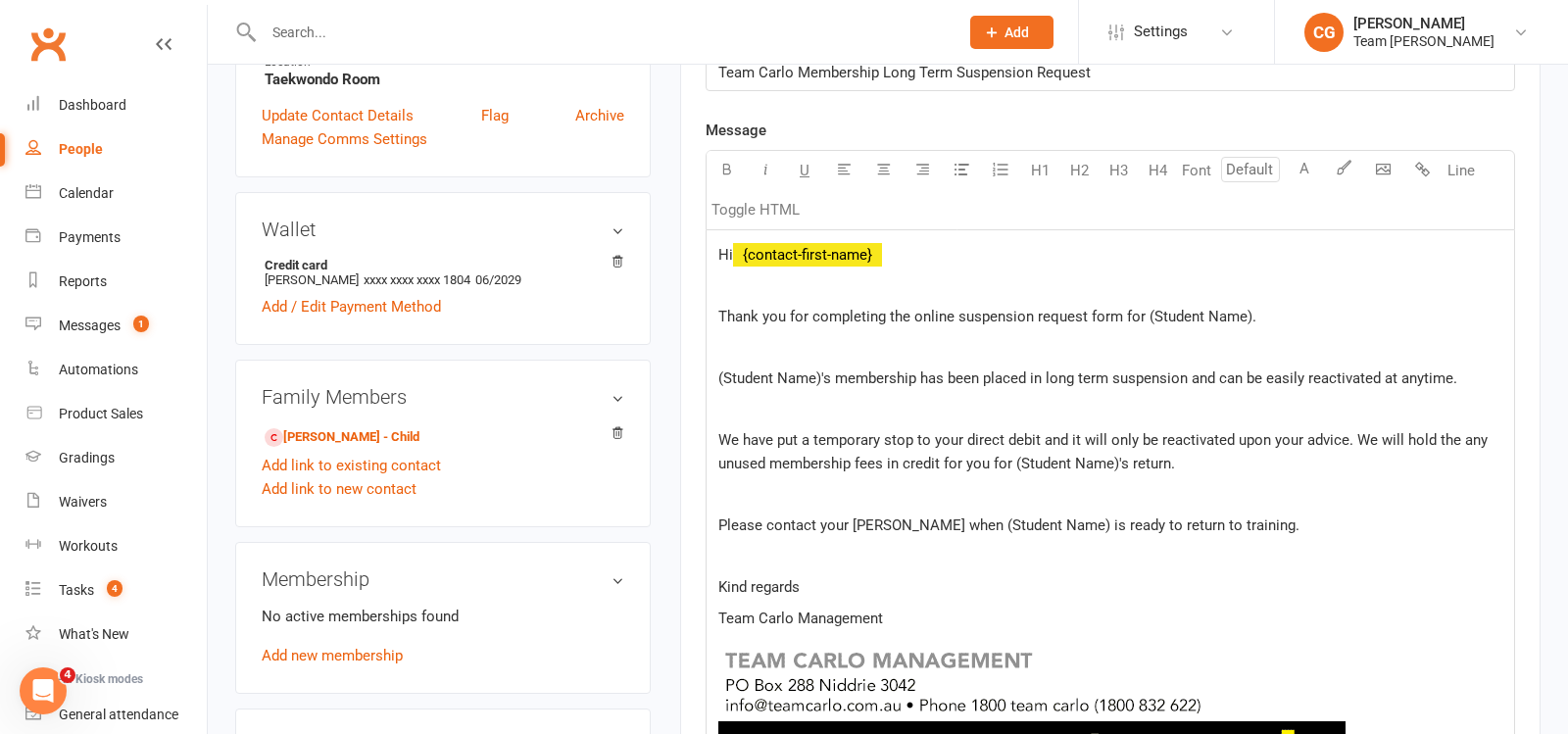
scroll to position [586, 0]
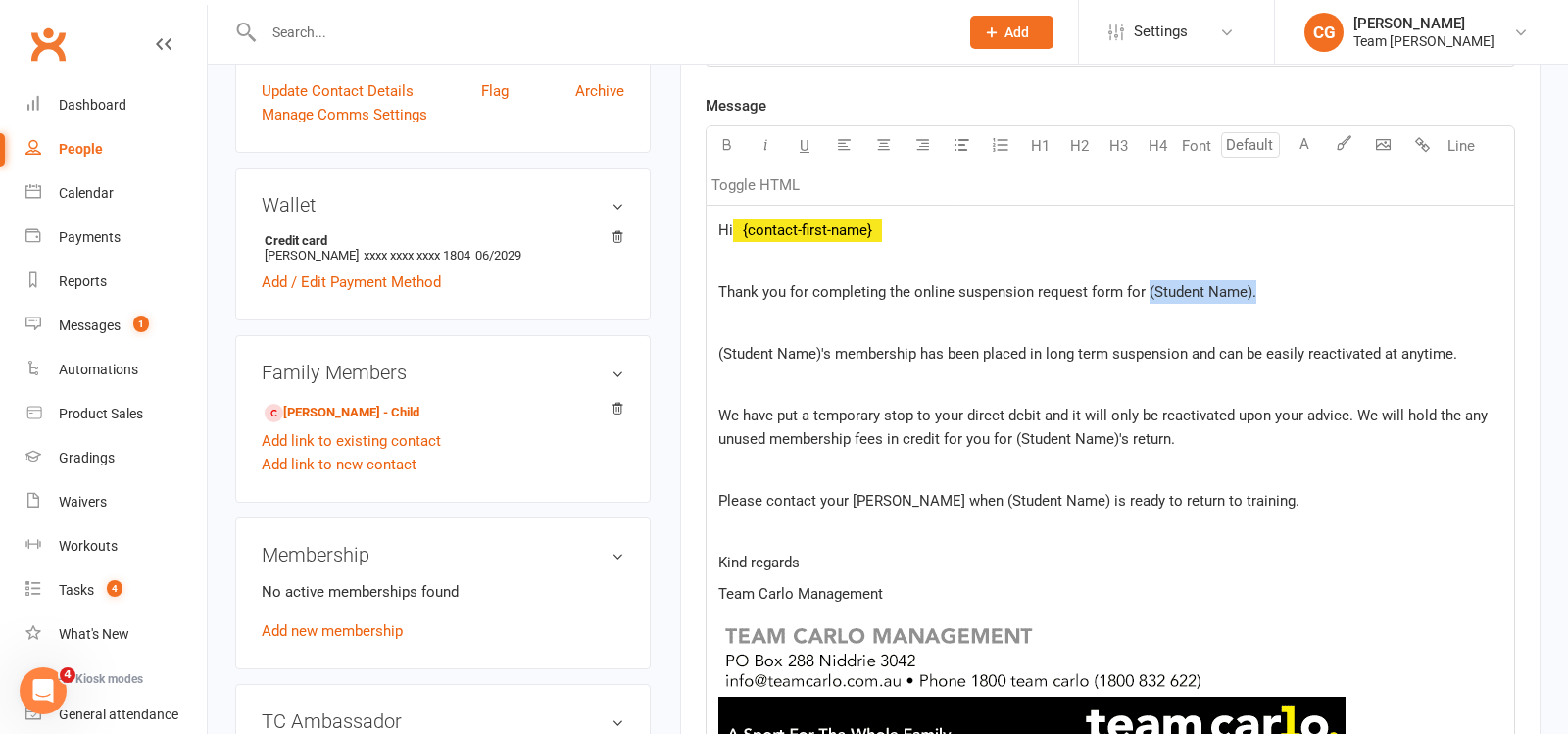
drag, startPoint x: 1289, startPoint y: 287, endPoint x: 1143, endPoint y: 282, distance: 146.1
click at [1143, 282] on p "Thank you for completing the online suspension request form for (Student Name)." at bounding box center [1110, 292] width 784 height 24
drag, startPoint x: 819, startPoint y: 349, endPoint x: 692, endPoint y: 349, distance: 127.0
click at [692, 349] on div "Activity Notes Comms Payments Waivers Tasks Automations Workouts Assessments Cr…" at bounding box center [1111, 447] width 861 height 1568
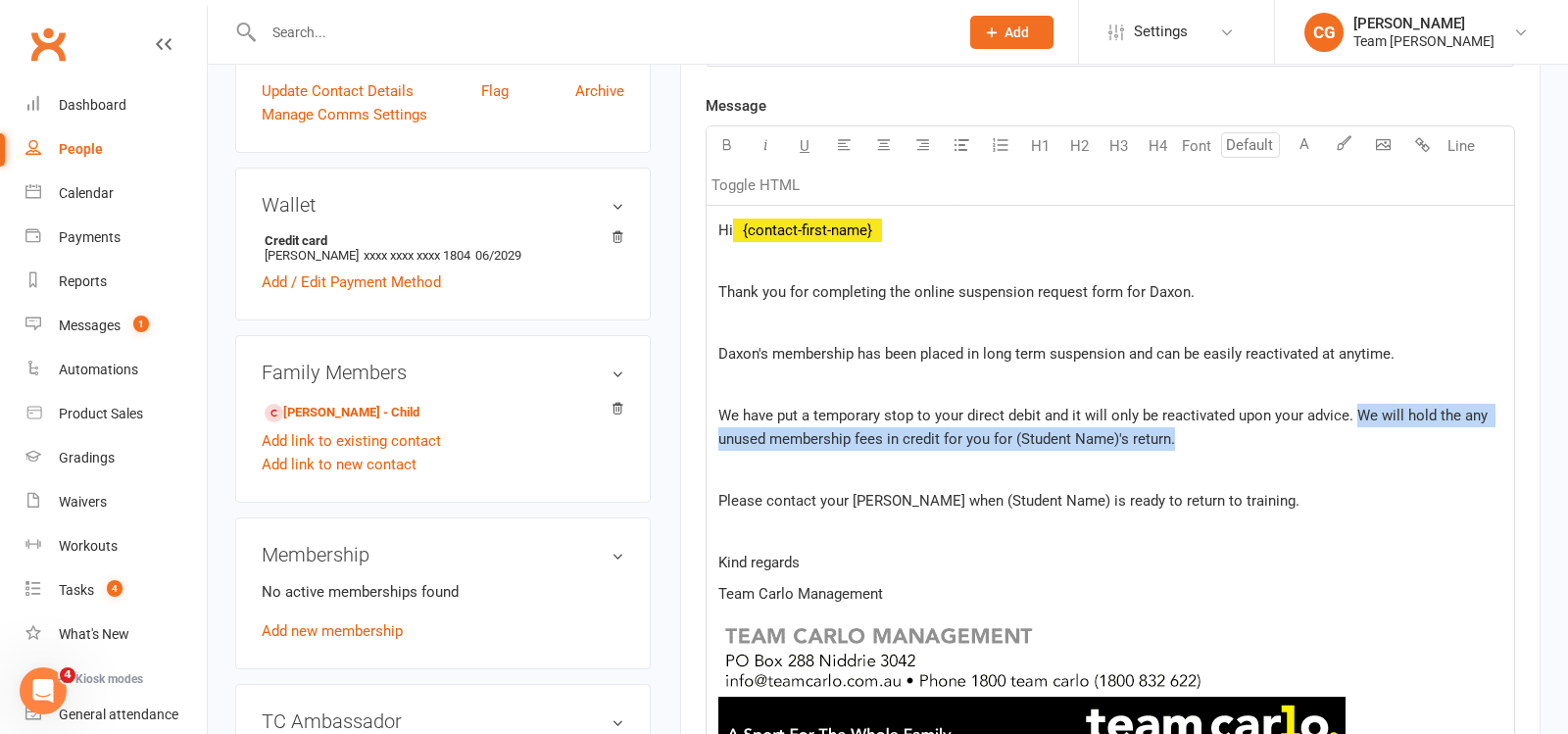
drag, startPoint x: 1352, startPoint y: 408, endPoint x: 1356, endPoint y: 440, distance: 32.2
click at [1356, 440] on p "We have put a temporary stop to your direct debit and it will only be reactivat…" at bounding box center [1110, 427] width 784 height 47
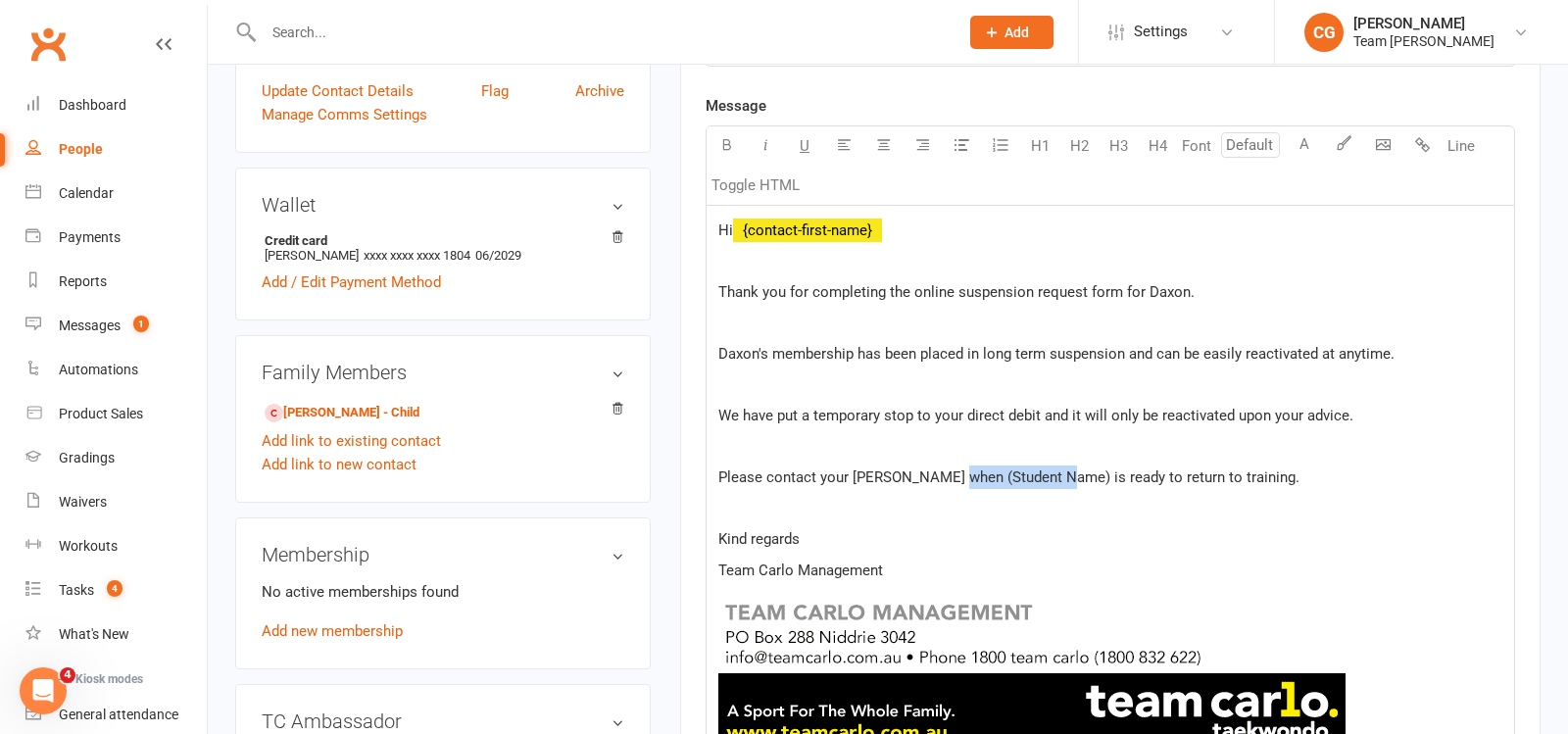
drag, startPoint x: 1054, startPoint y: 472, endPoint x: 946, endPoint y: 466, distance: 108.2
click at [946, 469] on span "Please contact your [PERSON_NAME] when (Student Name) is ready to return to tra…" at bounding box center [1009, 478] width 582 height 18
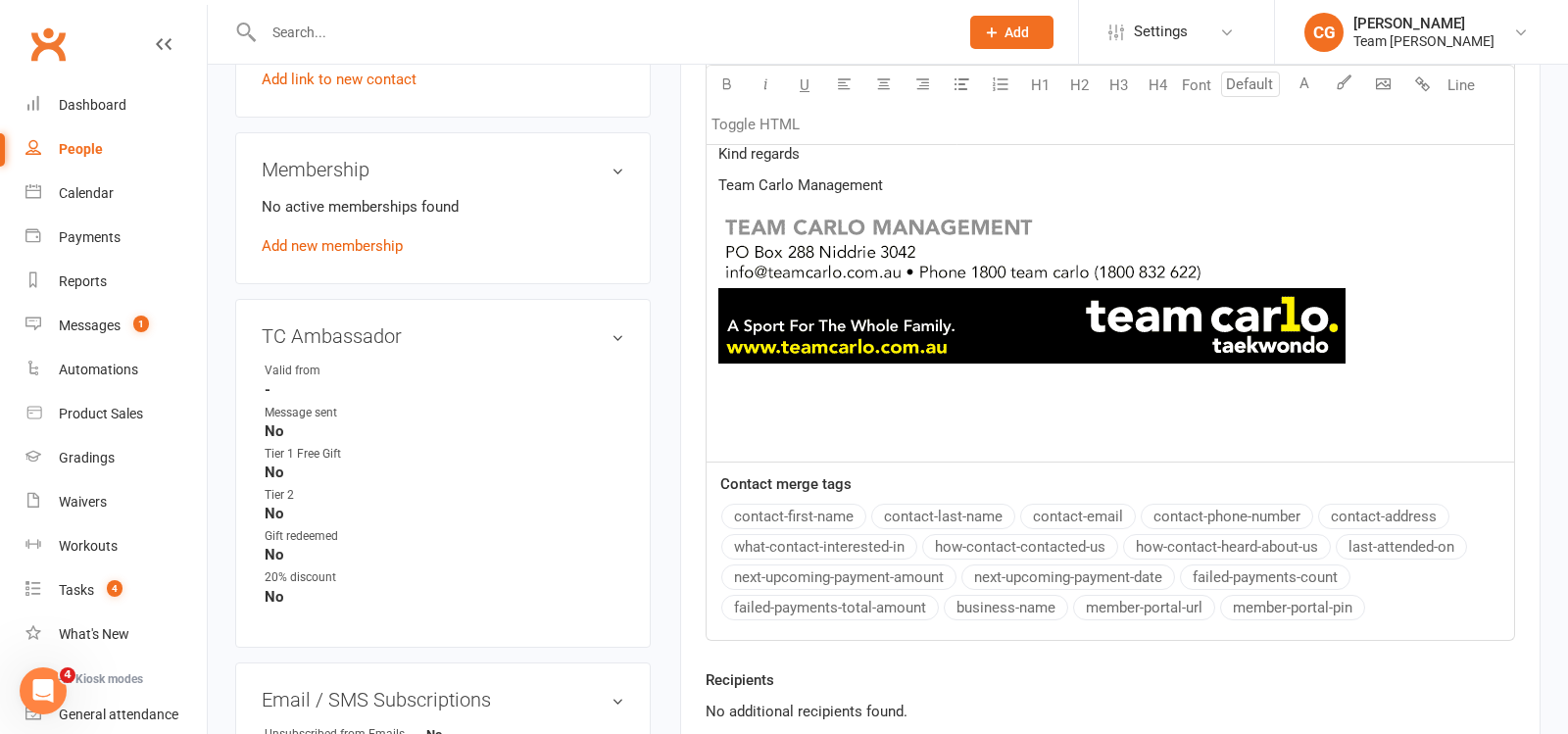
scroll to position [1302, 0]
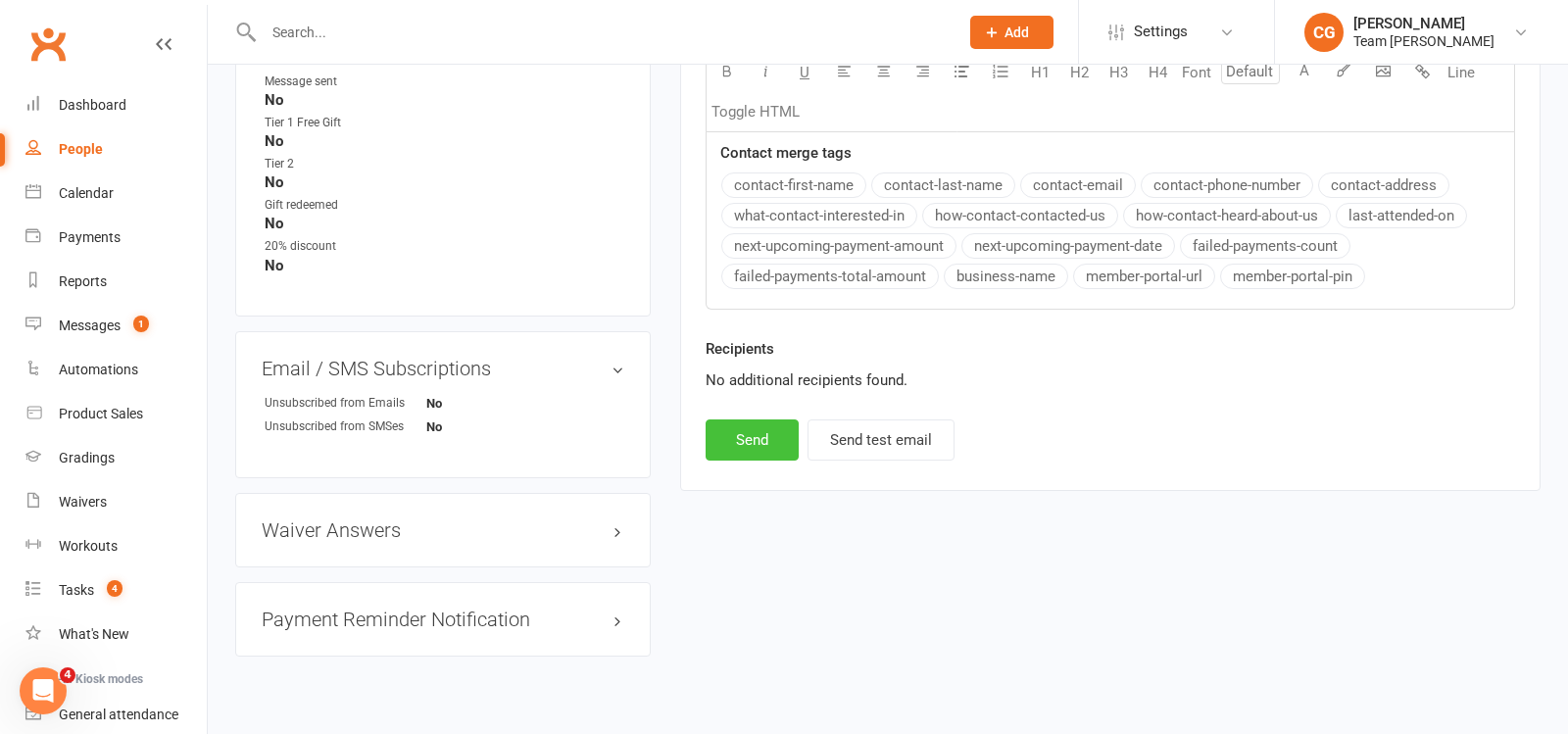
click at [740, 439] on button "Send" at bounding box center [752, 440] width 93 height 42
select select
select select "1"
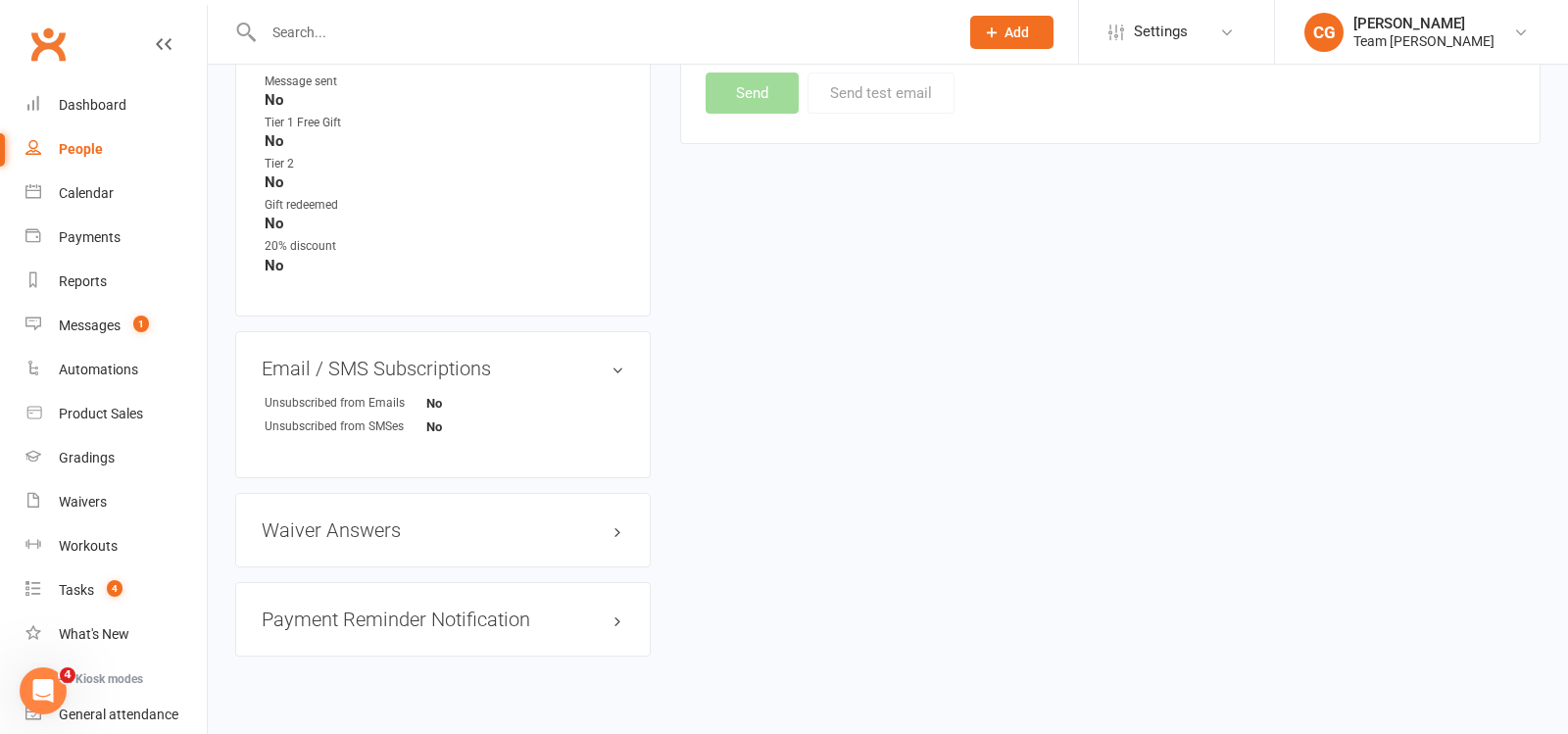
click at [373, 35] on input "text" at bounding box center [601, 33] width 688 height 28
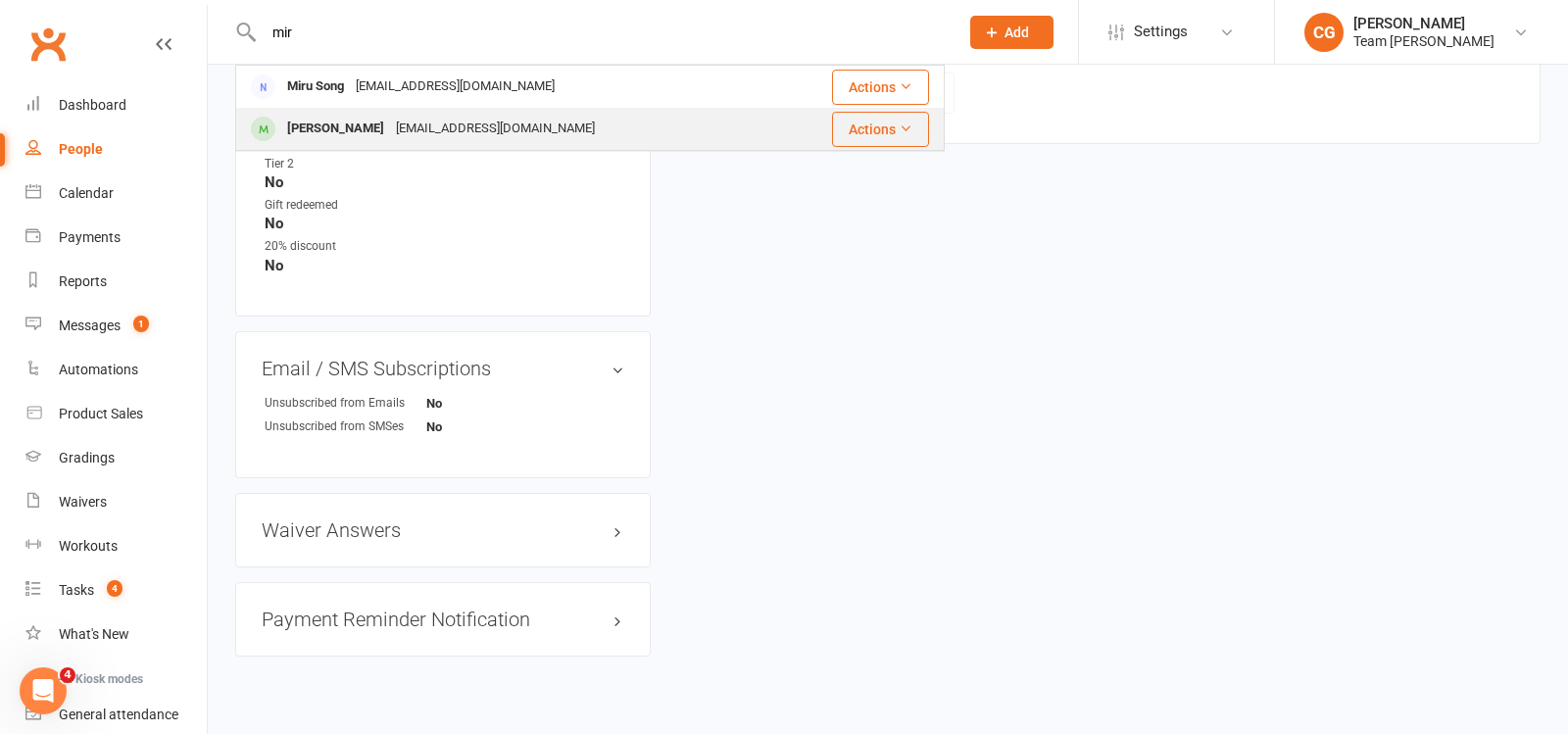
type input "mir"
click at [390, 120] on div "[EMAIL_ADDRESS][DOMAIN_NAME]" at bounding box center [495, 129] width 211 height 29
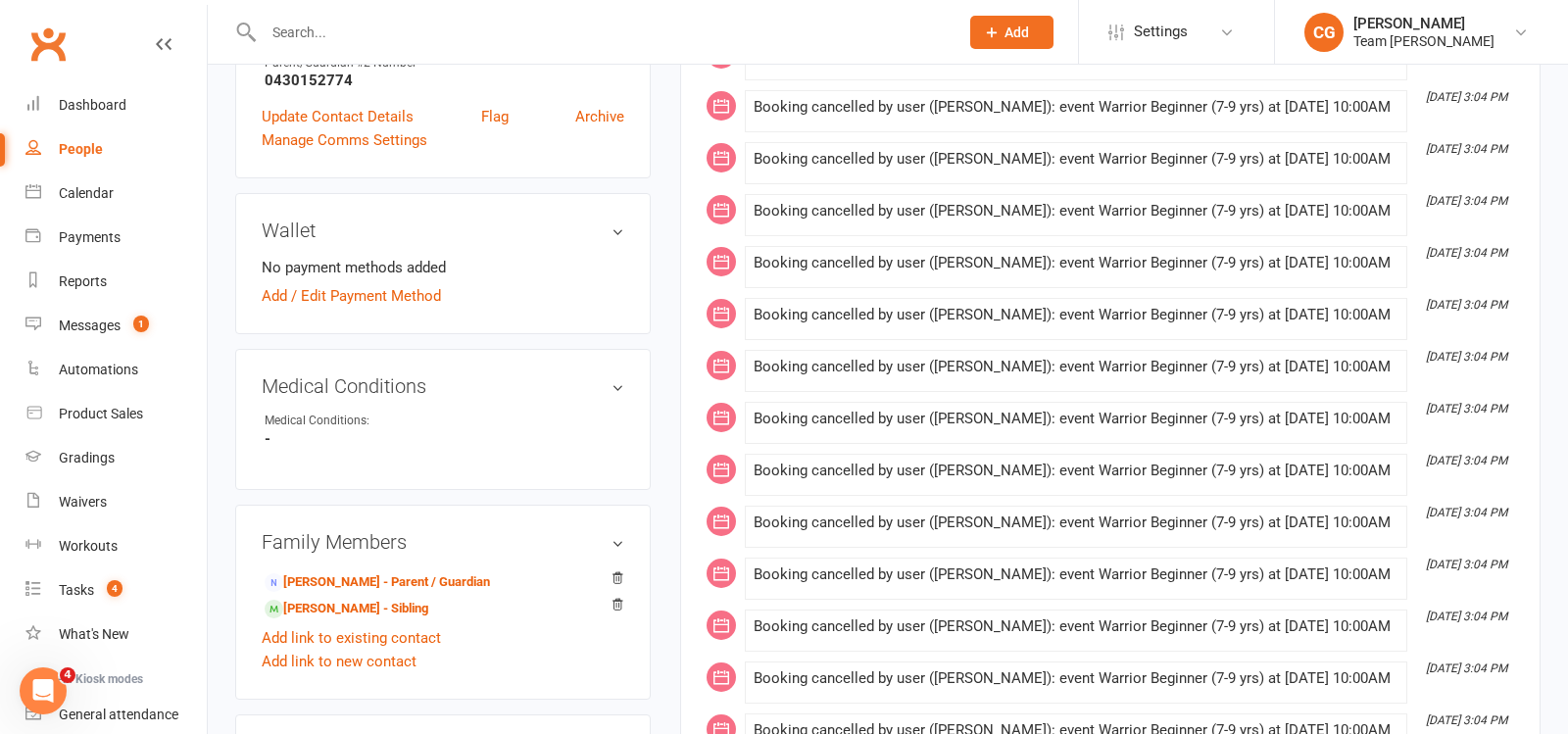
scroll to position [825, 0]
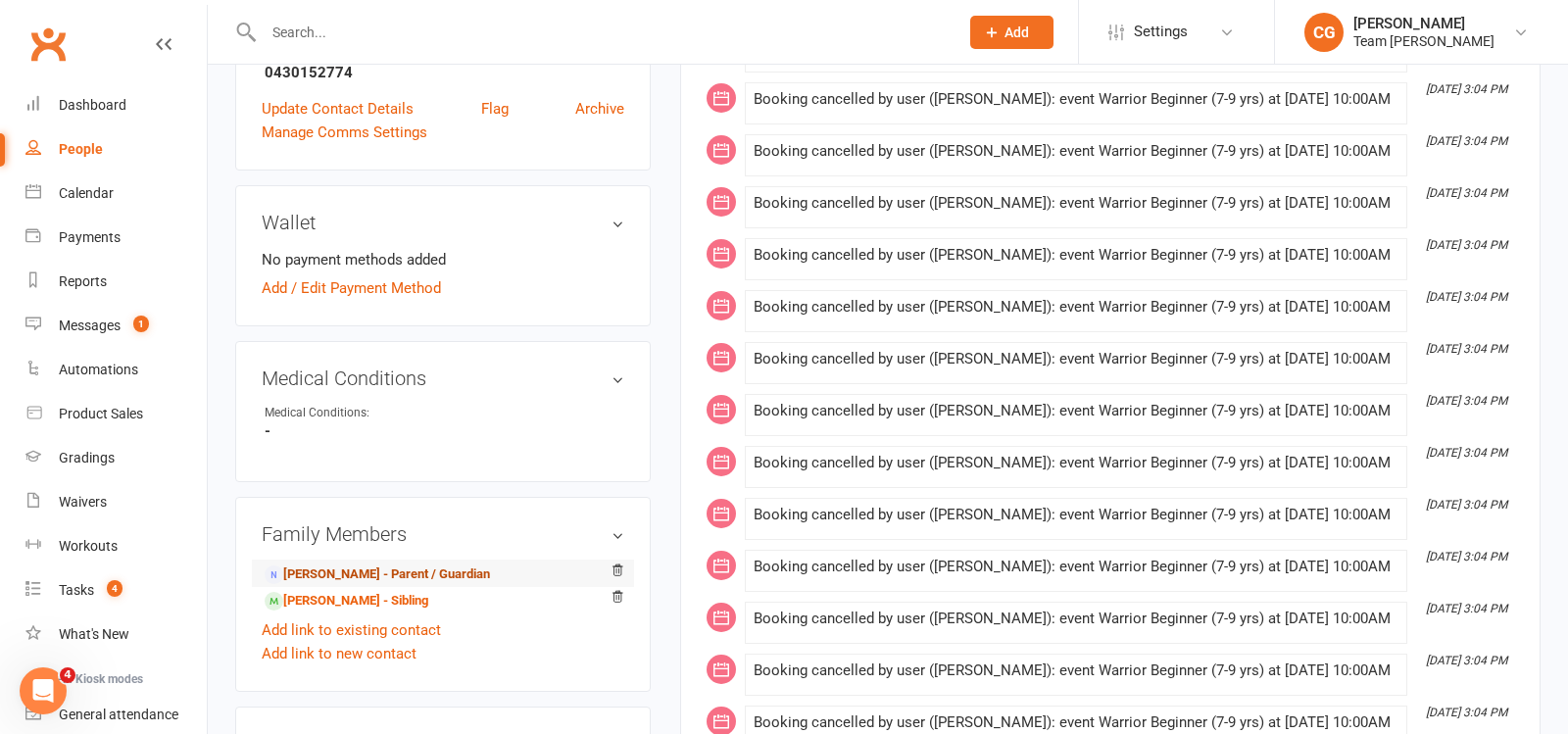
click at [407, 569] on link "[PERSON_NAME] - Parent / Guardian" at bounding box center [378, 575] width 226 height 21
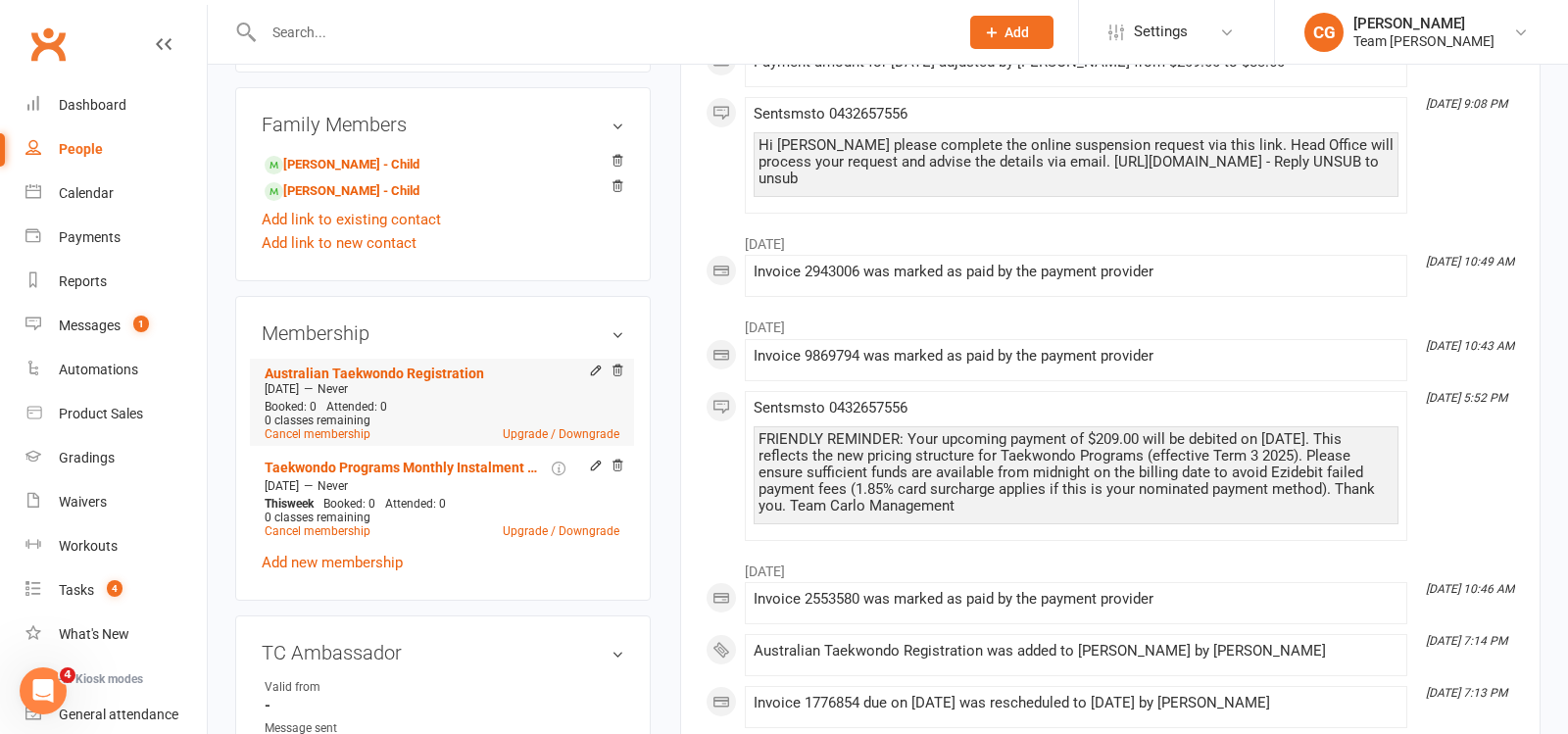
scroll to position [829, 0]
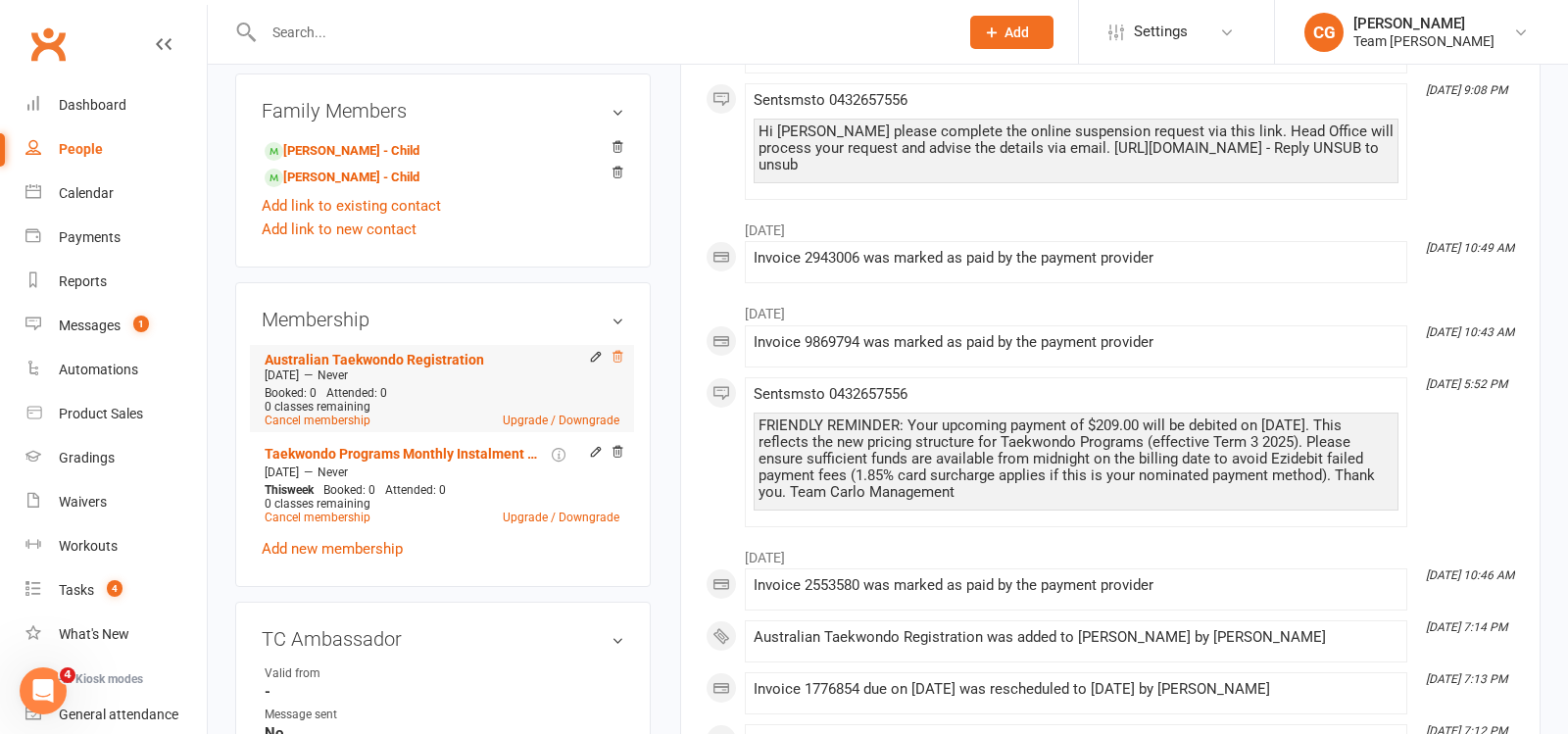
click at [617, 350] on icon at bounding box center [617, 357] width 14 height 14
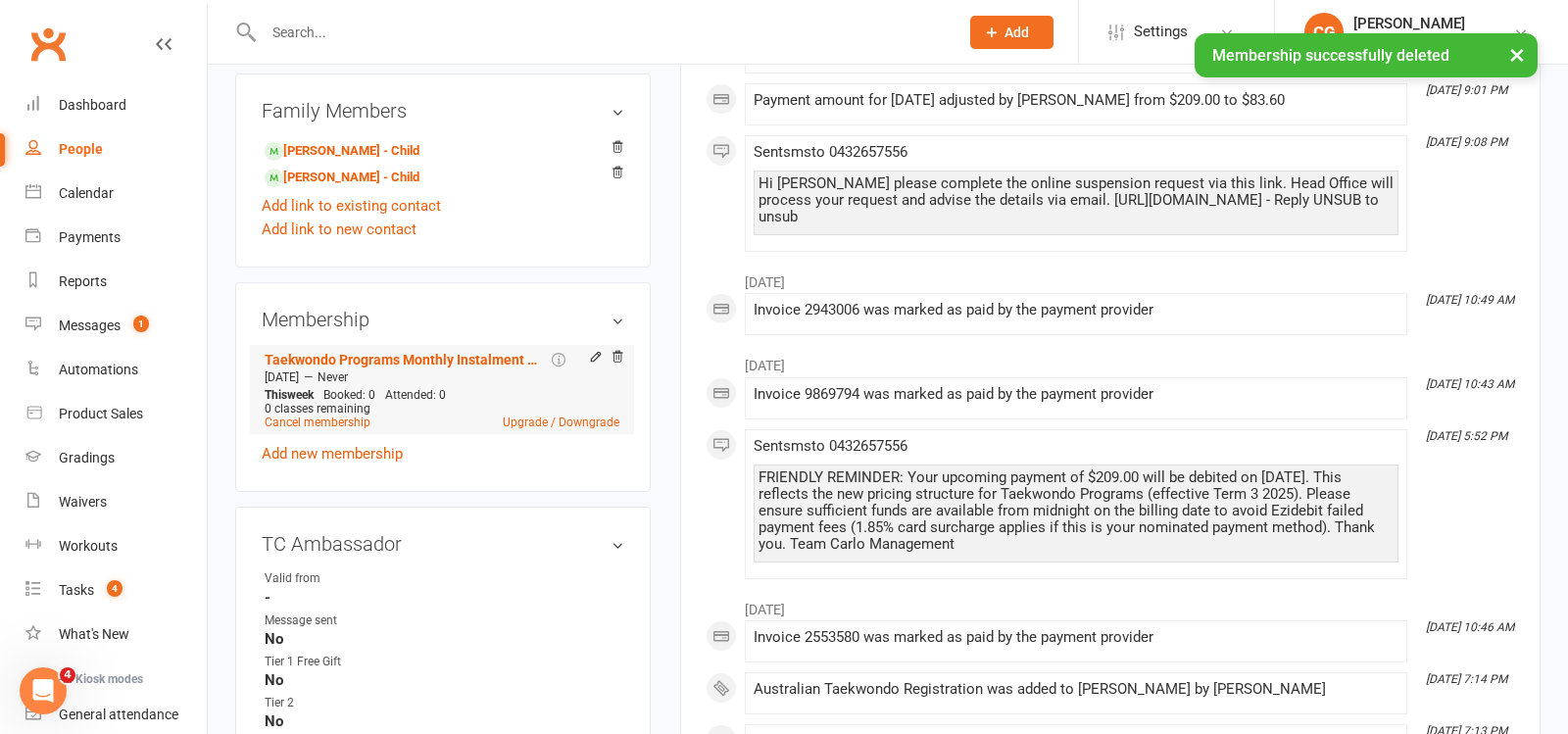
click at [611, 345] on li "Taekwondo Programs Monthly Instalment Membership (2 x family member) [DATE] — N…" at bounding box center [442, 390] width 365 height 89
click at [615, 350] on icon at bounding box center [617, 357] width 14 height 14
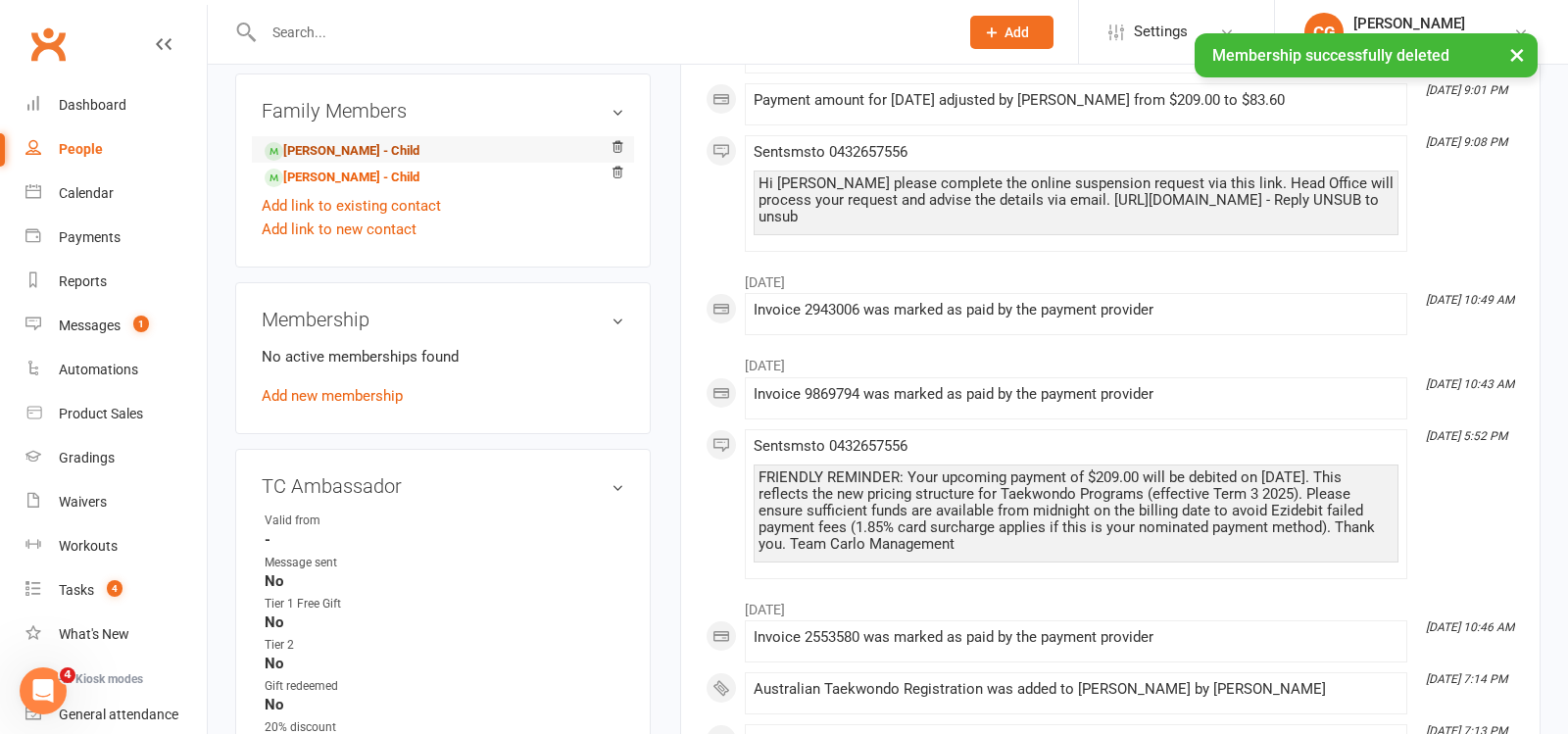
click at [336, 147] on link "[PERSON_NAME] - Child" at bounding box center [342, 151] width 155 height 21
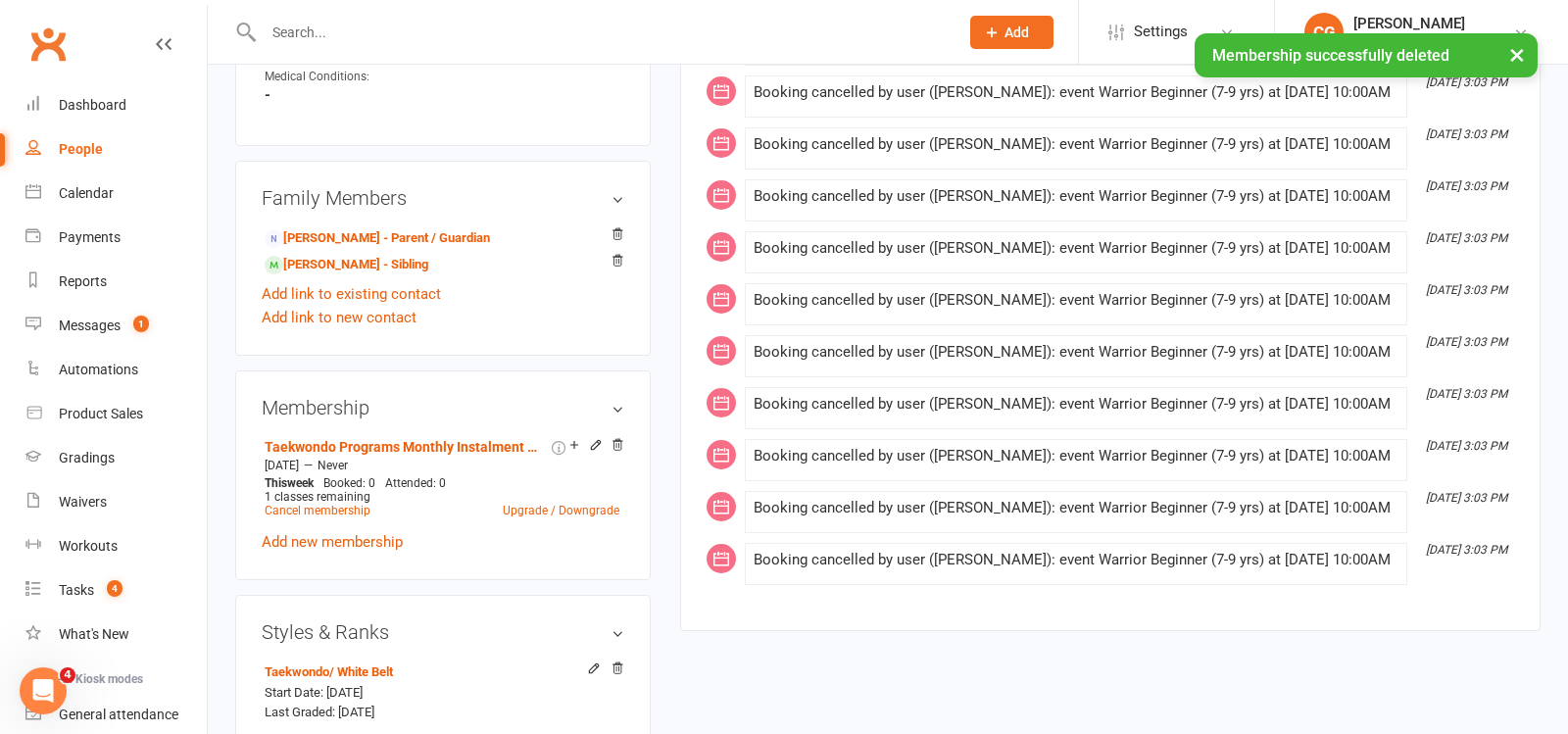
scroll to position [1156, 0]
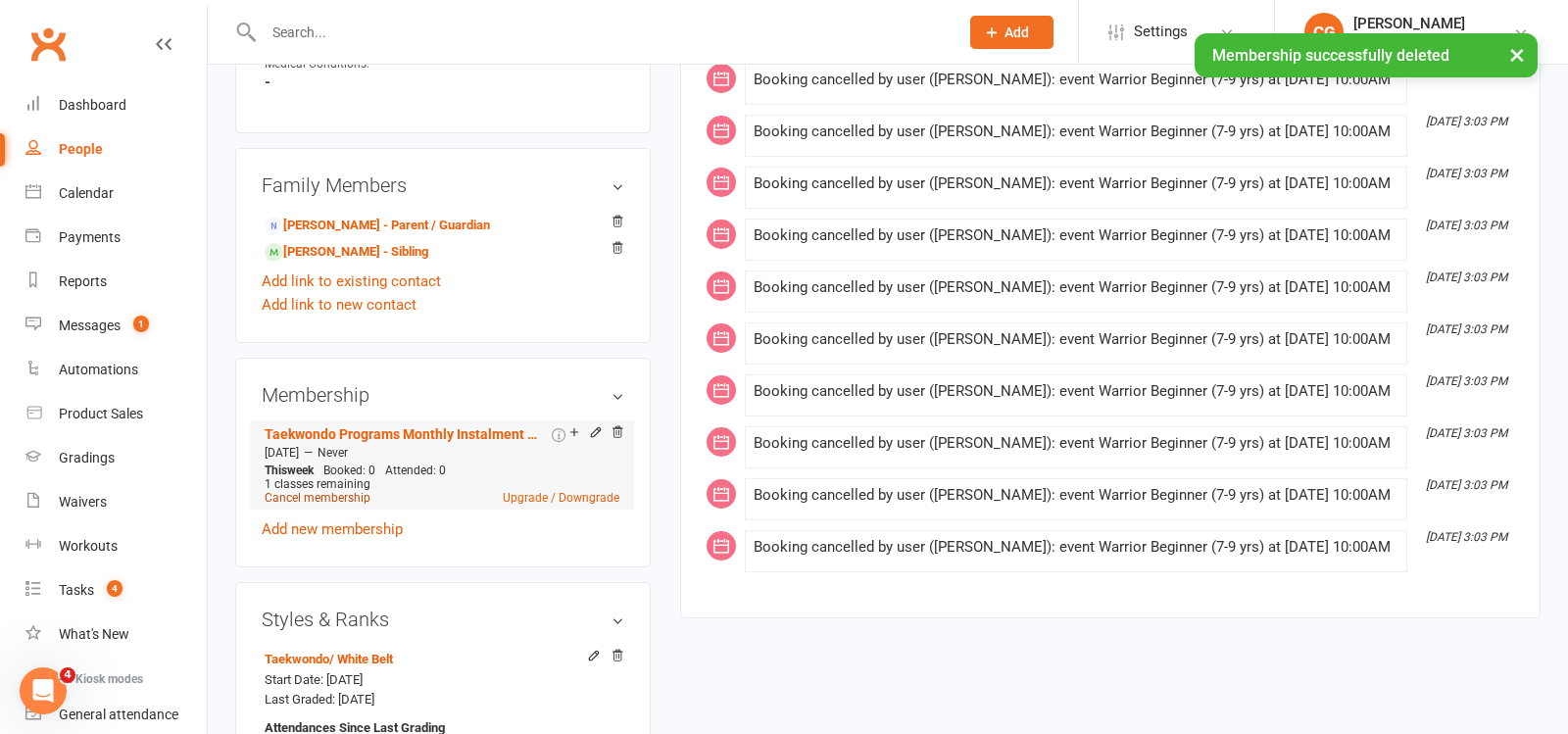
click at [330, 491] on link "Cancel membership" at bounding box center [318, 498] width 106 height 14
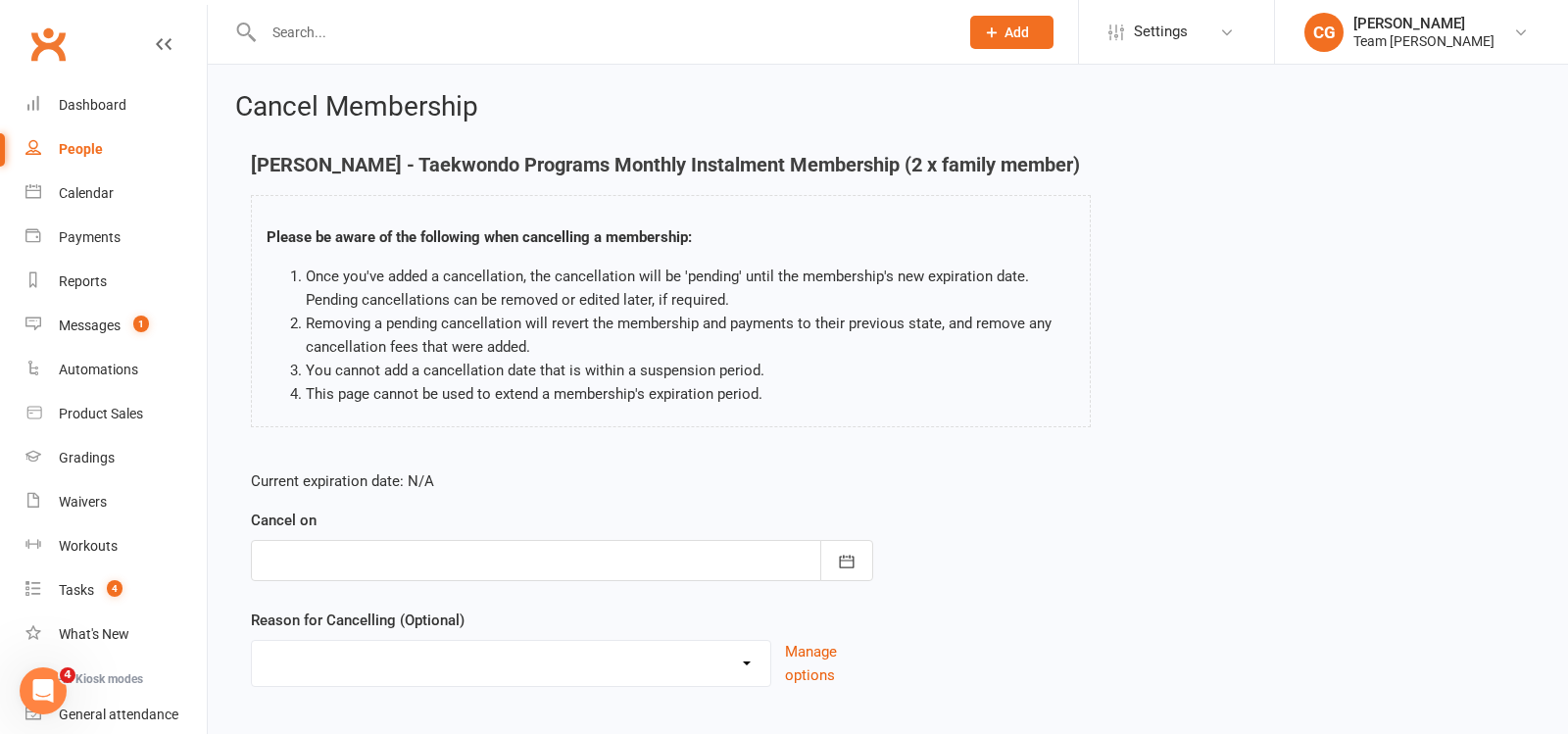
click at [451, 567] on div at bounding box center [562, 561] width 622 height 42
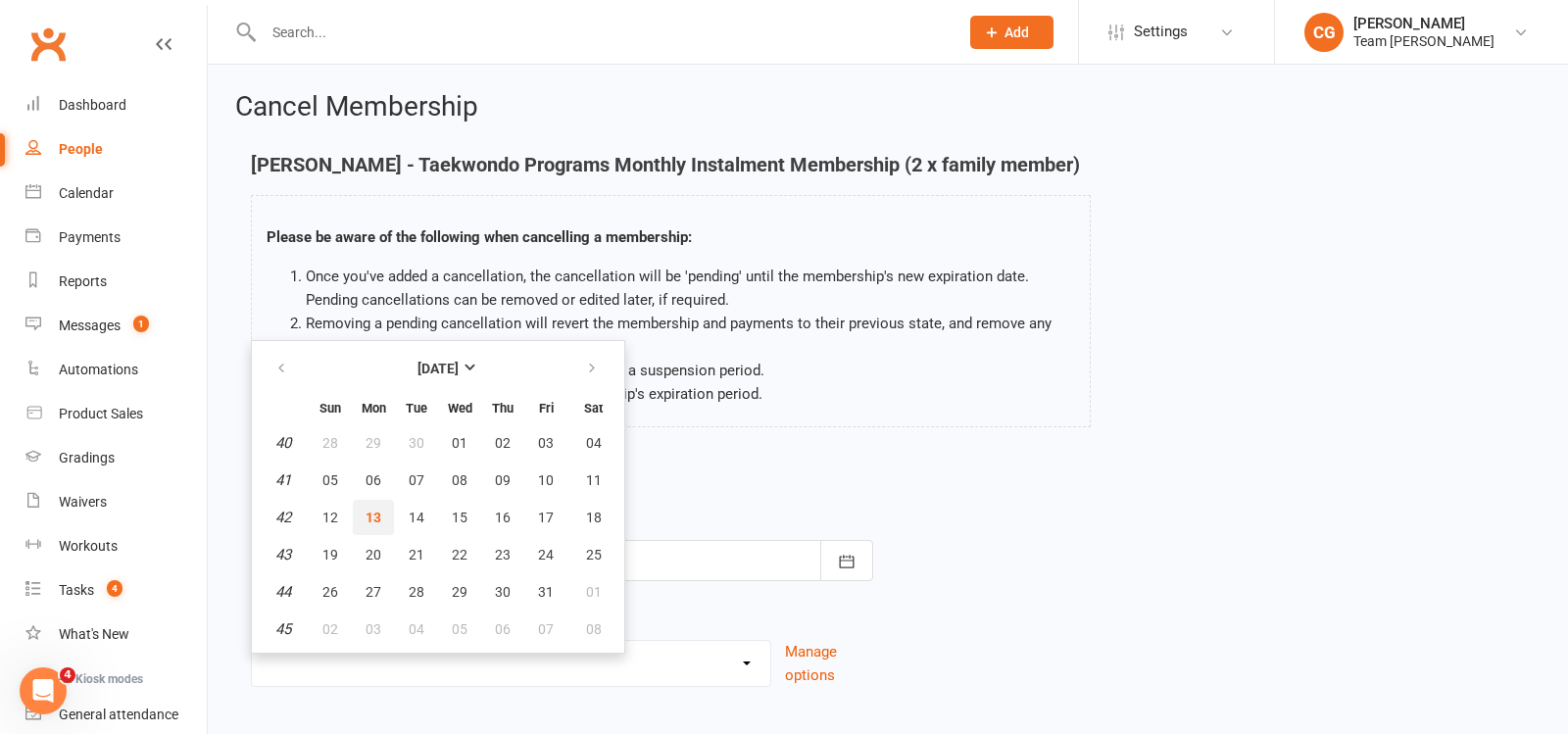
click at [372, 501] on button "13" at bounding box center [374, 517] width 42 height 36
type input "[DATE]"
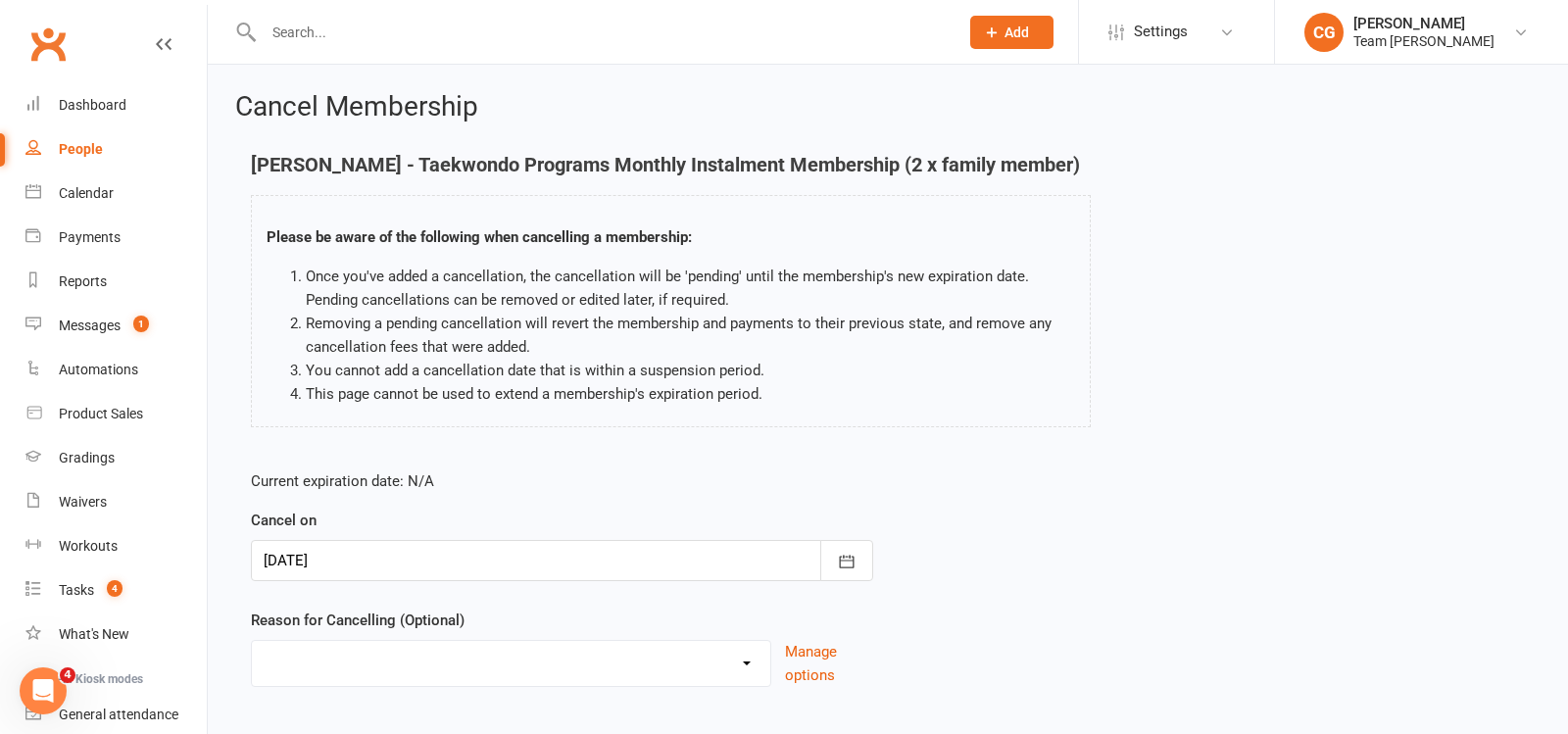
click at [368, 671] on select "Chosen another sport/activity Dissatisfied with the service provided Family/hea…" at bounding box center [511, 661] width 518 height 40
select select "5"
click at [252, 641] on select "Chosen another sport/activity Dissatisfied with the service provided Family/hea…" at bounding box center [511, 661] width 518 height 40
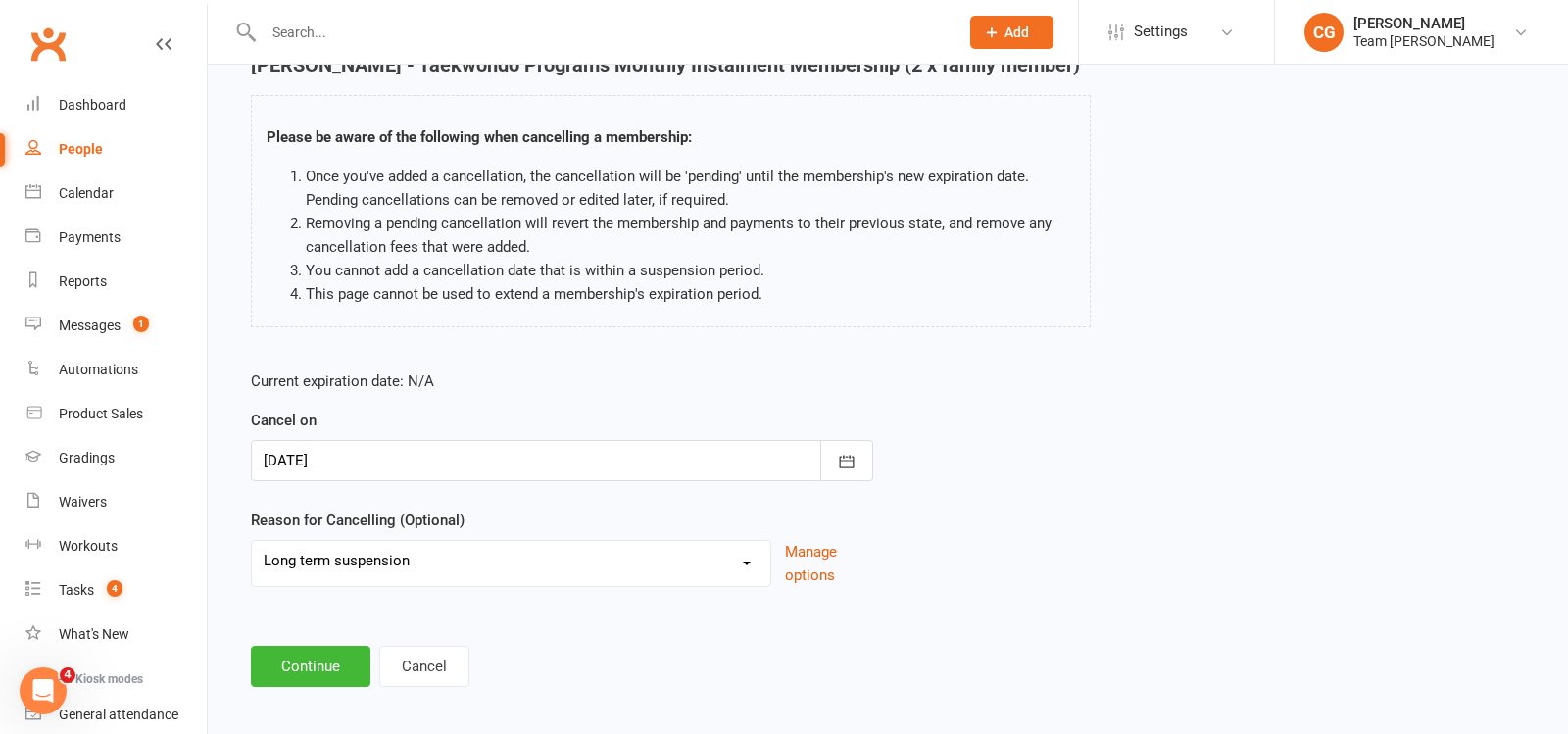
scroll to position [110, 0]
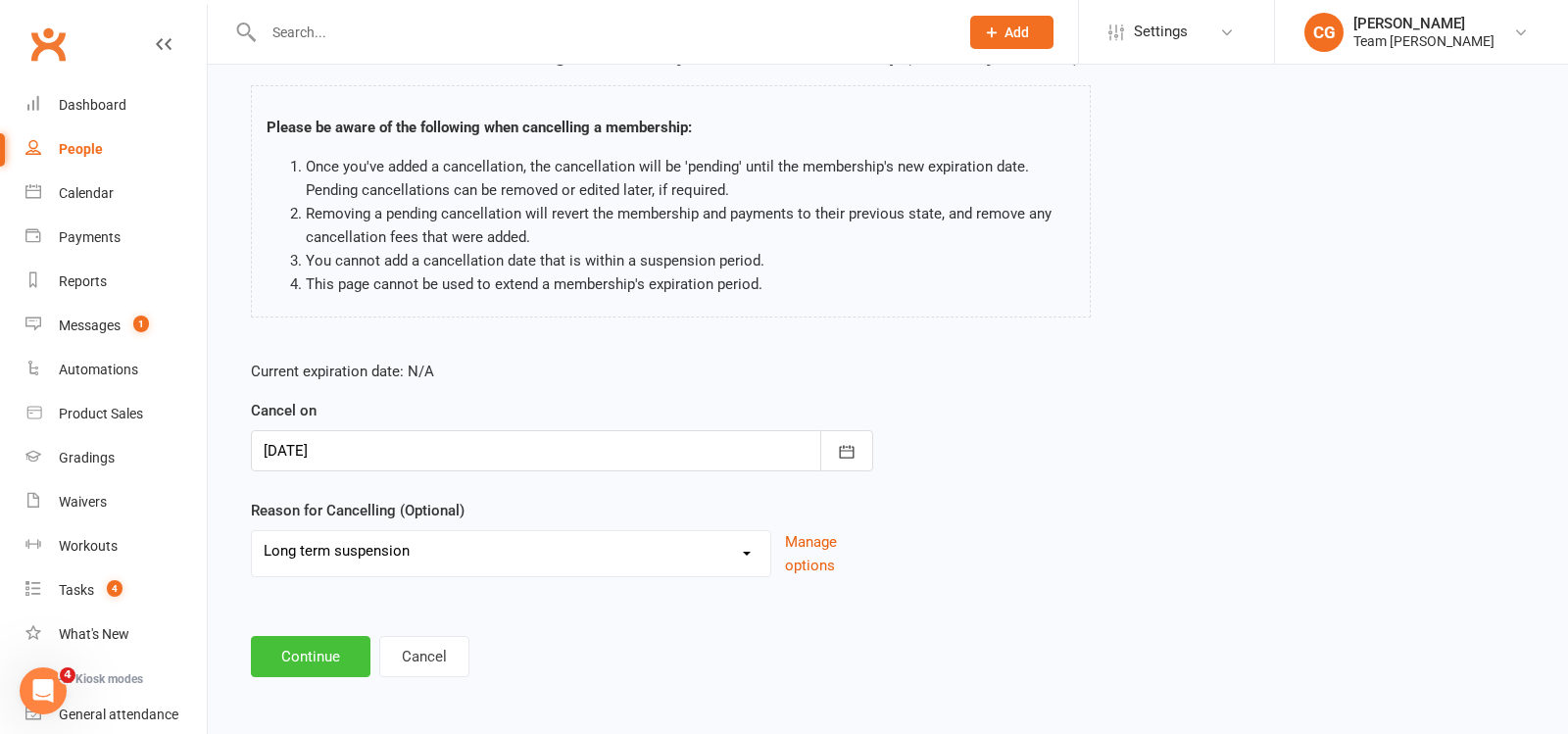
click at [320, 640] on button "Continue" at bounding box center [311, 657] width 120 height 42
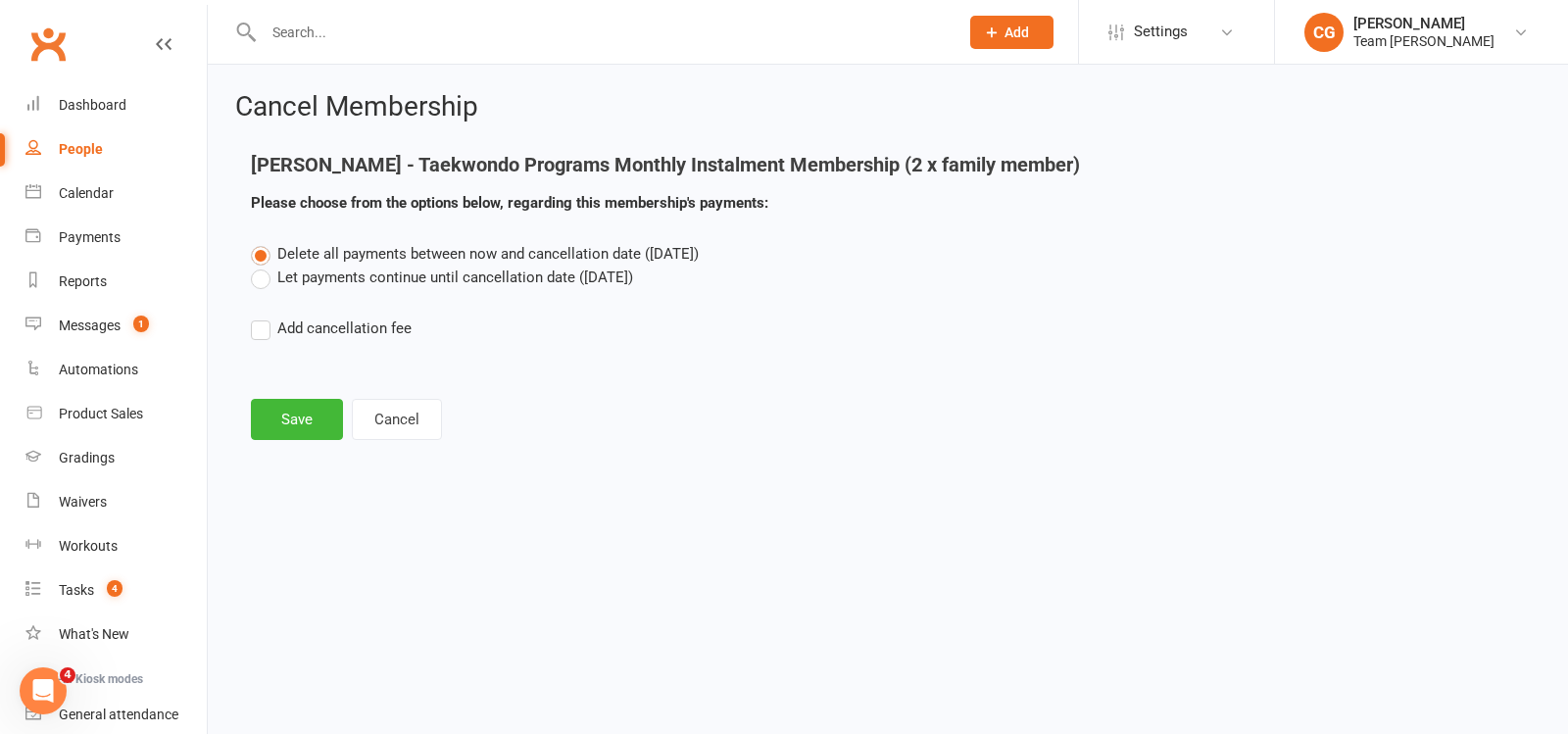
scroll to position [0, 0]
click at [305, 410] on button "Save" at bounding box center [297, 419] width 92 height 42
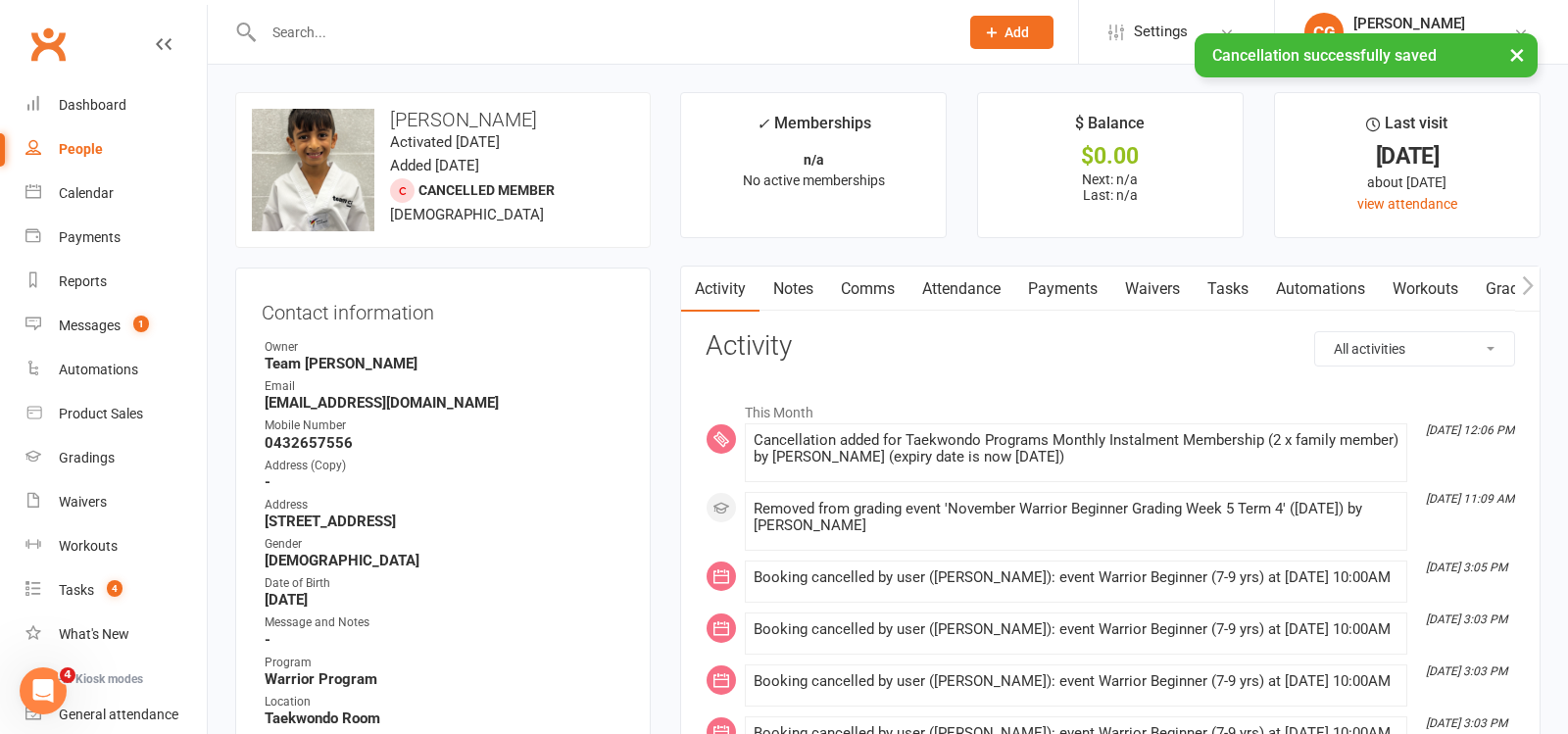
click at [982, 288] on link "Attendance" at bounding box center [962, 290] width 106 height 46
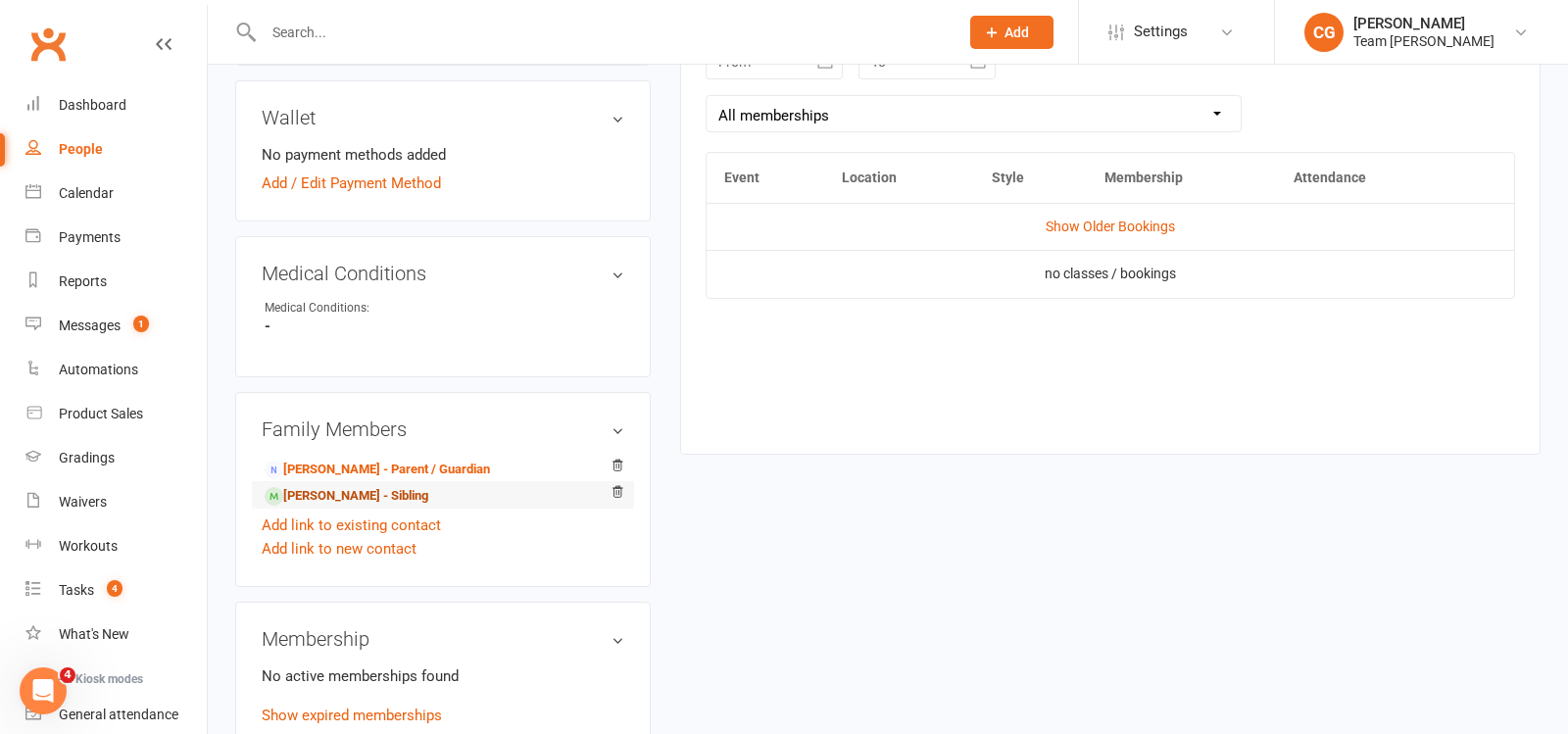
scroll to position [910, 0]
click at [368, 484] on link "[PERSON_NAME] - Sibling" at bounding box center [346, 494] width 163 height 21
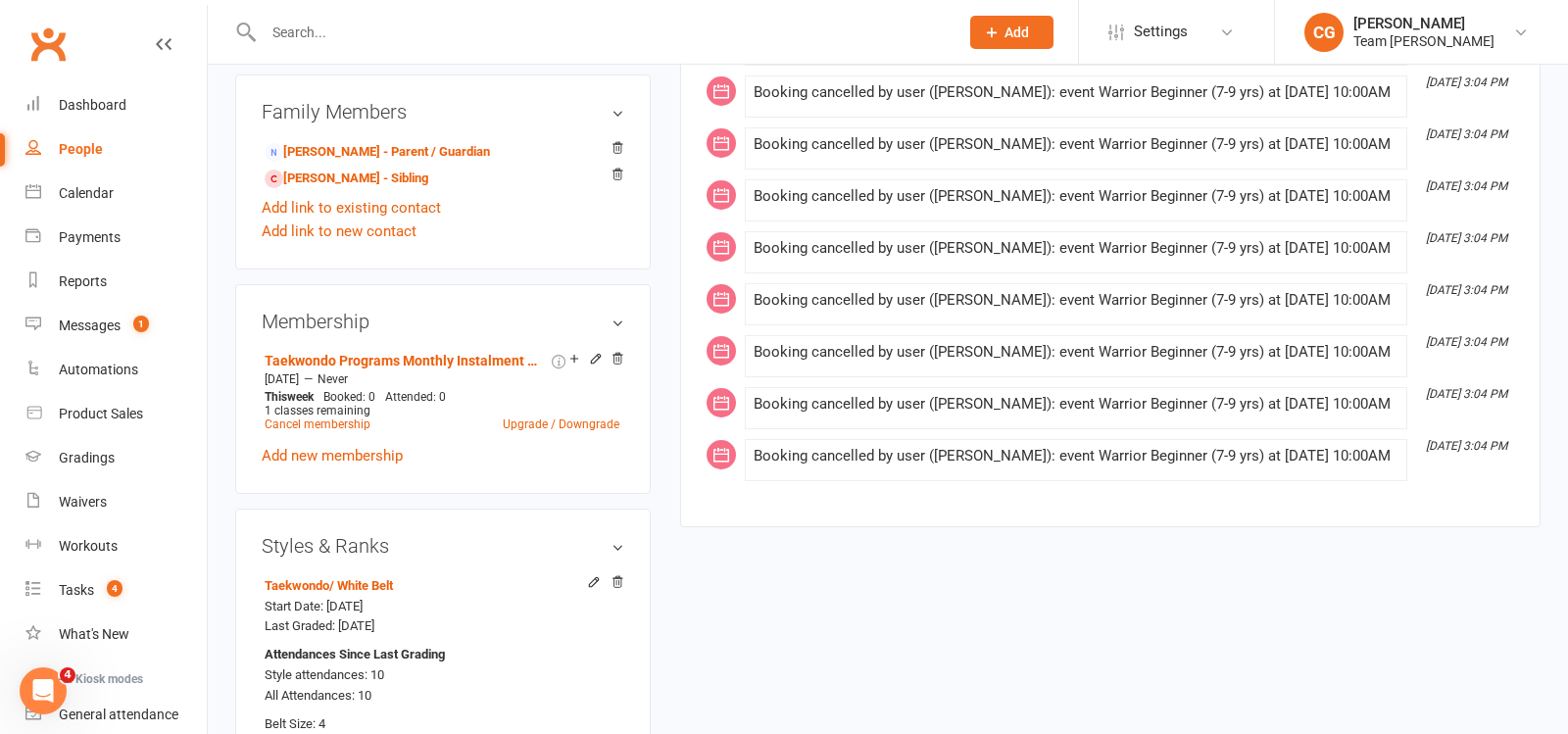
scroll to position [1315, 0]
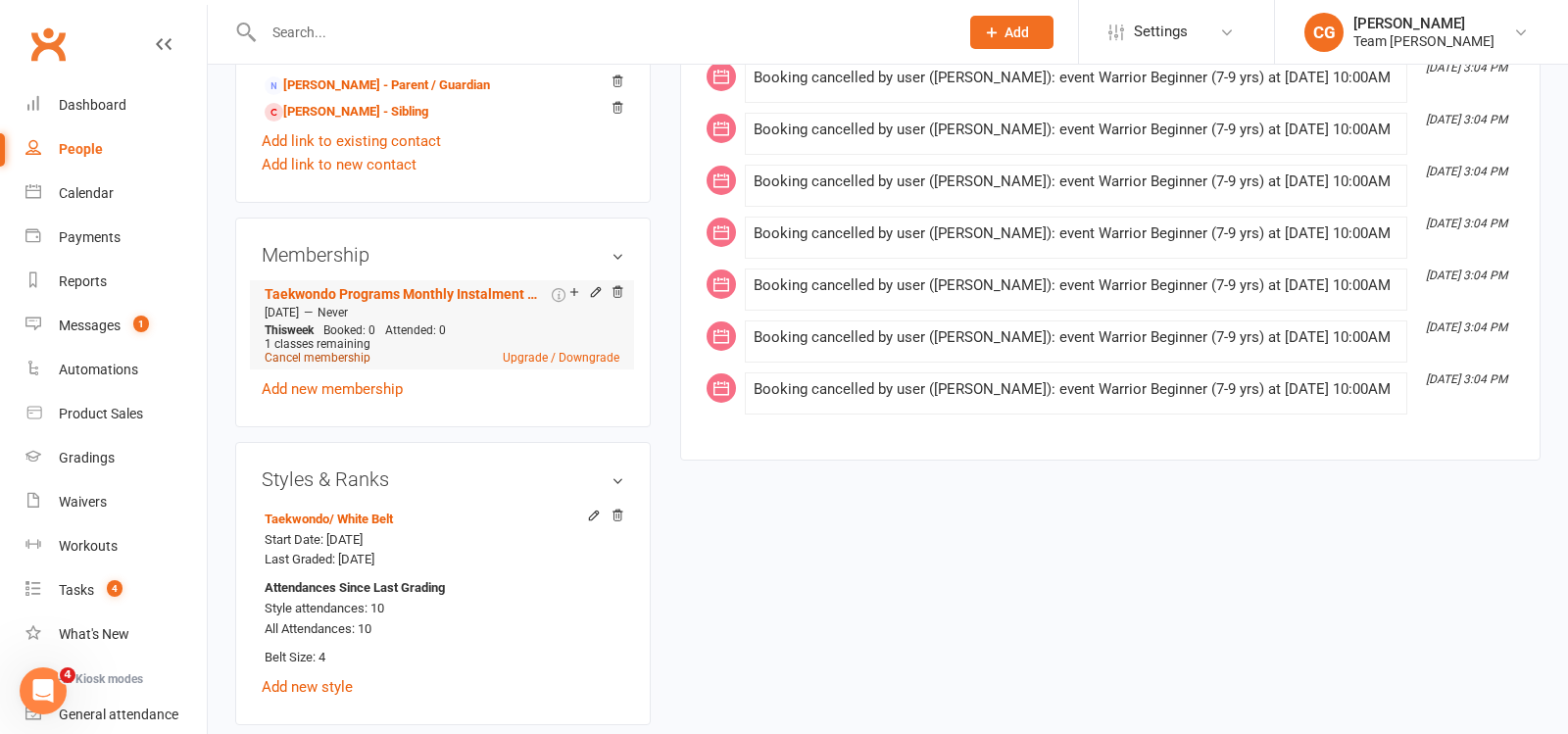
click at [305, 351] on link "Cancel membership" at bounding box center [318, 358] width 106 height 14
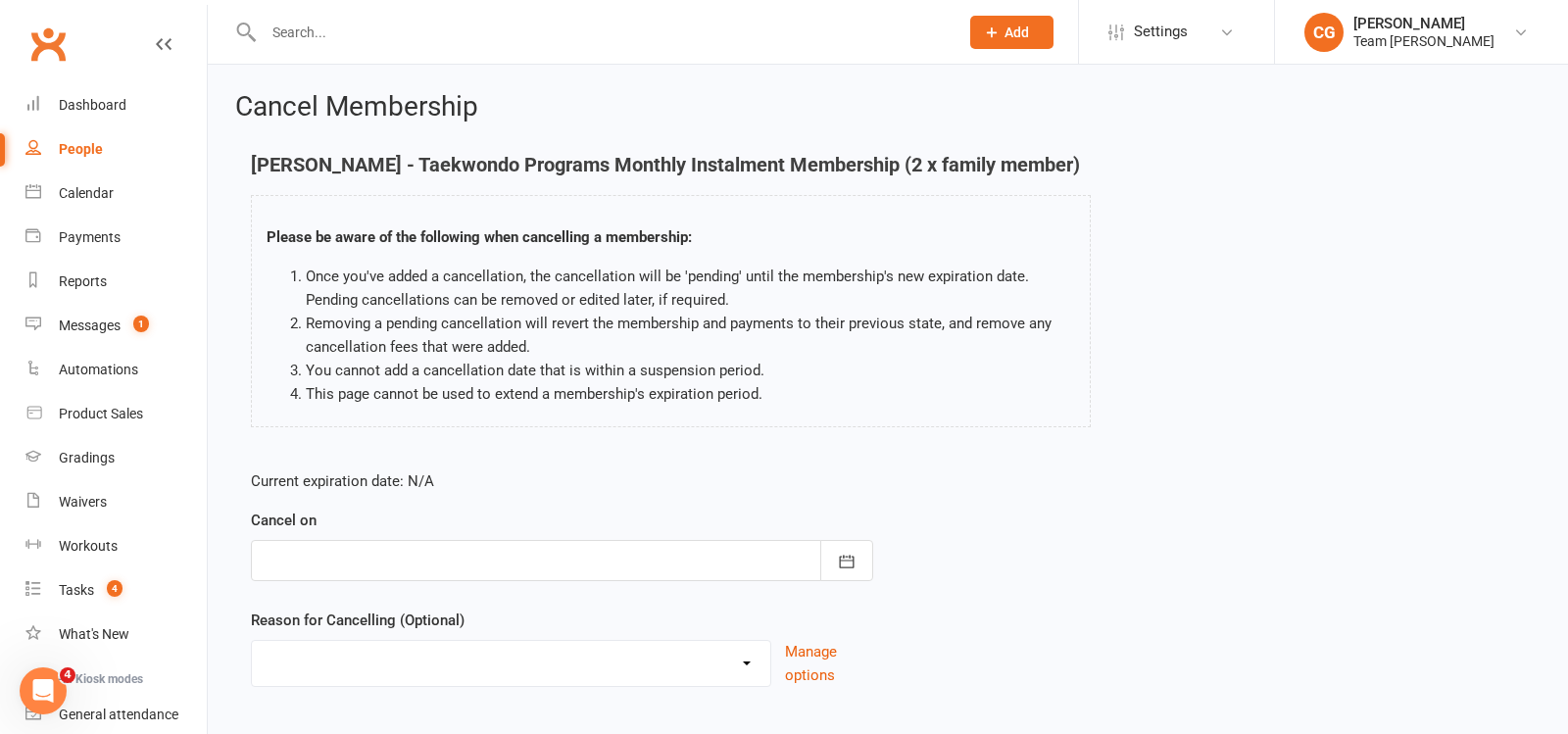
click at [492, 553] on div at bounding box center [562, 561] width 622 height 42
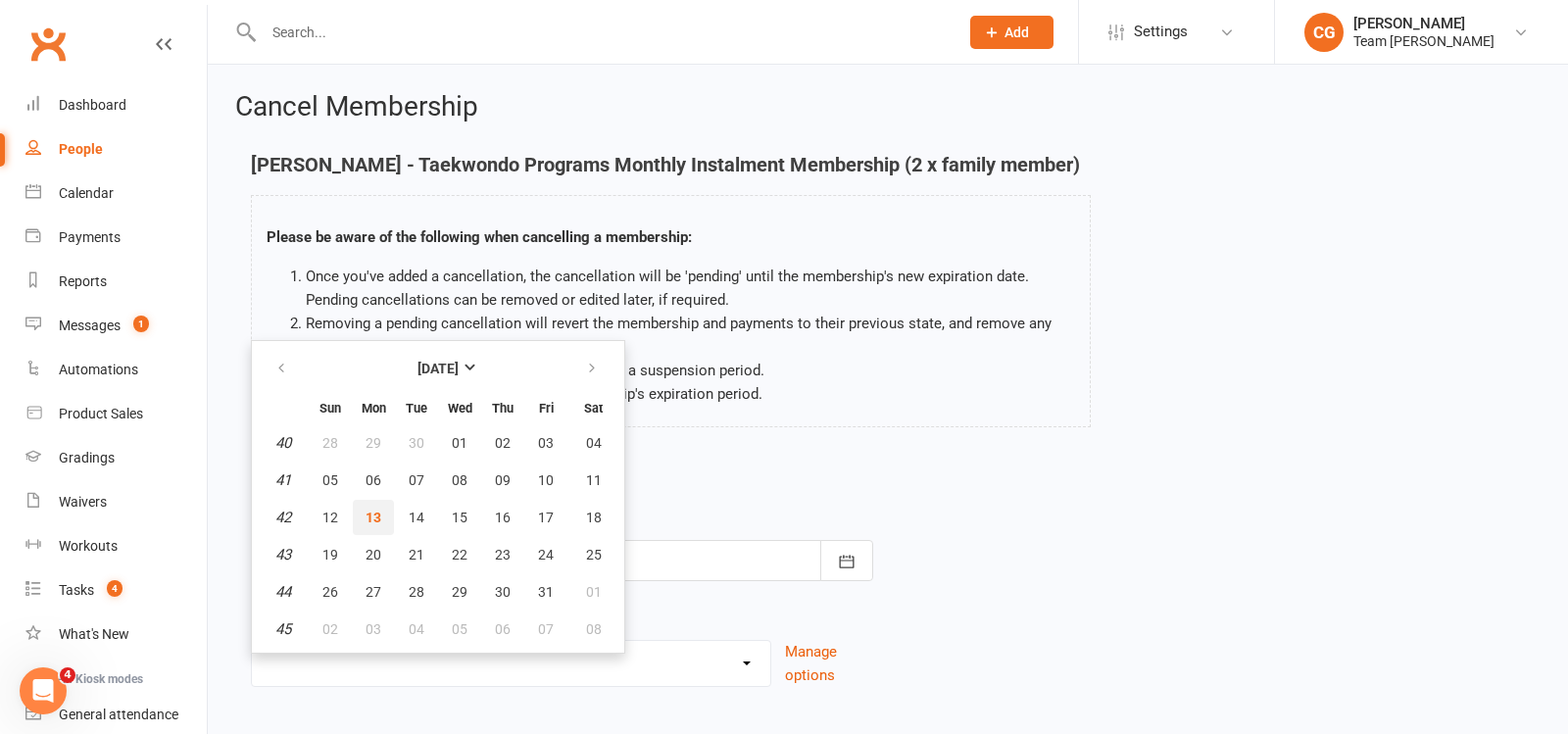
click at [375, 509] on span "13" at bounding box center [374, 517] width 16 height 16
type input "[DATE]"
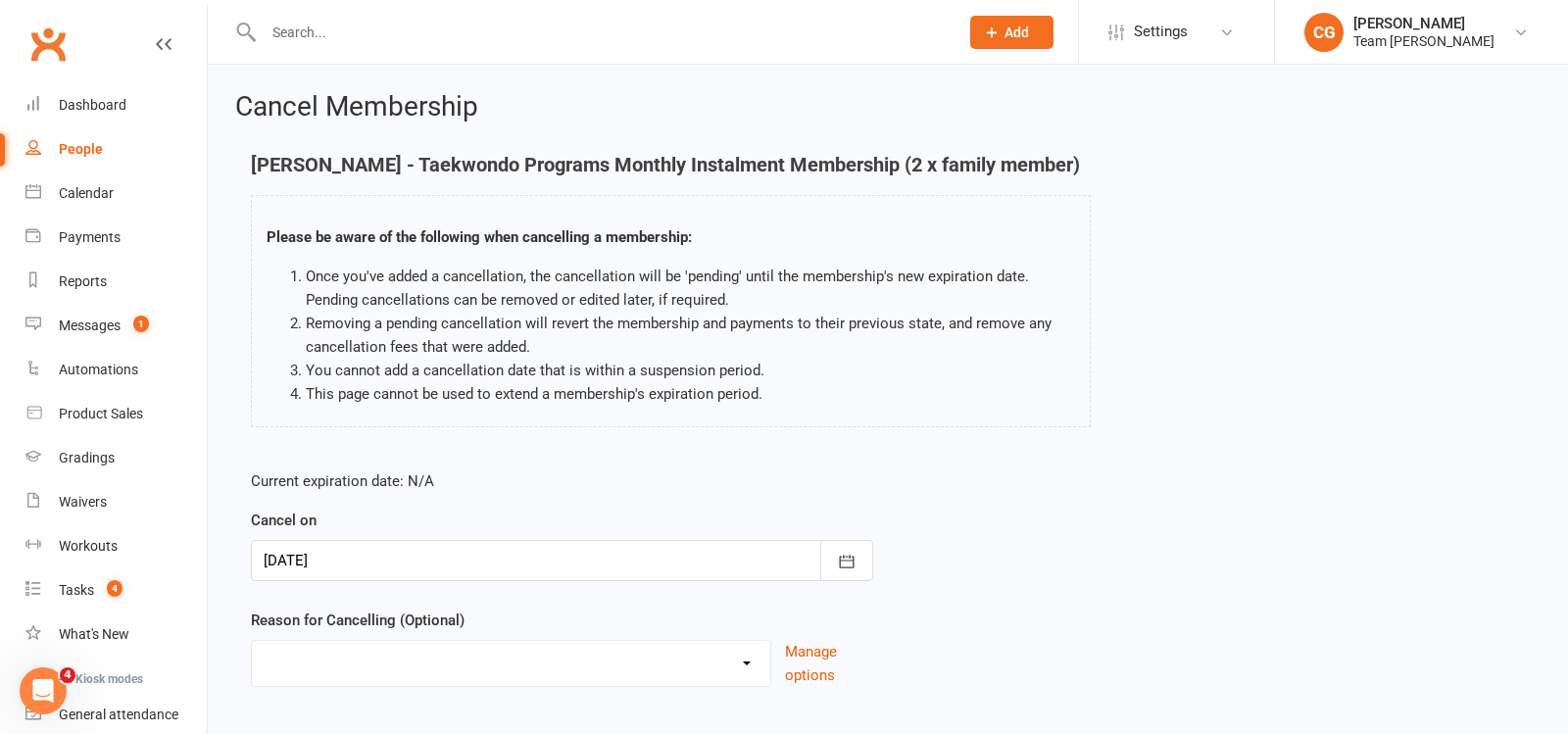
click at [418, 665] on select "Chosen another sport/activity Dissatisfied with the service provided Family/hea…" at bounding box center [511, 661] width 518 height 40
select select "5"
click at [252, 641] on select "Chosen another sport/activity Dissatisfied with the service provided Family/hea…" at bounding box center [511, 661] width 518 height 40
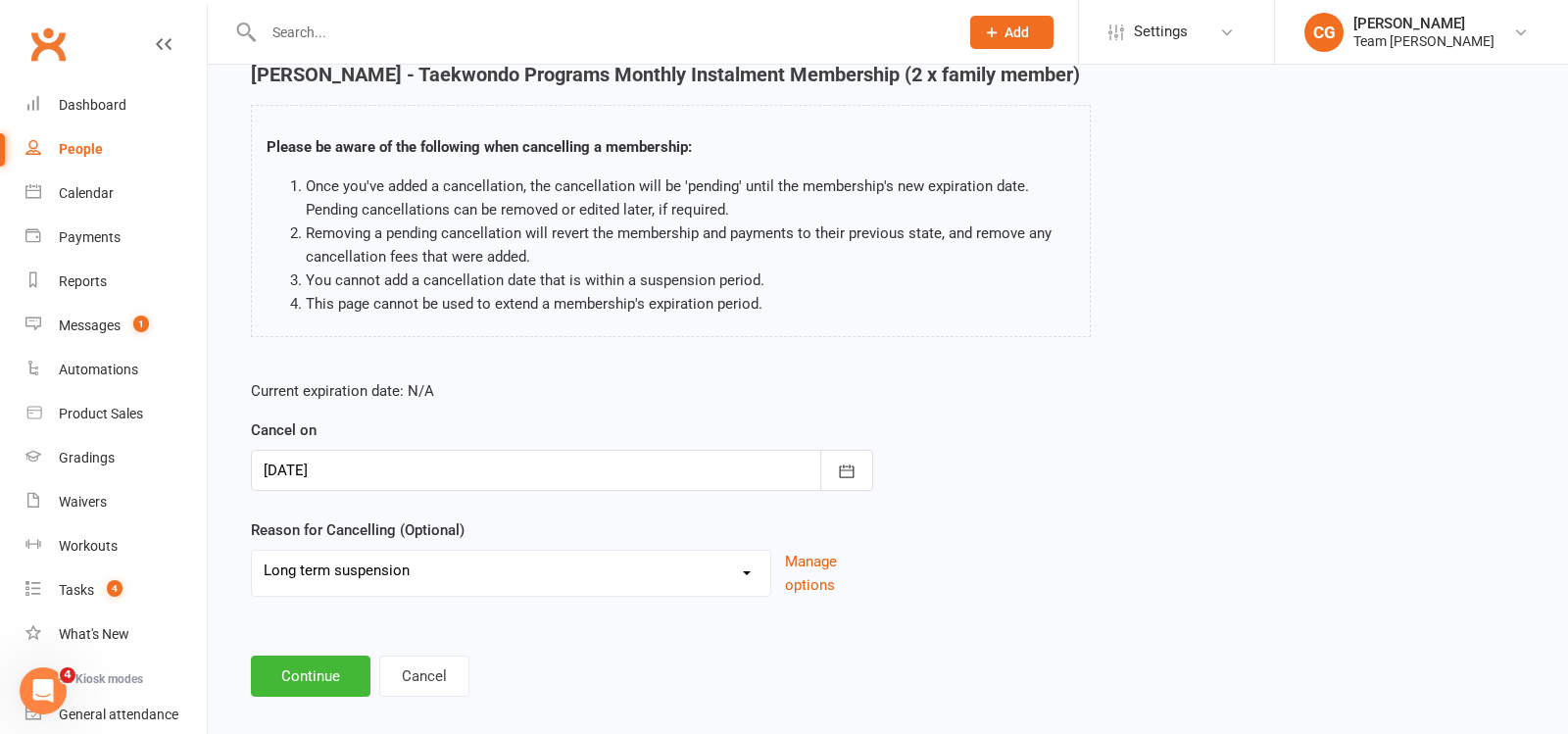
scroll to position [110, 0]
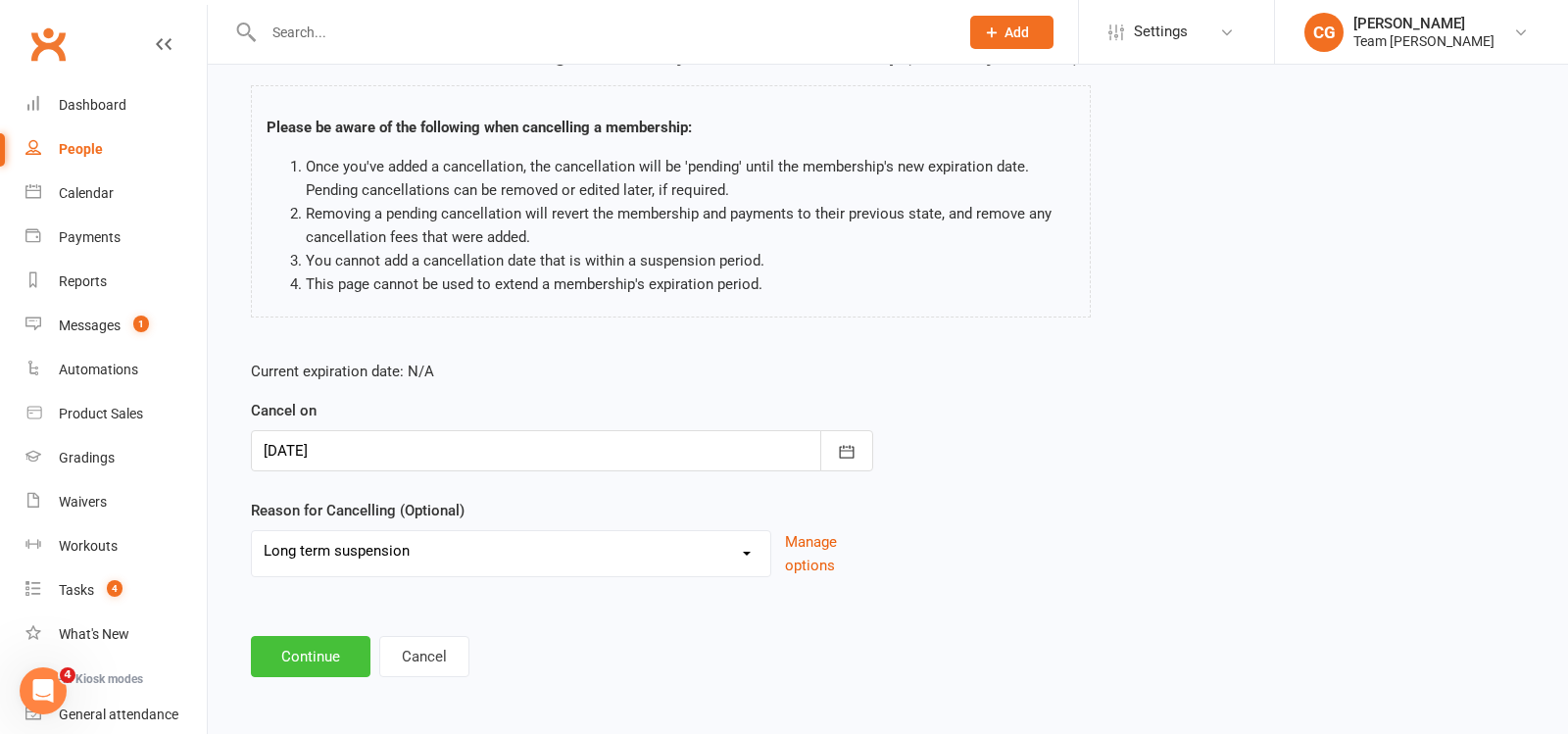
click at [318, 646] on button "Continue" at bounding box center [311, 657] width 120 height 42
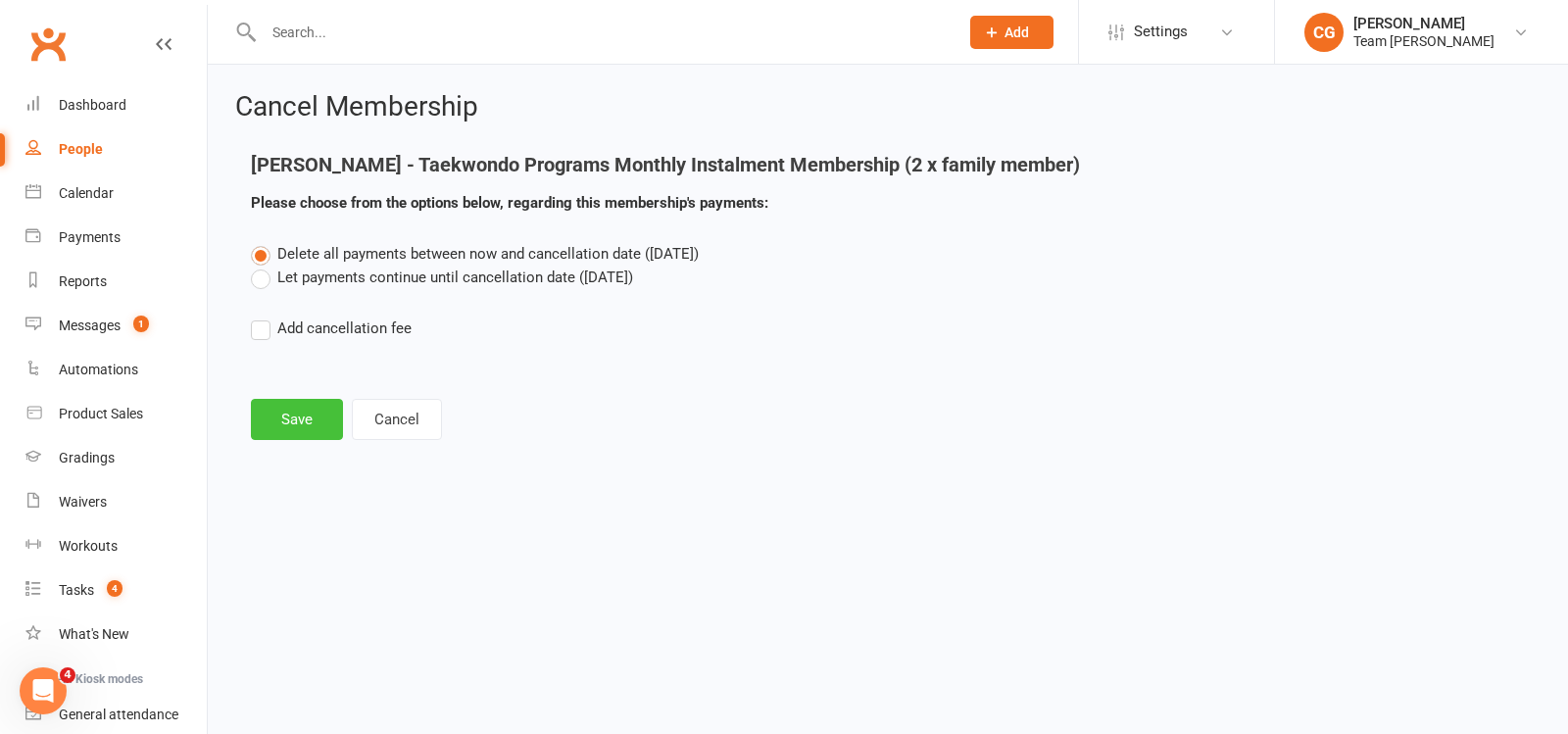
click at [294, 421] on button "Save" at bounding box center [297, 419] width 92 height 42
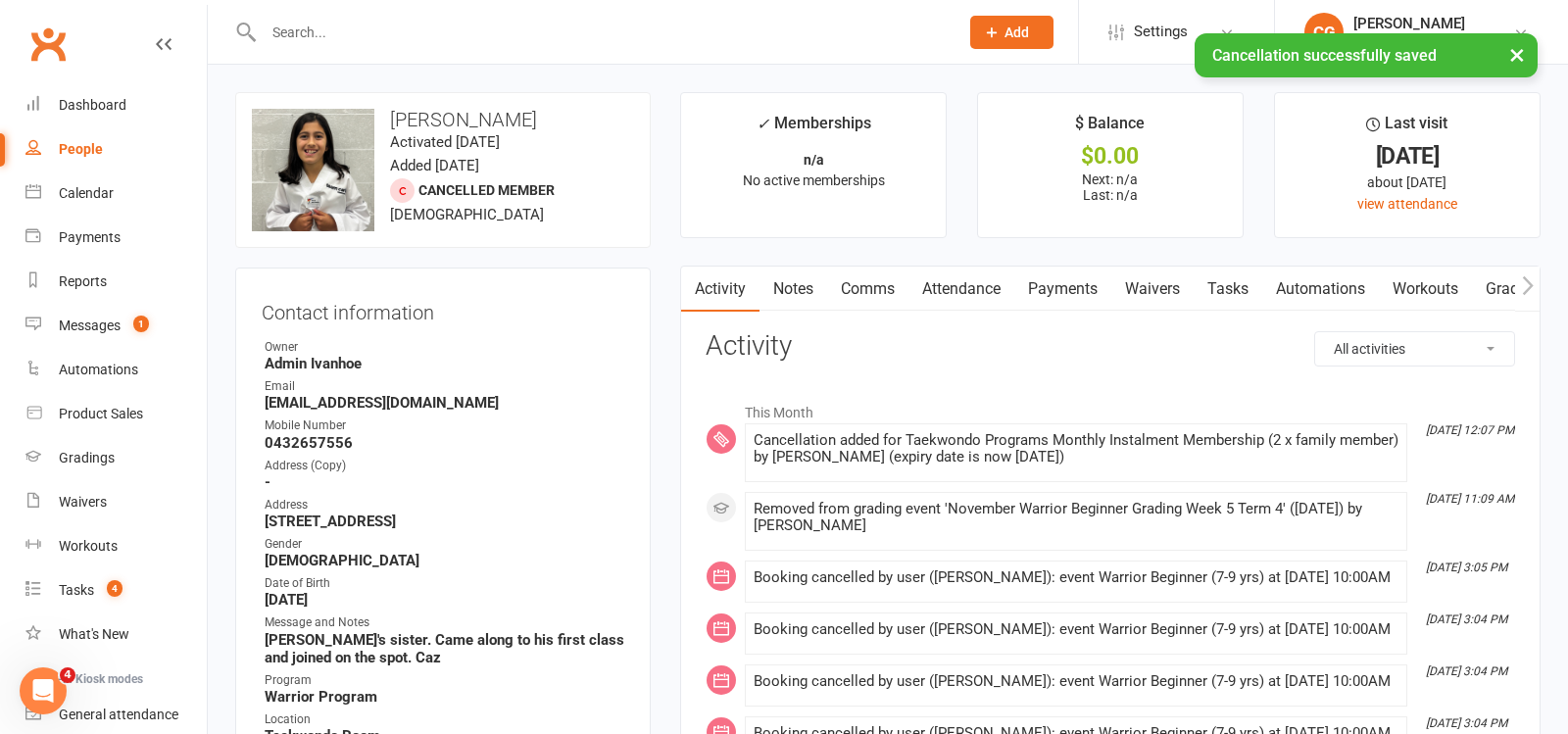
click at [978, 288] on link "Attendance" at bounding box center [962, 290] width 106 height 46
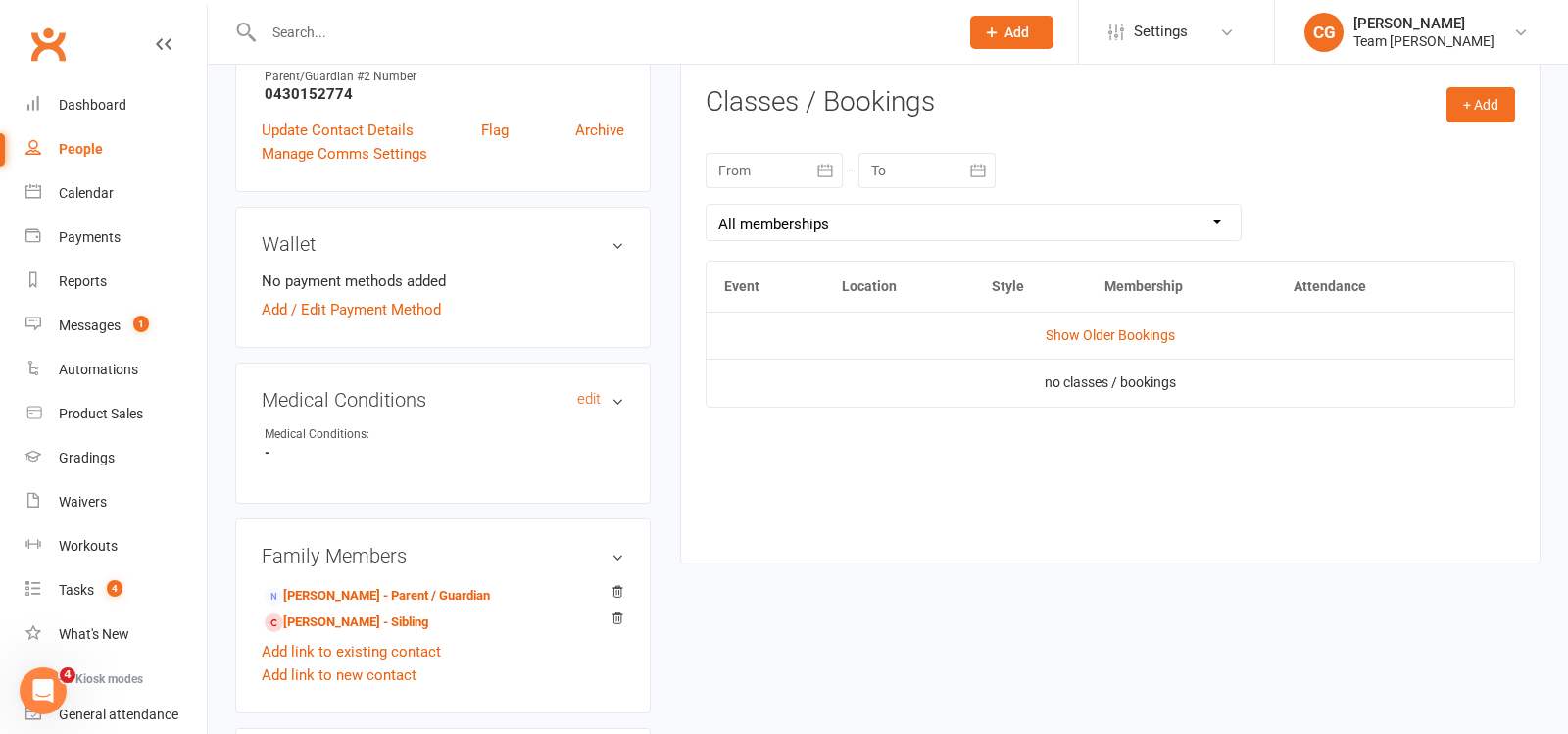
scroll to position [813, 0]
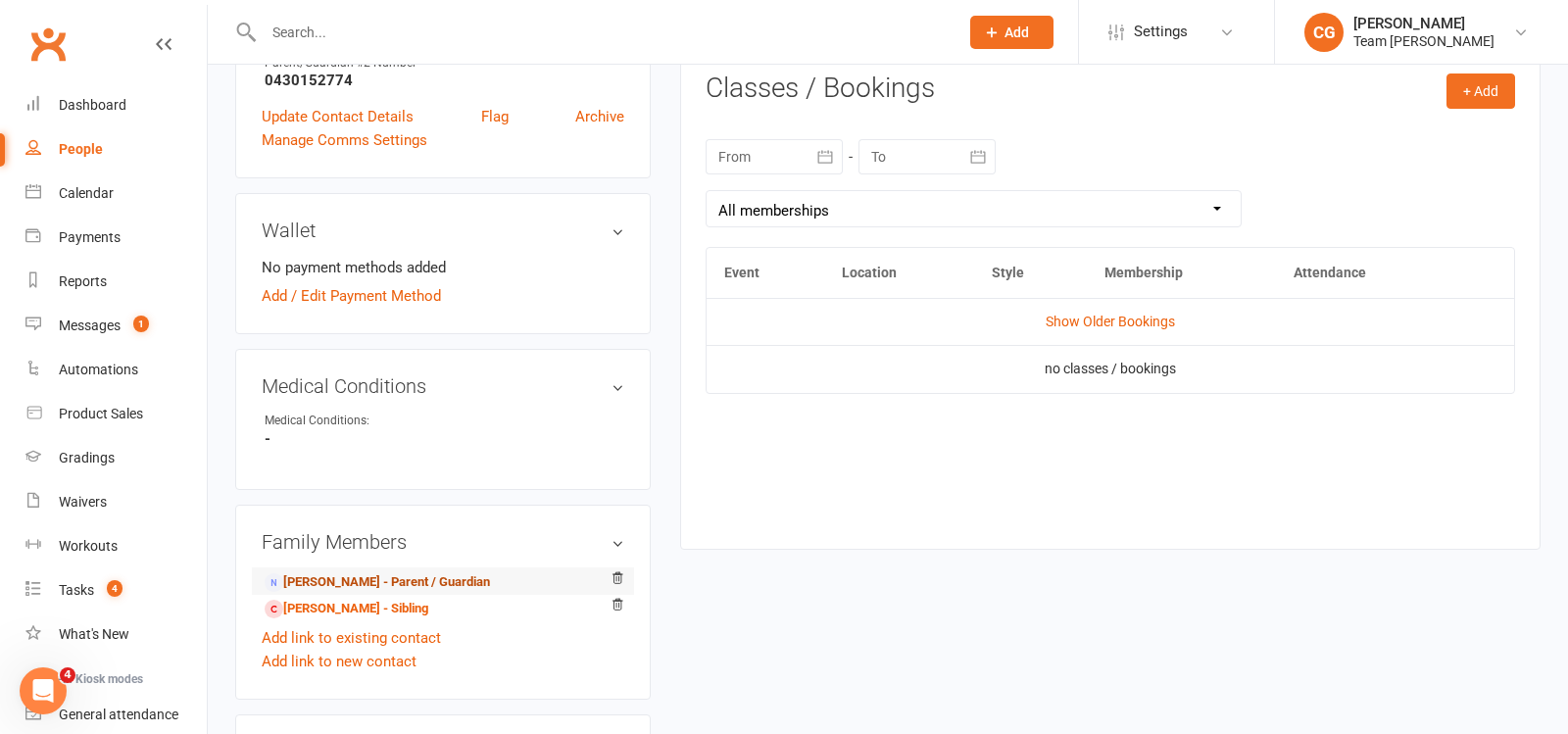
click at [413, 577] on link "[PERSON_NAME] - Parent / Guardian" at bounding box center [378, 583] width 226 height 21
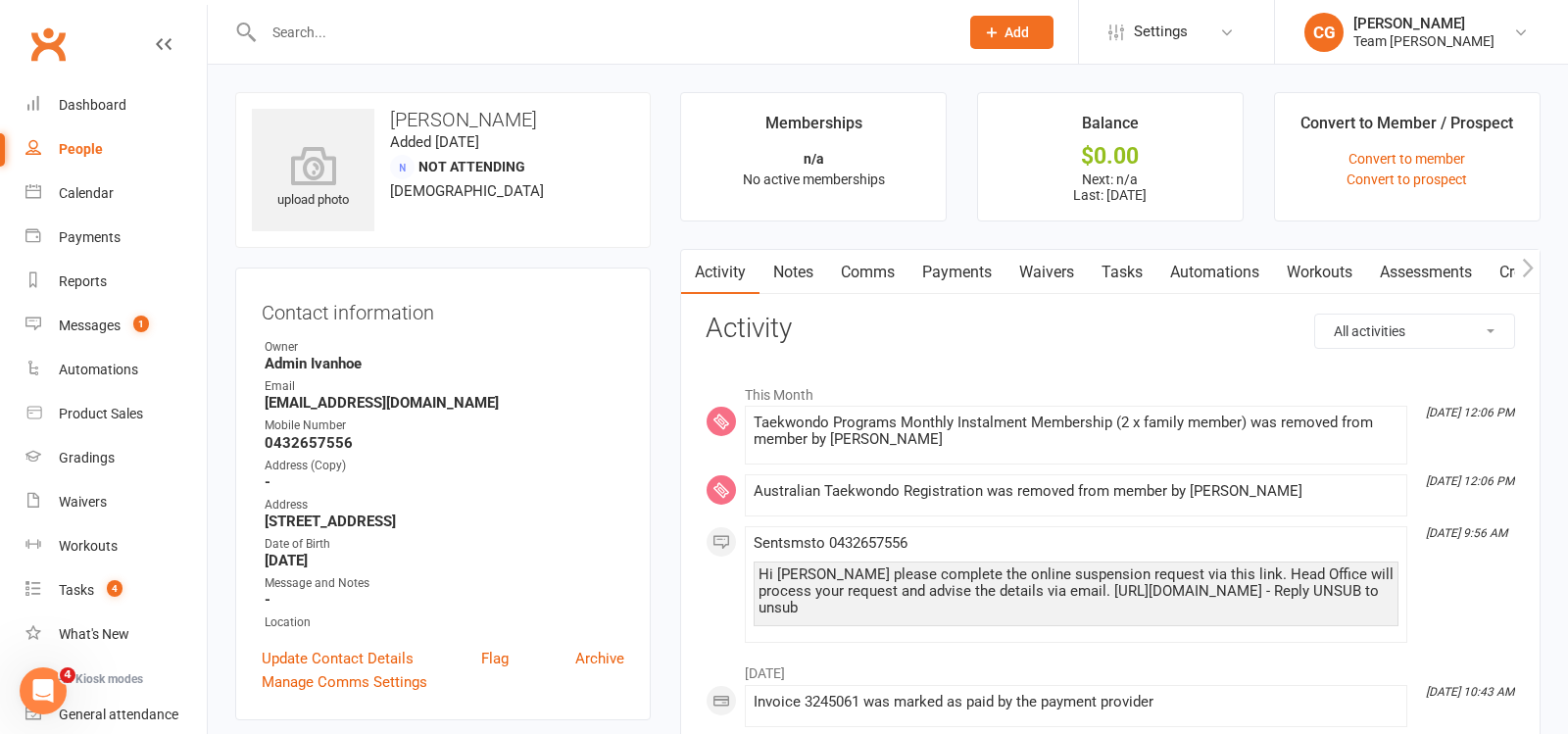
click at [861, 268] on link "Comms" at bounding box center [868, 273] width 81 height 46
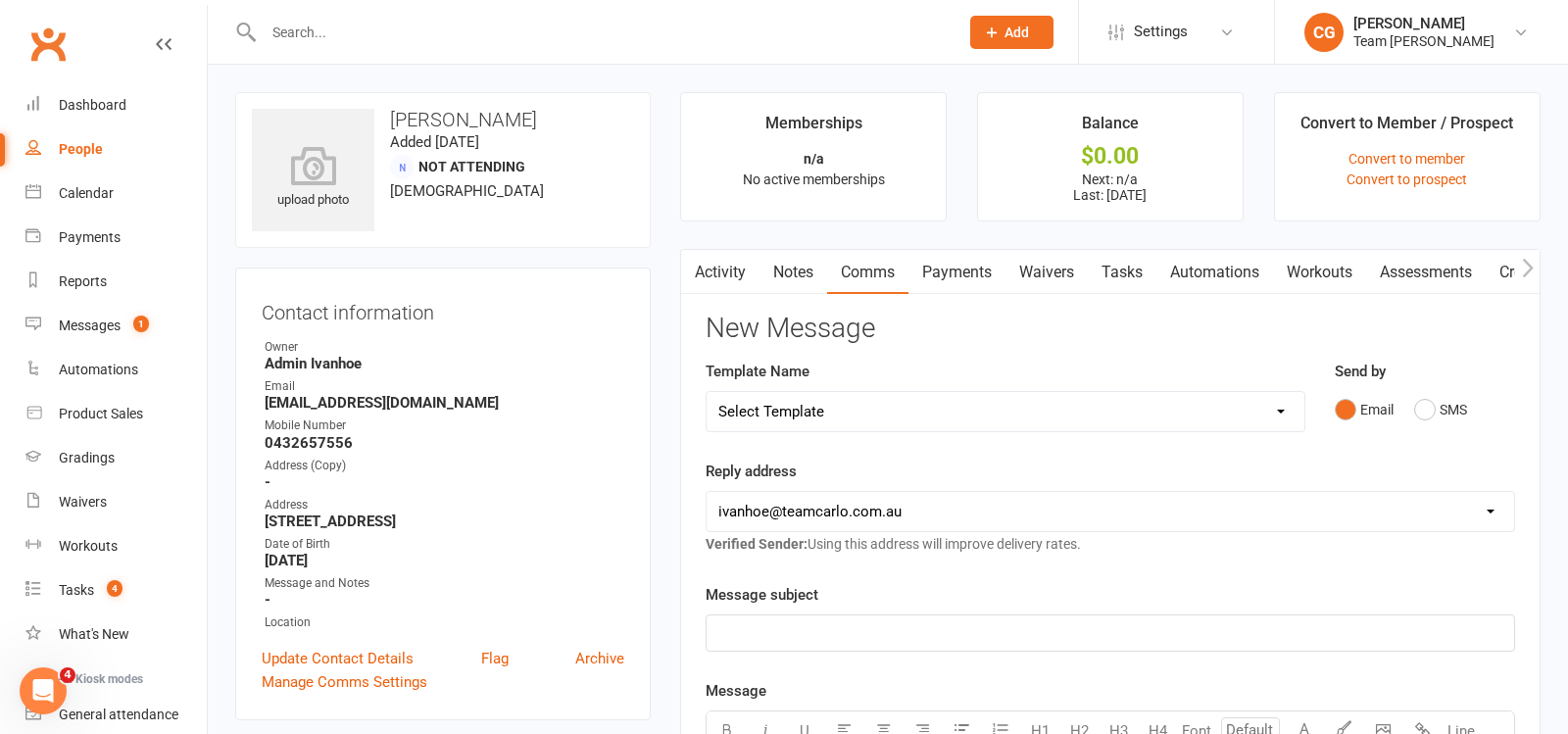
click at [778, 411] on select "Select Template [Email] Delivery - Black Belt options advice [SMS] Direct Debit…" at bounding box center [1005, 412] width 598 height 40
select select "20"
click at [706, 392] on select "Select Template [Email] Delivery - Black Belt options advice [SMS] Direct Debit…" at bounding box center [1005, 412] width 598 height 40
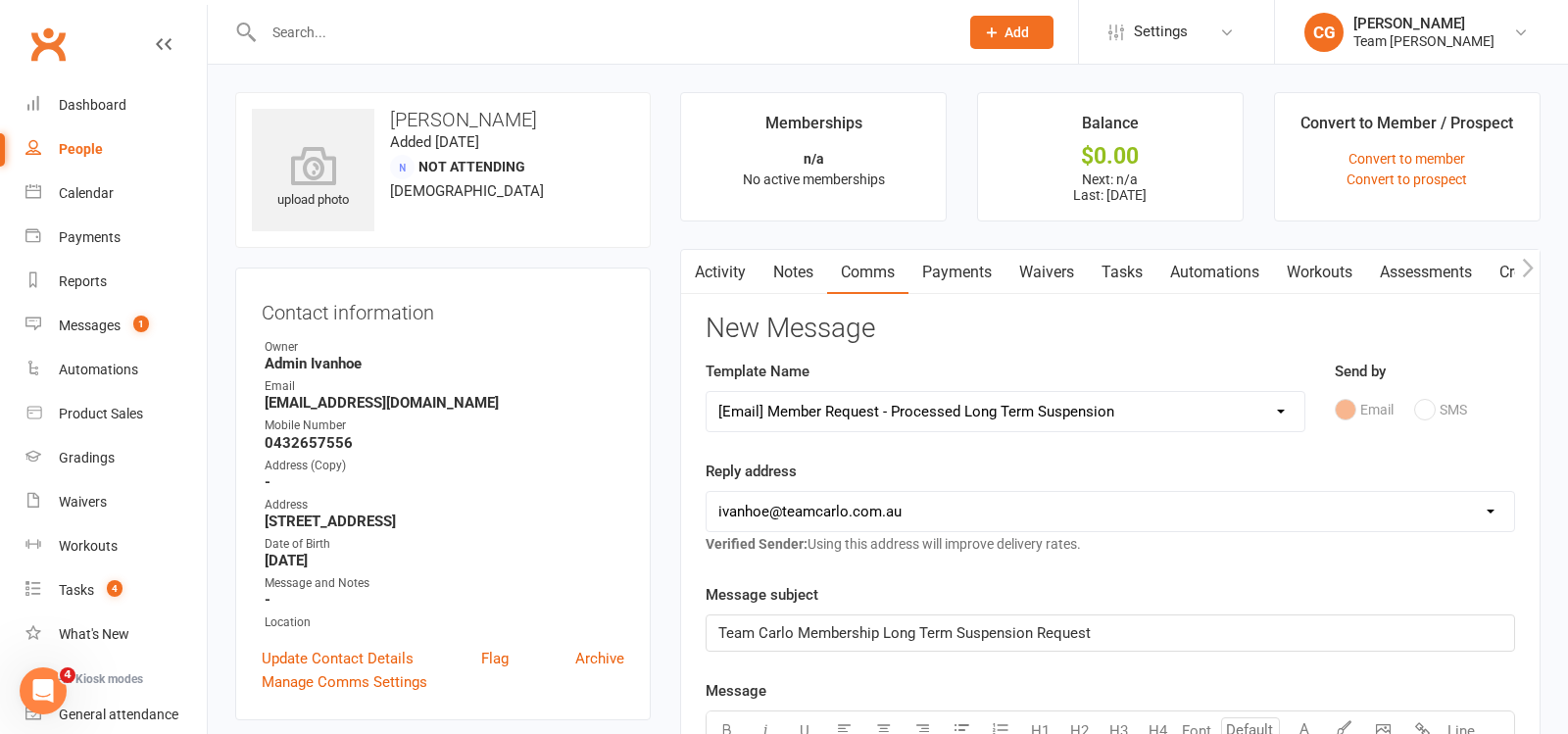
click at [803, 511] on select "[EMAIL_ADDRESS][DOMAIN_NAME] [PERSON_NAME][EMAIL_ADDRESS][DOMAIN_NAME] [DOMAIN_…" at bounding box center [1110, 511] width 807 height 40
select select "6"
click at [706, 492] on select "[EMAIL_ADDRESS][DOMAIN_NAME] [PERSON_NAME][EMAIL_ADDRESS][DOMAIN_NAME] [DOMAIN_…" at bounding box center [1110, 511] width 807 height 40
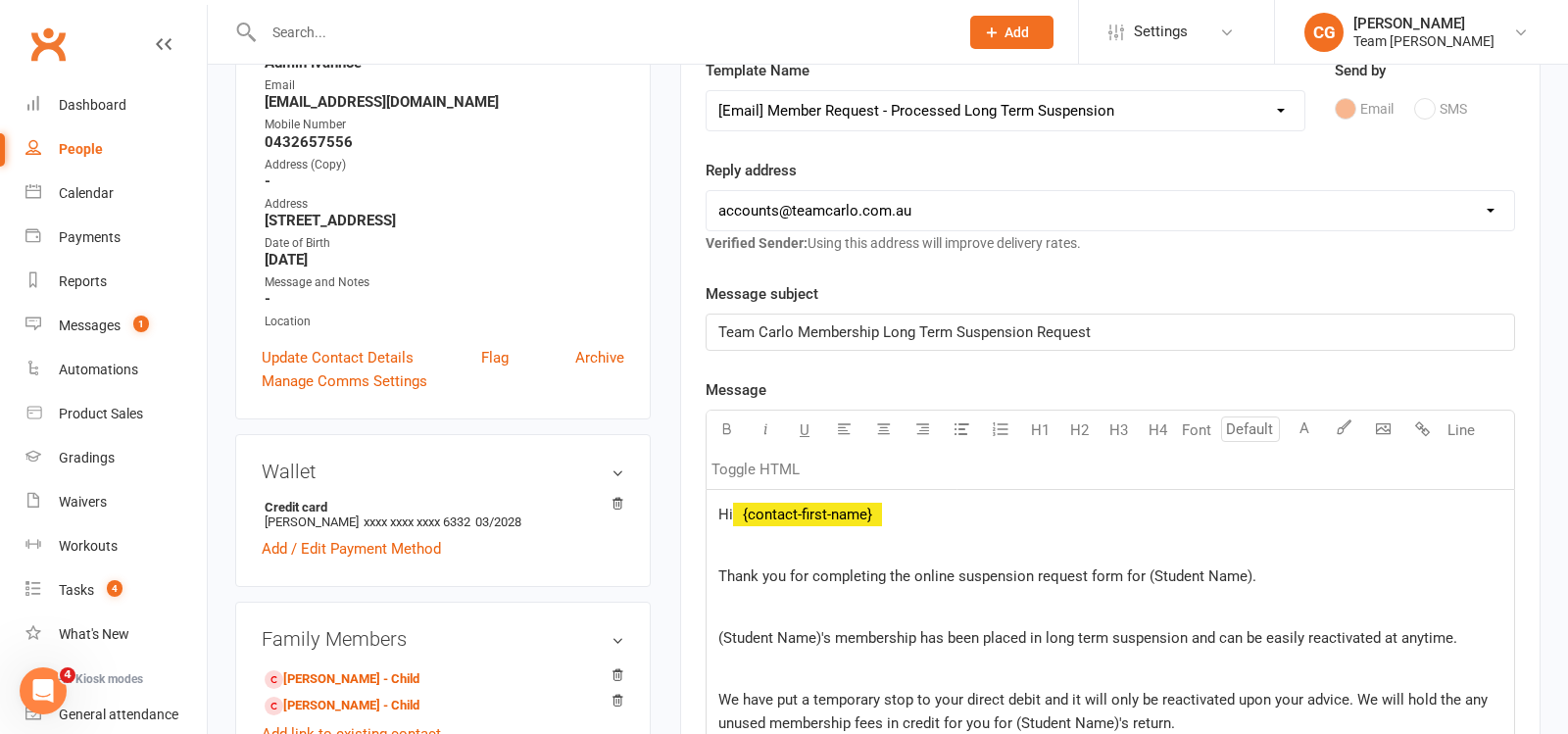
scroll to position [305, 0]
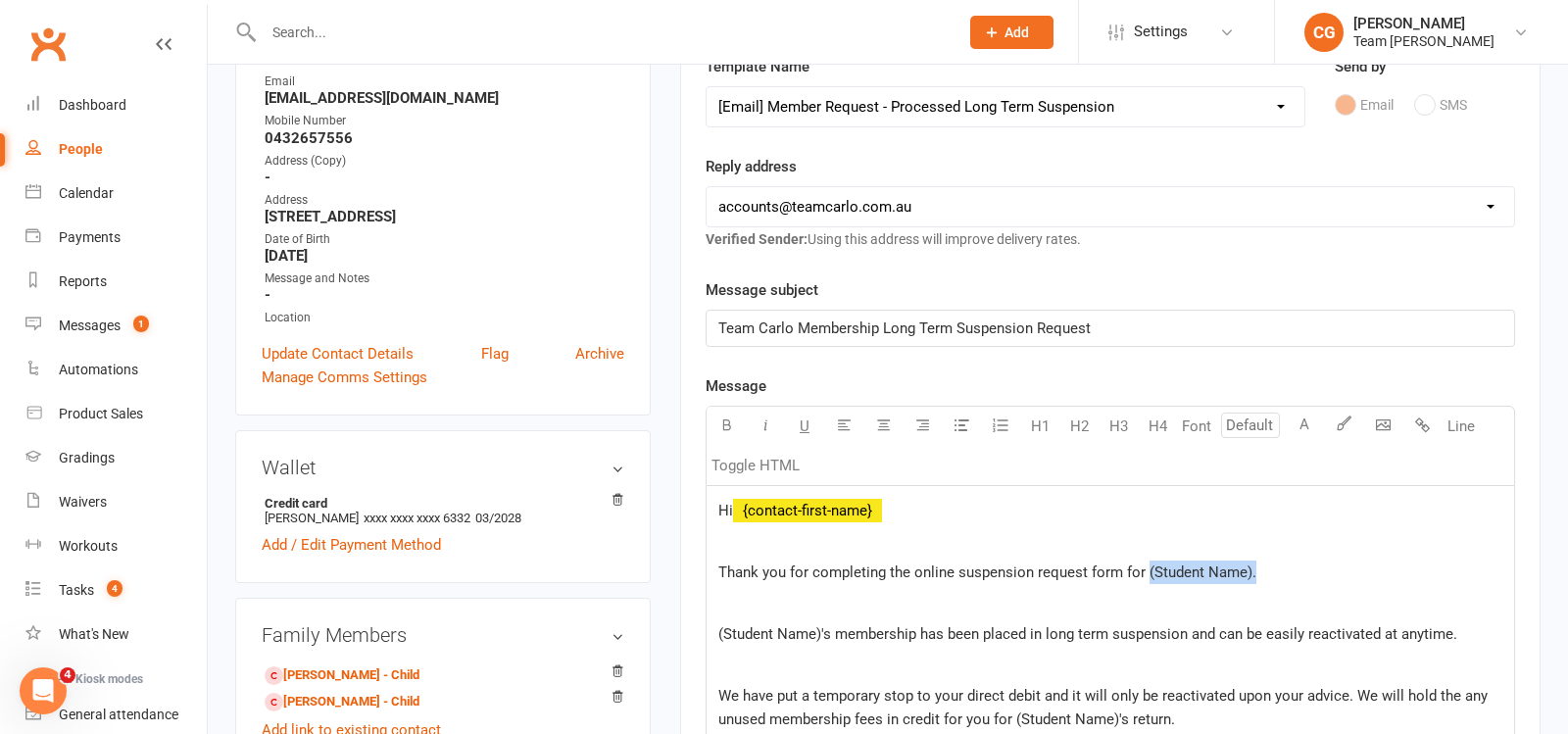
drag, startPoint x: 1281, startPoint y: 561, endPoint x: 1144, endPoint y: 560, distance: 137.0
click at [1144, 561] on p "Thank you for completing the online suspension request form for (Student Name)." at bounding box center [1110, 573] width 784 height 24
drag, startPoint x: 821, startPoint y: 628, endPoint x: 681, endPoint y: 628, distance: 140.0
click at [681, 628] on div "Activity Notes Comms Payments Waivers Tasks Automations Workouts Assessments Cr…" at bounding box center [1111, 728] width 861 height 1568
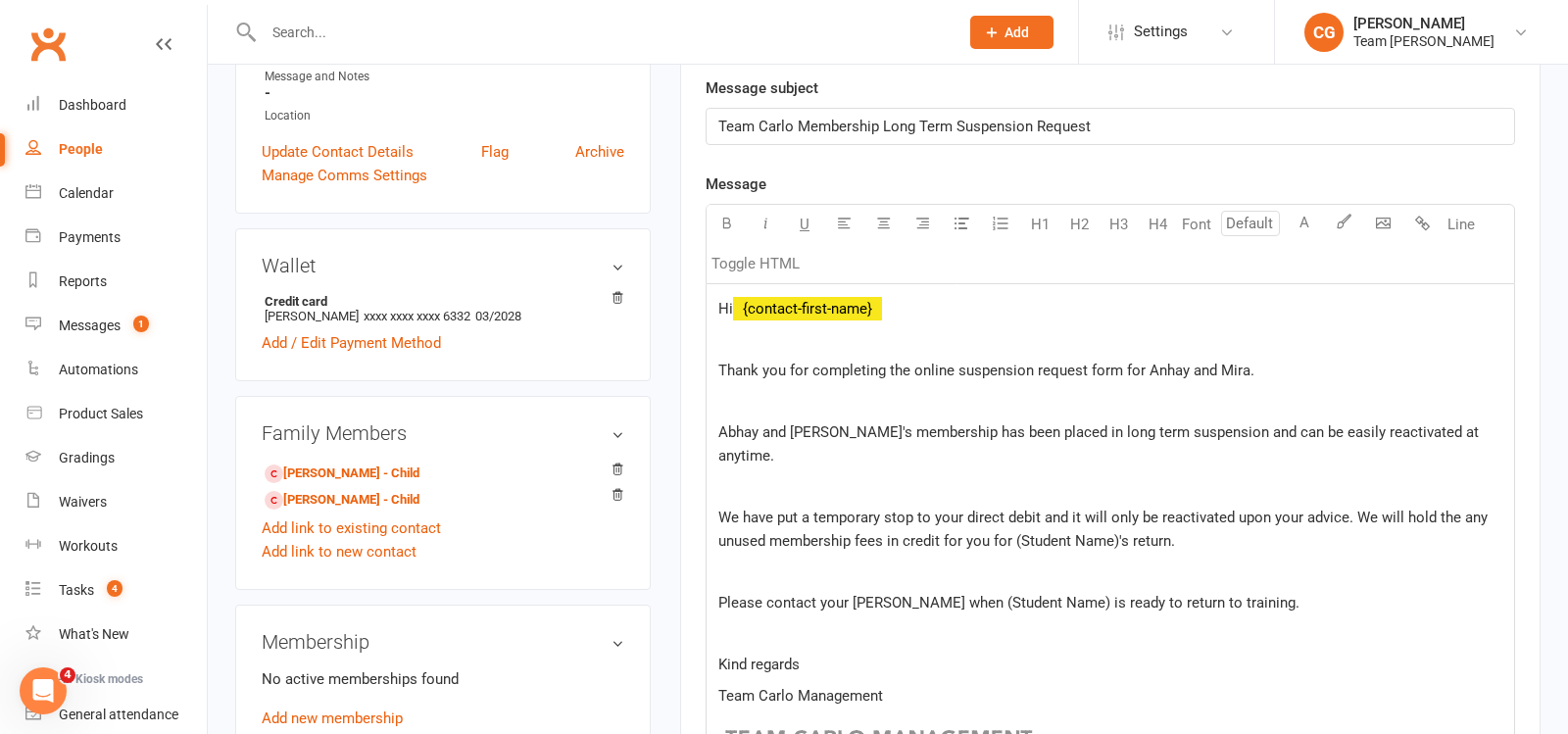
scroll to position [582, 0]
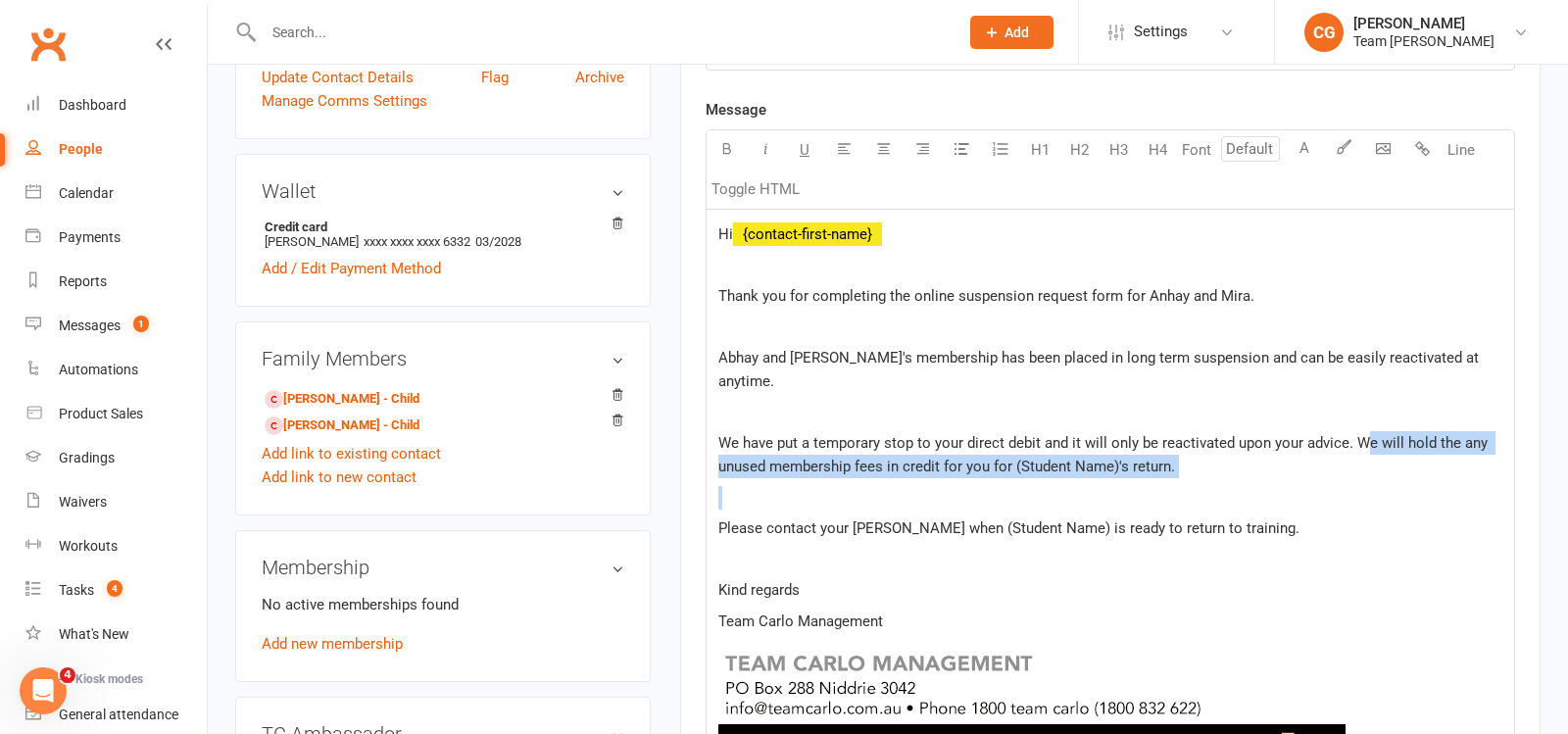
drag, startPoint x: 1358, startPoint y: 413, endPoint x: 1369, endPoint y: 464, distance: 52.2
click at [1369, 464] on div "Hi ﻿ {contact-first-name} Thank you for completing the online suspension reques…" at bounding box center [1110, 554] width 807 height 689
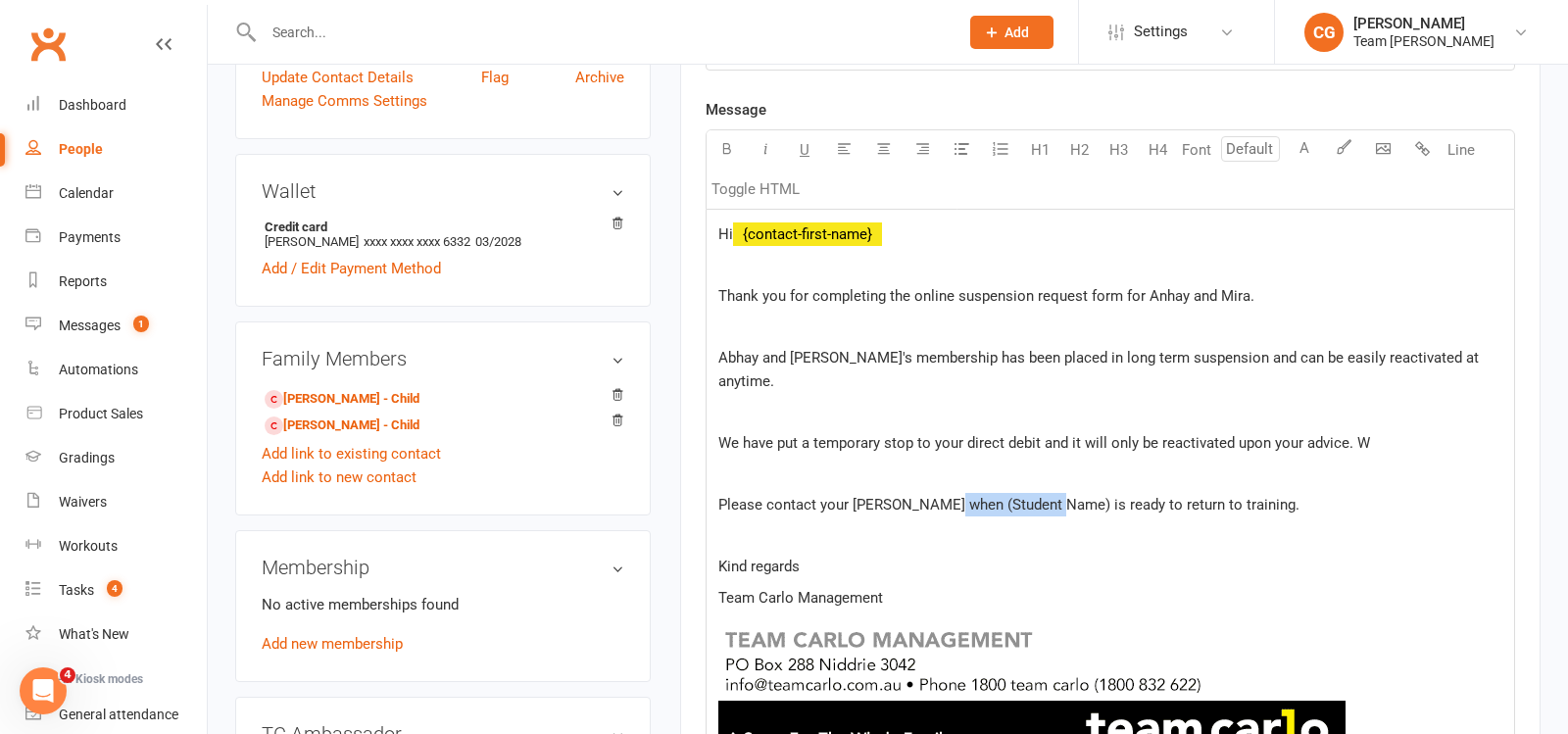
drag, startPoint x: 1051, startPoint y: 475, endPoint x: 942, endPoint y: 475, distance: 109.0
click at [942, 496] on span "Please contact your [PERSON_NAME] when (Student Name) is ready to return to tra…" at bounding box center [1009, 505] width 582 height 18
click at [940, 493] on p "Please contact your [PERSON_NAME] when (Student Name) is ready to return to tra…" at bounding box center [1110, 505] width 784 height 24
drag, startPoint x: 1051, startPoint y: 479, endPoint x: 947, endPoint y: 480, distance: 104.0
click at [947, 496] on span "Please contact your [PERSON_NAME] when (Student Name) is ready to return to tra…" at bounding box center [1009, 505] width 582 height 18
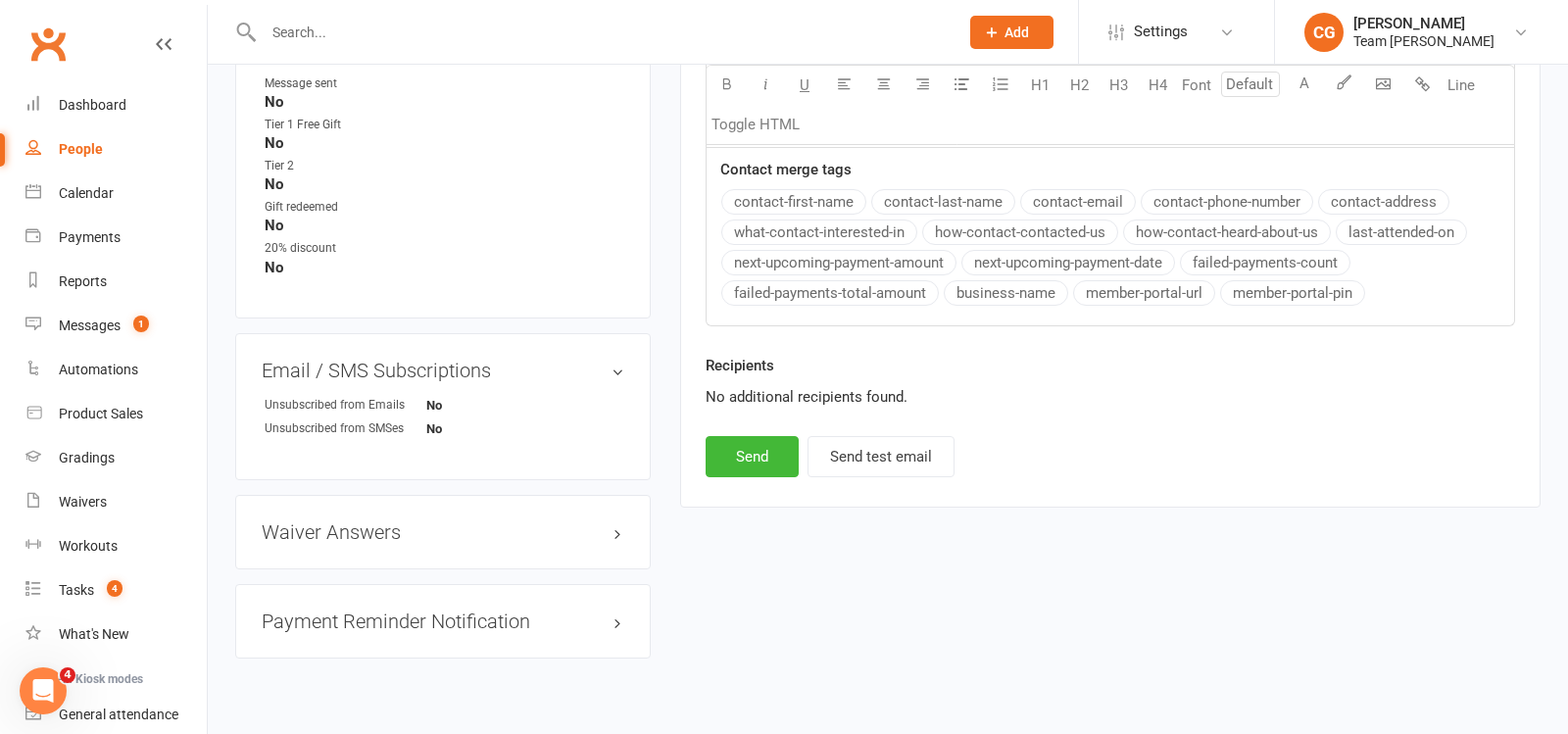
scroll to position [1338, 0]
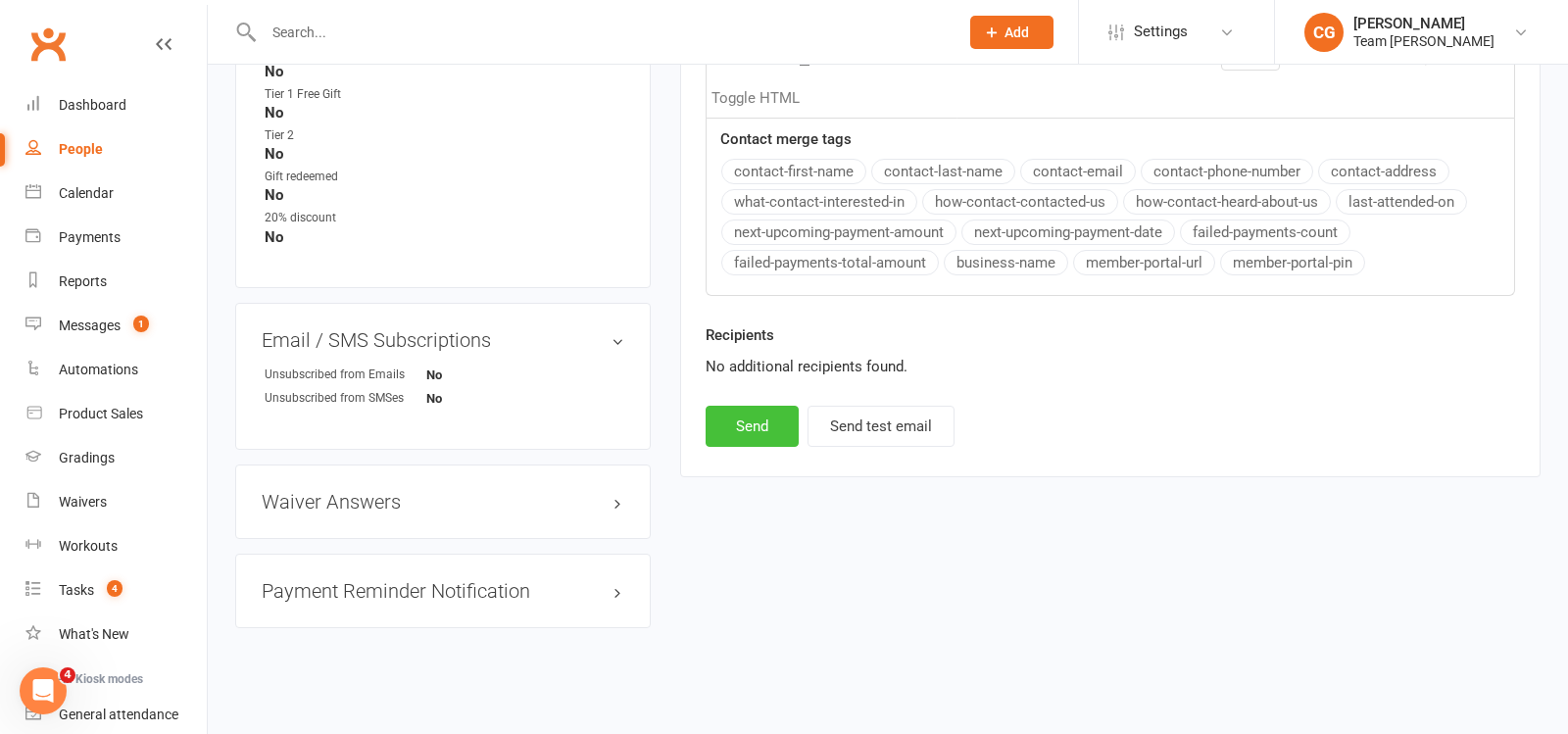
click at [759, 406] on button "Send" at bounding box center [752, 426] width 93 height 42
select select
select select "1"
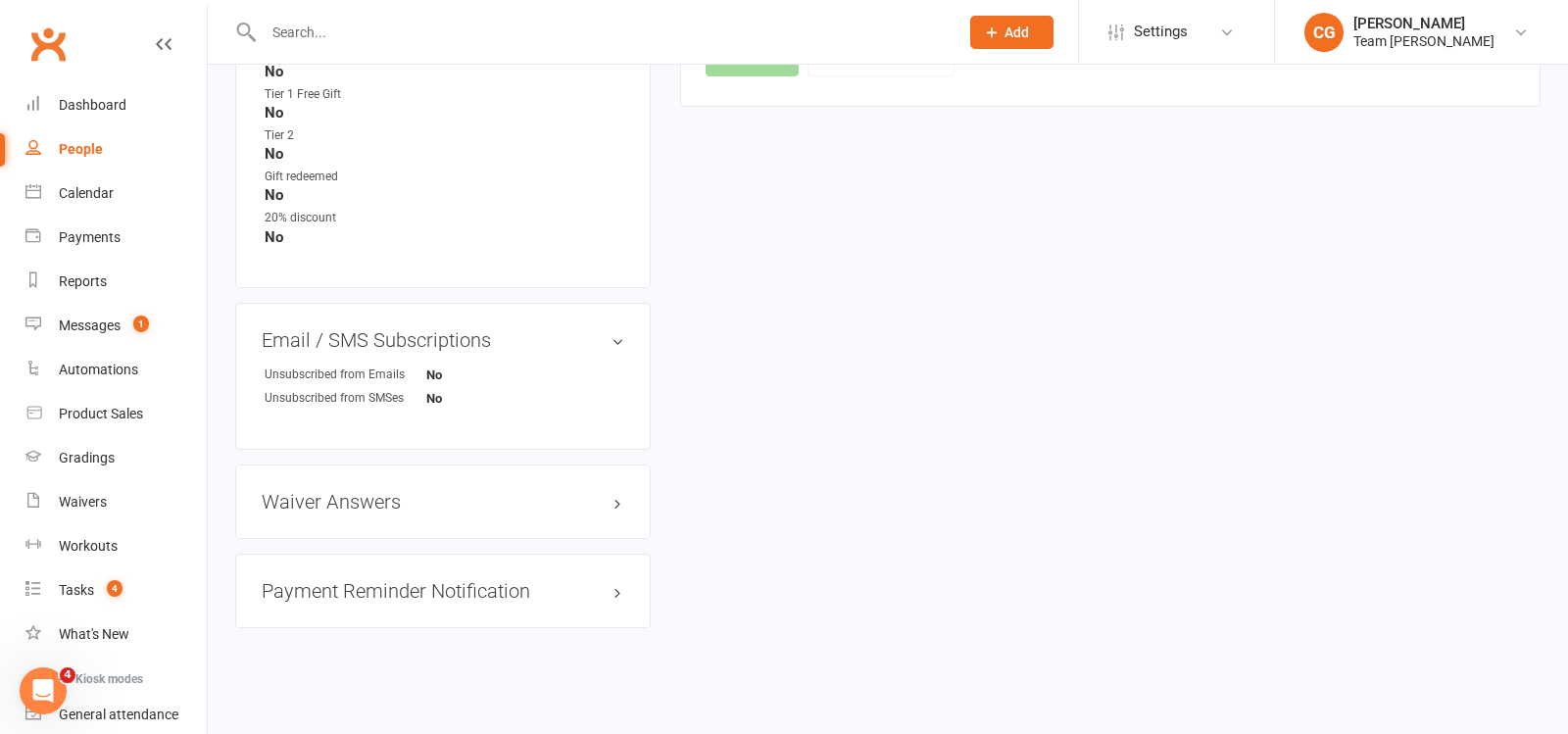
click at [363, 36] on input "text" at bounding box center [601, 33] width 688 height 28
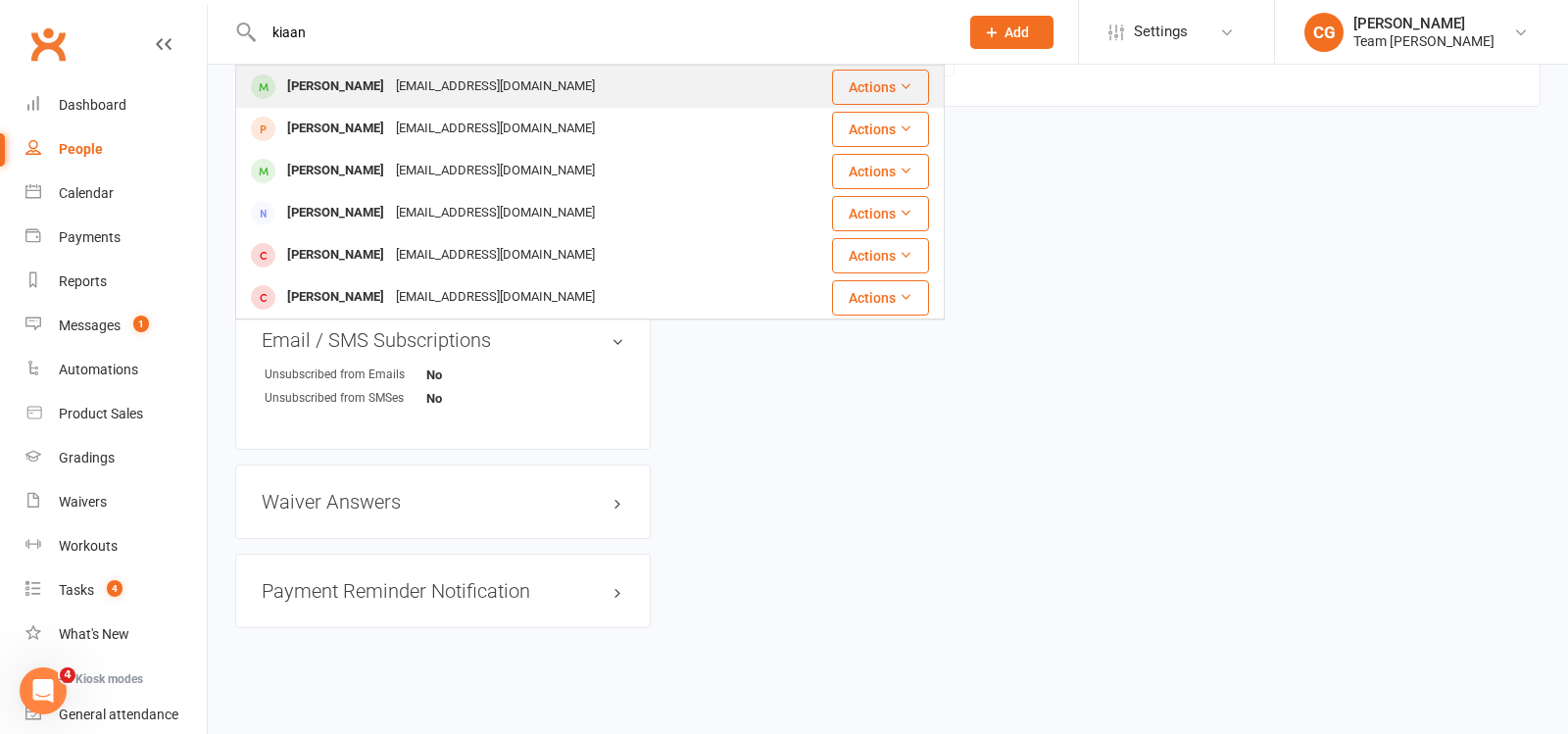
type input "kiaan"
click at [407, 83] on div "[EMAIL_ADDRESS][DOMAIN_NAME]" at bounding box center [495, 86] width 211 height 29
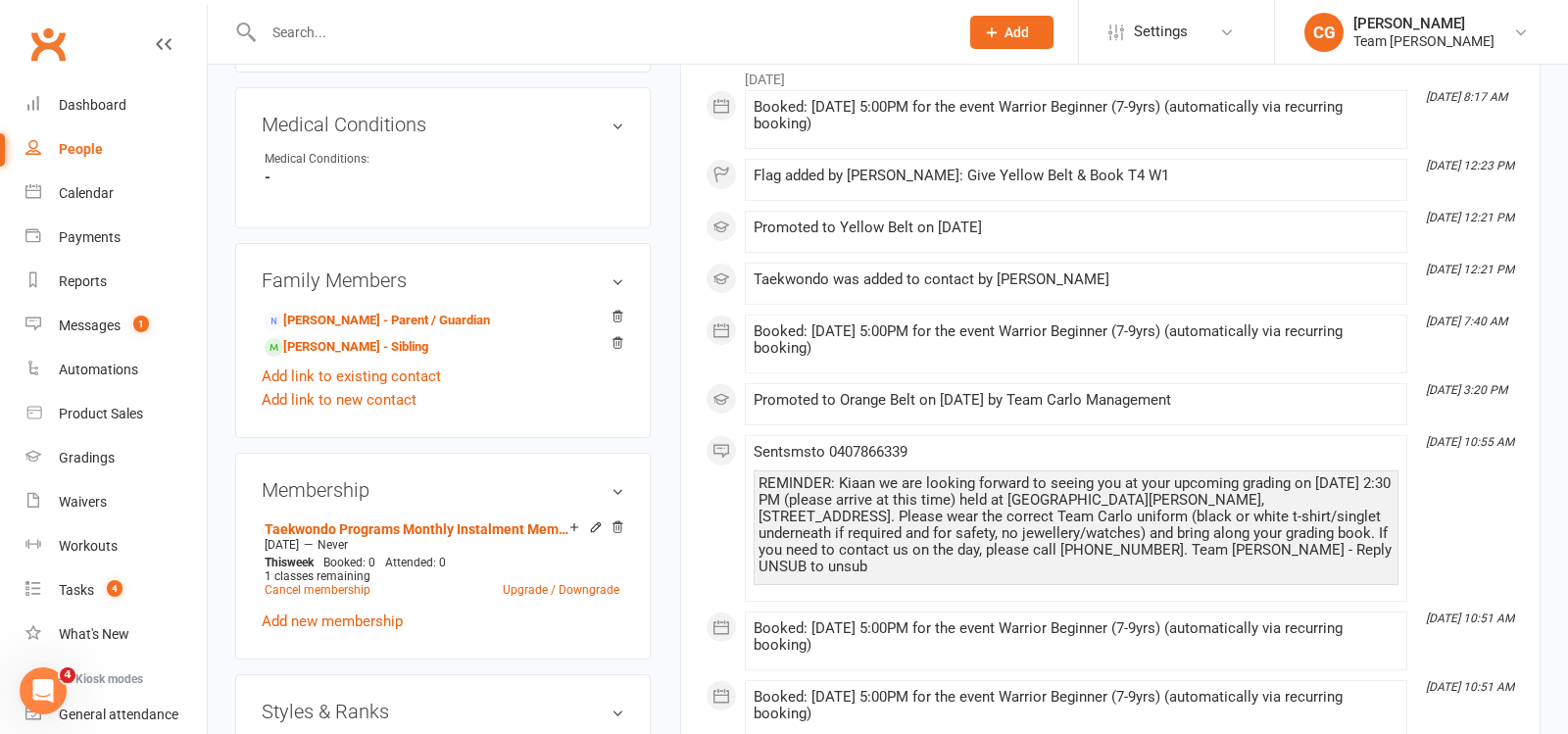
scroll to position [1124, 0]
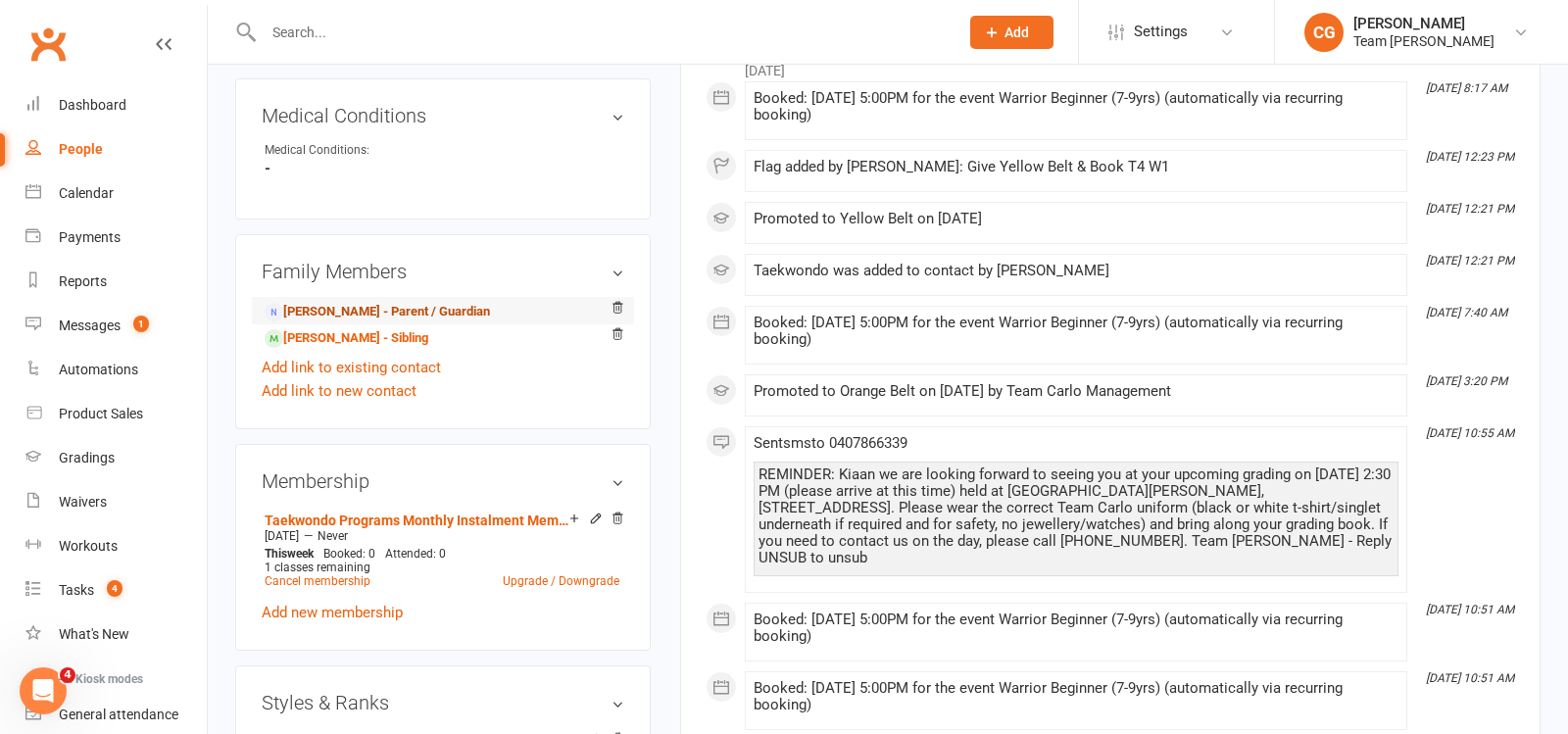
click at [428, 304] on link "[PERSON_NAME] - Parent / Guardian" at bounding box center [378, 312] width 226 height 21
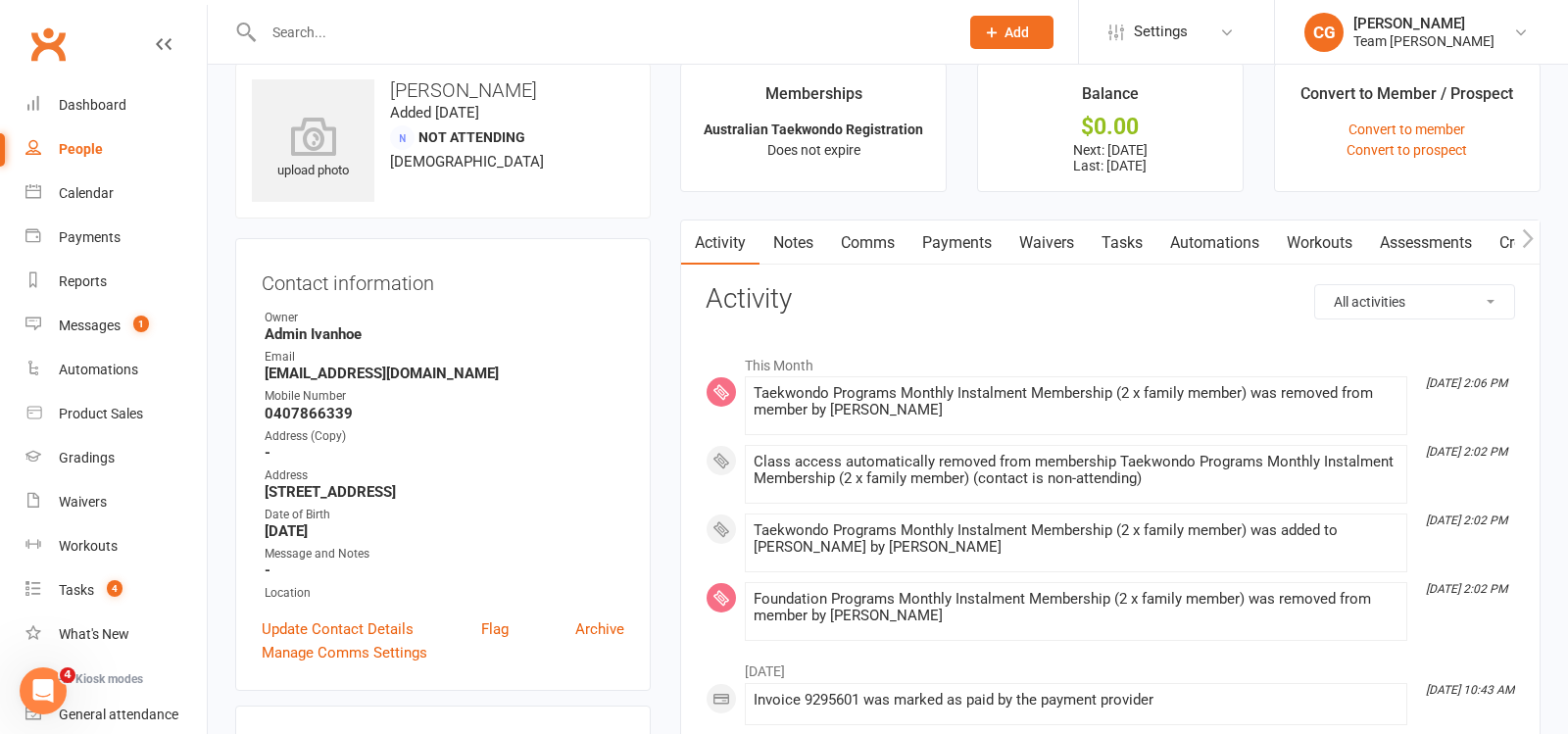
scroll to position [32, 0]
click at [963, 233] on link "Payments" at bounding box center [958, 241] width 97 height 46
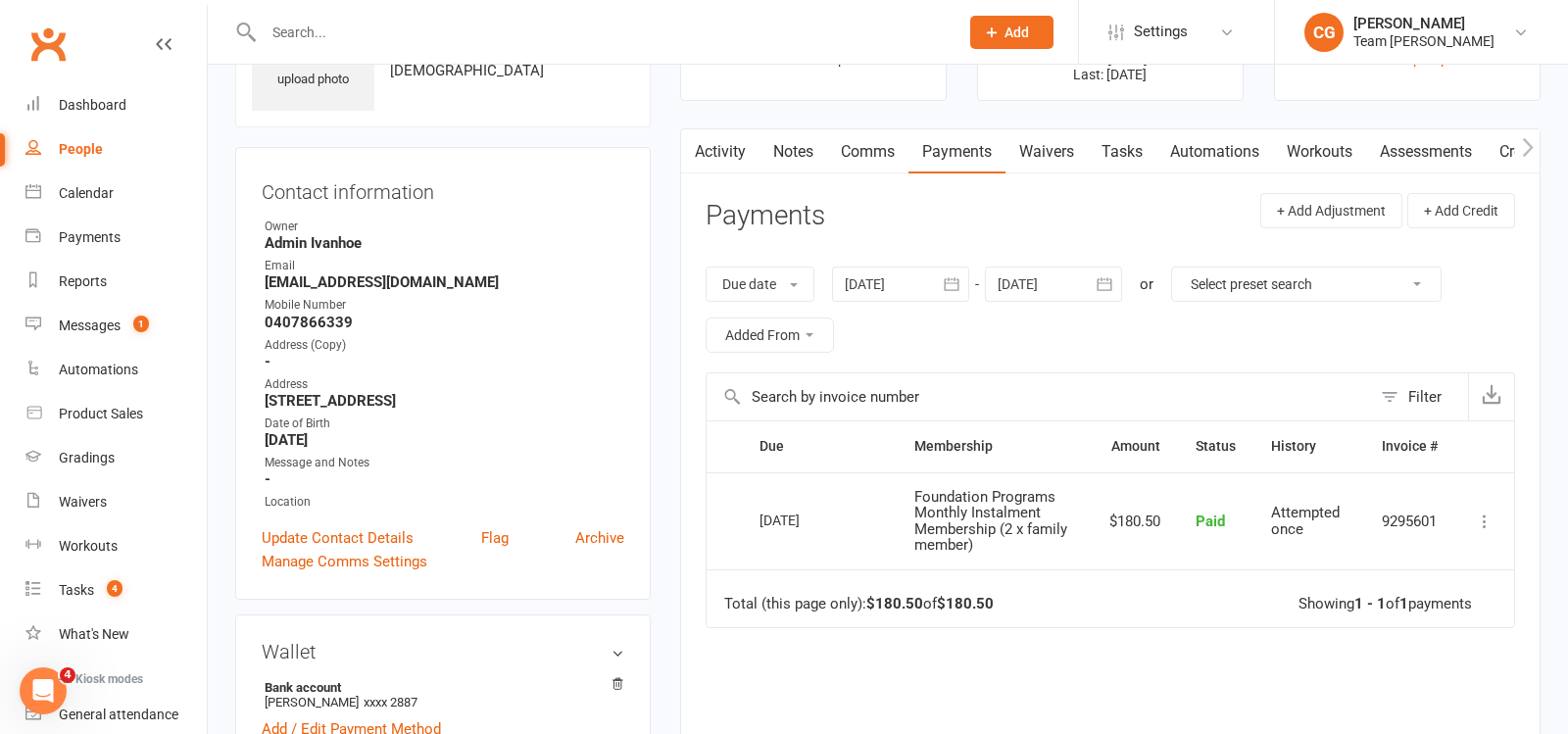
scroll to position [124, 0]
click at [1103, 280] on icon "button" at bounding box center [1105, 281] width 20 height 20
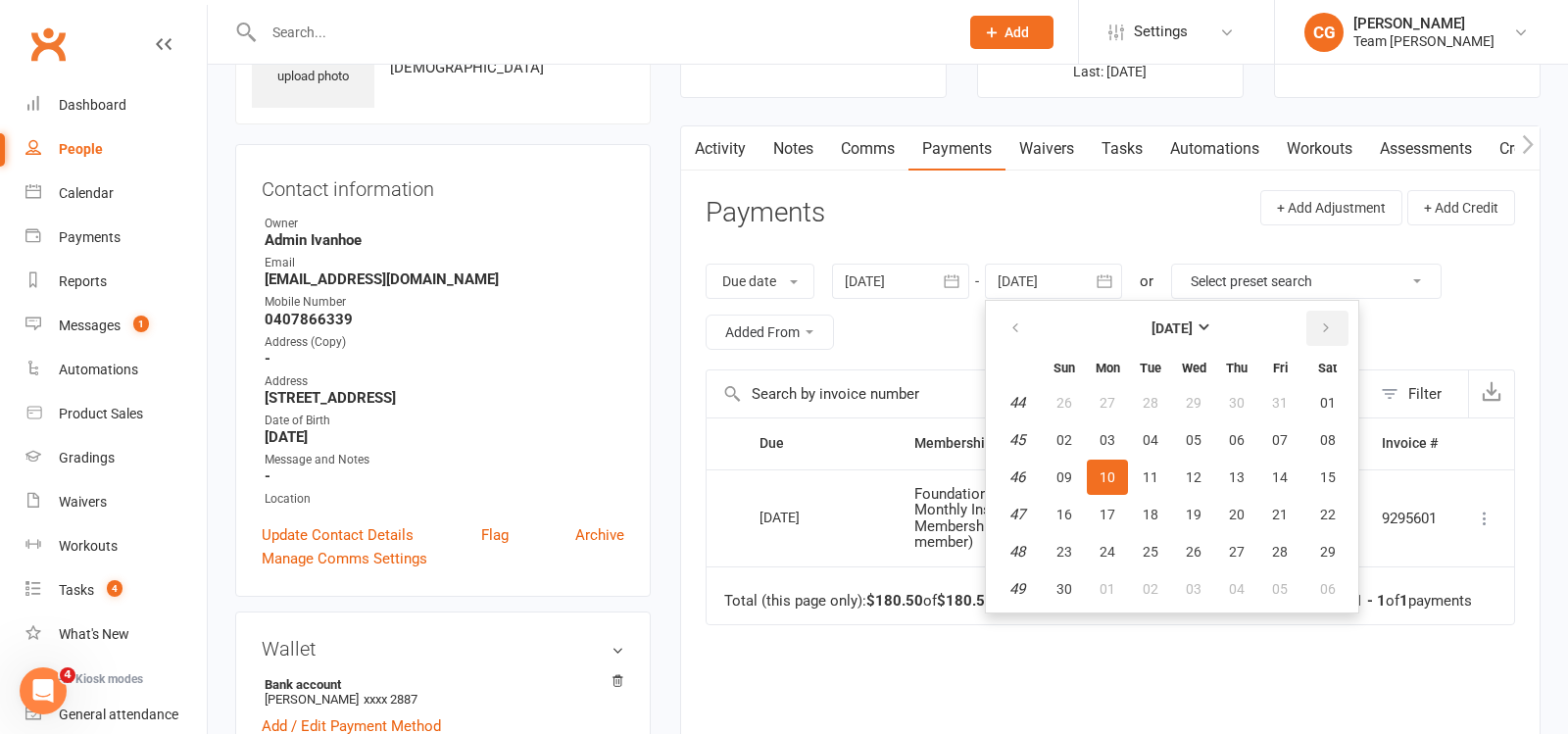
click at [1328, 328] on icon "button" at bounding box center [1327, 328] width 14 height 16
click at [1253, 462] on button "19" at bounding box center [1238, 478] width 42 height 36
type input "[DATE]"
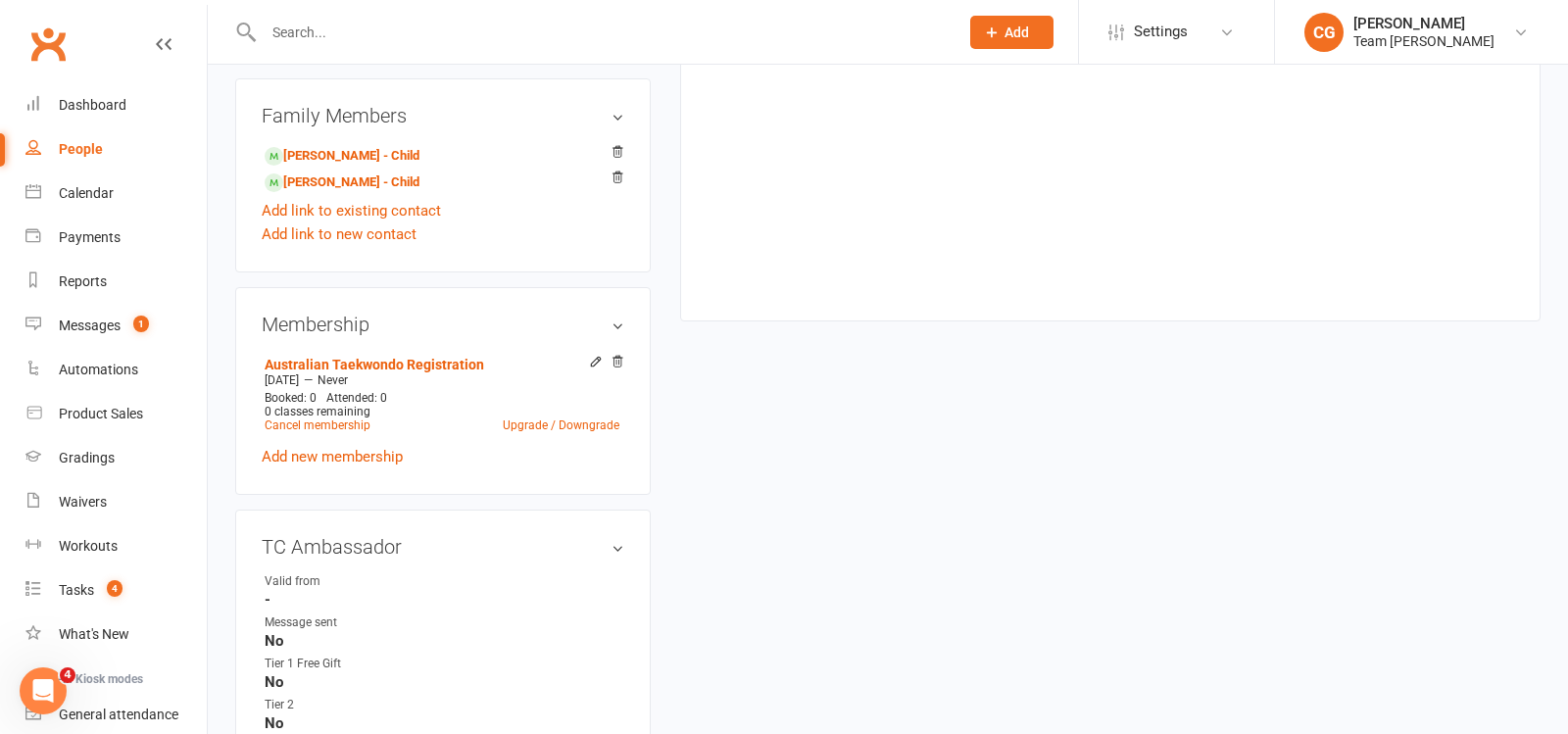
scroll to position [835, 0]
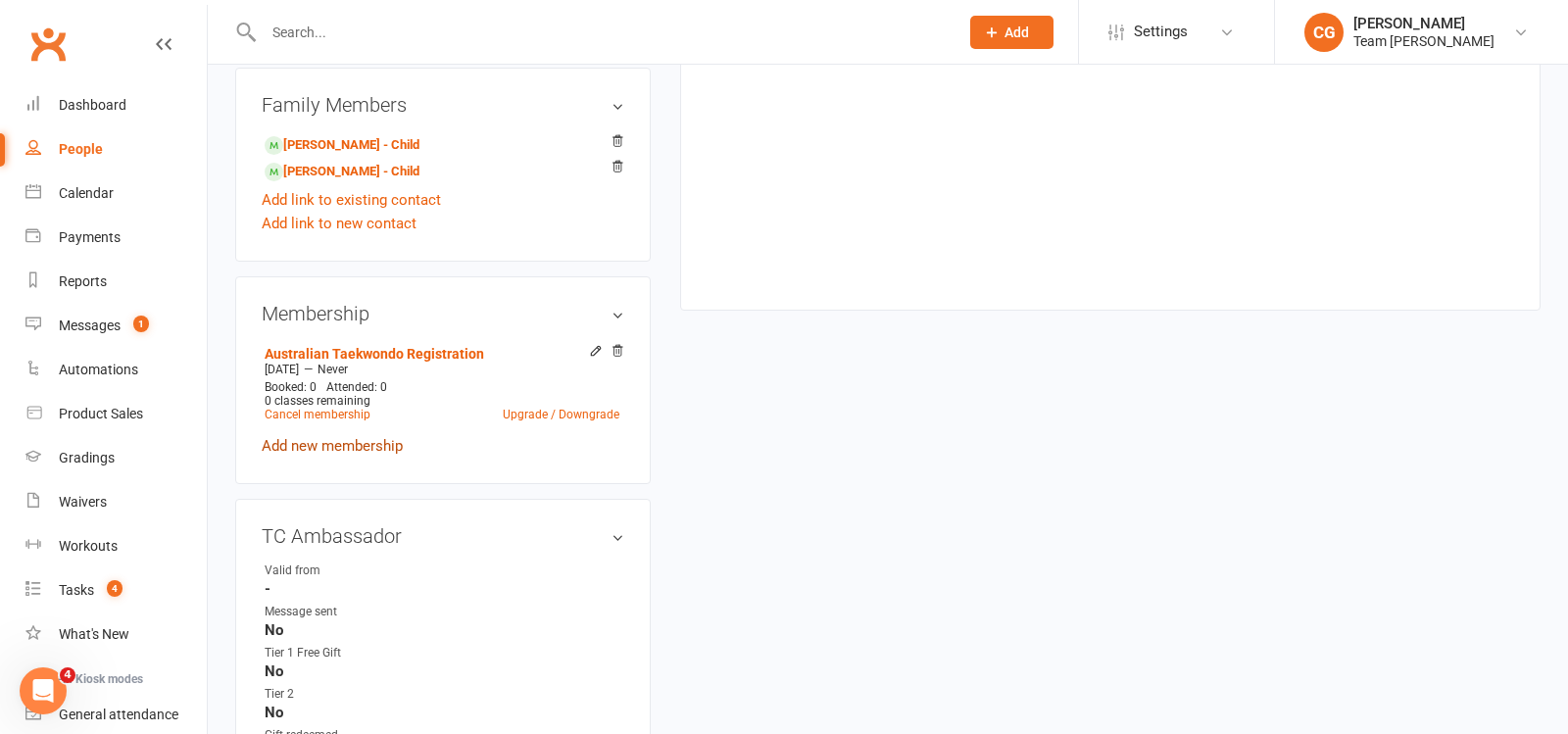
click at [354, 441] on link "Add new membership" at bounding box center [332, 446] width 141 height 18
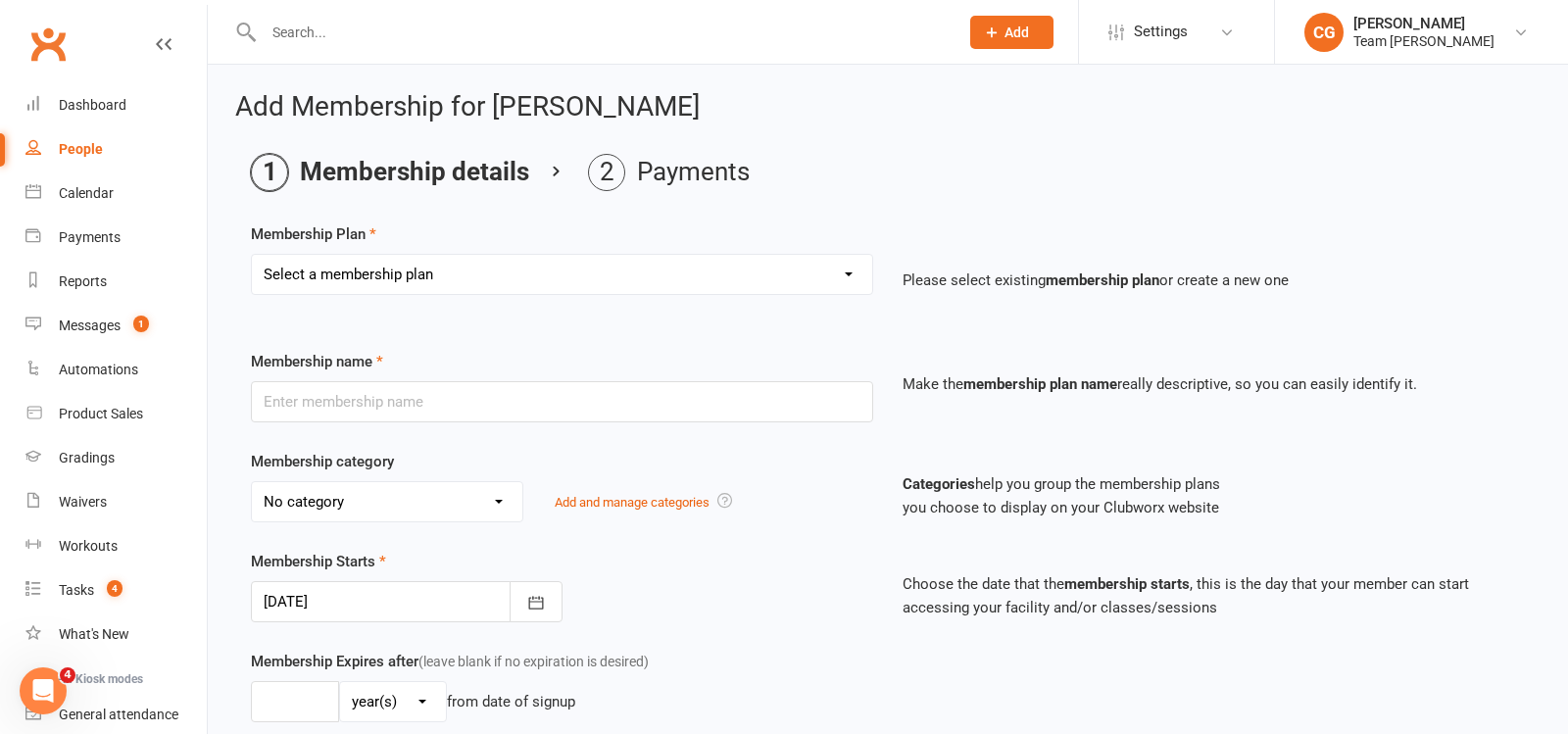
click at [388, 267] on select "Select a membership plan Create new Membership Plan Australian Taekwondo Regist…" at bounding box center [562, 275] width 620 height 40
select select "17"
click at [252, 255] on select "Select a membership plan Create new Membership Plan Australian Taekwondo Regist…" at bounding box center [562, 275] width 620 height 40
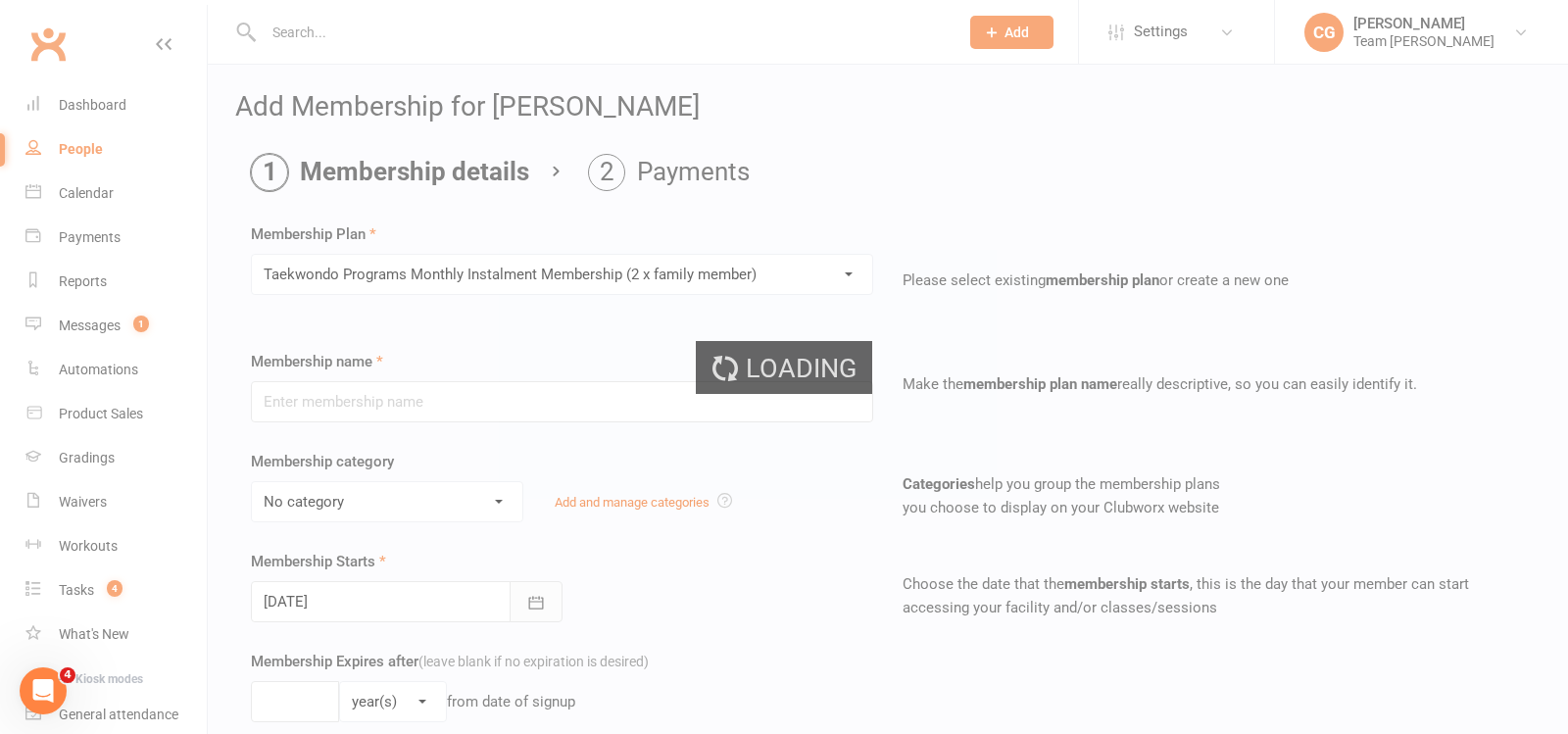
type input "Taekwondo Programs Monthly Instalment Membership (2 x family member)"
select select "0"
type input "0"
type input "1"
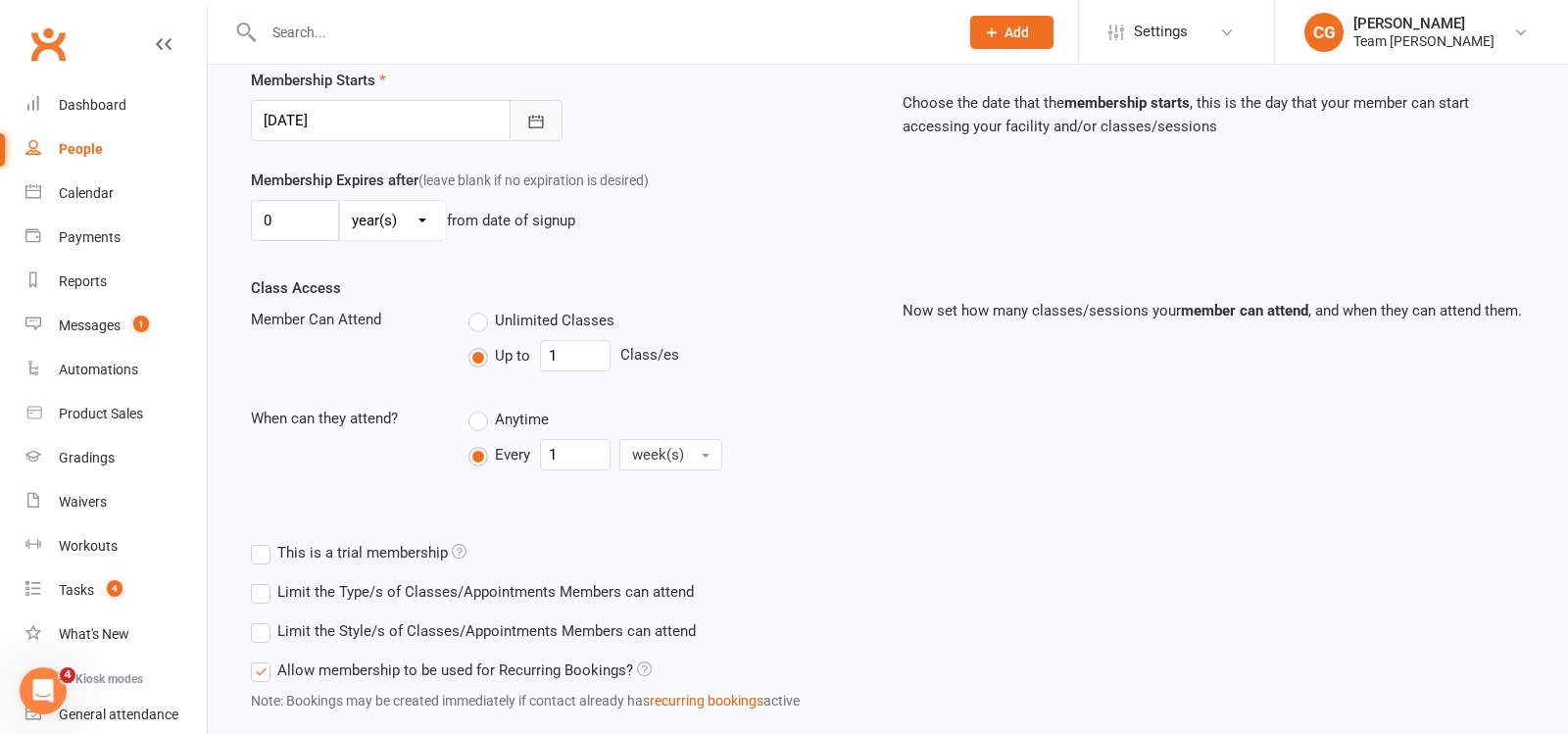
scroll to position [596, 0]
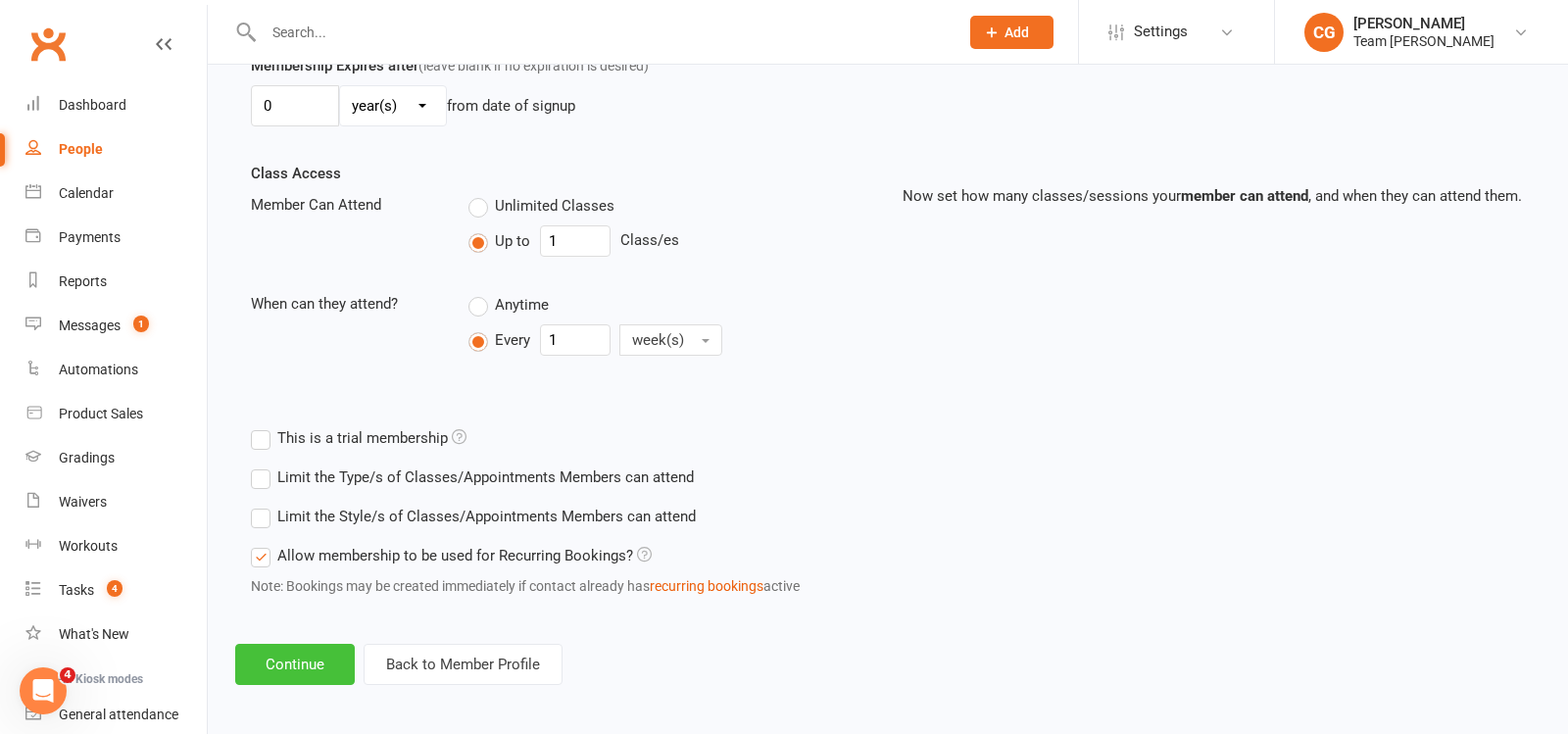
click at [290, 652] on button "Continue" at bounding box center [295, 665] width 120 height 42
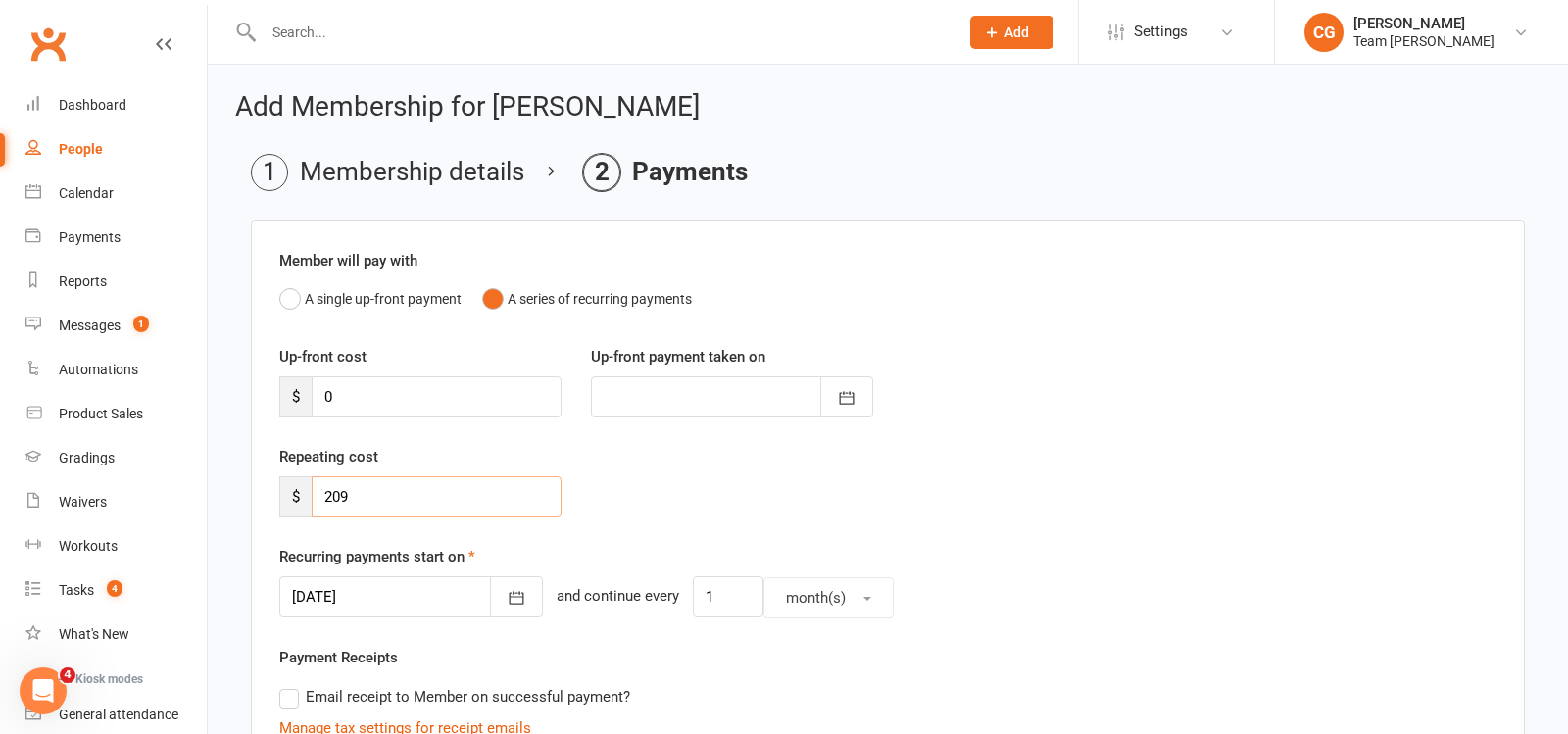
drag, startPoint x: 367, startPoint y: 487, endPoint x: 261, endPoint y: 487, distance: 106.0
click at [261, 487] on div "Member will pay with A single up-front payment A series of recurring payments U…" at bounding box center [888, 725] width 1274 height 1010
drag, startPoint x: 391, startPoint y: 493, endPoint x: 262, endPoint y: 486, distance: 129.2
click at [262, 486] on div "Member will pay with A single up-front payment A series of recurring payments U…" at bounding box center [888, 725] width 1274 height 1010
type input "209.00"
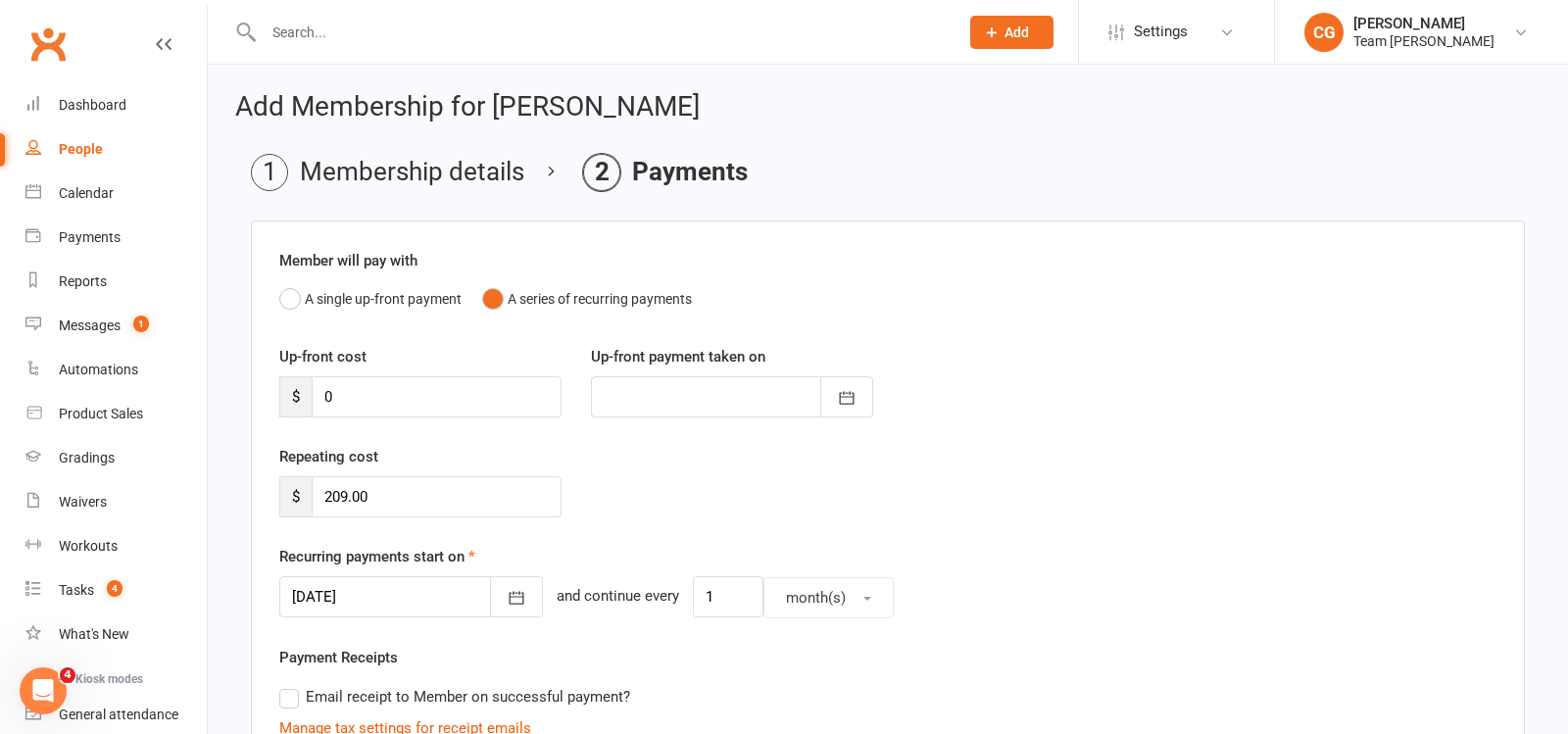
click at [330, 601] on div at bounding box center [411, 597] width 264 height 42
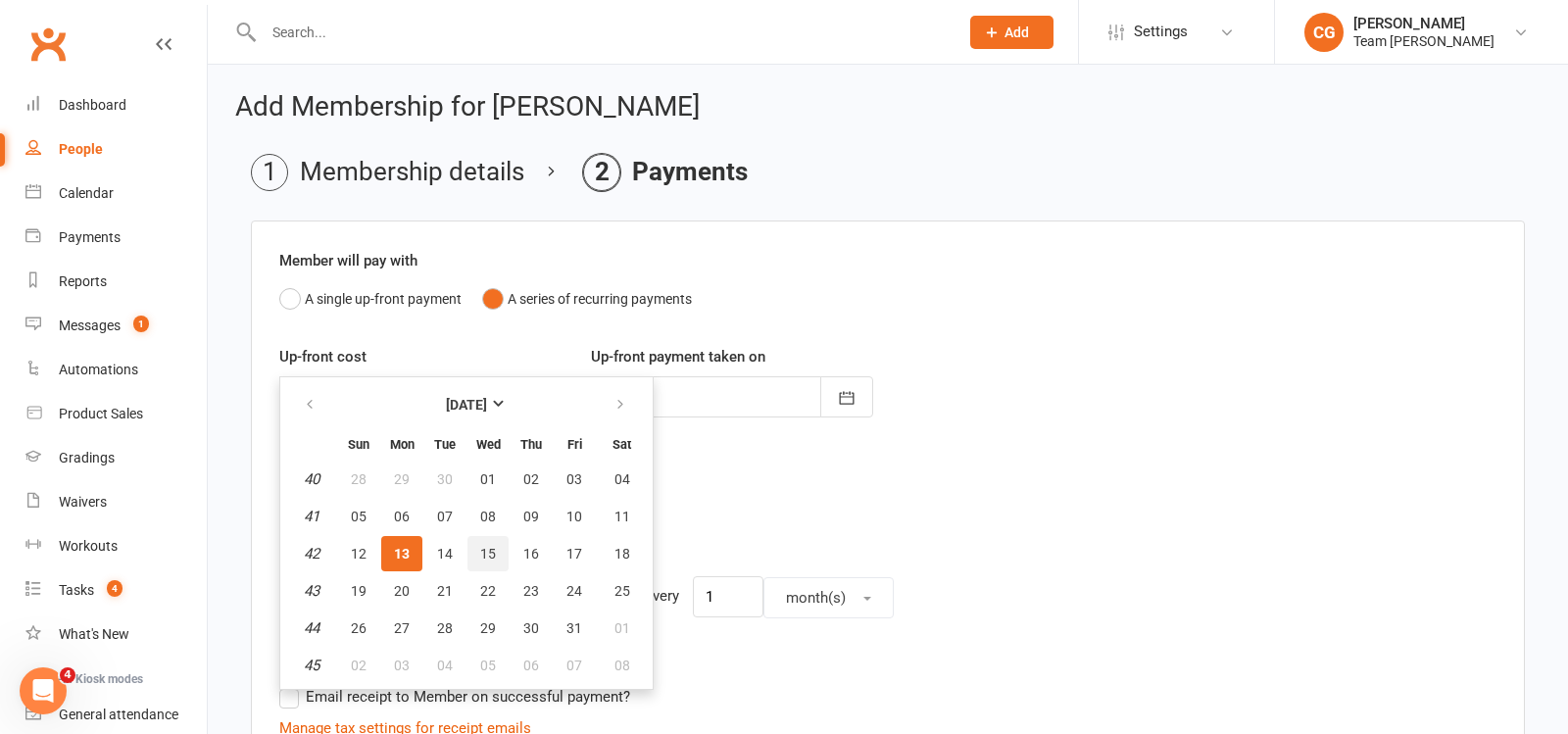
click at [494, 550] on button "15" at bounding box center [489, 554] width 42 height 36
type input "15 Oct 2025"
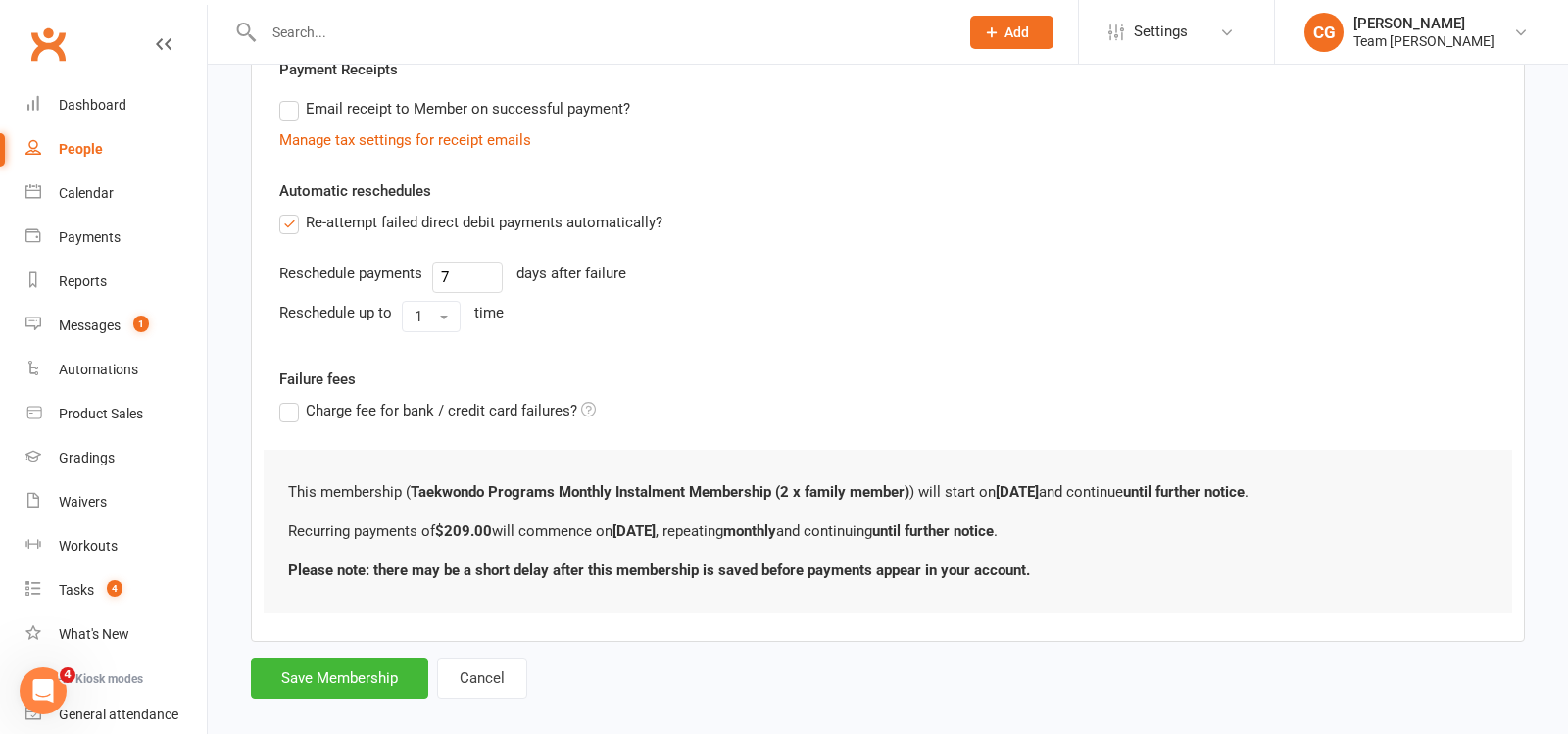
scroll to position [605, 0]
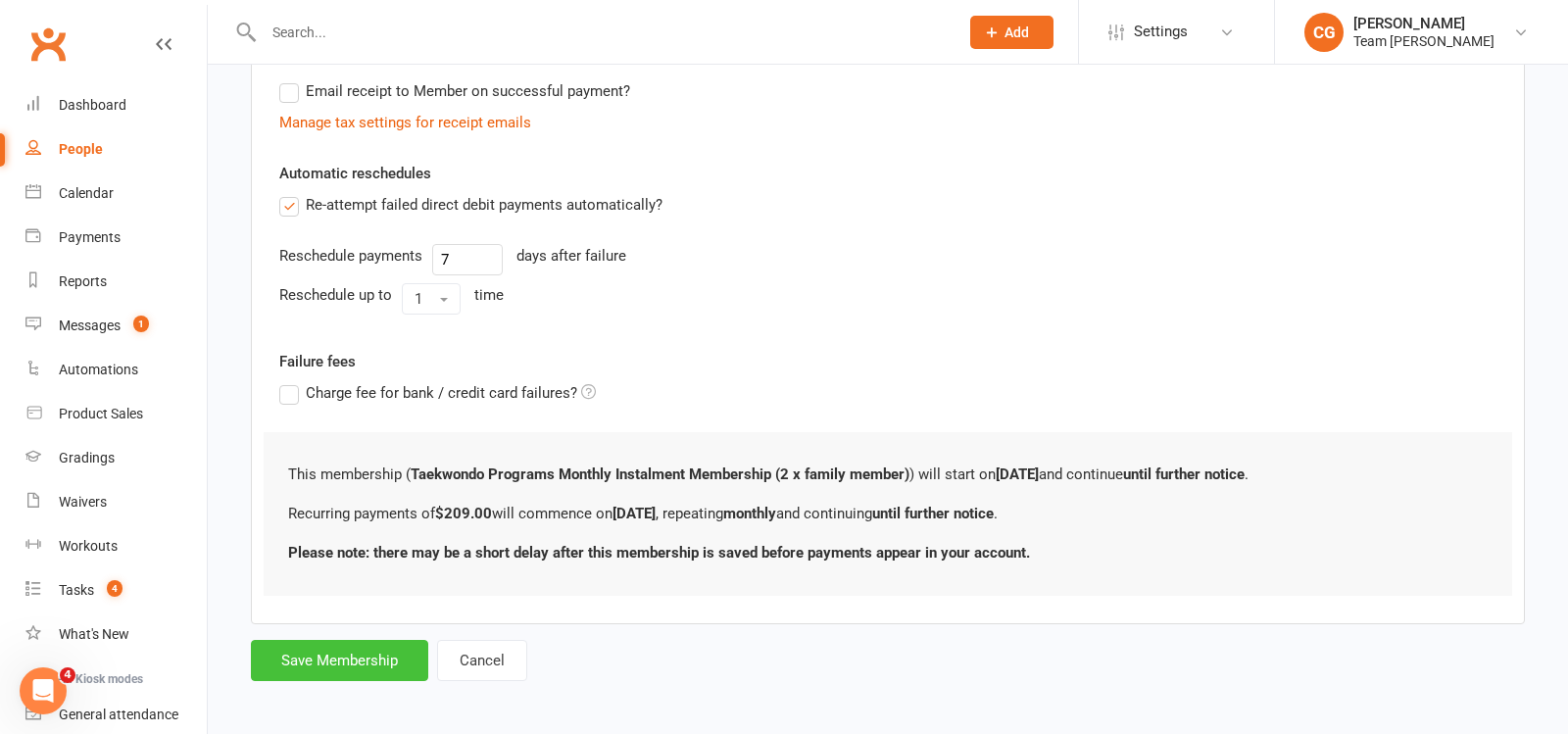
click at [333, 660] on button "Save Membership" at bounding box center [339, 661] width 177 height 42
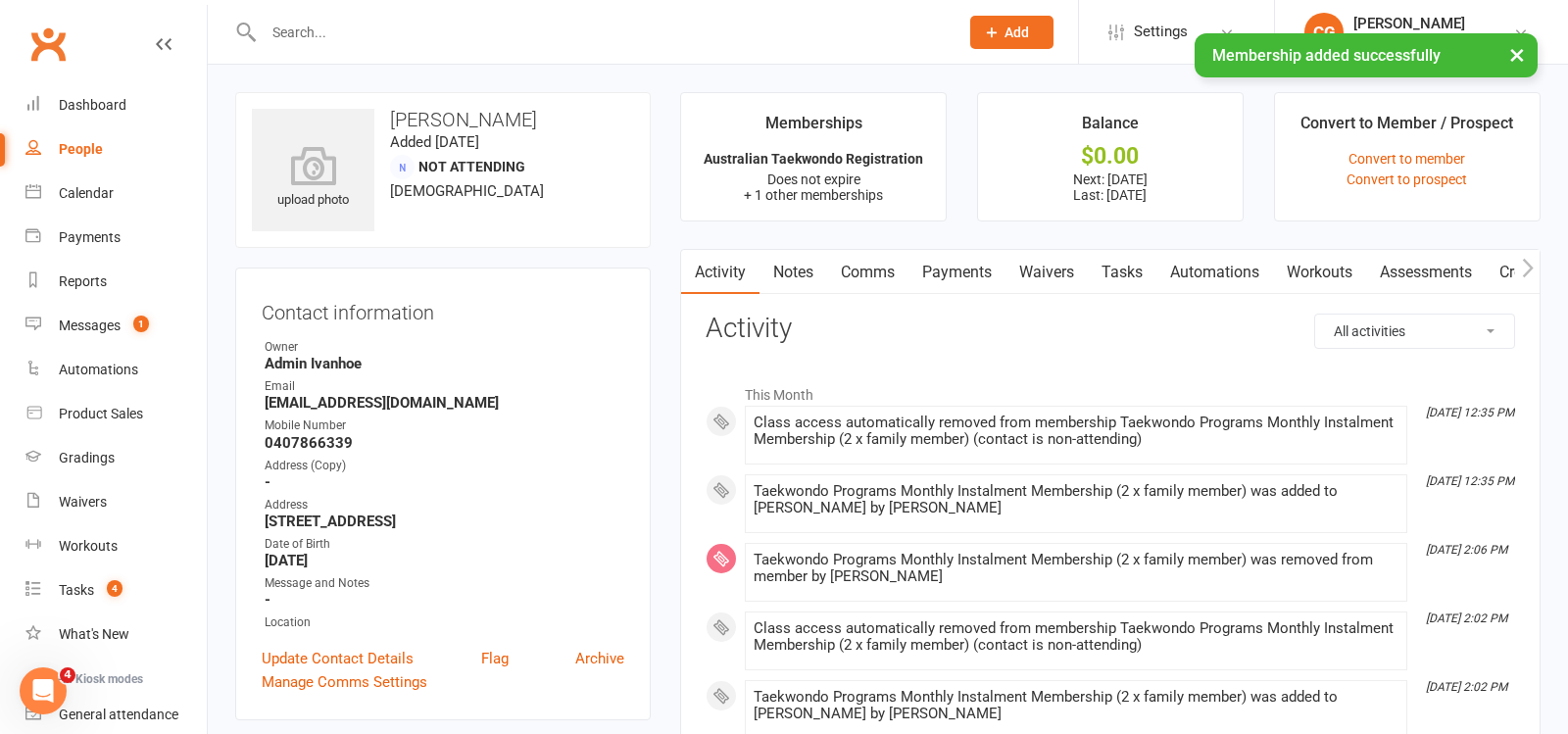
click at [967, 267] on link "Payments" at bounding box center [958, 273] width 97 height 46
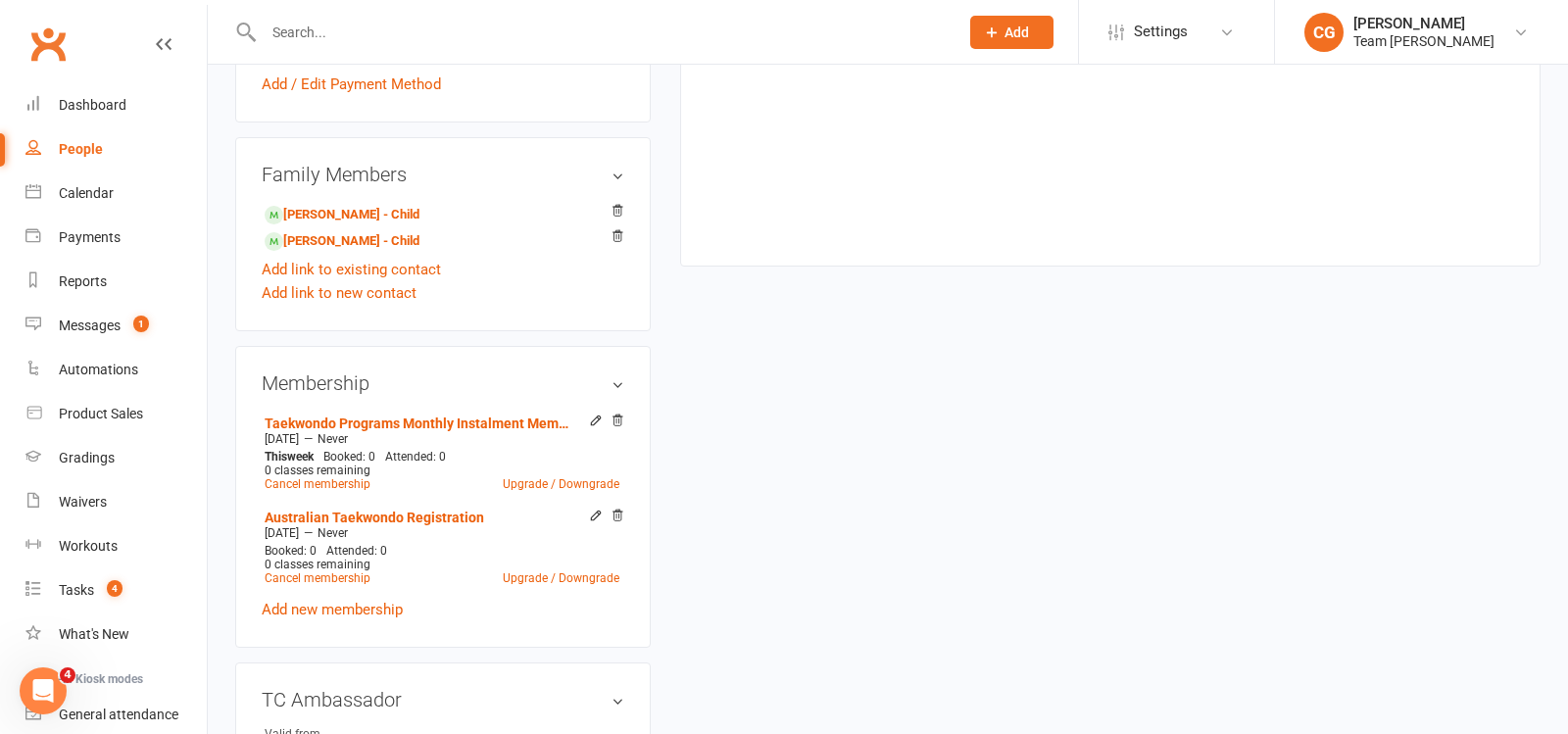
scroll to position [908, 0]
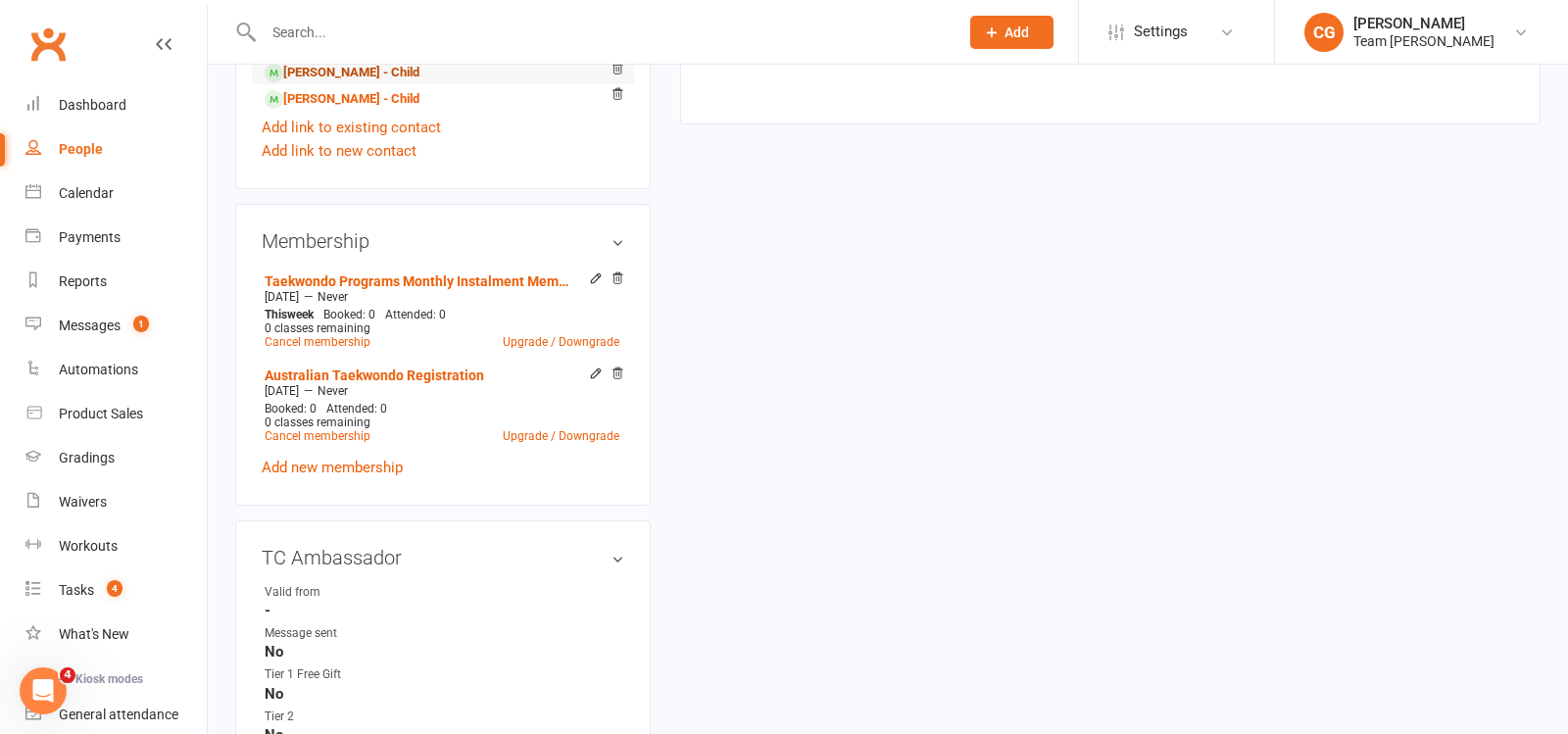
click at [356, 68] on link "Kiaan Balyan - Child" at bounding box center [342, 72] width 155 height 21
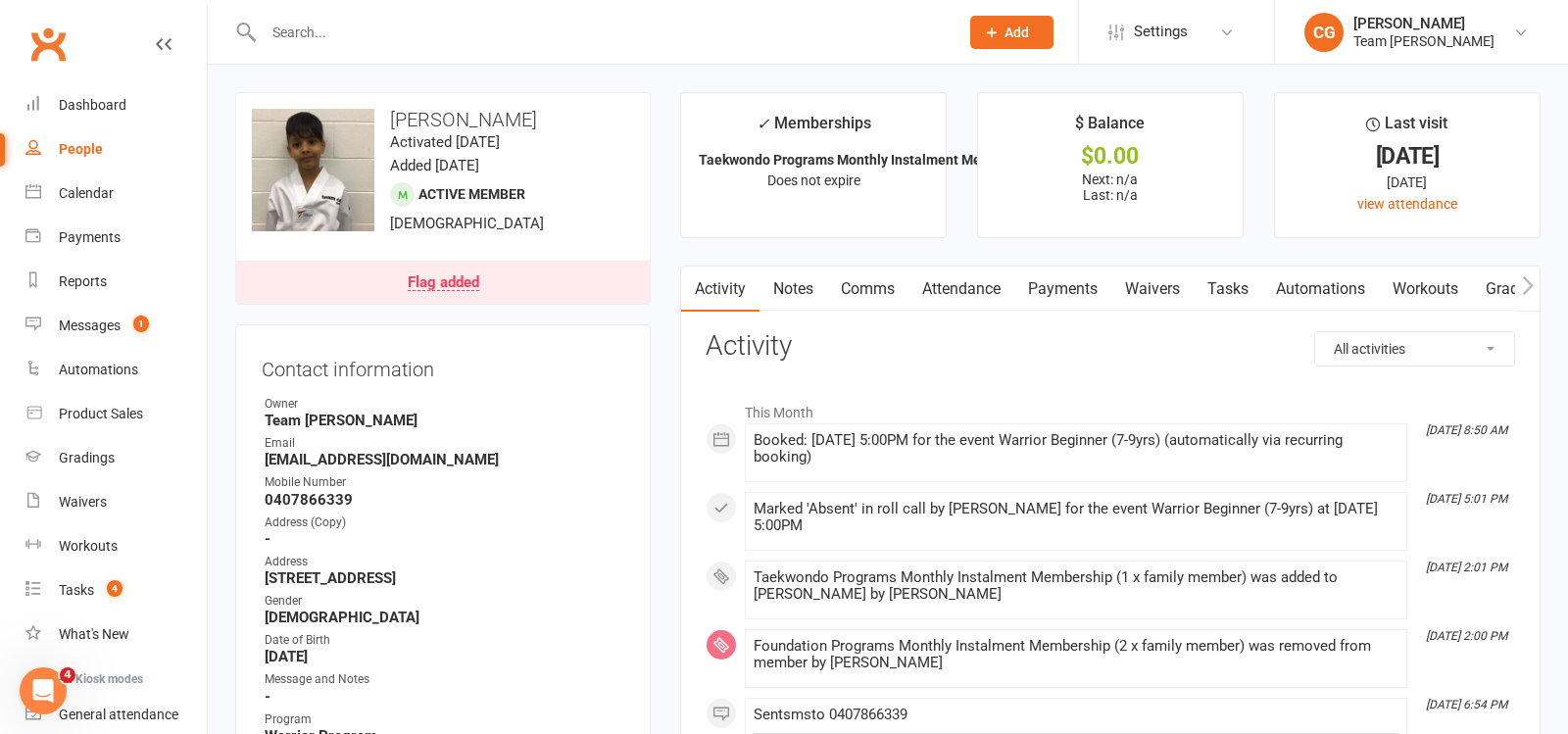
click at [959, 287] on link "Attendance" at bounding box center [962, 290] width 106 height 46
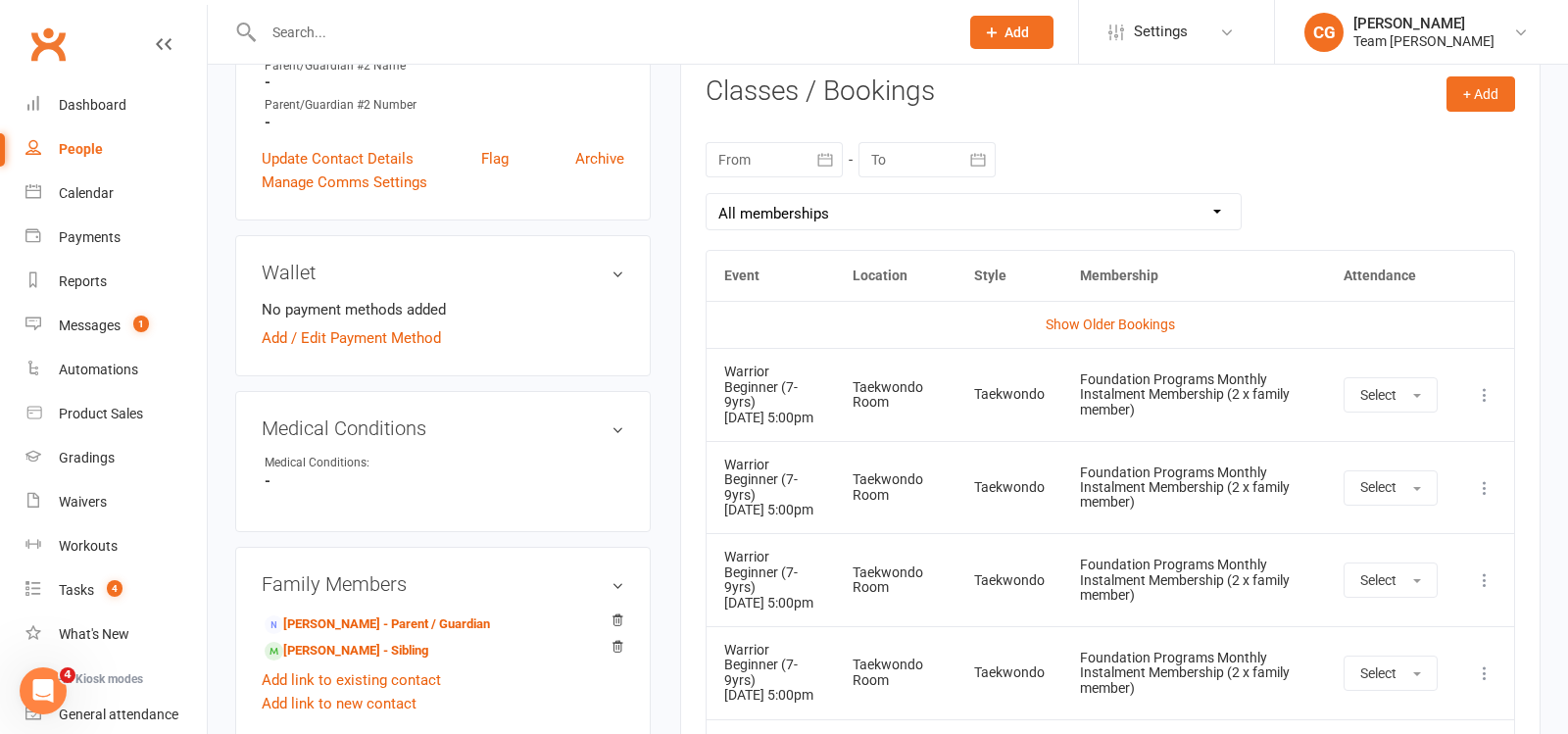
scroll to position [804, 0]
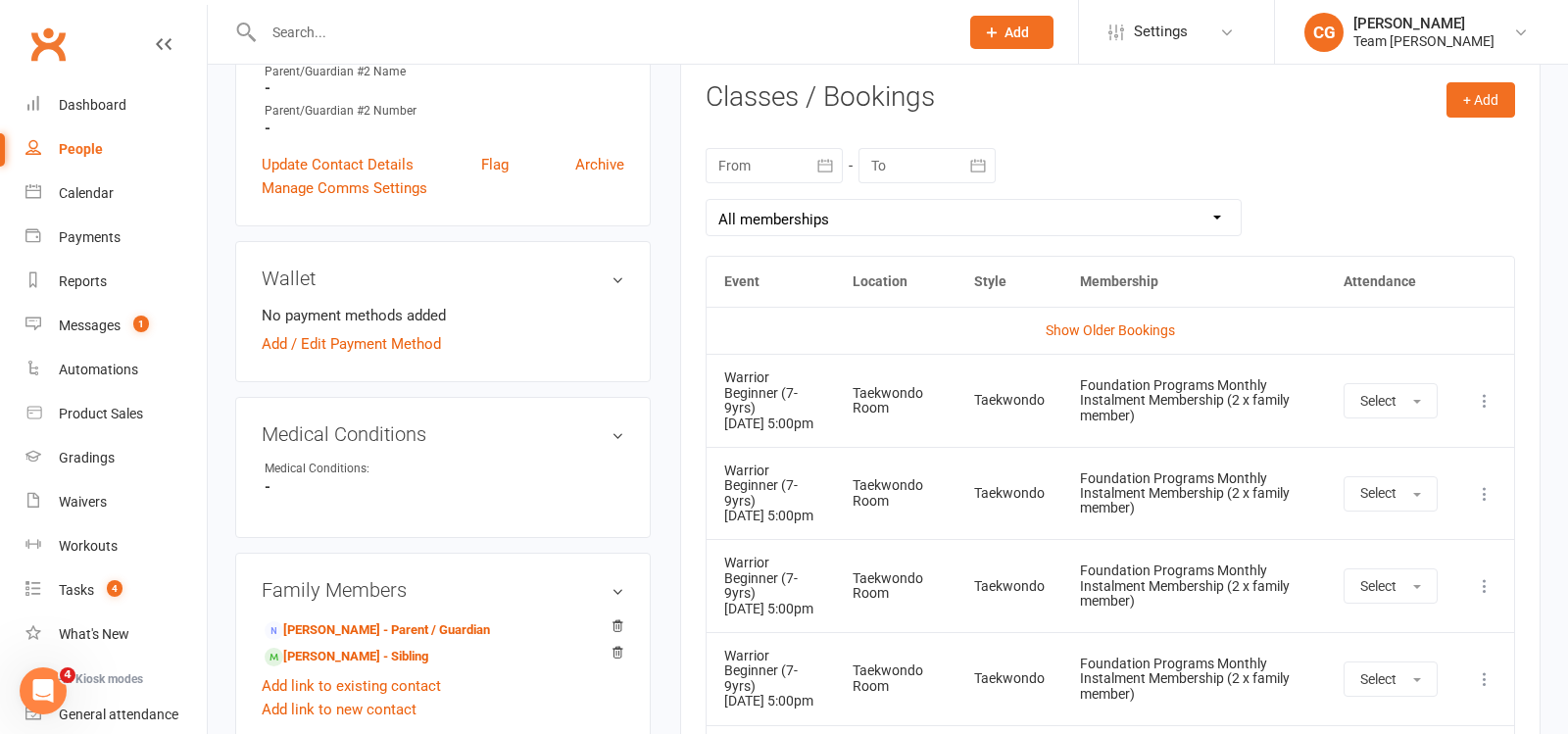
click at [827, 167] on icon "button" at bounding box center [825, 166] width 20 height 20
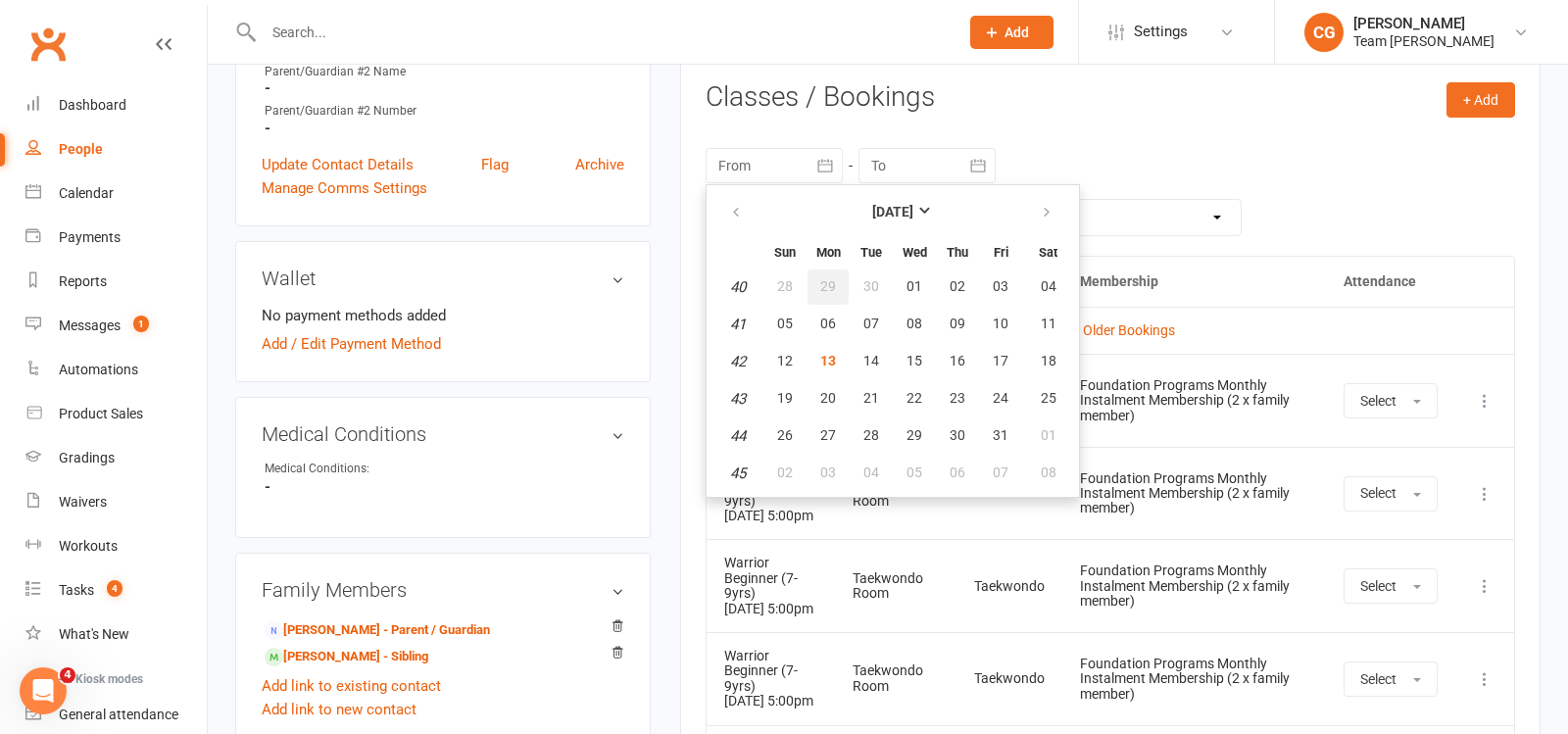
click at [820, 281] on span "29" at bounding box center [828, 286] width 16 height 16
type input "29 Sep 2025"
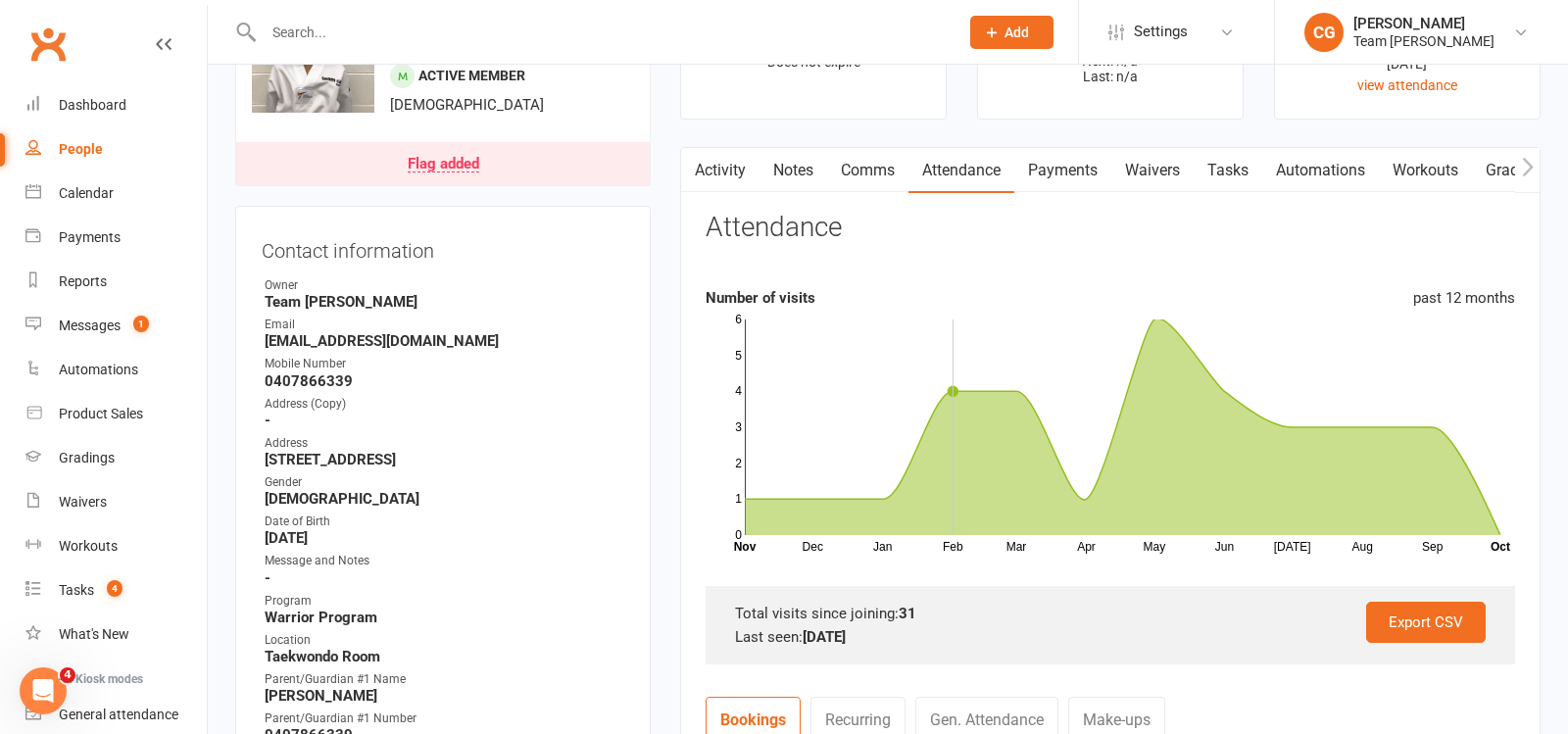
scroll to position [0, 0]
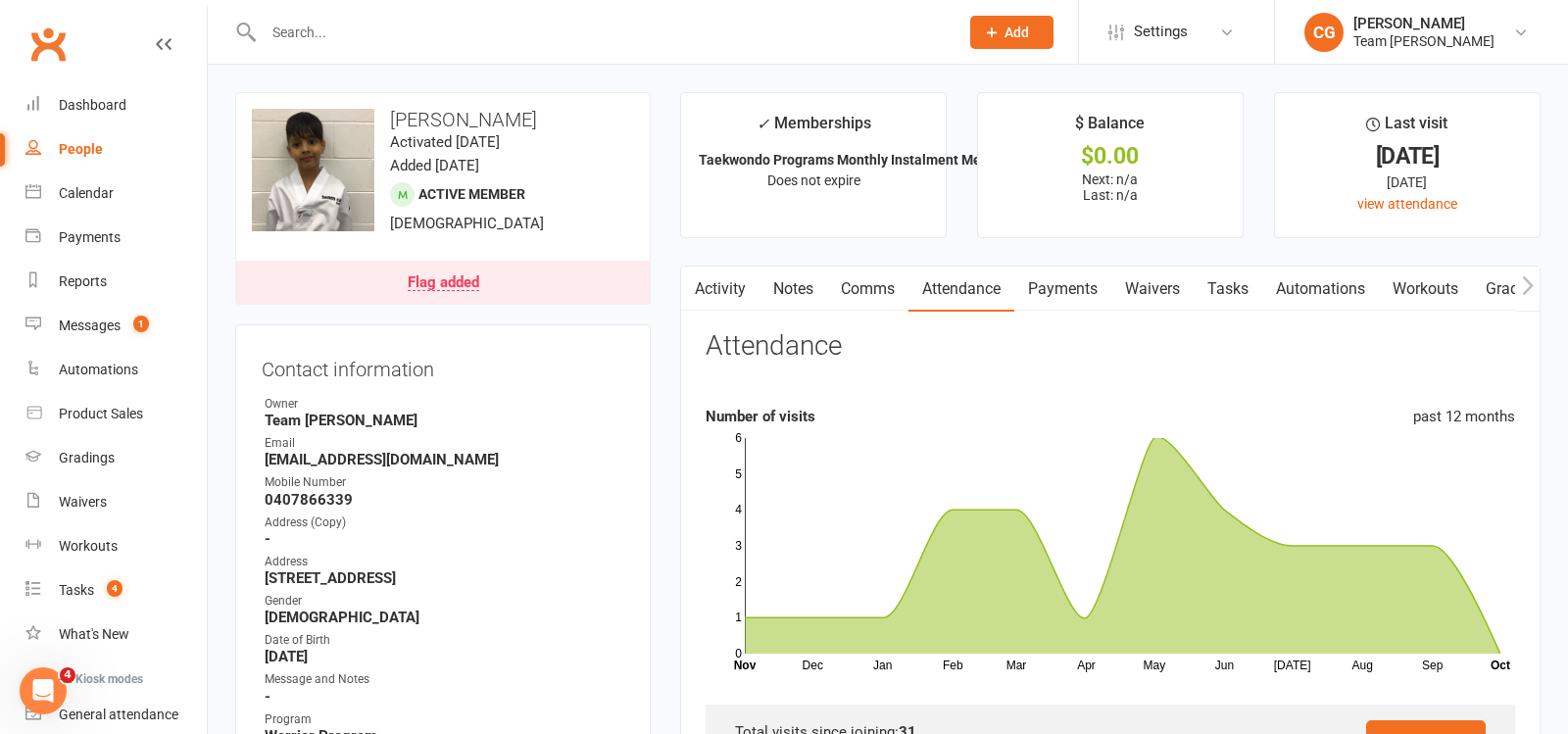
click at [1077, 285] on link "Payments" at bounding box center [1063, 290] width 97 height 46
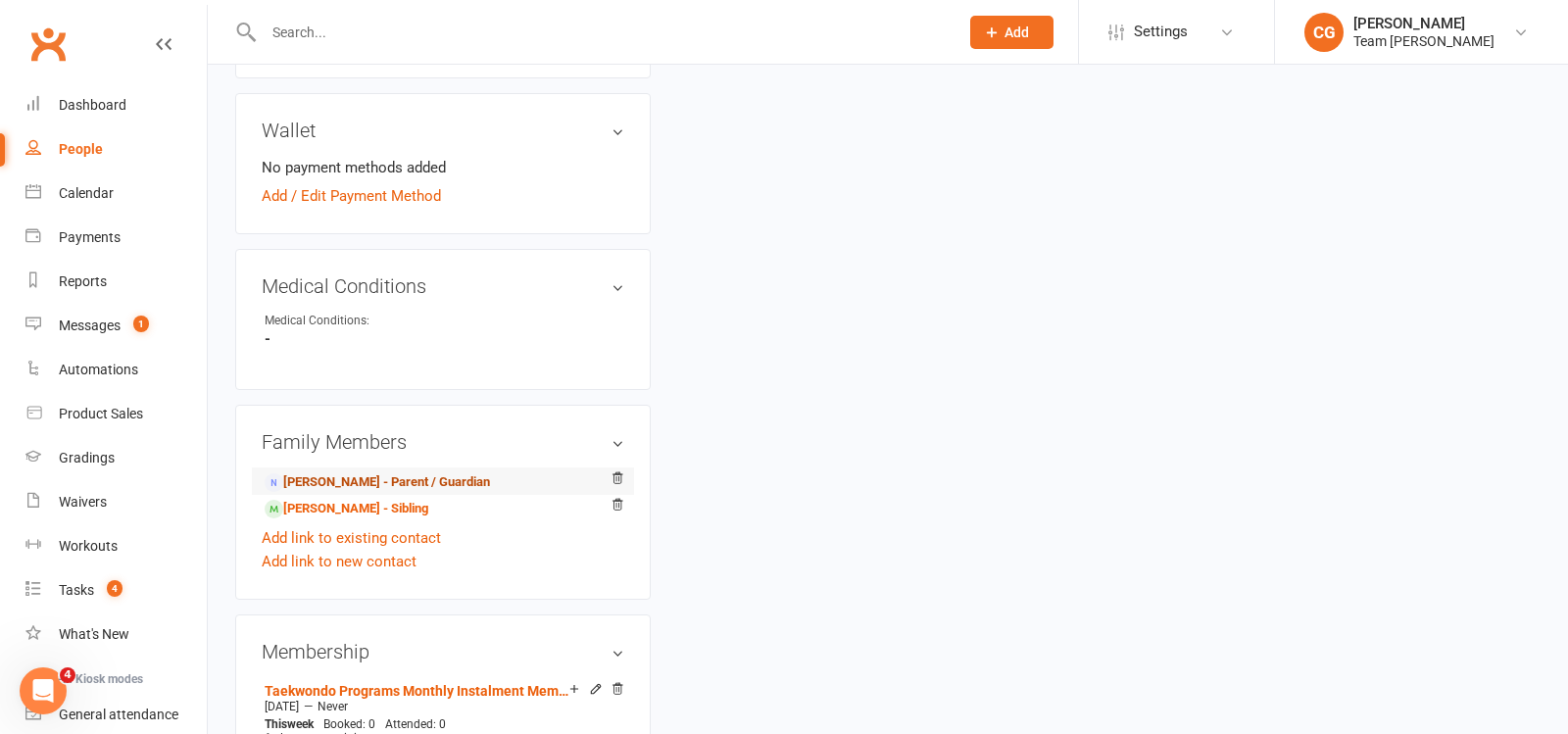
scroll to position [1050, 0]
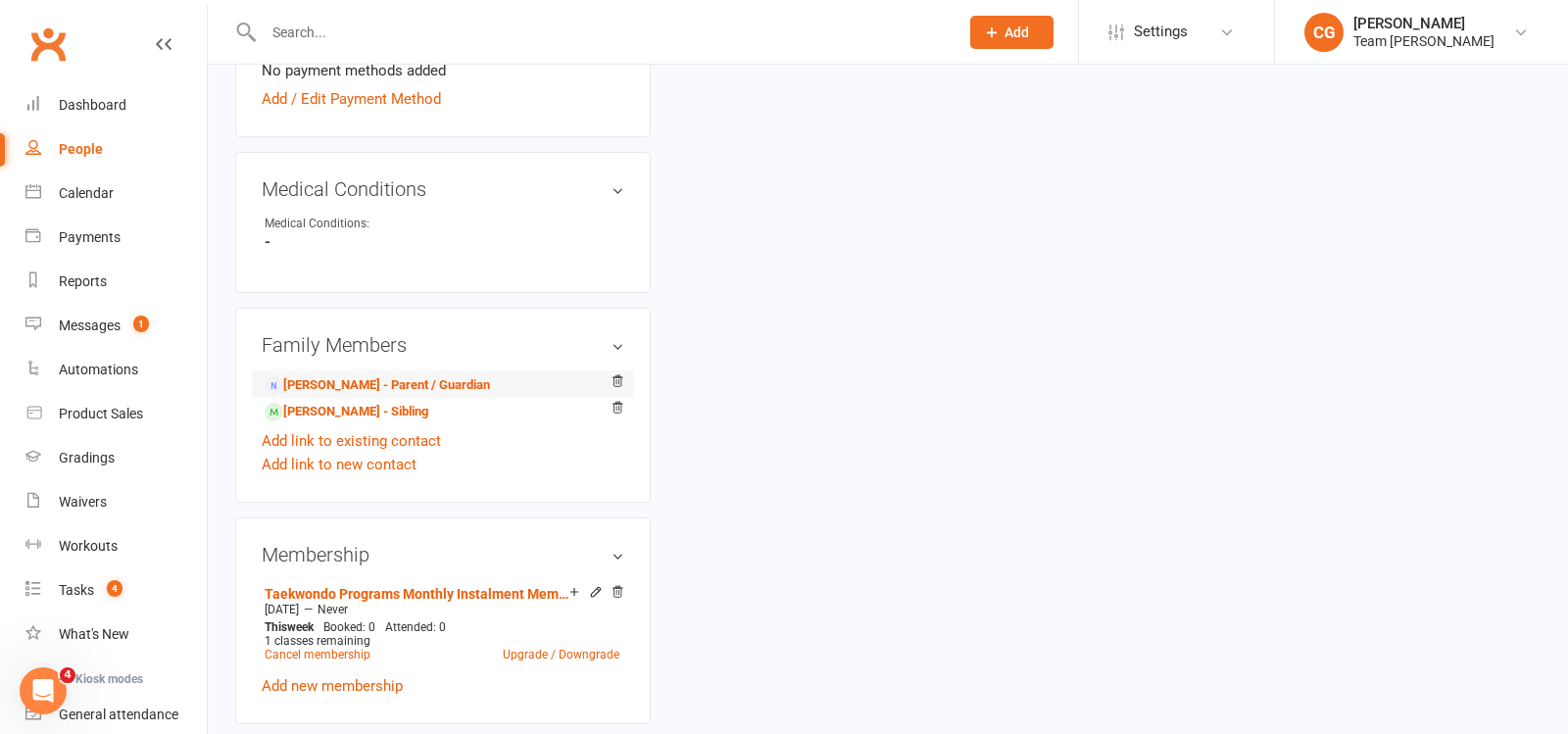
click at [446, 371] on li "Satyajeet Balyan - Parent / Guardian" at bounding box center [443, 385] width 363 height 28
click at [477, 381] on link "Satyajeet Balyan - Parent / Guardian" at bounding box center [378, 385] width 226 height 21
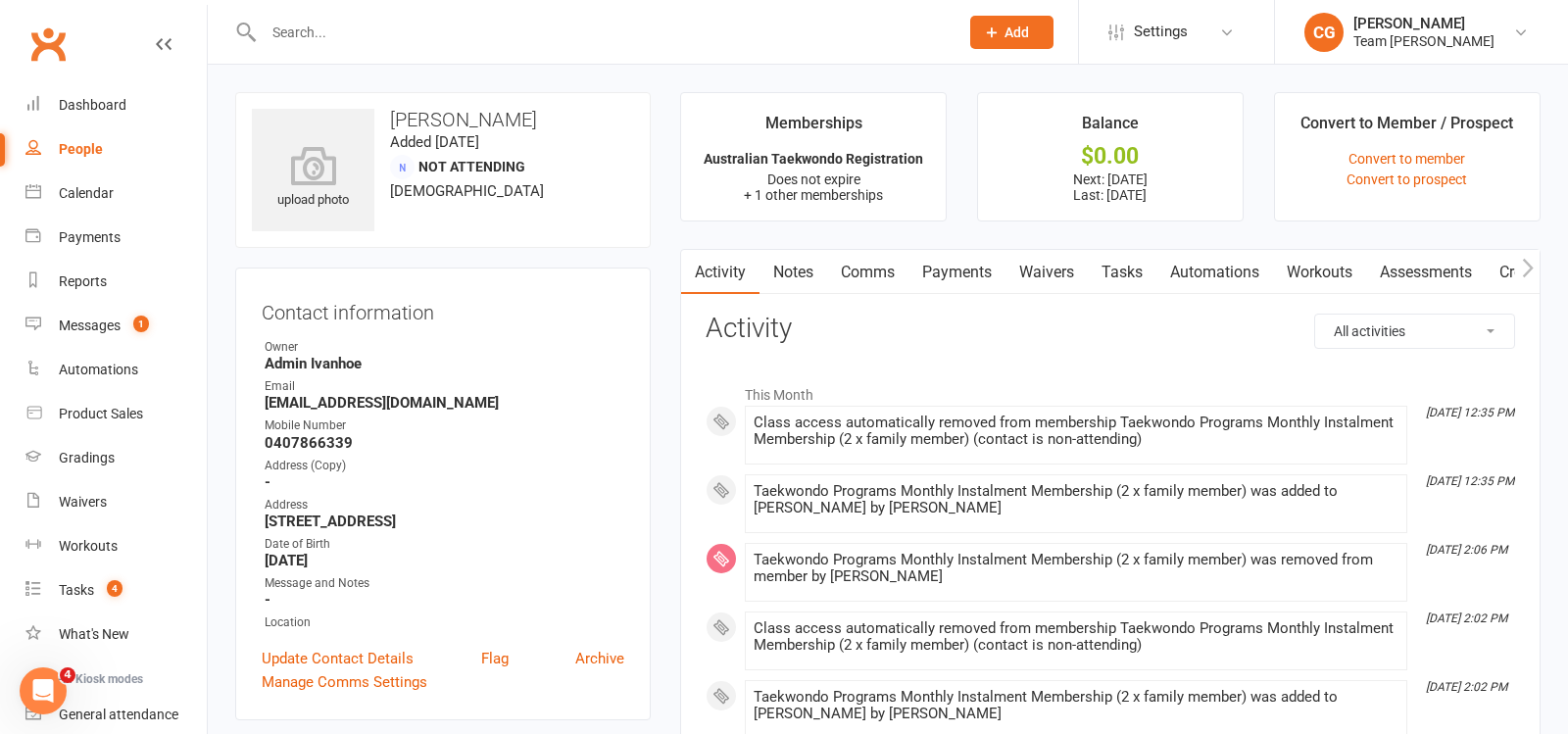
click at [963, 267] on link "Payments" at bounding box center [958, 273] width 97 height 46
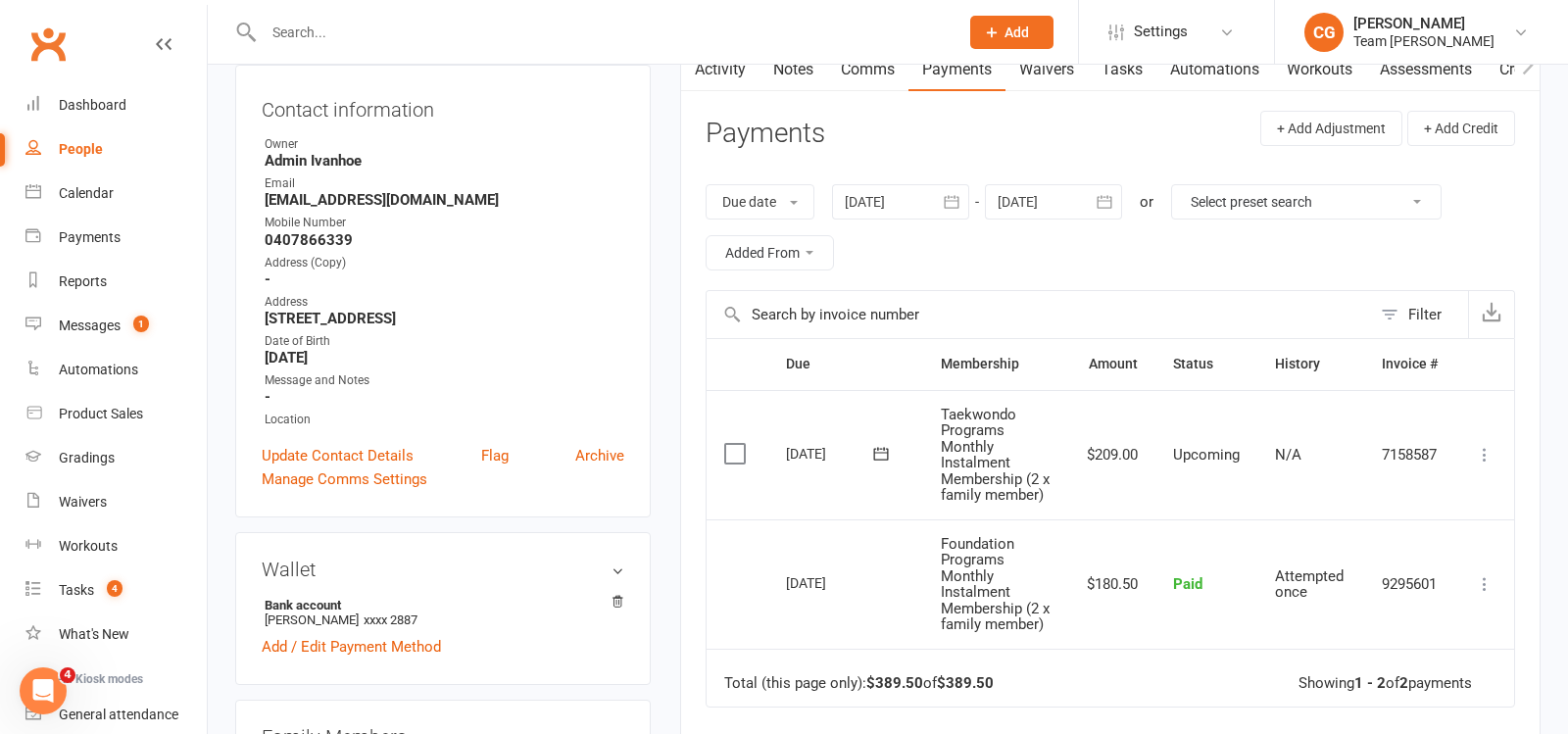
scroll to position [207, 0]
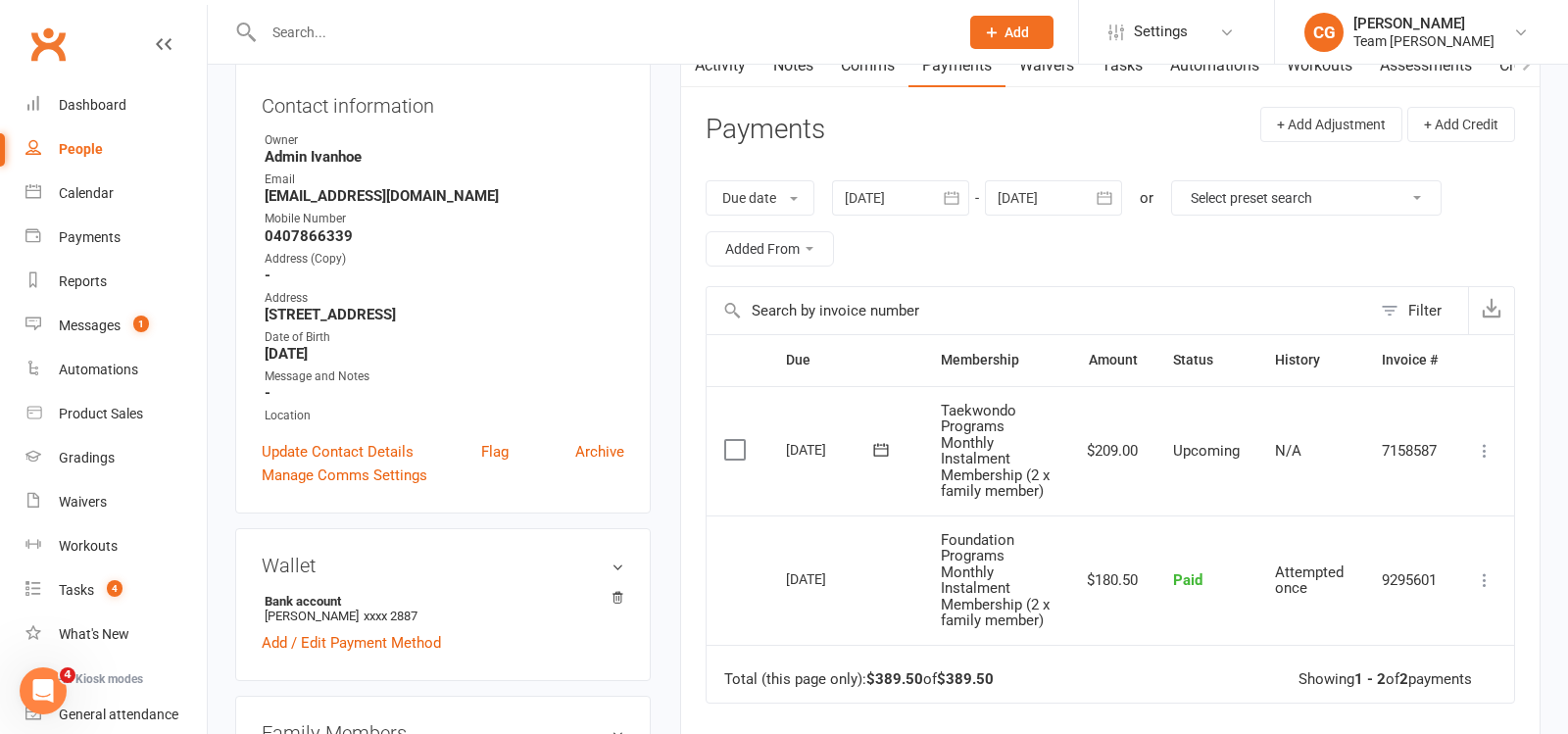
click at [1488, 454] on icon at bounding box center [1485, 451] width 20 height 20
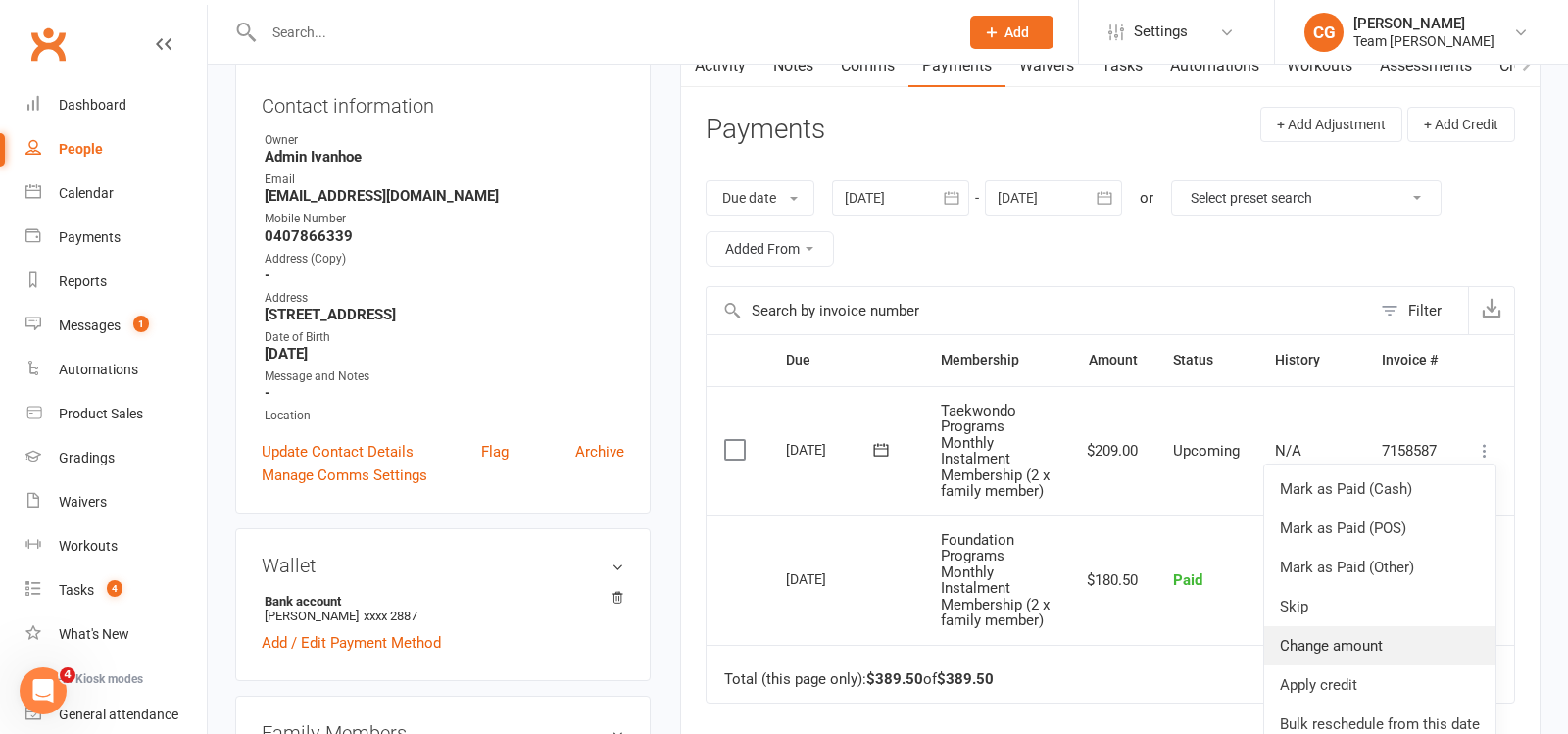
click at [1371, 640] on link "Change amount" at bounding box center [1380, 646] width 231 height 40
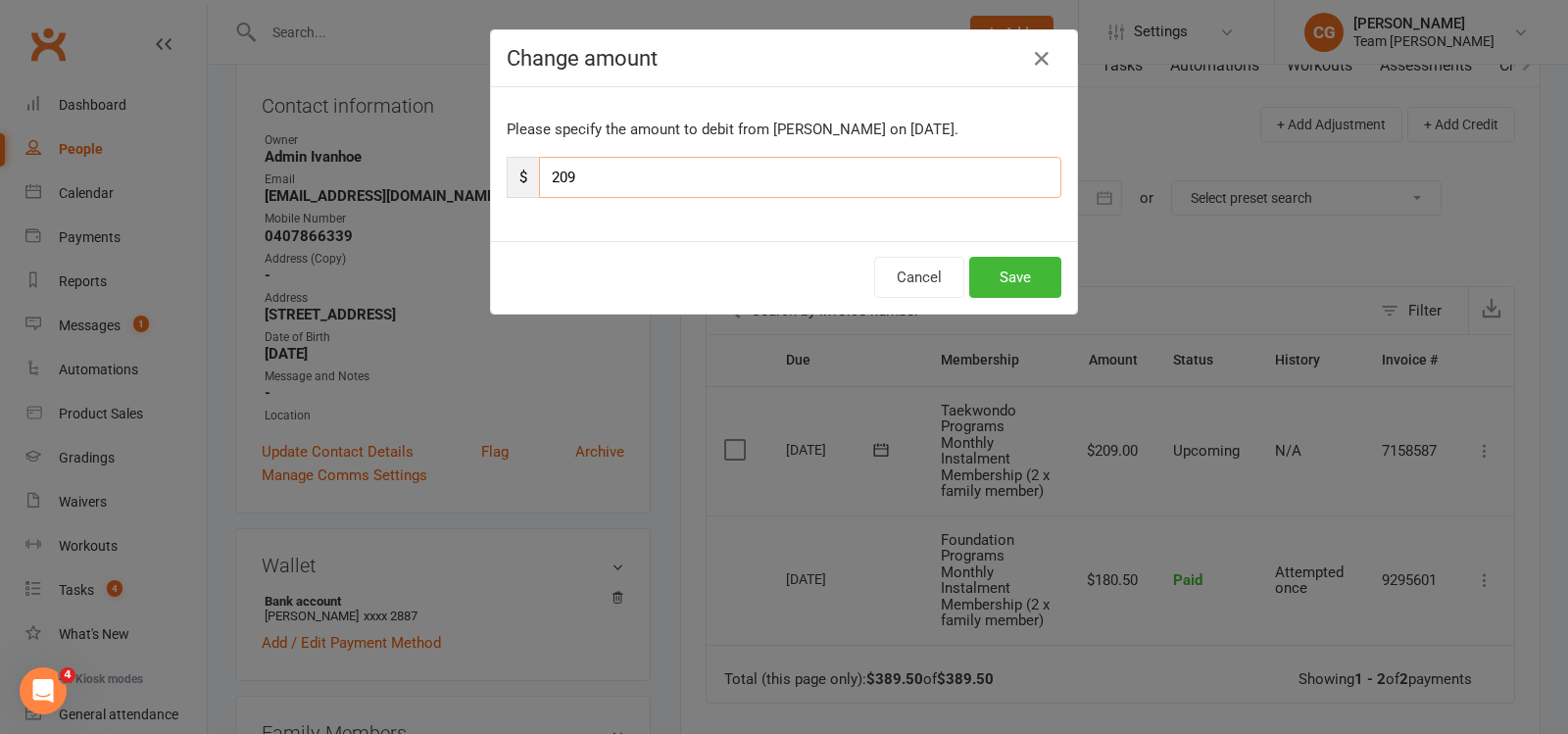
click at [668, 170] on input "209" at bounding box center [800, 178] width 522 height 42
type input "20.90"
click at [1018, 283] on button "Save" at bounding box center [1015, 278] width 92 height 42
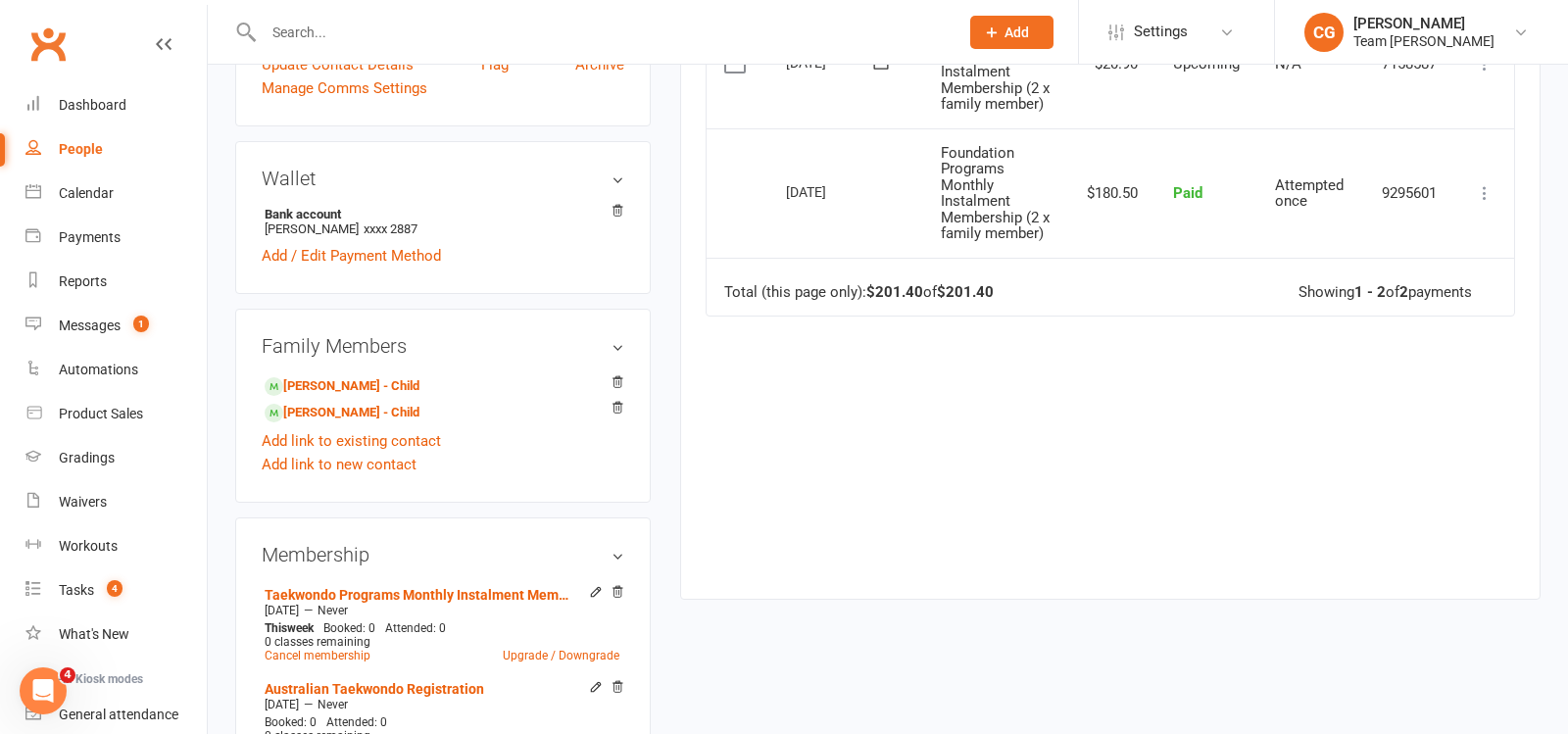
scroll to position [617, 0]
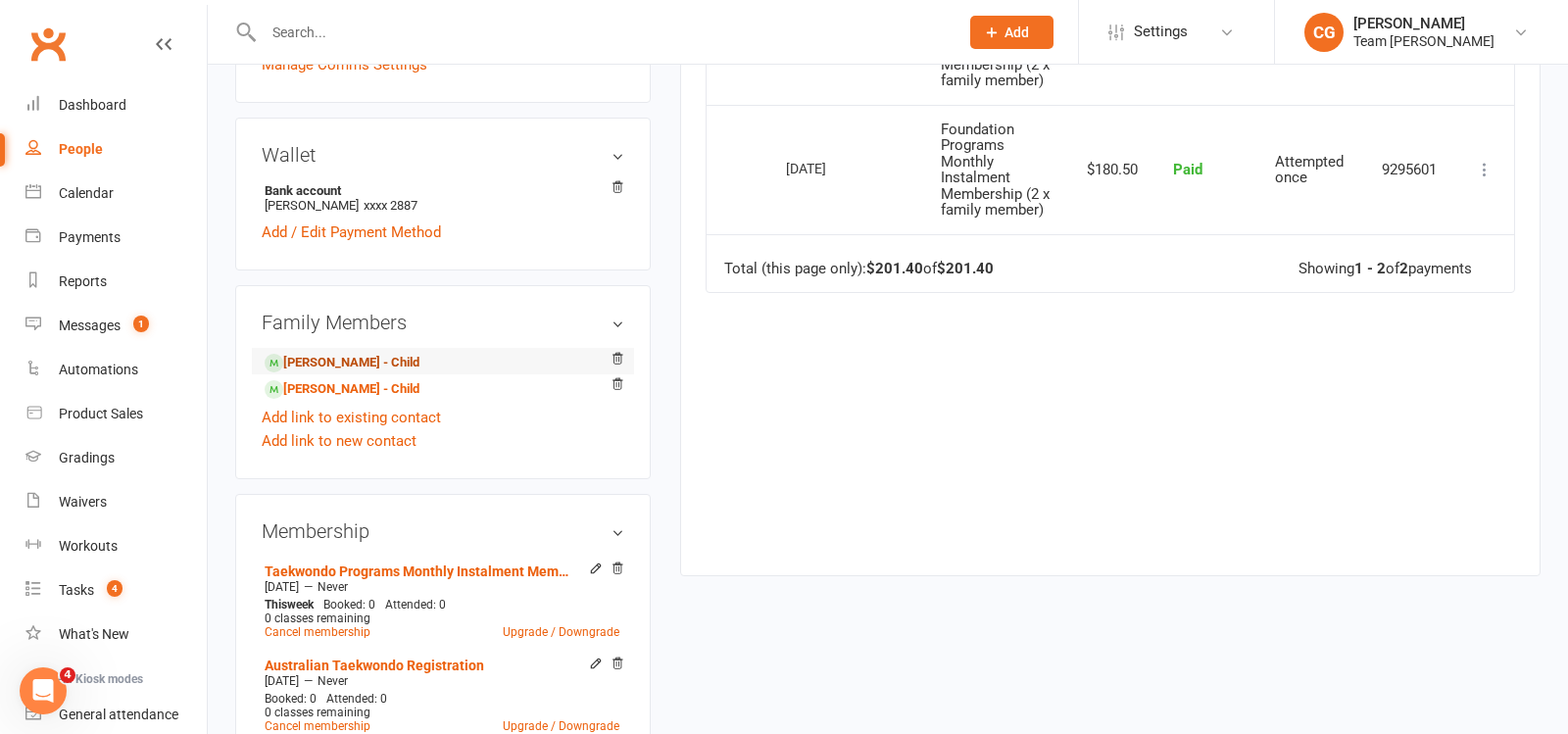
click at [348, 353] on link "Kiaan Balyan - Child" at bounding box center [342, 363] width 155 height 21
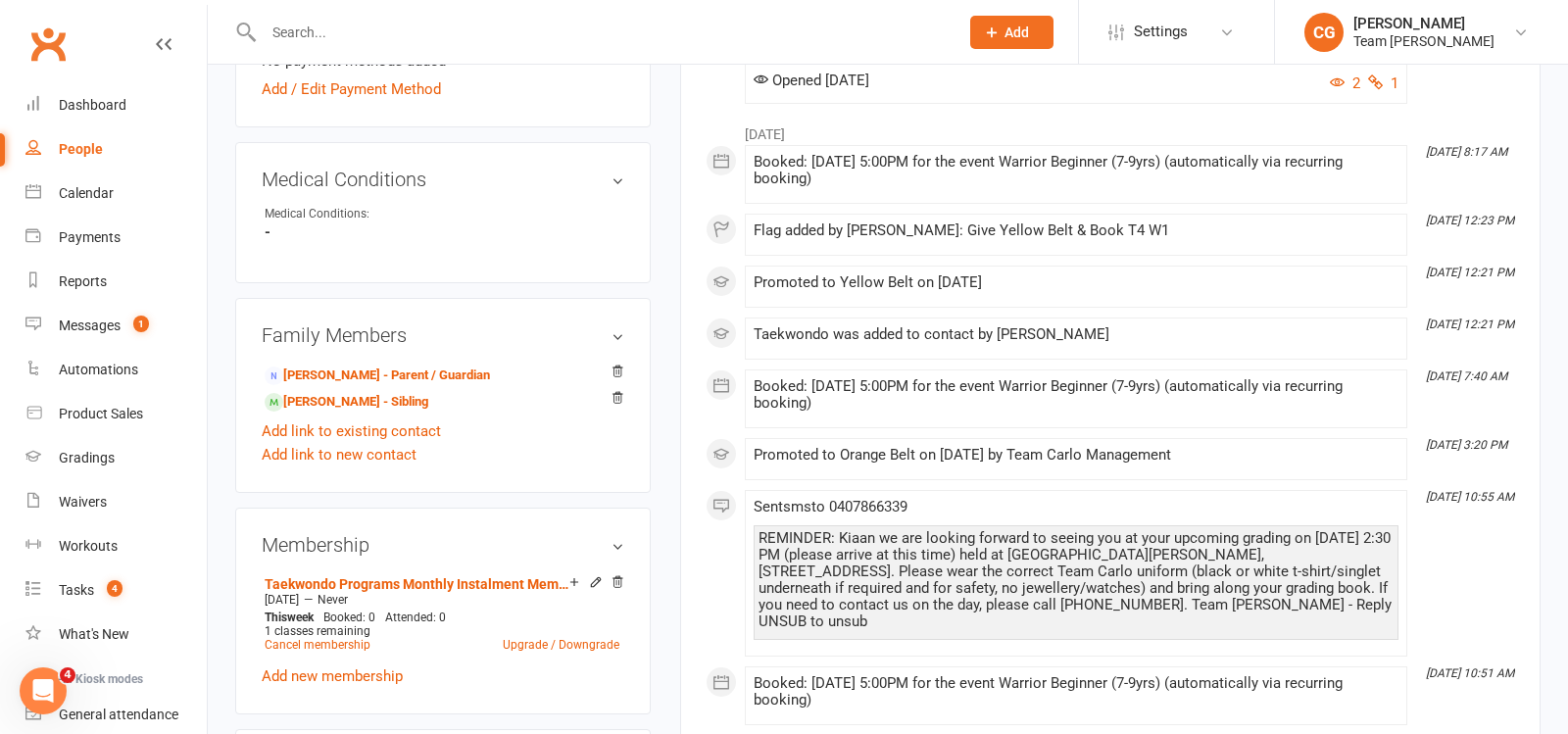
scroll to position [1151, 0]
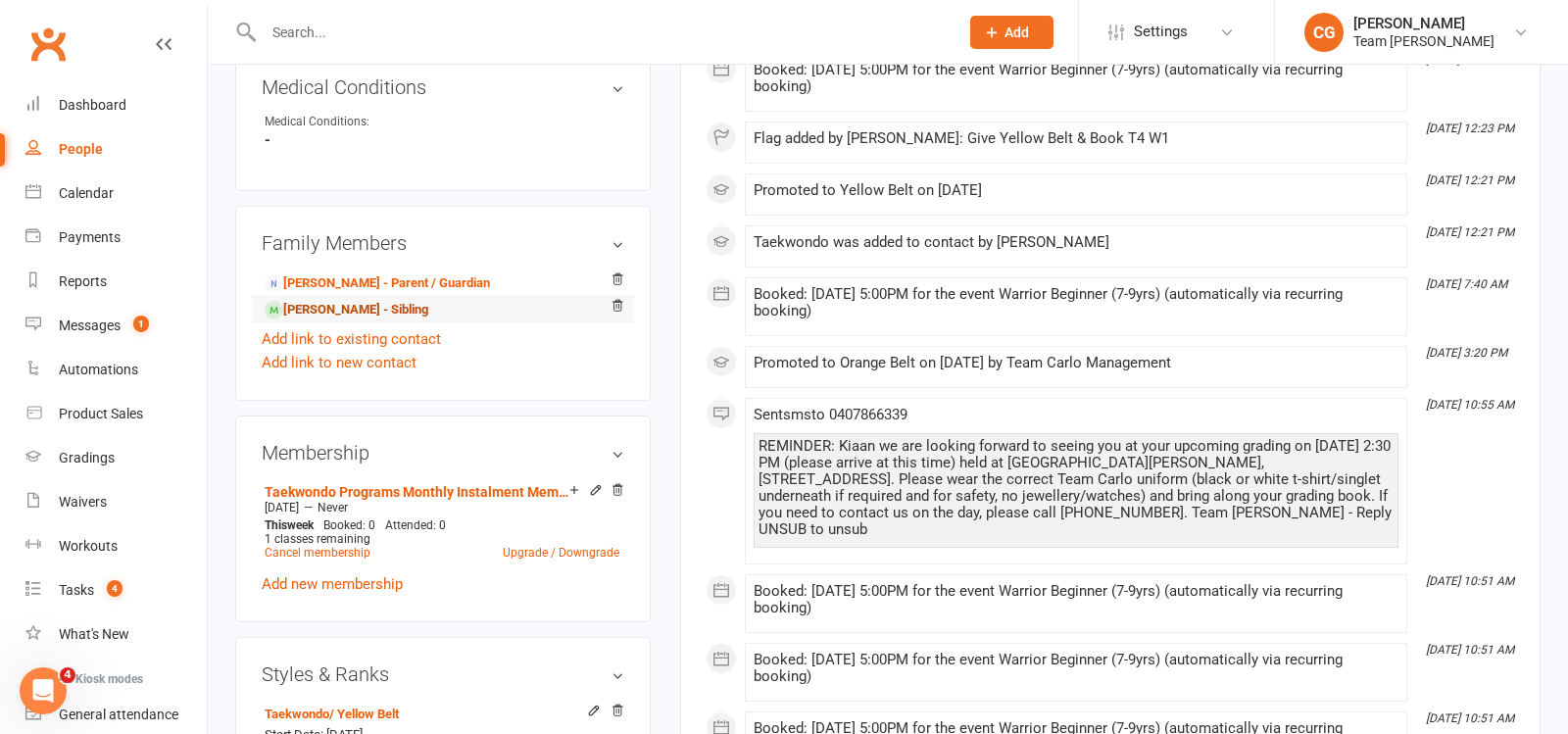
click at [337, 304] on link "Ahaan Balyan - Sibling" at bounding box center [346, 310] width 163 height 21
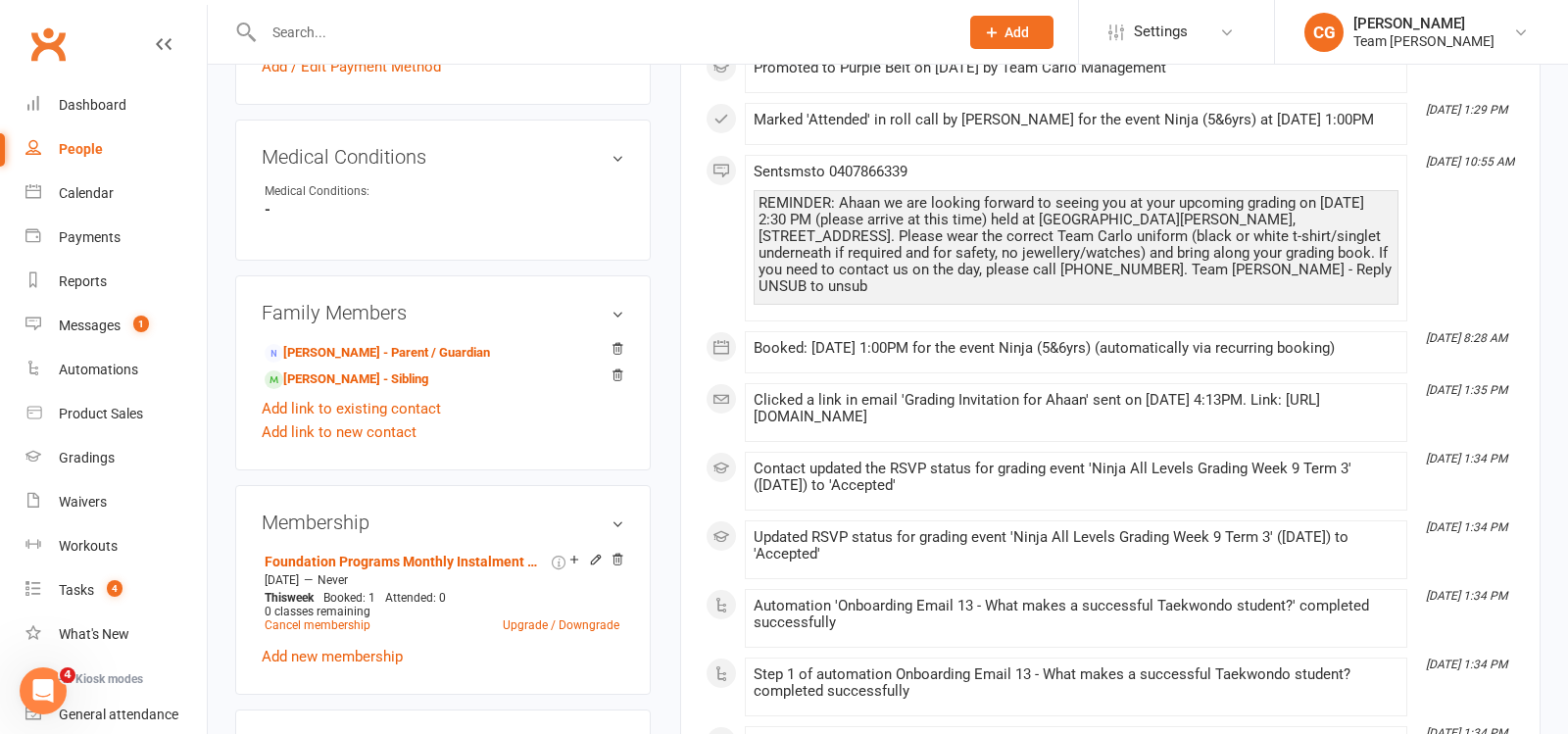
scroll to position [1026, 0]
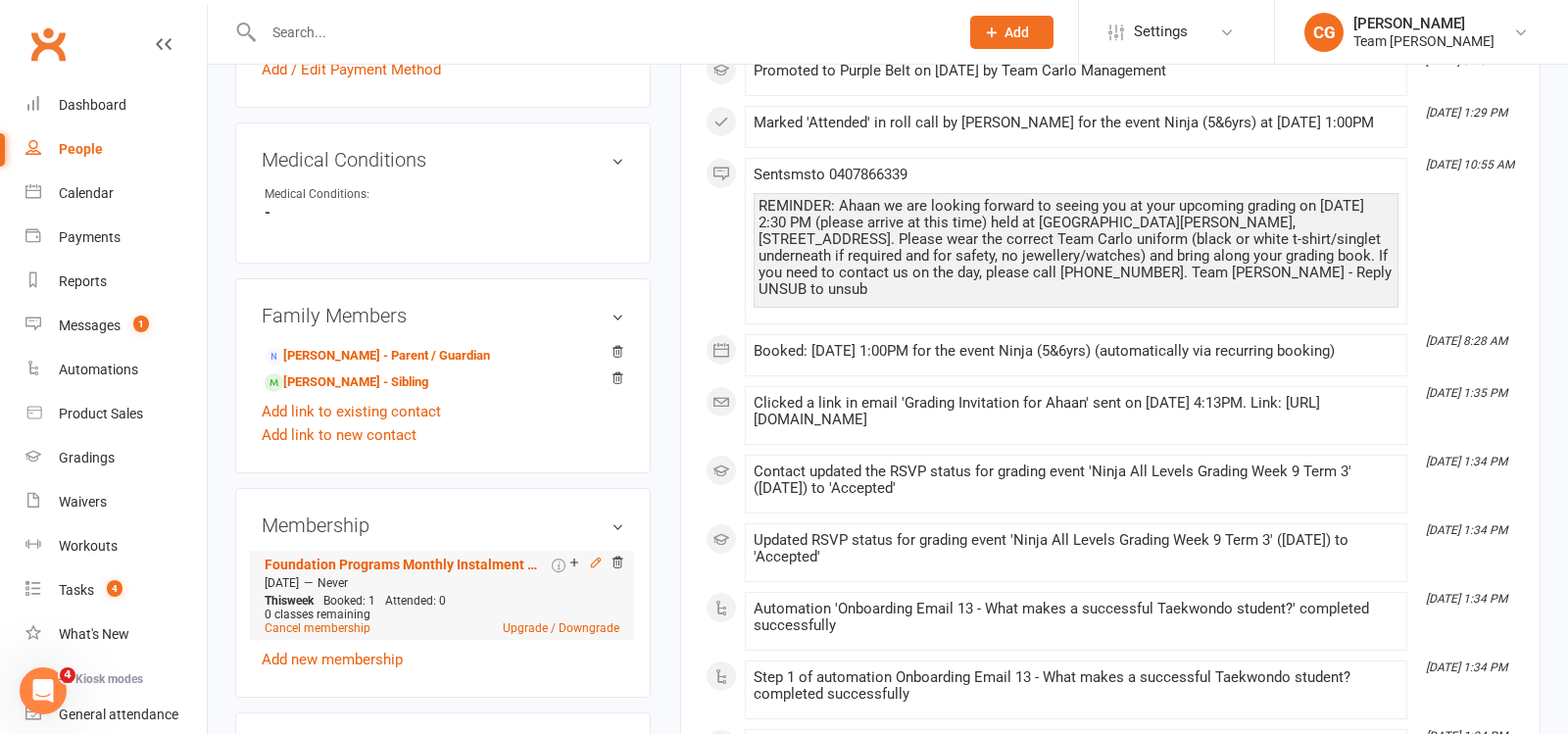
click at [594, 558] on icon at bounding box center [595, 562] width 9 height 9
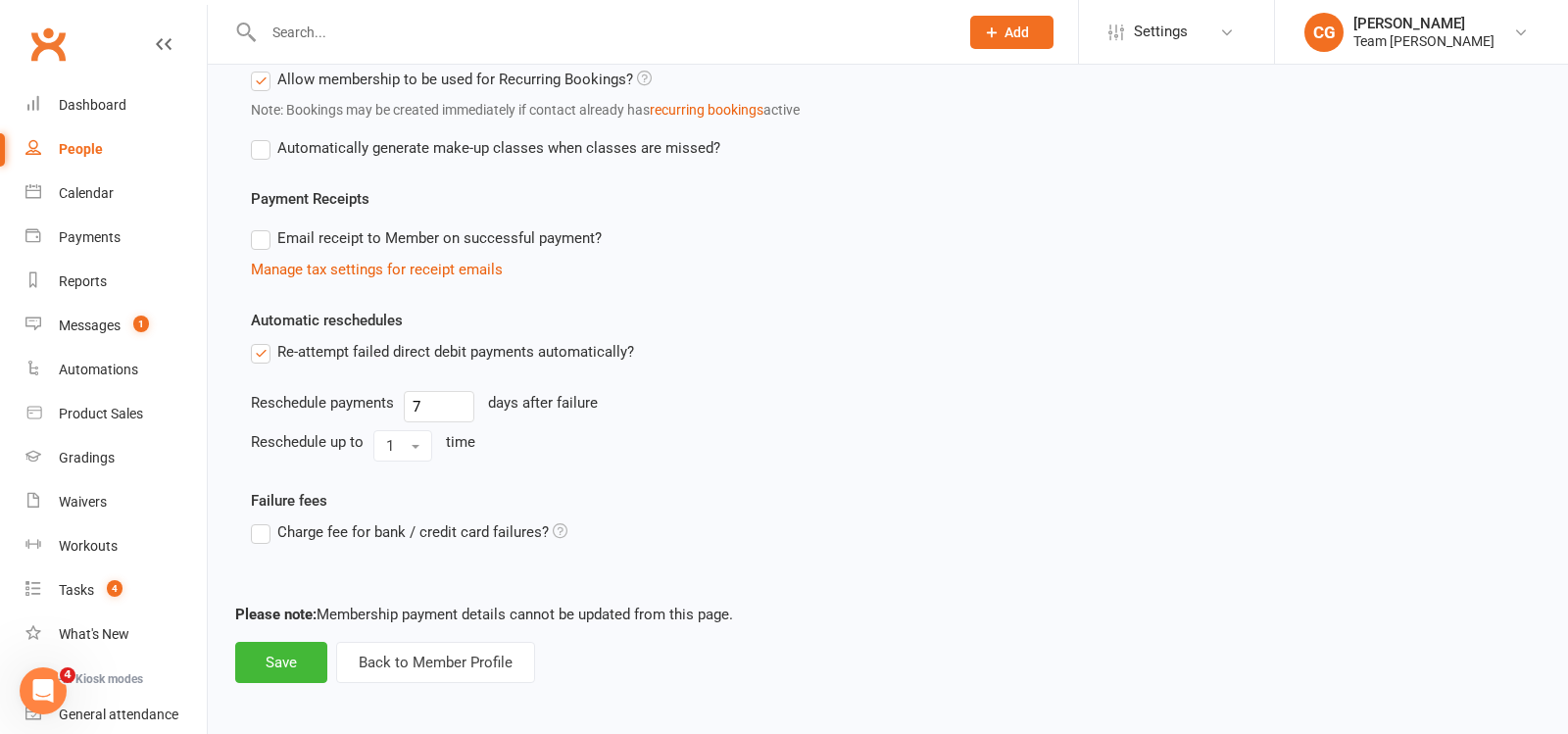
scroll to position [833, 0]
click at [401, 664] on button "Back to Member Profile" at bounding box center [435, 663] width 199 height 42
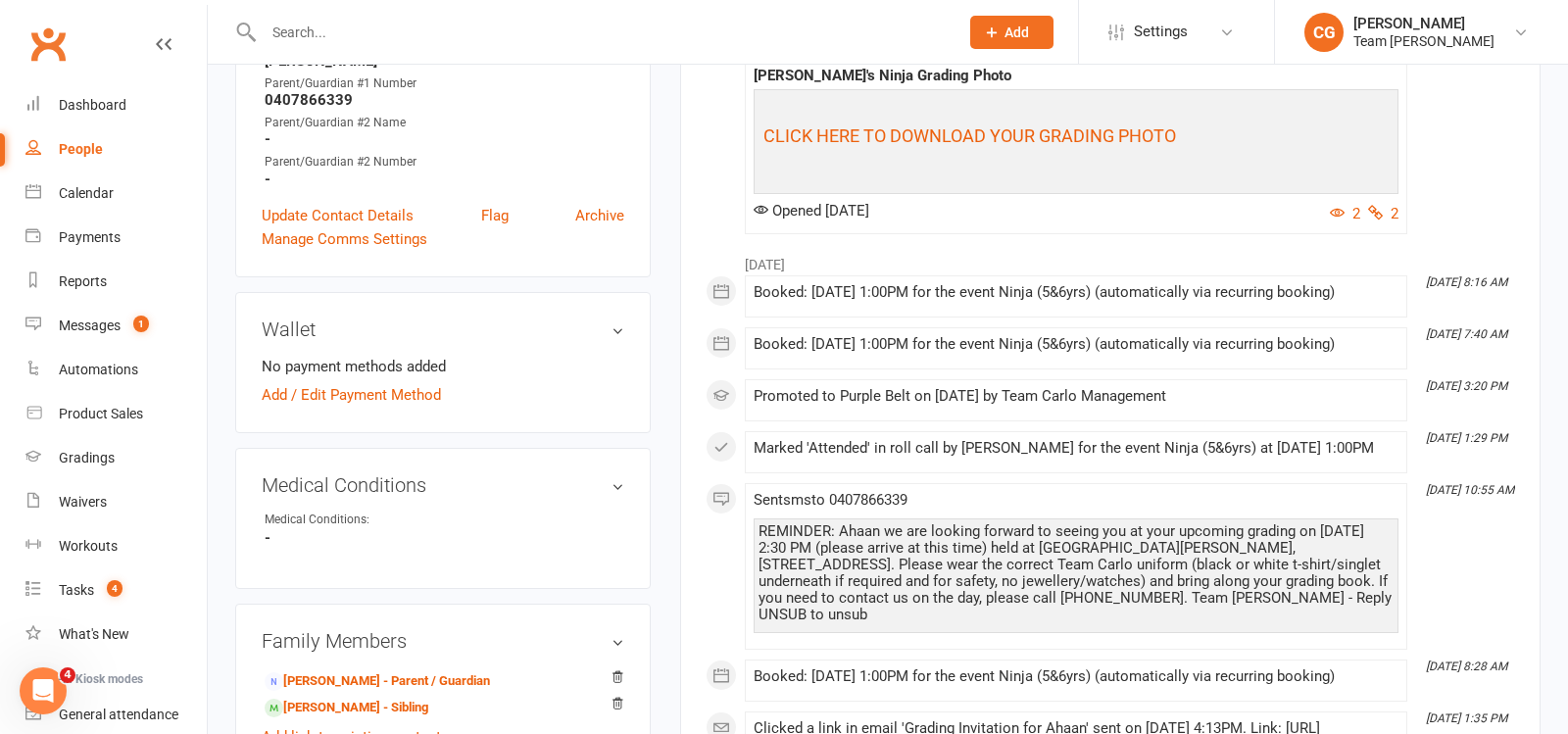
scroll to position [820, 0]
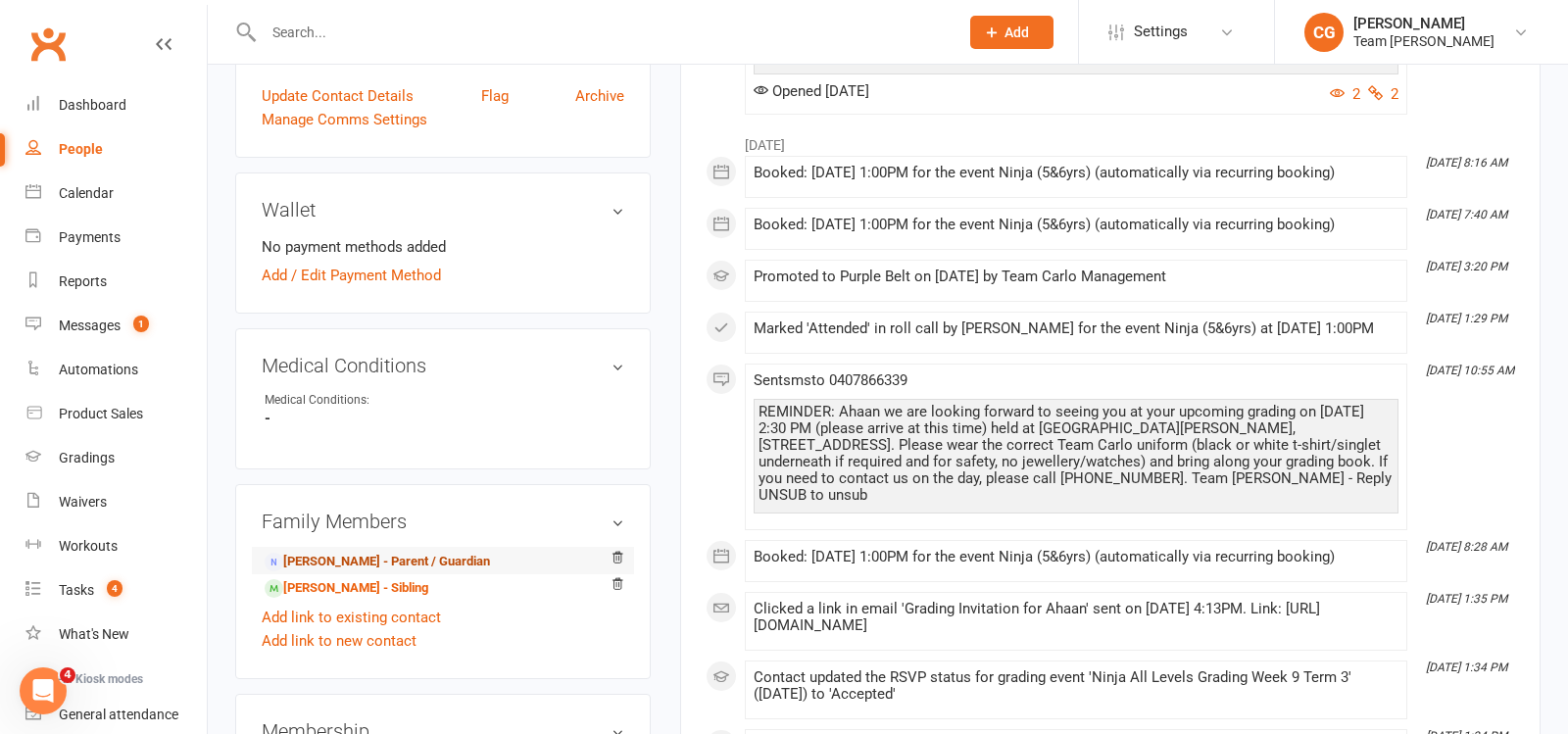
click at [360, 554] on link "Satyajeet Balyan - Parent / Guardian" at bounding box center [378, 562] width 226 height 21
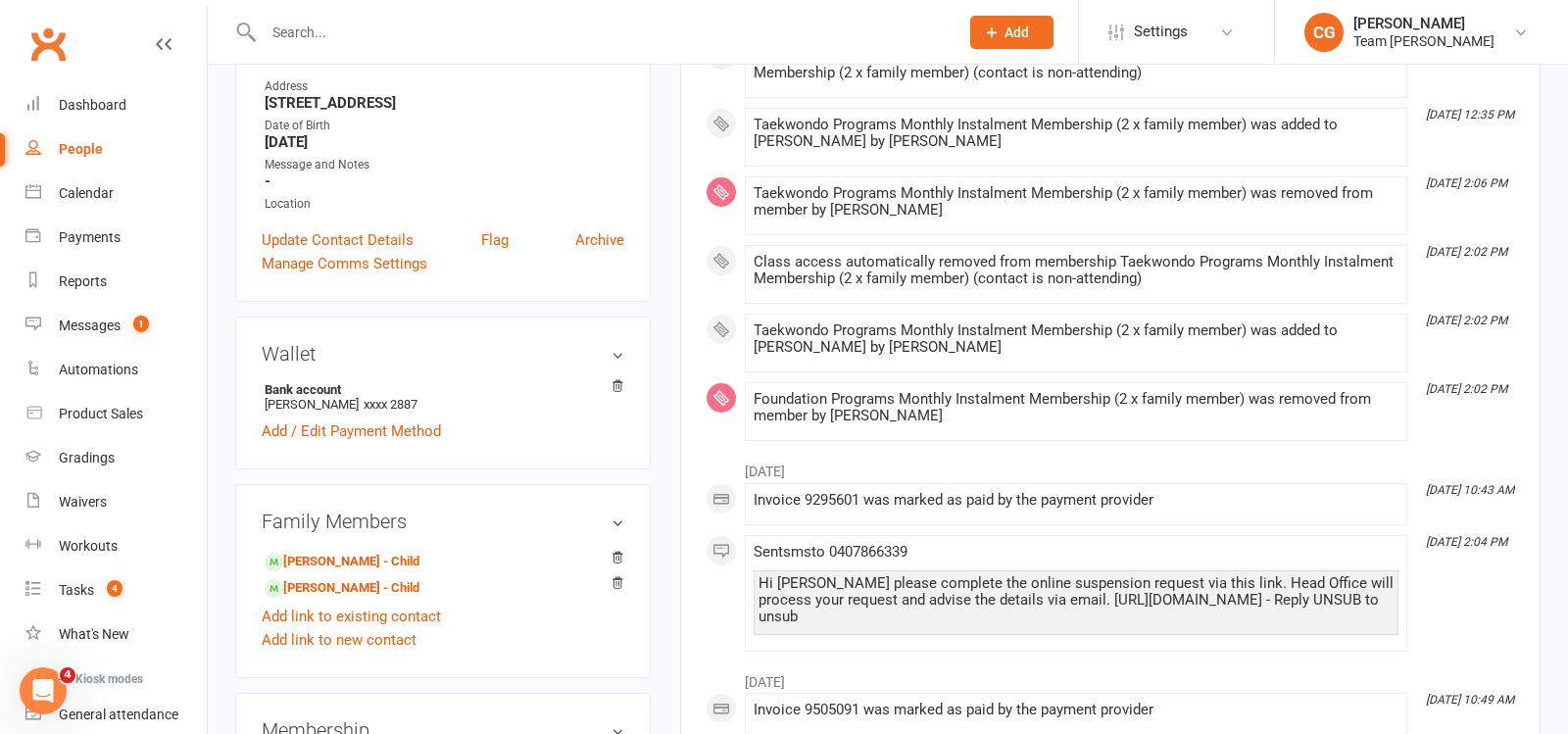
scroll to position [752, 0]
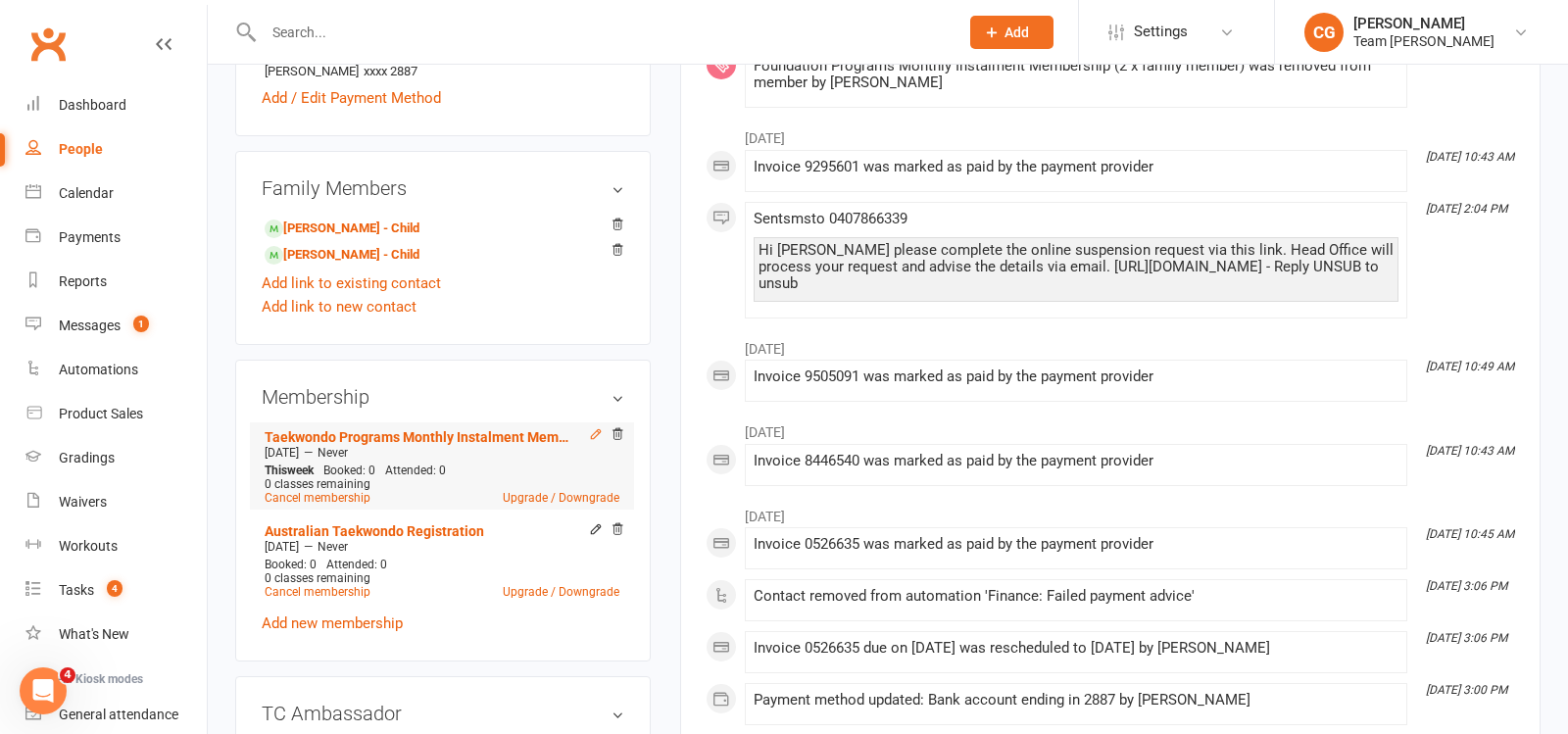
click at [591, 430] on icon at bounding box center [596, 434] width 14 height 14
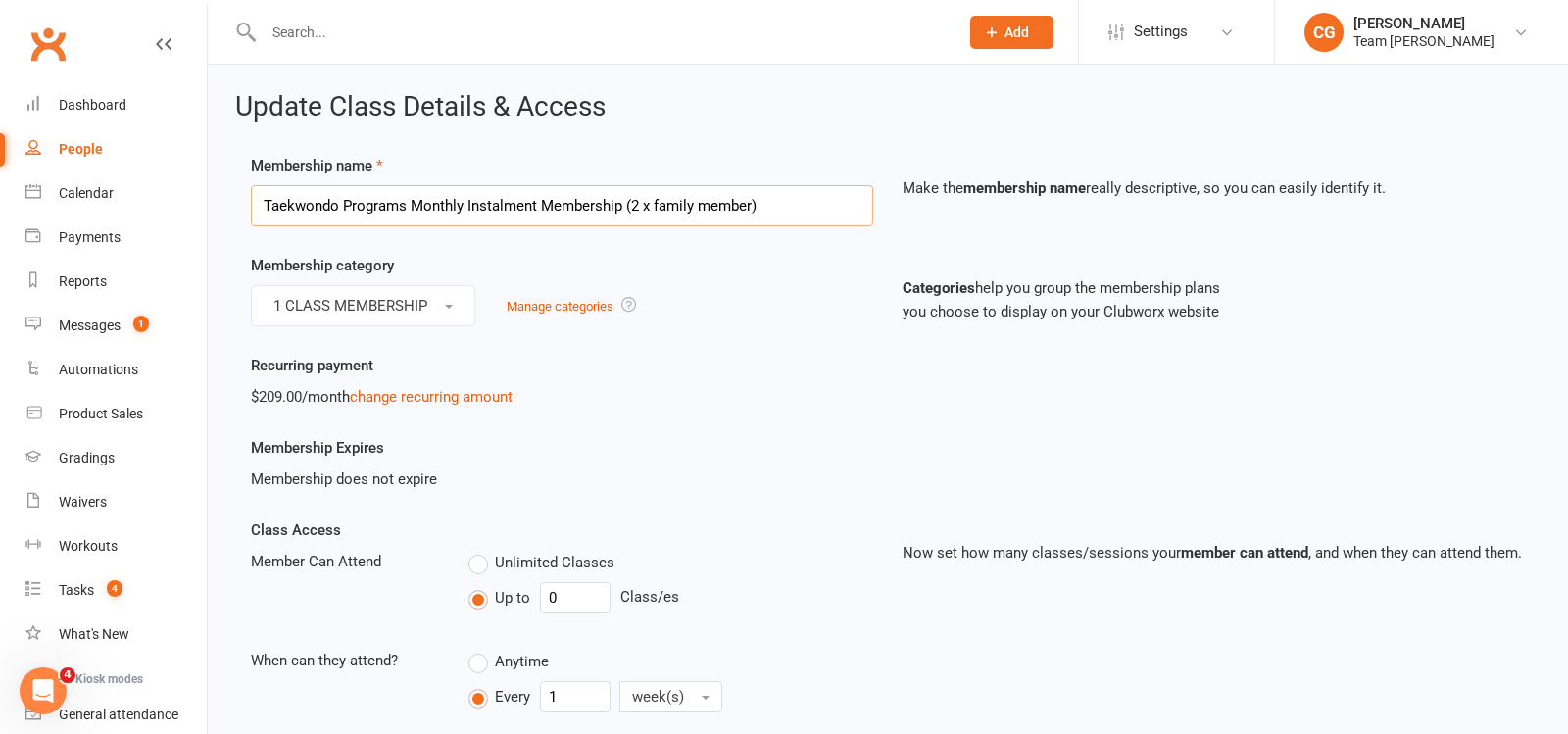
click at [470, 198] on input "Taekwondo Programs Monthly Instalment Membership (2 x family member)" at bounding box center [562, 206] width 622 height 42
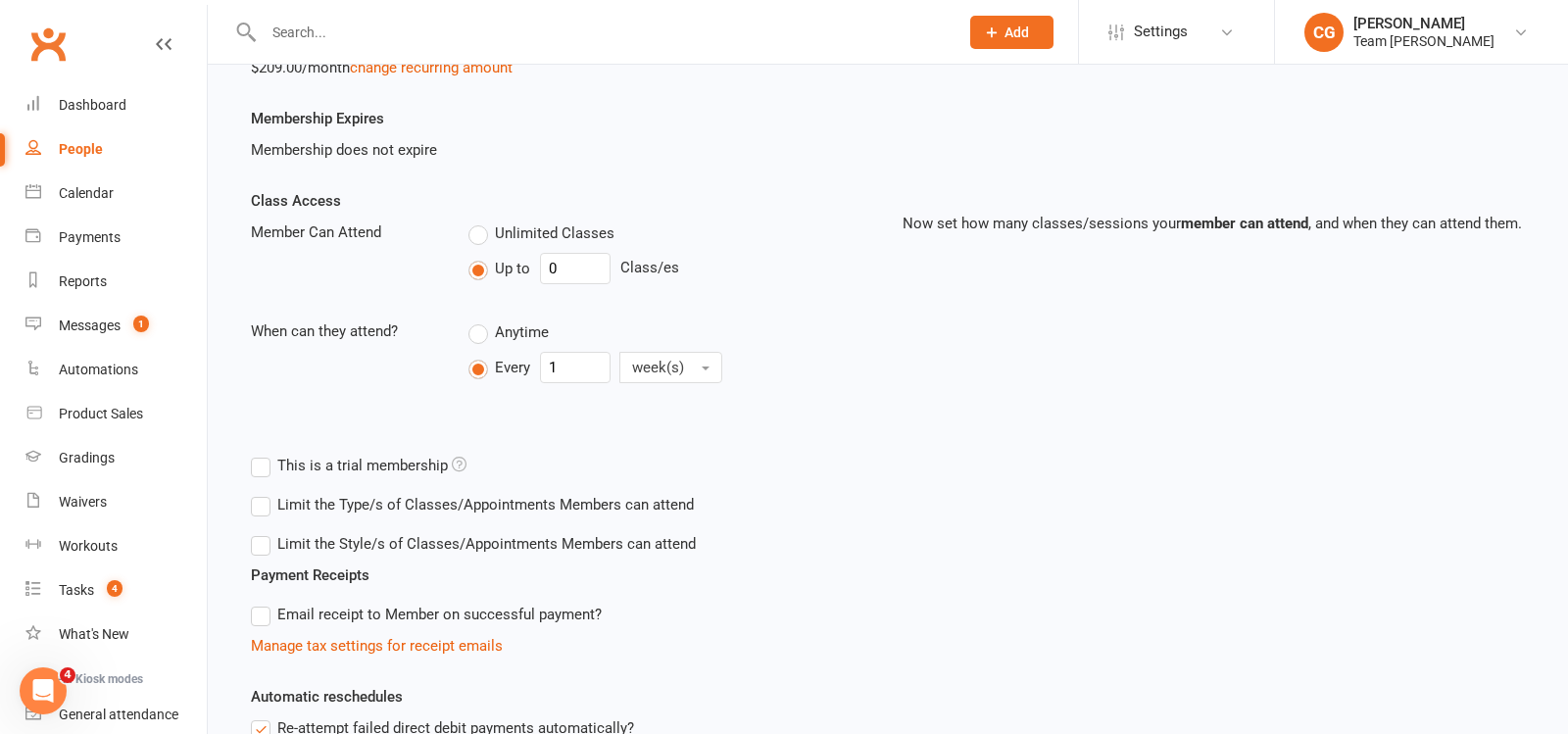
scroll to position [705, 0]
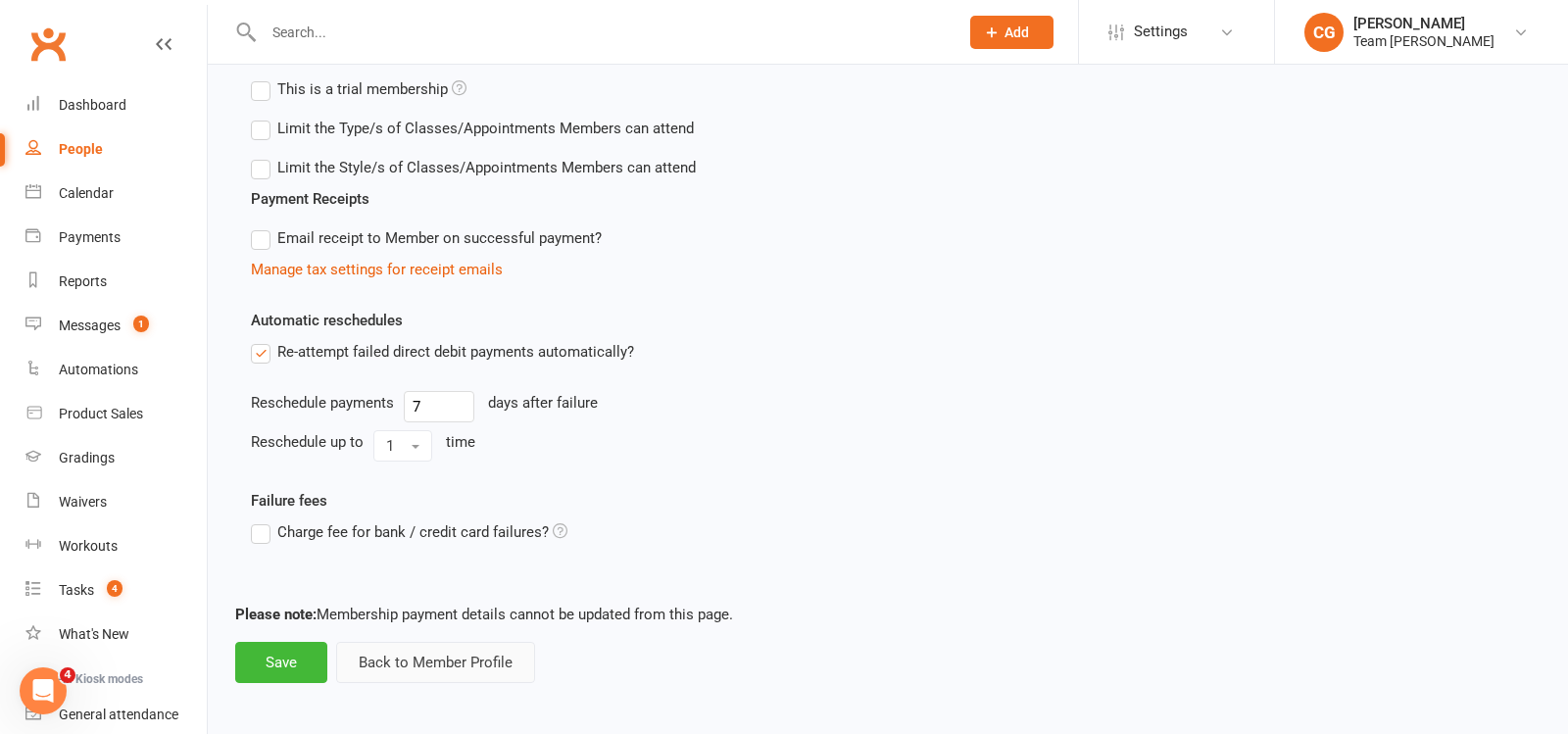
click at [415, 669] on button "Back to Member Profile" at bounding box center [435, 663] width 199 height 42
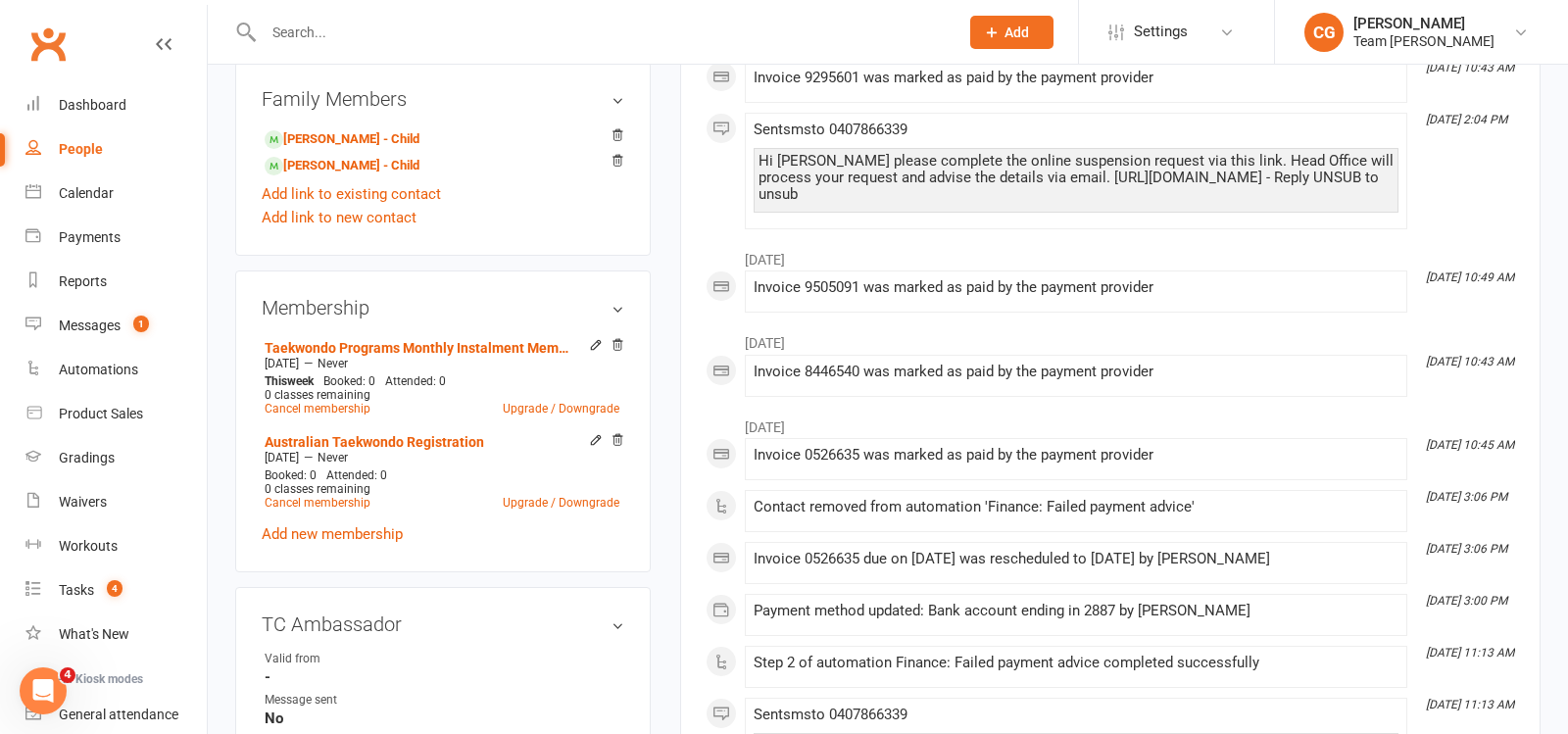
scroll to position [777, 0]
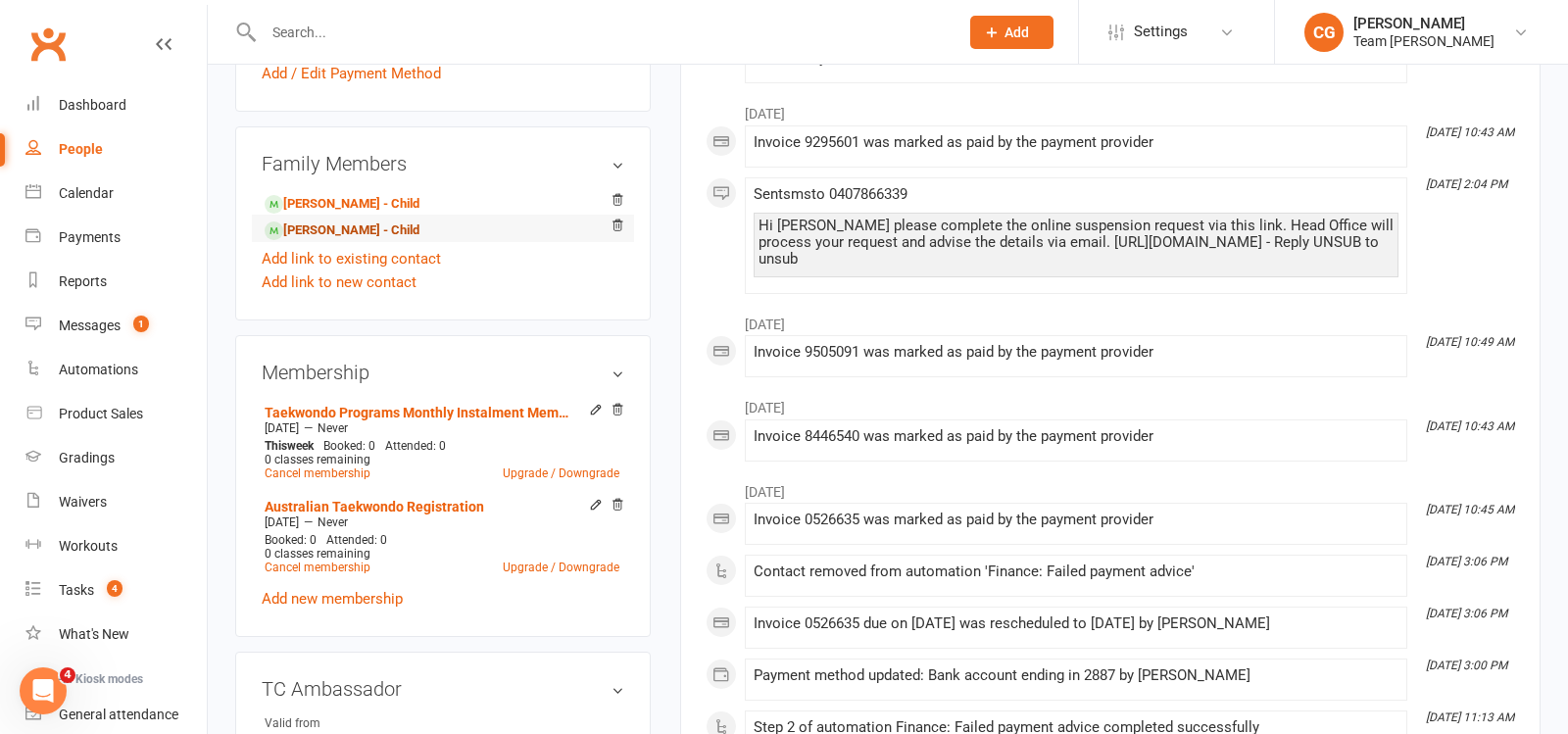
click at [313, 236] on link "Ahaan Balyan - Child" at bounding box center [342, 230] width 155 height 21
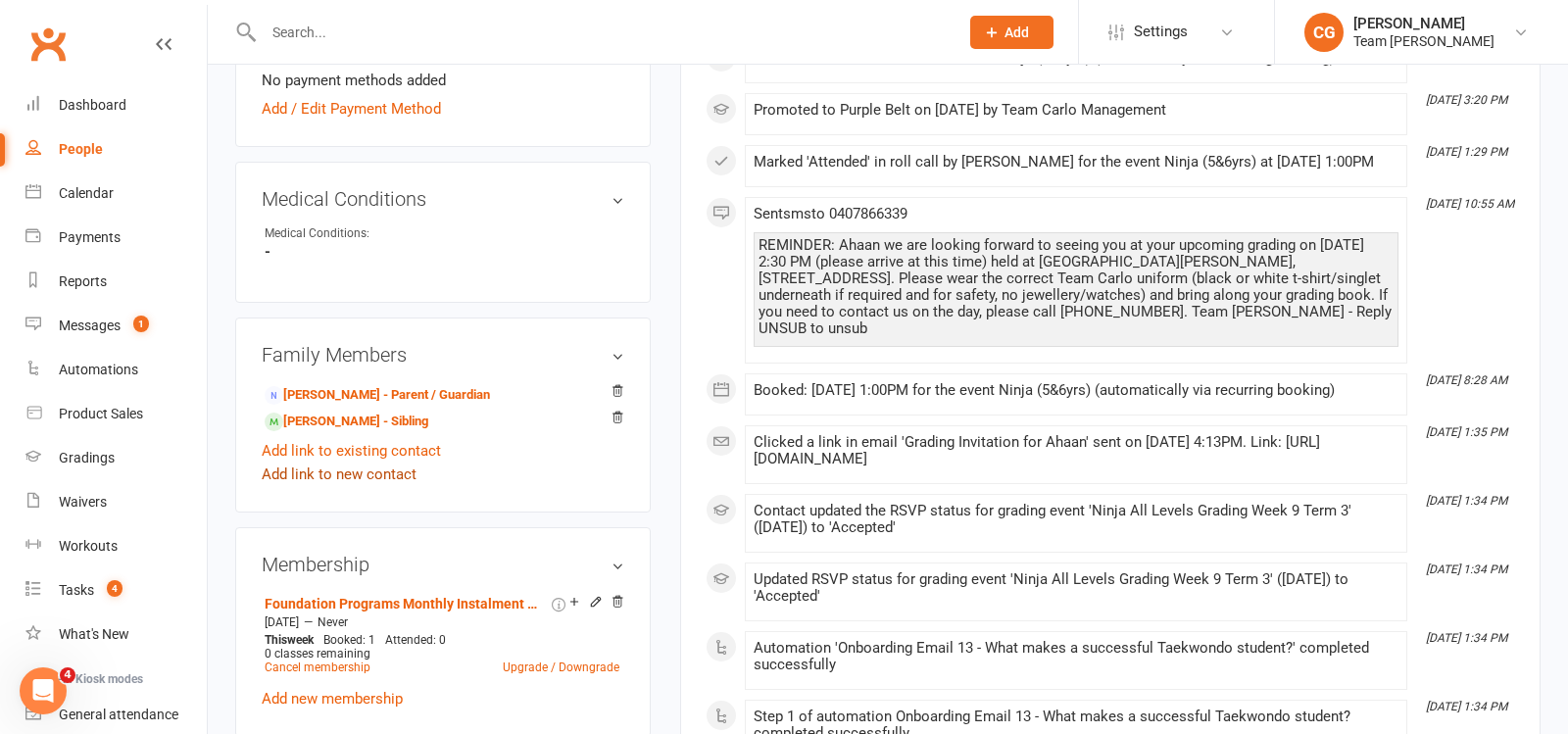
scroll to position [985, 0]
click at [401, 390] on link "Satyajeet Balyan - Parent / Guardian" at bounding box center [378, 397] width 226 height 21
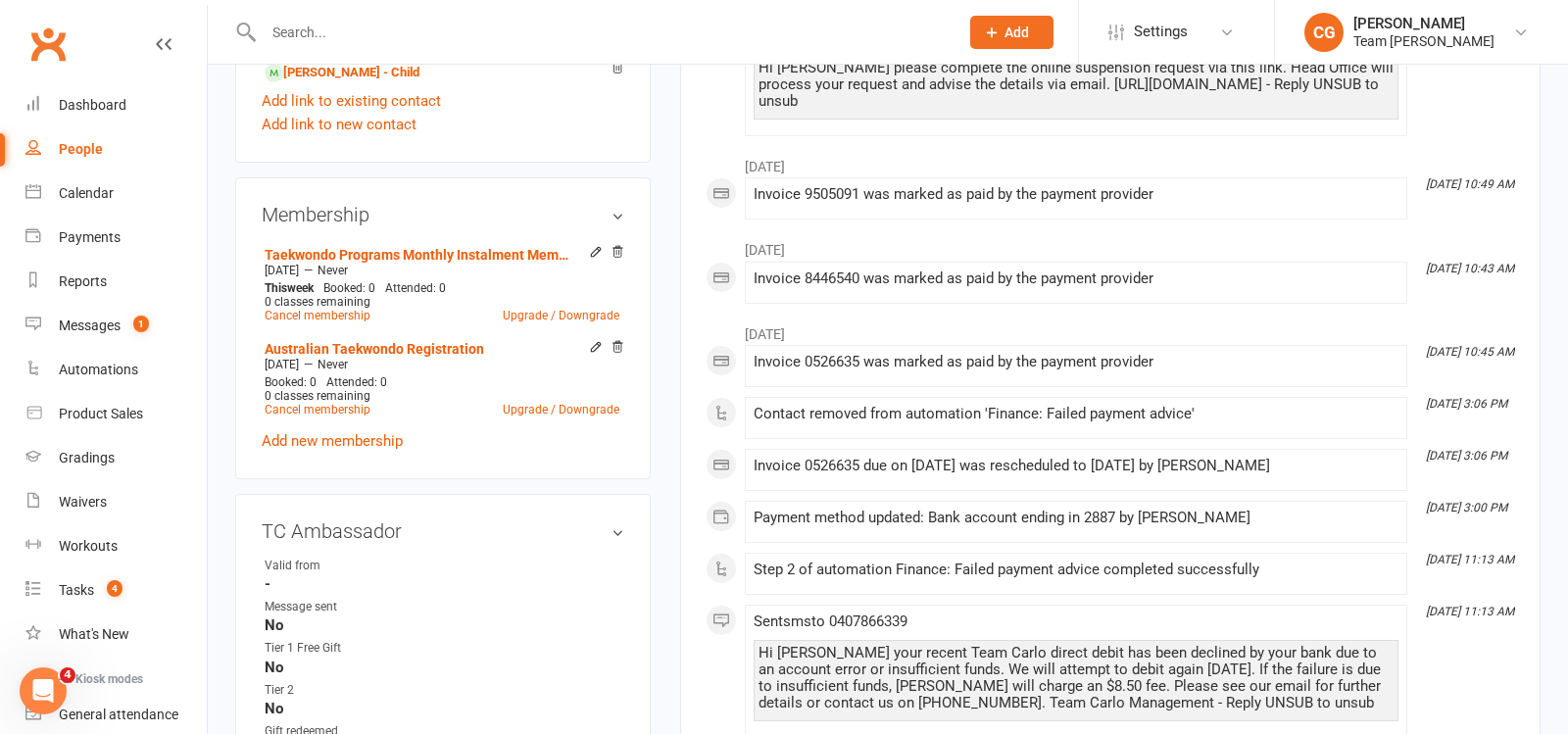
scroll to position [998, 0]
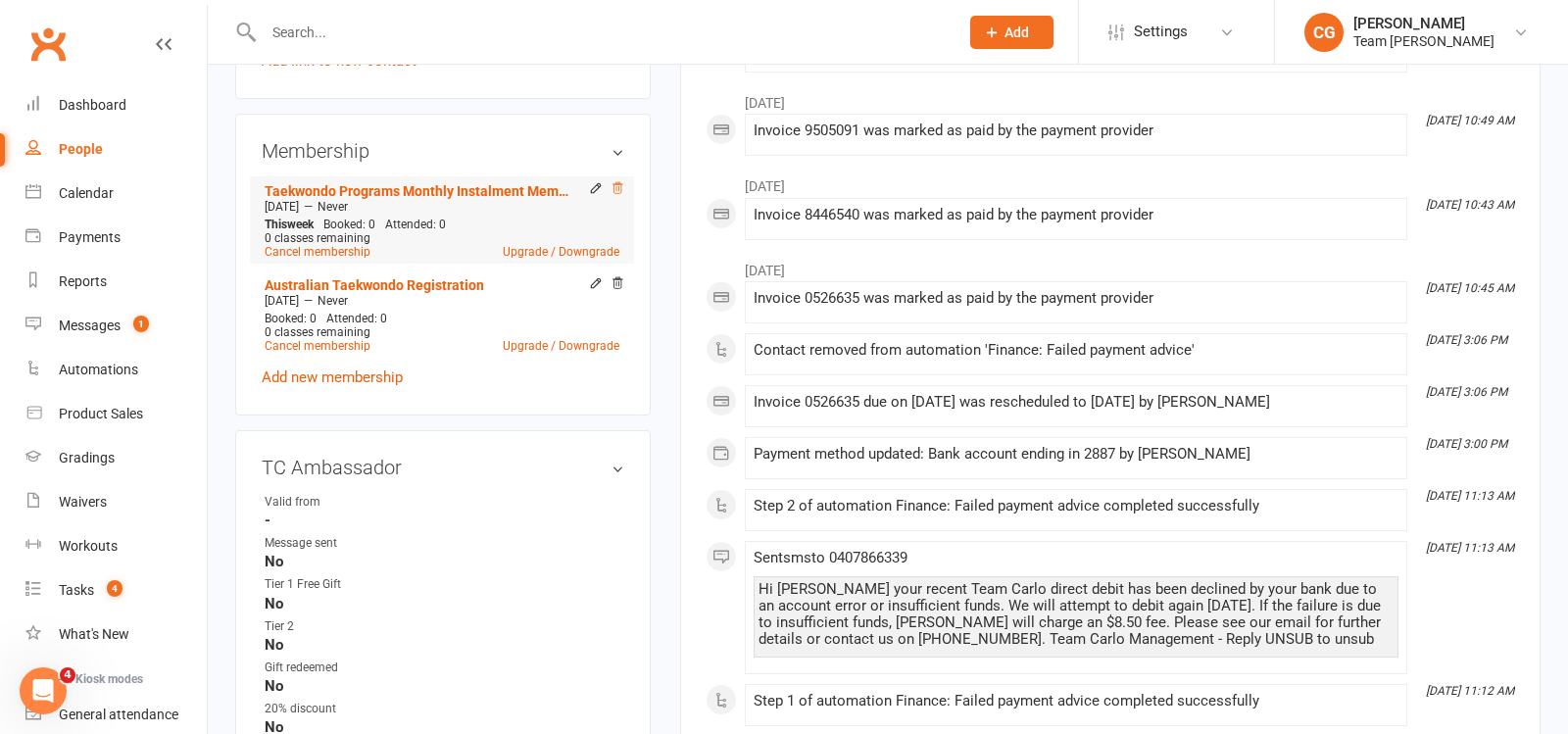
click at [616, 183] on icon at bounding box center [617, 188] width 10 height 11
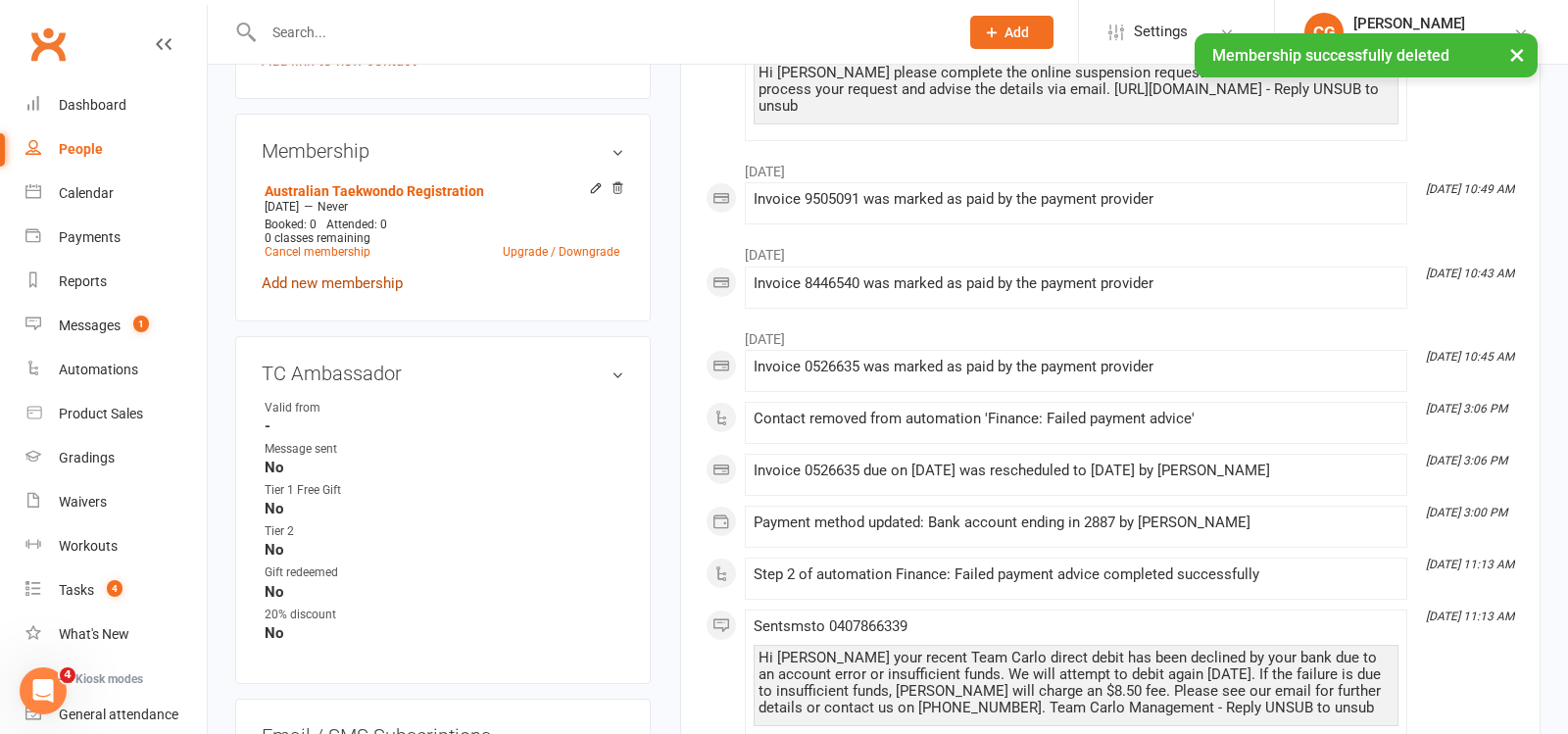
click at [311, 277] on link "Add new membership" at bounding box center [332, 283] width 141 height 18
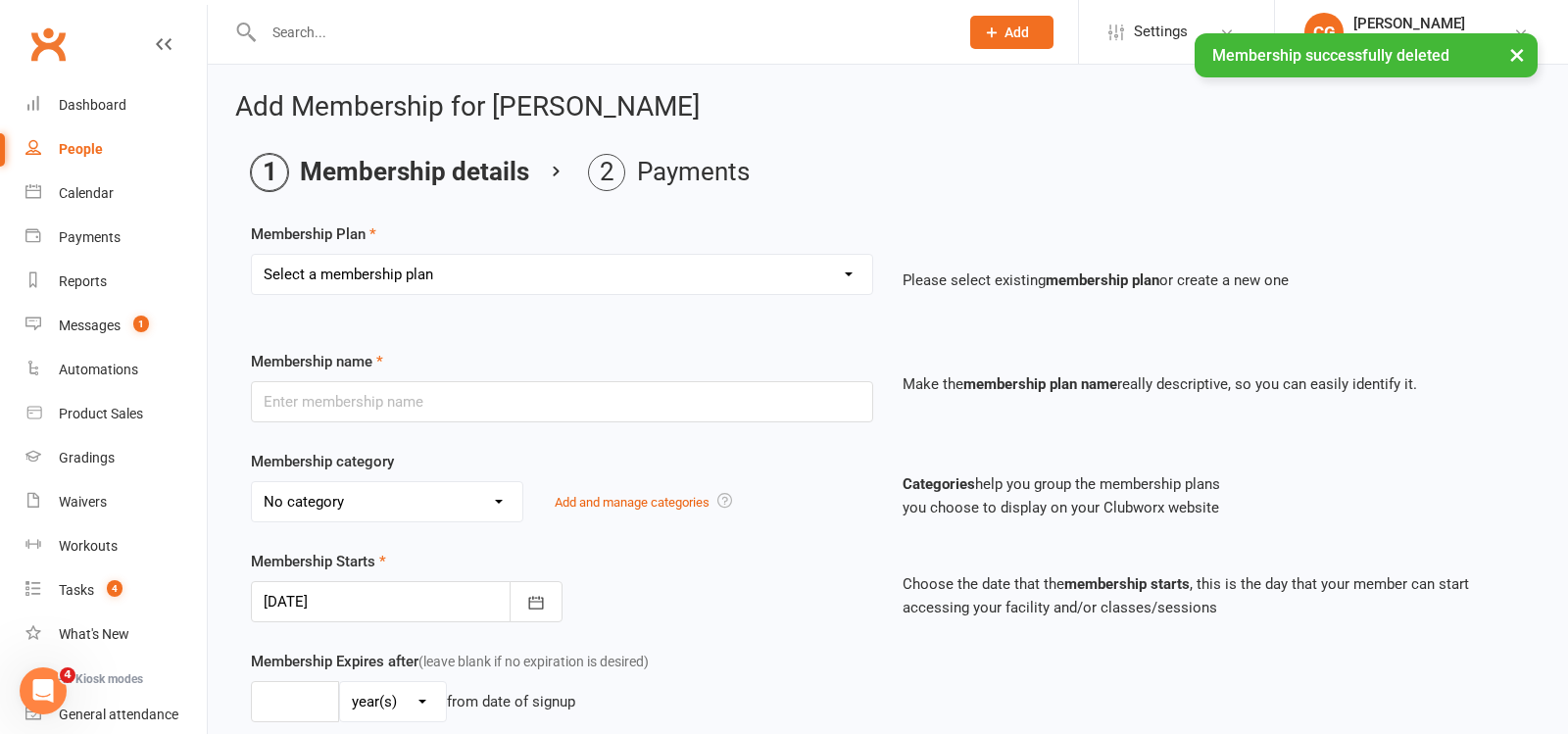
click at [350, 270] on select "Select a membership plan Create new Membership Plan Australian Taekwondo Regist…" at bounding box center [562, 275] width 620 height 40
select select "11"
click at [252, 255] on select "Select a membership plan Create new Membership Plan Australian Taekwondo Regist…" at bounding box center [562, 275] width 620 height 40
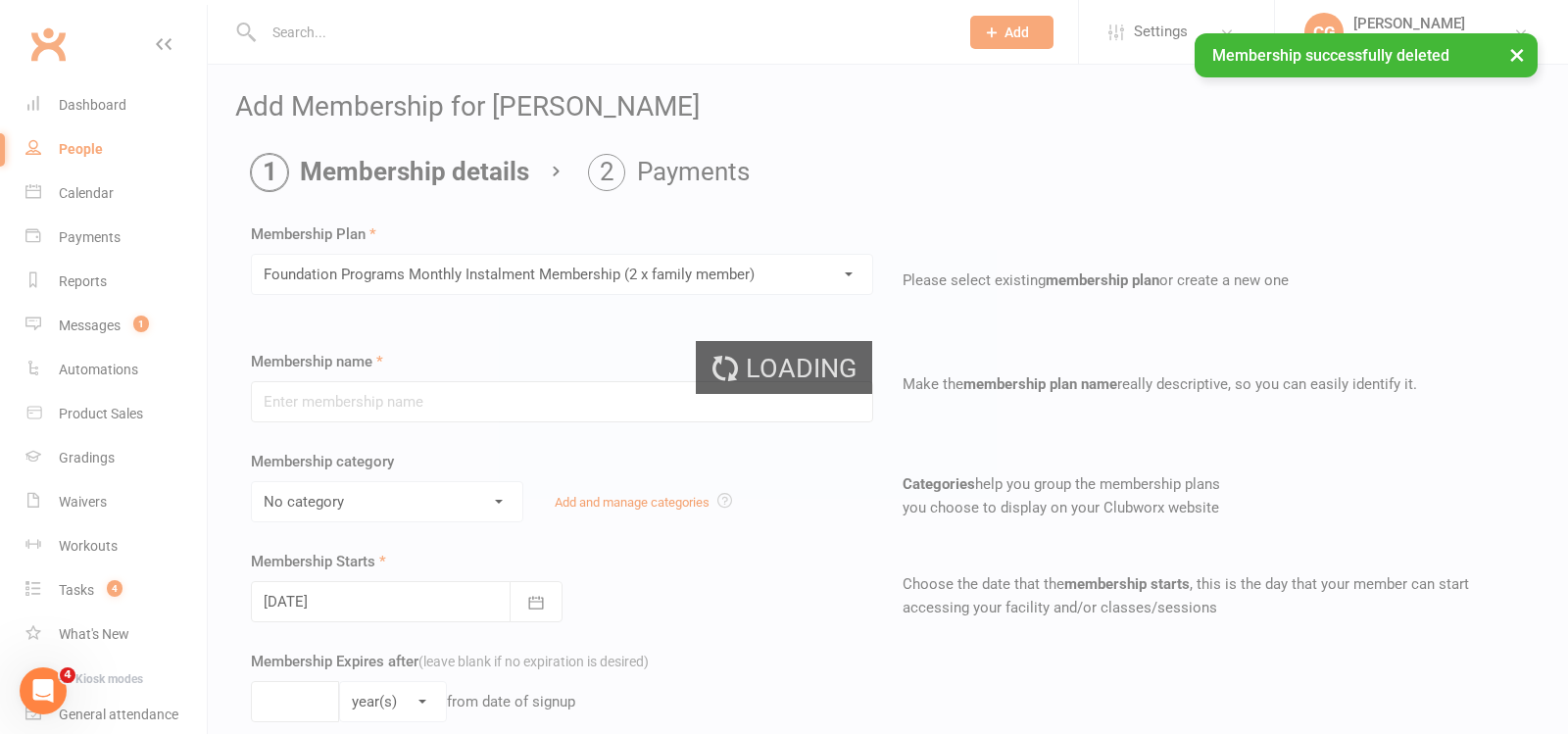
type input "Foundation Programs Monthly Instalment Membership (2 x family member)"
select select "0"
type input "0"
type input "1"
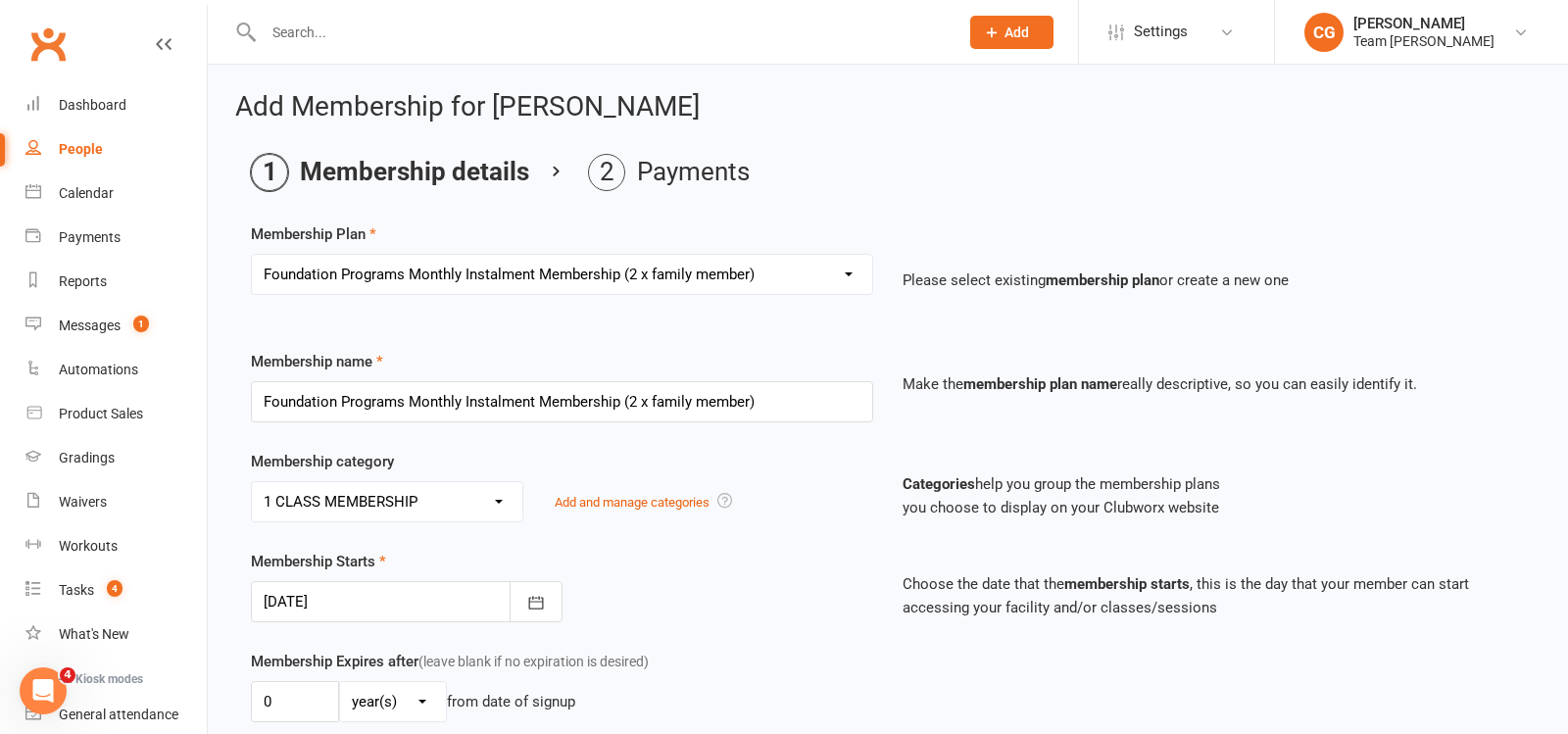
click at [434, 267] on select "Select a membership plan Create new Membership Plan Australian Taekwondo Regist…" at bounding box center [562, 275] width 620 height 40
select select "22"
click at [252, 255] on select "Select a membership plan Create new Membership Plan Australian Taekwondo Regist…" at bounding box center [562, 275] width 620 height 40
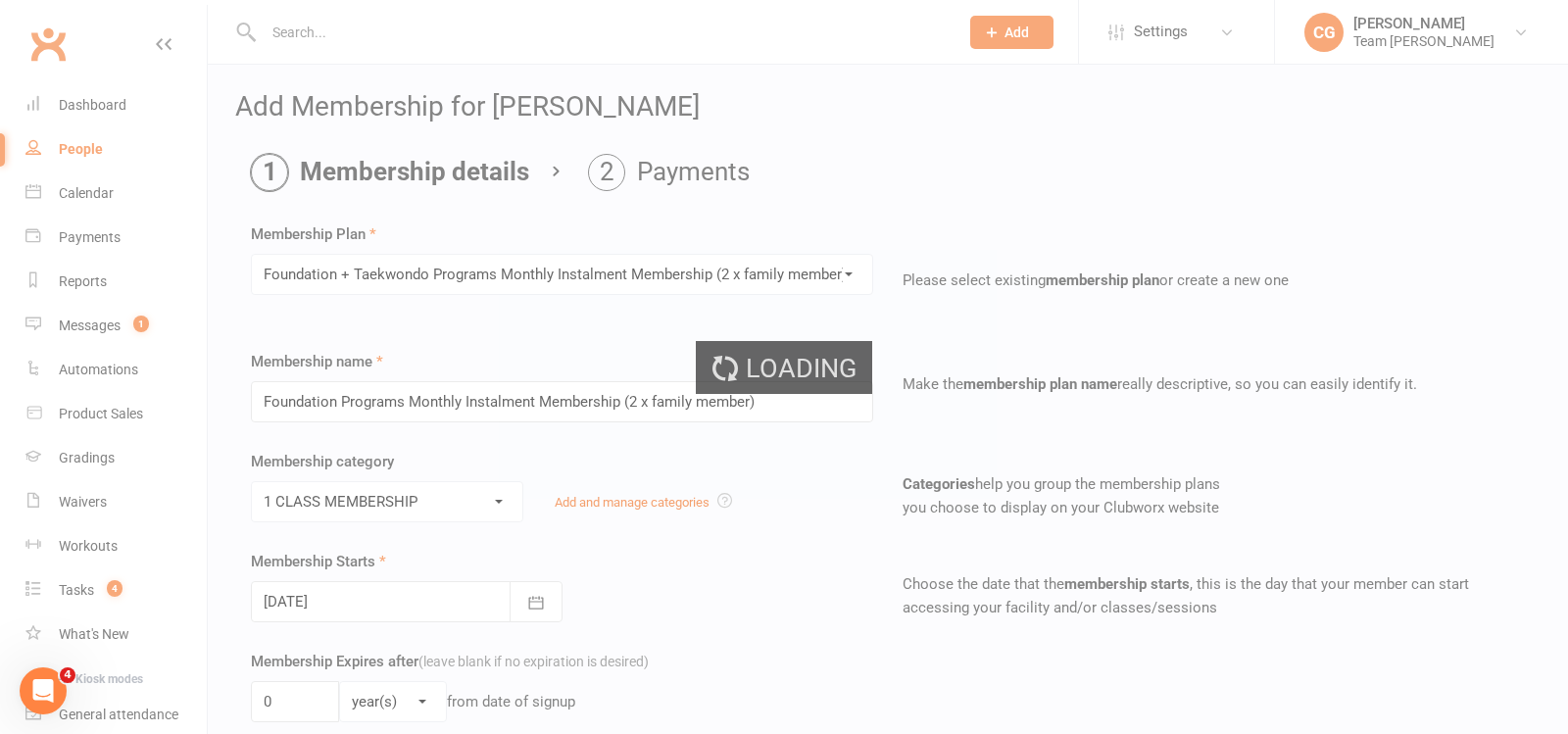
type input "Foundation + Taekwondo Programs Monthly Instalment Membership (2 x family membe…"
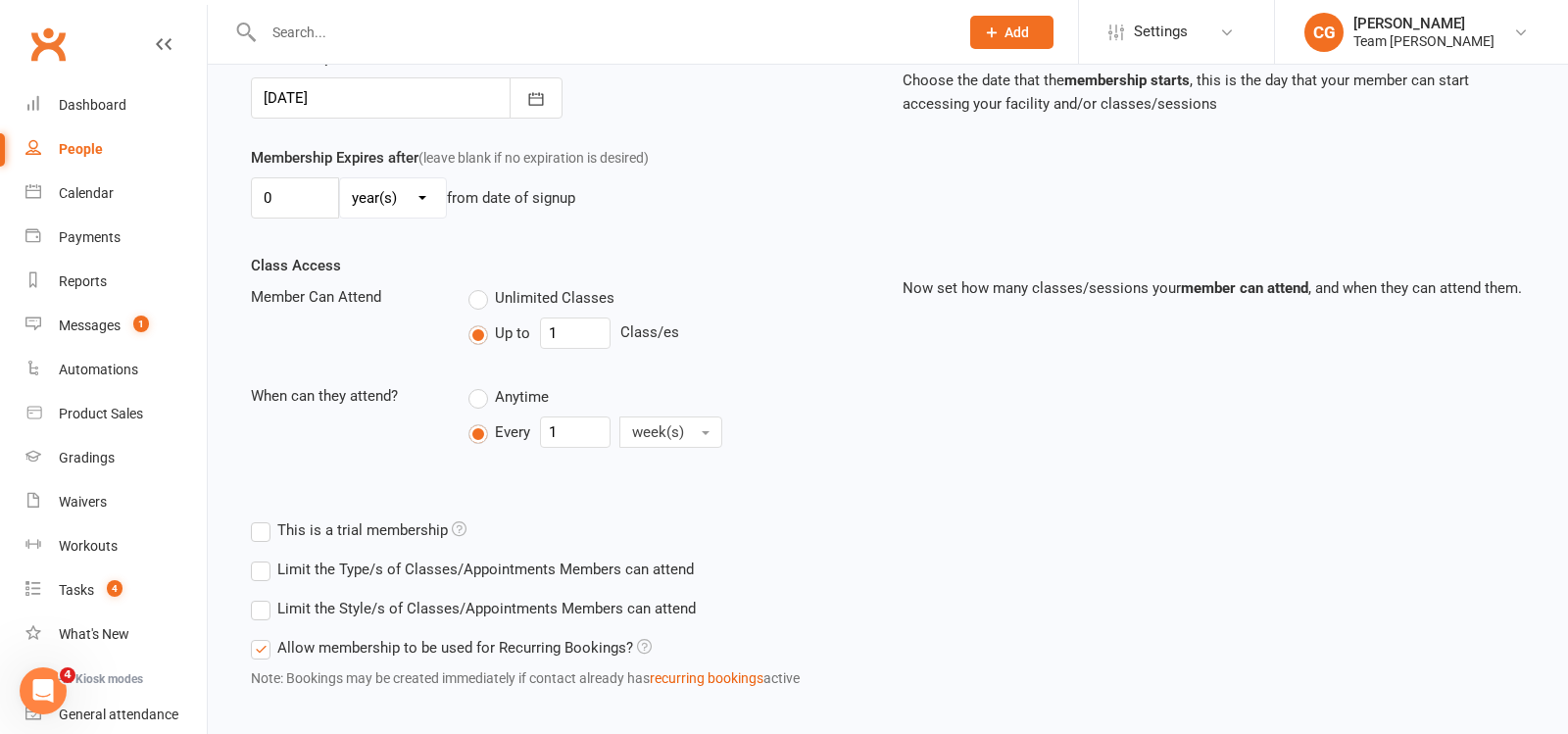
scroll to position [596, 0]
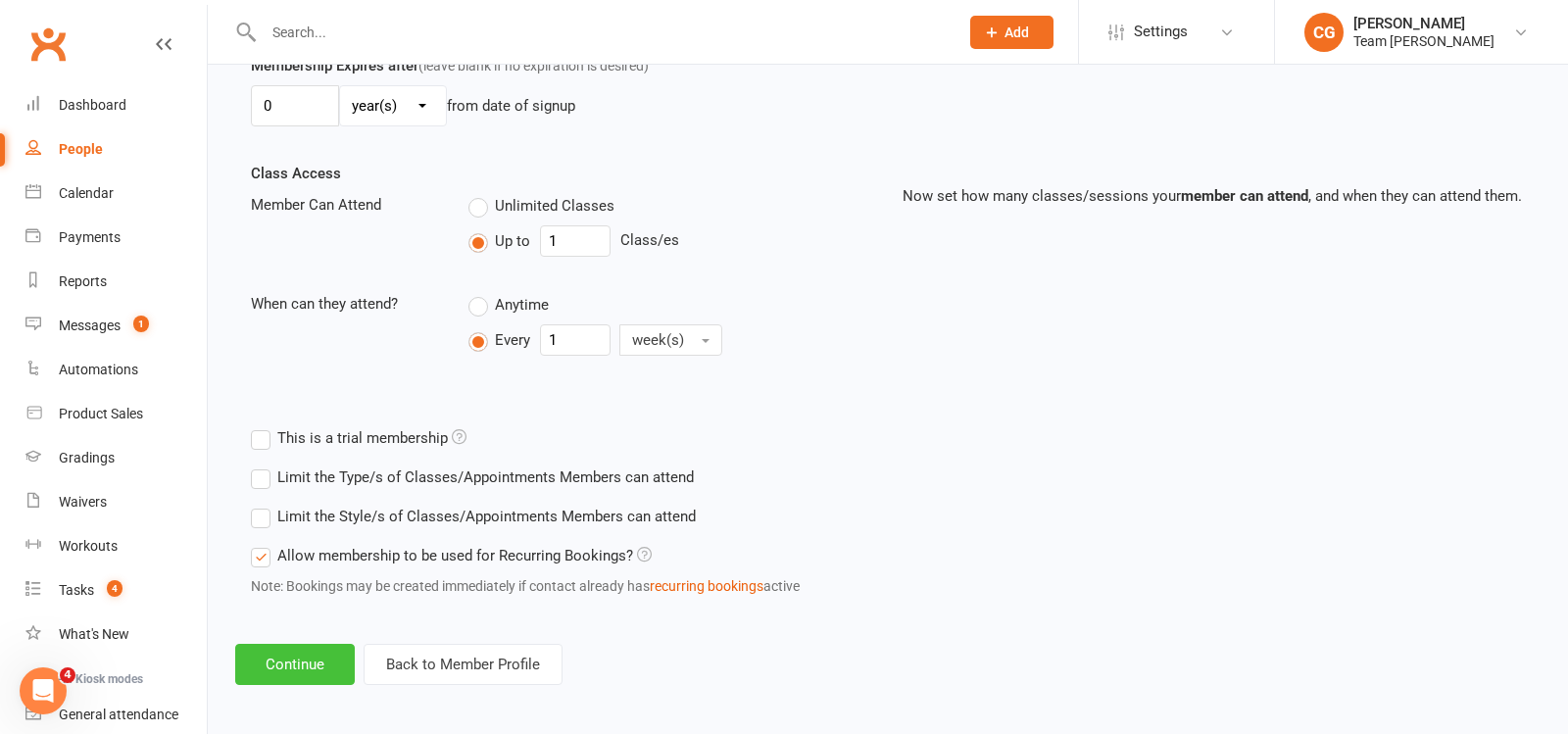
click at [301, 650] on button "Continue" at bounding box center [295, 665] width 120 height 42
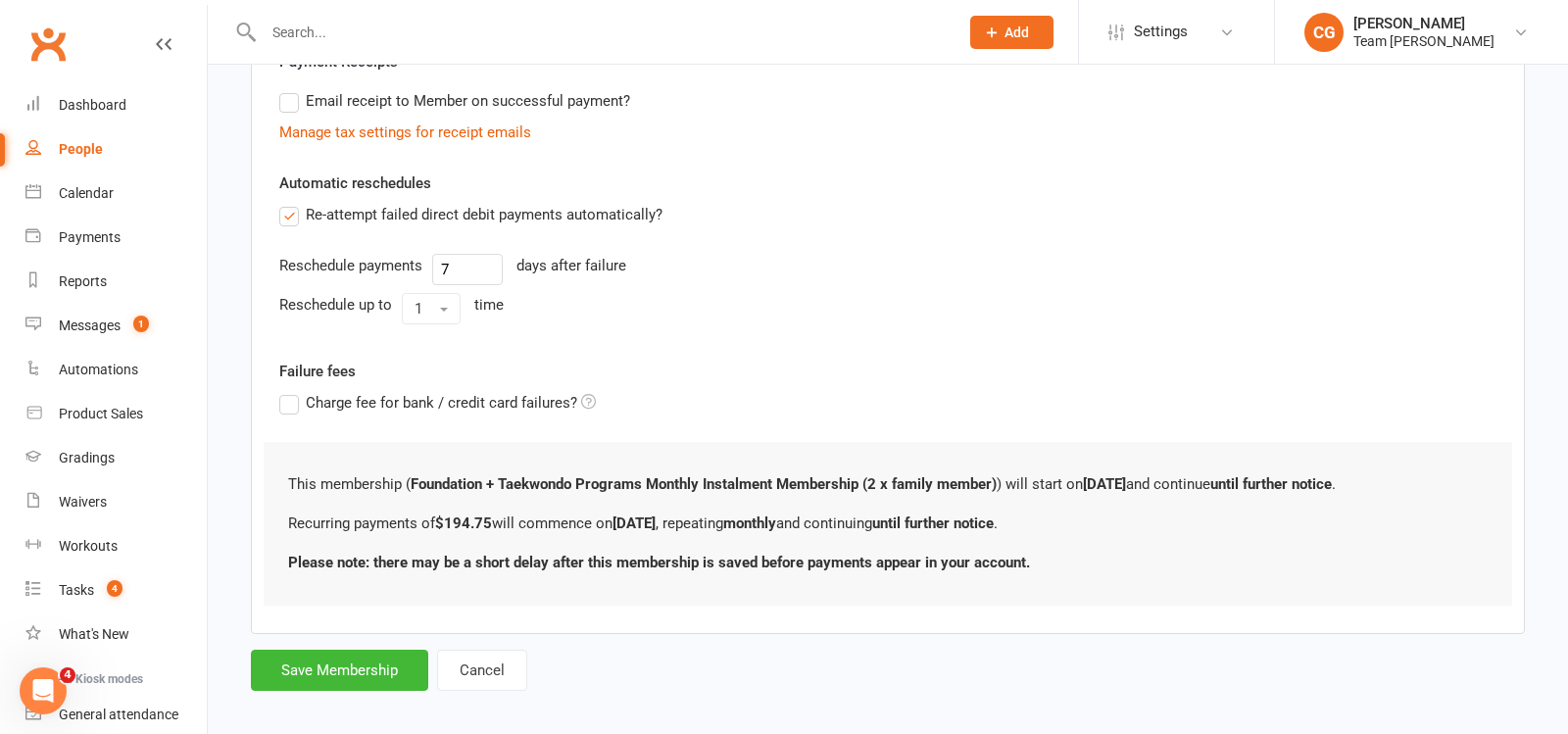
scroll to position [0, 0]
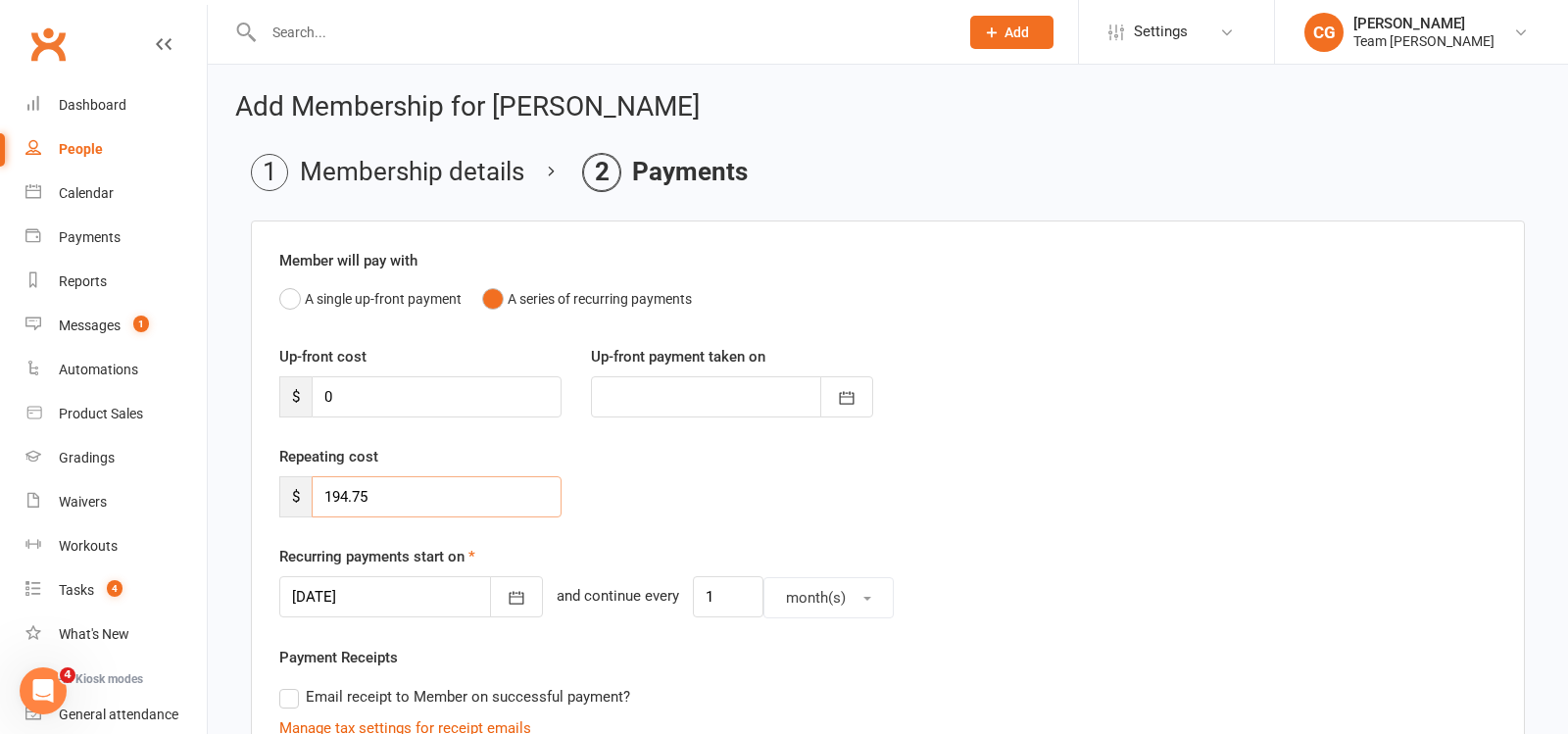
click at [391, 505] on input "194.75" at bounding box center [436, 498] width 250 height 42
click at [366, 398] on input "0" at bounding box center [436, 397] width 250 height 42
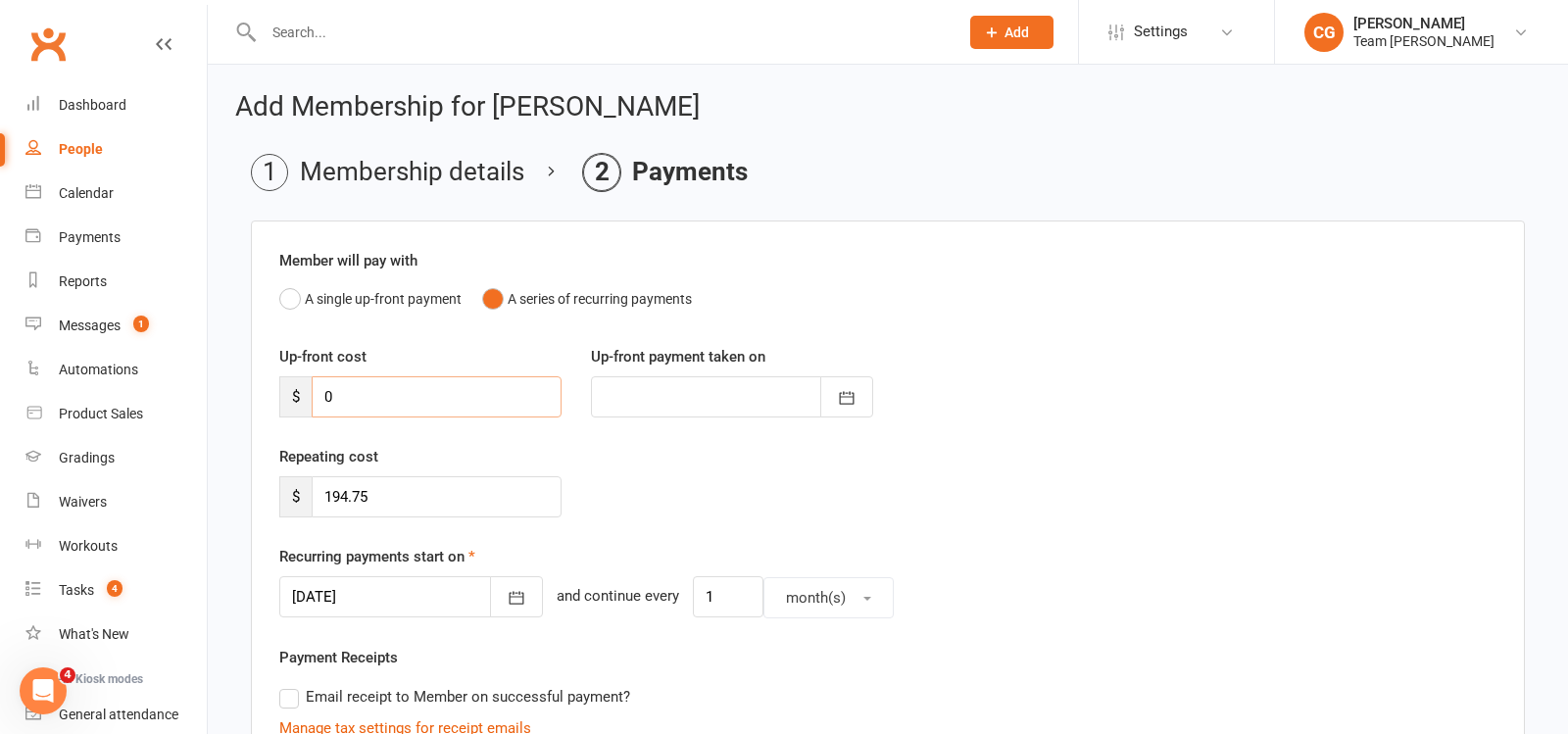
click at [366, 398] on input "0" at bounding box center [436, 397] width 250 height 42
type input "1"
type input "13 Oct 2025"
type input "19.47"
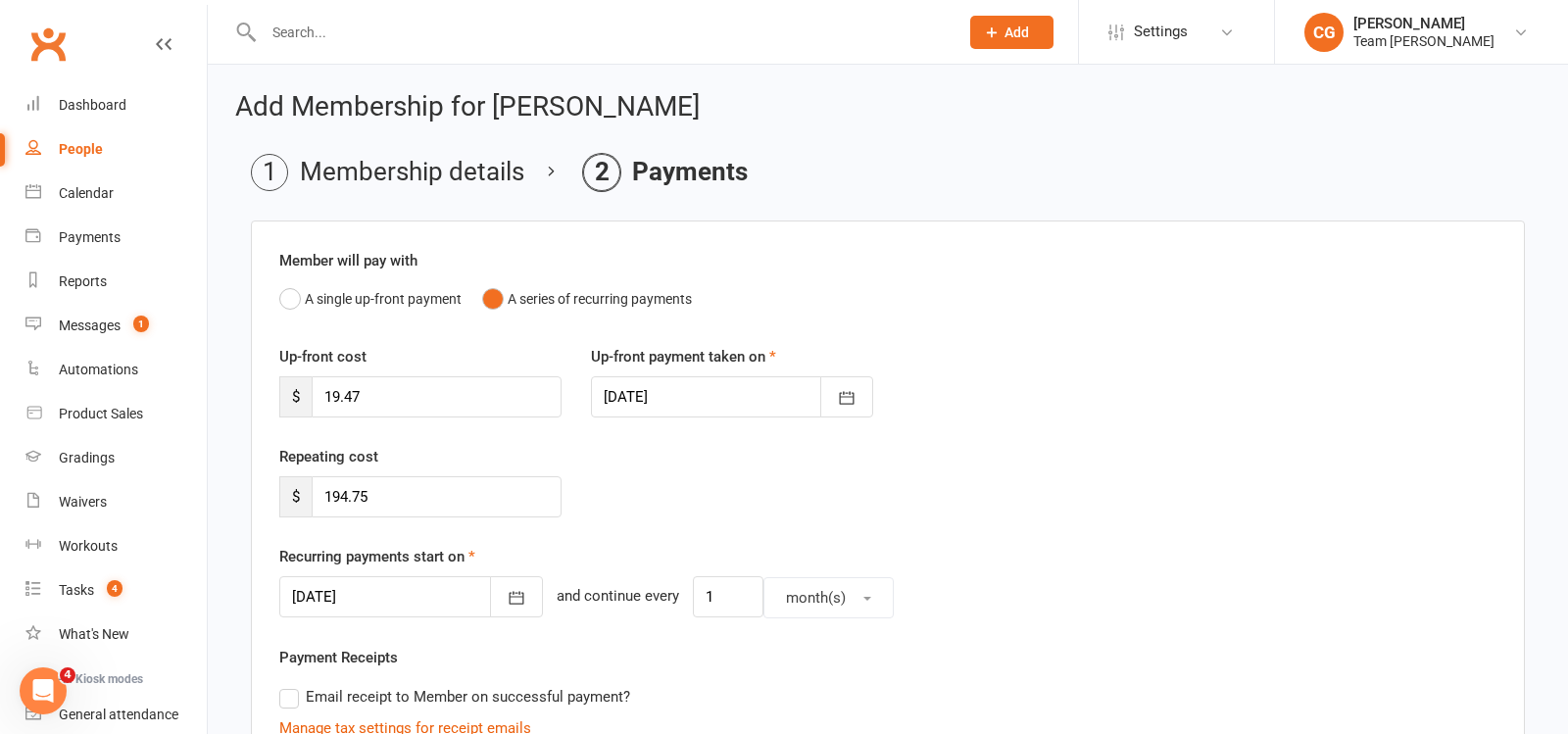
click at [638, 401] on div at bounding box center [731, 397] width 282 height 42
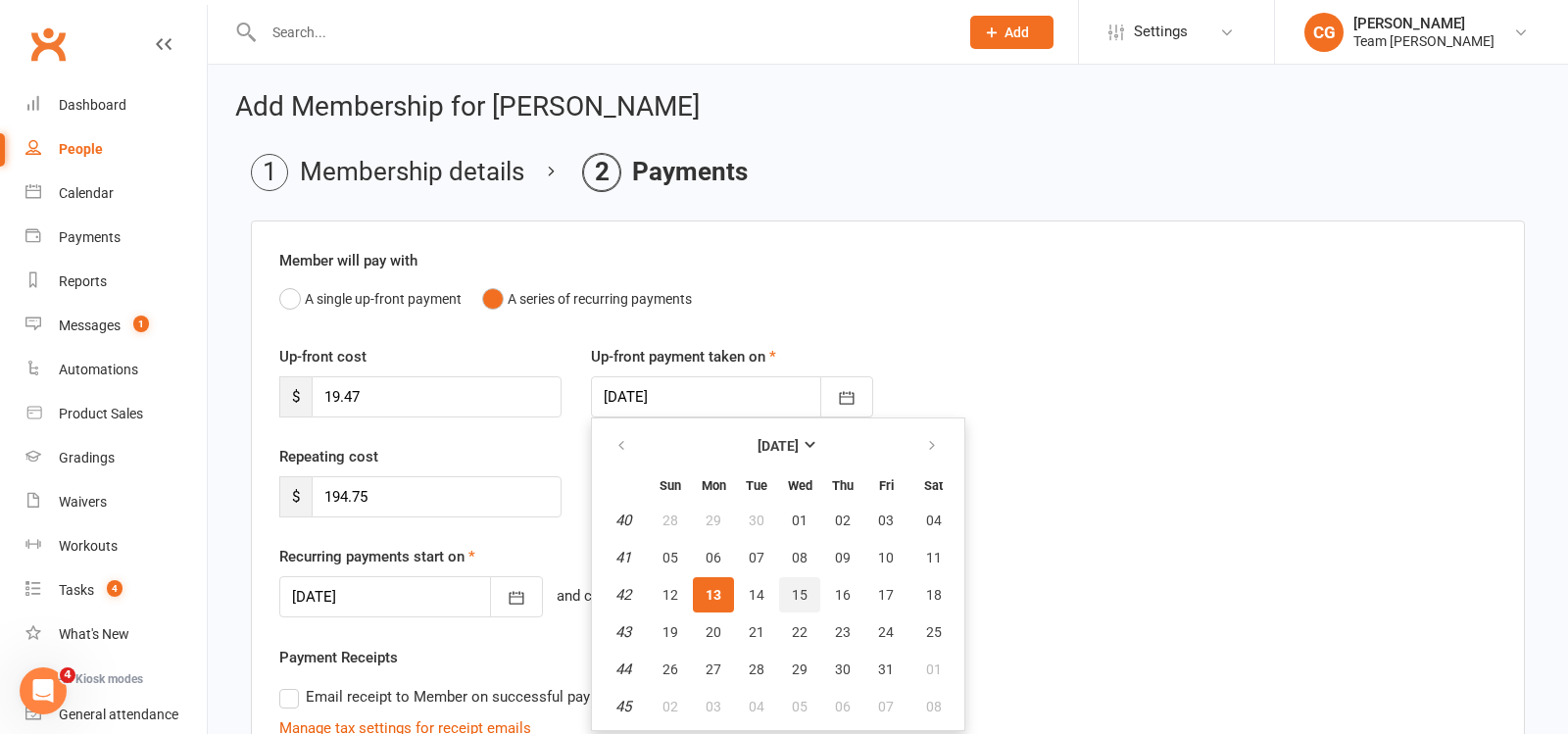
click at [797, 593] on span "15" at bounding box center [800, 596] width 16 height 16
type input "[DATE]"
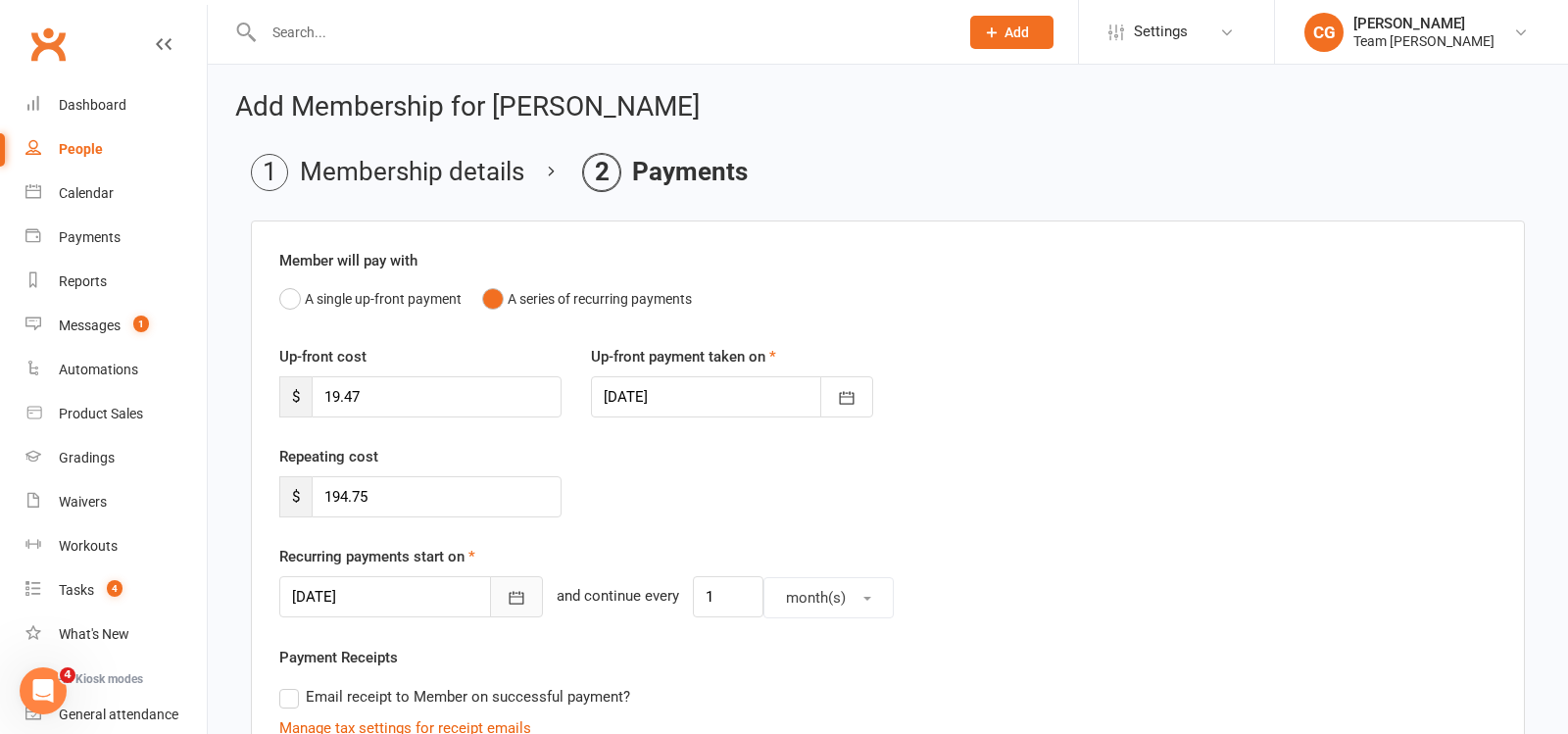
click at [501, 594] on button "button" at bounding box center [516, 597] width 53 height 42
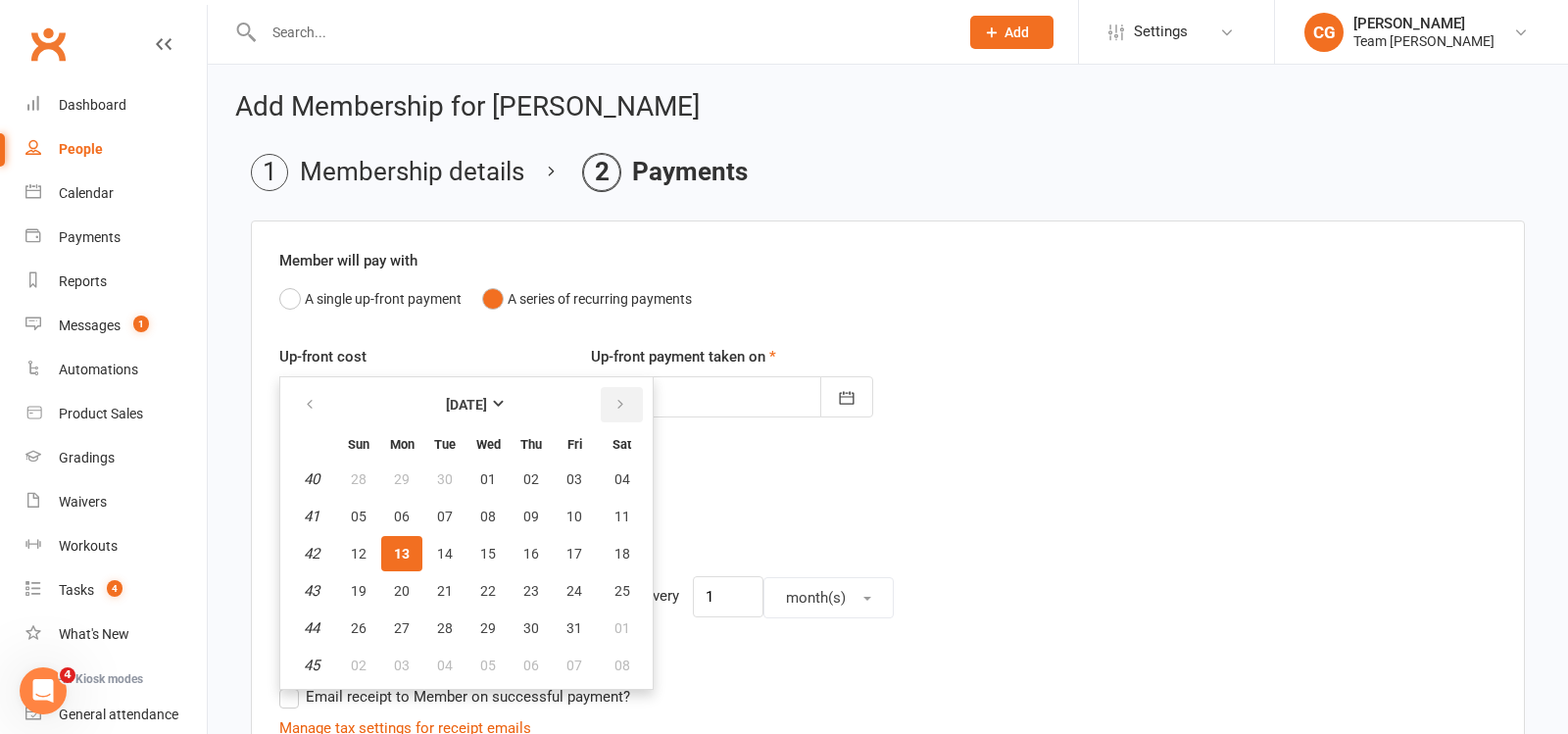
click at [627, 397] on button "button" at bounding box center [621, 405] width 43 height 36
click at [617, 552] on span "15" at bounding box center [622, 554] width 16 height 16
type input "15 Nov 2025"
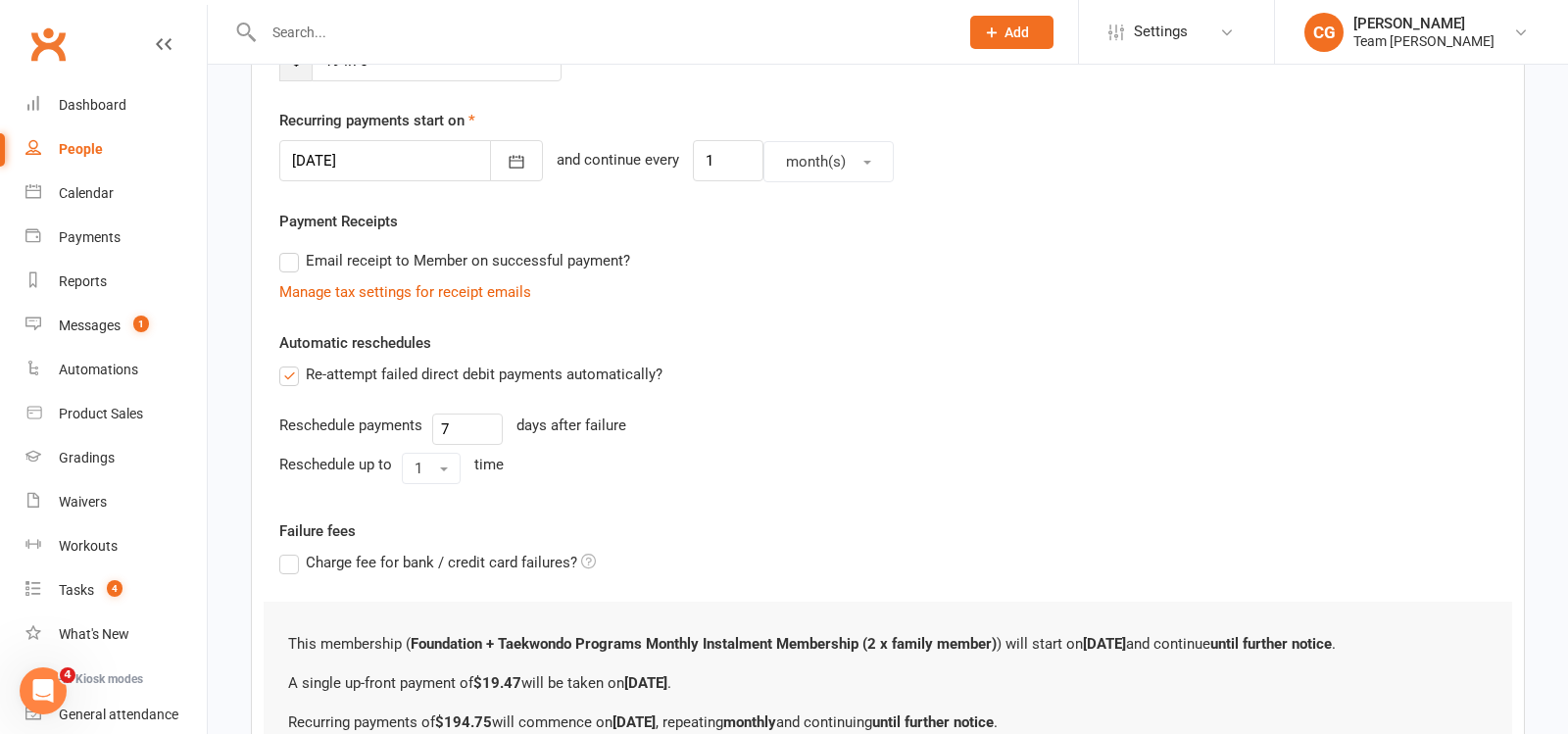
scroll to position [645, 0]
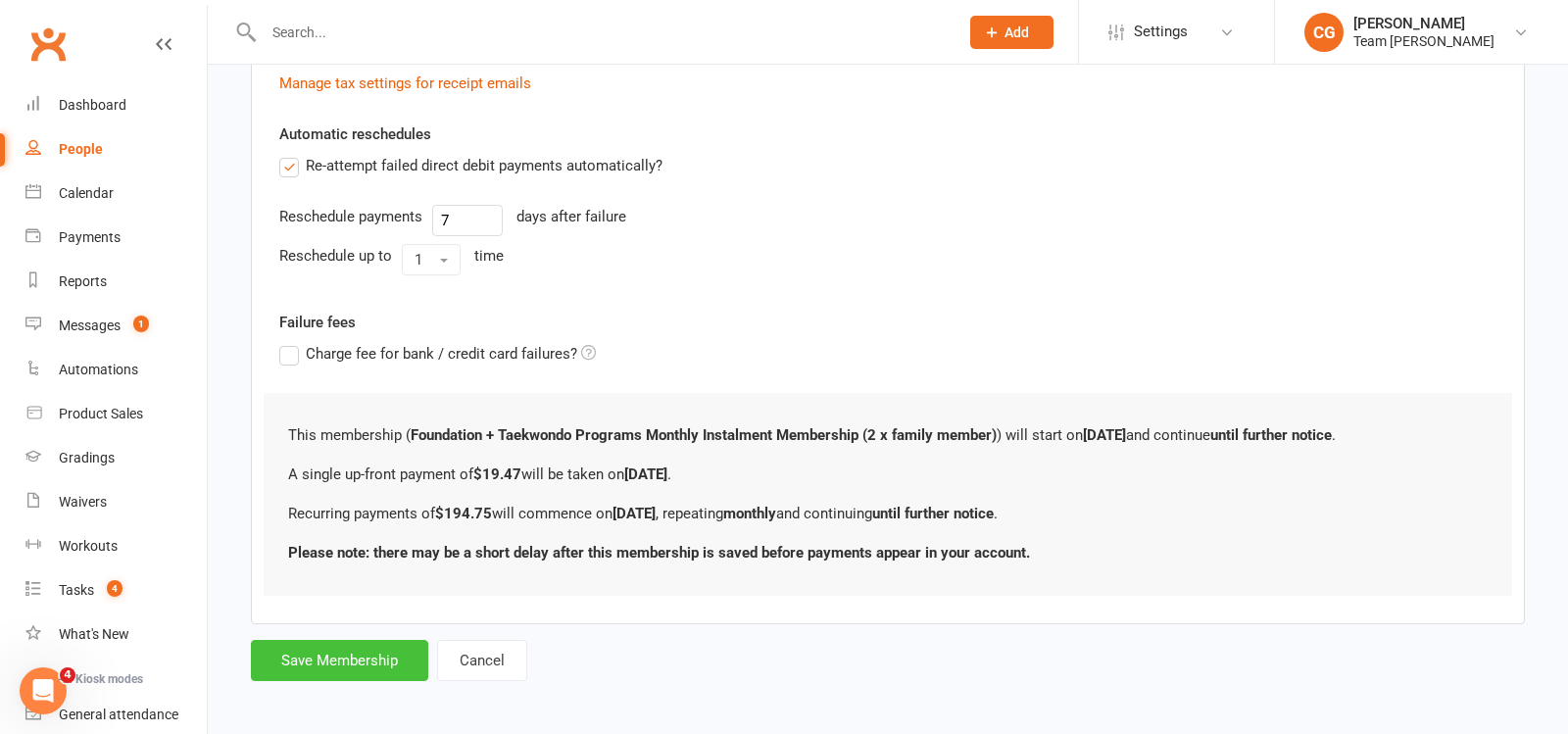
click at [367, 640] on button "Save Membership" at bounding box center [339, 661] width 177 height 42
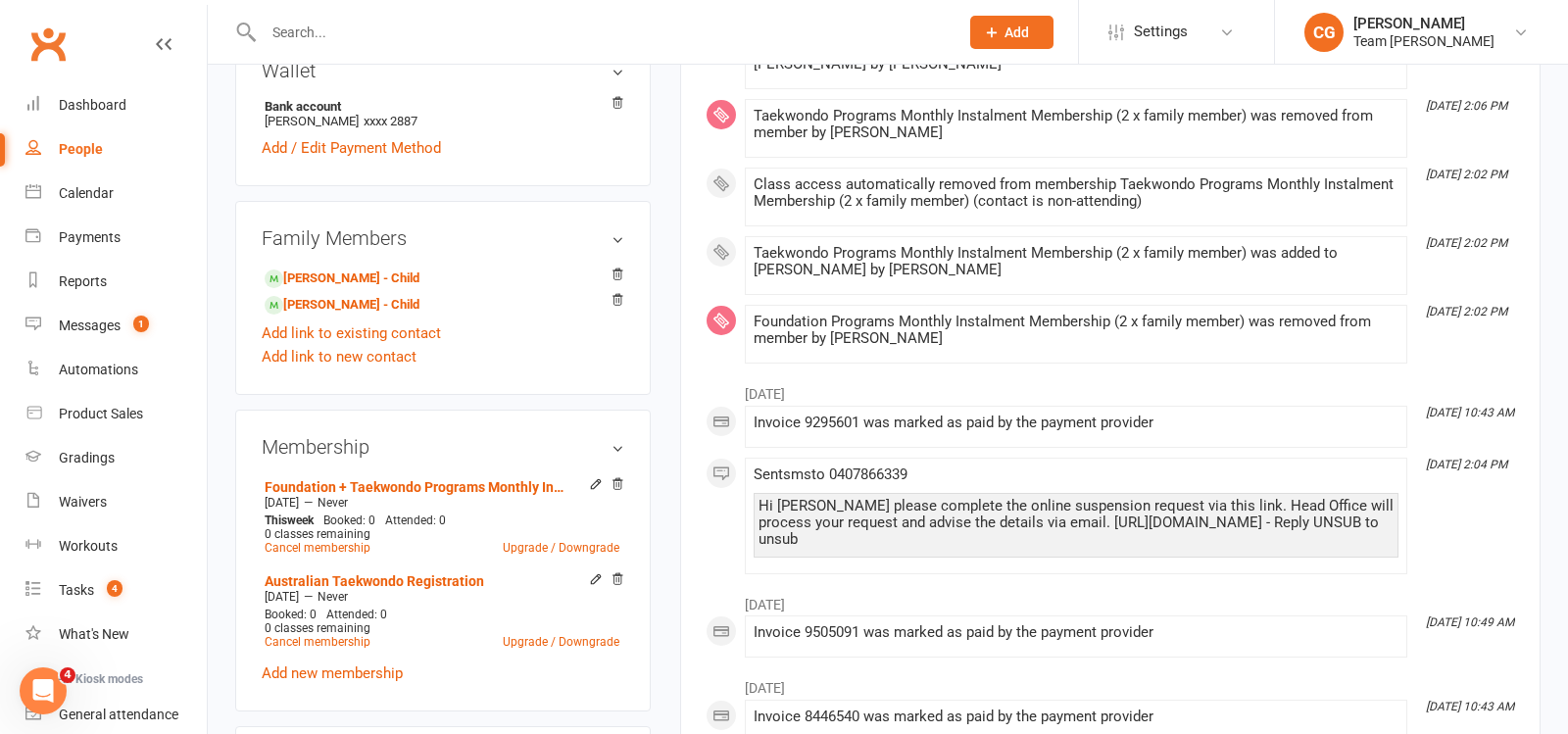
scroll to position [710, 0]
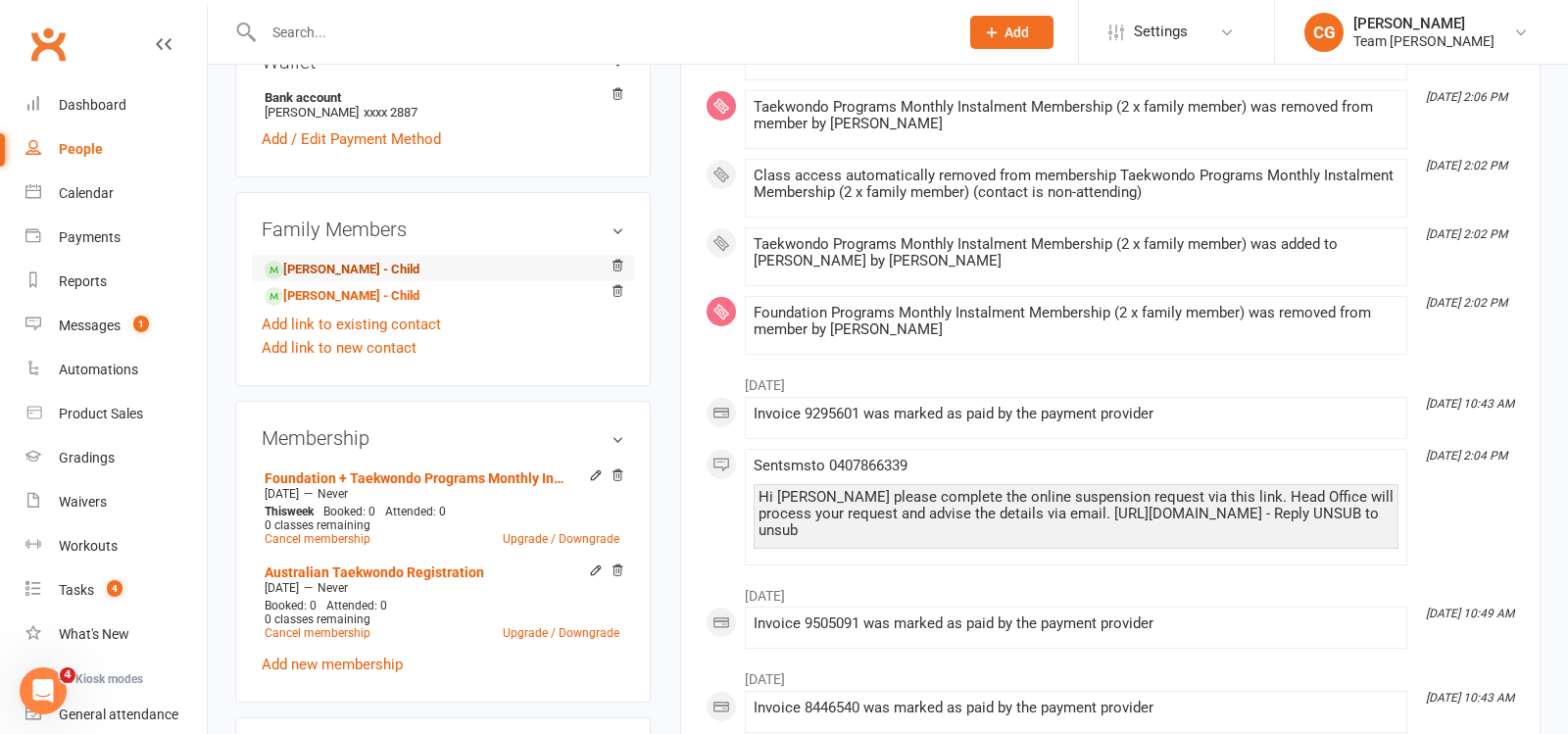
click at [369, 260] on link "[PERSON_NAME] - Child" at bounding box center [342, 270] width 155 height 21
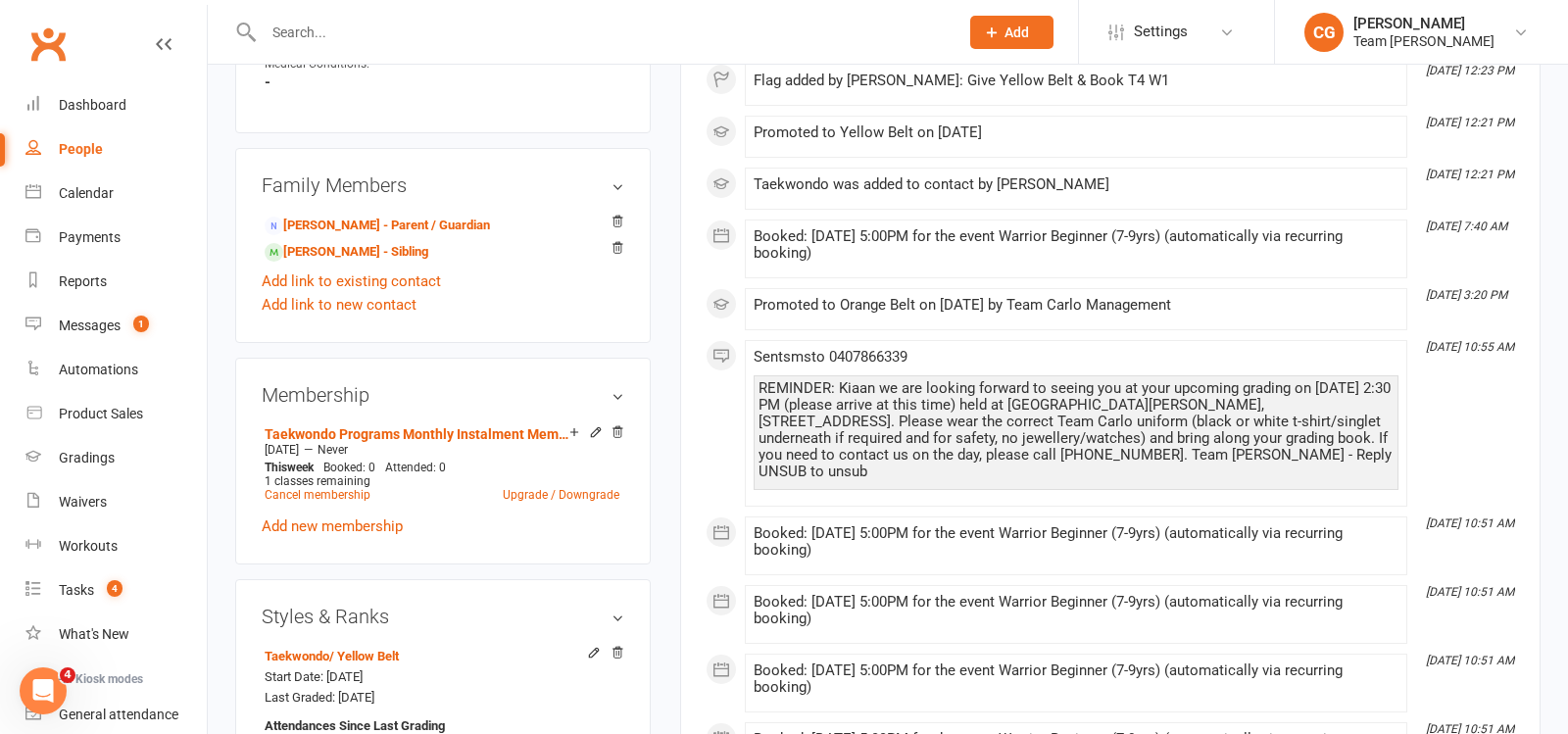
scroll to position [1203, 0]
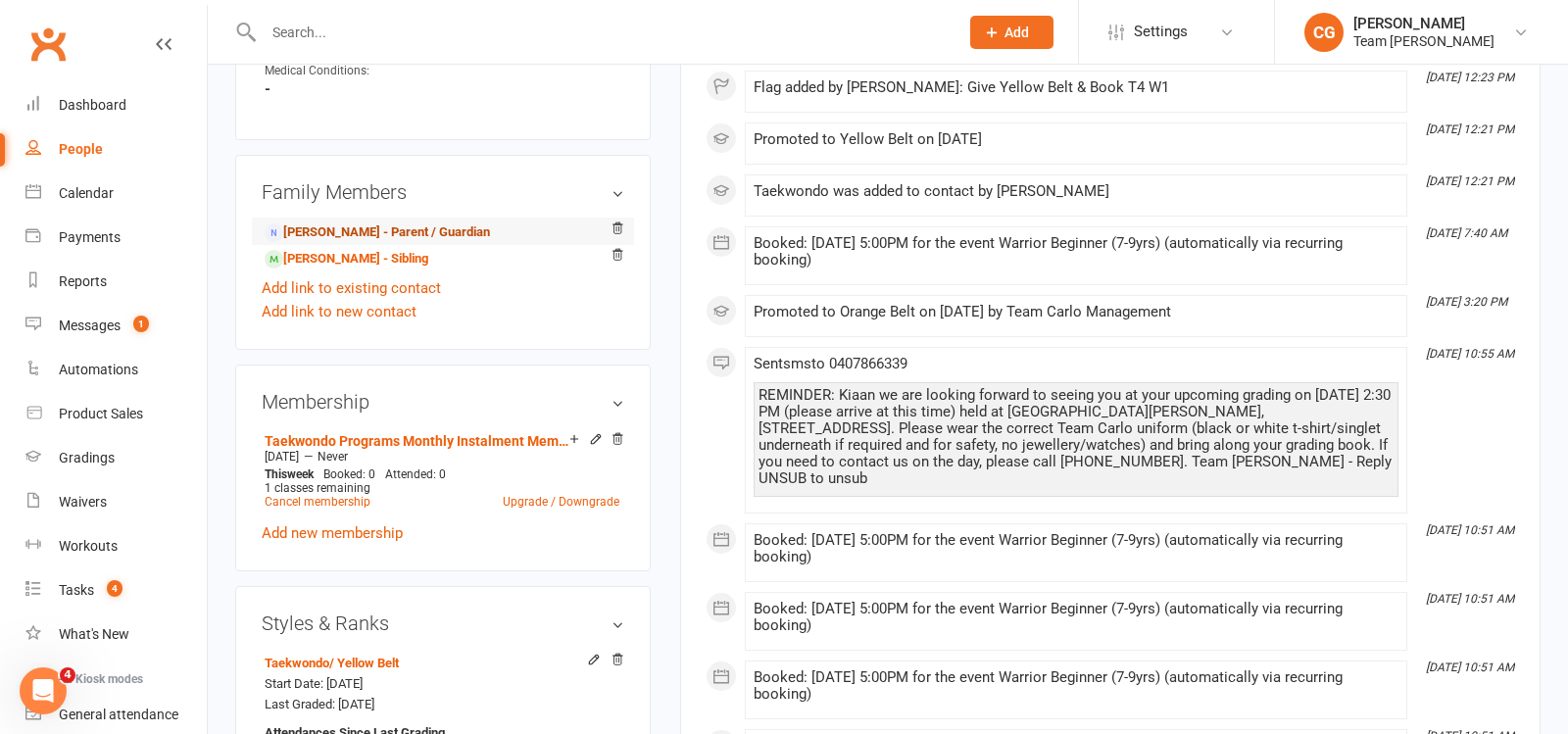
click at [399, 224] on link "Satyajeet Balyan - Parent / Guardian" at bounding box center [378, 232] width 226 height 21
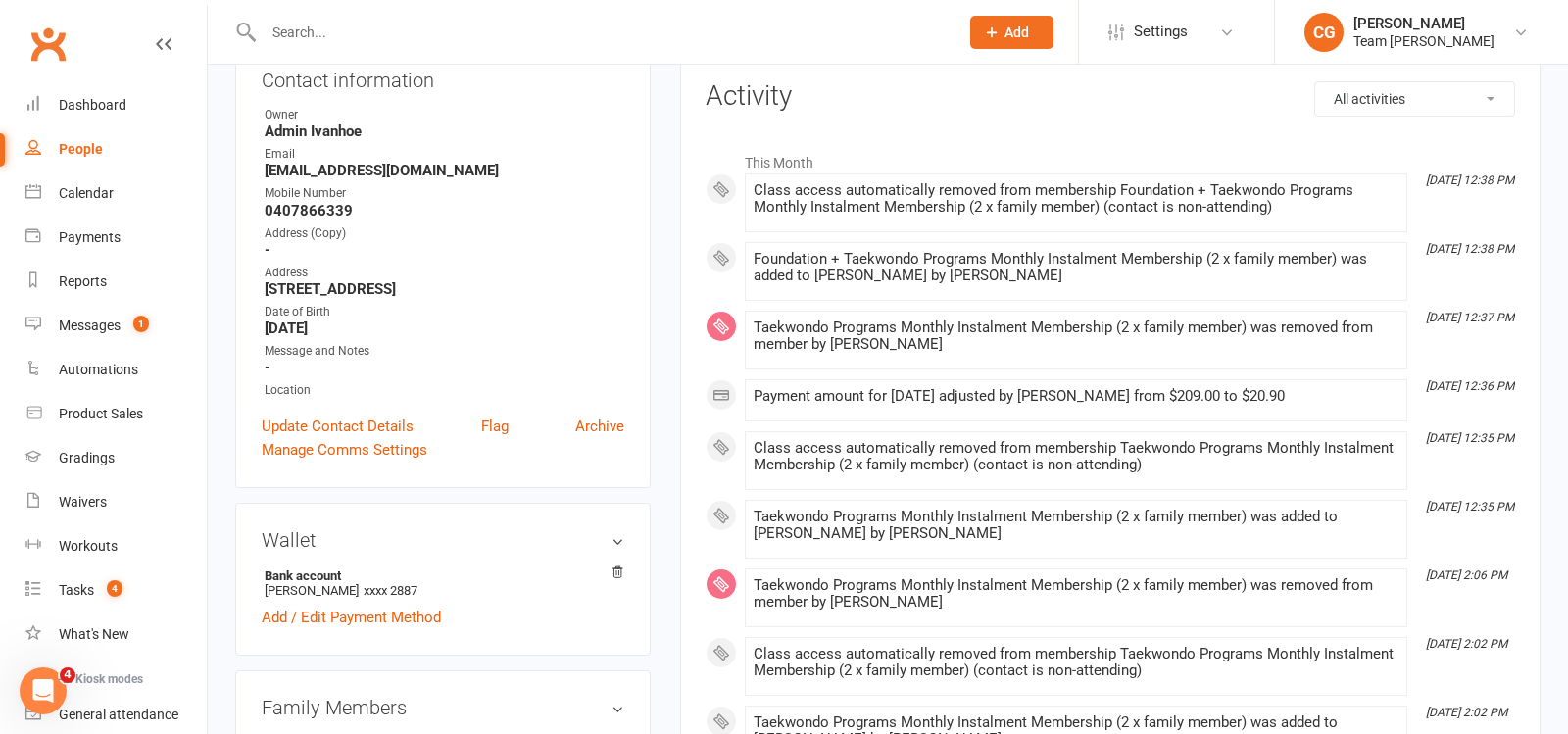
scroll to position [828, 0]
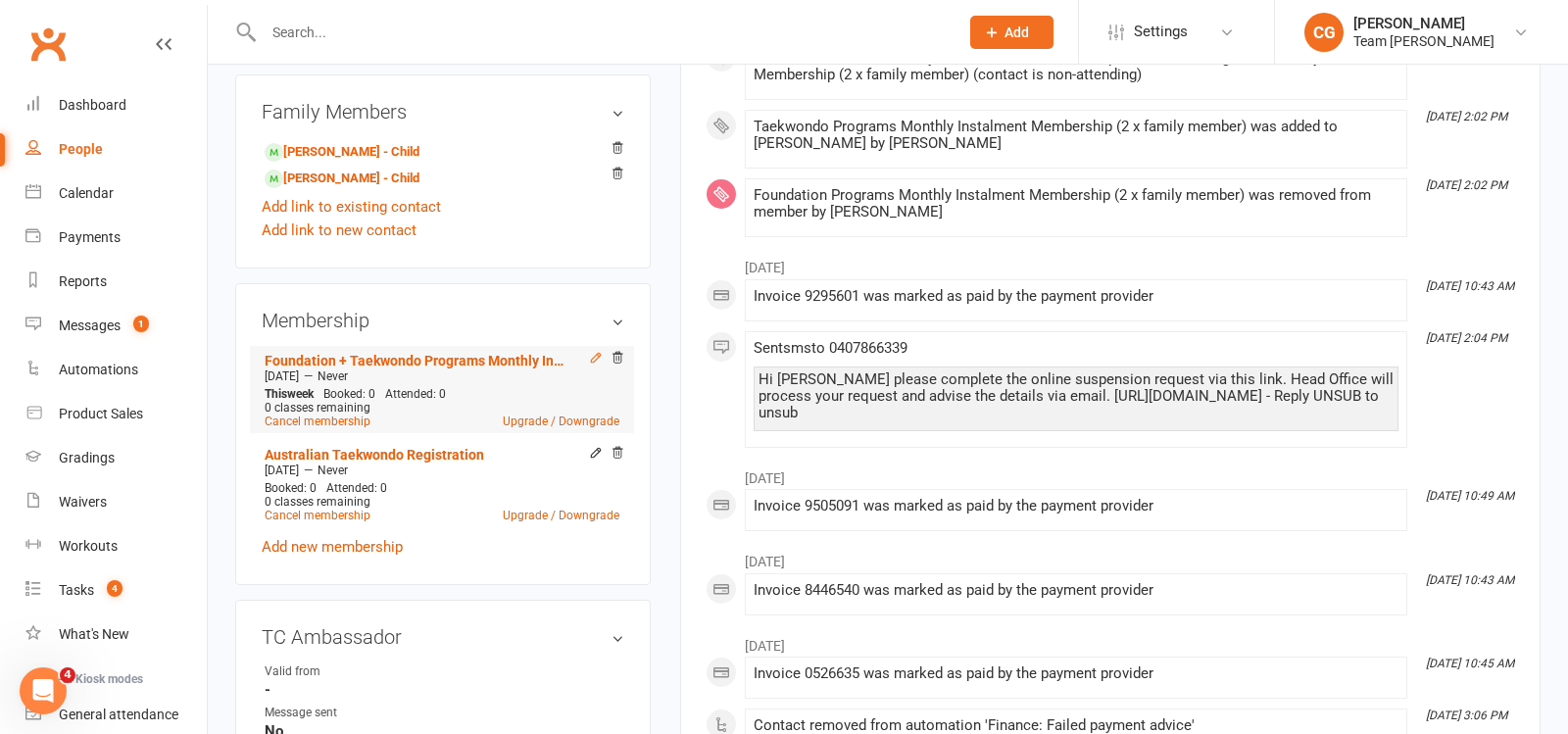
click at [594, 355] on icon at bounding box center [596, 358] width 14 height 14
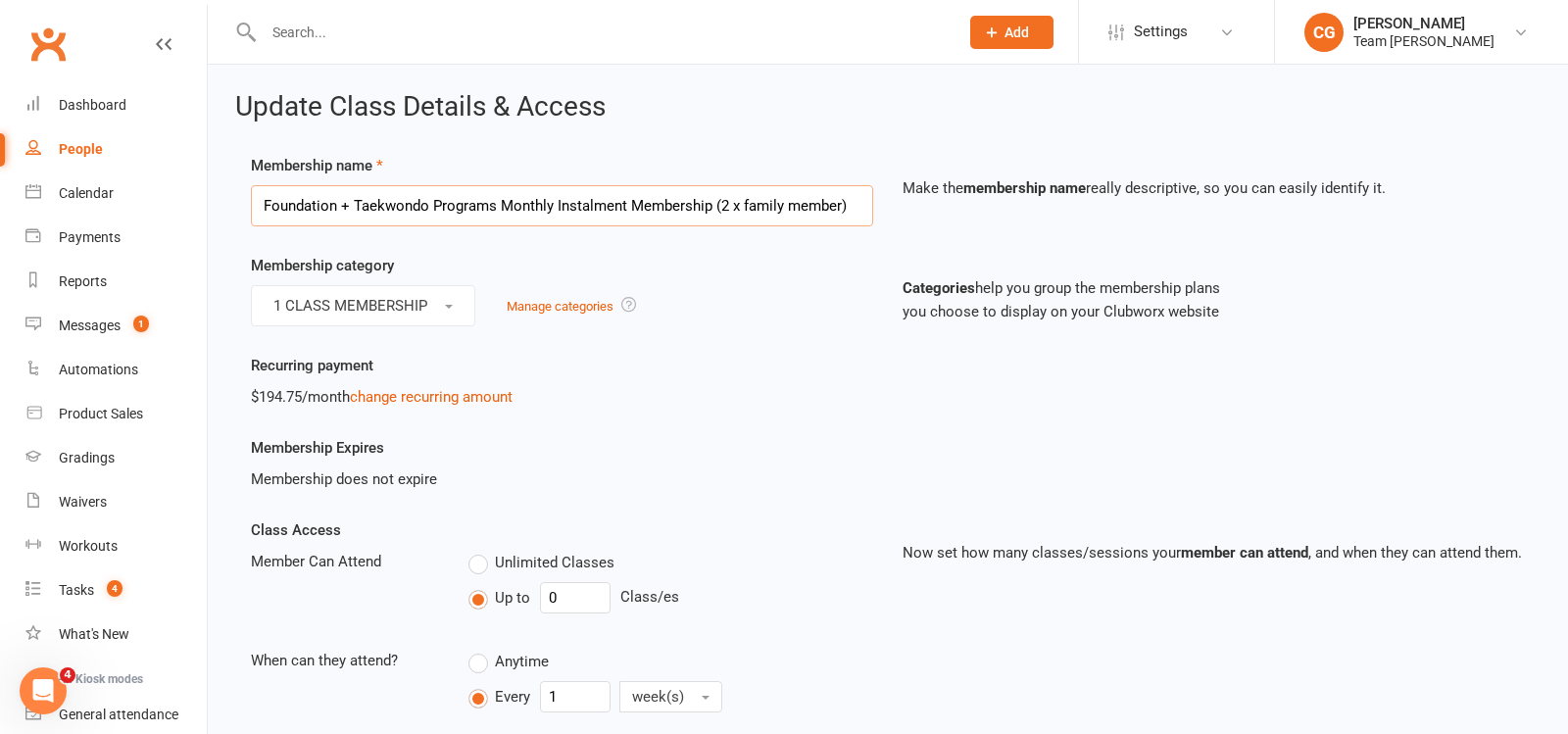
click at [457, 200] on input "Foundation + Taekwondo Programs Monthly Instalment Membership (2 x family membe…" at bounding box center [562, 206] width 622 height 42
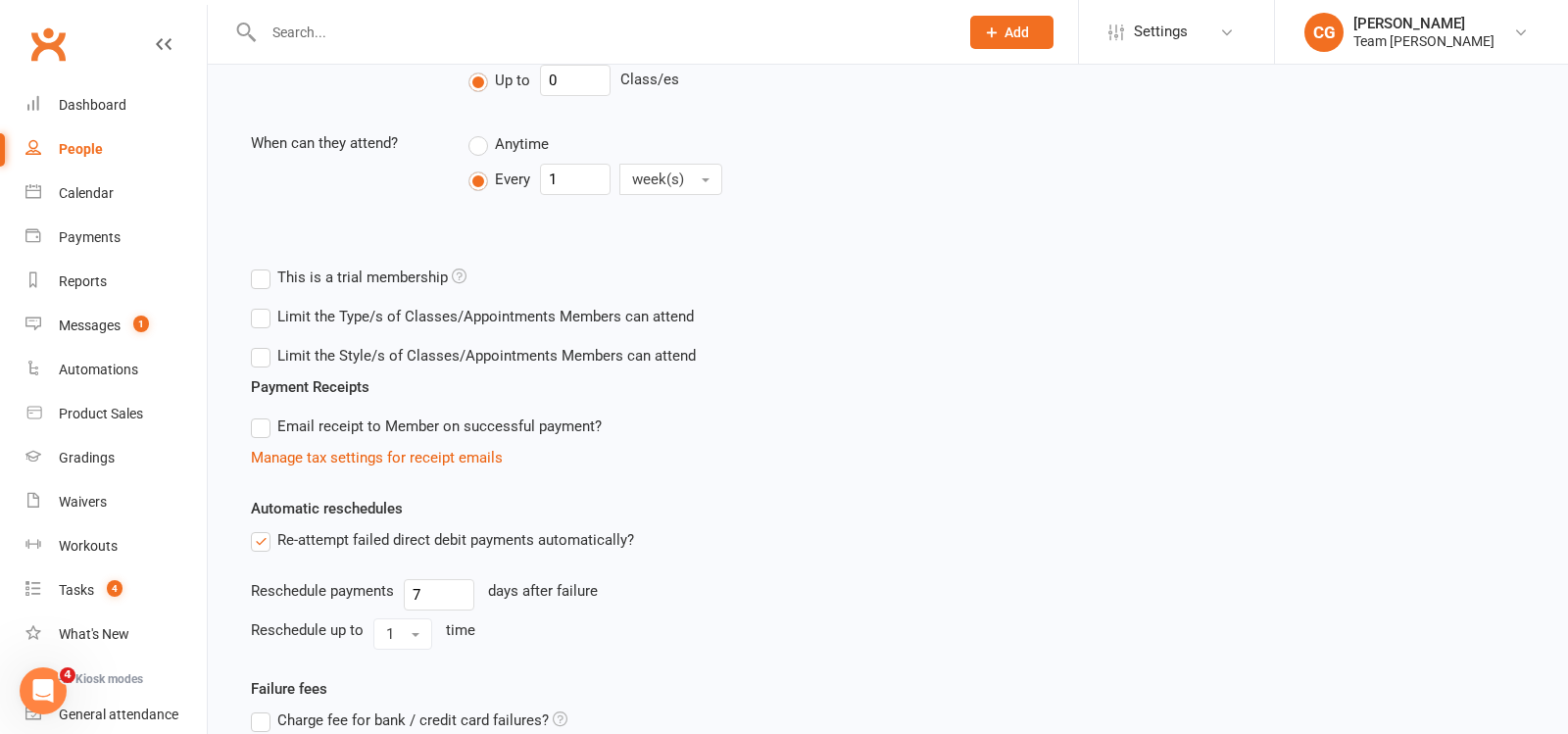
scroll to position [705, 0]
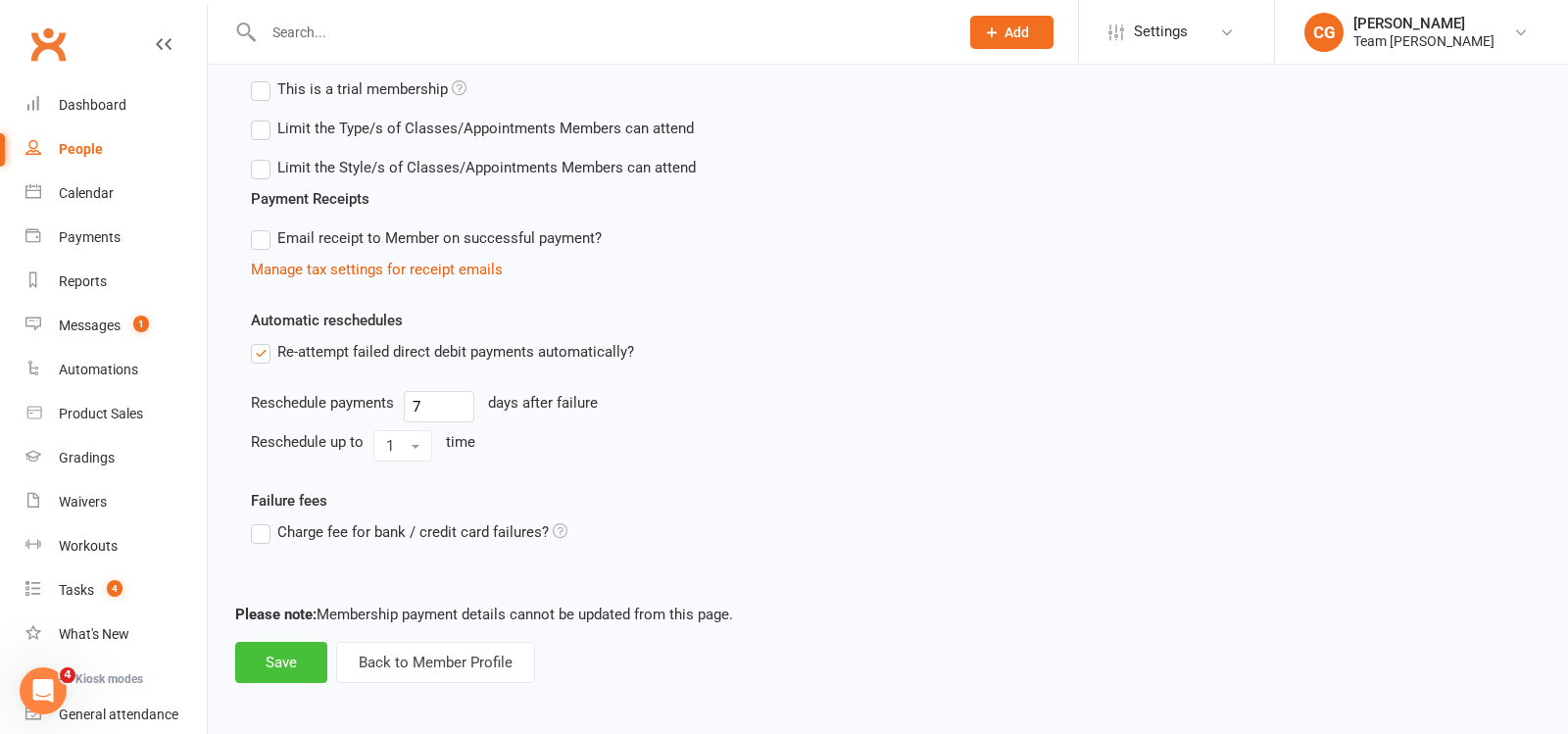
click at [288, 655] on button "Save" at bounding box center [281, 663] width 92 height 42
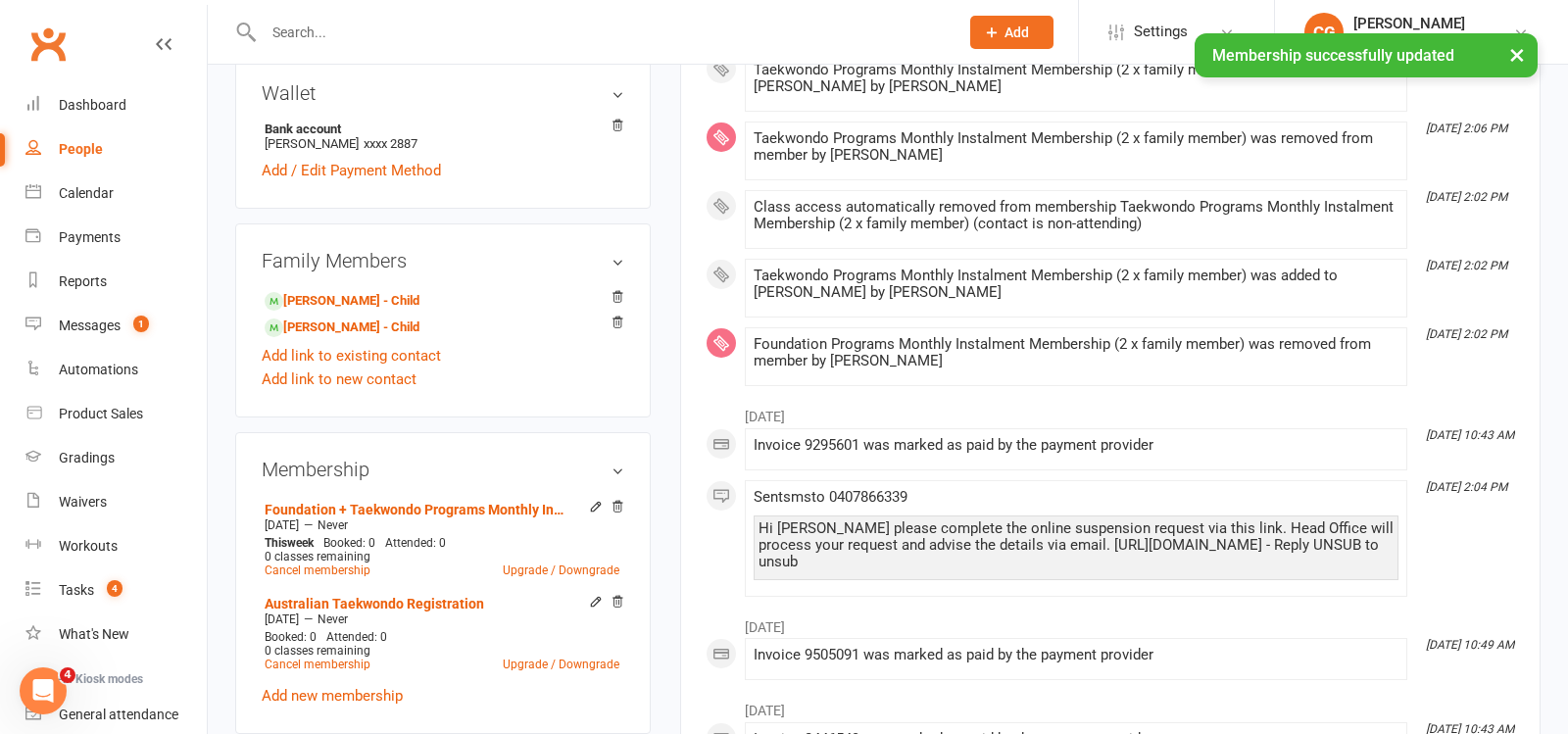
scroll to position [699, 0]
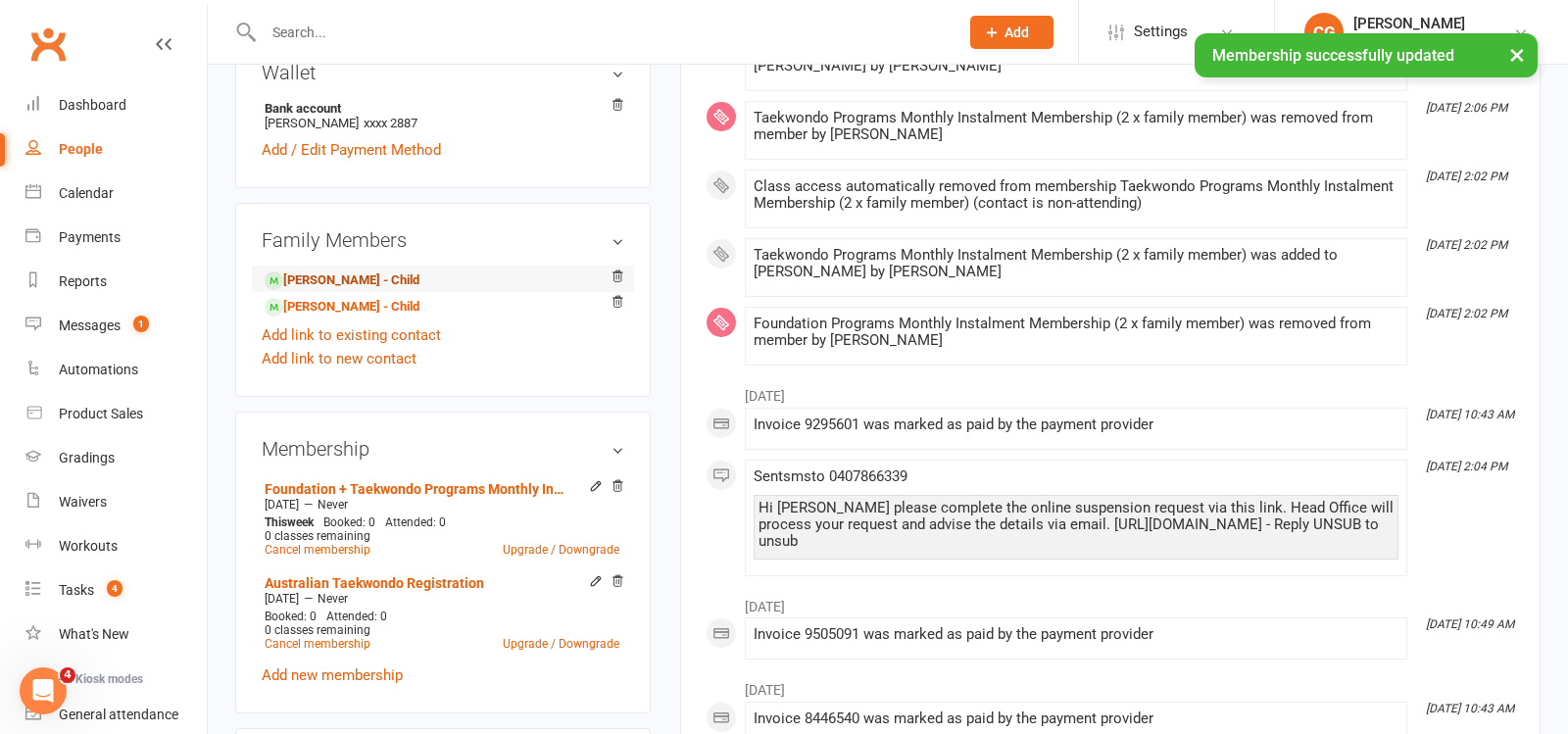
click at [324, 277] on link "[PERSON_NAME] - Child" at bounding box center [342, 280] width 155 height 21
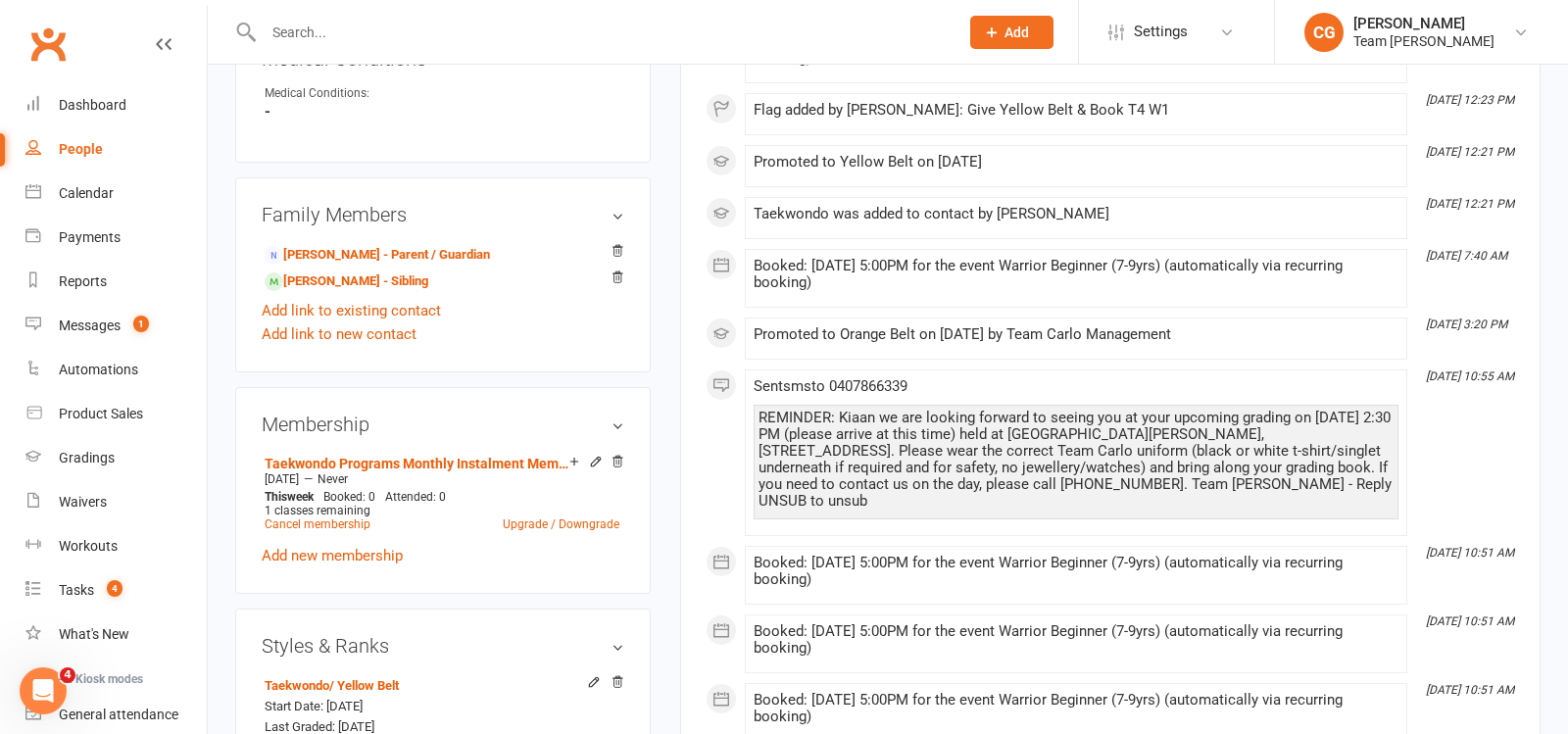
scroll to position [1223, 0]
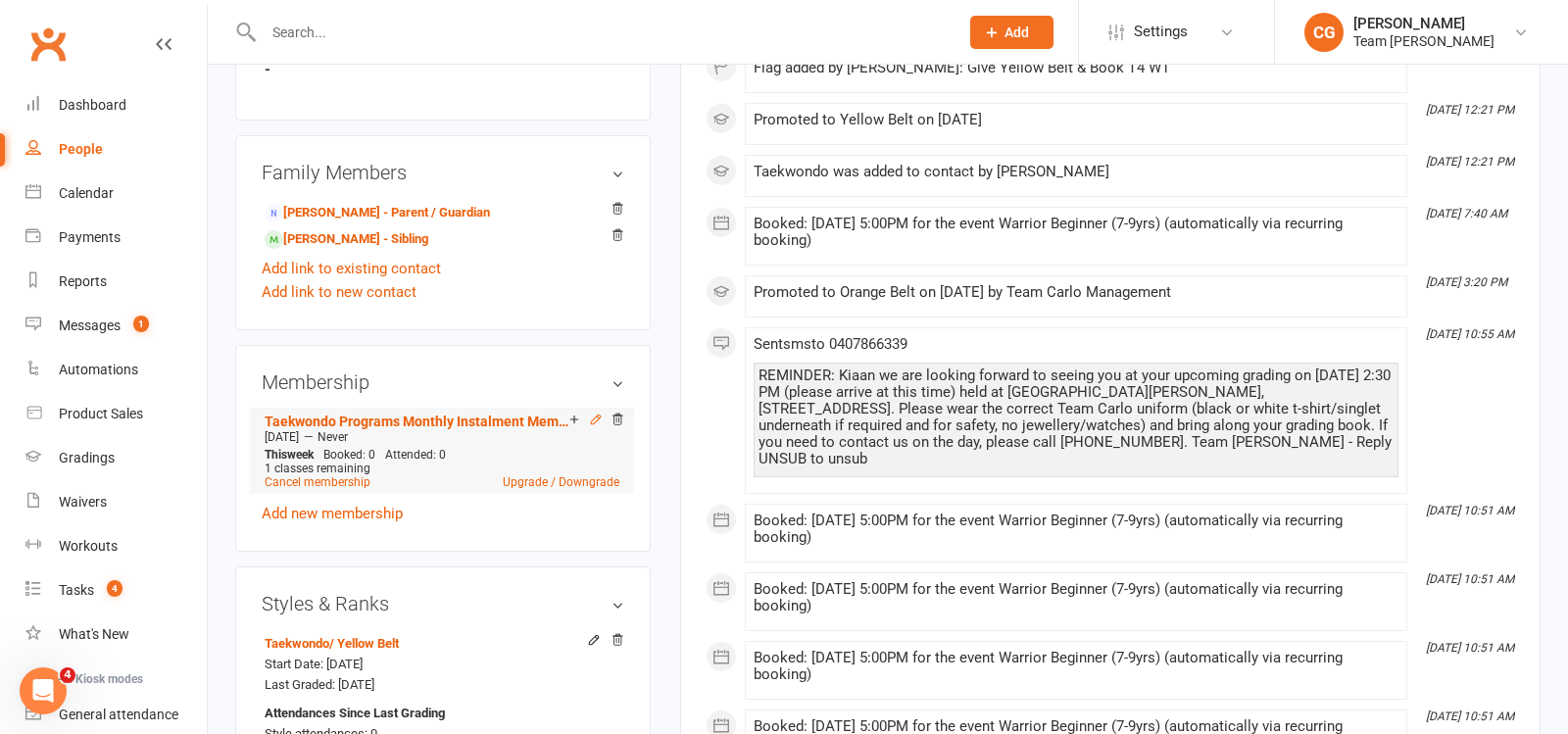
click at [595, 414] on icon at bounding box center [595, 418] width 9 height 9
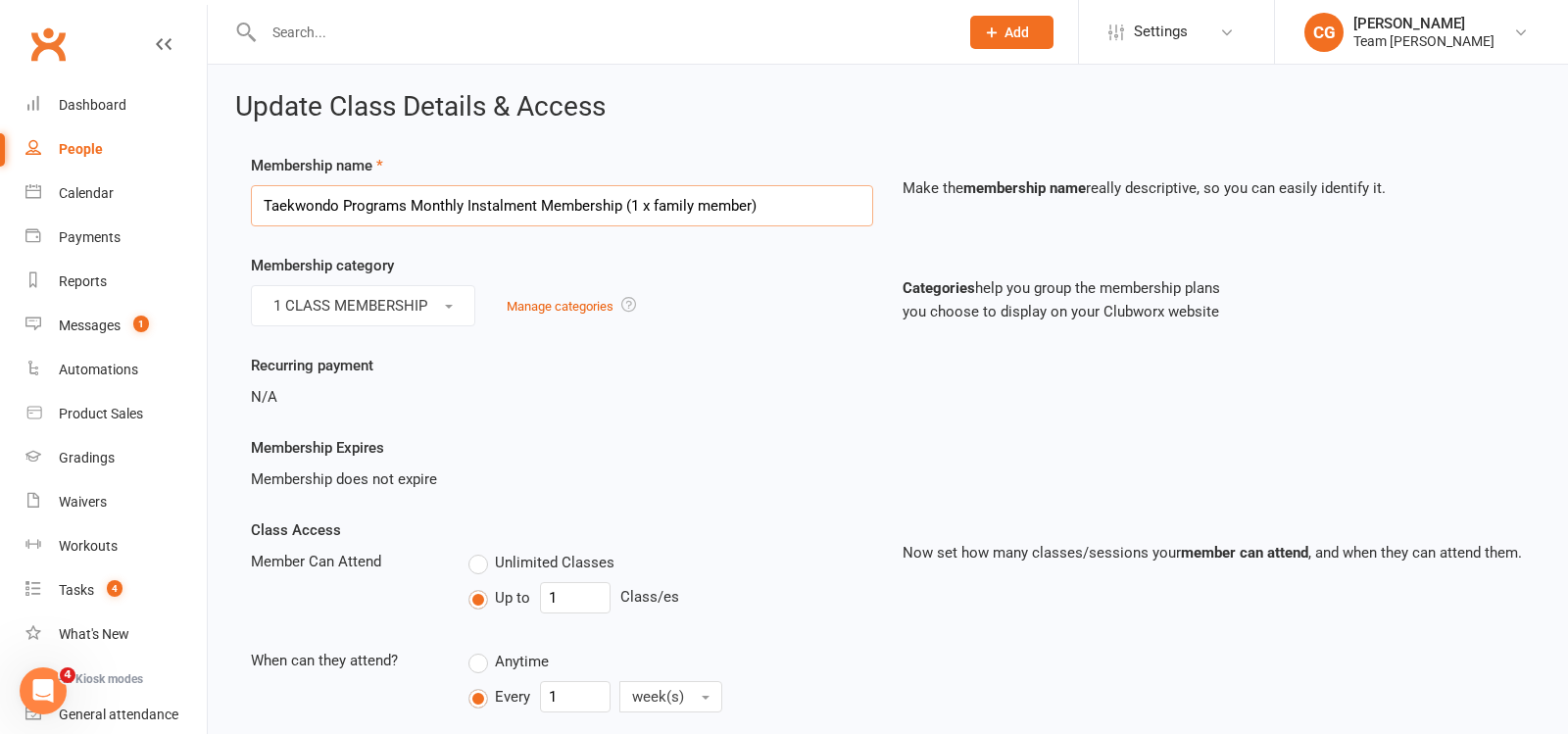
click at [404, 207] on input "Taekwondo Programs Monthly Instalment Membership (1 x family member)" at bounding box center [562, 206] width 622 height 42
paste input "Foundation + Taekwondo Programs Monthly Instalment Membership (2"
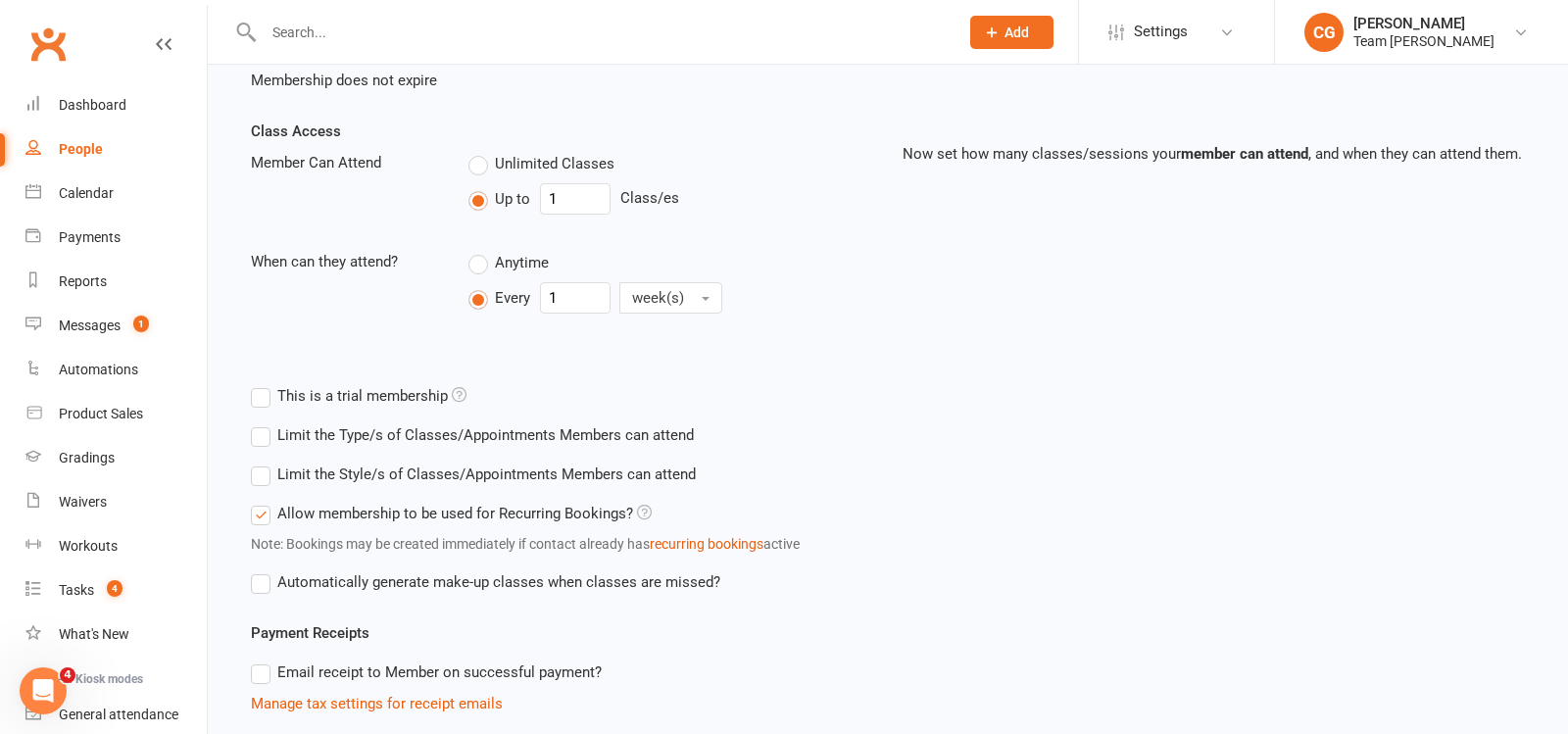
scroll to position [833, 0]
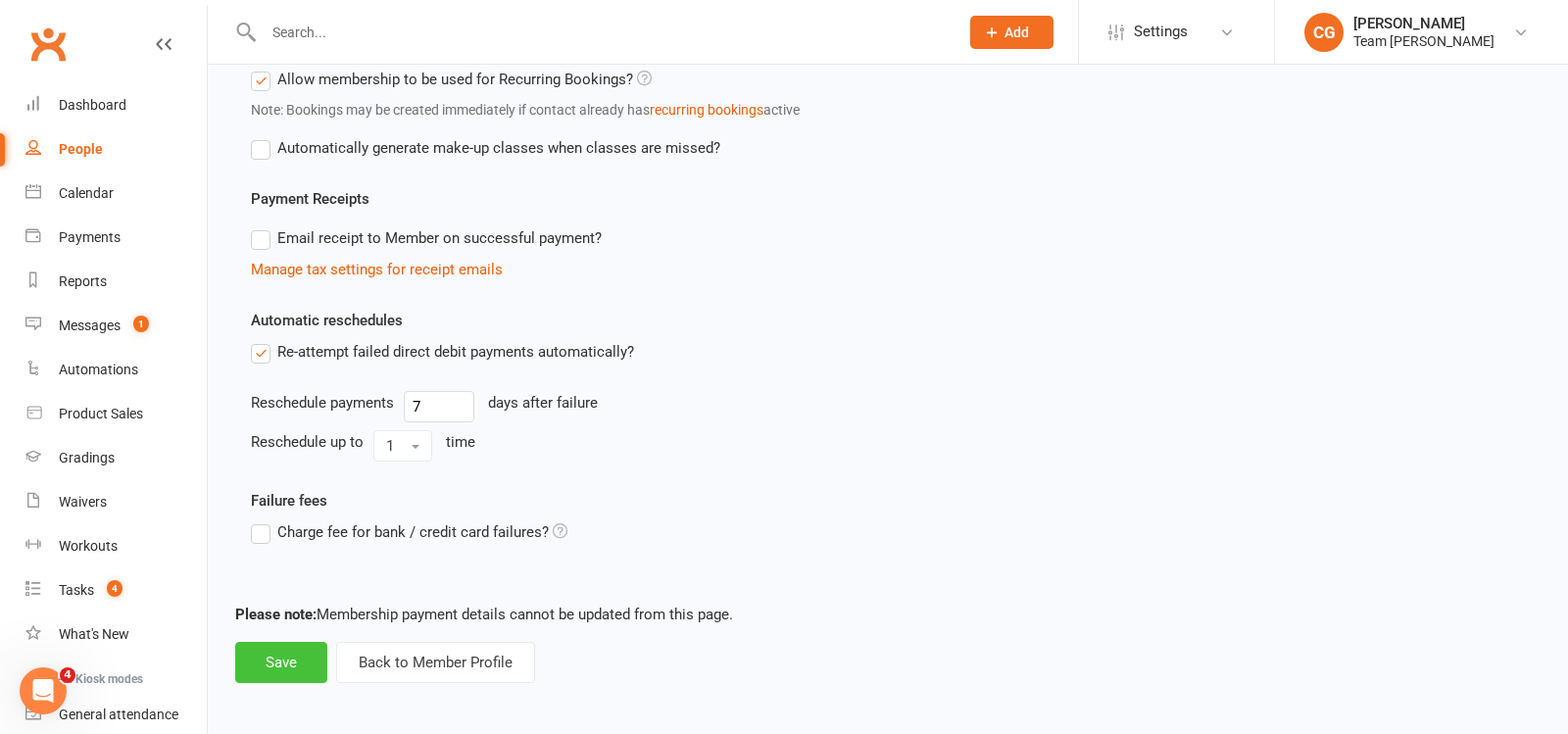
type input "Foundation + Taekwondo Programs Monthly Instalment Membership (2 x family membe…"
click at [274, 652] on button "Save" at bounding box center [281, 663] width 92 height 42
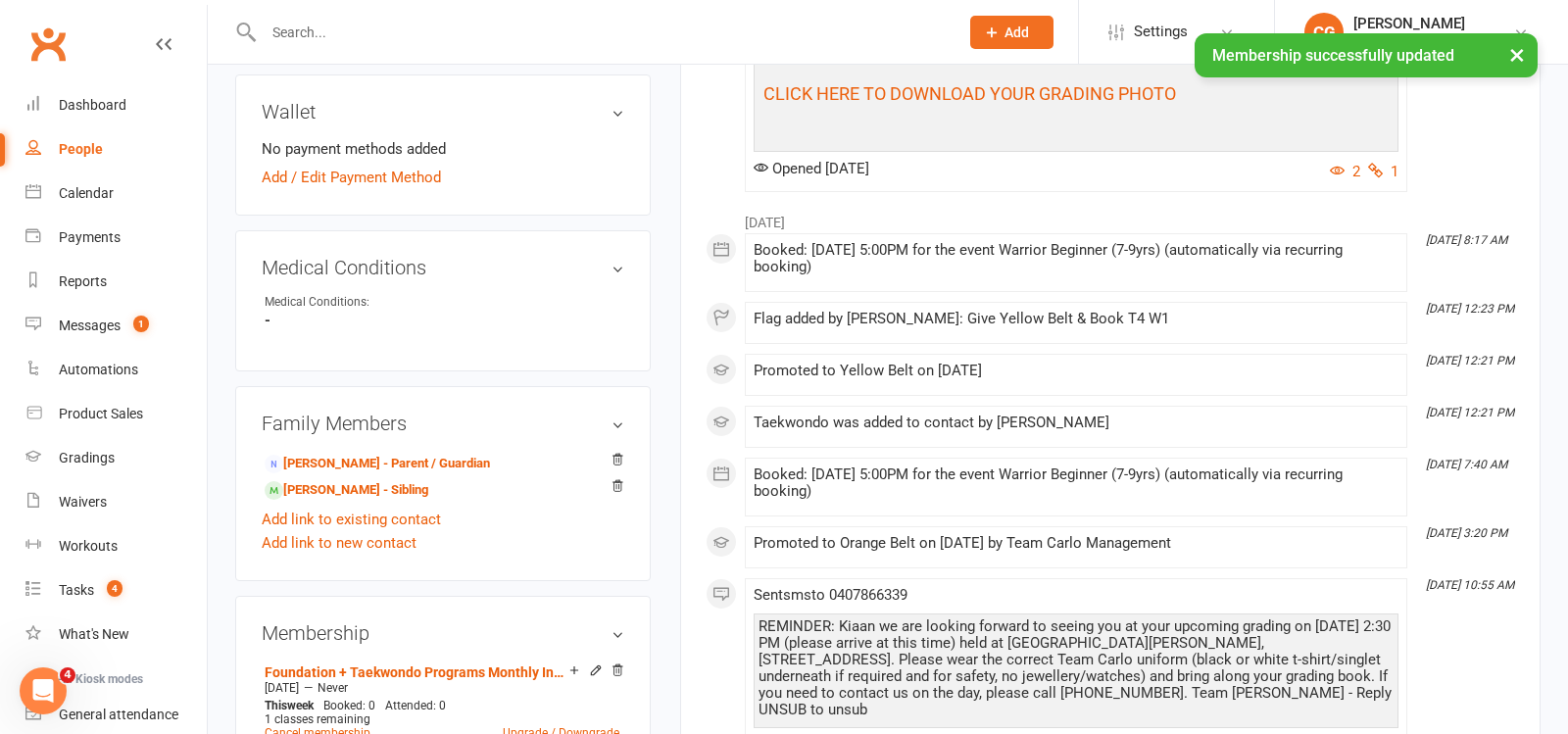
scroll to position [990, 0]
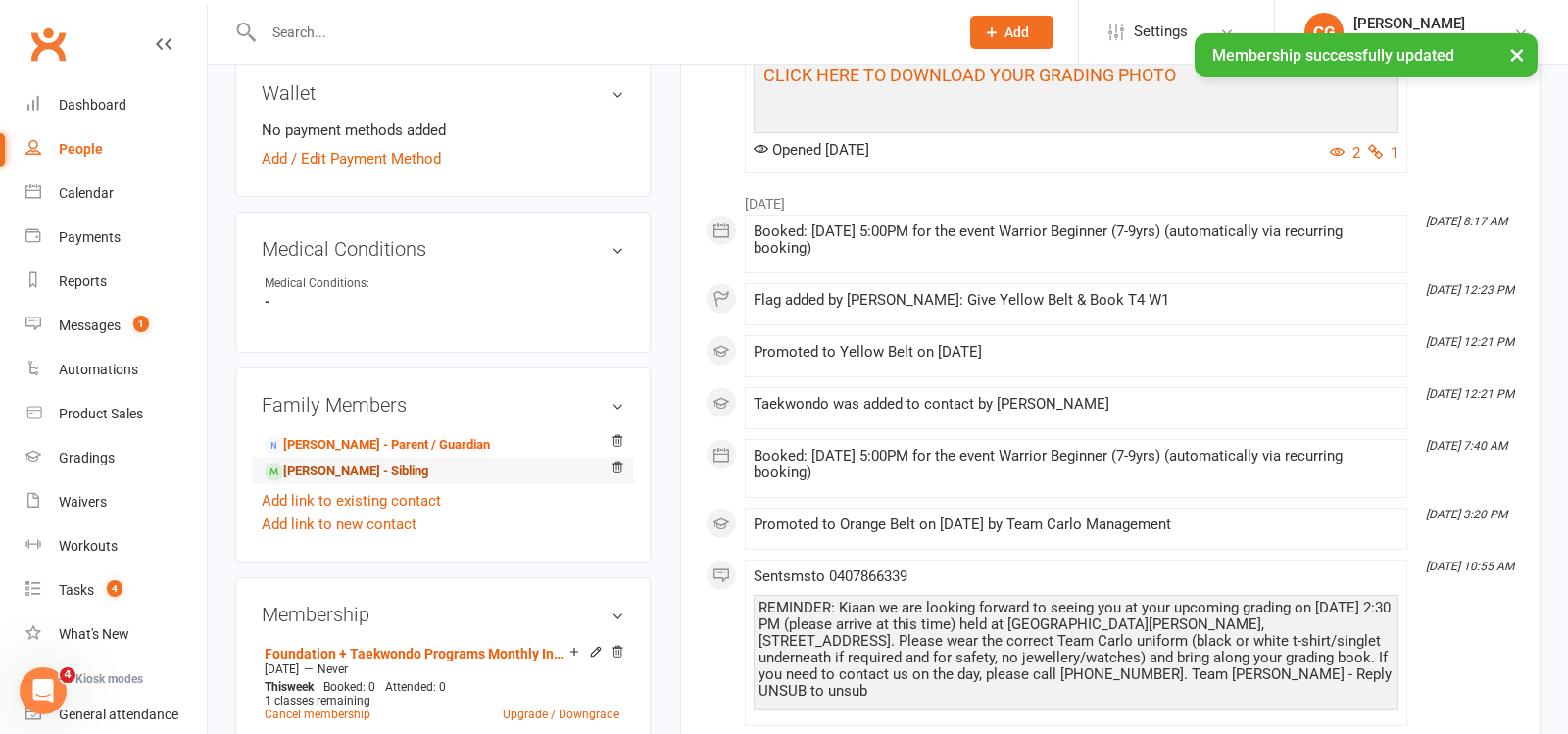
click at [328, 462] on link "Ahaan Balyan - Sibling" at bounding box center [346, 472] width 163 height 21
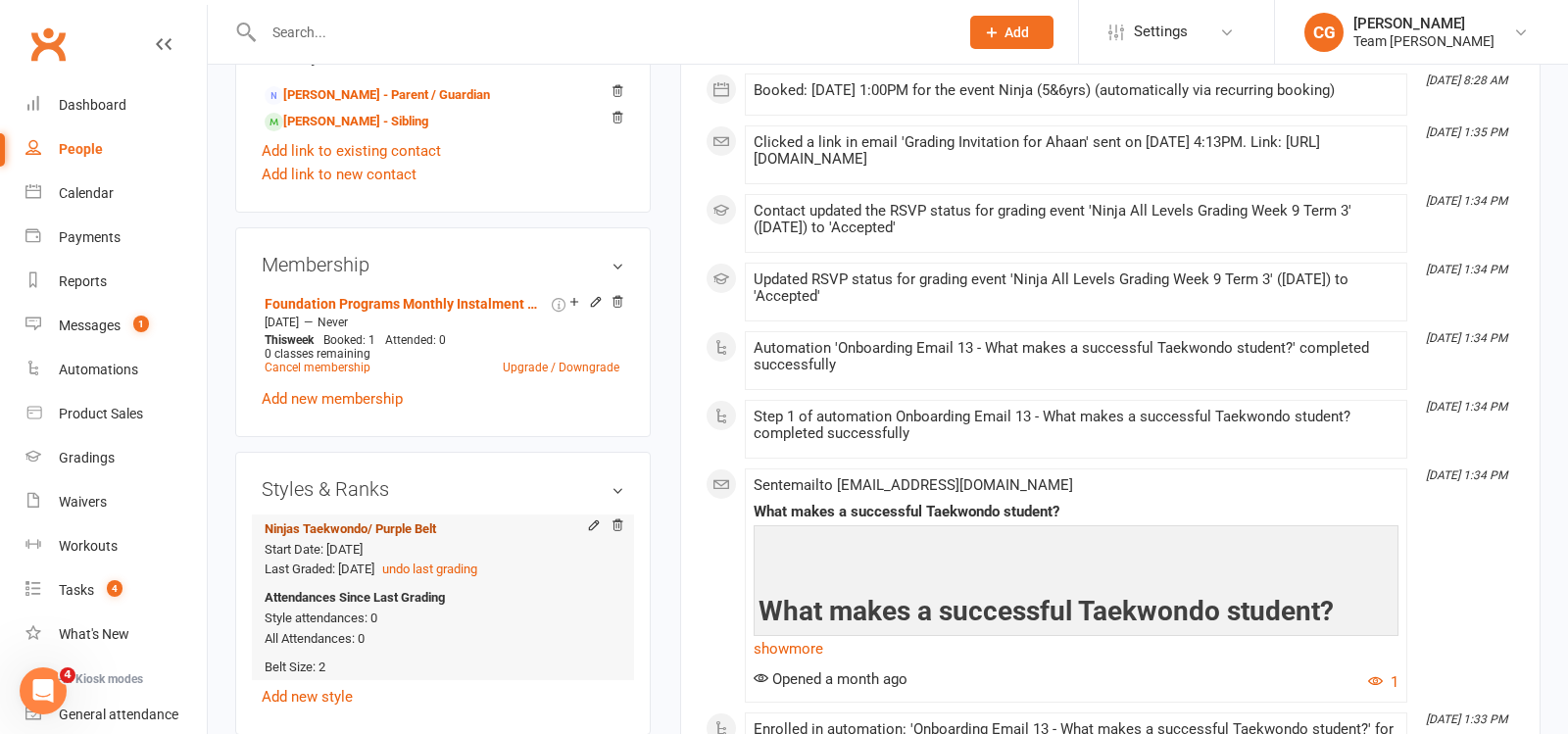
scroll to position [1275, 0]
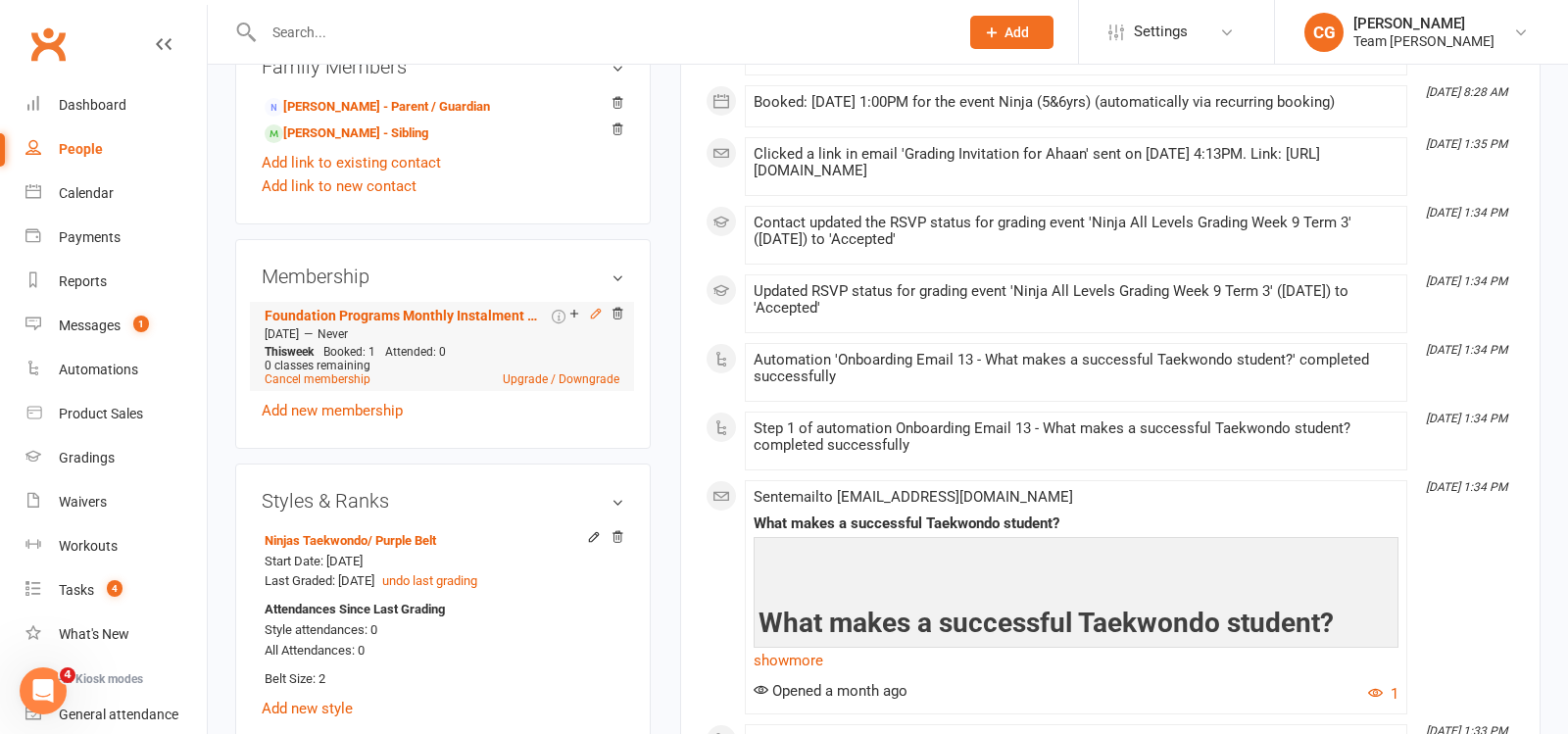
click at [594, 308] on icon at bounding box center [596, 314] width 14 height 14
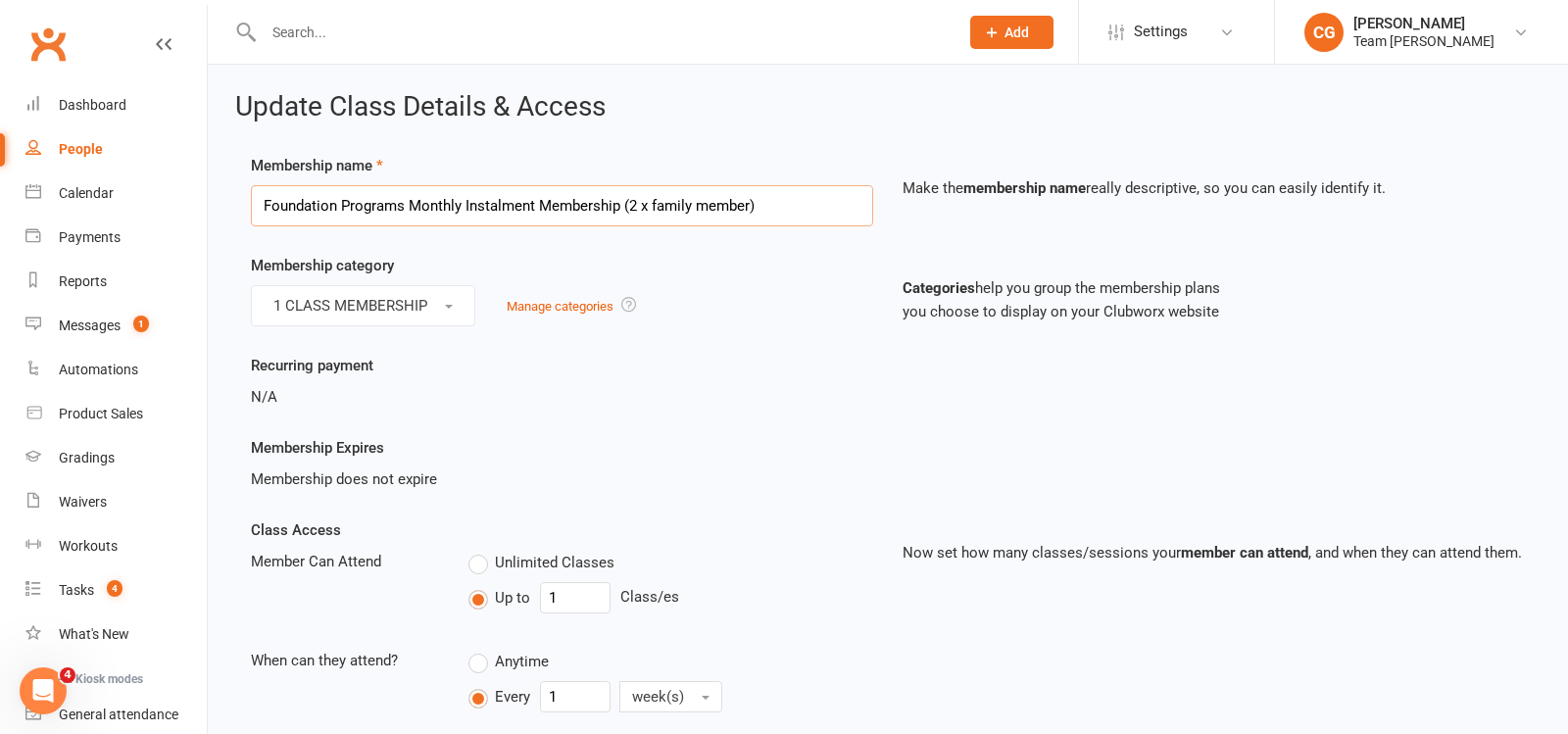
click at [362, 207] on input "Foundation Programs Monthly Instalment Membership (2 x family member)" at bounding box center [562, 206] width 622 height 42
paste input "+ Taekwondo"
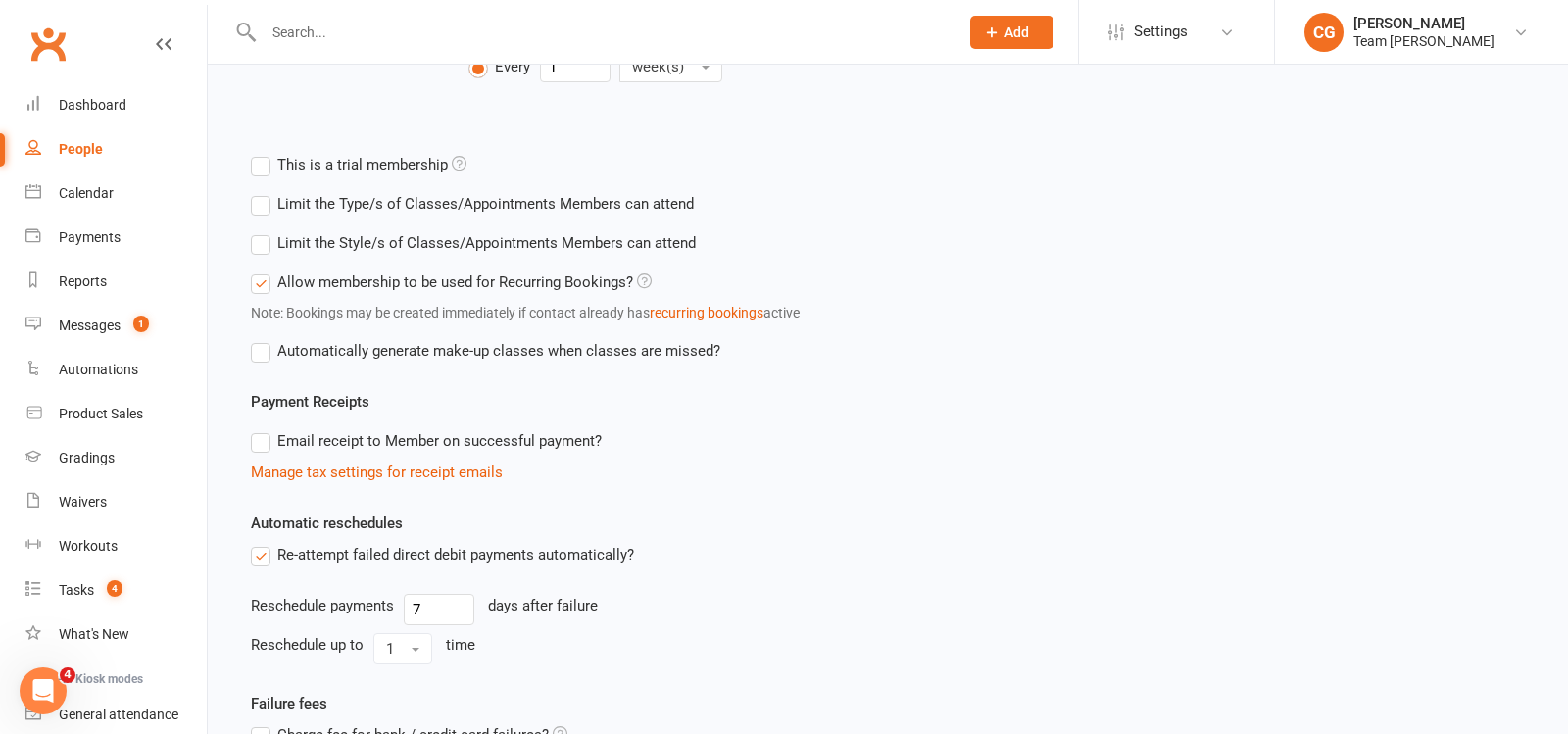
scroll to position [833, 0]
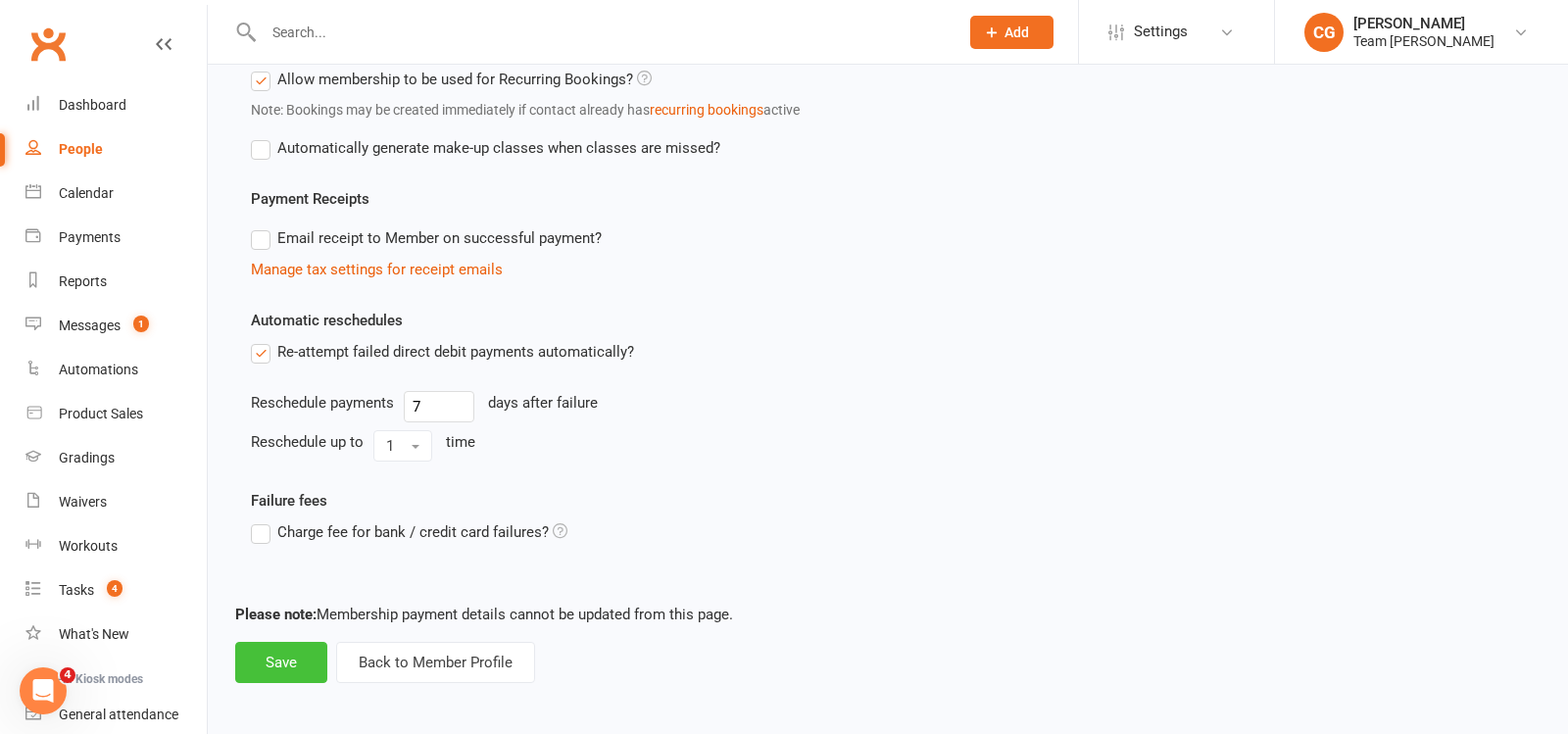
type input "Foundation + Taekwondo Programs Monthly Instalment Membership (2 x family membe…"
click at [302, 656] on button "Save" at bounding box center [281, 663] width 92 height 42
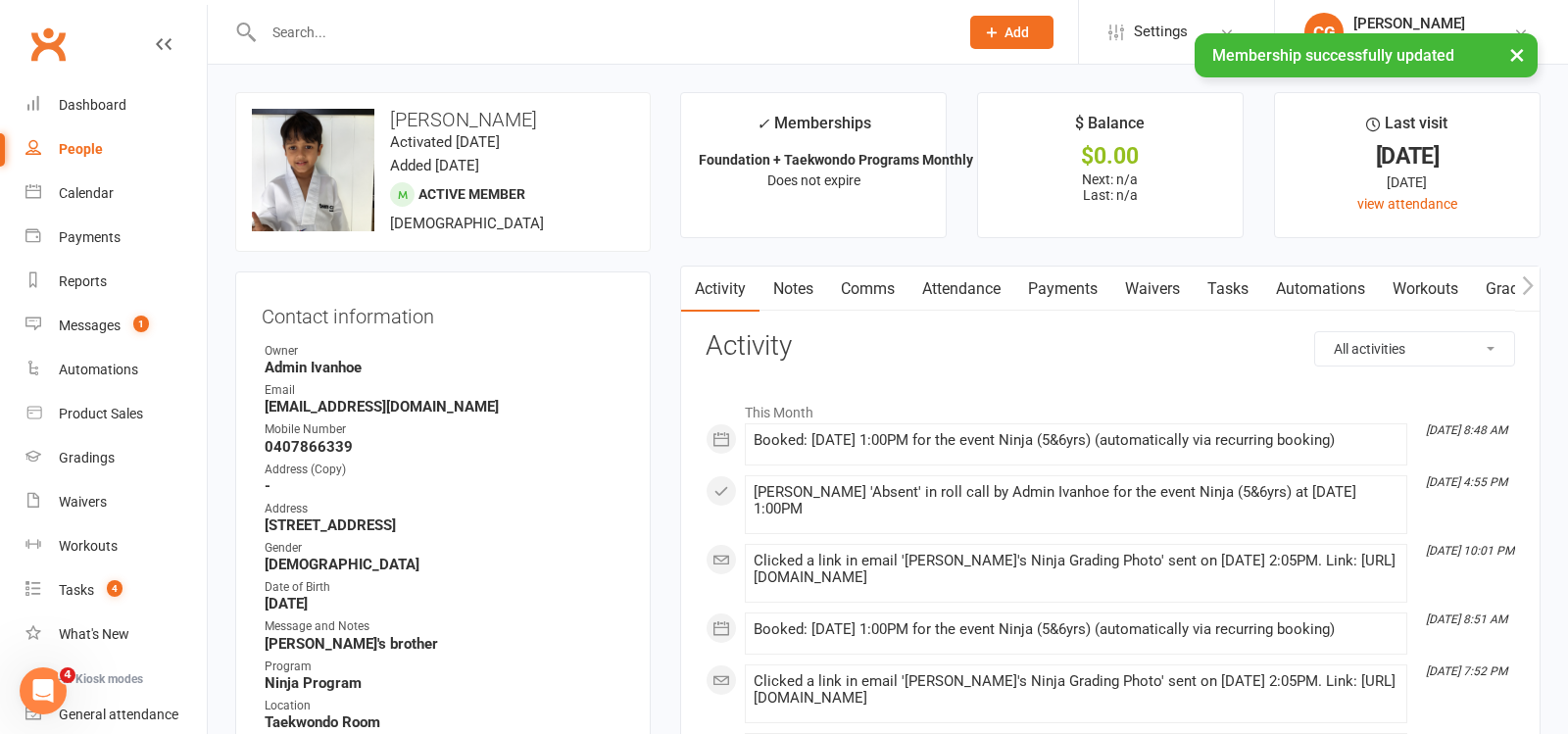
click at [1054, 283] on link "Payments" at bounding box center [1063, 290] width 97 height 46
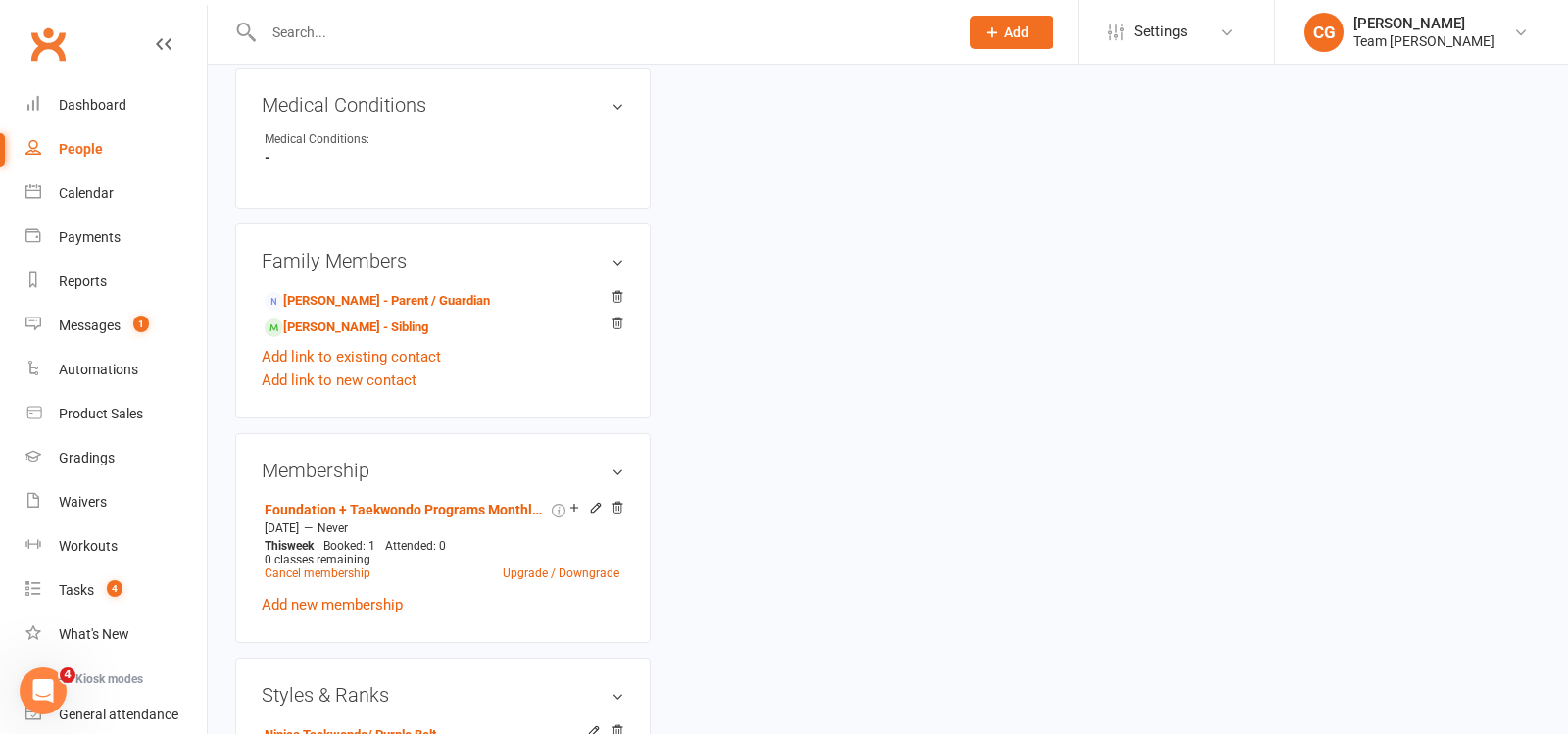
scroll to position [1196, 0]
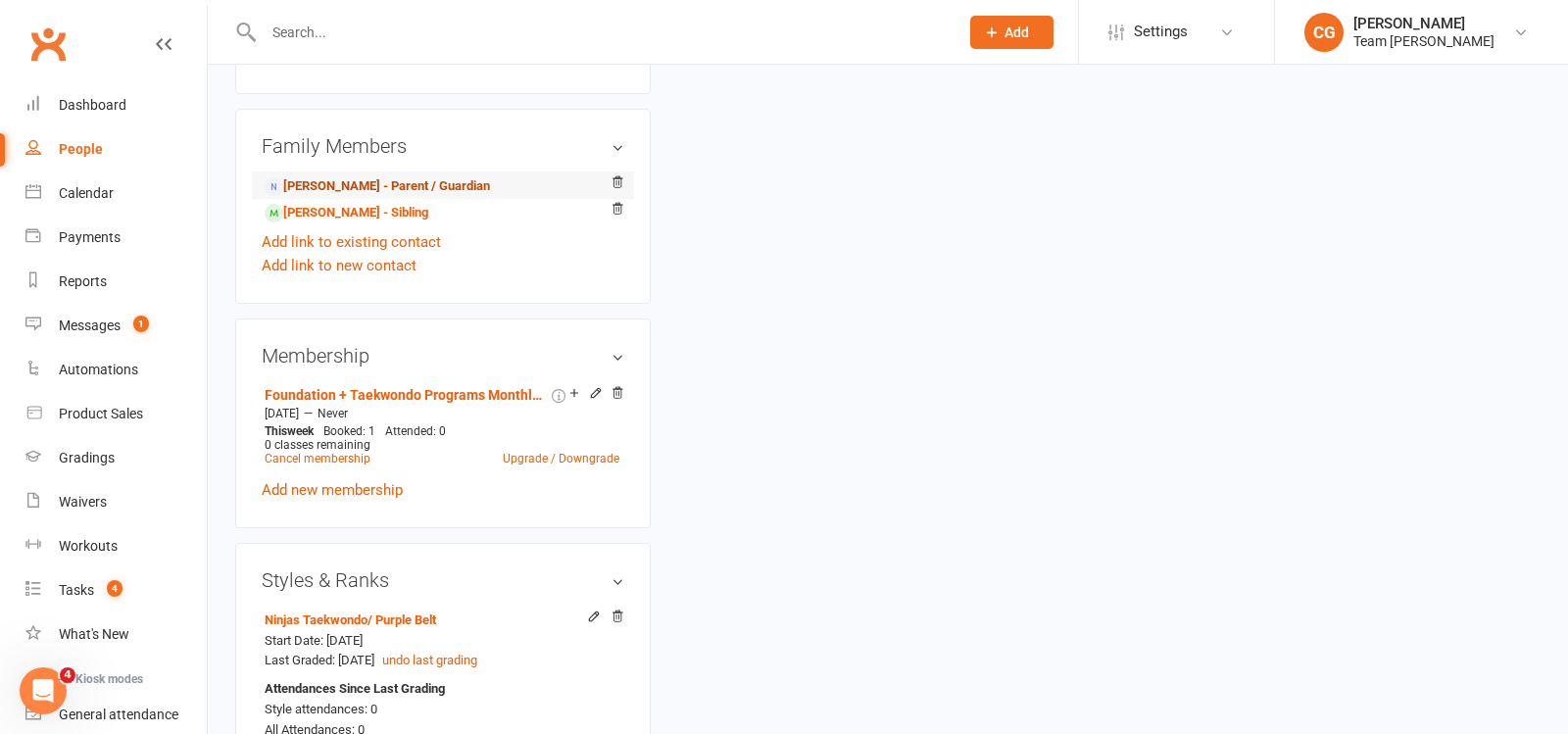
click at [433, 177] on link "Satyajeet Balyan - Parent / Guardian" at bounding box center [378, 186] width 226 height 21
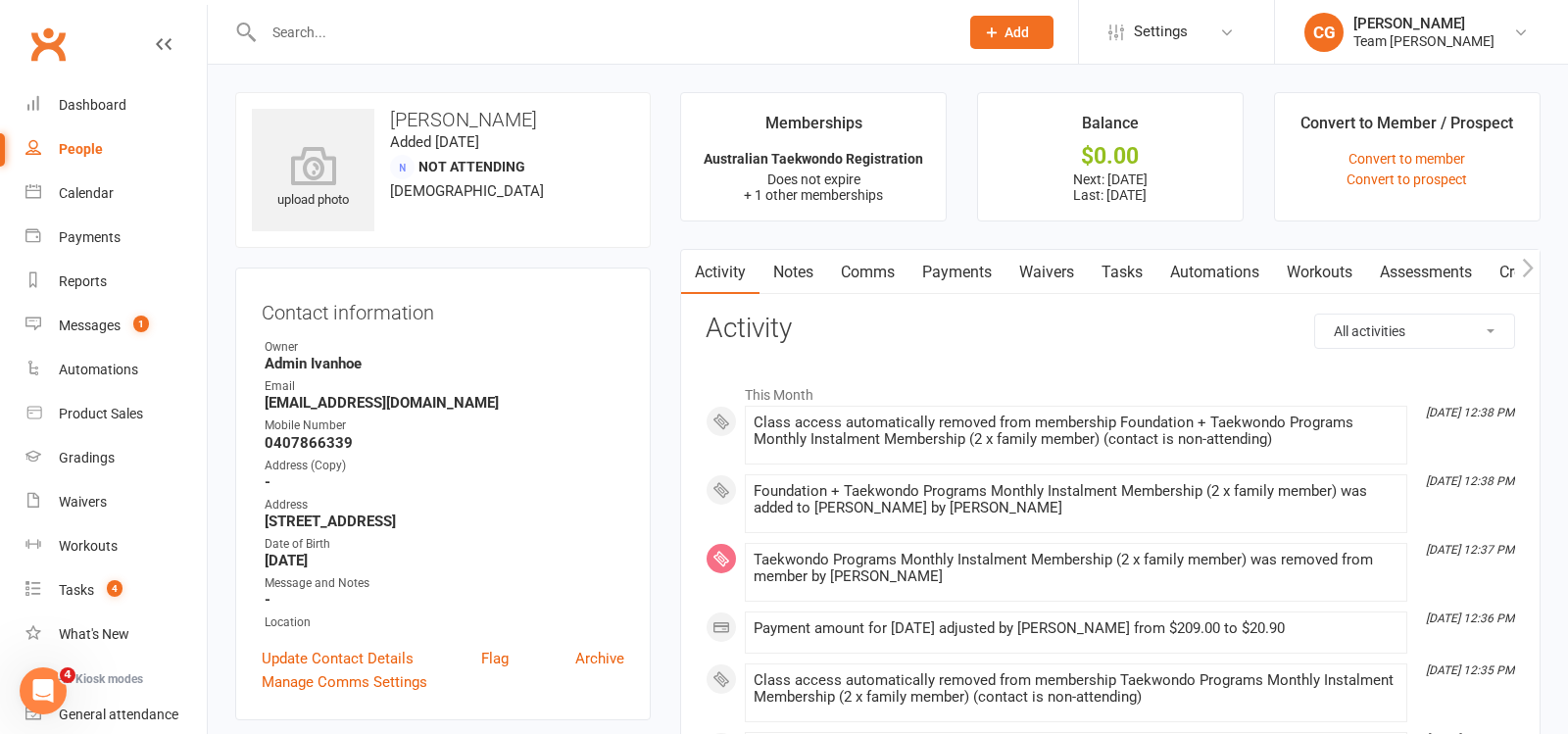
click at [971, 267] on link "Payments" at bounding box center [958, 273] width 97 height 46
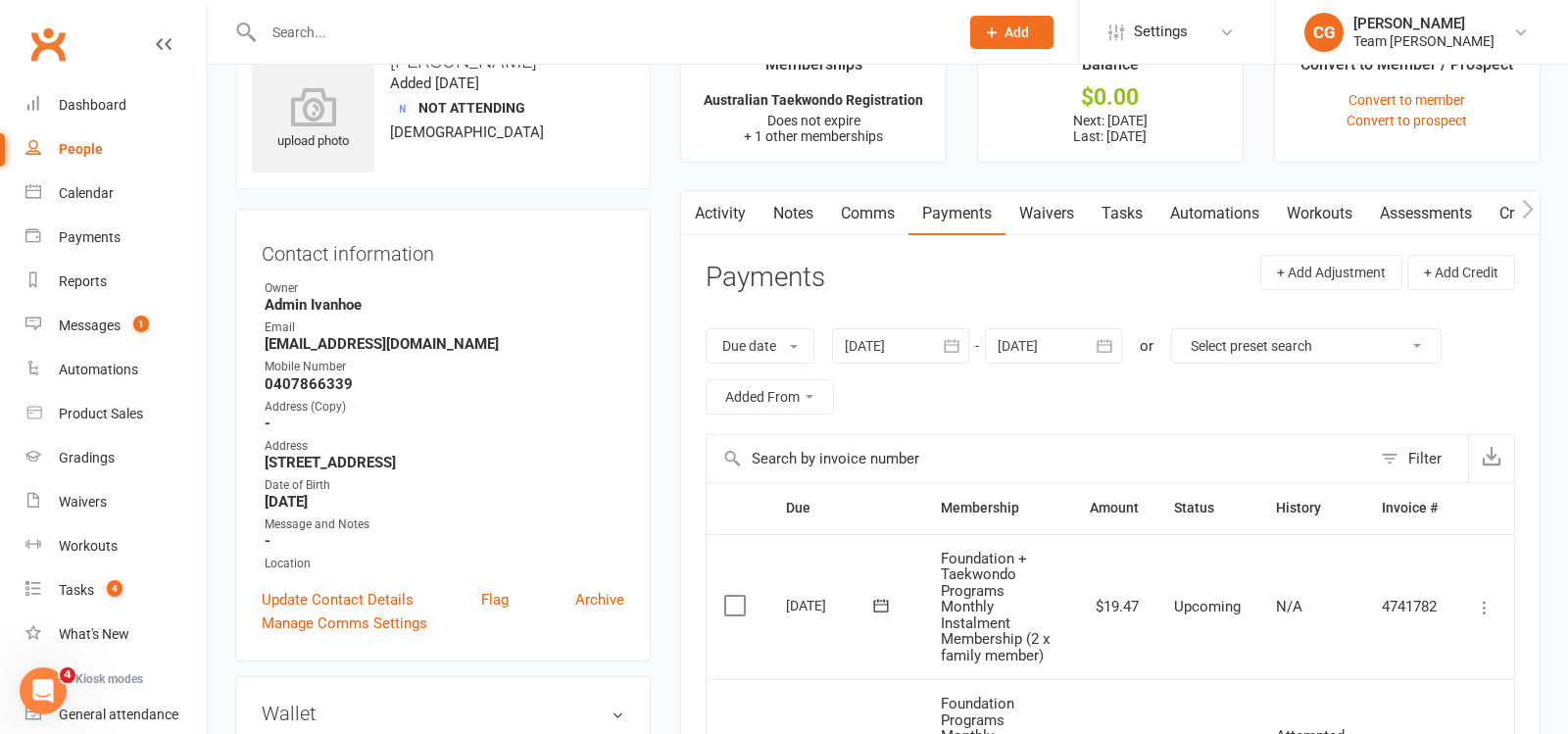
scroll to position [49, 0]
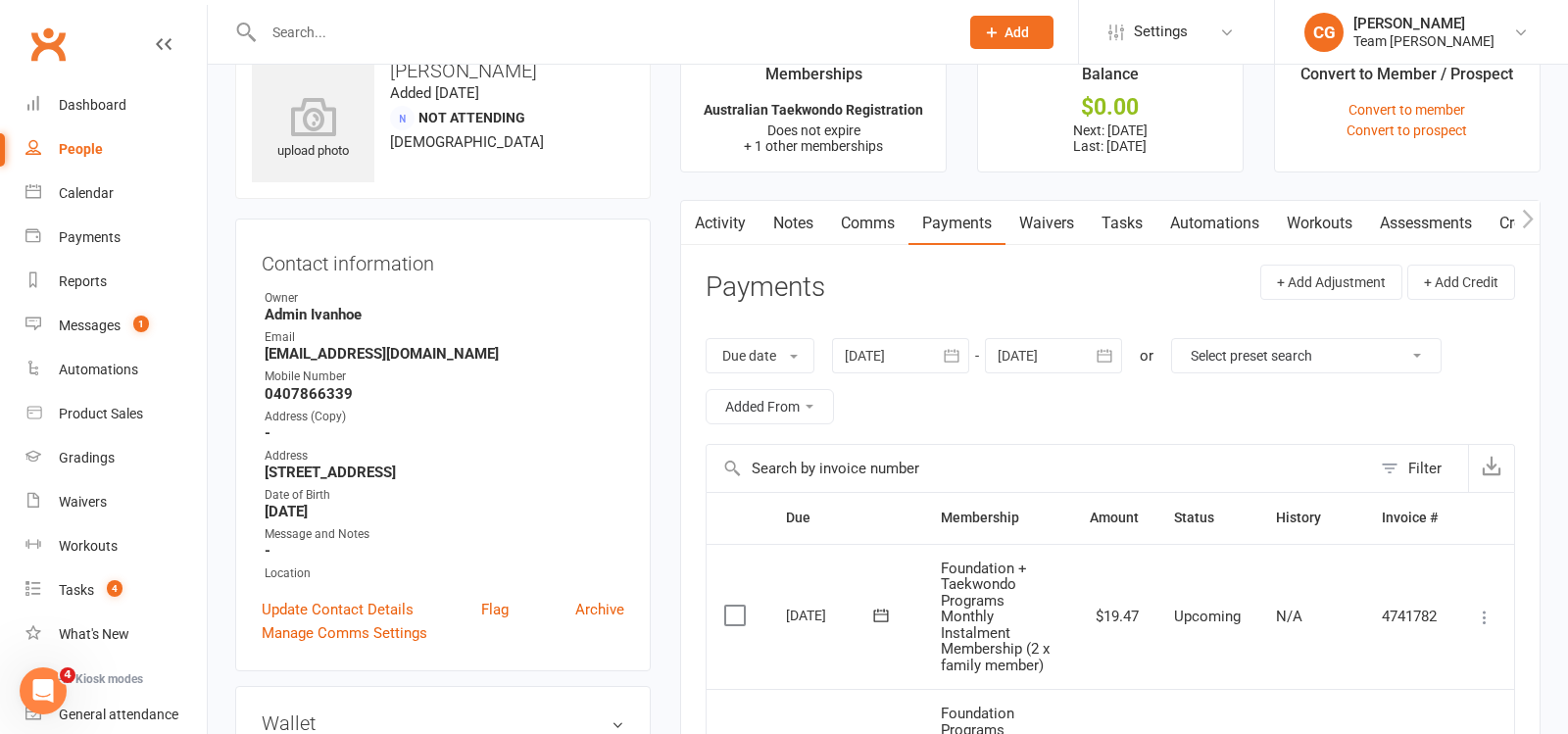
click at [864, 222] on link "Comms" at bounding box center [868, 224] width 81 height 46
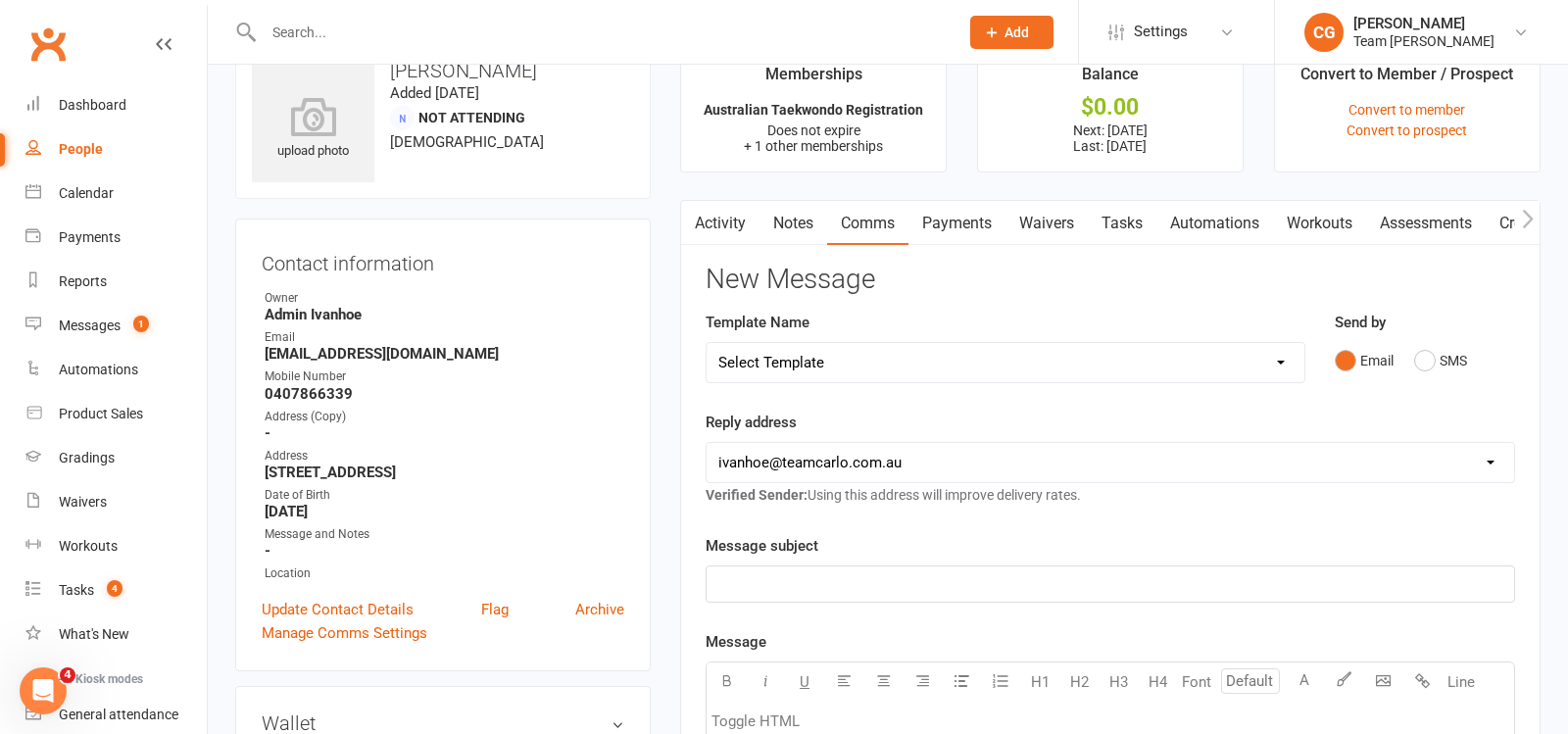
click at [790, 363] on select "Select Template [Email] Delivery - Black Belt options advice [SMS] Direct Debit…" at bounding box center [1005, 363] width 598 height 40
select select "21"
click at [706, 343] on select "Select Template [Email] Delivery - Black Belt options advice [SMS] Direct Debit…" at bounding box center [1005, 363] width 598 height 40
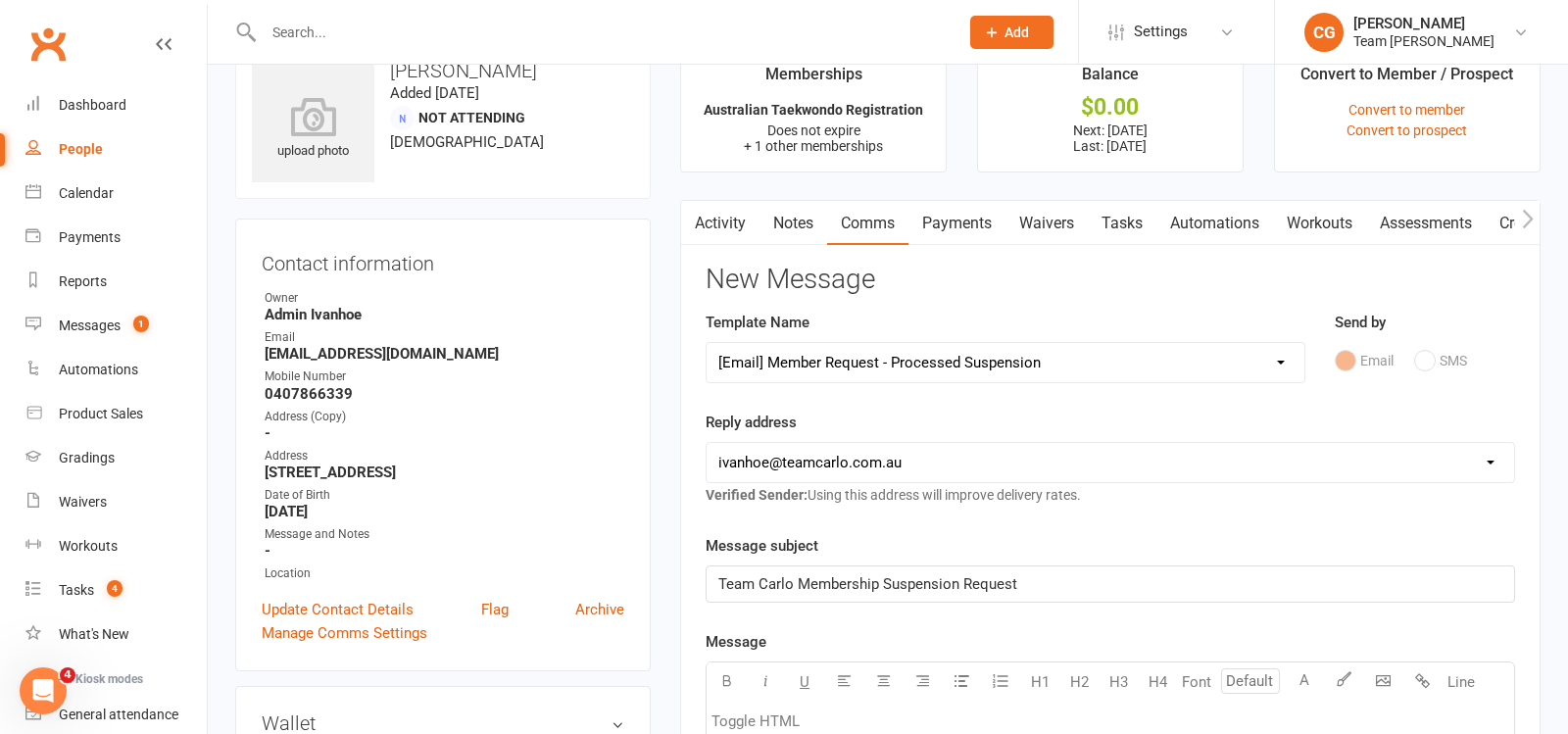
click at [760, 452] on select "hello@clubworx.com ivanhoe@teamcarlo.com.au admin.ivanhoe@teamcarlo.com.au carl…" at bounding box center [1110, 463] width 807 height 40
select select "6"
click at [706, 443] on select "hello@clubworx.com ivanhoe@teamcarlo.com.au admin.ivanhoe@teamcarlo.com.au carl…" at bounding box center [1110, 463] width 807 height 40
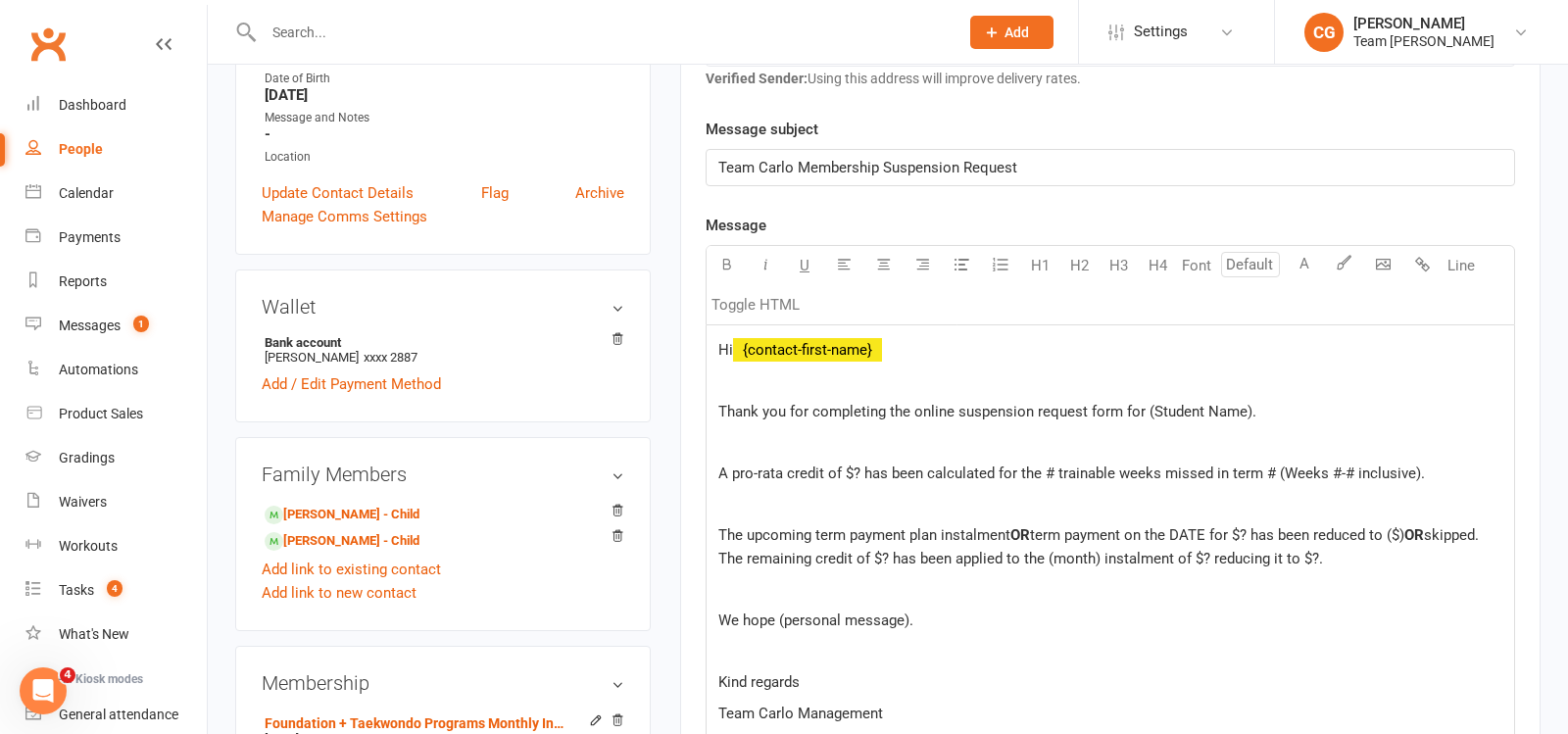
scroll to position [473, 0]
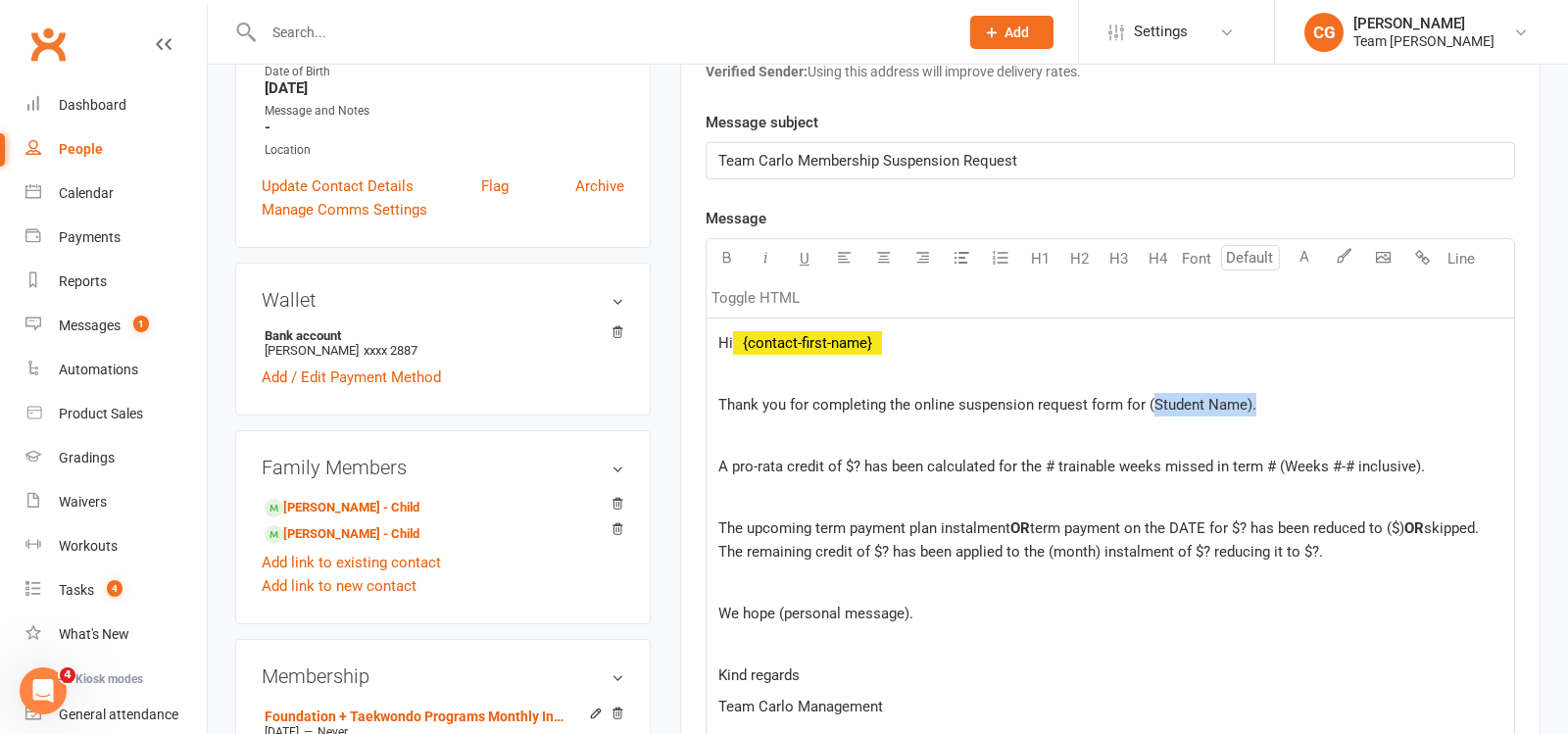
drag, startPoint x: 1254, startPoint y: 397, endPoint x: 1148, endPoint y: 393, distance: 106.1
click at [1148, 393] on p "Thank you for completing the online suspension request form for (Student Name)." at bounding box center [1110, 405] width 784 height 24
click at [857, 462] on span "A pro-rata credit of $? has been calculated for the # trainable weeks missed in…" at bounding box center [1071, 467] width 706 height 18
click at [1088, 458] on span "A pro-rata credit of $175.28 has been calculated for the # trainable weeks miss…" at bounding box center [1089, 467] width 743 height 18
click at [1309, 458] on span "A pro-rata credit of $175.28 has been calculated for the 3 trainable weeks miss…" at bounding box center [1089, 467] width 742 height 18
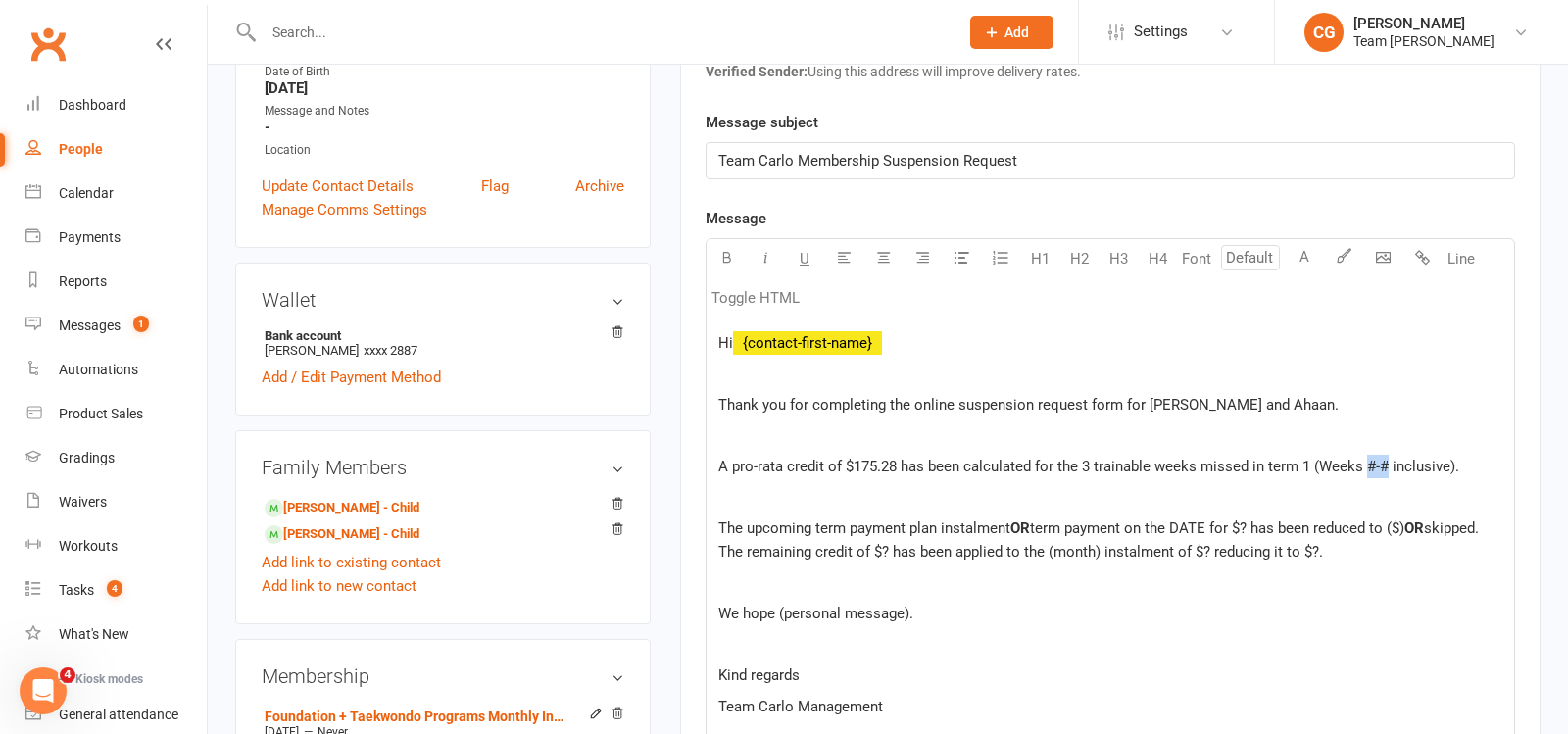
drag, startPoint x: 1385, startPoint y: 463, endPoint x: 1365, endPoint y: 463, distance: 20.0
click at [1365, 463] on span "A pro-rata credit of $175.28 has been calculated for the 3 trainable weeks miss…" at bounding box center [1088, 467] width 741 height 18
click at [1463, 462] on p "A pro-rata credit of $175.28 has been calculated for the 3 trainable weeks miss…" at bounding box center [1110, 467] width 784 height 24
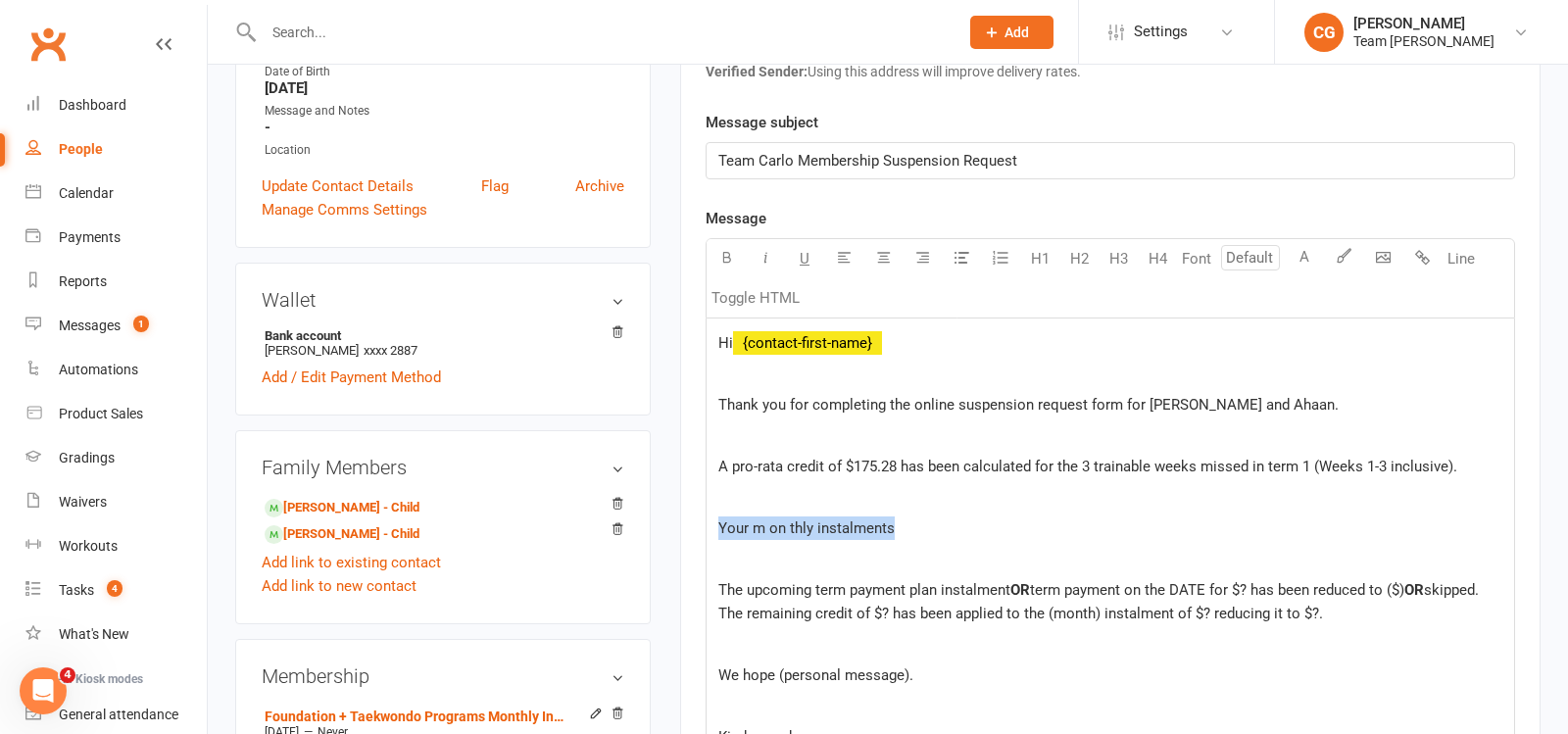
drag, startPoint x: 939, startPoint y: 511, endPoint x: 910, endPoint y: 534, distance: 37.0
click at [910, 534] on p "Your m on thly instalments" at bounding box center [1110, 528] width 784 height 24
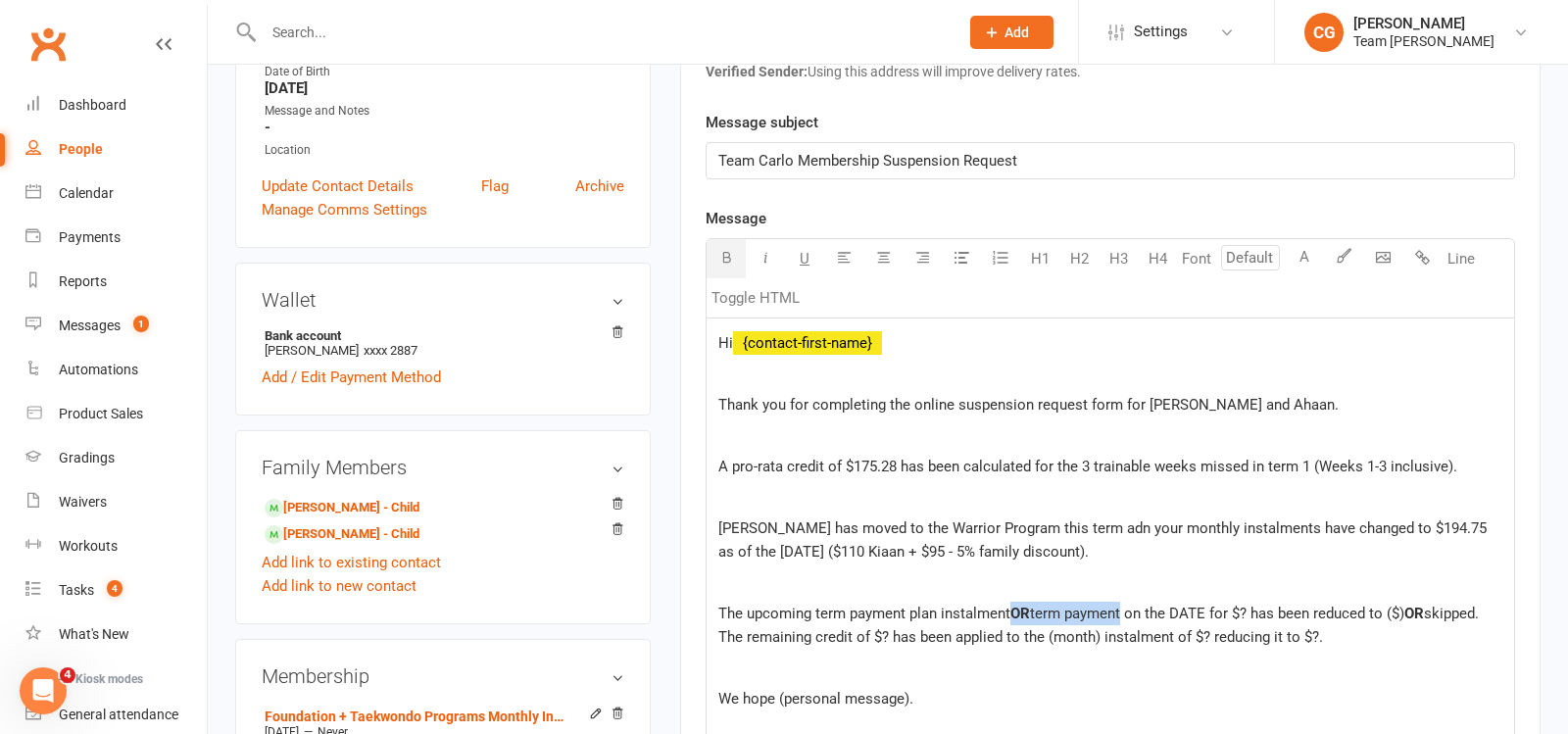
drag, startPoint x: 1015, startPoint y: 609, endPoint x: 1124, endPoint y: 612, distance: 109.0
click at [1124, 612] on p "The upcoming term payment plan instalment OR term payment on the DATE for $? ha…" at bounding box center [1110, 625] width 784 height 47
drag, startPoint x: 1097, startPoint y: 551, endPoint x: 917, endPoint y: 546, distance: 180.1
click at [917, 546] on p "Kiaan has moved to the Warrior Program this term adn your monthly instalments h…" at bounding box center [1110, 540] width 784 height 47
click at [1068, 521] on span "Kiaan has moved to the Warrior Program this term adn your monthly instalments h…" at bounding box center [1104, 540] width 773 height 42
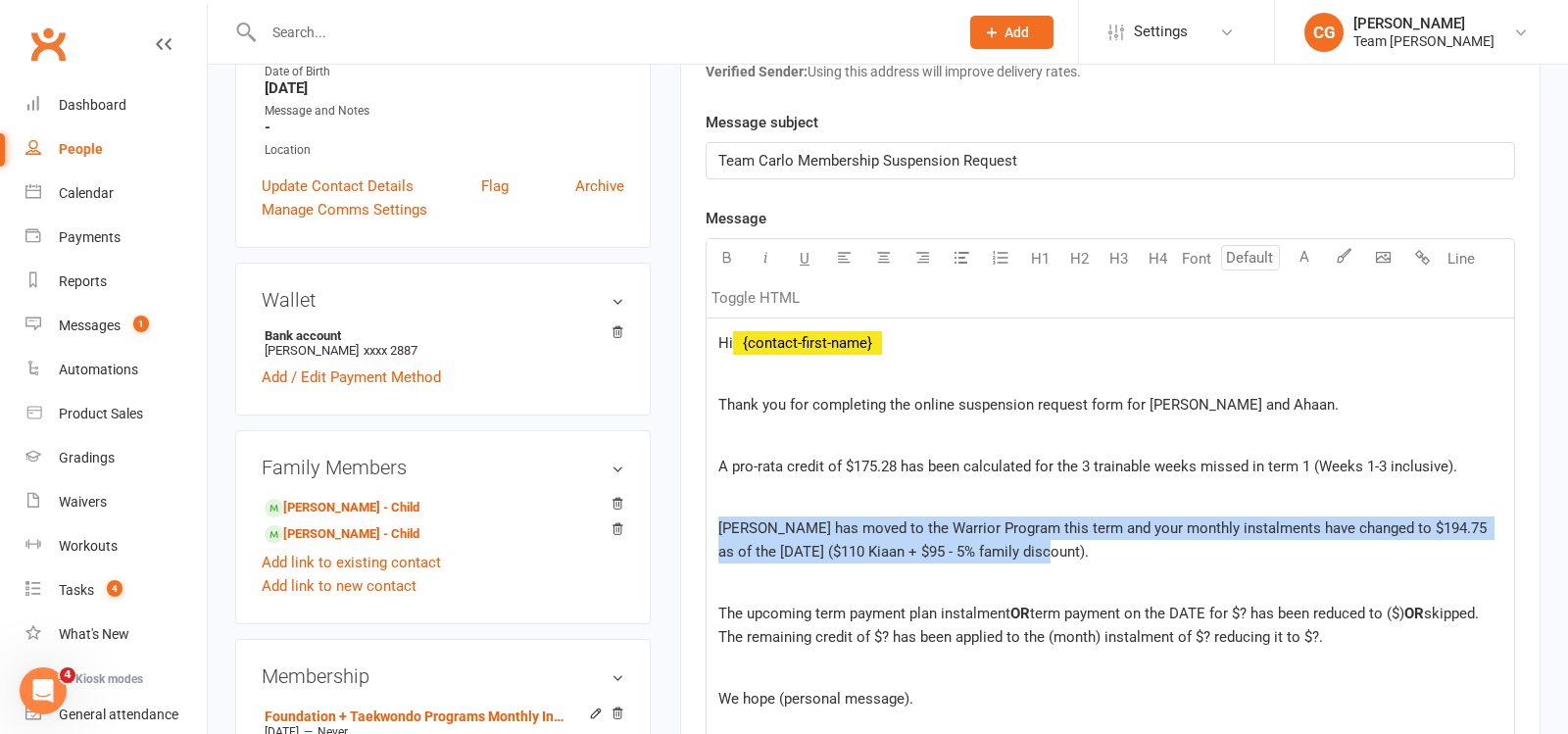
drag, startPoint x: 1074, startPoint y: 549, endPoint x: 711, endPoint y: 527, distance: 363.7
click at [711, 527] on div "Hi ﻿ {contact-first-name} Thank you for completing the online suspension reques…" at bounding box center [1110, 693] width 807 height 751
copy span "Kiaan has moved to the Warrior Program this term and your monthly instalments h…"
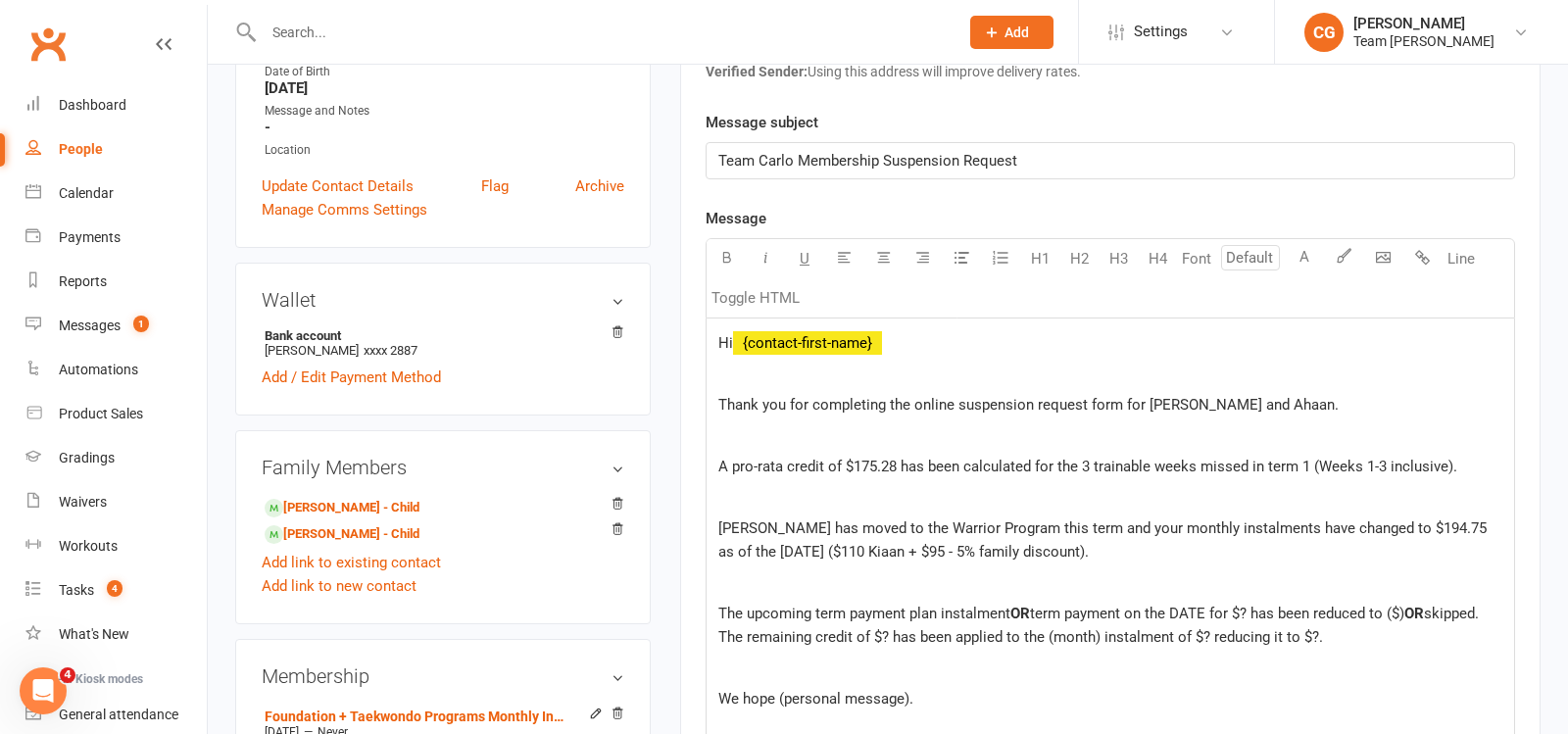
click at [1285, 401] on p "Thank you for completing the online suspension request form for Kiaan and Ahaan." at bounding box center [1110, 405] width 784 height 24
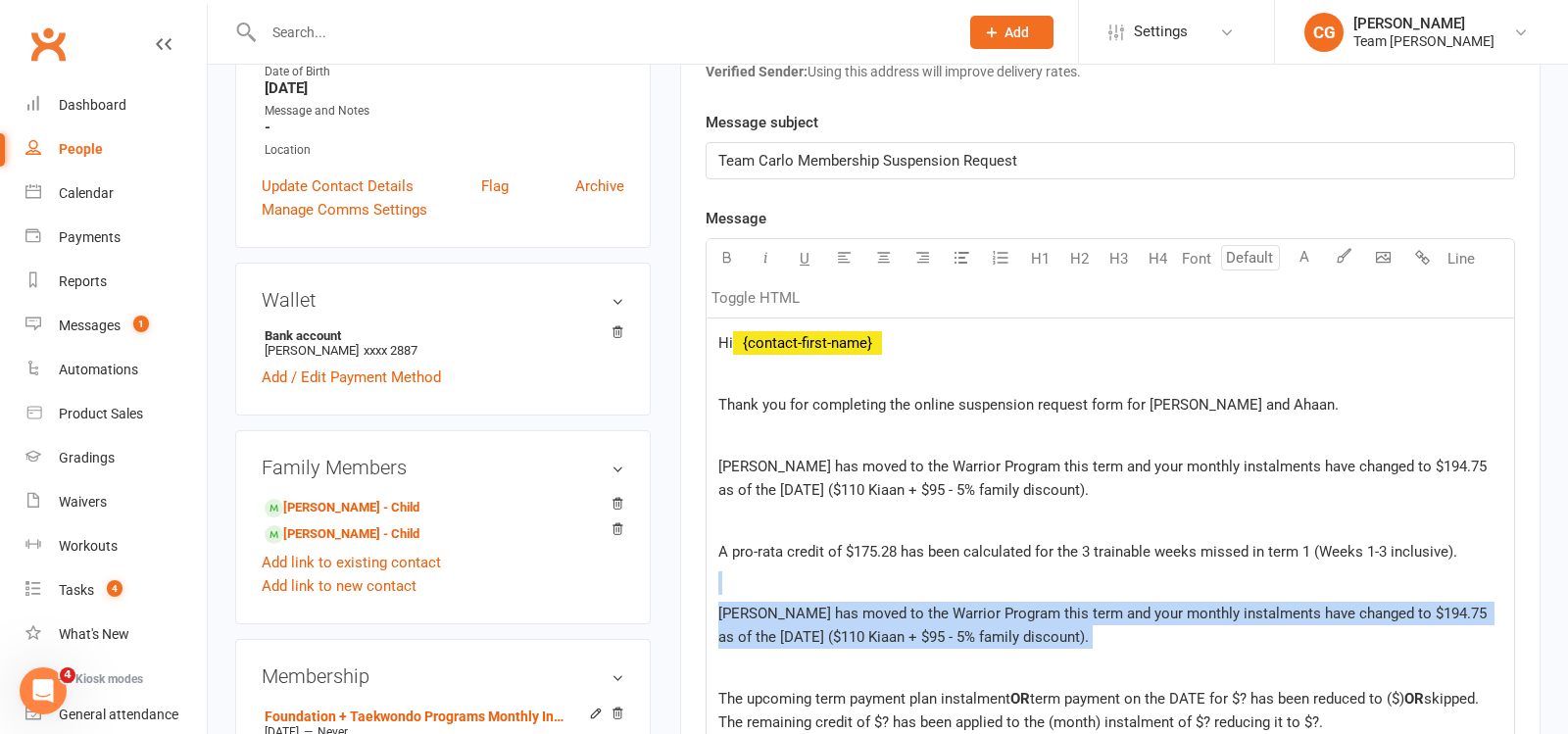
drag, startPoint x: 1089, startPoint y: 646, endPoint x: 720, endPoint y: 575, distance: 375.8
click at [720, 575] on div "Hi ﻿ {contact-first-name} Thank you for completing the online suspension reques…" at bounding box center [1110, 736] width 807 height 836
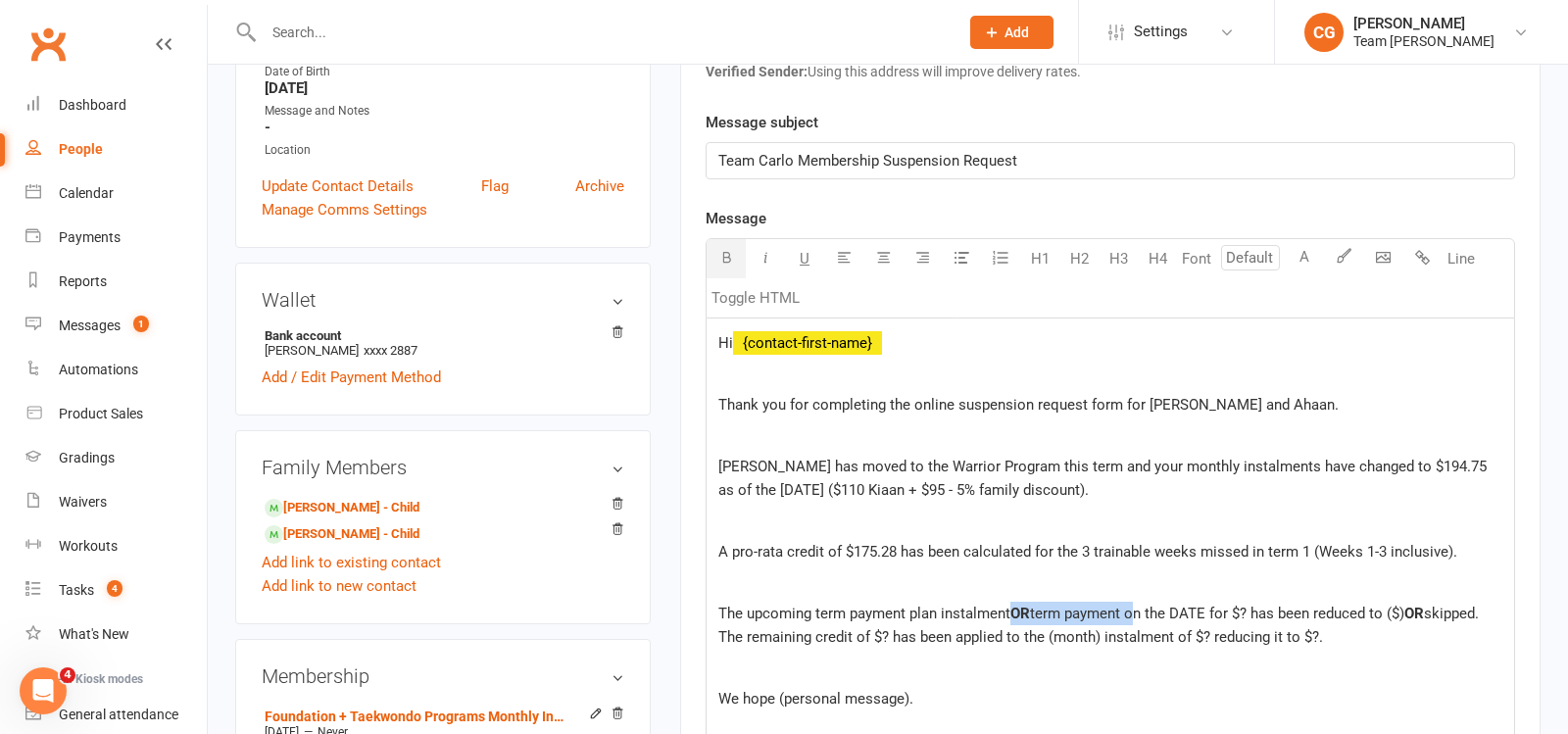
drag, startPoint x: 1018, startPoint y: 606, endPoint x: 1134, endPoint y: 608, distance: 116.0
click at [1134, 608] on p "The upcoming term payment plan instalment OR term payment on the DATE for $? ha…" at bounding box center [1110, 625] width 784 height 47
drag, startPoint x: 1091, startPoint y: 606, endPoint x: 1059, endPoint y: 605, distance: 32.0
click at [1059, 605] on span "The upcoming term payment plan instalment on the DATE for $? has been reduced t…" at bounding box center [1006, 613] width 577 height 18
click at [1160, 604] on span "The upcoming term payment plan instalment on the 15/10/25 for $? has been reduc…" at bounding box center [1010, 613] width 585 height 18
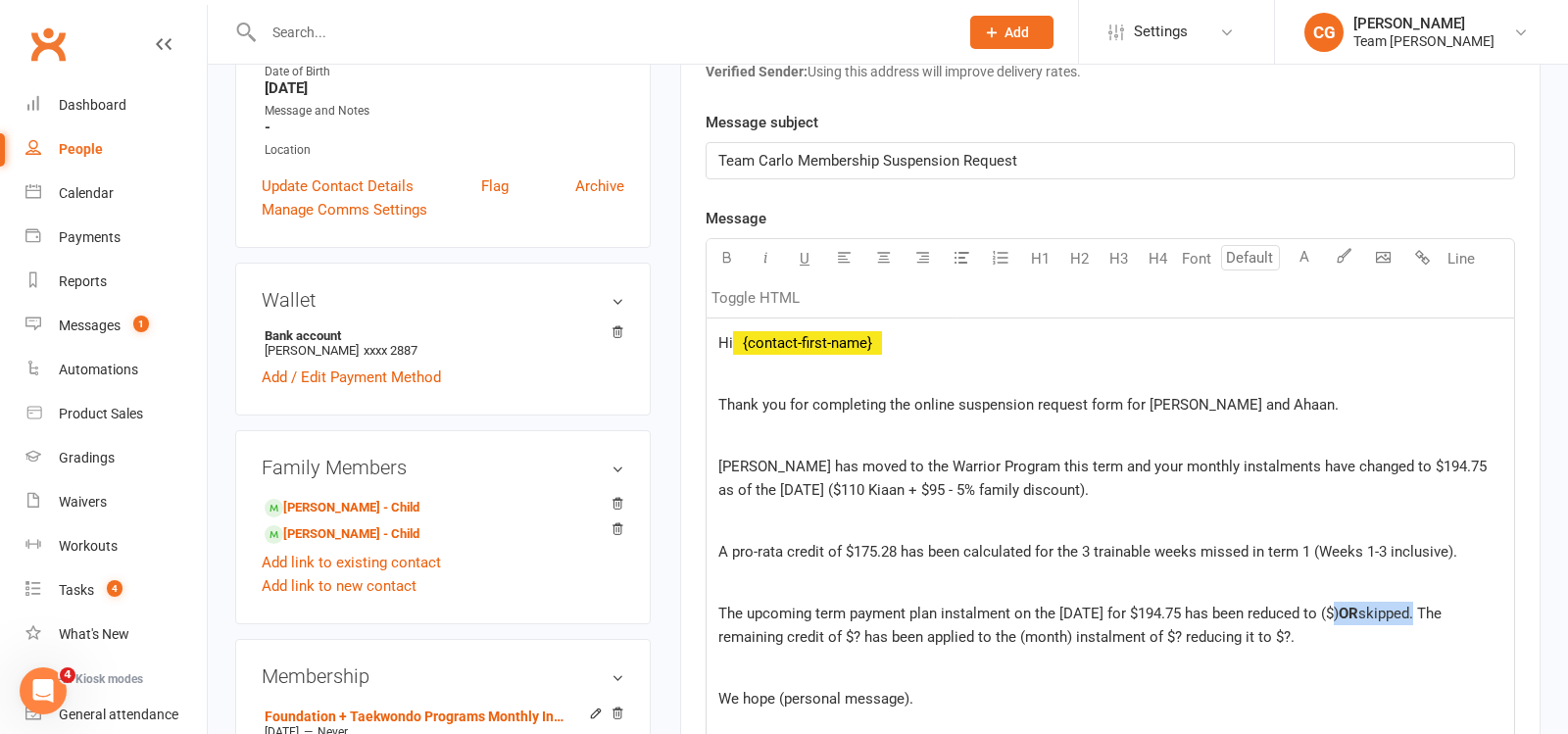
drag, startPoint x: 1436, startPoint y: 606, endPoint x: 1339, endPoint y: 607, distance: 97.0
click at [1339, 607] on p "The upcoming term payment plan instalment on the 15/10/25 for $194.75 has been …" at bounding box center [1110, 625] width 784 height 47
drag, startPoint x: 1397, startPoint y: 606, endPoint x: 1412, endPoint y: 638, distance: 35.3
click at [1412, 638] on p "The upcoming term payment plan instalment on the 15/10/25 for $194.75 has been …" at bounding box center [1110, 625] width 784 height 47
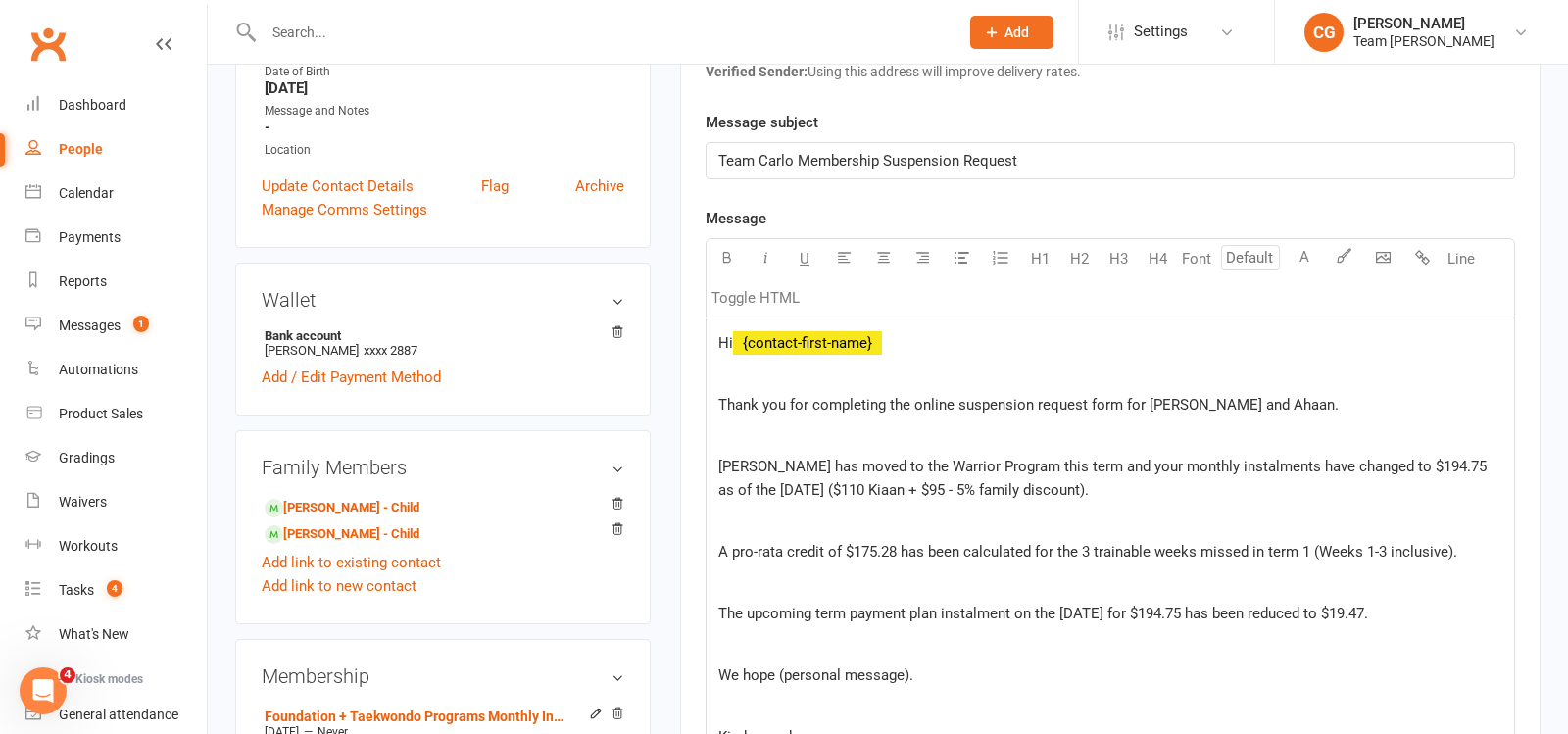
click at [1087, 484] on p "Kiaan has moved to the Warrior Program this term and your monthly instalments h…" at bounding box center [1110, 479] width 784 height 47
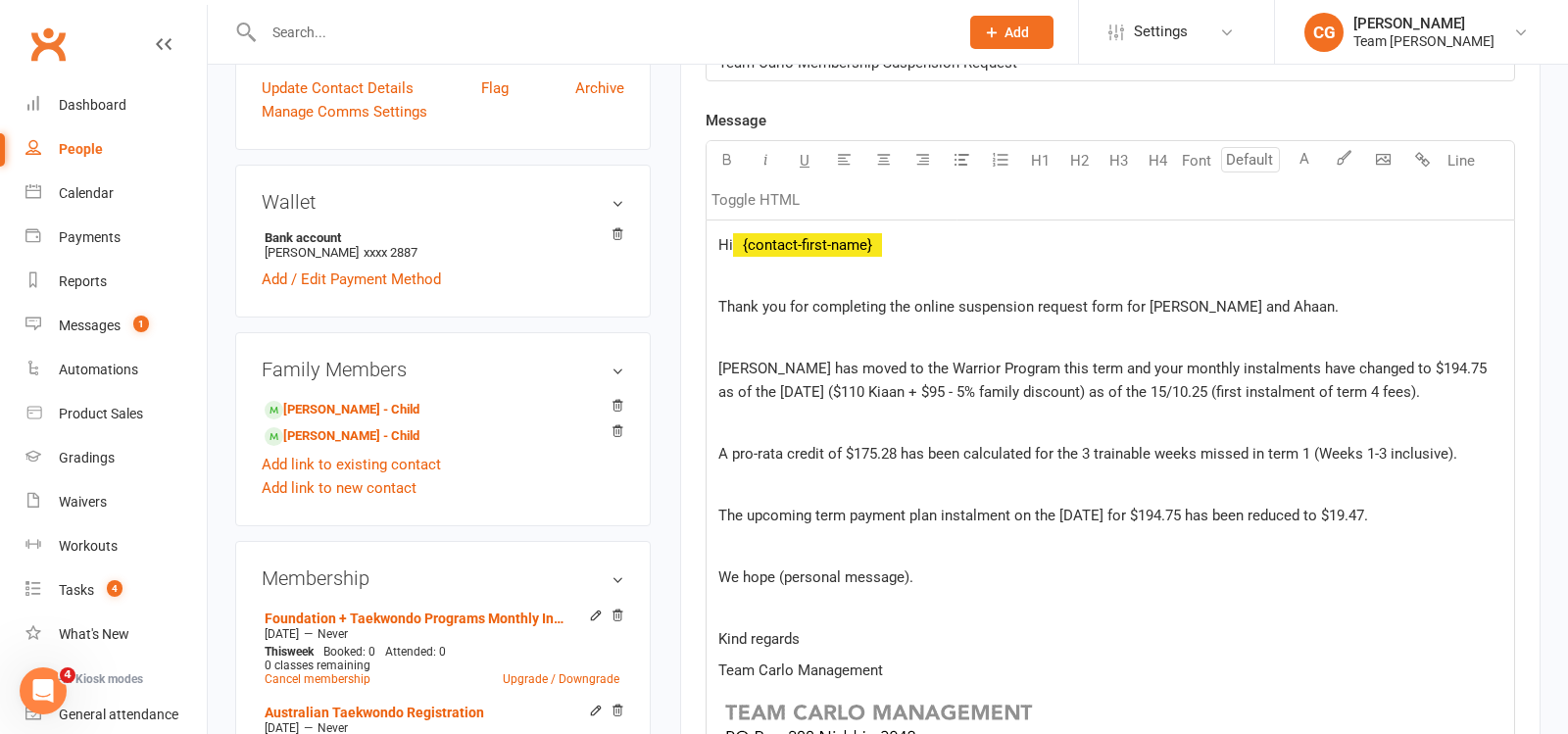
scroll to position [582, 0]
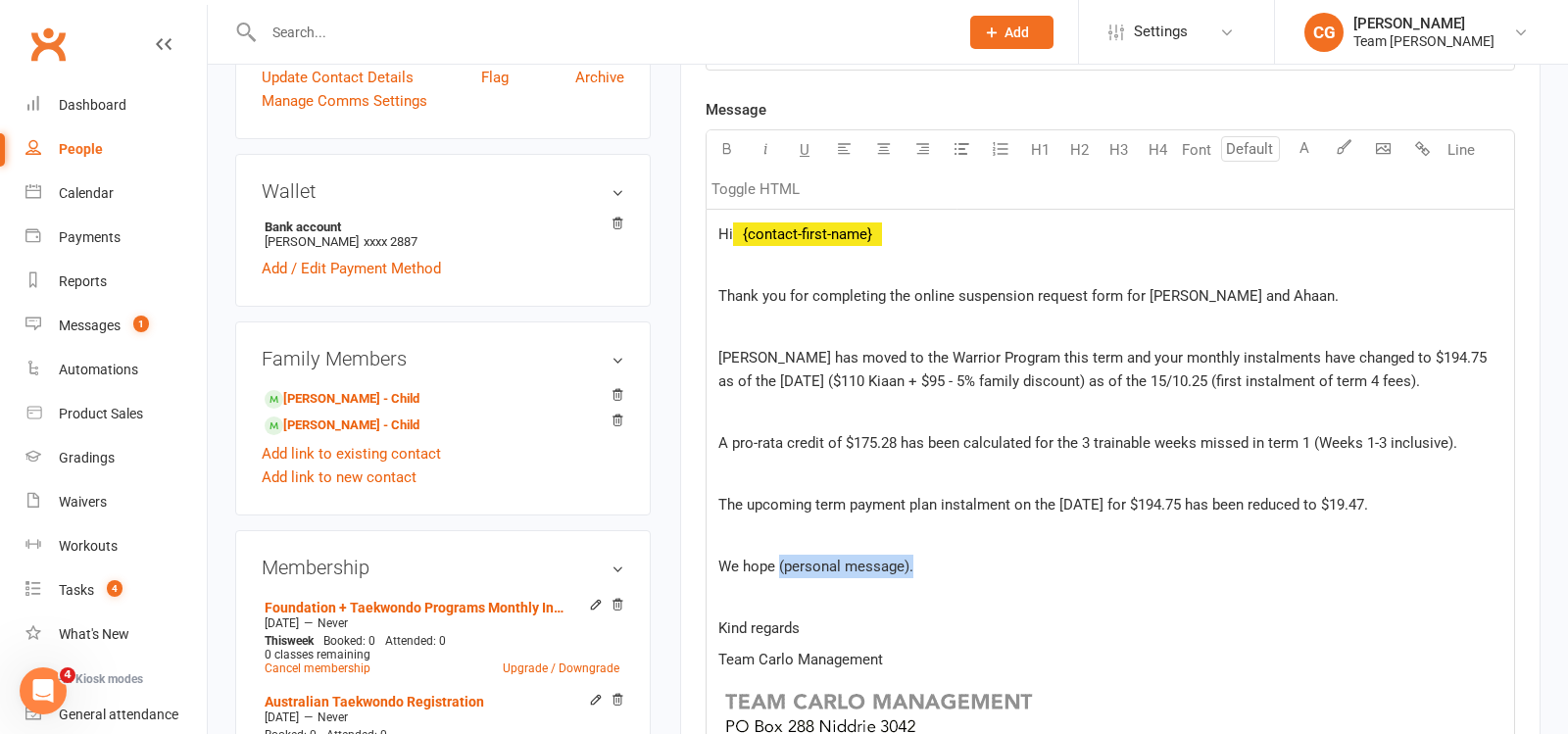
drag, startPoint x: 922, startPoint y: 559, endPoint x: 777, endPoint y: 551, distance: 145.2
click at [777, 555] on p "We hope (personal message)." at bounding box center [1110, 567] width 784 height 24
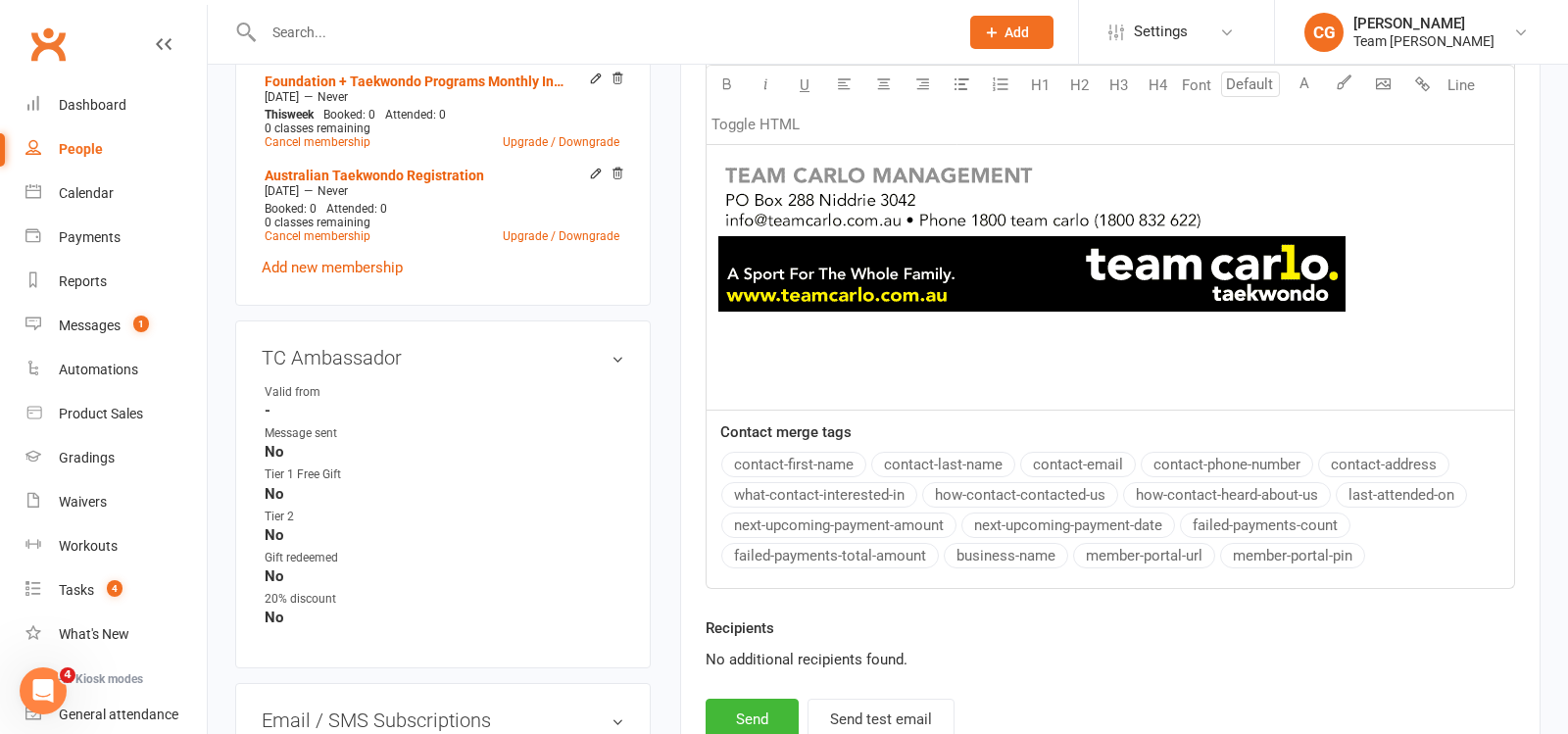
scroll to position [1207, 0]
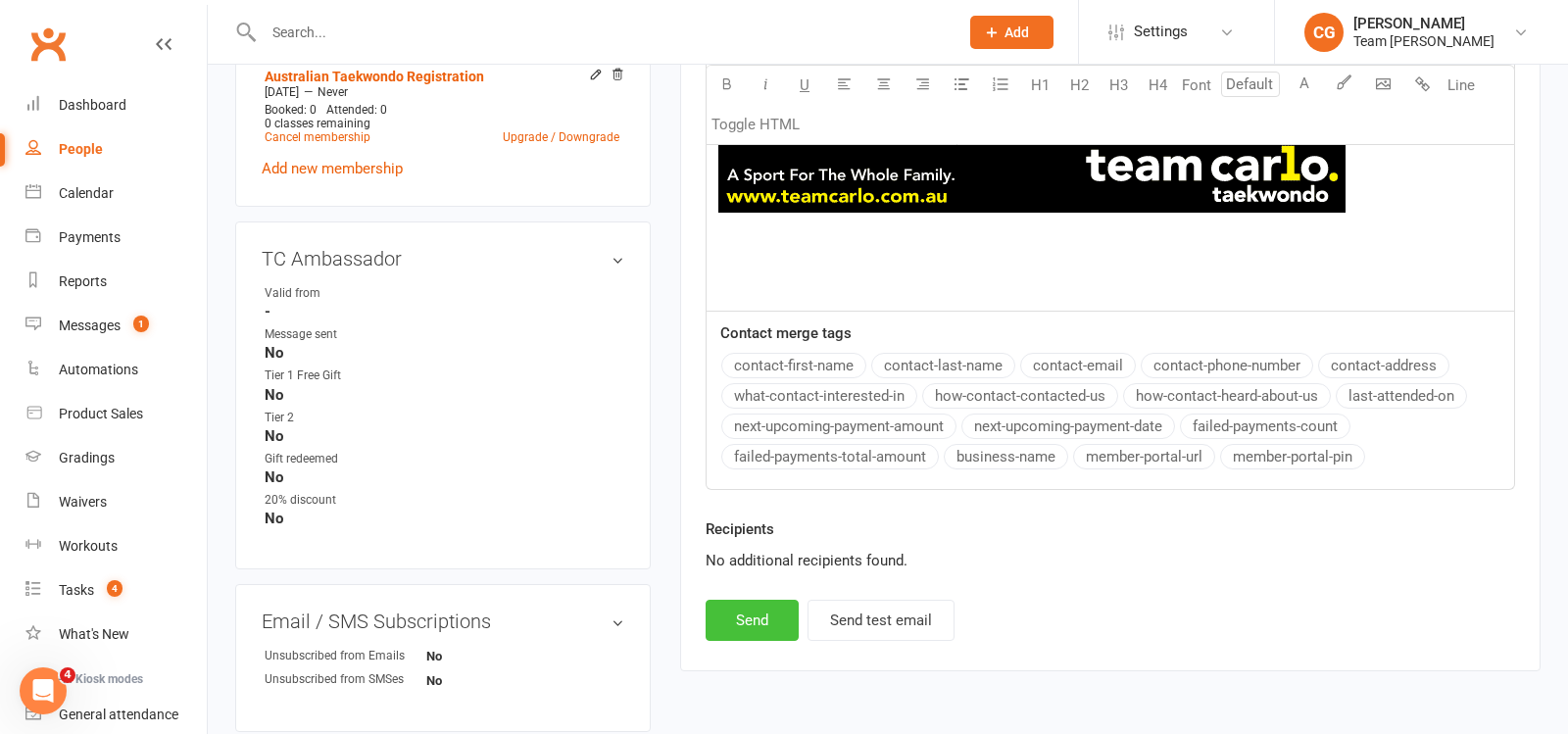
click at [740, 617] on button "Send" at bounding box center [752, 620] width 93 height 42
select select
select select "1"
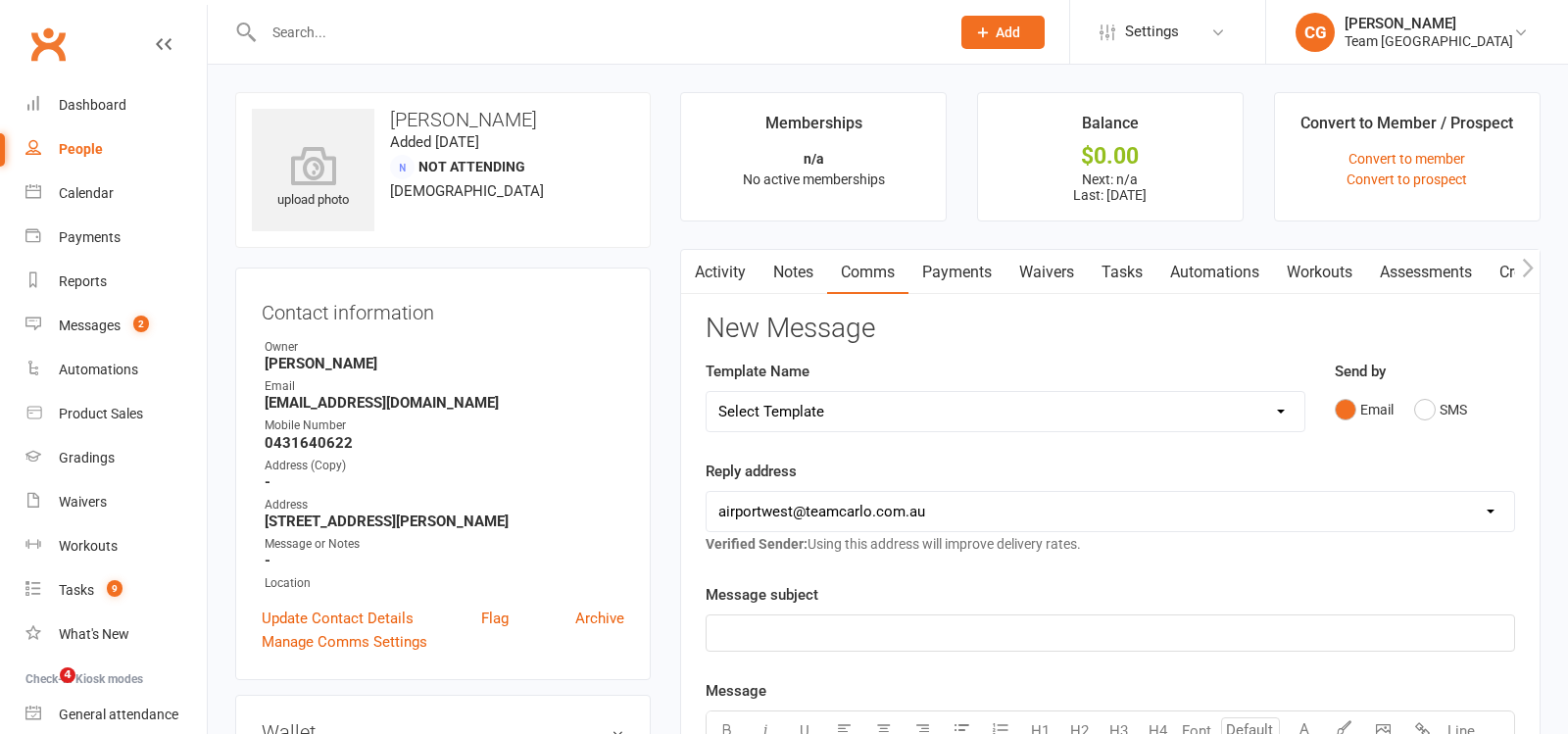
click at [333, 17] on div at bounding box center [586, 32] width 700 height 63
click at [326, 33] on input "text" at bounding box center [598, 33] width 679 height 28
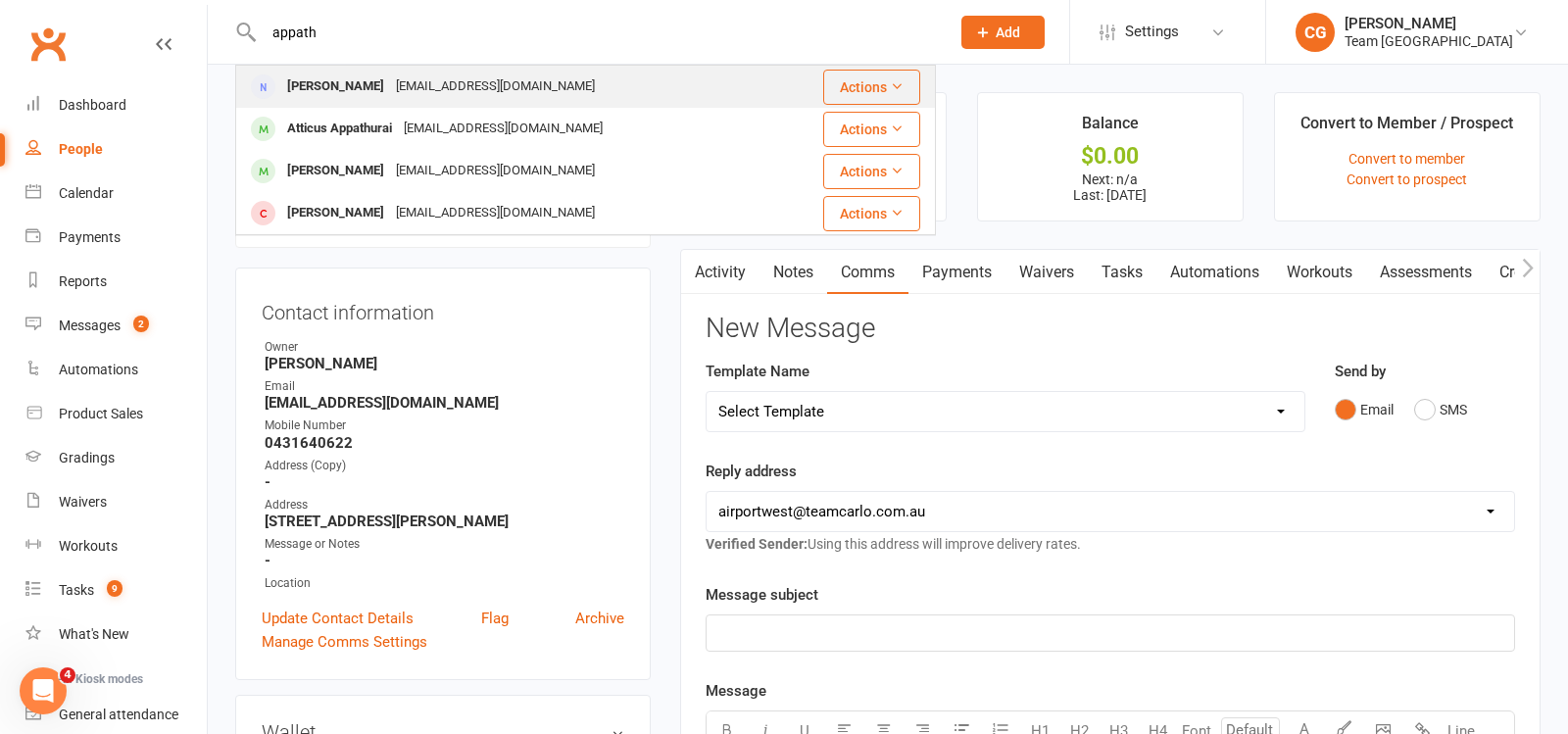
type input "appath"
click at [406, 90] on div "[EMAIL_ADDRESS][DOMAIN_NAME]" at bounding box center [495, 86] width 211 height 29
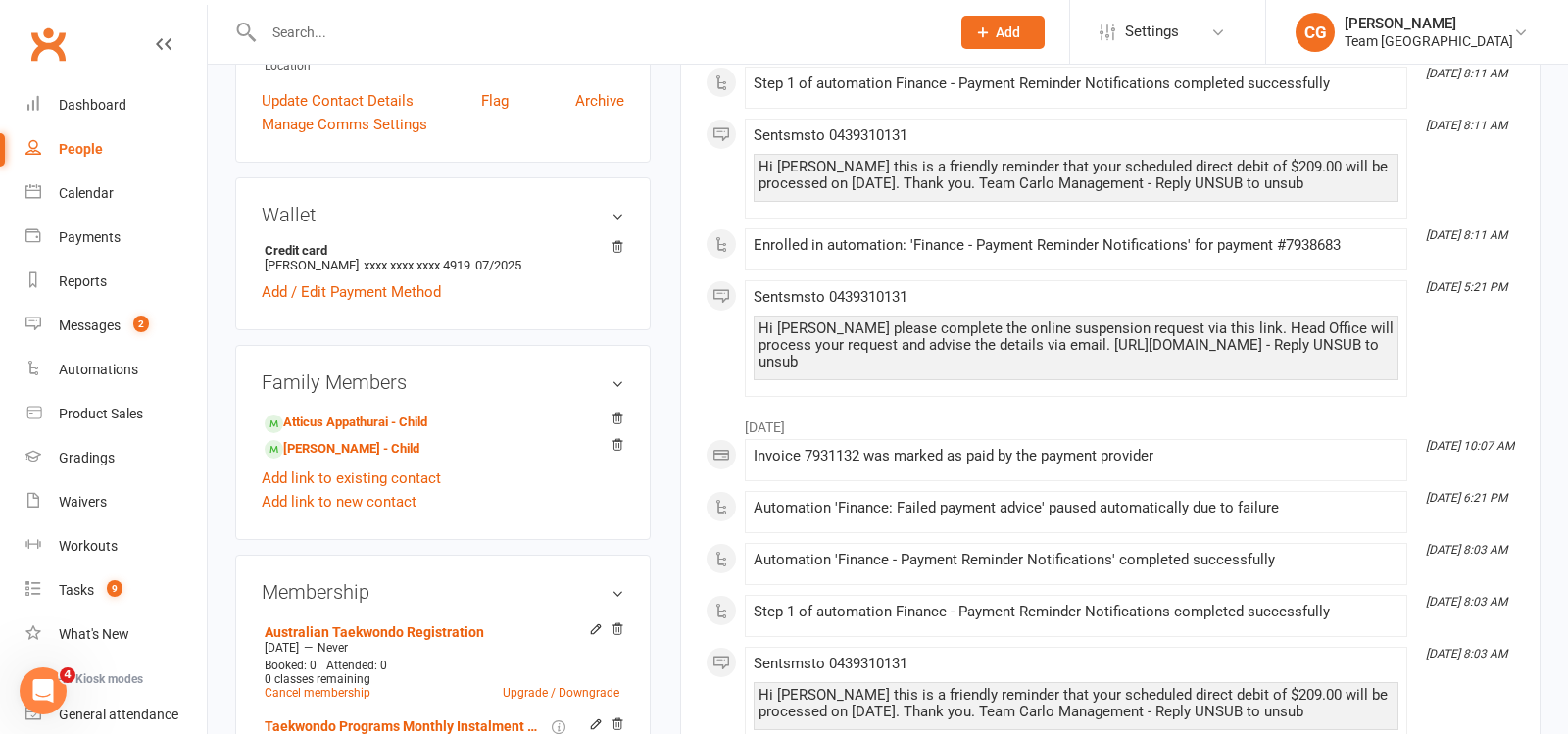
scroll to position [553, 0]
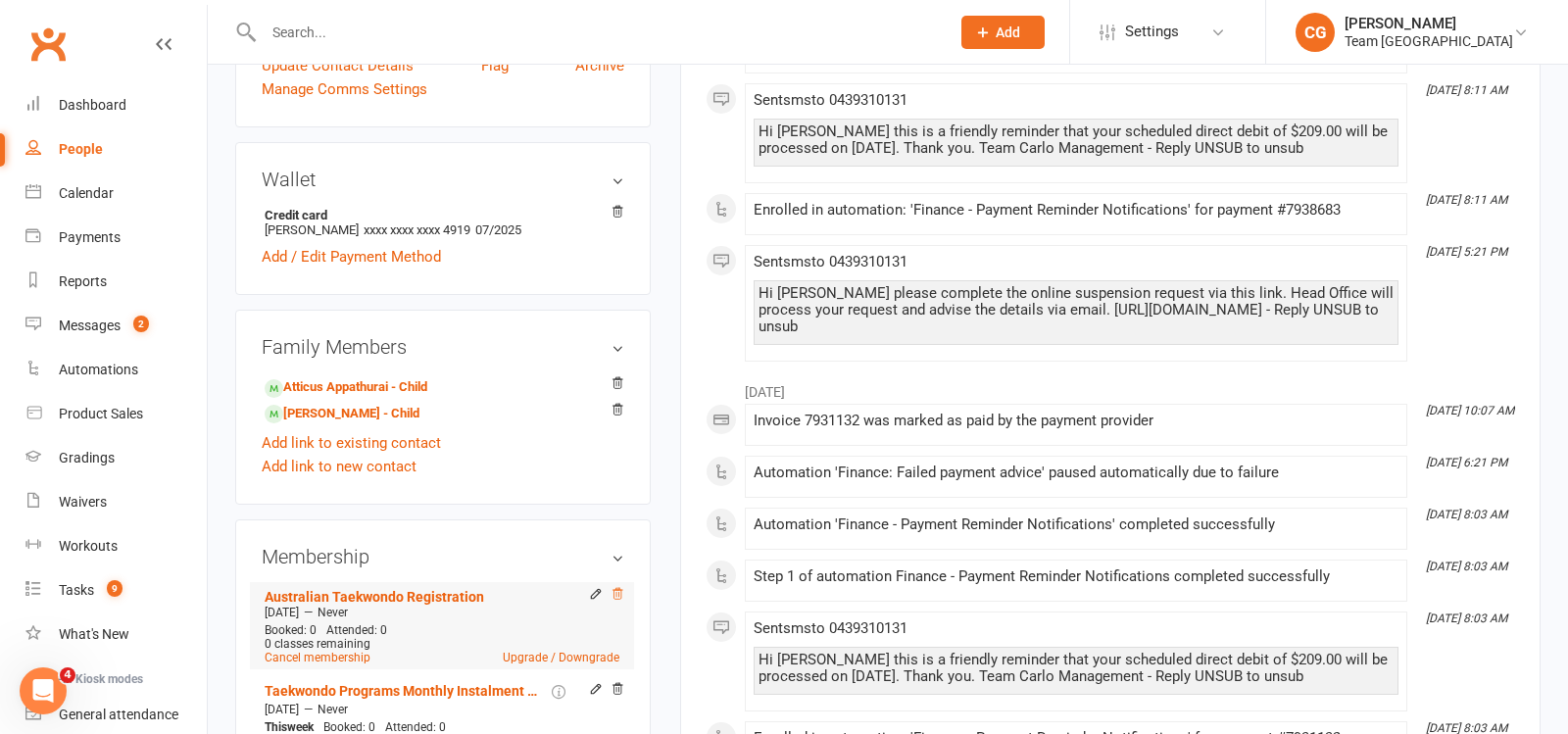
click at [613, 589] on icon at bounding box center [617, 595] width 14 height 14
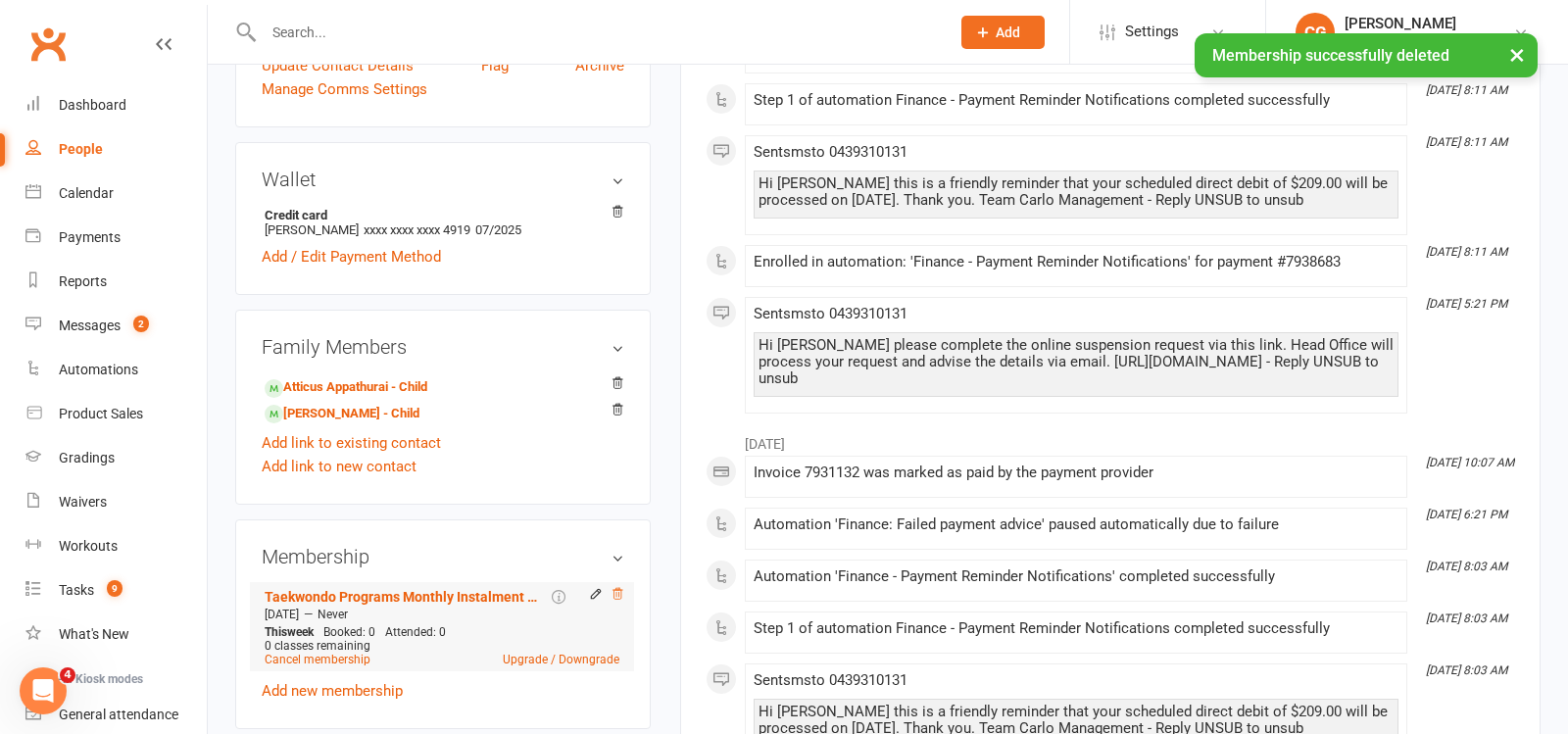
click at [615, 594] on icon at bounding box center [617, 595] width 14 height 14
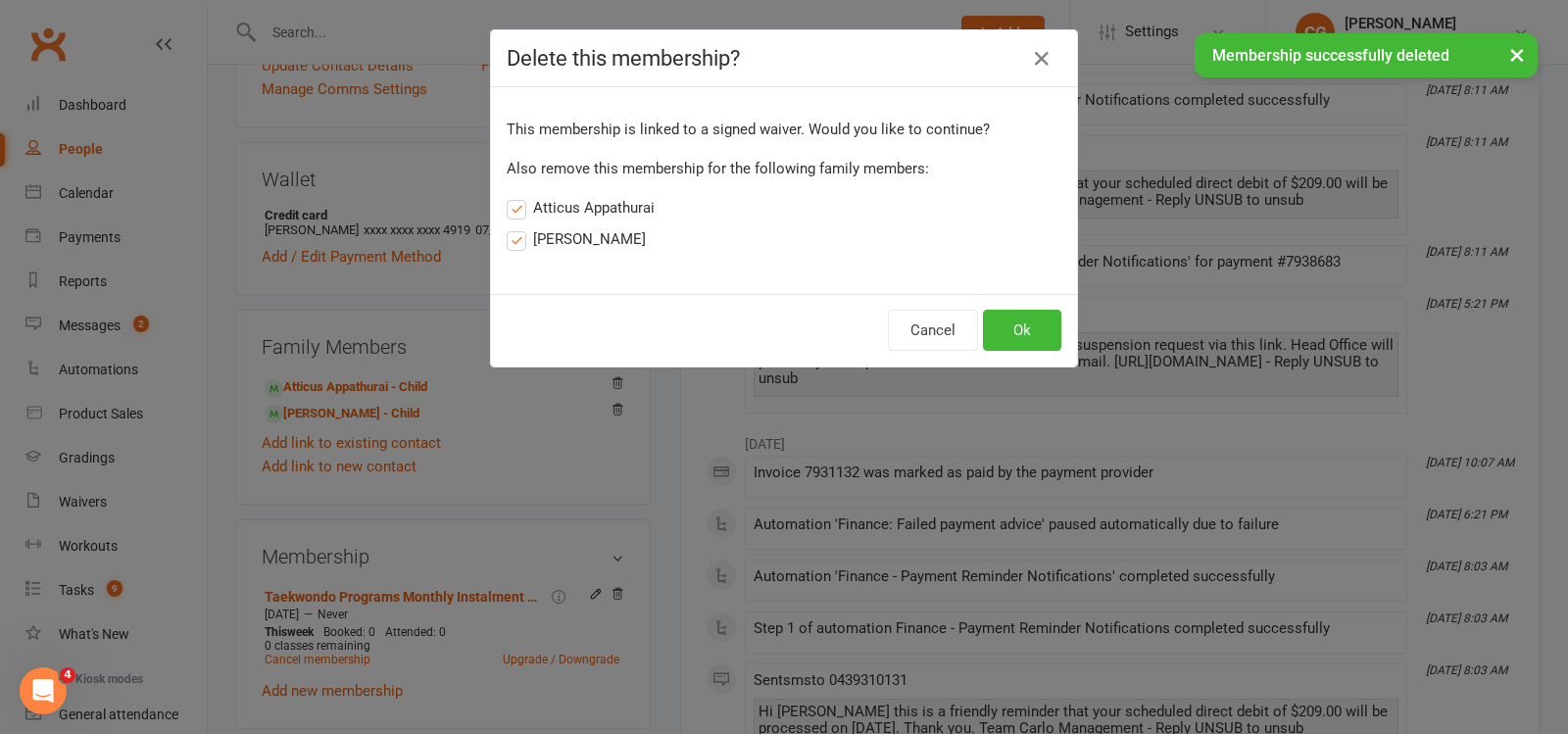
click at [597, 203] on label "Atticus Appathurai" at bounding box center [581, 208] width 148 height 24
click at [519, 196] on input "Atticus Appathurai" at bounding box center [512, 196] width 13 height 0
click at [592, 234] on label "[PERSON_NAME]" at bounding box center [576, 239] width 139 height 24
click at [519, 228] on input "[PERSON_NAME]" at bounding box center [512, 228] width 13 height 0
click at [1027, 329] on button "Ok" at bounding box center [1022, 330] width 78 height 42
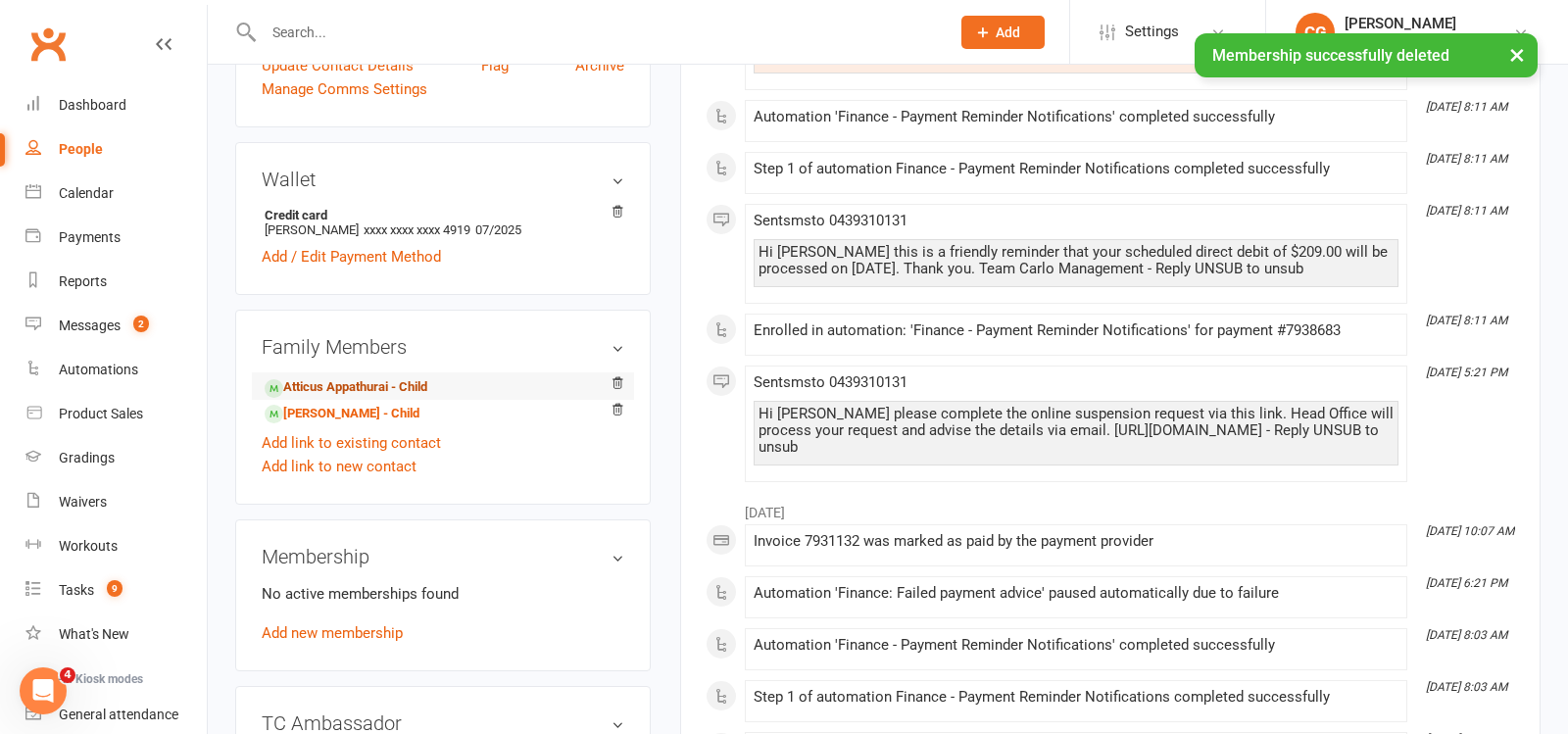
click at [370, 377] on link "Atticus Appathurai - Child" at bounding box center [346, 387] width 162 height 21
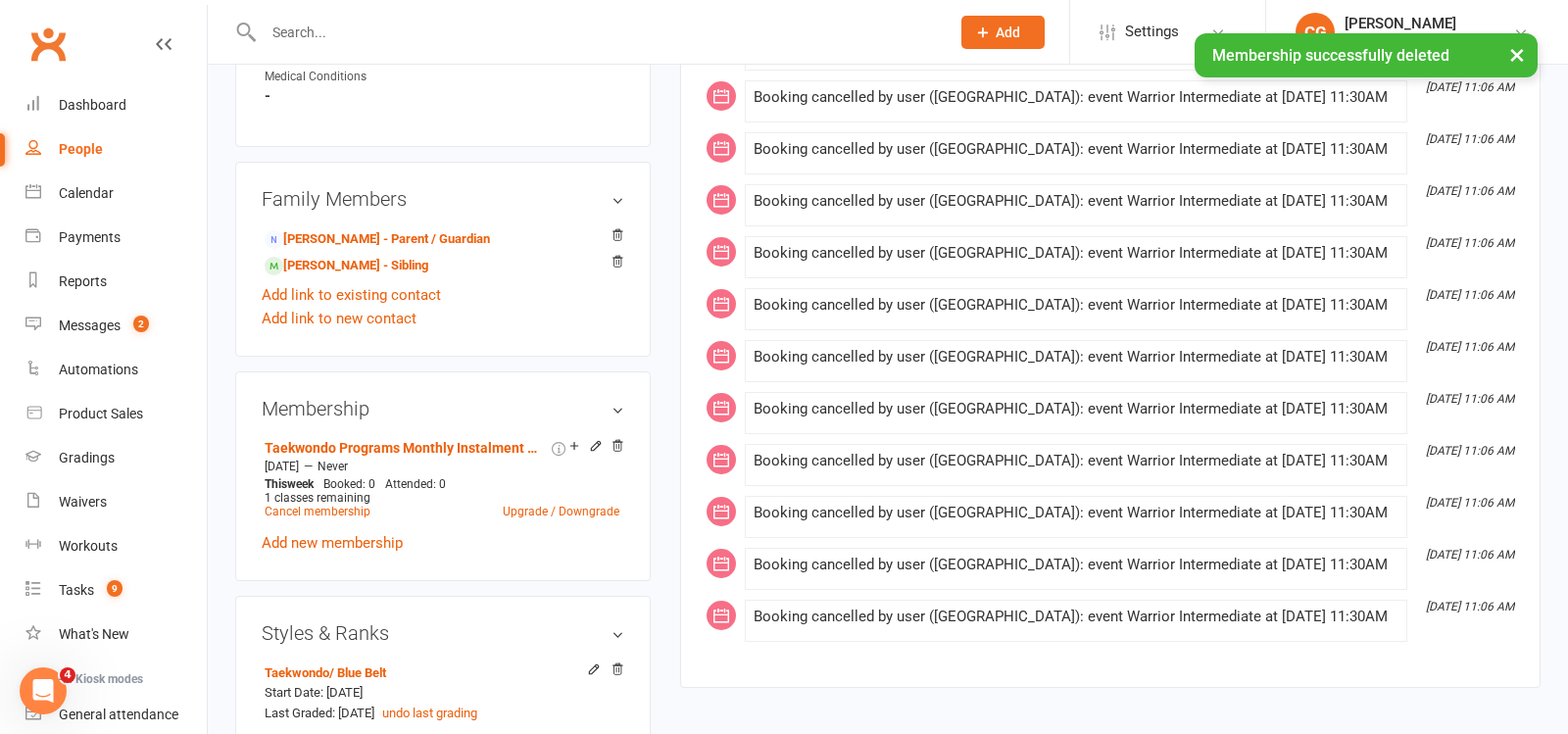
scroll to position [1108, 0]
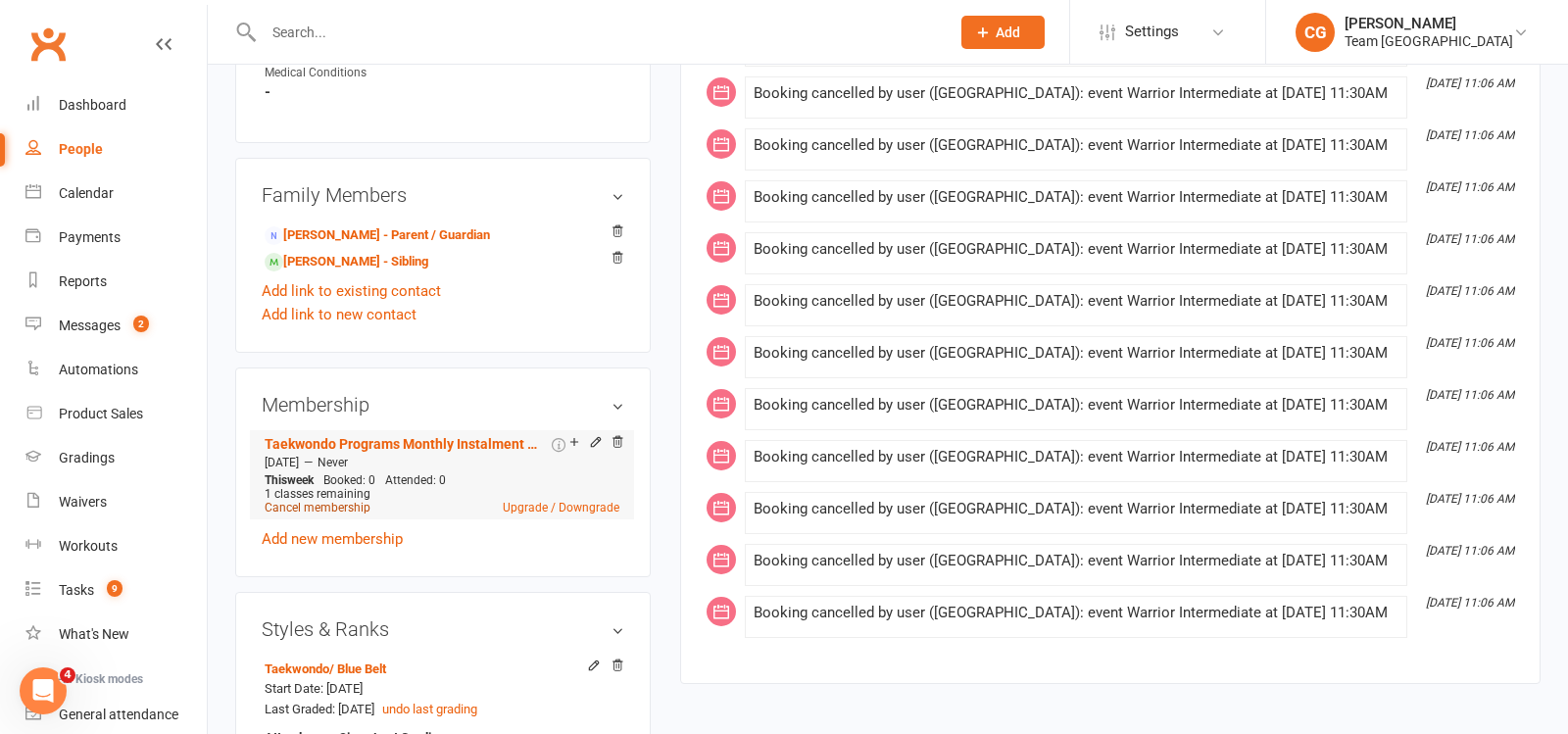
click at [302, 501] on link "Cancel membership" at bounding box center [318, 507] width 106 height 14
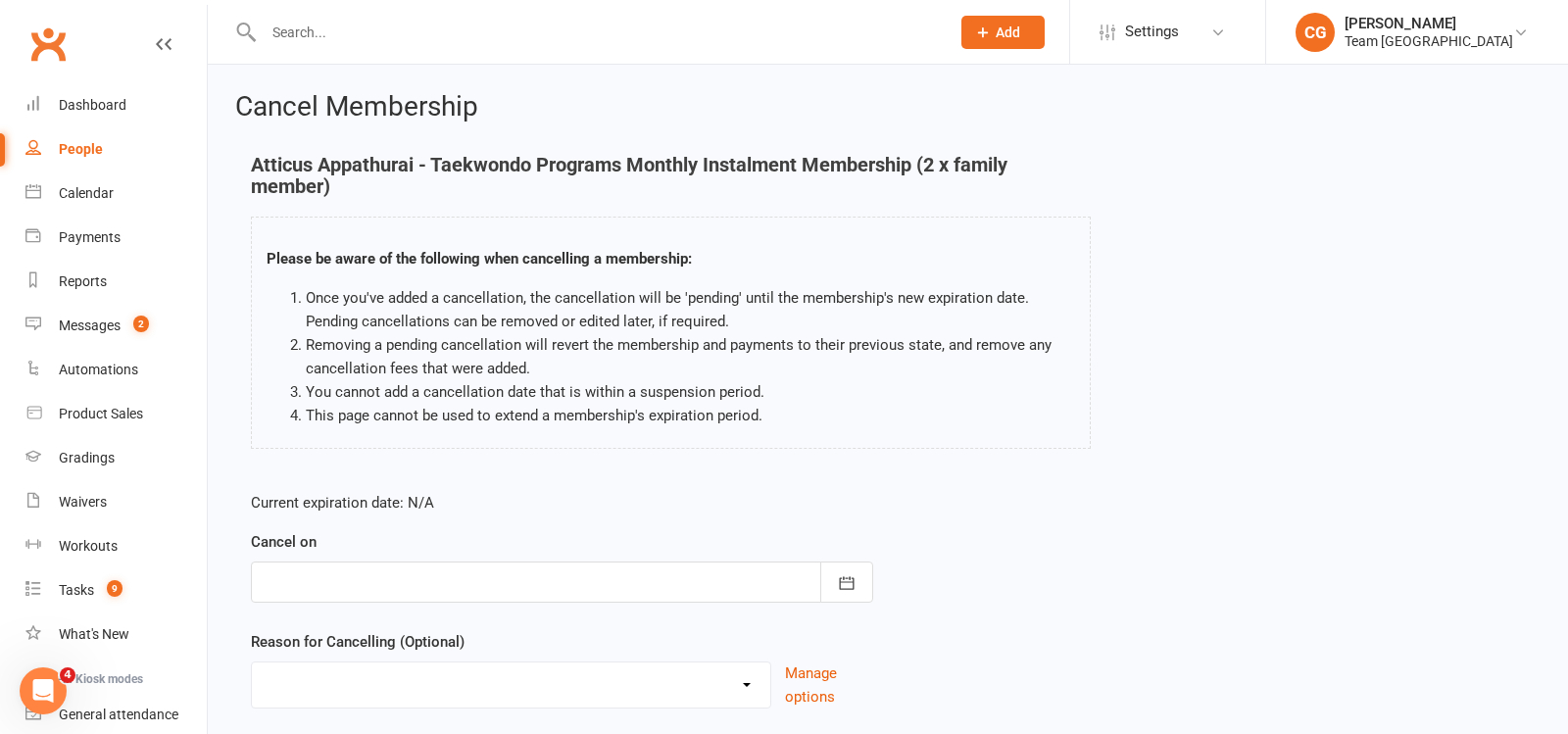
click at [400, 596] on div at bounding box center [562, 583] width 622 height 42
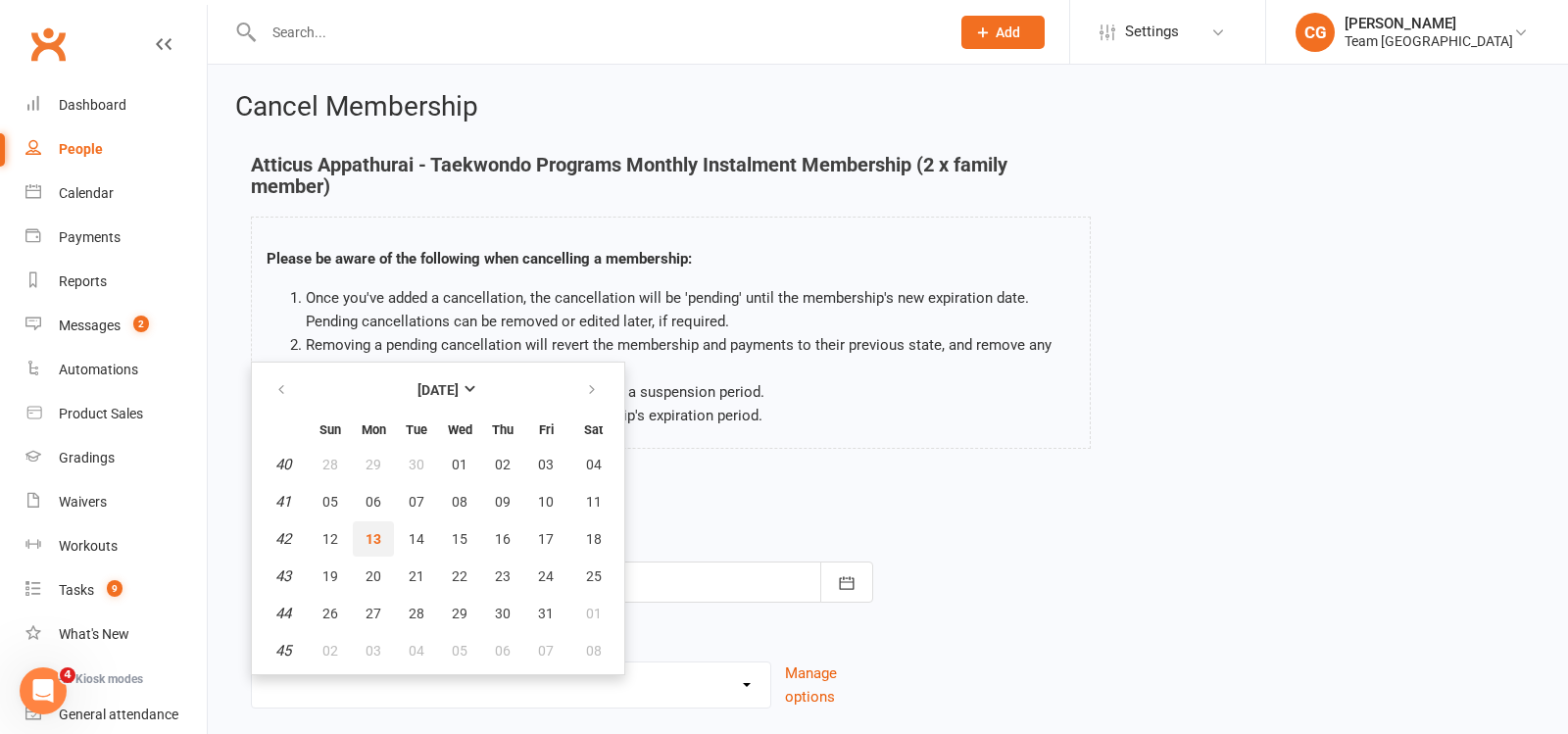
click at [375, 532] on span "13" at bounding box center [374, 539] width 16 height 16
type input "[DATE]"
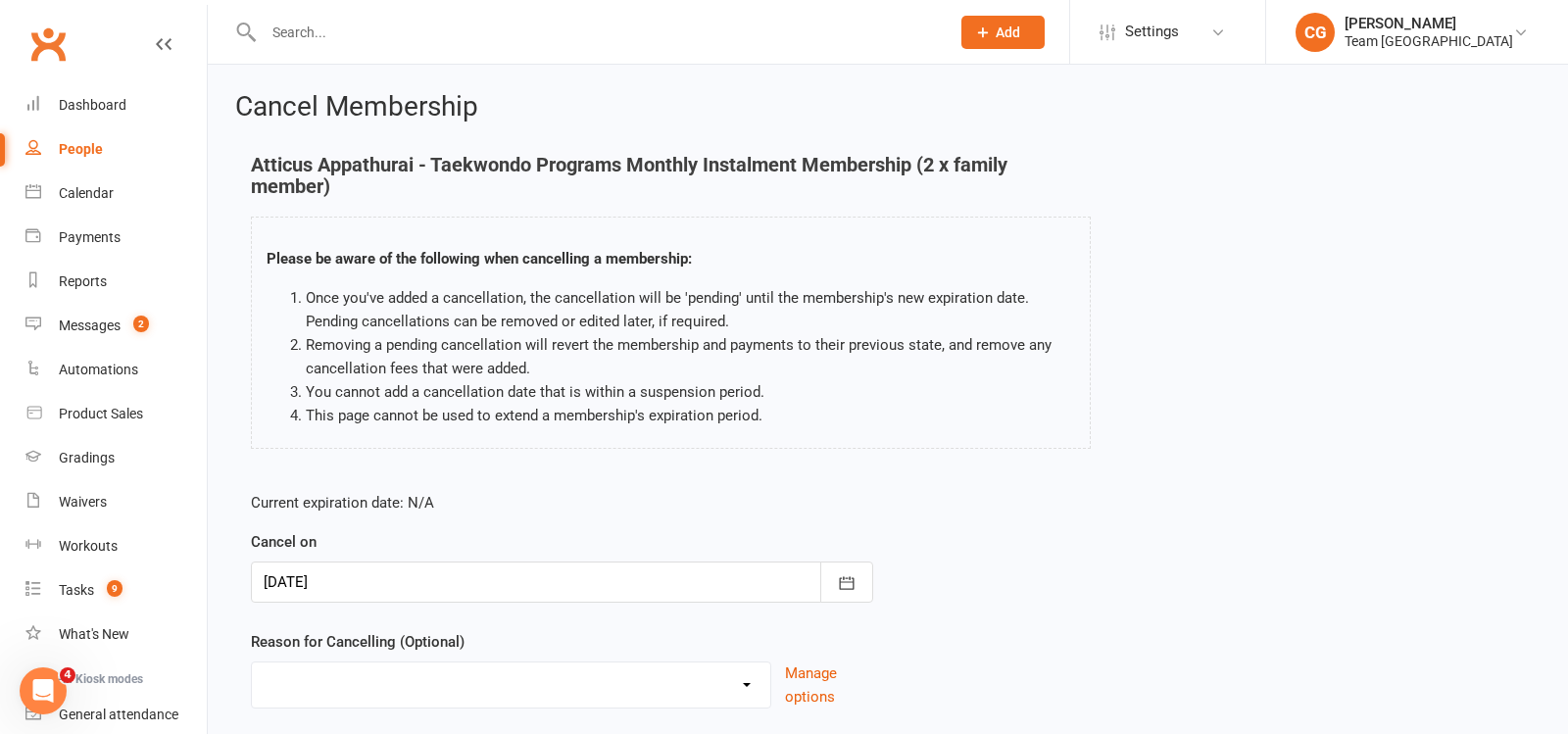
click at [380, 696] on select "Chosen another sport/activity Dissatisfied with service provided Family/Health …" at bounding box center [511, 683] width 518 height 40
select select "5"
click at [252, 663] on select "Chosen another sport/activity Dissatisfied with service provided Family/Health …" at bounding box center [511, 683] width 518 height 40
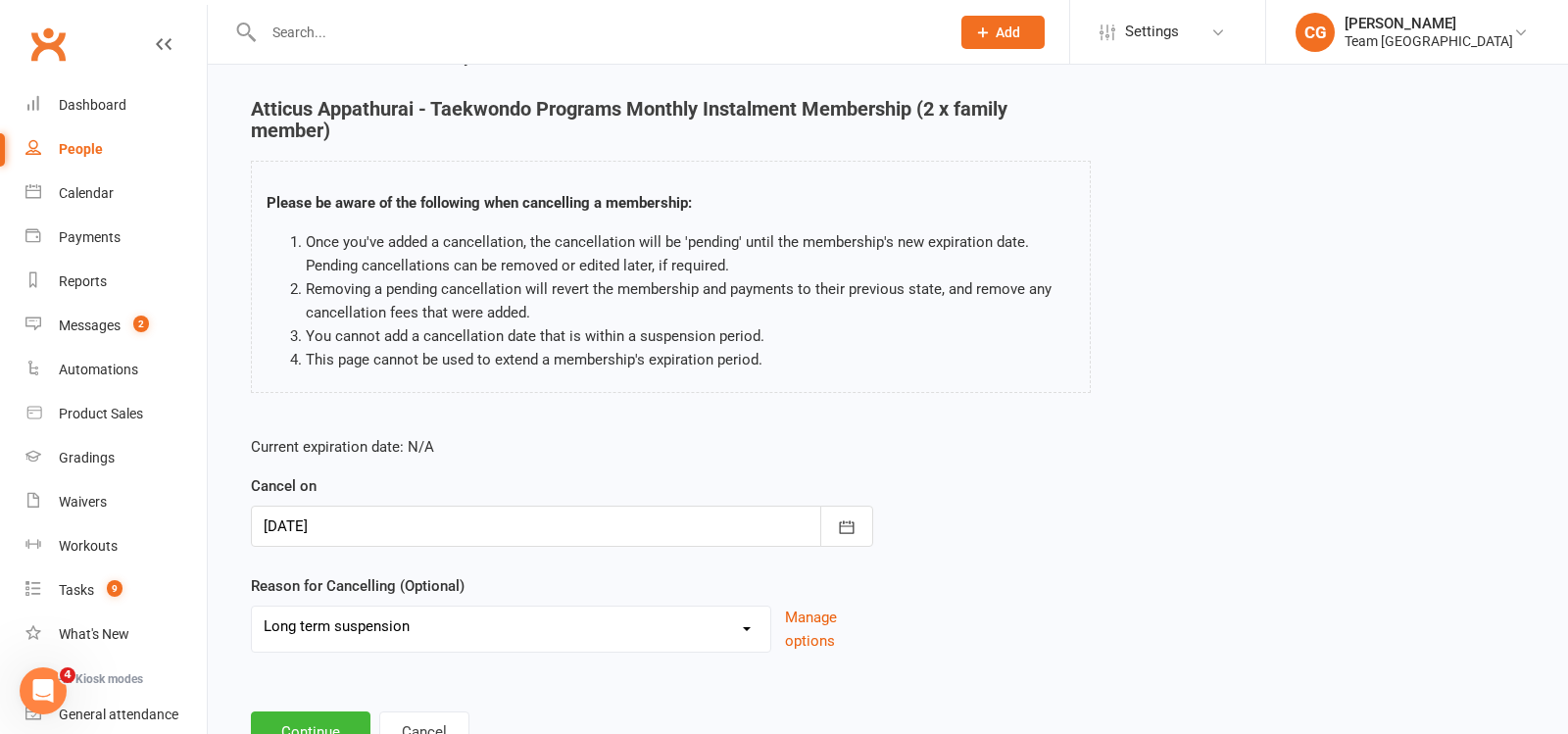
scroll to position [131, 0]
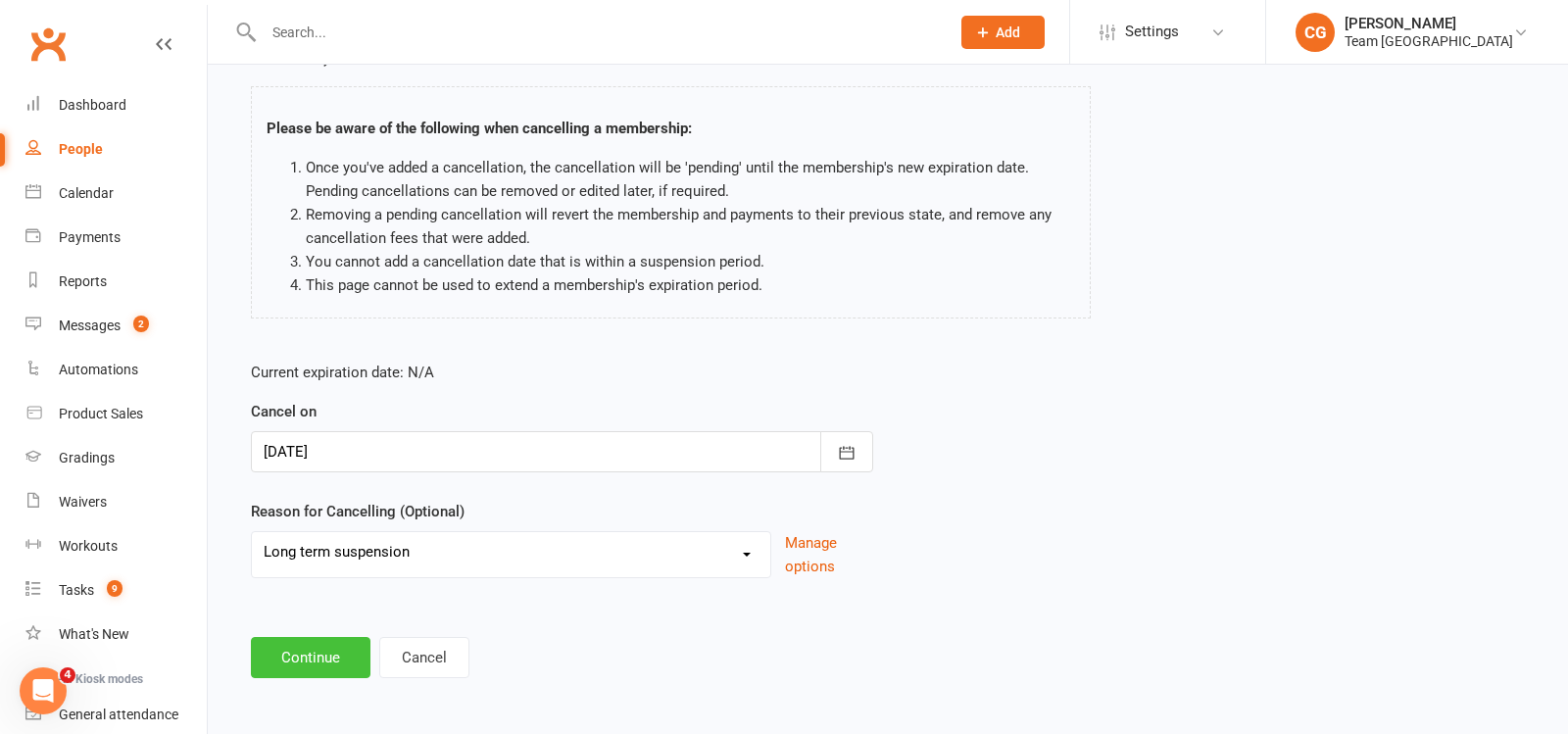
click at [317, 655] on button "Continue" at bounding box center [311, 658] width 120 height 42
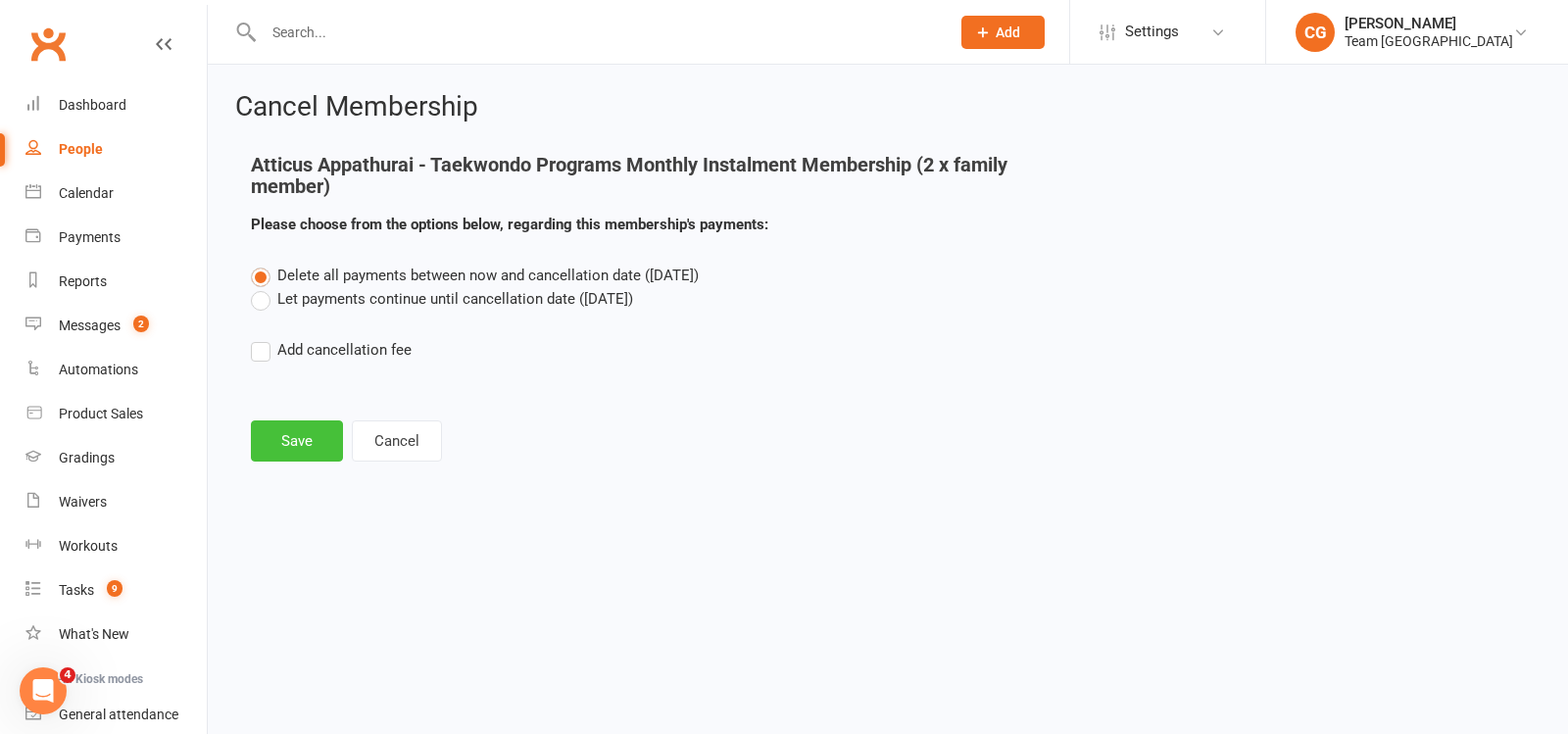
click at [287, 440] on button "Save" at bounding box center [297, 441] width 92 height 42
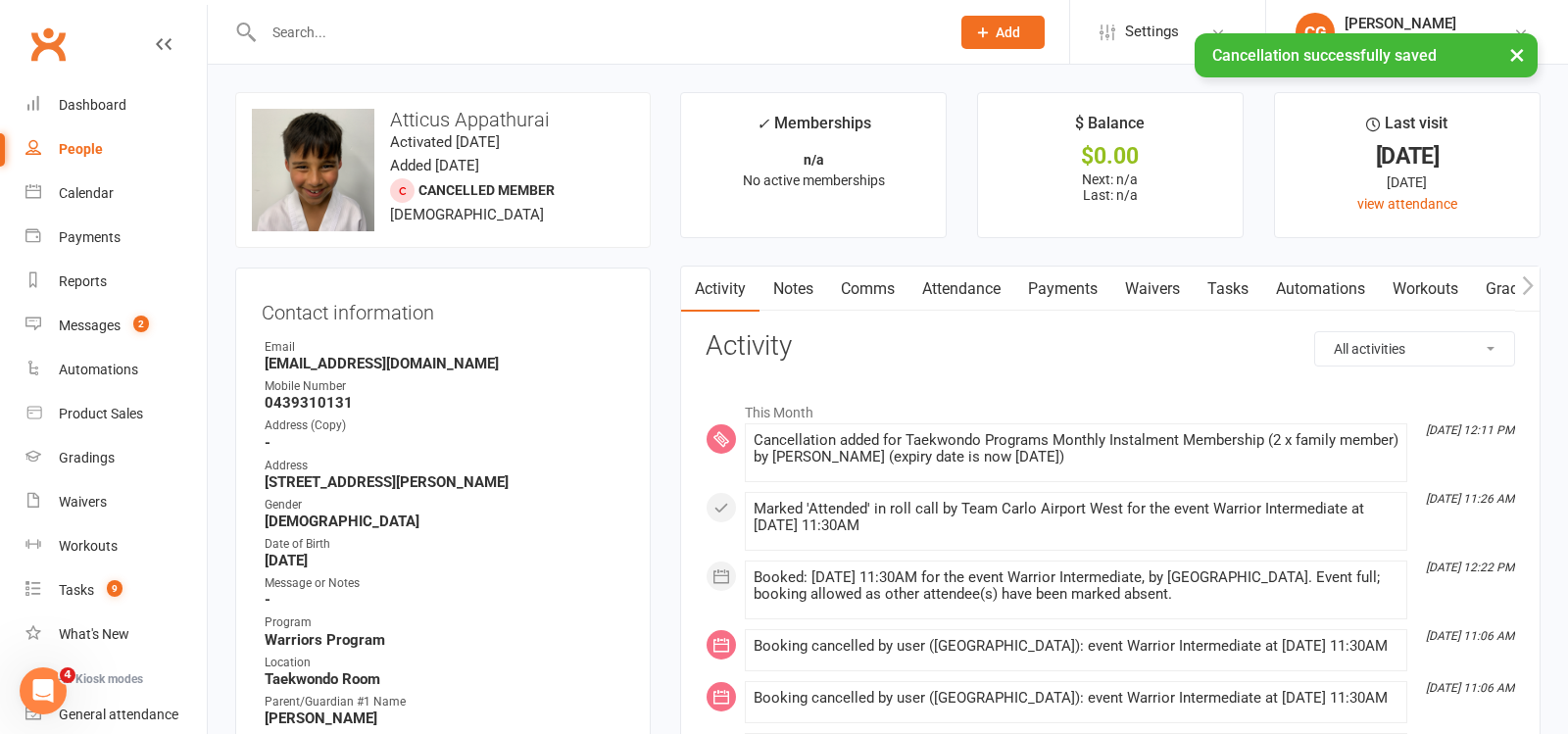
click at [955, 295] on link "Attendance" at bounding box center [962, 290] width 106 height 46
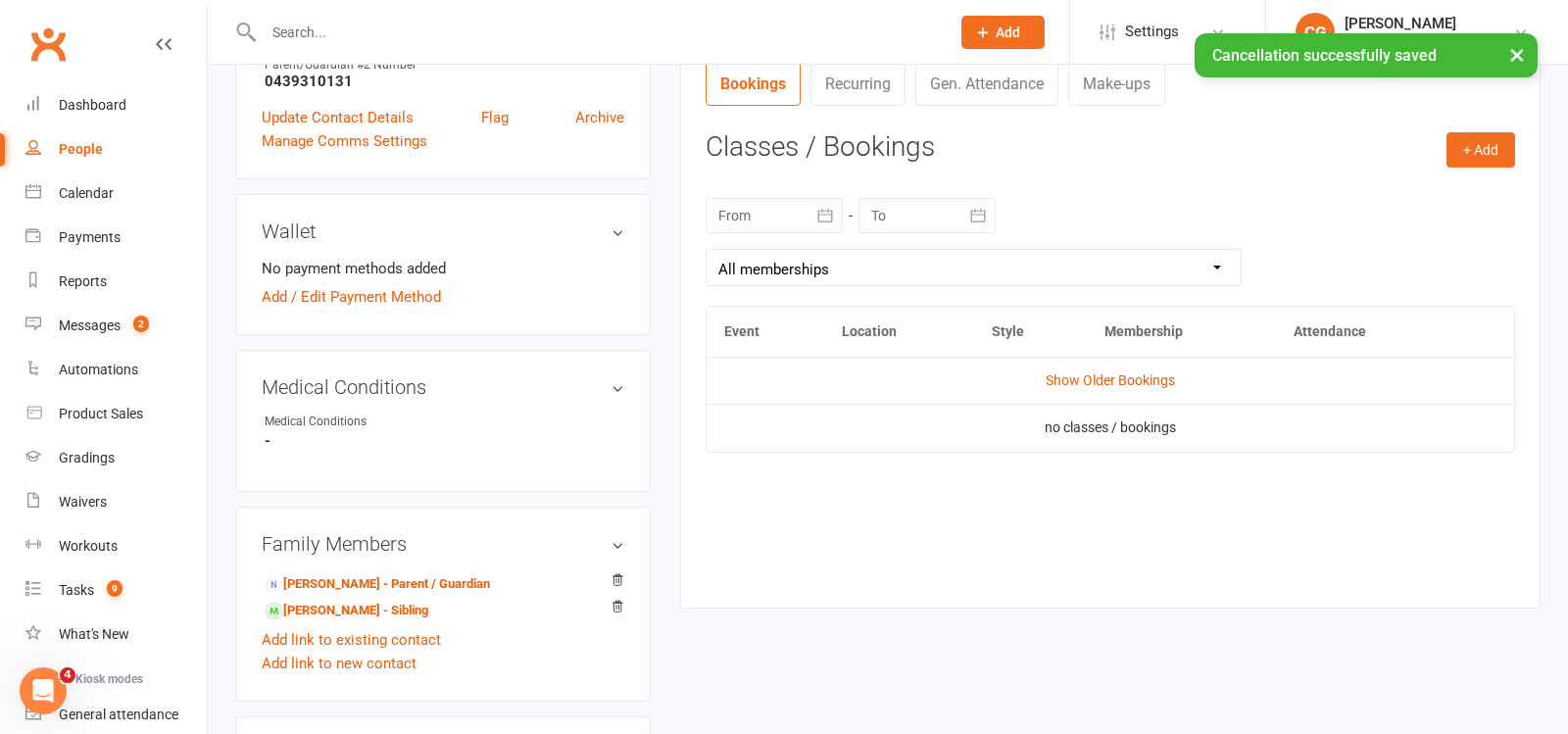
scroll to position [756, 0]
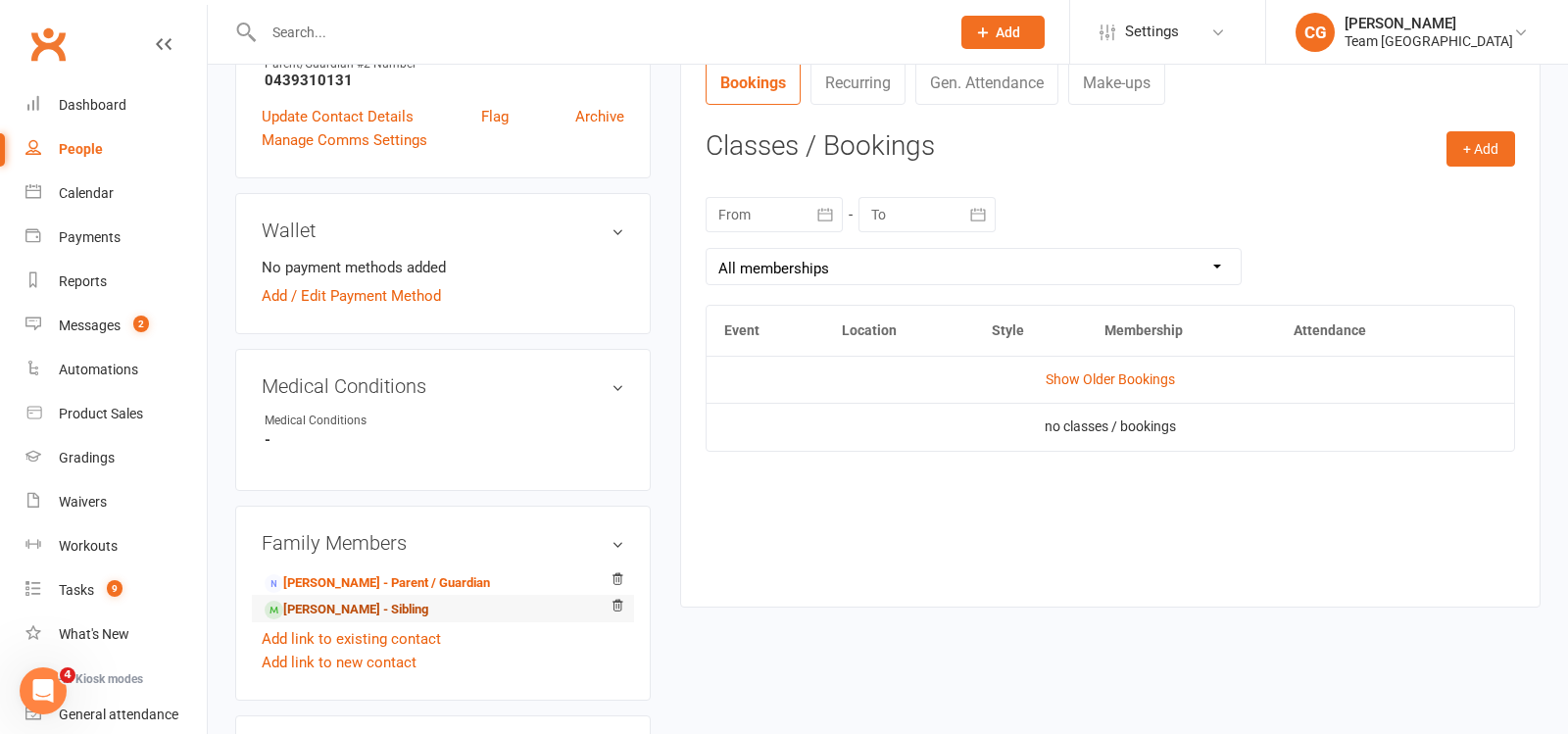
click at [347, 603] on link "[PERSON_NAME] - Sibling" at bounding box center [346, 609] width 163 height 21
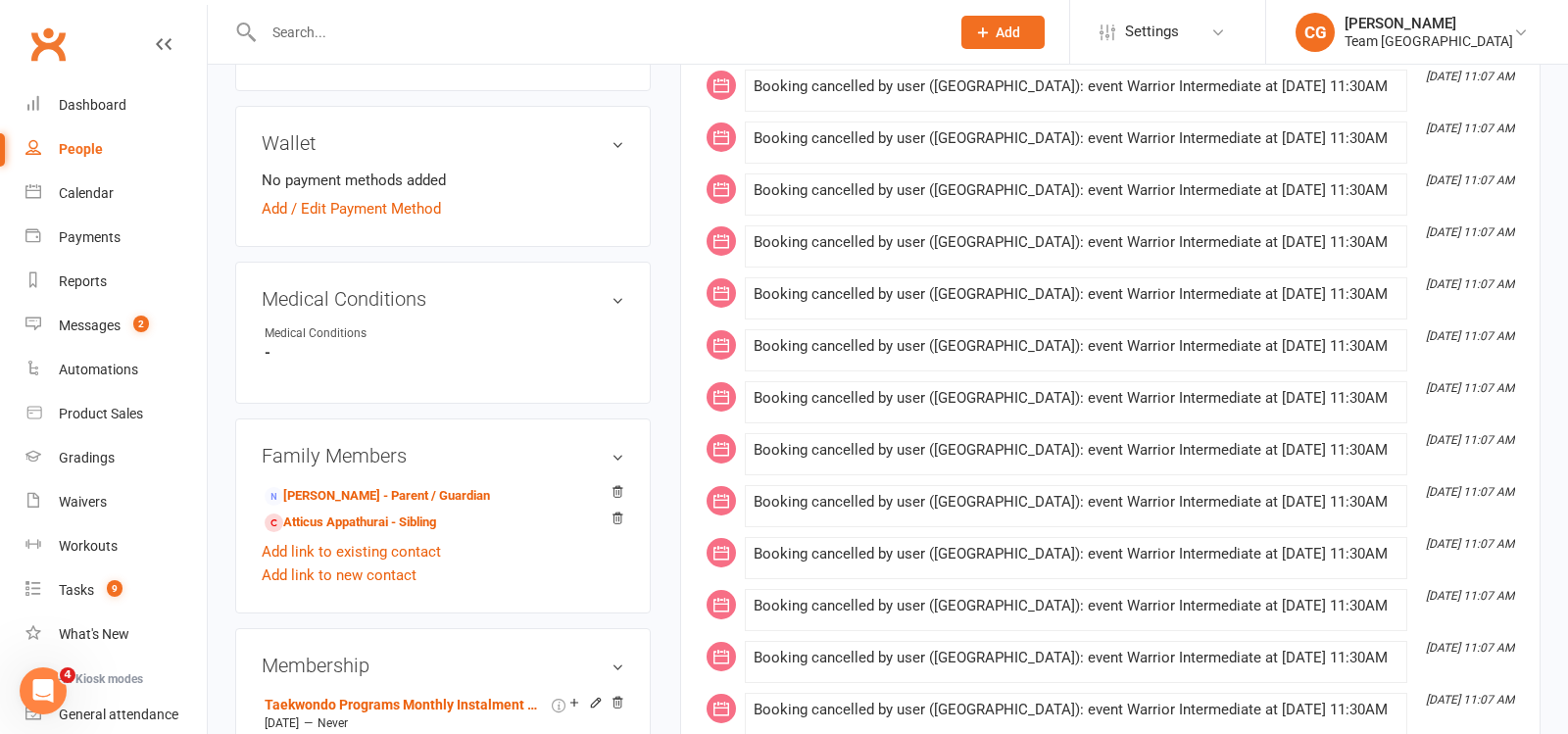
scroll to position [1055, 0]
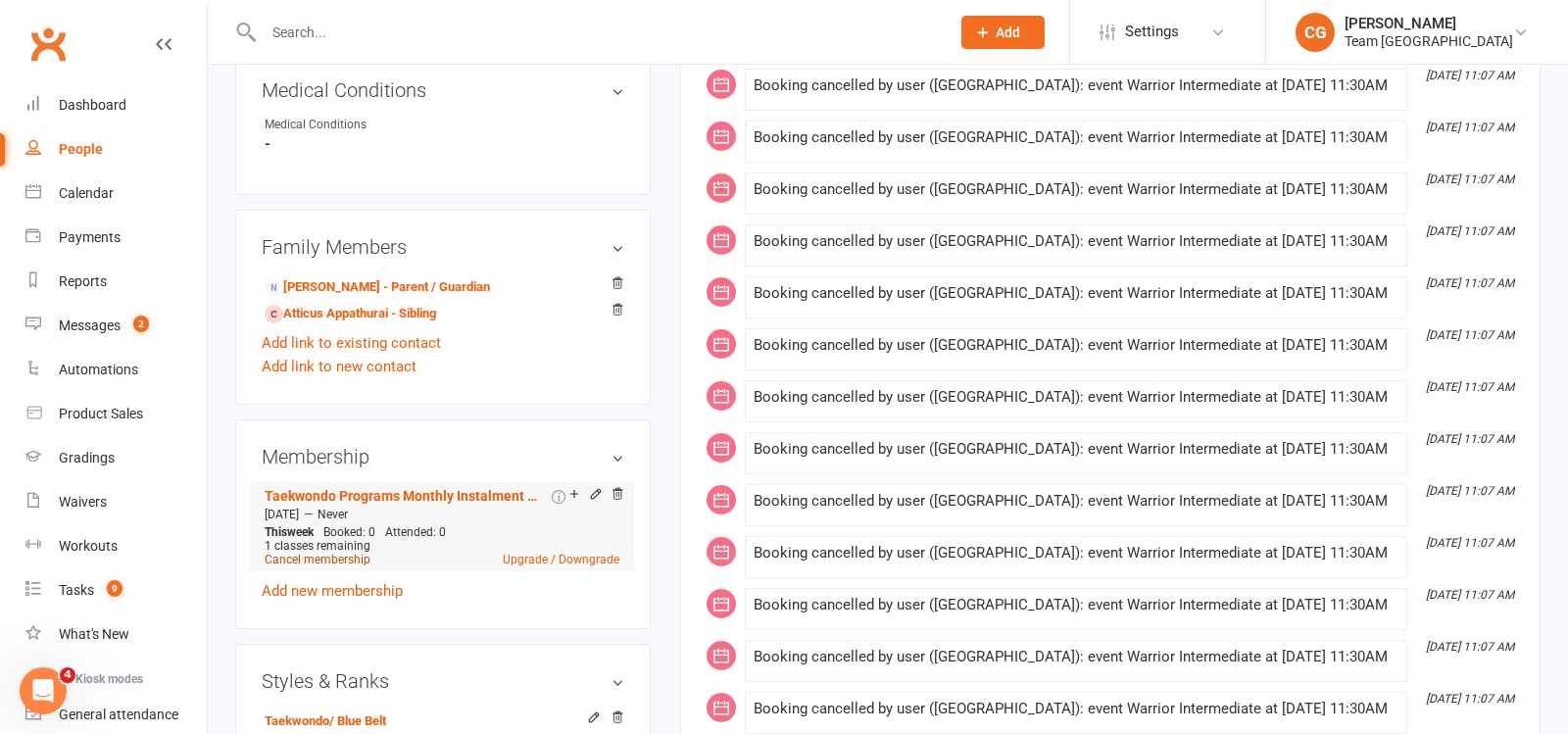
click at [312, 553] on link "Cancel membership" at bounding box center [318, 560] width 106 height 14
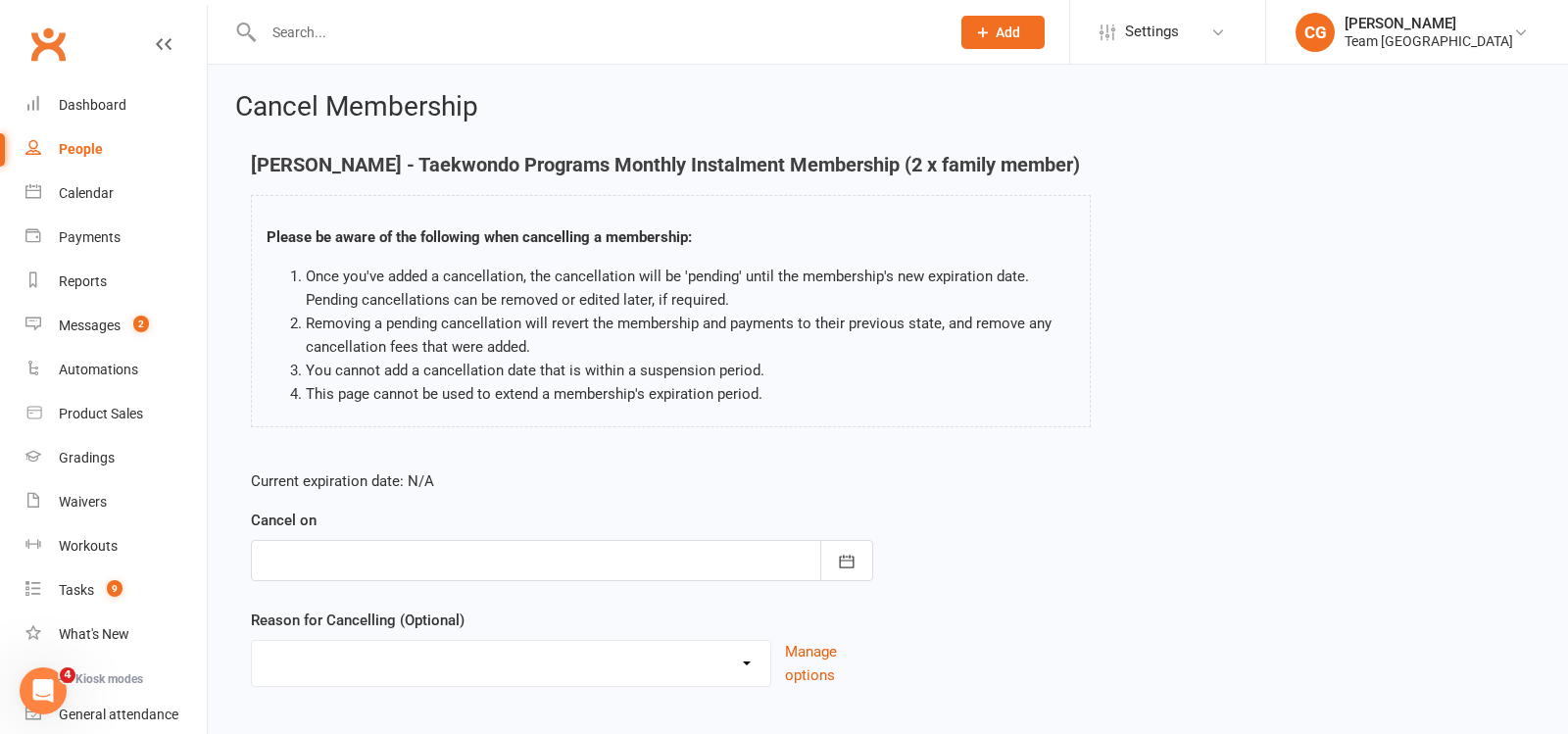
click at [341, 555] on div at bounding box center [562, 561] width 622 height 42
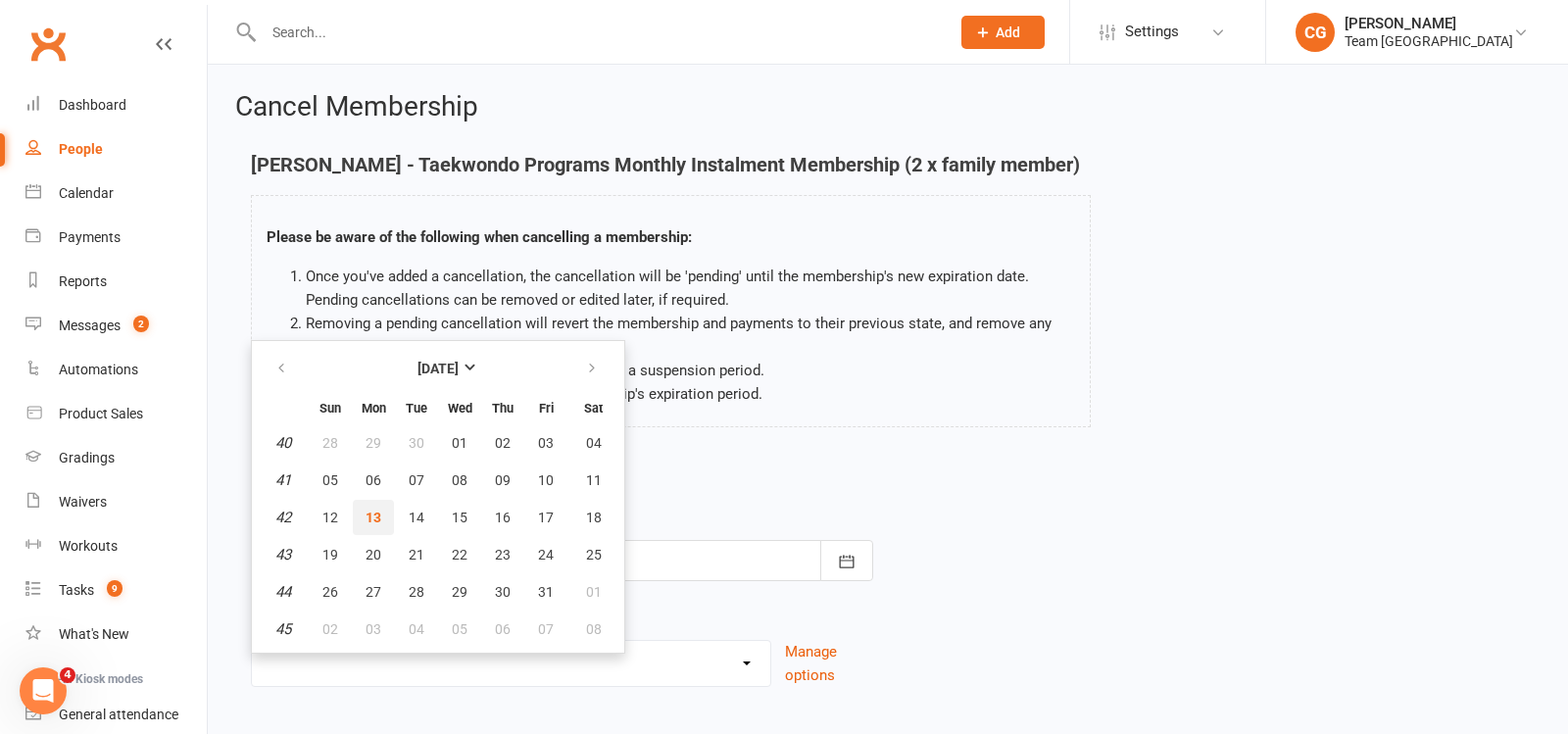
click at [375, 502] on button "13" at bounding box center [374, 517] width 42 height 36
type input "[DATE]"
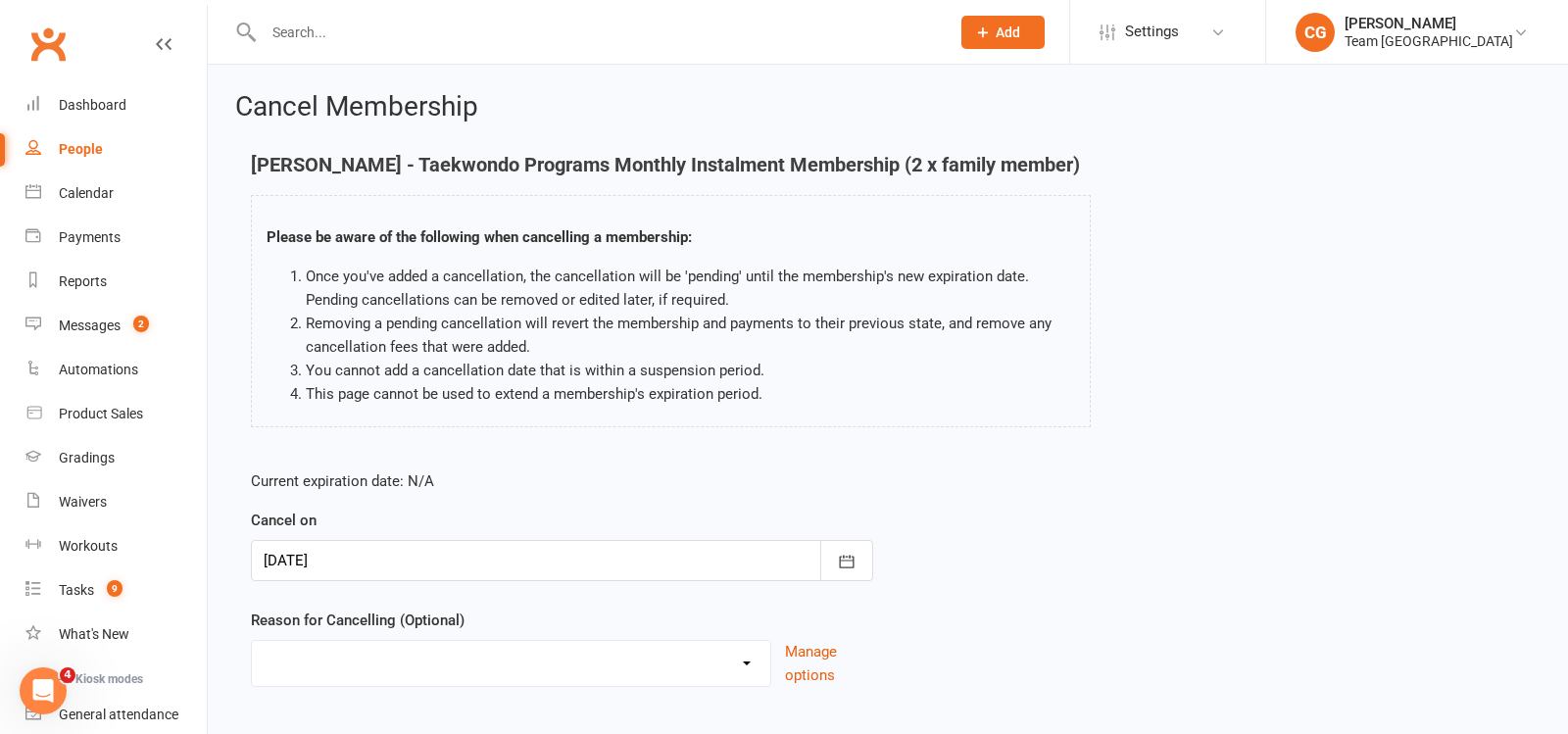
click at [350, 658] on select "Chosen another sport/activity Dissatisfied with service provided Family/Health …" at bounding box center [511, 661] width 518 height 40
select select "5"
click at [252, 641] on select "Chosen another sport/activity Dissatisfied with service provided Family/Health …" at bounding box center [511, 661] width 518 height 40
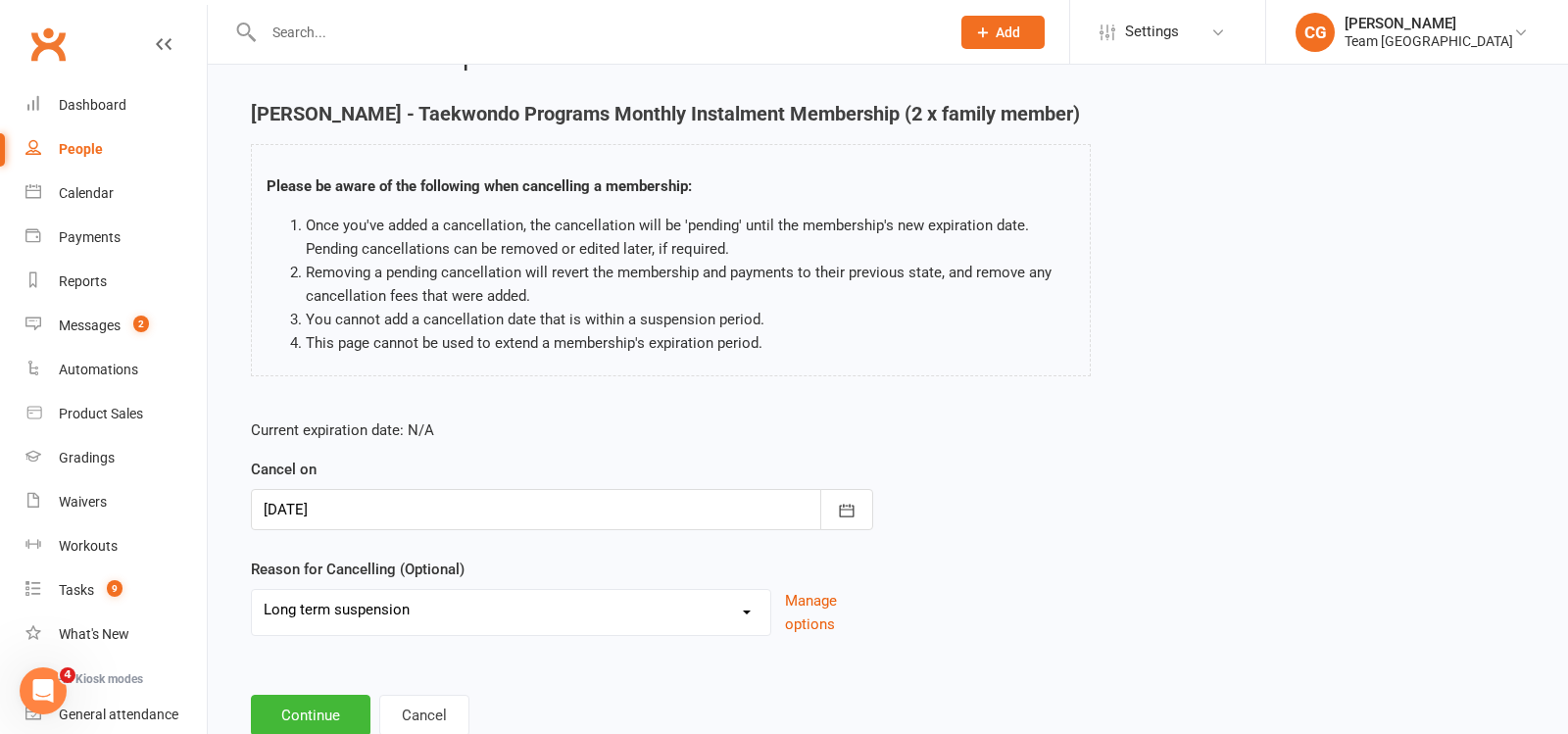
scroll to position [110, 0]
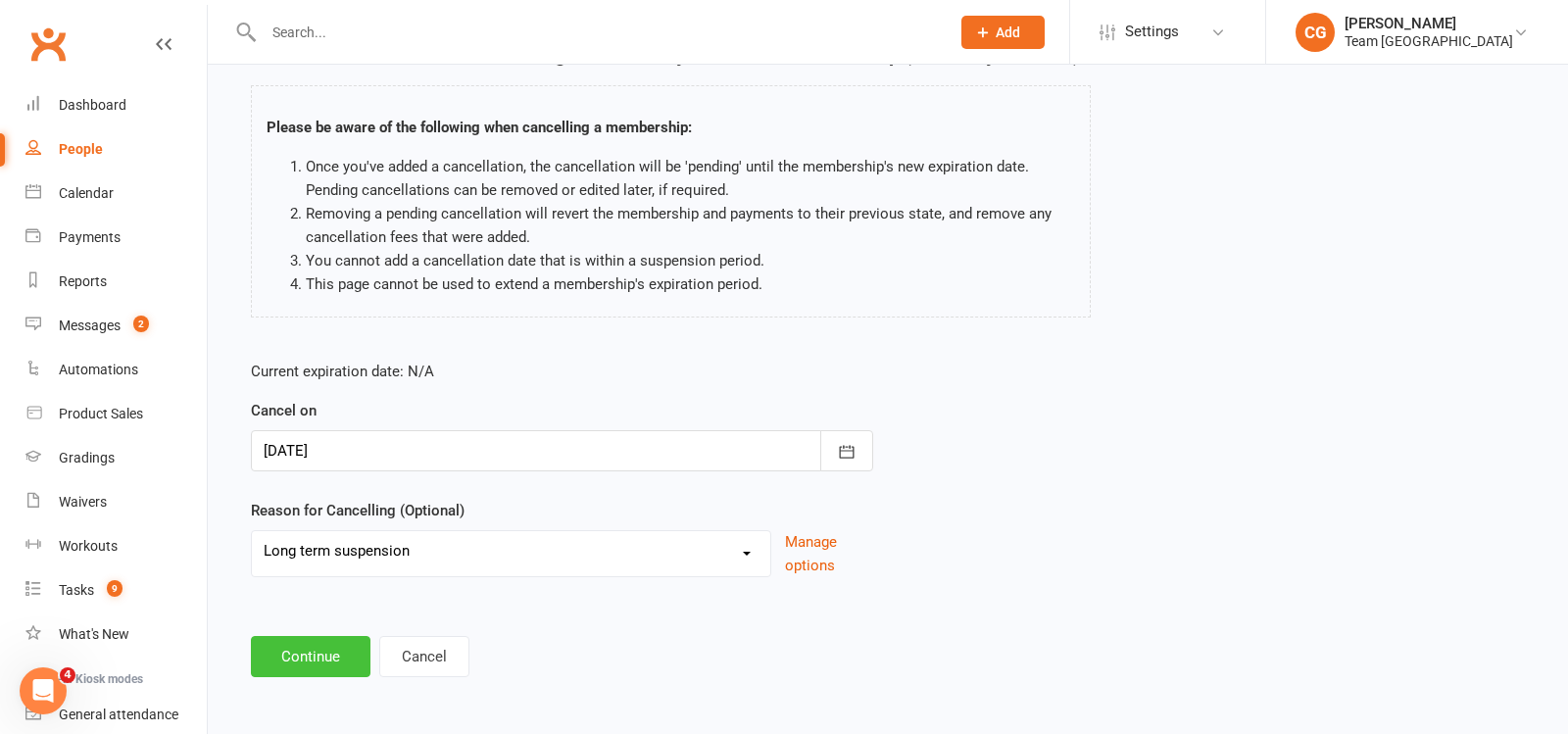
click at [318, 653] on button "Continue" at bounding box center [311, 657] width 120 height 42
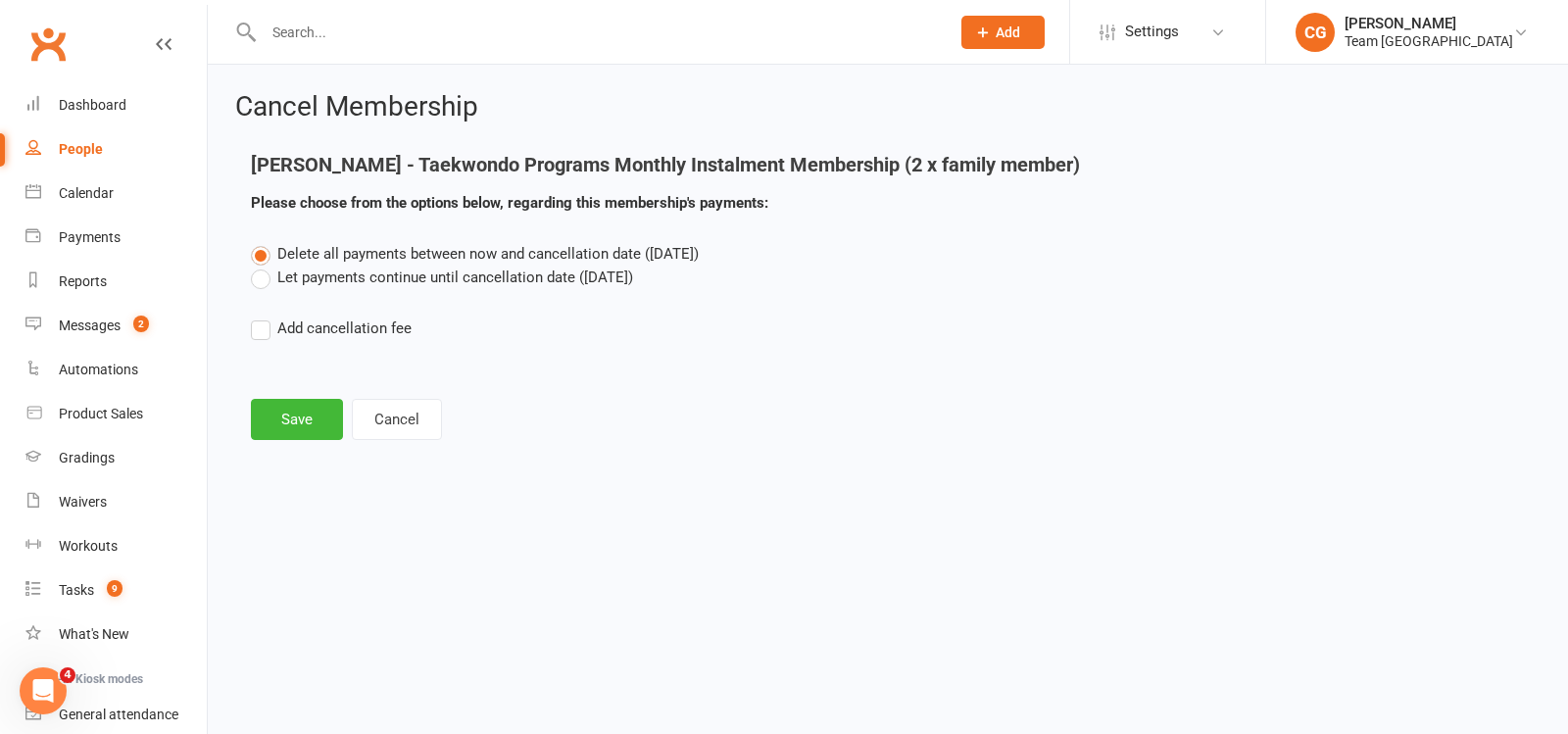
scroll to position [0, 0]
click at [286, 410] on button "Save" at bounding box center [297, 419] width 92 height 42
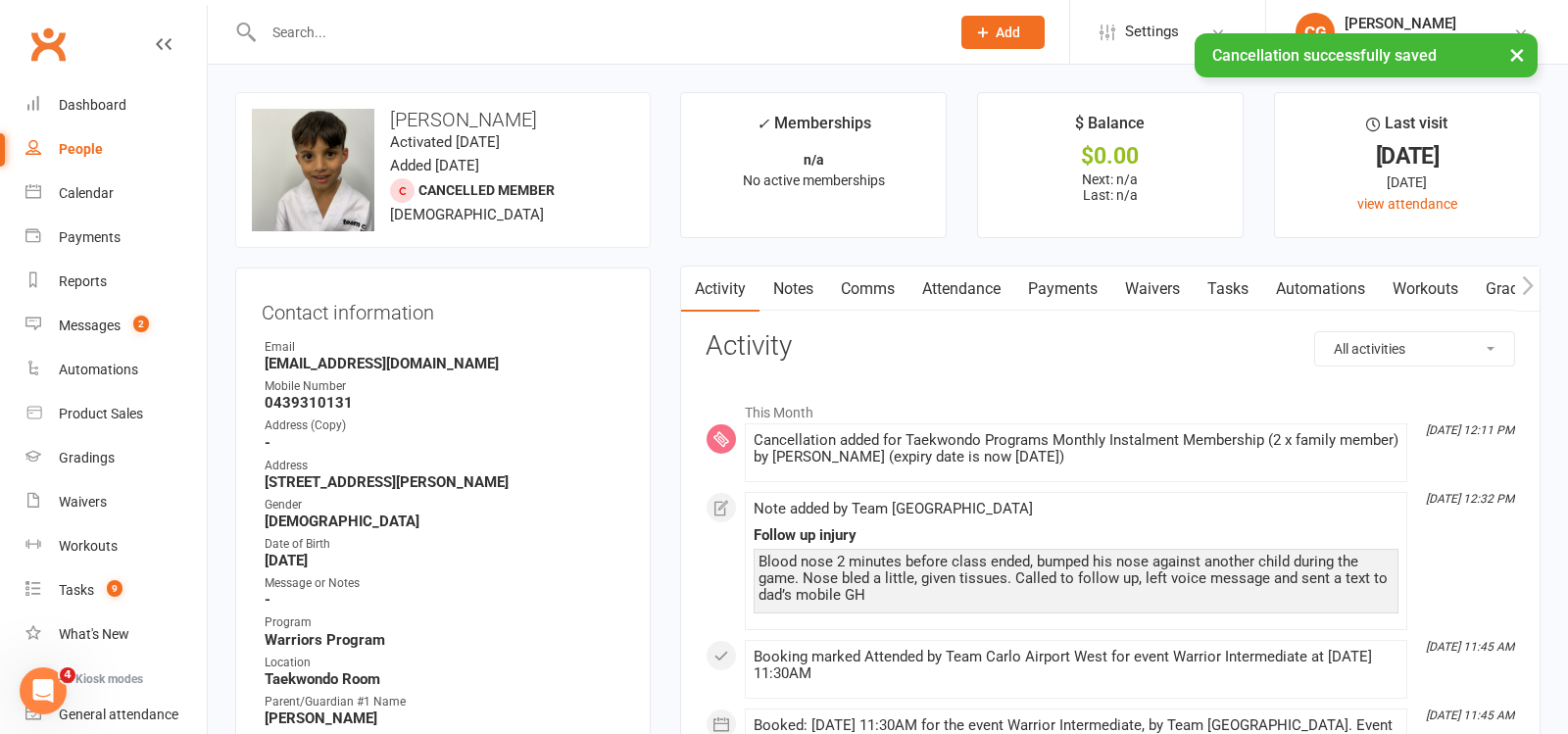
click at [956, 289] on link "Attendance" at bounding box center [962, 290] width 106 height 46
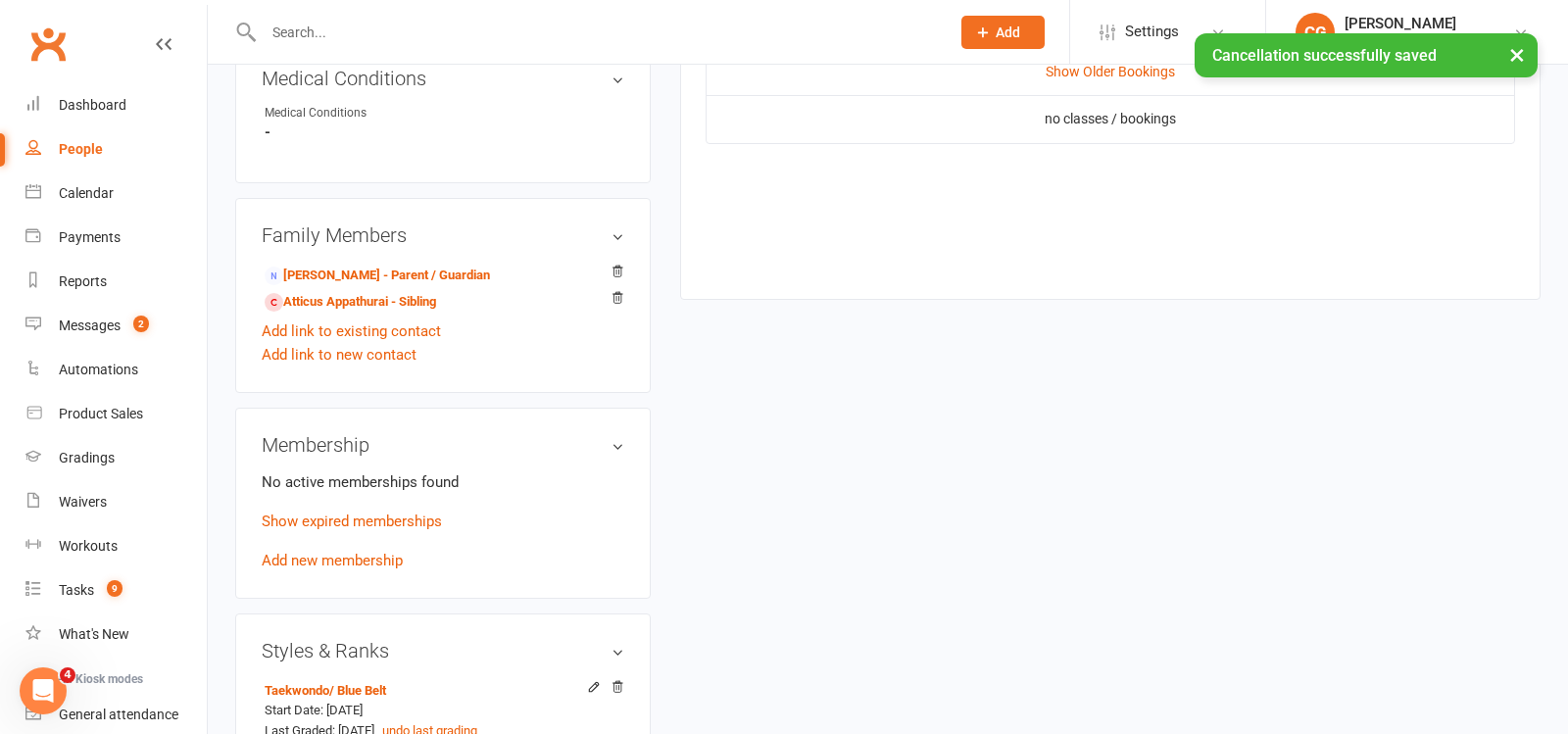
scroll to position [740, 0]
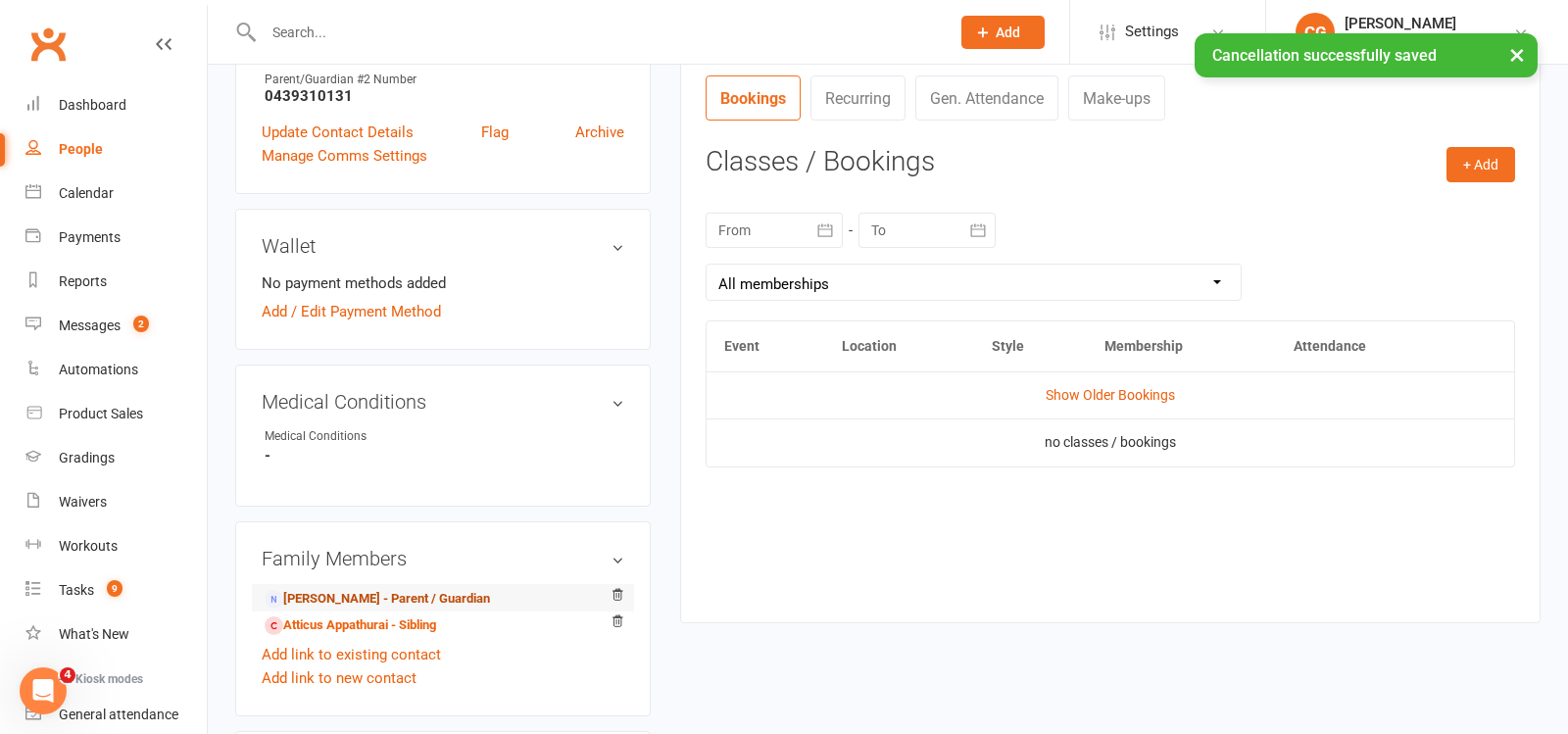
click at [404, 589] on link "[PERSON_NAME] - Parent / Guardian" at bounding box center [378, 598] width 226 height 21
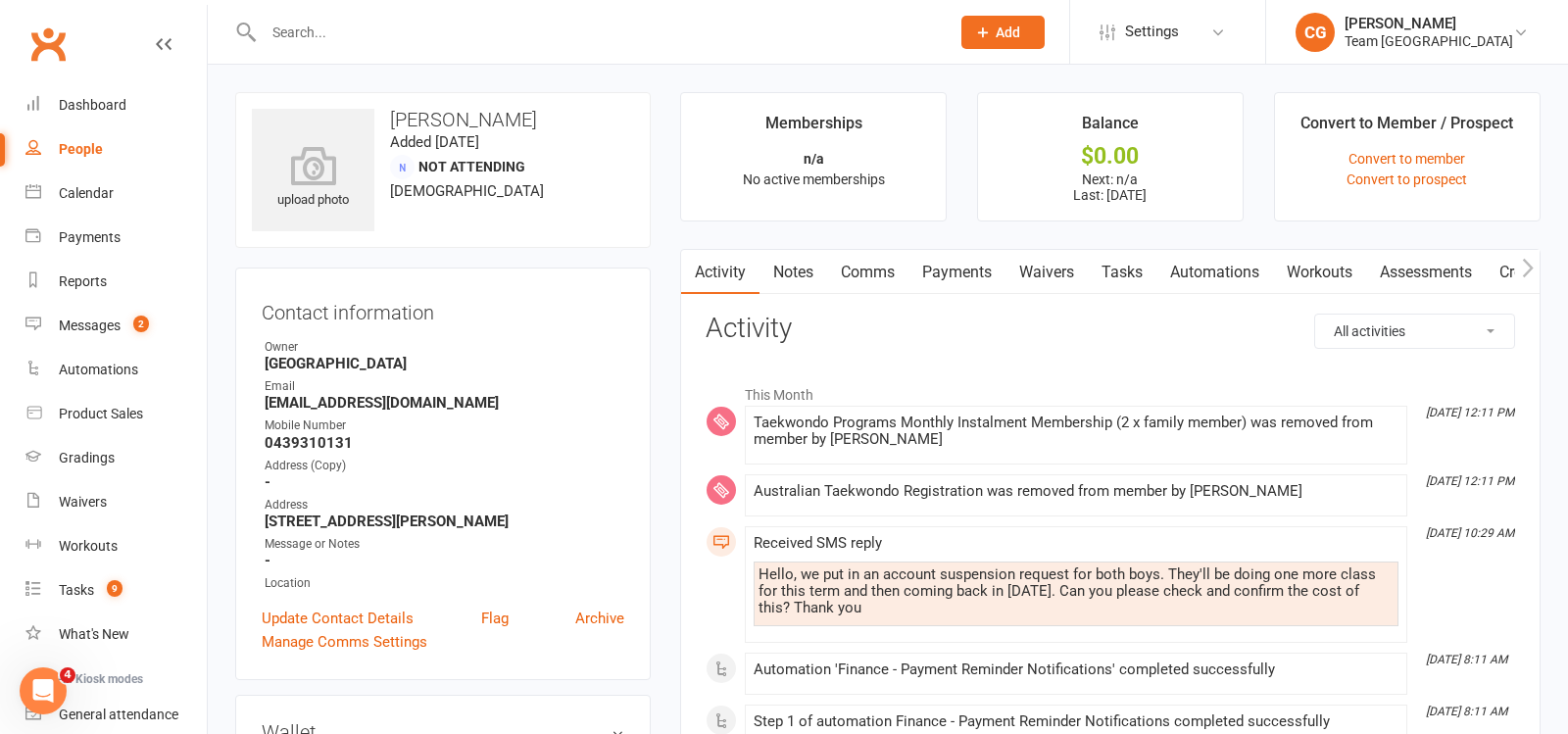
click at [870, 268] on link "Comms" at bounding box center [868, 273] width 81 height 46
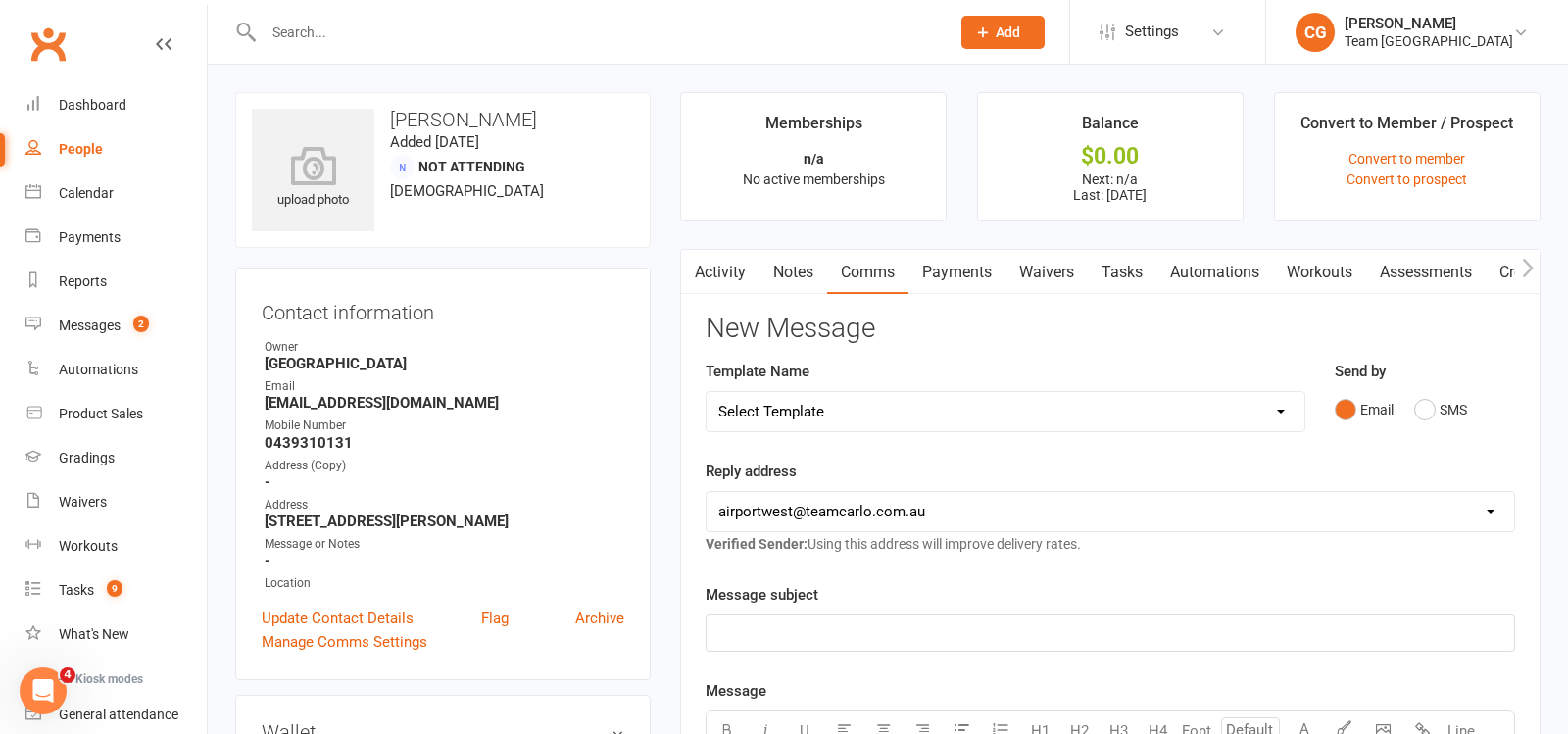
click at [784, 409] on select "Select Template [SMS] Direct Debit - AT Payment Reminder SMS [SMS] Direct Debit…" at bounding box center [1005, 412] width 598 height 40
select select "21"
click at [706, 392] on select "Select Template [SMS] Direct Debit - AT Payment Reminder SMS [SMS] Direct Debit…" at bounding box center [1005, 412] width 598 height 40
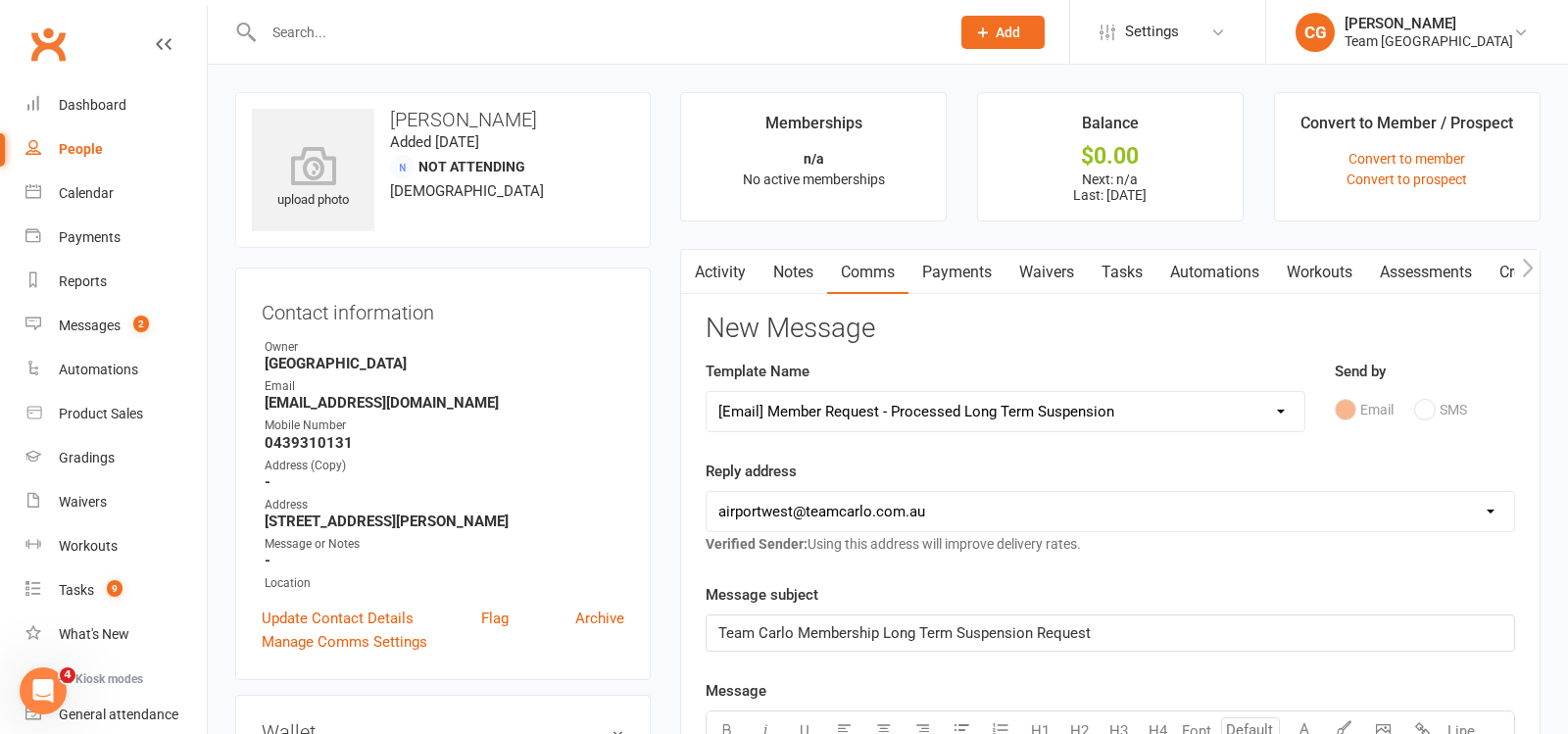
click at [783, 515] on select "[EMAIL_ADDRESS][DOMAIN_NAME] [EMAIL_ADDRESS][DOMAIN_NAME] [EMAIL_ADDRESS][DOMAI…" at bounding box center [1110, 511] width 807 height 40
select select "7"
click at [706, 492] on select "[EMAIL_ADDRESS][DOMAIN_NAME] [EMAIL_ADDRESS][DOMAIN_NAME] [EMAIL_ADDRESS][DOMAI…" at bounding box center [1110, 511] width 807 height 40
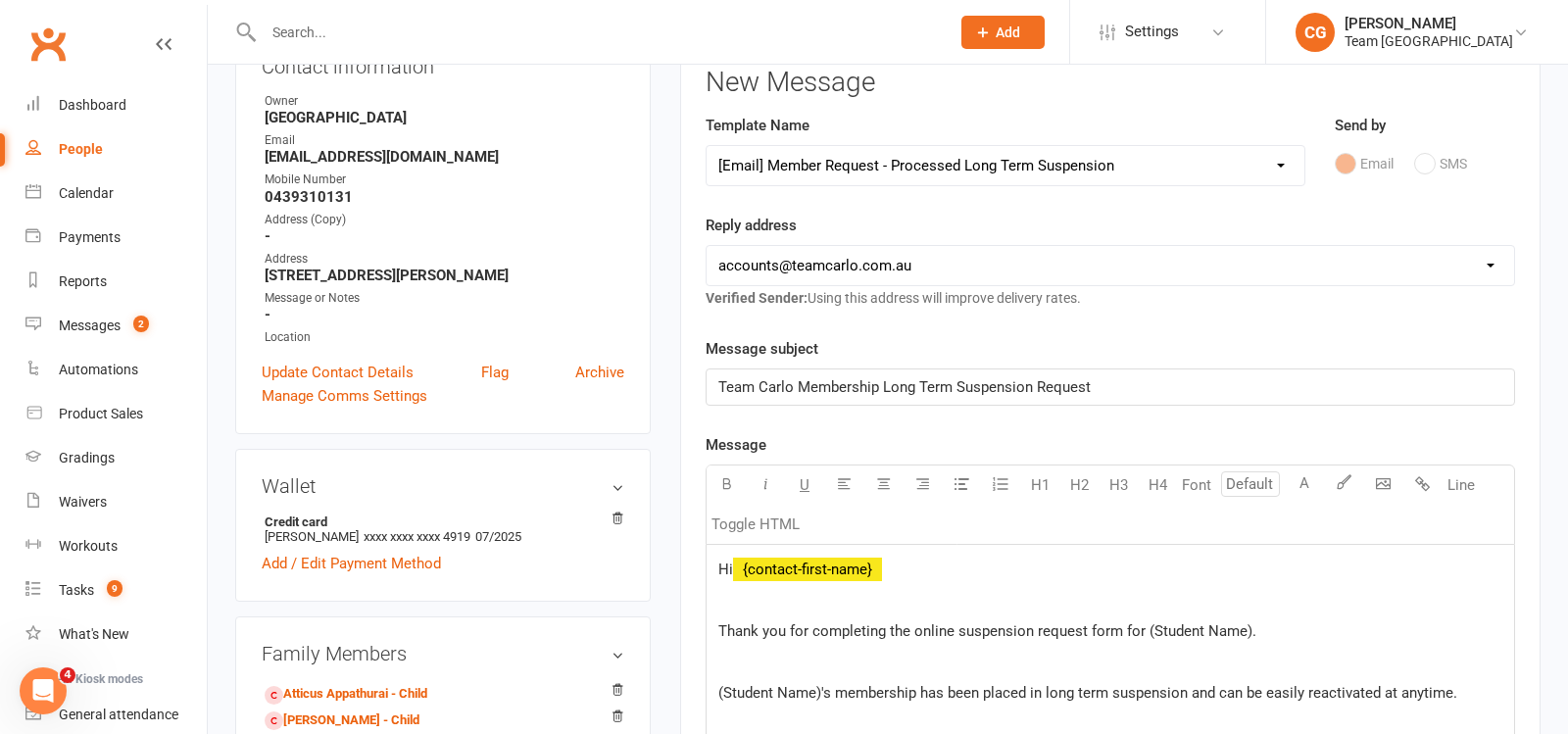
scroll to position [269, 0]
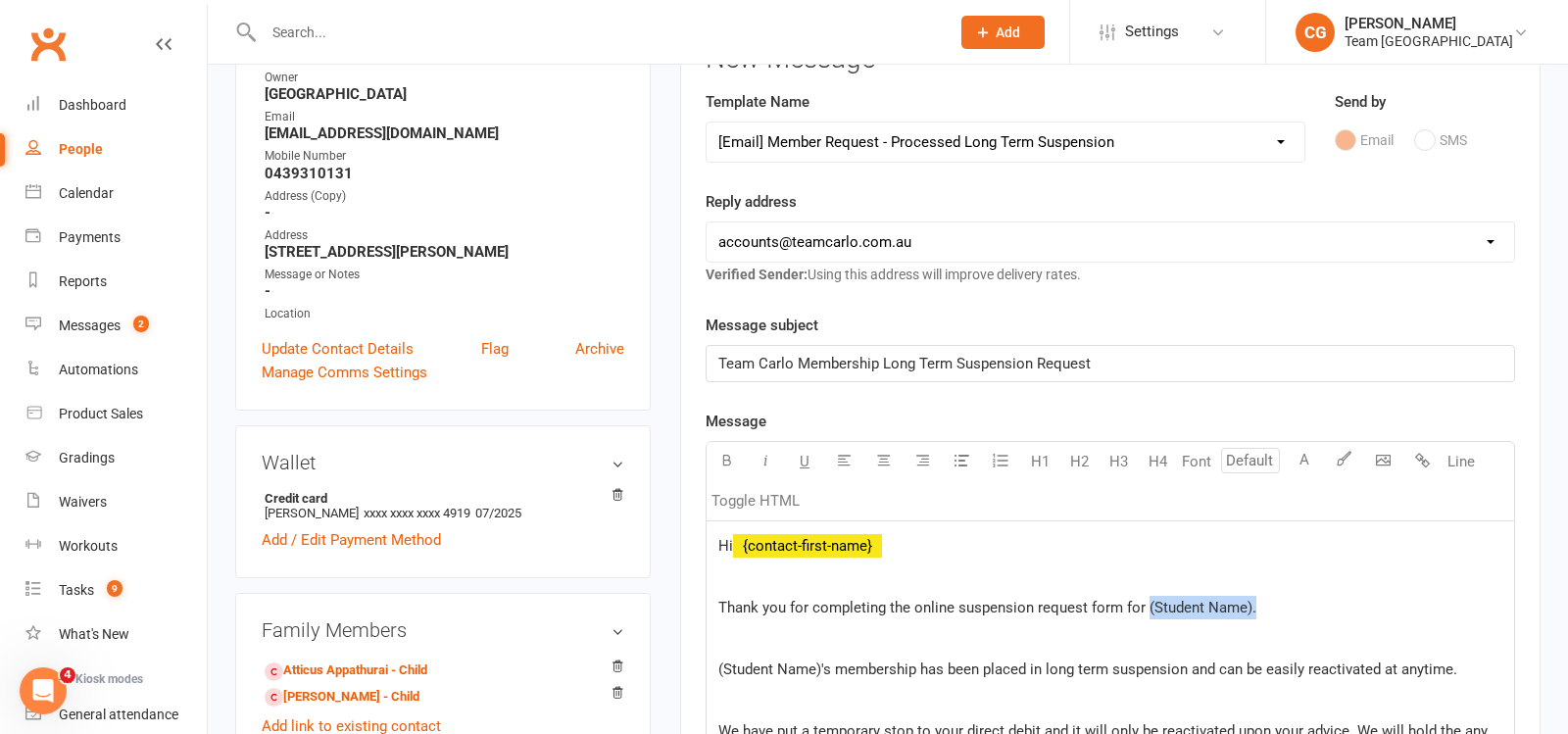
drag, startPoint x: 1287, startPoint y: 605, endPoint x: 1145, endPoint y: 595, distance: 142.4
click at [1145, 596] on p "Thank you for completing the online suspension request form for (Student Name)." at bounding box center [1110, 607] width 784 height 24
drag, startPoint x: 821, startPoint y: 660, endPoint x: 685, endPoint y: 662, distance: 136.0
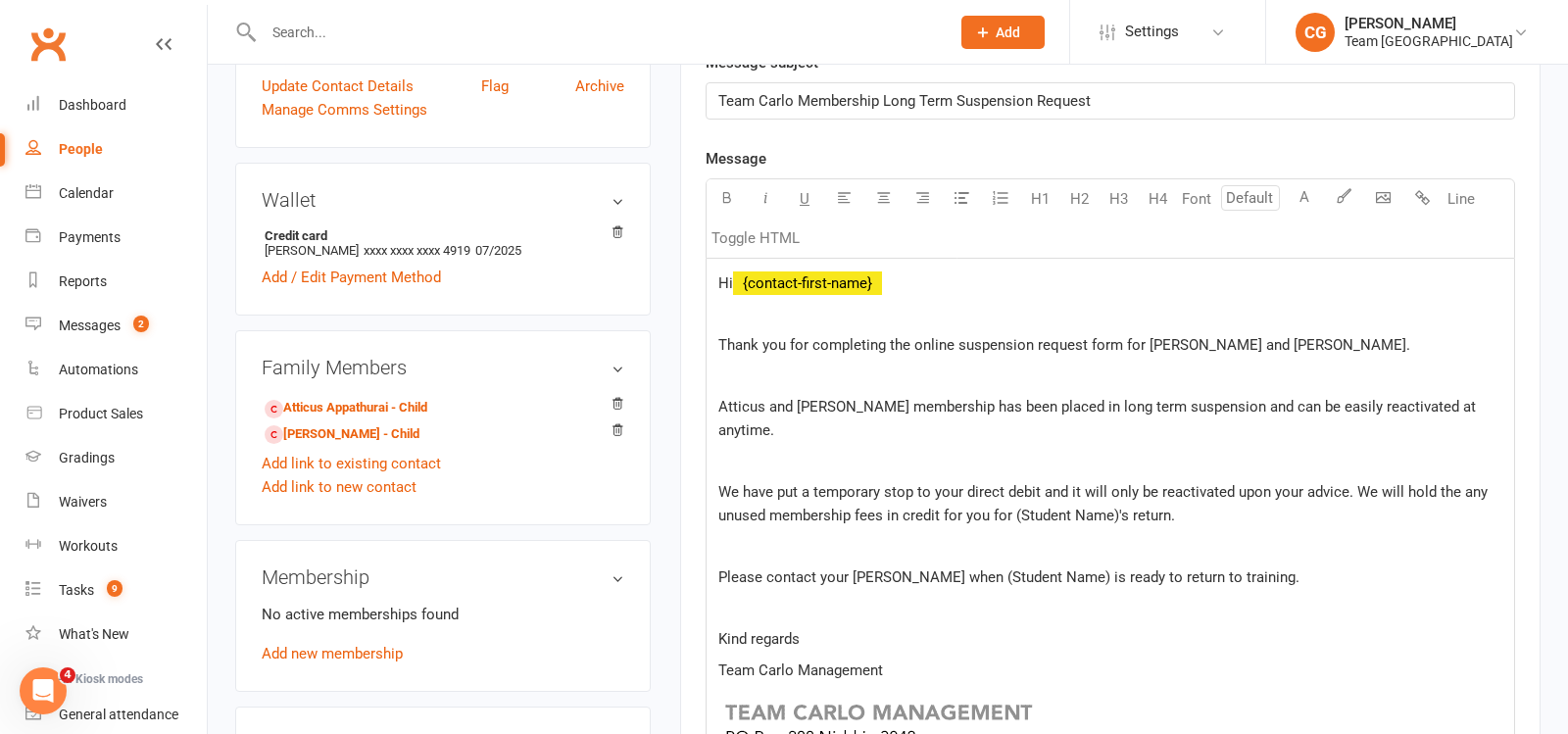
scroll to position [547, 0]
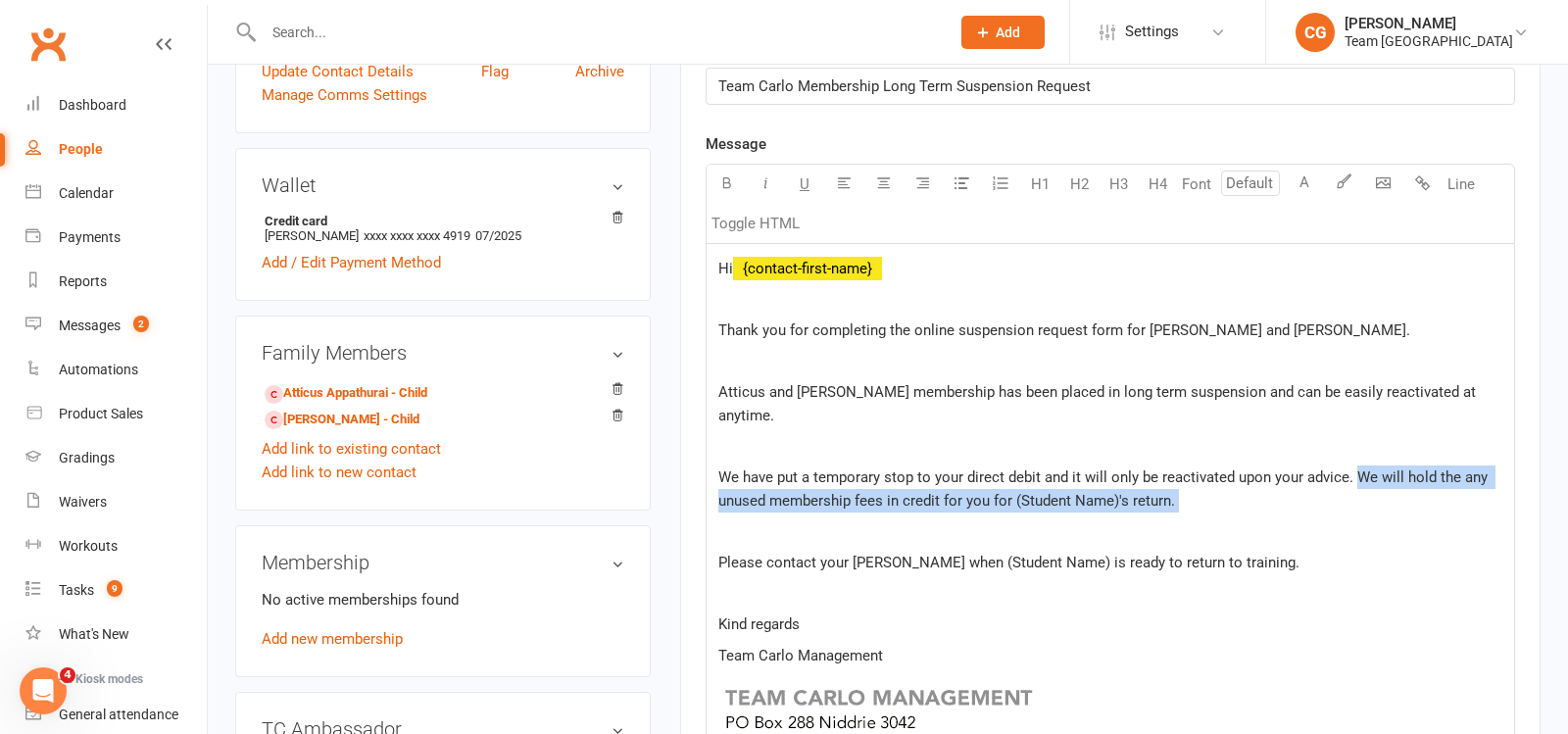
drag, startPoint x: 1355, startPoint y: 444, endPoint x: 1364, endPoint y: 485, distance: 42.0
click at [1364, 485] on div "Hi ﻿ {contact-first-name} Thank you for completing the online suspension reques…" at bounding box center [1110, 589] width 807 height 689
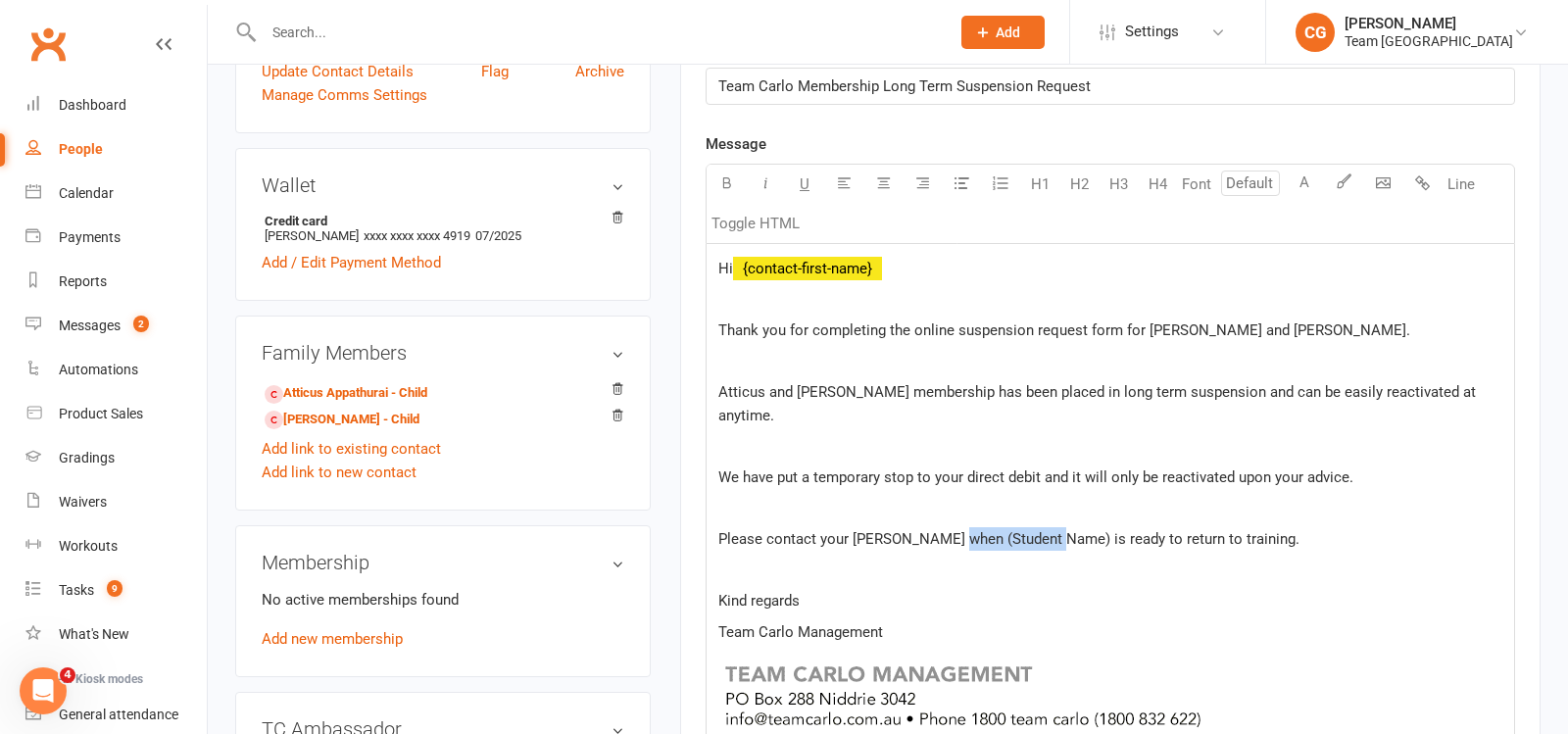
drag, startPoint x: 1057, startPoint y: 509, endPoint x: 953, endPoint y: 508, distance: 104.0
click at [953, 530] on span "Please contact your [PERSON_NAME] when (Student Name) is ready to return to tra…" at bounding box center [1009, 539] width 582 height 18
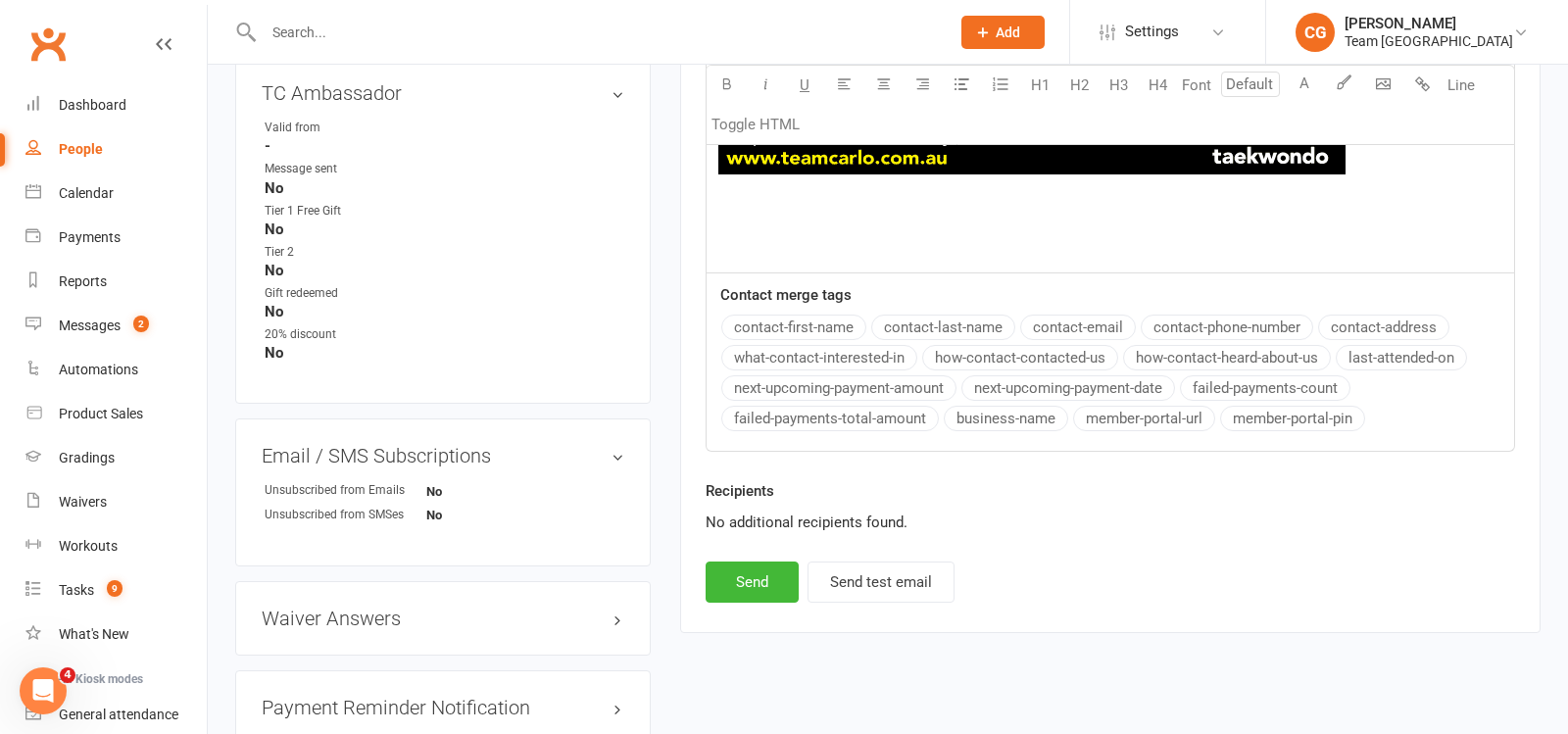
scroll to position [1212, 0]
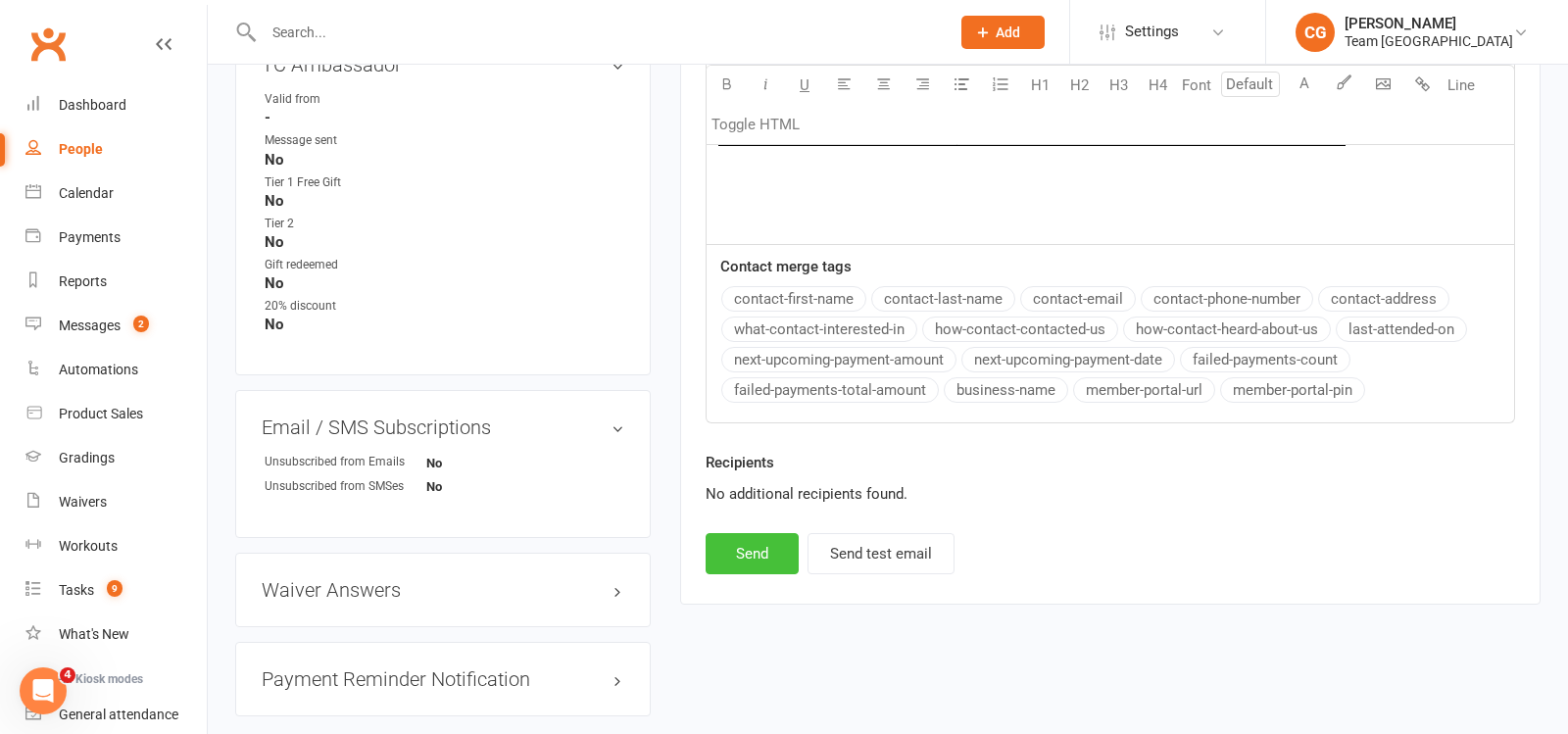
click at [743, 533] on button "Send" at bounding box center [752, 554] width 93 height 42
select select
select select "1"
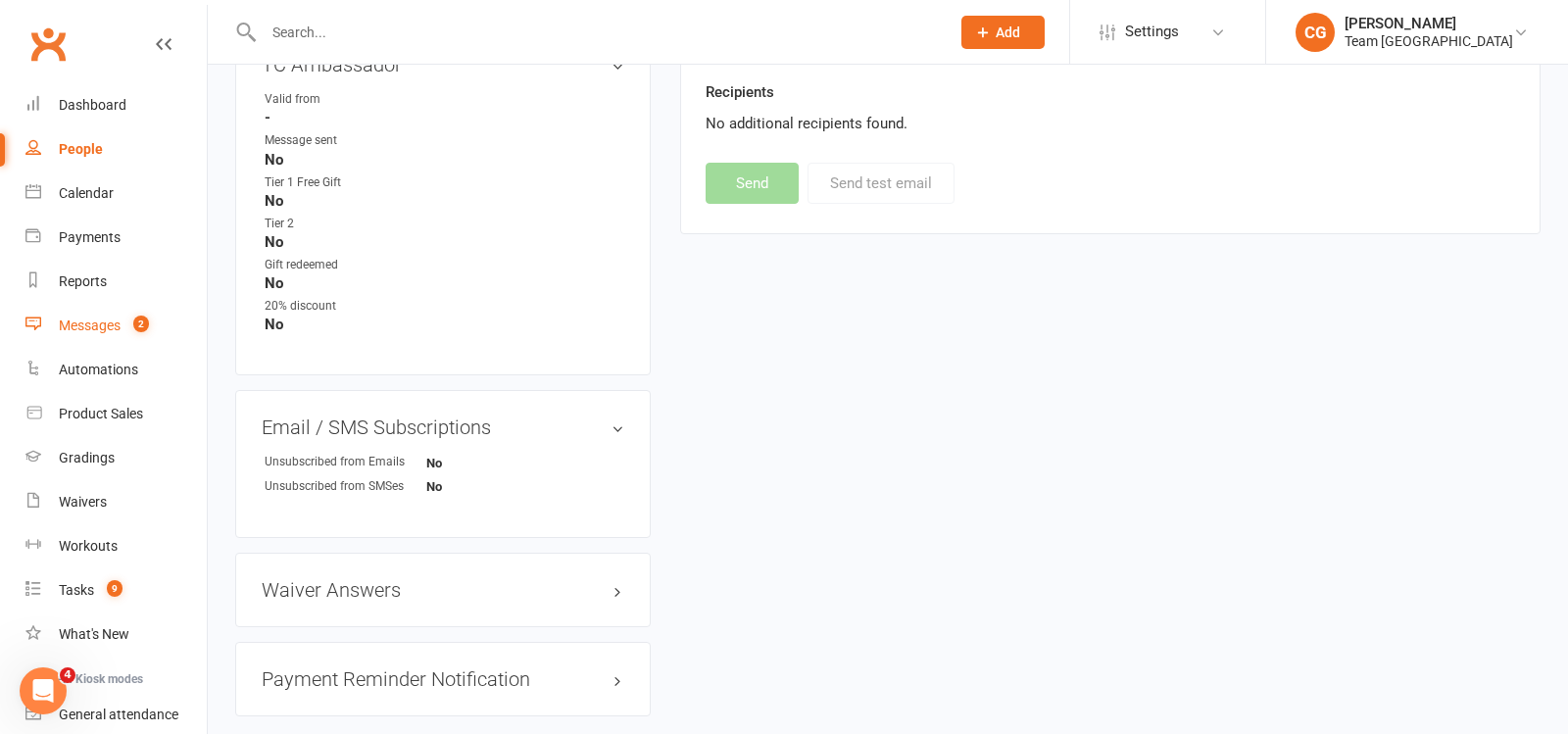
click at [76, 323] on div "Messages" at bounding box center [89, 325] width 61 height 16
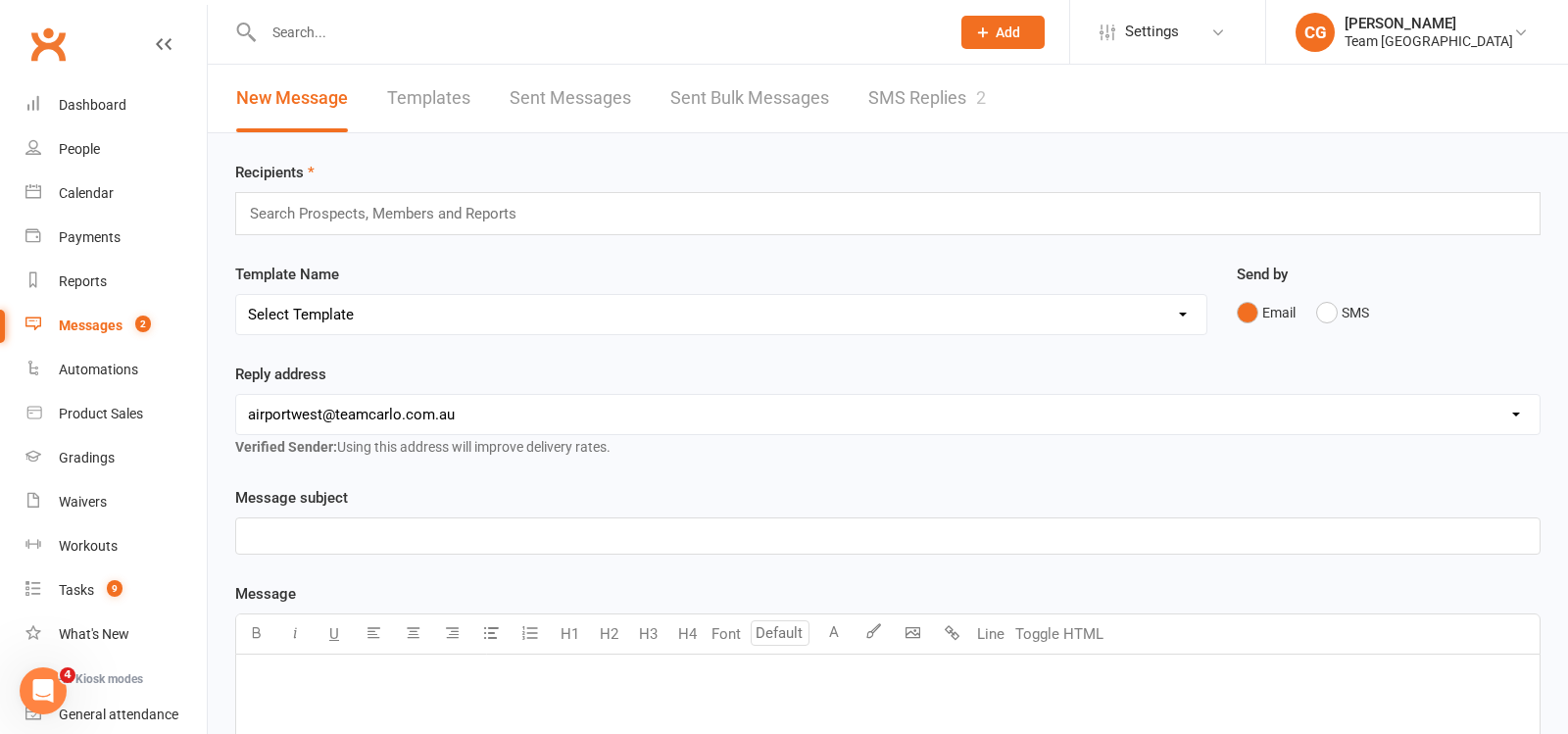
click at [971, 96] on link "SMS Replies 2" at bounding box center [927, 98] width 118 height 67
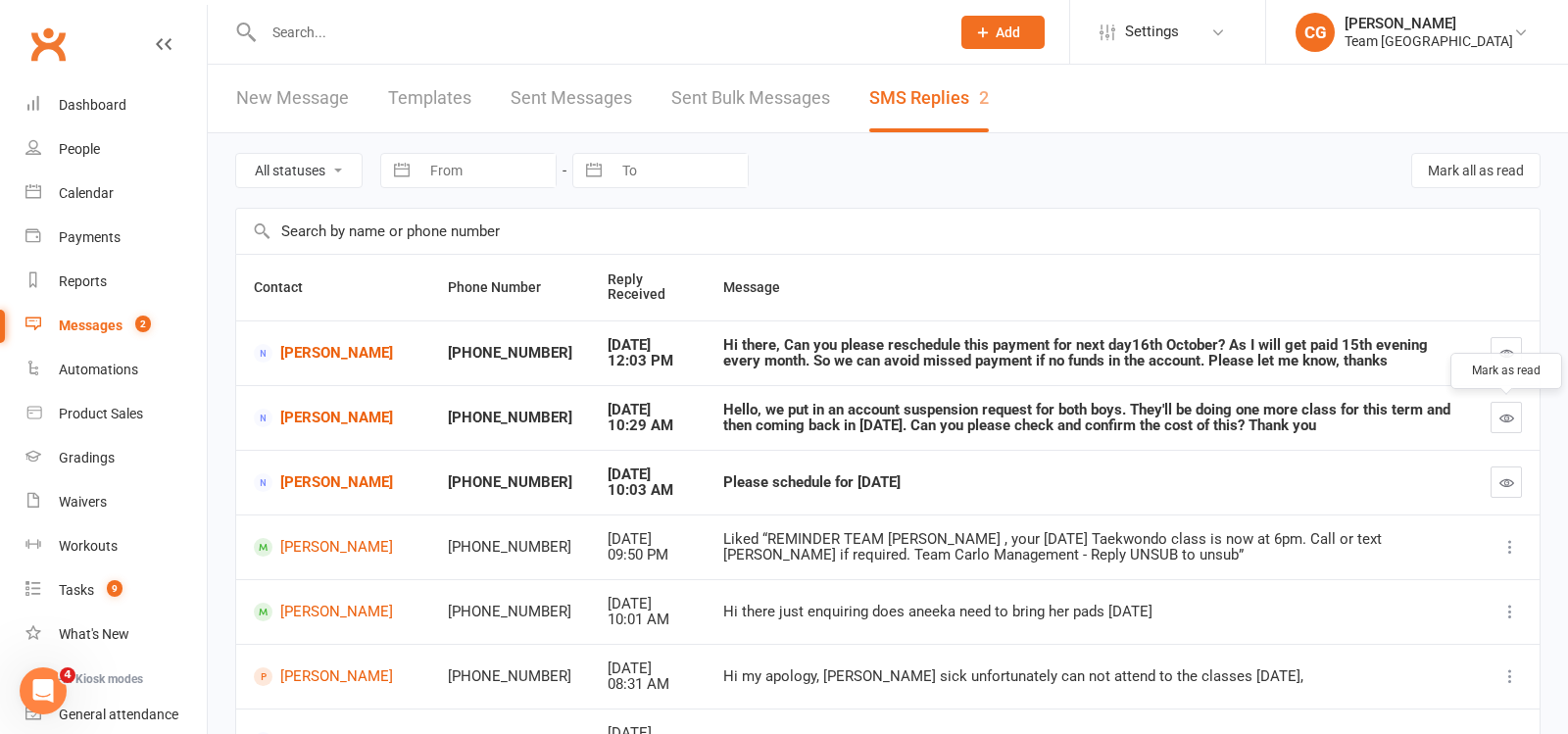
click at [1510, 414] on icon "button" at bounding box center [1507, 417] width 15 height 15
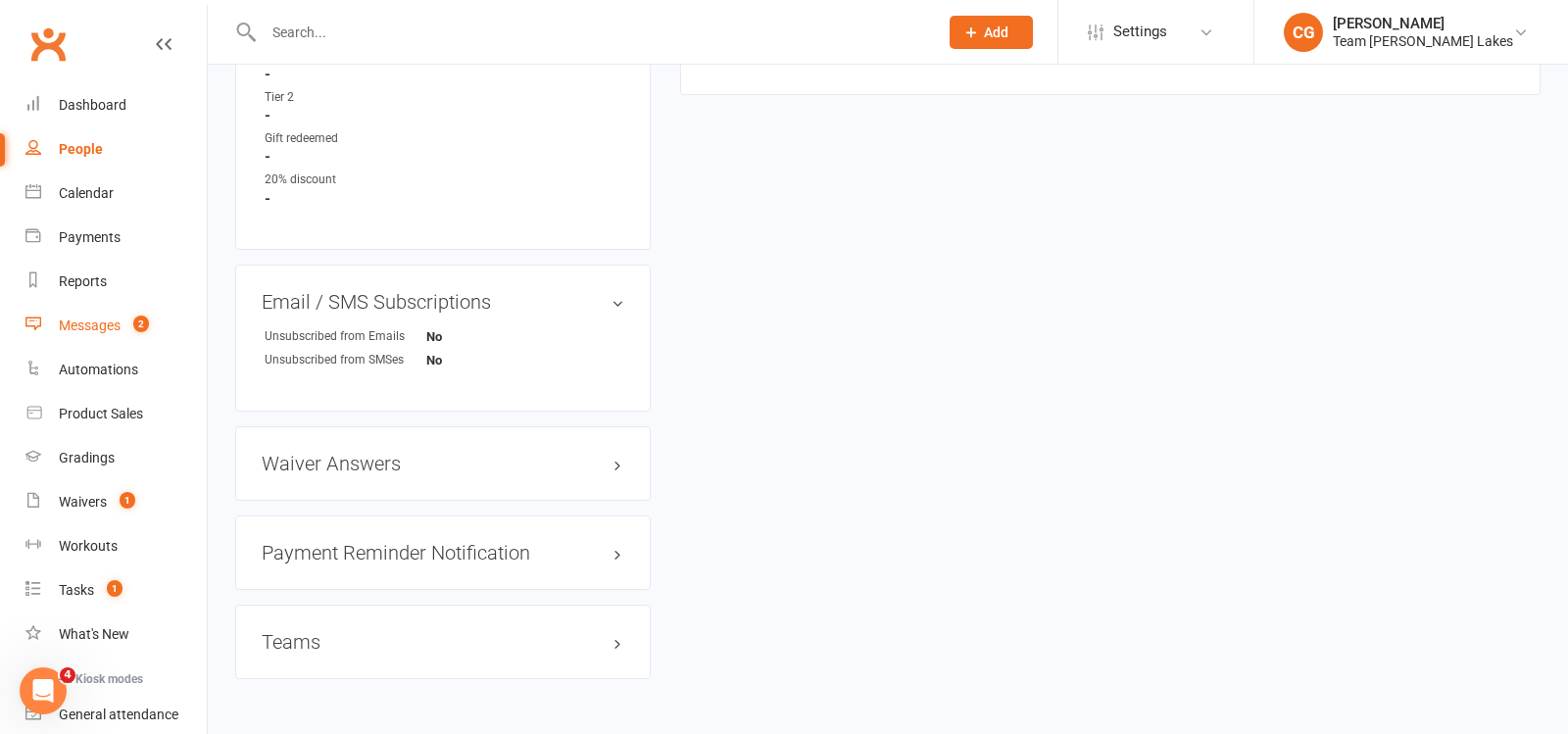
click at [92, 319] on div "Messages" at bounding box center [89, 325] width 61 height 16
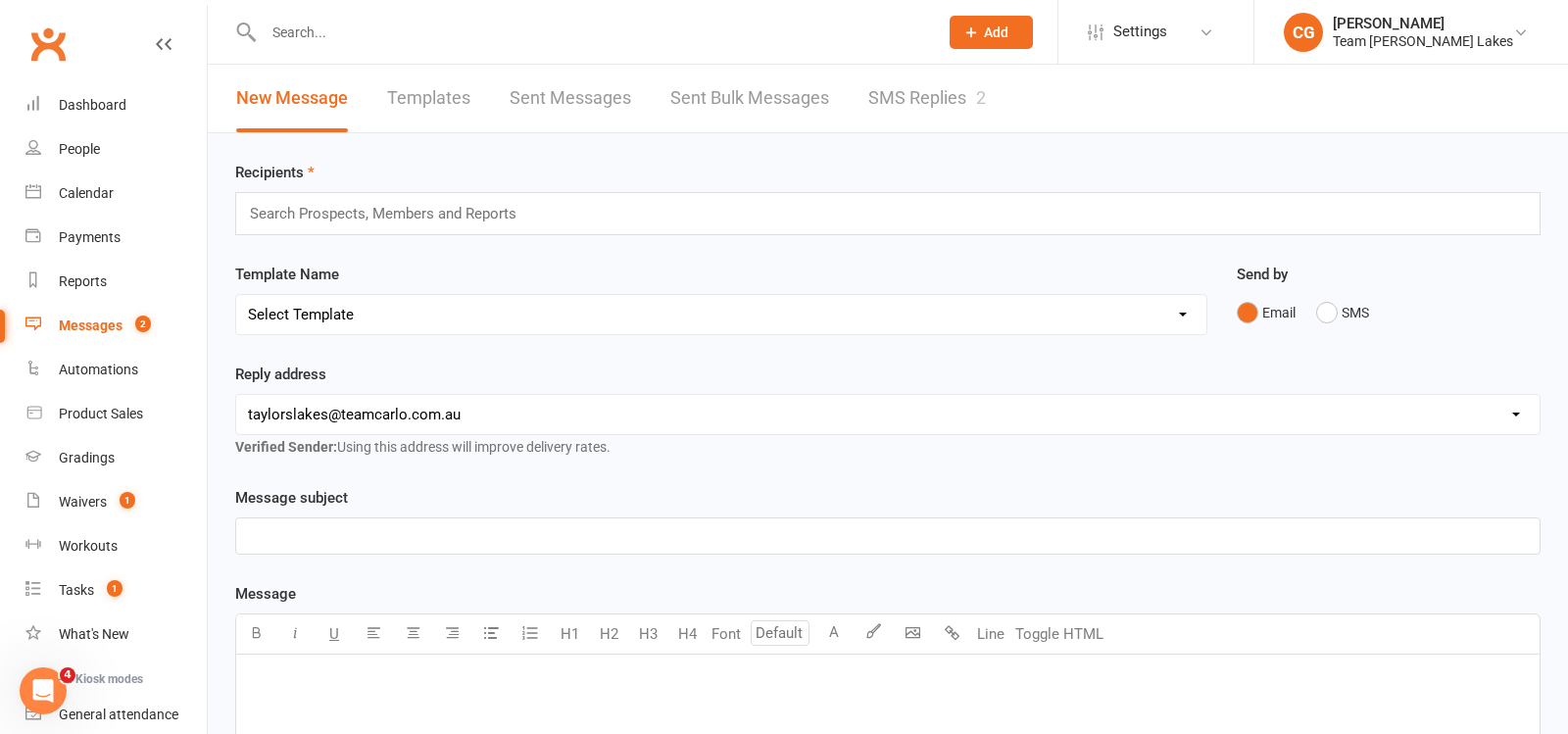
click at [932, 100] on link "SMS Replies 2" at bounding box center [927, 98] width 118 height 67
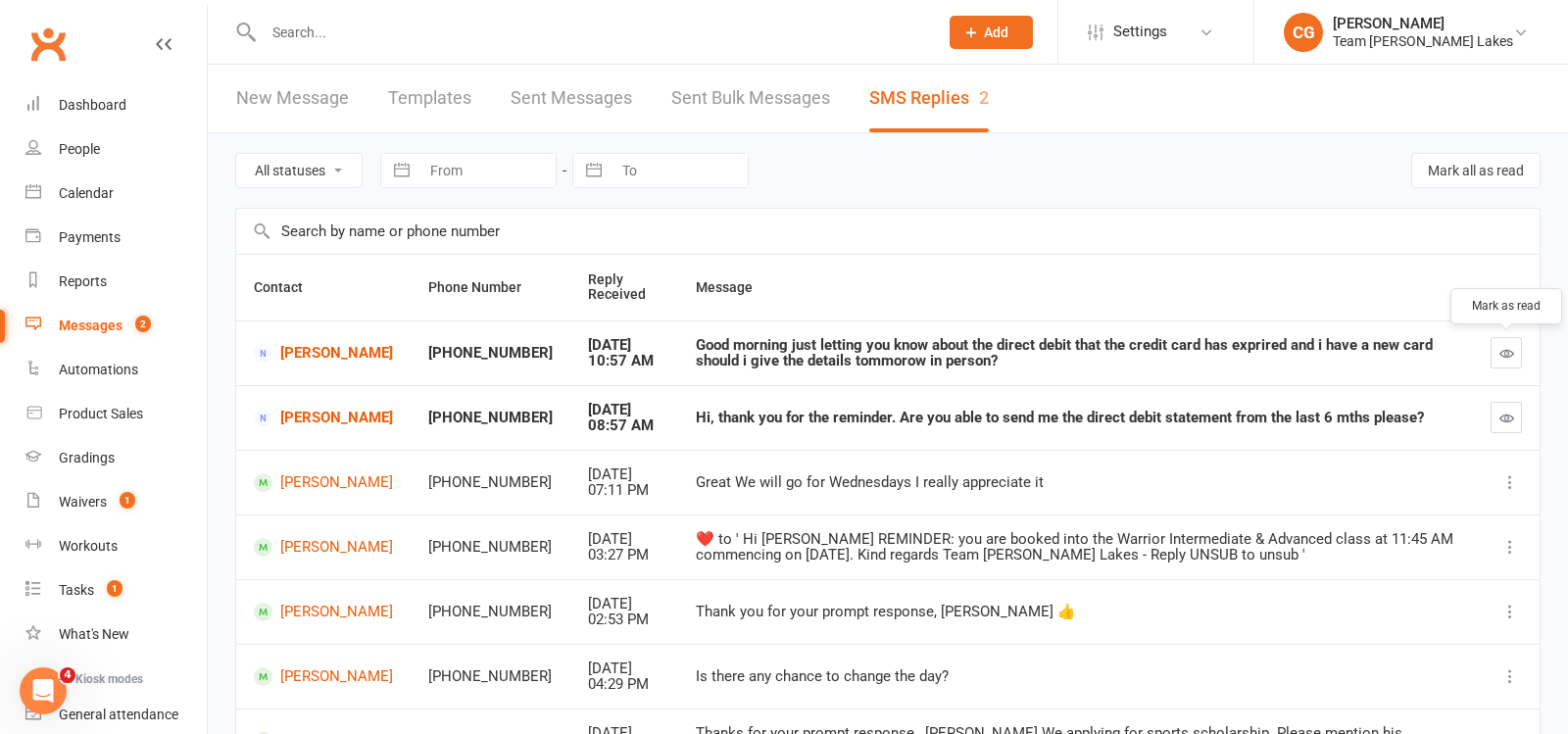
click at [1504, 346] on icon "button" at bounding box center [1507, 353] width 15 height 15
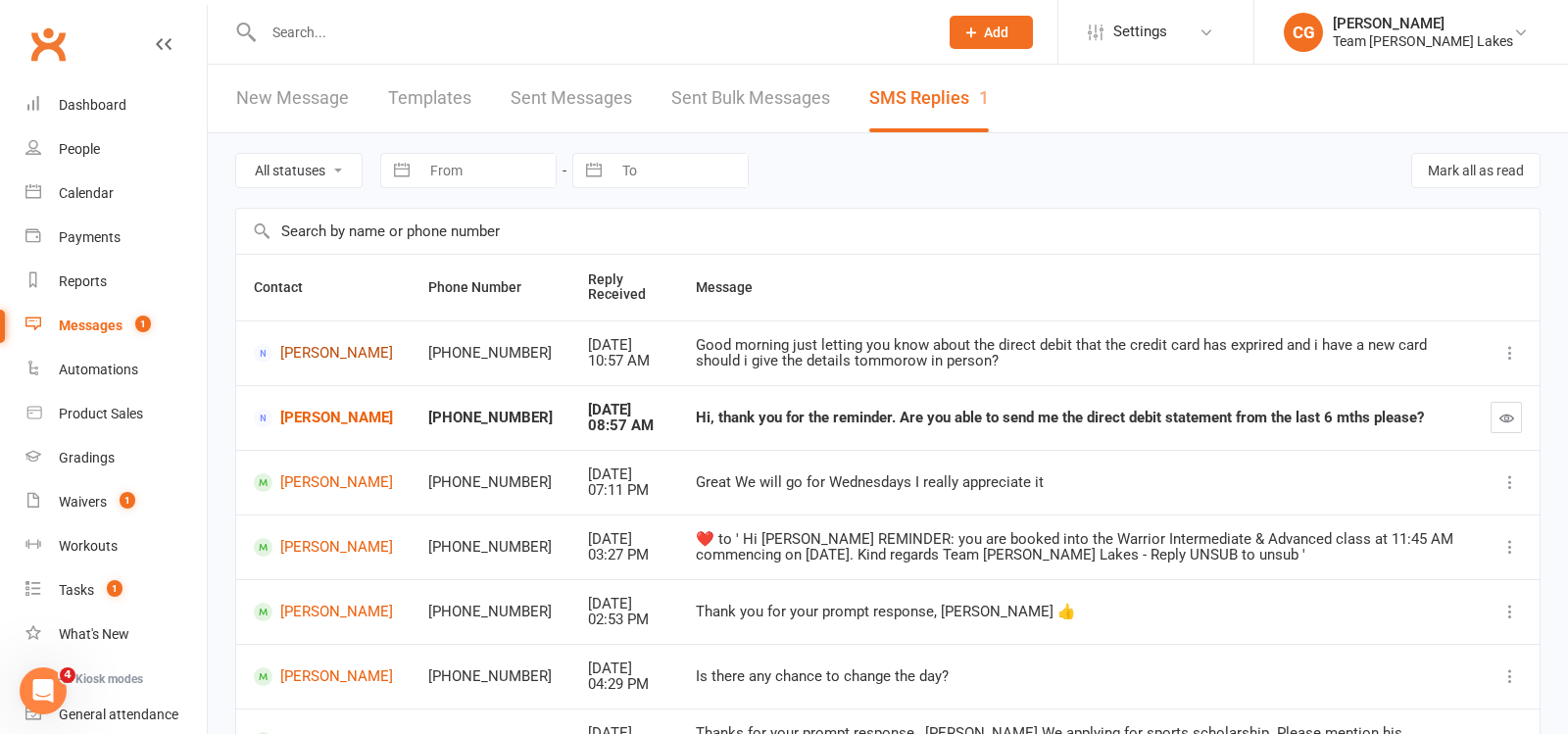
click at [288, 360] on link "[PERSON_NAME]" at bounding box center [323, 353] width 139 height 19
